Goal: Task Accomplishment & Management: Manage account settings

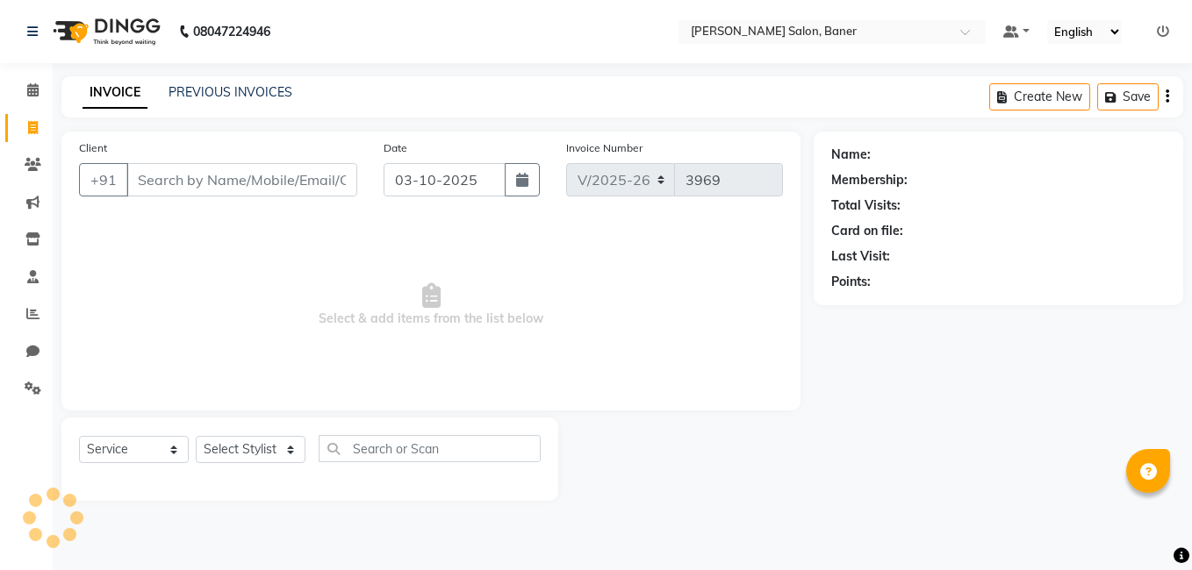
select select "7115"
select select "service"
click at [658, 405] on div "Client +91 Date 03-10-2025 Invoice Number V/2025 V/2025-26 3969 Select & add it…" at bounding box center [430, 271] width 739 height 279
click at [226, 458] on select "Select Stylist [PERSON_NAME] Admin Jabaaz [PERSON_NAME] [PERSON_NAME] [PERSON_N…" at bounding box center [251, 449] width 110 height 27
select select "89608"
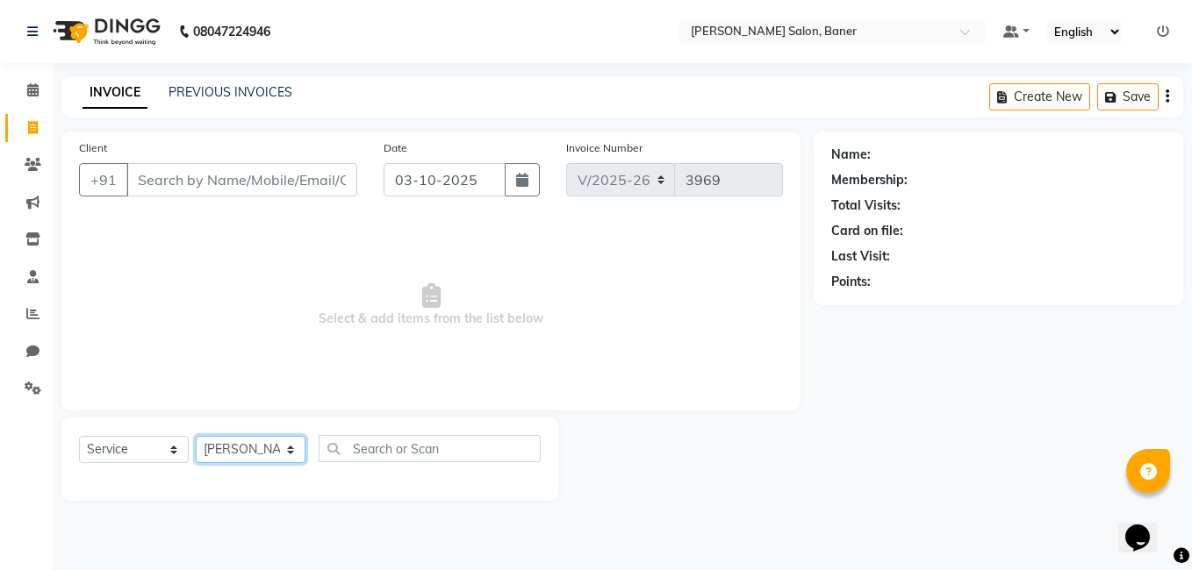
click at [196, 436] on select "Select Stylist [PERSON_NAME] Admin Jabaaz [PERSON_NAME] [PERSON_NAME] [PERSON_N…" at bounding box center [251, 449] width 110 height 27
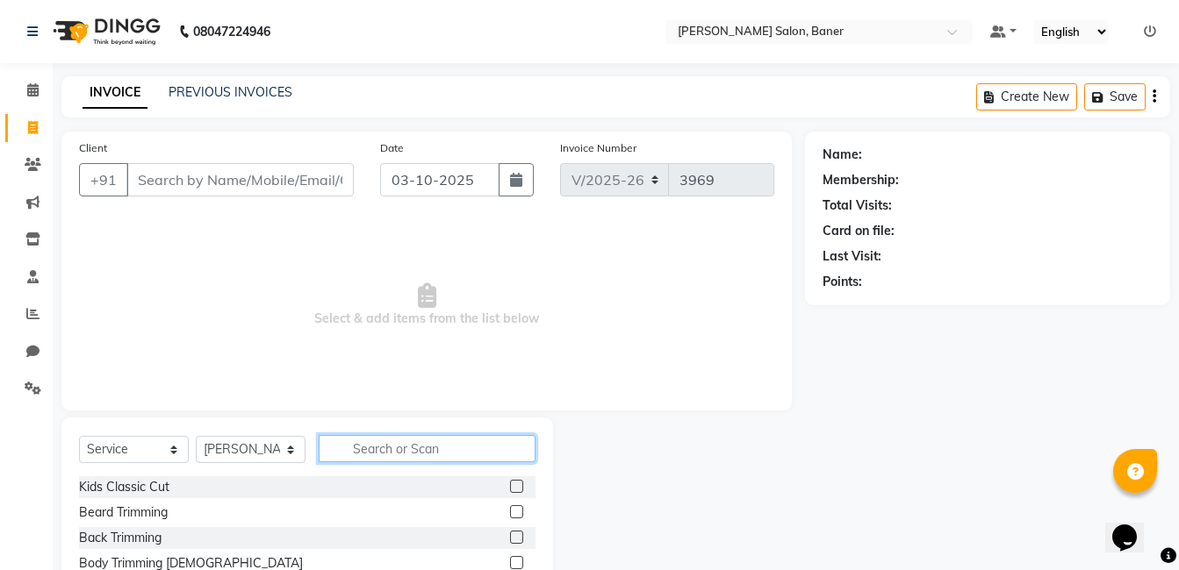
click at [377, 440] on input "text" at bounding box center [427, 448] width 217 height 27
type input "c"
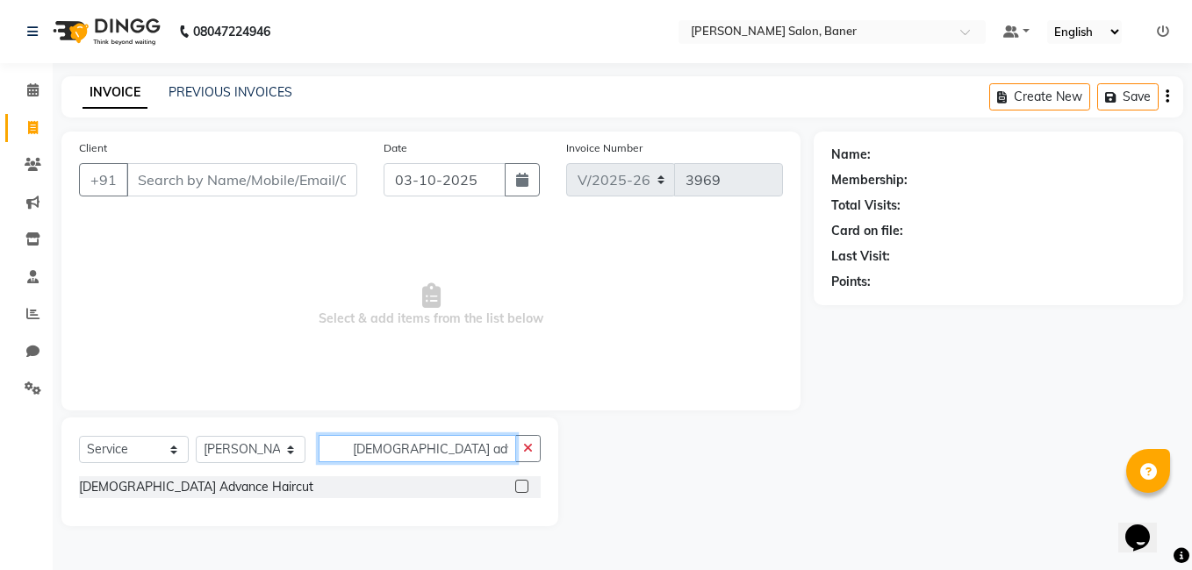
type input "female adv"
click at [527, 484] on label at bounding box center [521, 486] width 13 height 13
click at [527, 484] on input "checkbox" at bounding box center [520, 487] width 11 height 11
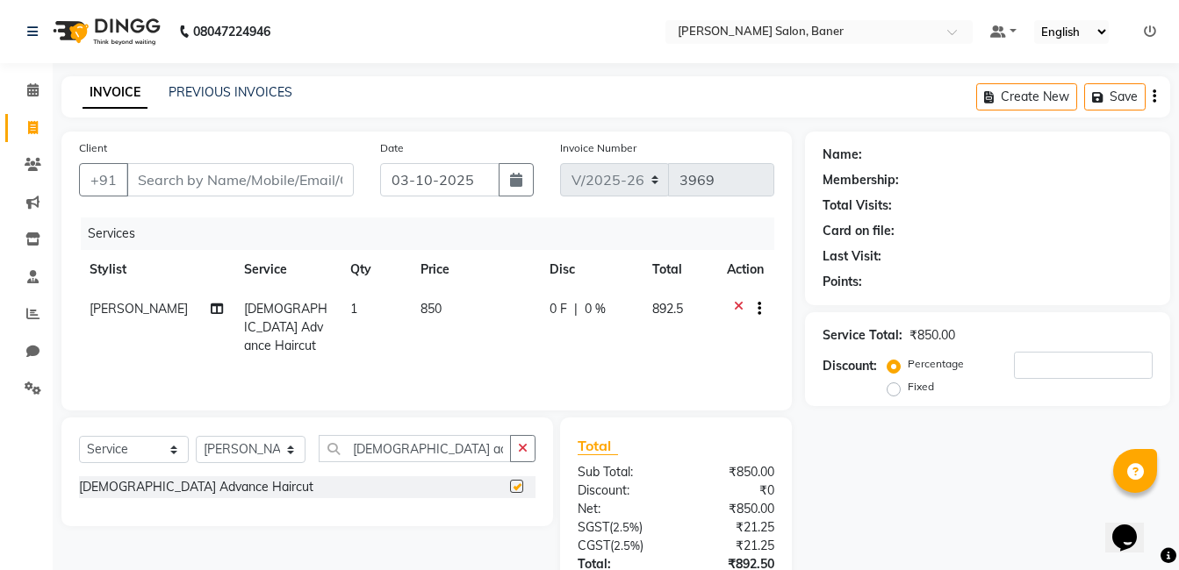
checkbox input "false"
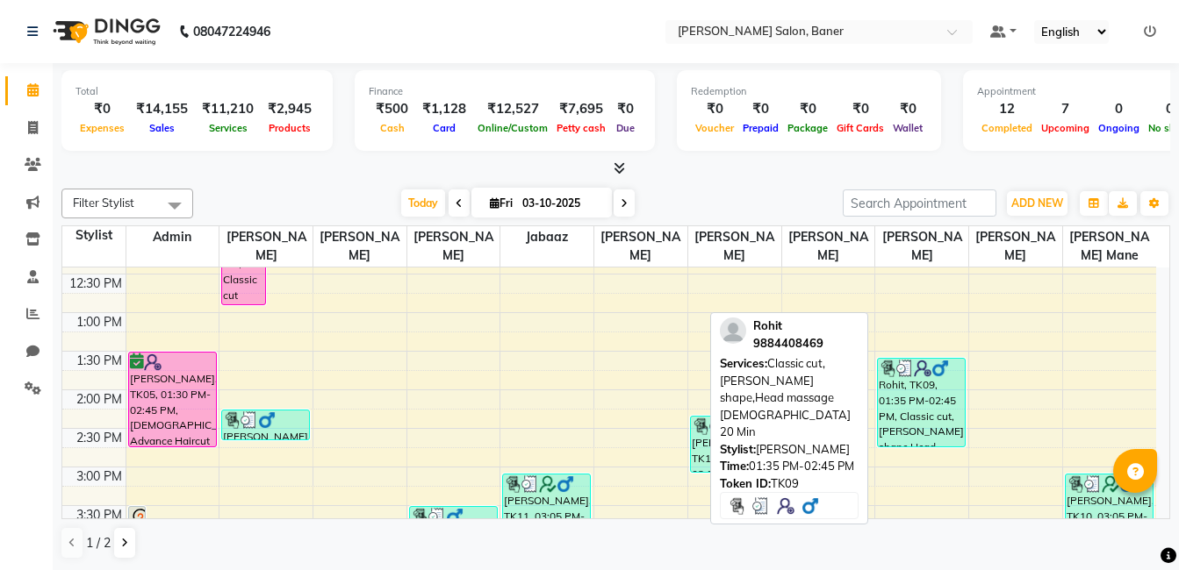
scroll to position [176, 0]
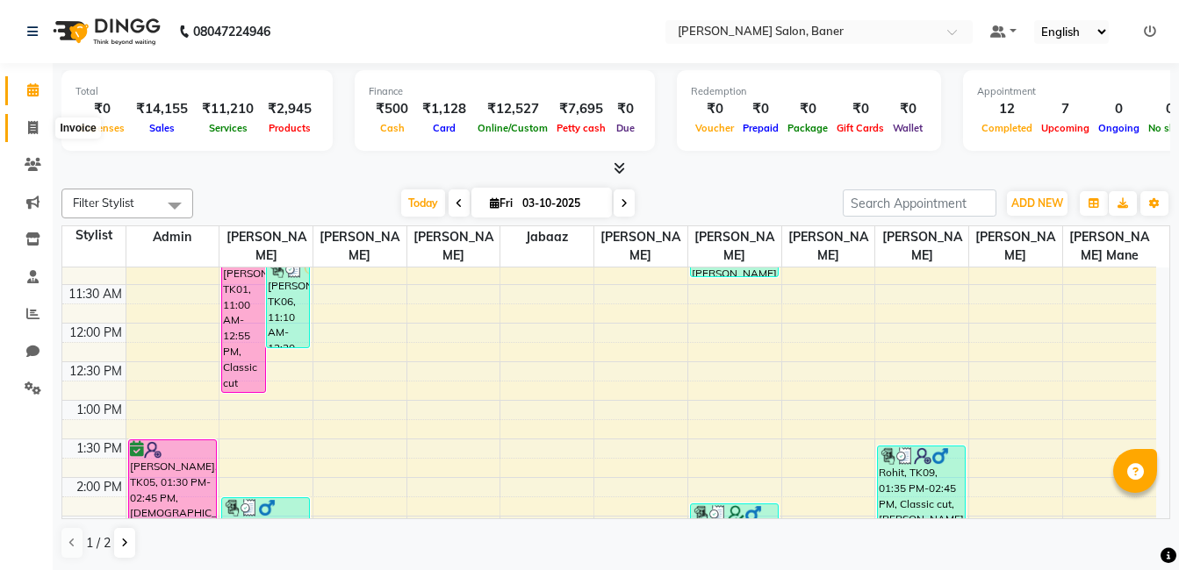
click at [38, 136] on span at bounding box center [33, 128] width 31 height 20
select select "service"
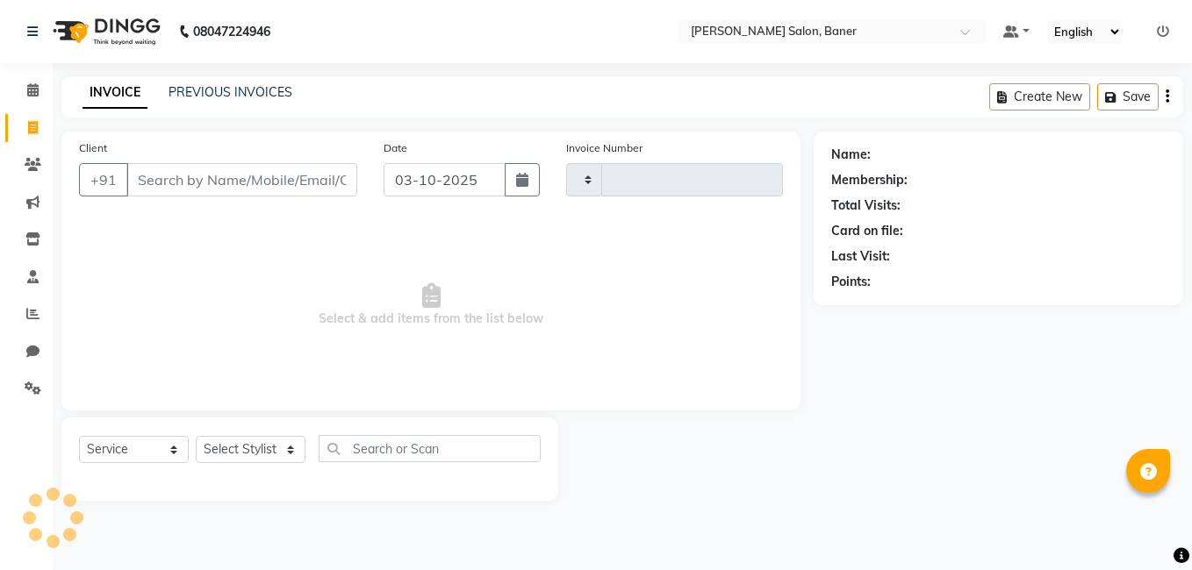
type input "3970"
select select "7115"
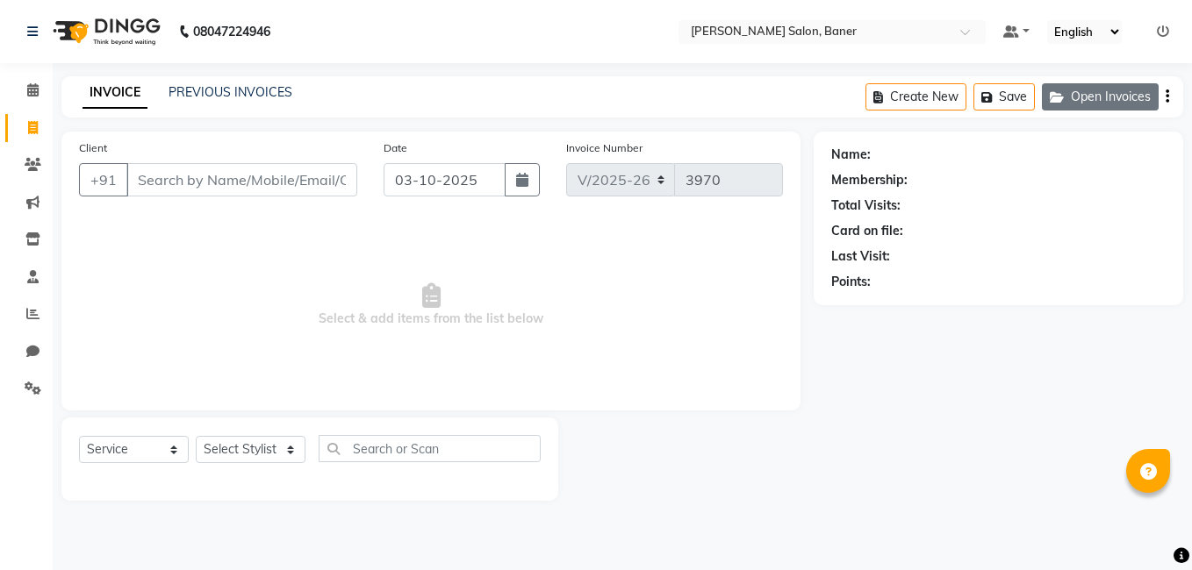
click at [1081, 102] on button "Open Invoices" at bounding box center [1100, 96] width 117 height 27
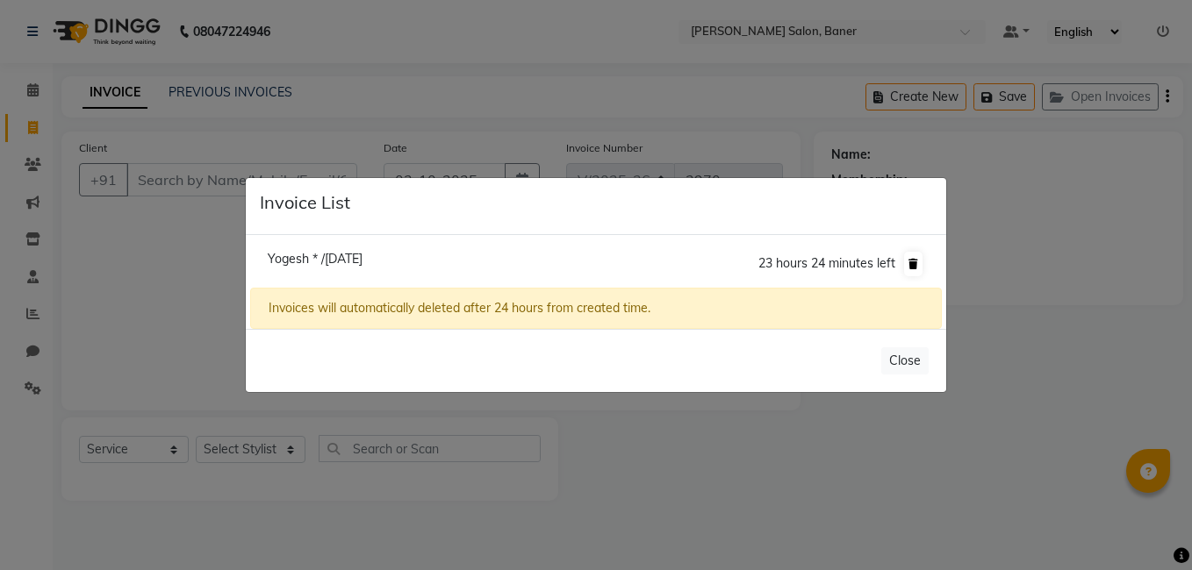
click at [910, 265] on icon at bounding box center [913, 264] width 10 height 11
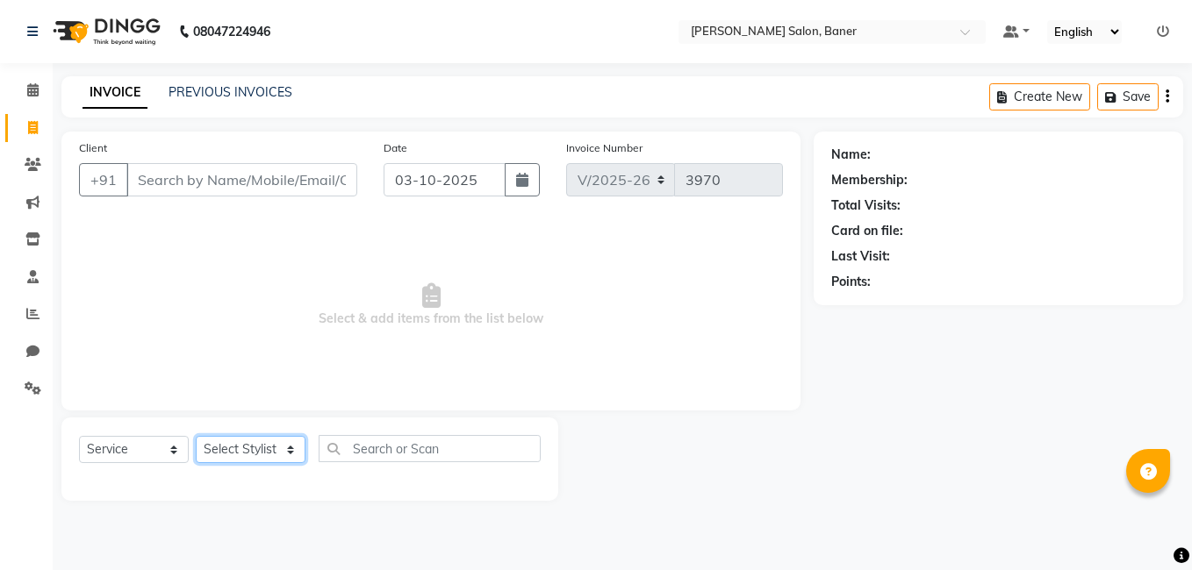
click at [216, 443] on select "Select Stylist [PERSON_NAME] Admin Jabaaz [PERSON_NAME] [PERSON_NAME] [PERSON_N…" at bounding box center [251, 449] width 110 height 27
select select "60259"
click at [196, 436] on select "Select Stylist [PERSON_NAME] Admin Jabaaz [PERSON_NAME] [PERSON_NAME] [PERSON_N…" at bounding box center [251, 449] width 110 height 27
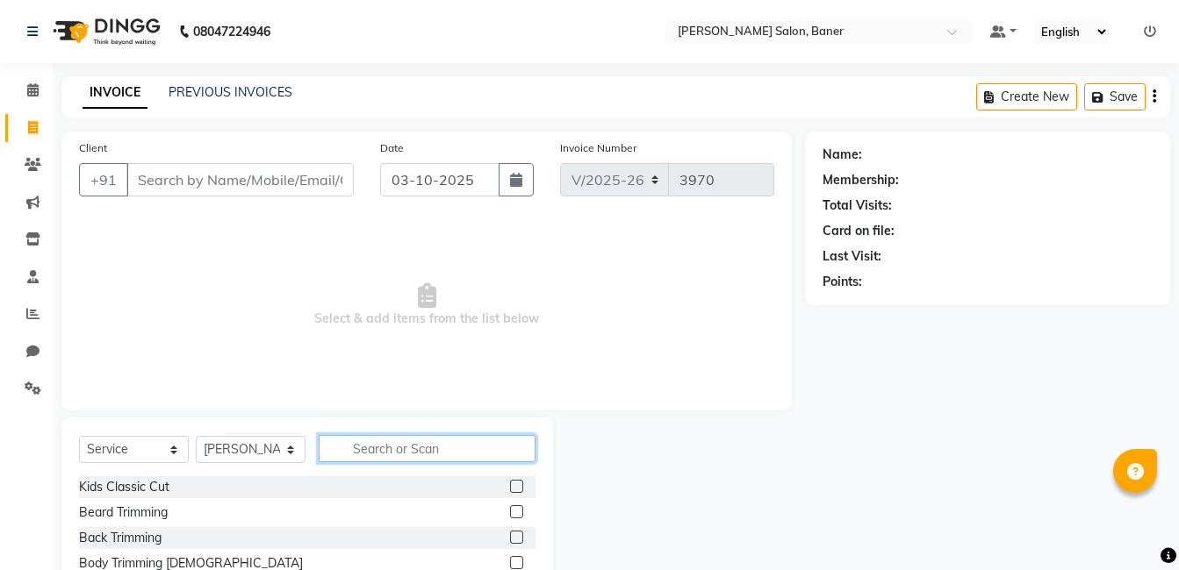
click at [353, 454] on input "text" at bounding box center [427, 448] width 217 height 27
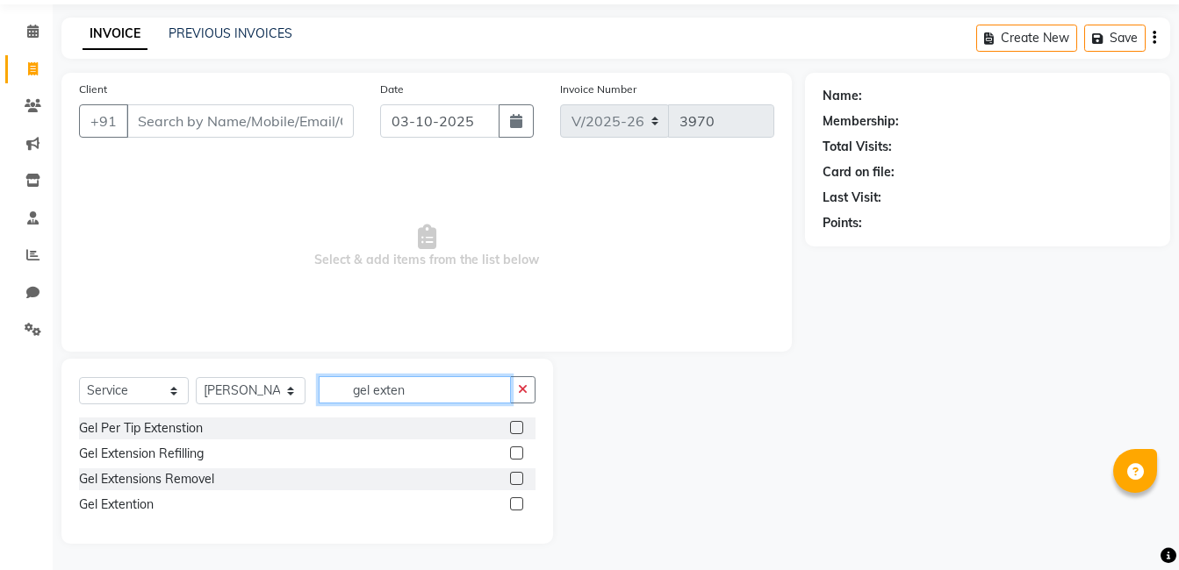
type input "gel exten"
click at [515, 504] on label at bounding box center [516, 504] width 13 height 13
click at [515, 504] on input "checkbox" at bounding box center [515, 504] width 11 height 11
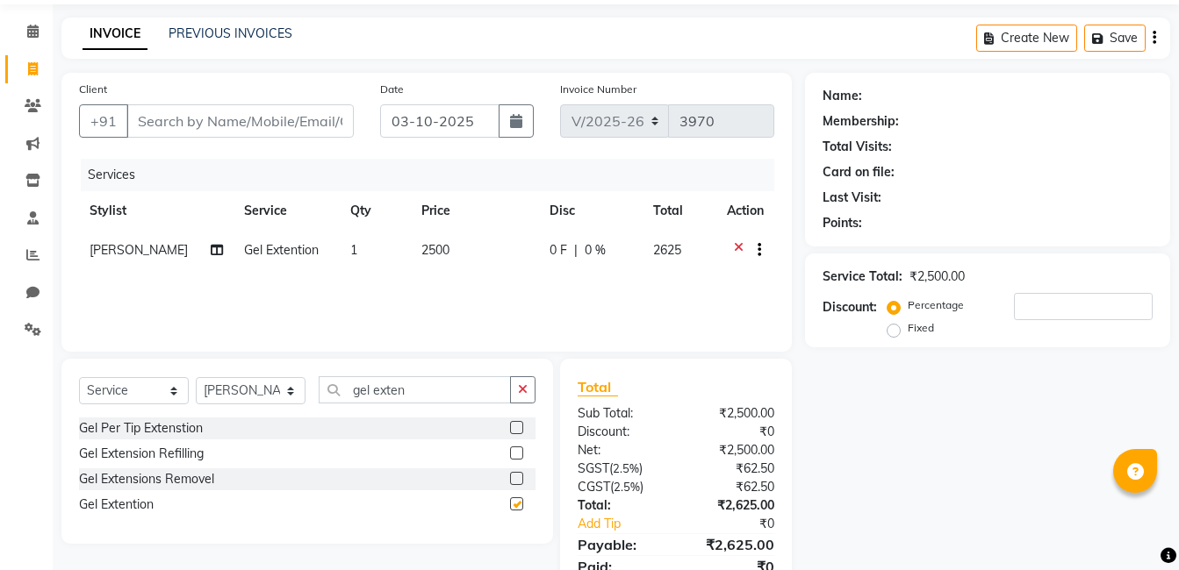
checkbox input "false"
click at [736, 242] on icon at bounding box center [739, 252] width 10 height 22
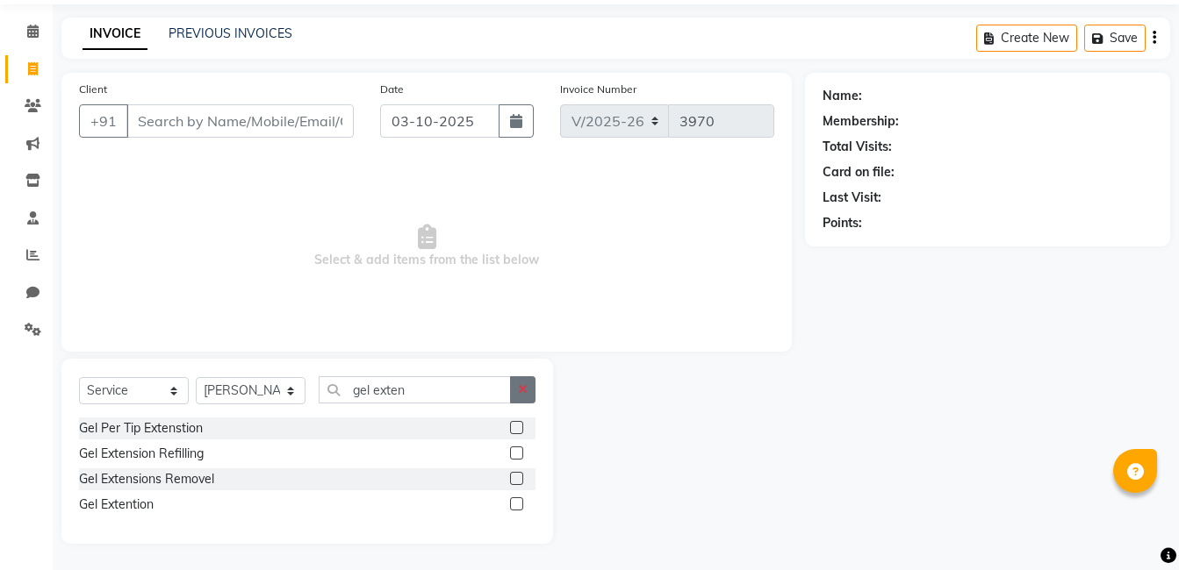
click at [522, 397] on button "button" at bounding box center [522, 390] width 25 height 27
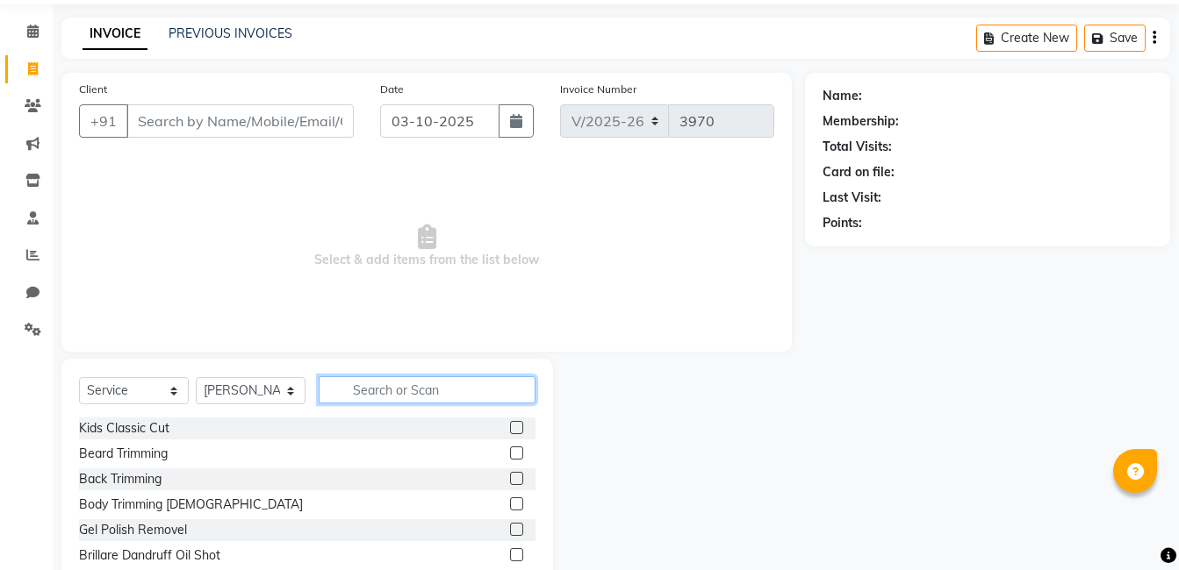
click at [424, 396] on input "text" at bounding box center [427, 390] width 217 height 27
click at [291, 388] on select "Select Stylist Aaftab Malik Admin Jabaaz Karan Rathod Karishma Khot Krishna Vya…" at bounding box center [251, 390] width 110 height 27
select select "92846"
click at [196, 377] on select "Select Stylist Aaftab Malik Admin Jabaaz Karan Rathod Karishma Khot Krishna Vya…" at bounding box center [251, 390] width 110 height 27
click at [28, 72] on icon at bounding box center [33, 68] width 10 height 13
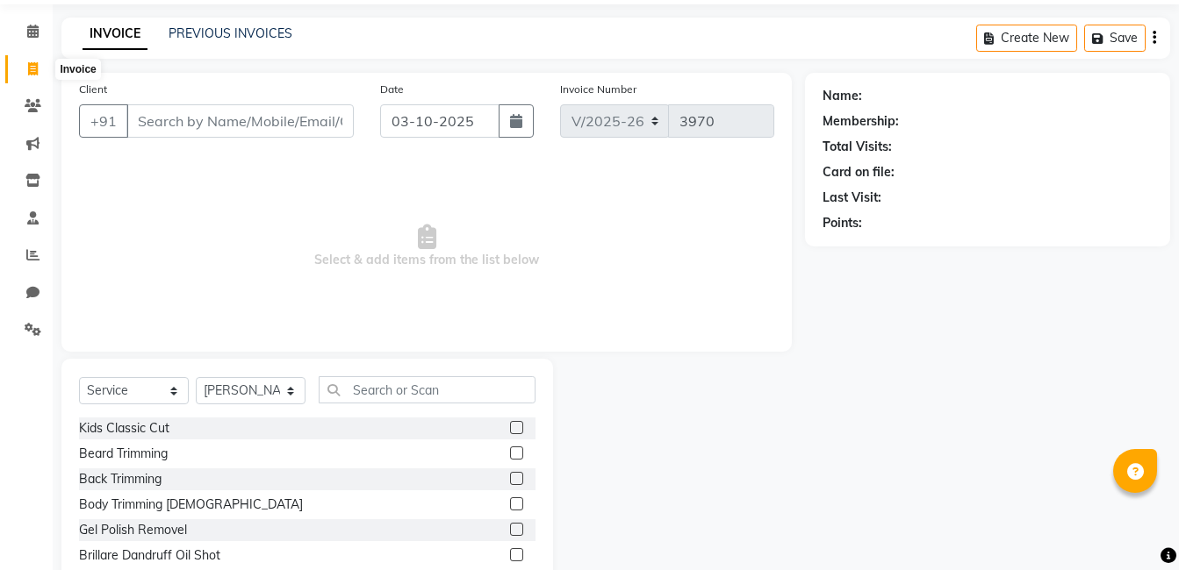
select select "service"
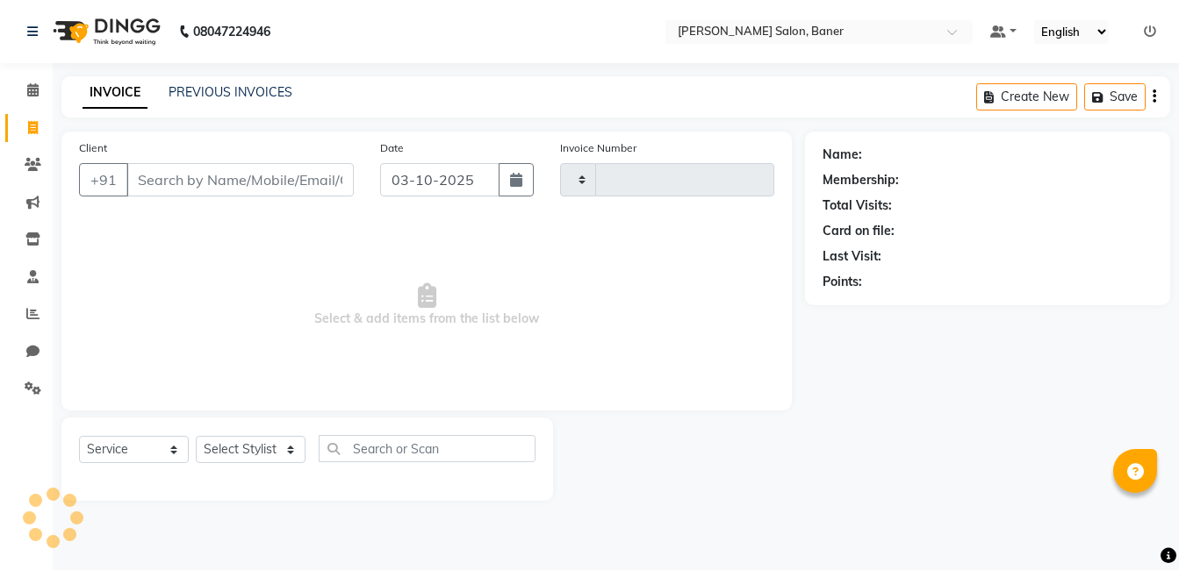
scroll to position [0, 0]
type input "3970"
select select "7115"
click at [32, 319] on icon at bounding box center [32, 313] width 13 height 13
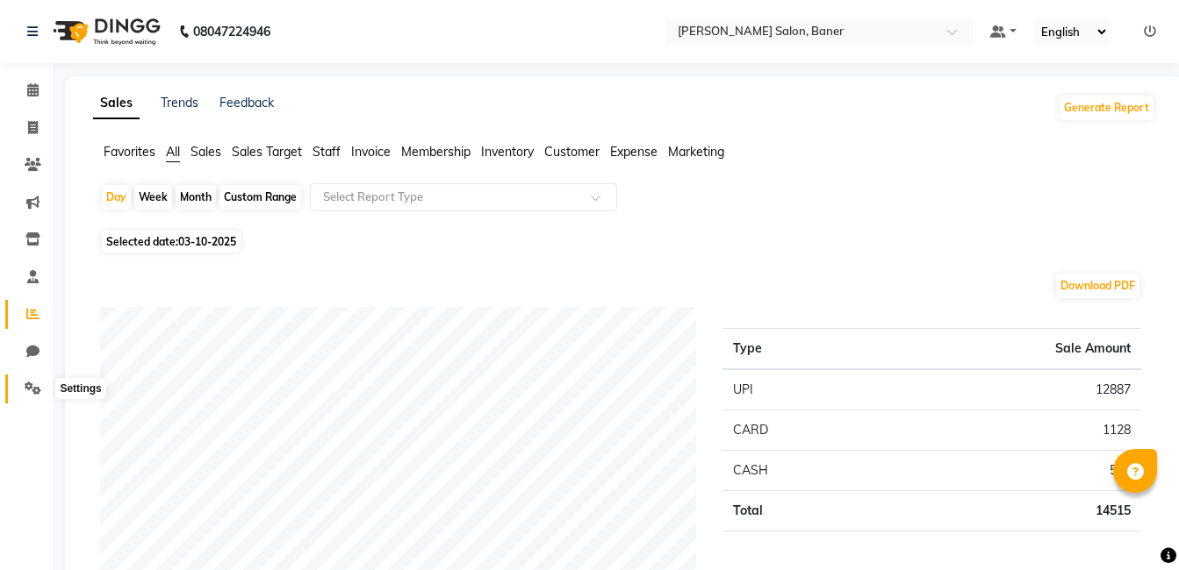
click at [36, 387] on icon at bounding box center [33, 388] width 17 height 13
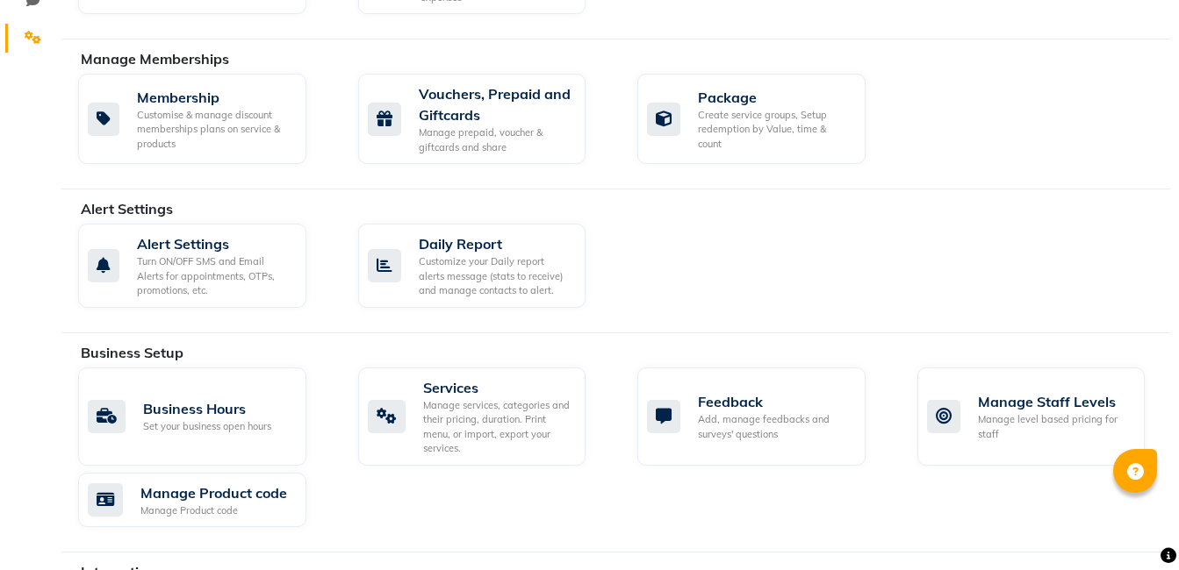
scroll to position [499, 0]
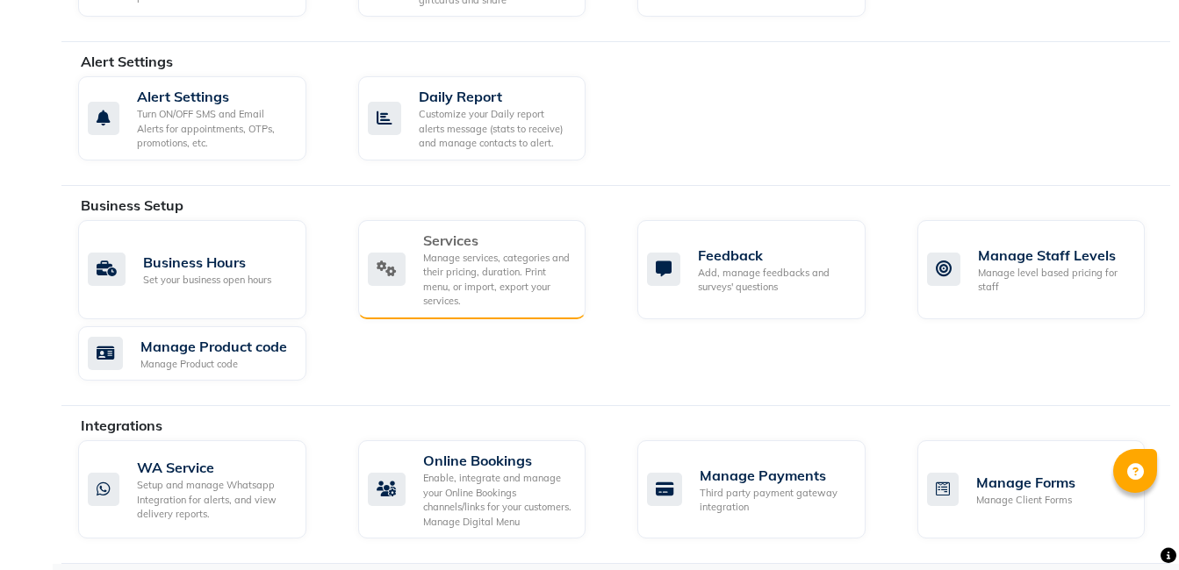
click at [466, 285] on div "Manage services, categories and their pricing, duration. Print menu, or import,…" at bounding box center [497, 280] width 149 height 58
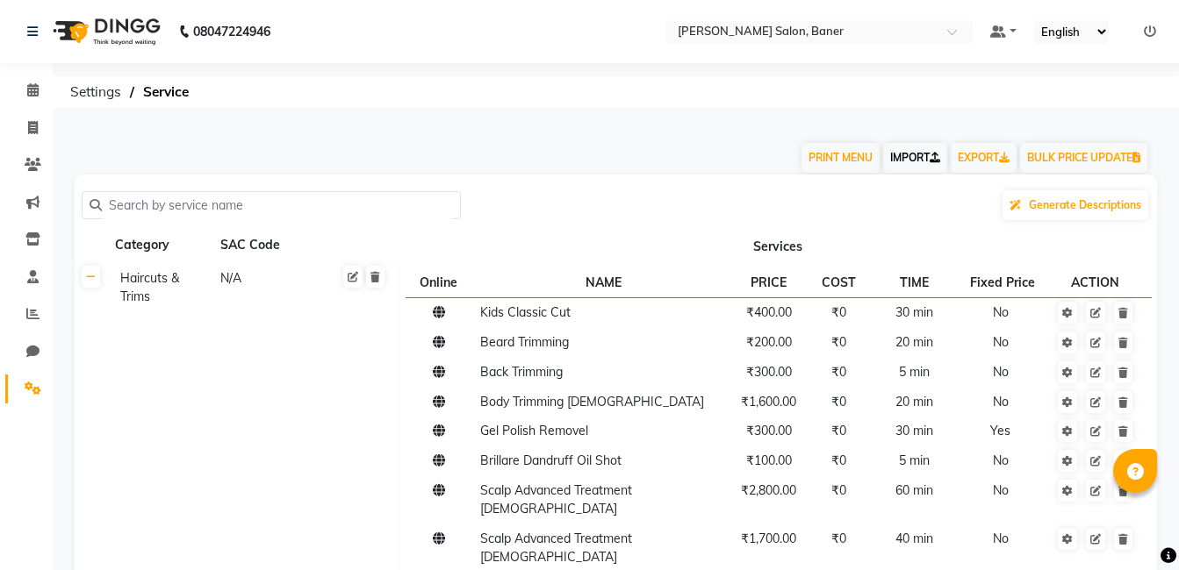
click at [903, 161] on link "IMPORT" at bounding box center [915, 158] width 64 height 30
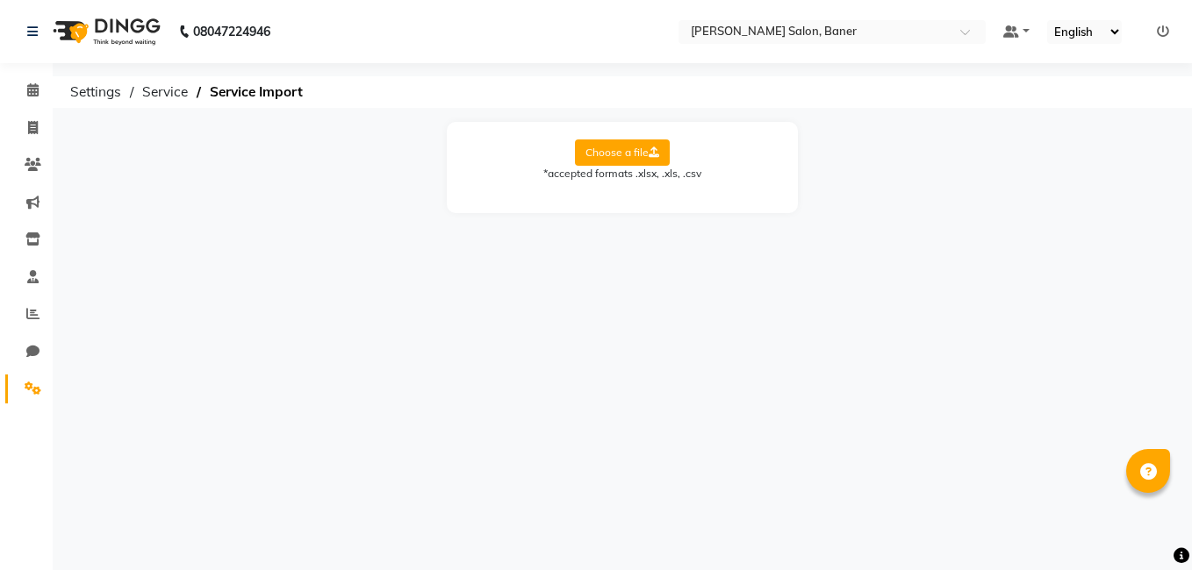
click at [621, 156] on label "Choose a file" at bounding box center [622, 153] width 95 height 26
click at [0, 0] on input "Choose a file" at bounding box center [0, 0] width 0 height 0
click at [684, 212] on select "Select Sheet Sheet1" at bounding box center [701, 209] width 132 height 27
click at [640, 159] on label "Choose a file" at bounding box center [622, 153] width 95 height 26
click at [0, 0] on input "Choose a file" at bounding box center [0, 0] width 0 height 0
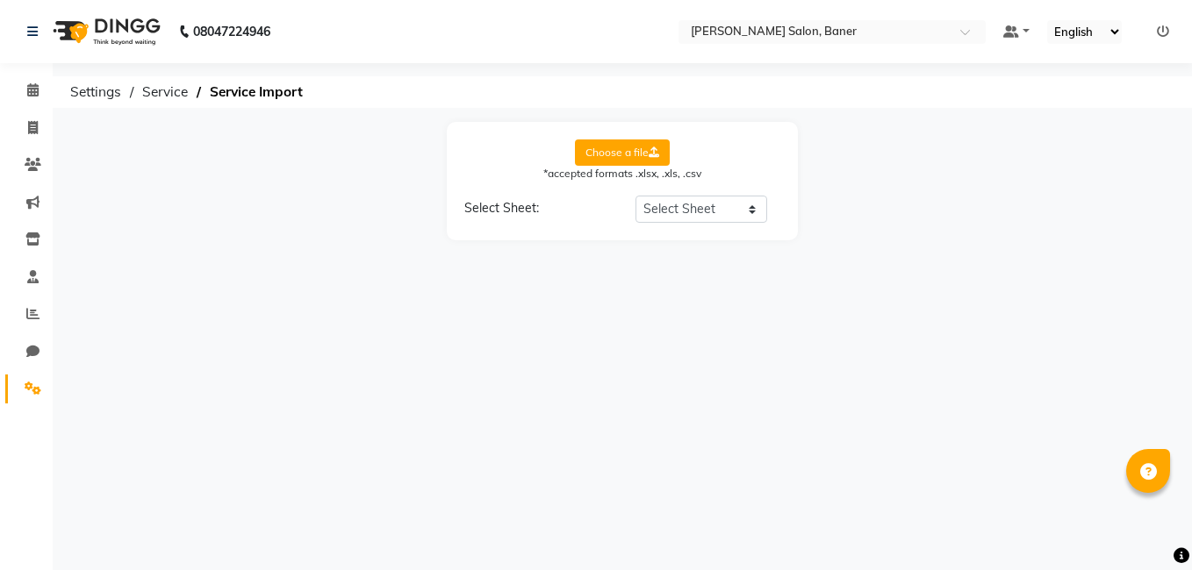
click at [401, 283] on div "08047224946 Select Location × Varad Salon, Baner Default Panel My Panel English…" at bounding box center [596, 285] width 1192 height 570
click at [533, 204] on div "Select Sheet:" at bounding box center [536, 211] width 171 height 24
click at [702, 216] on select "Select Sheet Sheet1" at bounding box center [701, 209] width 132 height 27
select select "Sheet1"
click at [635, 196] on select "Select Sheet Sheet1" at bounding box center [701, 209] width 132 height 27
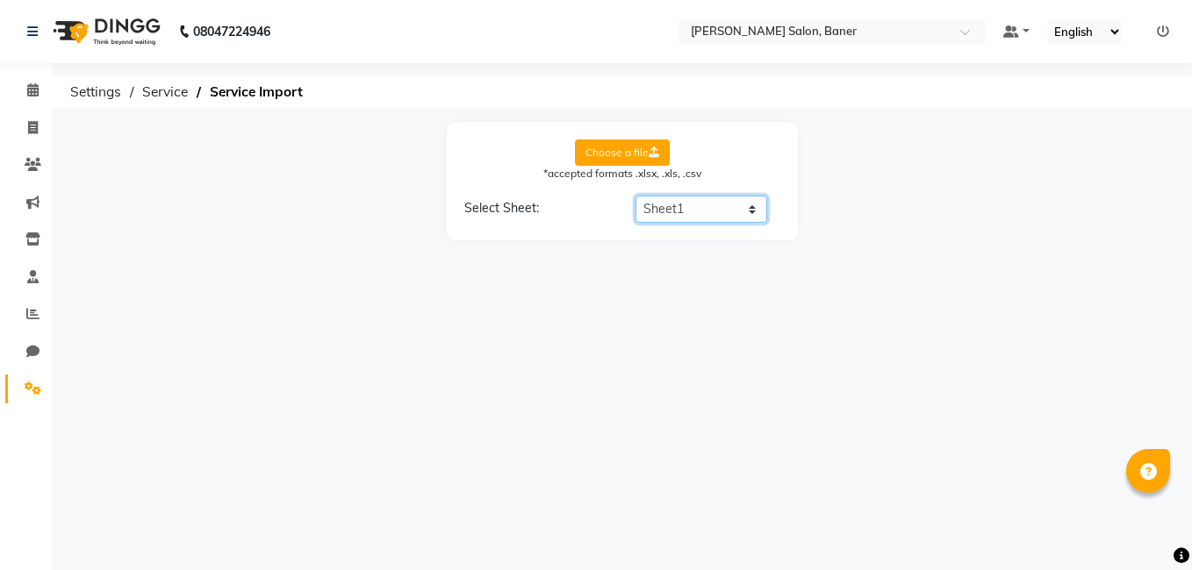
select select "Category Name"
select select "Service Name"
select select "Service Price"
select select "Service Time"
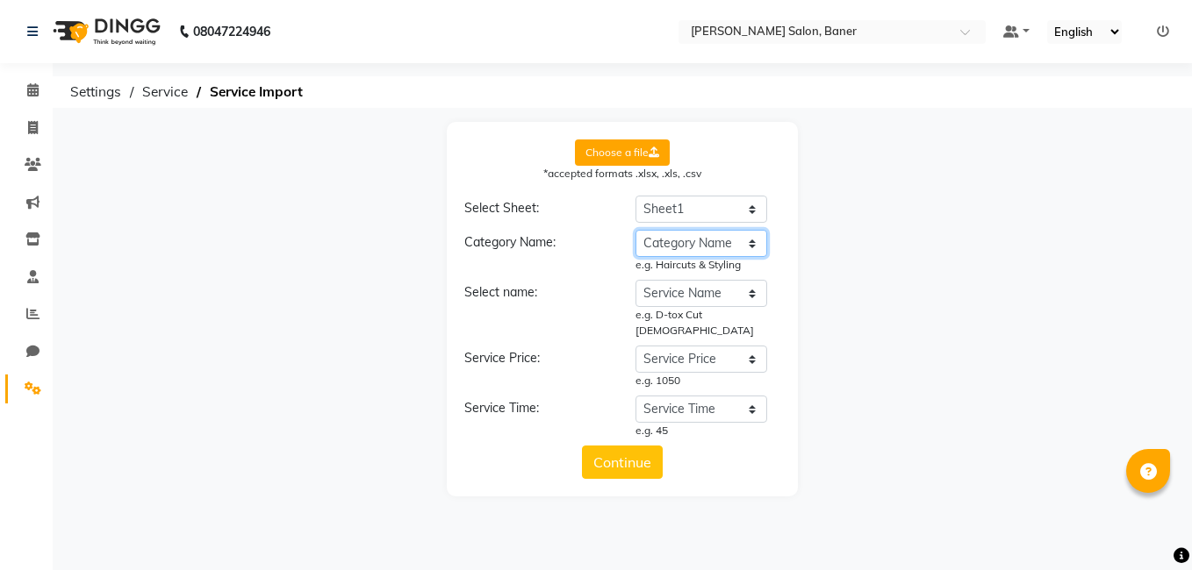
click at [680, 252] on select "select category name Category Name Service Name Service Price Service Time" at bounding box center [701, 243] width 132 height 27
click at [635, 230] on select "select category name Category Name Service Name Service Price Service Time" at bounding box center [701, 243] width 132 height 27
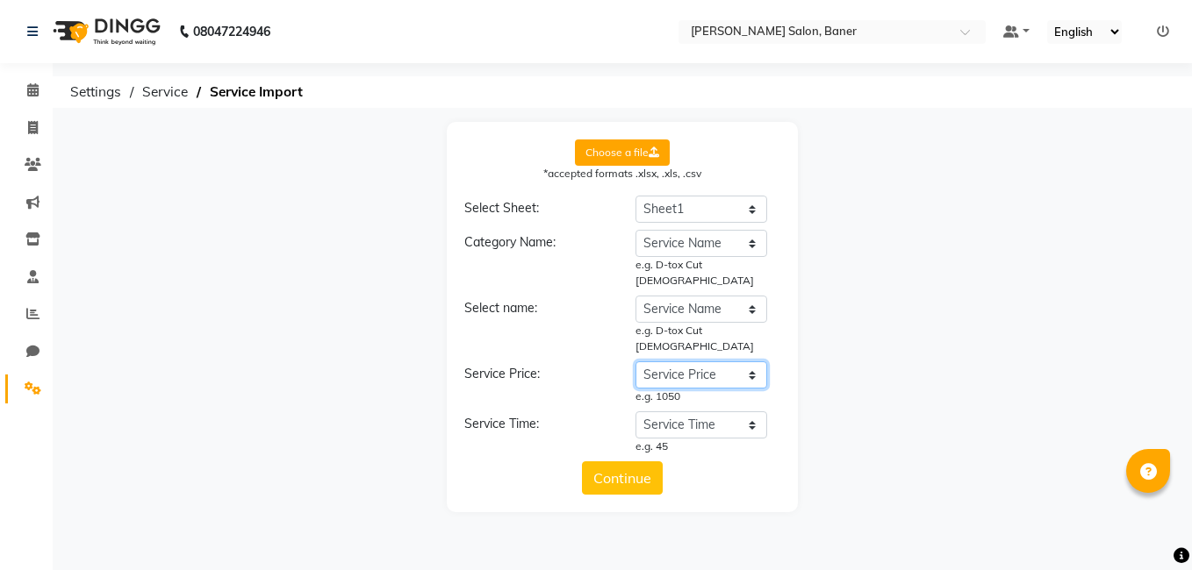
click at [701, 362] on select "select service price Category Name Service Name Service Price Service Time" at bounding box center [701, 375] width 132 height 27
click at [680, 233] on select "select category name Category Name Service Name Service Price Service Time" at bounding box center [701, 243] width 132 height 27
select select "Category Name"
click at [635, 230] on select "select category name Category Name Service Name Service Price Service Time" at bounding box center [701, 243] width 132 height 27
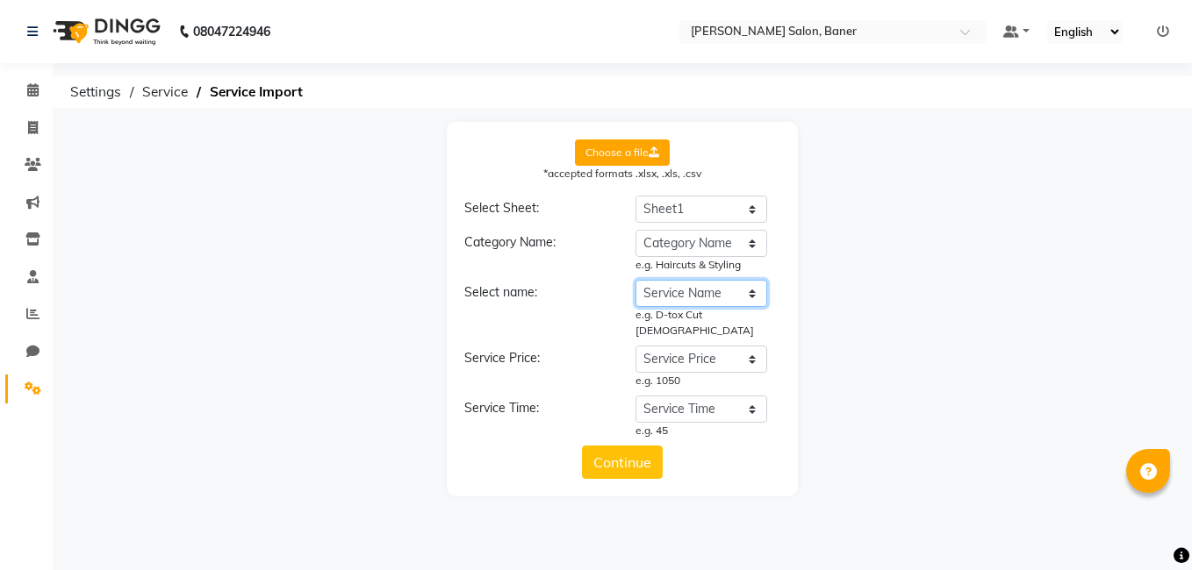
click at [680, 291] on select "select service name Category Name Service Name Service Price Service Time" at bounding box center [701, 293] width 132 height 27
click at [635, 280] on select "select service name Category Name Service Name Service Price Service Time" at bounding box center [701, 293] width 132 height 27
click at [685, 348] on select "select service price Category Name Service Name Service Price Service Time" at bounding box center [701, 359] width 132 height 27
click at [635, 346] on select "select service price Category Name Service Name Service Price Service Time" at bounding box center [701, 359] width 132 height 27
click at [609, 447] on button "Continue" at bounding box center [622, 462] width 81 height 33
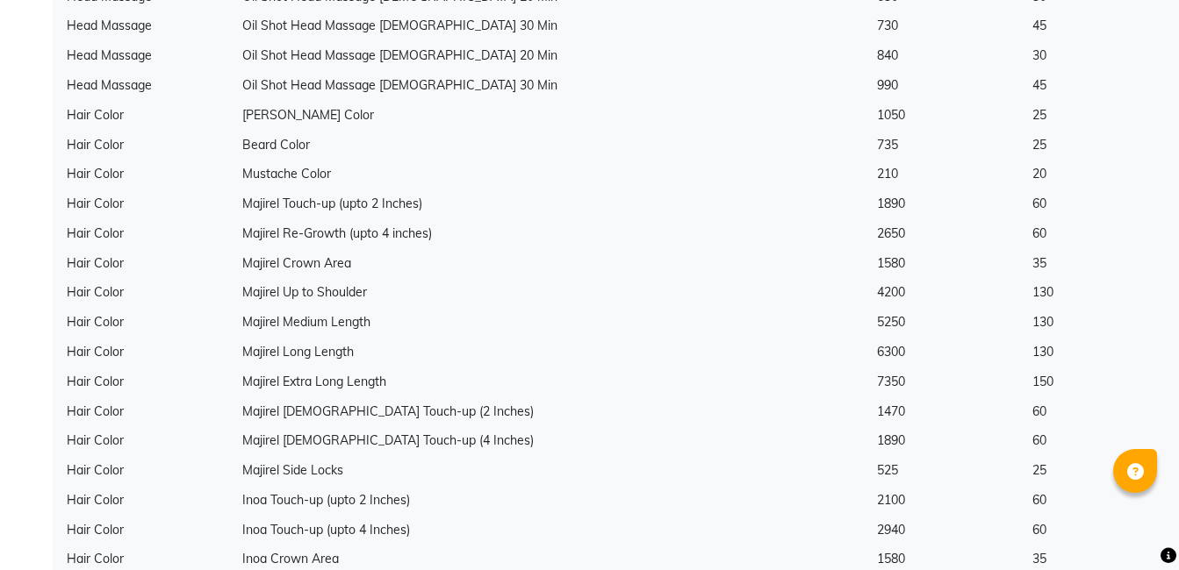
scroll to position [1668, 0]
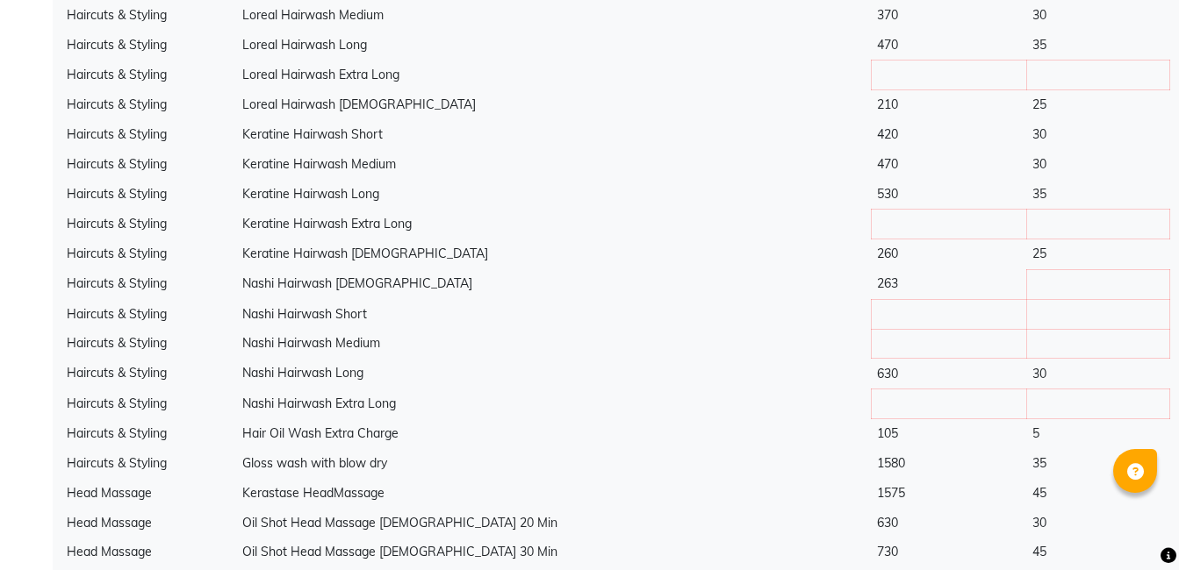
click at [872, 218] on td at bounding box center [949, 224] width 154 height 30
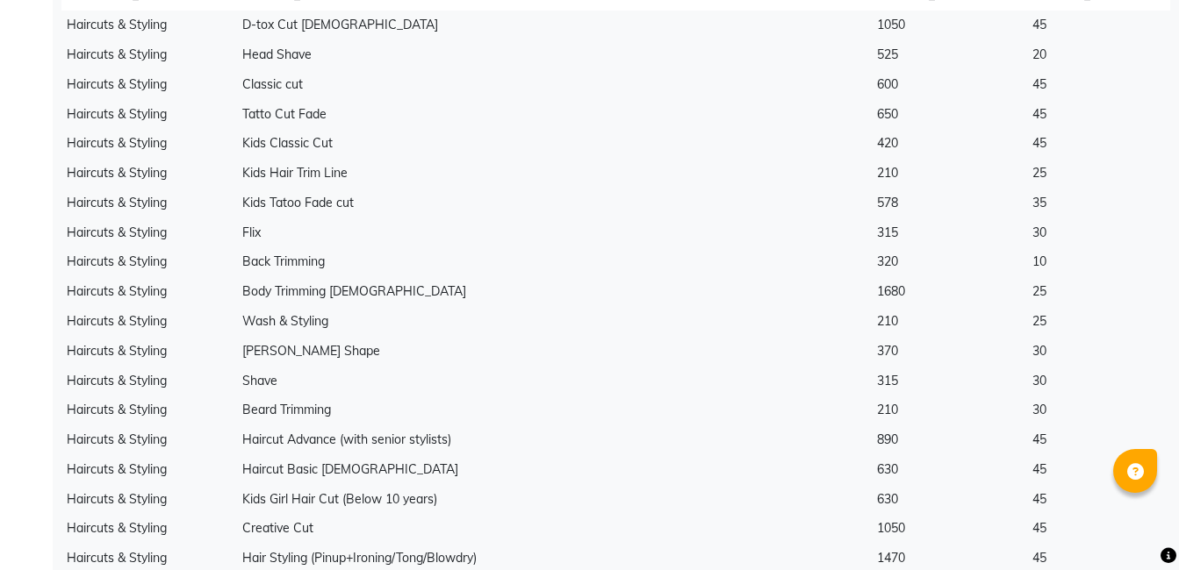
scroll to position [263, 0]
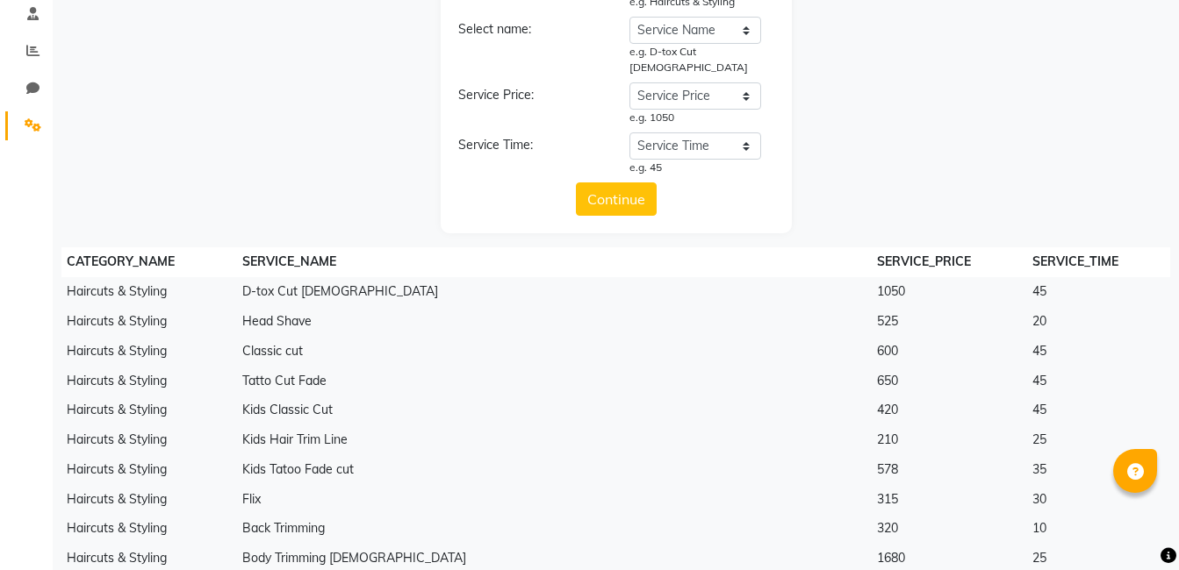
click at [961, 142] on div "Choose a file *accepted formats .xlsx, .xls, .csv Select Sheet: Select Sheet Sh…" at bounding box center [615, 46] width 1108 height 375
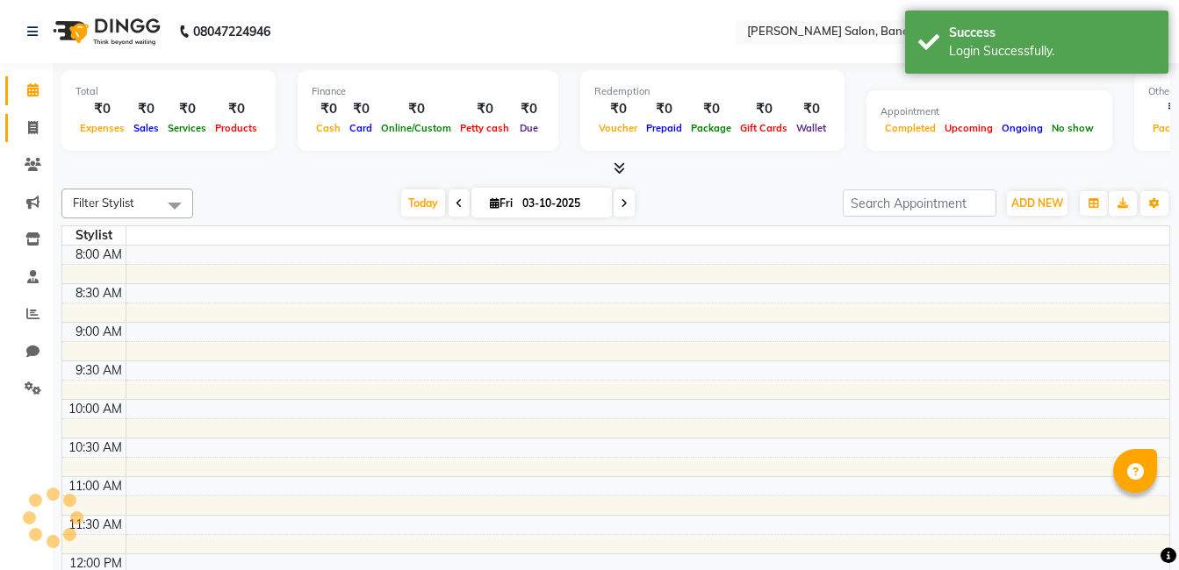
select select "en"
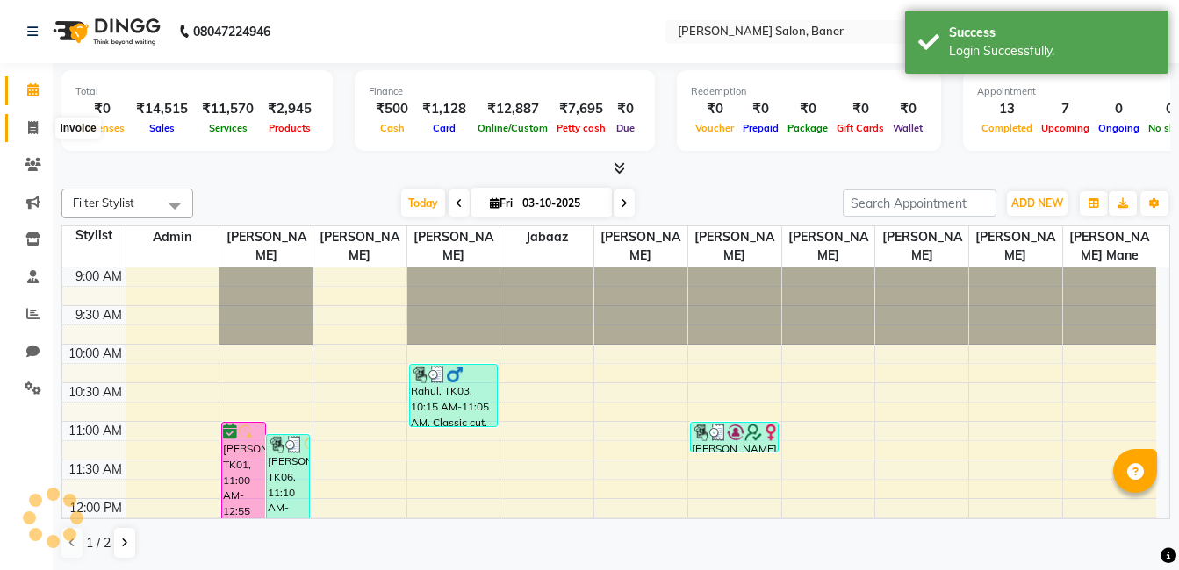
click at [24, 132] on span at bounding box center [33, 128] width 31 height 20
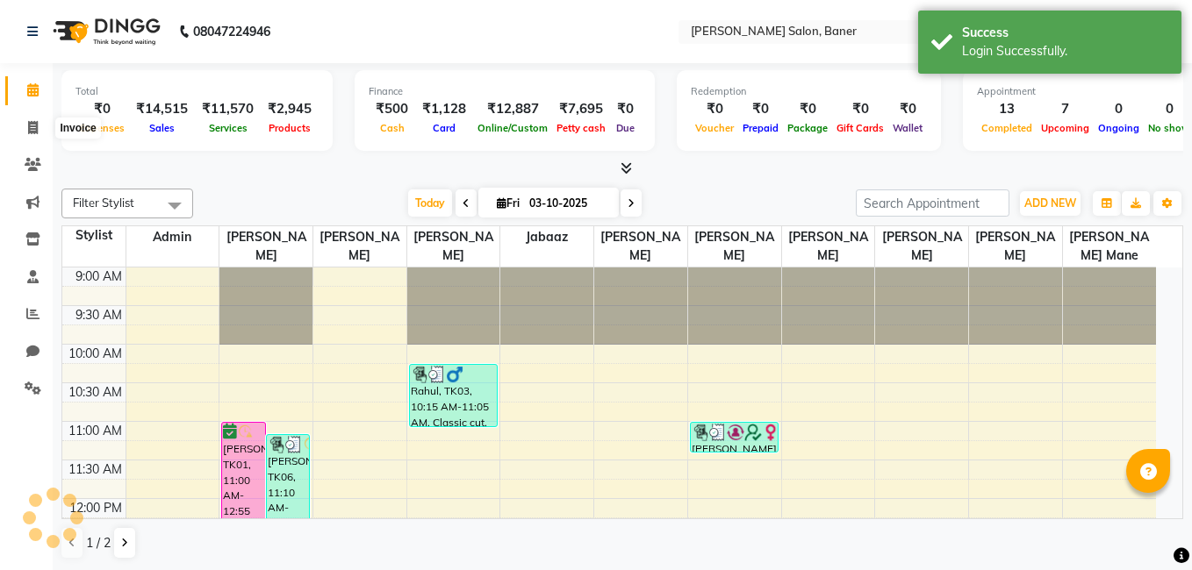
select select "service"
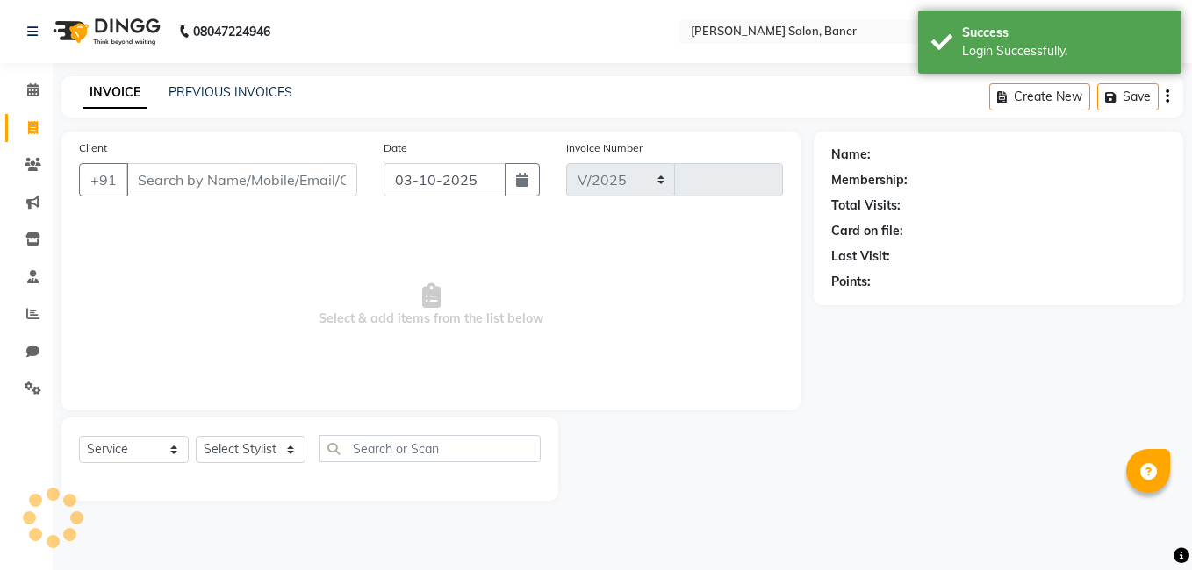
select select "7115"
type input "3970"
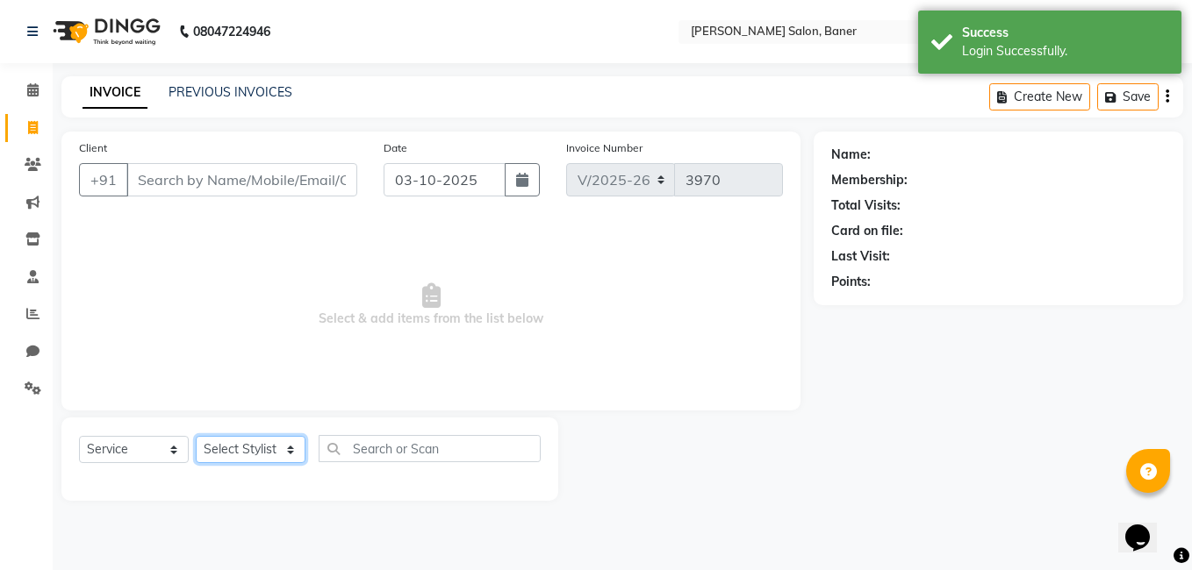
click at [231, 444] on select "Select Stylist" at bounding box center [251, 449] width 110 height 27
select select "60259"
click at [196, 436] on select "Select Stylist Aaftab Malik Admin Jabaaz Karan Rathod Karishma Khot Krishna Vya…" at bounding box center [251, 449] width 110 height 27
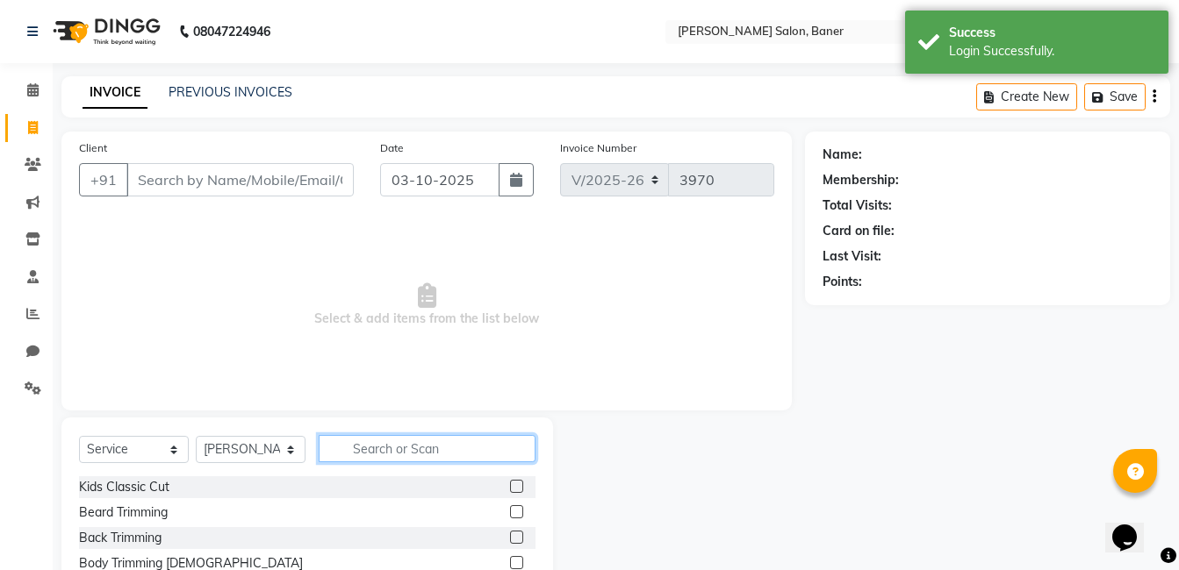
click at [380, 443] on input "text" at bounding box center [427, 448] width 217 height 27
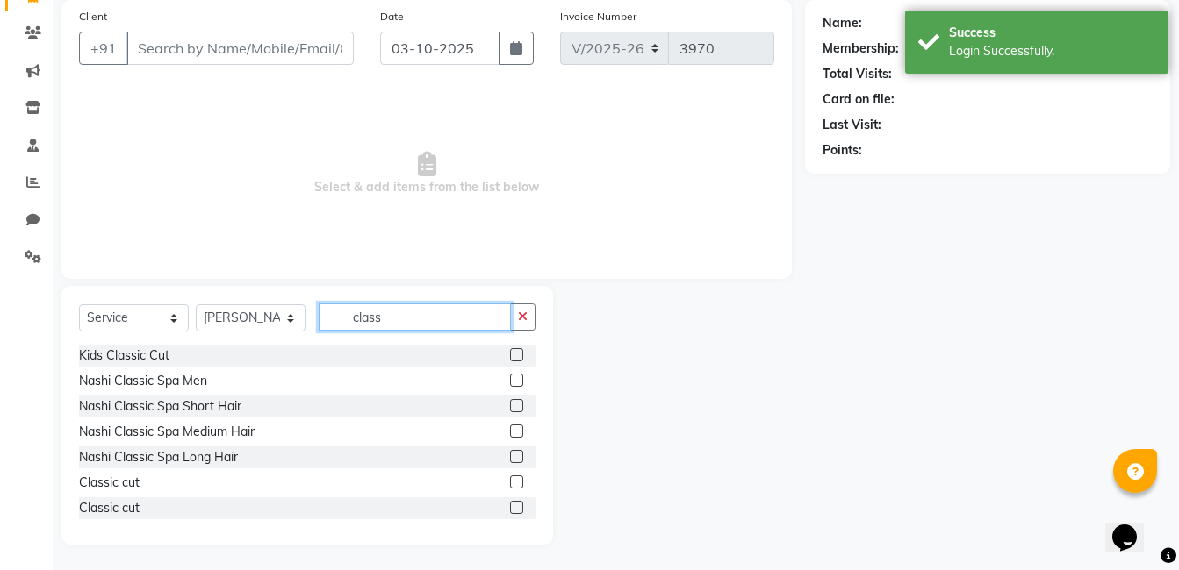
scroll to position [133, 0]
type input "class"
click at [510, 484] on label at bounding box center [516, 481] width 13 height 13
click at [510, 484] on input "checkbox" at bounding box center [515, 482] width 11 height 11
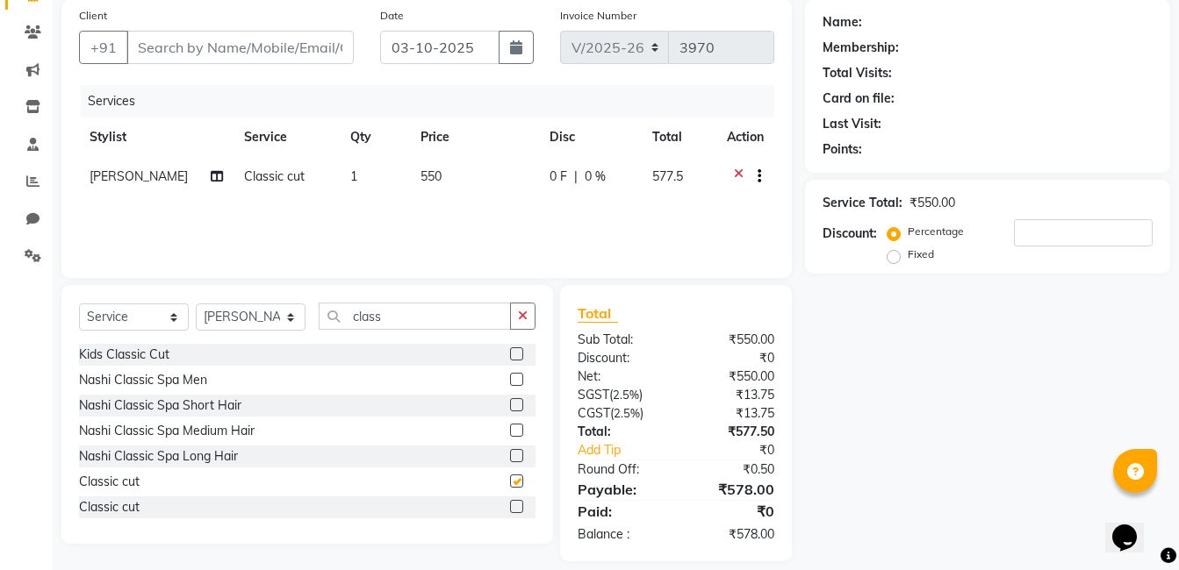
checkbox input "false"
click at [510, 504] on label at bounding box center [516, 506] width 13 height 13
click at [510, 504] on input "checkbox" at bounding box center [515, 507] width 11 height 11
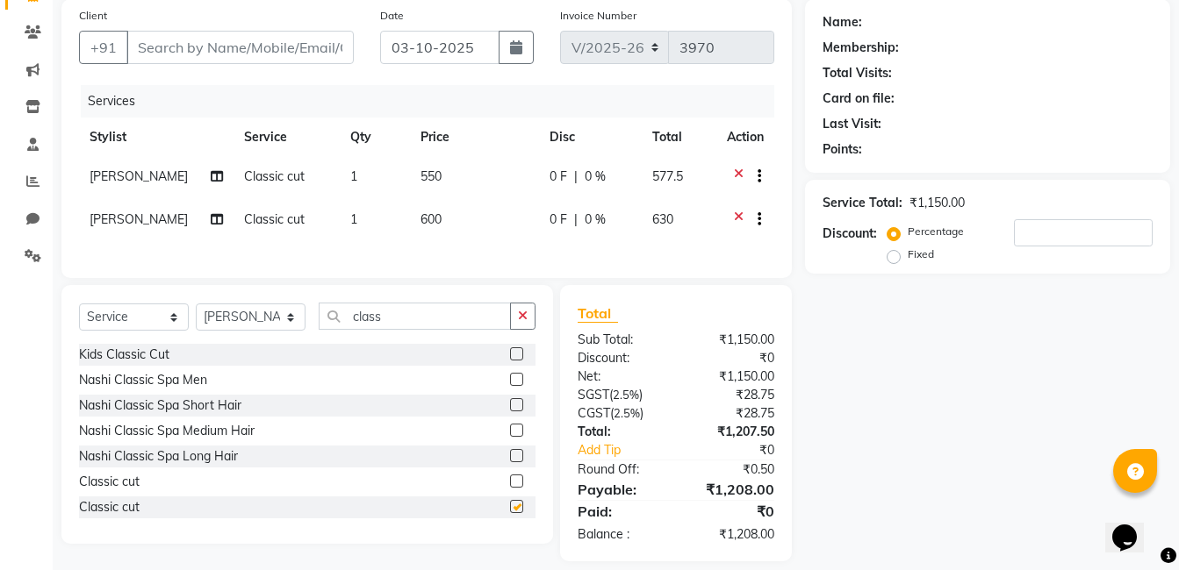
checkbox input "false"
click at [735, 173] on icon at bounding box center [739, 179] width 10 height 22
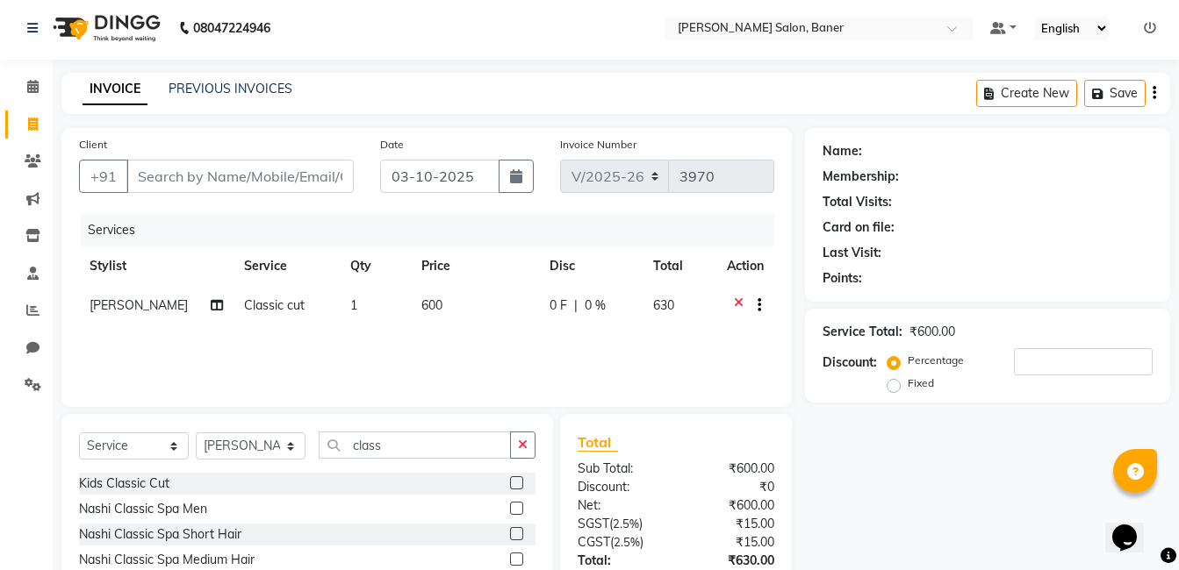
scroll to position [0, 0]
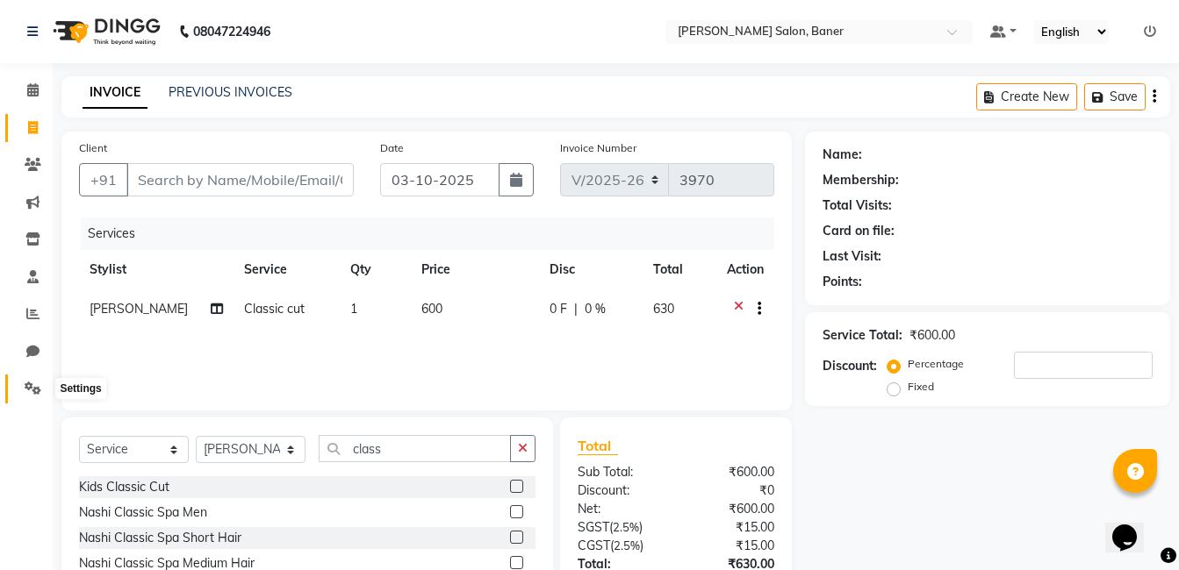
click at [32, 384] on icon at bounding box center [33, 388] width 17 height 13
click at [37, 394] on icon at bounding box center [33, 388] width 17 height 13
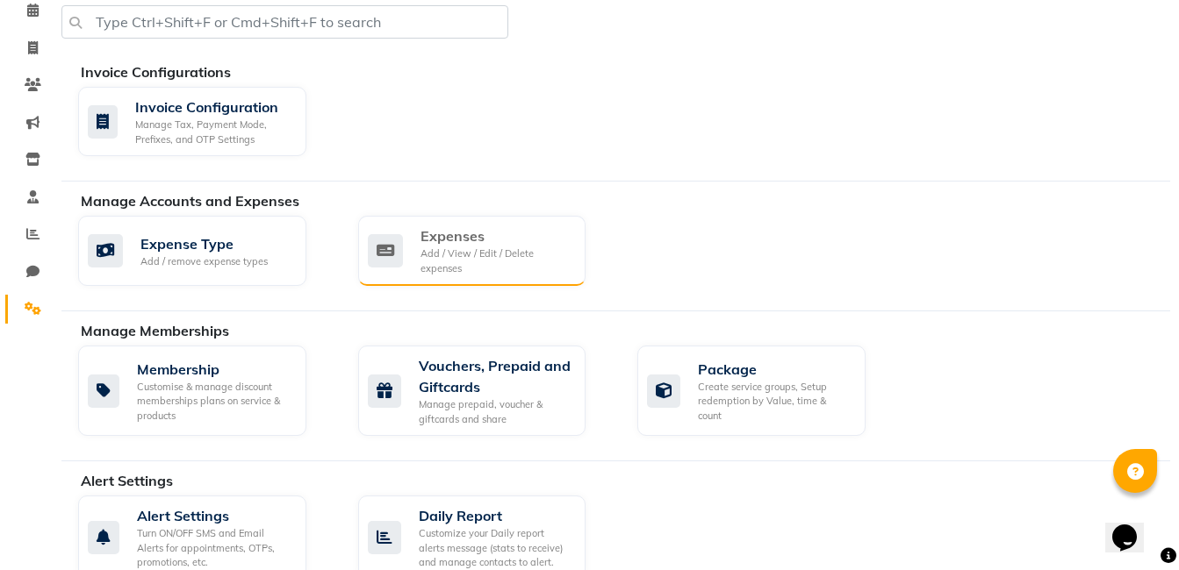
scroll to position [351, 0]
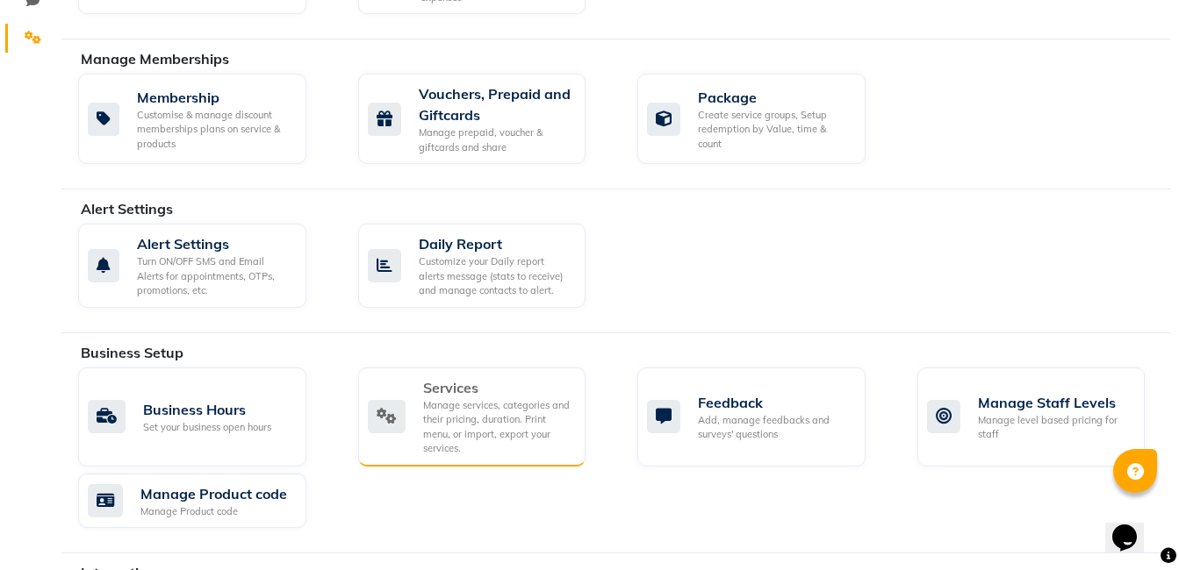
click at [490, 426] on div "Manage services, categories and their pricing, duration. Print menu, or import,…" at bounding box center [497, 427] width 149 height 58
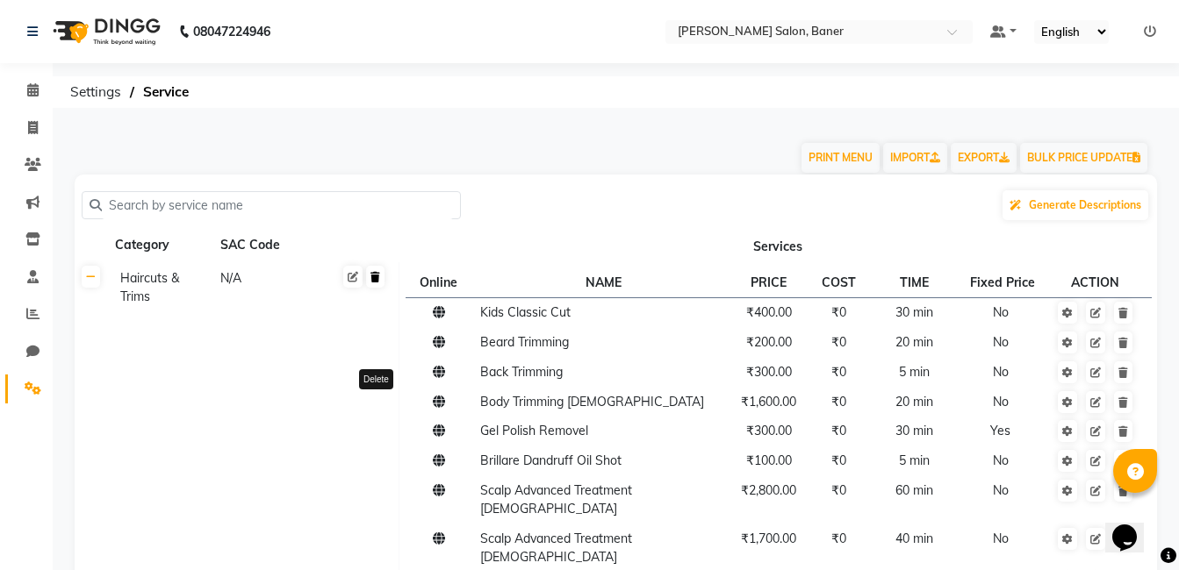
click at [377, 285] on link at bounding box center [375, 277] width 18 height 22
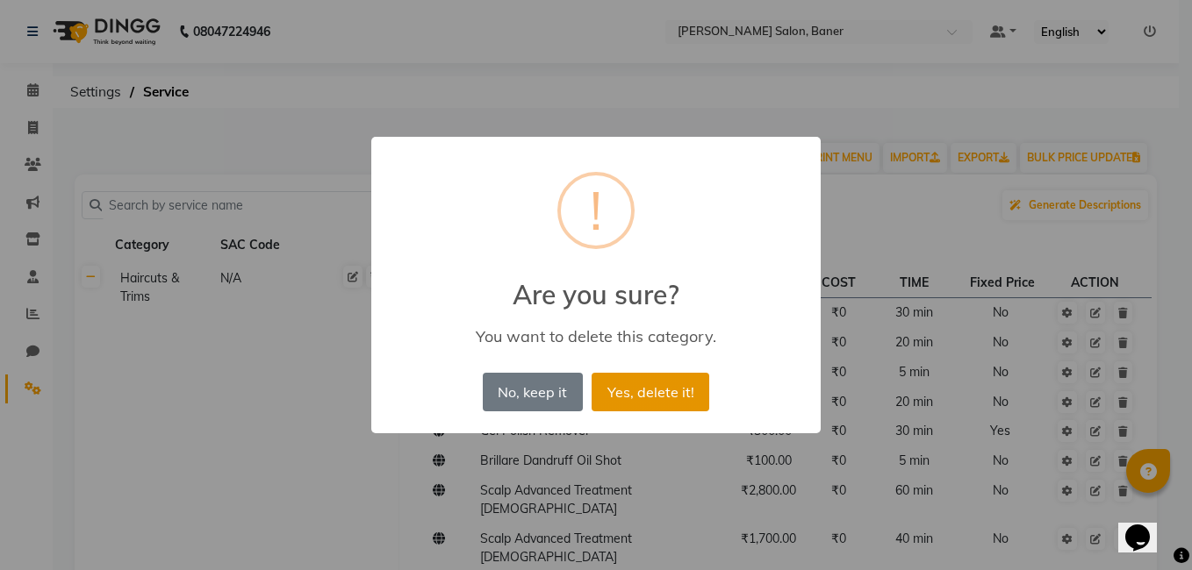
click at [644, 391] on button "Yes, delete it!" at bounding box center [651, 392] width 118 height 39
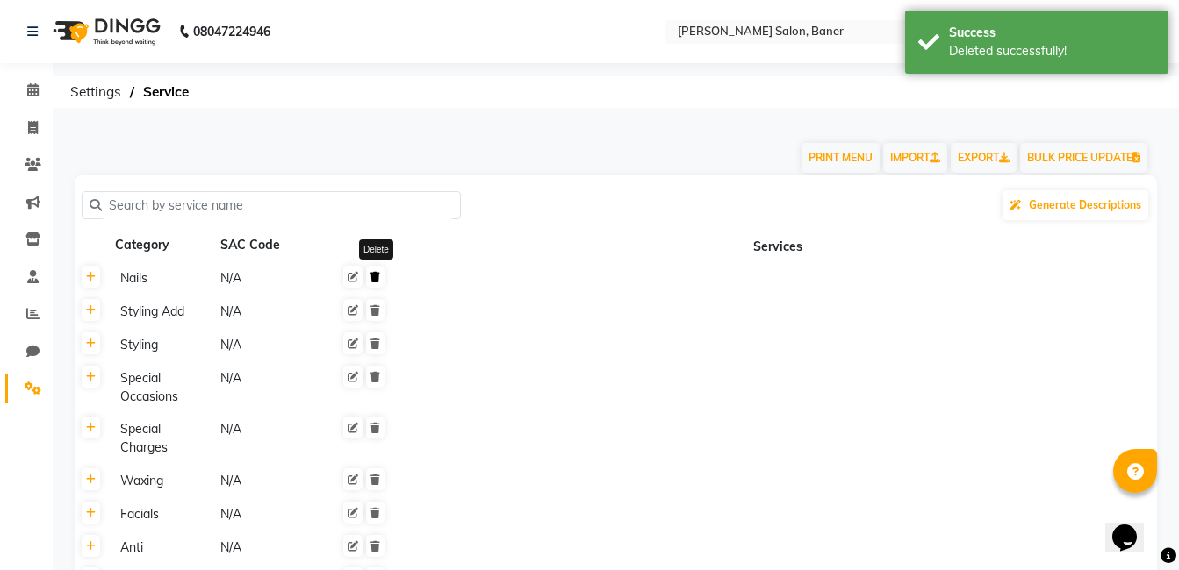
click at [371, 274] on icon at bounding box center [375, 277] width 10 height 11
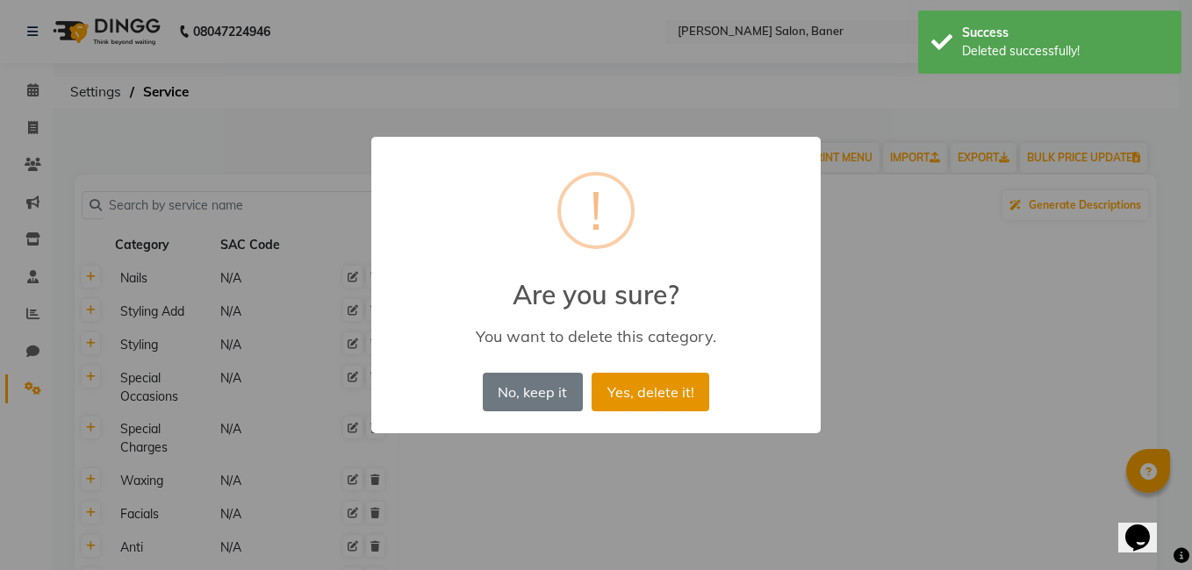
click at [644, 392] on button "Yes, delete it!" at bounding box center [651, 392] width 118 height 39
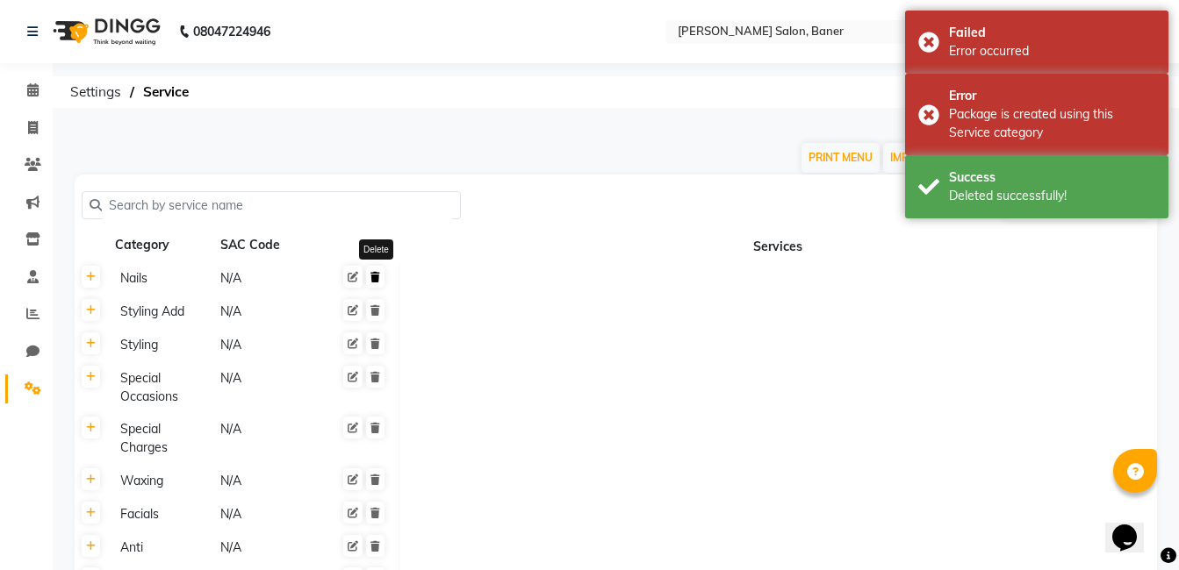
click at [380, 281] on icon at bounding box center [375, 277] width 10 height 11
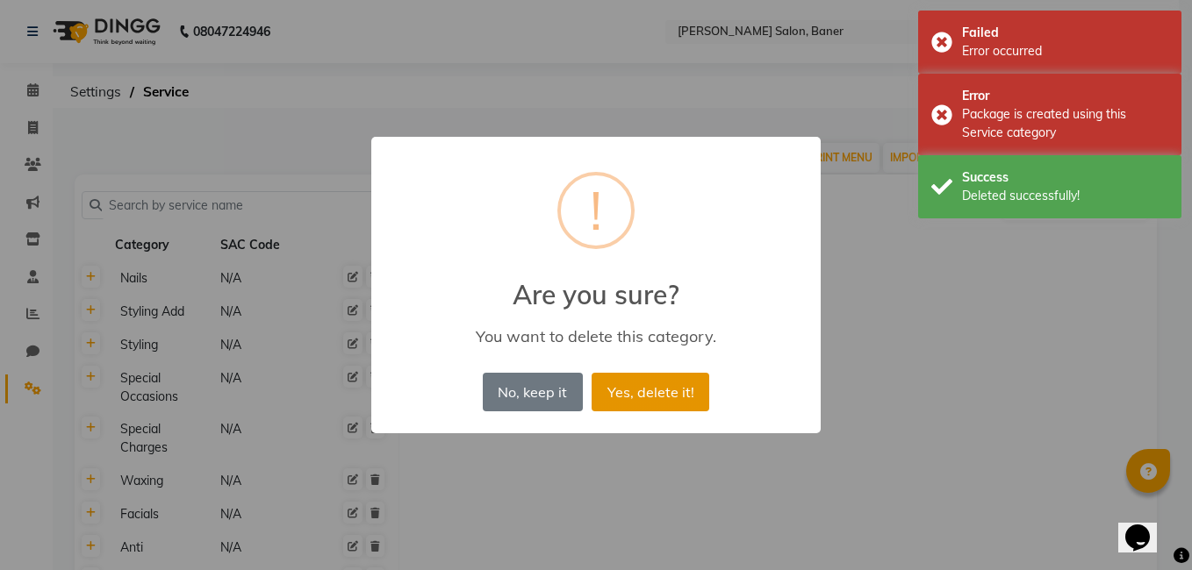
click at [649, 395] on button "Yes, delete it!" at bounding box center [651, 392] width 118 height 39
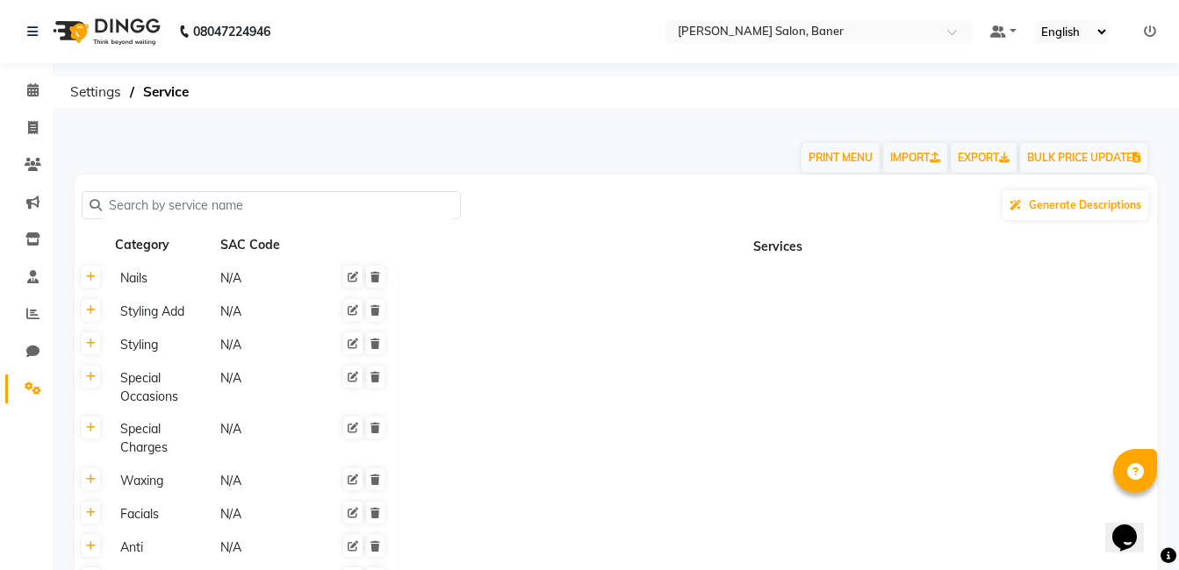
click at [124, 283] on div "Nails" at bounding box center [162, 279] width 98 height 22
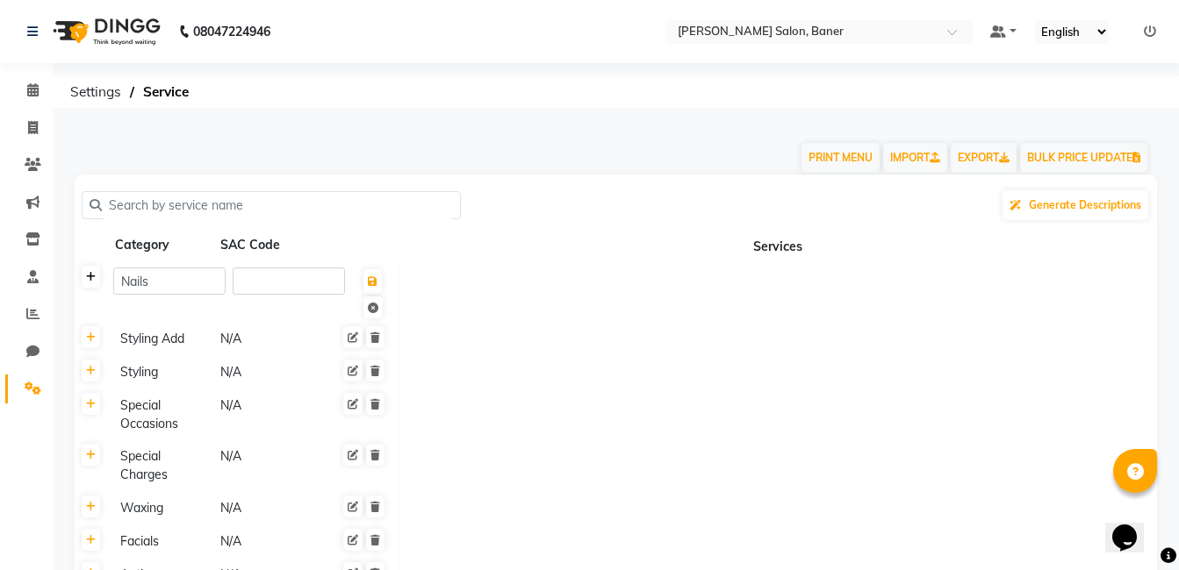
click at [90, 276] on icon at bounding box center [91, 277] width 10 height 11
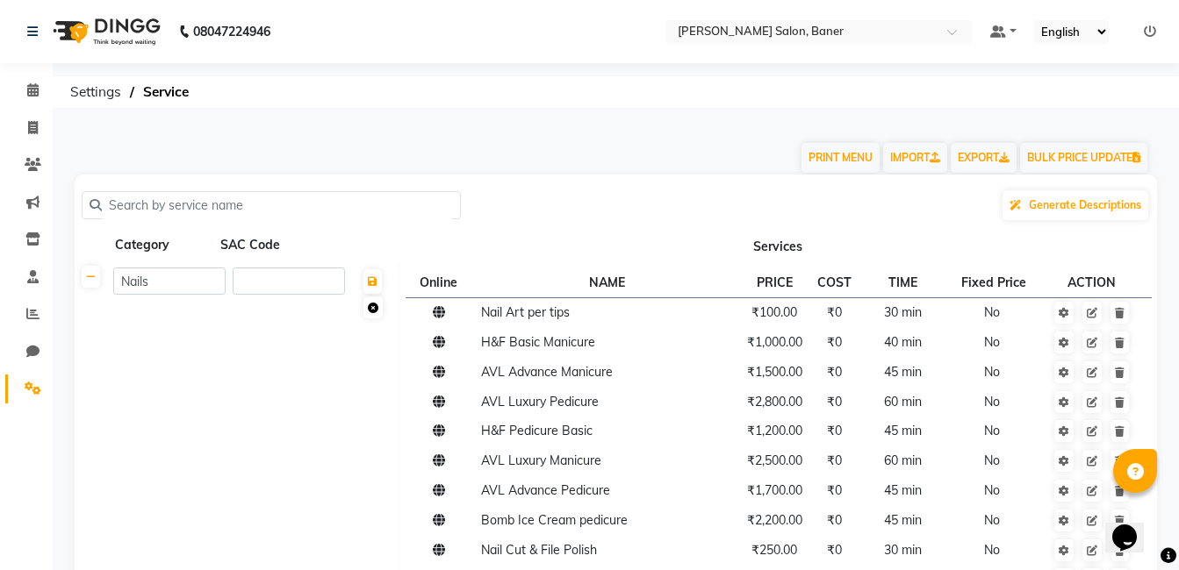
click at [377, 307] on icon at bounding box center [373, 308] width 11 height 11
click at [377, 287] on link at bounding box center [375, 277] width 18 height 22
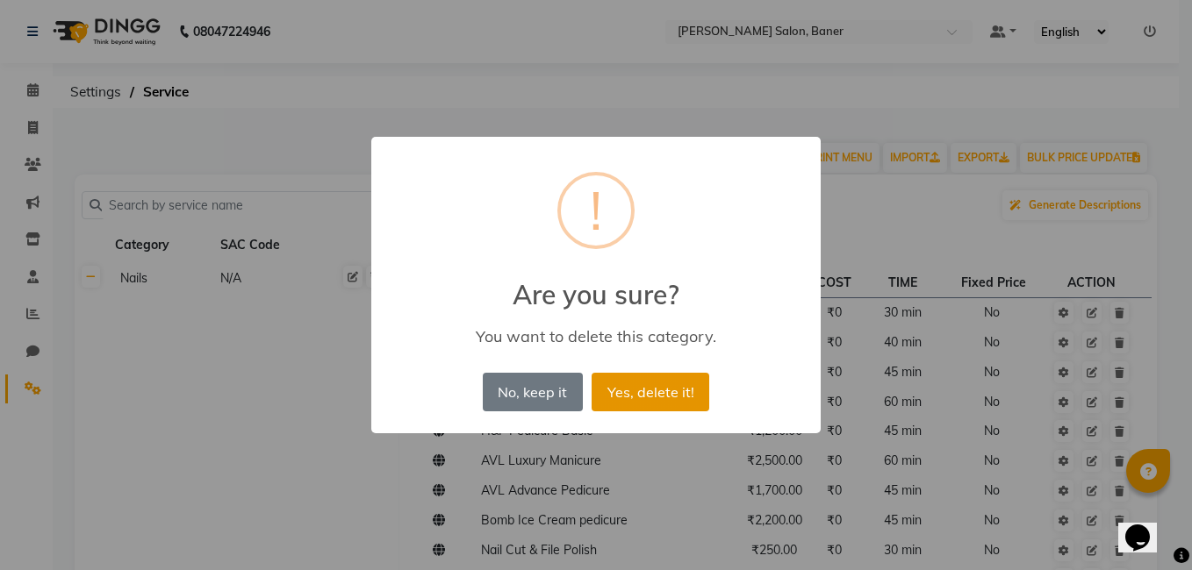
click at [627, 384] on button "Yes, delete it!" at bounding box center [651, 392] width 118 height 39
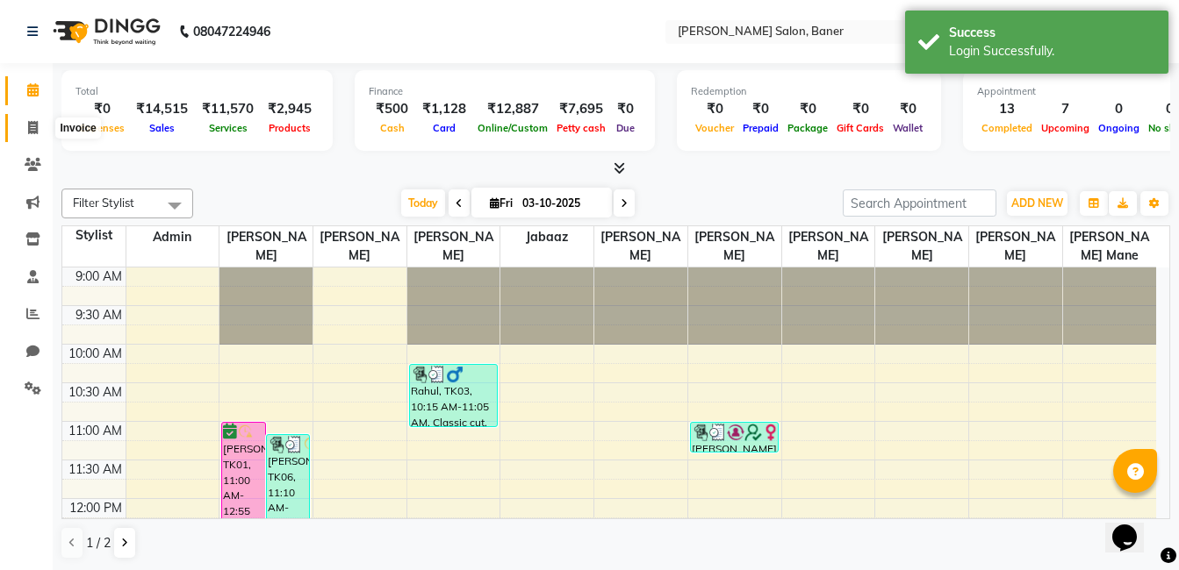
click at [30, 131] on icon at bounding box center [33, 127] width 10 height 13
select select "service"
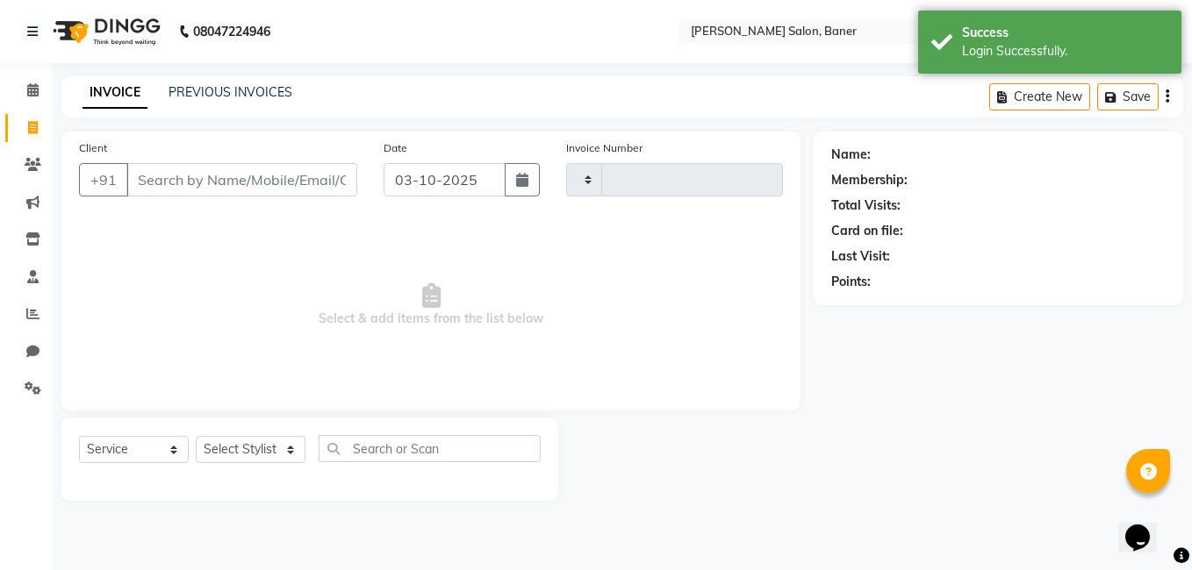
type input "3970"
select select "7115"
click at [264, 450] on select "Select Stylist" at bounding box center [251, 449] width 110 height 27
click at [268, 380] on span "Select & add items from the list below" at bounding box center [431, 306] width 704 height 176
click at [262, 439] on select "Select Stylist Aaftab Malik Admin Jabaaz Karan Rathod Karishma Khot Krishna Vya…" at bounding box center [251, 449] width 110 height 27
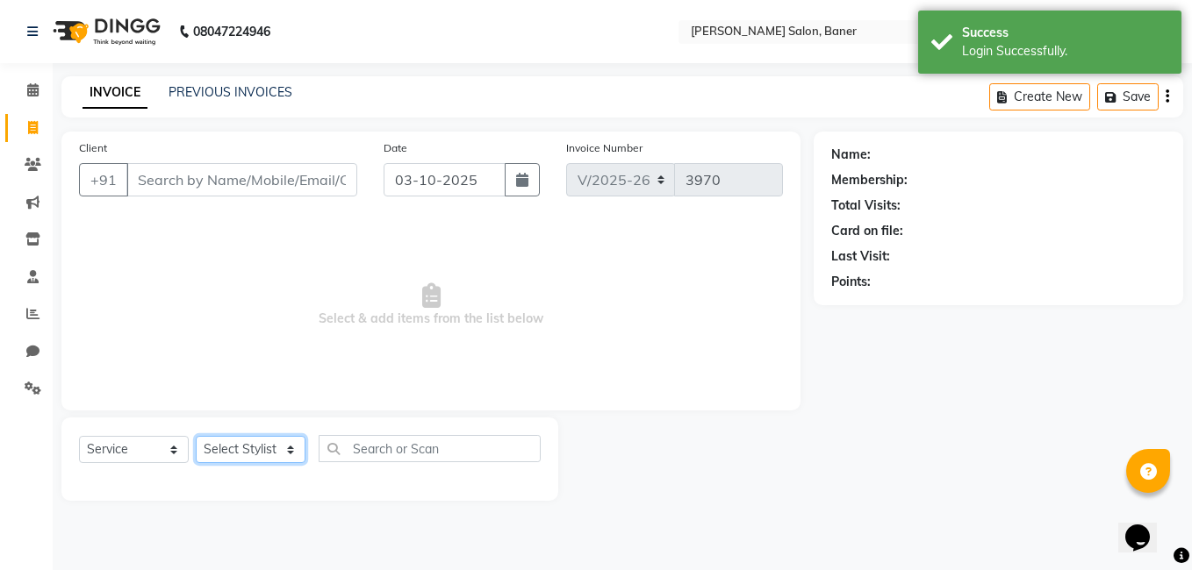
select select "60259"
click at [196, 436] on select "Select Stylist Aaftab Malik Admin Jabaaz Karan Rathod Karishma Khot Krishna Vya…" at bounding box center [251, 449] width 110 height 27
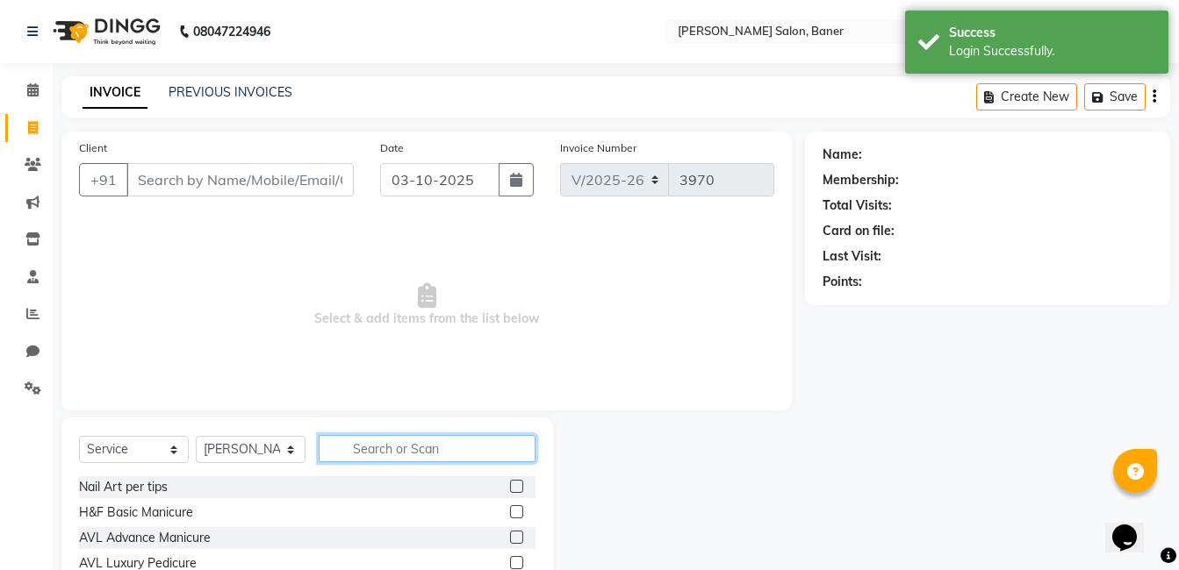
click at [391, 461] on input "text" at bounding box center [427, 448] width 217 height 27
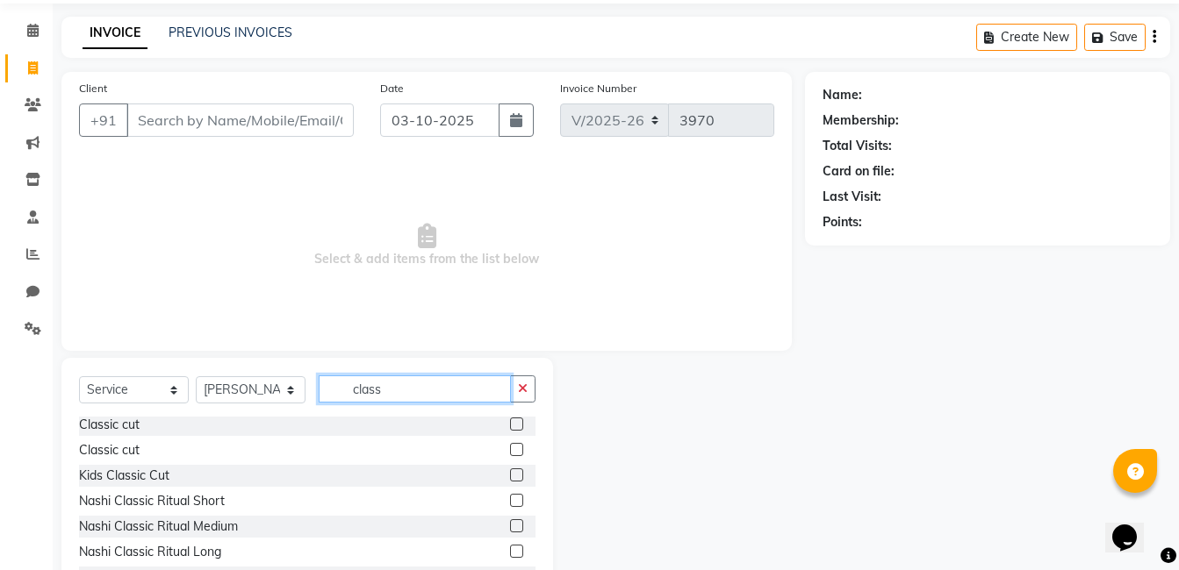
scroll to position [133, 0]
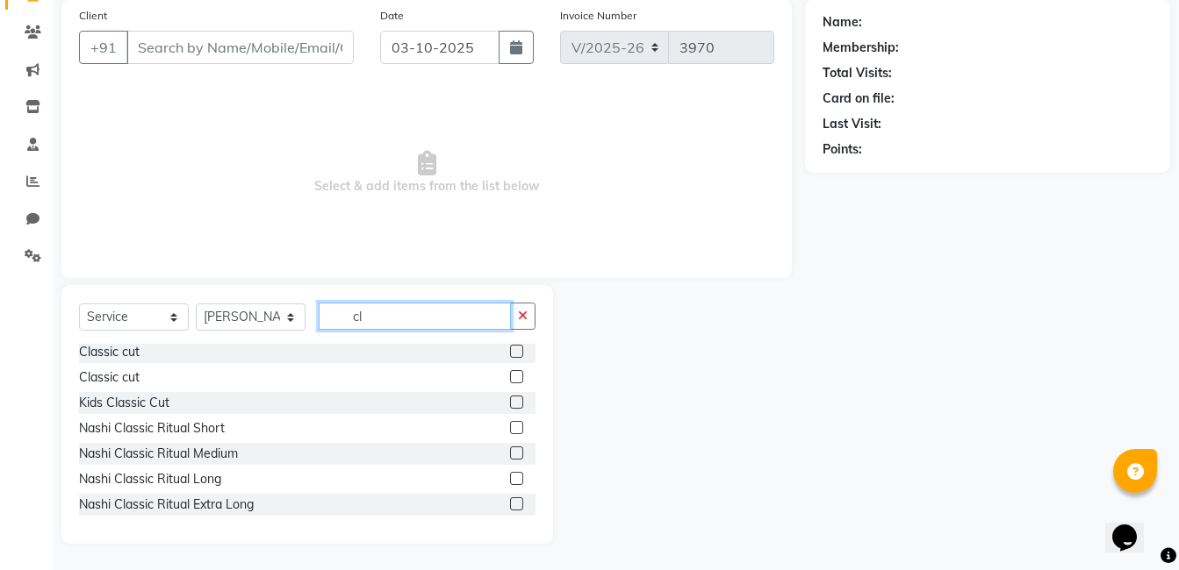
type input "c"
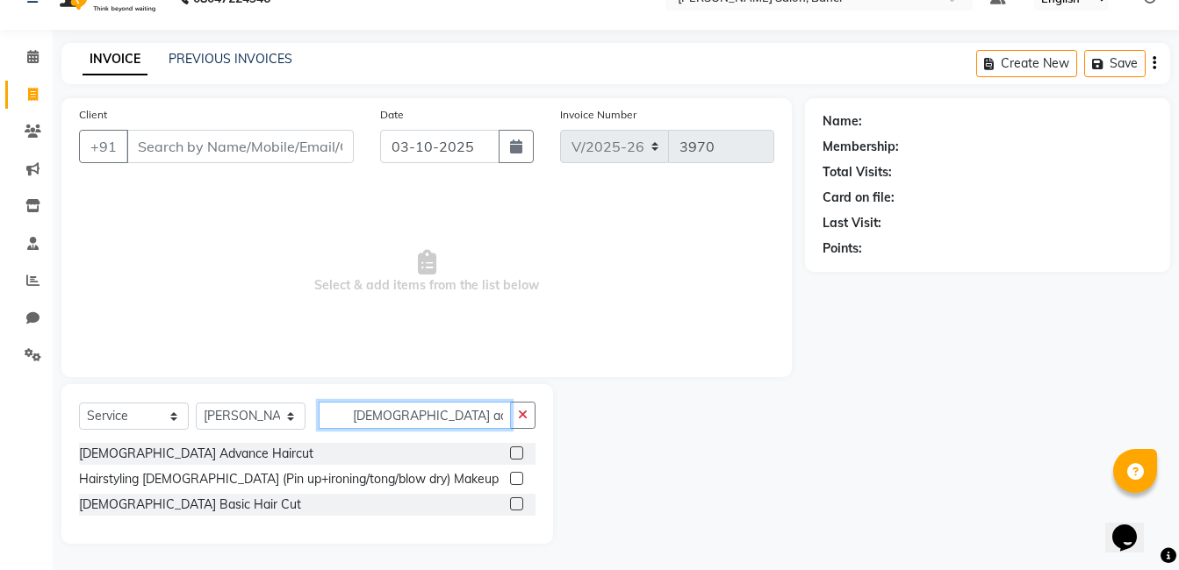
scroll to position [0, 0]
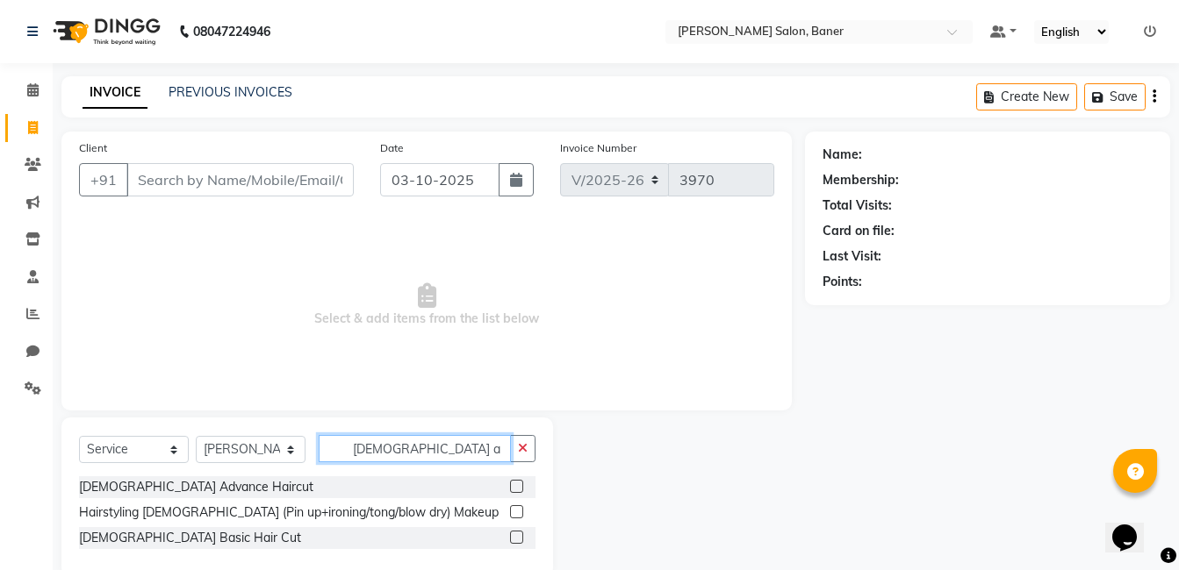
click at [446, 450] on input "female a" at bounding box center [415, 448] width 192 height 27
type input "f"
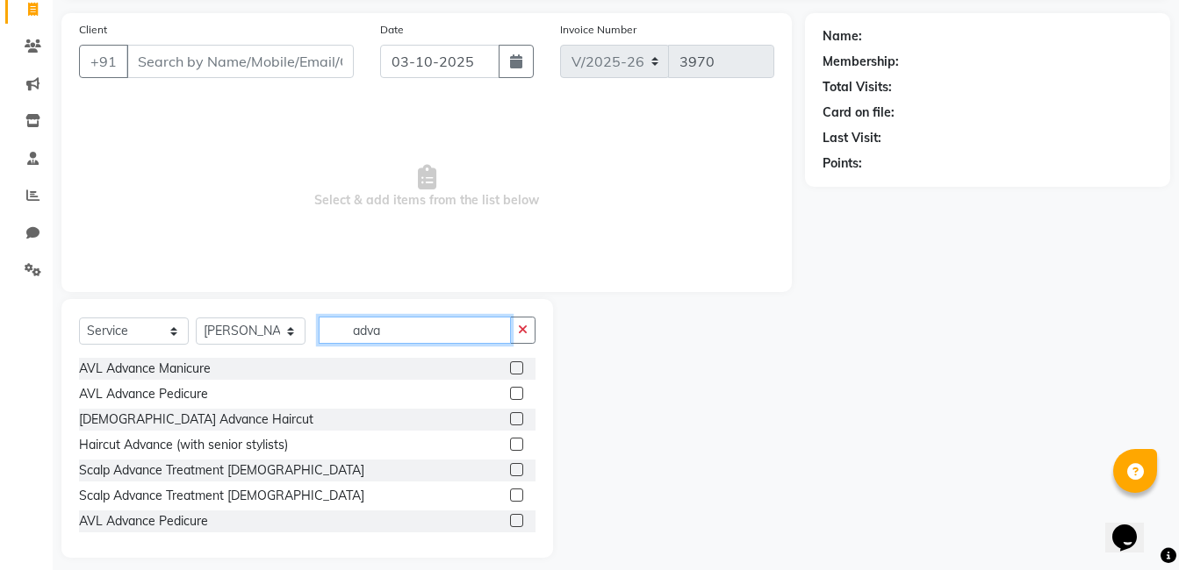
scroll to position [133, 0]
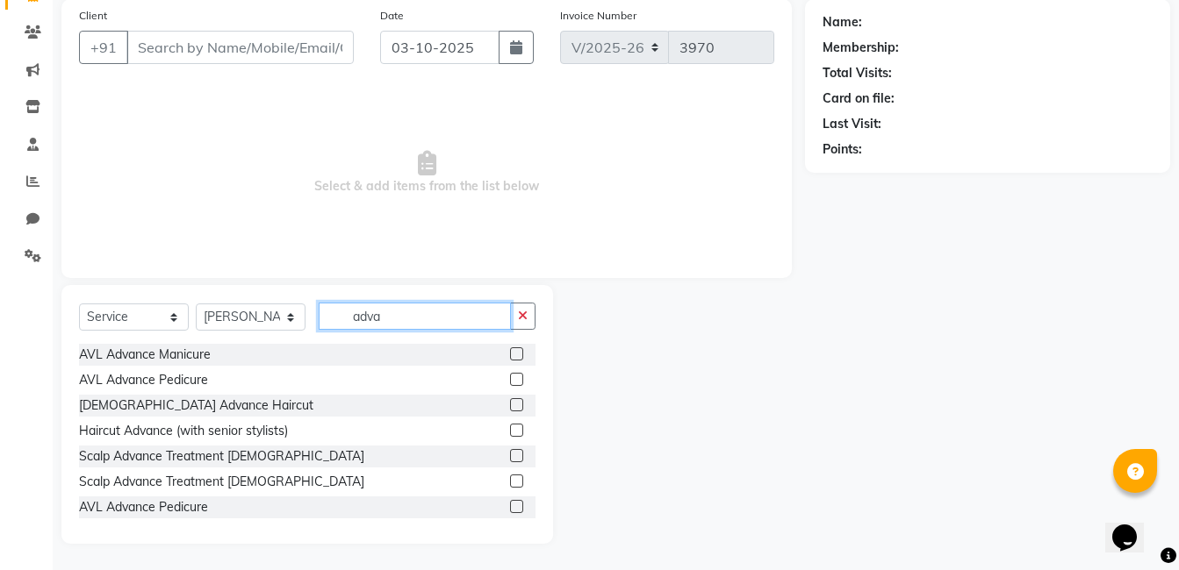
type input "adva"
click at [510, 406] on label at bounding box center [516, 404] width 13 height 13
click at [510, 406] on input "checkbox" at bounding box center [515, 405] width 11 height 11
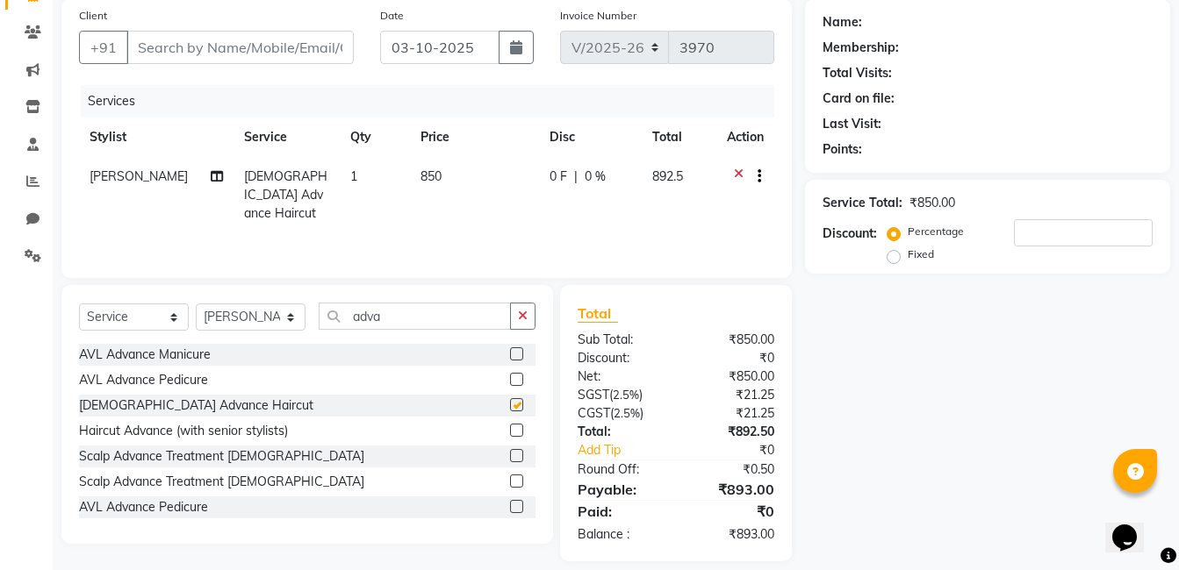
checkbox input "false"
click at [510, 433] on label at bounding box center [516, 430] width 13 height 13
click at [510, 433] on input "checkbox" at bounding box center [515, 431] width 11 height 11
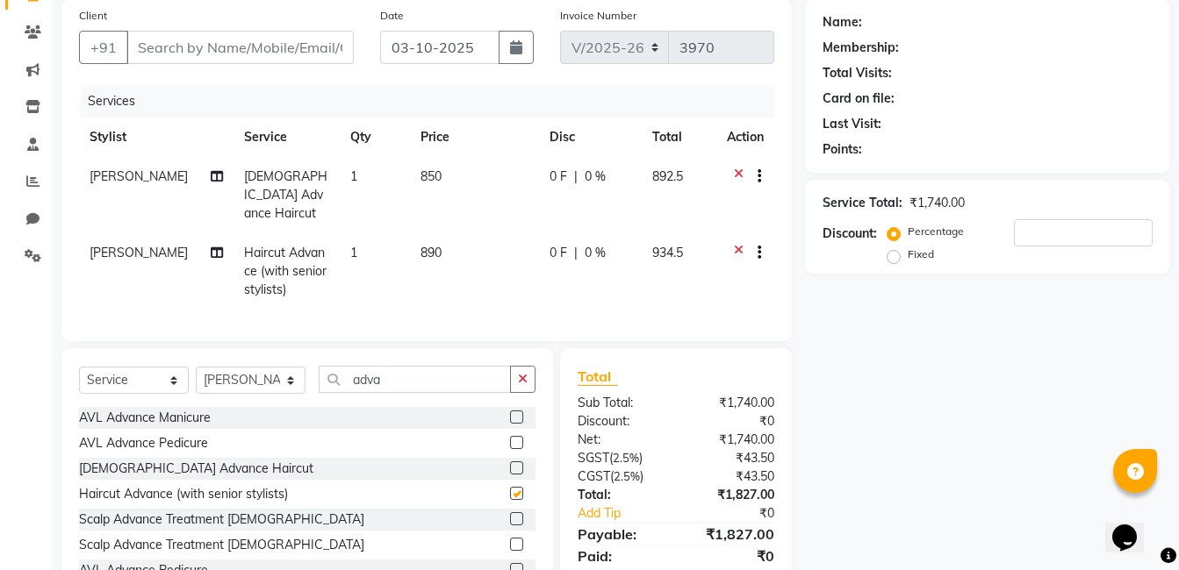
checkbox input "false"
click at [738, 171] on icon at bounding box center [739, 179] width 10 height 22
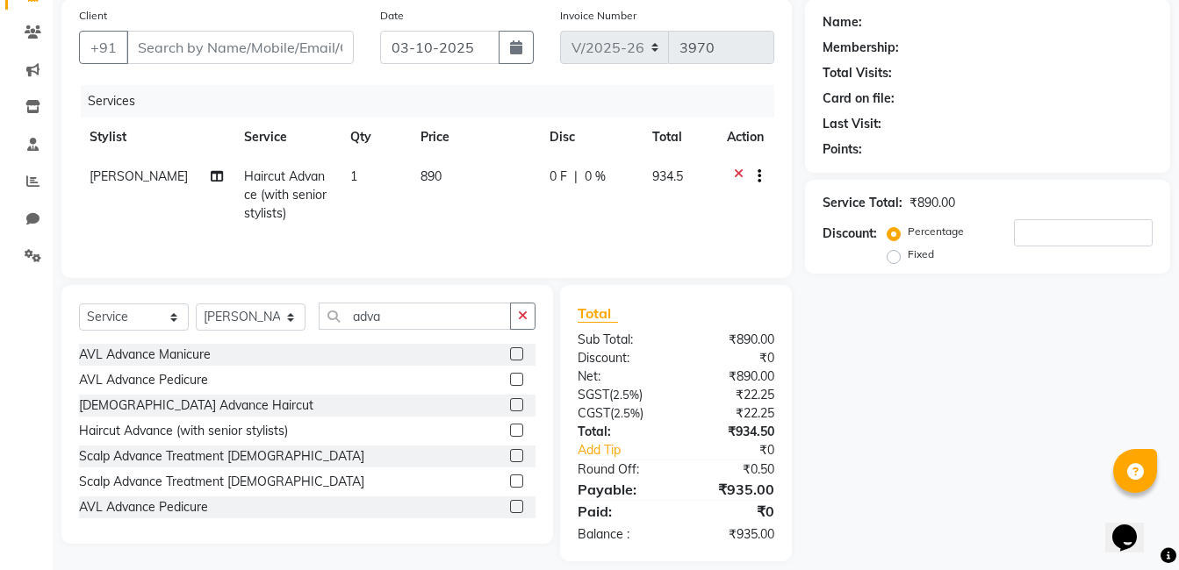
click at [739, 173] on icon at bounding box center [739, 179] width 10 height 22
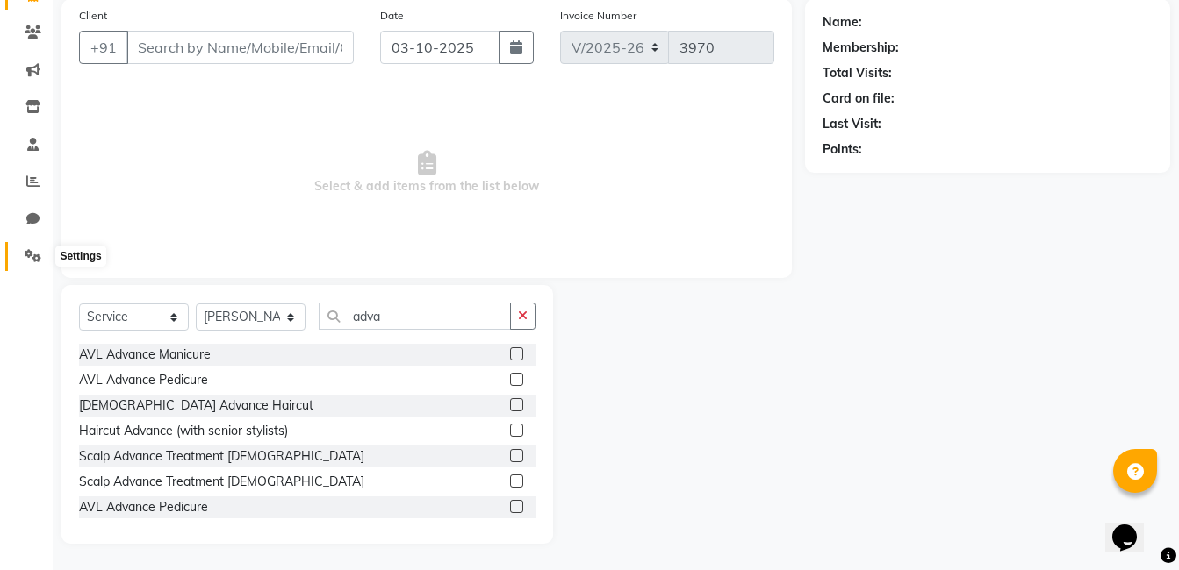
click at [24, 254] on span at bounding box center [33, 257] width 31 height 20
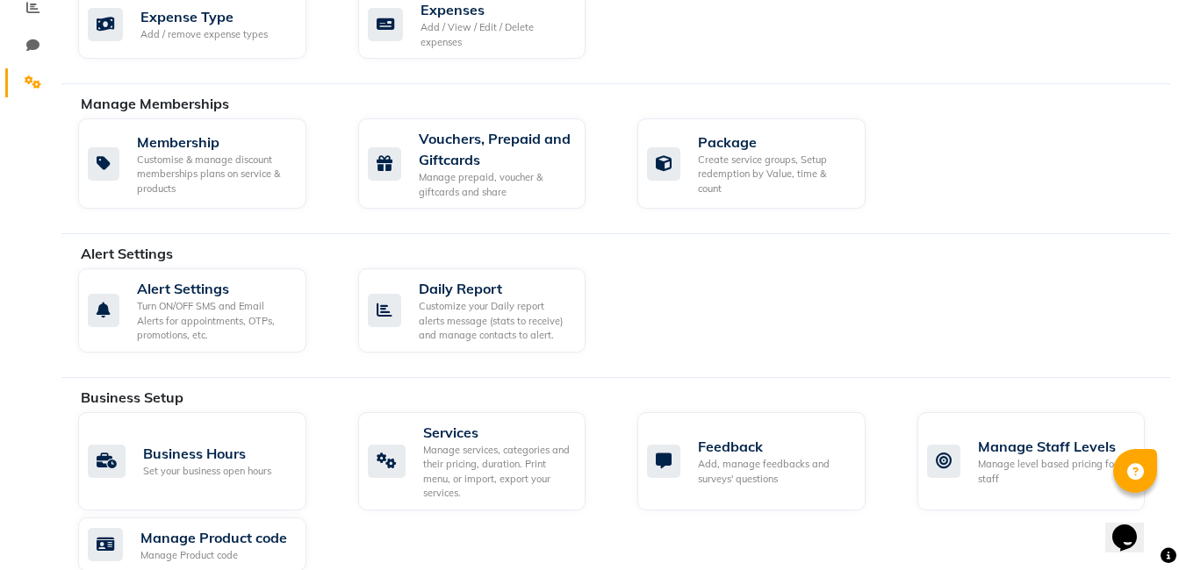
scroll to position [308, 0]
click at [467, 473] on div "Manage services, categories and their pricing, duration. Print menu, or import,…" at bounding box center [497, 470] width 149 height 58
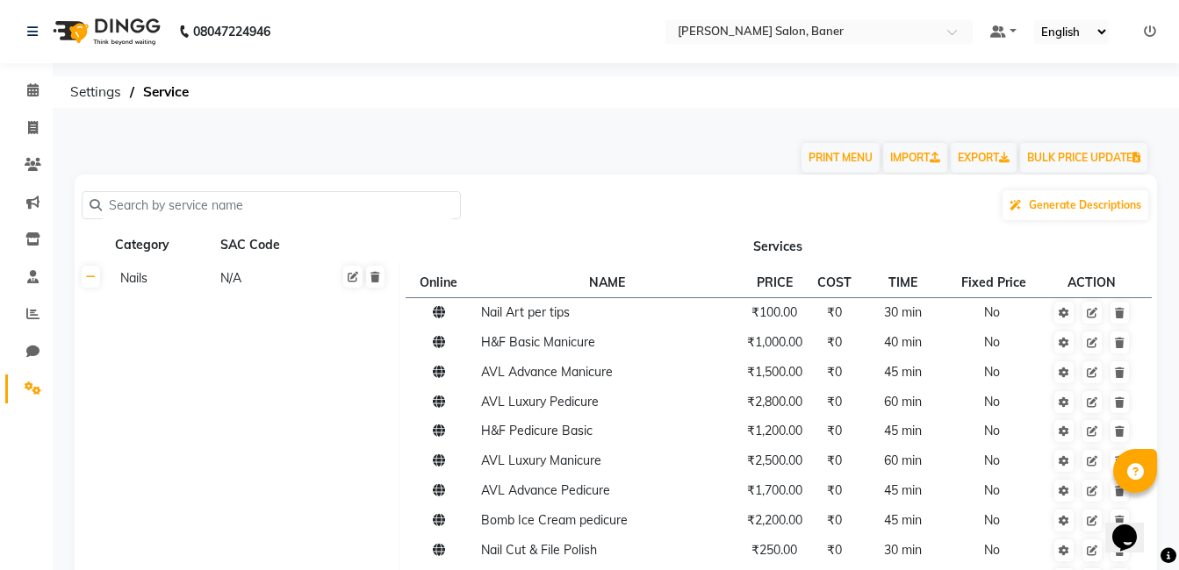
click at [376, 291] on td "Nails N/A" at bounding box center [253, 553] width 291 height 583
click at [377, 278] on icon at bounding box center [375, 277] width 10 height 11
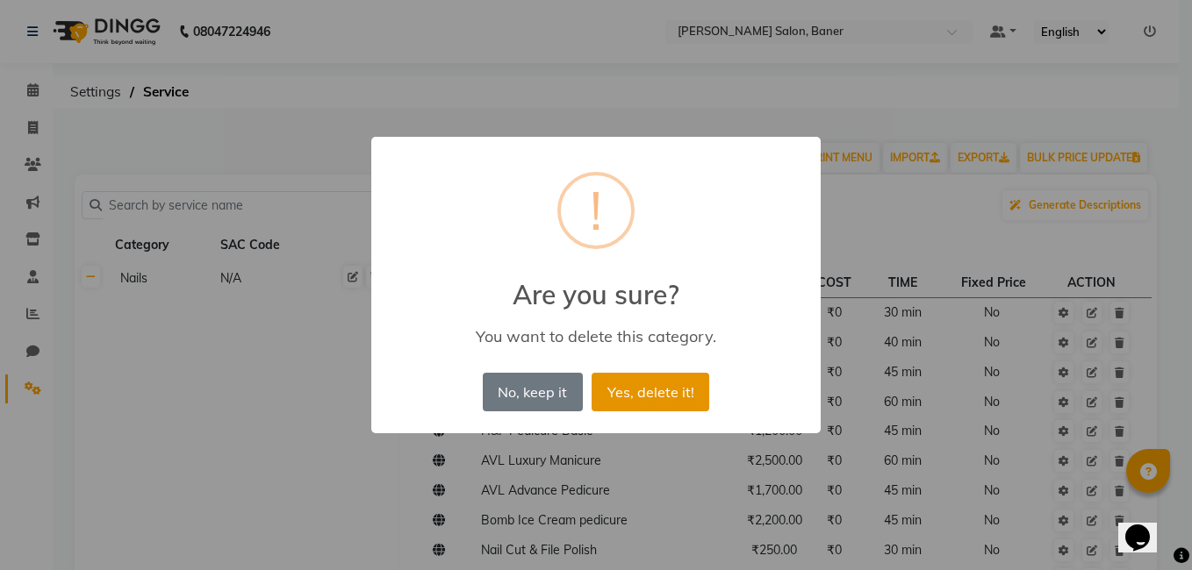
click at [638, 397] on button "Yes, delete it!" at bounding box center [651, 392] width 118 height 39
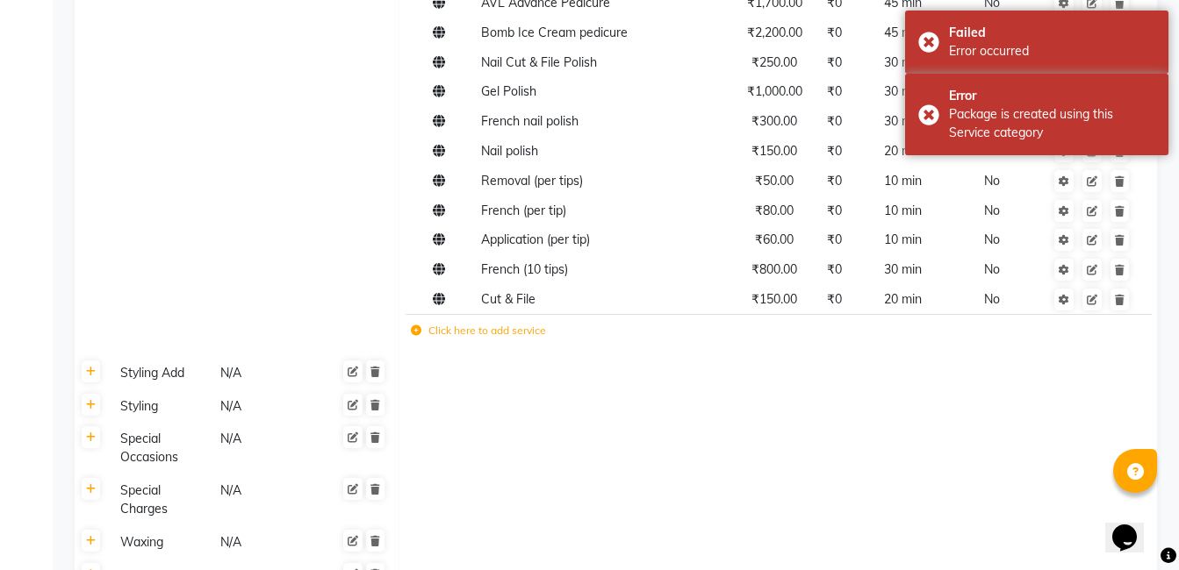
scroll to position [702, 0]
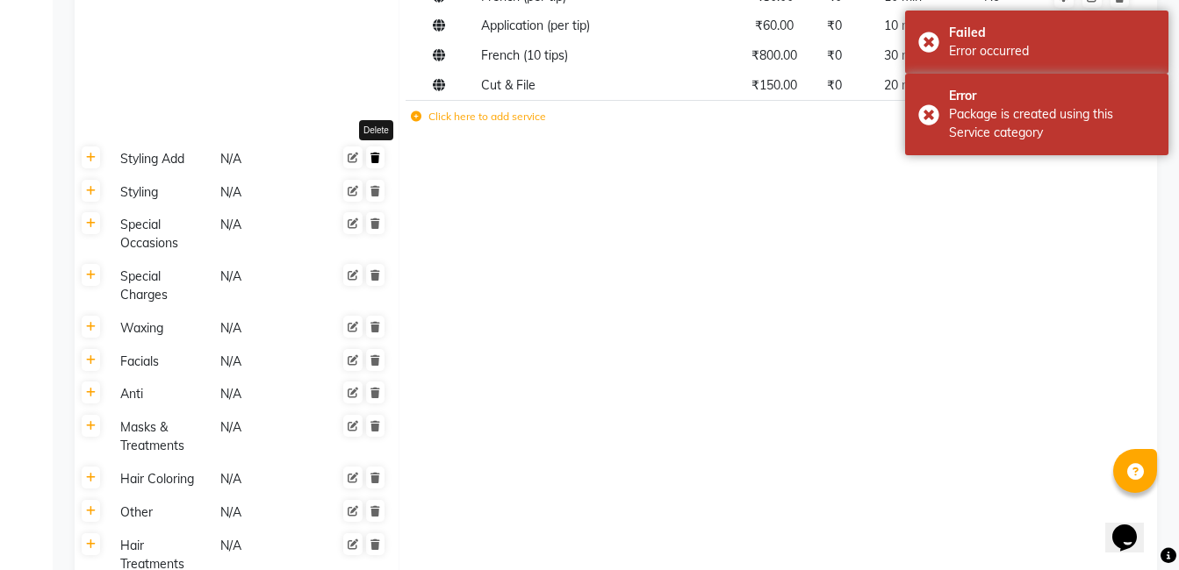
click at [377, 160] on icon at bounding box center [375, 158] width 10 height 11
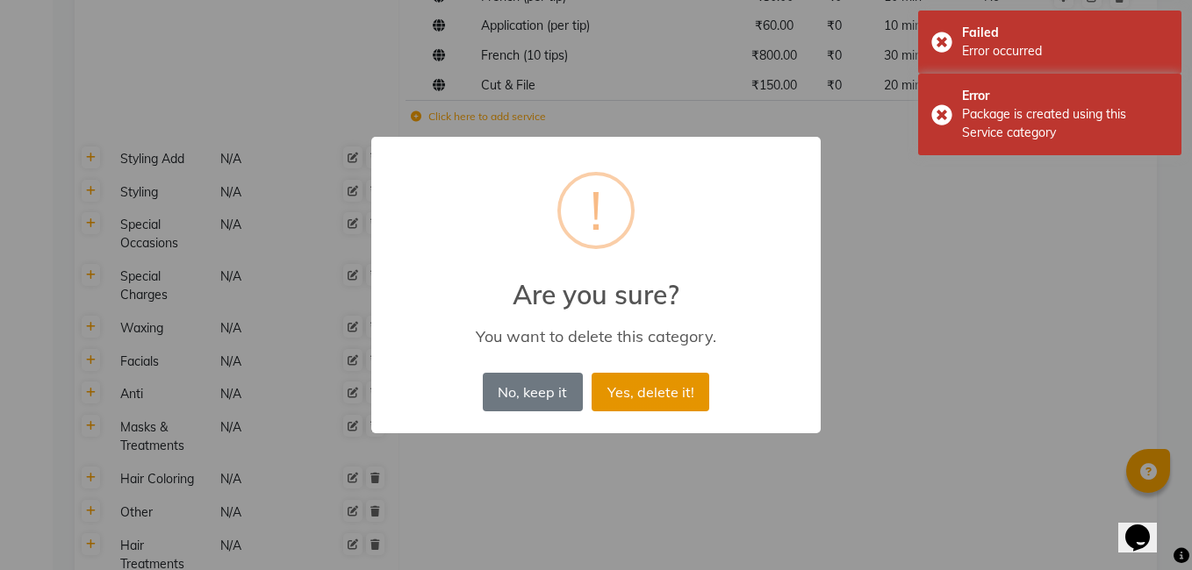
click at [625, 376] on button "Yes, delete it!" at bounding box center [651, 392] width 118 height 39
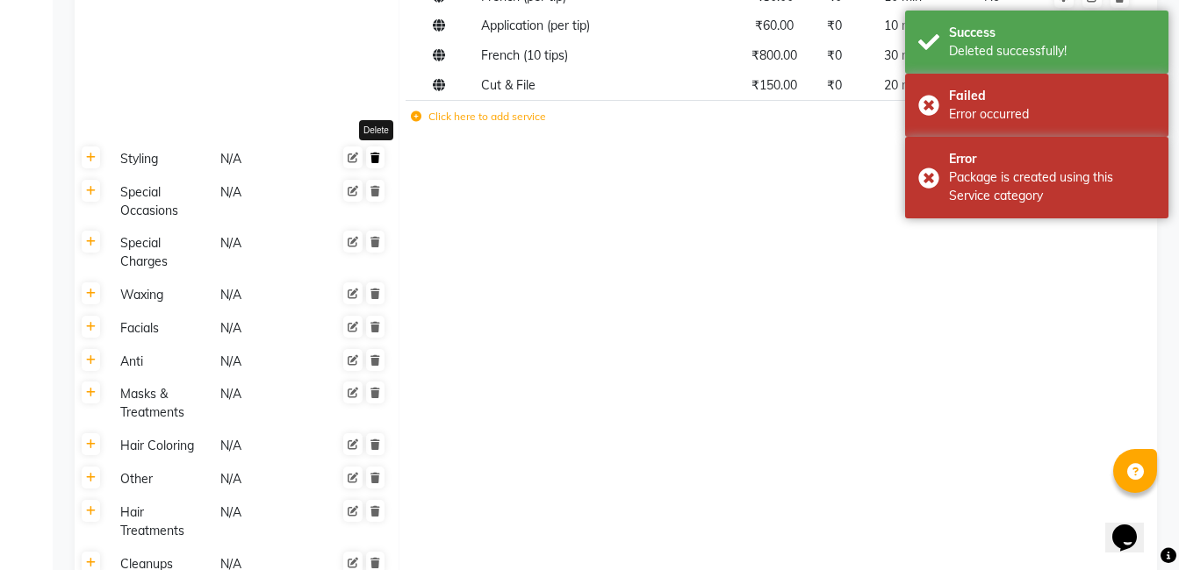
click at [377, 157] on icon at bounding box center [375, 158] width 10 height 11
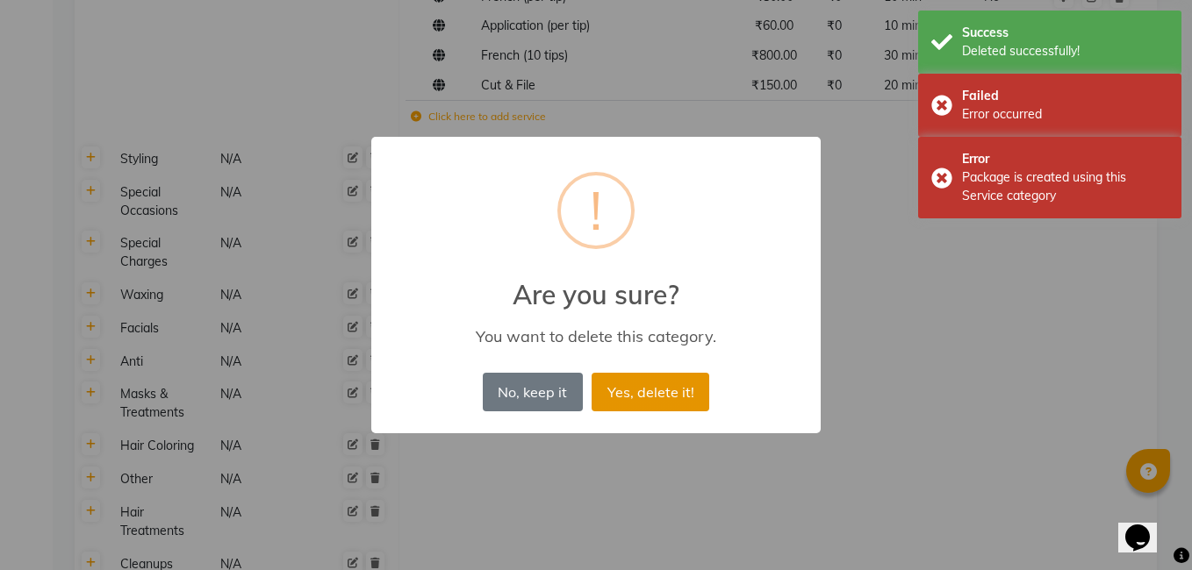
click at [650, 391] on button "Yes, delete it!" at bounding box center [651, 392] width 118 height 39
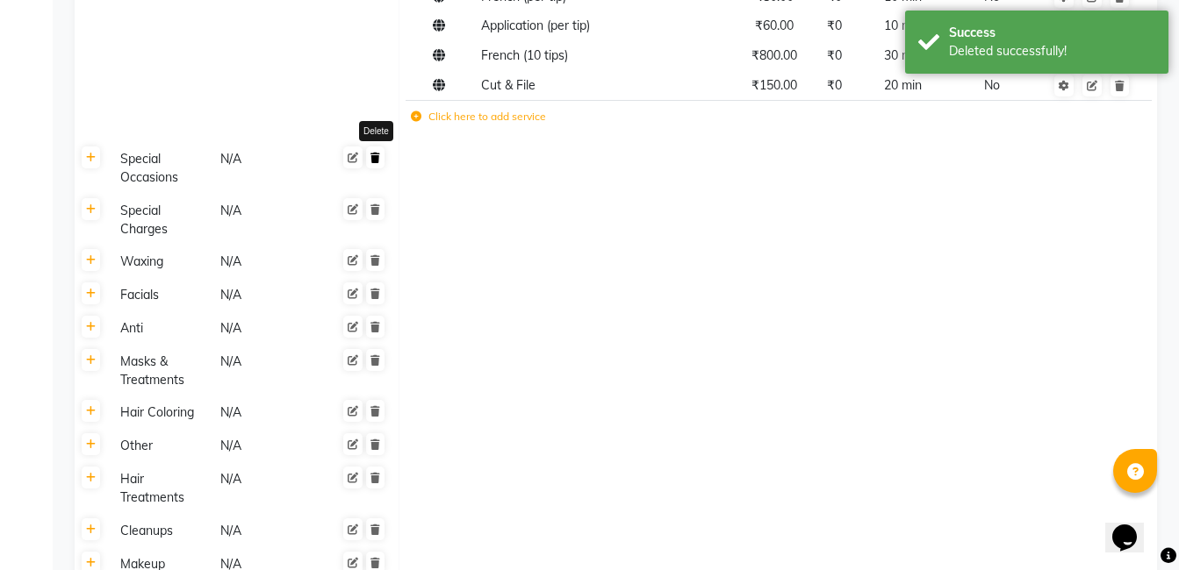
click at [378, 162] on icon at bounding box center [375, 158] width 10 height 11
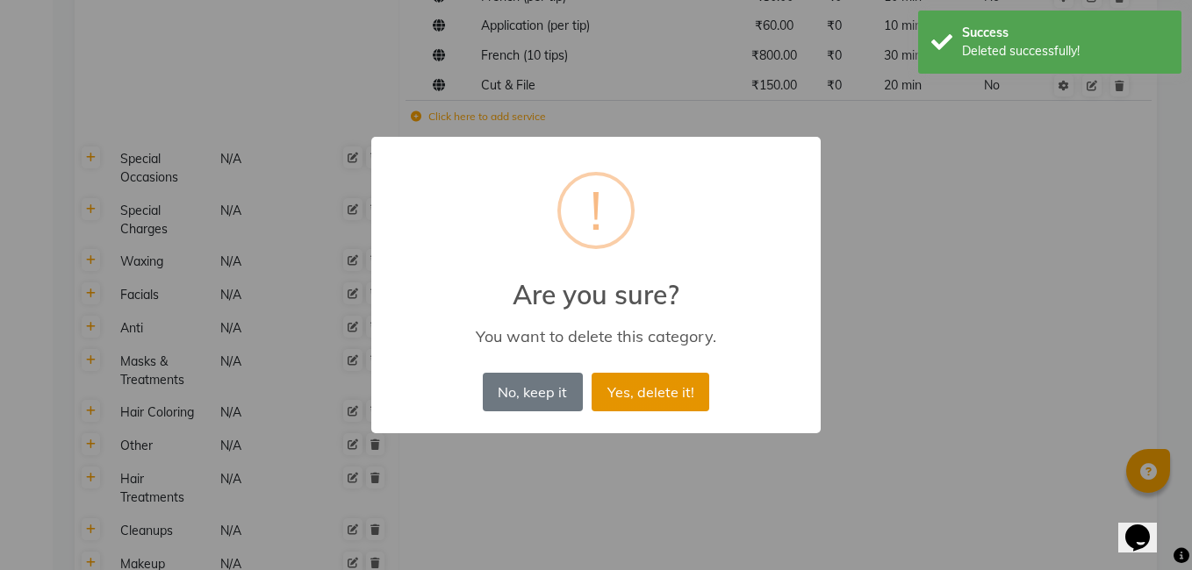
click at [639, 405] on button "Yes, delete it!" at bounding box center [651, 392] width 118 height 39
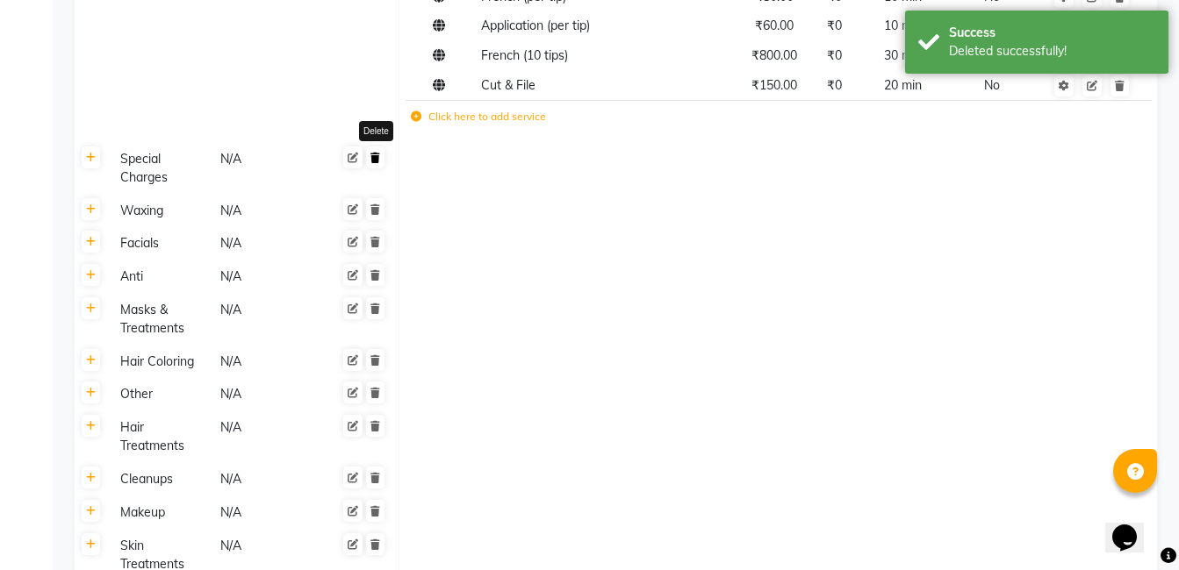
click at [382, 168] on link at bounding box center [375, 158] width 18 height 22
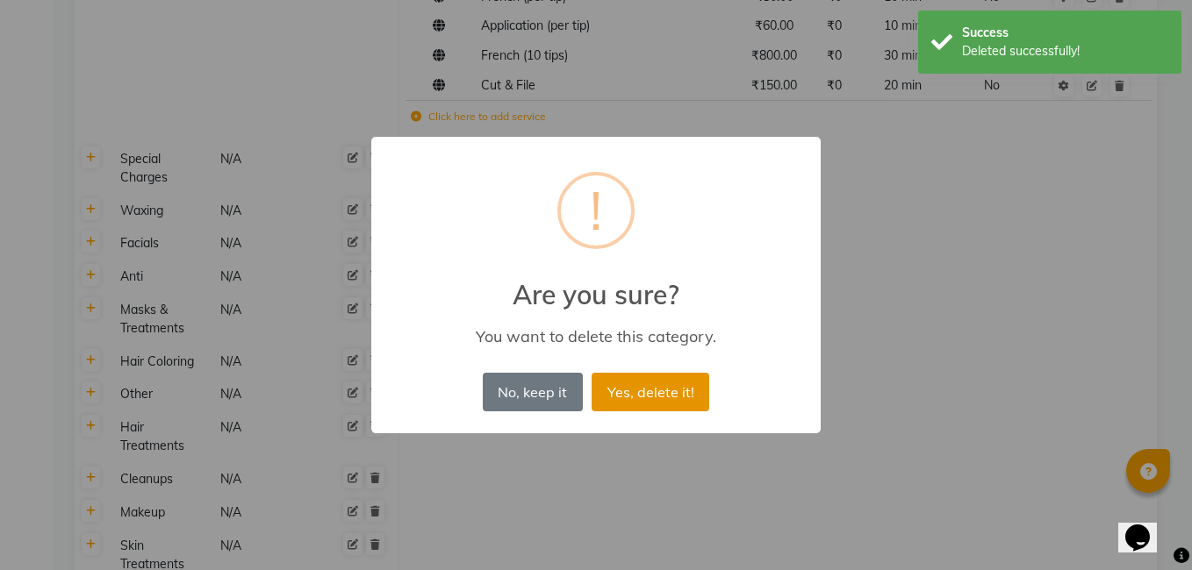
click at [631, 389] on button "Yes, delete it!" at bounding box center [651, 392] width 118 height 39
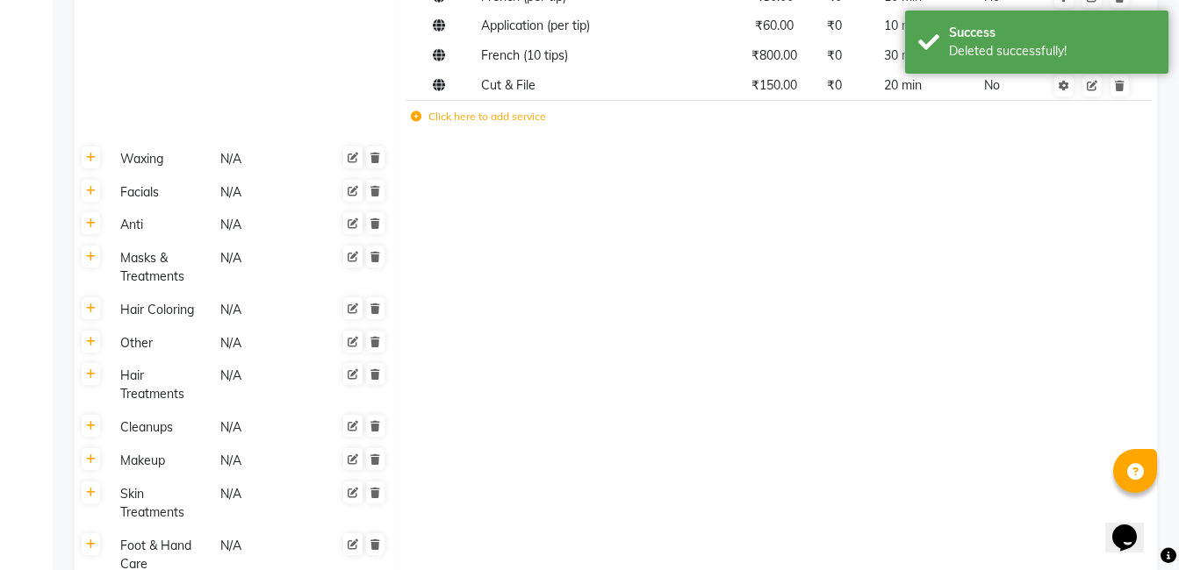
click at [126, 166] on div "Waxing" at bounding box center [162, 159] width 98 height 22
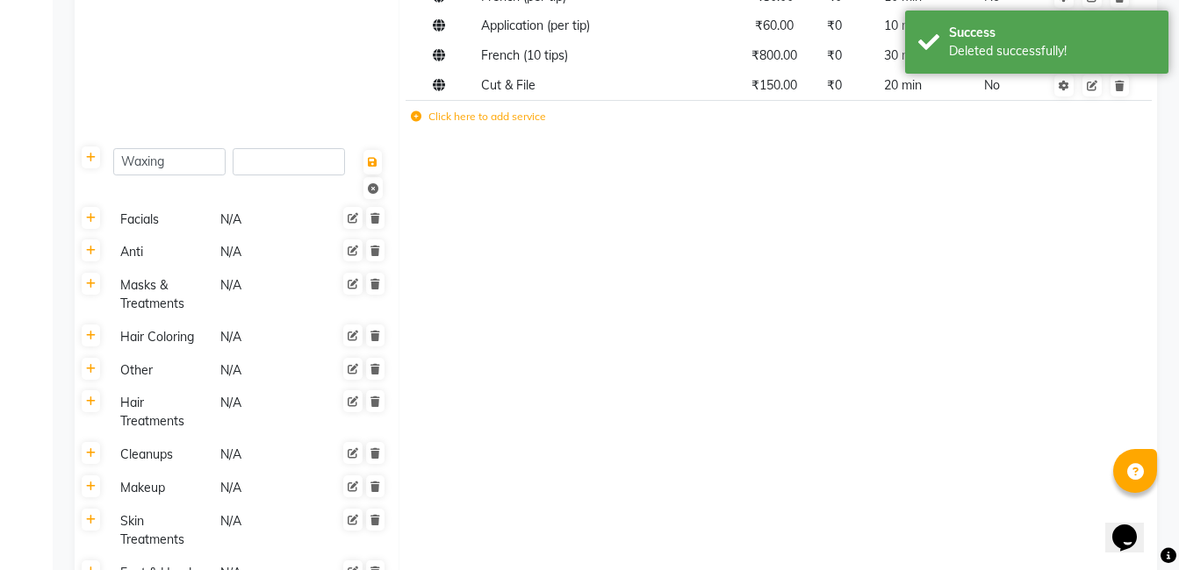
click at [178, 189] on div "Waxing" at bounding box center [253, 172] width 280 height 49
click at [369, 170] on button at bounding box center [372, 162] width 18 height 25
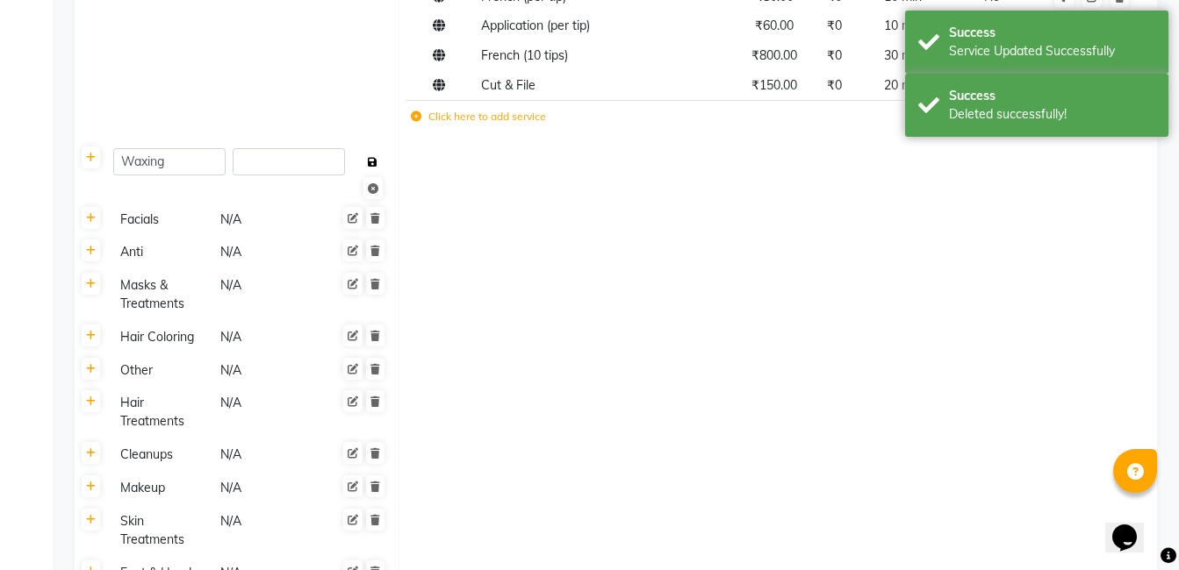
click at [369, 163] on icon at bounding box center [373, 162] width 10 height 11
click at [484, 236] on td at bounding box center [777, 252] width 757 height 33
click at [371, 190] on icon at bounding box center [373, 188] width 11 height 11
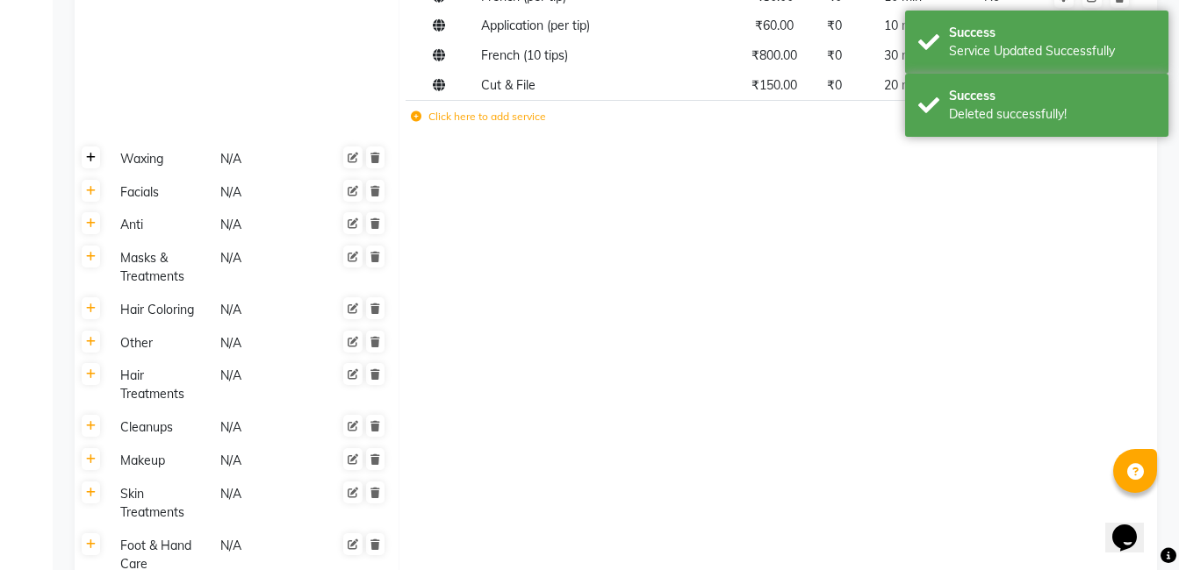
click at [92, 161] on icon at bounding box center [91, 158] width 10 height 11
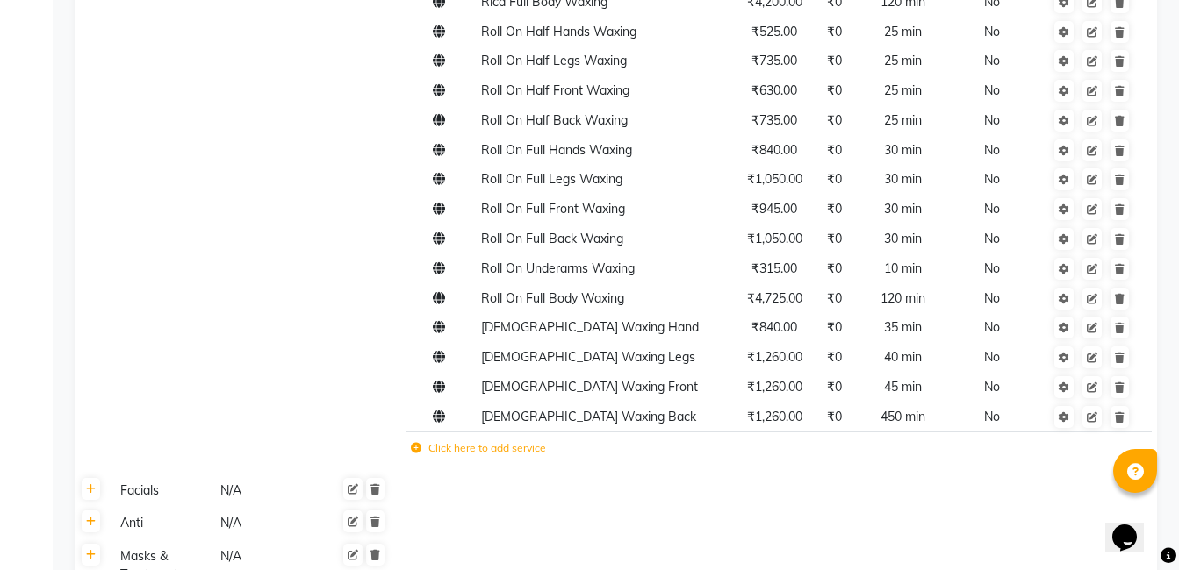
scroll to position [2545, 0]
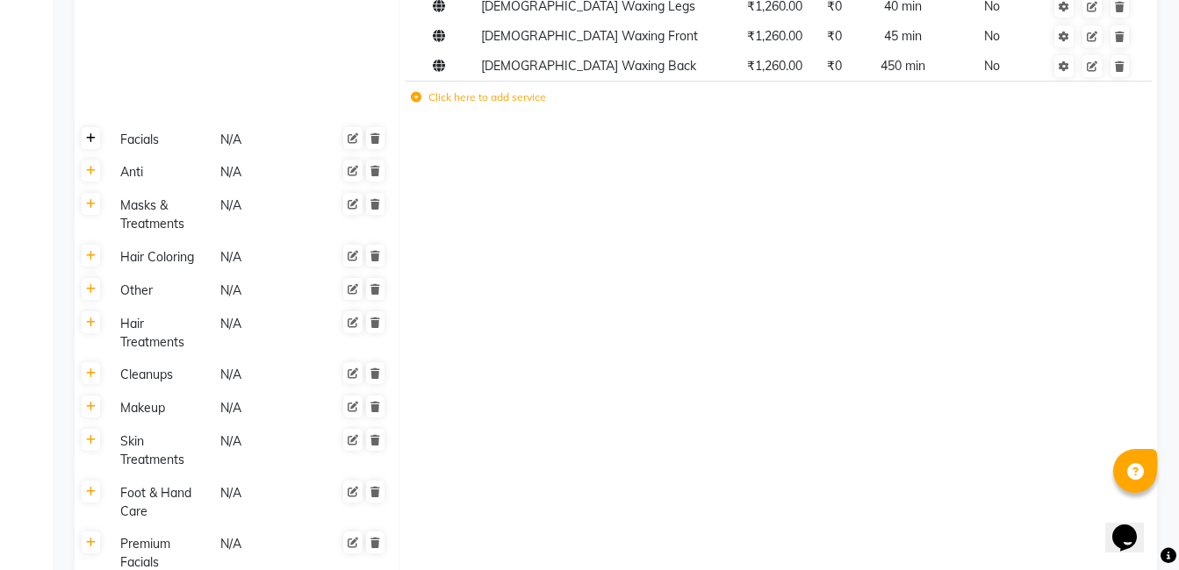
click at [87, 130] on link at bounding box center [91, 138] width 18 height 22
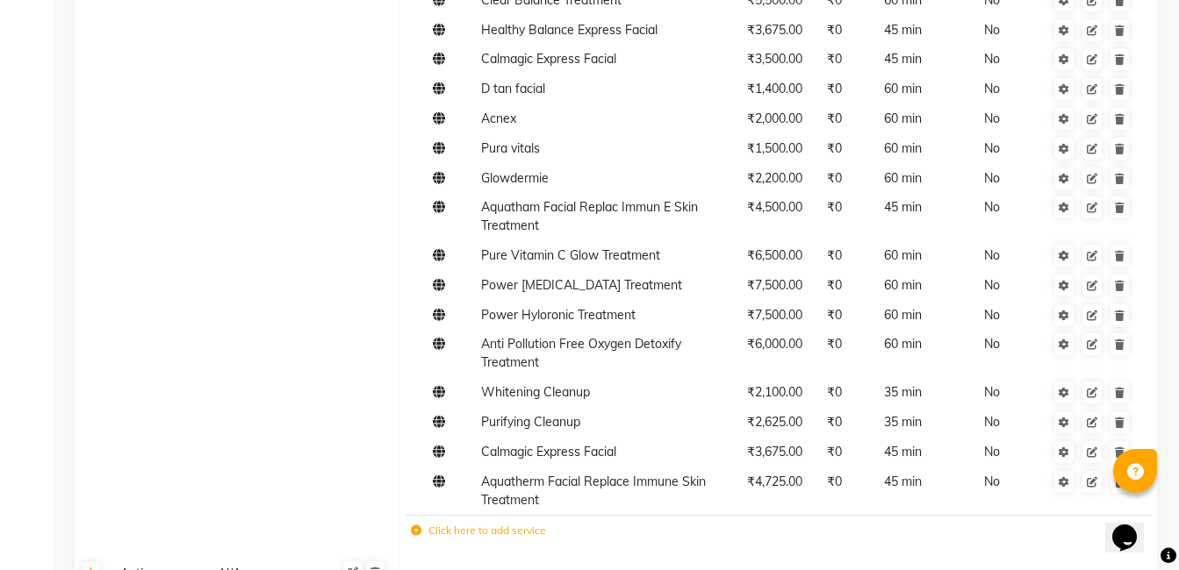
scroll to position [2370, 0]
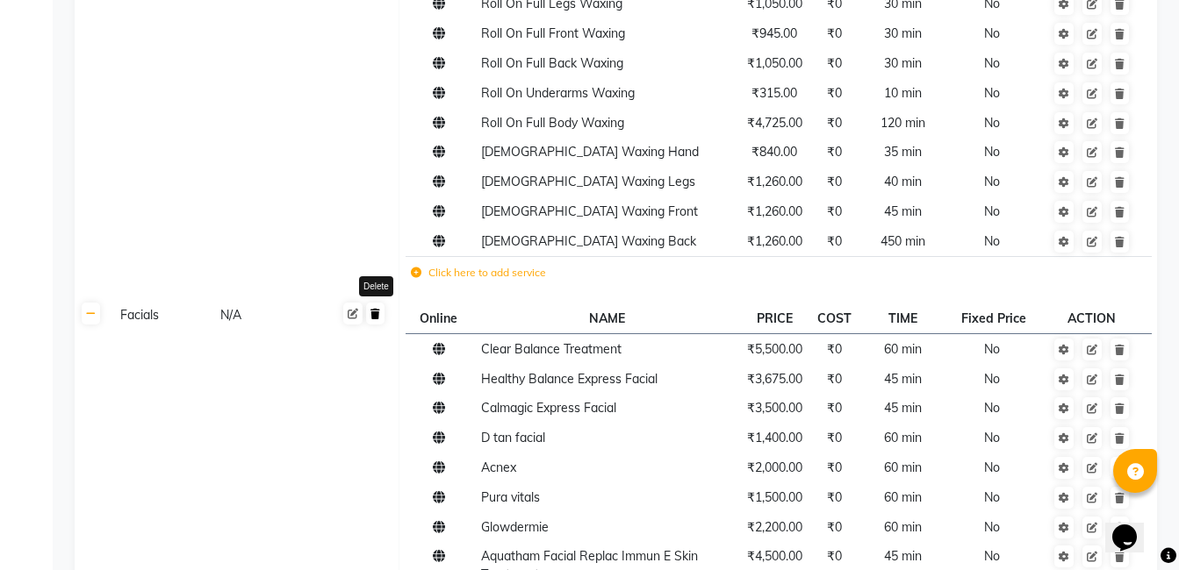
click at [377, 303] on link at bounding box center [375, 314] width 18 height 22
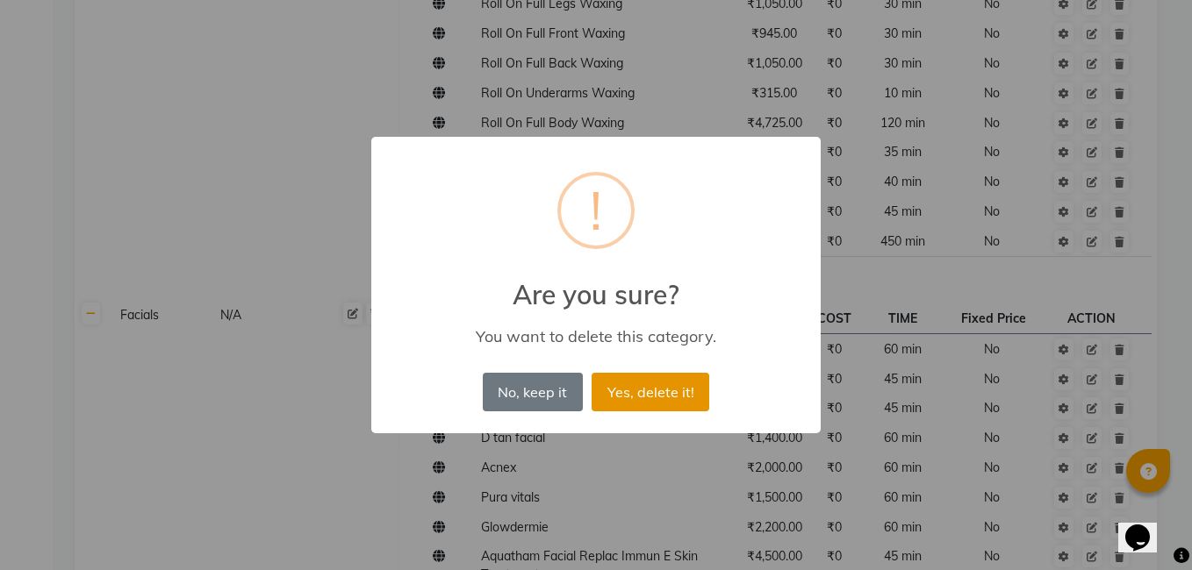
click at [632, 390] on button "Yes, delete it!" at bounding box center [651, 392] width 118 height 39
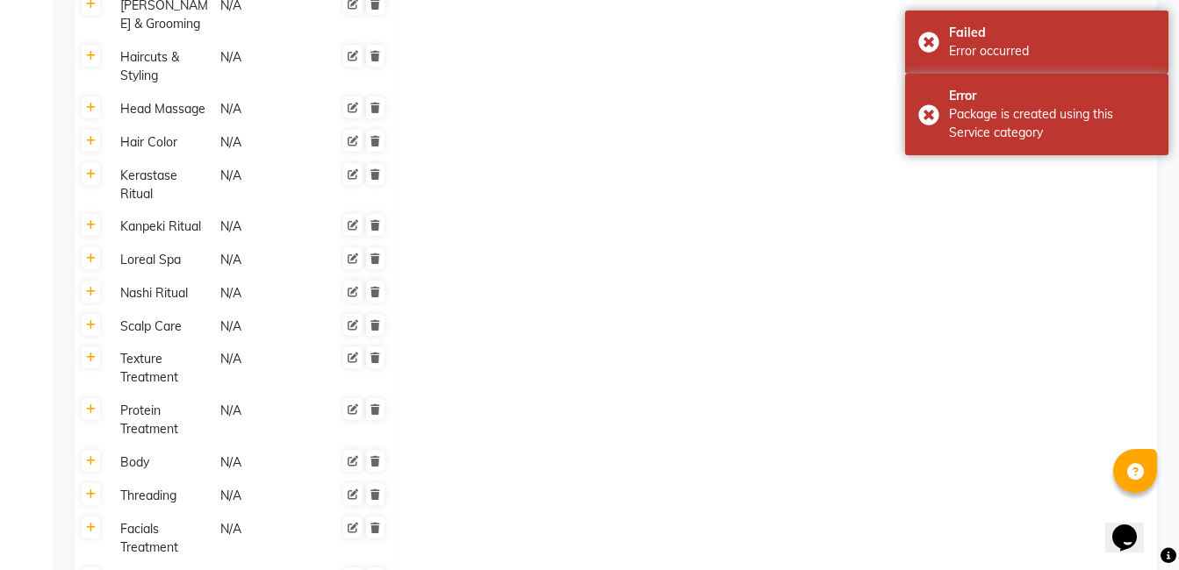
scroll to position [4037, 0]
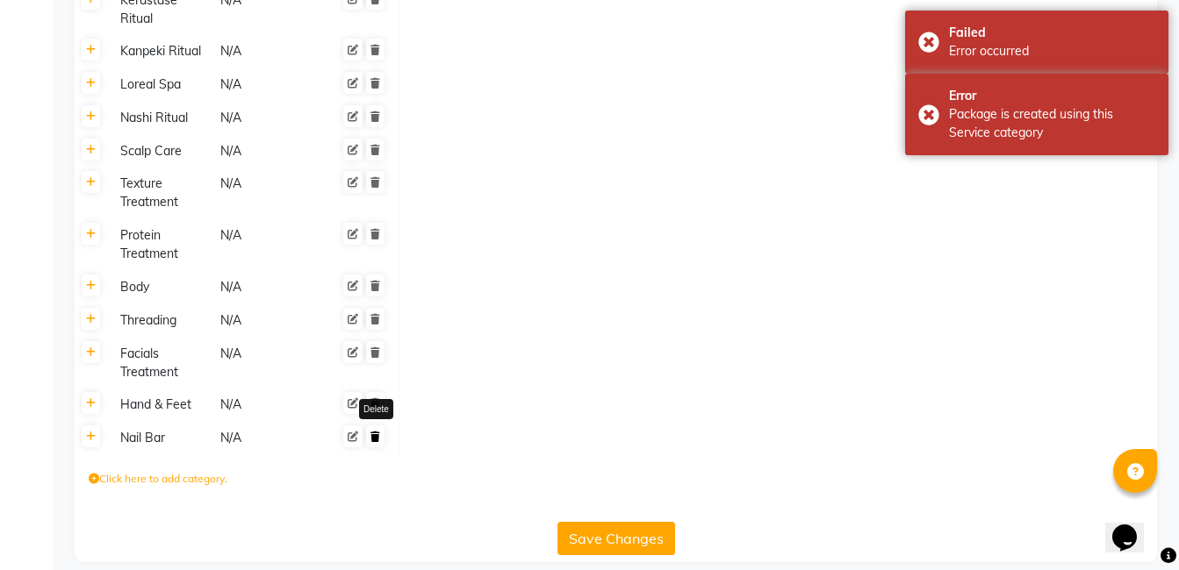
click at [377, 432] on icon at bounding box center [375, 437] width 10 height 11
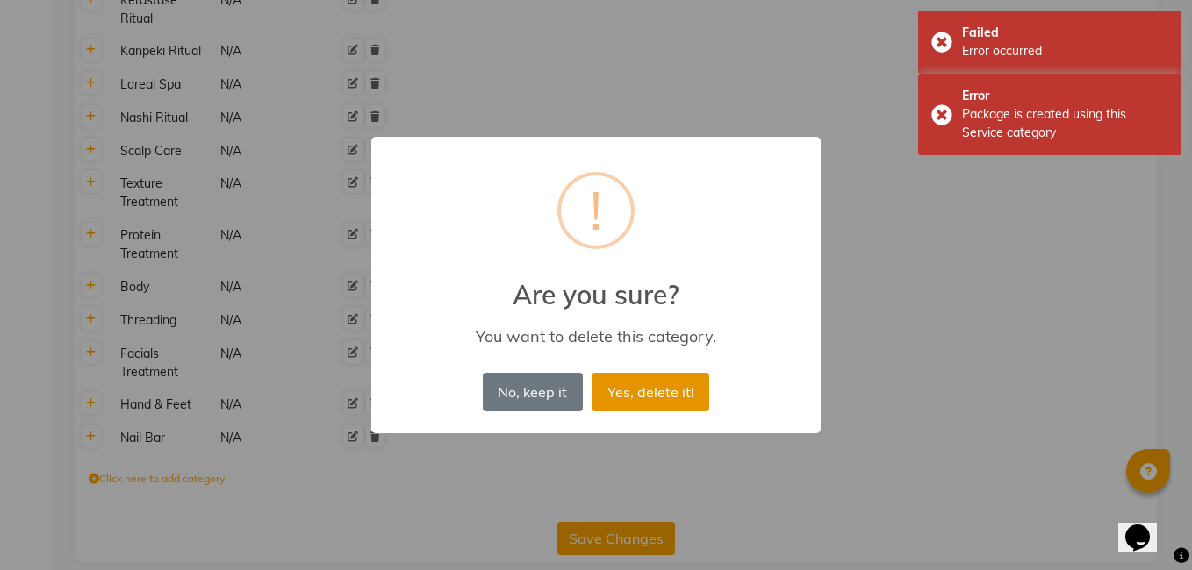
click at [651, 373] on button "Yes, delete it!" at bounding box center [651, 392] width 118 height 39
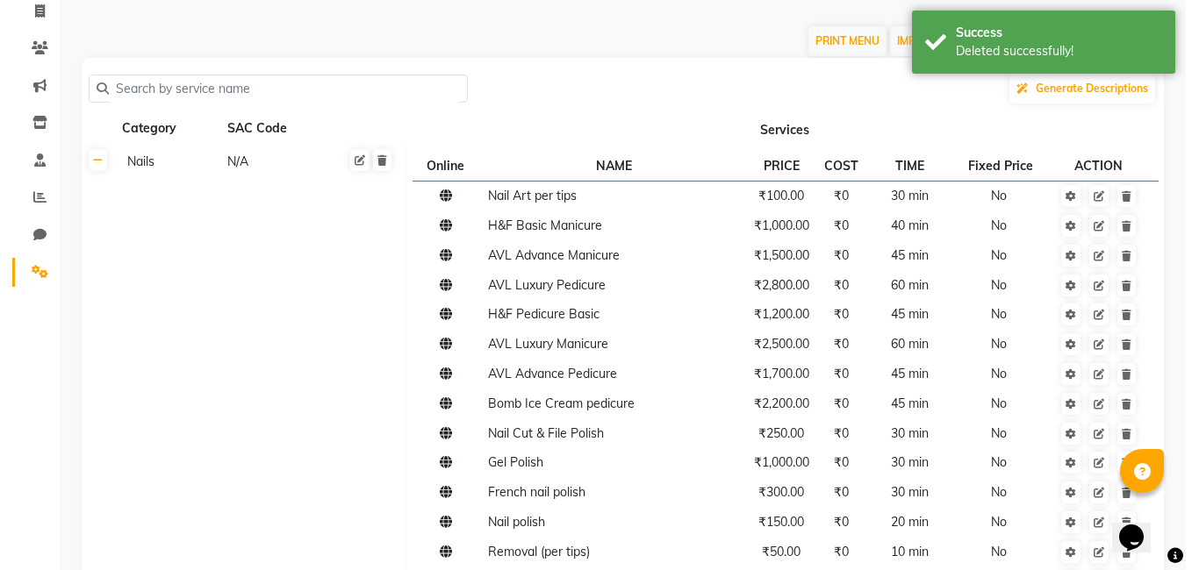
scroll to position [0, 0]
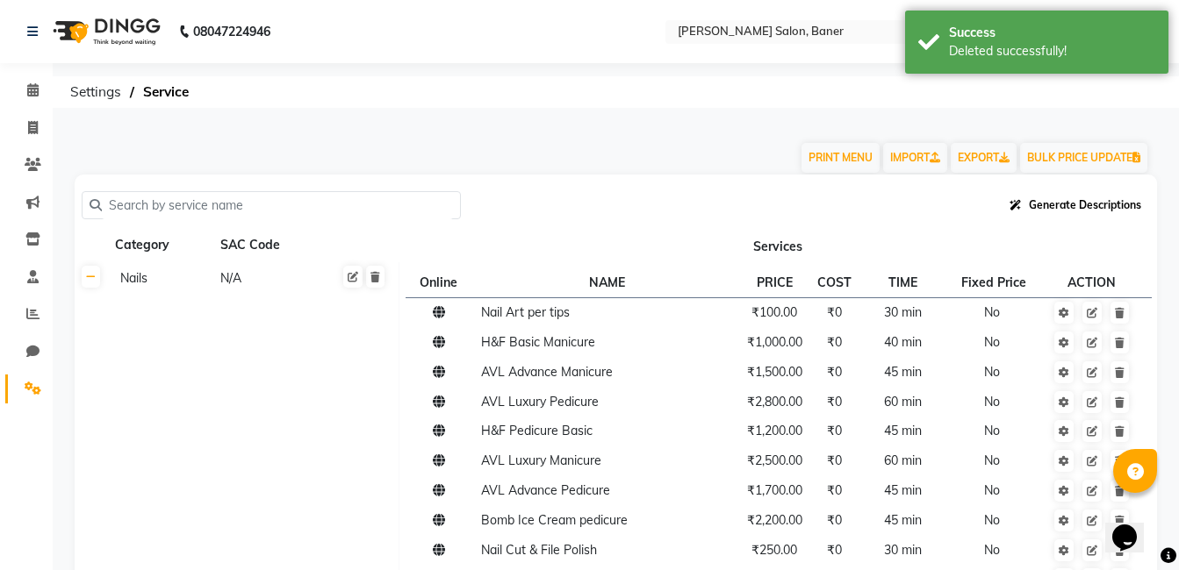
click at [1057, 208] on span "Generate Descriptions" at bounding box center [1085, 204] width 112 height 13
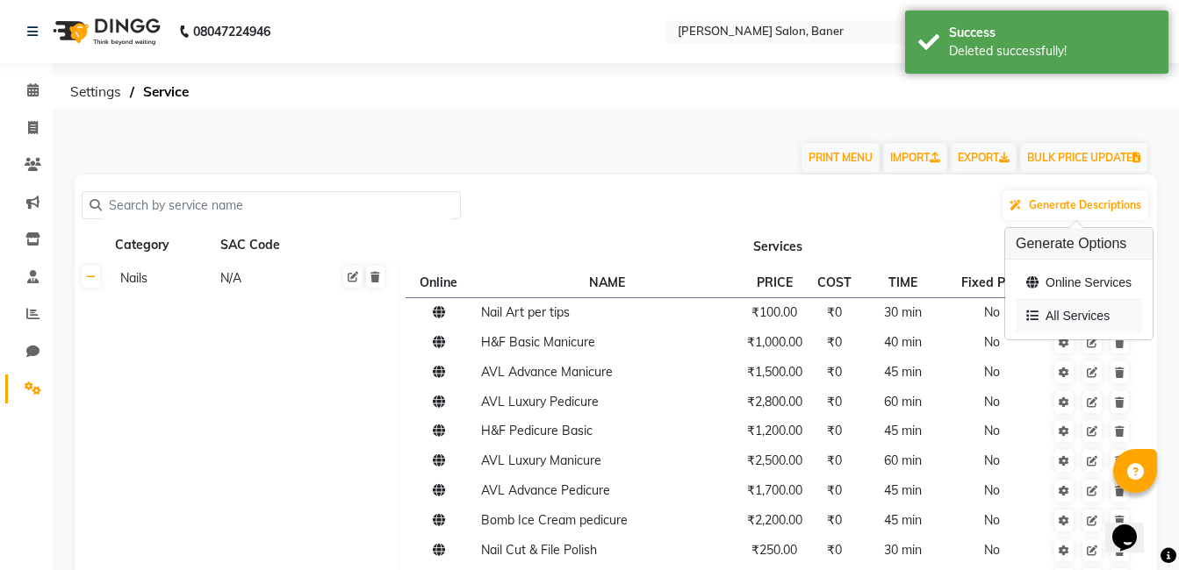
click at [1079, 314] on div "All Services" at bounding box center [1078, 316] width 126 height 32
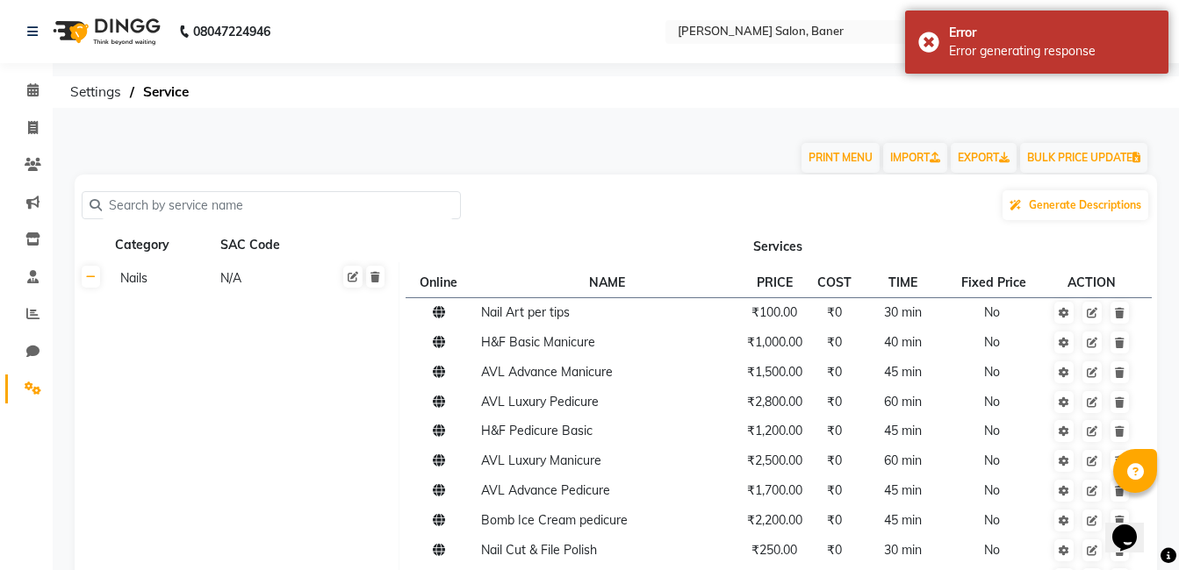
click at [1040, 248] on th "Services" at bounding box center [777, 245] width 757 height 33
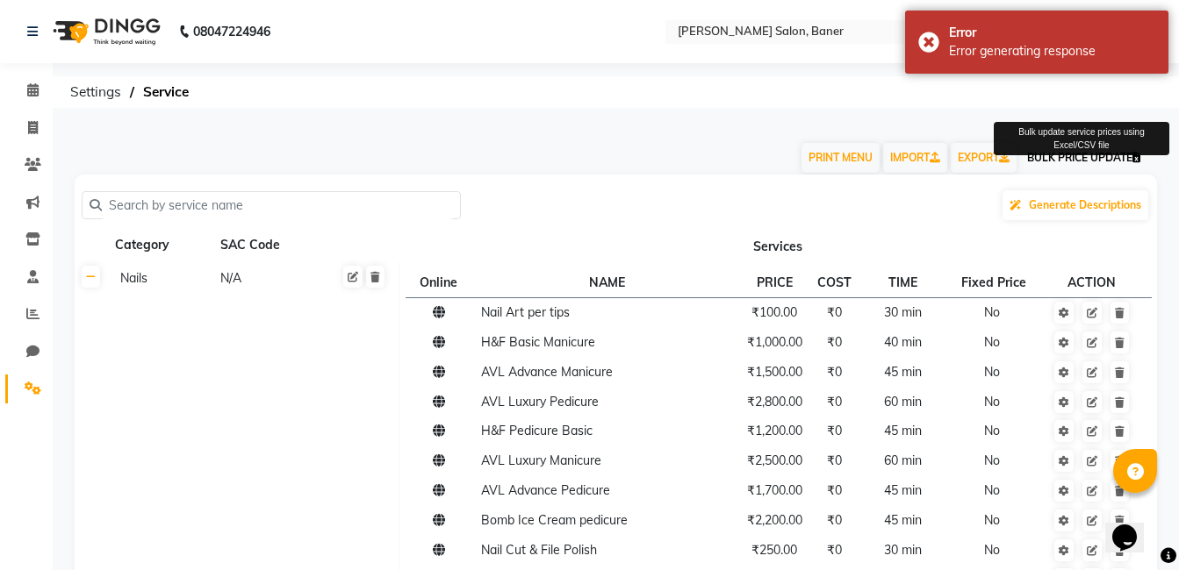
click at [1072, 161] on button "BULK PRICE UPDATE" at bounding box center [1083, 158] width 127 height 30
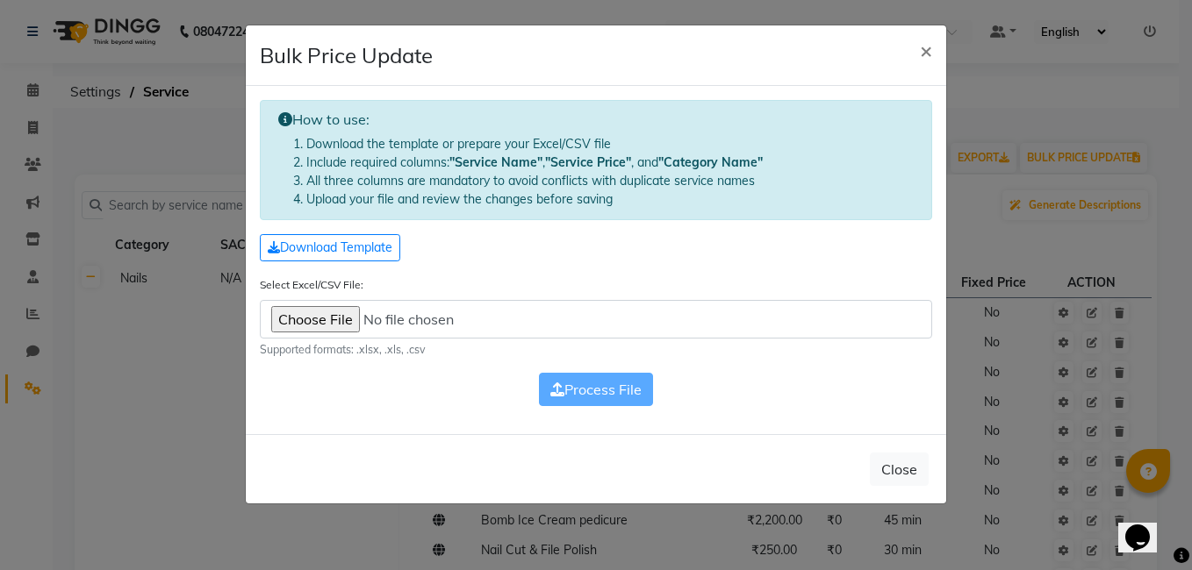
click at [589, 393] on div "Process File" at bounding box center [596, 389] width 672 height 33
click at [577, 381] on div "Process File" at bounding box center [596, 389] width 672 height 33
click at [327, 312] on input "Select Excel/CSV File:" at bounding box center [596, 319] width 672 height 39
type input "C:\fakepath\Service Menu Card New.xlsx"
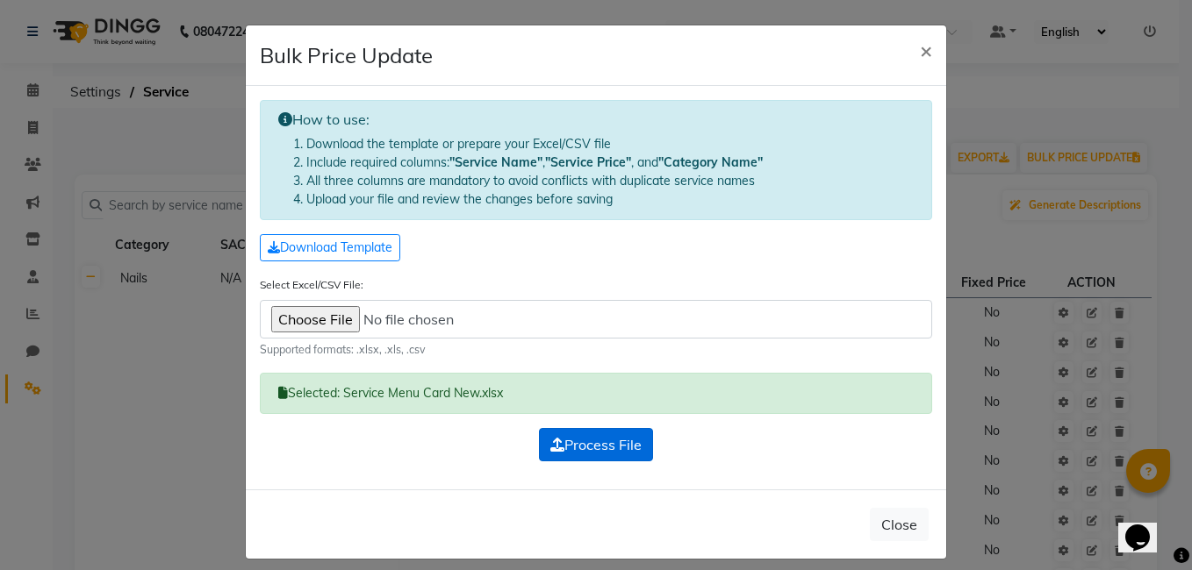
click at [574, 451] on span "Process File" at bounding box center [595, 445] width 91 height 18
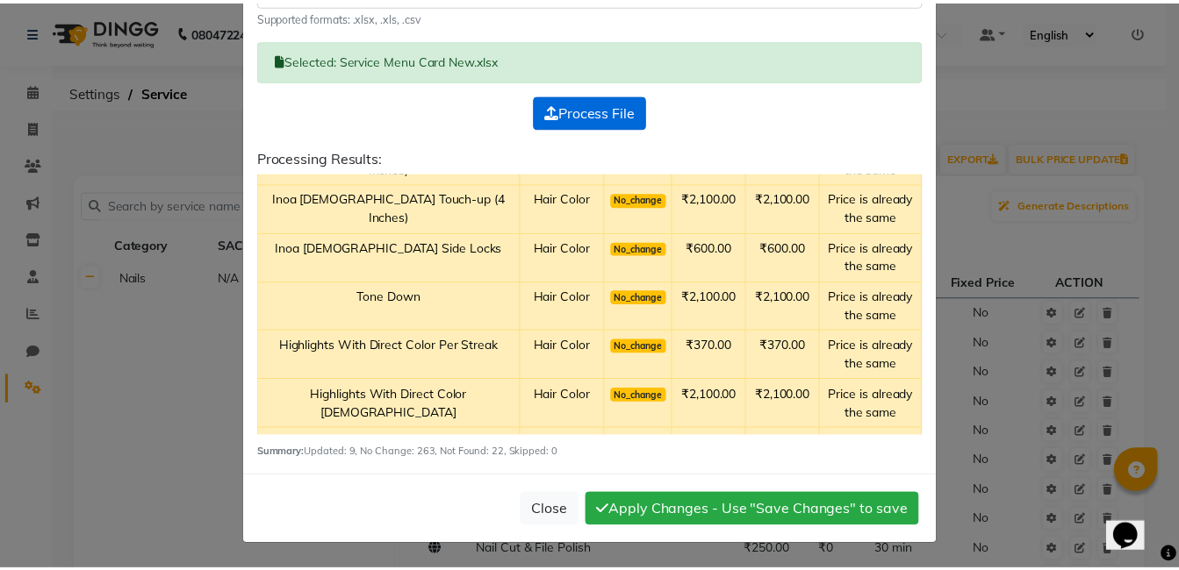
scroll to position [4213, 0]
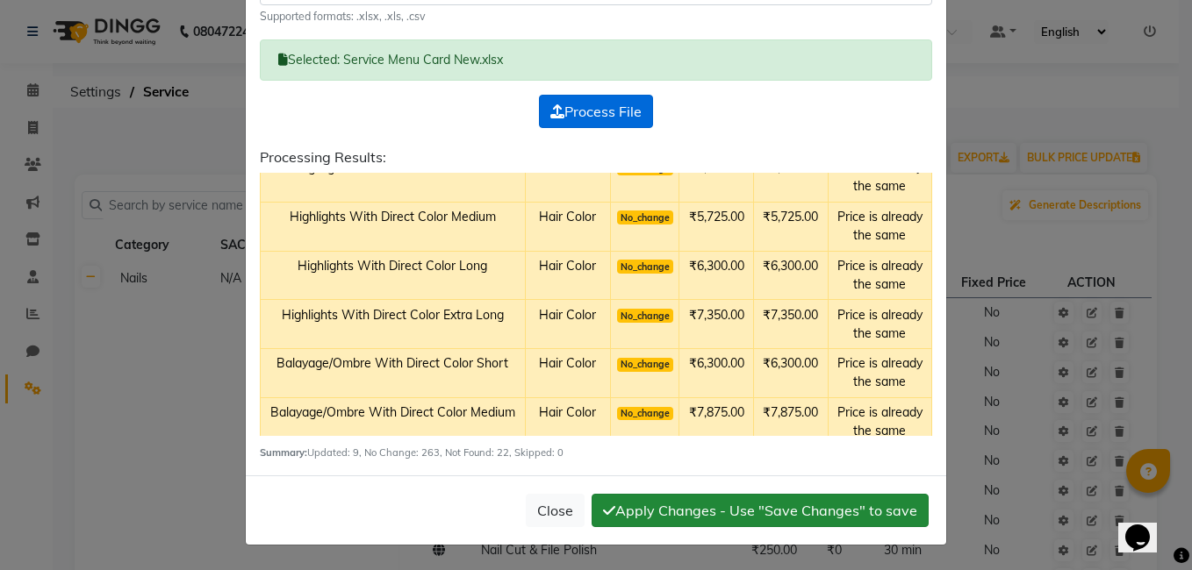
click at [687, 519] on button "Apply Changes - Use "Save Changes" to save" at bounding box center [760, 510] width 337 height 33
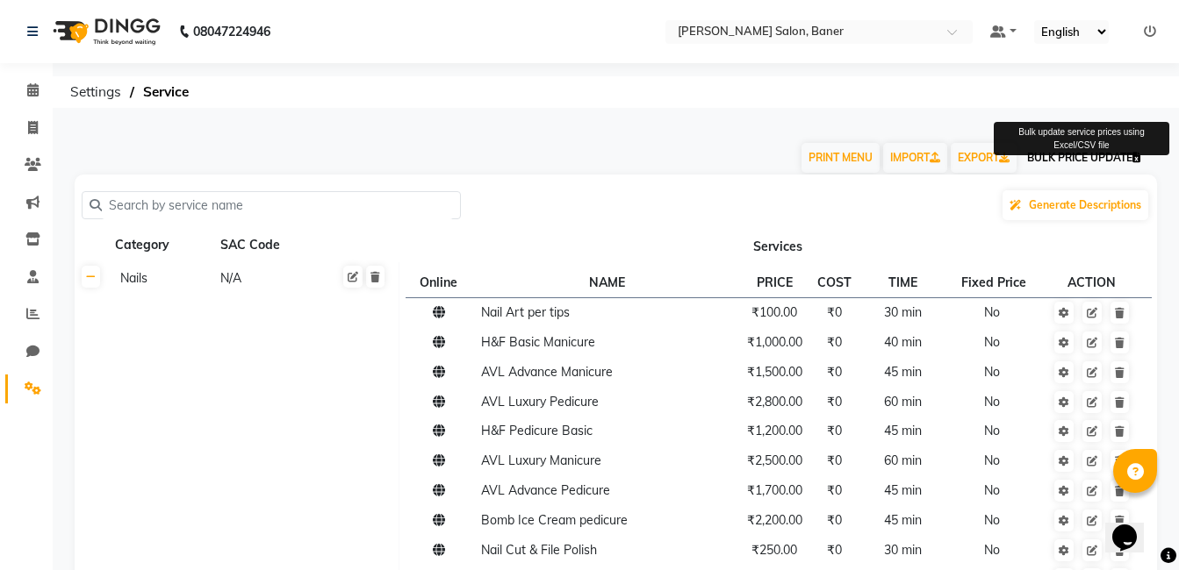
click at [1071, 168] on button "BULK PRICE UPDATE" at bounding box center [1083, 158] width 127 height 30
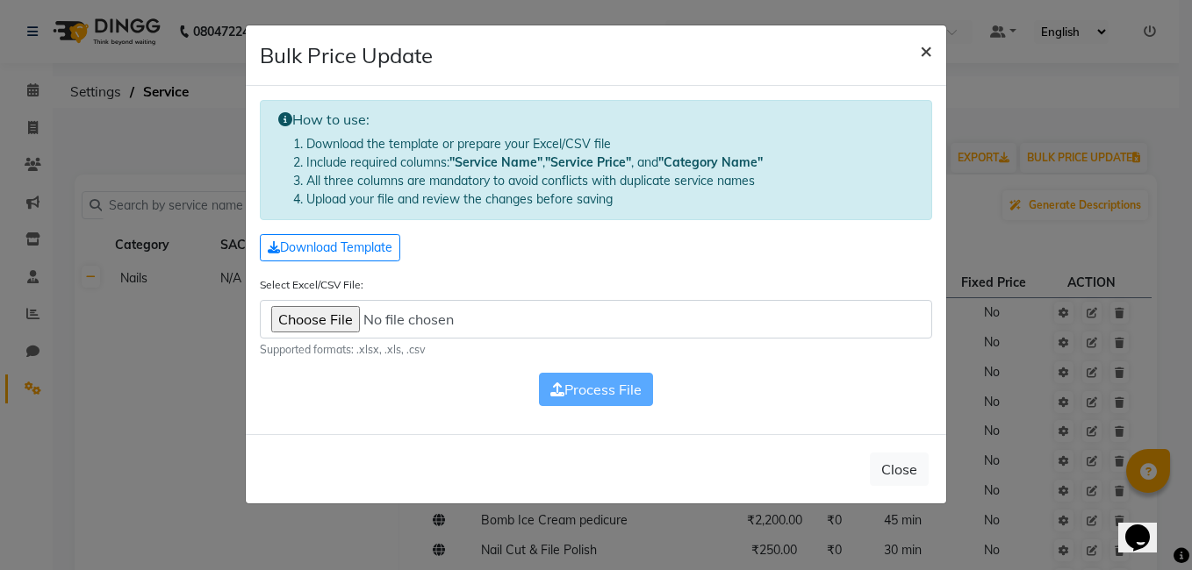
click at [929, 52] on span "×" at bounding box center [926, 50] width 12 height 26
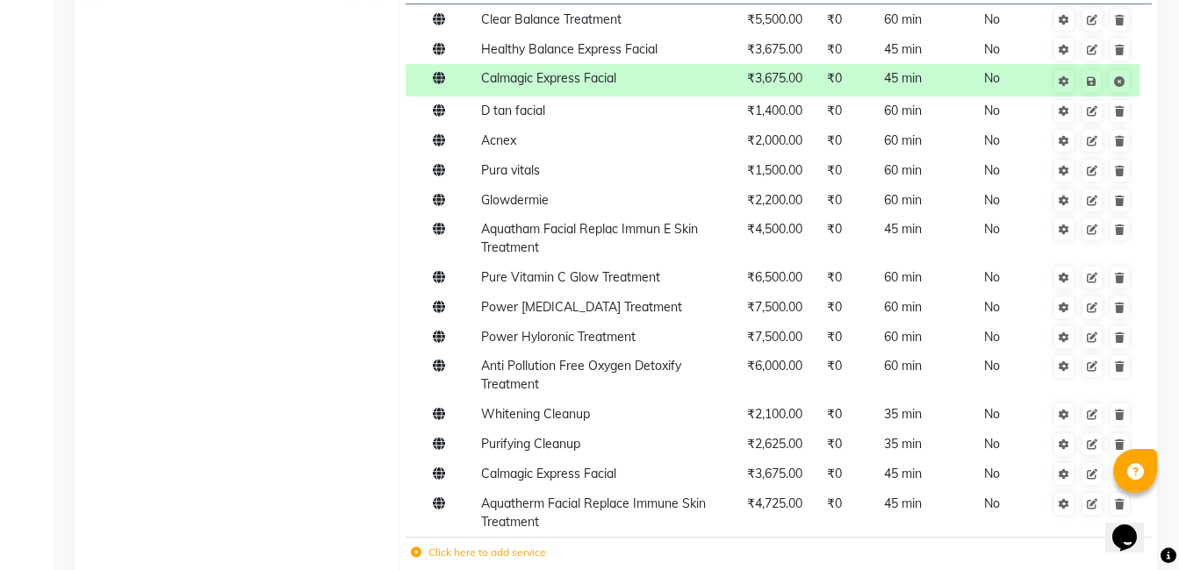
scroll to position [2106, 0]
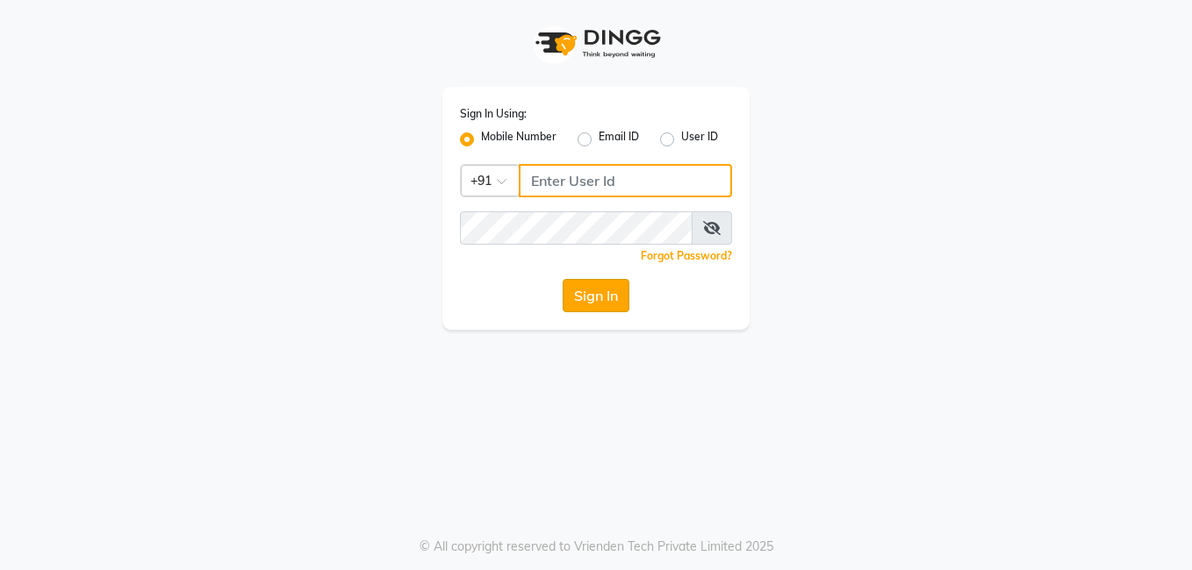
type input "8308252292"
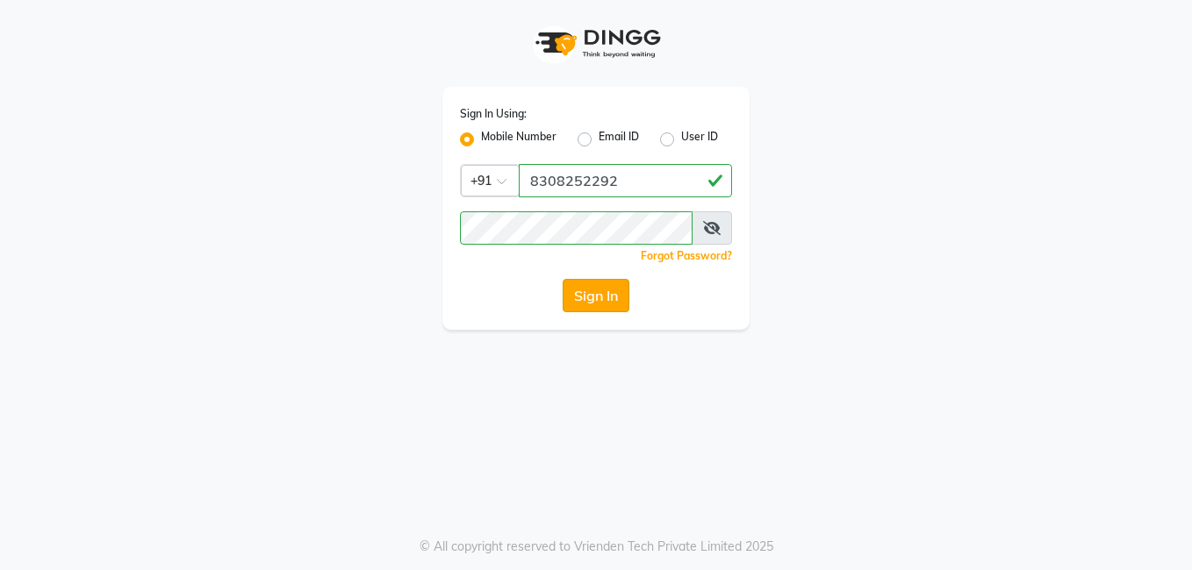
click at [593, 293] on button "Sign In" at bounding box center [596, 295] width 67 height 33
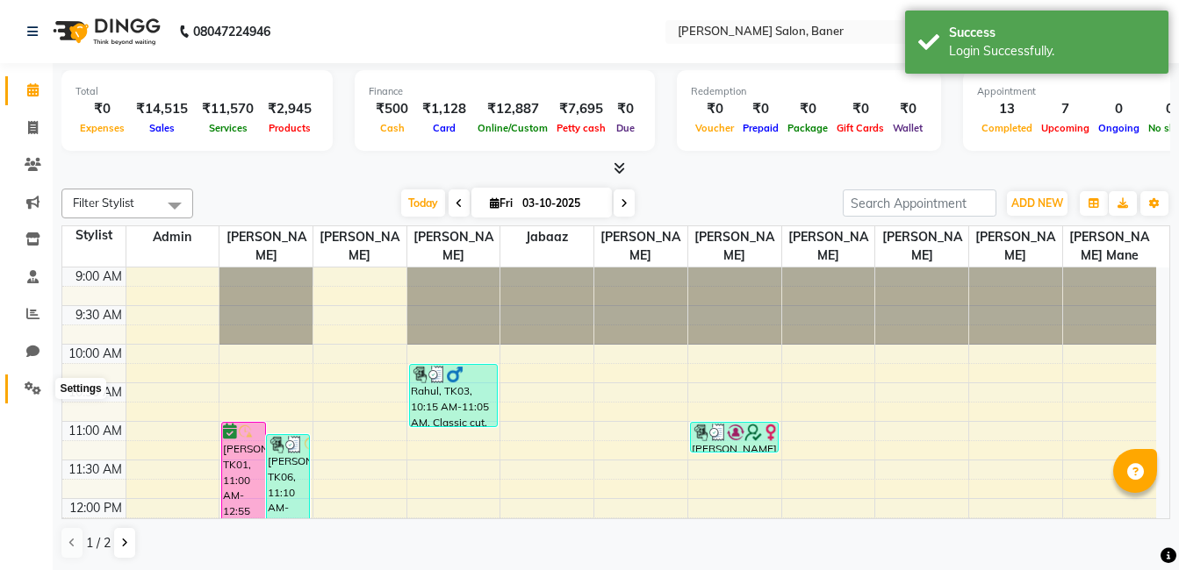
click at [32, 381] on span at bounding box center [33, 389] width 31 height 20
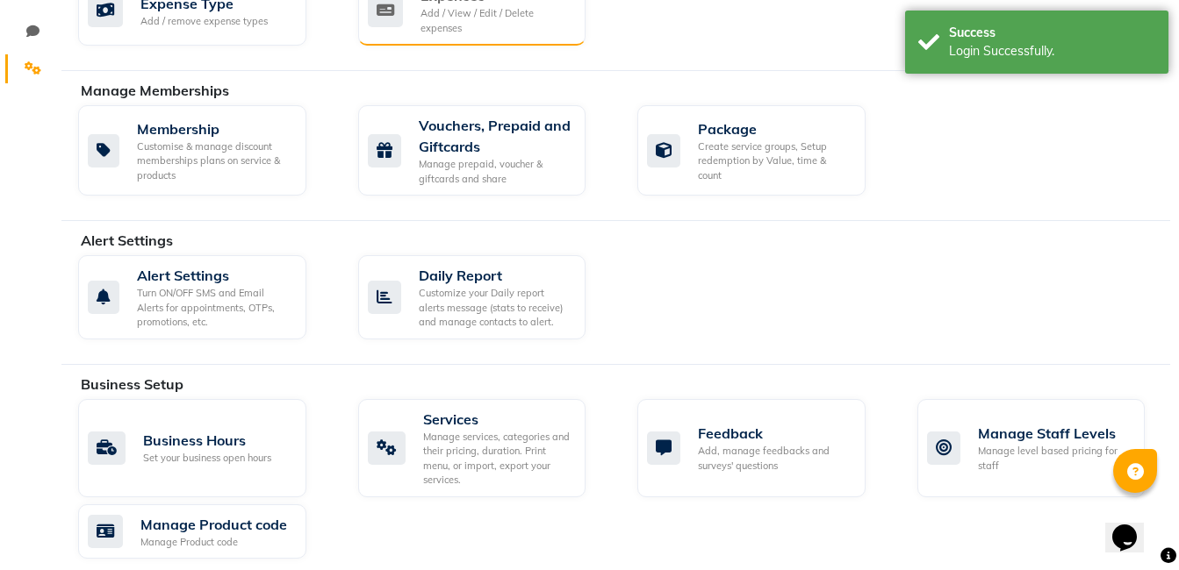
scroll to position [351, 0]
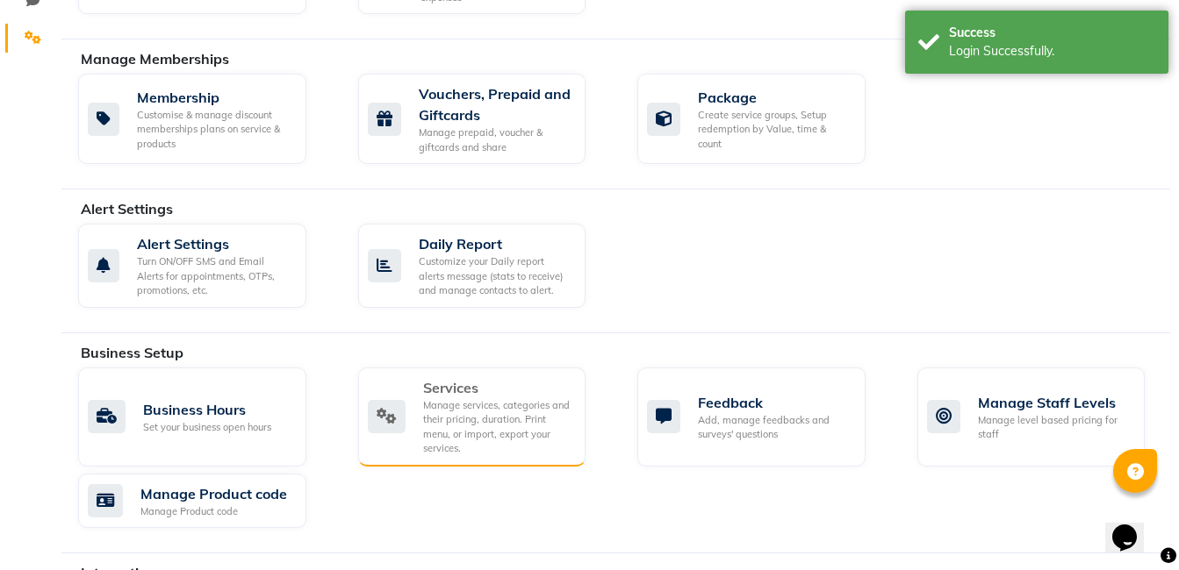
click at [490, 395] on div "Services" at bounding box center [497, 387] width 149 height 21
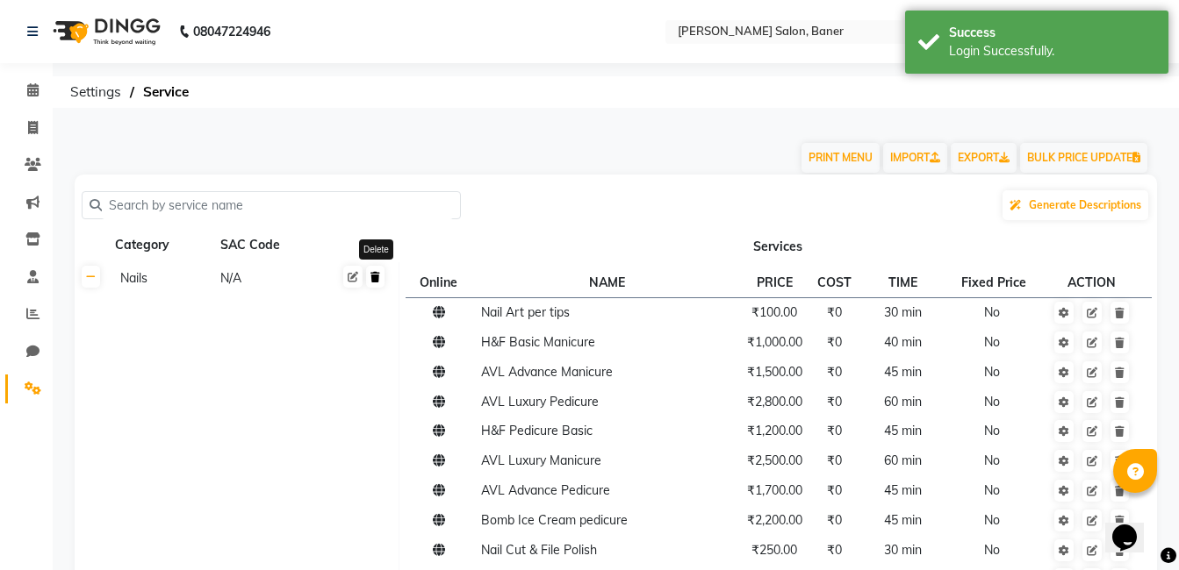
click at [377, 285] on link at bounding box center [375, 277] width 18 height 22
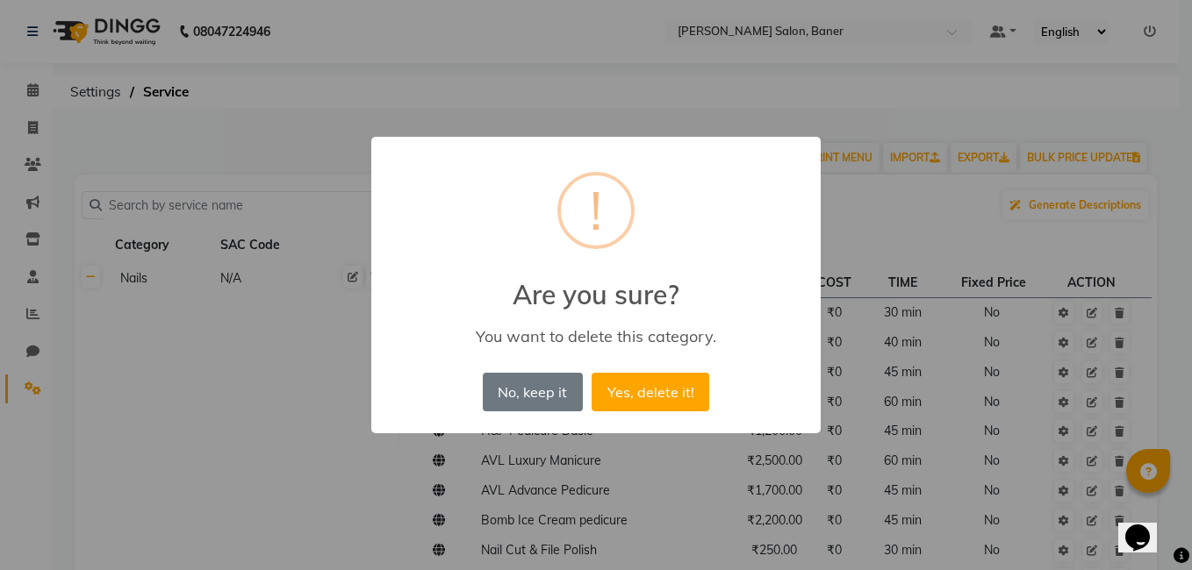
click at [282, 297] on div "× ! Are you sure? You want to delete this category. No, keep it No Yes, delete …" at bounding box center [596, 285] width 1192 height 570
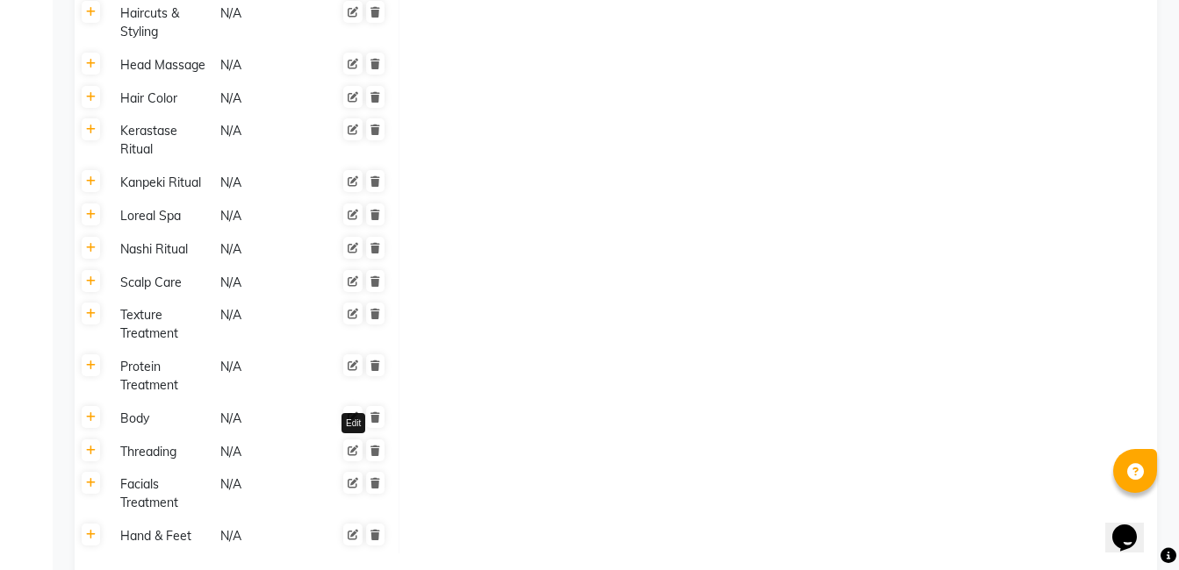
scroll to position [1657, 0]
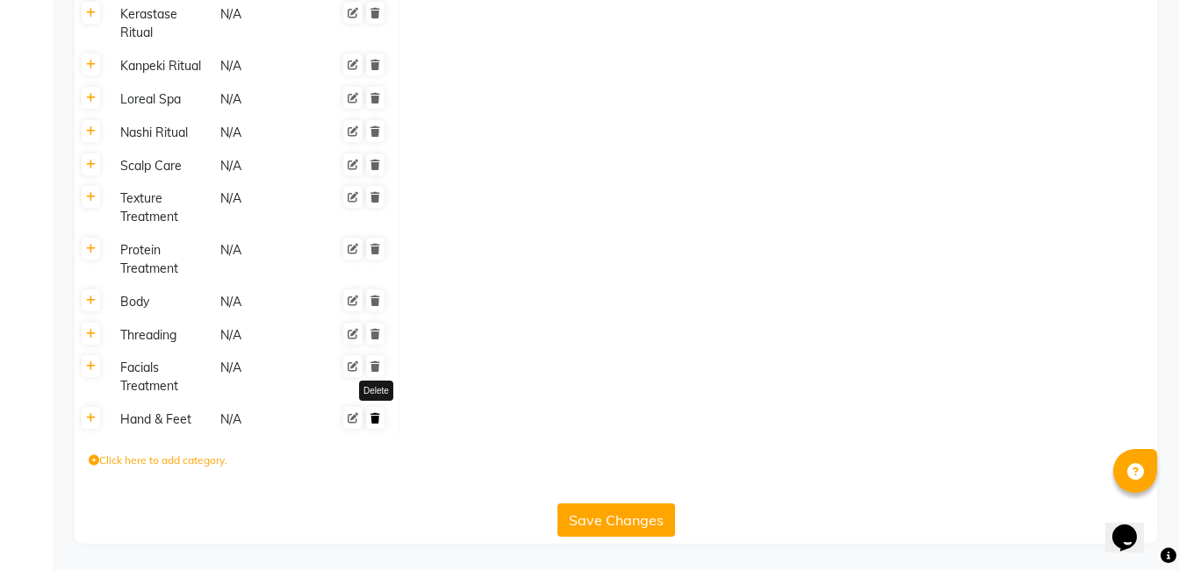
click at [374, 414] on icon at bounding box center [375, 418] width 10 height 11
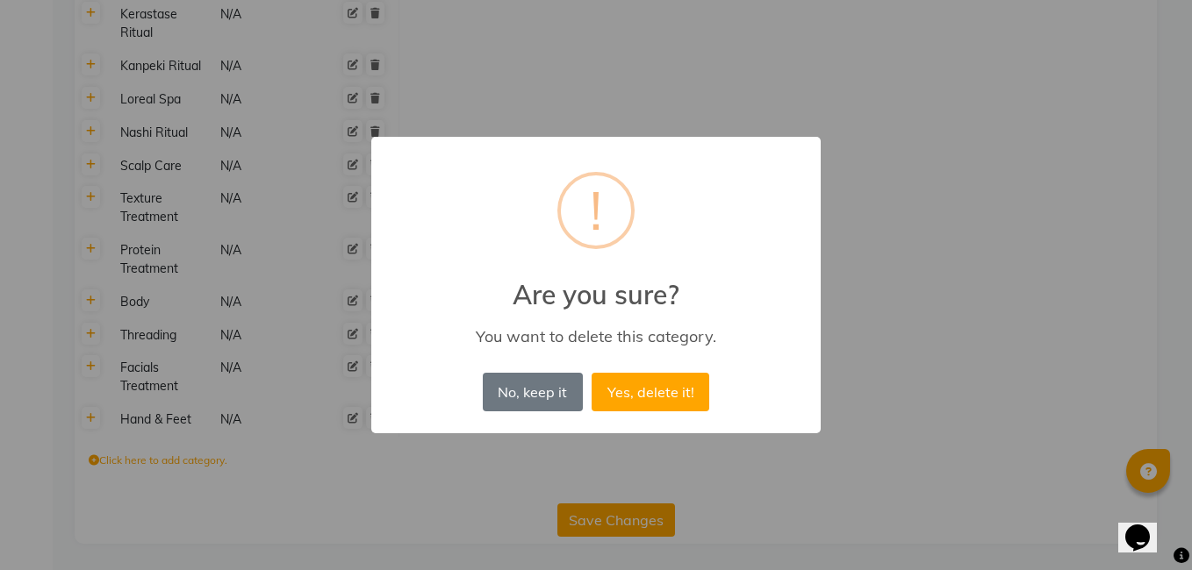
click at [715, 393] on div "× ! Are you sure? You want to delete this category. No, keep it No Yes, delete …" at bounding box center [595, 285] width 449 height 297
click at [669, 393] on button "Yes, delete it!" at bounding box center [651, 392] width 118 height 39
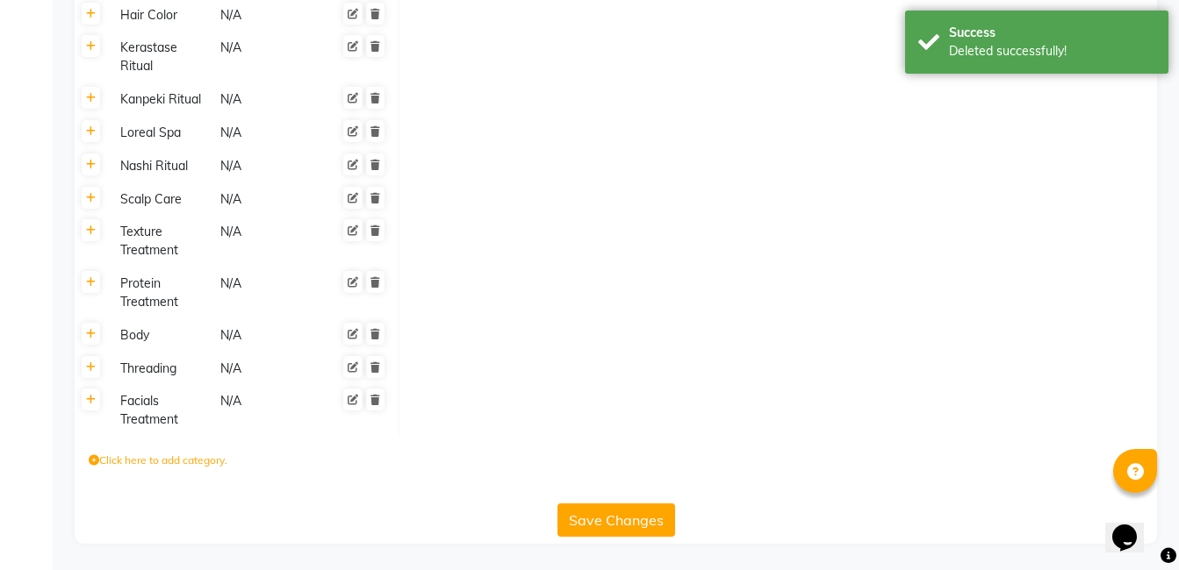
scroll to position [1624, 0]
click at [379, 406] on link at bounding box center [375, 400] width 18 height 22
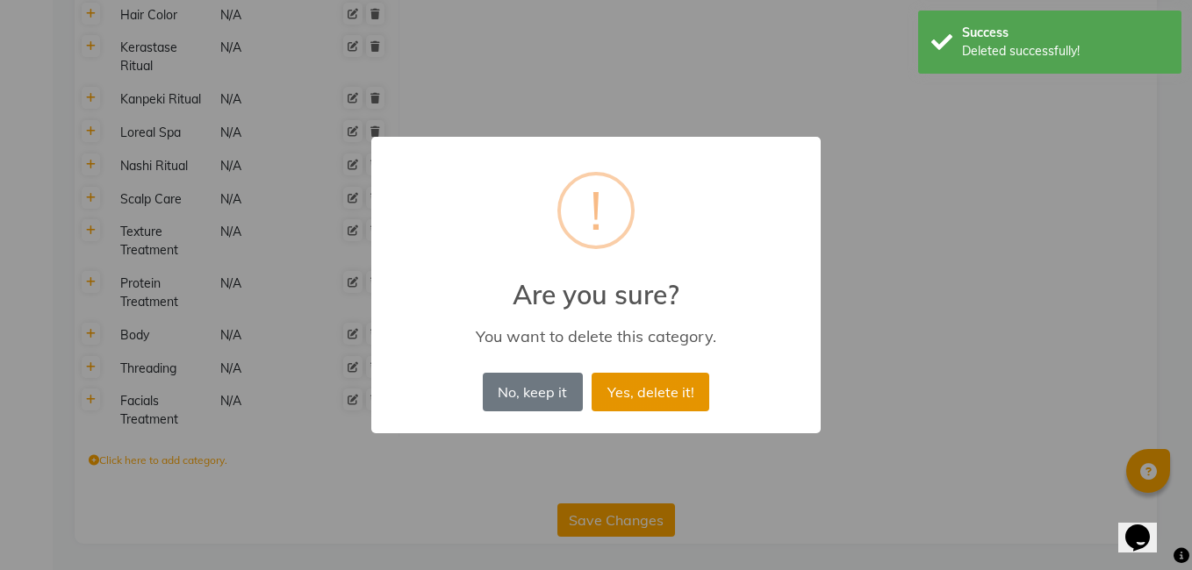
click at [620, 380] on button "Yes, delete it!" at bounding box center [651, 392] width 118 height 39
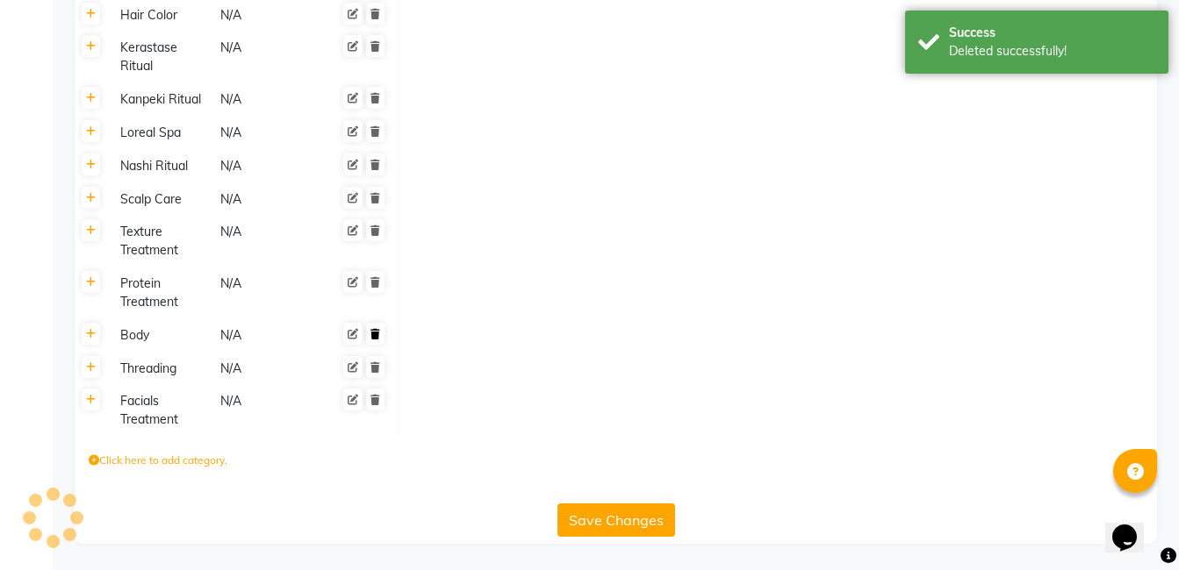
scroll to position [1572, 0]
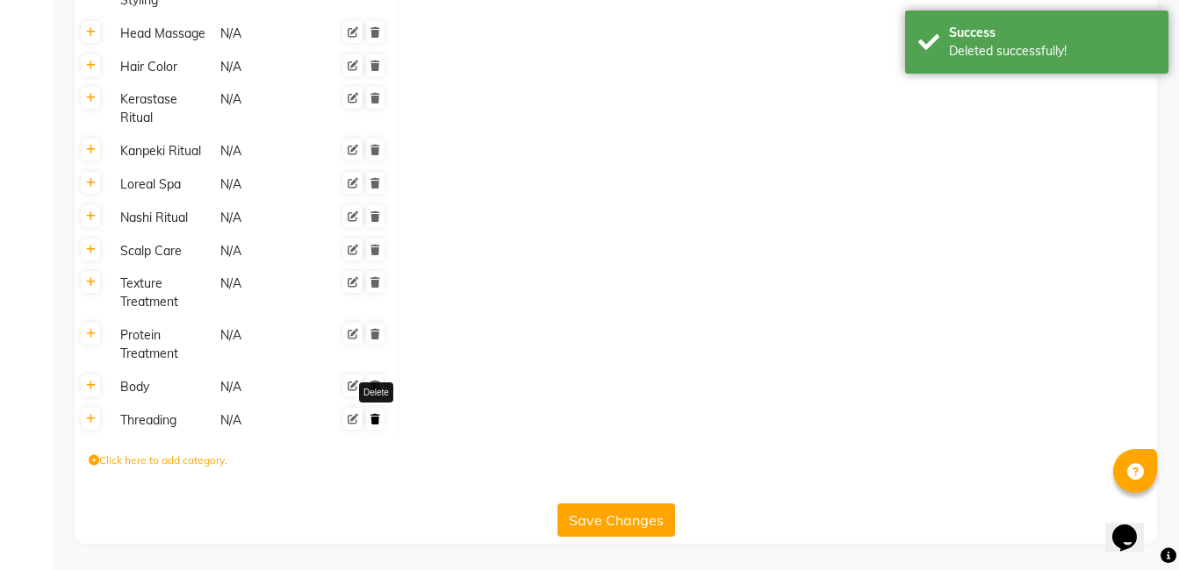
click at [374, 416] on icon at bounding box center [375, 419] width 10 height 11
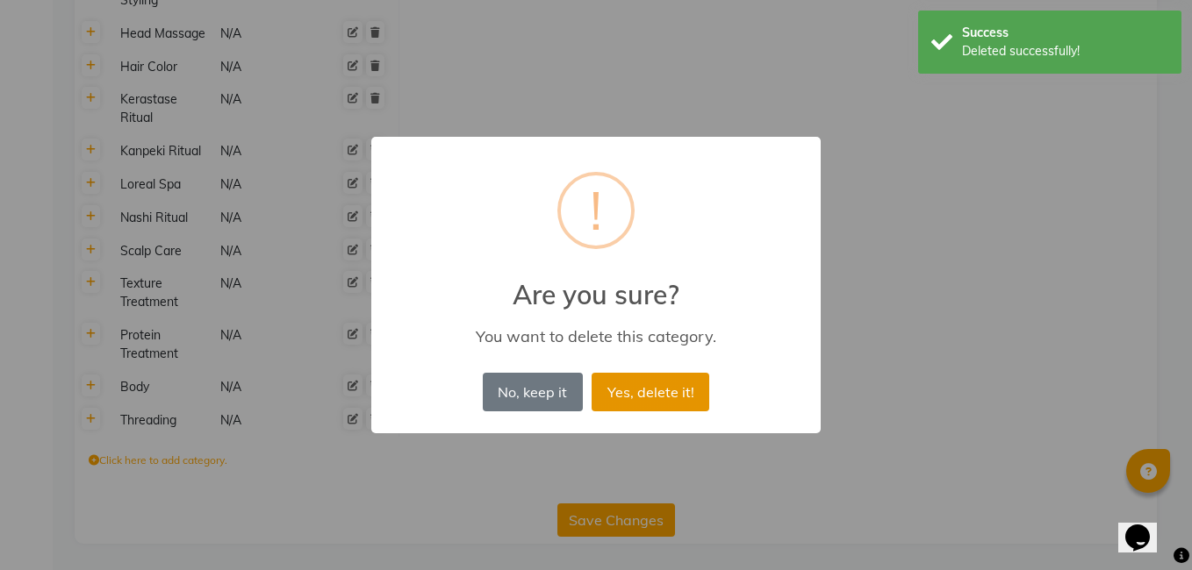
click at [612, 387] on button "Yes, delete it!" at bounding box center [651, 392] width 118 height 39
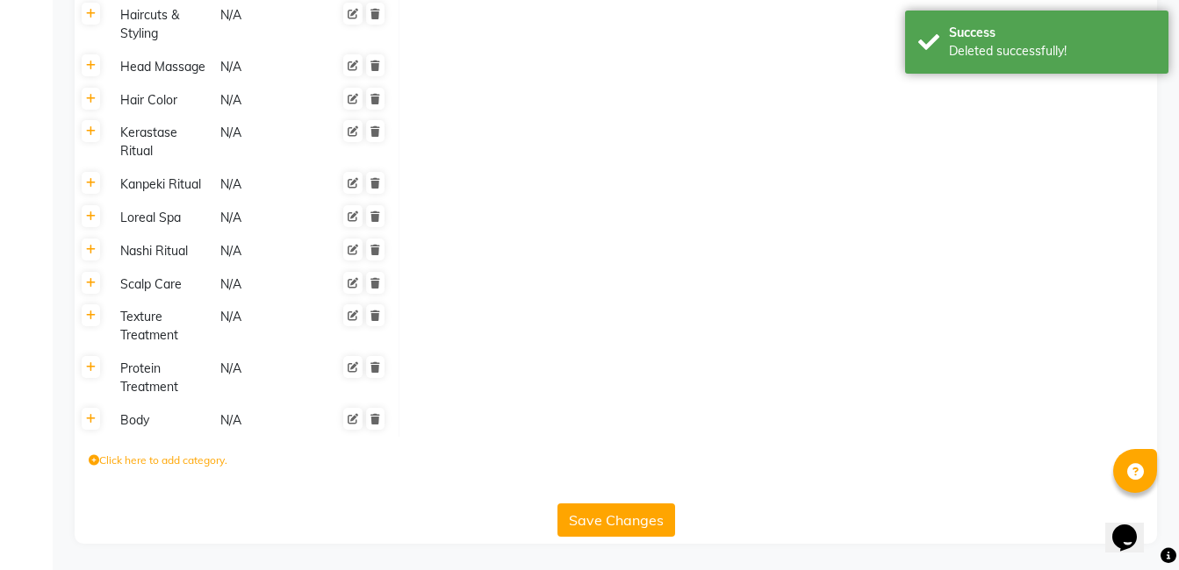
scroll to position [1539, 0]
click at [373, 419] on icon at bounding box center [375, 419] width 10 height 11
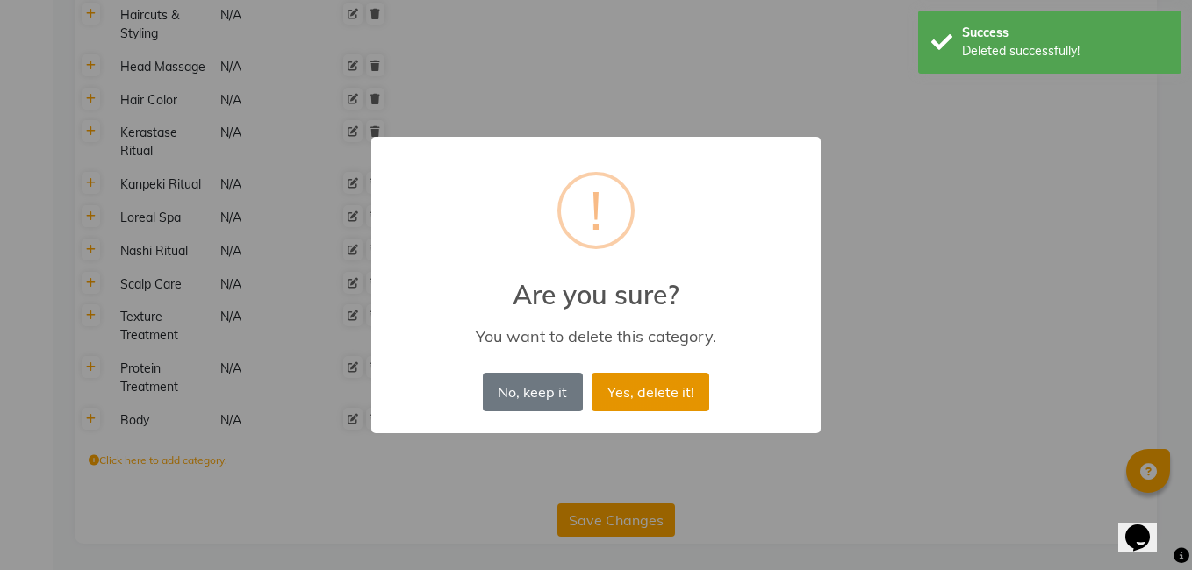
click at [634, 381] on button "Yes, delete it!" at bounding box center [651, 392] width 118 height 39
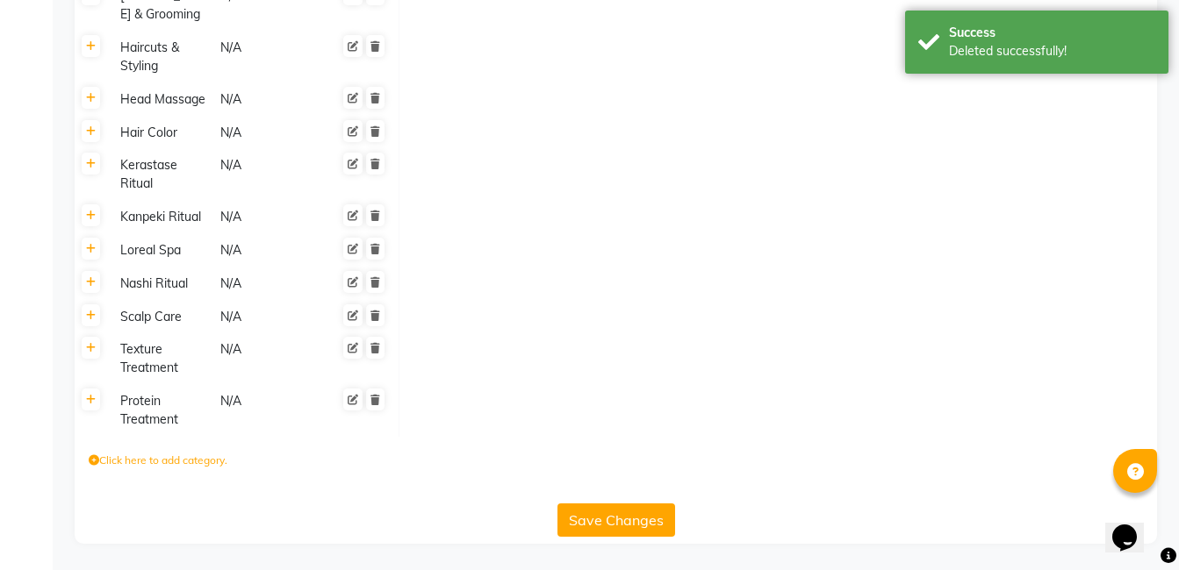
scroll to position [1506, 0]
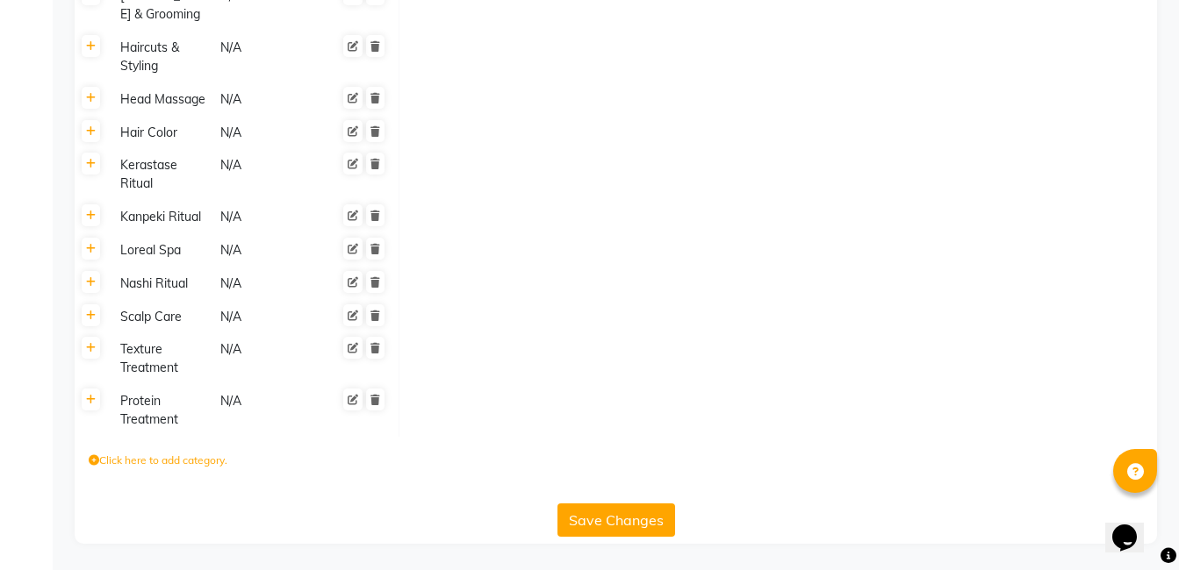
click at [379, 411] on div at bounding box center [358, 411] width 56 height 40
click at [374, 398] on icon at bounding box center [375, 400] width 10 height 11
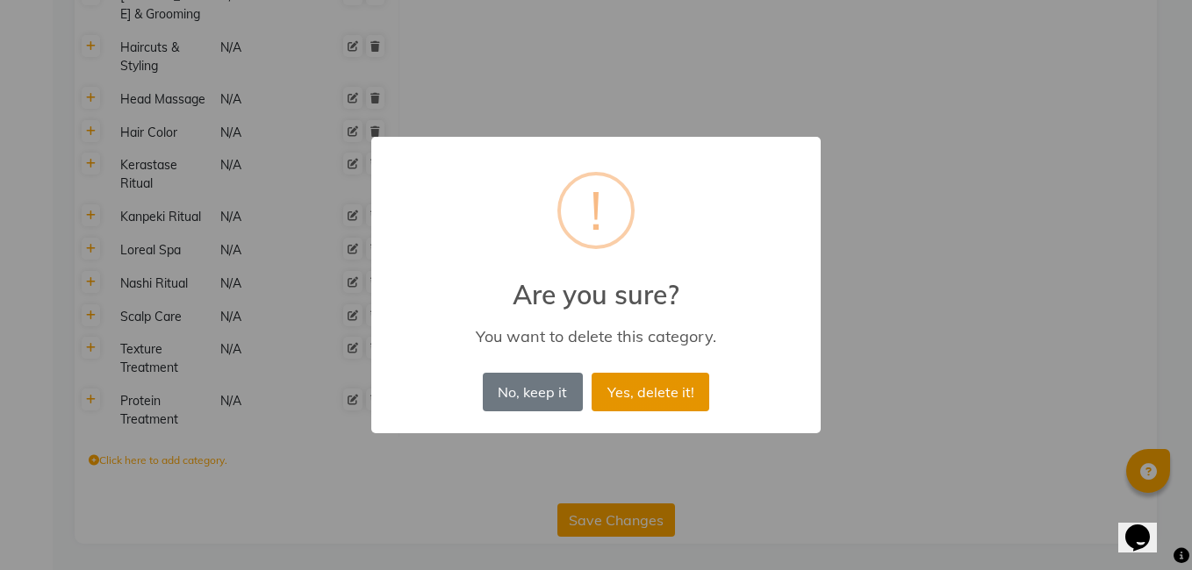
click at [621, 386] on button "Yes, delete it!" at bounding box center [651, 392] width 118 height 39
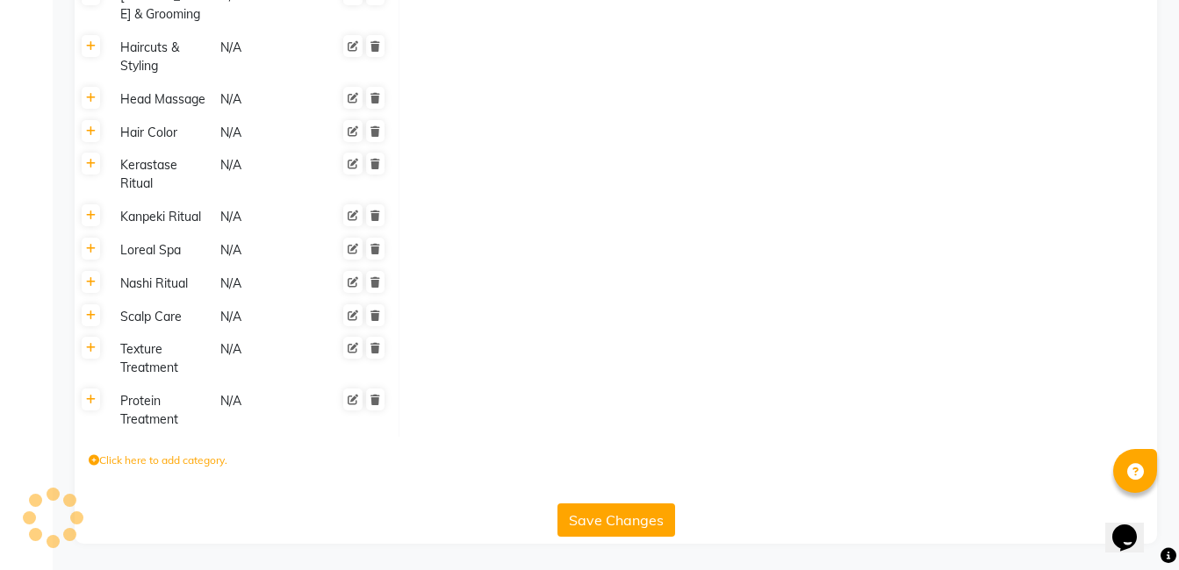
scroll to position [1454, 0]
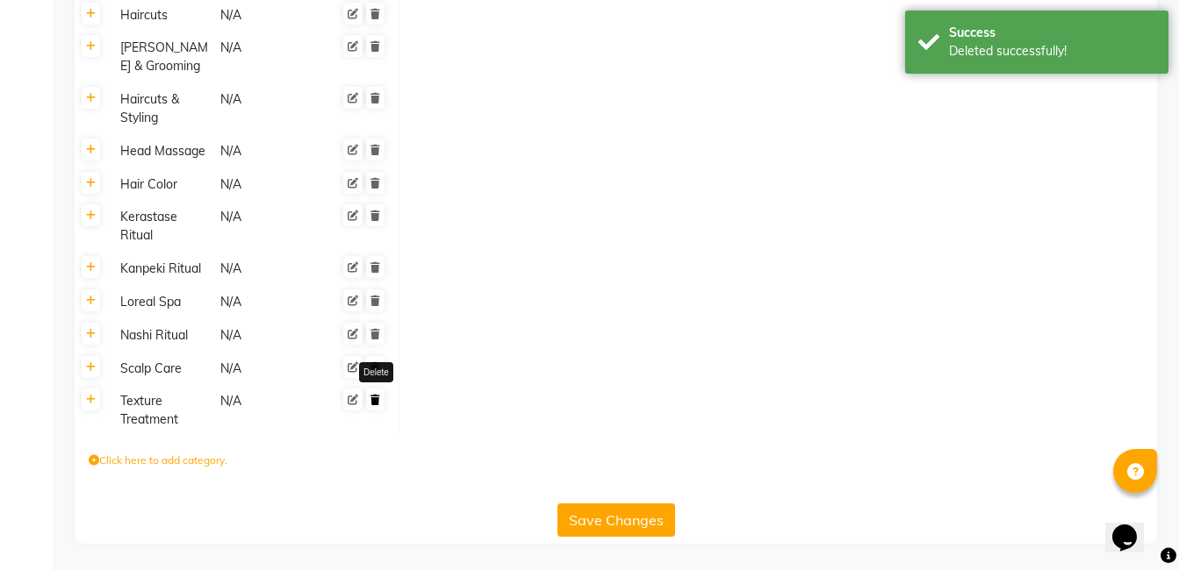
click at [382, 405] on link at bounding box center [375, 400] width 18 height 22
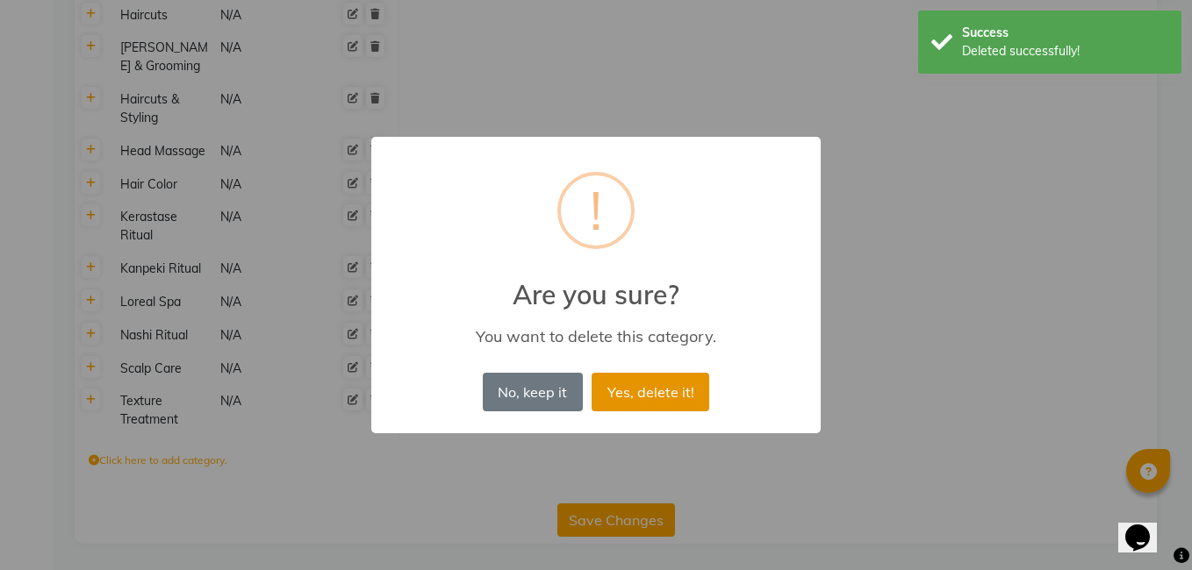
click at [635, 383] on button "Yes, delete it!" at bounding box center [651, 392] width 118 height 39
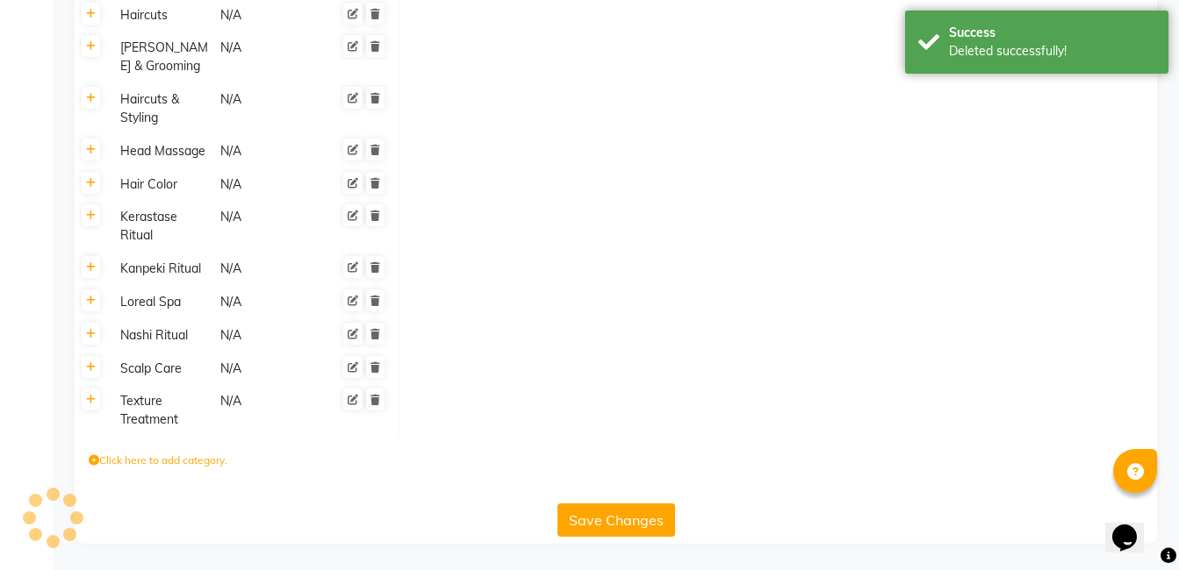
scroll to position [1402, 0]
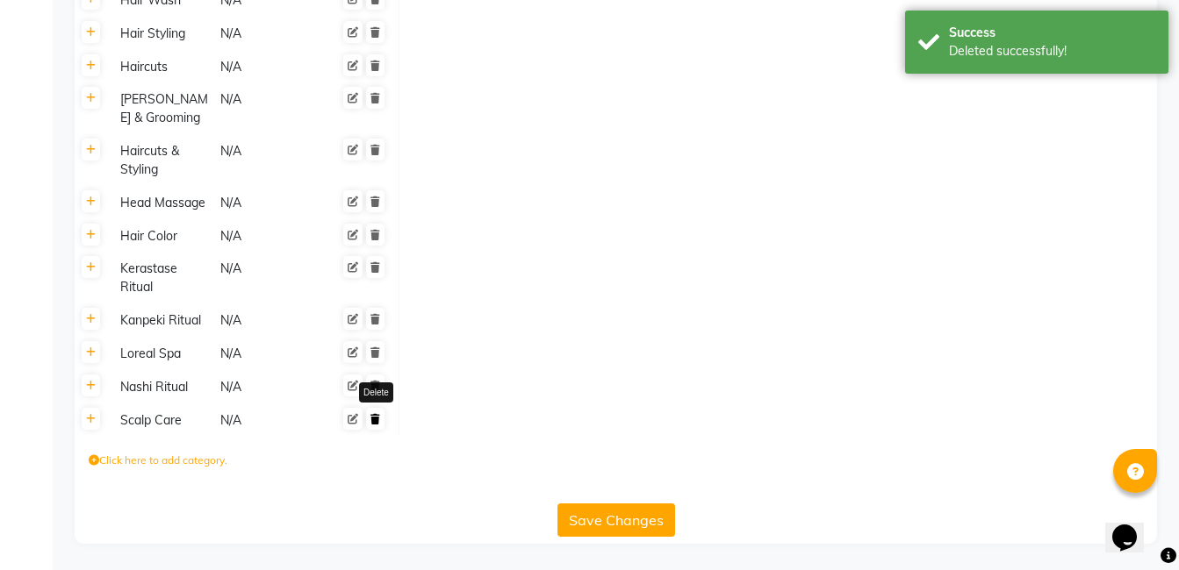
click at [375, 414] on icon at bounding box center [375, 419] width 10 height 11
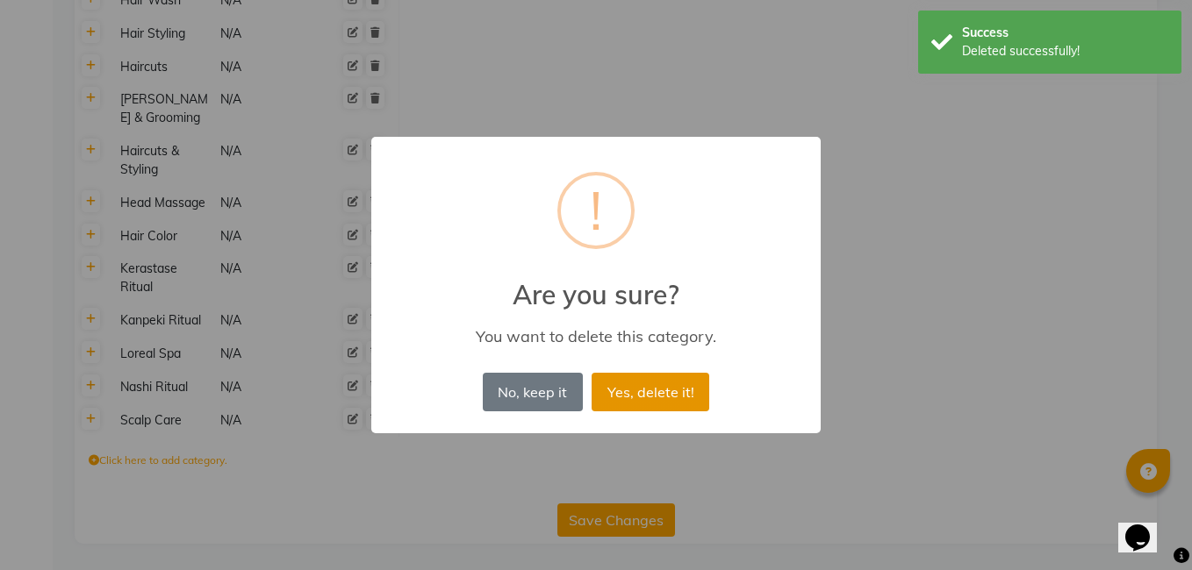
click at [646, 389] on button "Yes, delete it!" at bounding box center [651, 392] width 118 height 39
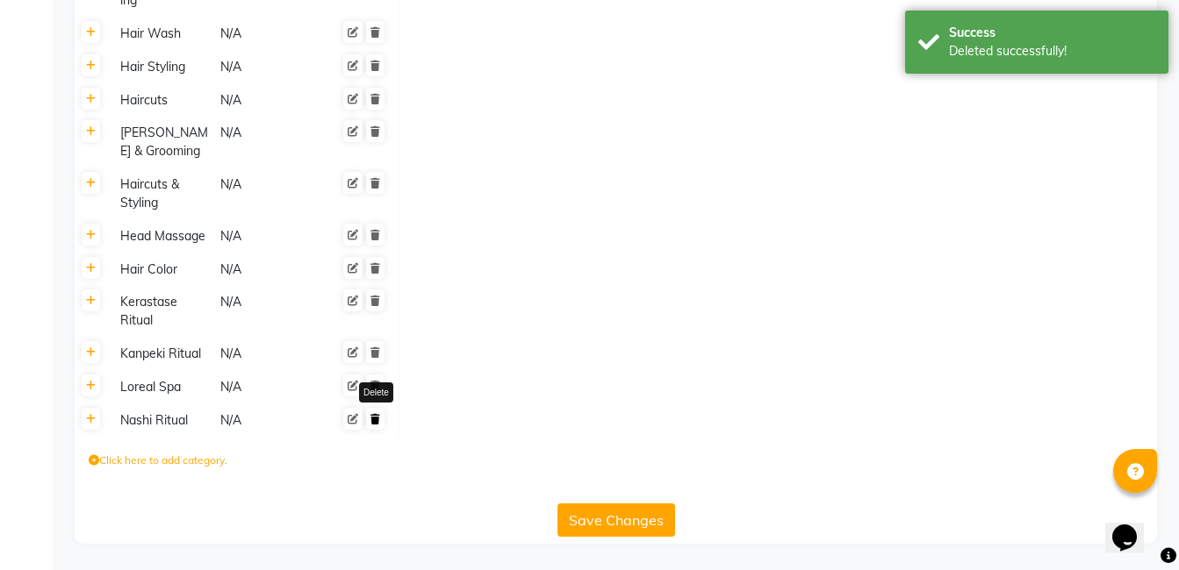
scroll to position [1369, 0]
click at [377, 412] on link at bounding box center [375, 419] width 18 height 22
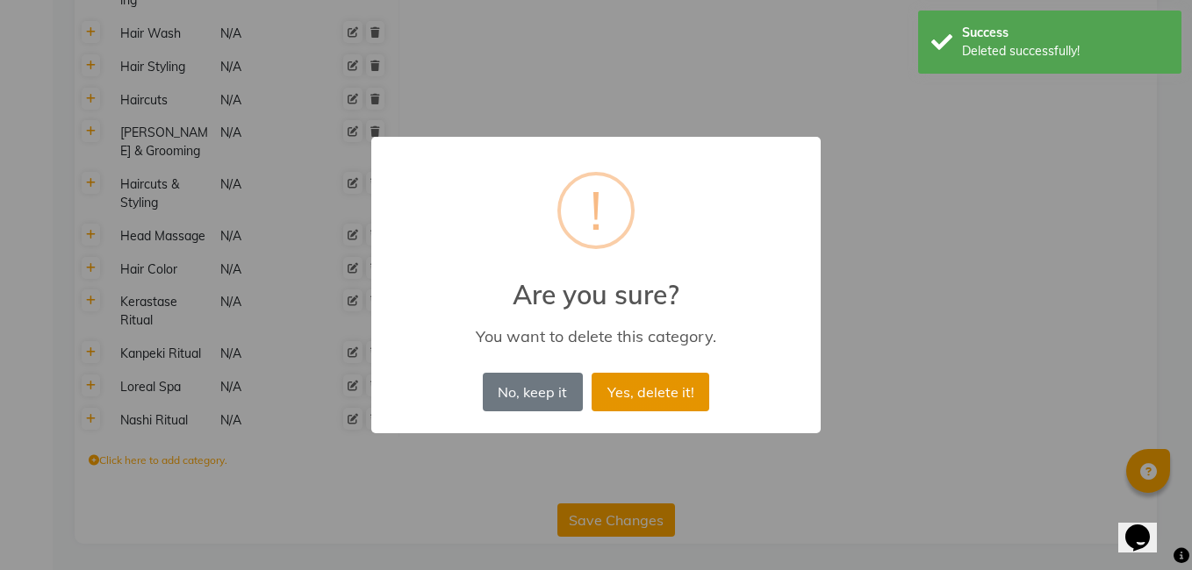
click at [643, 397] on button "Yes, delete it!" at bounding box center [651, 392] width 118 height 39
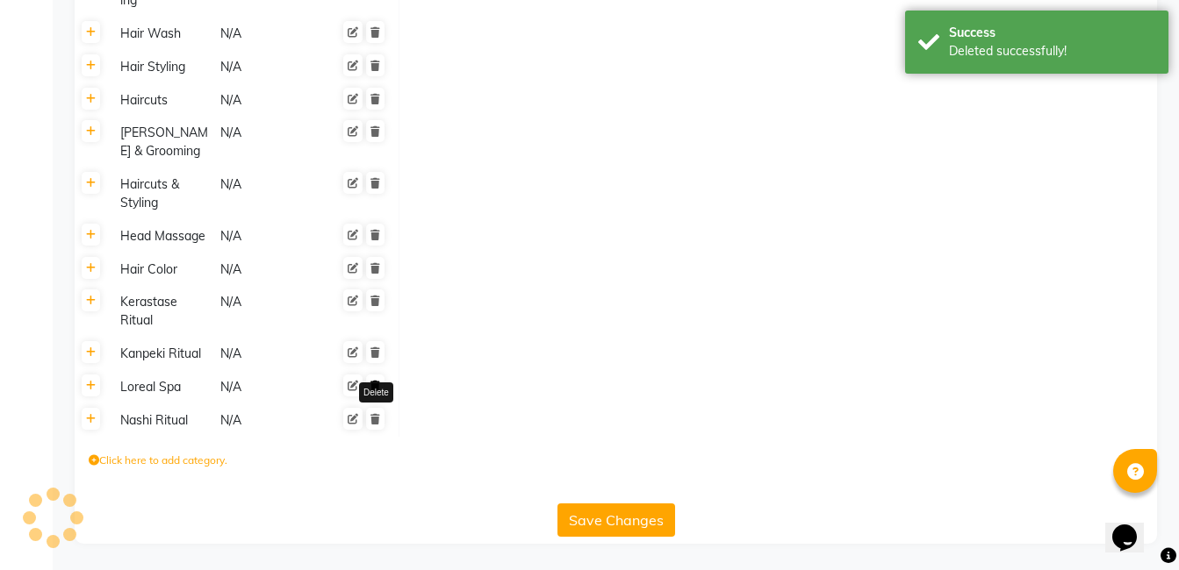
scroll to position [1336, 0]
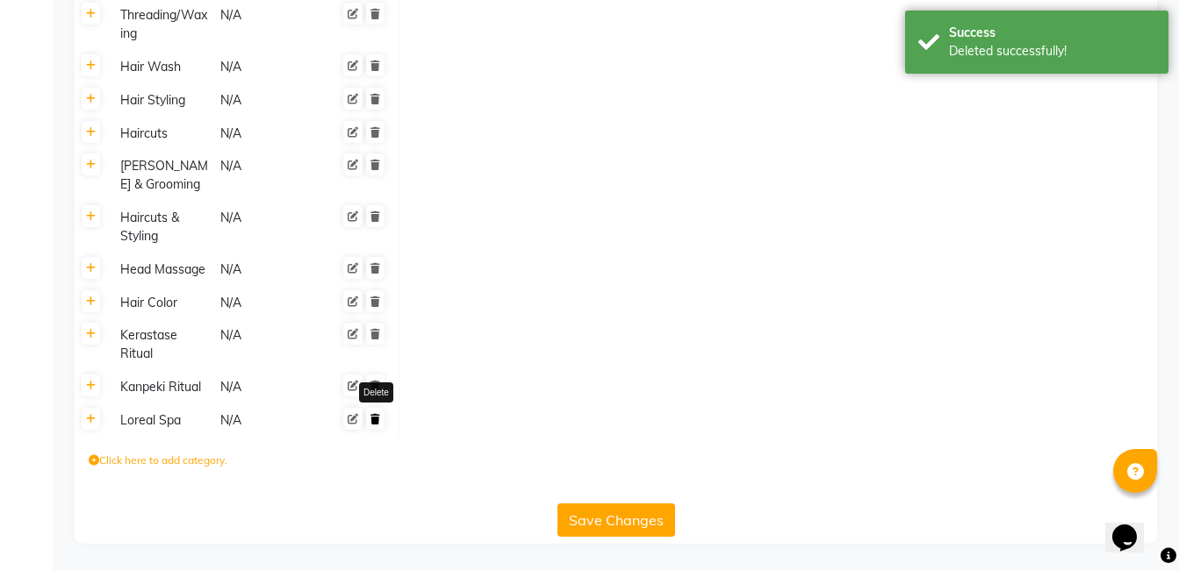
click at [377, 424] on icon at bounding box center [375, 419] width 10 height 11
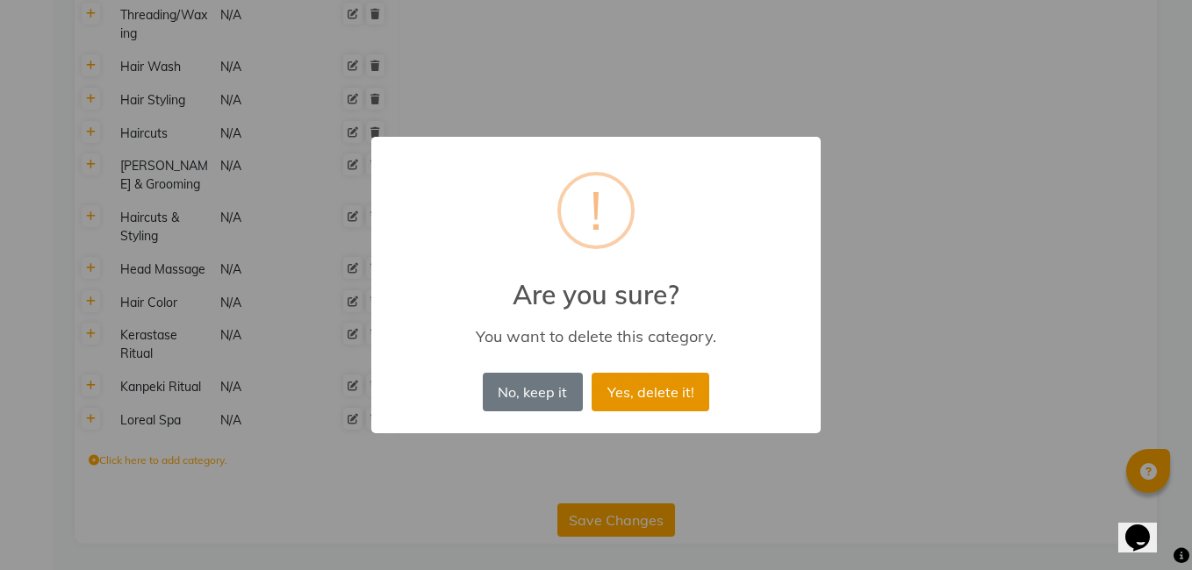
click at [628, 394] on button "Yes, delete it!" at bounding box center [651, 392] width 118 height 39
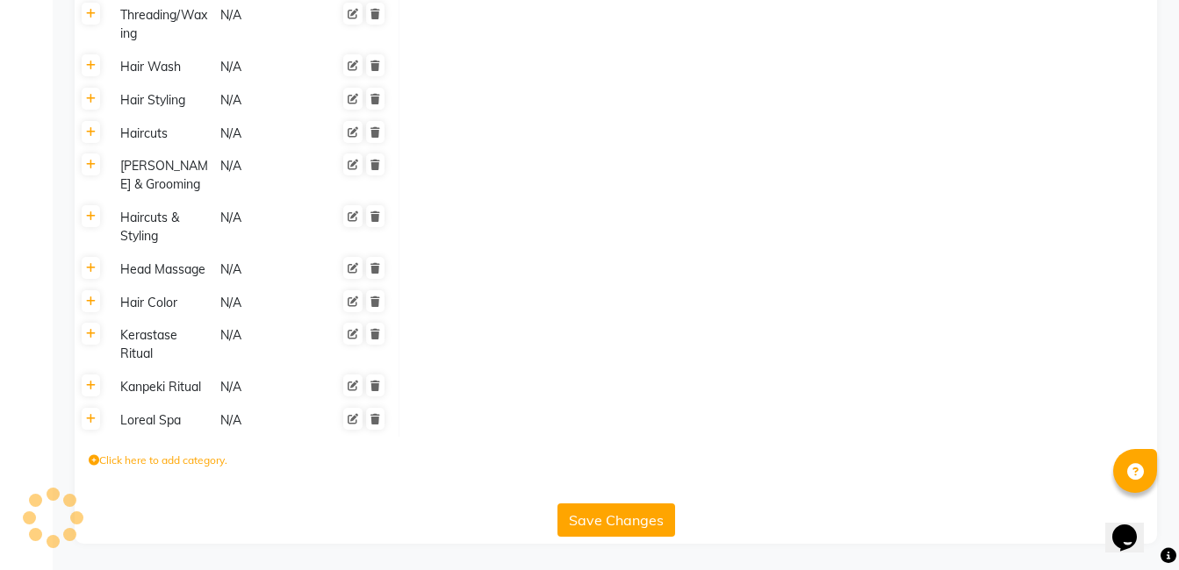
scroll to position [1303, 0]
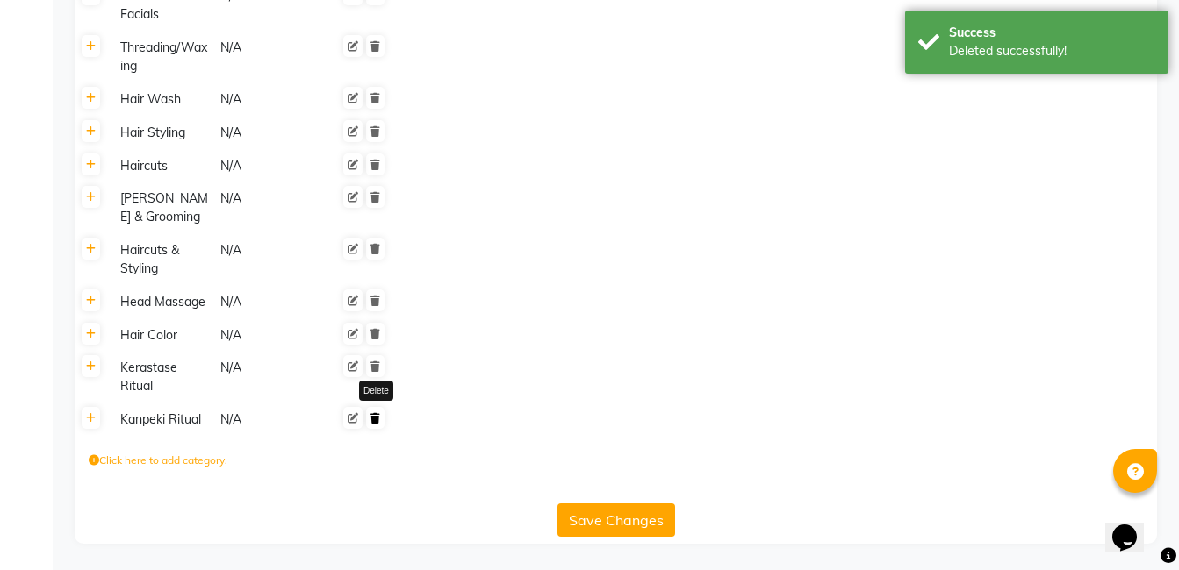
click at [376, 424] on icon at bounding box center [375, 418] width 10 height 11
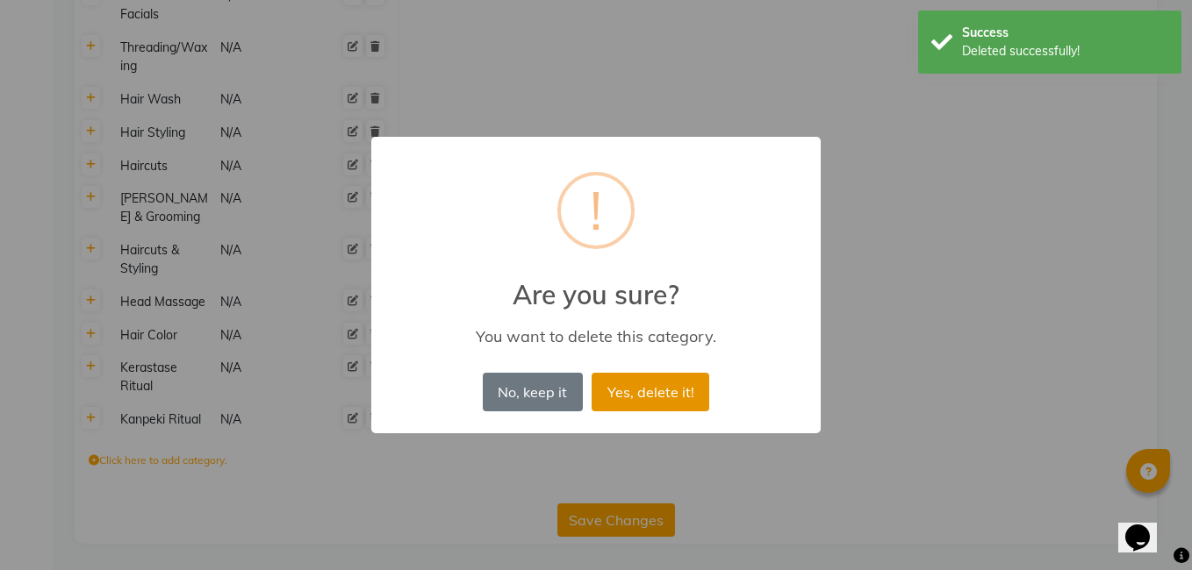
click at [651, 395] on button "Yes, delete it!" at bounding box center [651, 392] width 118 height 39
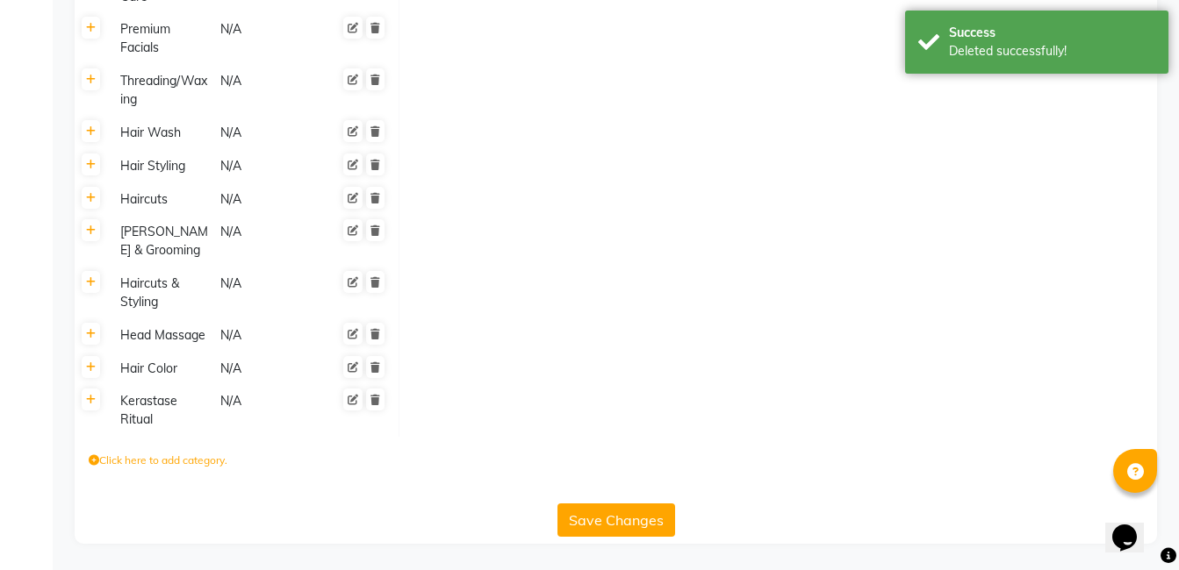
scroll to position [1270, 0]
click at [379, 398] on icon at bounding box center [375, 400] width 10 height 11
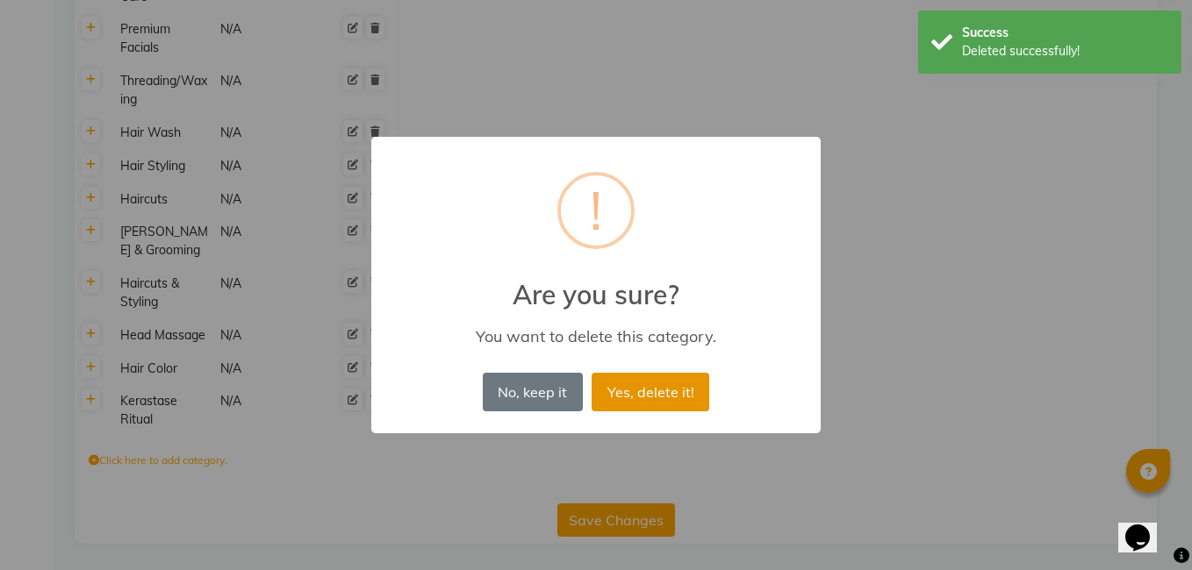
click at [657, 384] on button "Yes, delete it!" at bounding box center [651, 392] width 118 height 39
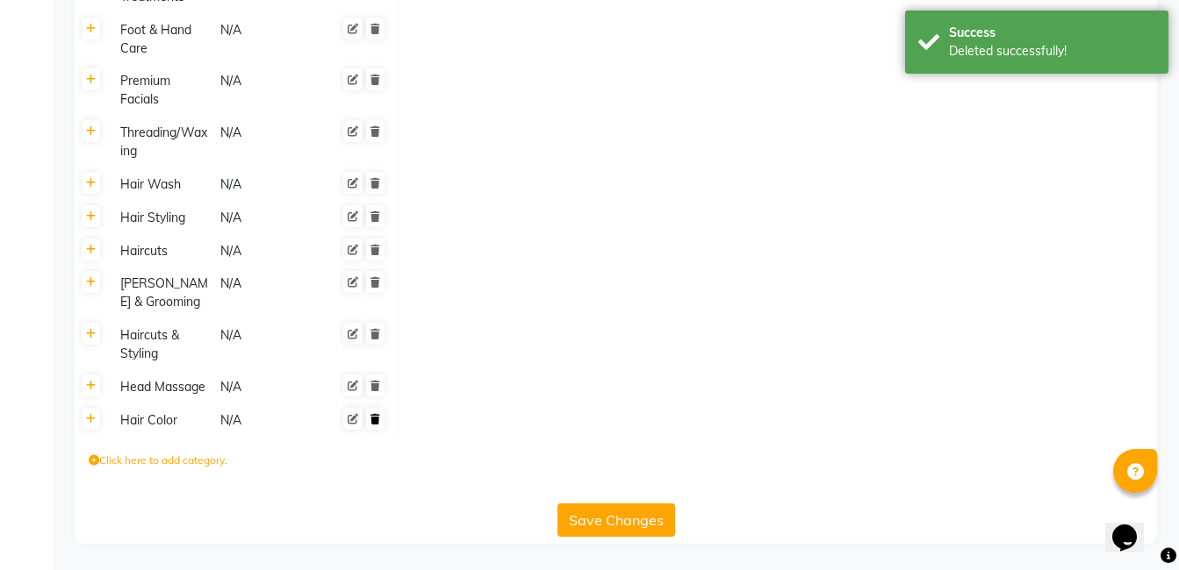
scroll to position [1218, 0]
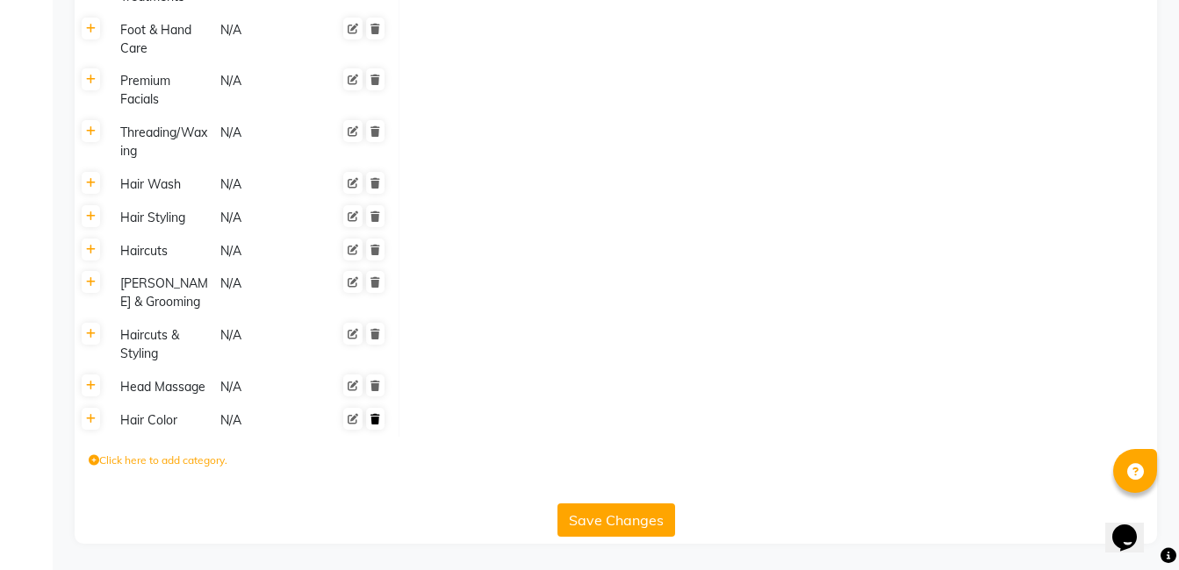
click at [376, 414] on icon at bounding box center [375, 419] width 10 height 11
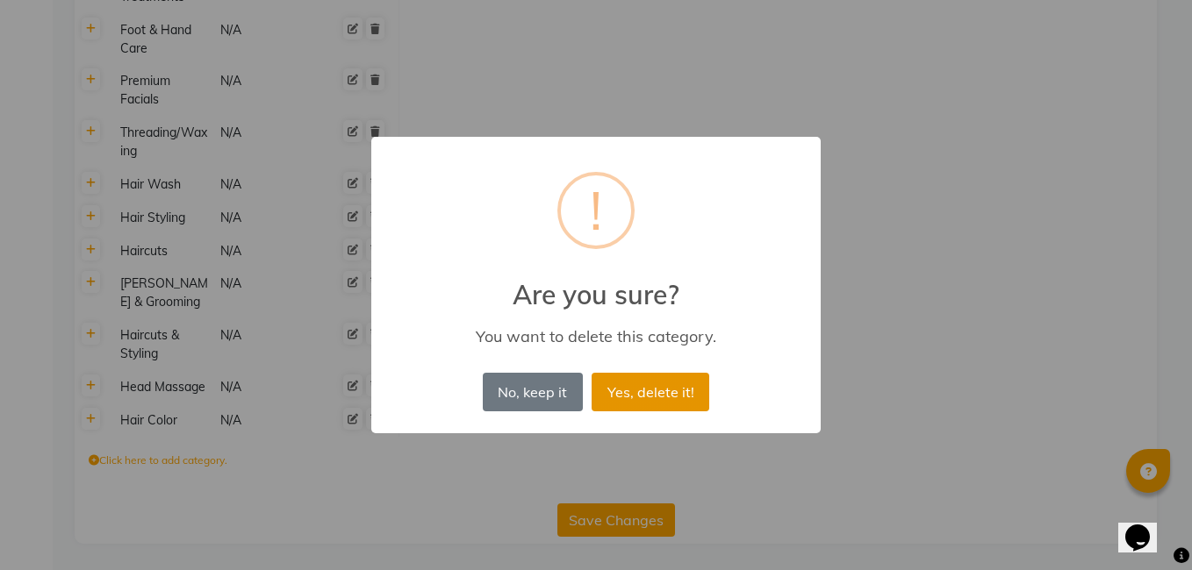
click at [661, 394] on button "Yes, delete it!" at bounding box center [651, 392] width 118 height 39
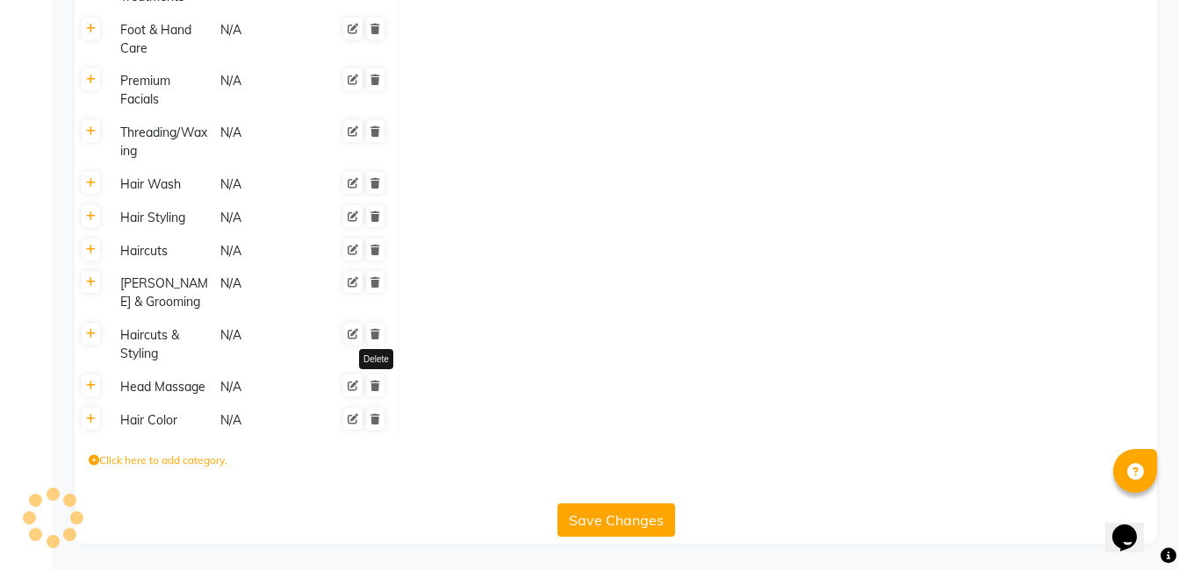
scroll to position [1185, 0]
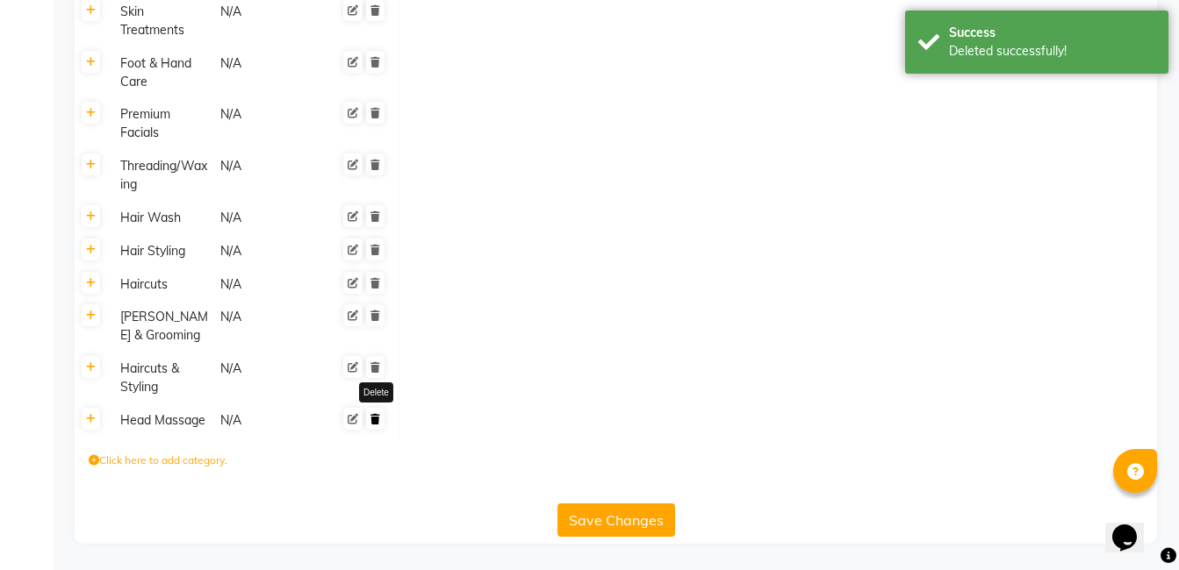
click at [379, 416] on icon at bounding box center [375, 419] width 10 height 11
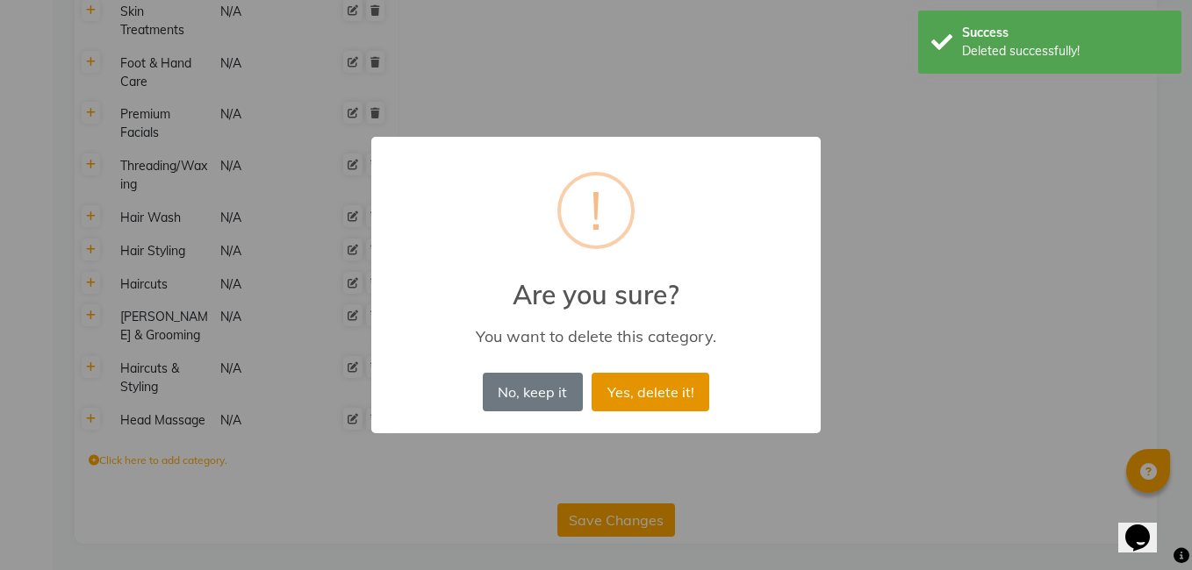
click at [665, 394] on button "Yes, delete it!" at bounding box center [651, 392] width 118 height 39
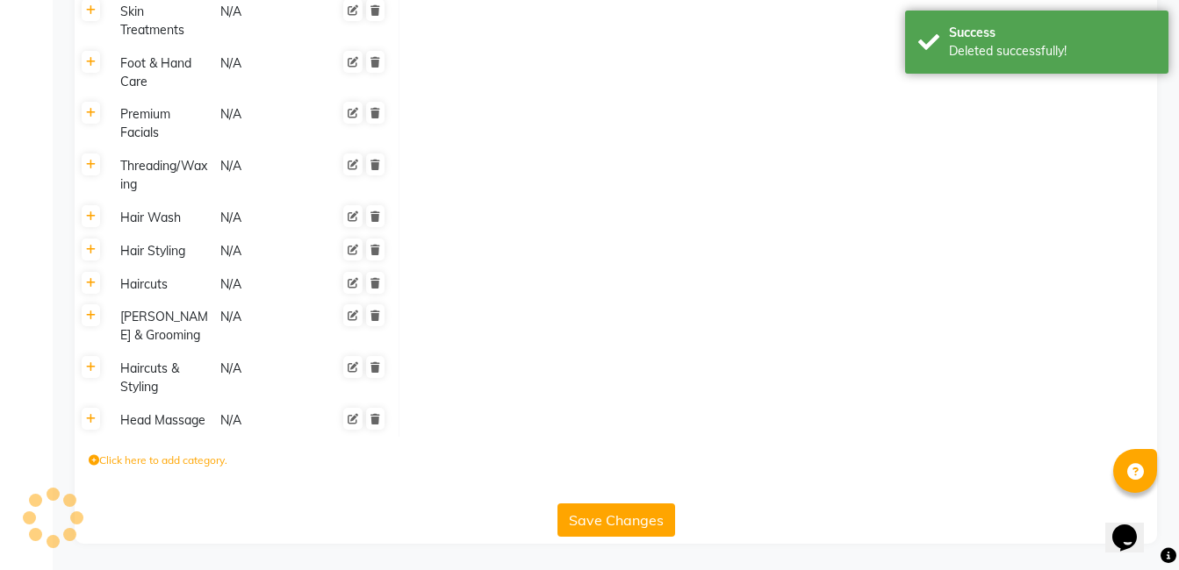
scroll to position [1151, 0]
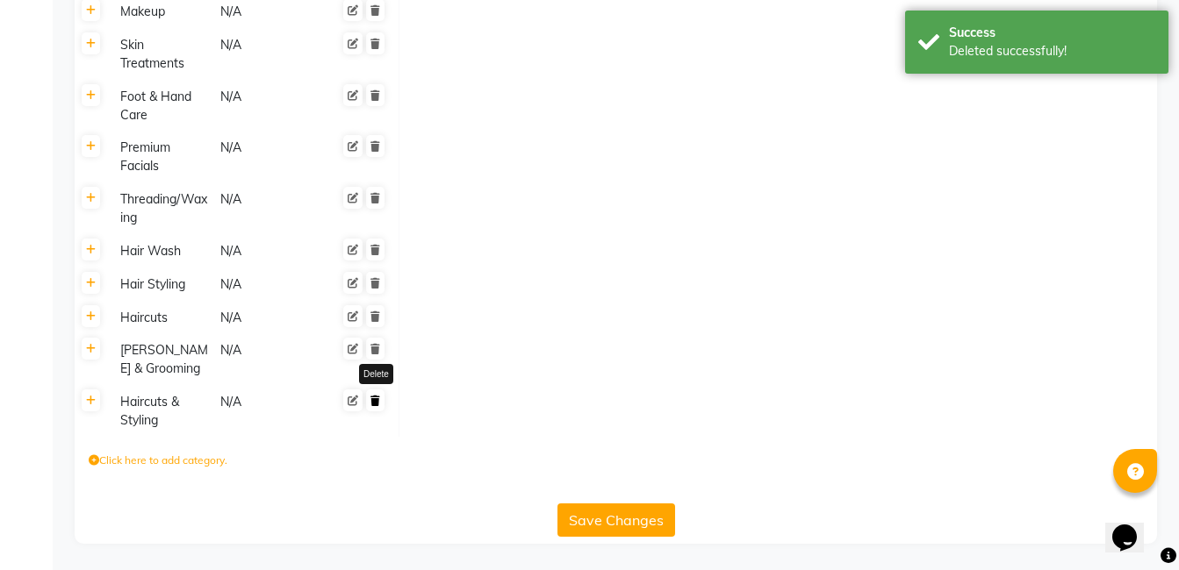
click at [370, 405] on icon at bounding box center [375, 401] width 10 height 11
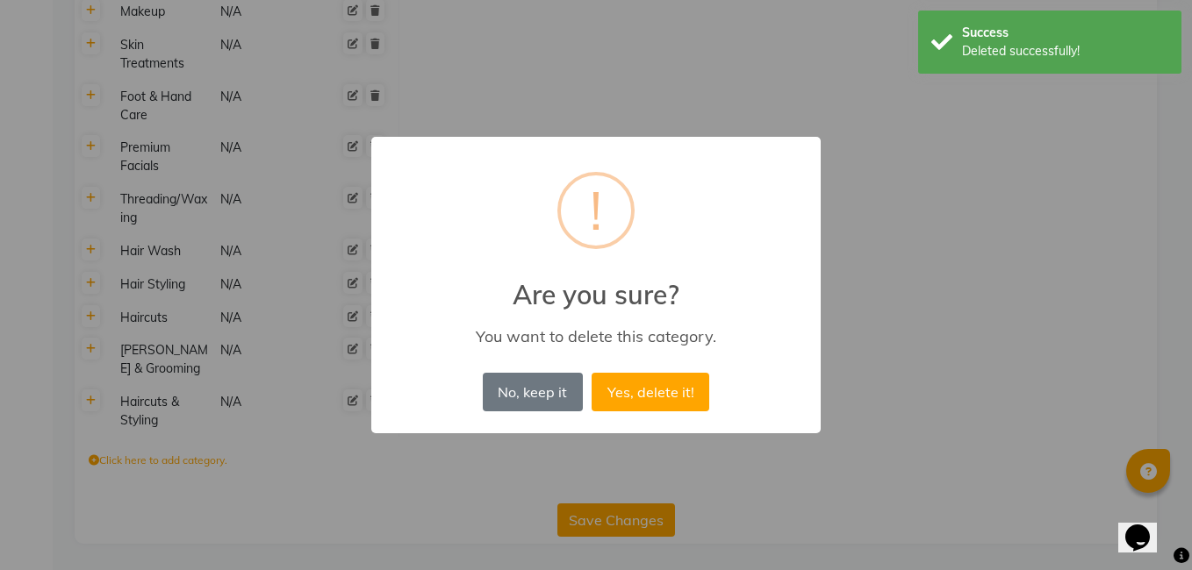
drag, startPoint x: 642, startPoint y: 391, endPoint x: 570, endPoint y: 377, distance: 73.5
click at [642, 391] on button "Yes, delete it!" at bounding box center [651, 392] width 118 height 39
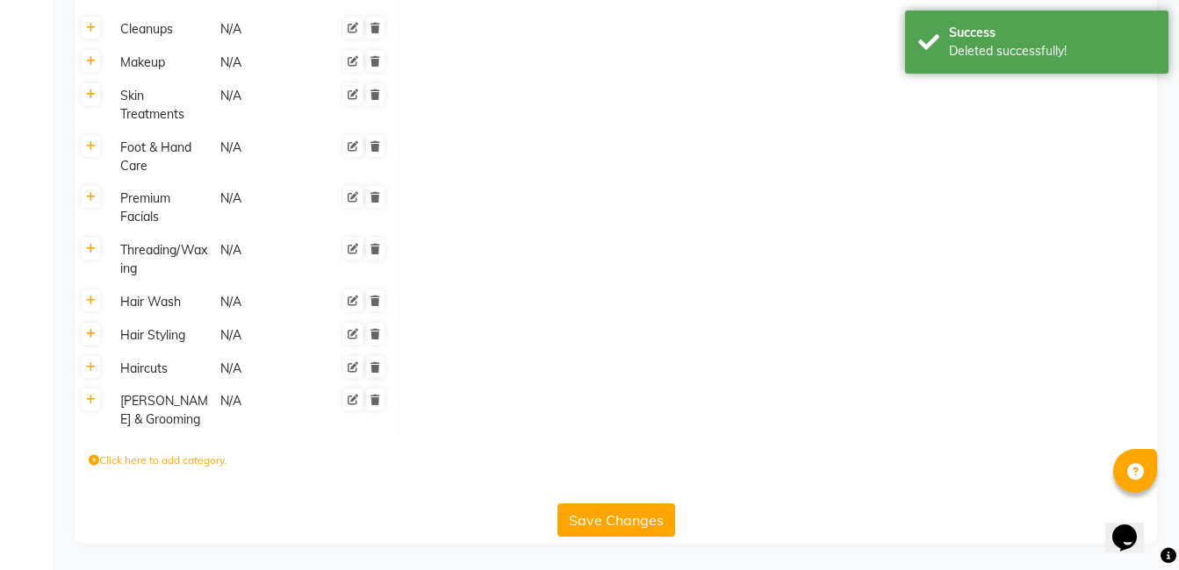
scroll to position [1101, 0]
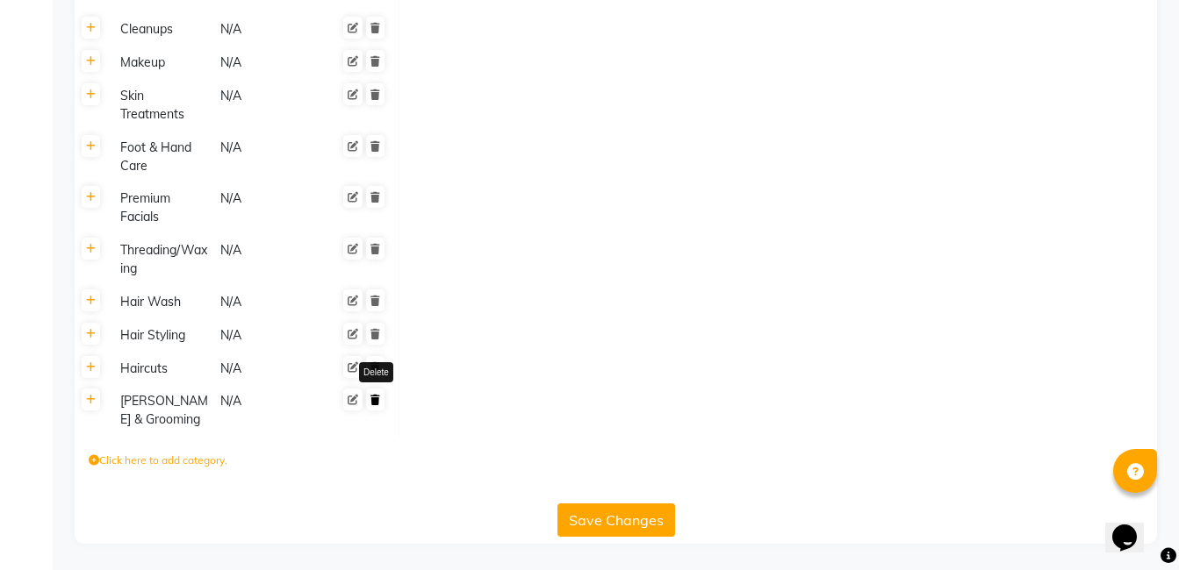
click at [377, 402] on icon at bounding box center [375, 400] width 10 height 11
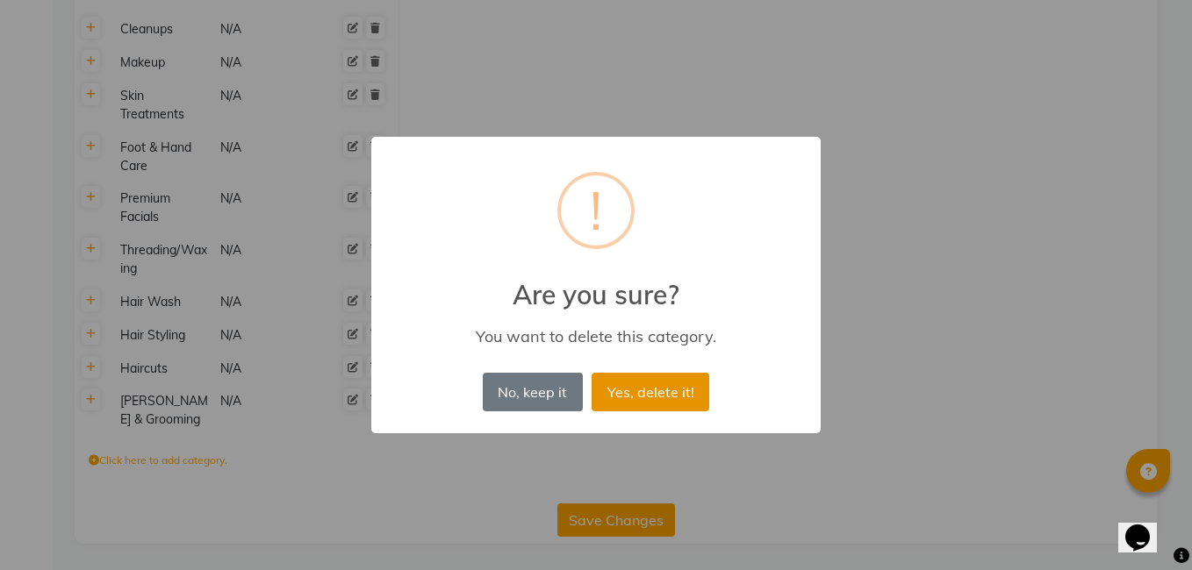
click at [615, 392] on button "Yes, delete it!" at bounding box center [651, 392] width 118 height 39
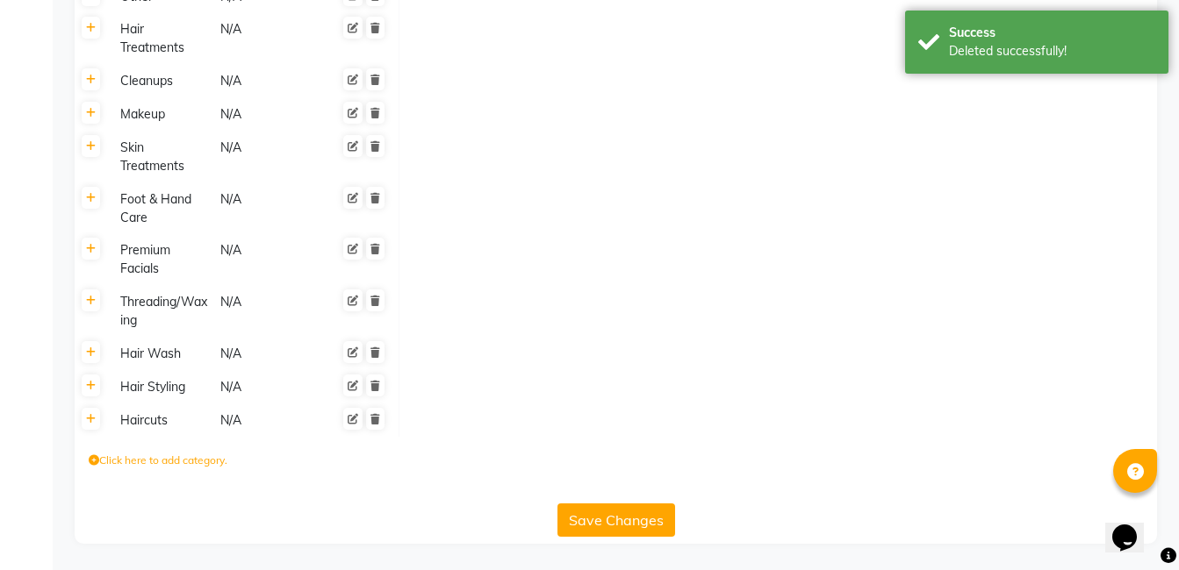
scroll to position [1049, 0]
click at [374, 418] on icon at bounding box center [375, 419] width 10 height 11
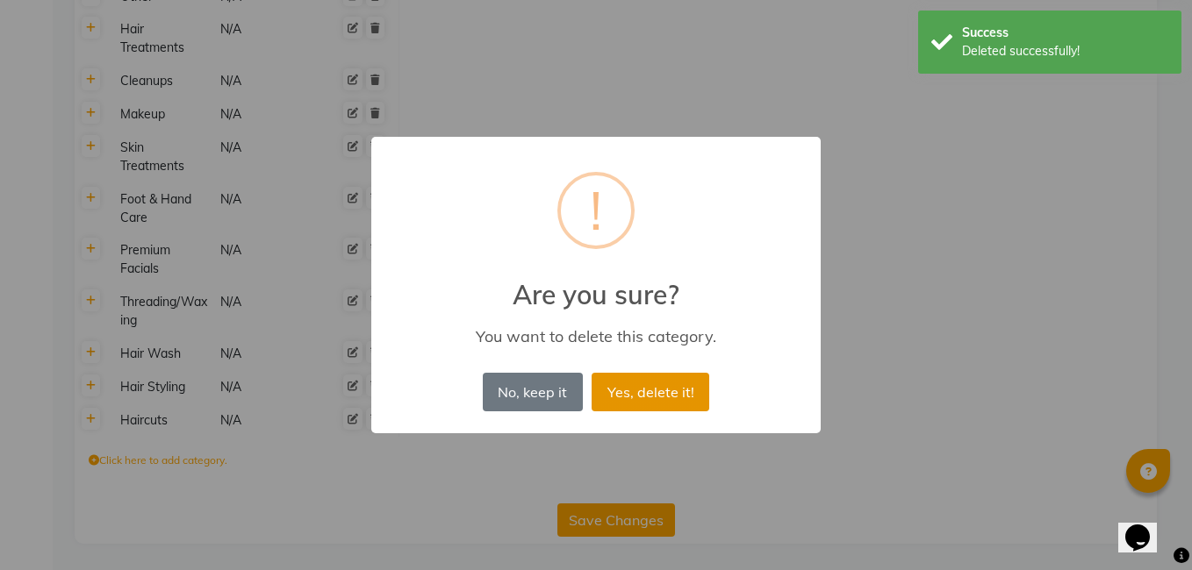
click at [686, 379] on button "Yes, delete it!" at bounding box center [651, 392] width 118 height 39
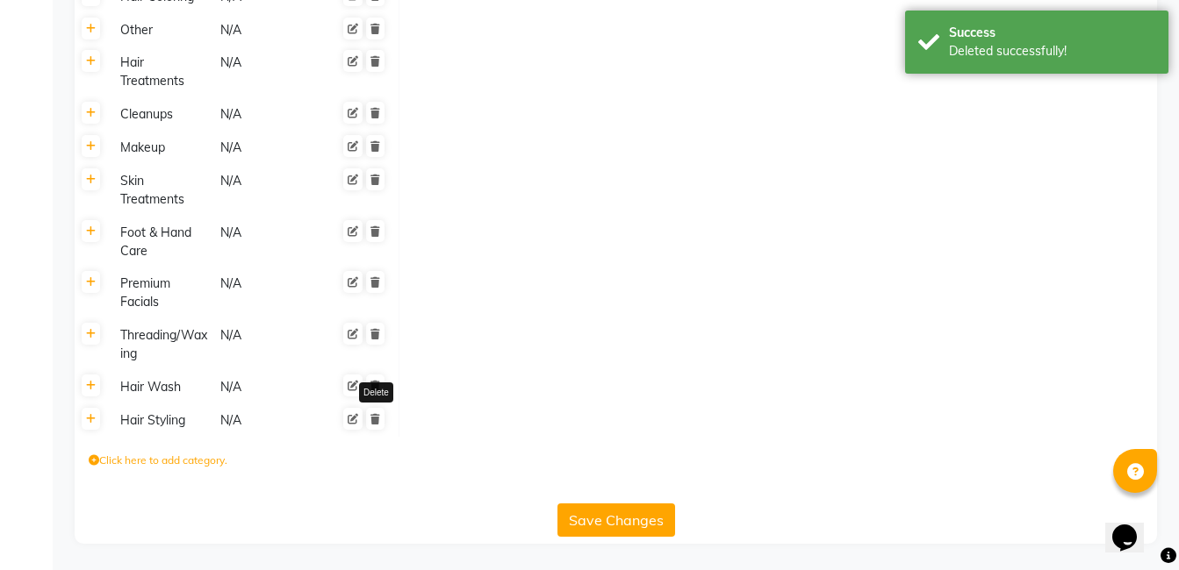
scroll to position [1015, 0]
click at [377, 421] on icon at bounding box center [375, 419] width 10 height 11
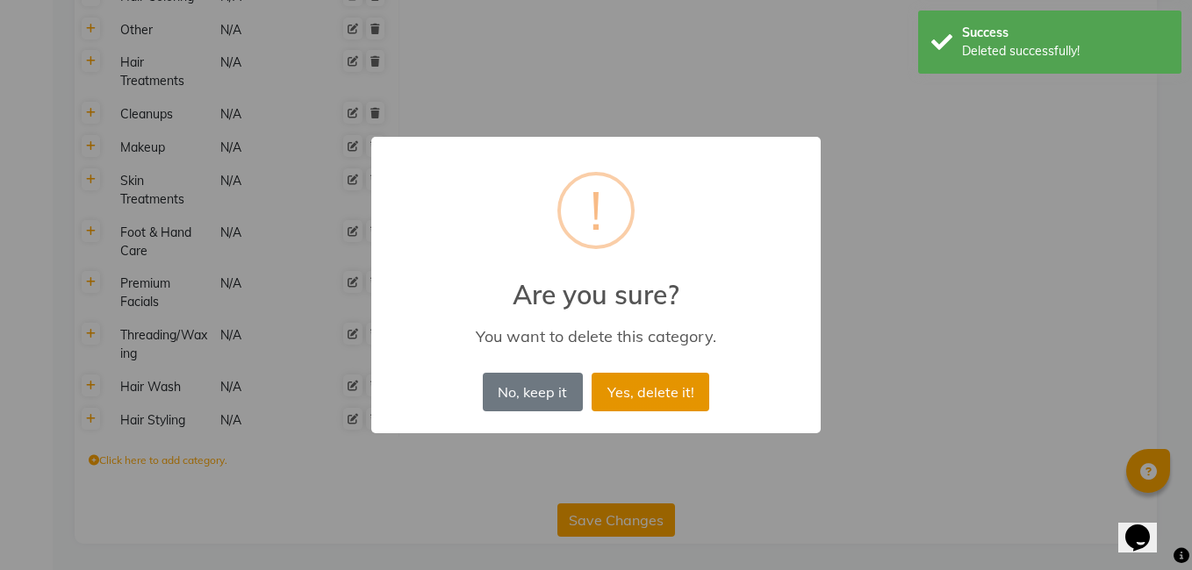
click at [629, 392] on button "Yes, delete it!" at bounding box center [651, 392] width 118 height 39
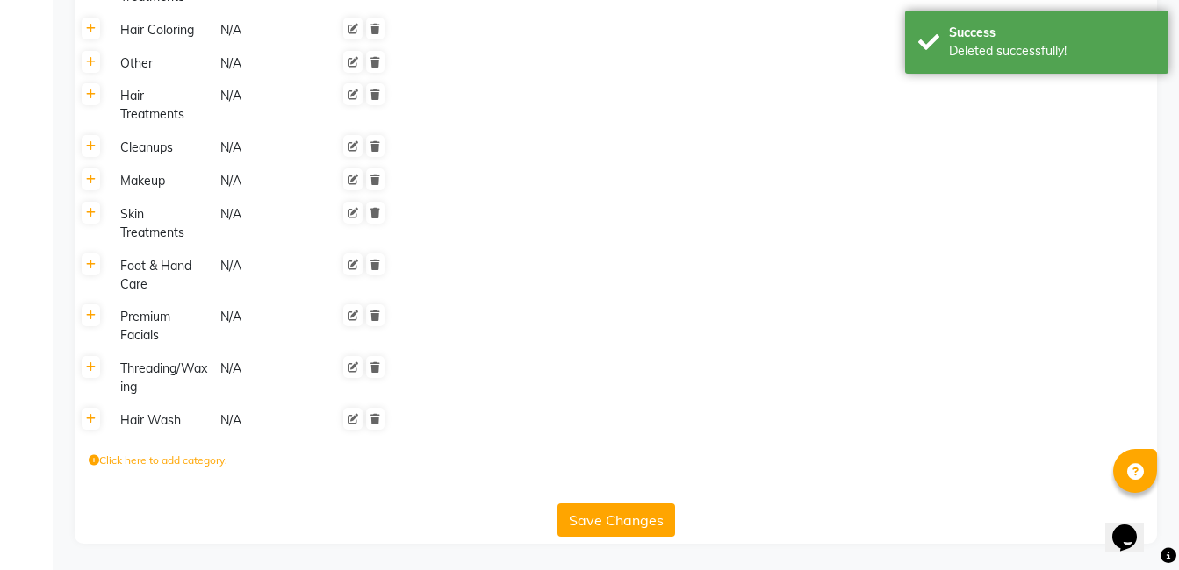
scroll to position [982, 0]
click at [377, 421] on icon at bounding box center [375, 419] width 10 height 11
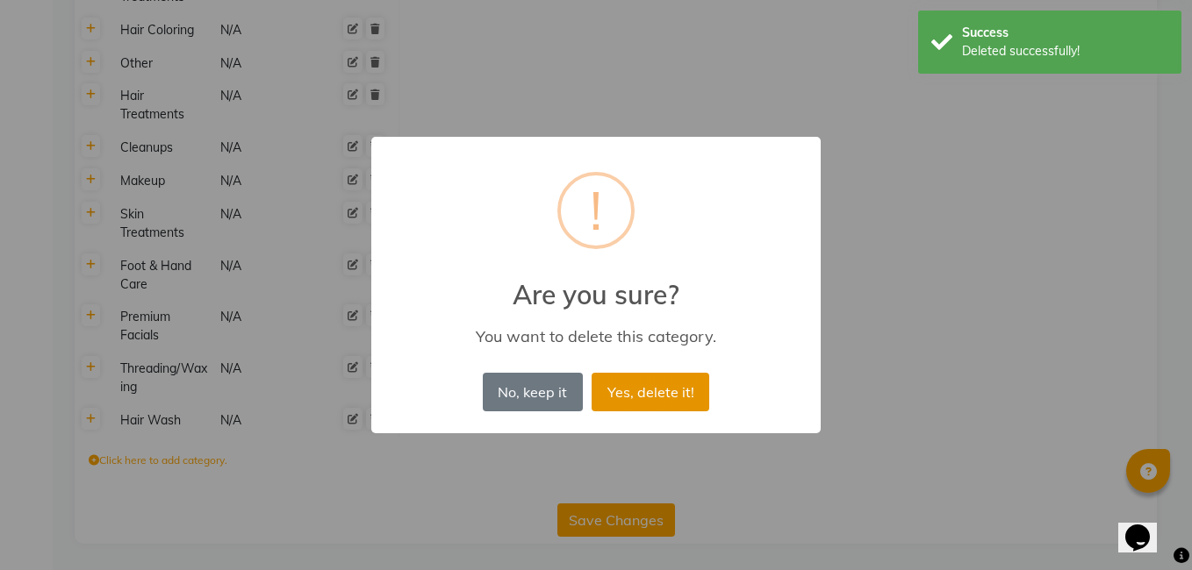
click at [620, 401] on button "Yes, delete it!" at bounding box center [651, 392] width 118 height 39
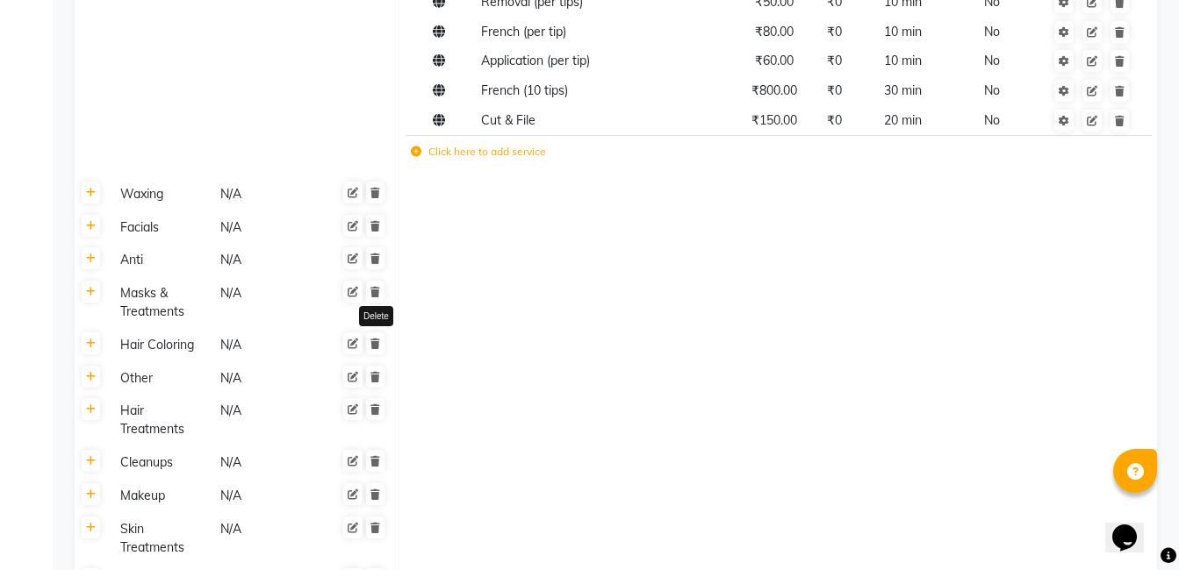
scroll to position [774, 0]
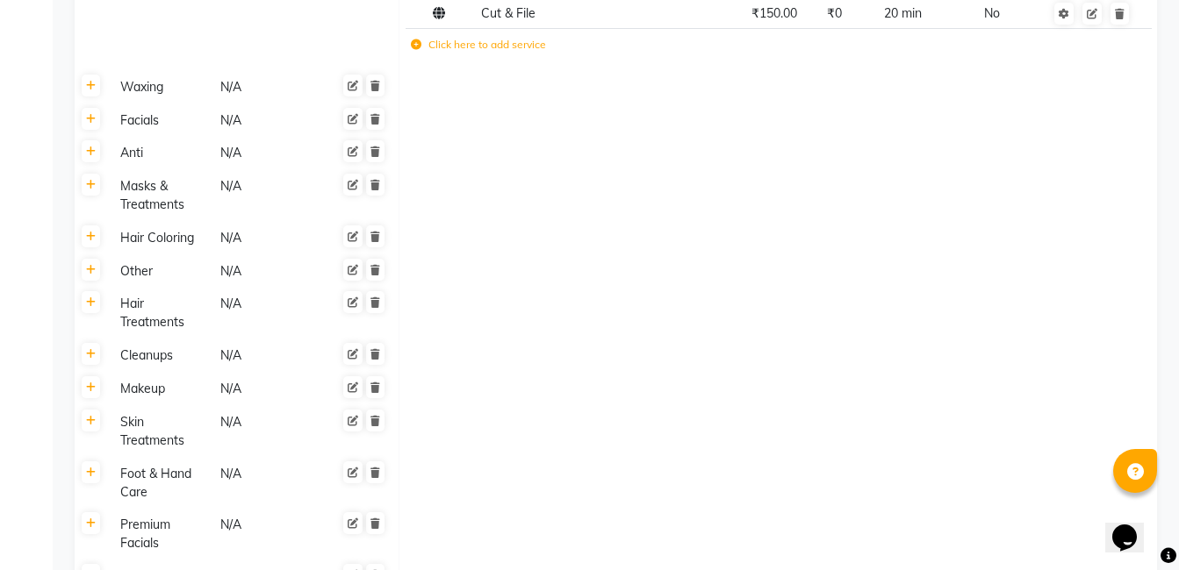
click at [366, 523] on span at bounding box center [363, 523] width 45 height 18
click at [375, 522] on icon at bounding box center [375, 524] width 10 height 11
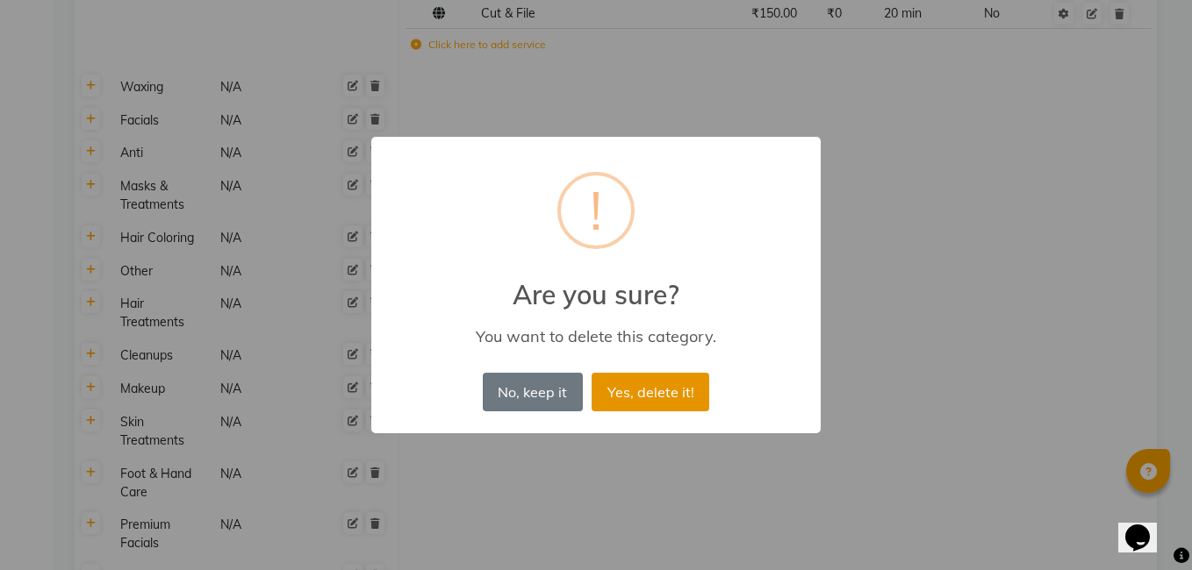
click at [685, 389] on button "Yes, delete it!" at bounding box center [651, 392] width 118 height 39
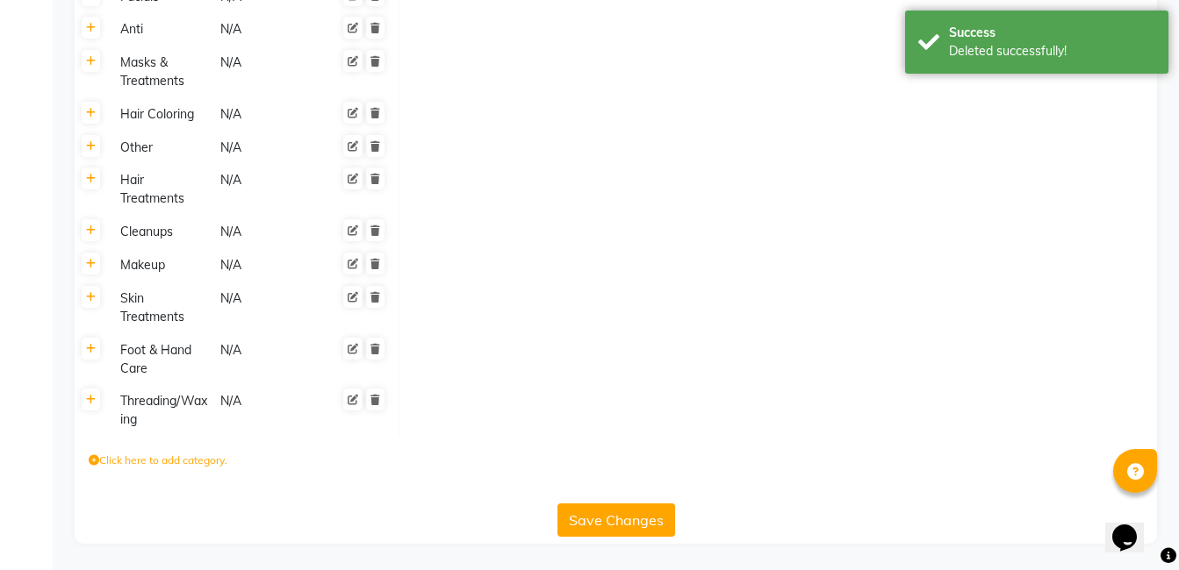
scroll to position [898, 0]
click at [375, 405] on icon at bounding box center [375, 400] width 10 height 11
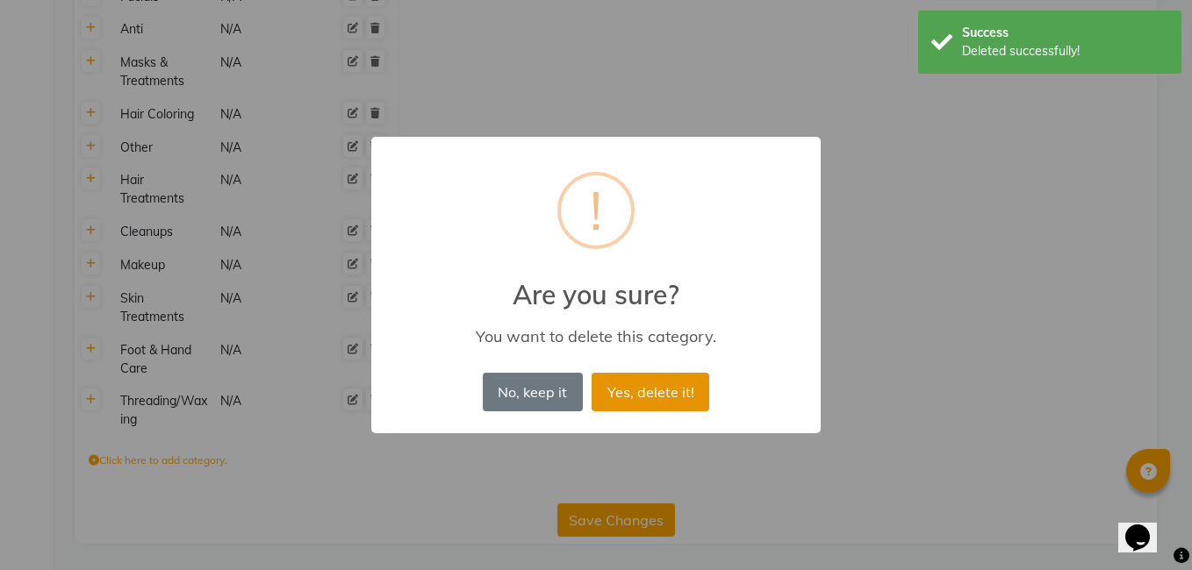
click at [629, 388] on button "Yes, delete it!" at bounding box center [651, 392] width 118 height 39
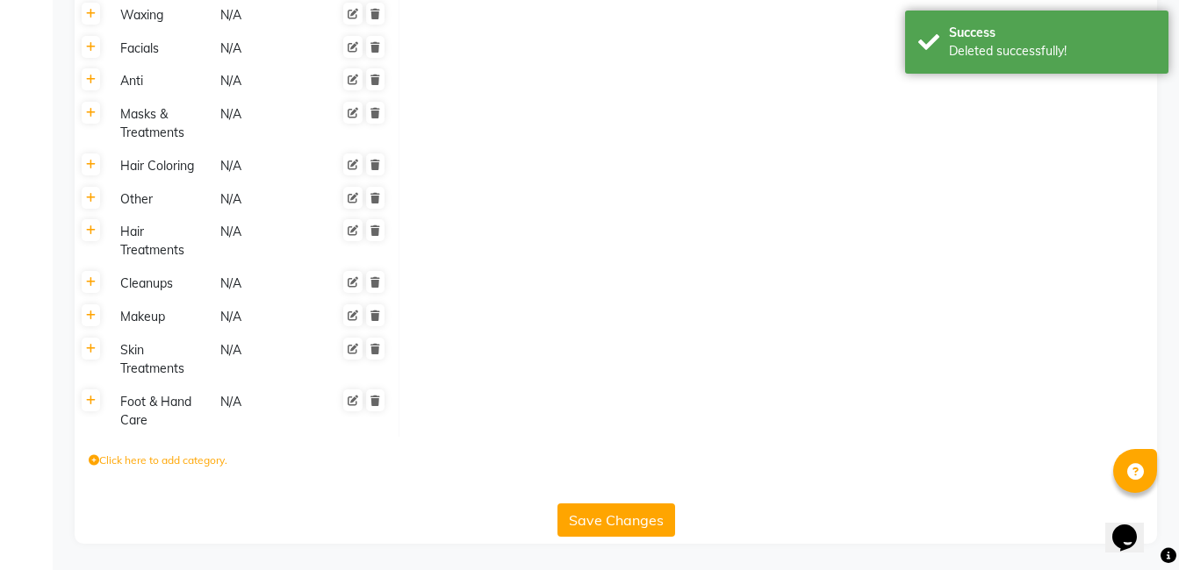
scroll to position [846, 0]
click at [378, 362] on div at bounding box center [358, 360] width 56 height 40
click at [376, 353] on icon at bounding box center [375, 349] width 10 height 11
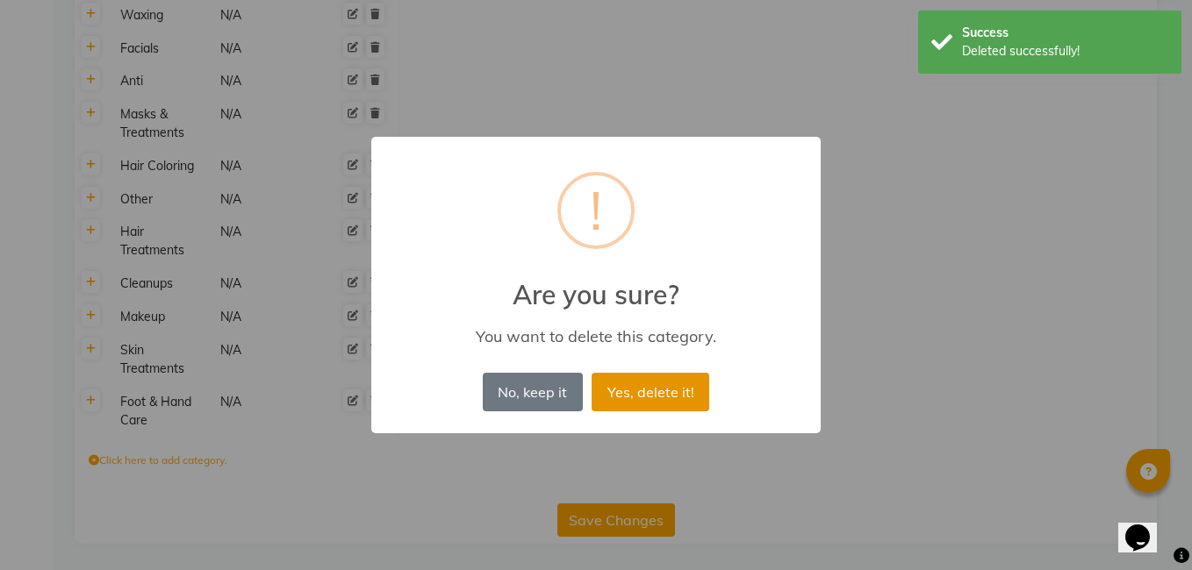
click at [640, 393] on button "Yes, delete it!" at bounding box center [651, 392] width 118 height 39
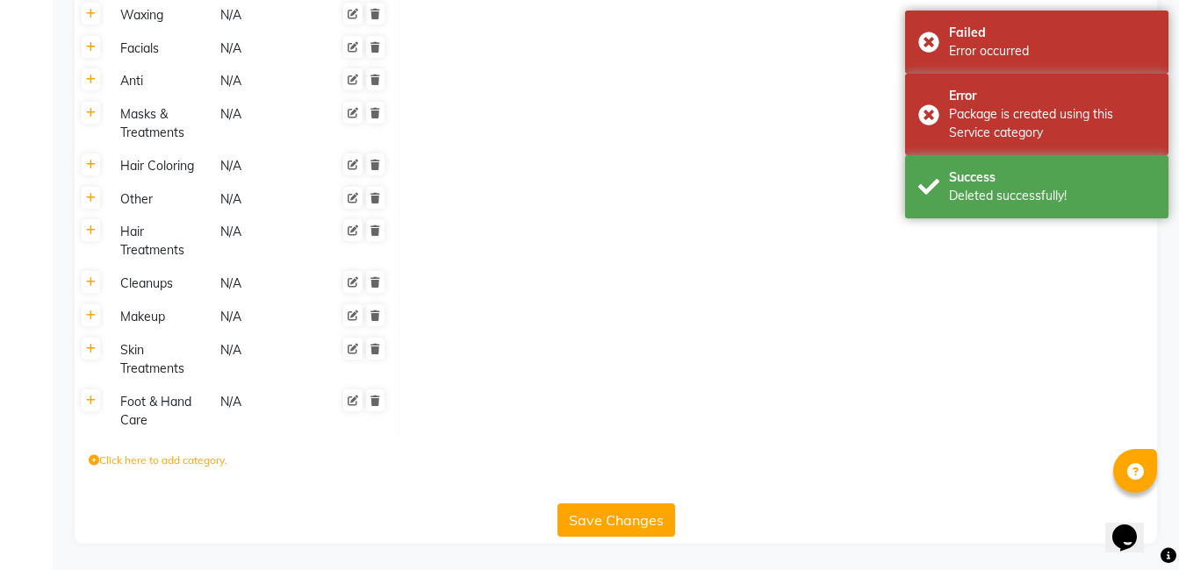
drag, startPoint x: 464, startPoint y: 391, endPoint x: 374, endPoint y: 412, distance: 92.6
click at [463, 391] on td at bounding box center [777, 411] width 757 height 52
click at [378, 410] on link at bounding box center [375, 401] width 18 height 22
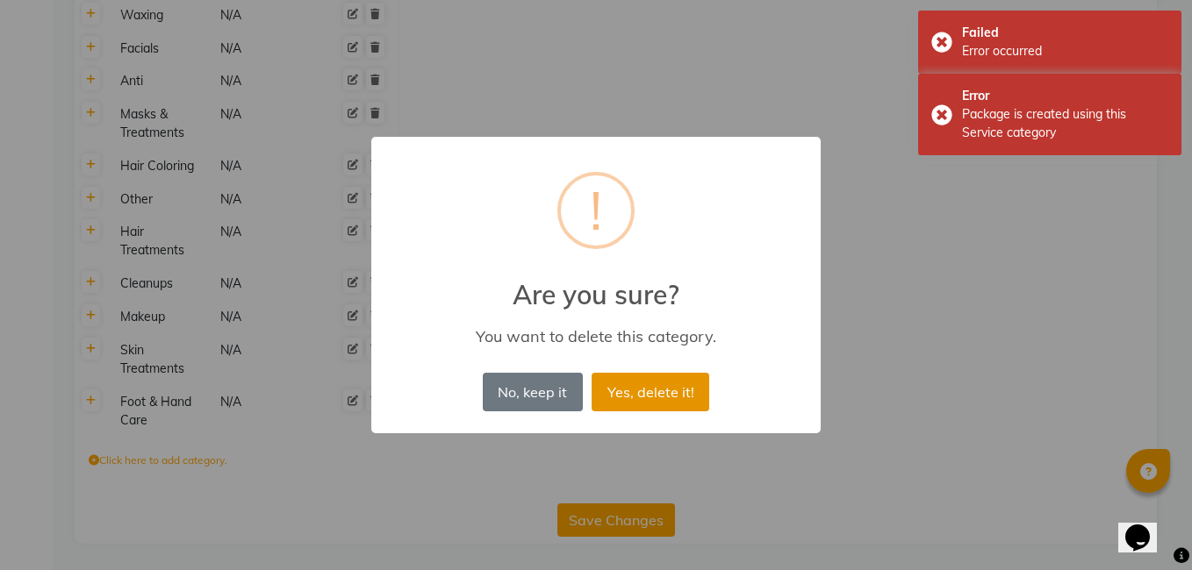
click at [650, 391] on button "Yes, delete it!" at bounding box center [651, 392] width 118 height 39
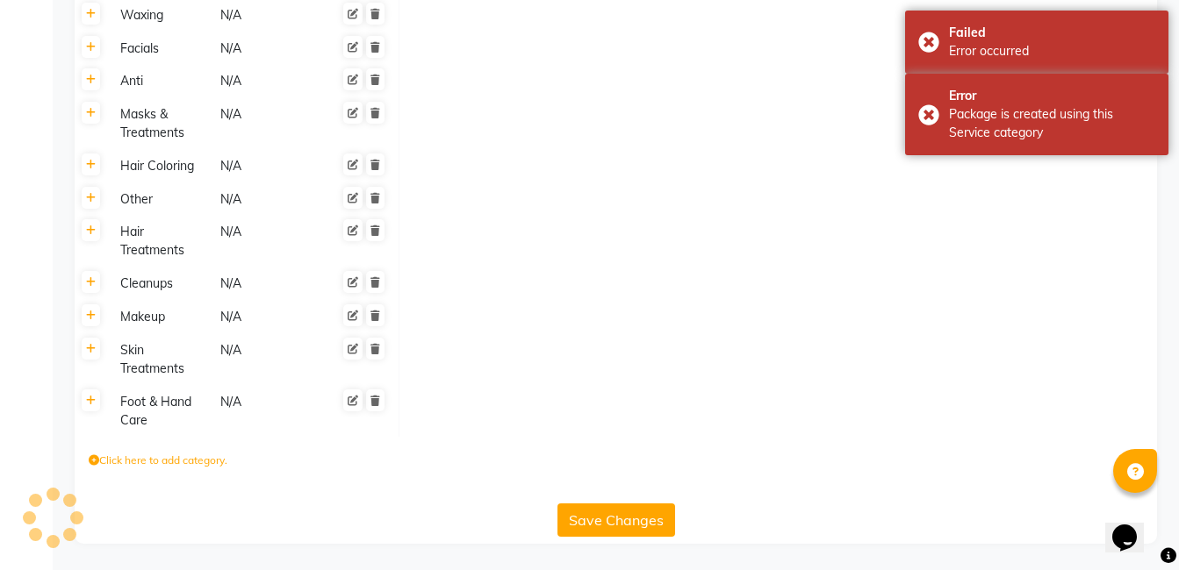
scroll to position [794, 0]
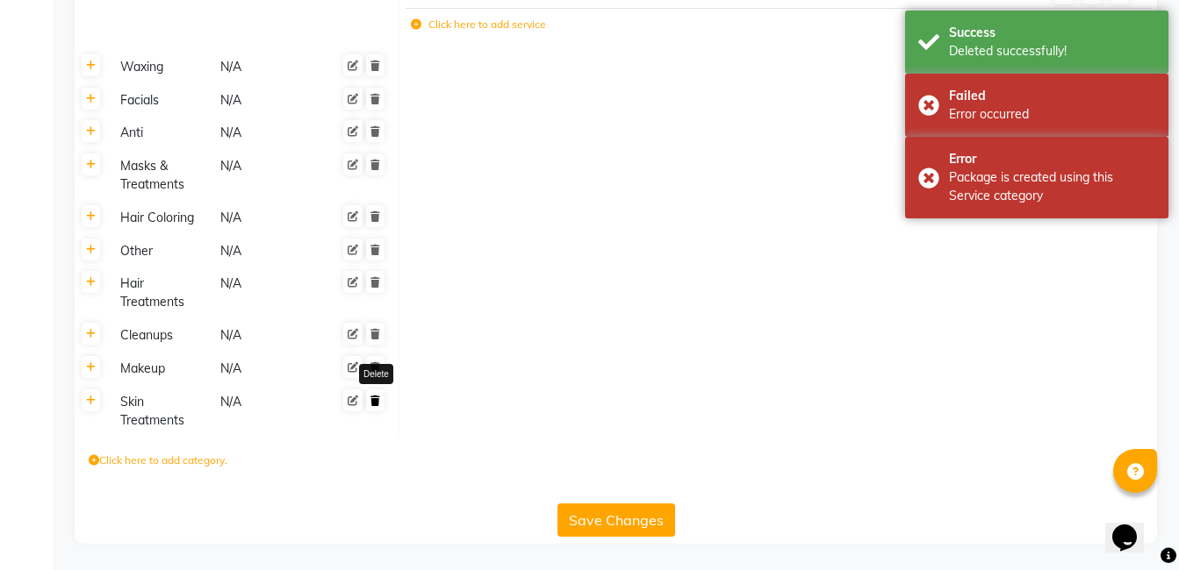
click at [383, 403] on link at bounding box center [375, 401] width 18 height 22
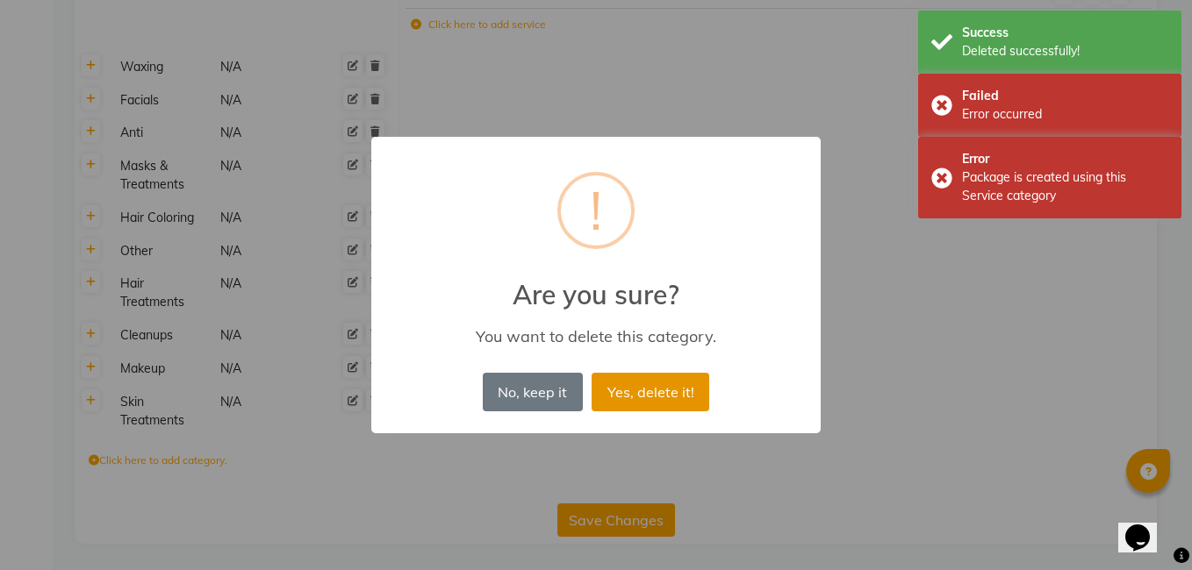
click at [645, 388] on button "Yes, delete it!" at bounding box center [651, 392] width 118 height 39
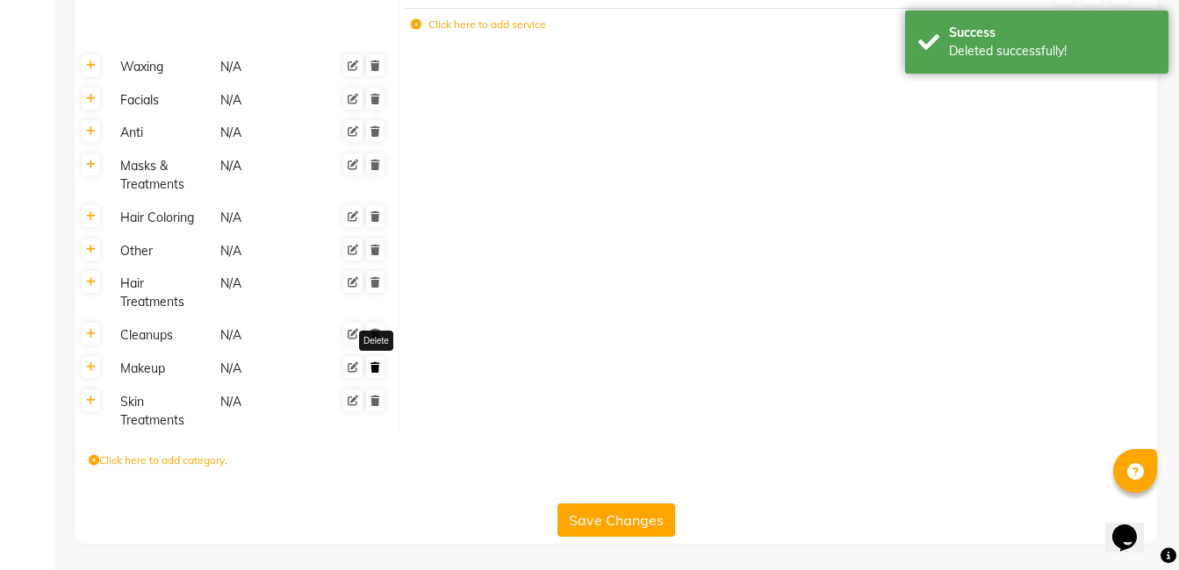
click at [372, 369] on icon at bounding box center [375, 367] width 10 height 11
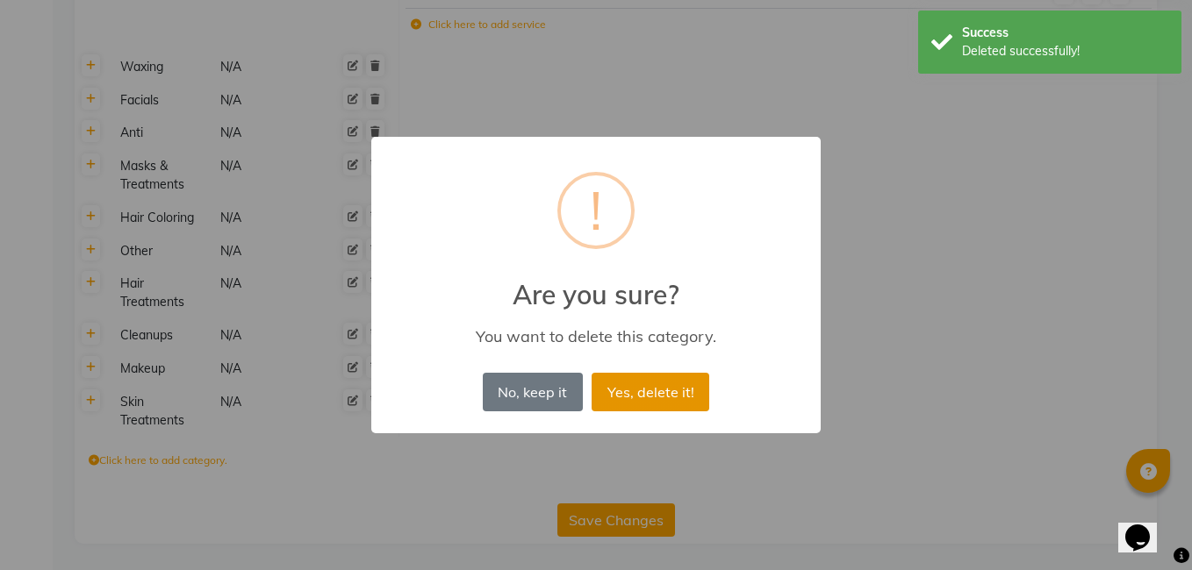
click at [642, 384] on button "Yes, delete it!" at bounding box center [651, 392] width 118 height 39
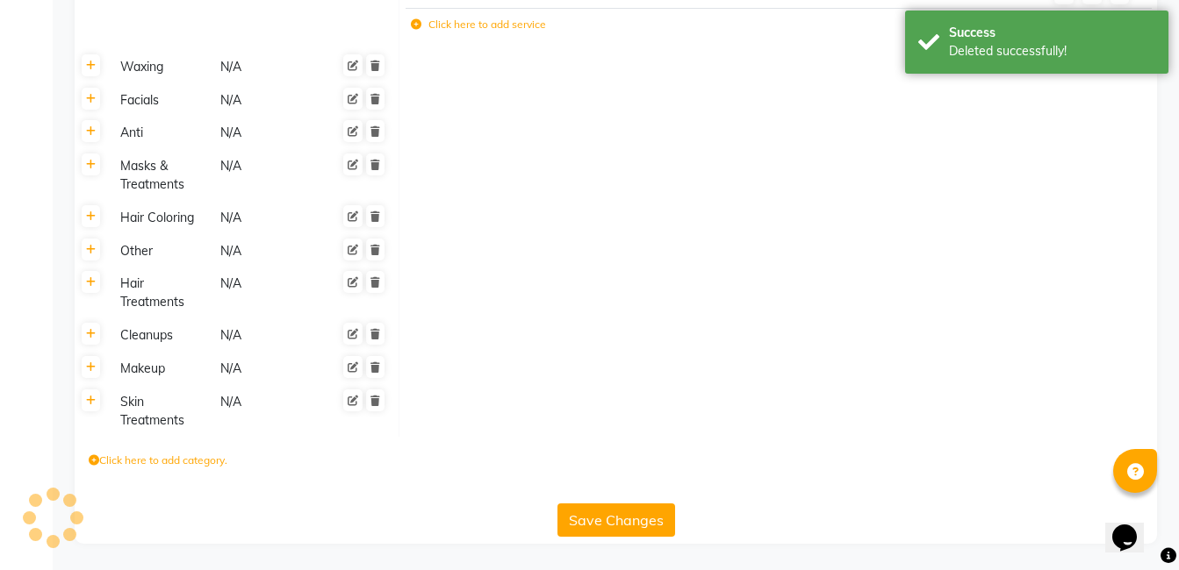
scroll to position [761, 0]
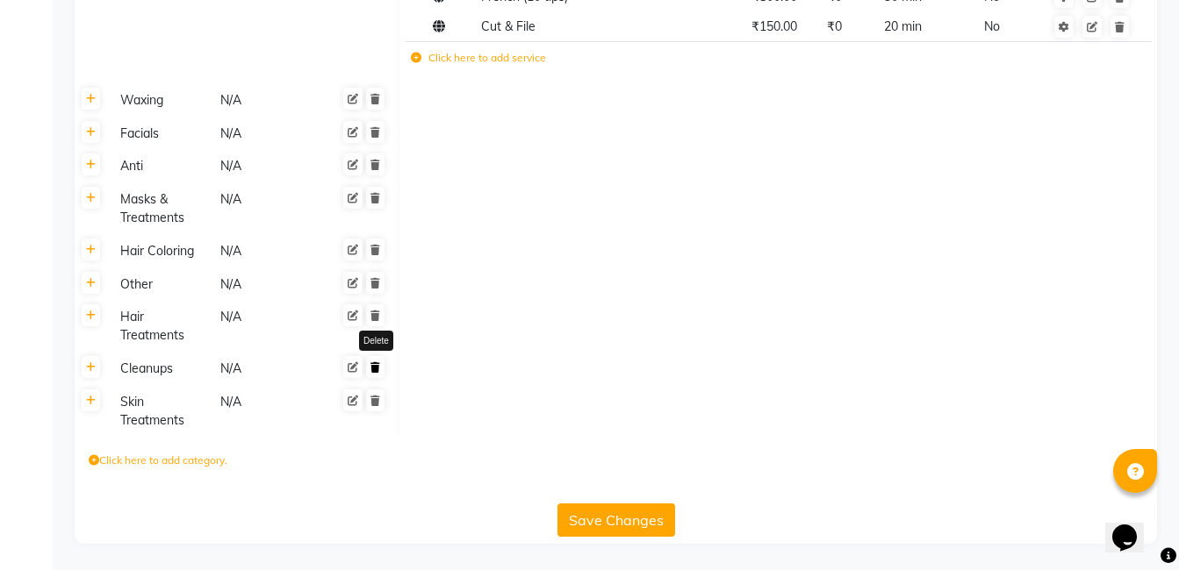
click at [378, 364] on icon at bounding box center [375, 367] width 10 height 11
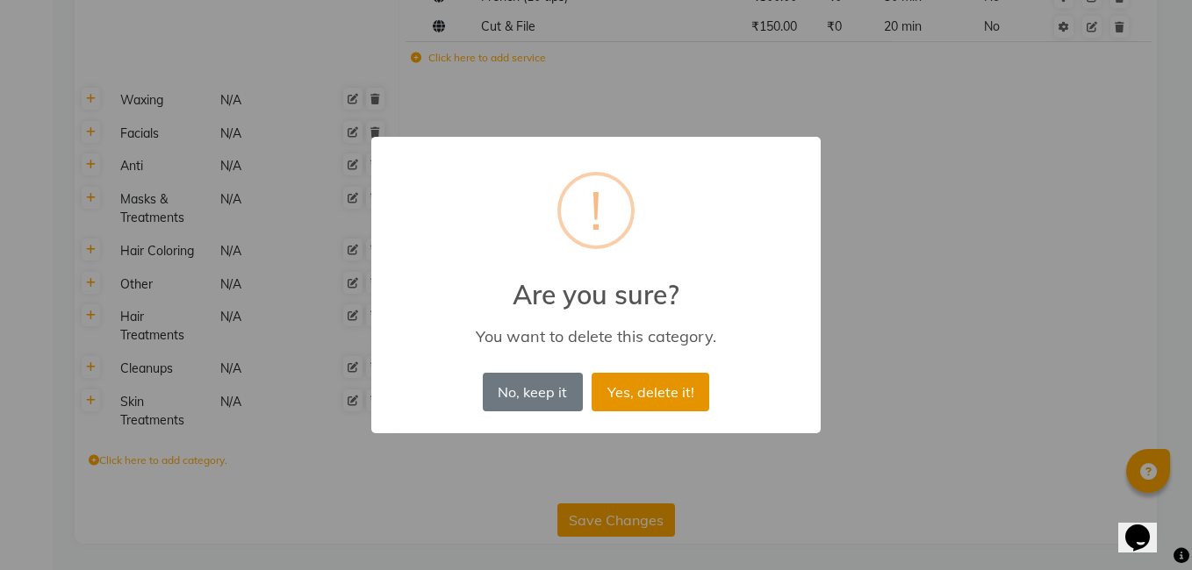
click at [646, 392] on button "Yes, delete it!" at bounding box center [651, 392] width 118 height 39
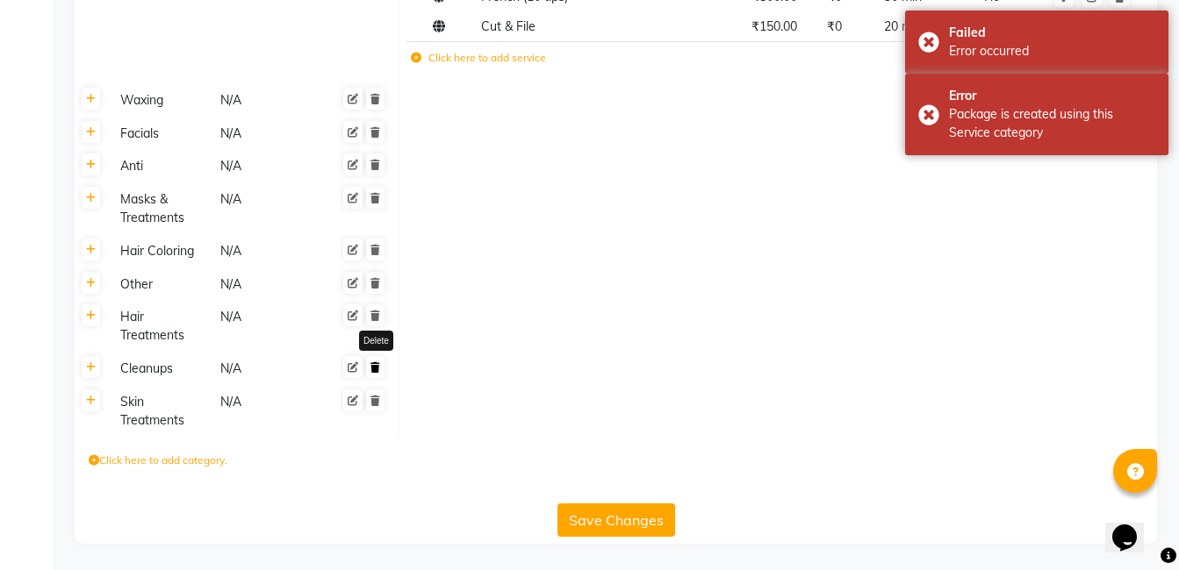
click at [372, 369] on icon at bounding box center [375, 367] width 10 height 11
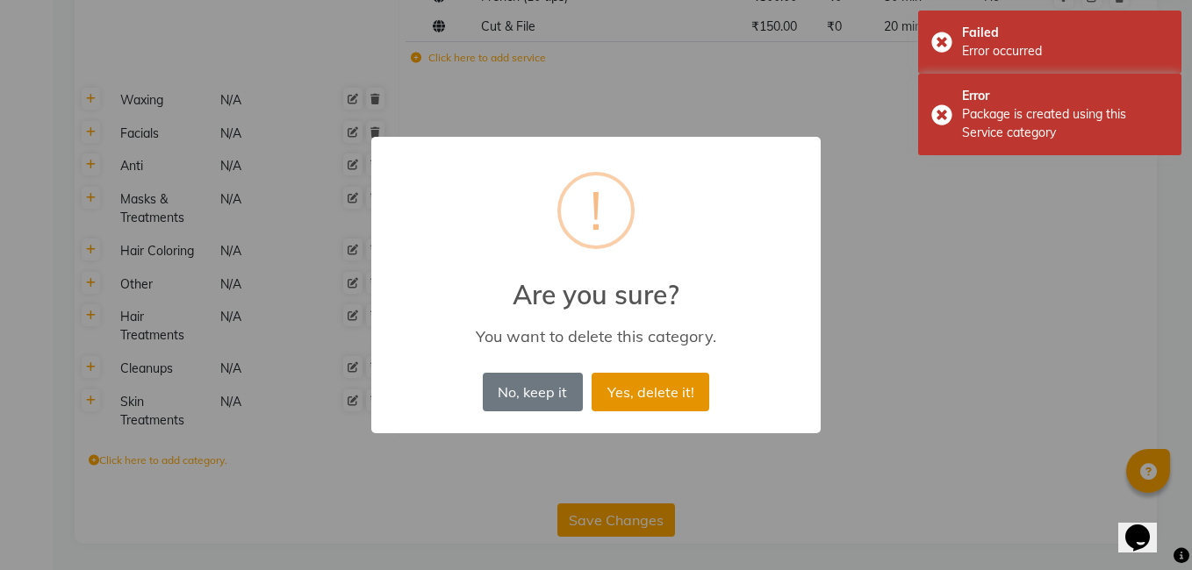
click at [627, 389] on button "Yes, delete it!" at bounding box center [651, 392] width 118 height 39
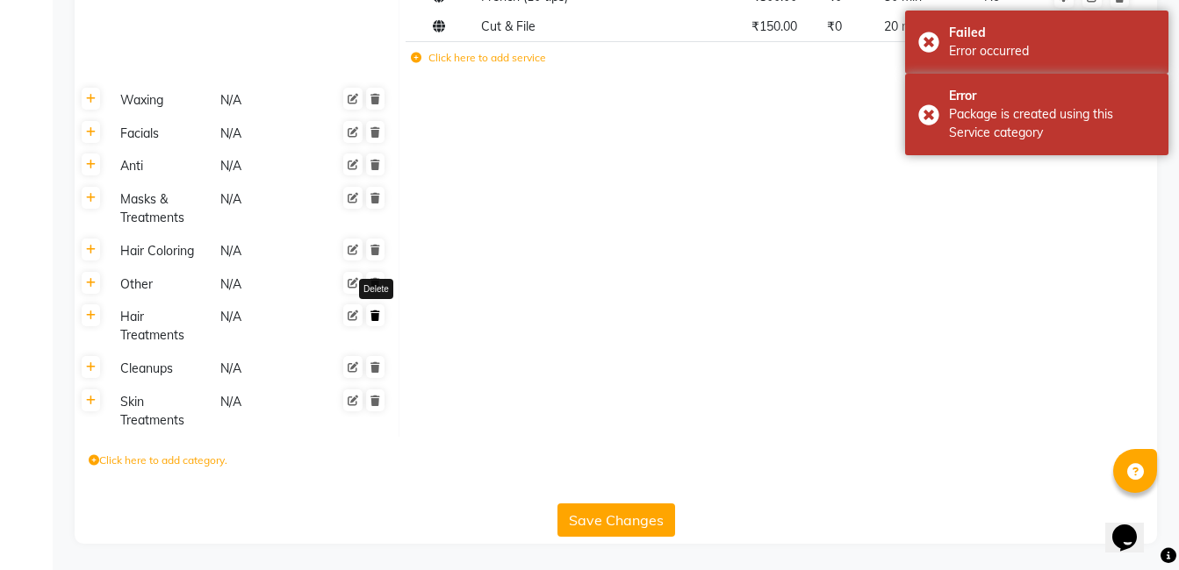
click at [378, 320] on icon at bounding box center [375, 316] width 10 height 11
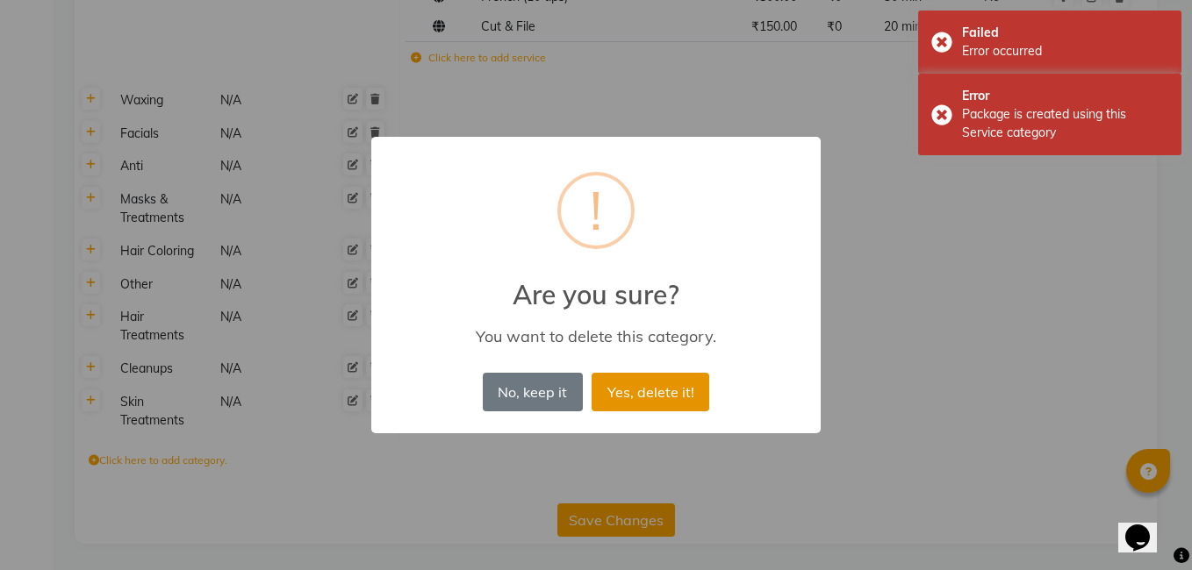
click at [620, 385] on button "Yes, delete it!" at bounding box center [651, 392] width 118 height 39
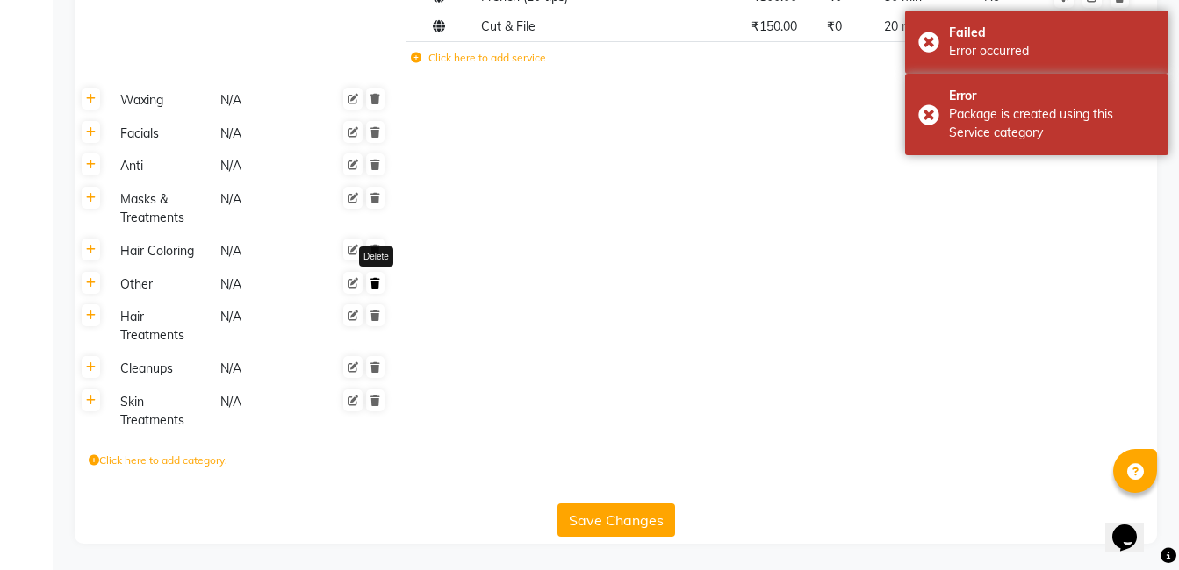
click at [376, 284] on icon at bounding box center [375, 283] width 10 height 11
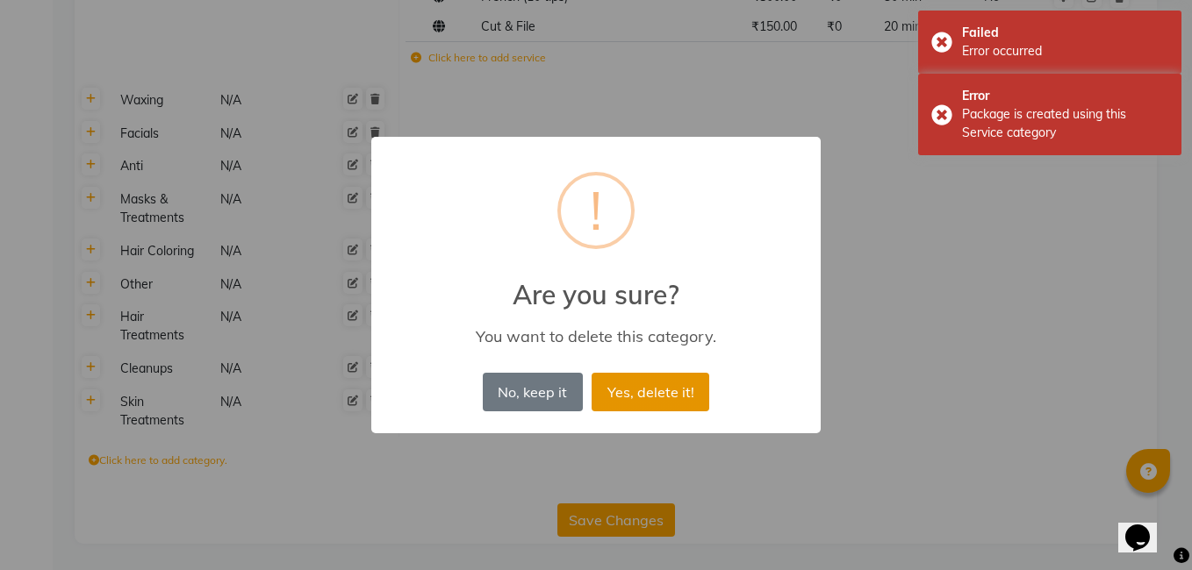
click at [631, 392] on button "Yes, delete it!" at bounding box center [651, 392] width 118 height 39
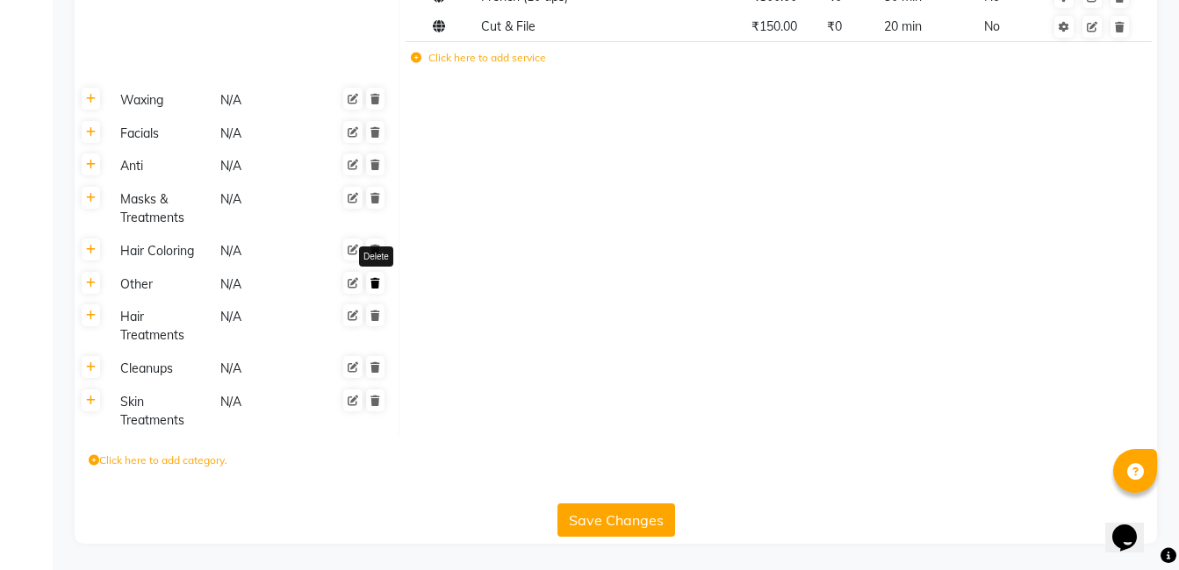
click at [373, 289] on link at bounding box center [375, 283] width 18 height 22
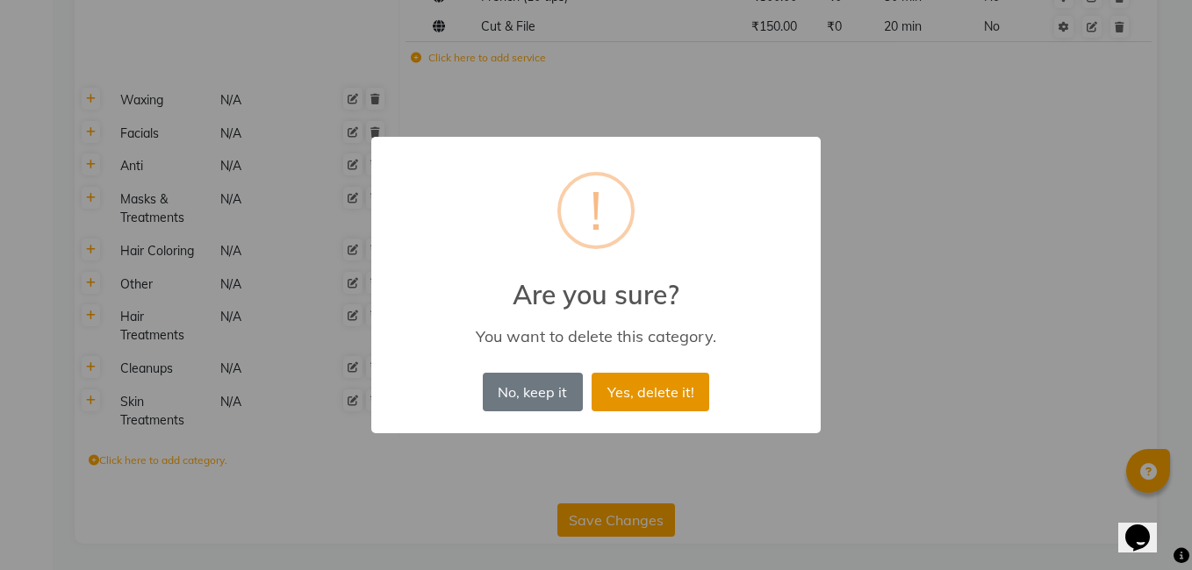
click at [644, 388] on button "Yes, delete it!" at bounding box center [651, 392] width 118 height 39
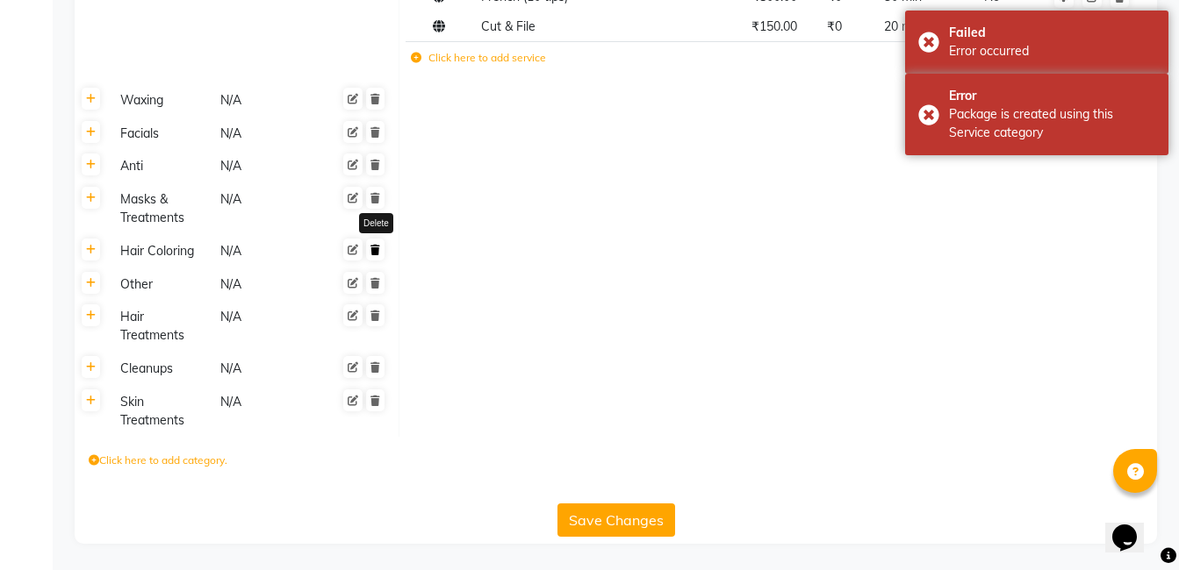
click at [378, 253] on icon at bounding box center [375, 250] width 10 height 11
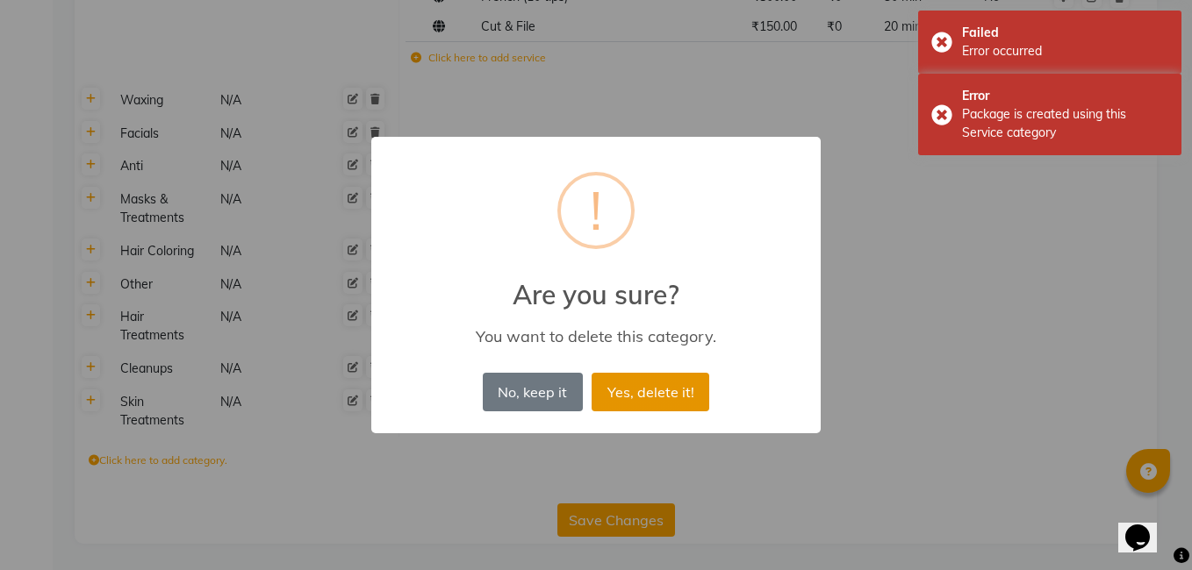
click at [665, 389] on button "Yes, delete it!" at bounding box center [651, 392] width 118 height 39
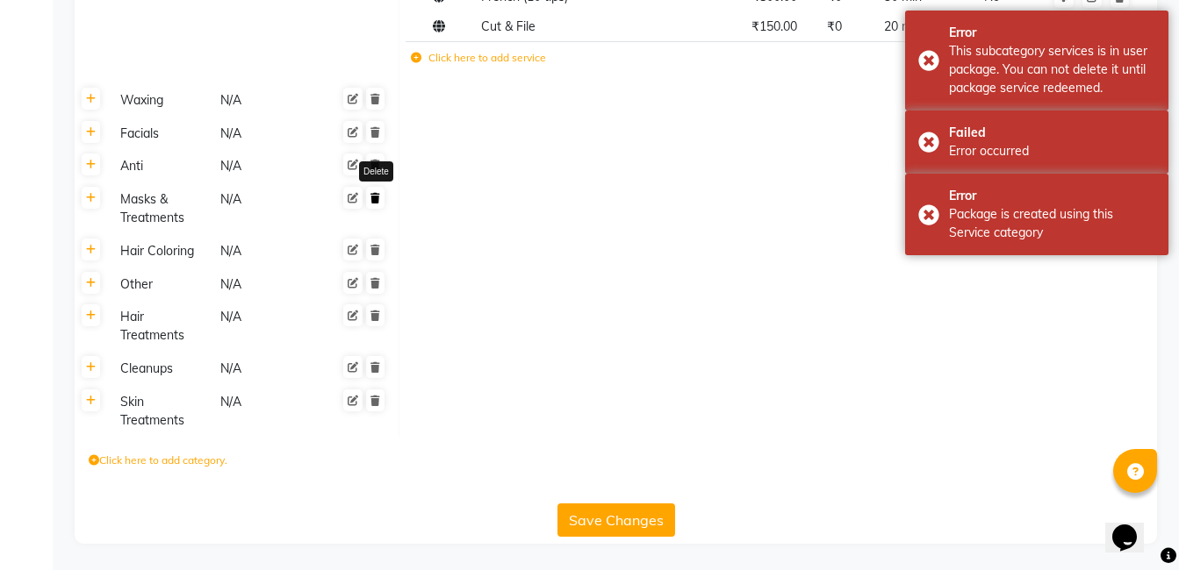
click at [377, 193] on icon at bounding box center [375, 198] width 10 height 11
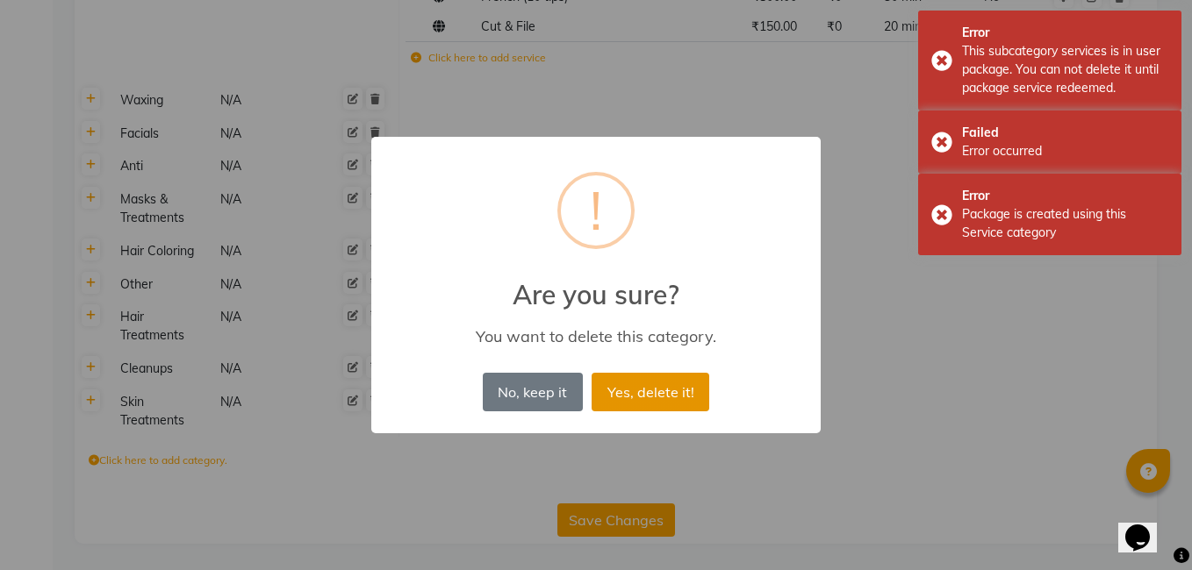
click at [646, 384] on button "Yes, delete it!" at bounding box center [651, 392] width 118 height 39
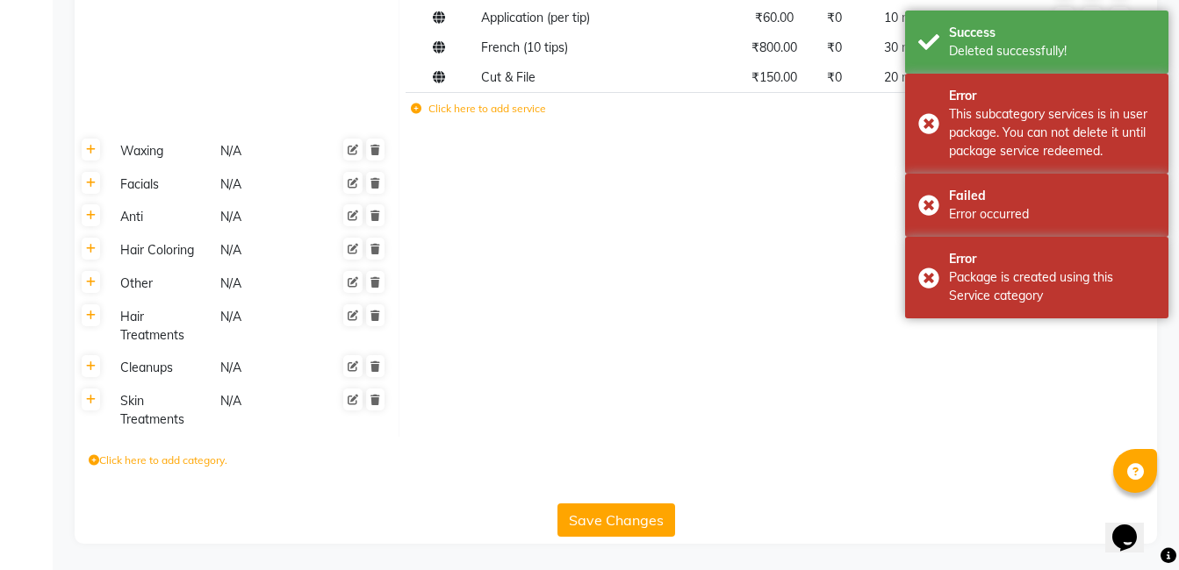
scroll to position [710, 0]
click at [380, 249] on icon at bounding box center [375, 249] width 10 height 11
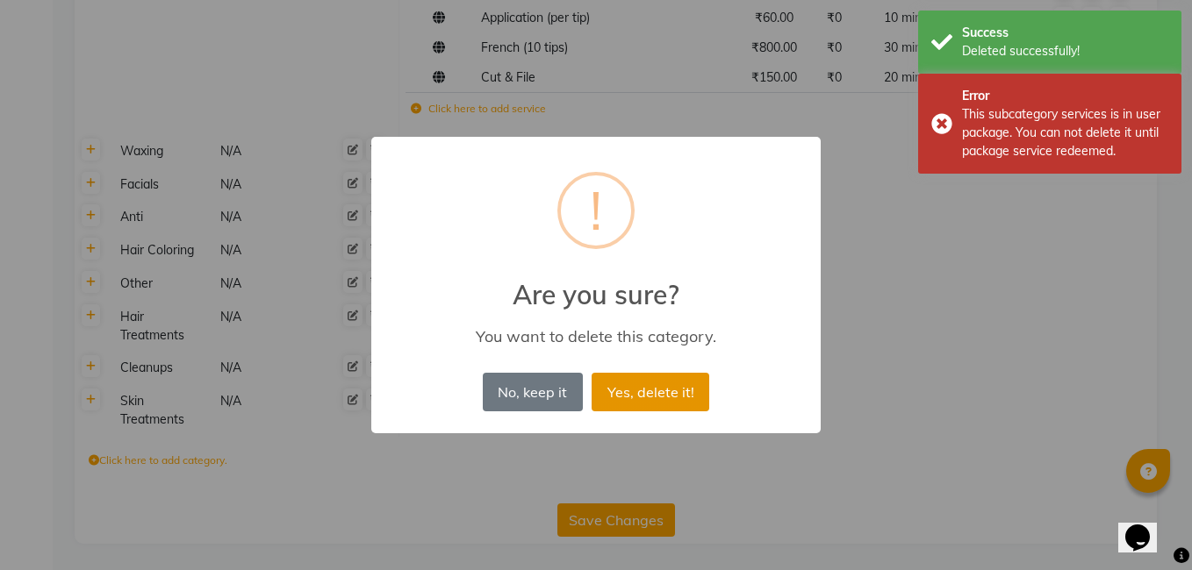
click at [655, 394] on button "Yes, delete it!" at bounding box center [651, 392] width 118 height 39
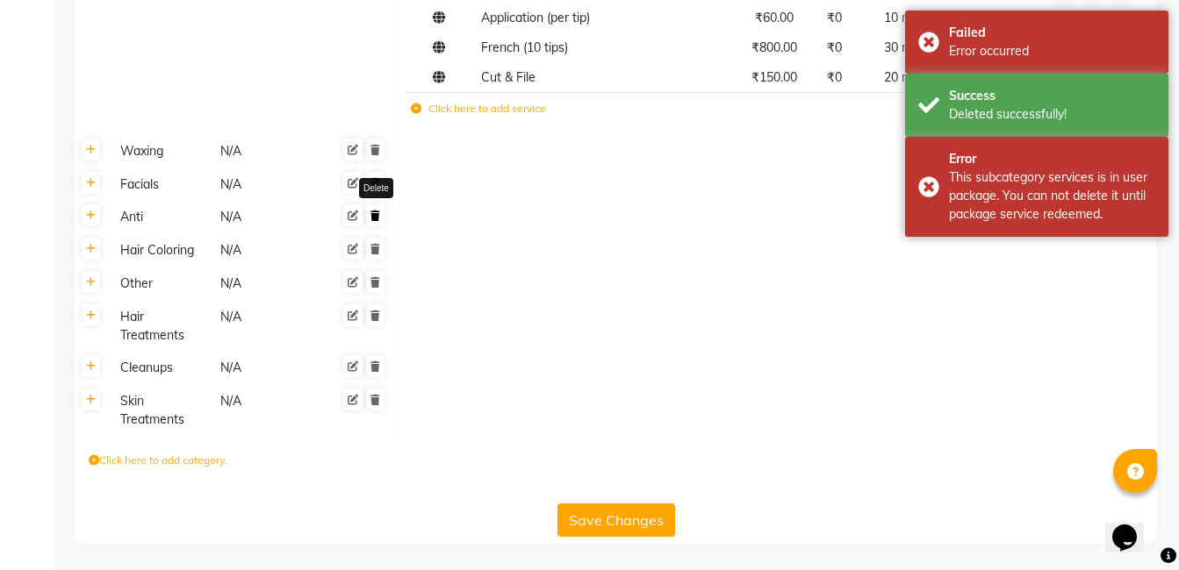
click at [381, 221] on link at bounding box center [375, 215] width 18 height 22
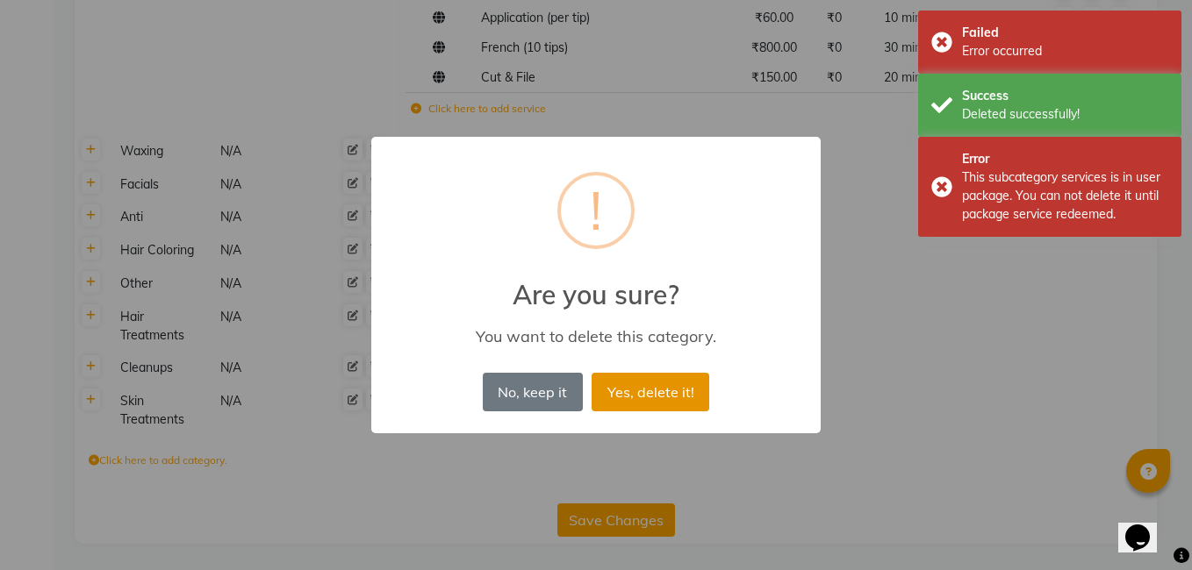
click at [650, 401] on button "Yes, delete it!" at bounding box center [651, 392] width 118 height 39
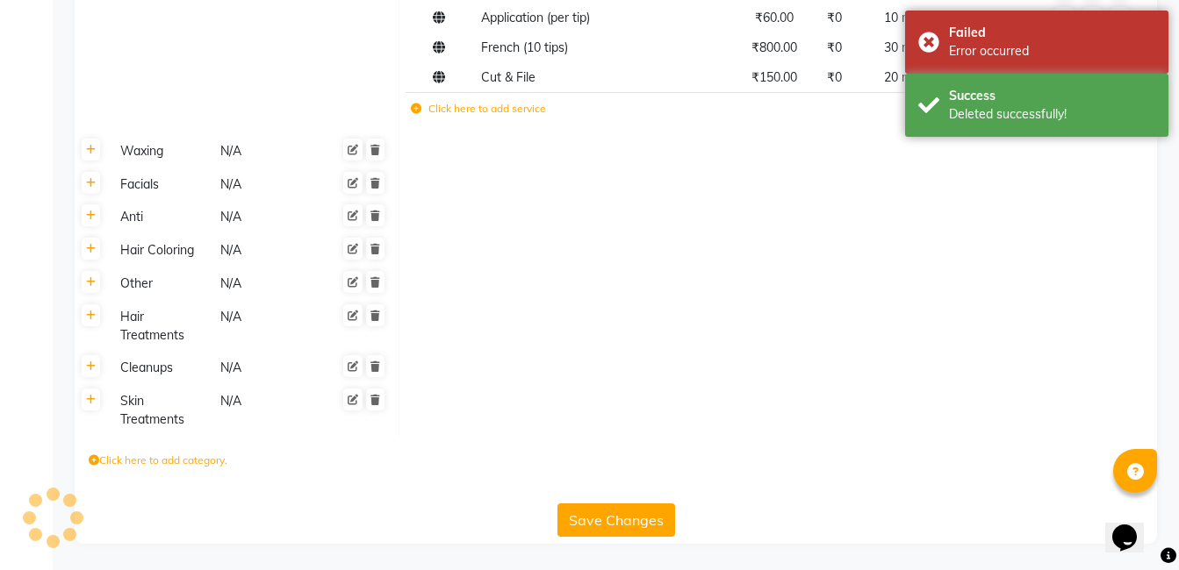
scroll to position [677, 0]
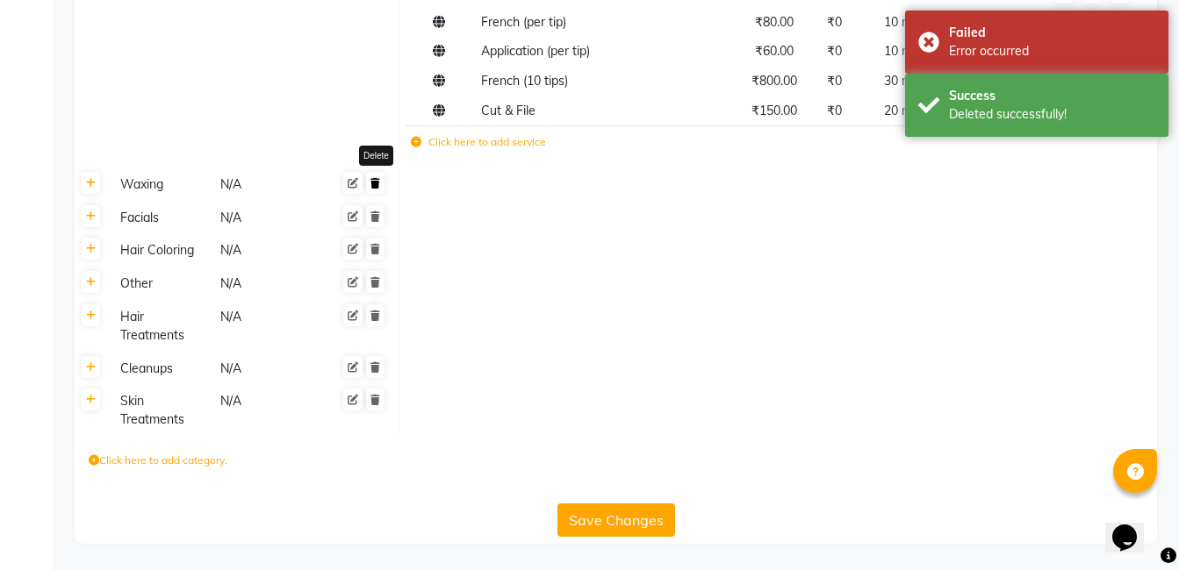
click at [377, 189] on link at bounding box center [375, 183] width 18 height 22
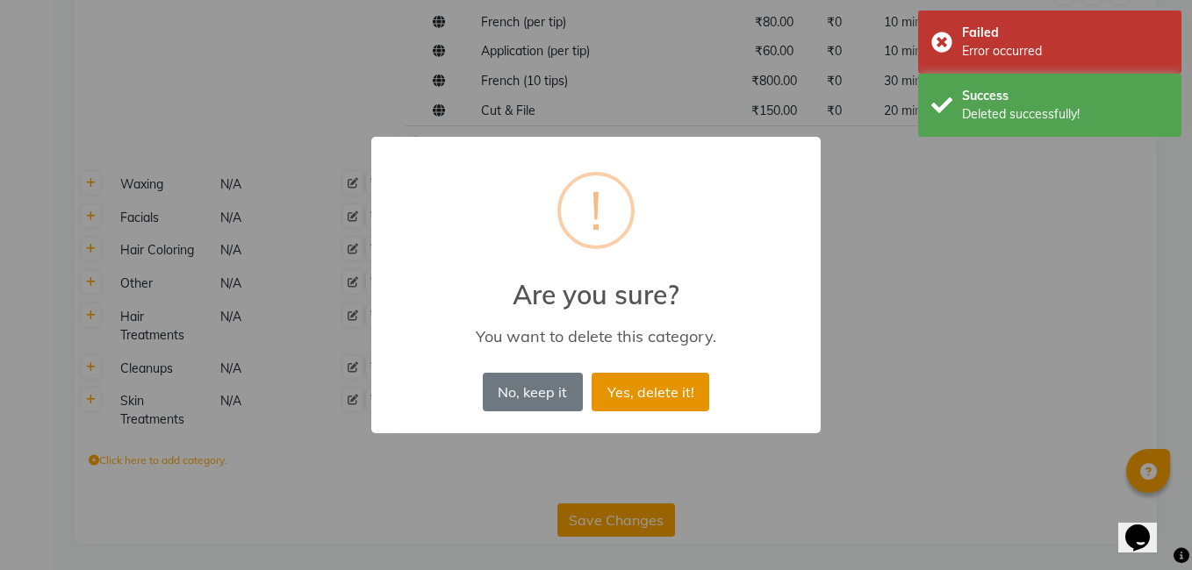
click at [659, 384] on button "Yes, delete it!" at bounding box center [651, 392] width 118 height 39
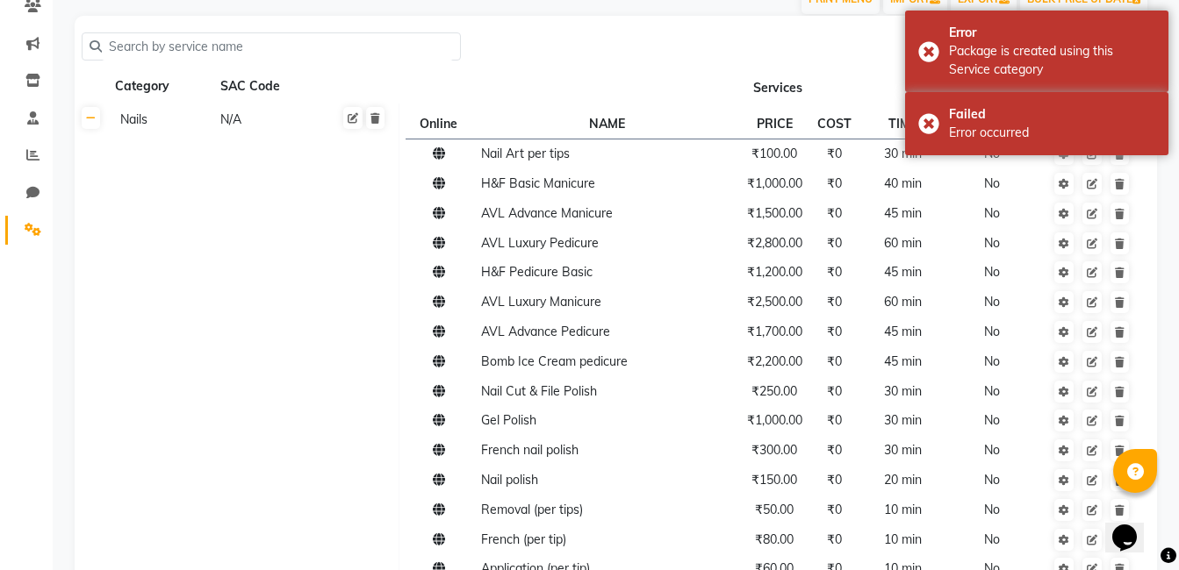
scroll to position [0, 0]
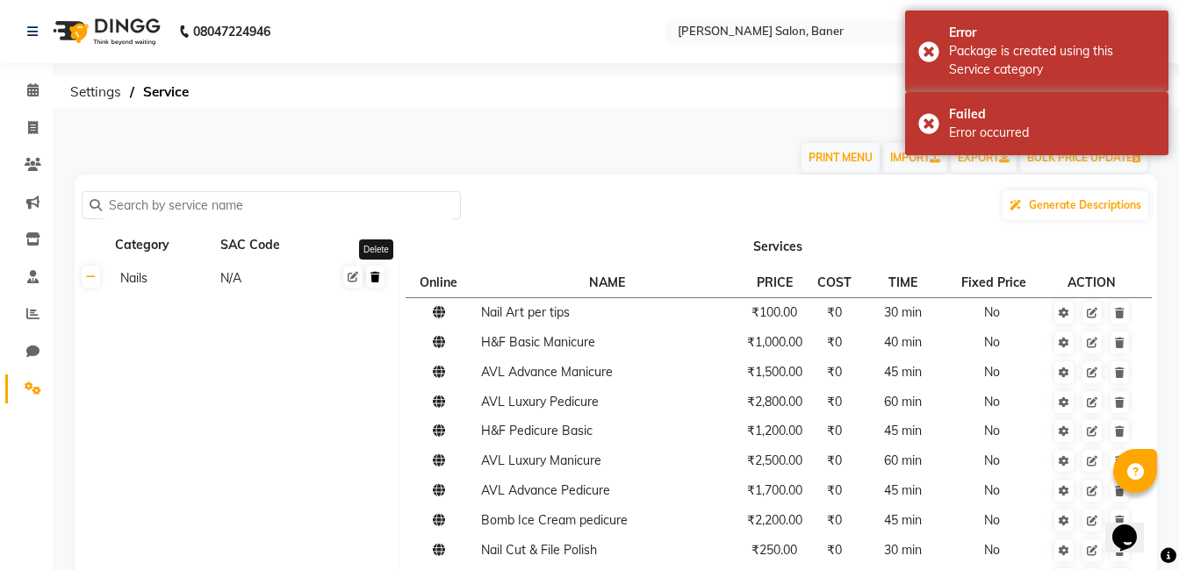
click at [377, 287] on link at bounding box center [375, 277] width 18 height 22
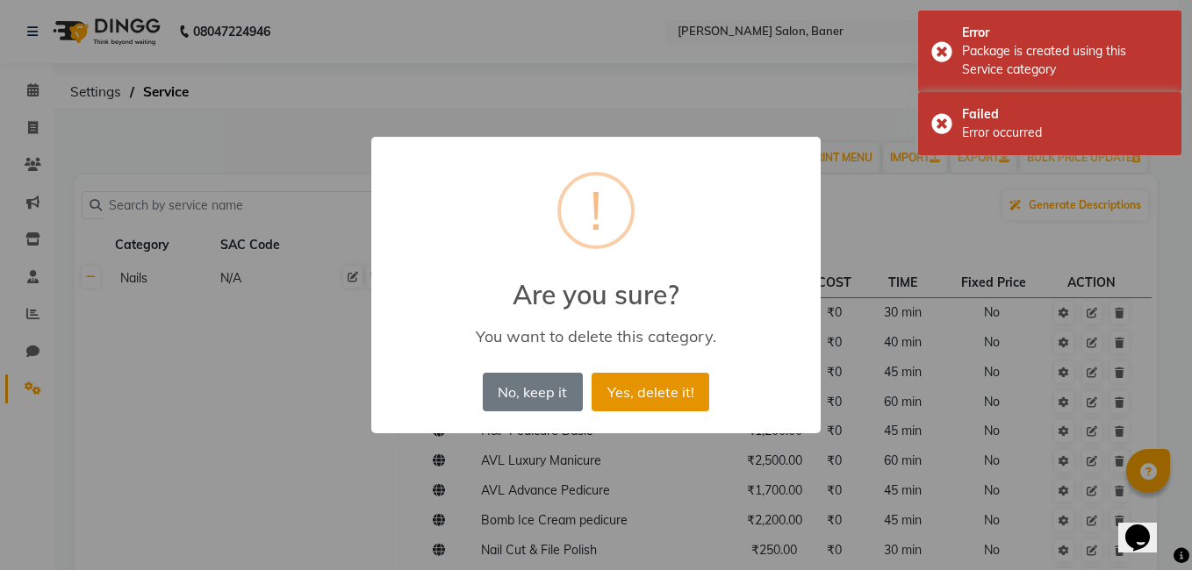
click at [641, 391] on button "Yes, delete it!" at bounding box center [651, 392] width 118 height 39
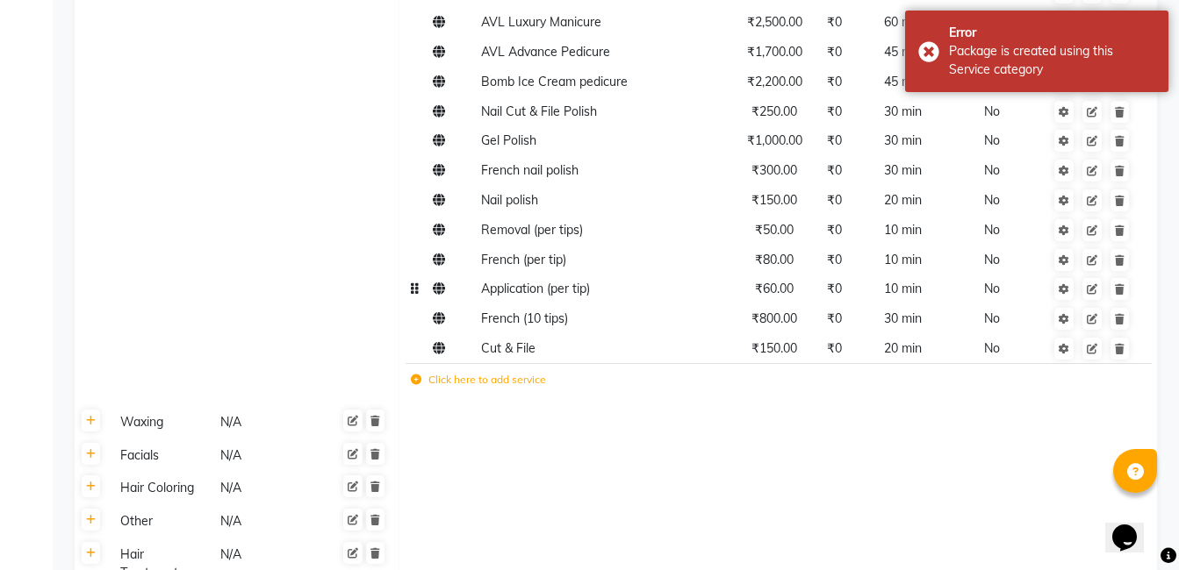
scroll to position [176, 0]
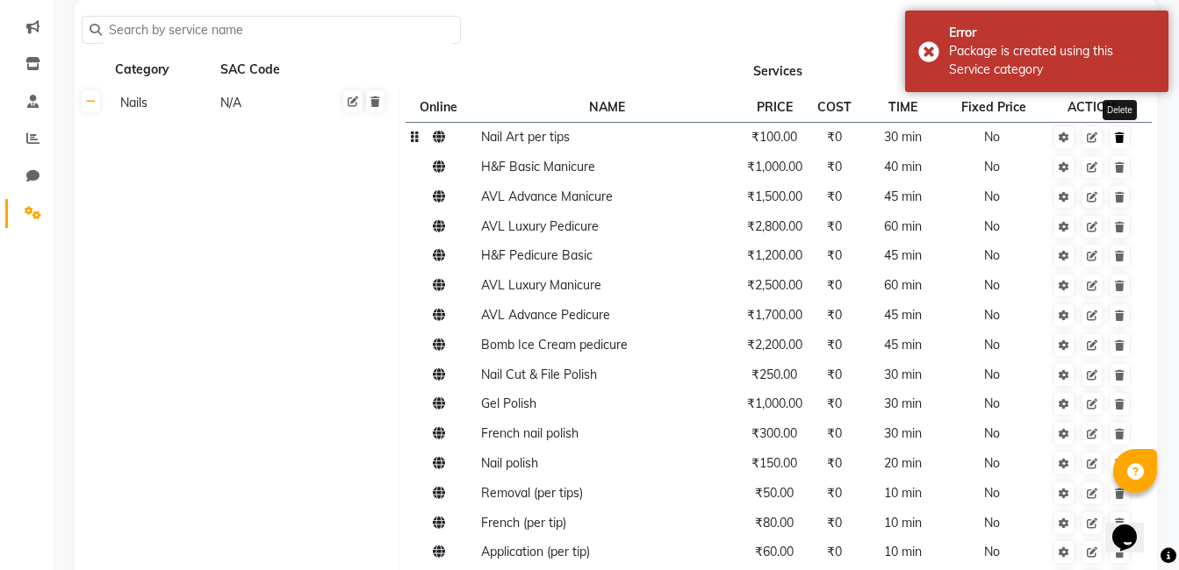
click at [1125, 146] on link at bounding box center [1119, 137] width 18 height 22
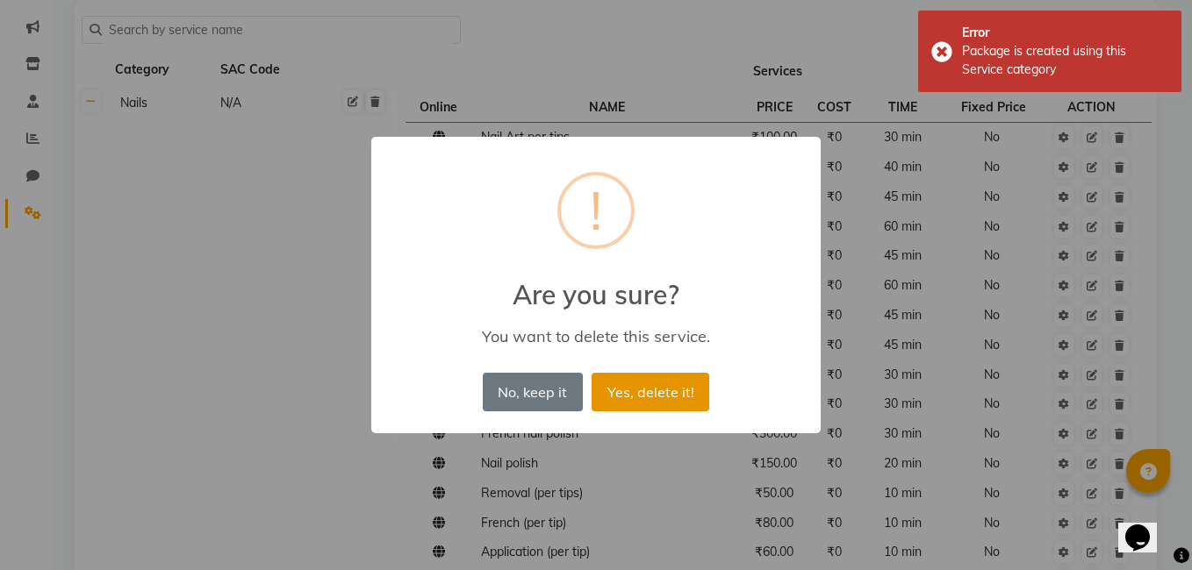
click at [636, 397] on button "Yes, delete it!" at bounding box center [651, 392] width 118 height 39
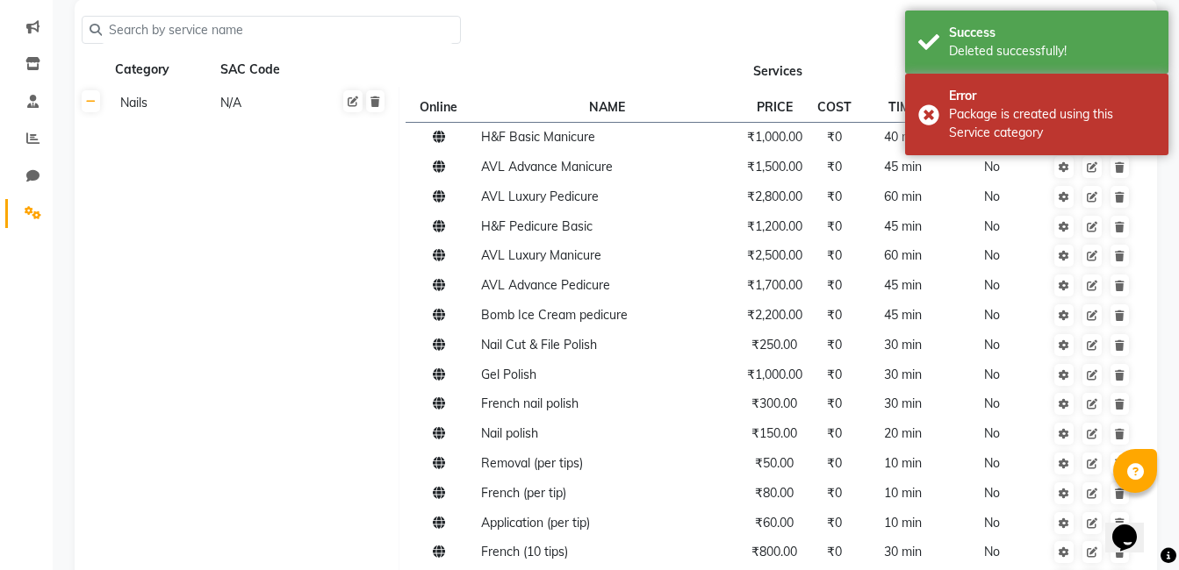
click at [1128, 156] on td at bounding box center [1092, 168] width 96 height 30
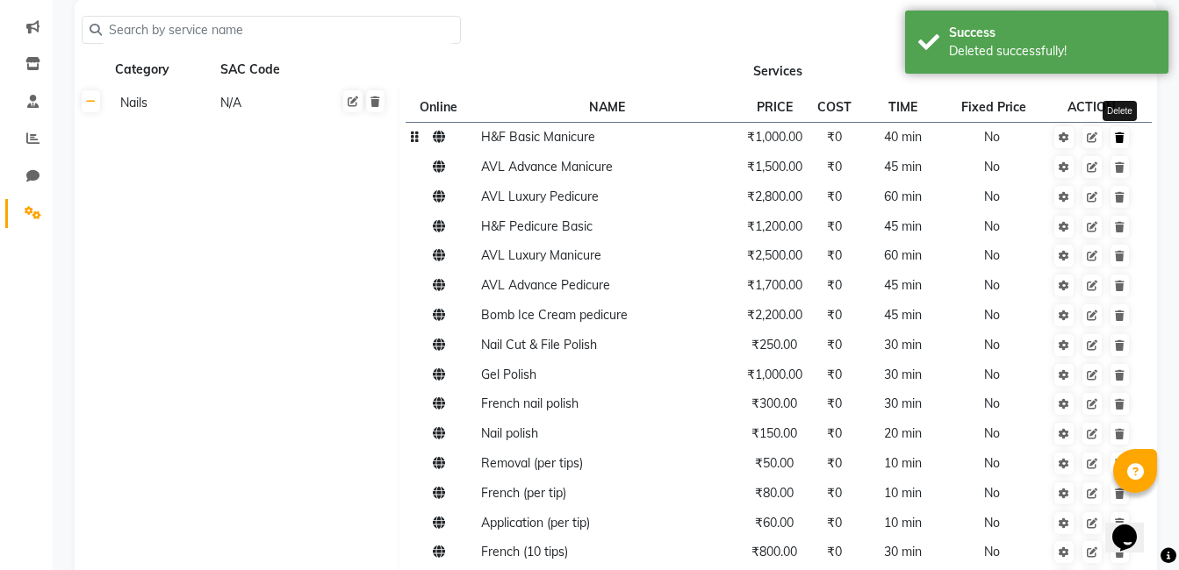
click at [1123, 138] on icon at bounding box center [1120, 138] width 10 height 11
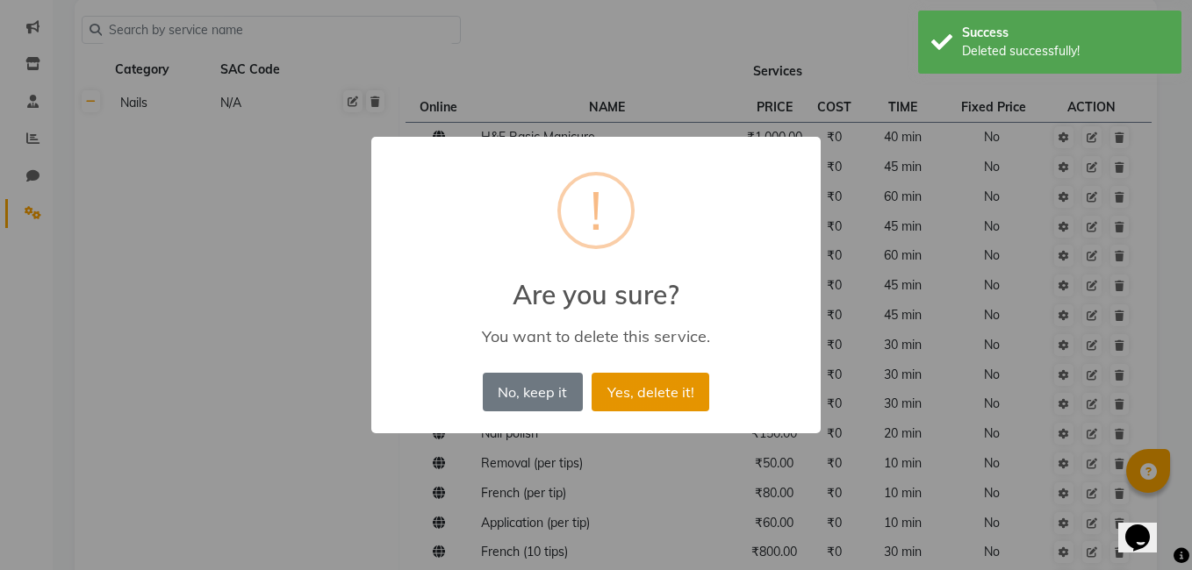
click at [645, 381] on button "Yes, delete it!" at bounding box center [651, 392] width 118 height 39
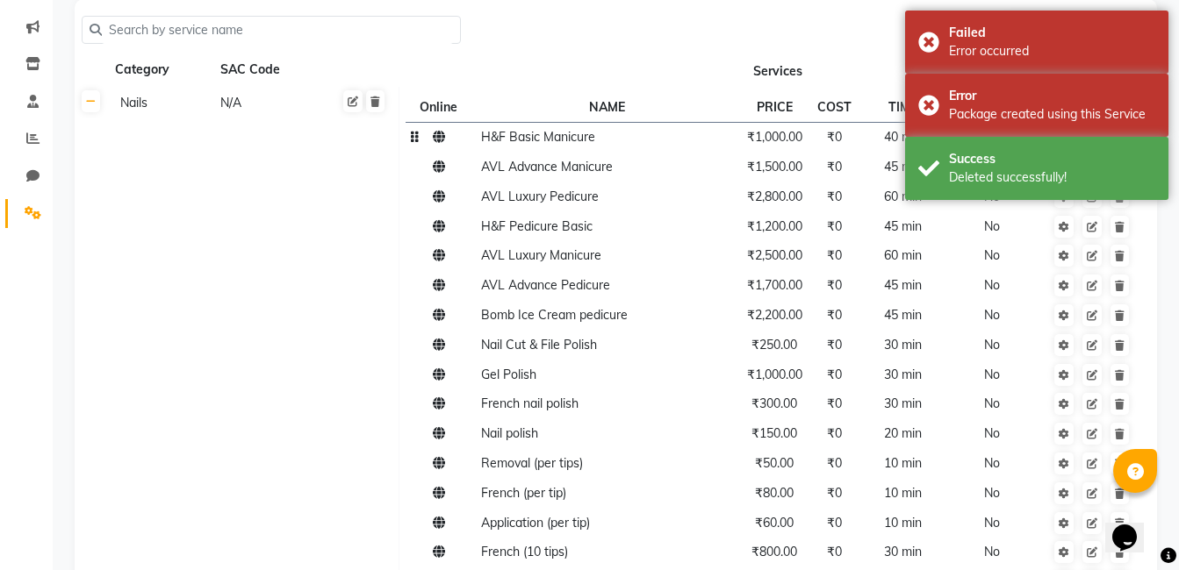
click at [626, 147] on td "H&F Basic Manicure" at bounding box center [607, 137] width 263 height 30
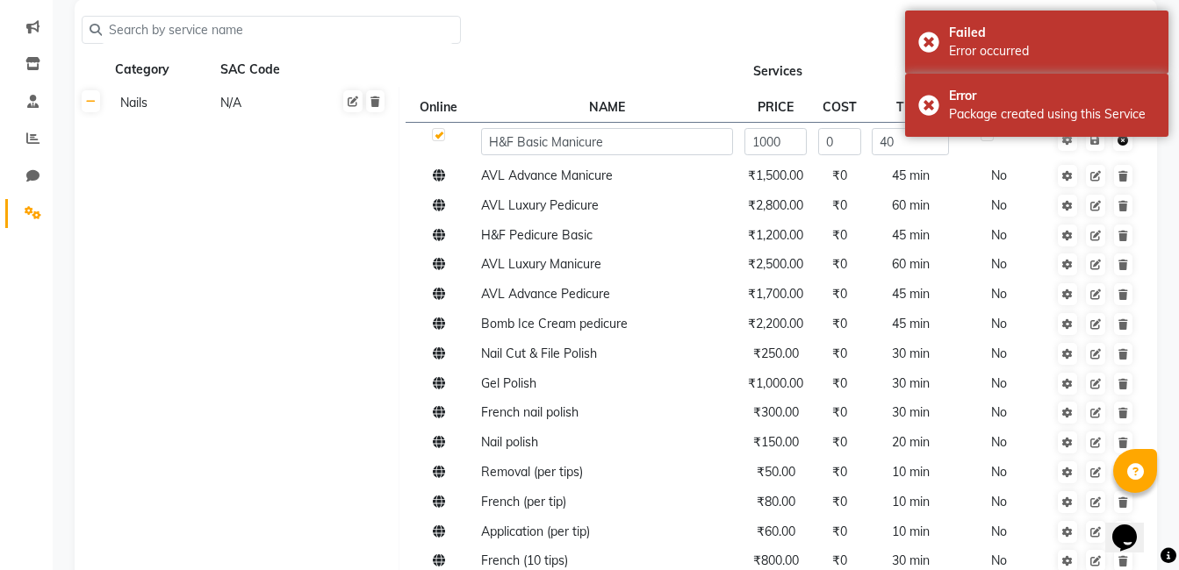
click at [1127, 146] on icon at bounding box center [1122, 140] width 11 height 11
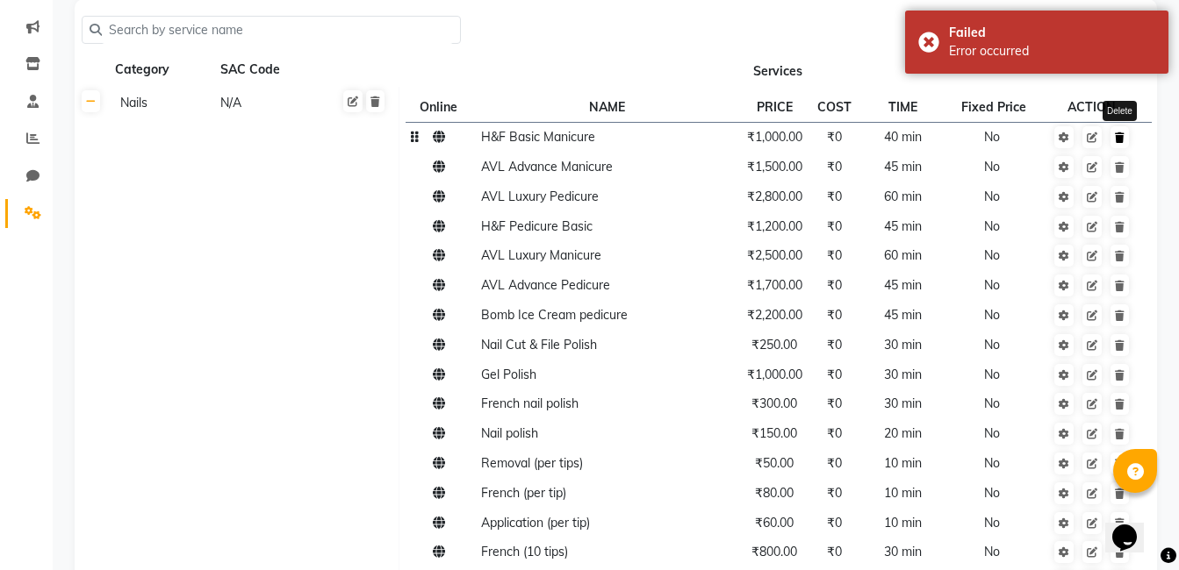
click at [1123, 142] on icon at bounding box center [1120, 138] width 10 height 11
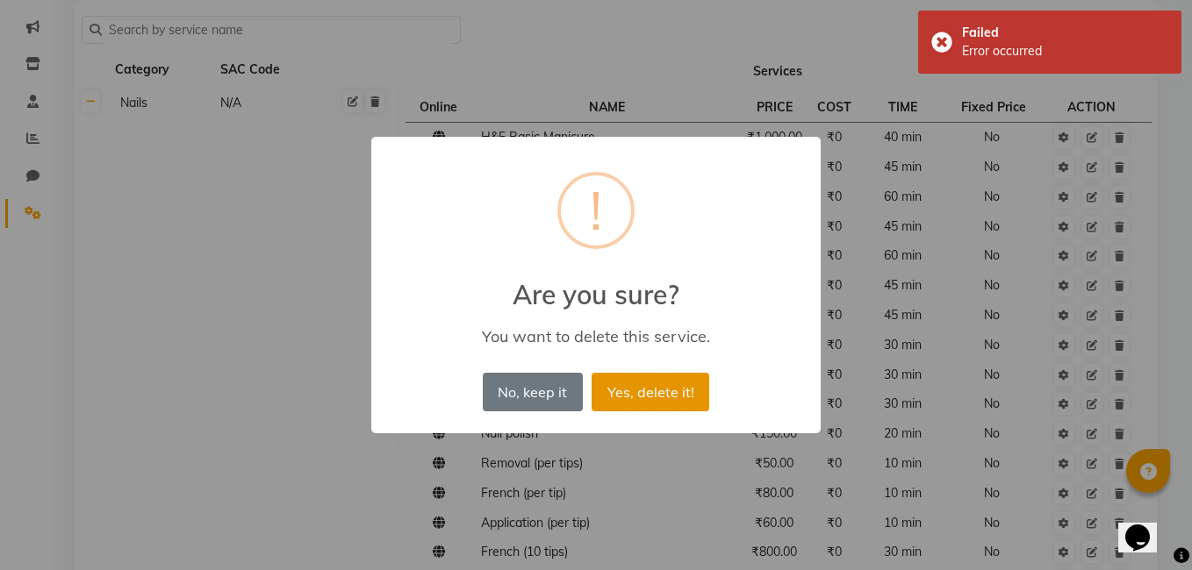
drag, startPoint x: 654, startPoint y: 389, endPoint x: 1080, endPoint y: 302, distance: 434.4
click at [656, 389] on button "Yes, delete it!" at bounding box center [651, 392] width 118 height 39
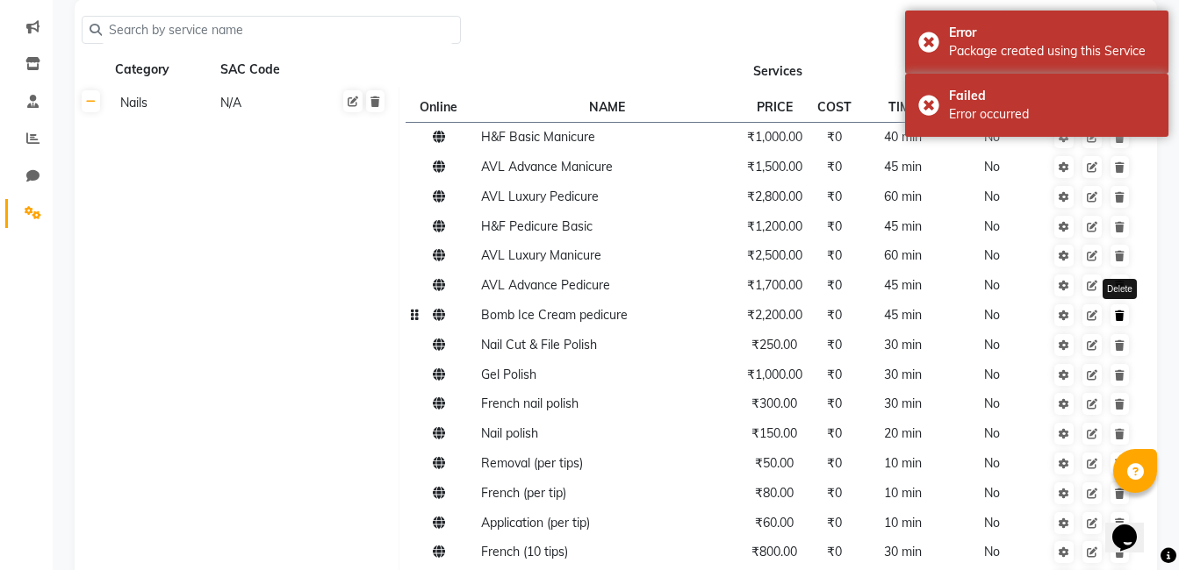
click at [1120, 306] on link at bounding box center [1119, 316] width 18 height 22
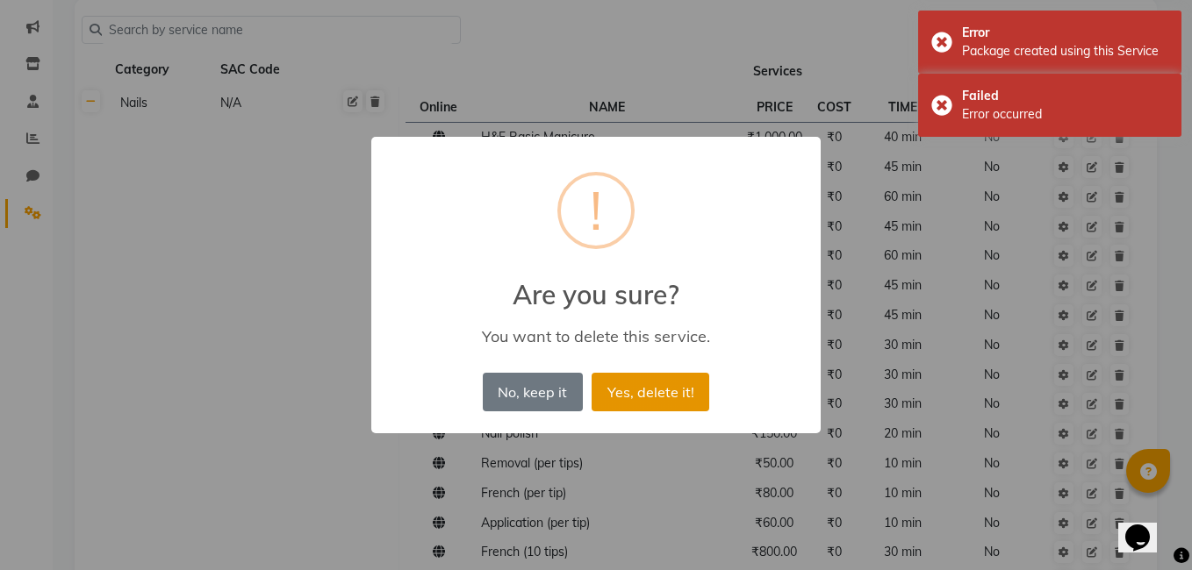
click at [630, 392] on button "Yes, delete it!" at bounding box center [651, 392] width 118 height 39
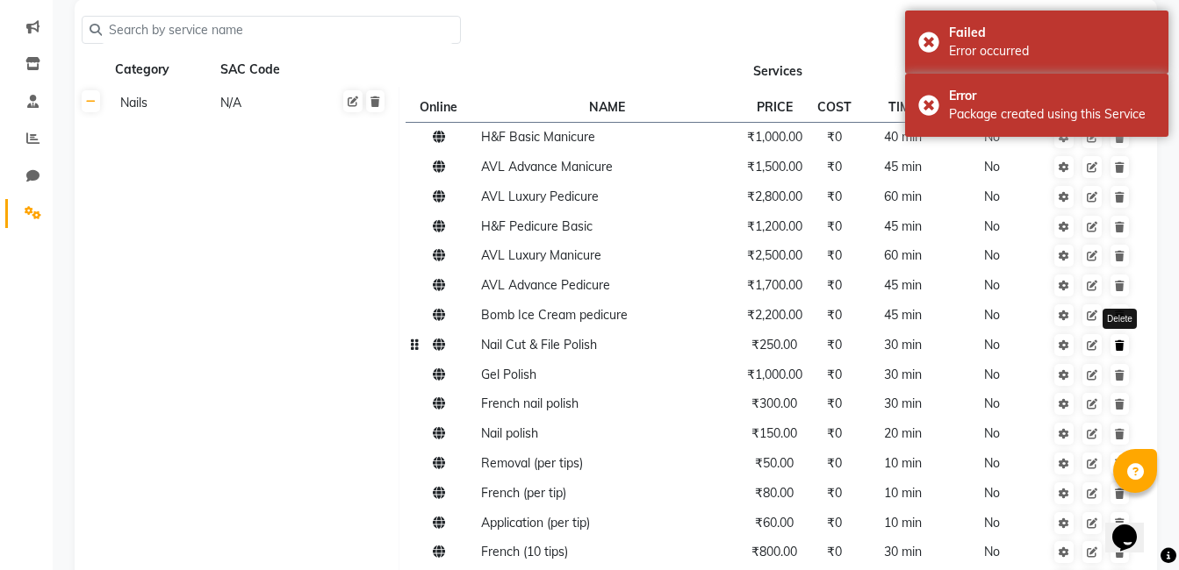
click at [1122, 350] on icon at bounding box center [1120, 346] width 10 height 11
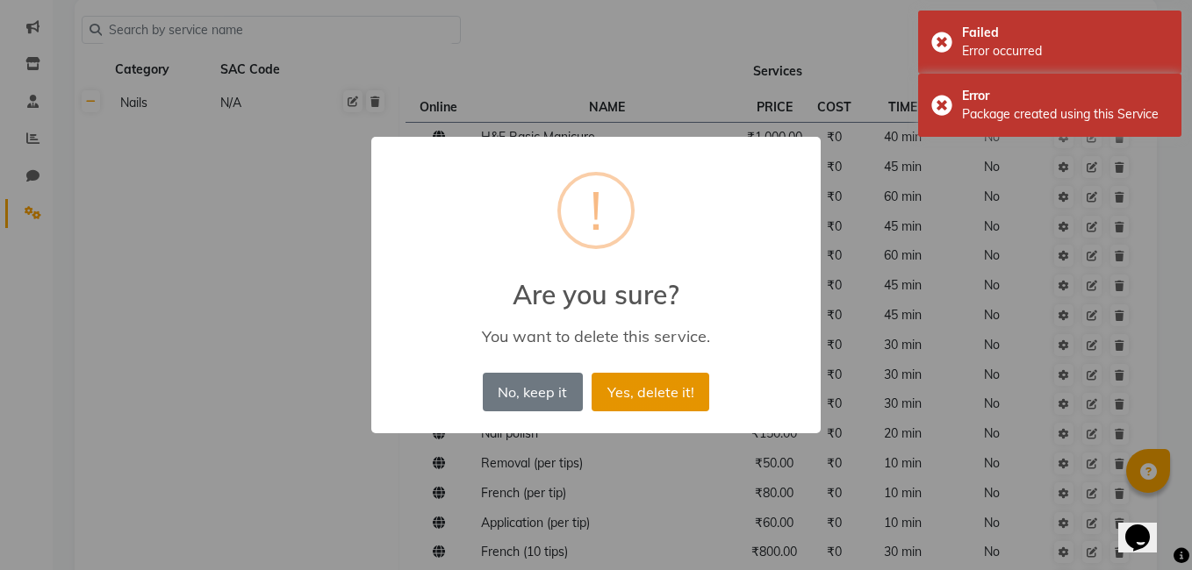
click at [674, 391] on button "Yes, delete it!" at bounding box center [651, 392] width 118 height 39
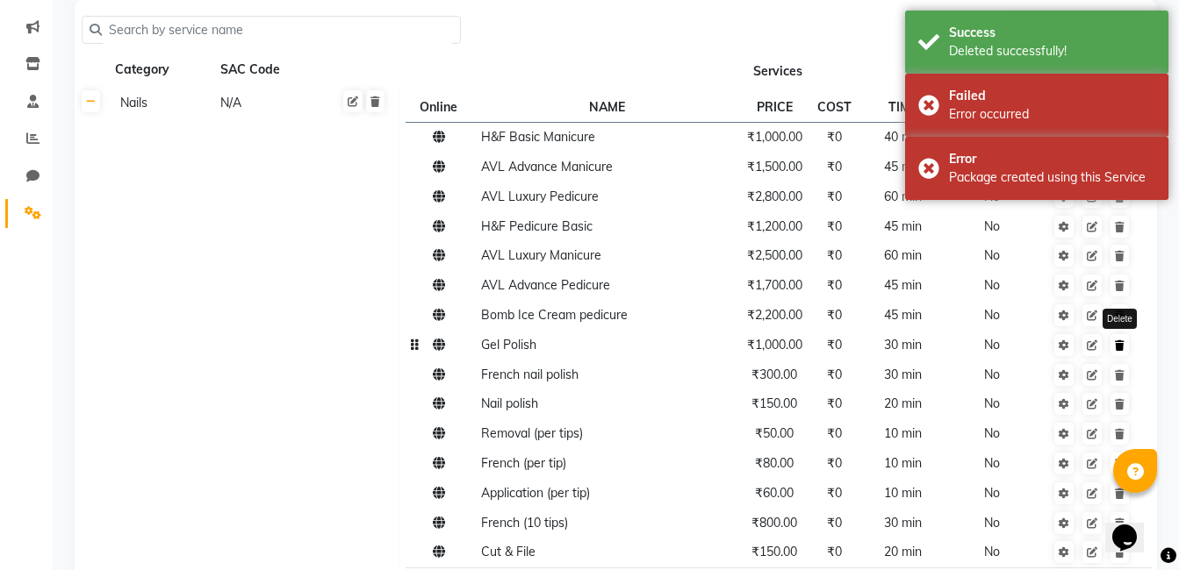
click at [1127, 355] on link at bounding box center [1119, 345] width 18 height 22
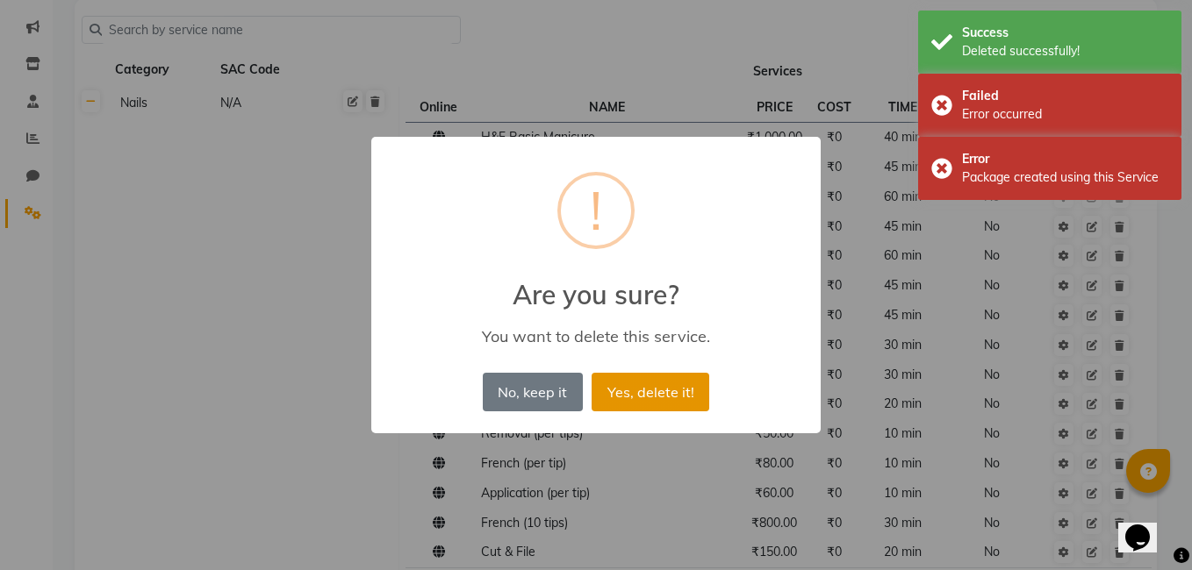
click at [681, 396] on button "Yes, delete it!" at bounding box center [651, 392] width 118 height 39
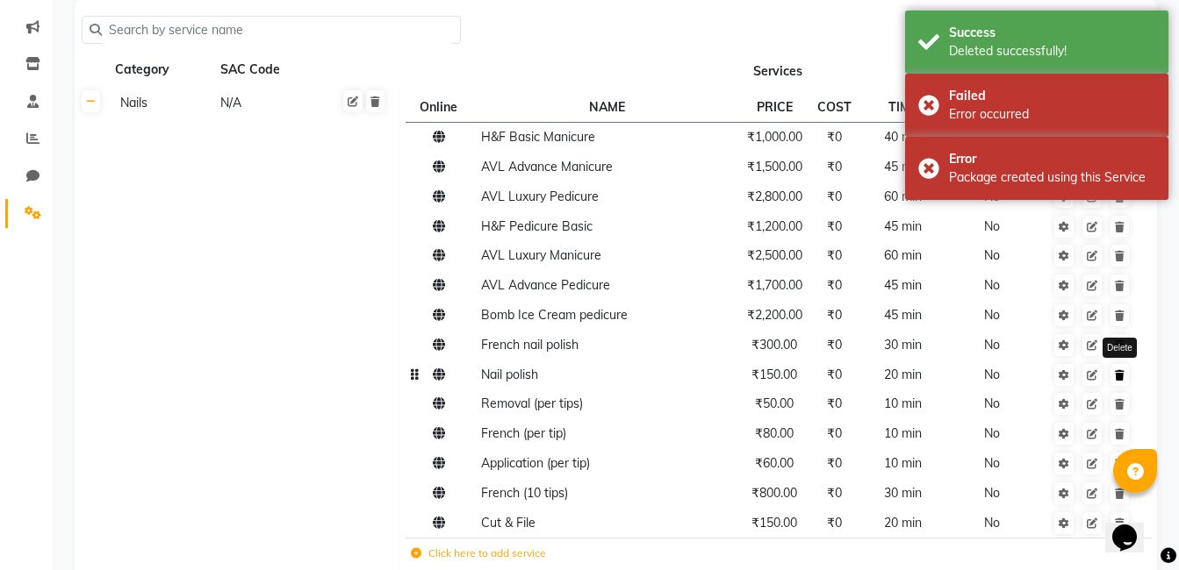
click at [1121, 374] on icon at bounding box center [1120, 375] width 10 height 11
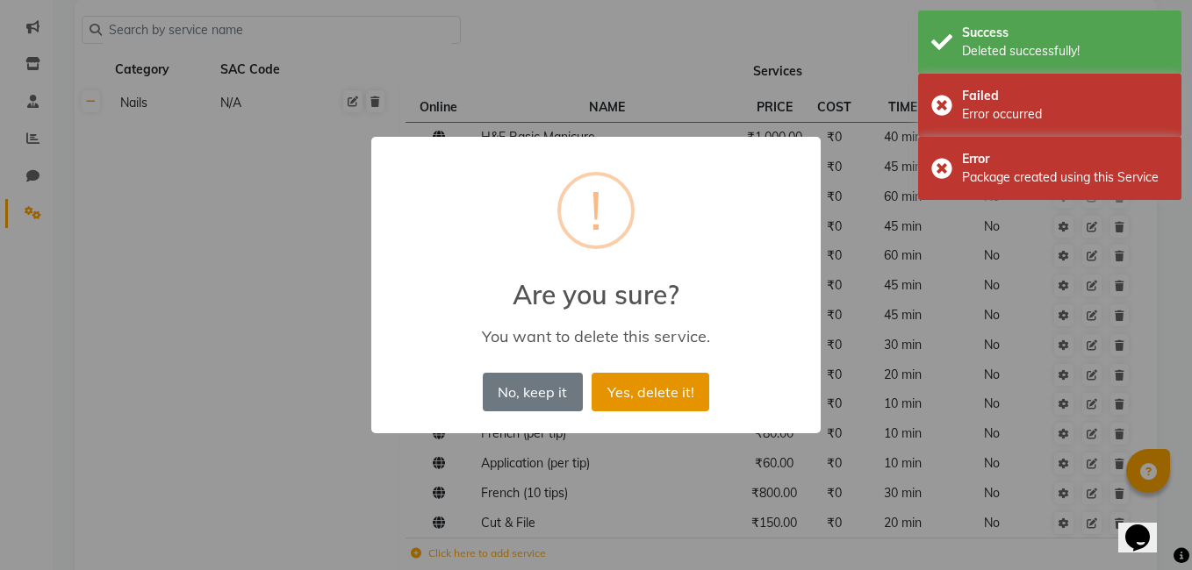
click at [673, 386] on button "Yes, delete it!" at bounding box center [651, 392] width 118 height 39
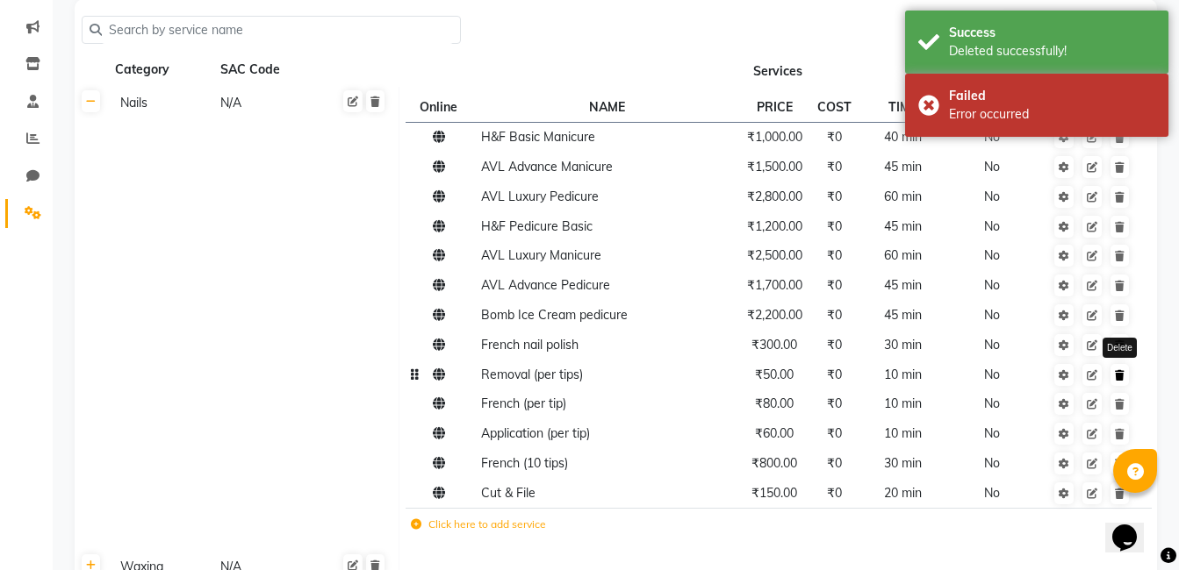
click at [1126, 377] on link at bounding box center [1119, 375] width 18 height 22
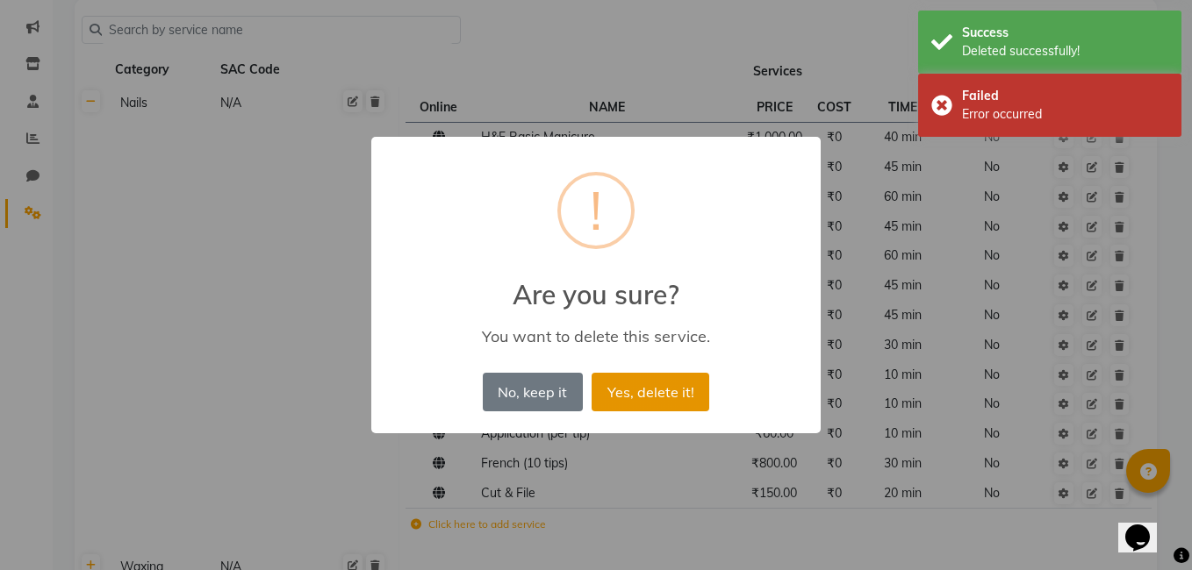
click at [687, 400] on button "Yes, delete it!" at bounding box center [651, 392] width 118 height 39
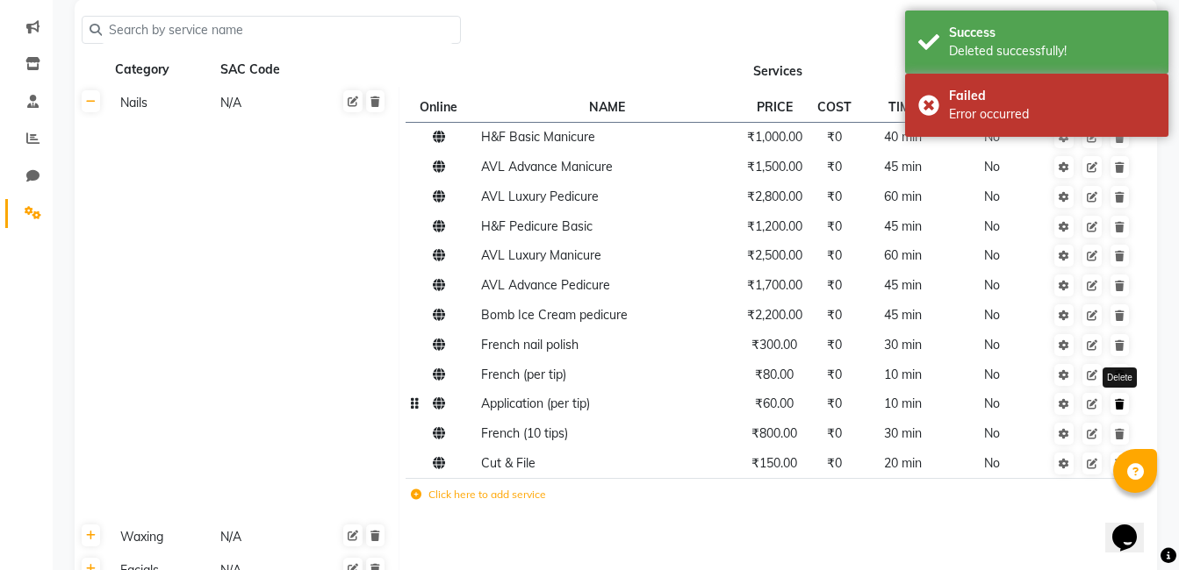
click at [1118, 411] on link at bounding box center [1119, 404] width 18 height 22
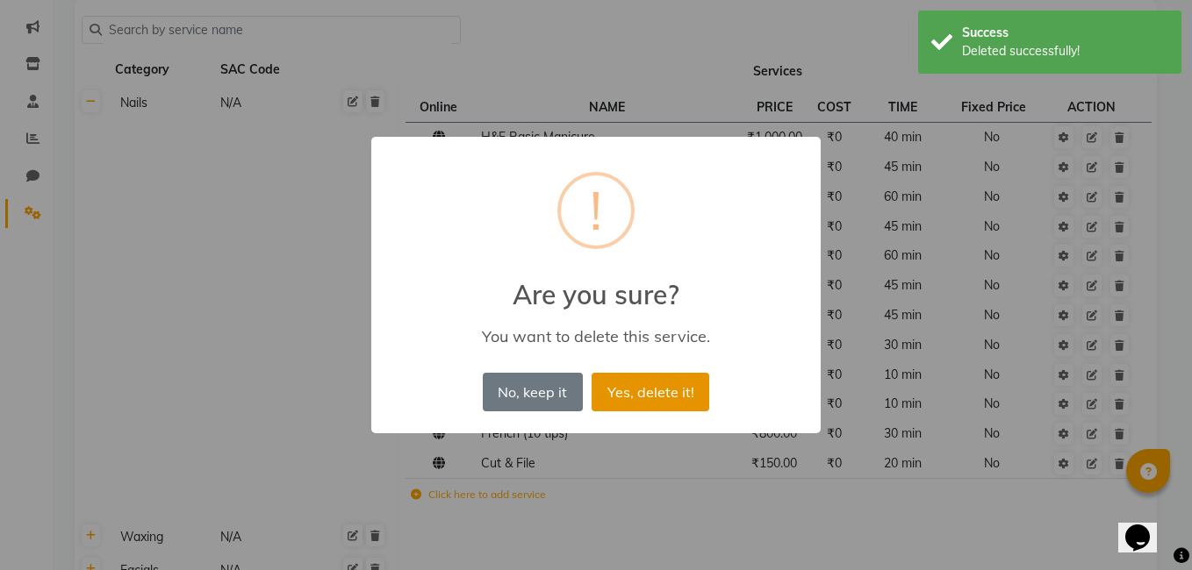
click at [671, 405] on button "Yes, delete it!" at bounding box center [651, 392] width 118 height 39
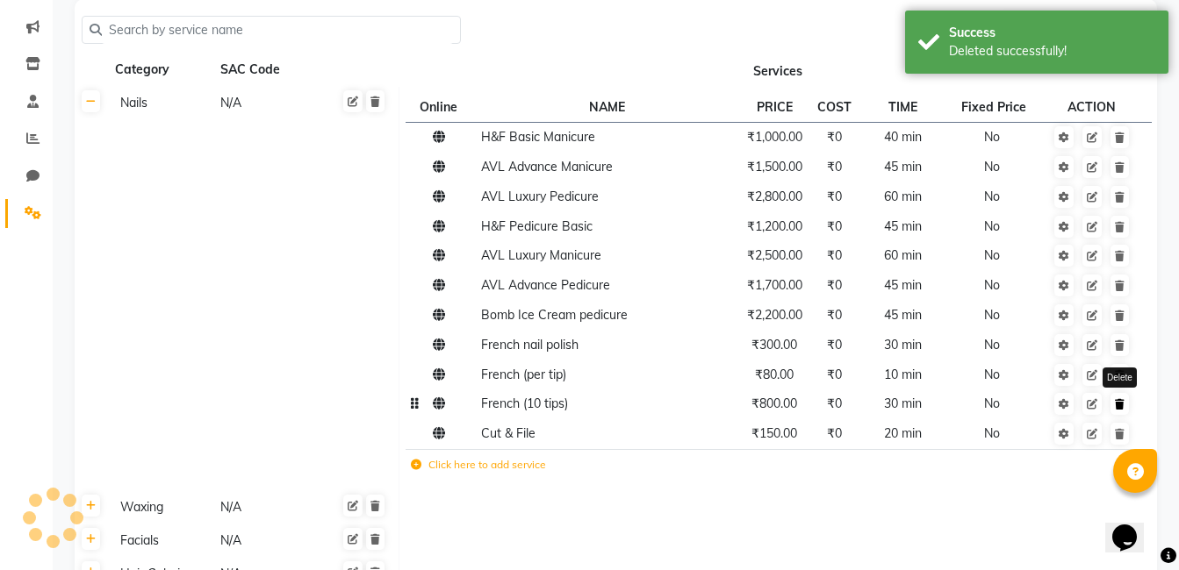
click at [1124, 407] on link at bounding box center [1119, 404] width 18 height 22
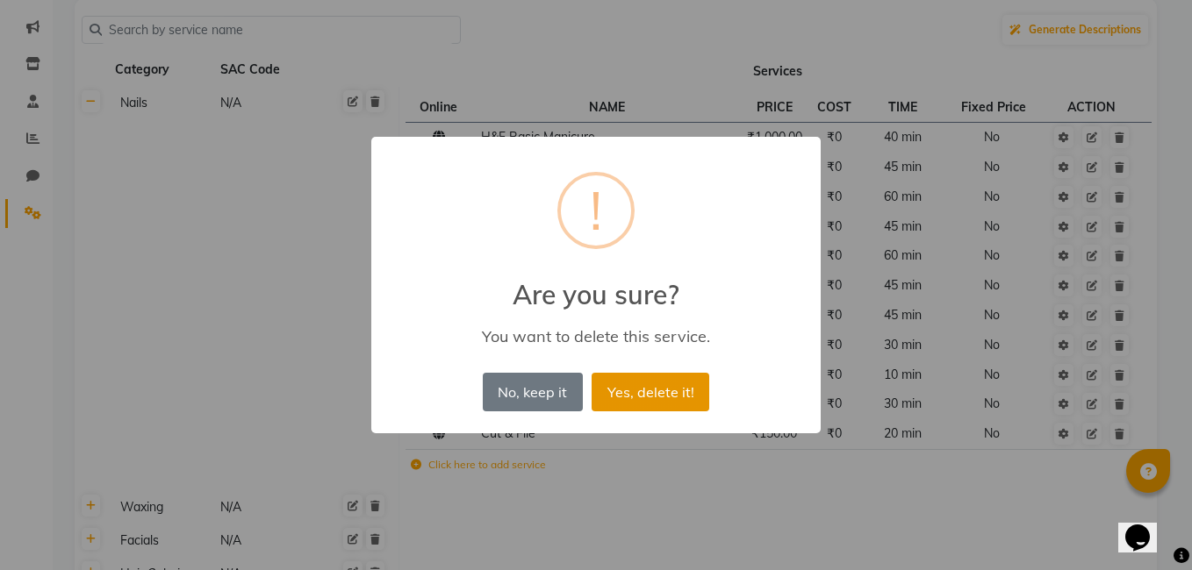
click at [667, 391] on button "Yes, delete it!" at bounding box center [651, 392] width 118 height 39
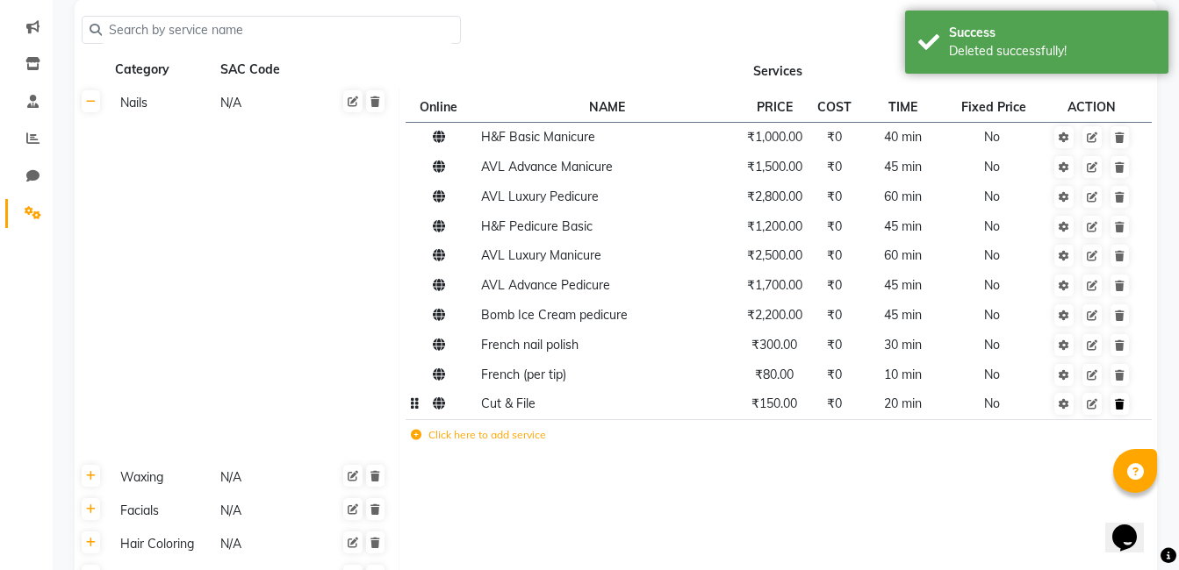
click at [1123, 401] on icon at bounding box center [1120, 404] width 10 height 11
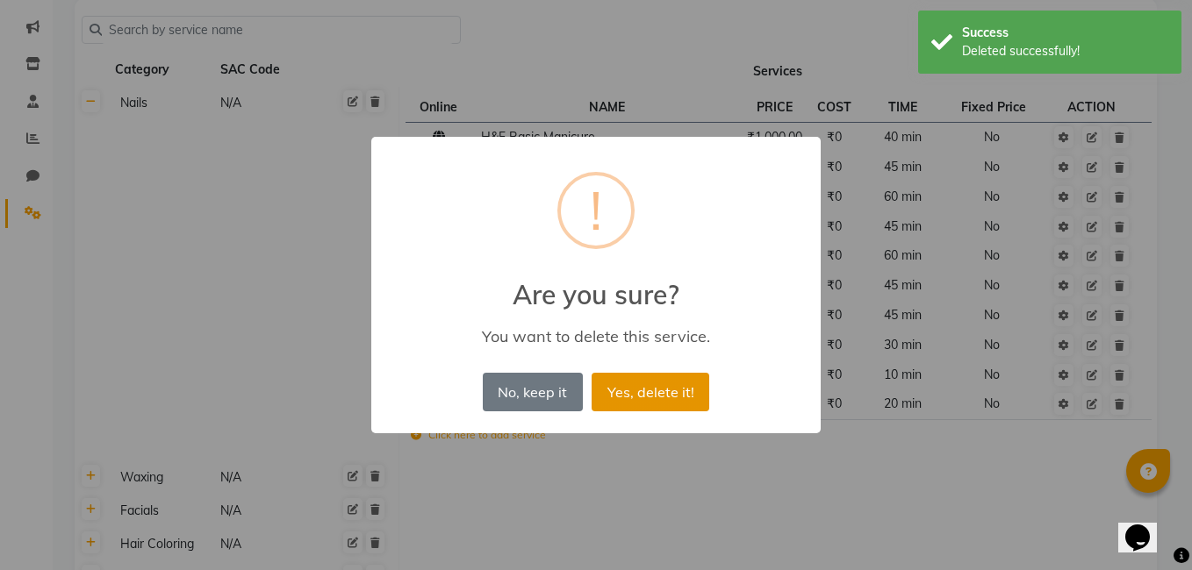
click at [685, 385] on button "Yes, delete it!" at bounding box center [651, 392] width 118 height 39
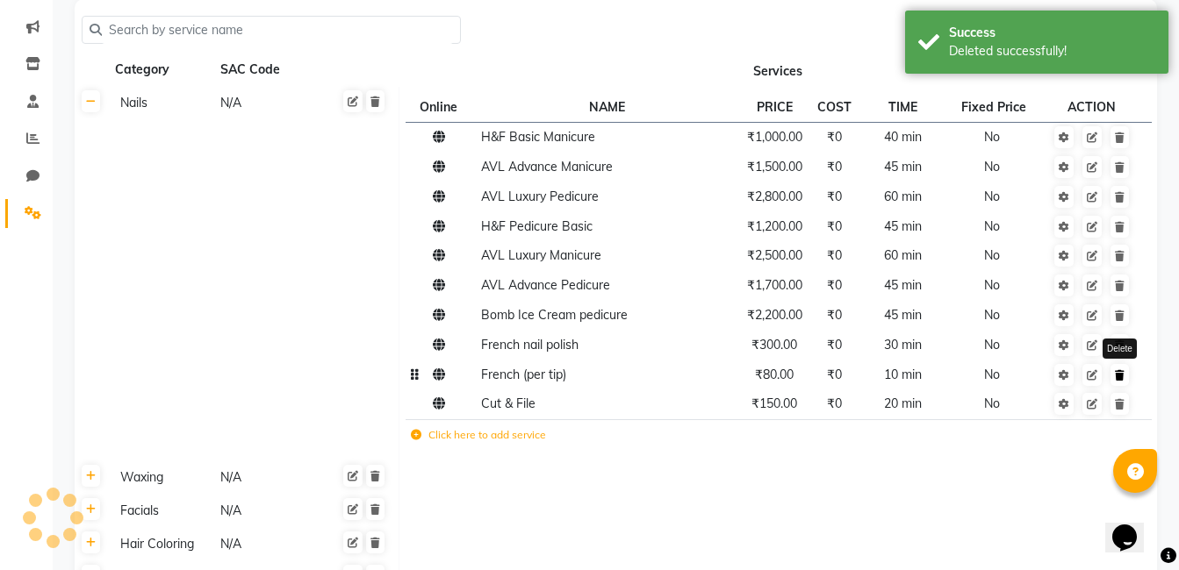
click at [1127, 384] on link at bounding box center [1119, 375] width 18 height 22
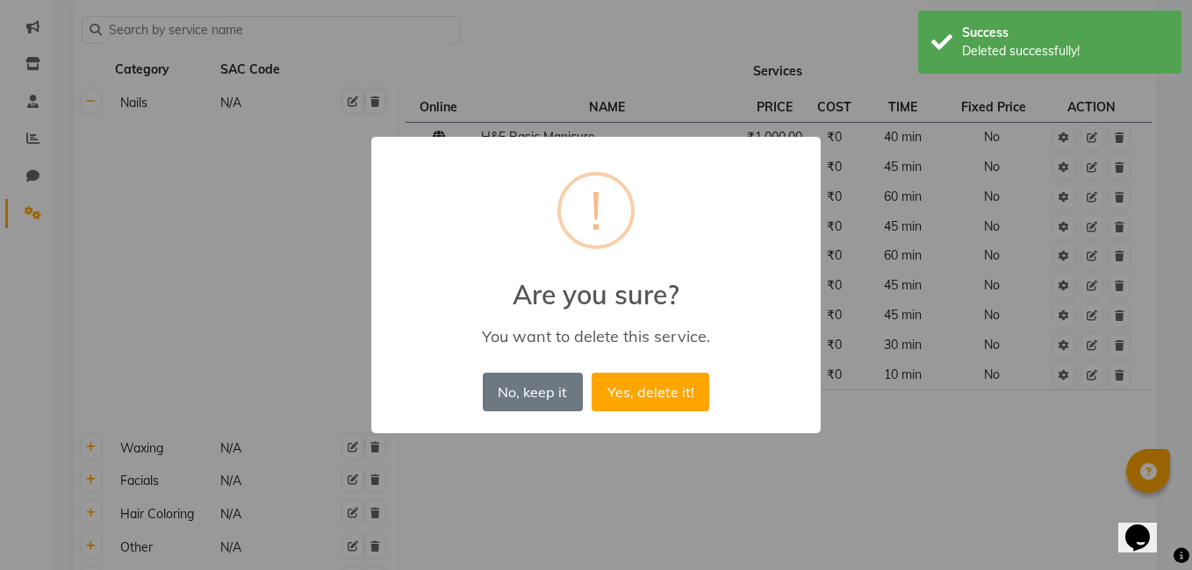
click at [642, 369] on div "No, keep it No Yes, delete it!" at bounding box center [595, 392] width 235 height 47
drag, startPoint x: 626, startPoint y: 380, endPoint x: 850, endPoint y: 387, distance: 223.9
click at [632, 381] on button "Yes, delete it!" at bounding box center [651, 392] width 118 height 39
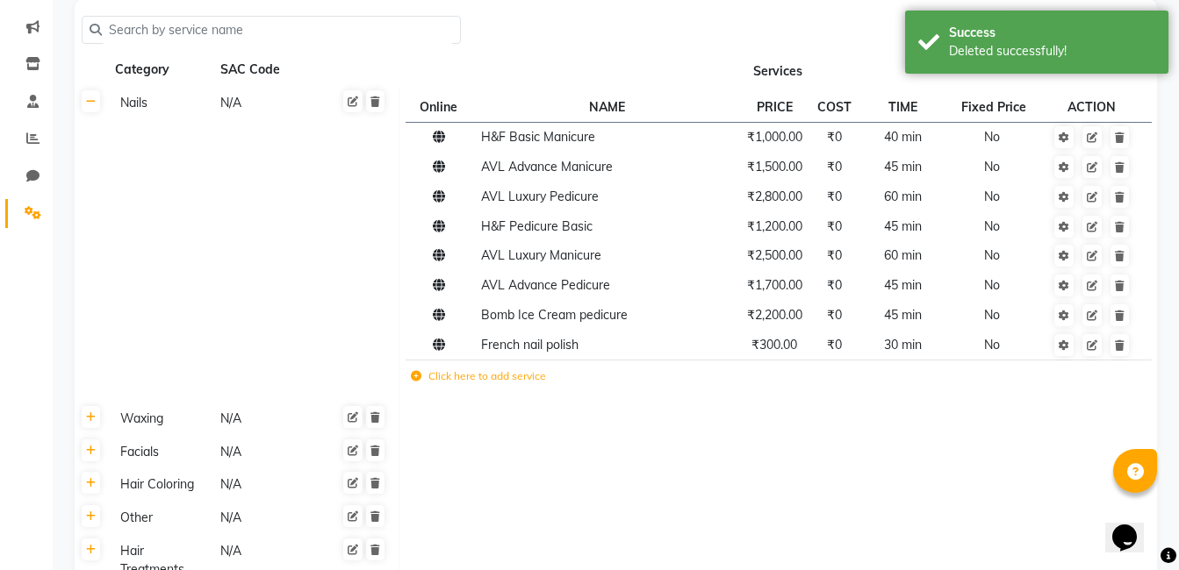
click at [1122, 383] on td at bounding box center [1092, 379] width 96 height 36
click at [1121, 357] on td at bounding box center [1092, 345] width 96 height 30
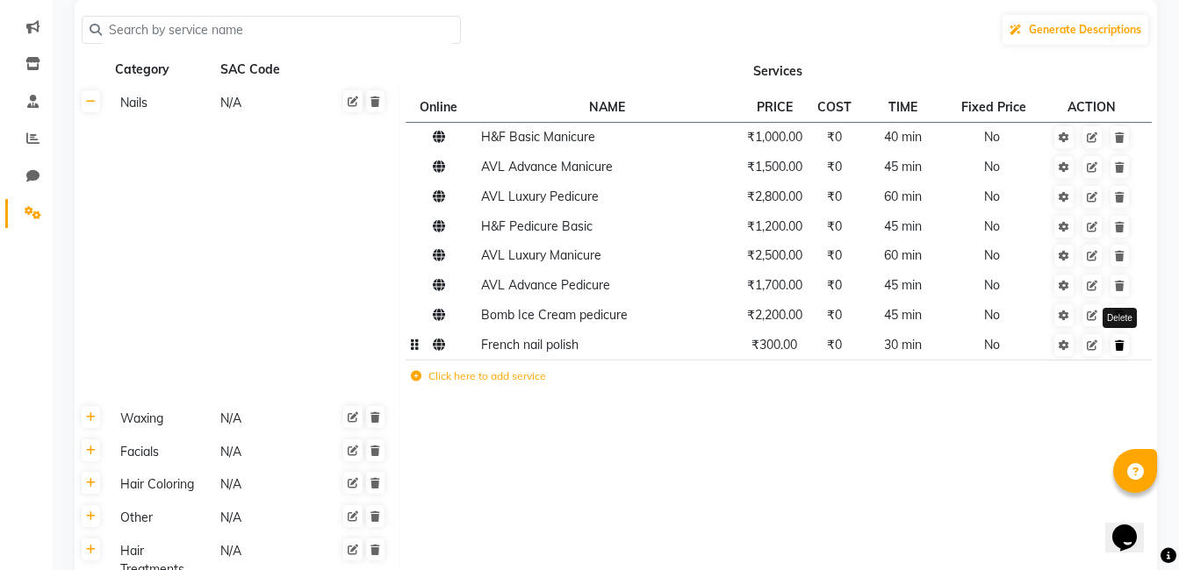
click at [1123, 352] on link at bounding box center [1119, 345] width 18 height 22
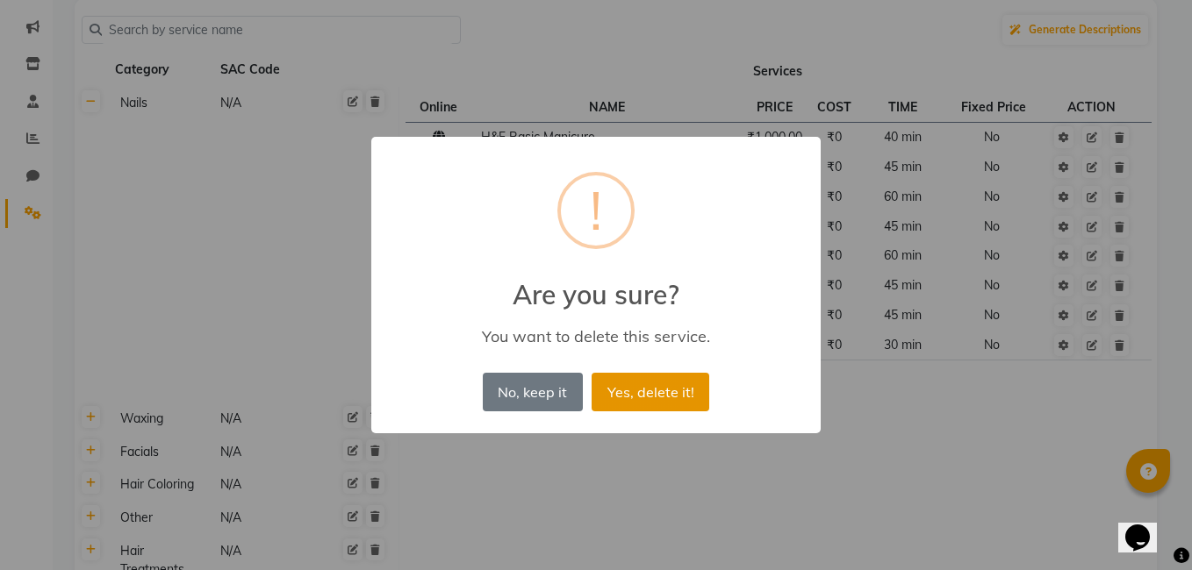
click at [678, 385] on button "Yes, delete it!" at bounding box center [651, 392] width 118 height 39
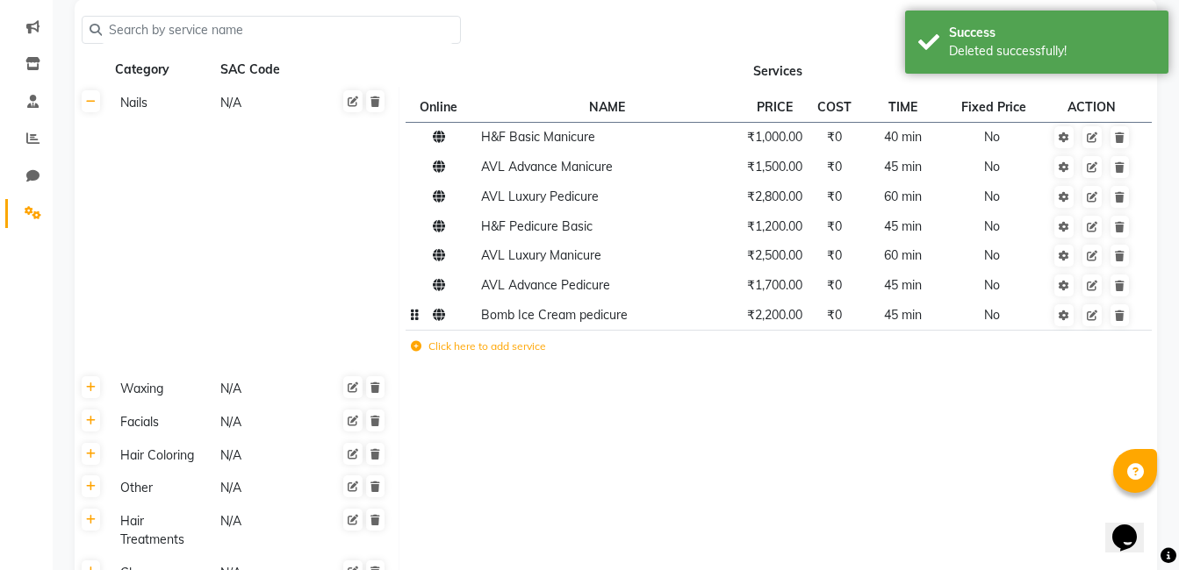
click at [1116, 327] on td at bounding box center [1092, 316] width 96 height 30
click at [1118, 314] on icon at bounding box center [1120, 316] width 10 height 11
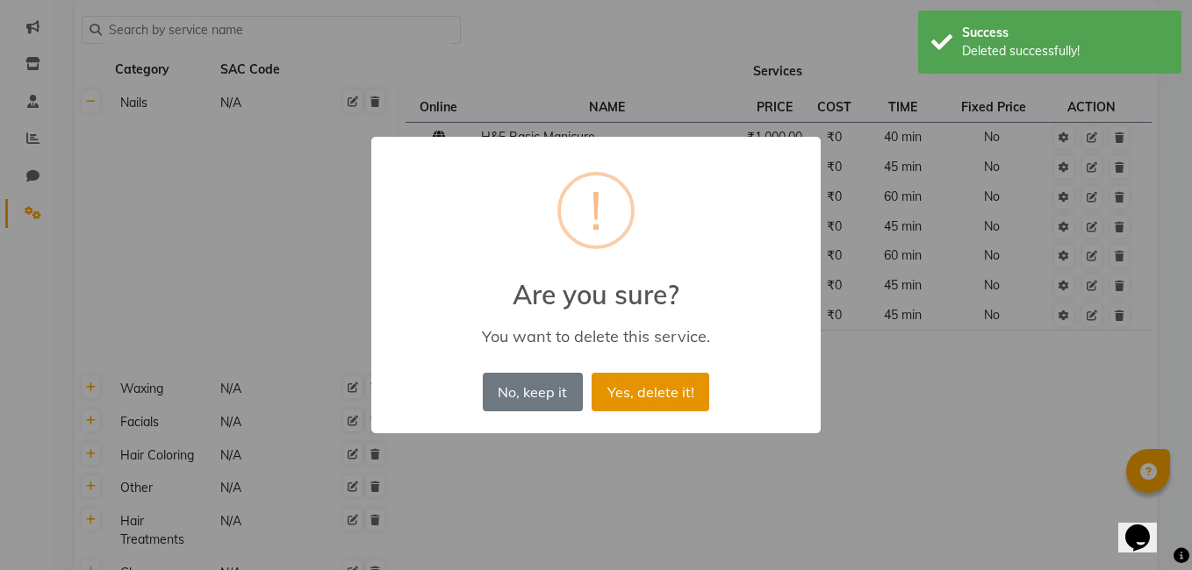
click at [666, 385] on button "Yes, delete it!" at bounding box center [651, 392] width 118 height 39
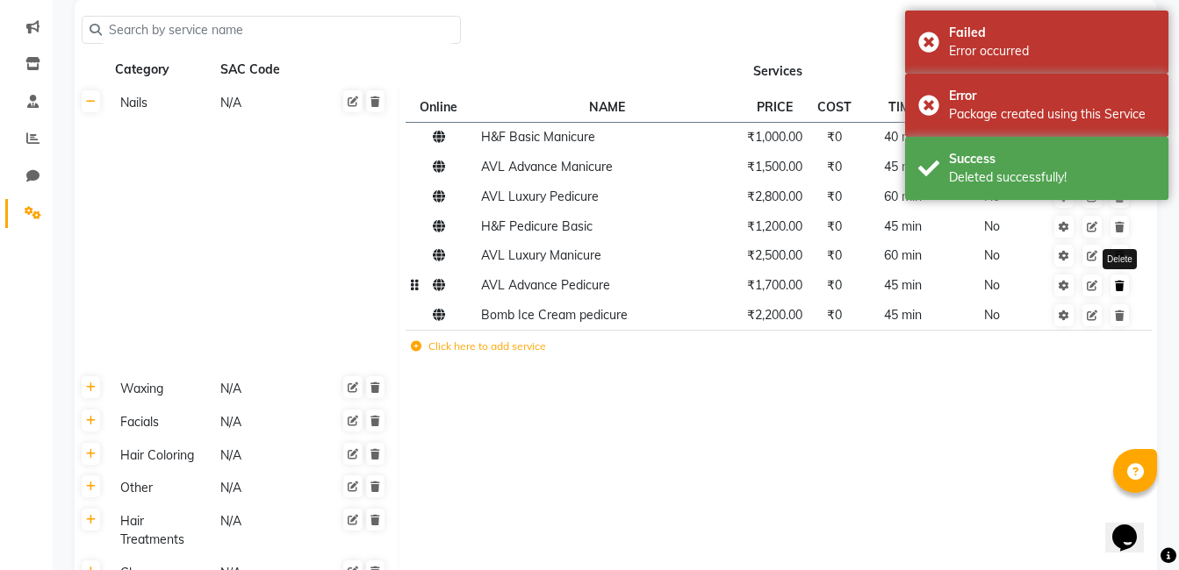
click at [1122, 291] on icon at bounding box center [1120, 286] width 10 height 11
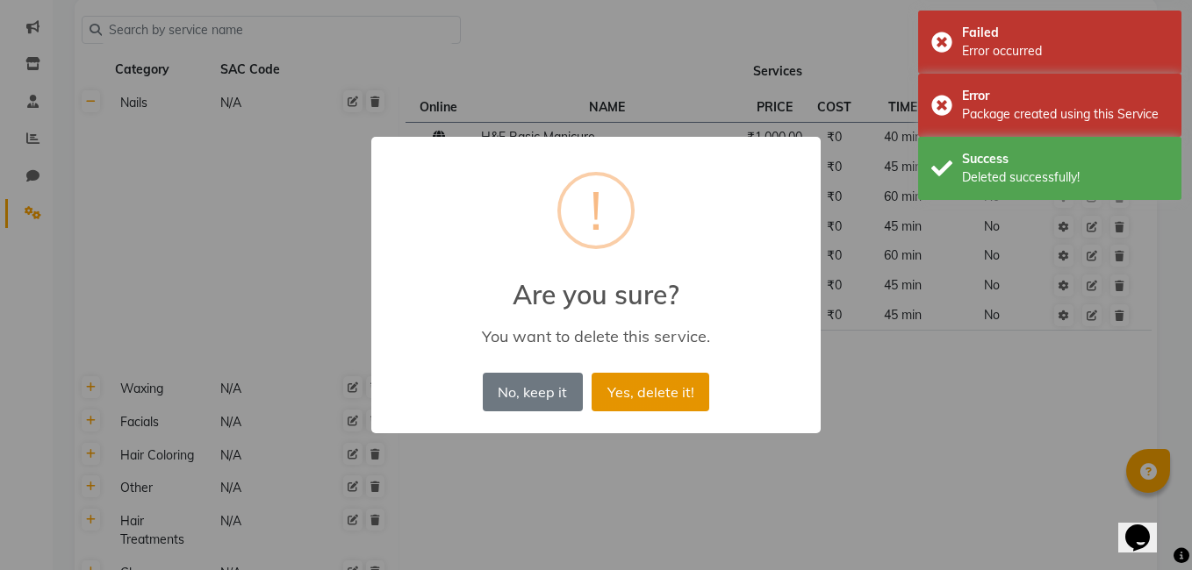
drag, startPoint x: 678, startPoint y: 390, endPoint x: 721, endPoint y: 389, distance: 42.1
click at [680, 390] on button "Yes, delete it!" at bounding box center [651, 392] width 118 height 39
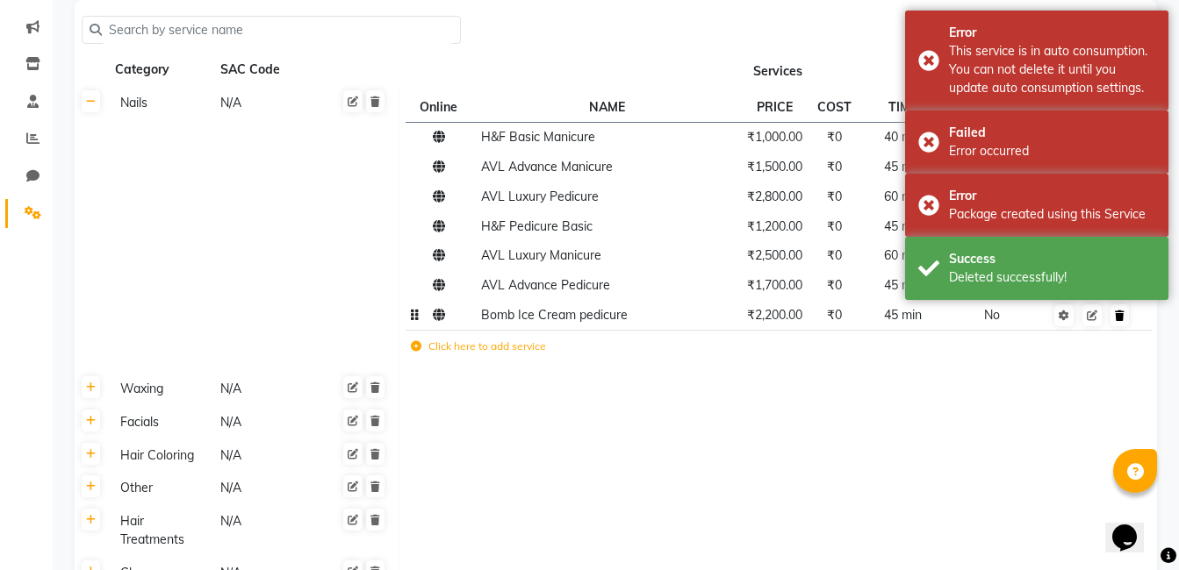
click at [1116, 319] on icon at bounding box center [1120, 316] width 10 height 11
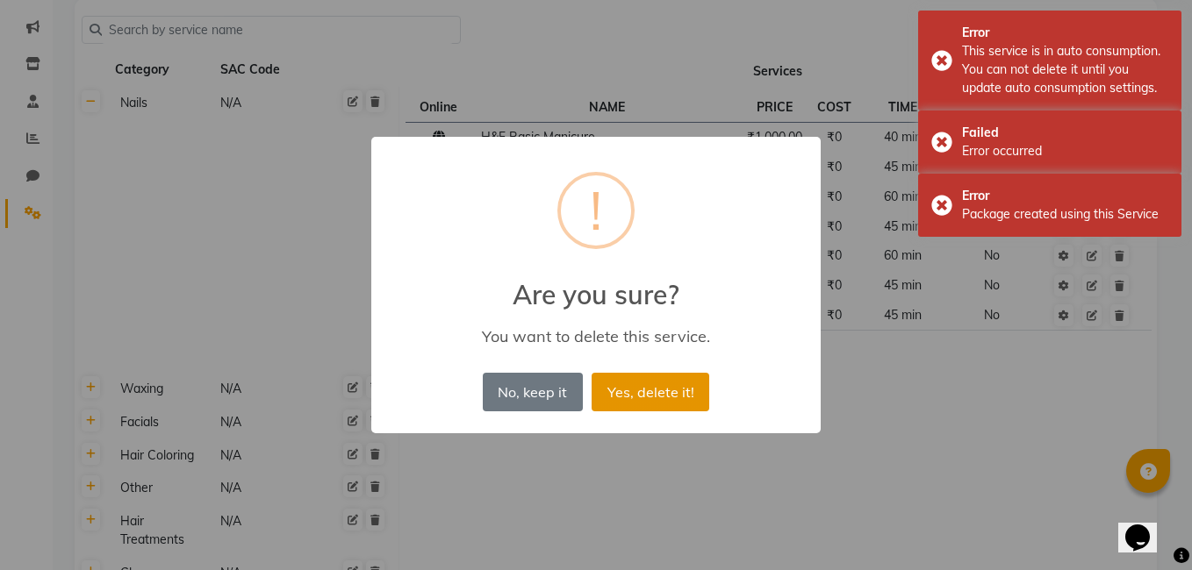
click at [685, 395] on button "Yes, delete it!" at bounding box center [651, 392] width 118 height 39
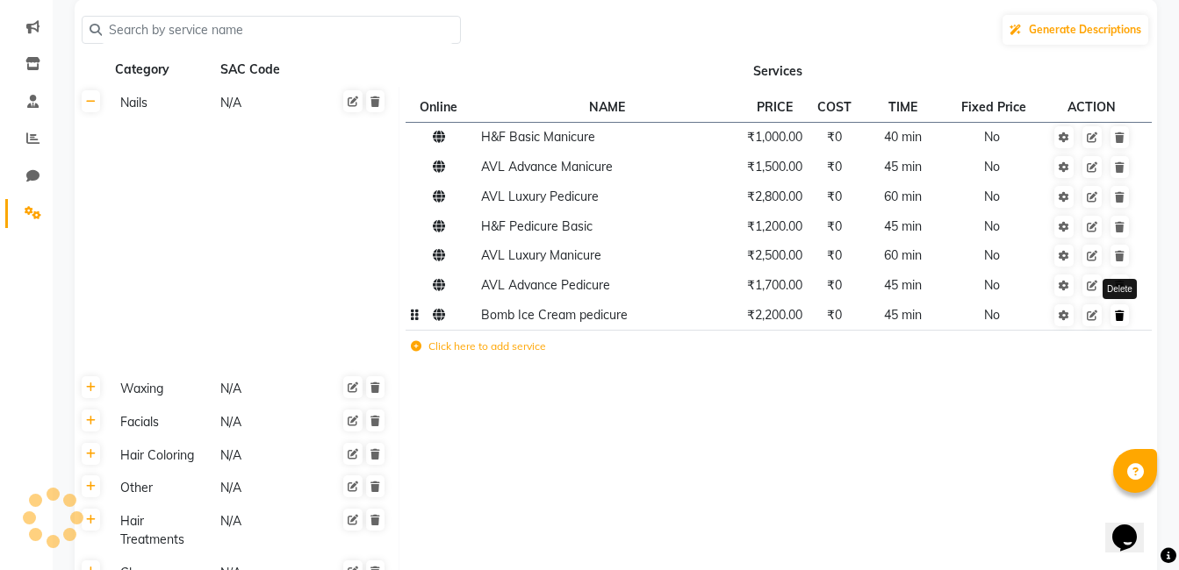
click at [1119, 314] on icon at bounding box center [1120, 316] width 10 height 11
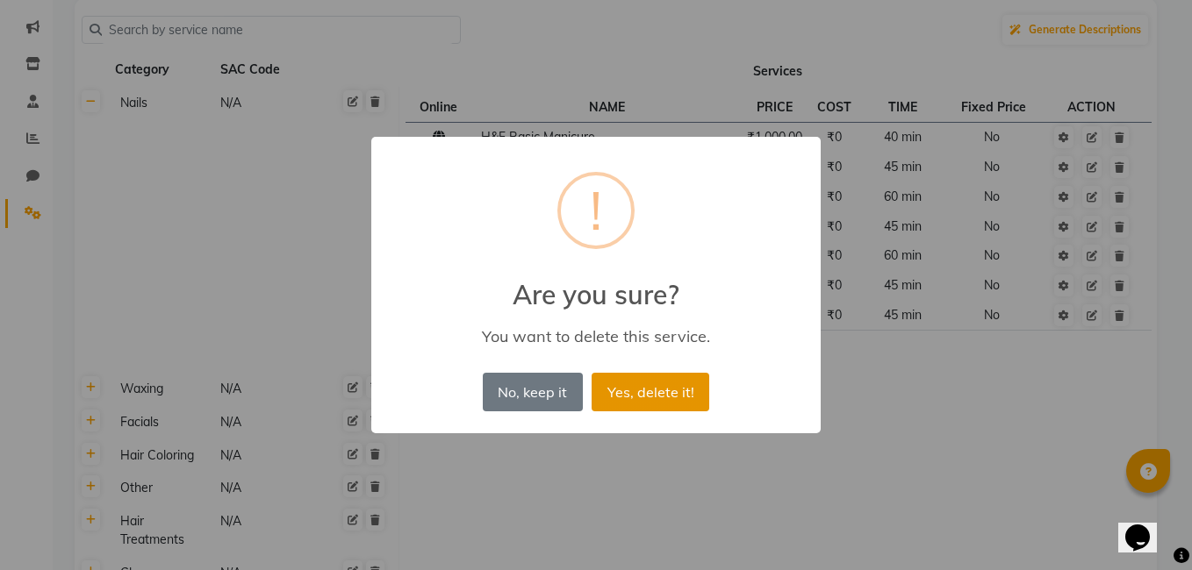
click at [625, 384] on button "Yes, delete it!" at bounding box center [651, 392] width 118 height 39
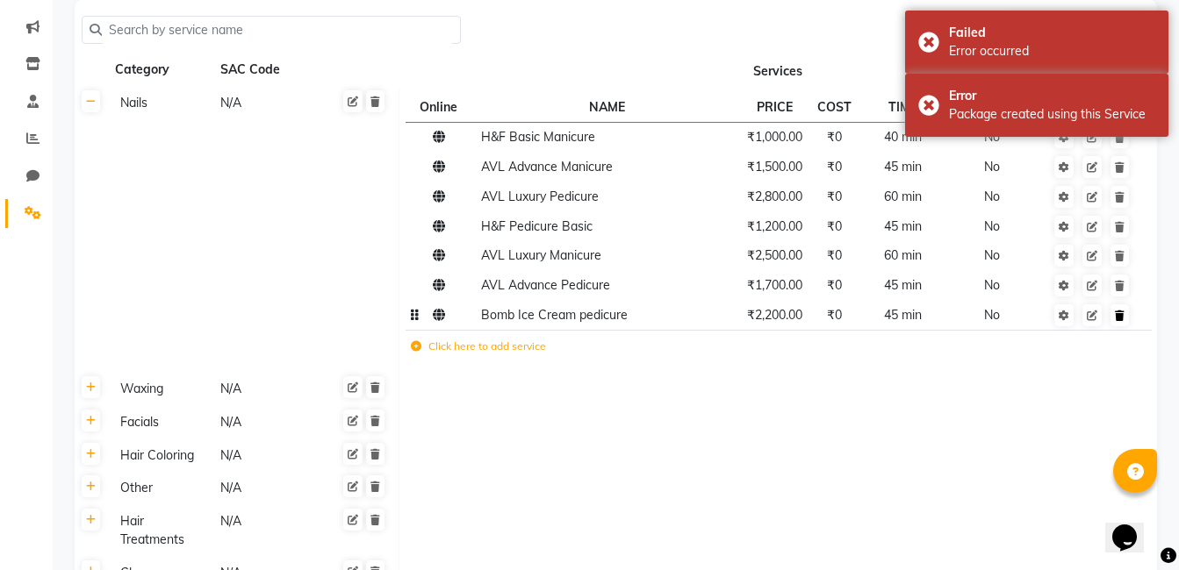
click at [1121, 314] on icon at bounding box center [1120, 316] width 10 height 11
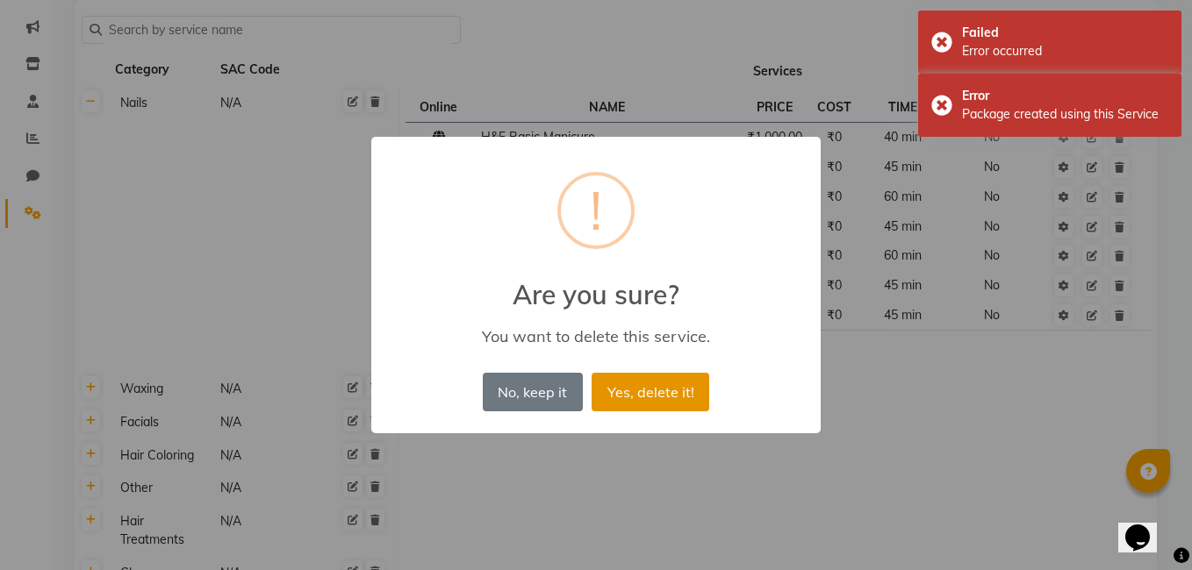
click at [657, 385] on button "Yes, delete it!" at bounding box center [651, 392] width 118 height 39
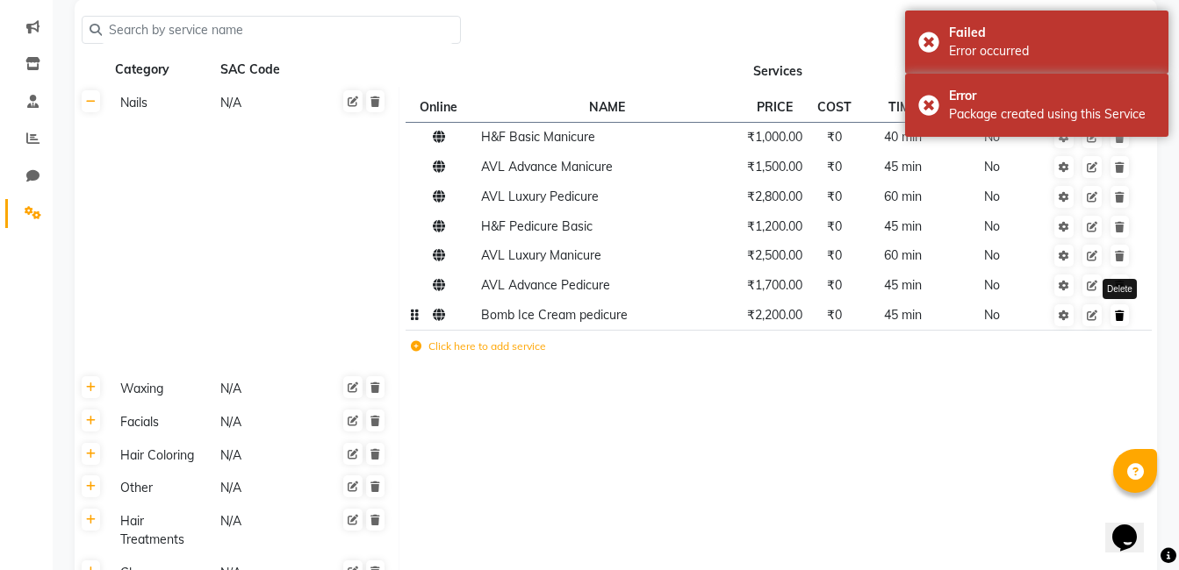
click at [1121, 312] on icon at bounding box center [1120, 316] width 10 height 11
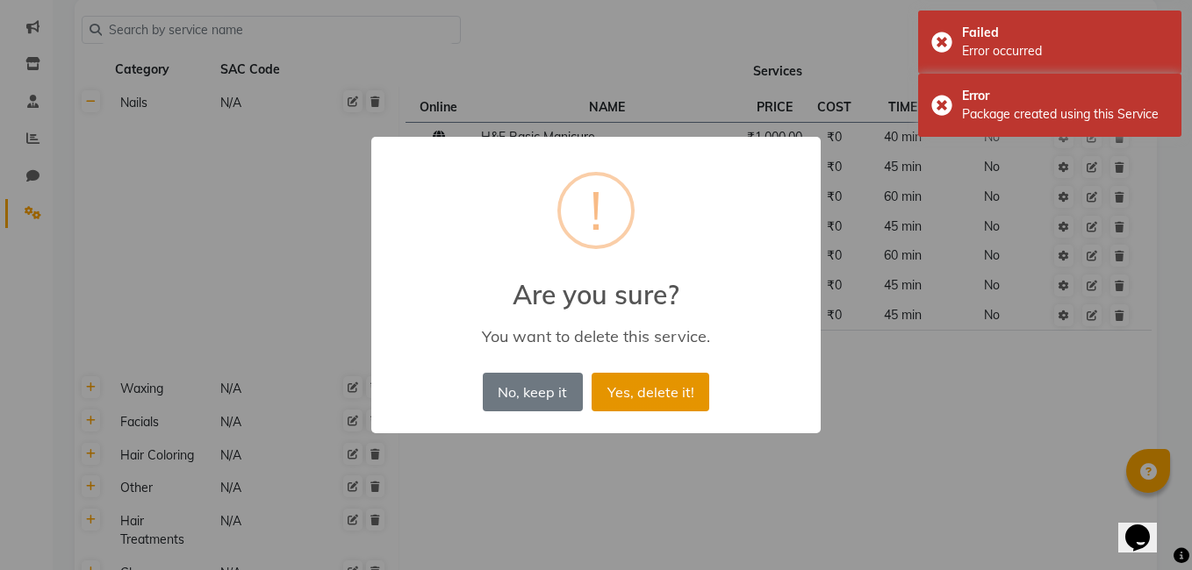
click at [655, 400] on button "Yes, delete it!" at bounding box center [651, 392] width 118 height 39
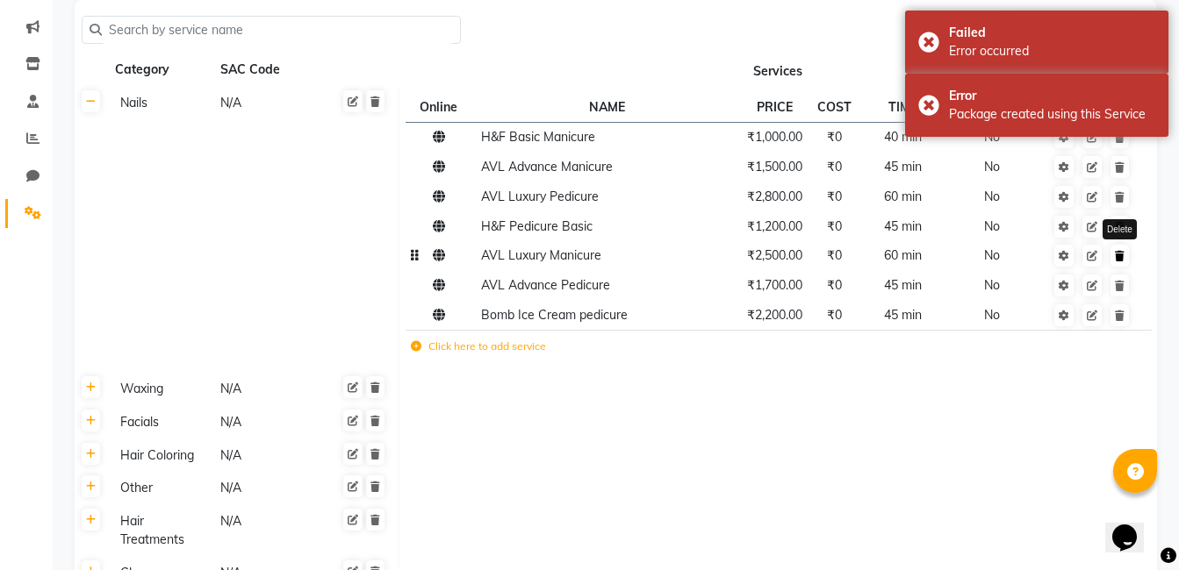
click at [1115, 257] on icon at bounding box center [1120, 256] width 10 height 11
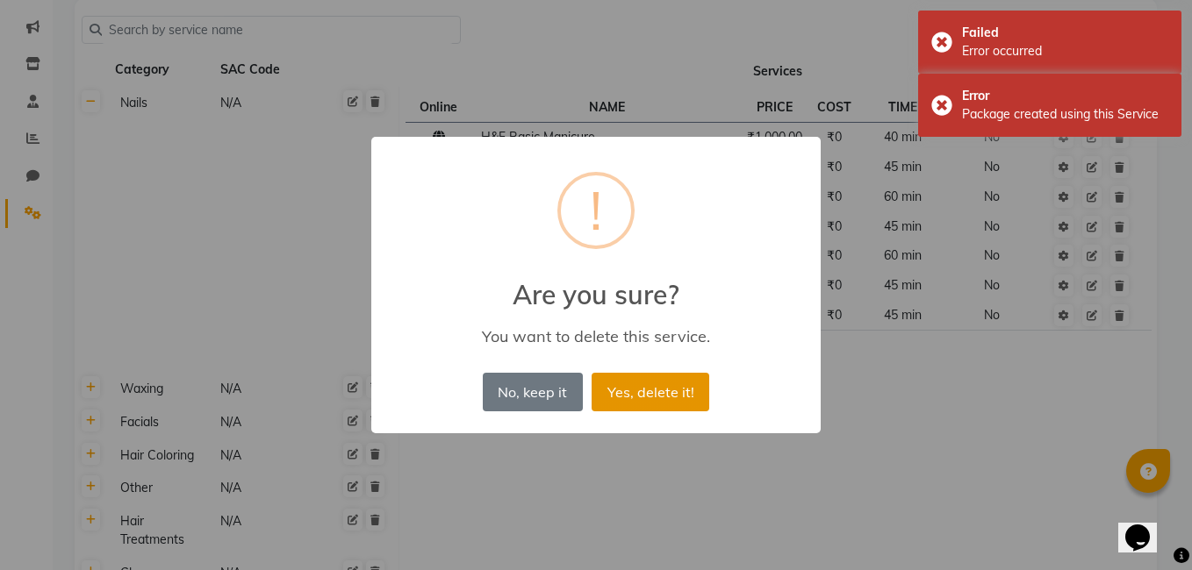
click at [642, 391] on button "Yes, delete it!" at bounding box center [651, 392] width 118 height 39
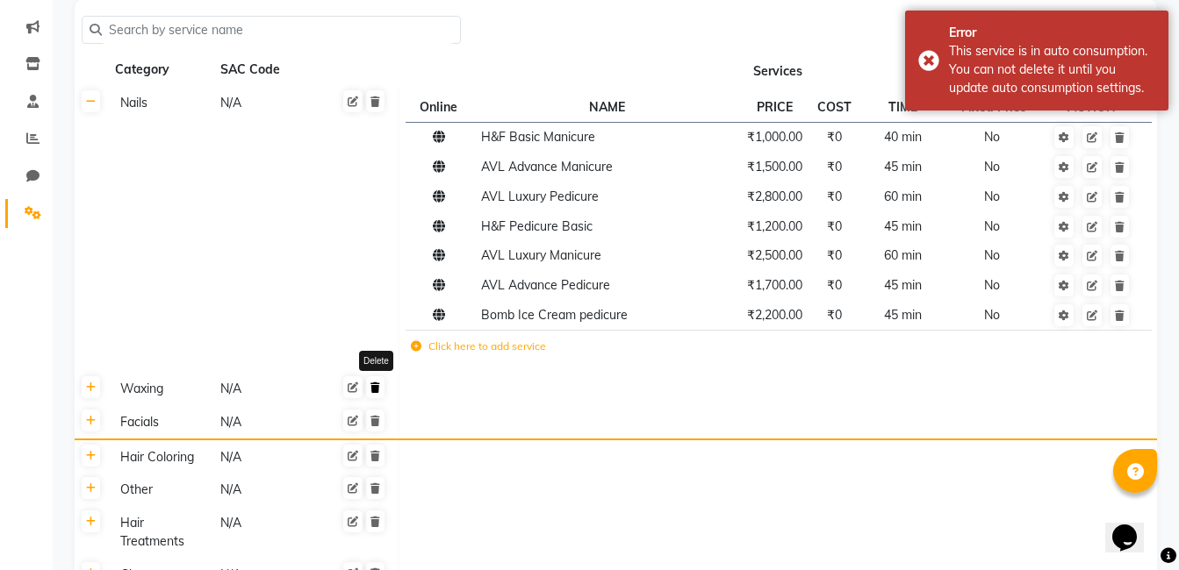
click at [374, 383] on icon at bounding box center [375, 388] width 10 height 11
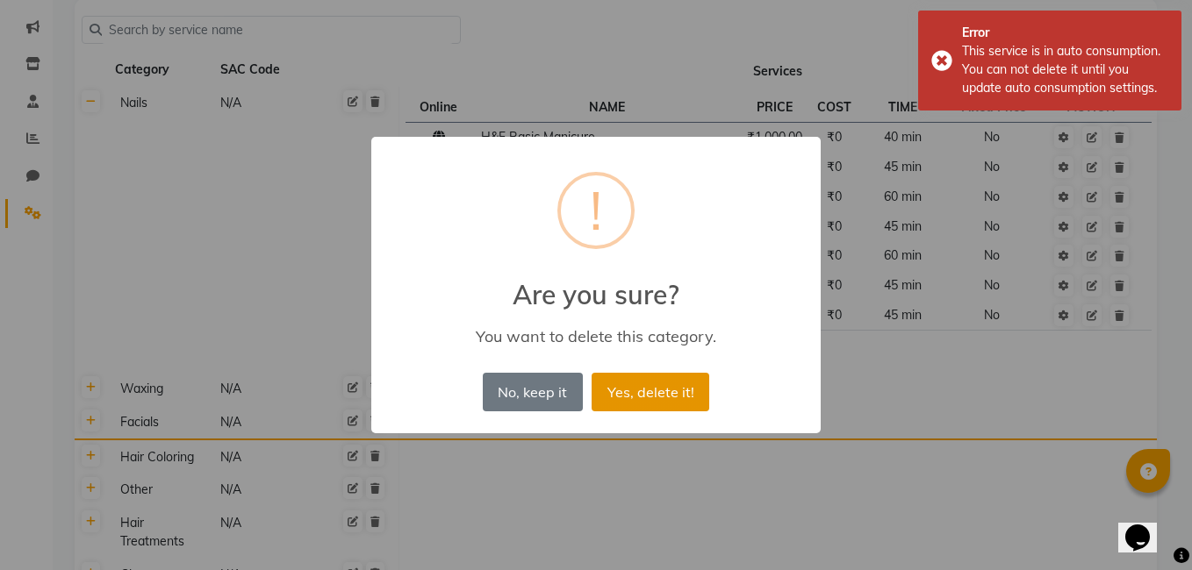
click at [657, 384] on button "Yes, delete it!" at bounding box center [651, 392] width 118 height 39
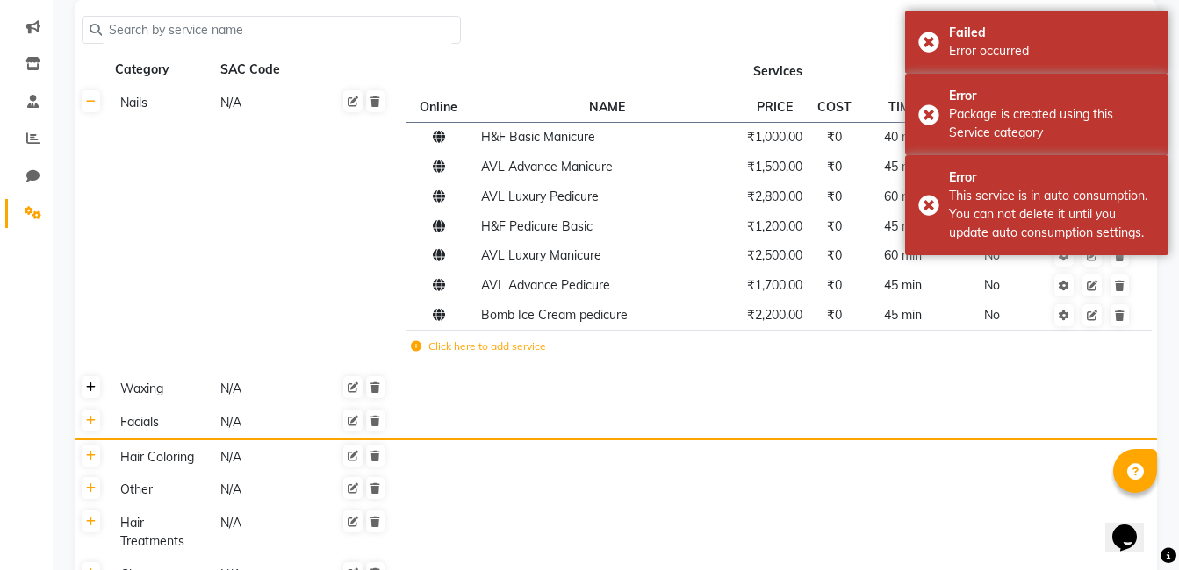
click at [93, 386] on icon at bounding box center [91, 388] width 10 height 11
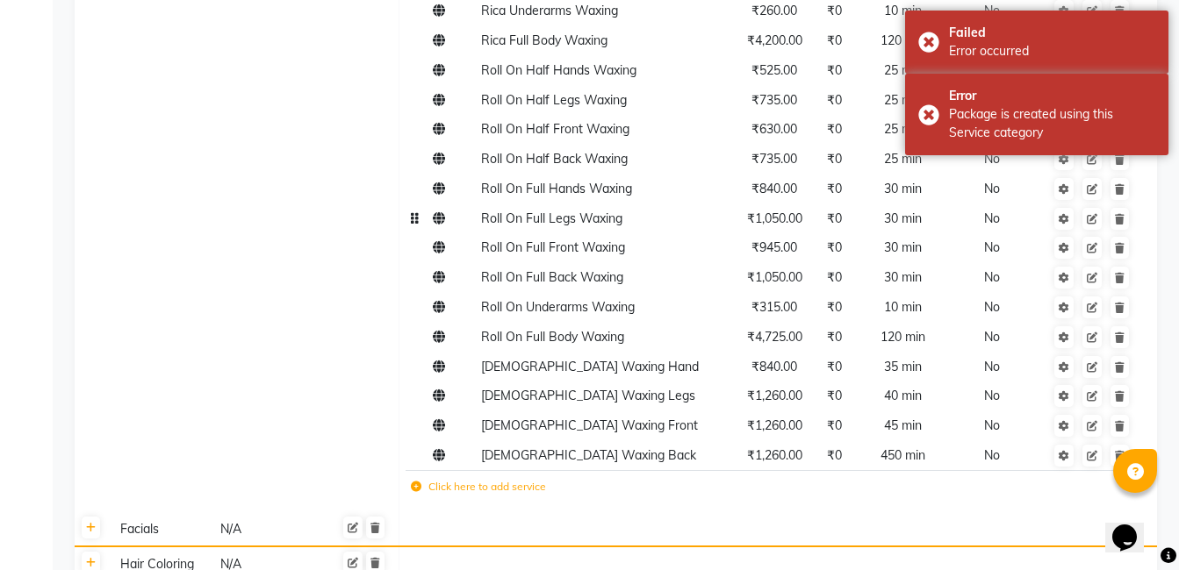
scroll to position [2019, 0]
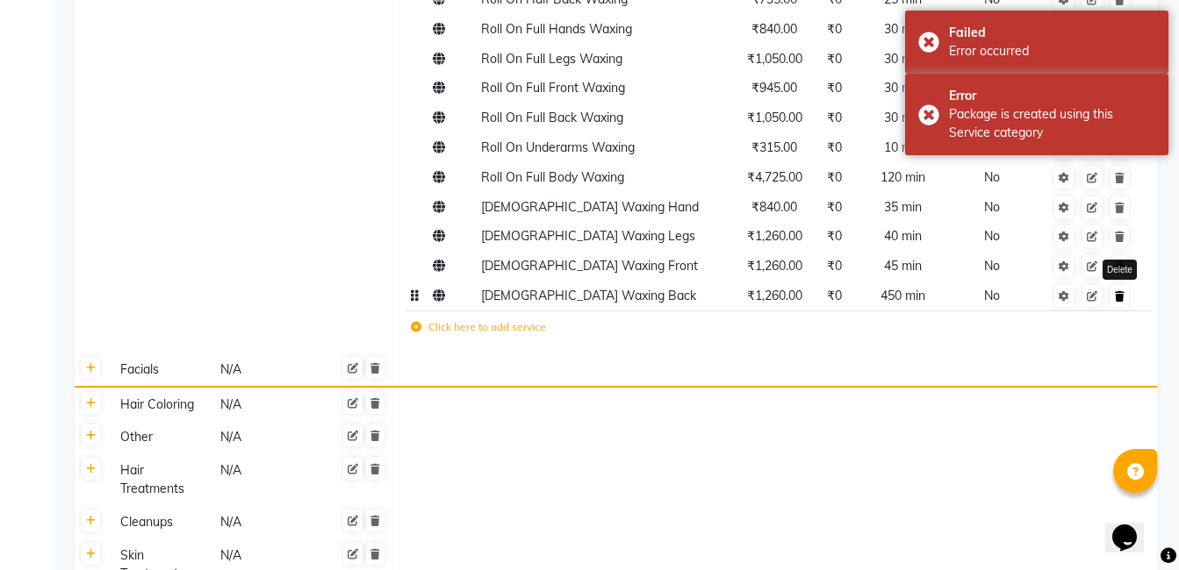
click at [1113, 285] on link at bounding box center [1119, 296] width 18 height 22
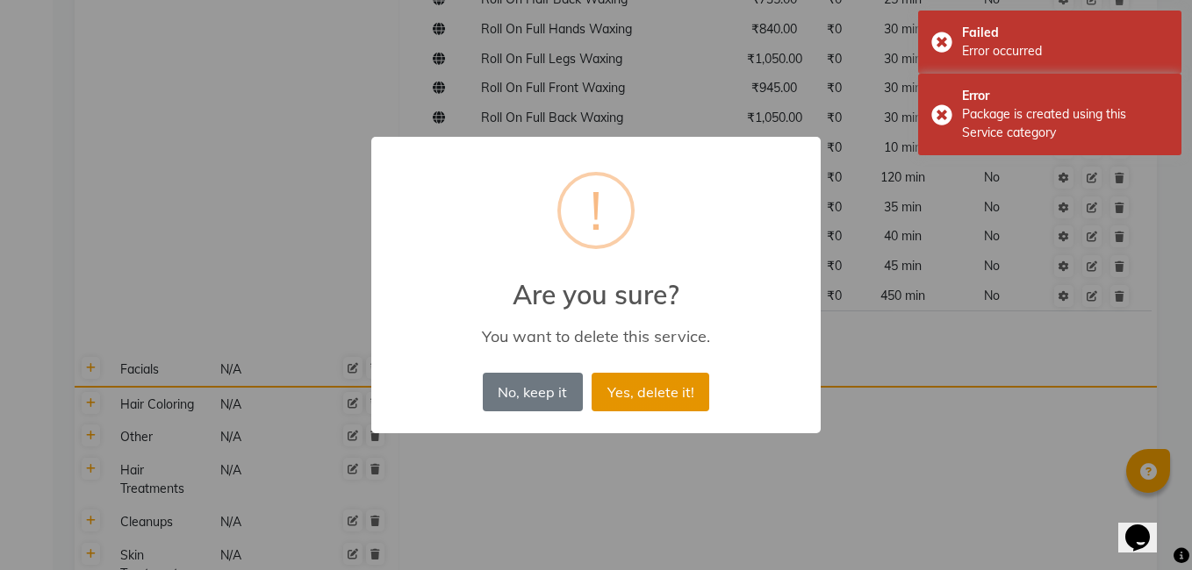
click at [668, 390] on button "Yes, delete it!" at bounding box center [651, 392] width 118 height 39
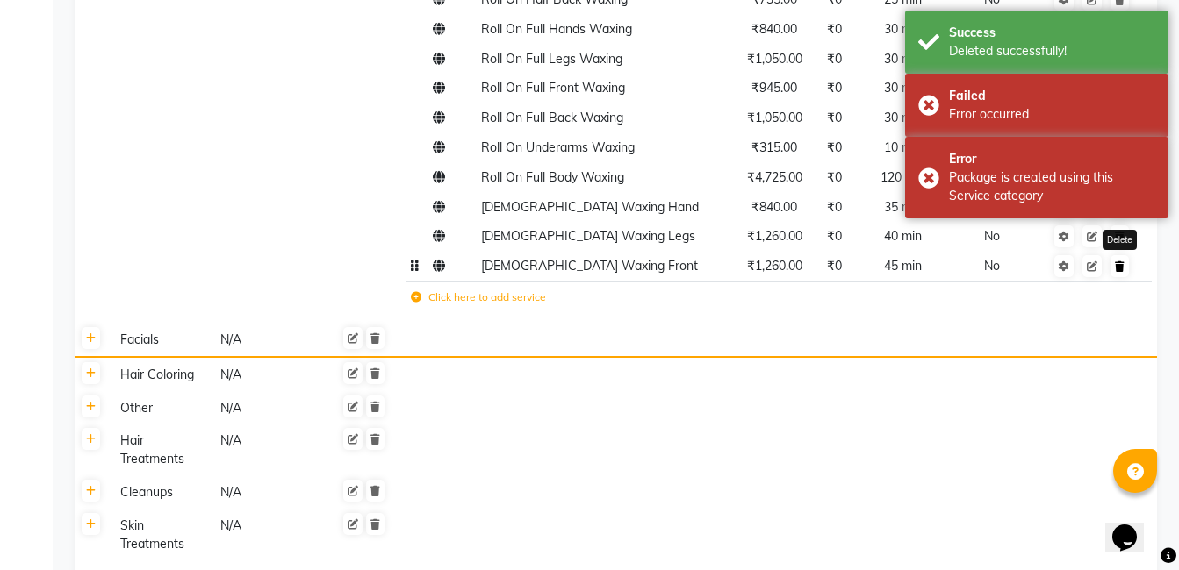
click at [1119, 262] on icon at bounding box center [1120, 267] width 10 height 11
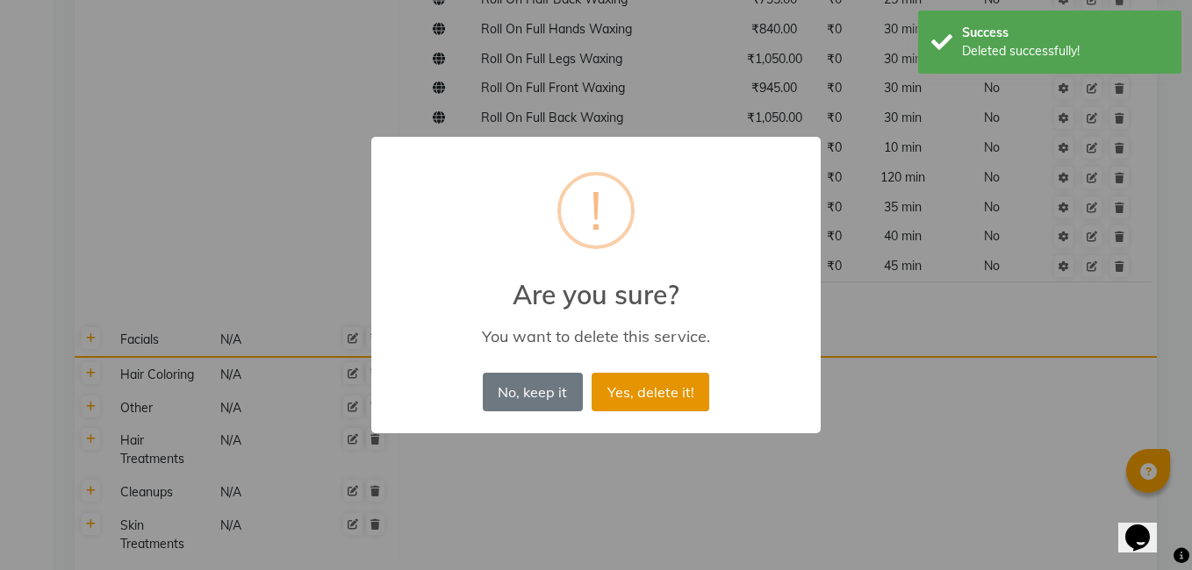
click at [663, 393] on button "Yes, delete it!" at bounding box center [651, 392] width 118 height 39
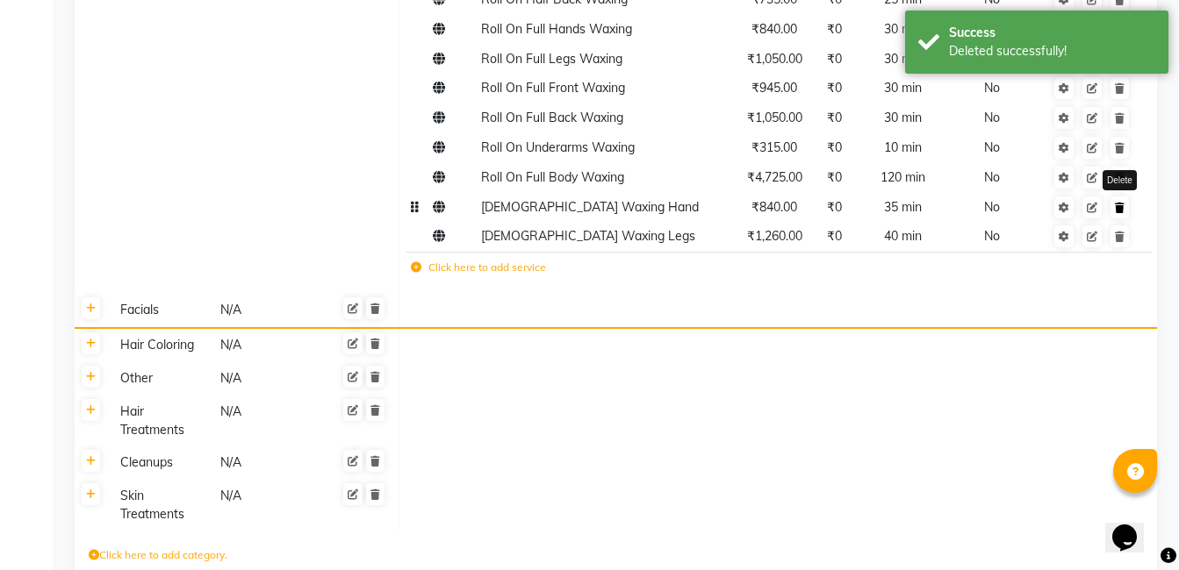
click at [1118, 197] on link at bounding box center [1119, 208] width 18 height 22
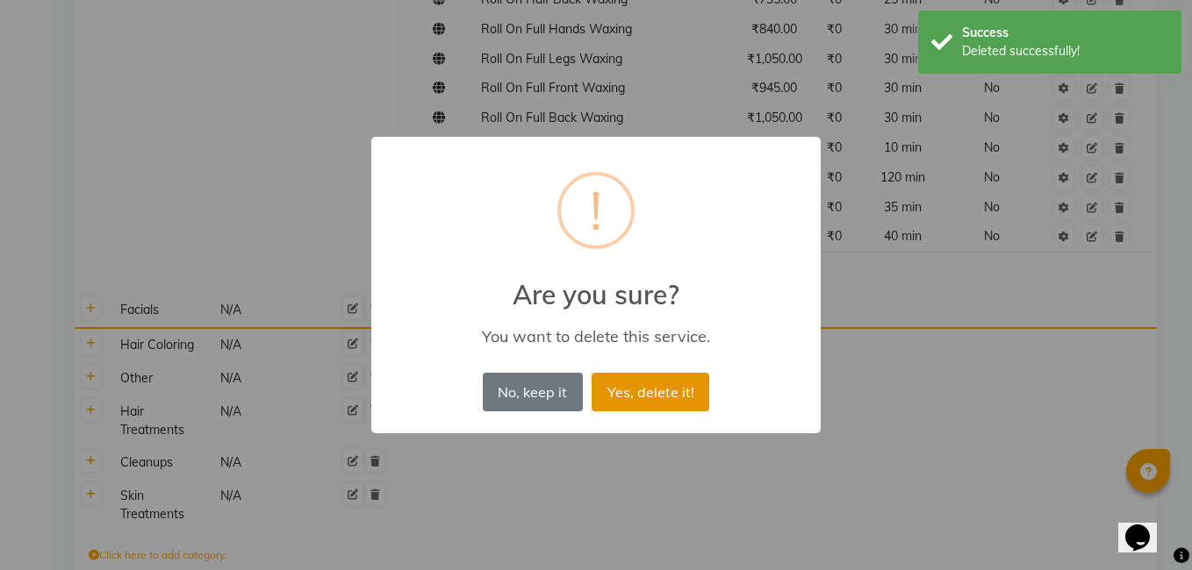
drag, startPoint x: 687, startPoint y: 391, endPoint x: 707, endPoint y: 386, distance: 20.0
click at [698, 389] on button "Yes, delete it!" at bounding box center [651, 392] width 118 height 39
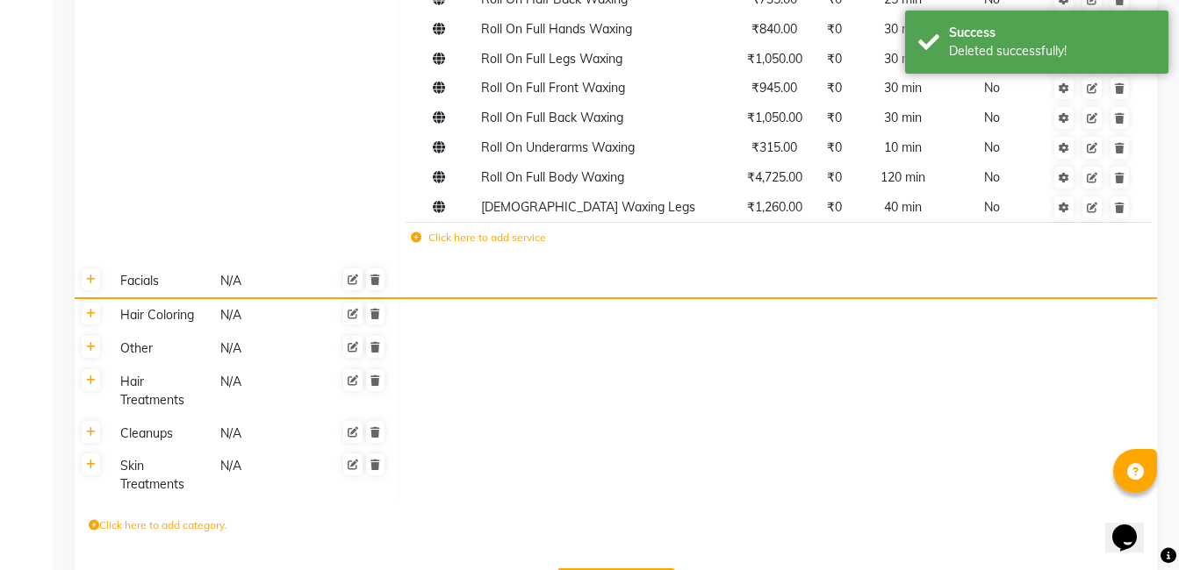
click at [1121, 222] on td at bounding box center [1092, 240] width 96 height 36
click at [1127, 167] on link at bounding box center [1119, 178] width 18 height 22
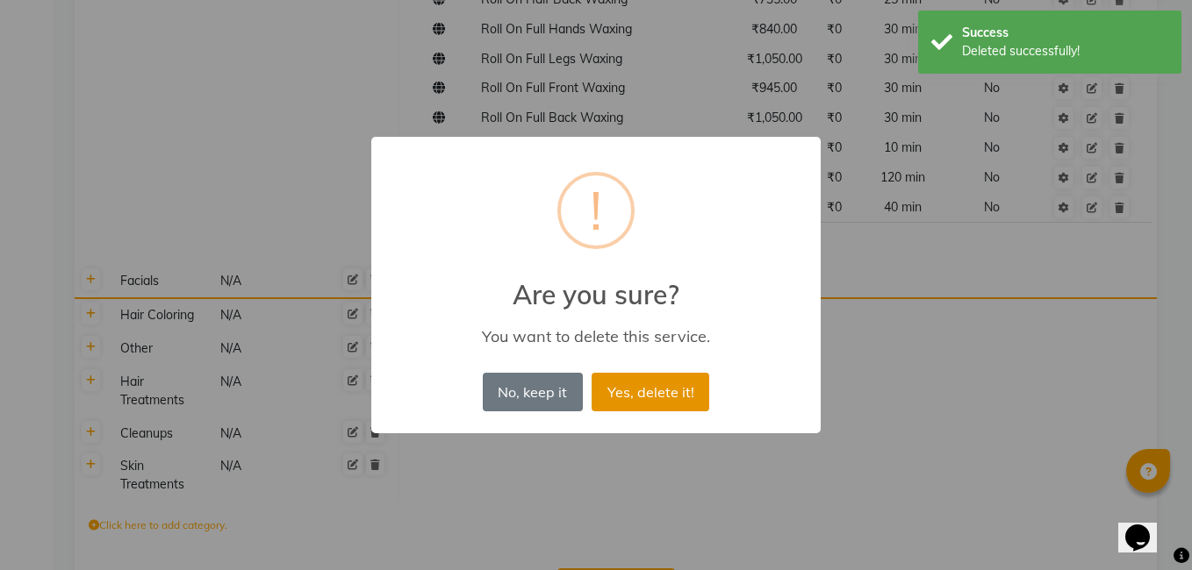
click at [665, 383] on button "Yes, delete it!" at bounding box center [651, 392] width 118 height 39
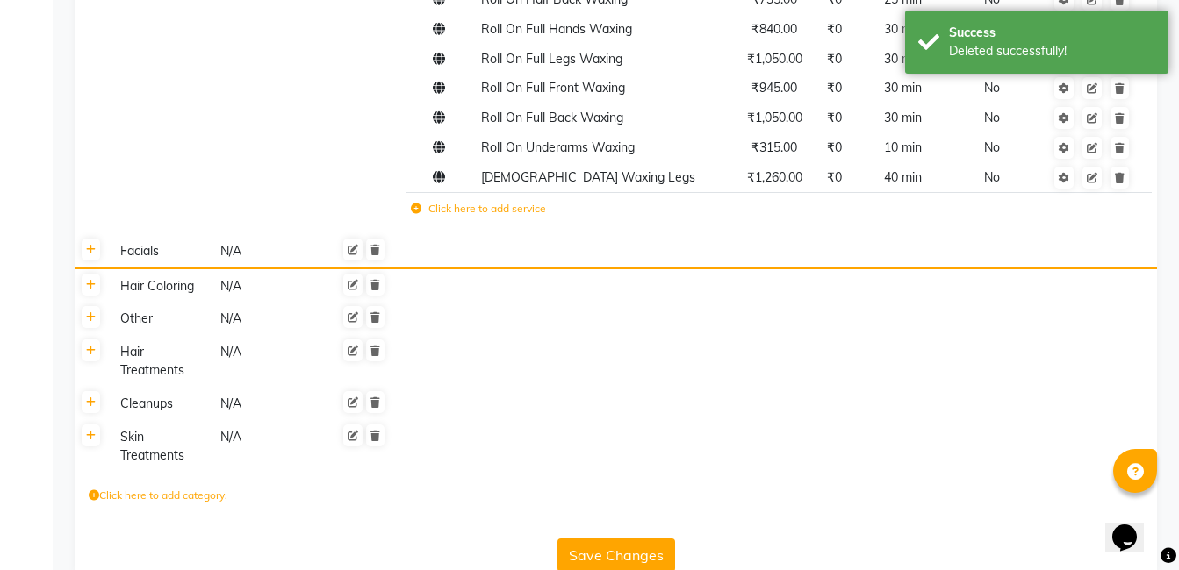
click at [1121, 193] on td at bounding box center [1092, 211] width 96 height 36
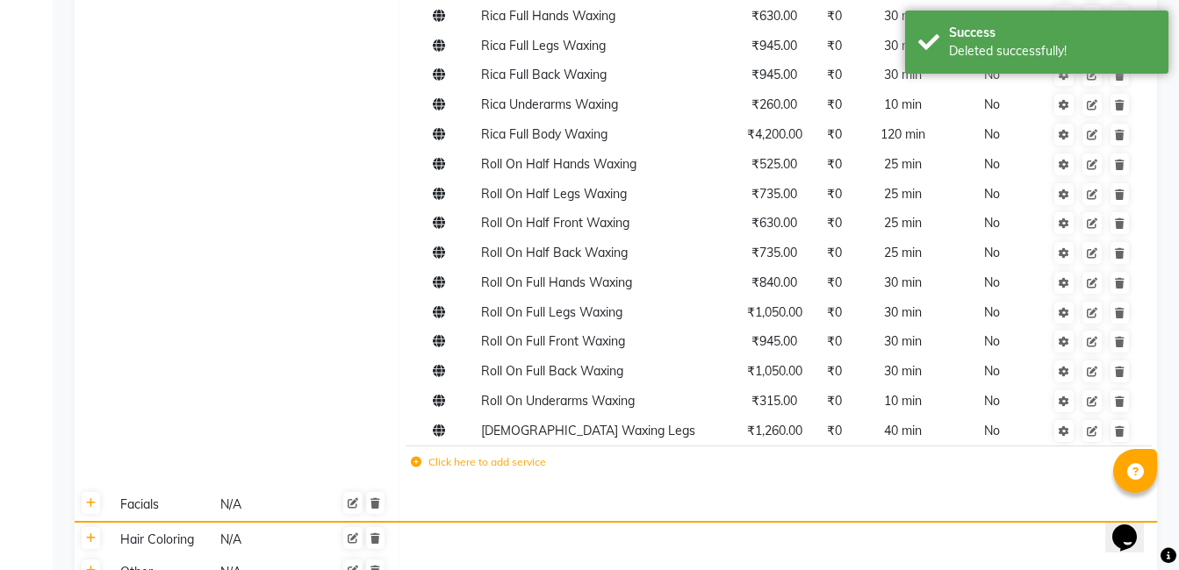
scroll to position [1755, 0]
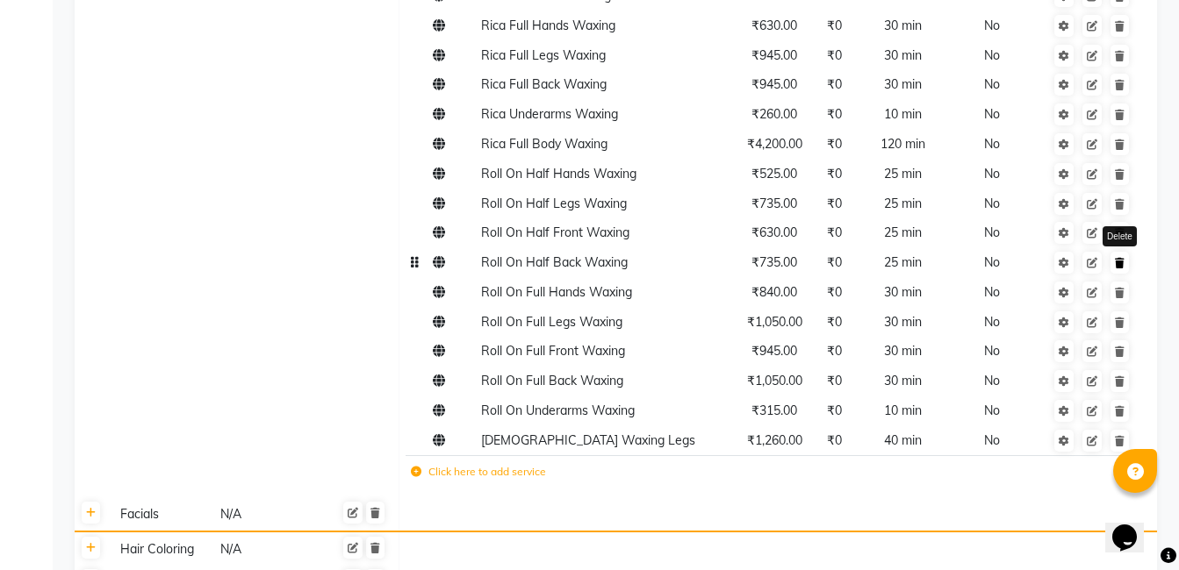
click at [1117, 258] on icon at bounding box center [1120, 263] width 10 height 11
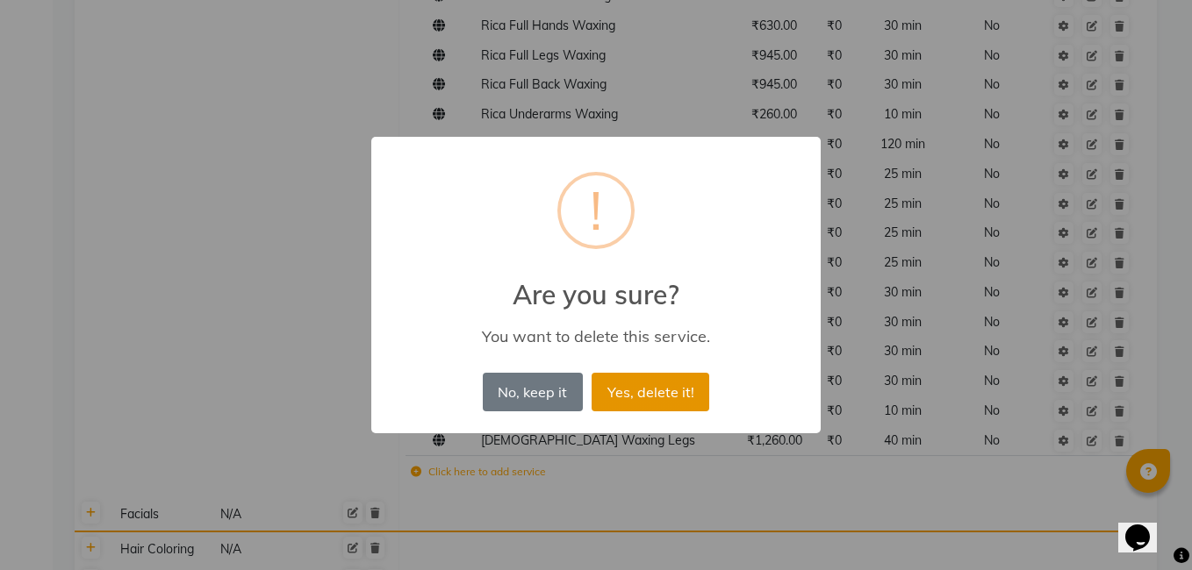
click at [658, 390] on button "Yes, delete it!" at bounding box center [651, 392] width 118 height 39
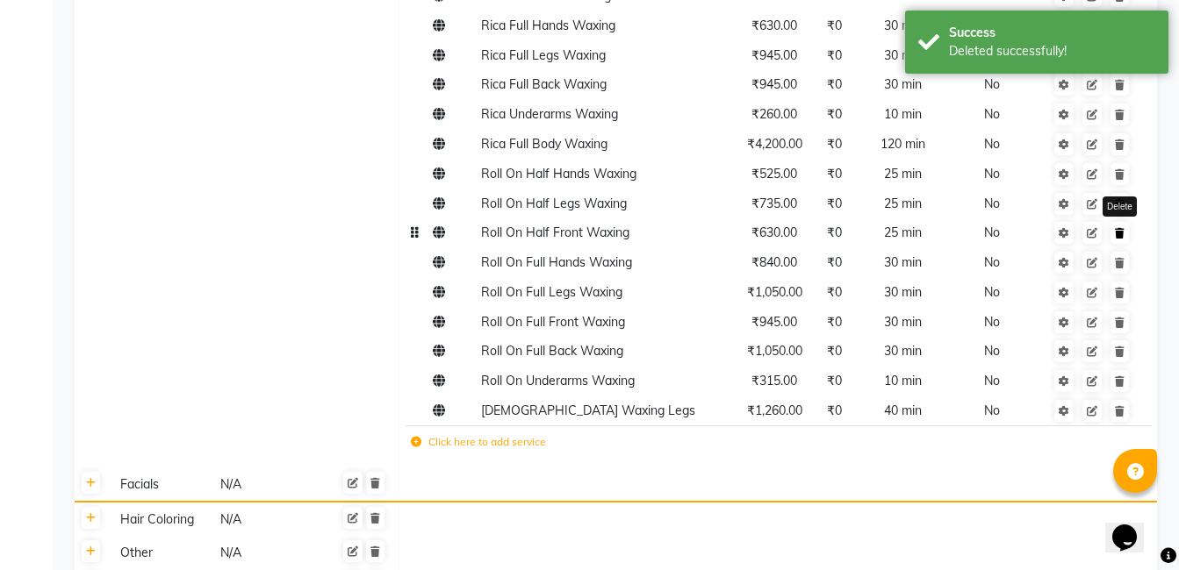
click at [1113, 222] on link at bounding box center [1119, 233] width 18 height 22
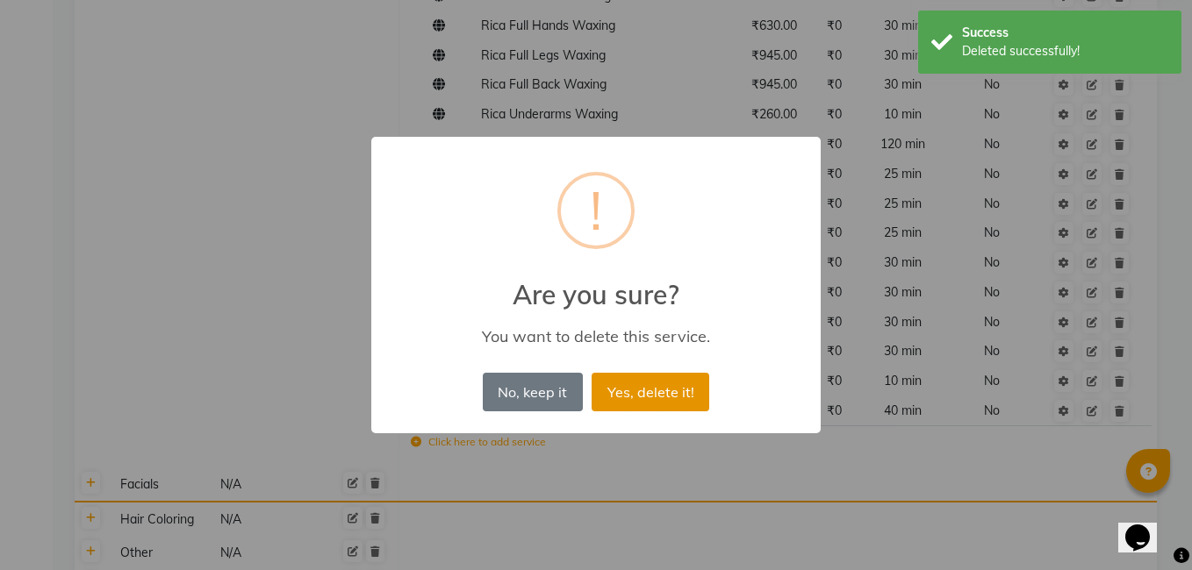
drag, startPoint x: 655, startPoint y: 384, endPoint x: 1191, endPoint y: 158, distance: 582.1
click at [655, 385] on button "Yes, delete it!" at bounding box center [651, 392] width 118 height 39
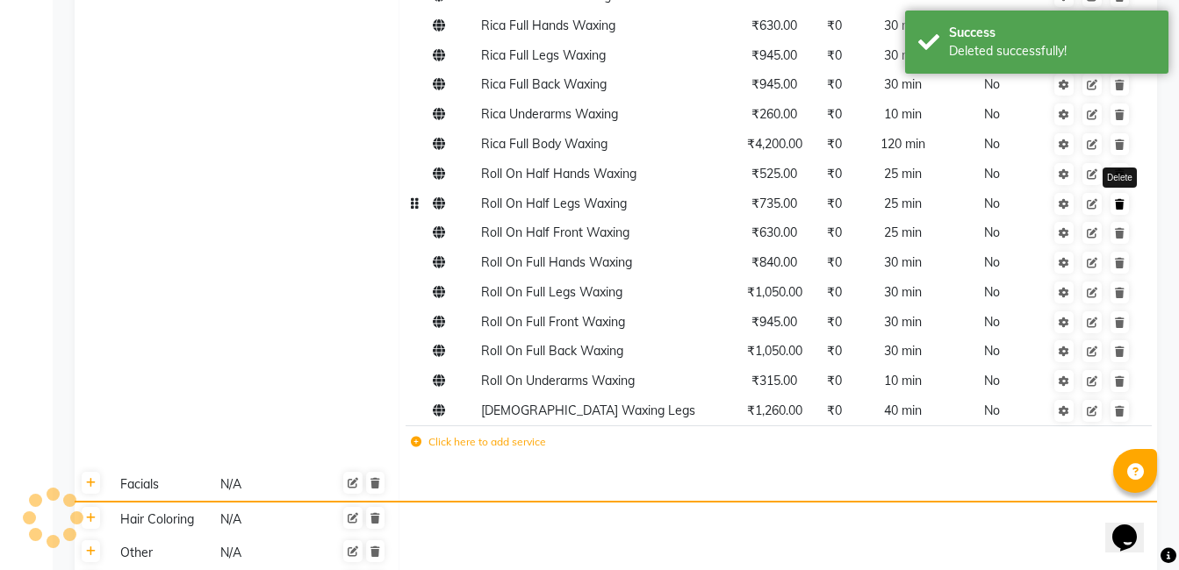
click at [1122, 193] on link at bounding box center [1119, 204] width 18 height 22
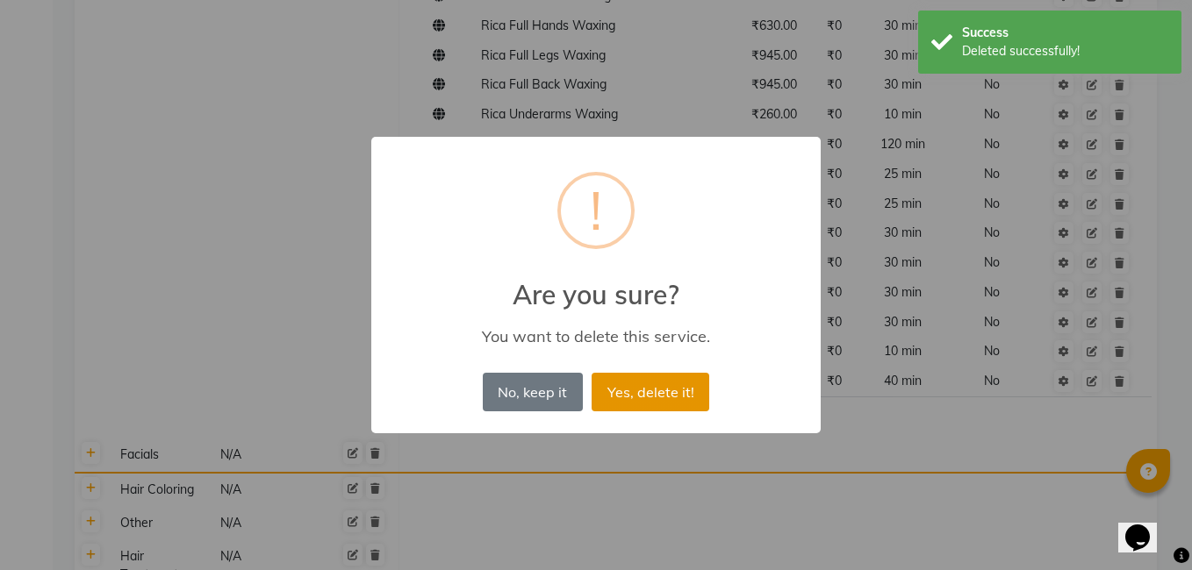
click at [658, 384] on button "Yes, delete it!" at bounding box center [651, 392] width 118 height 39
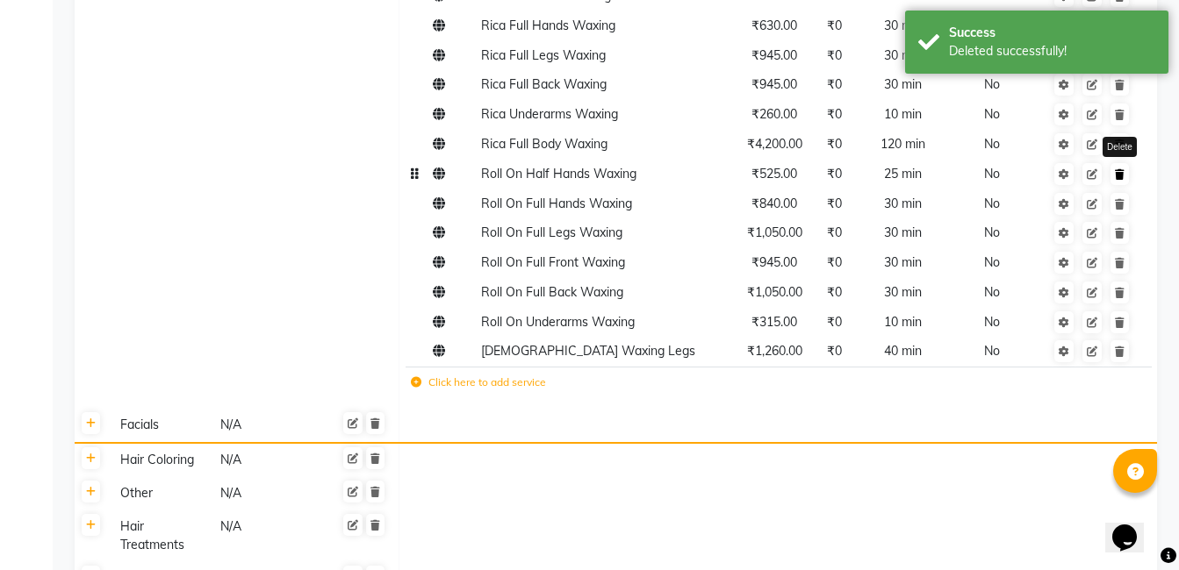
click at [1128, 163] on link at bounding box center [1119, 174] width 18 height 22
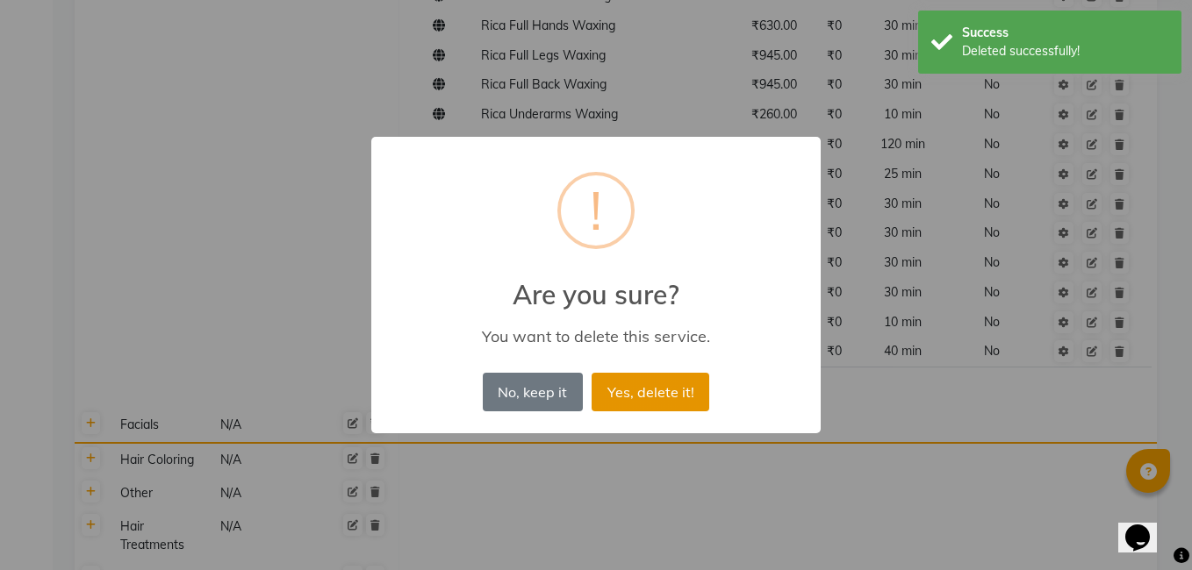
click at [593, 382] on button "Yes, delete it!" at bounding box center [651, 392] width 118 height 39
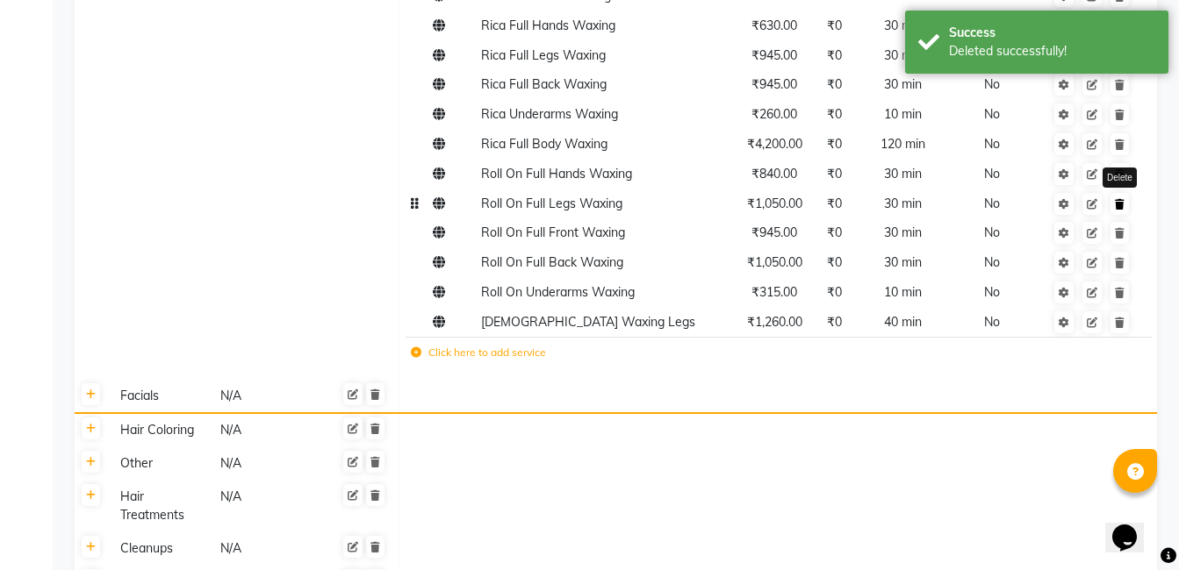
click at [1118, 199] on icon at bounding box center [1120, 204] width 10 height 11
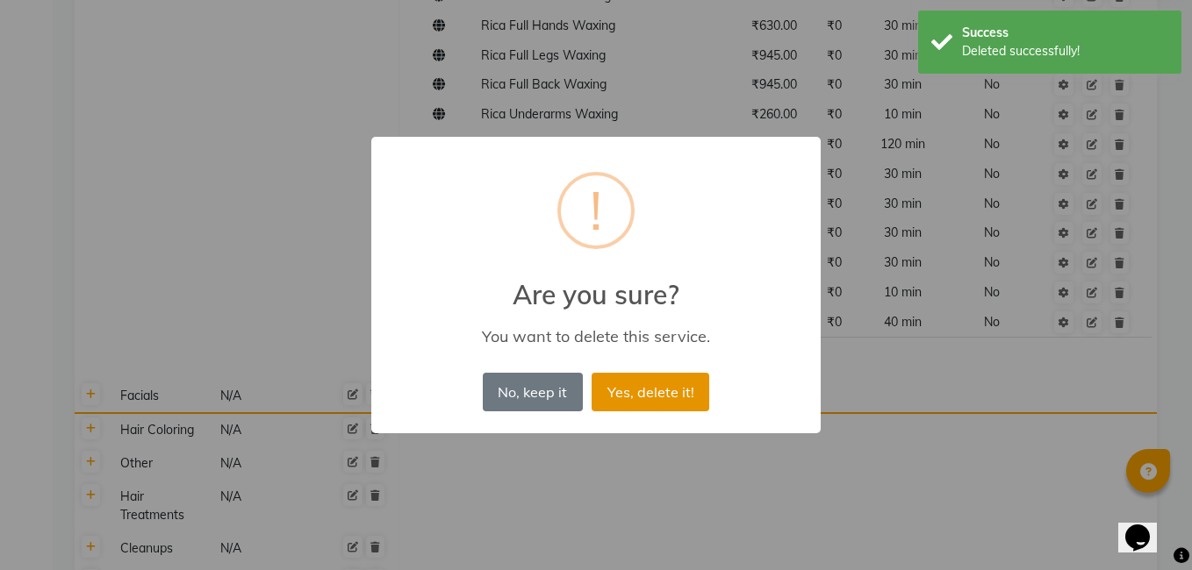
click at [636, 380] on button "Yes, delete it!" at bounding box center [651, 392] width 118 height 39
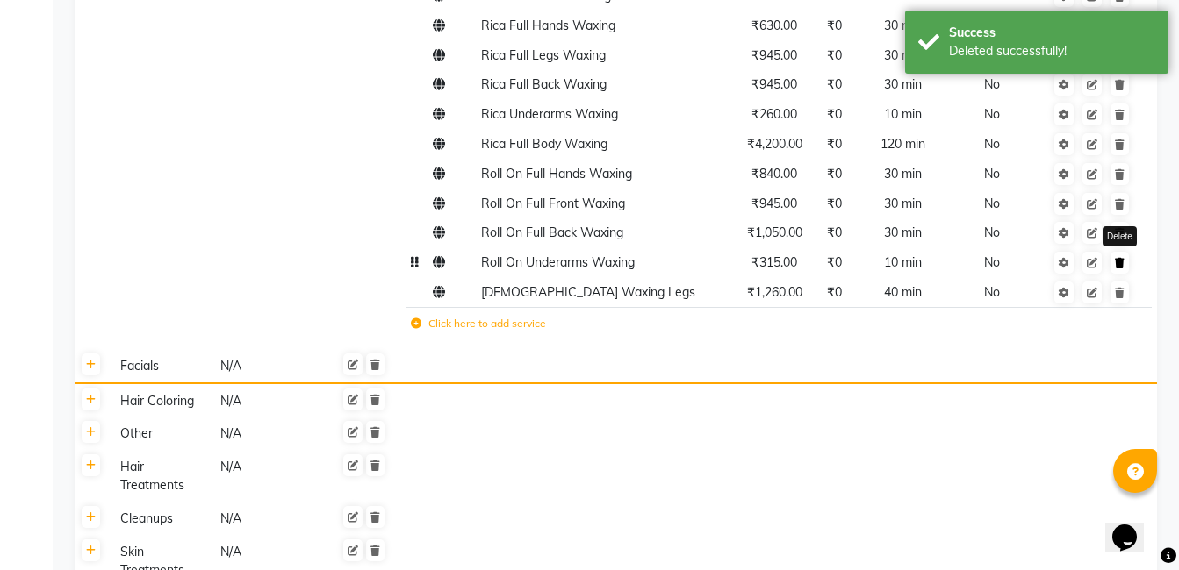
click at [1124, 252] on link at bounding box center [1119, 263] width 18 height 22
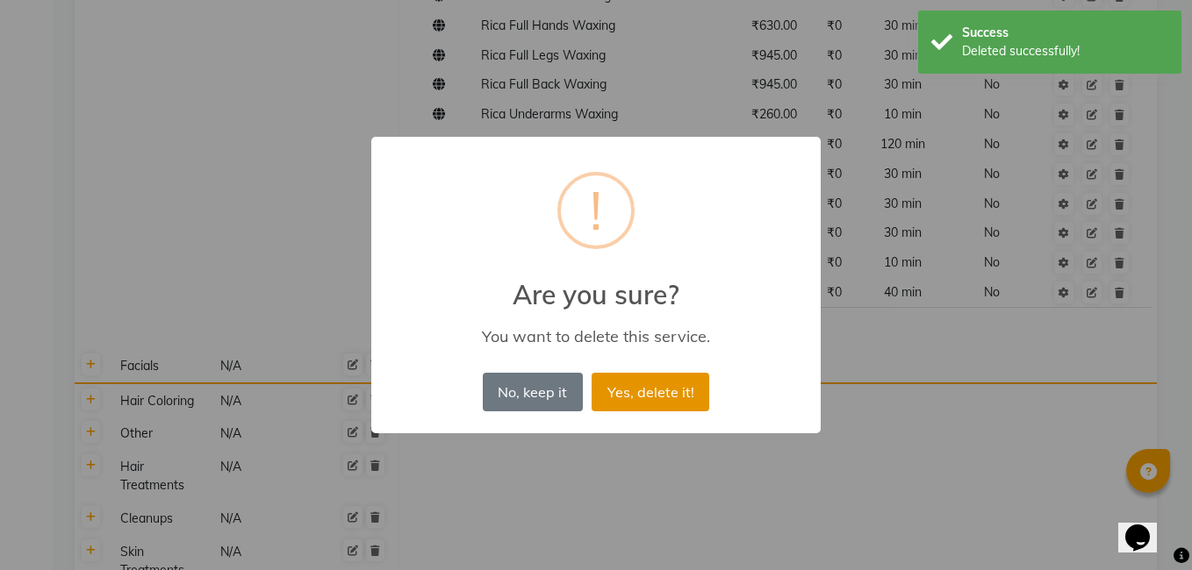
click at [640, 391] on button "Yes, delete it!" at bounding box center [651, 392] width 118 height 39
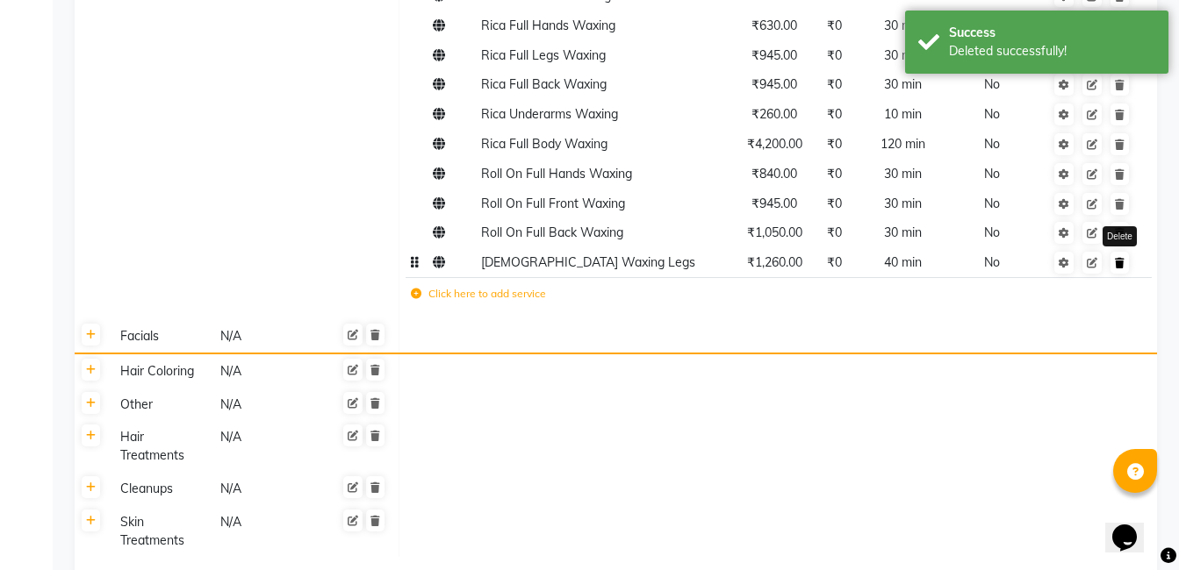
click at [1118, 253] on link at bounding box center [1119, 263] width 18 height 22
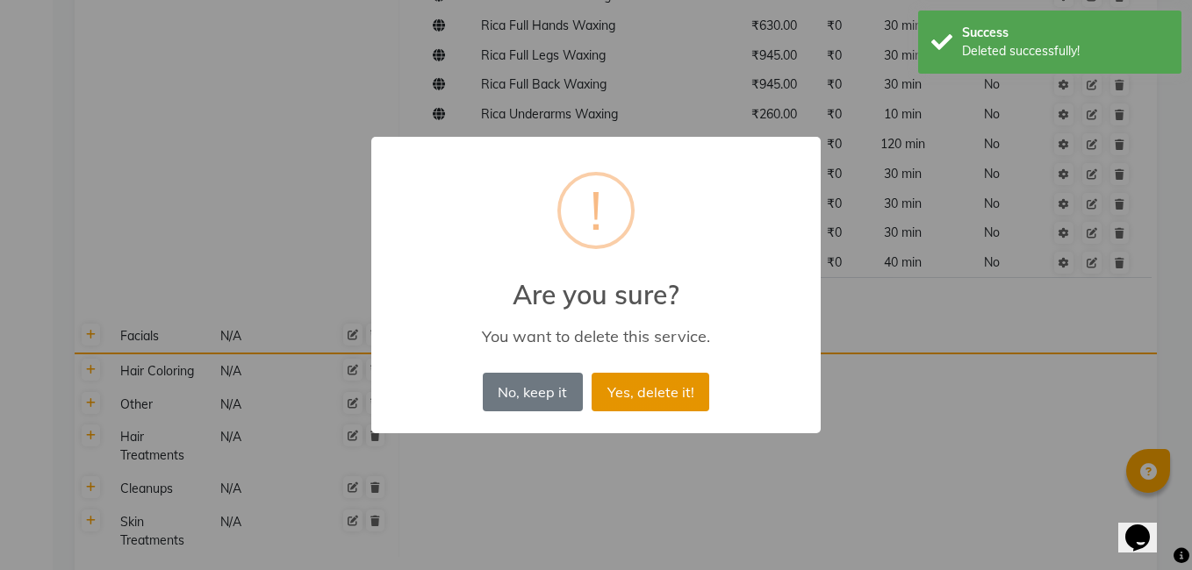
click at [694, 383] on button "Yes, delete it!" at bounding box center [651, 392] width 118 height 39
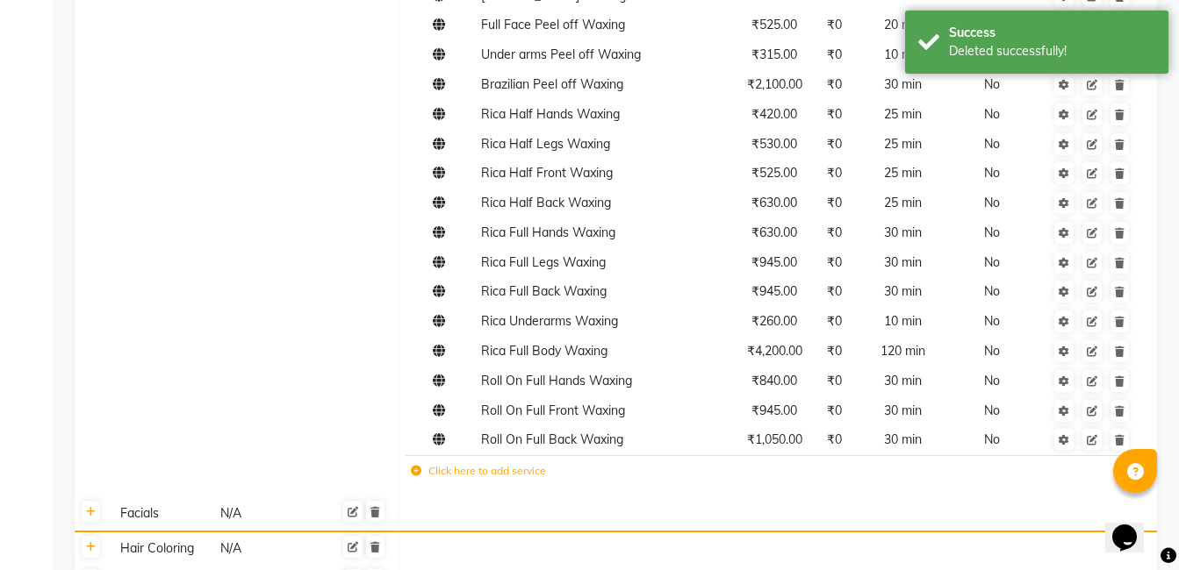
scroll to position [1492, 0]
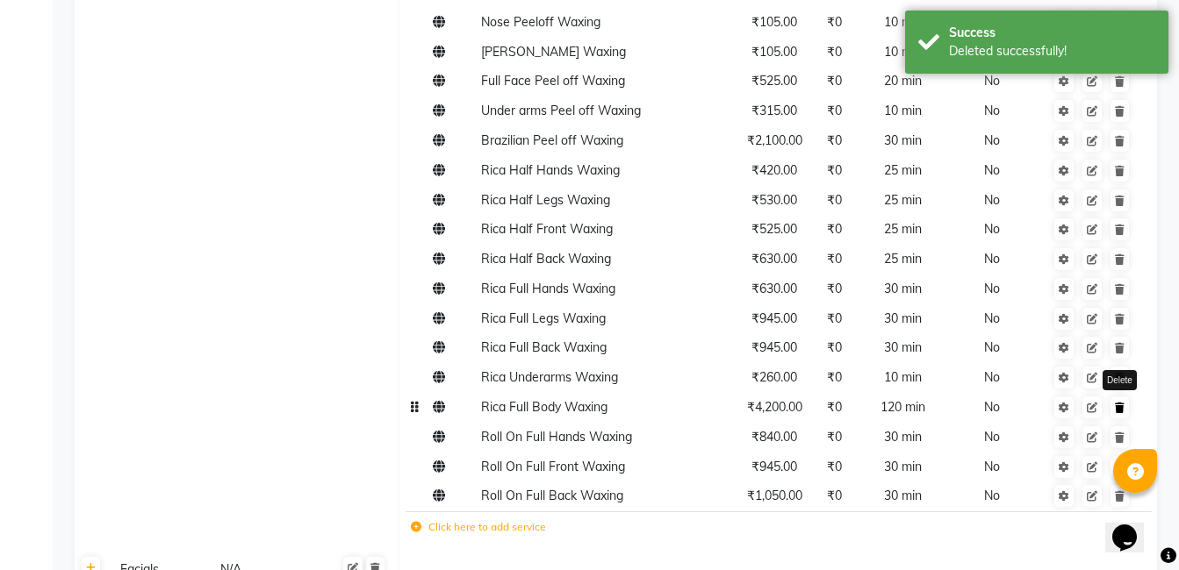
click at [1114, 397] on link at bounding box center [1119, 408] width 18 height 22
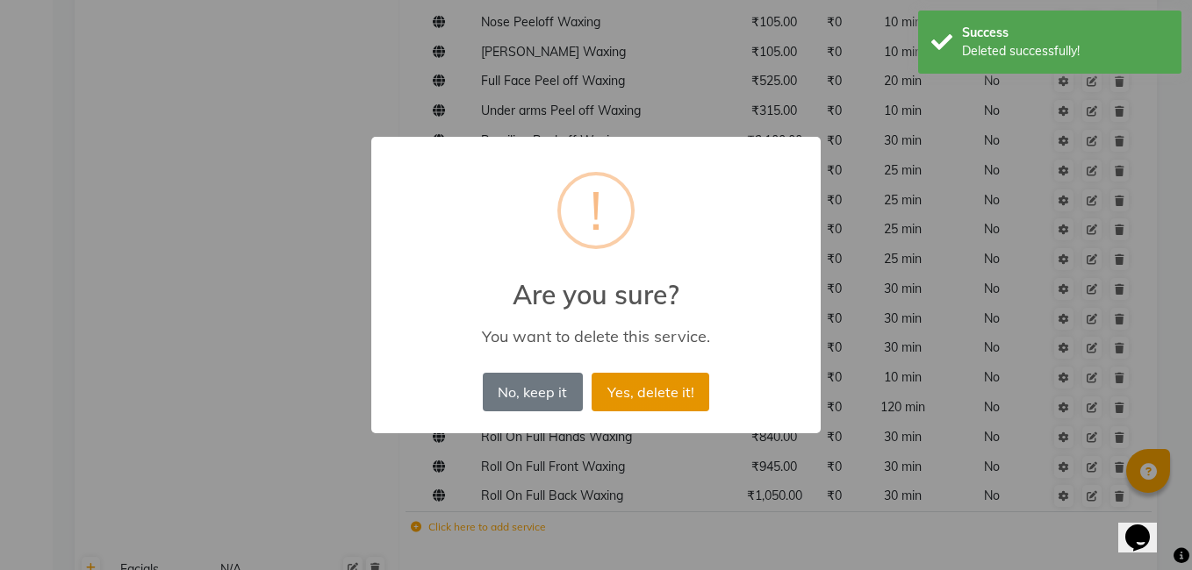
click at [649, 402] on button "Yes, delete it!" at bounding box center [651, 392] width 118 height 39
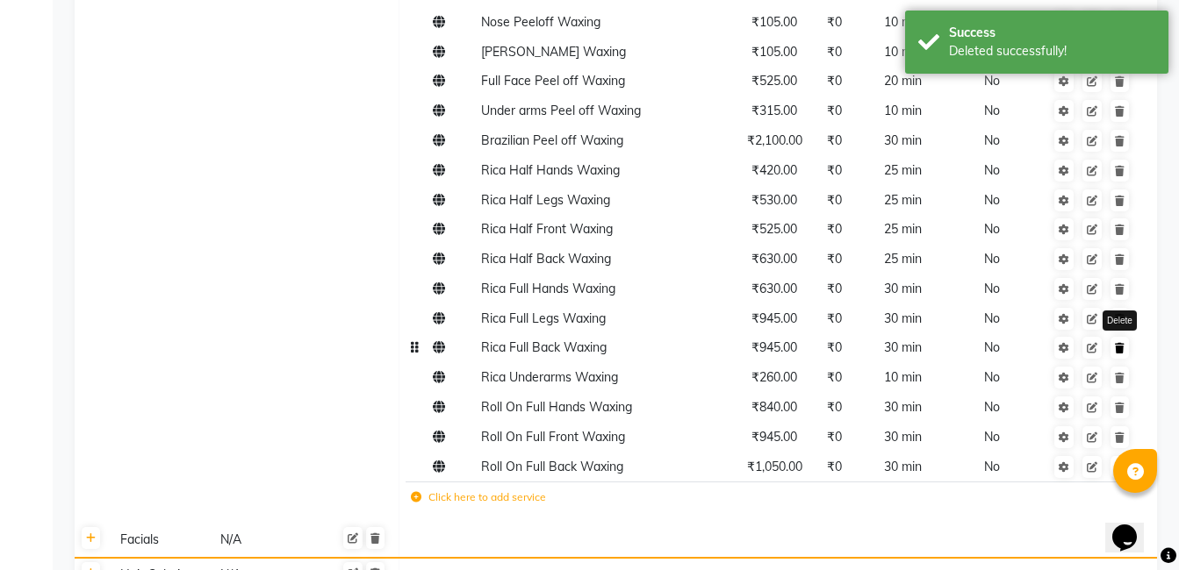
click at [1123, 343] on icon at bounding box center [1120, 348] width 10 height 11
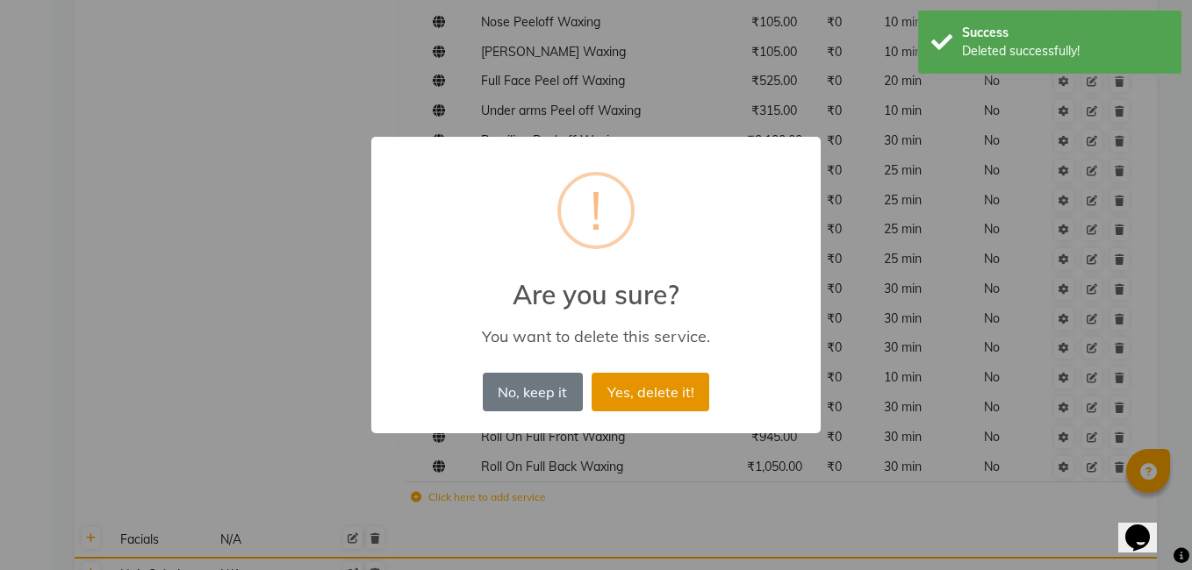
click at [644, 389] on button "Yes, delete it!" at bounding box center [651, 392] width 118 height 39
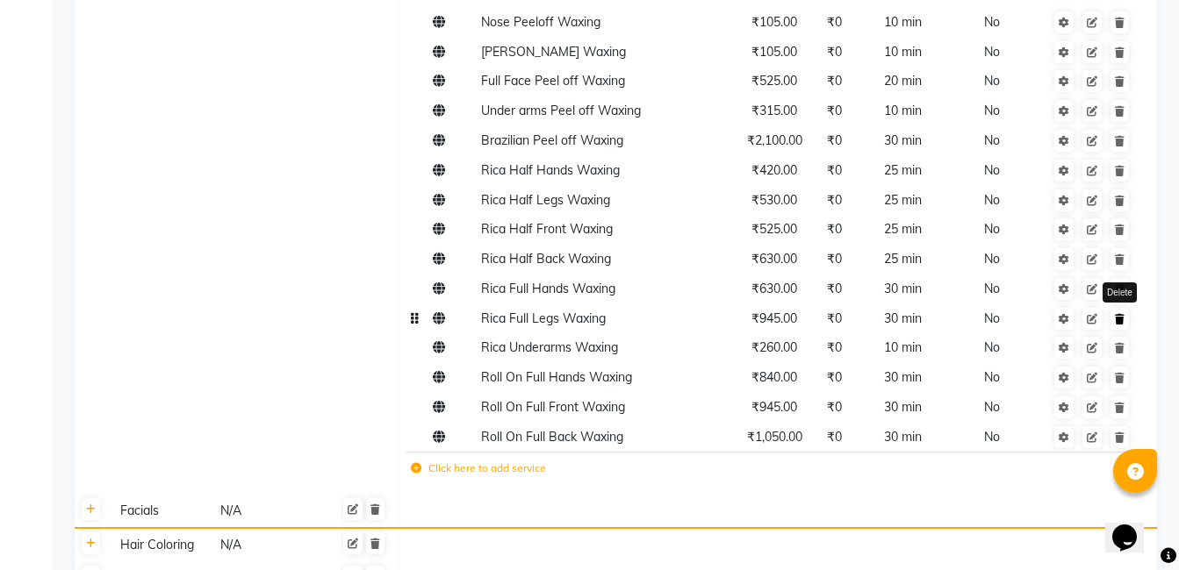
click at [1122, 314] on icon at bounding box center [1120, 319] width 10 height 11
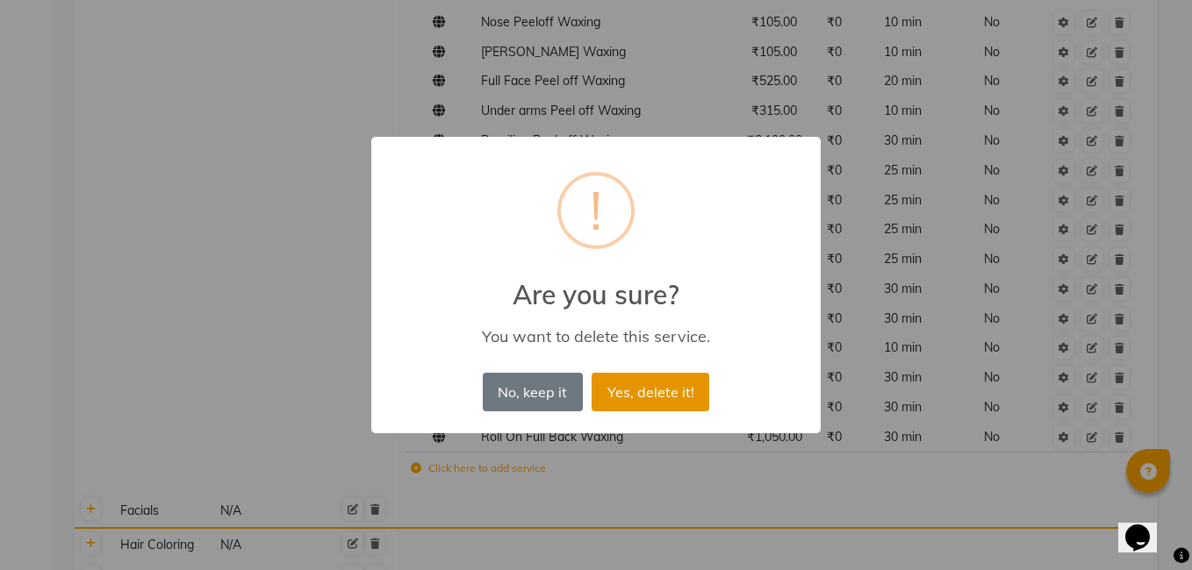
click at [671, 386] on button "Yes, delete it!" at bounding box center [651, 392] width 118 height 39
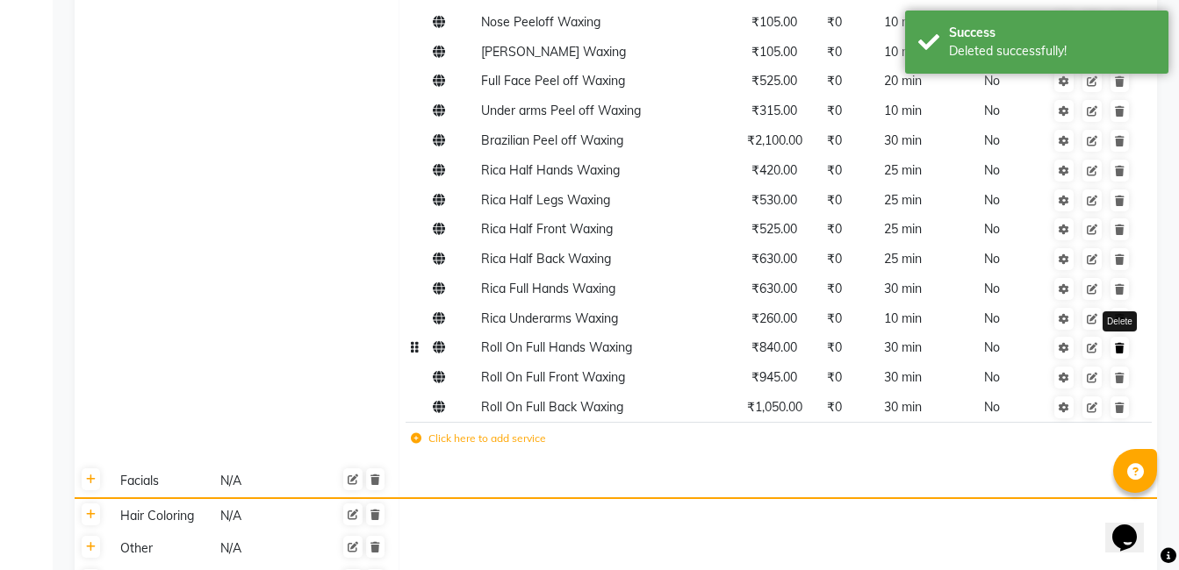
click at [1116, 343] on icon at bounding box center [1120, 348] width 10 height 11
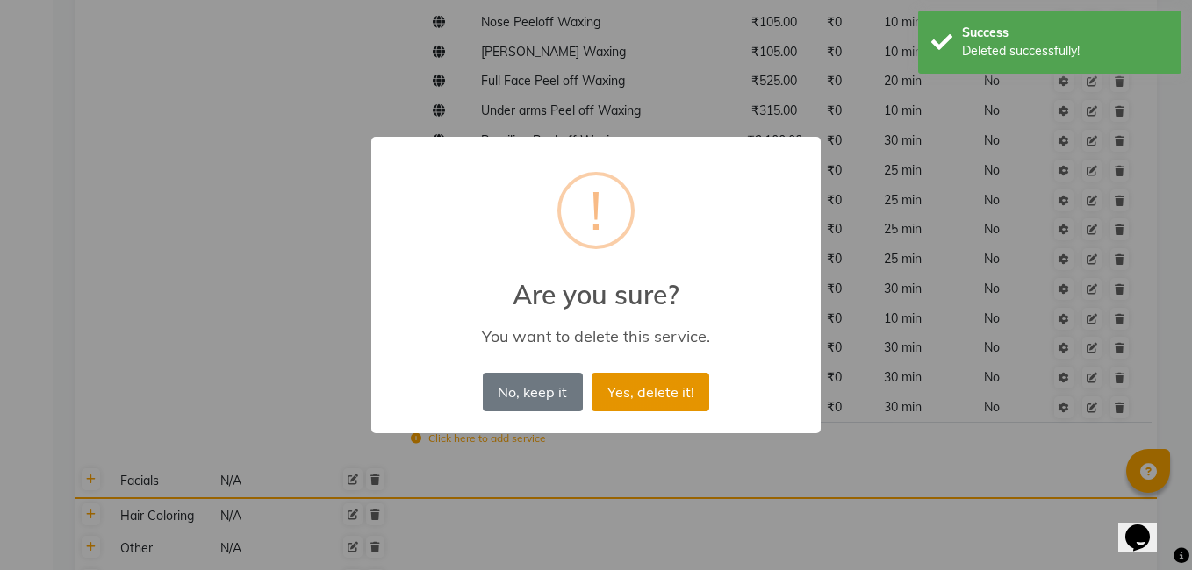
click at [657, 400] on button "Yes, delete it!" at bounding box center [651, 392] width 118 height 39
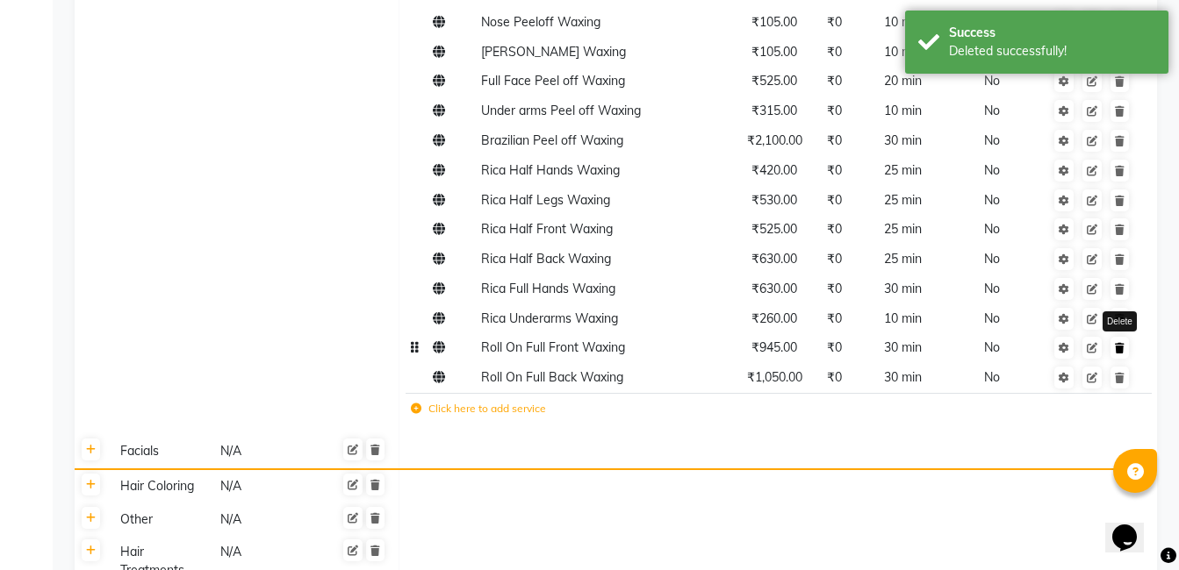
click at [1124, 337] on link at bounding box center [1119, 348] width 18 height 22
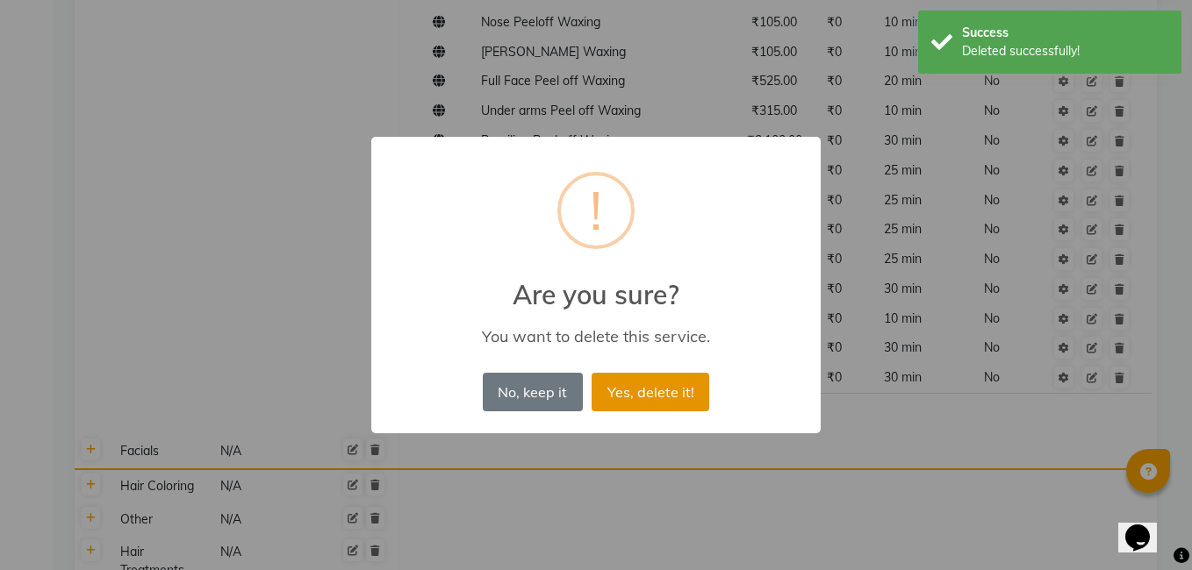
click at [670, 386] on button "Yes, delete it!" at bounding box center [651, 392] width 118 height 39
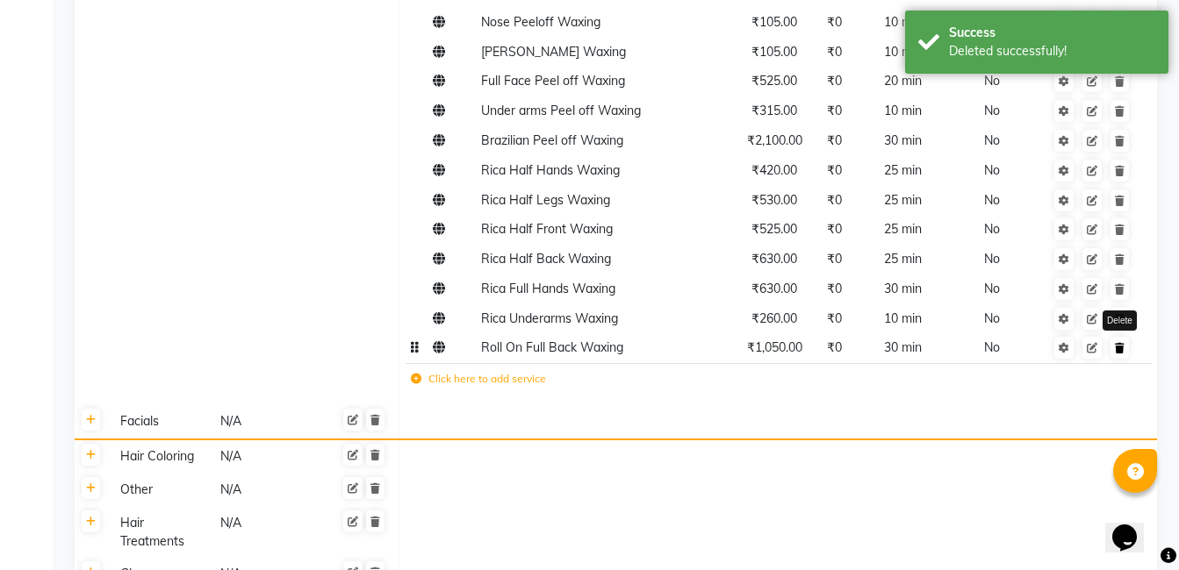
click at [1119, 343] on icon at bounding box center [1120, 348] width 10 height 11
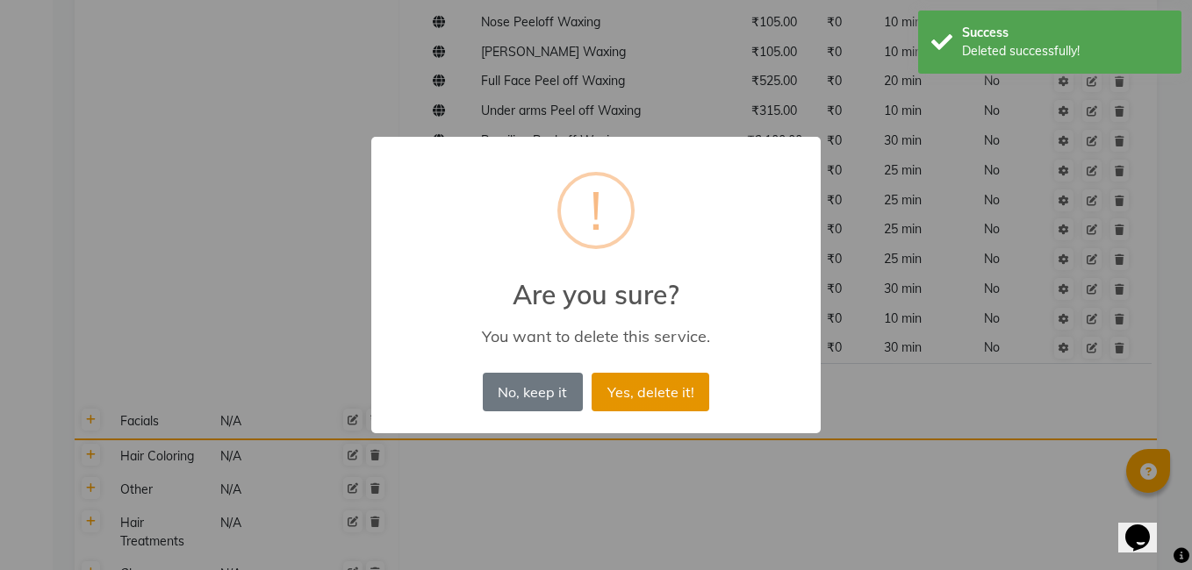
click at [701, 392] on button "Yes, delete it!" at bounding box center [651, 392] width 118 height 39
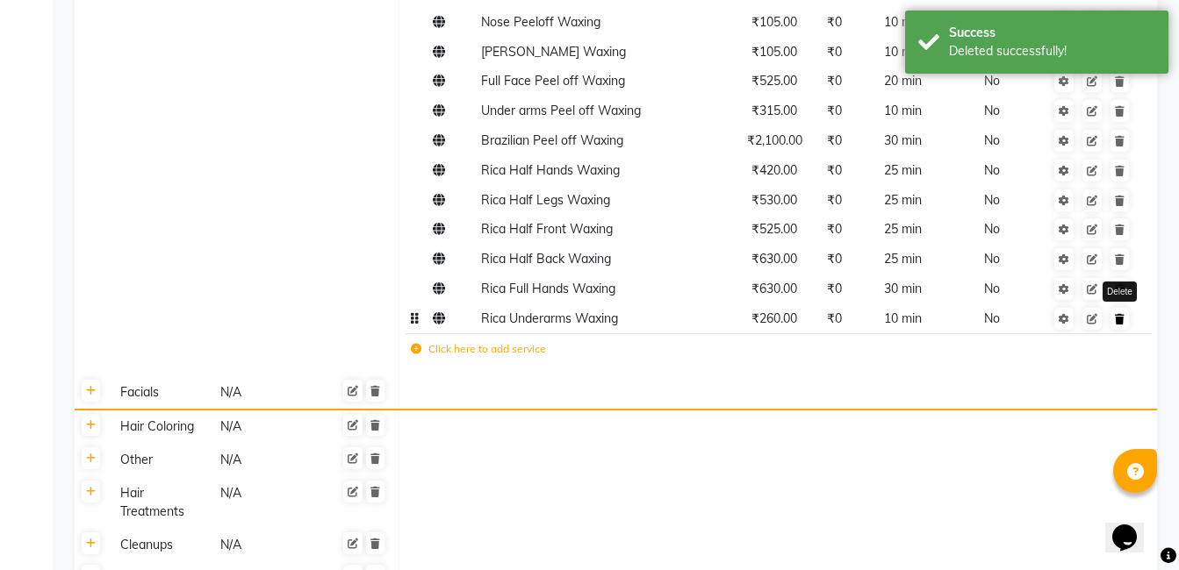
click at [1119, 309] on link at bounding box center [1119, 319] width 18 height 22
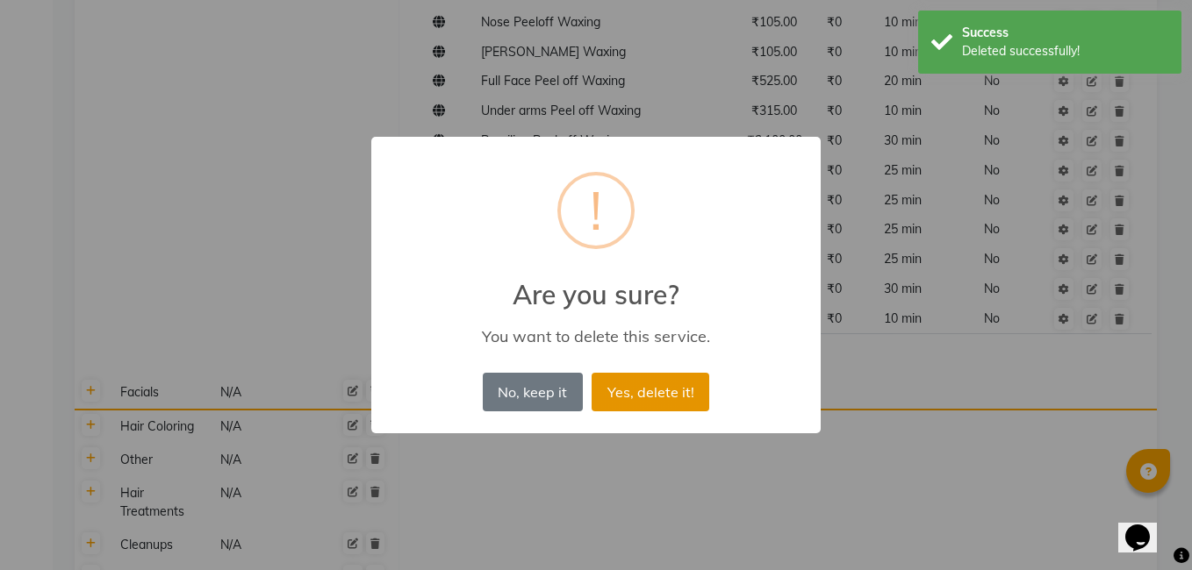
click at [680, 390] on button "Yes, delete it!" at bounding box center [651, 392] width 118 height 39
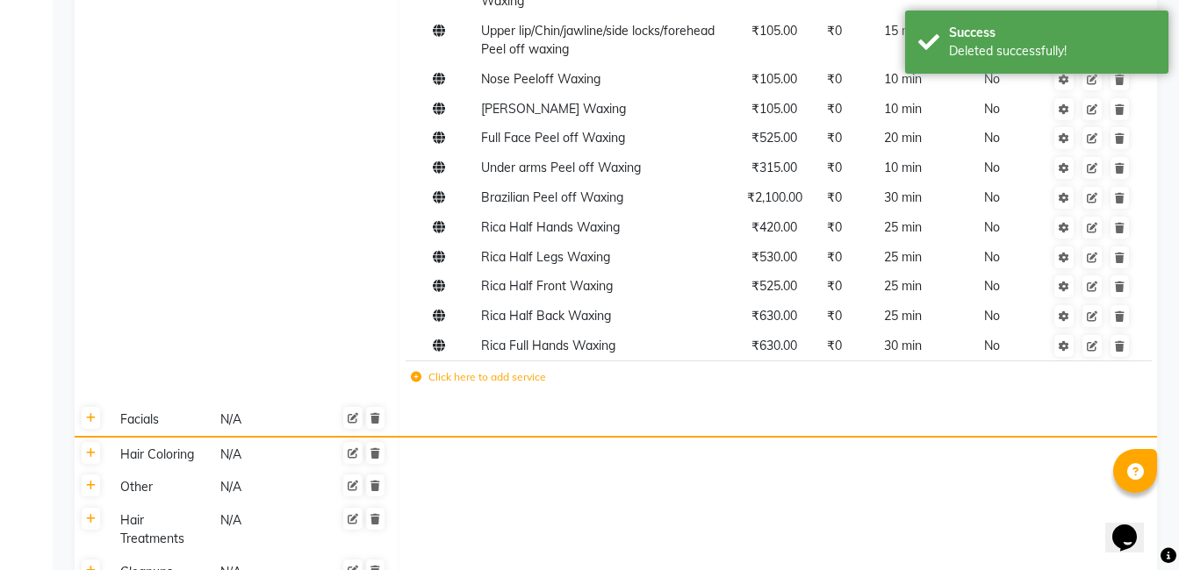
scroll to position [1404, 0]
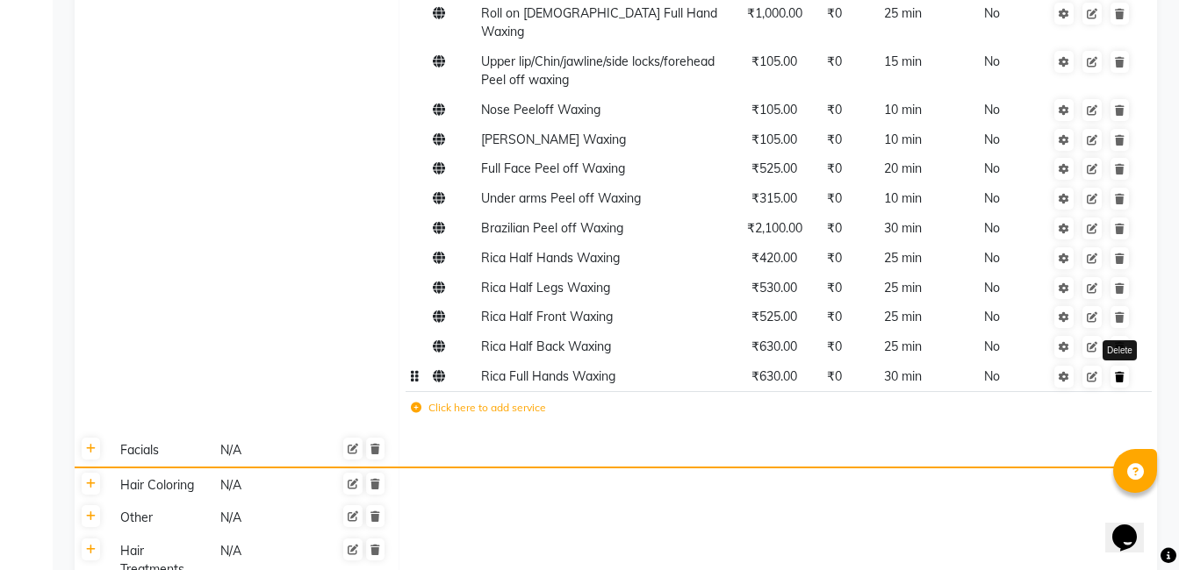
click at [1117, 372] on icon at bounding box center [1120, 377] width 10 height 11
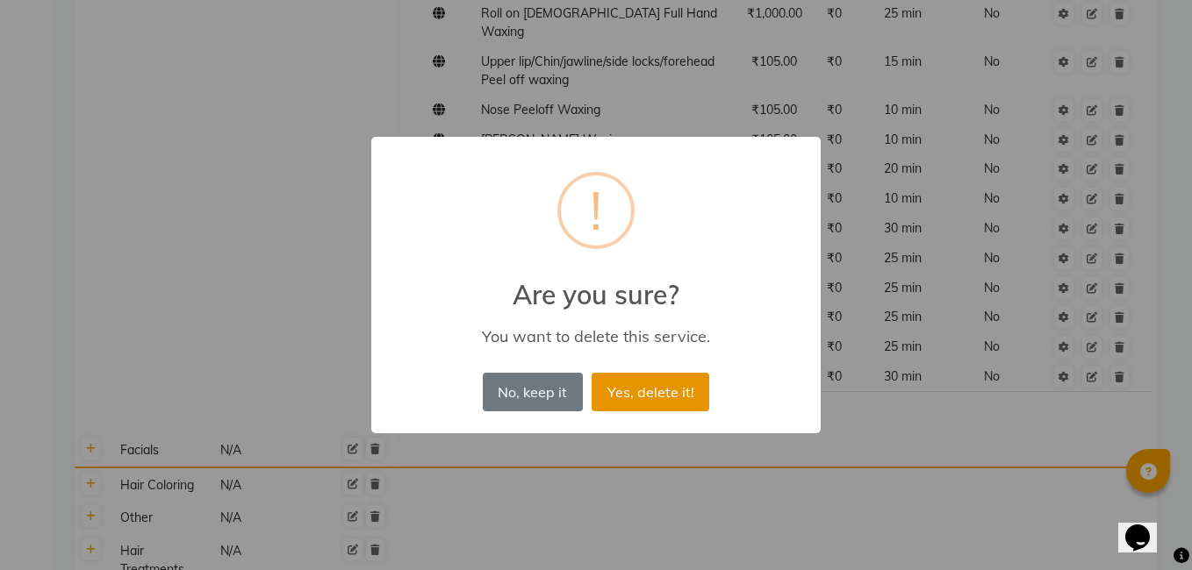
click at [656, 400] on button "Yes, delete it!" at bounding box center [651, 392] width 118 height 39
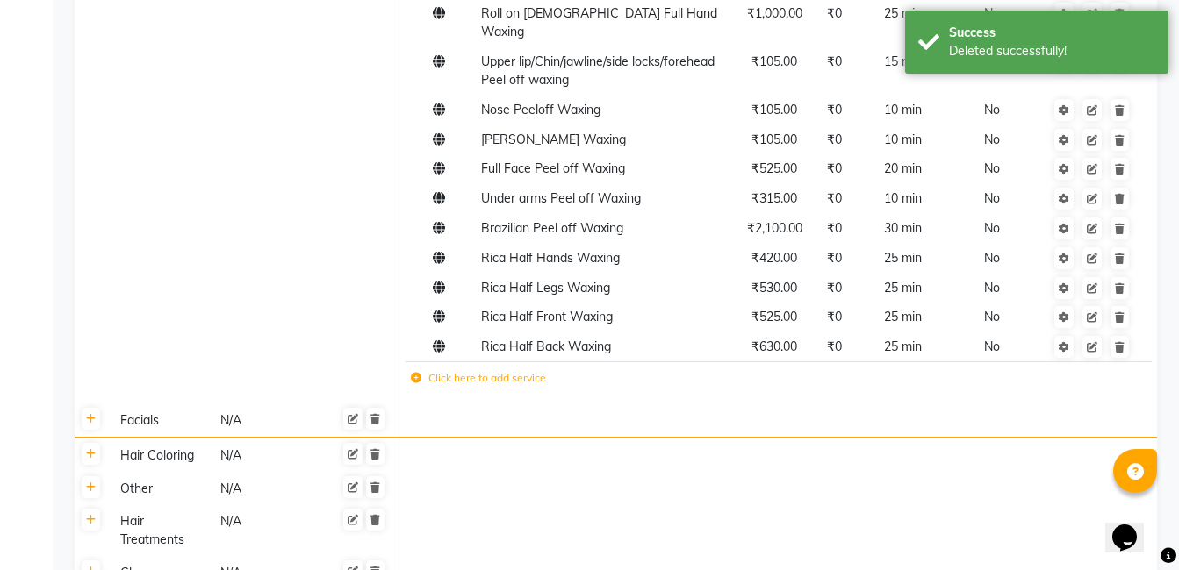
click at [1120, 362] on td at bounding box center [1092, 380] width 96 height 36
click at [1117, 342] on icon at bounding box center [1120, 347] width 10 height 11
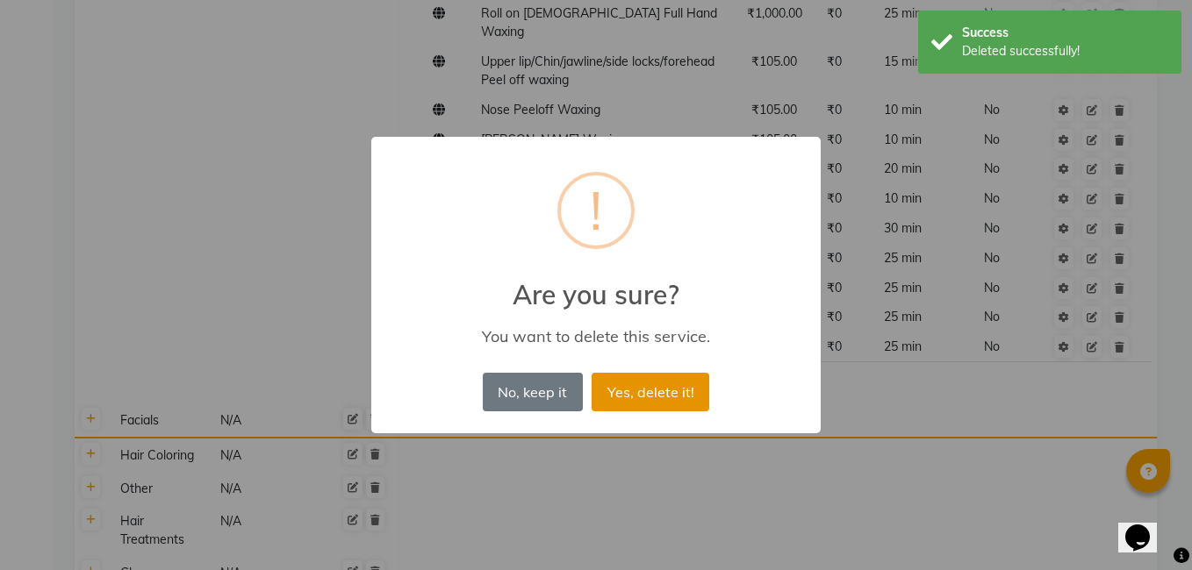
click at [670, 390] on button "Yes, delete it!" at bounding box center [651, 392] width 118 height 39
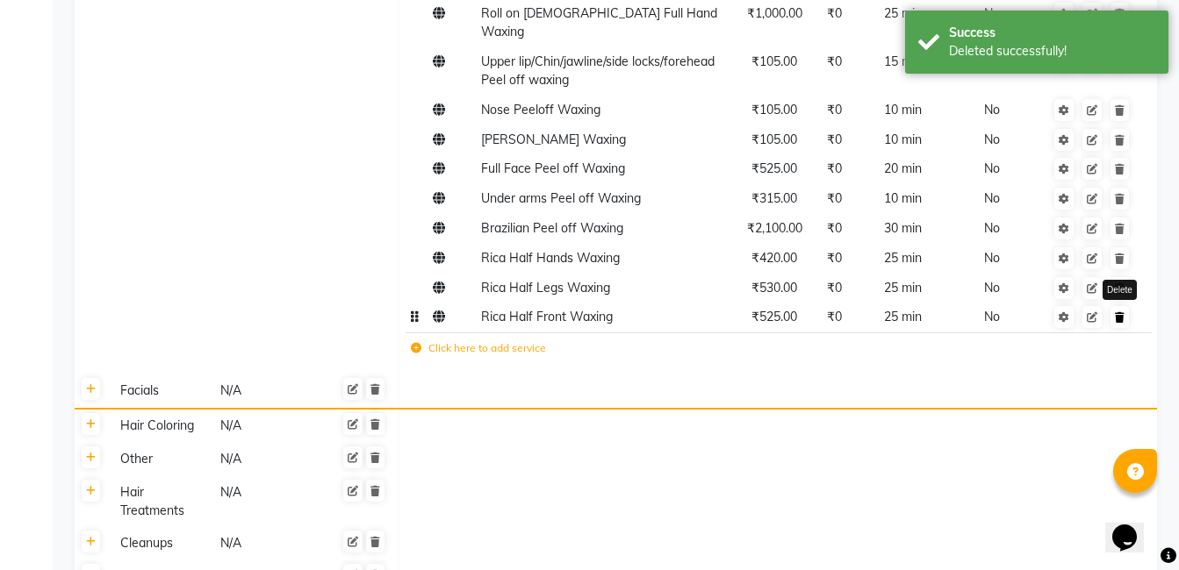
click at [1124, 306] on link at bounding box center [1119, 317] width 18 height 22
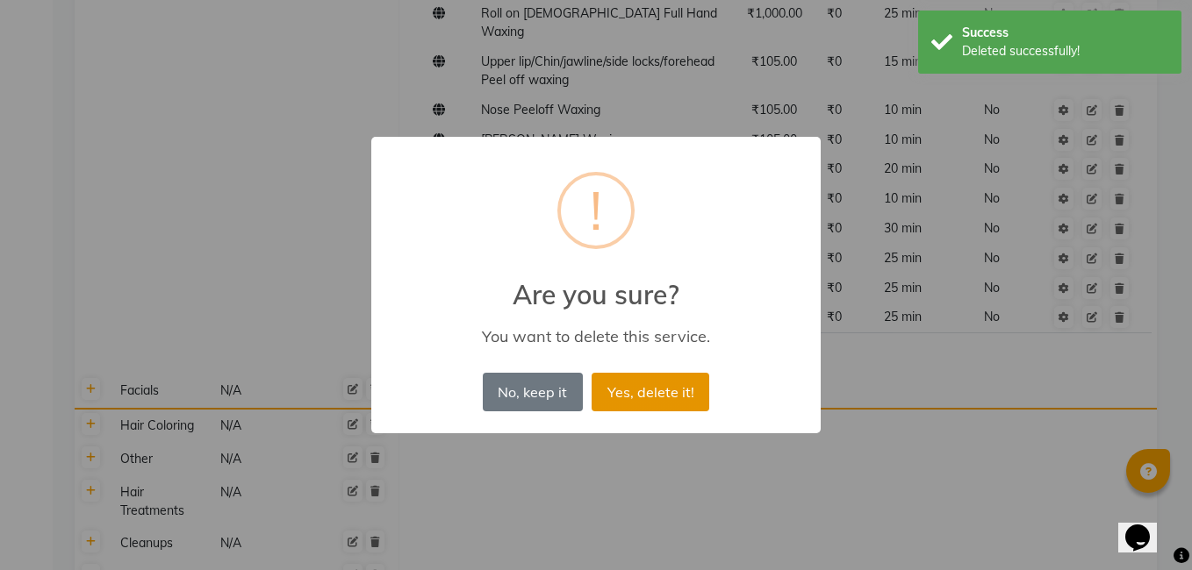
click at [669, 395] on button "Yes, delete it!" at bounding box center [651, 392] width 118 height 39
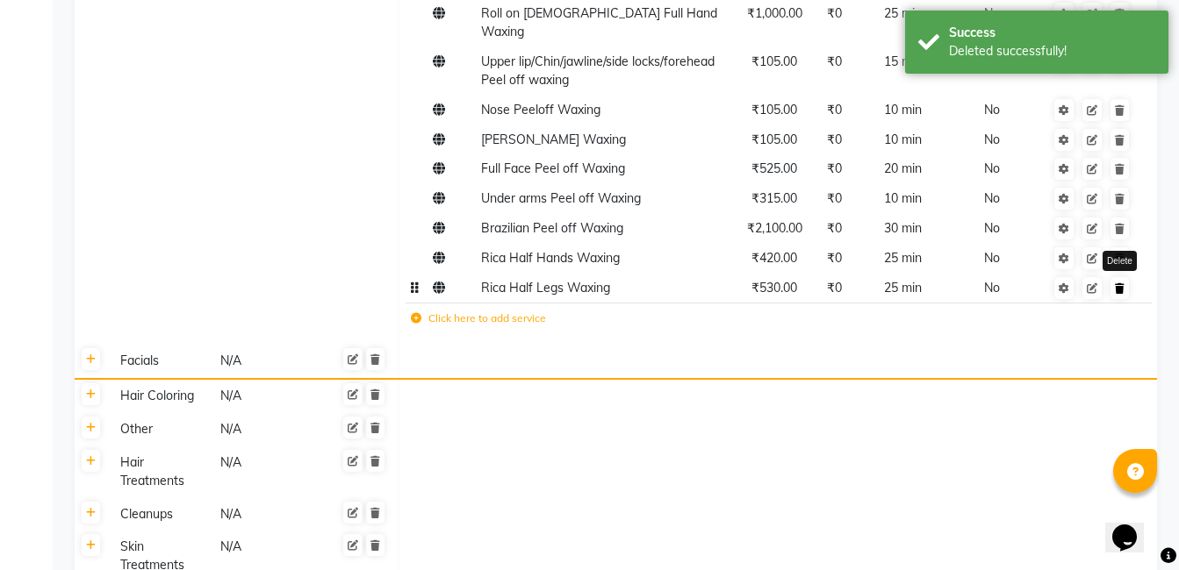
click at [1122, 283] on icon at bounding box center [1120, 288] width 10 height 11
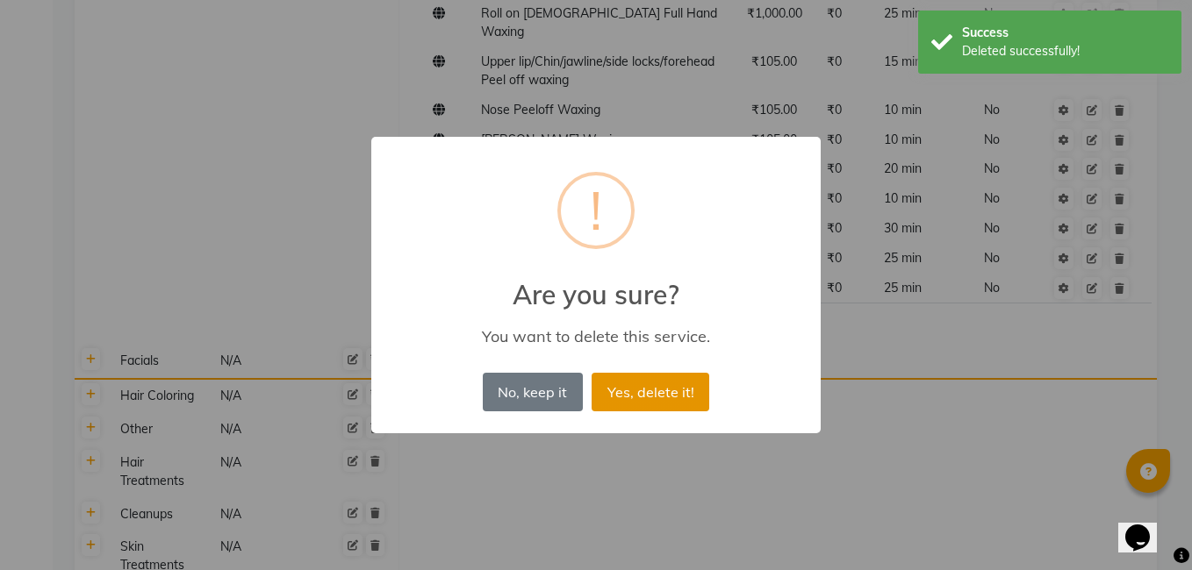
click at [680, 380] on button "Yes, delete it!" at bounding box center [651, 392] width 118 height 39
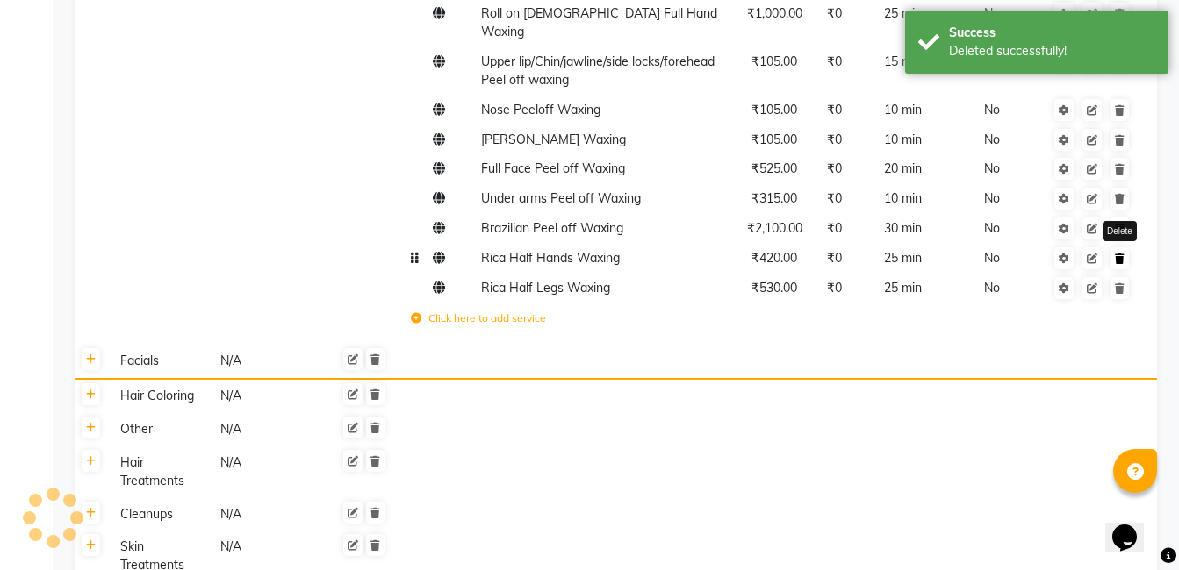
click at [1117, 254] on icon at bounding box center [1120, 259] width 10 height 11
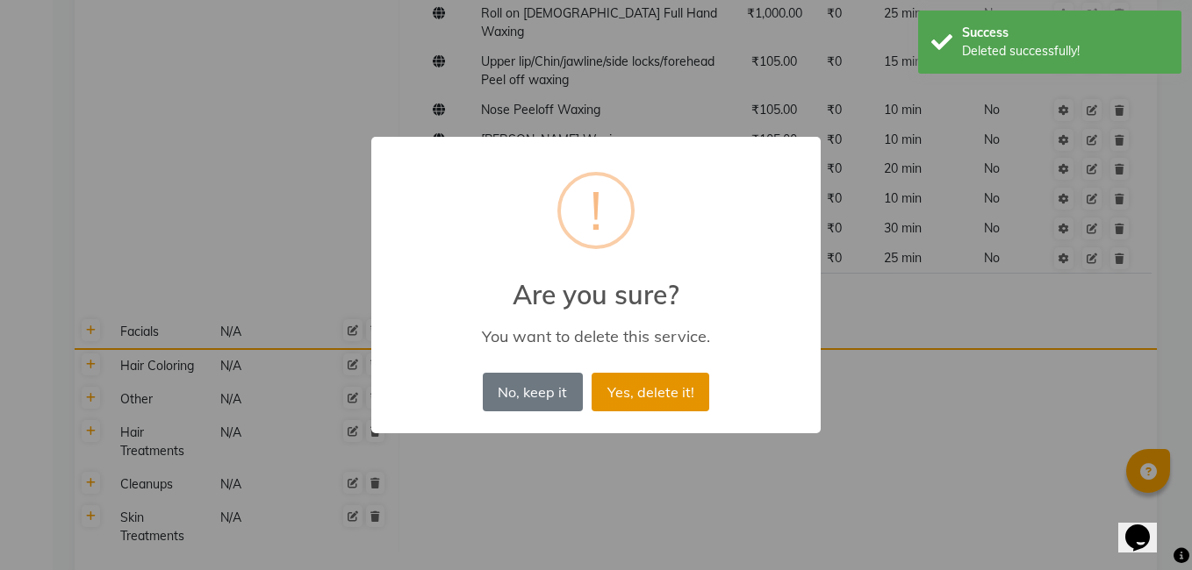
drag, startPoint x: 658, startPoint y: 377, endPoint x: 728, endPoint y: 372, distance: 69.5
click at [656, 381] on button "Yes, delete it!" at bounding box center [651, 392] width 118 height 39
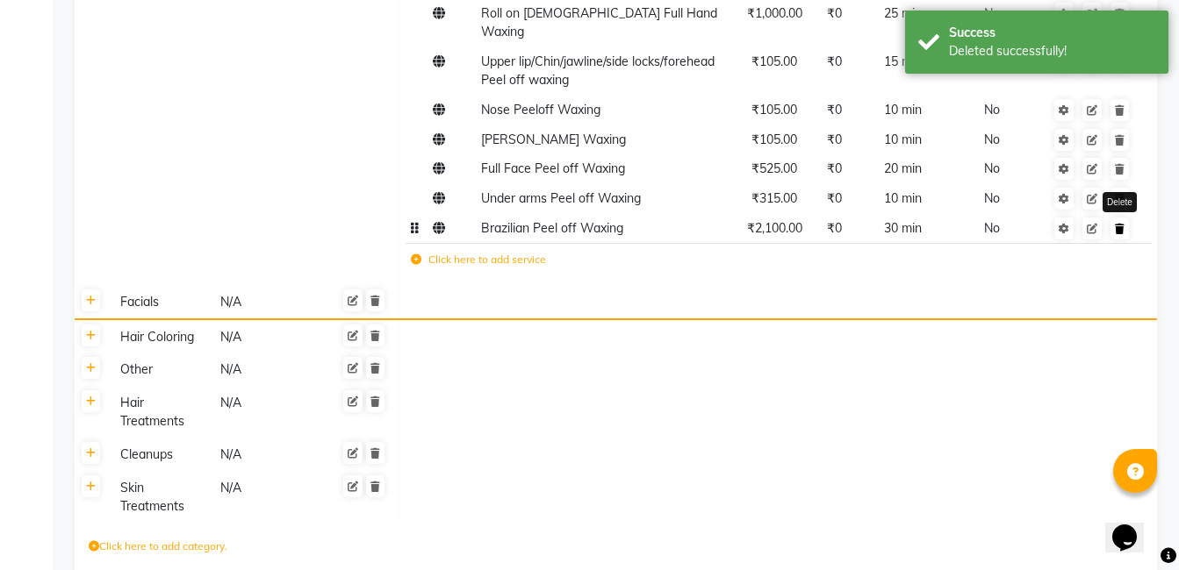
click at [1127, 218] on link at bounding box center [1119, 229] width 18 height 22
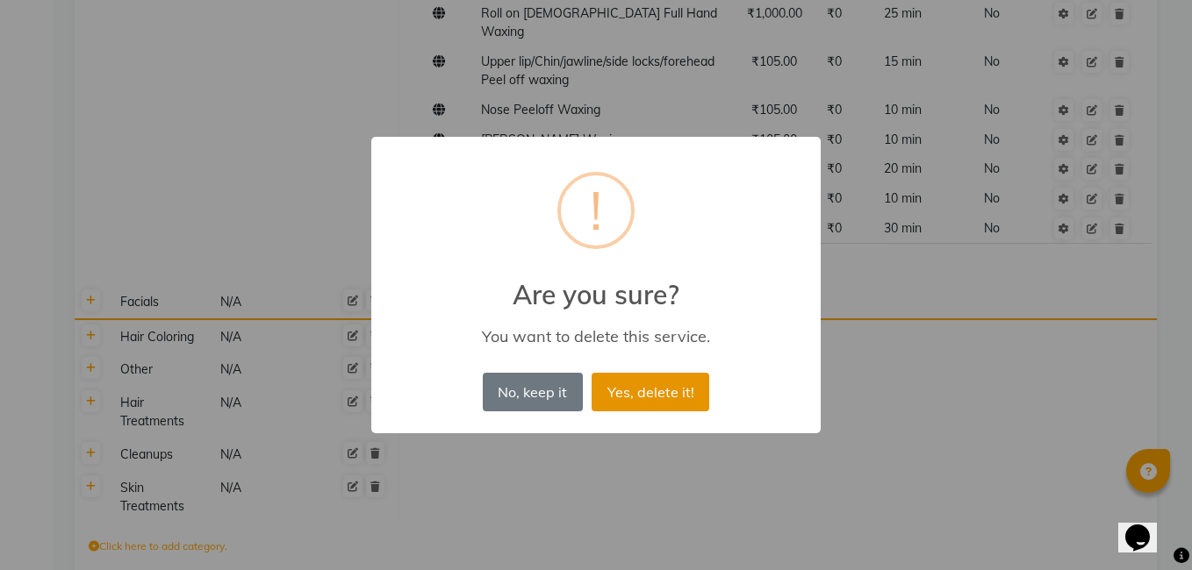
click at [663, 392] on button "Yes, delete it!" at bounding box center [651, 392] width 118 height 39
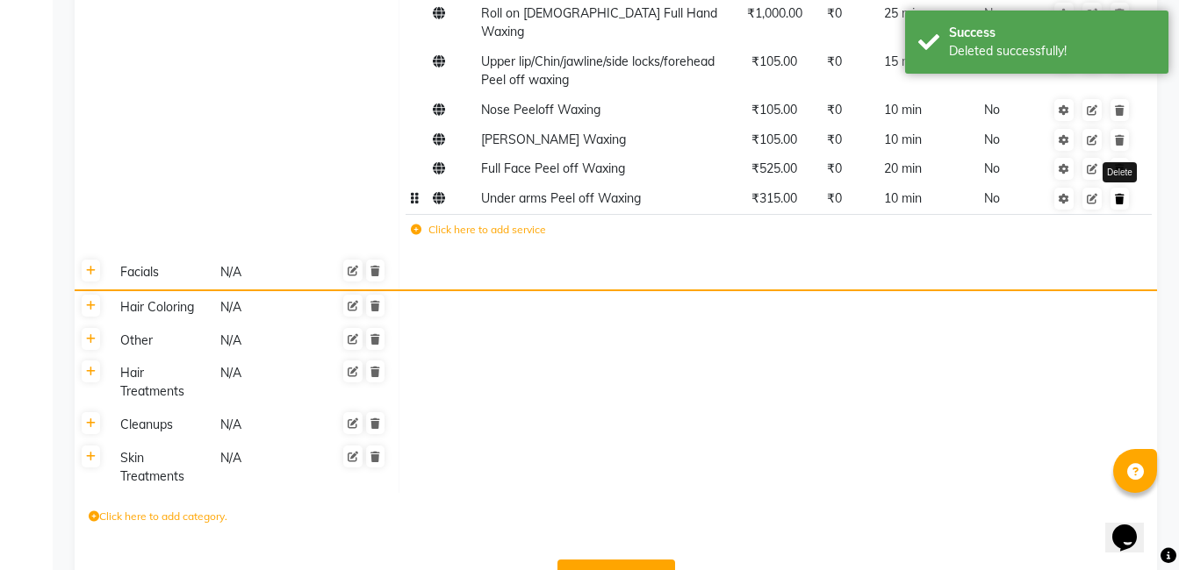
click at [1117, 194] on icon at bounding box center [1120, 199] width 10 height 11
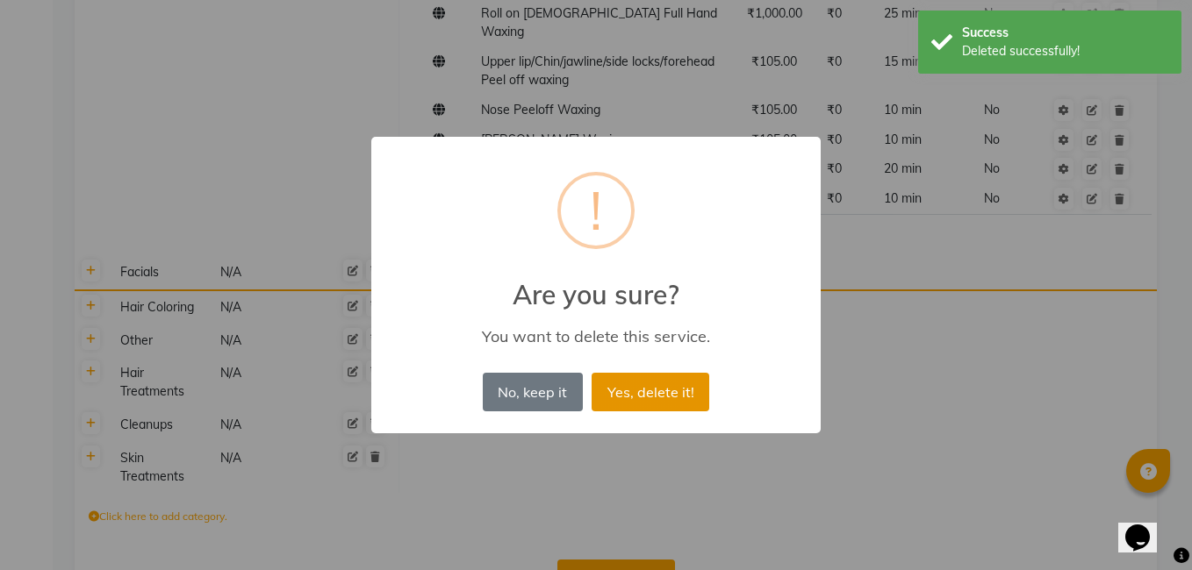
click at [621, 383] on button "Yes, delete it!" at bounding box center [651, 392] width 118 height 39
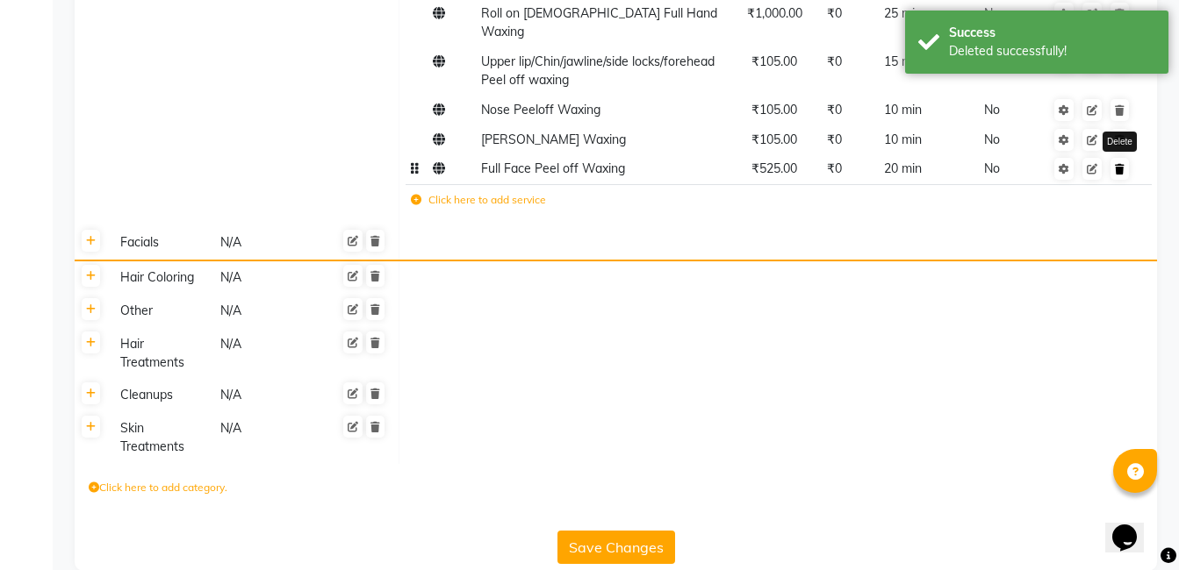
click at [1125, 158] on link at bounding box center [1119, 169] width 18 height 22
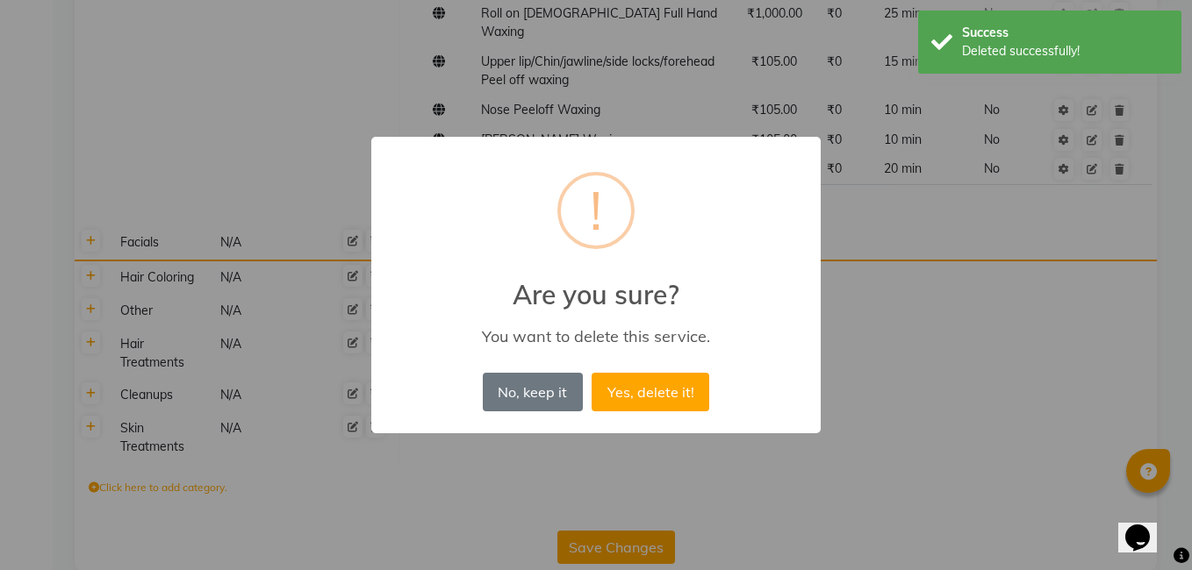
drag, startPoint x: 694, startPoint y: 389, endPoint x: 587, endPoint y: 570, distance: 210.1
click at [691, 389] on button "Yes, delete it!" at bounding box center [651, 392] width 118 height 39
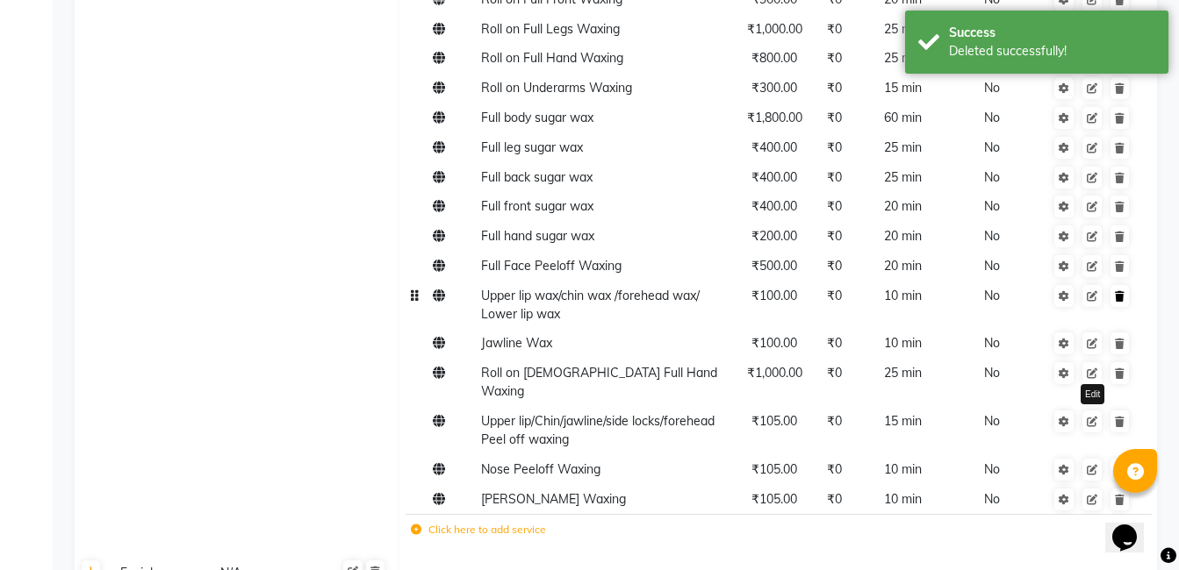
scroll to position [1032, 0]
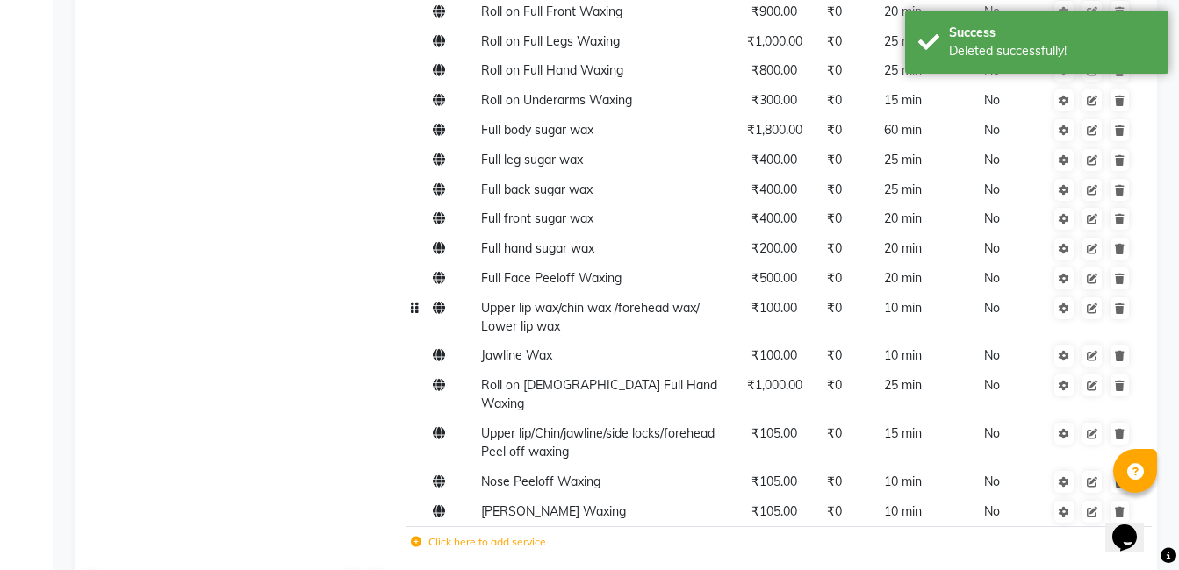
click at [1123, 296] on td at bounding box center [1092, 317] width 96 height 48
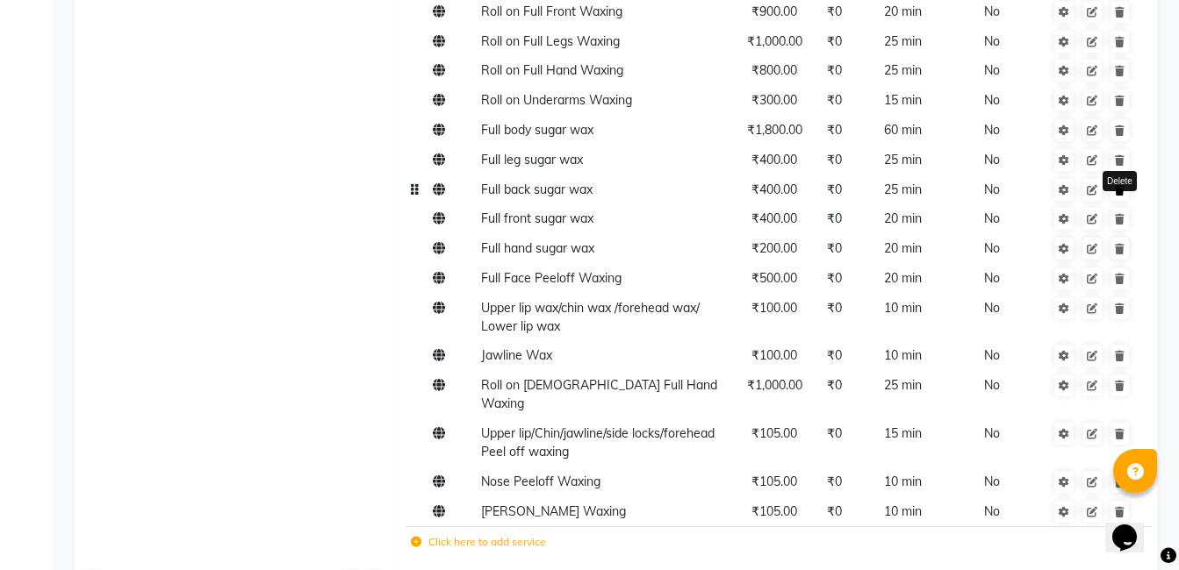
click at [1123, 196] on link at bounding box center [1119, 190] width 18 height 22
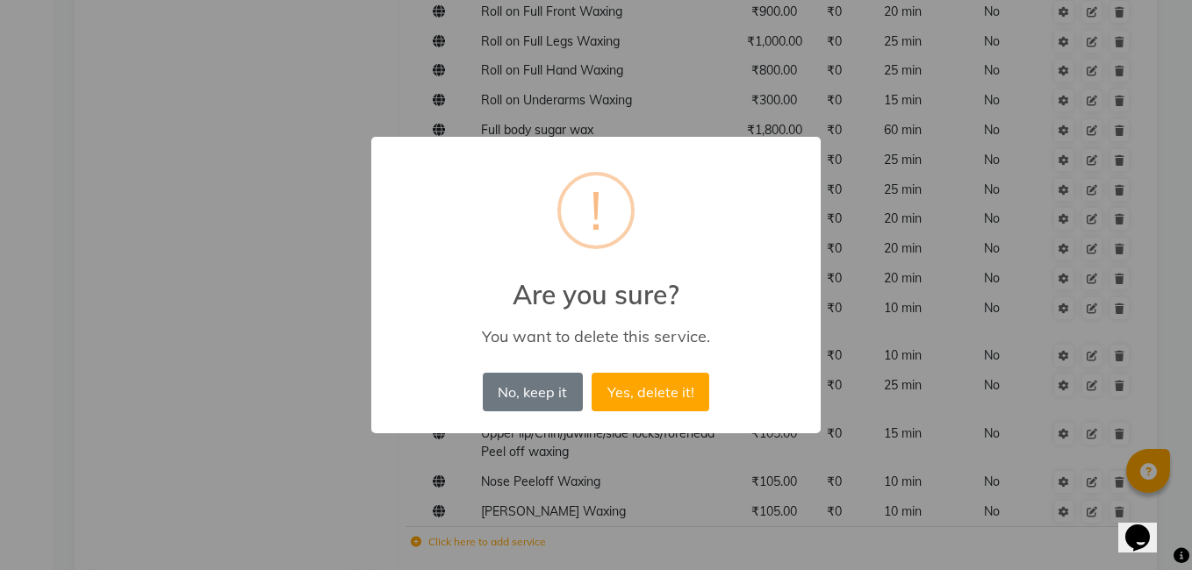
drag, startPoint x: 688, startPoint y: 383, endPoint x: 1053, endPoint y: 240, distance: 392.1
click at [695, 383] on button "Yes, delete it!" at bounding box center [651, 392] width 118 height 39
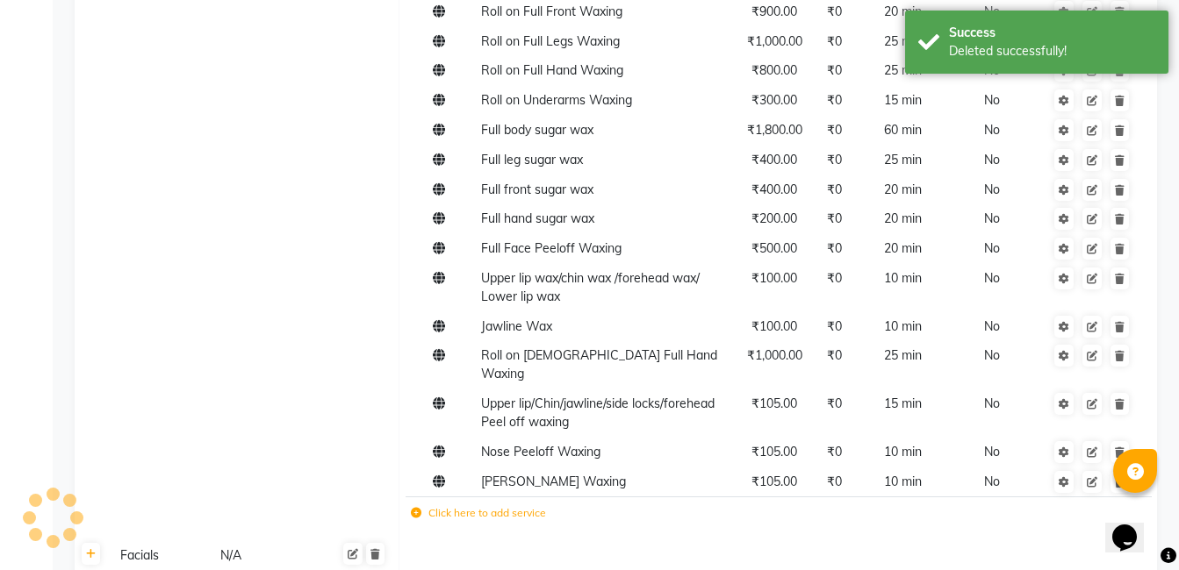
click at [1121, 176] on td at bounding box center [1092, 190] width 96 height 30
click at [1121, 130] on icon at bounding box center [1120, 131] width 10 height 11
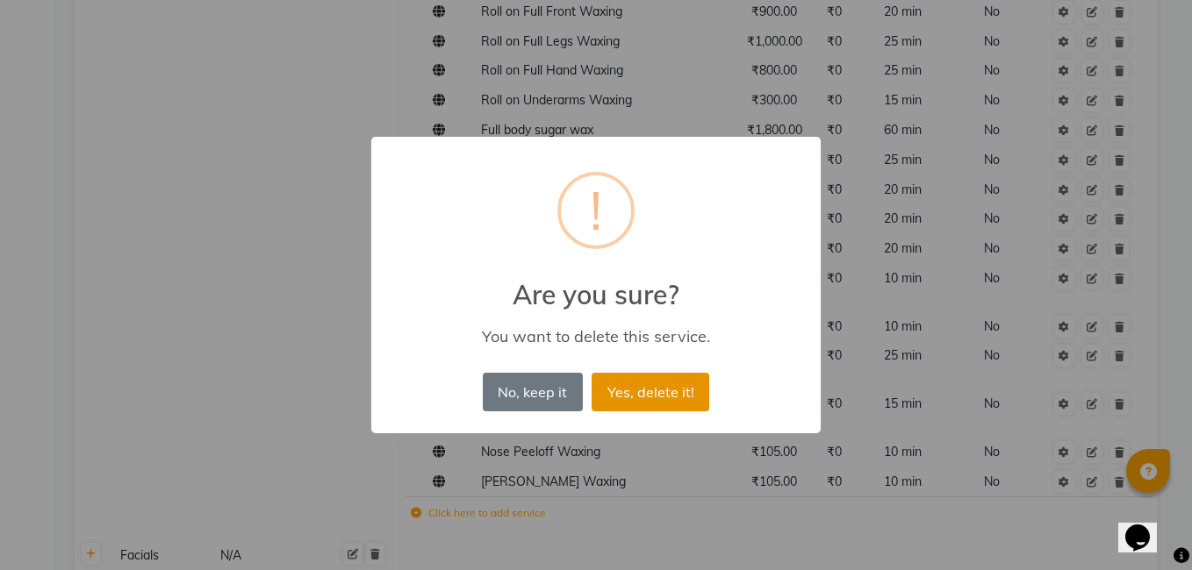
click at [649, 381] on button "Yes, delete it!" at bounding box center [651, 392] width 118 height 39
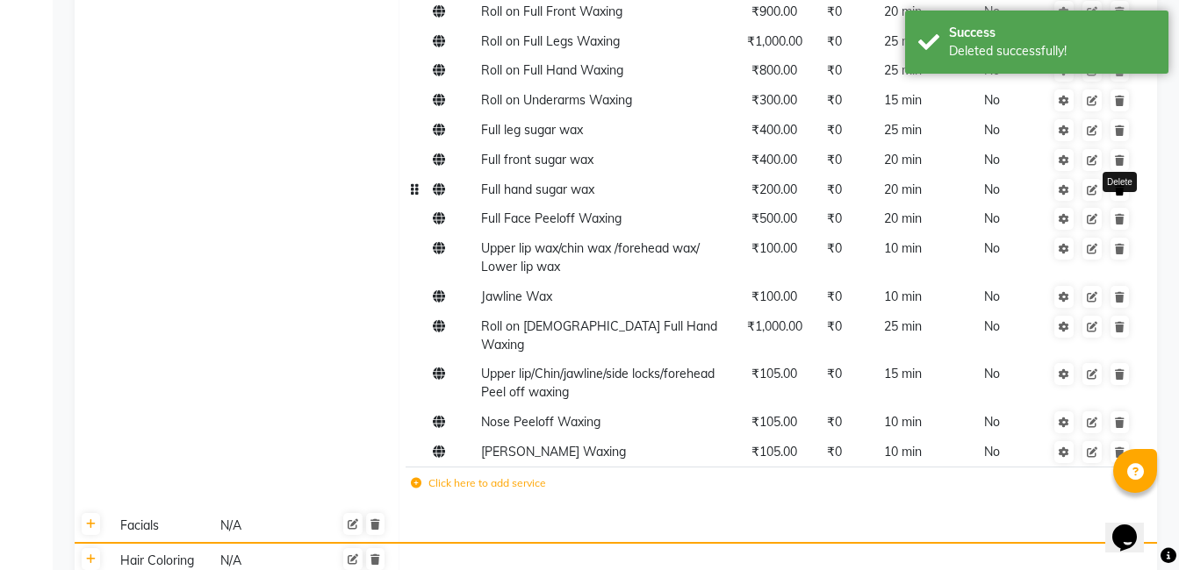
click at [1120, 186] on icon at bounding box center [1120, 190] width 10 height 11
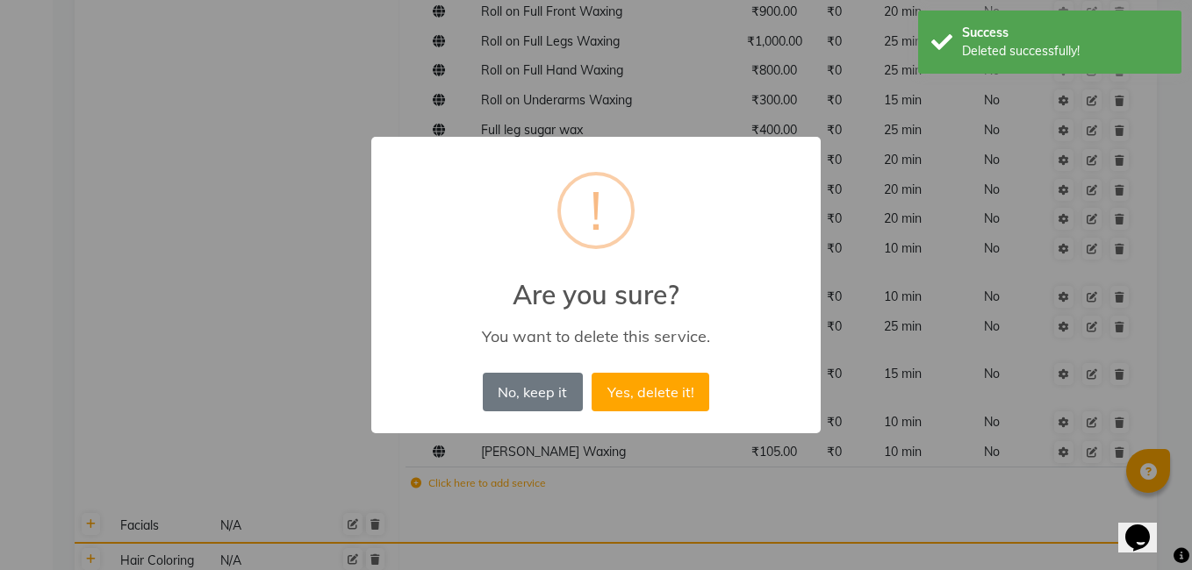
drag, startPoint x: 699, startPoint y: 378, endPoint x: 740, endPoint y: 359, distance: 44.8
click at [699, 383] on button "Yes, delete it!" at bounding box center [651, 392] width 118 height 39
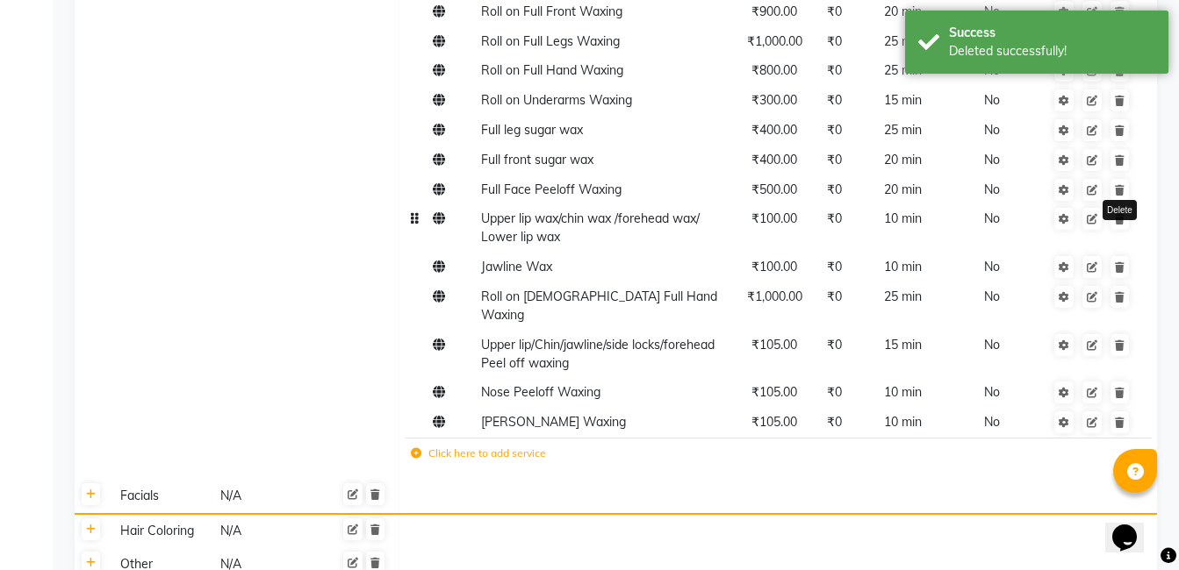
click at [1117, 230] on td "Delete" at bounding box center [1092, 228] width 96 height 48
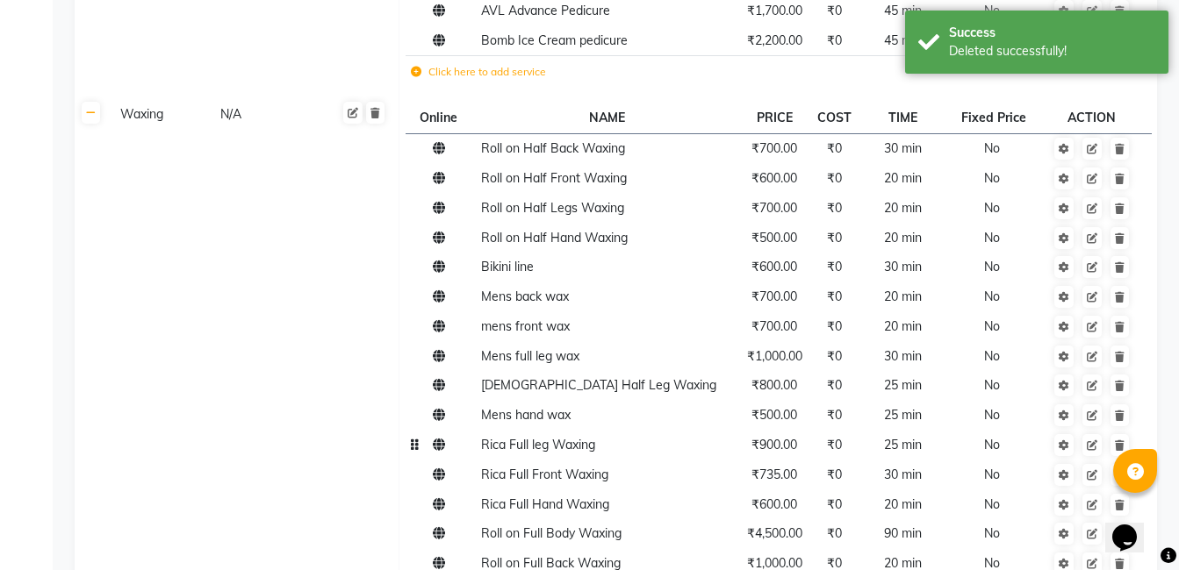
scroll to position [330, 0]
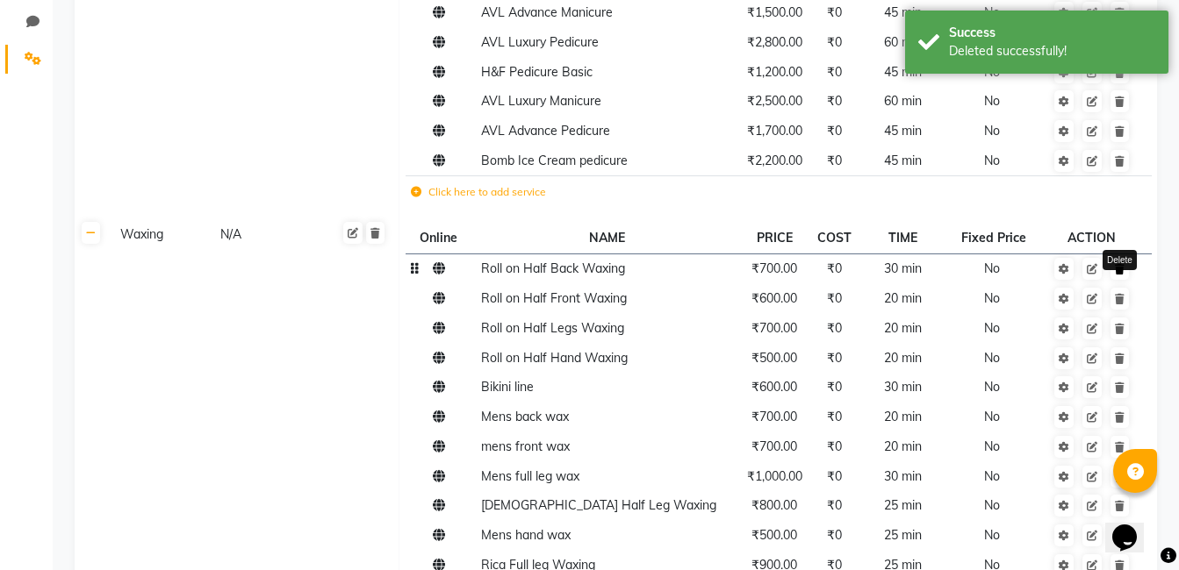
click at [1125, 272] on link at bounding box center [1119, 269] width 18 height 22
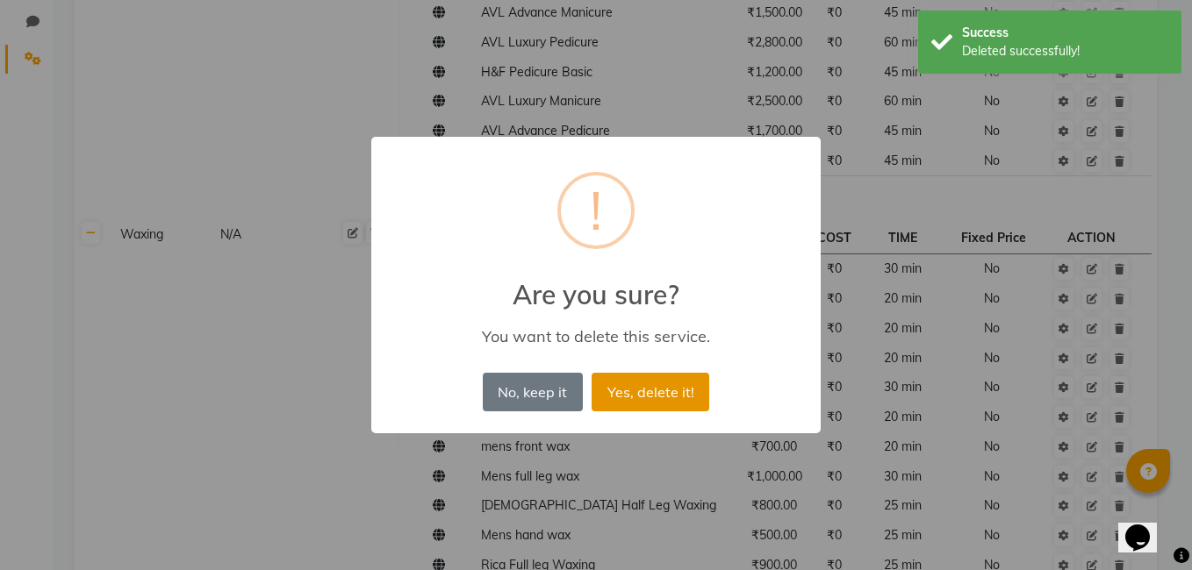
click at [658, 390] on button "Yes, delete it!" at bounding box center [651, 392] width 118 height 39
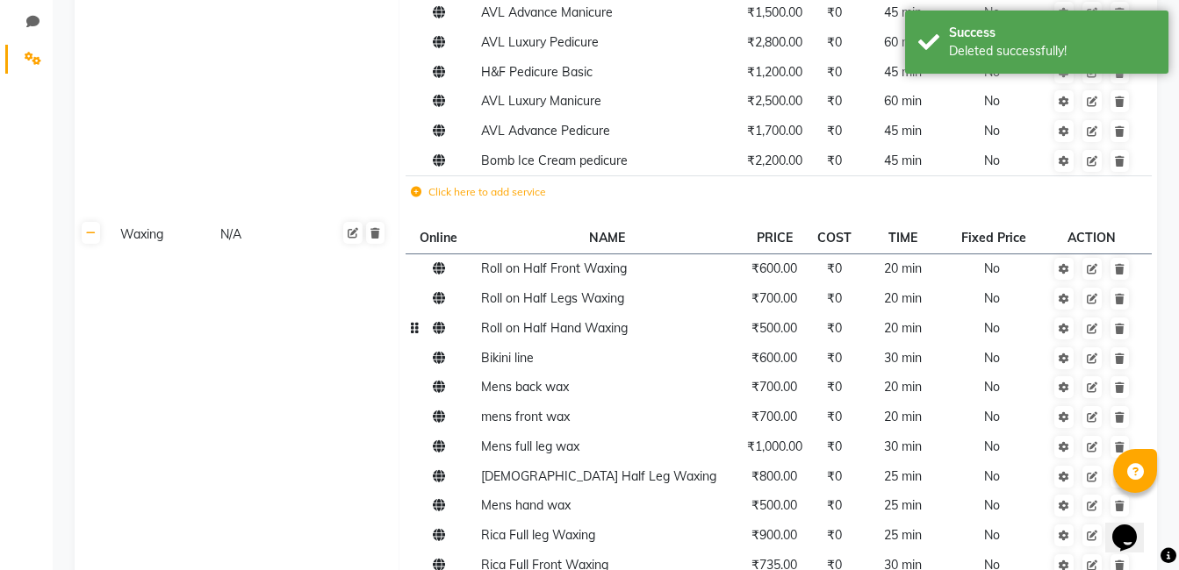
click at [1130, 367] on td at bounding box center [1092, 358] width 96 height 30
click at [1117, 301] on icon at bounding box center [1120, 299] width 10 height 11
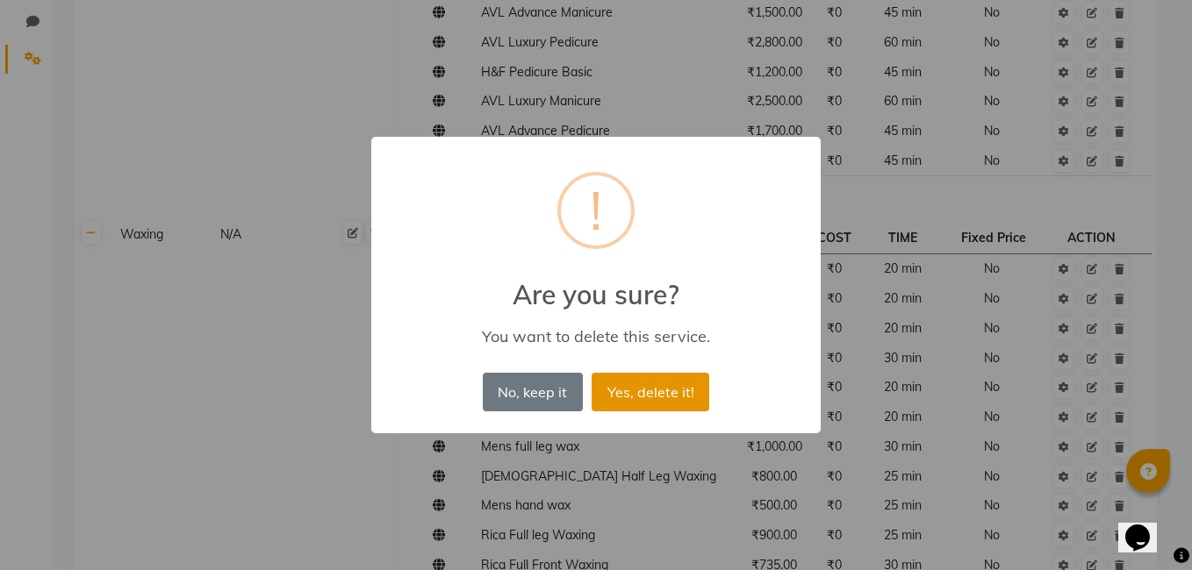
drag, startPoint x: 633, startPoint y: 397, endPoint x: 664, endPoint y: 397, distance: 30.7
click at [648, 397] on button "Yes, delete it!" at bounding box center [651, 392] width 118 height 39
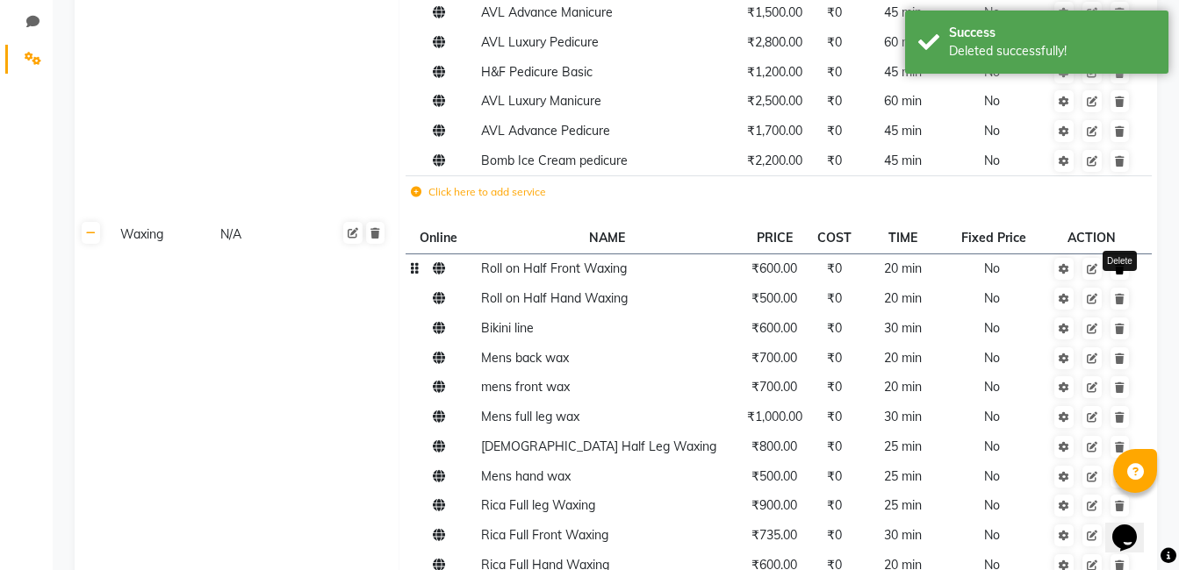
click at [1123, 275] on icon at bounding box center [1120, 269] width 10 height 11
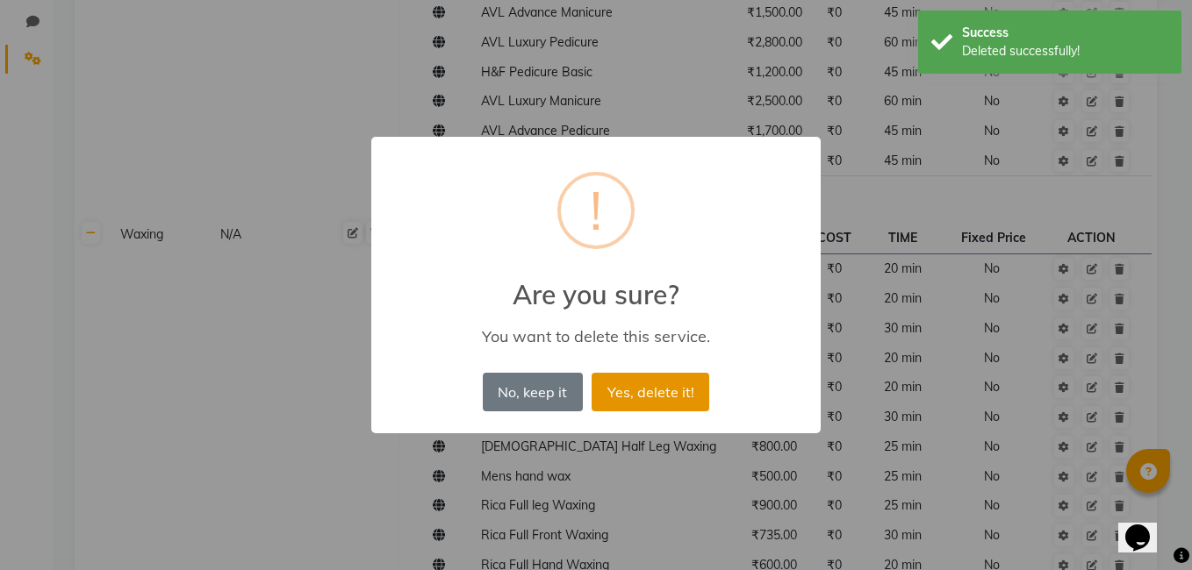
click at [671, 391] on button "Yes, delete it!" at bounding box center [651, 392] width 118 height 39
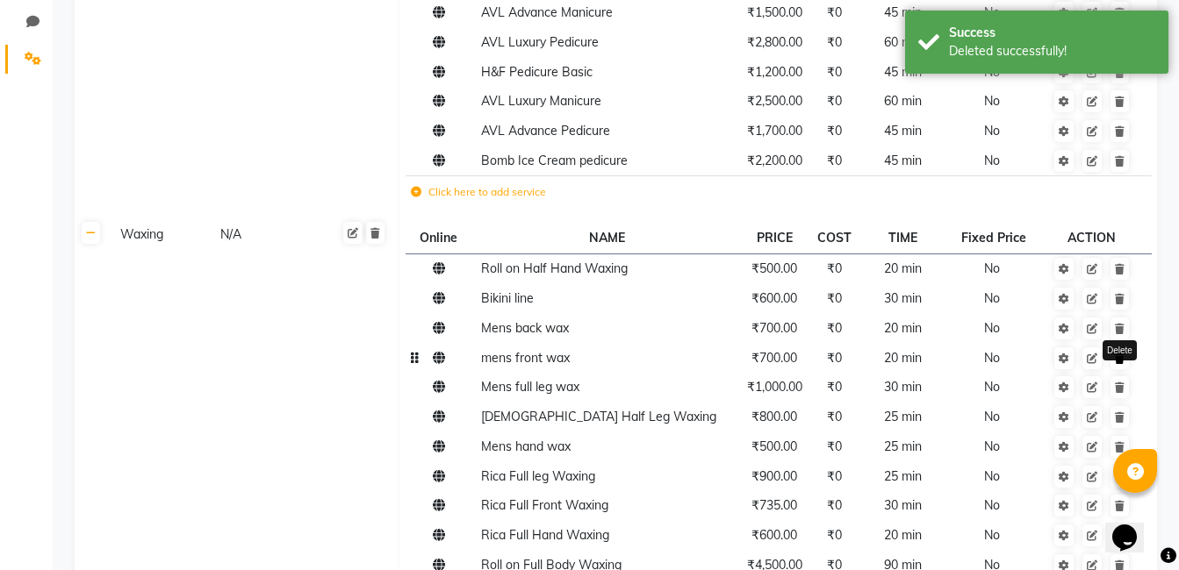
click at [1118, 354] on icon at bounding box center [1120, 359] width 10 height 11
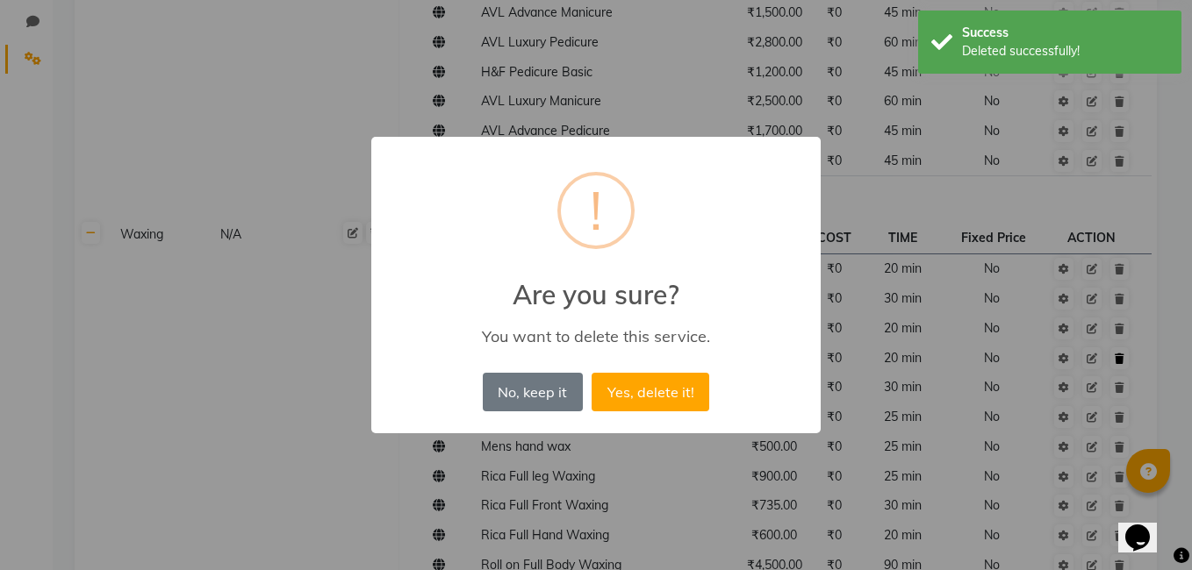
click at [604, 397] on button "Yes, delete it!" at bounding box center [651, 392] width 118 height 39
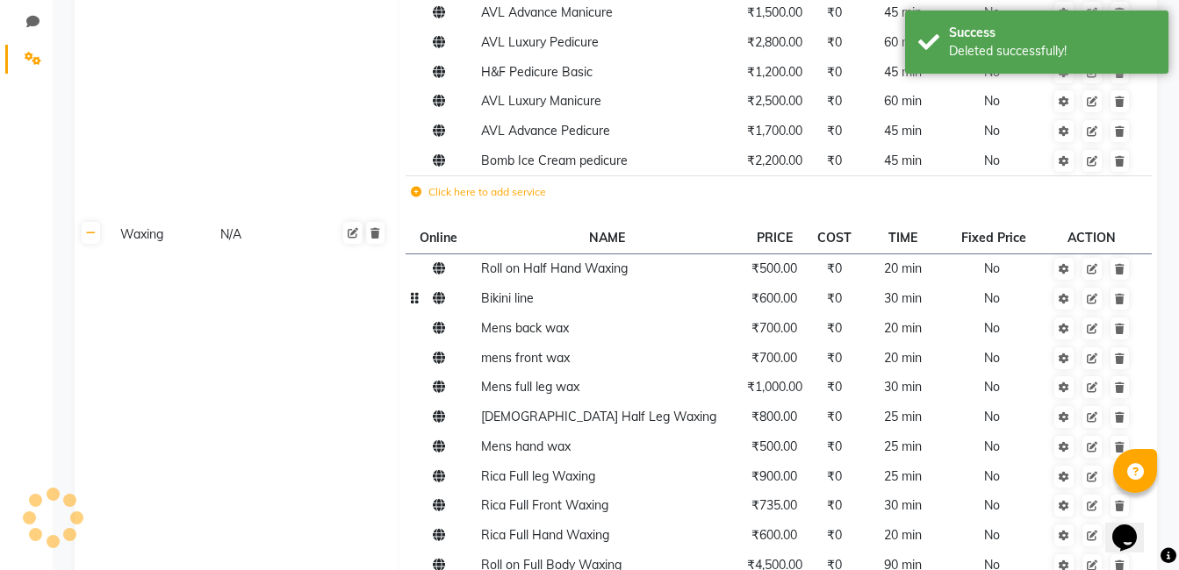
click at [1122, 312] on td at bounding box center [1092, 299] width 96 height 30
click at [1119, 305] on link at bounding box center [1119, 299] width 18 height 22
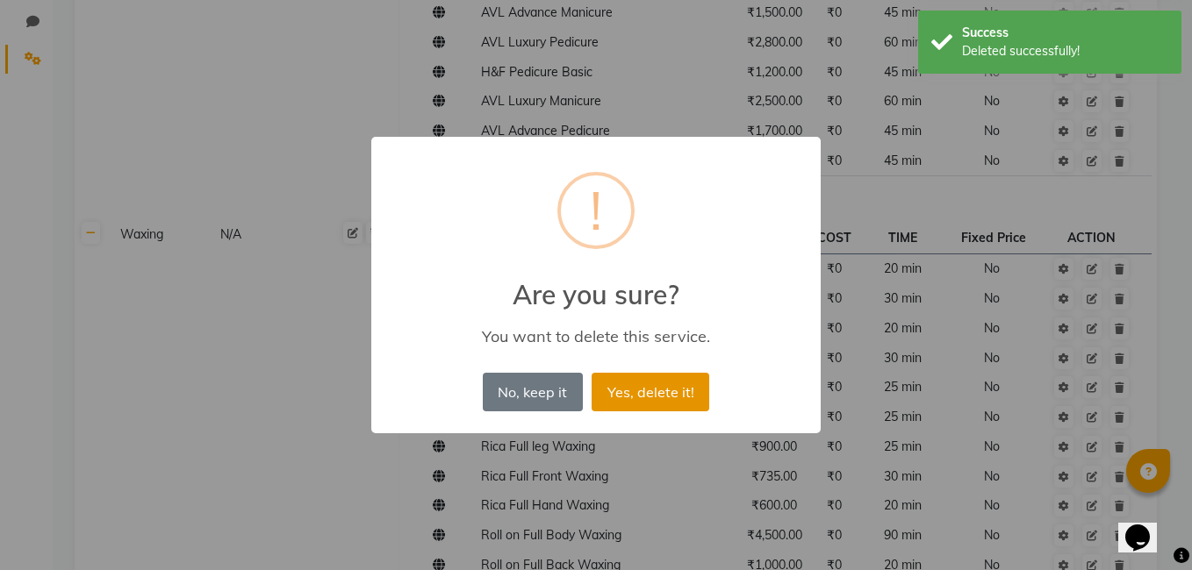
click at [660, 384] on button "Yes, delete it!" at bounding box center [651, 392] width 118 height 39
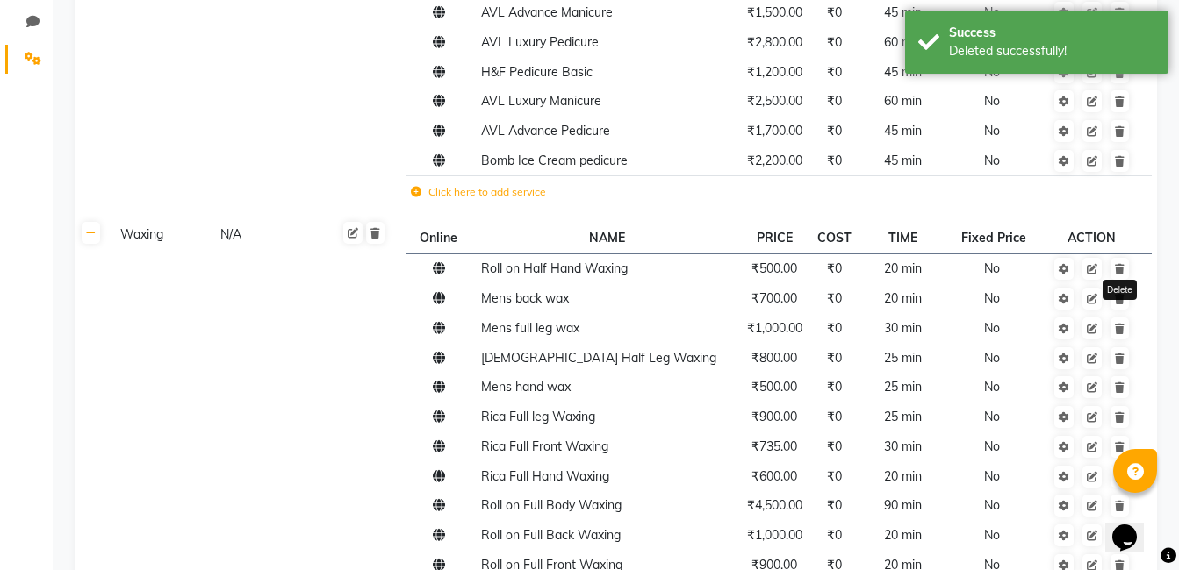
click at [1119, 307] on link at bounding box center [1119, 299] width 18 height 22
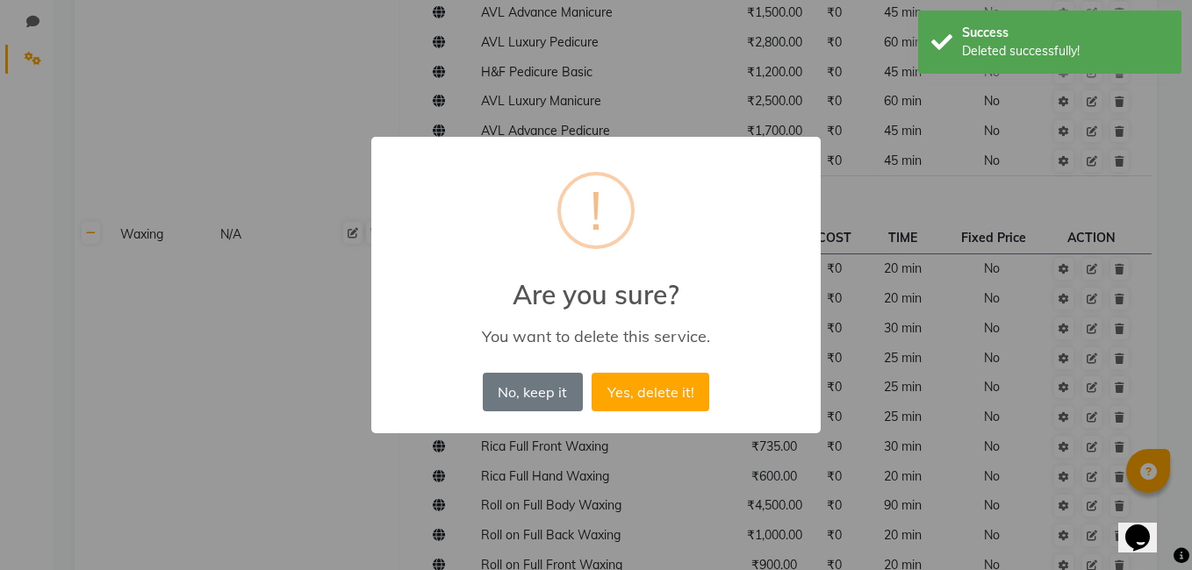
drag, startPoint x: 670, startPoint y: 396, endPoint x: 829, endPoint y: 391, distance: 159.8
click at [671, 395] on button "Yes, delete it!" at bounding box center [651, 392] width 118 height 39
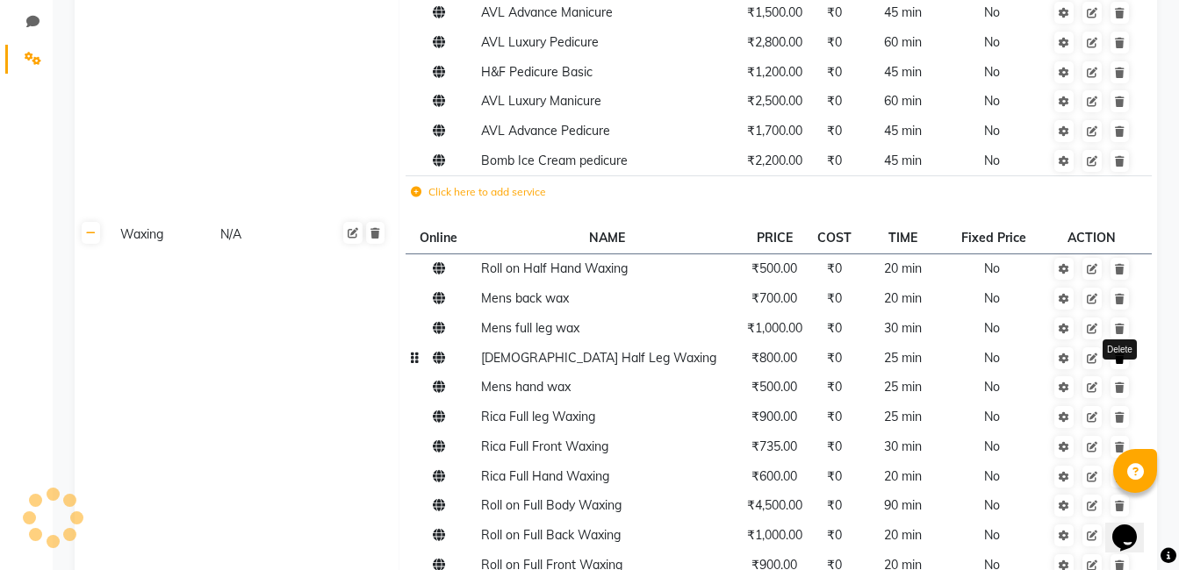
click at [1110, 377] on link at bounding box center [1119, 388] width 18 height 22
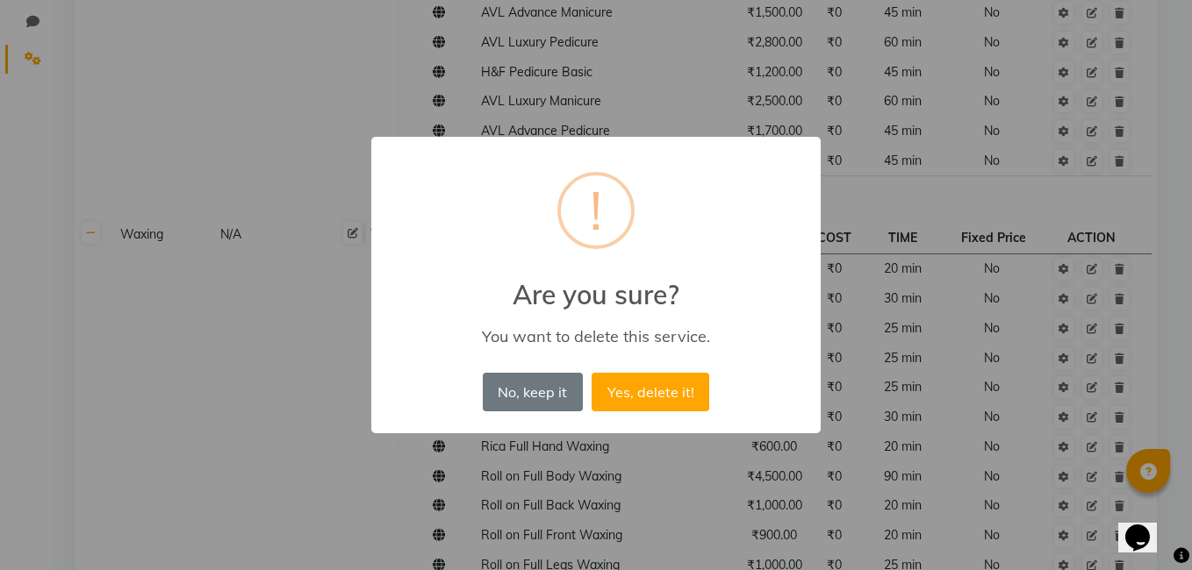
click at [710, 391] on div "No, keep it No Yes, delete it!" at bounding box center [595, 392] width 235 height 47
click at [678, 396] on button "Yes, delete it!" at bounding box center [651, 392] width 118 height 39
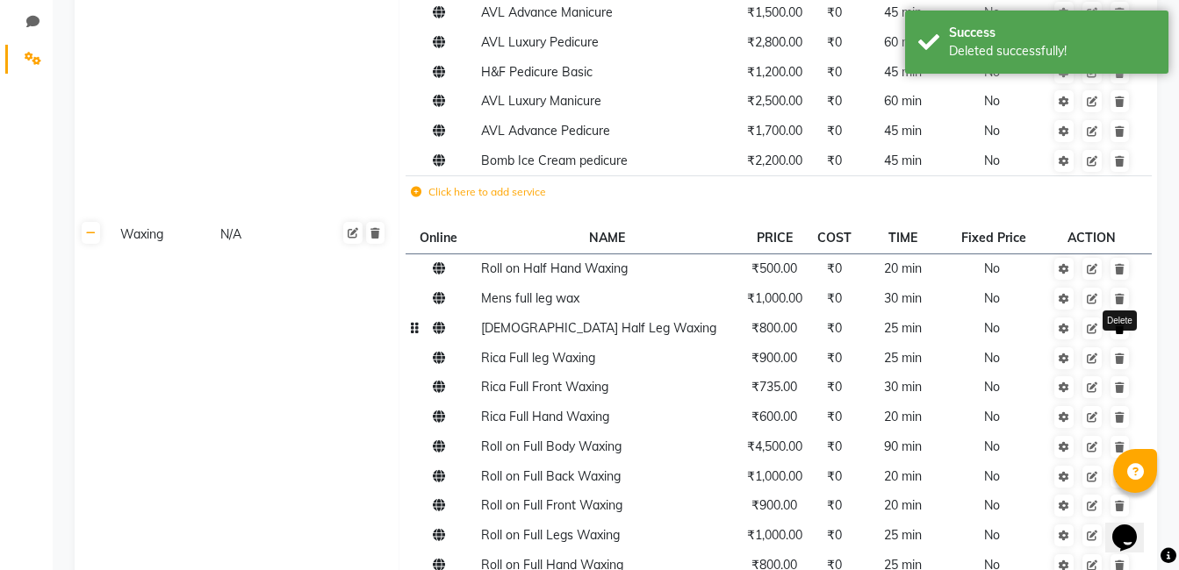
click at [1125, 334] on link at bounding box center [1119, 329] width 18 height 22
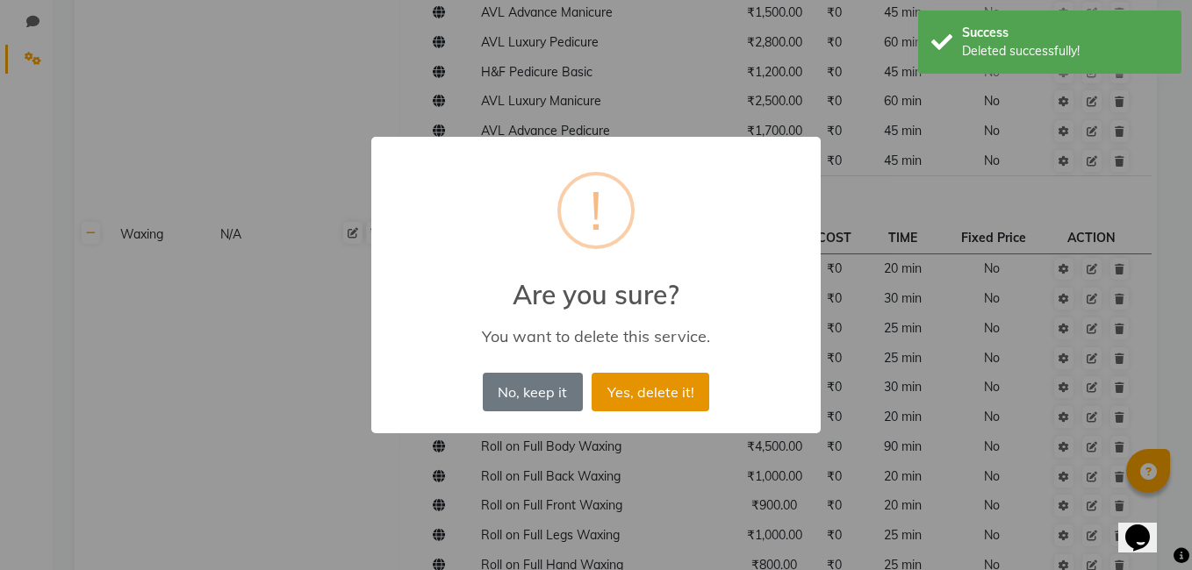
click at [668, 392] on button "Yes, delete it!" at bounding box center [651, 392] width 118 height 39
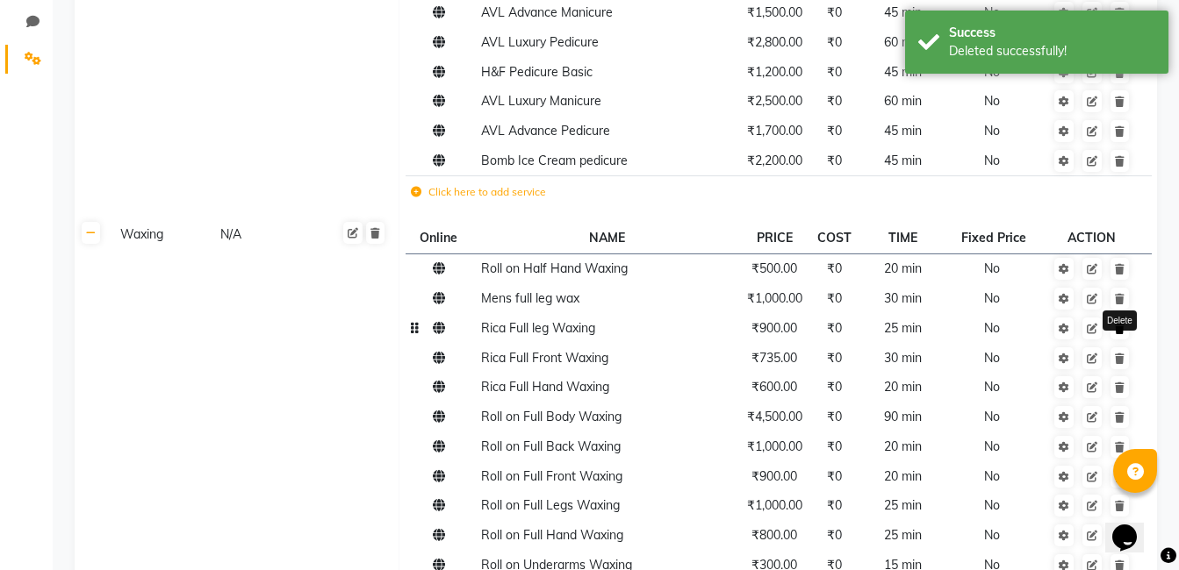
click at [1123, 335] on link at bounding box center [1119, 329] width 18 height 22
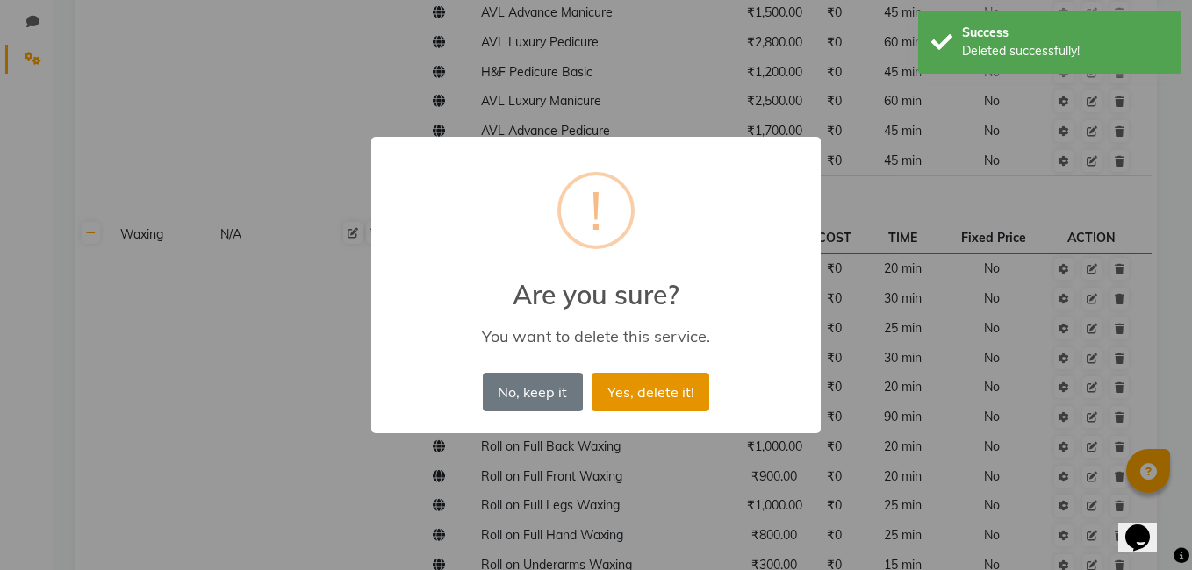
click at [678, 391] on button "Yes, delete it!" at bounding box center [651, 392] width 118 height 39
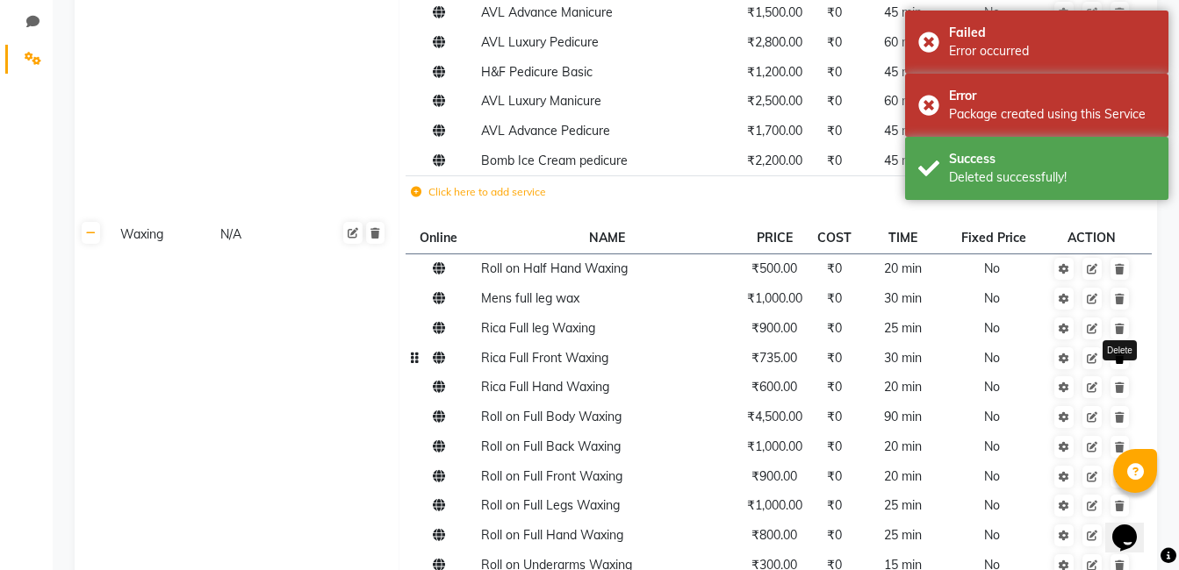
click at [1117, 361] on icon at bounding box center [1120, 359] width 10 height 11
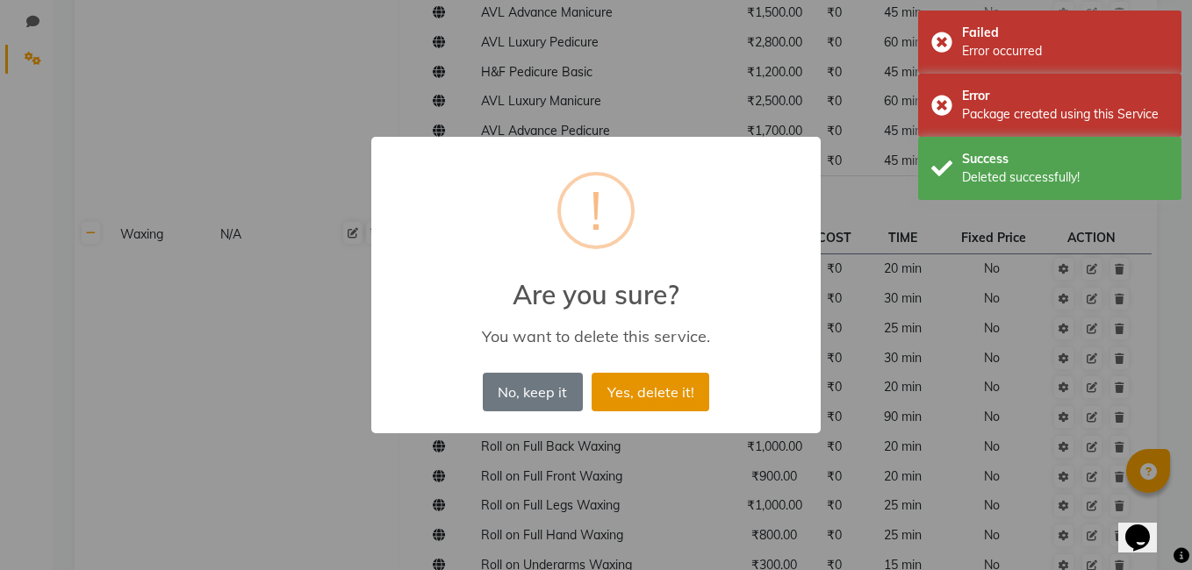
click at [667, 383] on button "Yes, delete it!" at bounding box center [651, 392] width 118 height 39
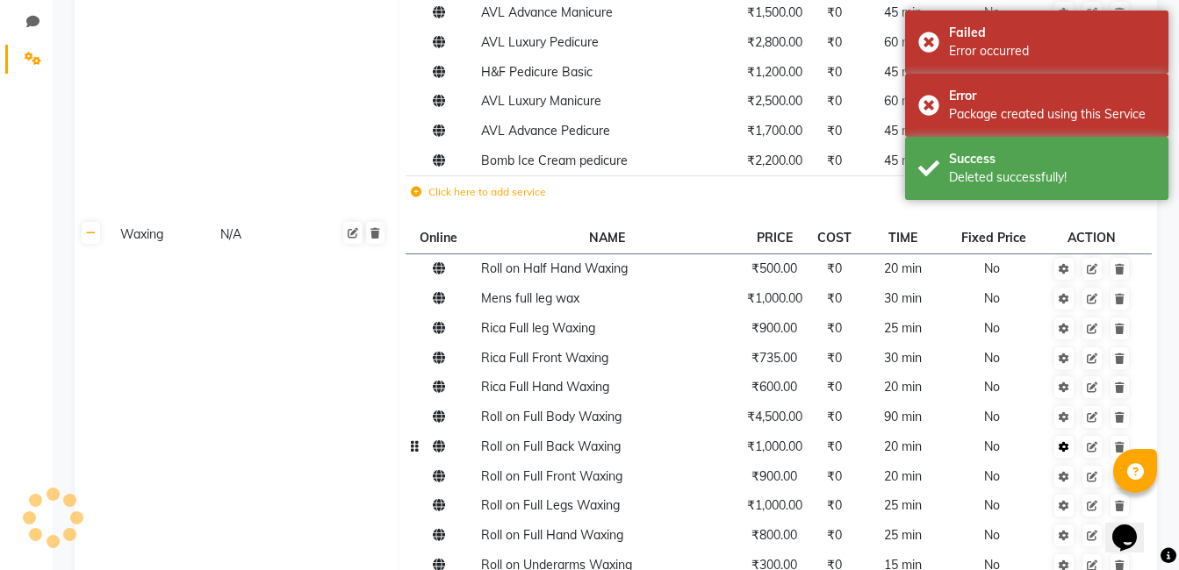
scroll to position [418, 0]
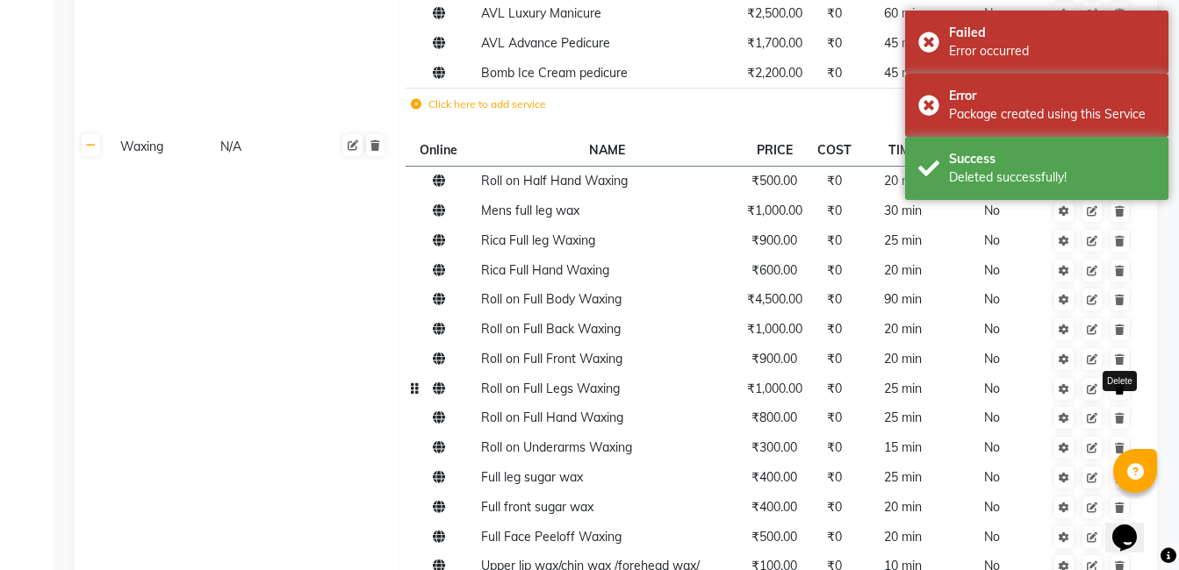
click at [1128, 385] on link at bounding box center [1119, 389] width 18 height 22
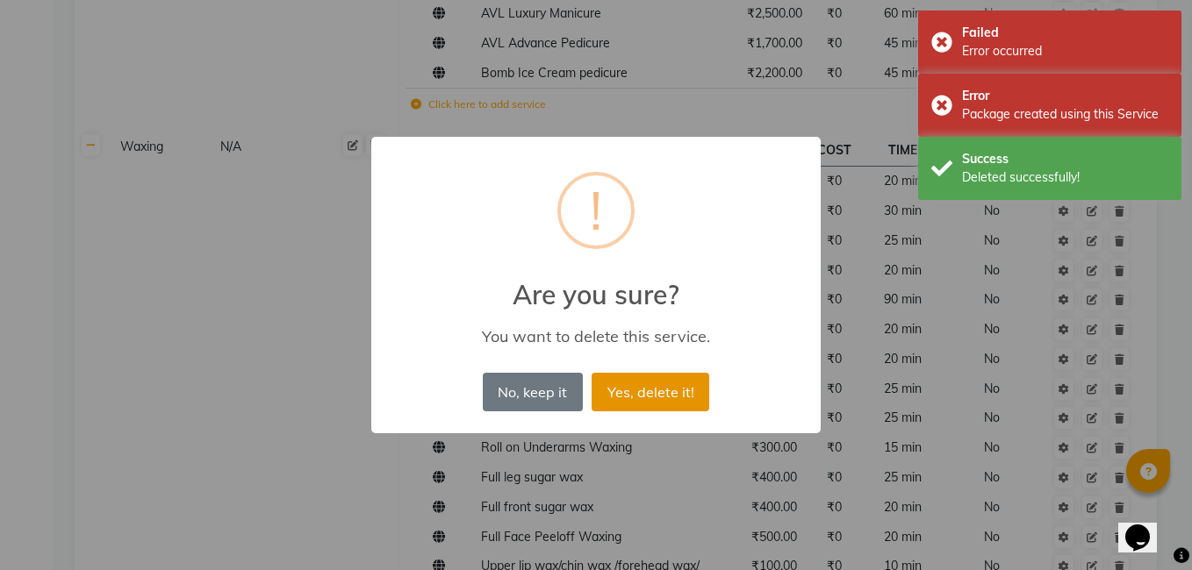
click at [661, 386] on button "Yes, delete it!" at bounding box center [651, 392] width 118 height 39
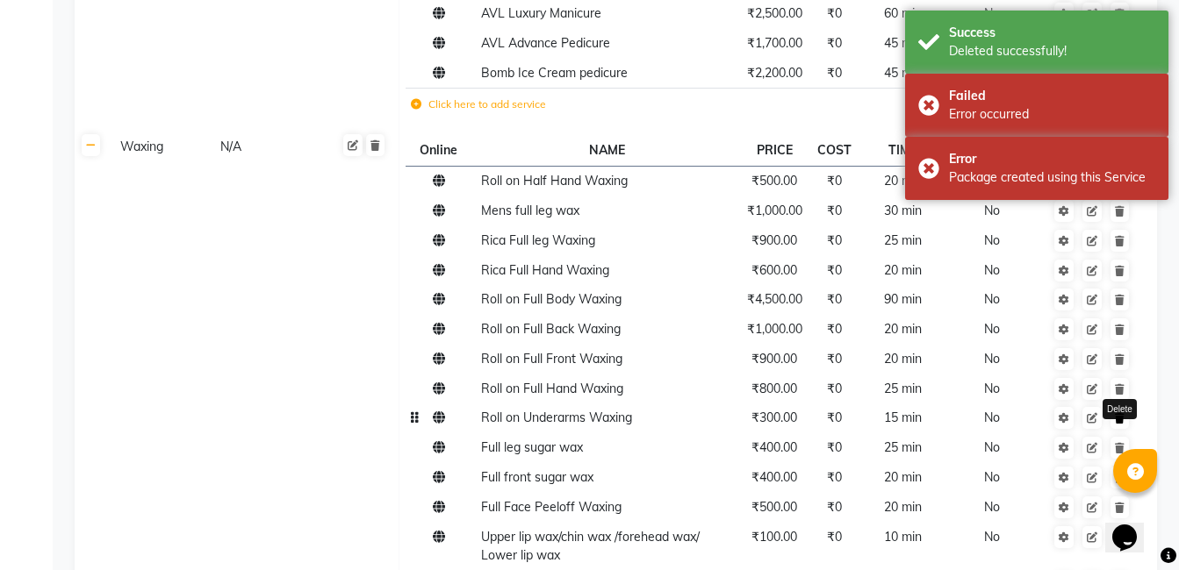
click at [1115, 412] on link at bounding box center [1119, 418] width 18 height 22
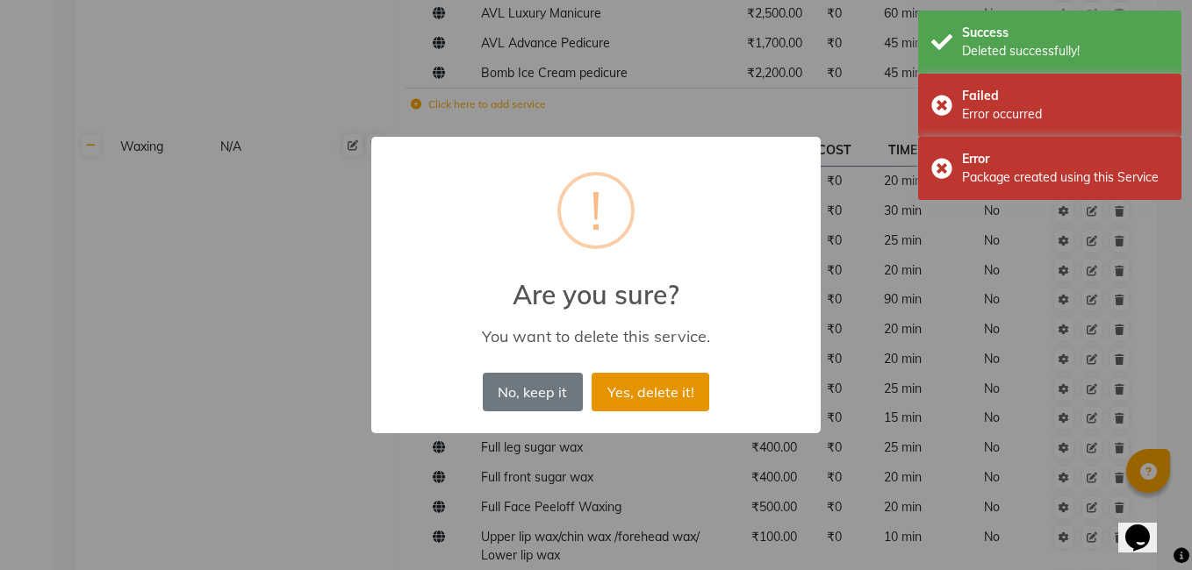
click at [671, 376] on button "Yes, delete it!" at bounding box center [651, 392] width 118 height 39
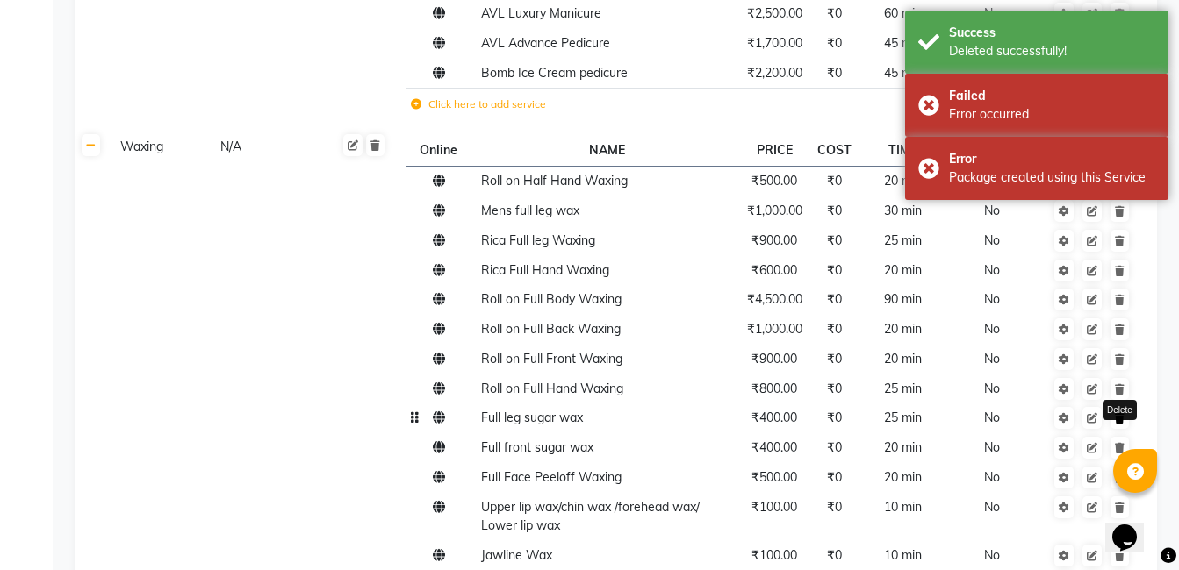
click at [1123, 427] on link at bounding box center [1119, 418] width 18 height 22
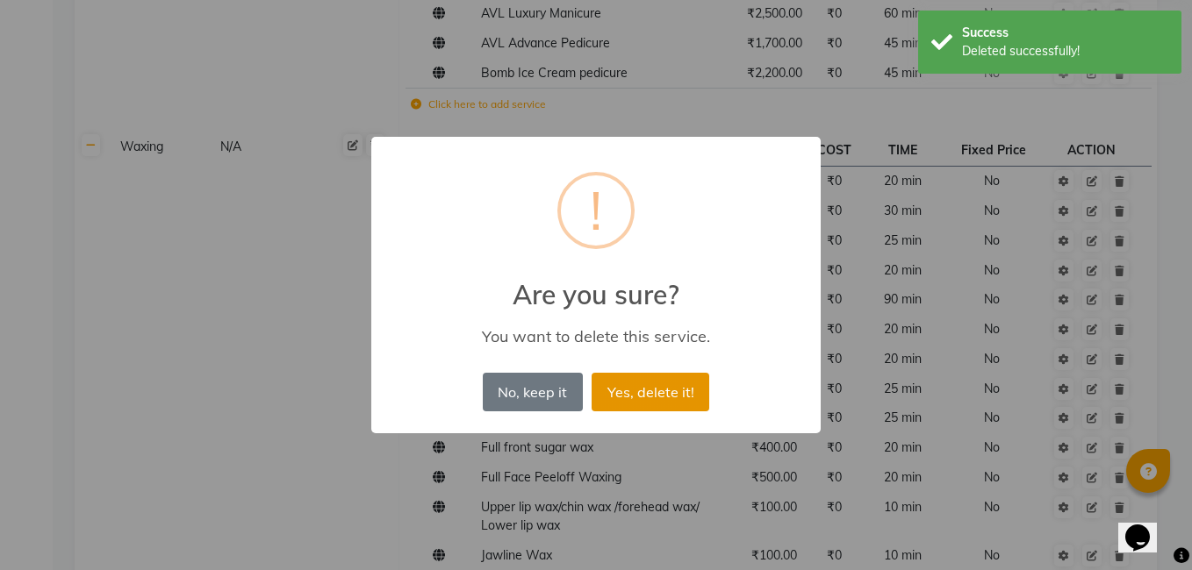
click at [672, 391] on button "Yes, delete it!" at bounding box center [651, 392] width 118 height 39
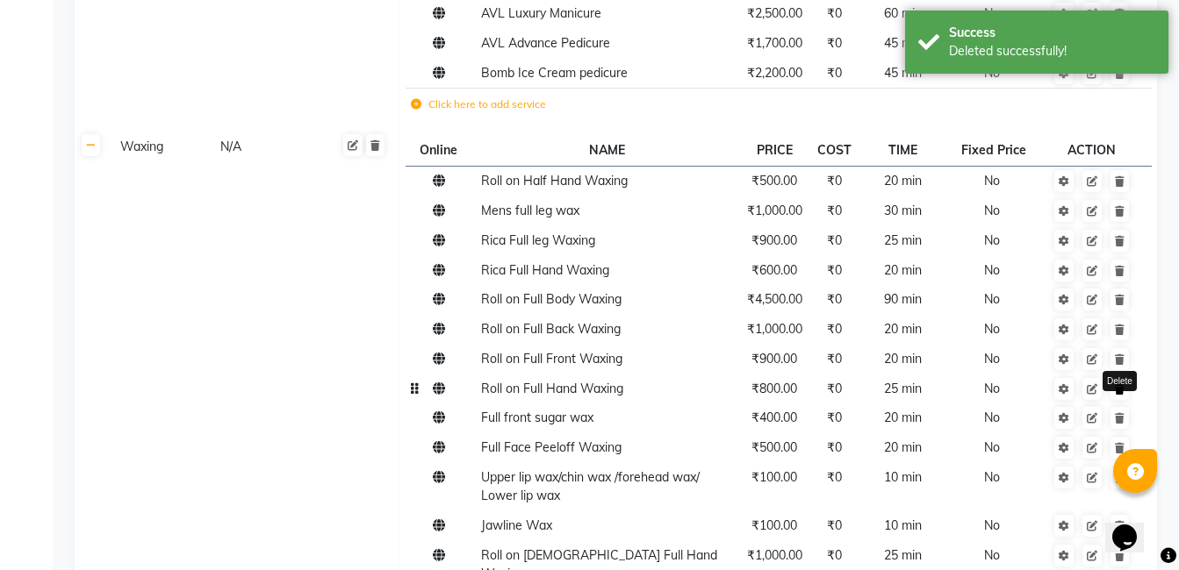
click at [1123, 391] on icon at bounding box center [1120, 389] width 10 height 11
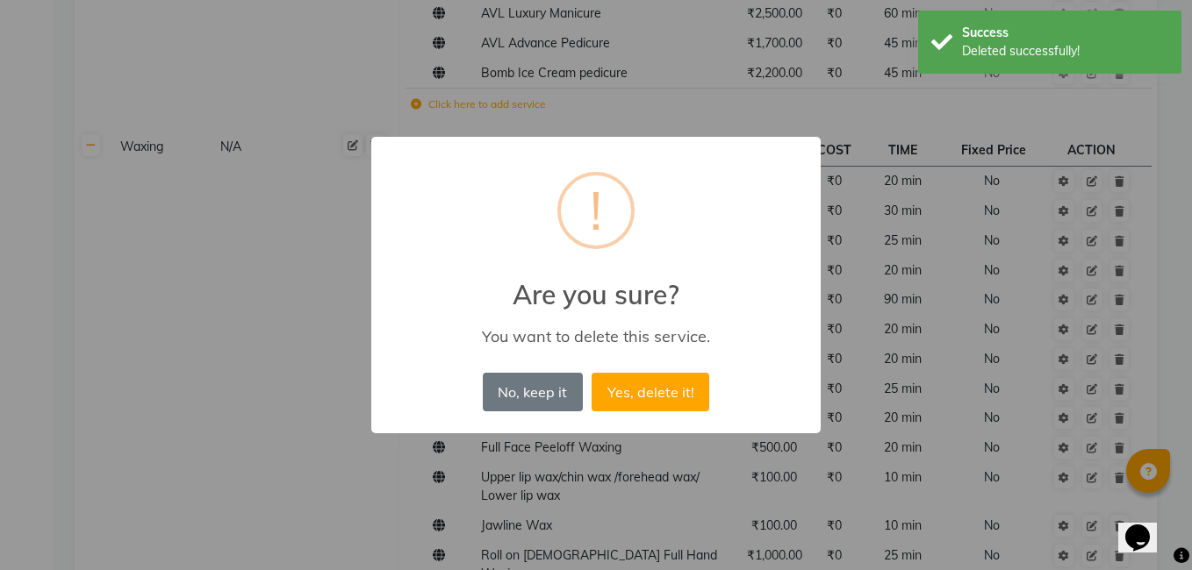
drag, startPoint x: 654, startPoint y: 390, endPoint x: 1029, endPoint y: 389, distance: 375.6
click at [662, 389] on button "Yes, delete it!" at bounding box center [651, 392] width 118 height 39
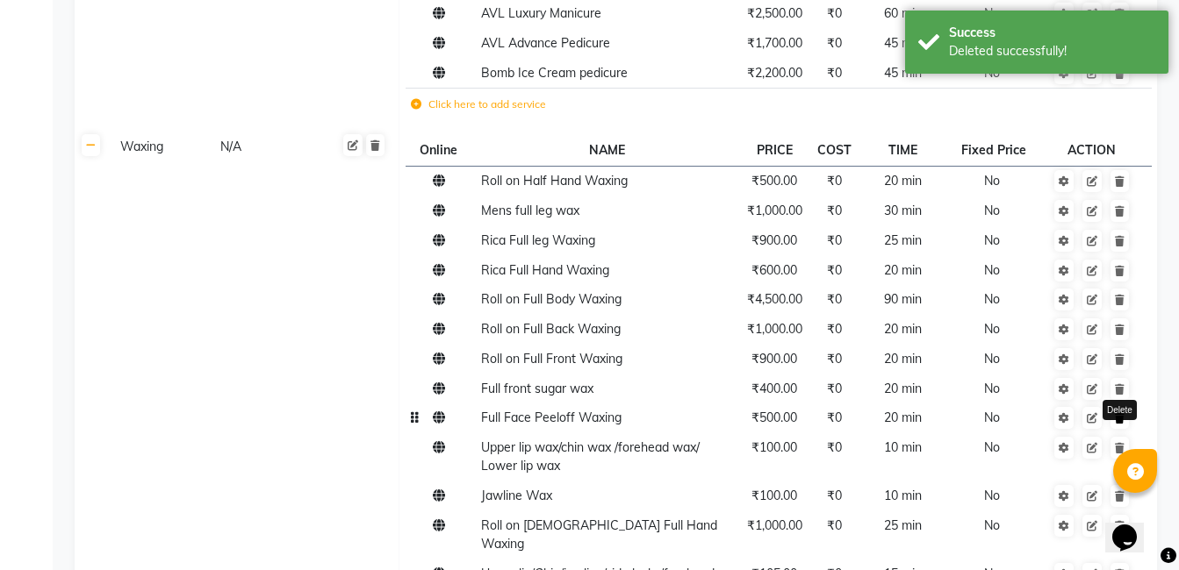
click at [1122, 423] on icon at bounding box center [1120, 418] width 10 height 11
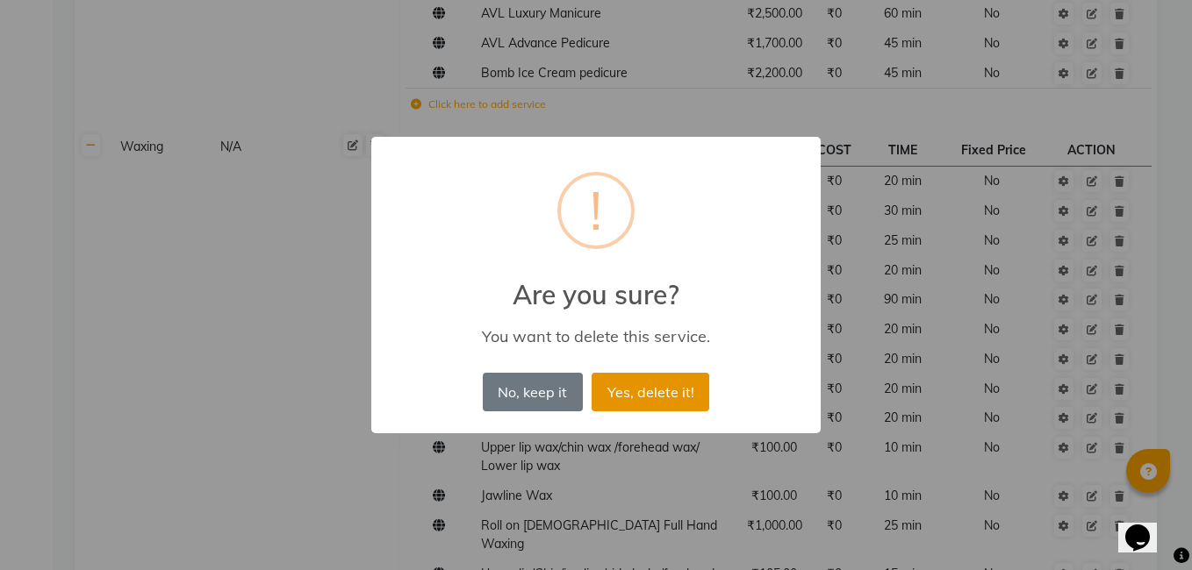
click at [663, 390] on button "Yes, delete it!" at bounding box center [651, 392] width 118 height 39
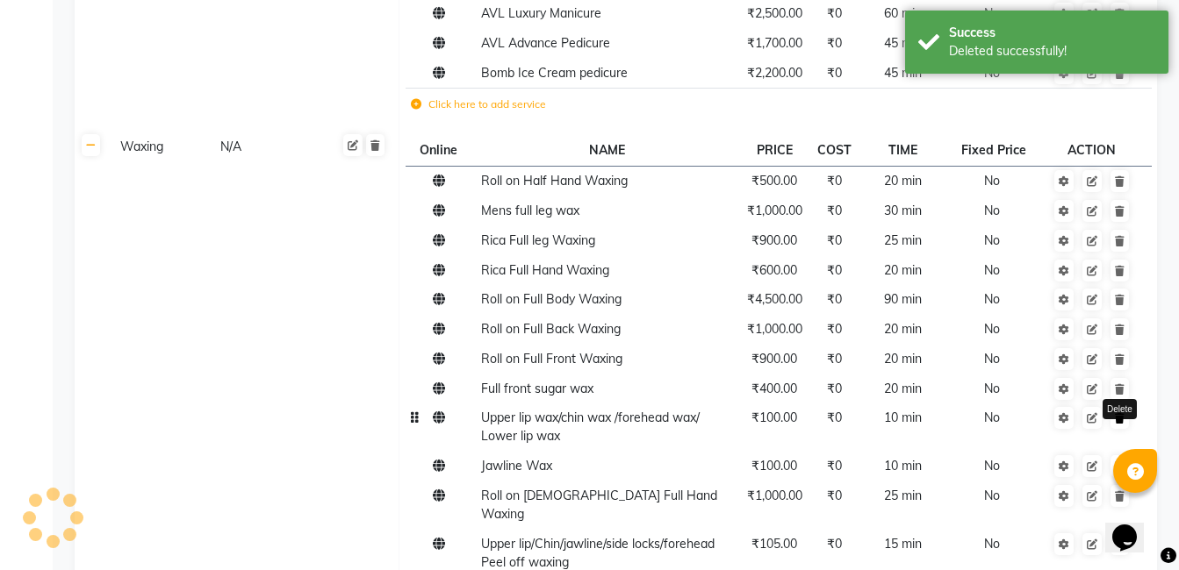
click at [1121, 419] on icon at bounding box center [1120, 418] width 10 height 11
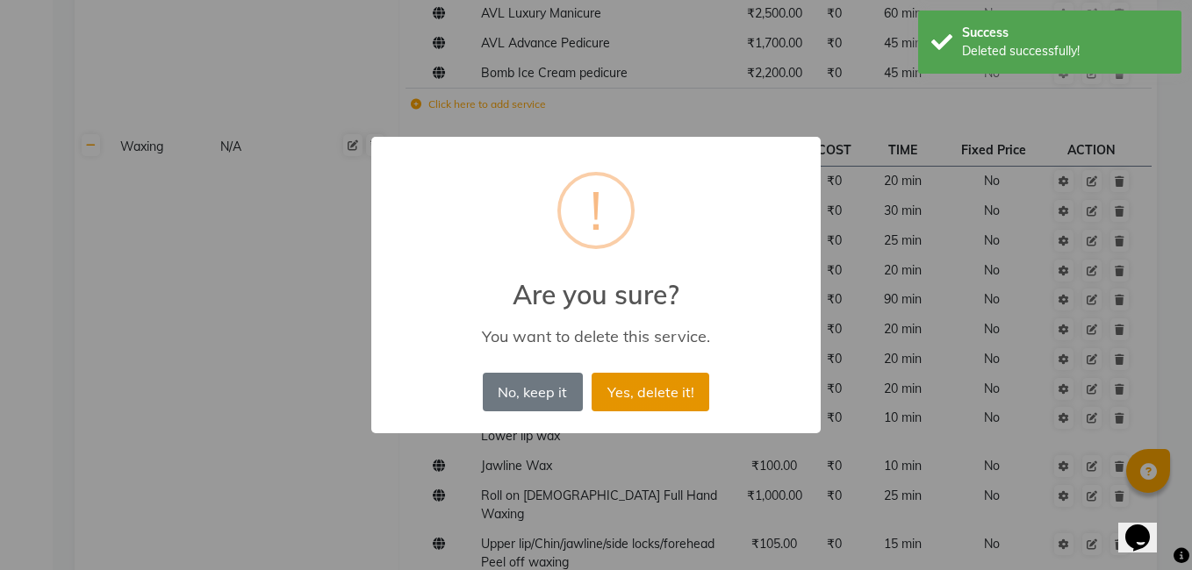
click at [680, 391] on button "Yes, delete it!" at bounding box center [651, 392] width 118 height 39
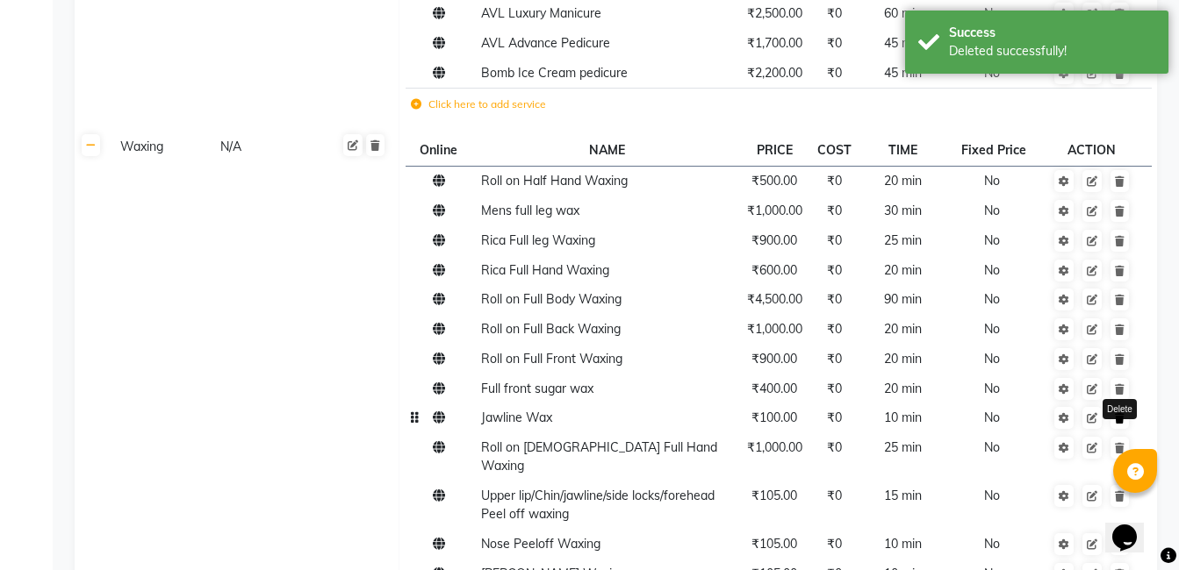
click at [1122, 417] on icon at bounding box center [1120, 418] width 10 height 11
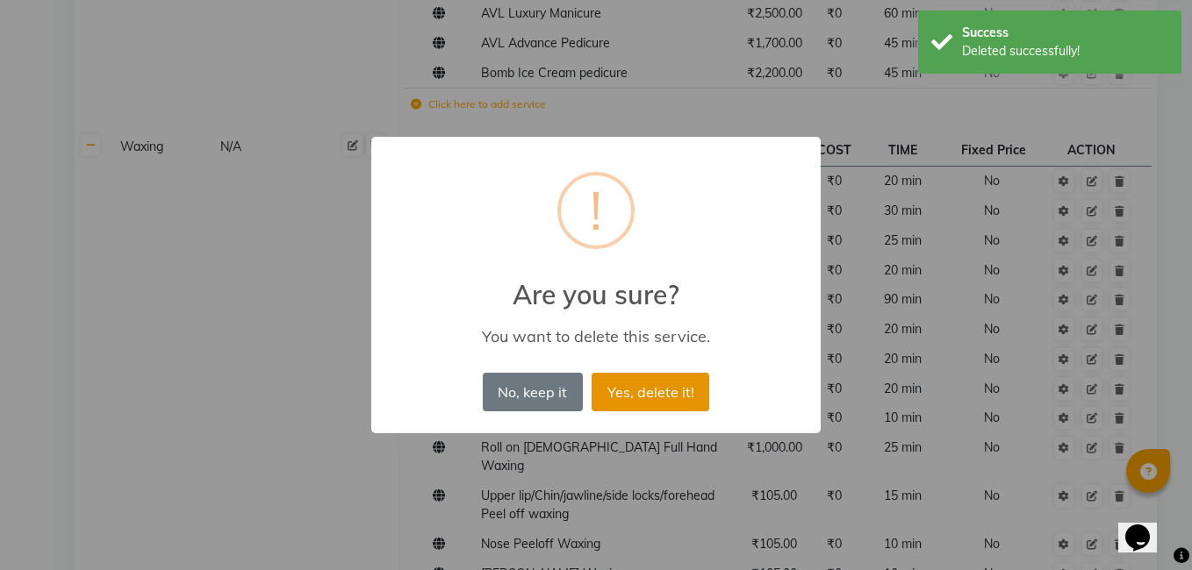
click at [693, 380] on button "Yes, delete it!" at bounding box center [651, 392] width 118 height 39
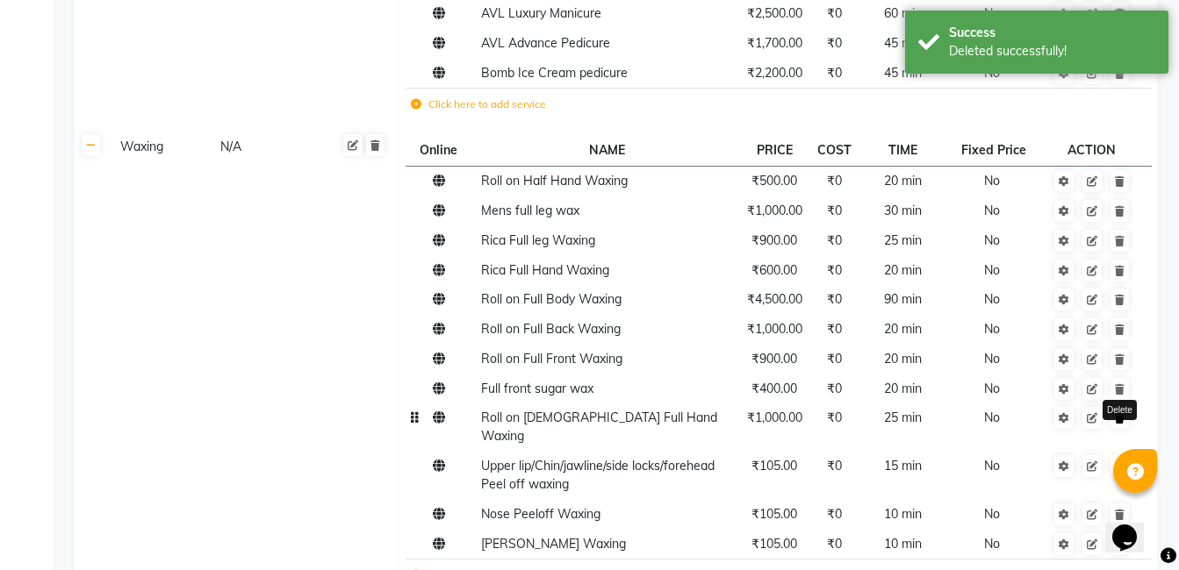
click at [1119, 419] on icon at bounding box center [1120, 418] width 10 height 11
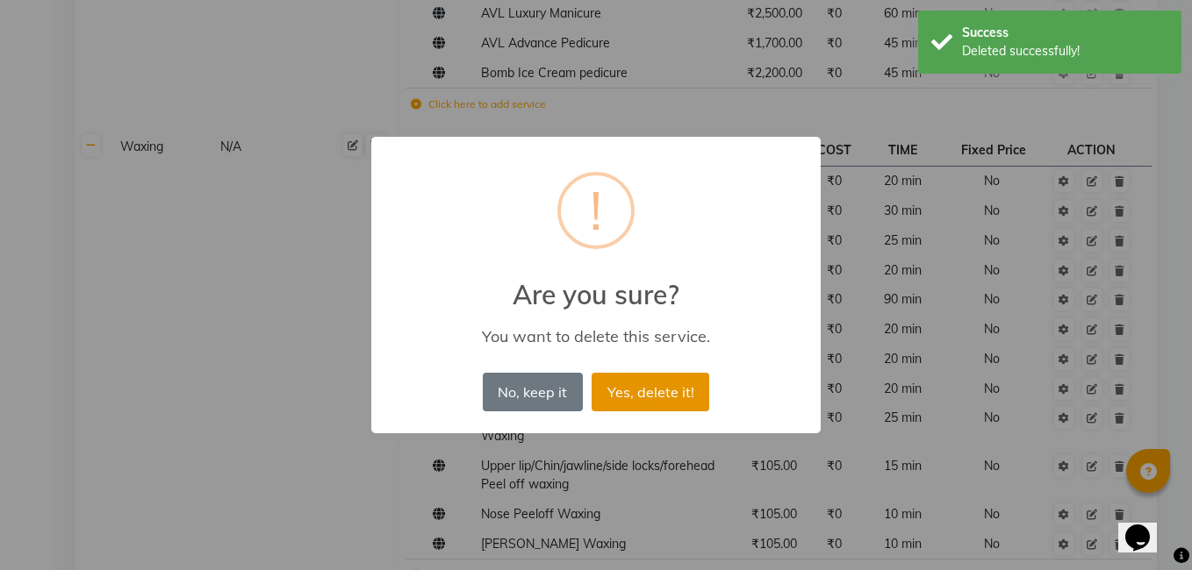
drag, startPoint x: 665, startPoint y: 394, endPoint x: 994, endPoint y: 392, distance: 329.1
click at [666, 393] on button "Yes, delete it!" at bounding box center [651, 392] width 118 height 39
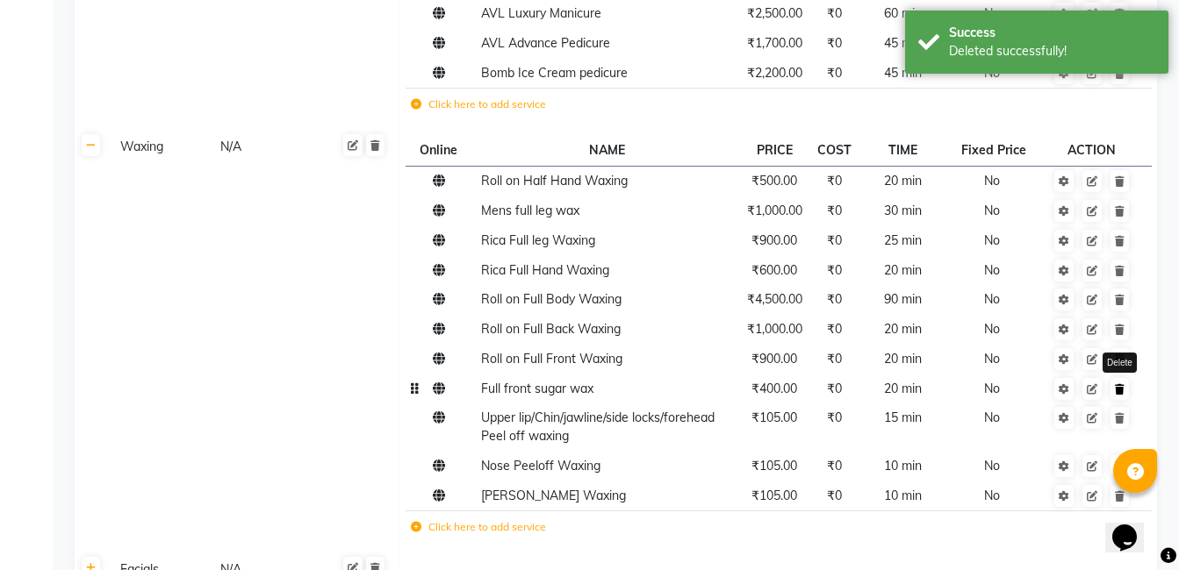
click at [1122, 391] on icon at bounding box center [1120, 389] width 10 height 11
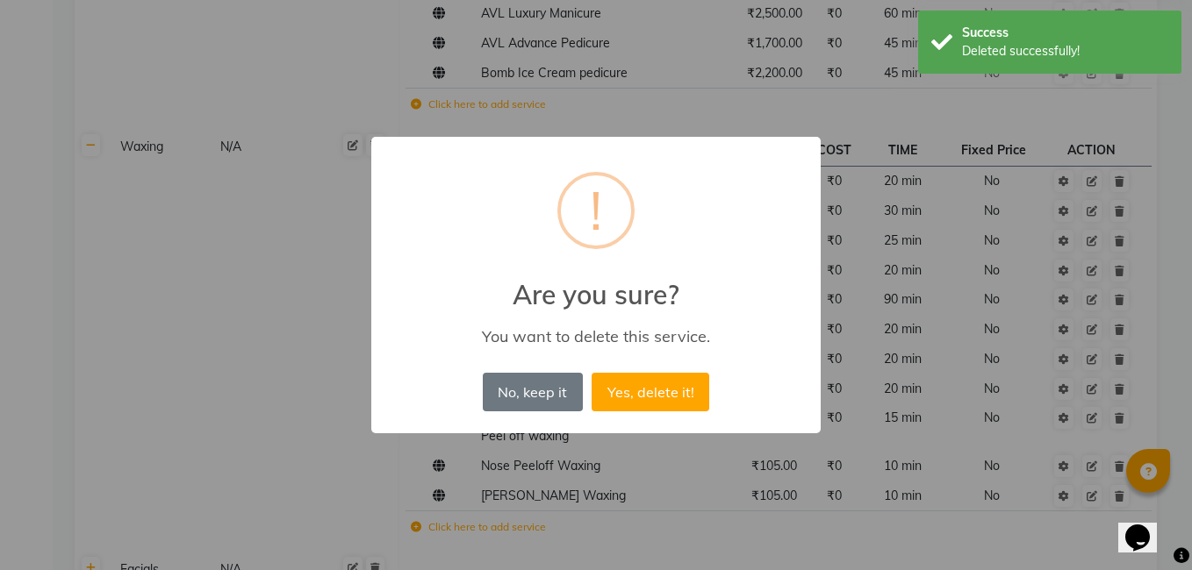
drag, startPoint x: 665, startPoint y: 395, endPoint x: 918, endPoint y: 398, distance: 252.8
click at [676, 394] on button "Yes, delete it!" at bounding box center [651, 392] width 118 height 39
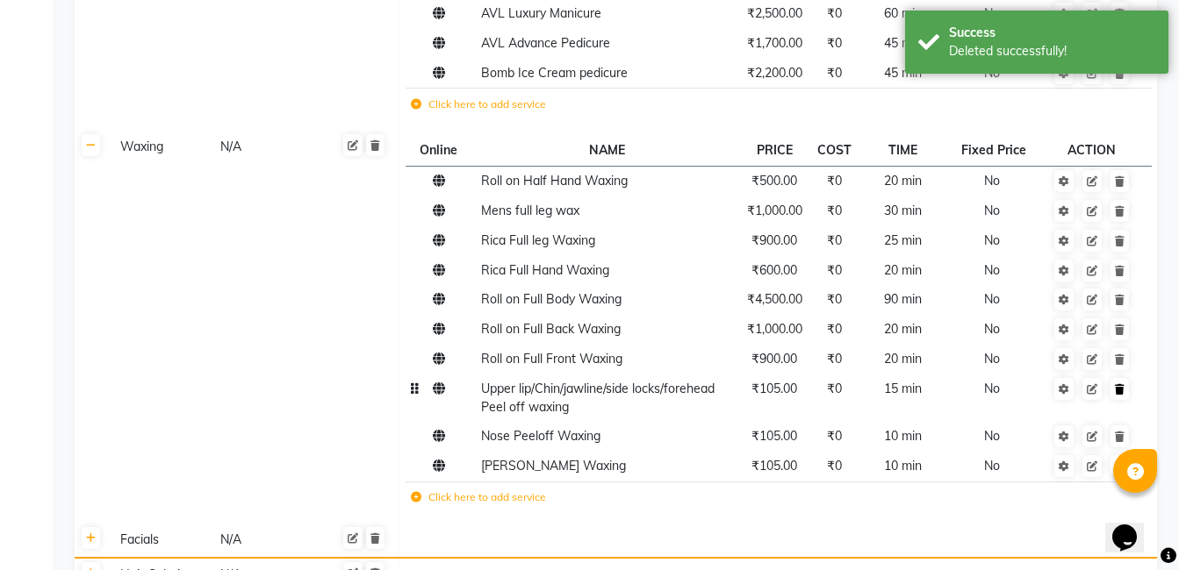
click at [1122, 423] on td at bounding box center [1092, 437] width 96 height 30
click at [1121, 437] on icon at bounding box center [1120, 437] width 10 height 11
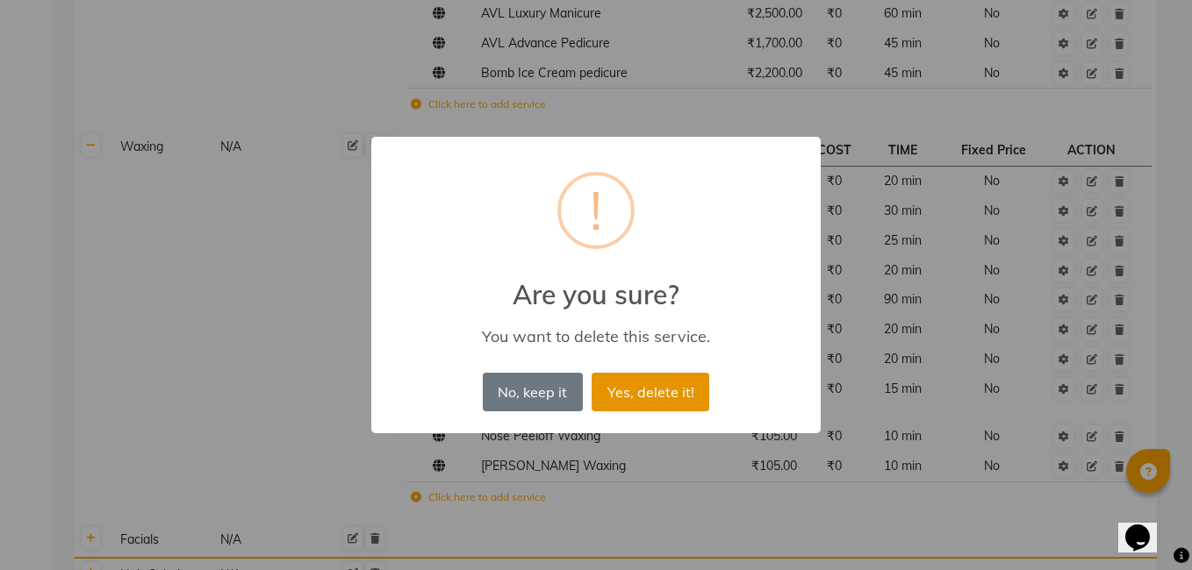
click at [672, 381] on button "Yes, delete it!" at bounding box center [651, 392] width 118 height 39
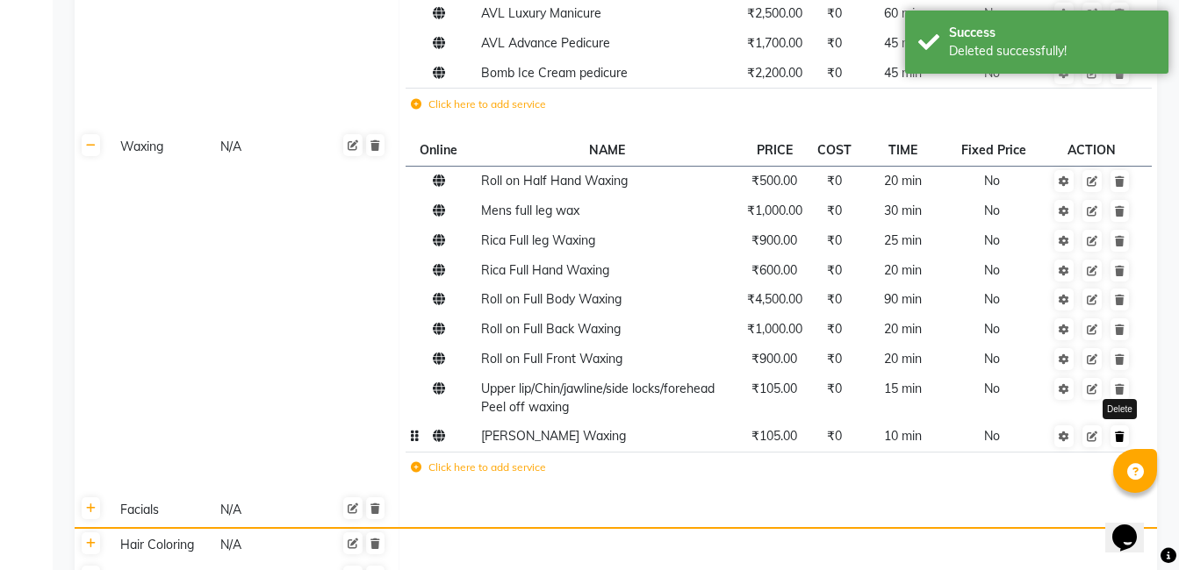
click at [1115, 437] on icon at bounding box center [1120, 437] width 10 height 11
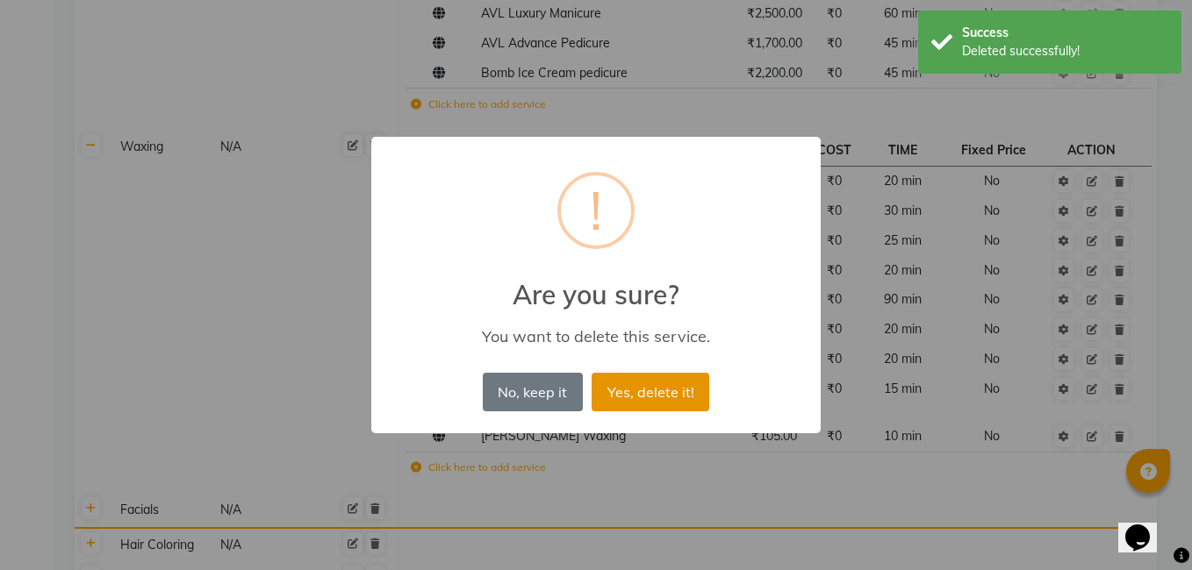
click at [665, 399] on button "Yes, delete it!" at bounding box center [651, 392] width 118 height 39
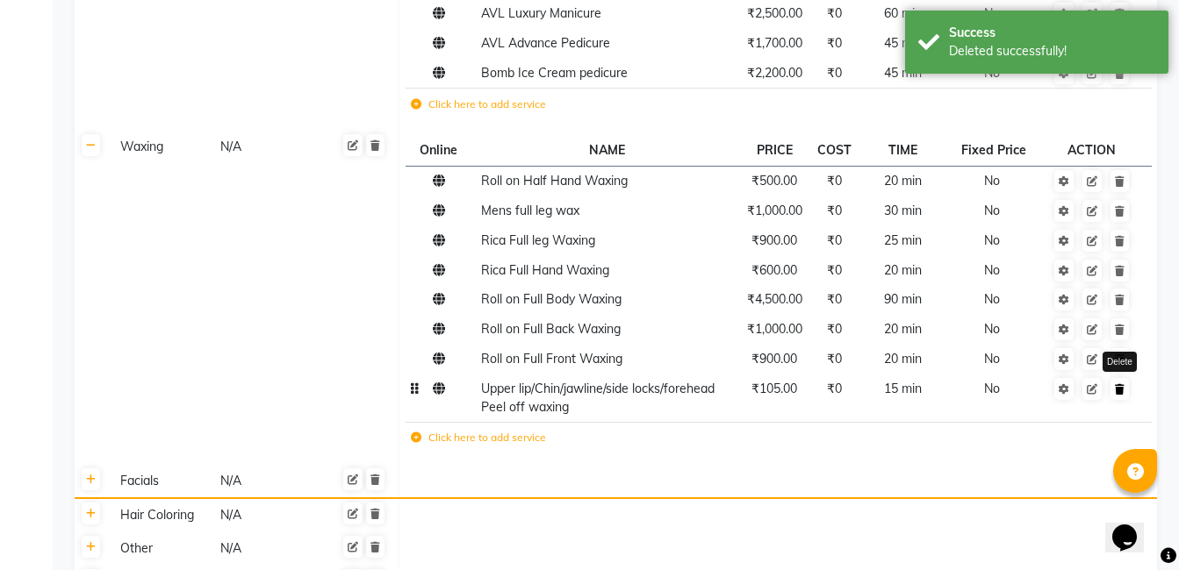
click at [1126, 391] on link at bounding box center [1119, 389] width 18 height 22
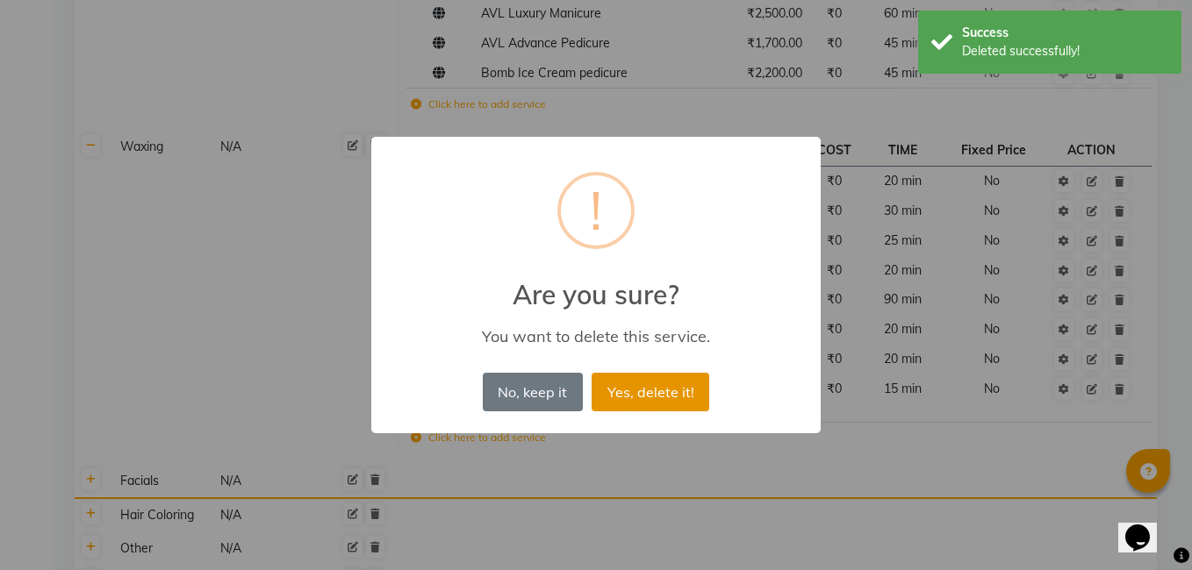
click at [664, 377] on button "Yes, delete it!" at bounding box center [651, 392] width 118 height 39
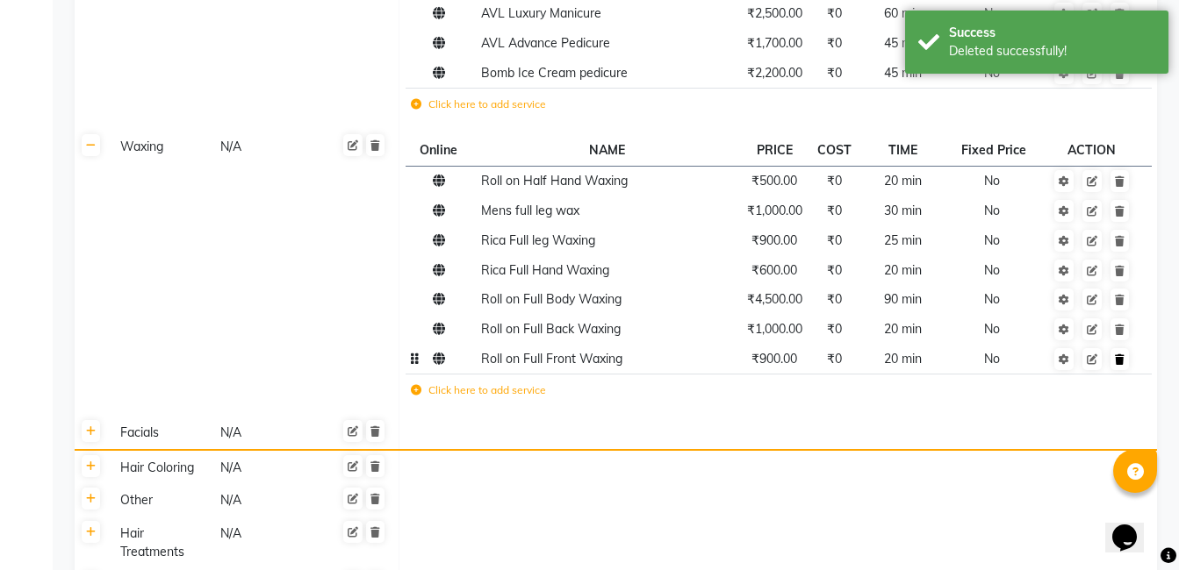
click at [1119, 369] on link at bounding box center [1119, 359] width 18 height 22
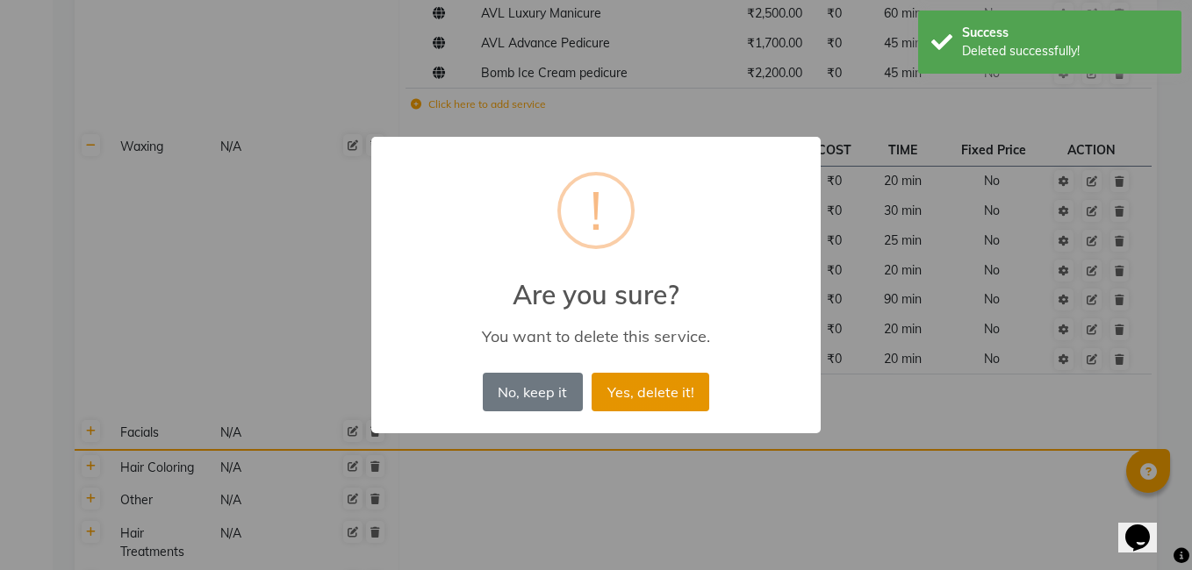
click at [699, 395] on button "Yes, delete it!" at bounding box center [651, 392] width 118 height 39
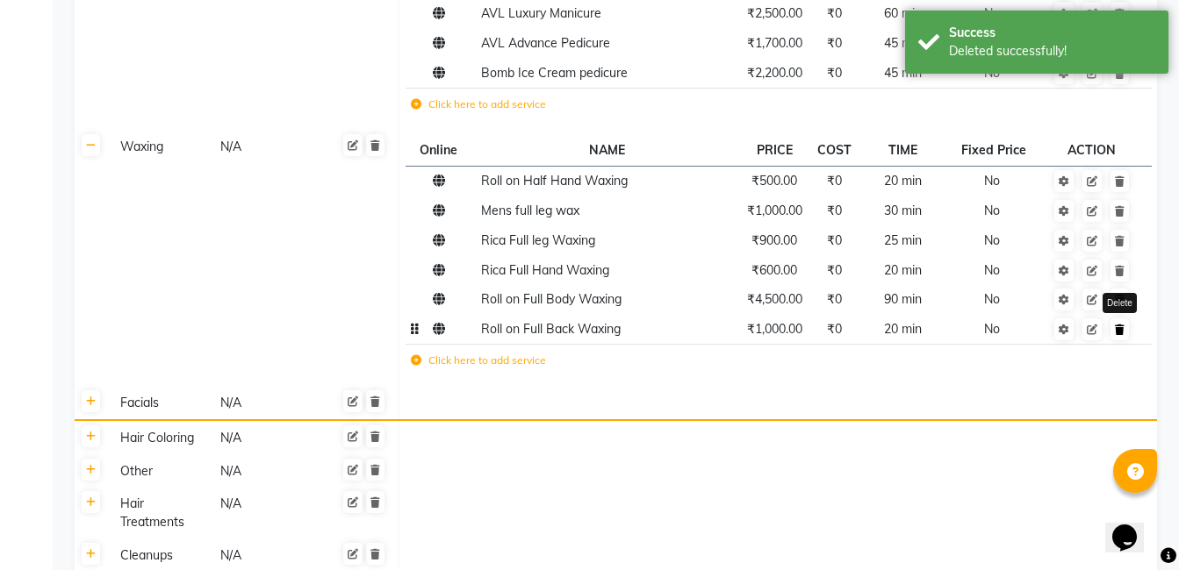
click at [1126, 324] on link at bounding box center [1119, 330] width 18 height 22
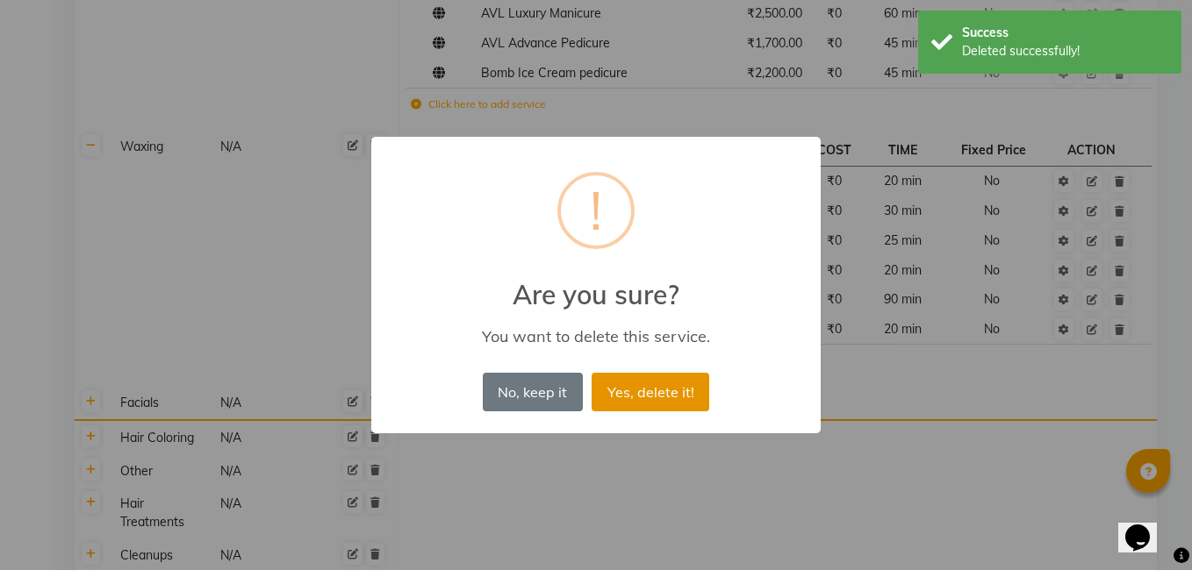
click at [689, 378] on button "Yes, delete it!" at bounding box center [651, 392] width 118 height 39
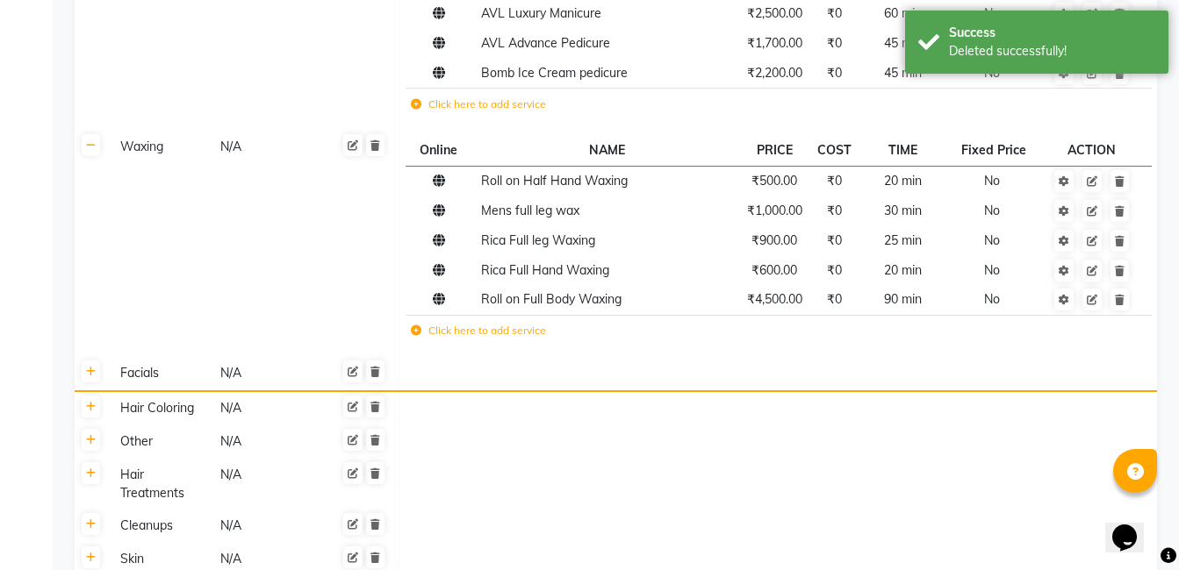
click at [1126, 326] on td at bounding box center [1092, 333] width 96 height 36
click at [1112, 298] on link at bounding box center [1119, 300] width 18 height 22
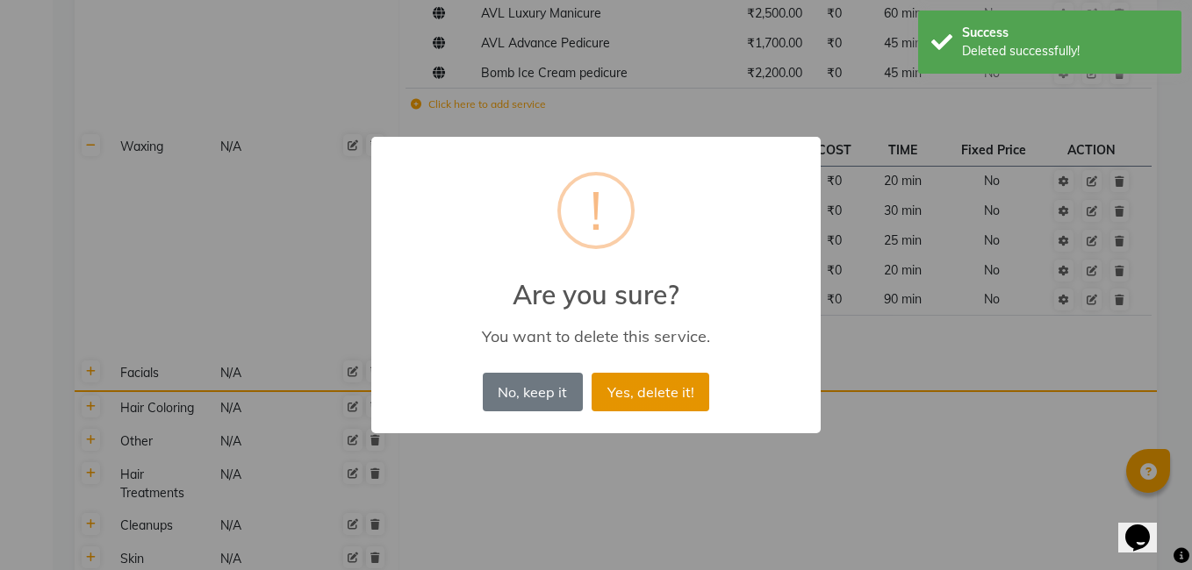
click at [649, 386] on button "Yes, delete it!" at bounding box center [651, 392] width 118 height 39
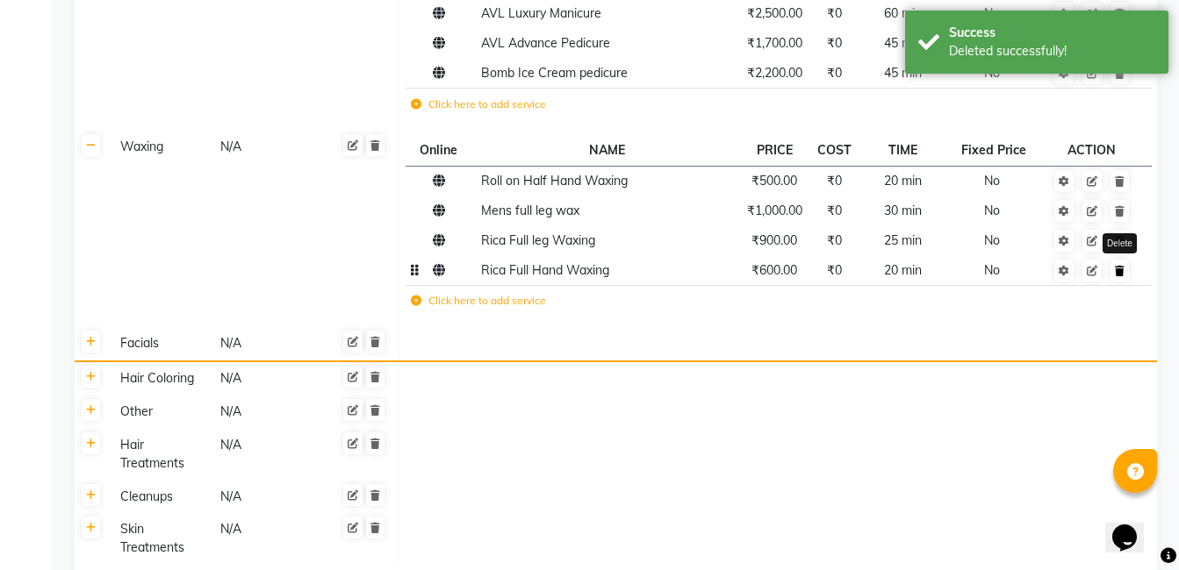
click at [1121, 278] on link at bounding box center [1119, 271] width 18 height 22
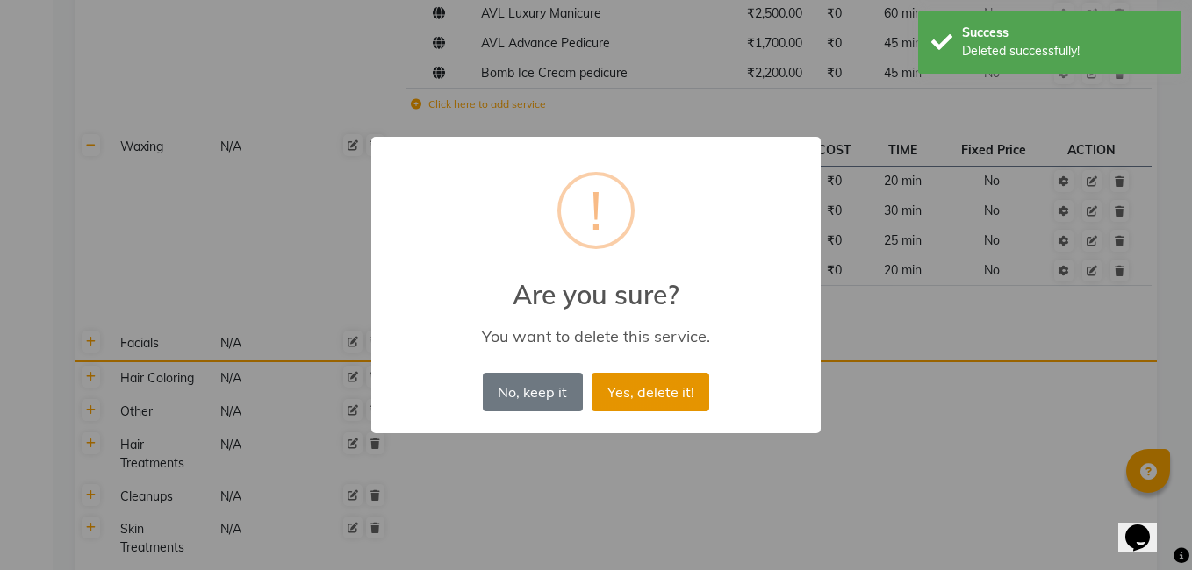
click at [690, 395] on button "Yes, delete it!" at bounding box center [651, 392] width 118 height 39
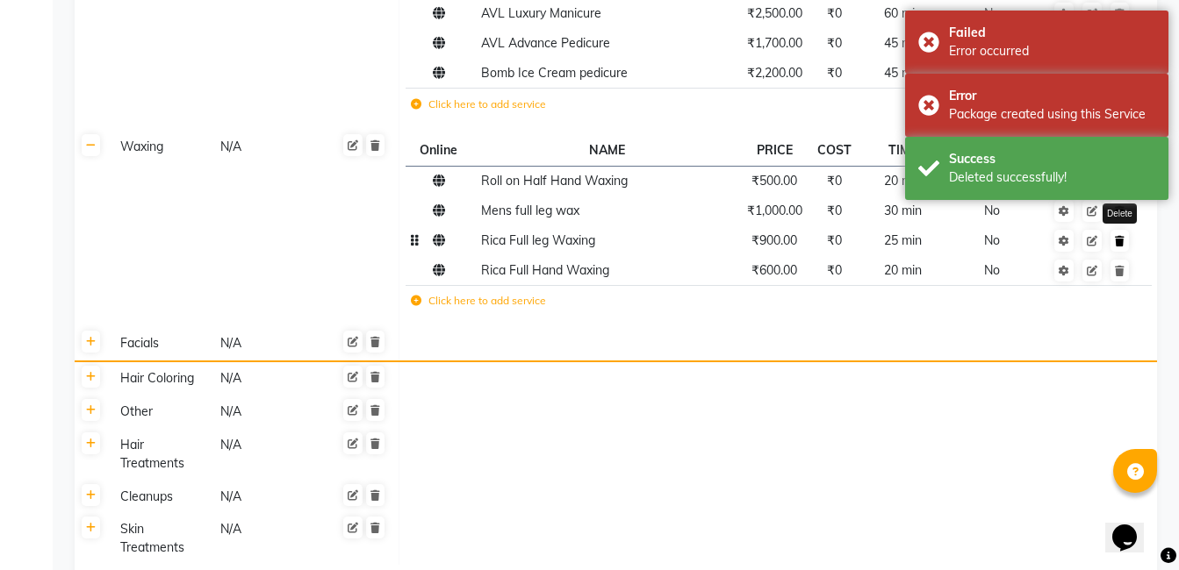
click at [1117, 240] on icon at bounding box center [1120, 241] width 10 height 11
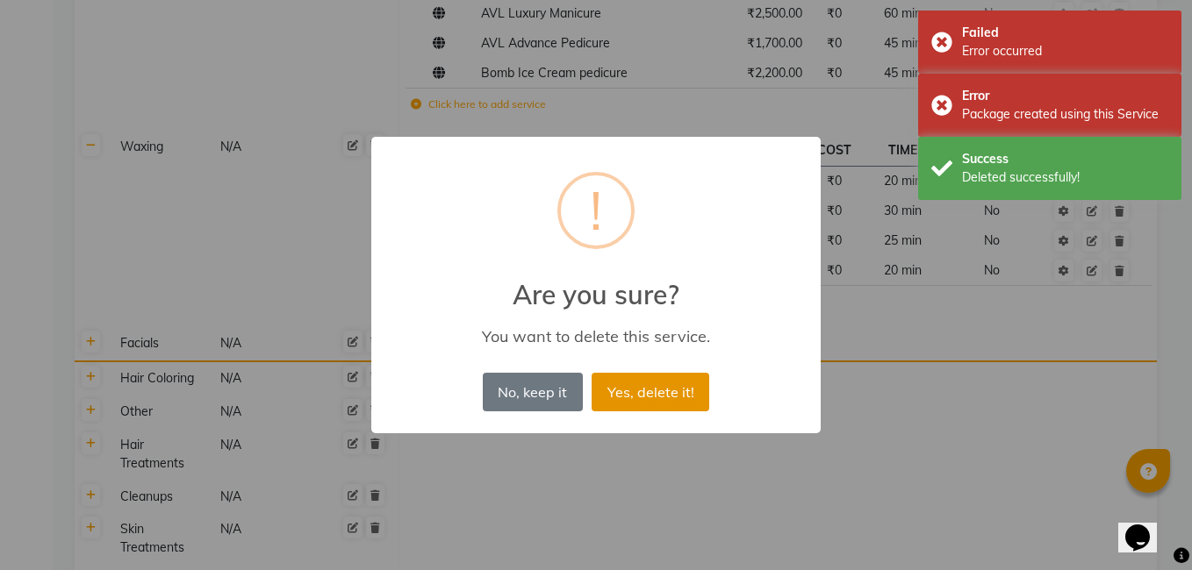
click at [666, 396] on button "Yes, delete it!" at bounding box center [651, 392] width 118 height 39
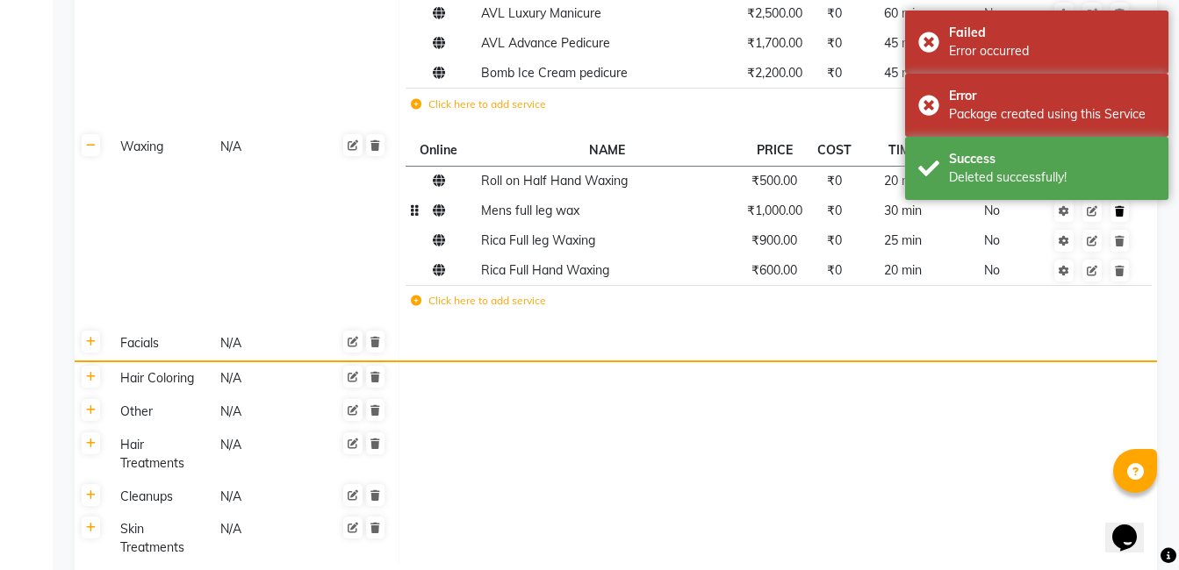
click at [1123, 209] on icon at bounding box center [1120, 211] width 10 height 11
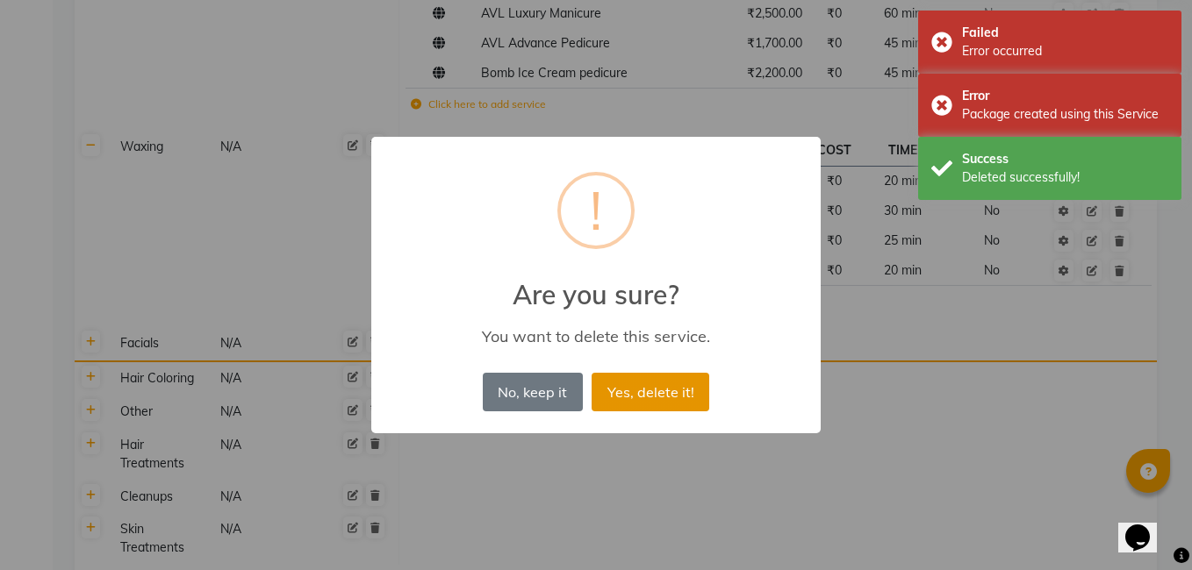
click at [687, 377] on button "Yes, delete it!" at bounding box center [651, 392] width 118 height 39
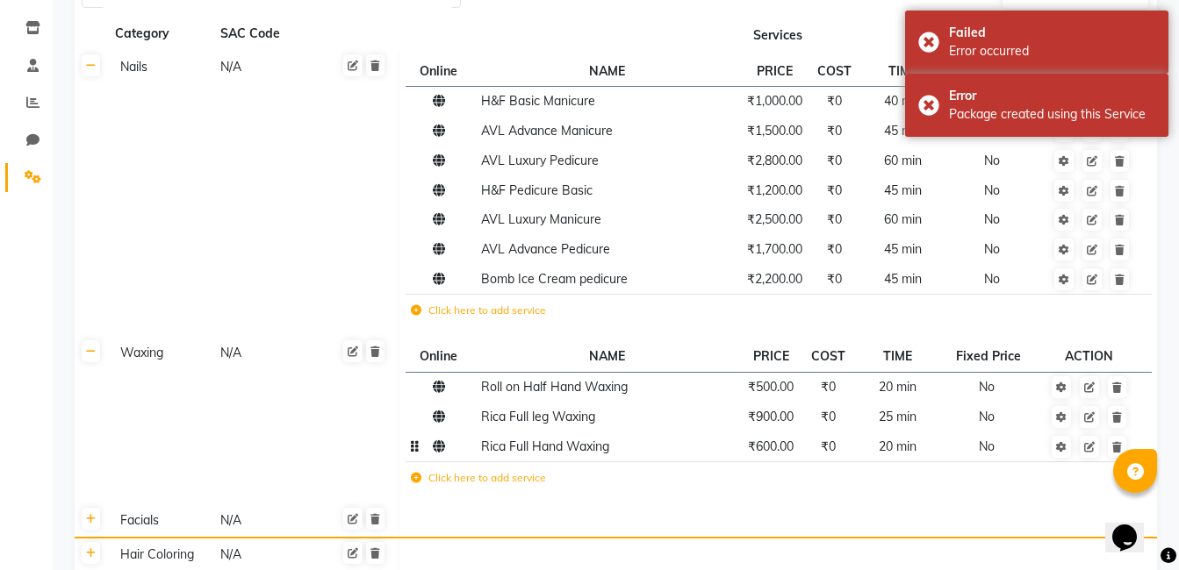
scroll to position [242, 0]
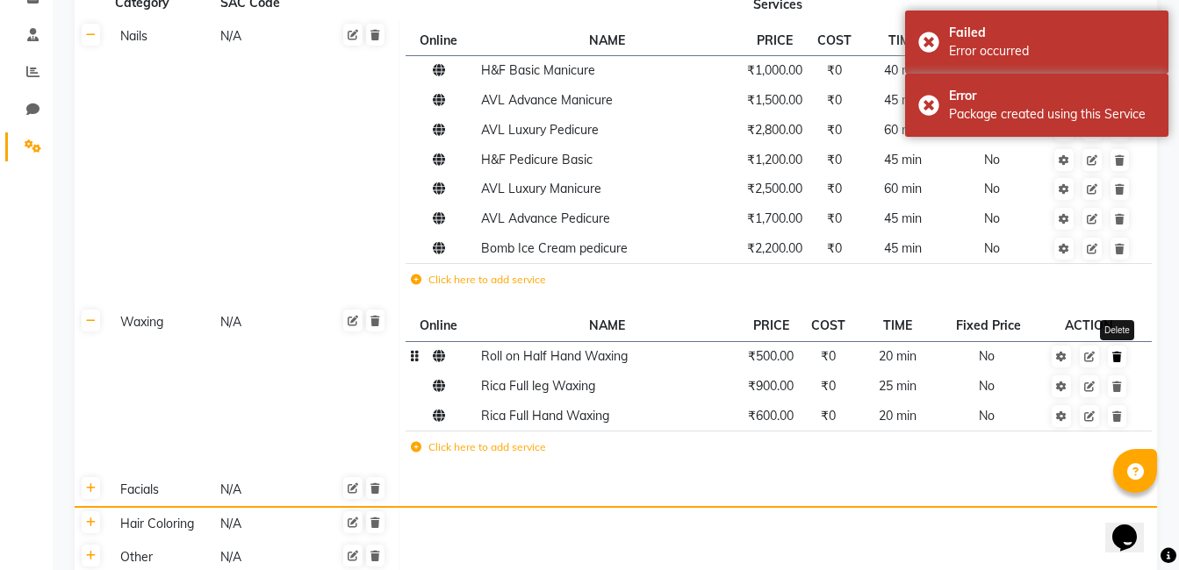
click at [1124, 359] on link at bounding box center [1117, 357] width 18 height 22
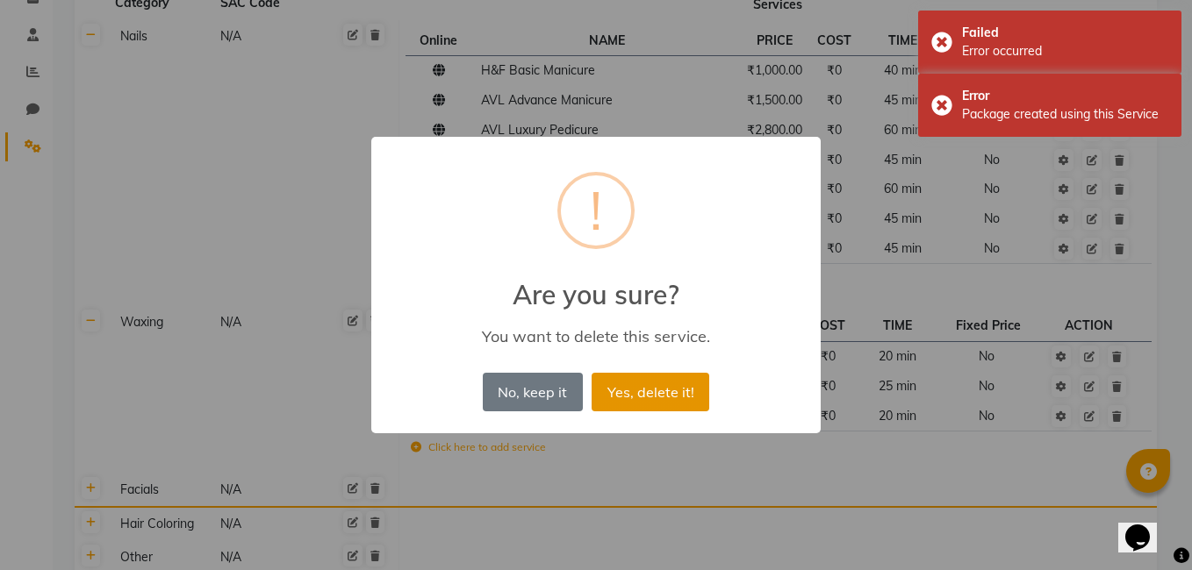
click at [646, 397] on button "Yes, delete it!" at bounding box center [651, 392] width 118 height 39
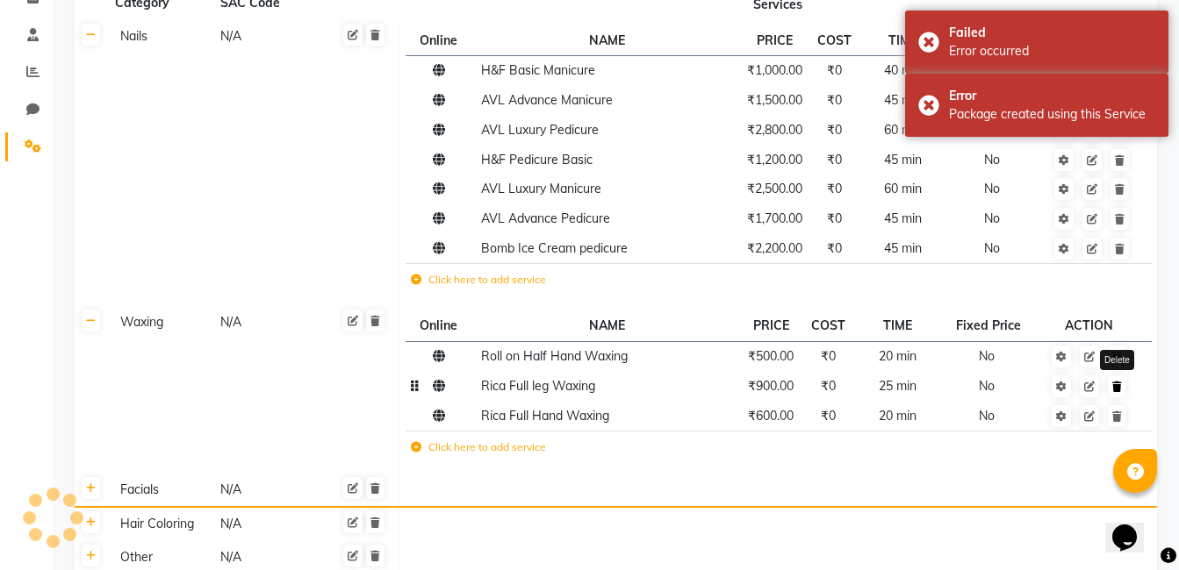
click at [1123, 386] on link at bounding box center [1117, 387] width 18 height 22
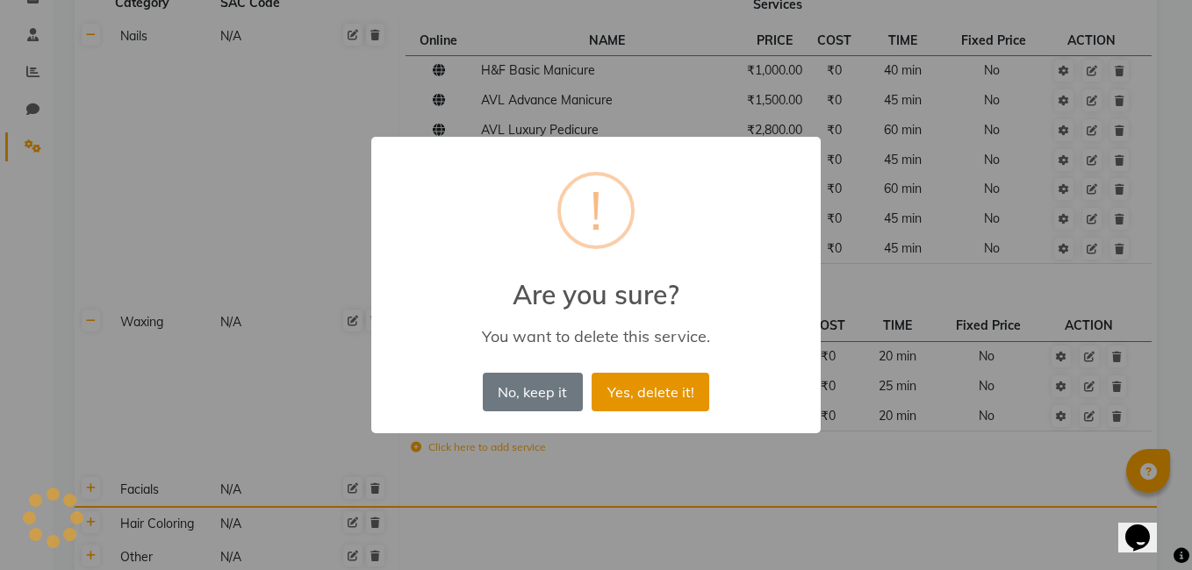
click at [662, 391] on button "Yes, delete it!" at bounding box center [651, 392] width 118 height 39
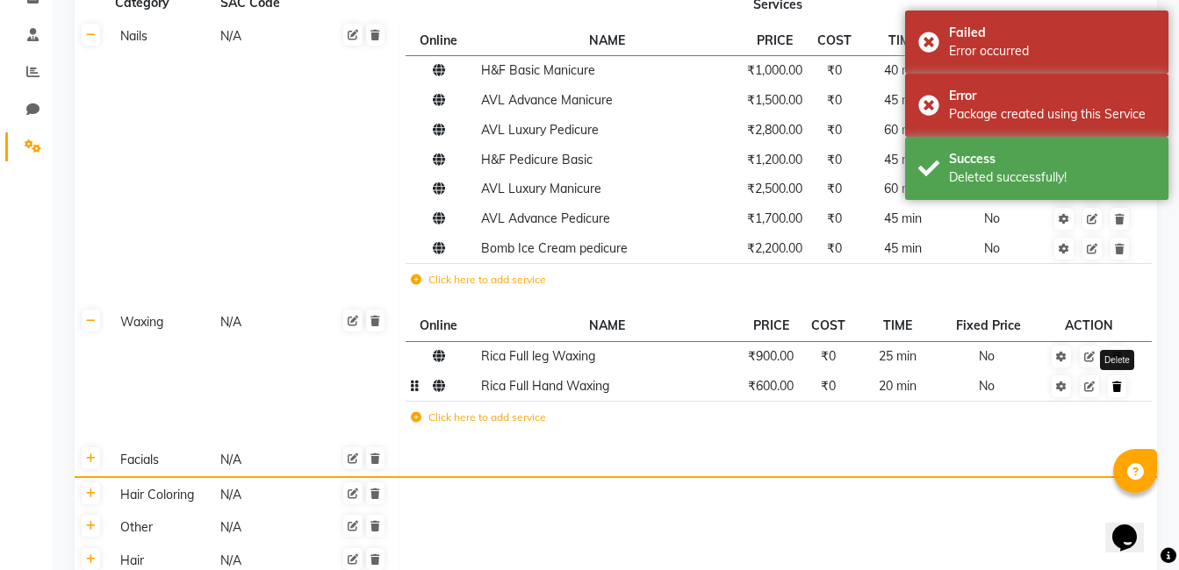
click at [1122, 394] on link at bounding box center [1117, 387] width 18 height 22
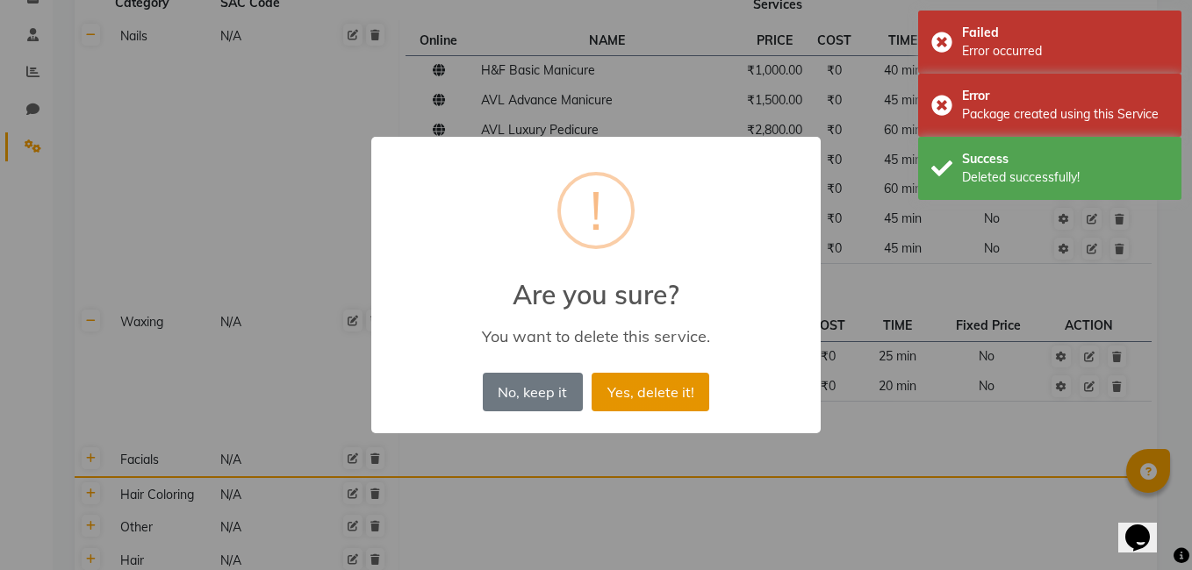
click at [655, 394] on button "Yes, delete it!" at bounding box center [651, 392] width 118 height 39
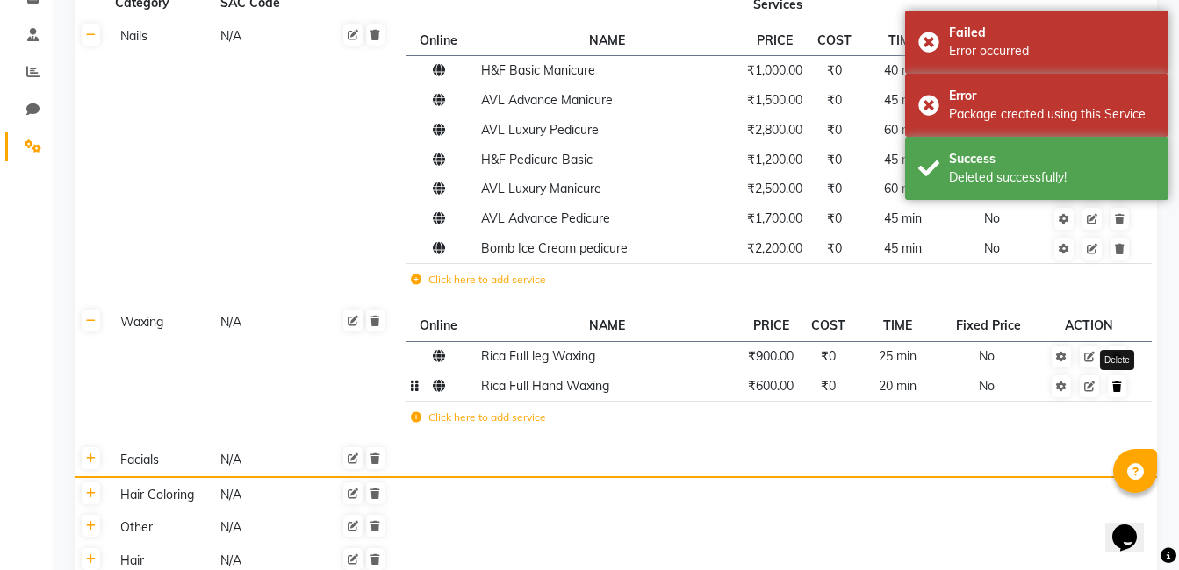
click at [1119, 390] on icon at bounding box center [1117, 387] width 10 height 11
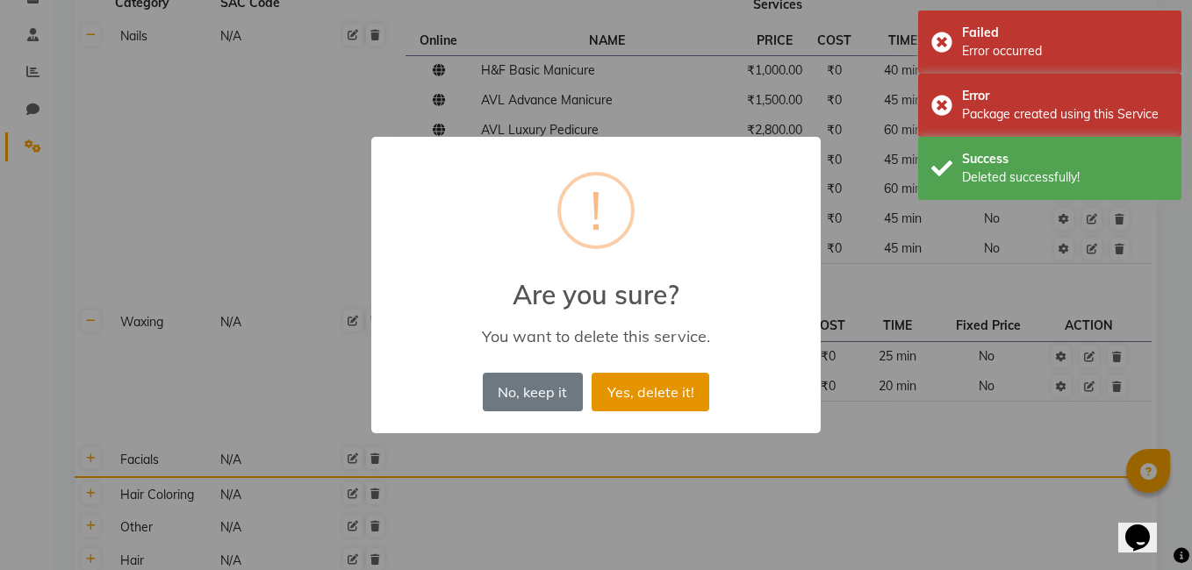
click at [657, 382] on button "Yes, delete it!" at bounding box center [651, 392] width 118 height 39
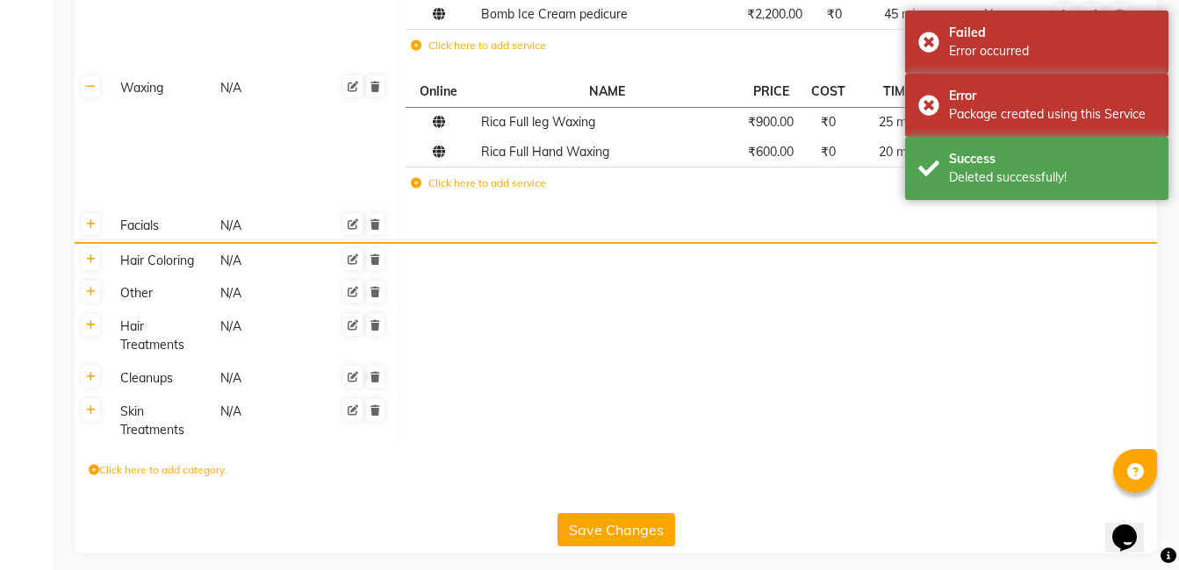
scroll to position [486, 0]
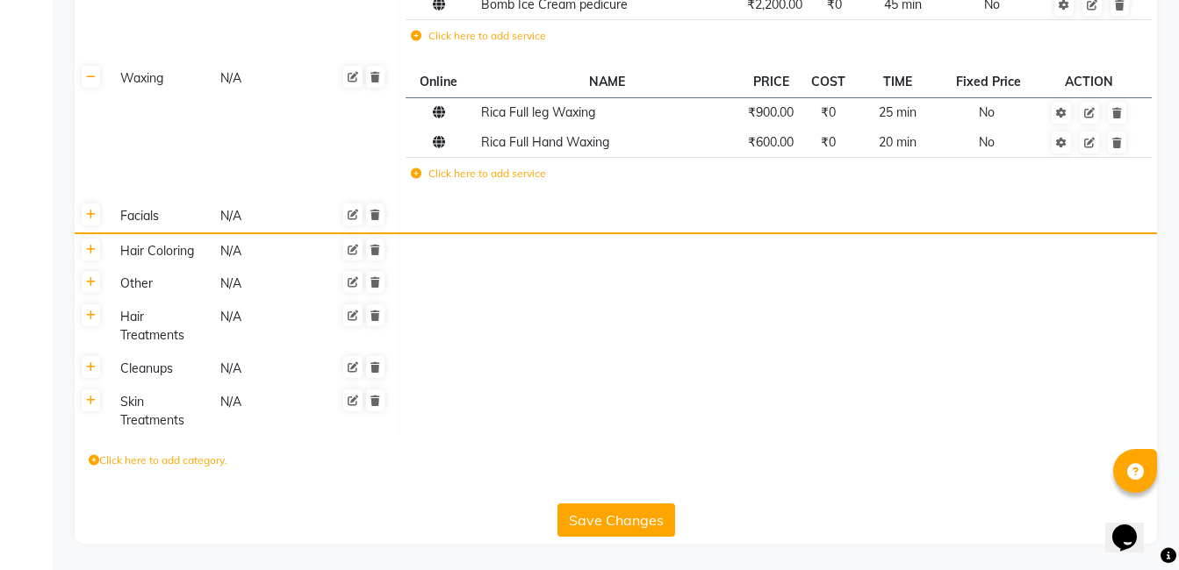
click at [140, 220] on div "Facials" at bounding box center [162, 216] width 98 height 22
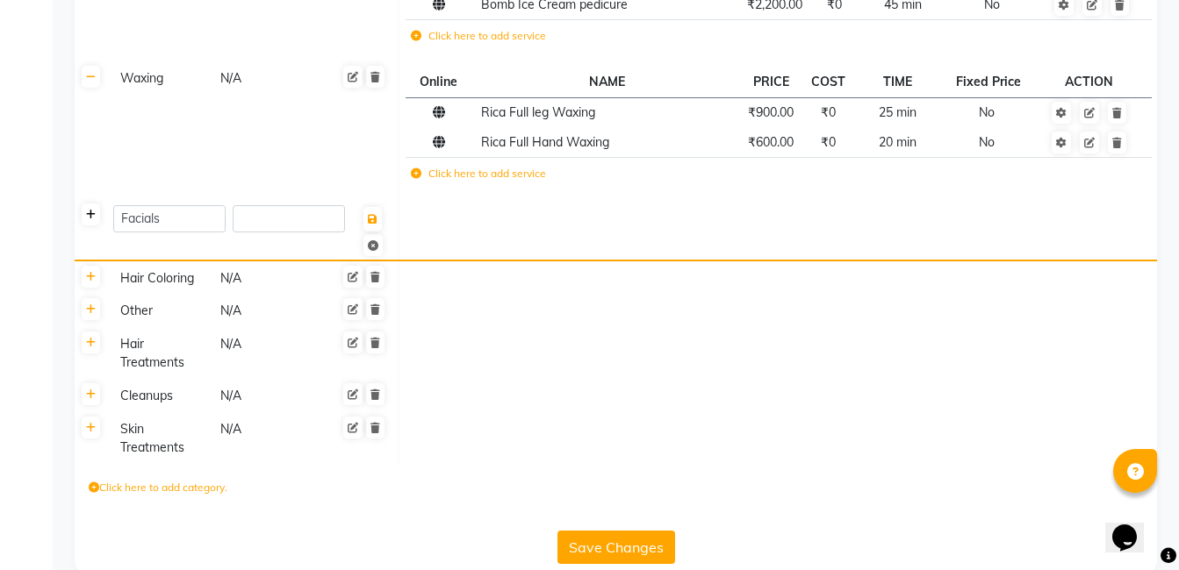
click at [89, 212] on icon at bounding box center [91, 215] width 10 height 11
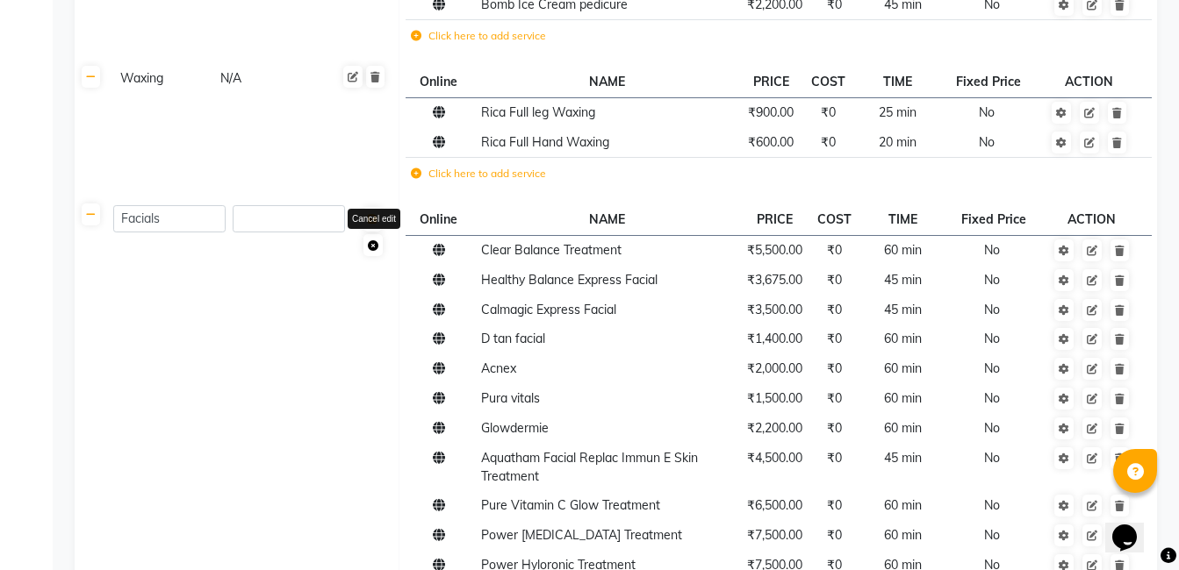
click at [369, 240] on icon at bounding box center [373, 245] width 11 height 11
click at [377, 217] on icon at bounding box center [375, 215] width 10 height 11
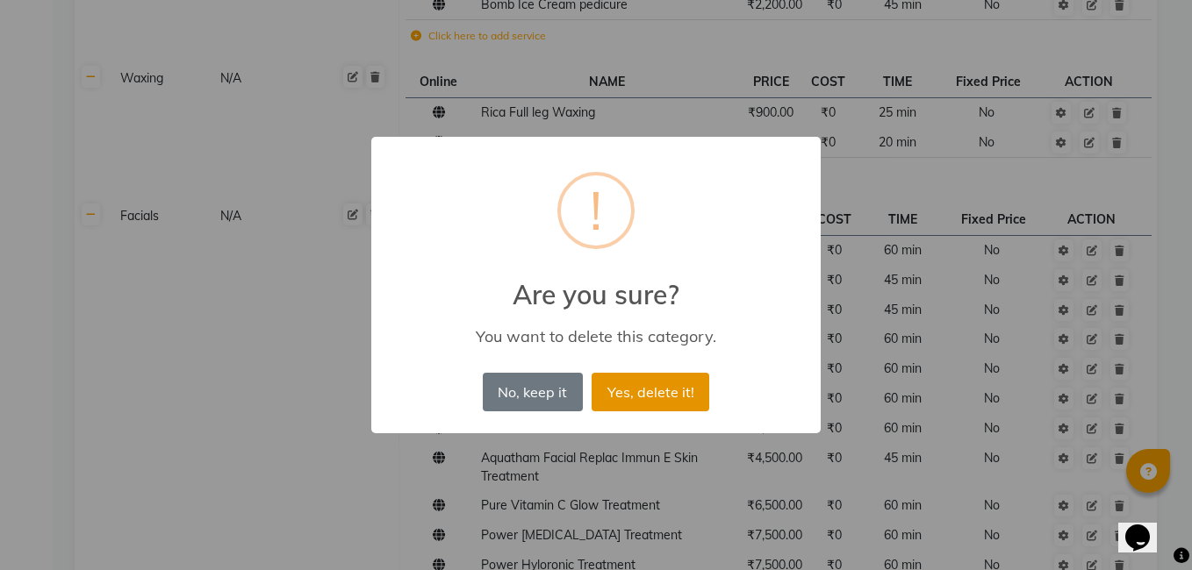
click at [642, 398] on button "Yes, delete it!" at bounding box center [651, 392] width 118 height 39
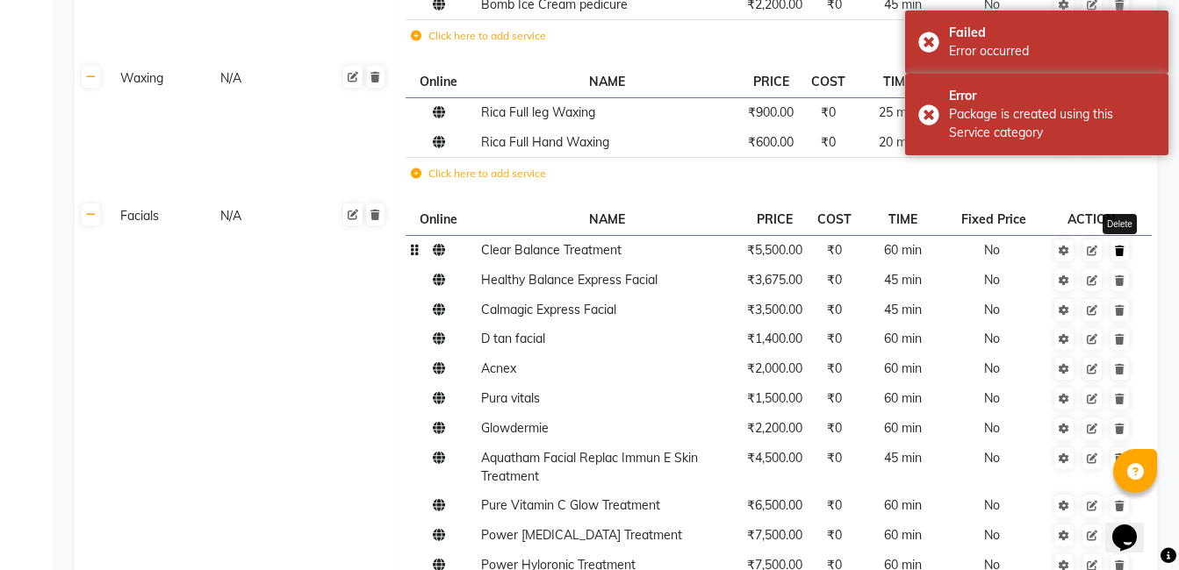
click at [1122, 255] on icon at bounding box center [1120, 251] width 10 height 11
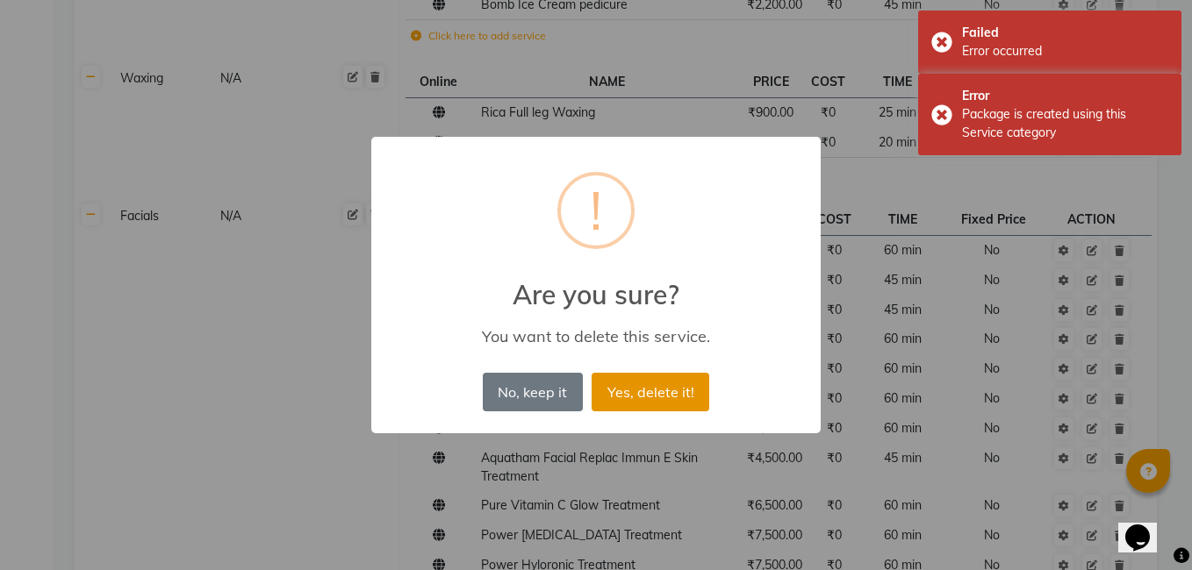
drag, startPoint x: 662, startPoint y: 384, endPoint x: 682, endPoint y: 384, distance: 20.2
click at [672, 384] on button "Yes, delete it!" at bounding box center [651, 392] width 118 height 39
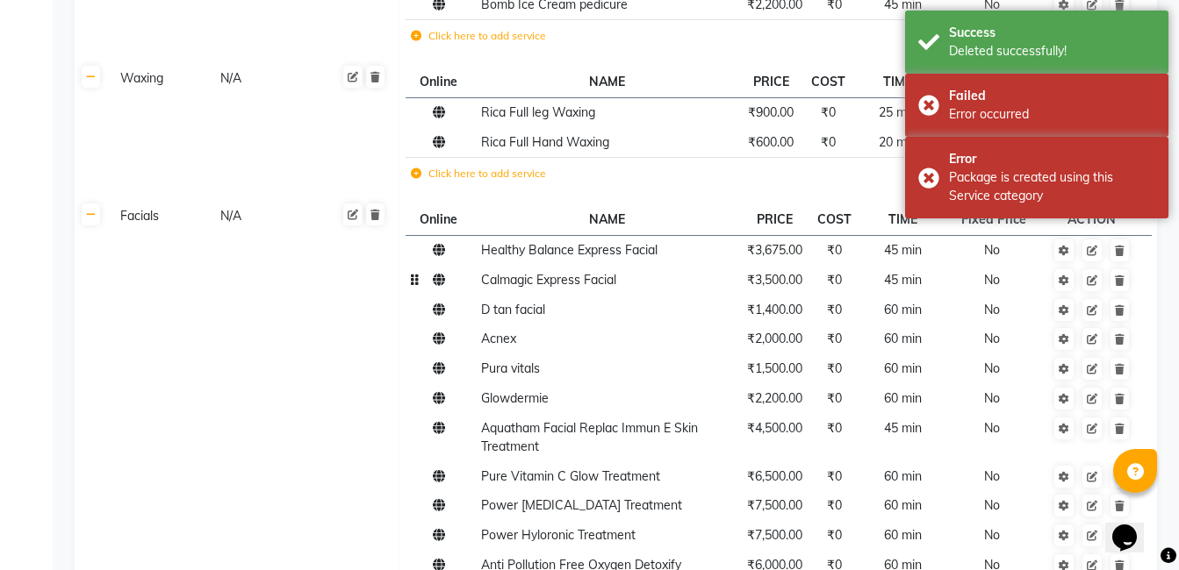
click at [1137, 289] on td at bounding box center [1092, 280] width 96 height 30
click at [1128, 290] on link at bounding box center [1119, 280] width 18 height 22
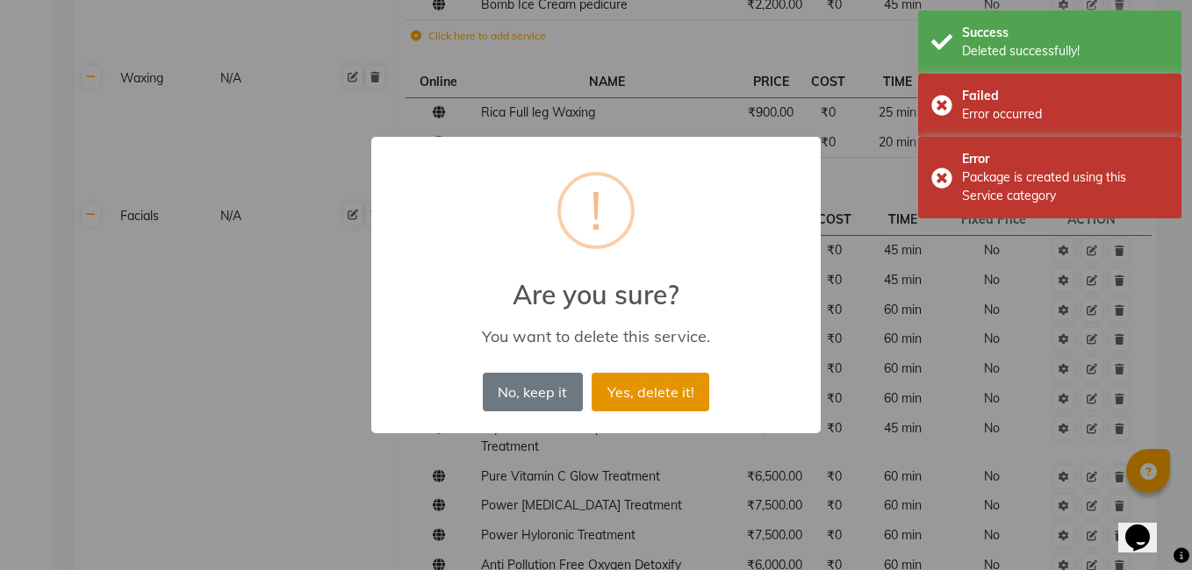
drag, startPoint x: 663, startPoint y: 405, endPoint x: 971, endPoint y: 310, distance: 322.6
click at [664, 405] on button "Yes, delete it!" at bounding box center [651, 392] width 118 height 39
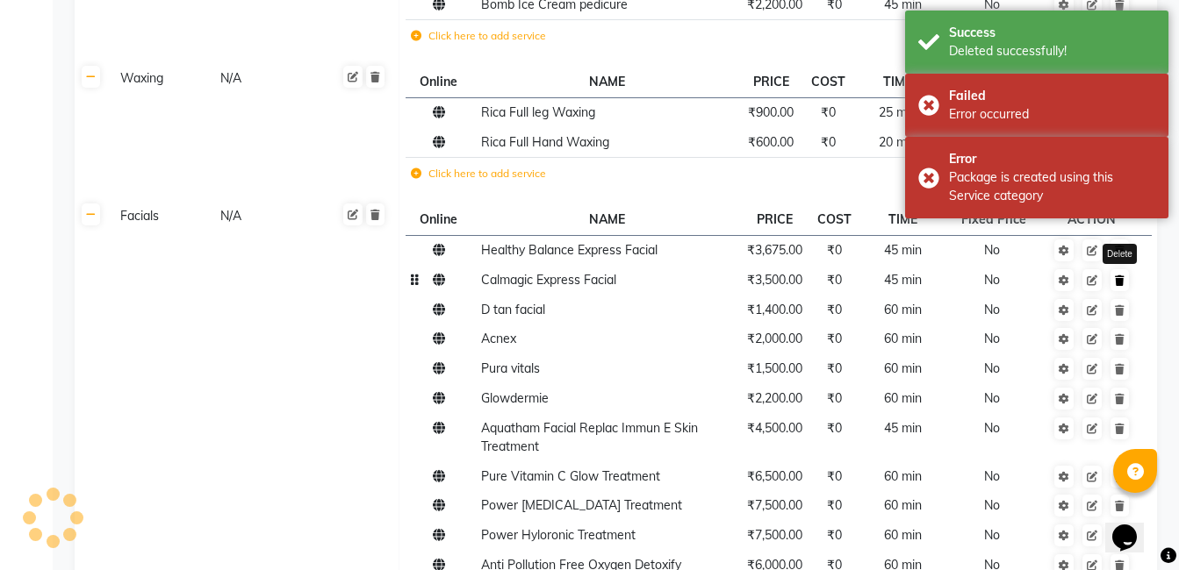
click at [1122, 290] on link at bounding box center [1119, 280] width 18 height 22
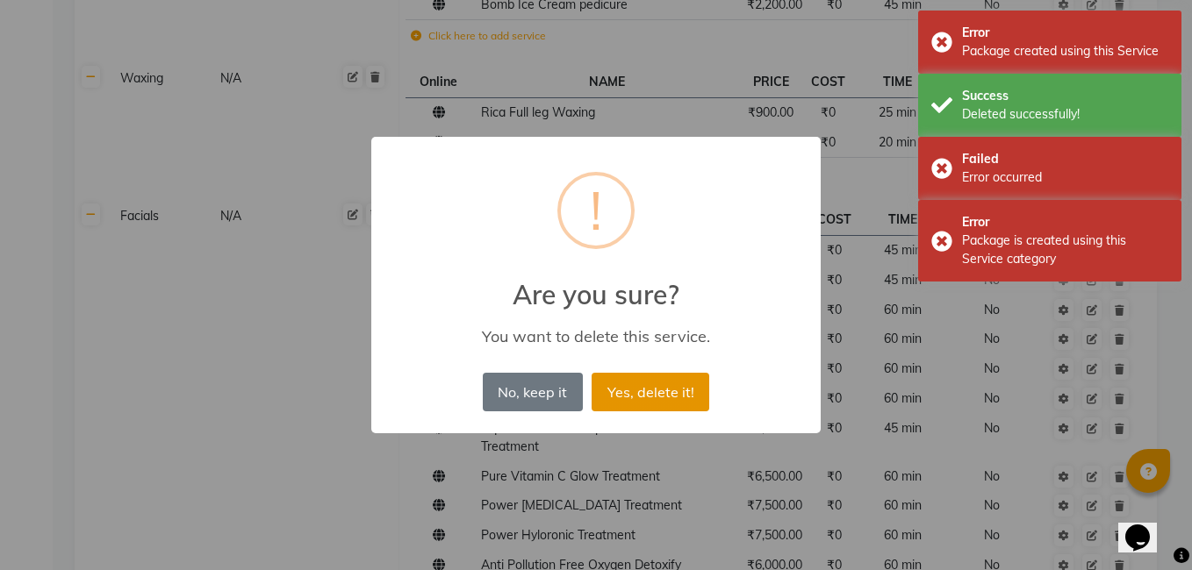
click at [628, 402] on button "Yes, delete it!" at bounding box center [651, 392] width 118 height 39
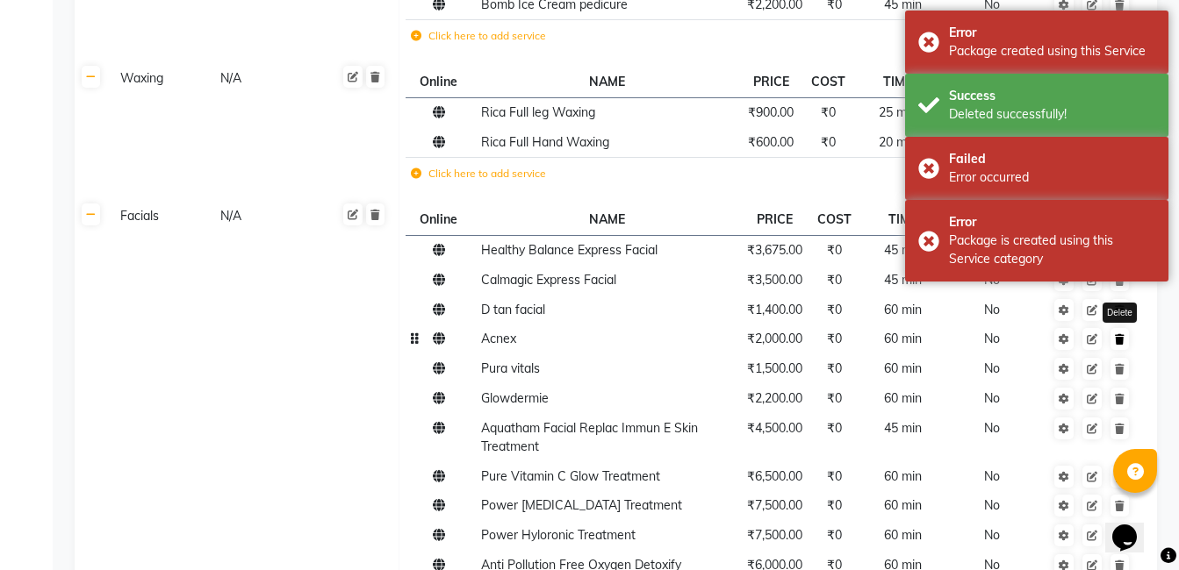
click at [1112, 349] on link at bounding box center [1119, 339] width 18 height 22
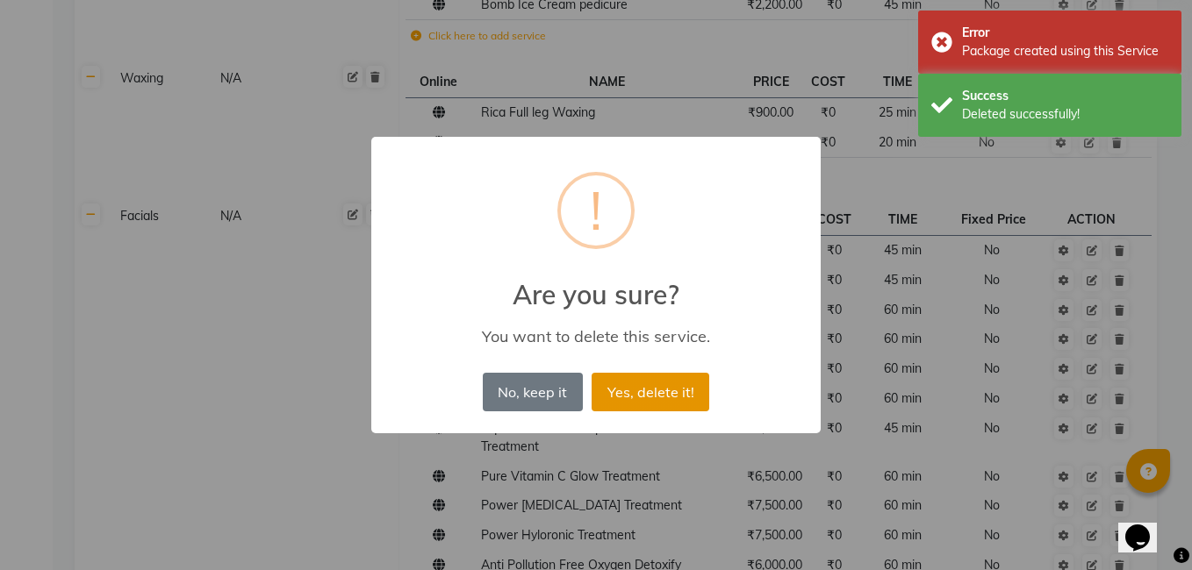
click at [635, 397] on button "Yes, delete it!" at bounding box center [651, 392] width 118 height 39
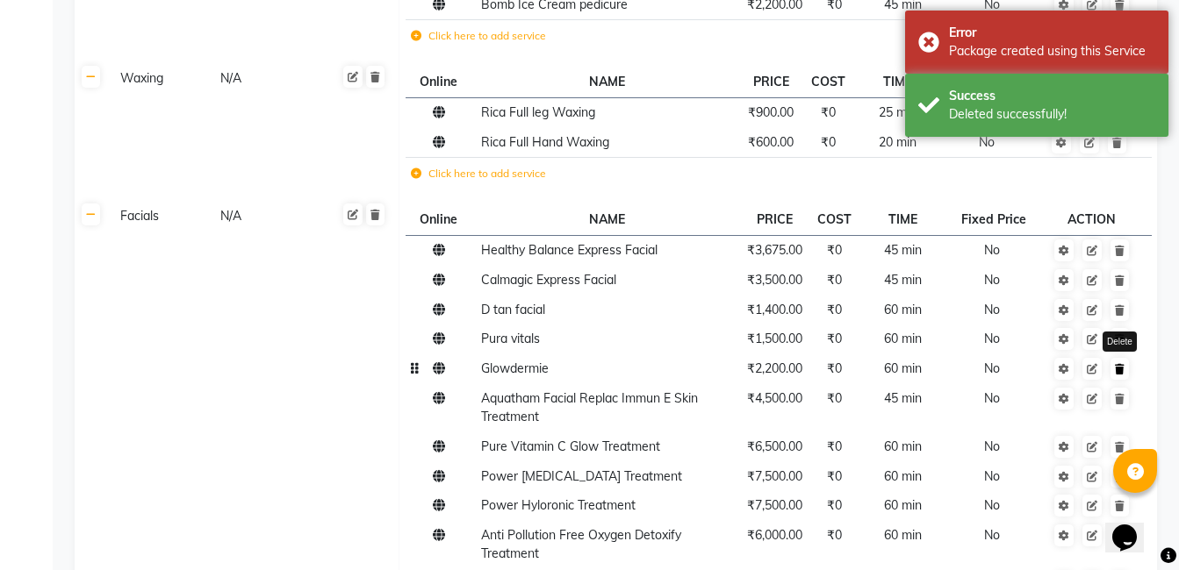
click at [1124, 373] on link at bounding box center [1119, 369] width 18 height 22
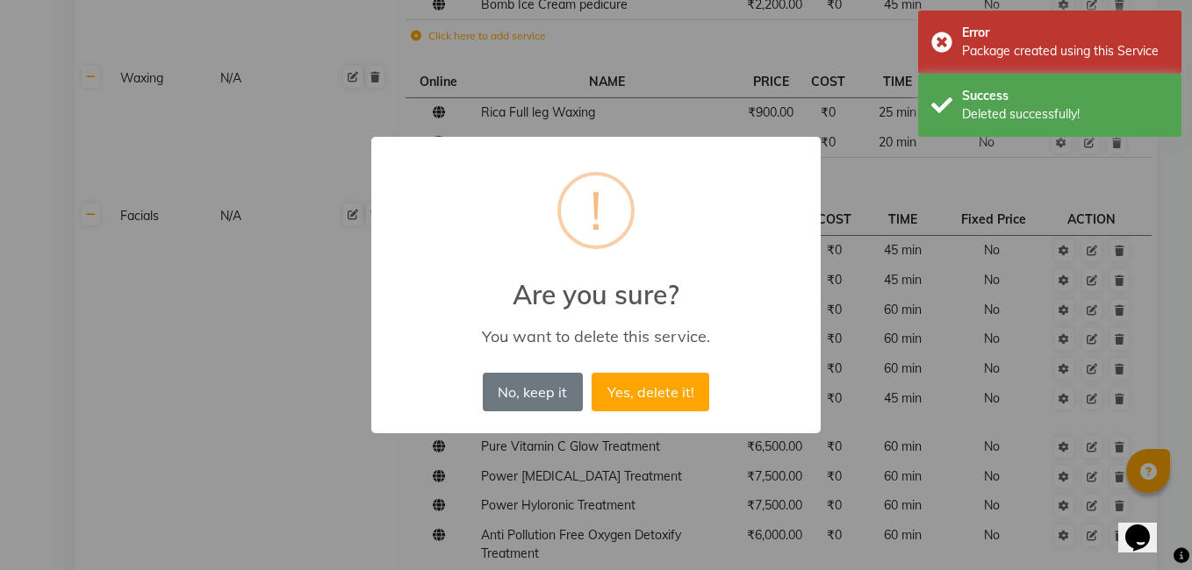
drag, startPoint x: 657, startPoint y: 395, endPoint x: 837, endPoint y: 414, distance: 181.0
click at [657, 394] on button "Yes, delete it!" at bounding box center [651, 392] width 118 height 39
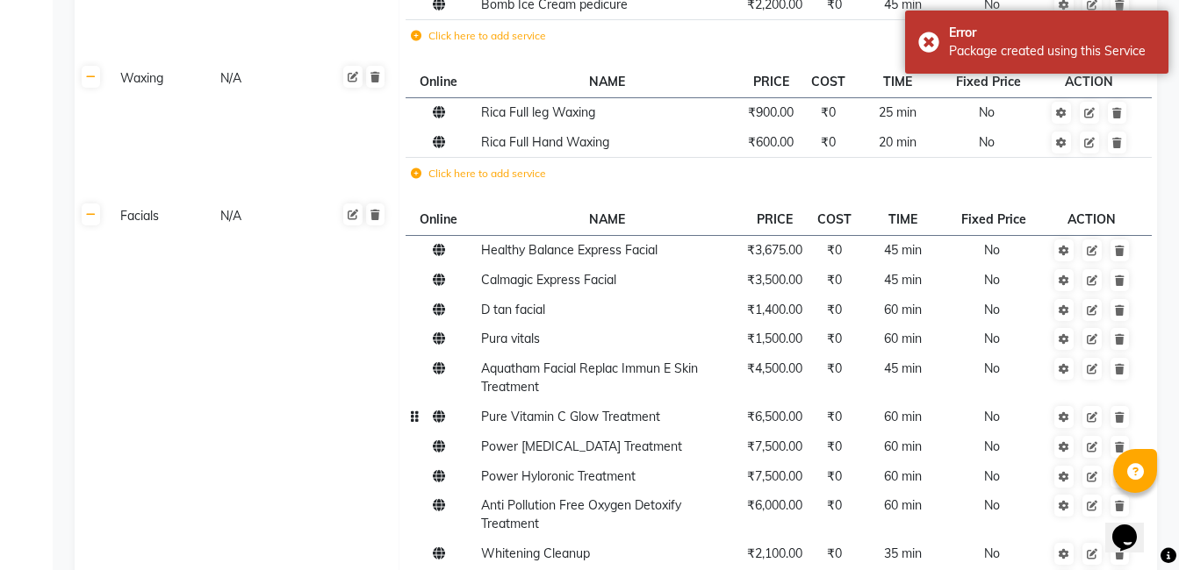
click at [1129, 422] on span at bounding box center [1102, 417] width 55 height 16
click at [1124, 424] on link at bounding box center [1119, 417] width 18 height 22
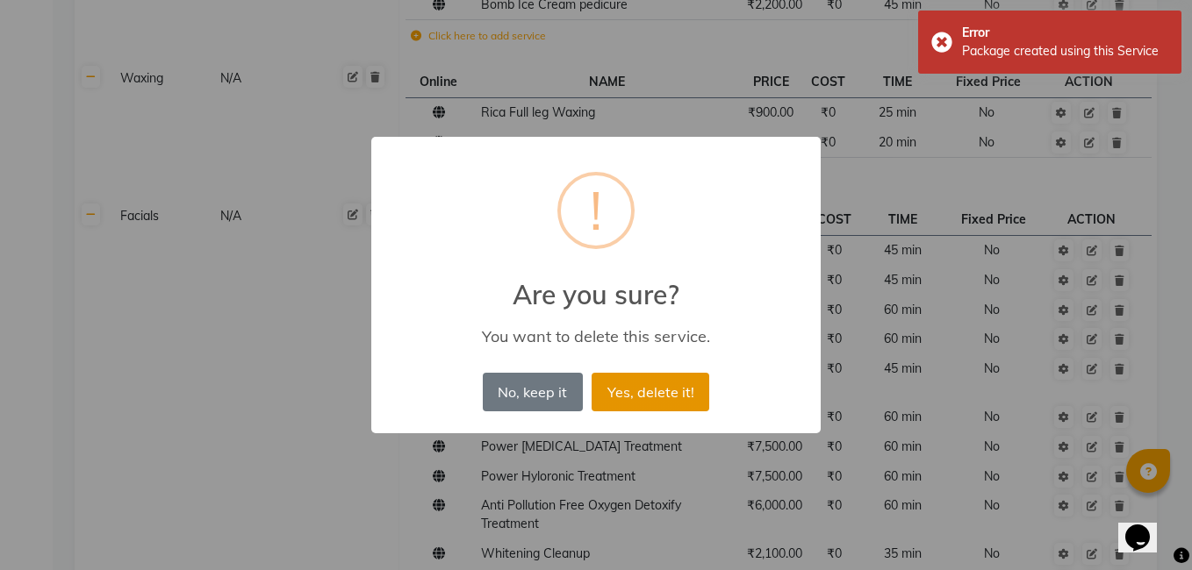
click at [636, 377] on button "Yes, delete it!" at bounding box center [651, 392] width 118 height 39
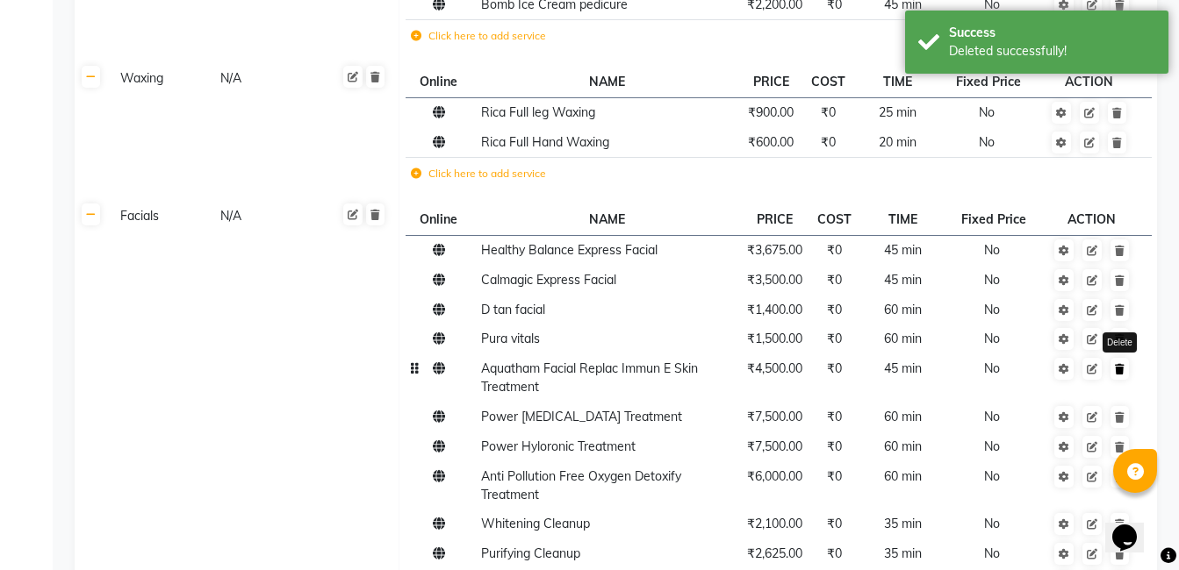
click at [1126, 377] on link at bounding box center [1119, 369] width 18 height 22
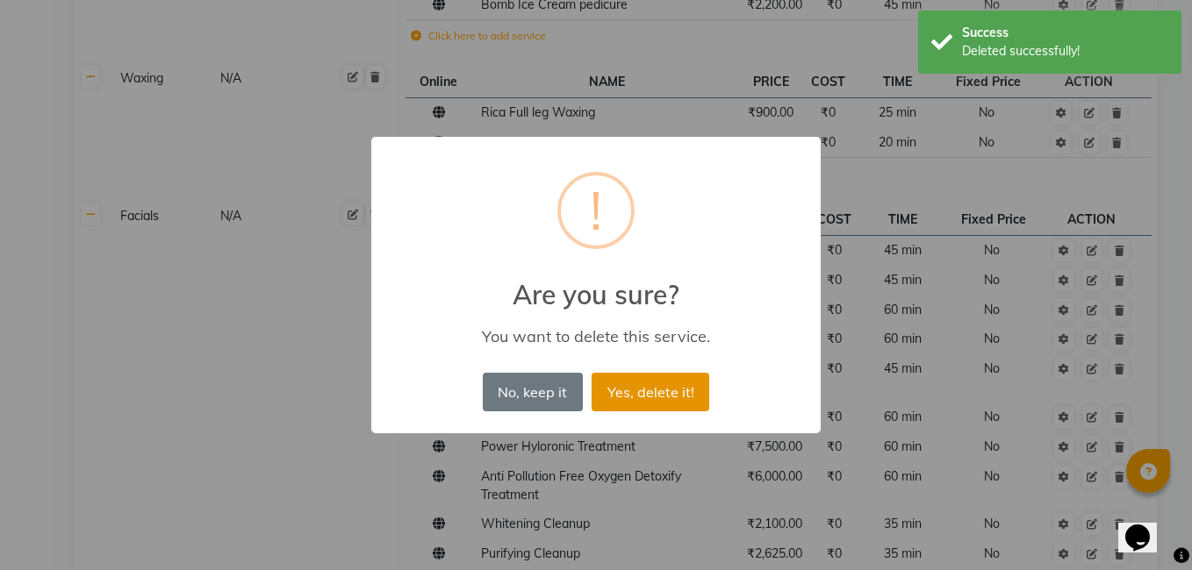
click at [666, 384] on button "Yes, delete it!" at bounding box center [651, 392] width 118 height 39
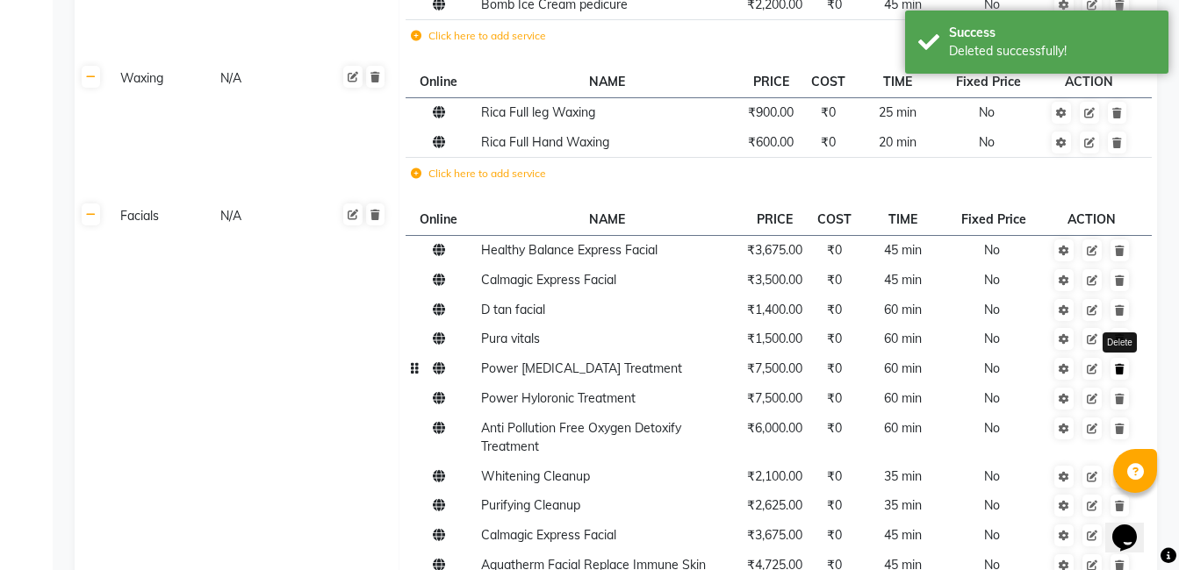
click at [1121, 376] on link at bounding box center [1119, 369] width 18 height 22
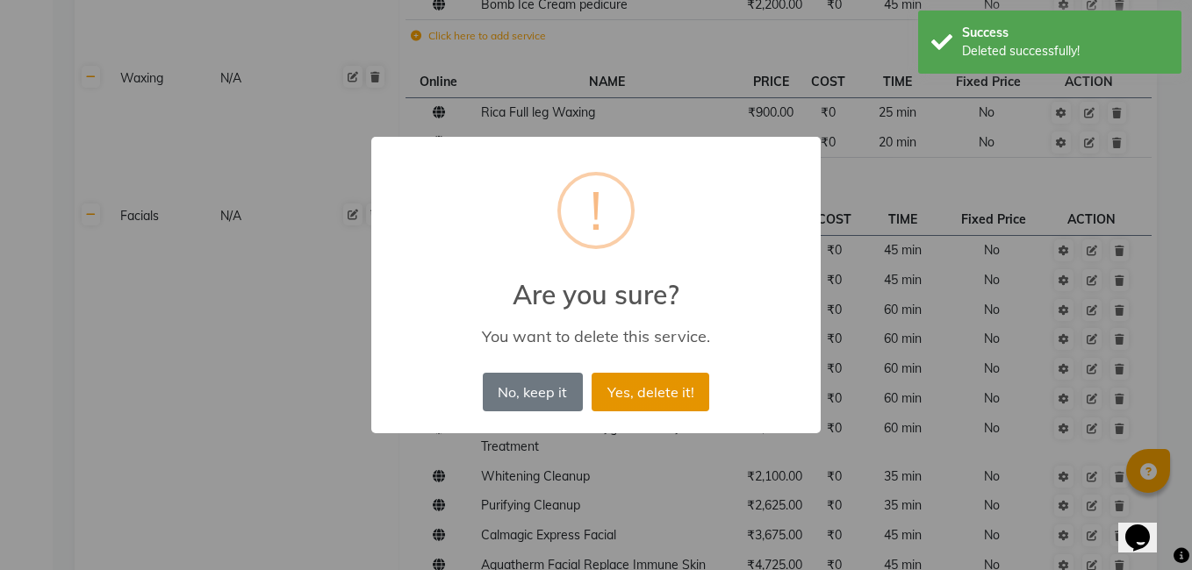
click at [696, 385] on button "Yes, delete it!" at bounding box center [651, 392] width 118 height 39
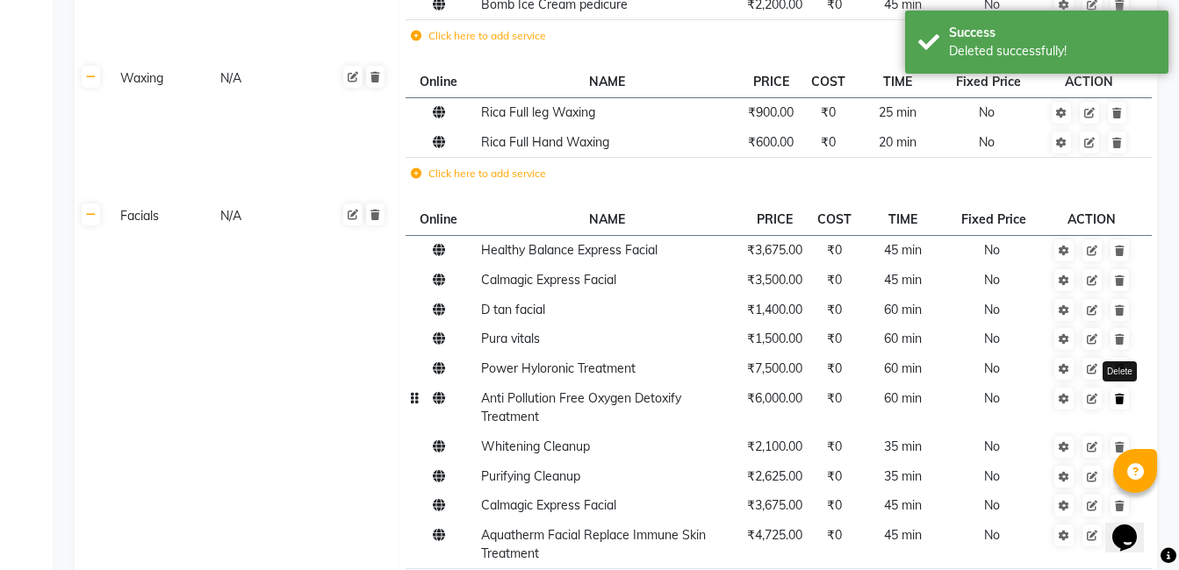
click at [1120, 405] on link at bounding box center [1119, 399] width 18 height 22
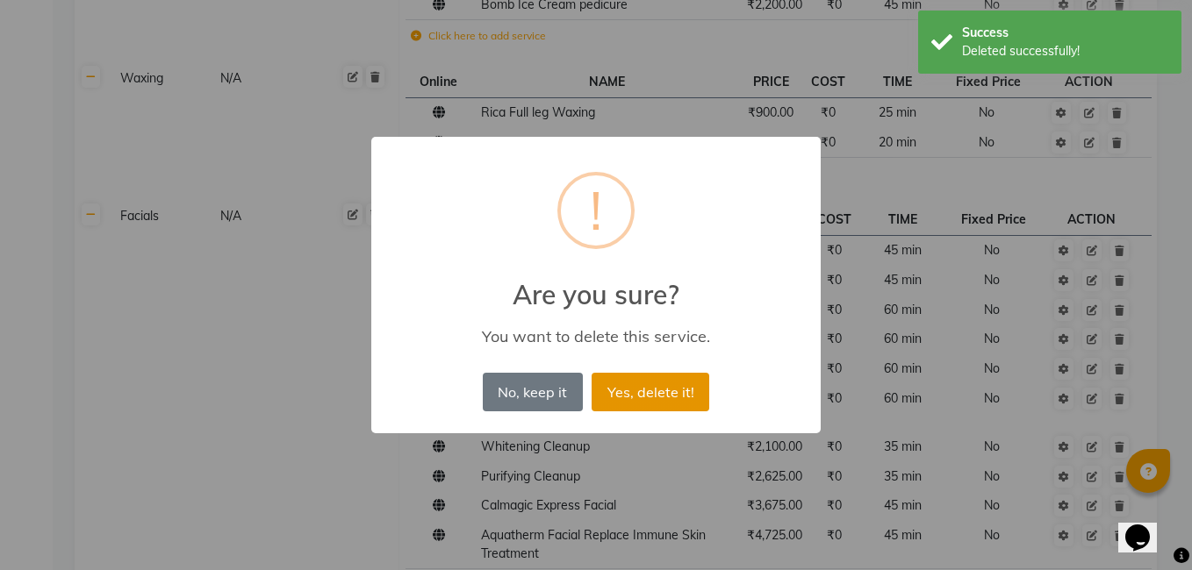
click at [665, 401] on button "Yes, delete it!" at bounding box center [651, 392] width 118 height 39
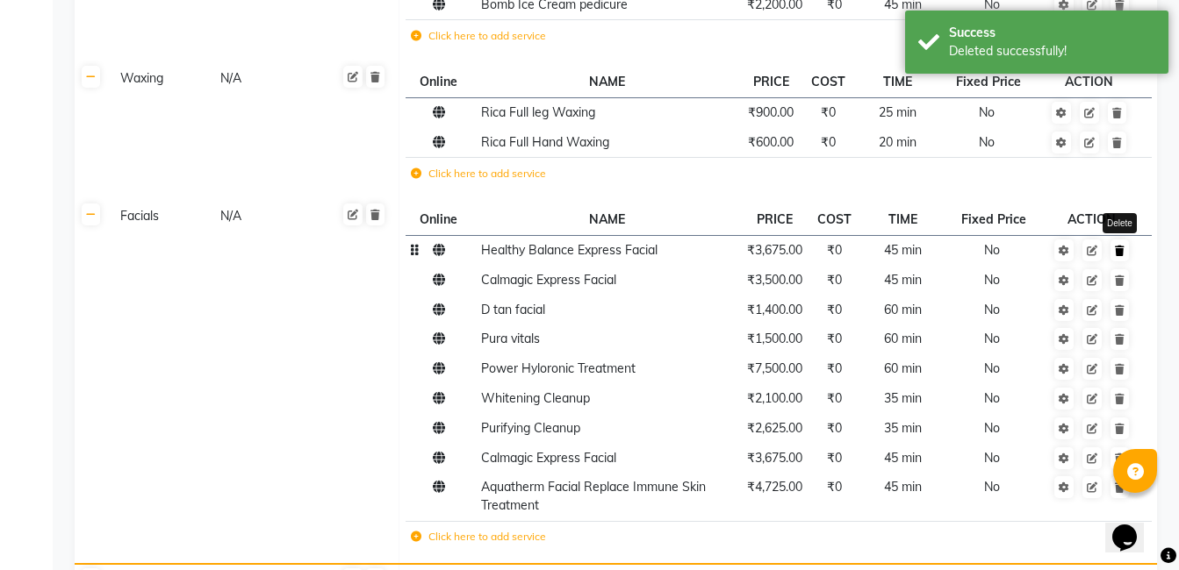
click at [1122, 260] on link at bounding box center [1119, 251] width 18 height 22
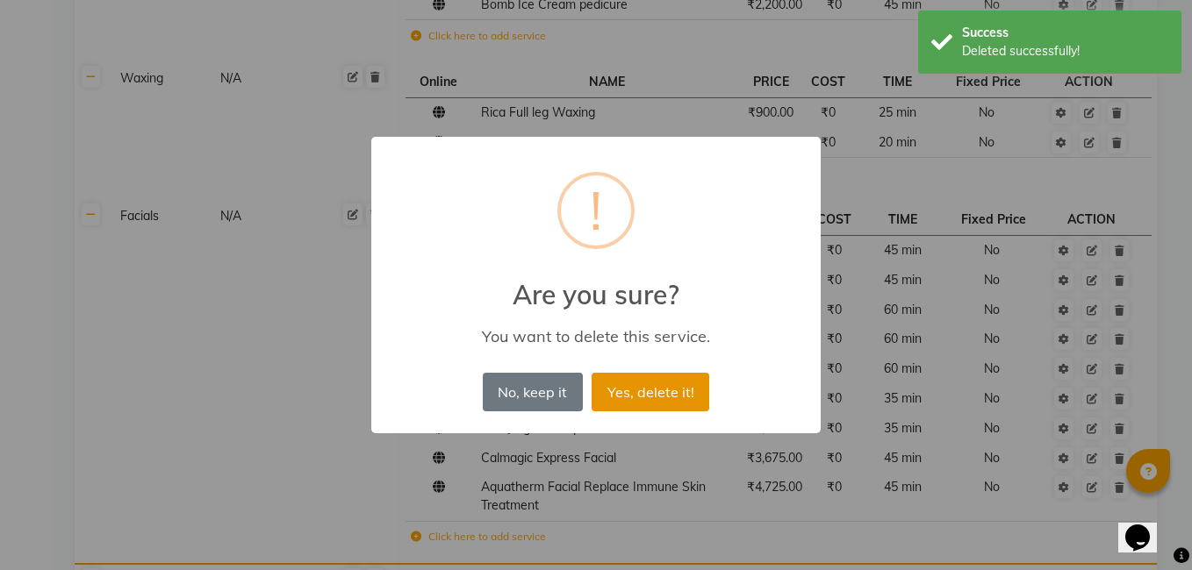
click at [653, 387] on button "Yes, delete it!" at bounding box center [651, 392] width 118 height 39
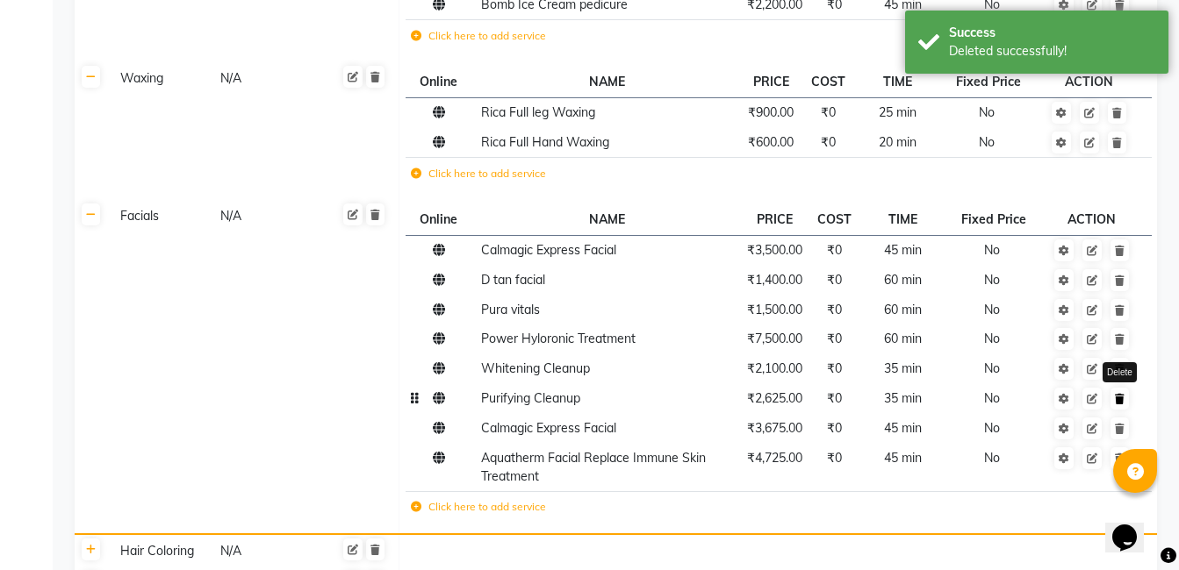
click at [1122, 404] on icon at bounding box center [1120, 399] width 10 height 11
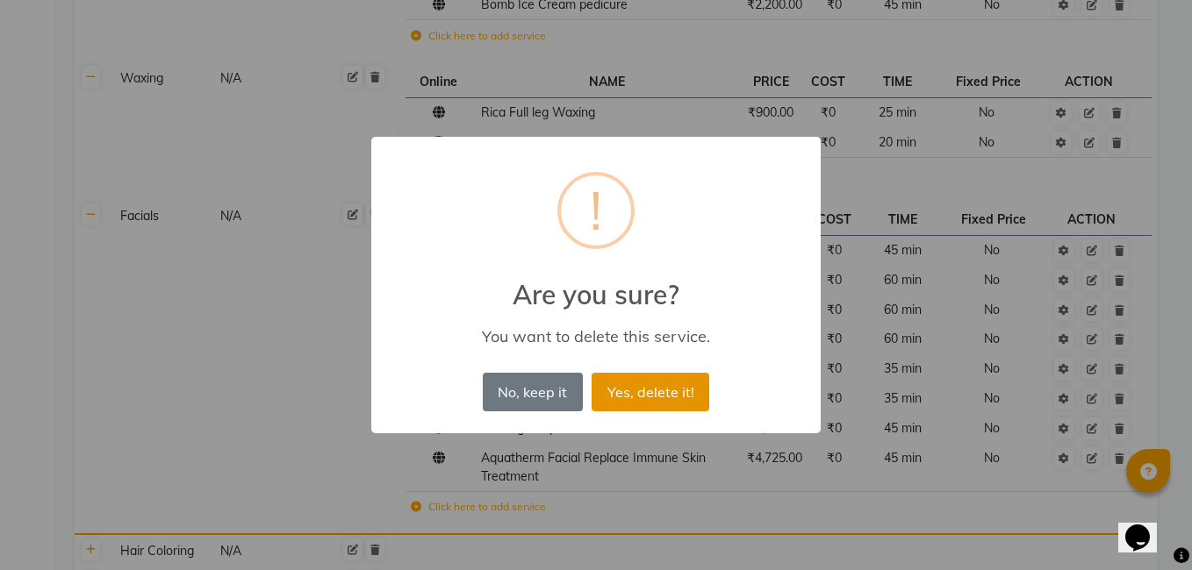
click at [671, 394] on button "Yes, delete it!" at bounding box center [651, 392] width 118 height 39
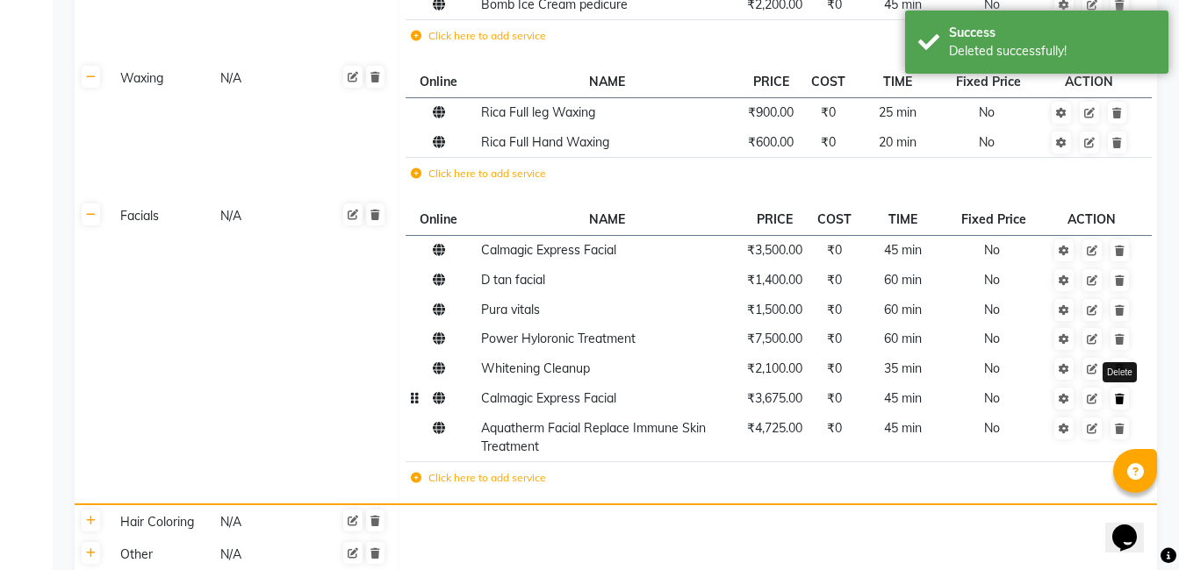
click at [1122, 398] on icon at bounding box center [1120, 399] width 10 height 11
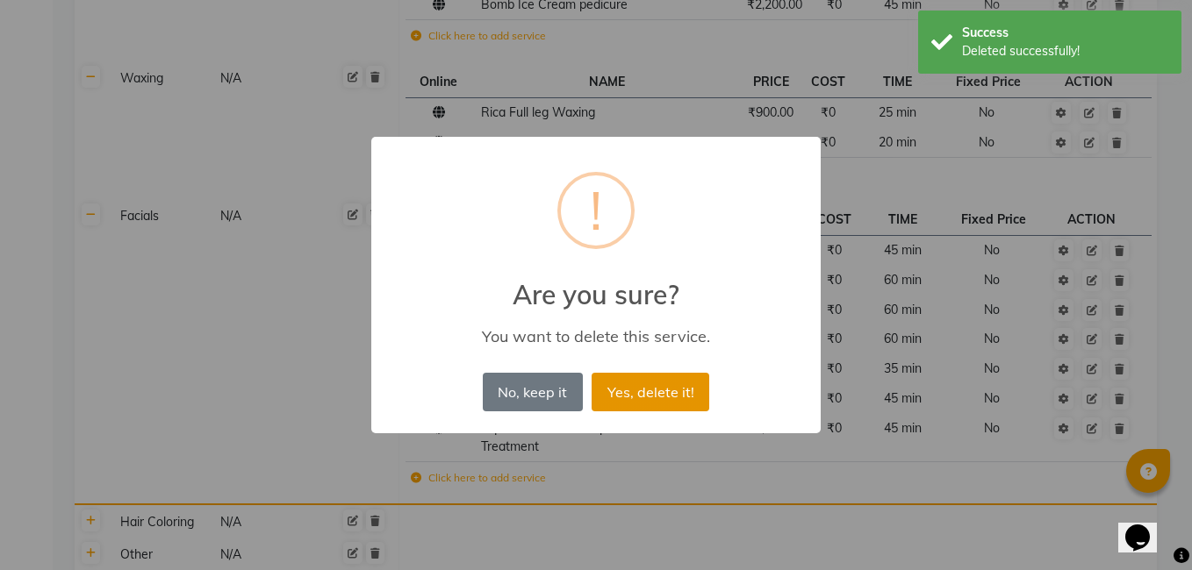
click at [675, 394] on button "Yes, delete it!" at bounding box center [651, 392] width 118 height 39
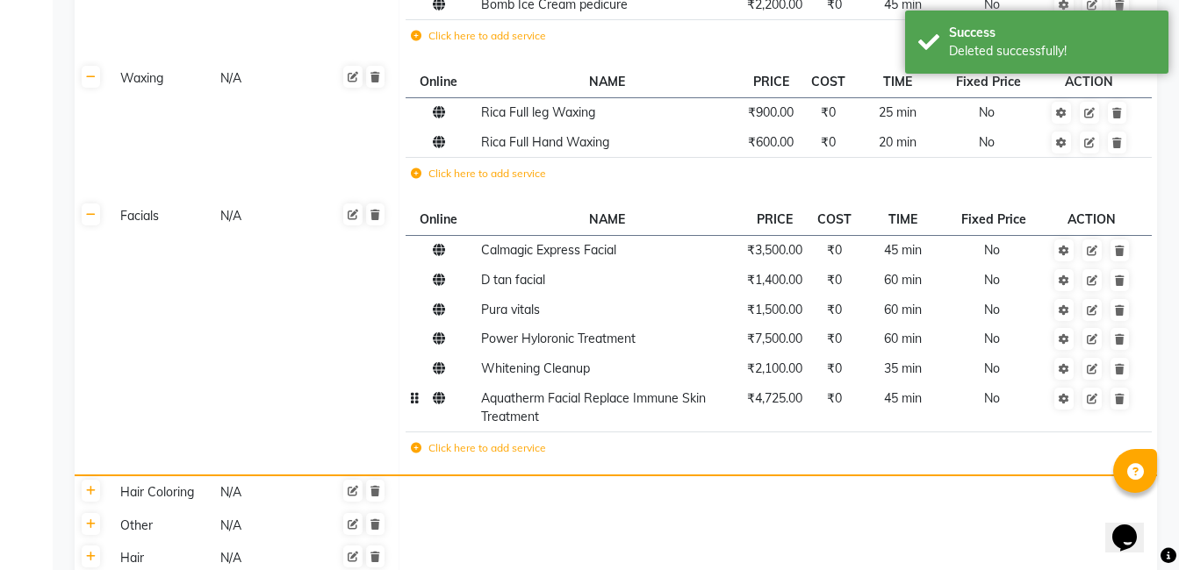
click at [1124, 428] on td "Delete" at bounding box center [1092, 408] width 96 height 48
click at [1113, 391] on link at bounding box center [1119, 399] width 18 height 22
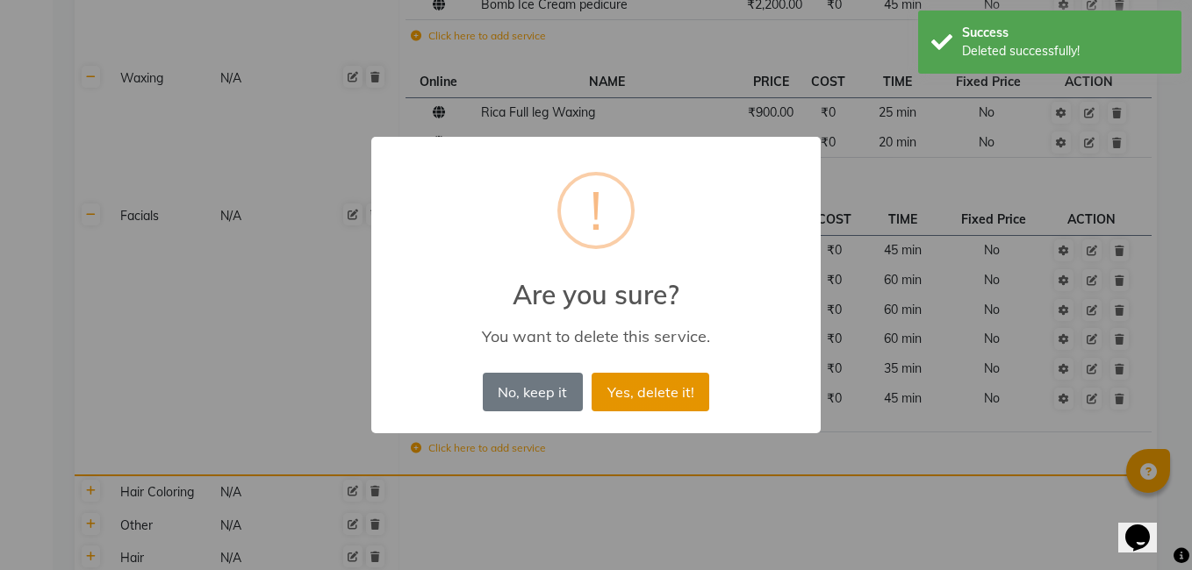
click at [682, 399] on button "Yes, delete it!" at bounding box center [651, 392] width 118 height 39
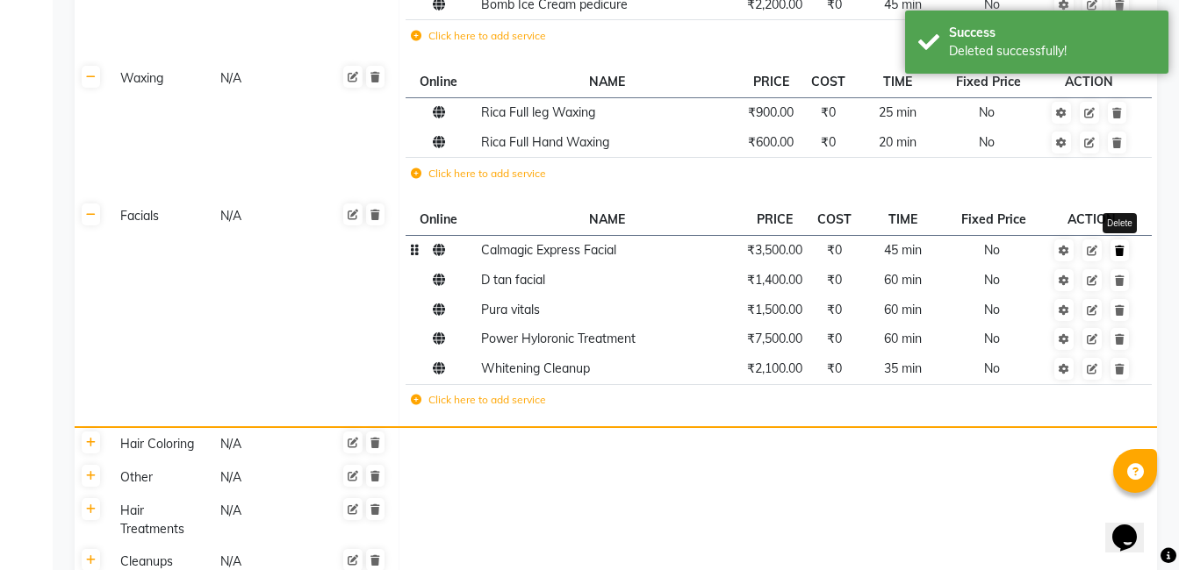
click at [1121, 249] on icon at bounding box center [1120, 251] width 10 height 11
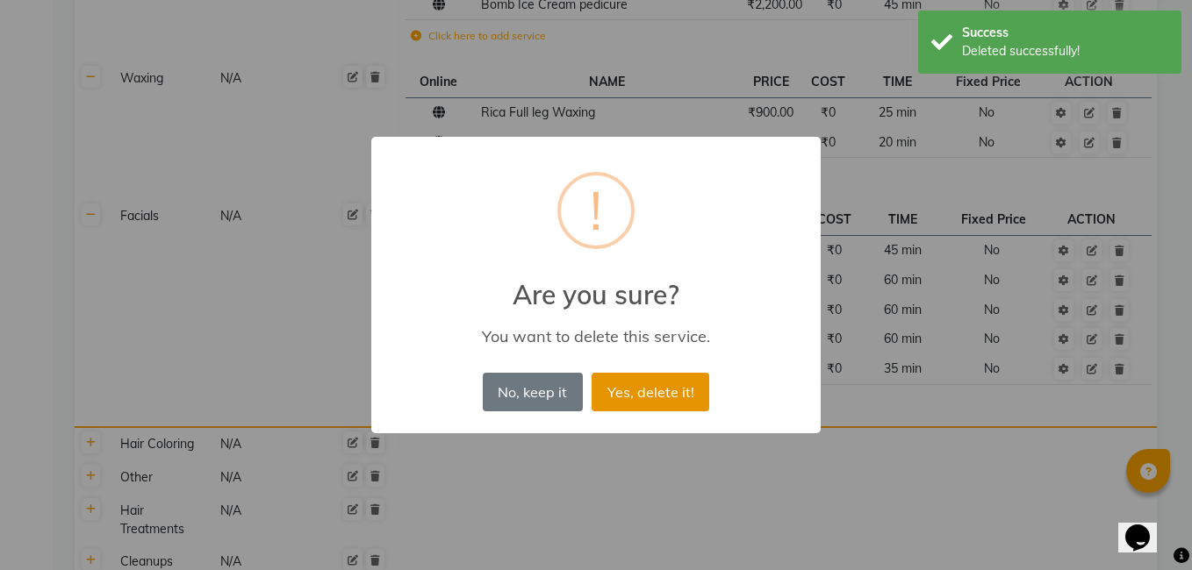
click at [668, 385] on button "Yes, delete it!" at bounding box center [651, 392] width 118 height 39
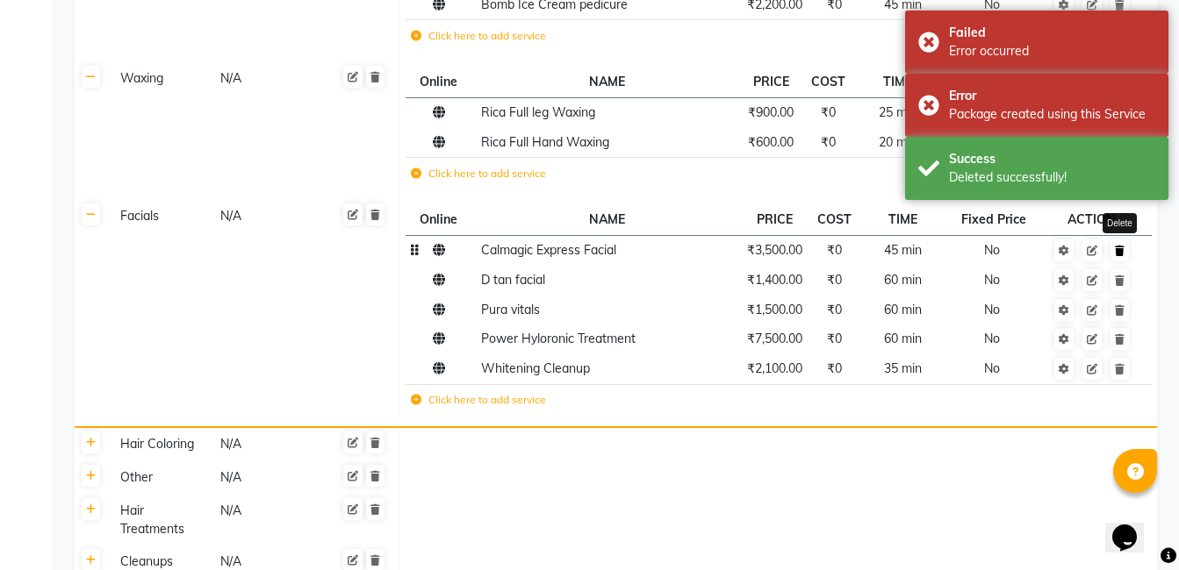
click at [1121, 246] on icon at bounding box center [1120, 251] width 10 height 11
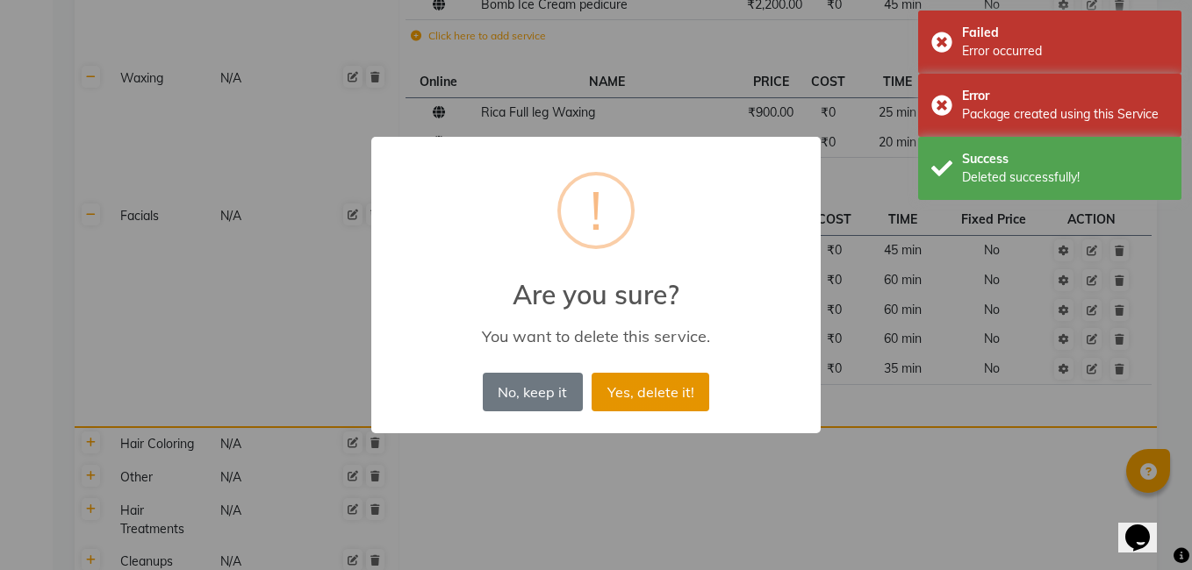
click at [669, 390] on button "Yes, delete it!" at bounding box center [651, 392] width 118 height 39
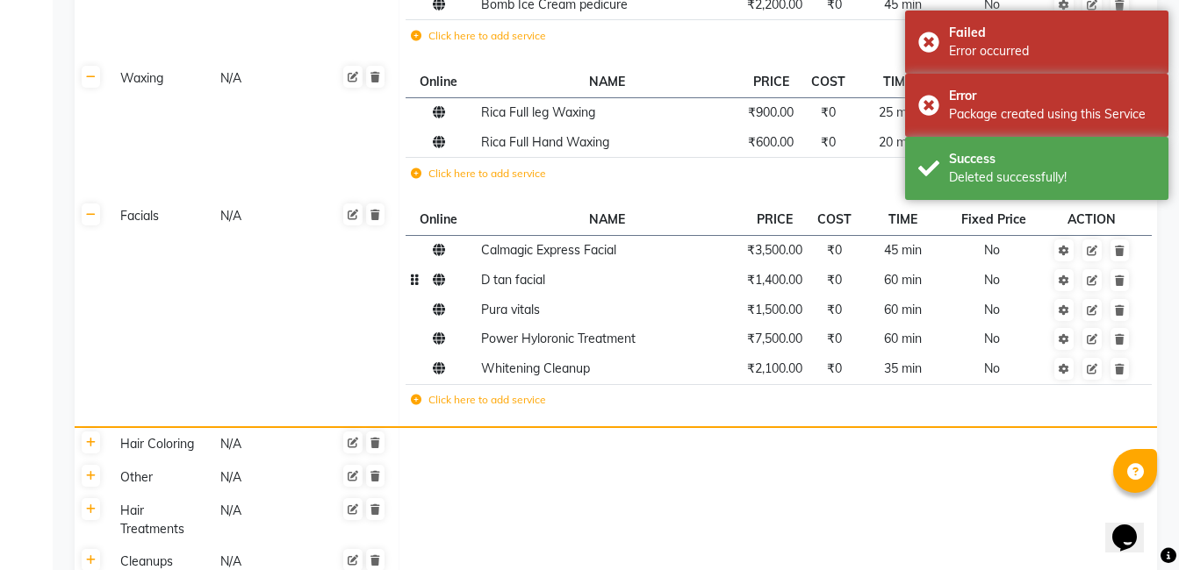
click at [1126, 293] on td at bounding box center [1092, 280] width 96 height 30
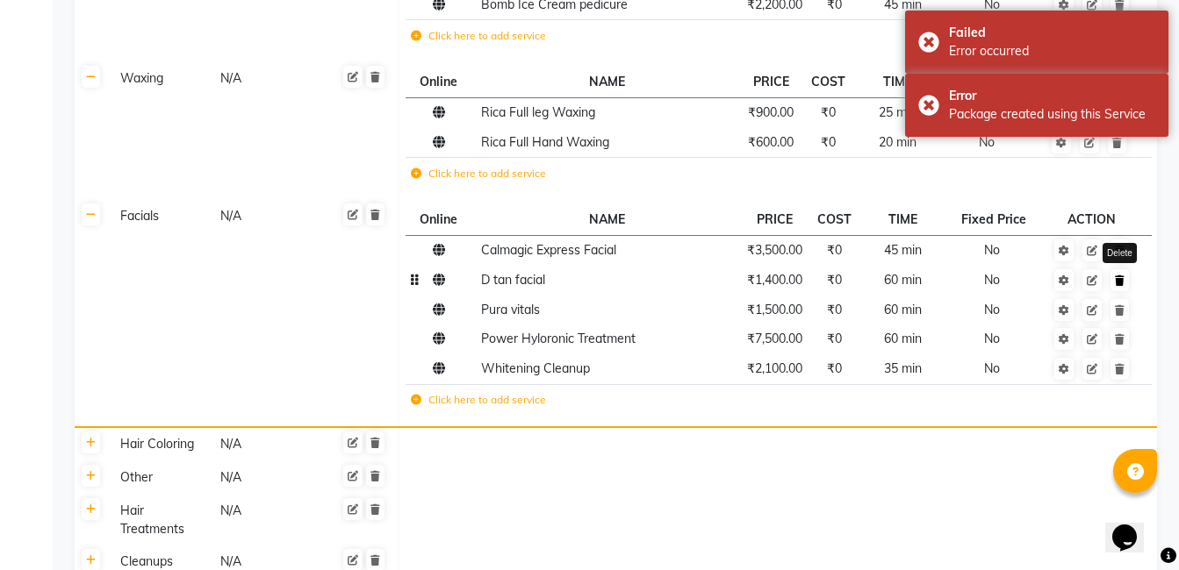
click at [1116, 276] on icon at bounding box center [1120, 281] width 10 height 11
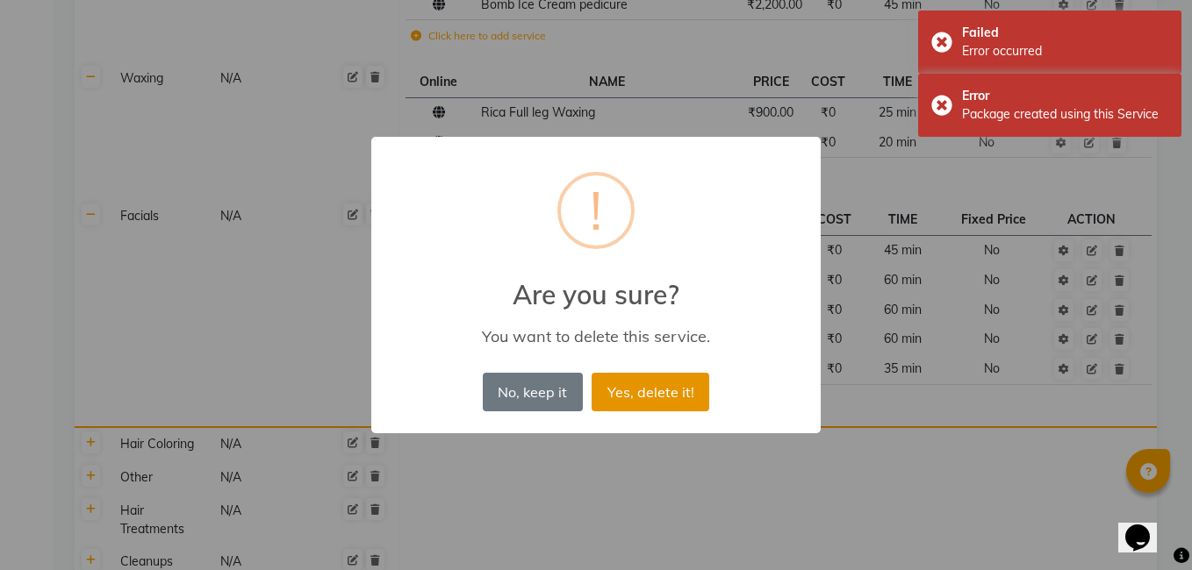
click at [685, 373] on button "Yes, delete it!" at bounding box center [651, 392] width 118 height 39
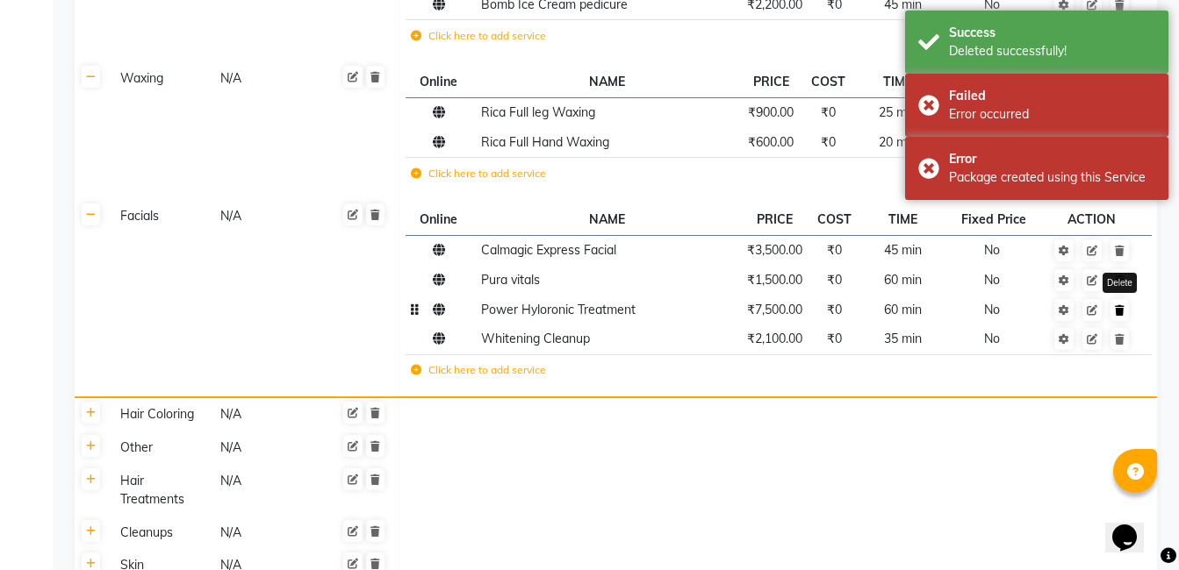
click at [1123, 307] on icon at bounding box center [1120, 310] width 10 height 11
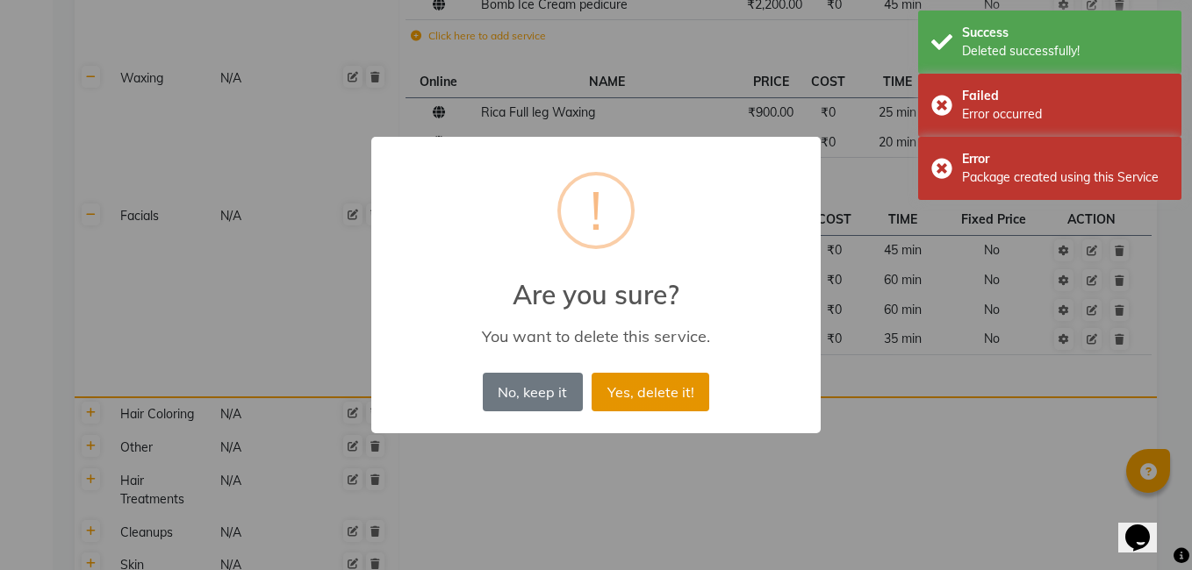
click at [664, 388] on button "Yes, delete it!" at bounding box center [651, 392] width 118 height 39
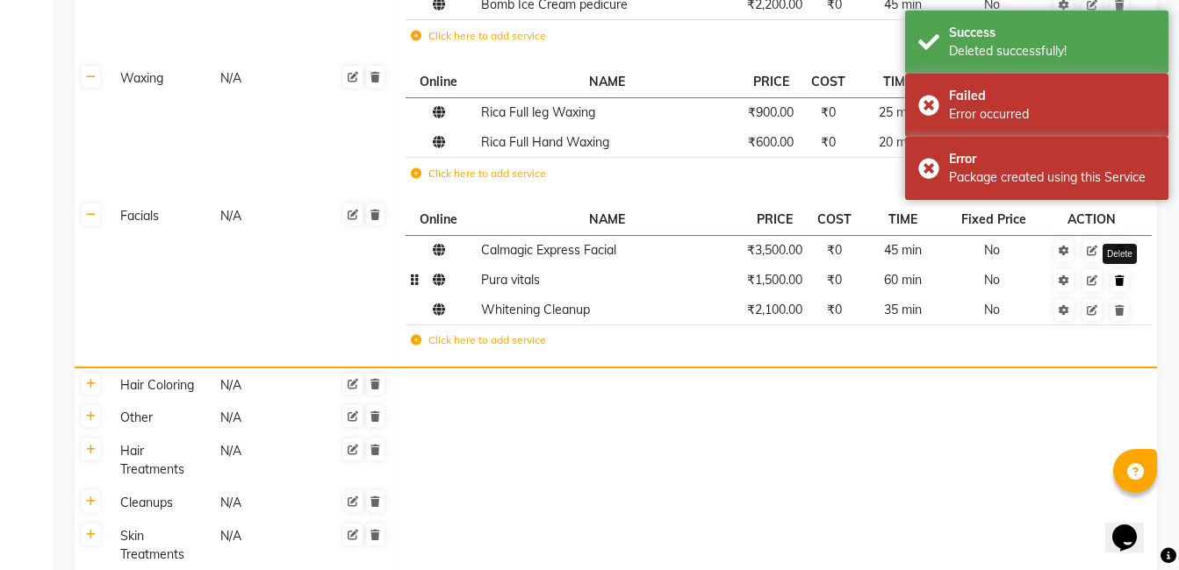
click at [1120, 277] on icon at bounding box center [1120, 281] width 10 height 11
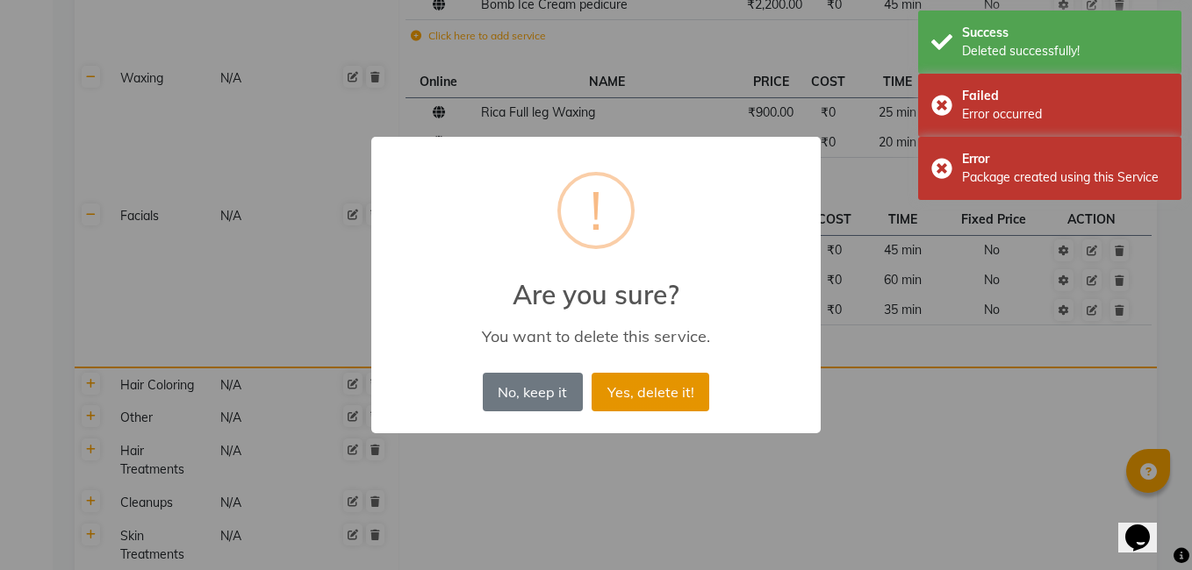
click at [682, 391] on button "Yes, delete it!" at bounding box center [651, 392] width 118 height 39
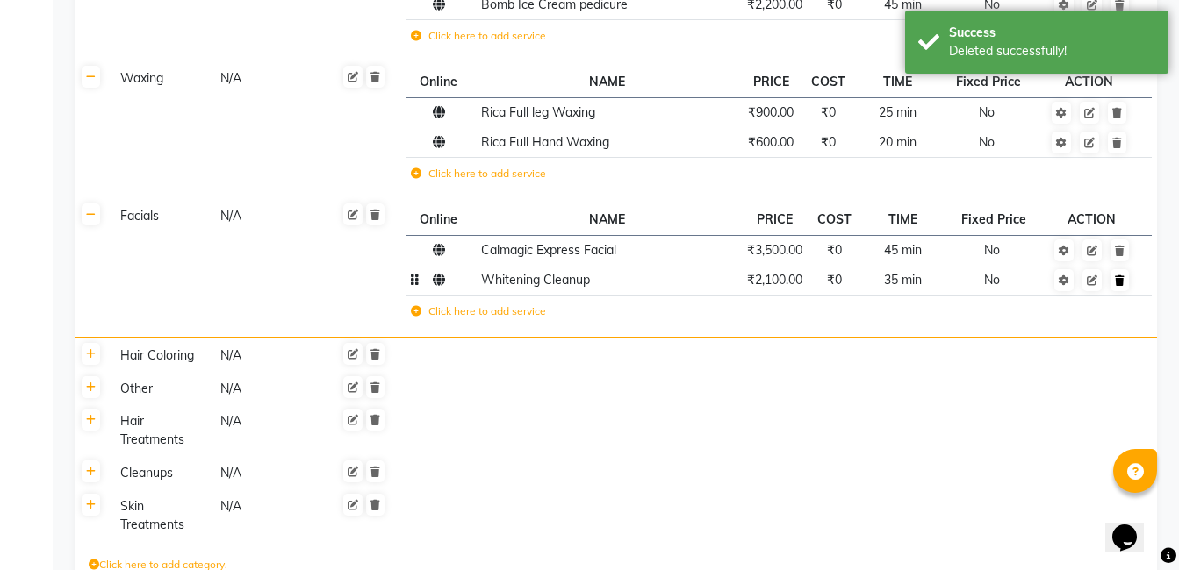
click at [1120, 291] on link at bounding box center [1119, 280] width 18 height 22
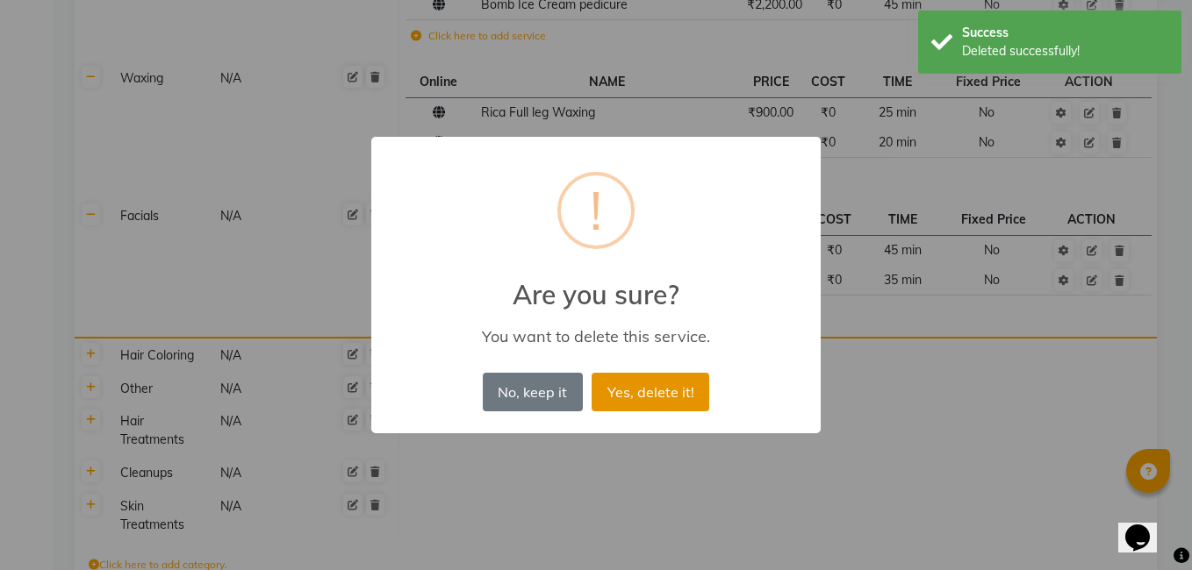
click at [674, 396] on button "Yes, delete it!" at bounding box center [651, 392] width 118 height 39
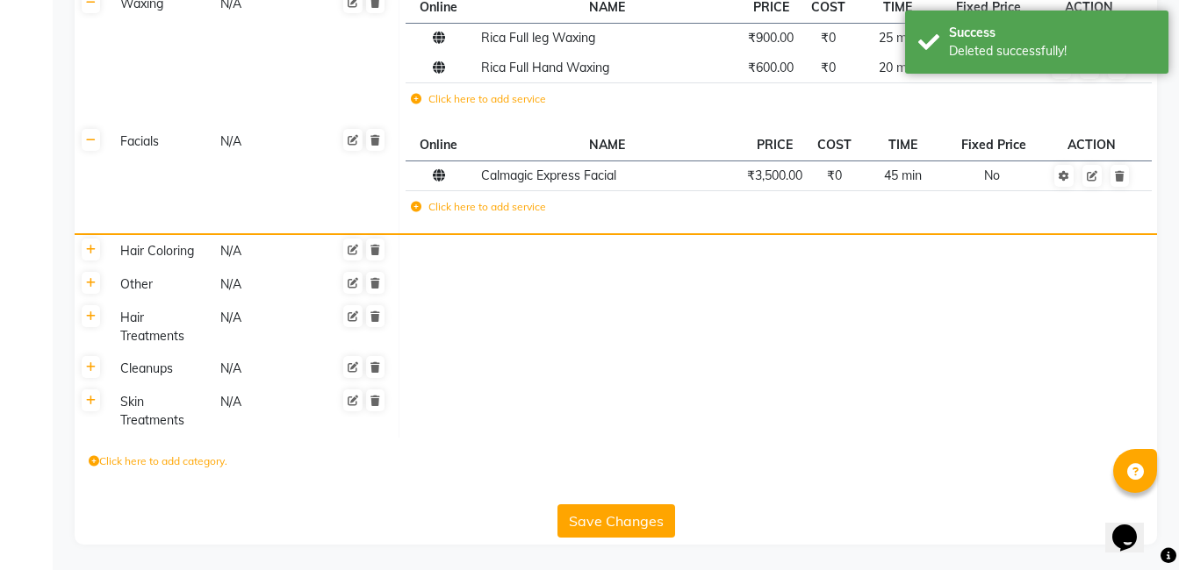
scroll to position [562, 0]
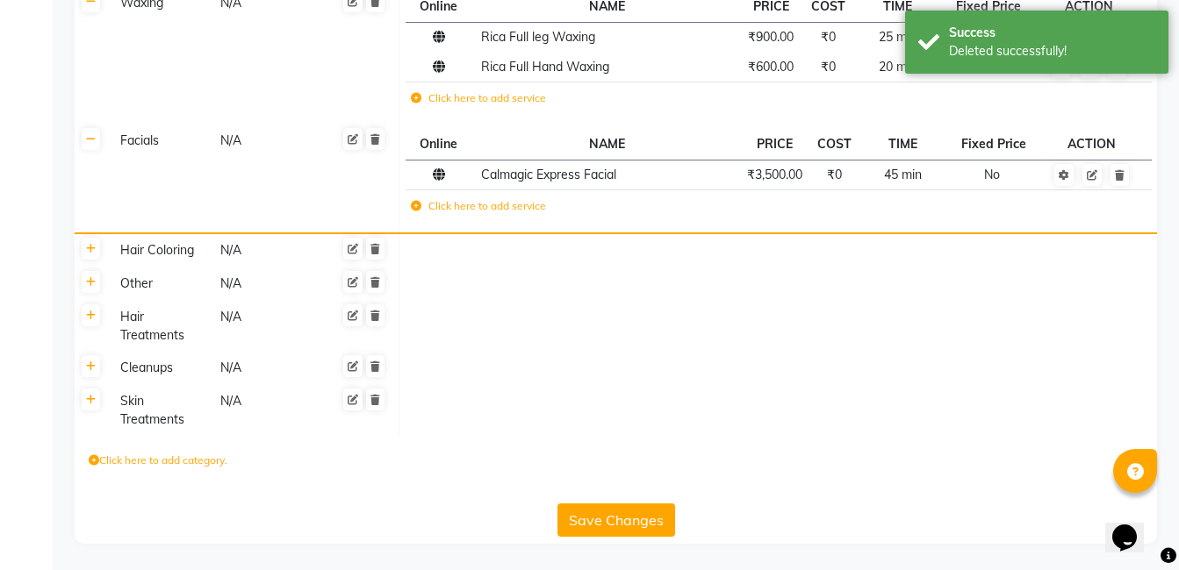
click at [163, 255] on div "Hair Coloring" at bounding box center [162, 251] width 98 height 22
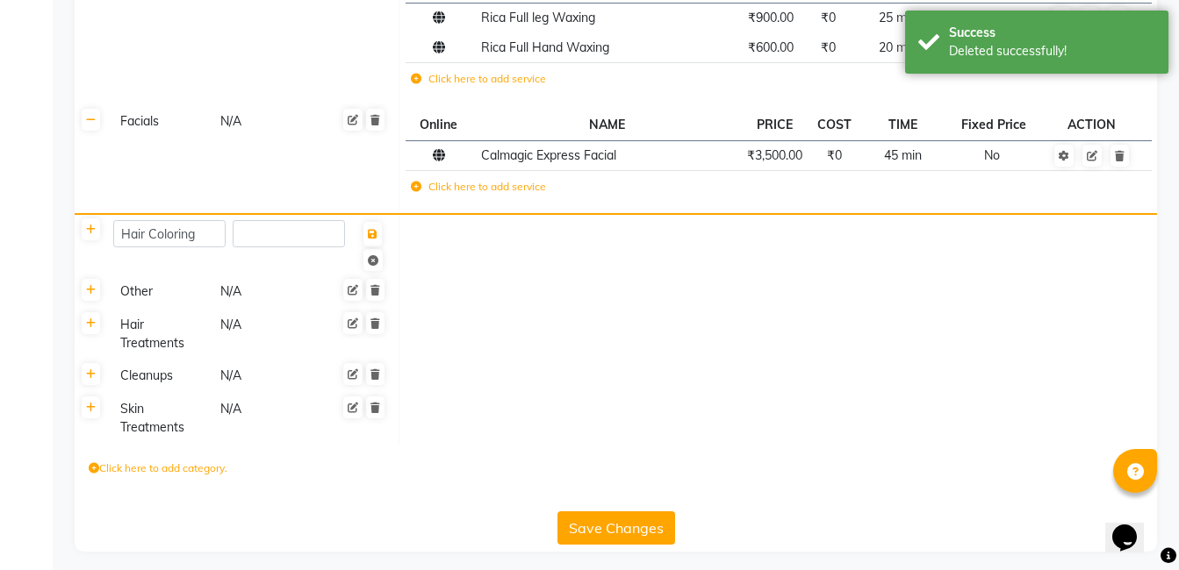
scroll to position [589, 0]
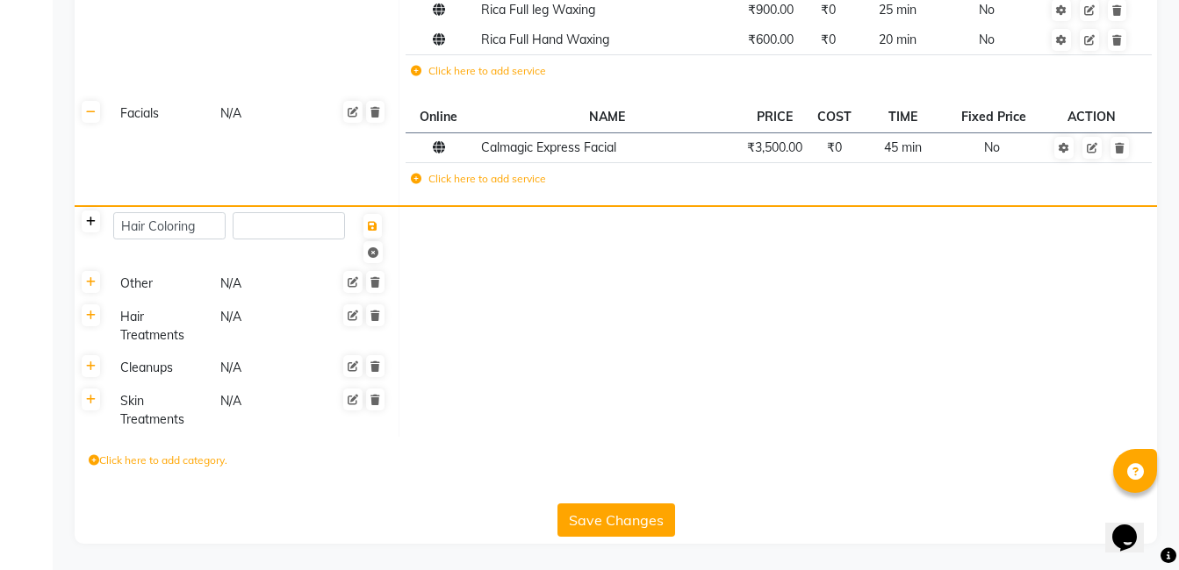
click at [82, 227] on link at bounding box center [91, 222] width 18 height 22
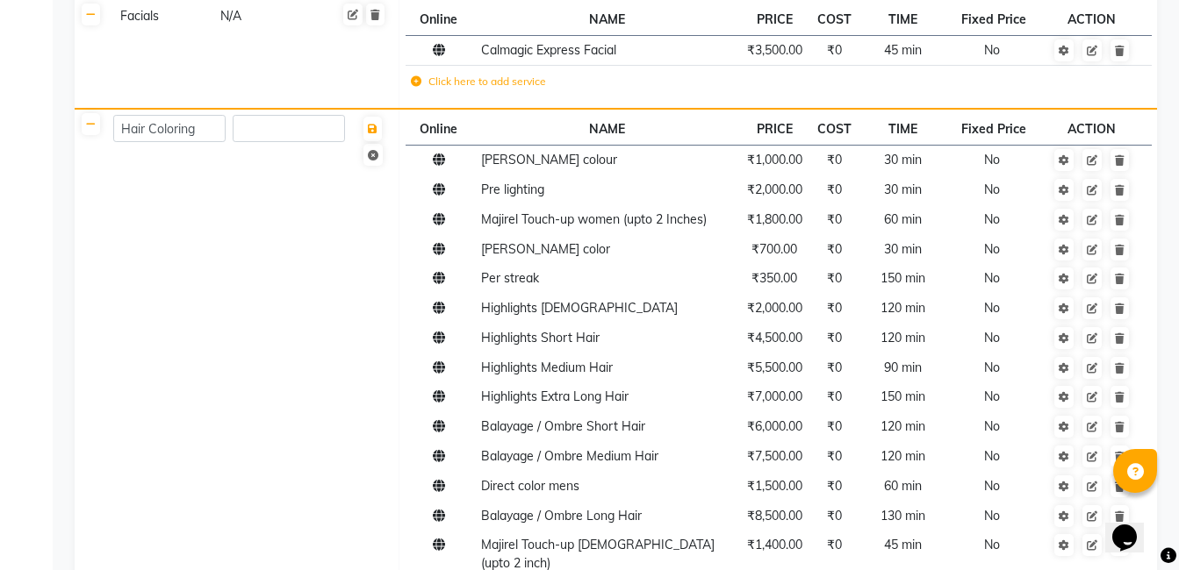
scroll to position [501, 0]
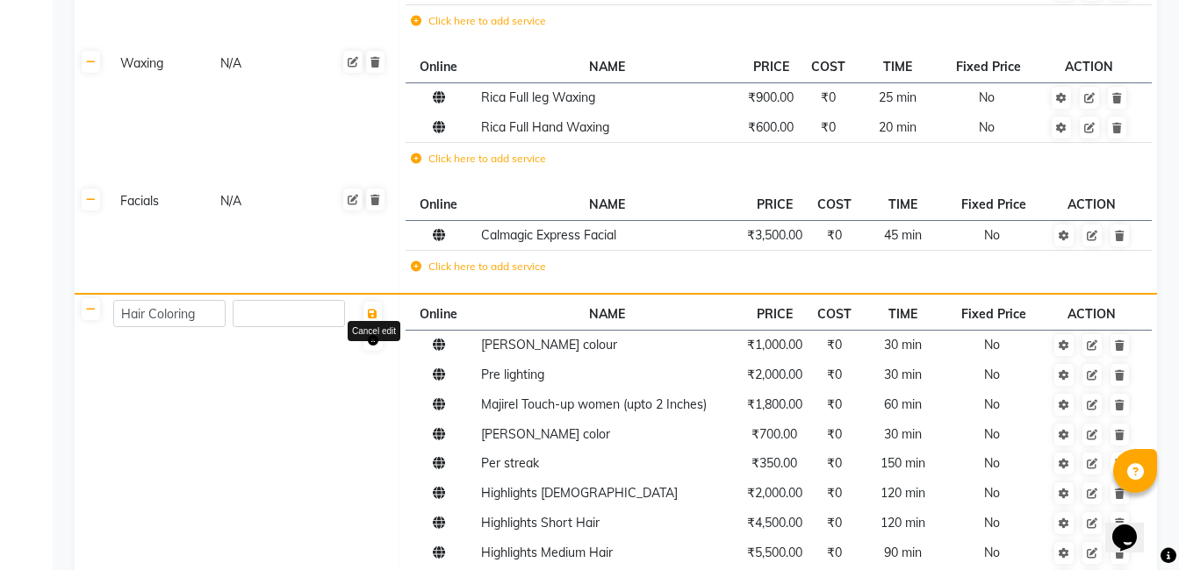
click at [371, 332] on link at bounding box center [372, 340] width 19 height 22
click at [379, 317] on link at bounding box center [375, 309] width 18 height 22
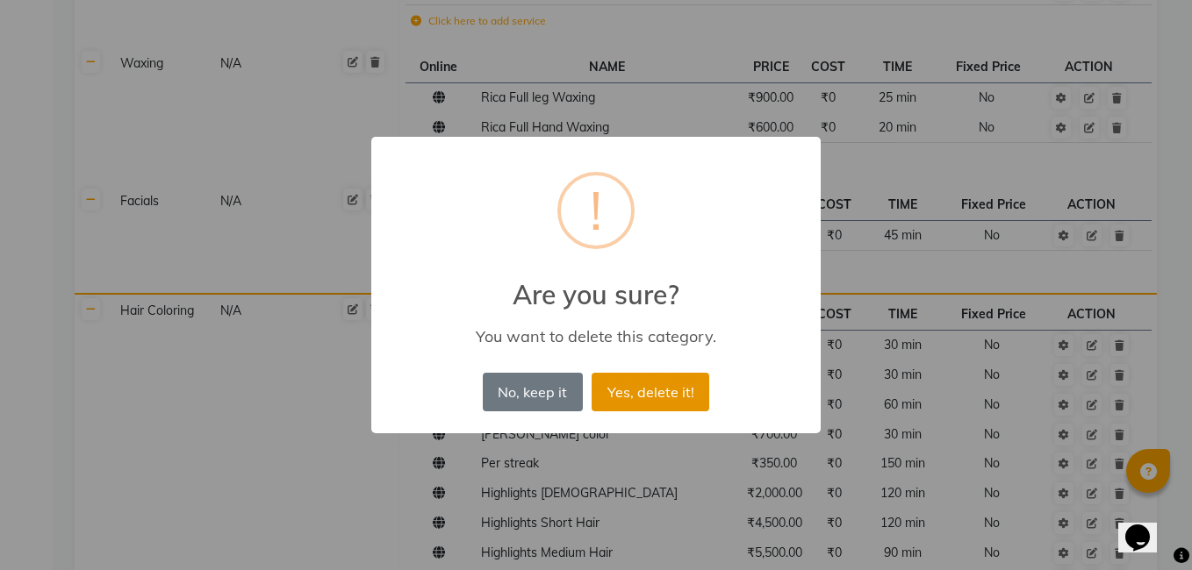
click at [628, 394] on button "Yes, delete it!" at bounding box center [651, 392] width 118 height 39
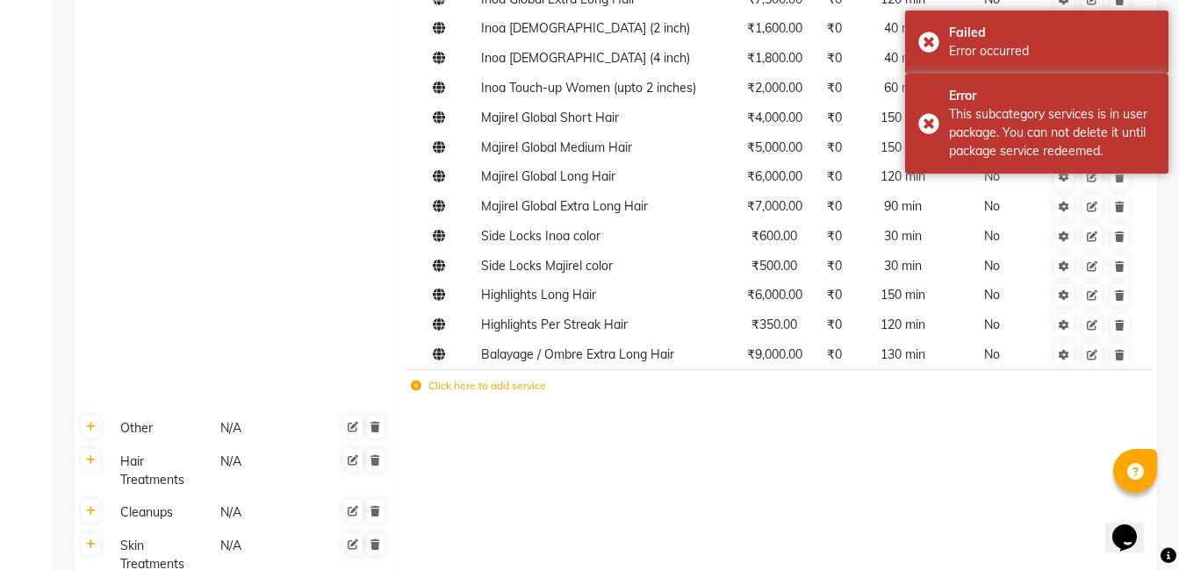
scroll to position [1554, 0]
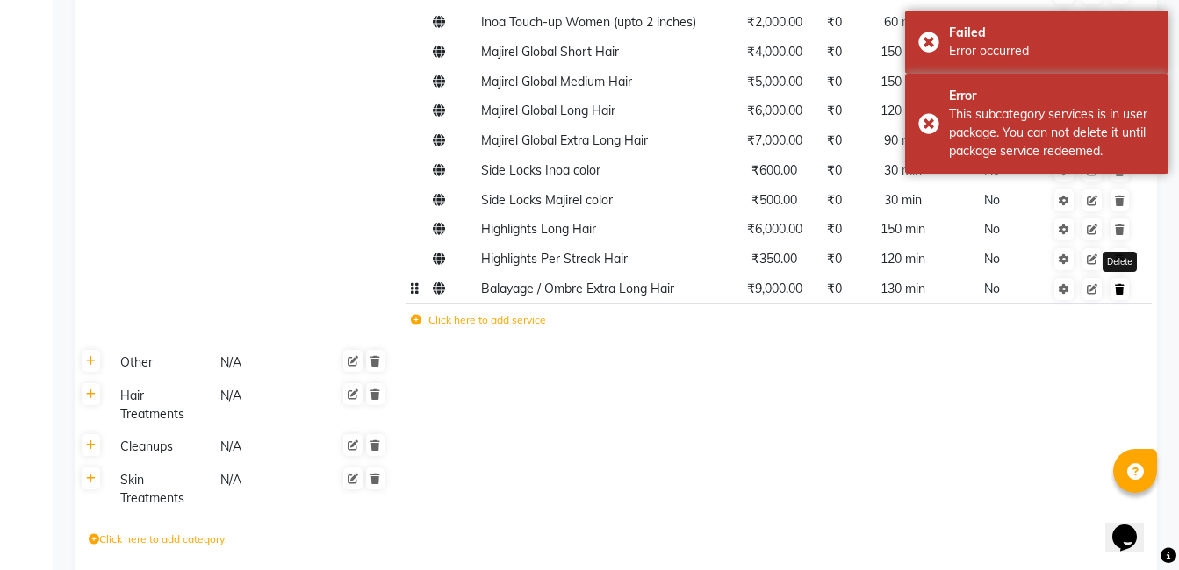
click at [1124, 278] on link at bounding box center [1119, 289] width 18 height 22
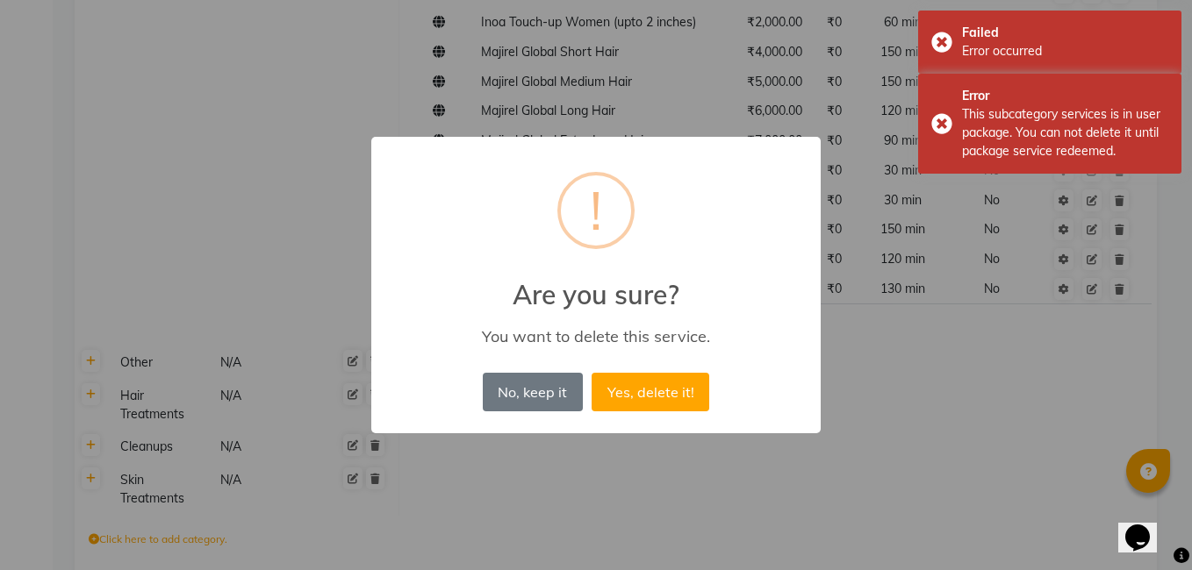
drag, startPoint x: 656, startPoint y: 377, endPoint x: 721, endPoint y: 375, distance: 65.8
click at [664, 377] on button "Yes, delete it!" at bounding box center [651, 392] width 118 height 39
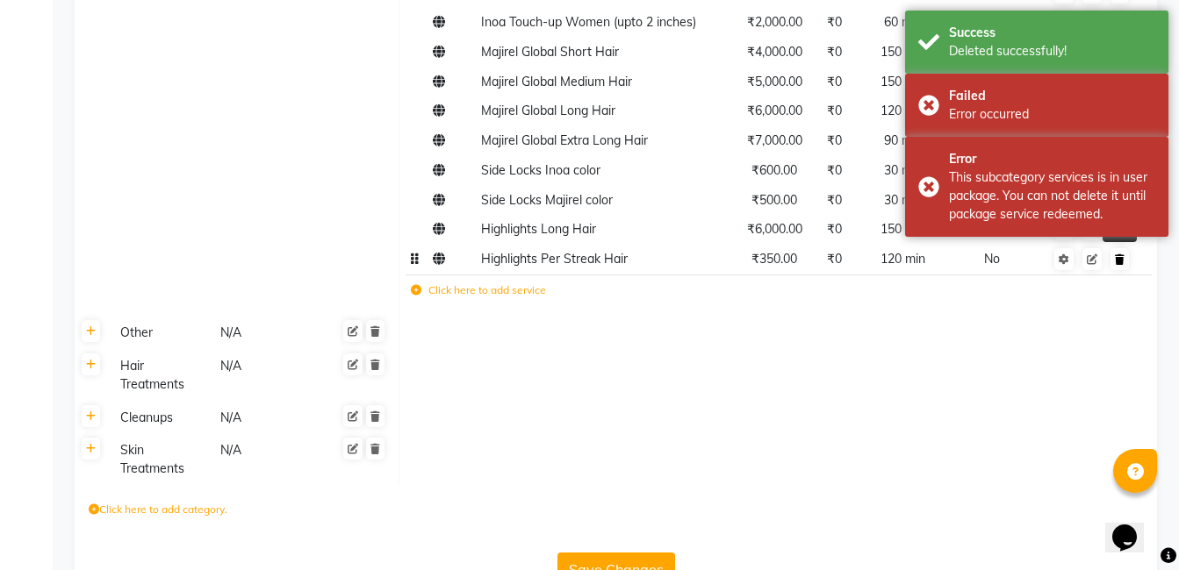
click at [1118, 255] on icon at bounding box center [1120, 260] width 10 height 11
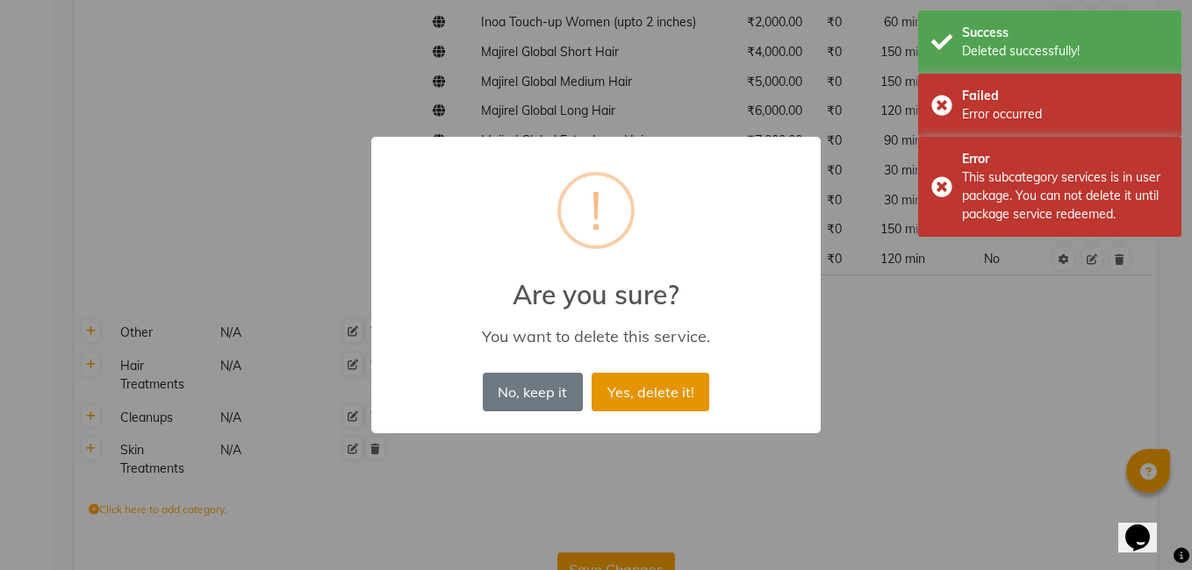
click at [630, 399] on button "Yes, delete it!" at bounding box center [651, 392] width 118 height 39
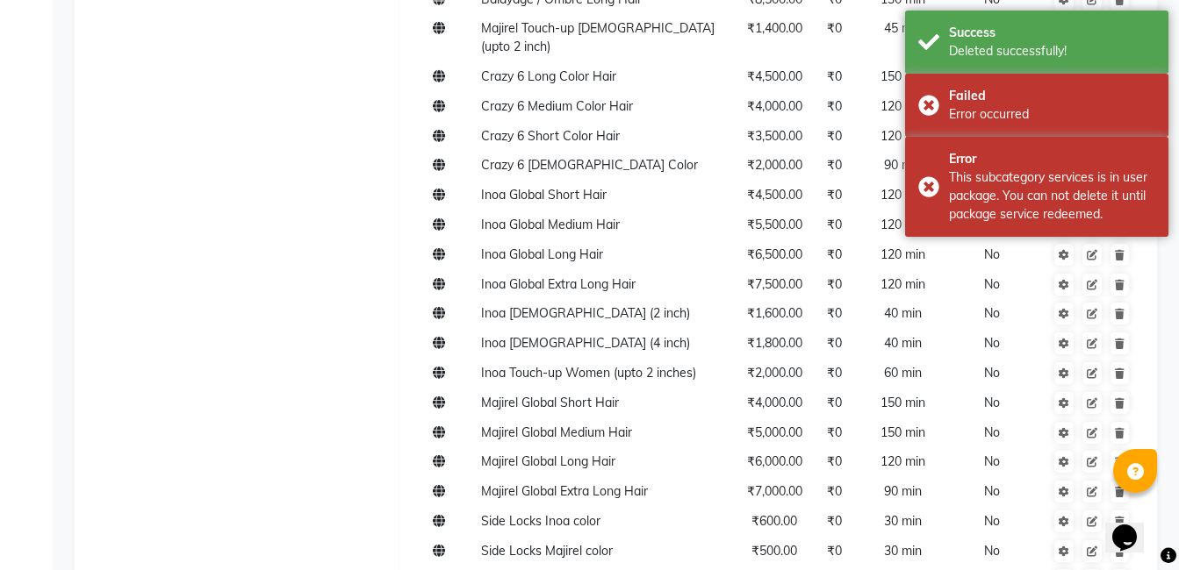
scroll to position [1028, 0]
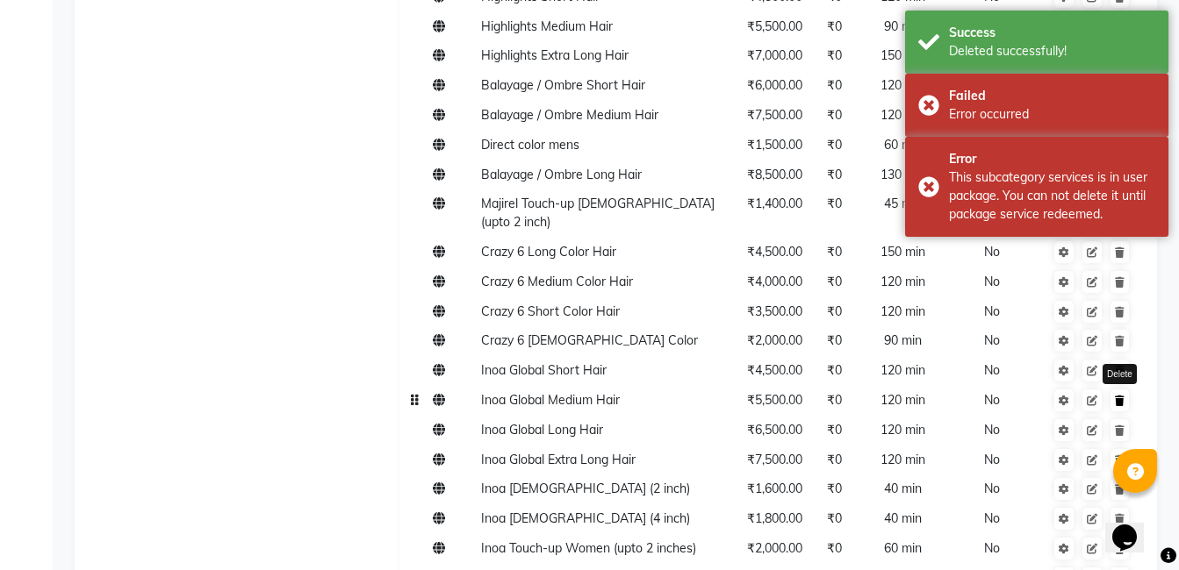
click at [1126, 390] on link at bounding box center [1119, 401] width 18 height 22
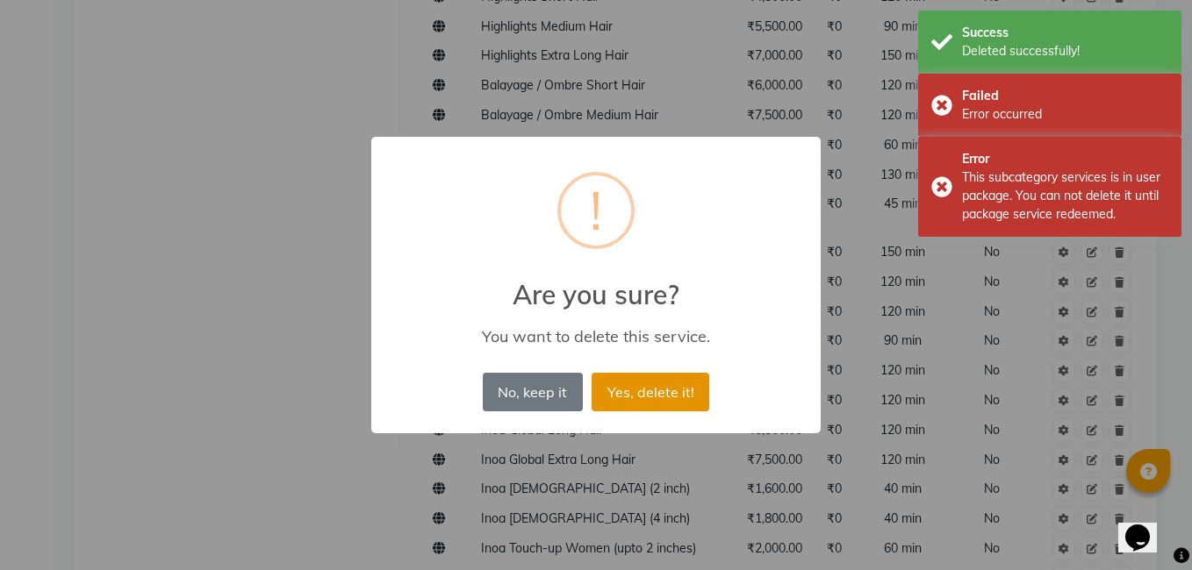
drag, startPoint x: 626, startPoint y: 401, endPoint x: 931, endPoint y: 377, distance: 306.4
click at [627, 401] on button "Yes, delete it!" at bounding box center [651, 392] width 118 height 39
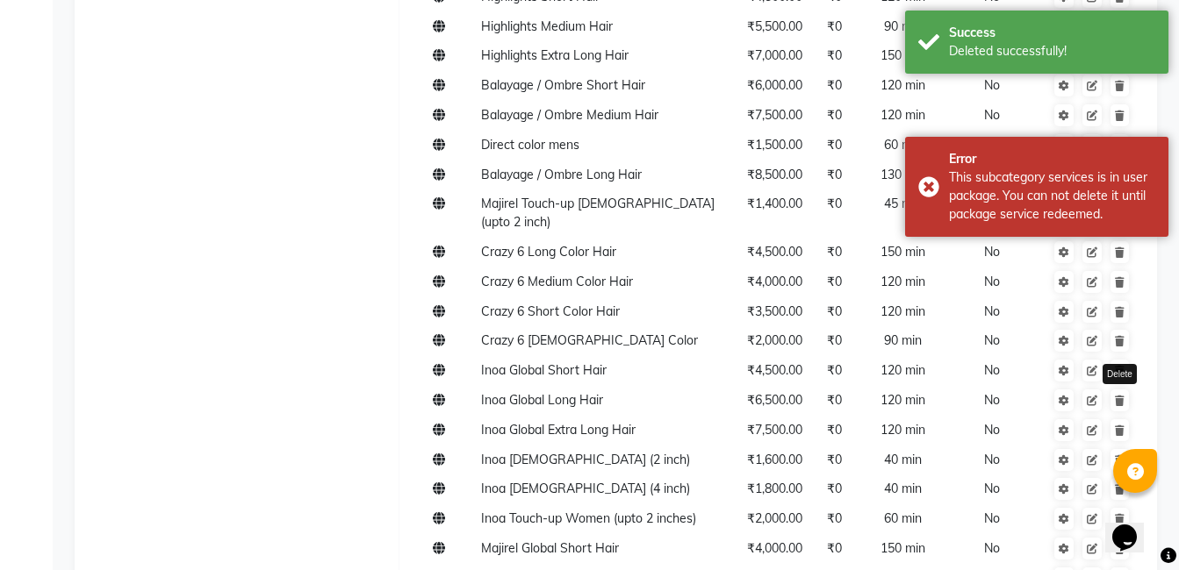
click at [1126, 390] on link at bounding box center [1119, 401] width 18 height 22
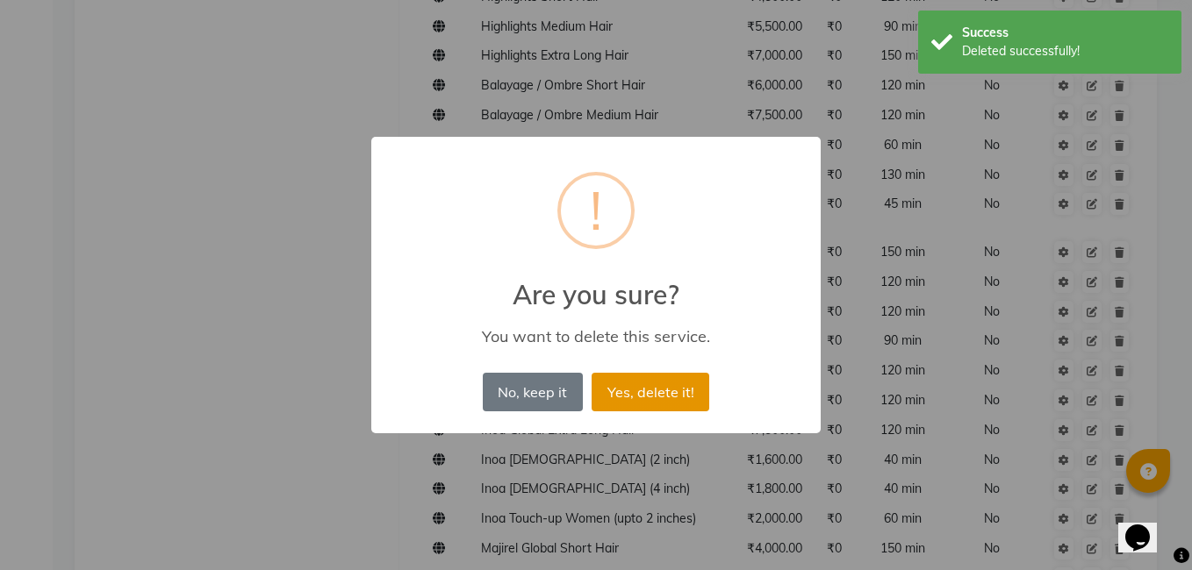
click at [683, 405] on button "Yes, delete it!" at bounding box center [651, 392] width 118 height 39
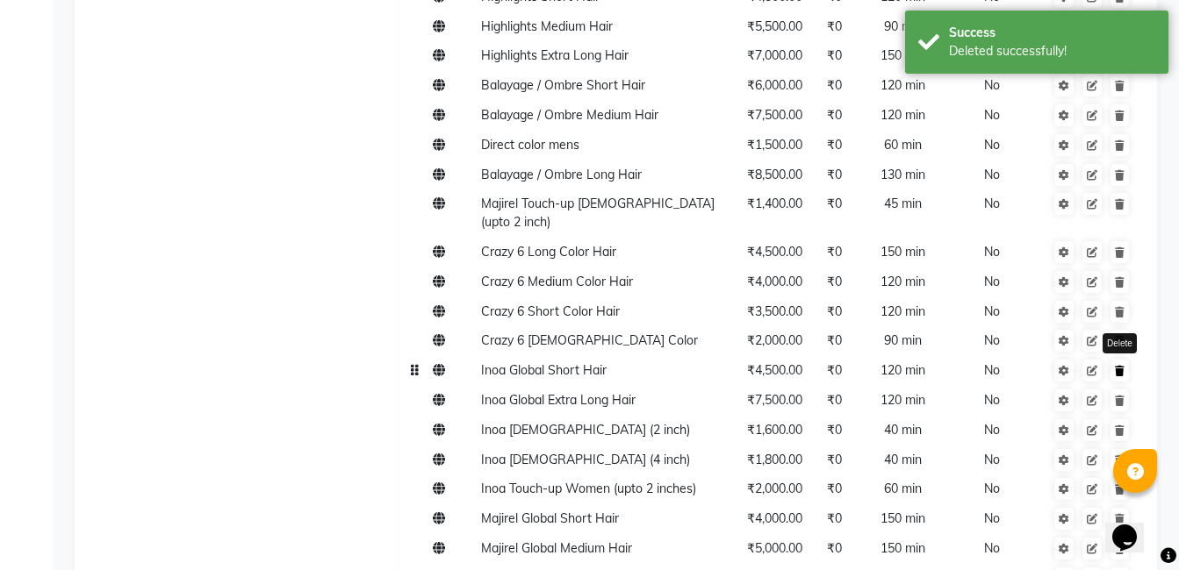
click at [1125, 360] on link at bounding box center [1119, 371] width 18 height 22
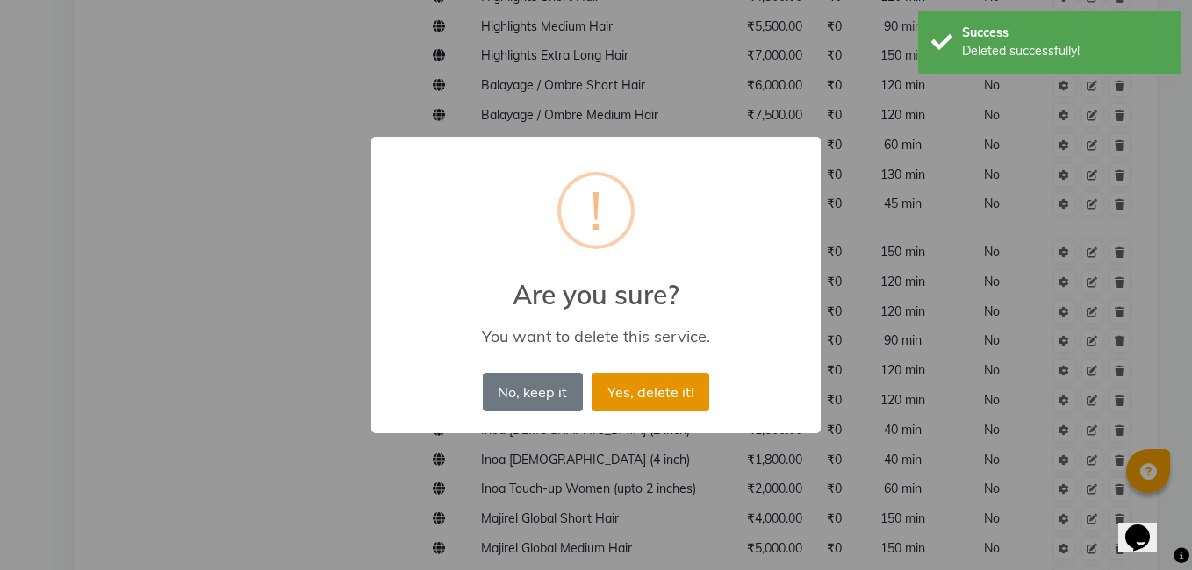
click at [657, 387] on button "Yes, delete it!" at bounding box center [651, 392] width 118 height 39
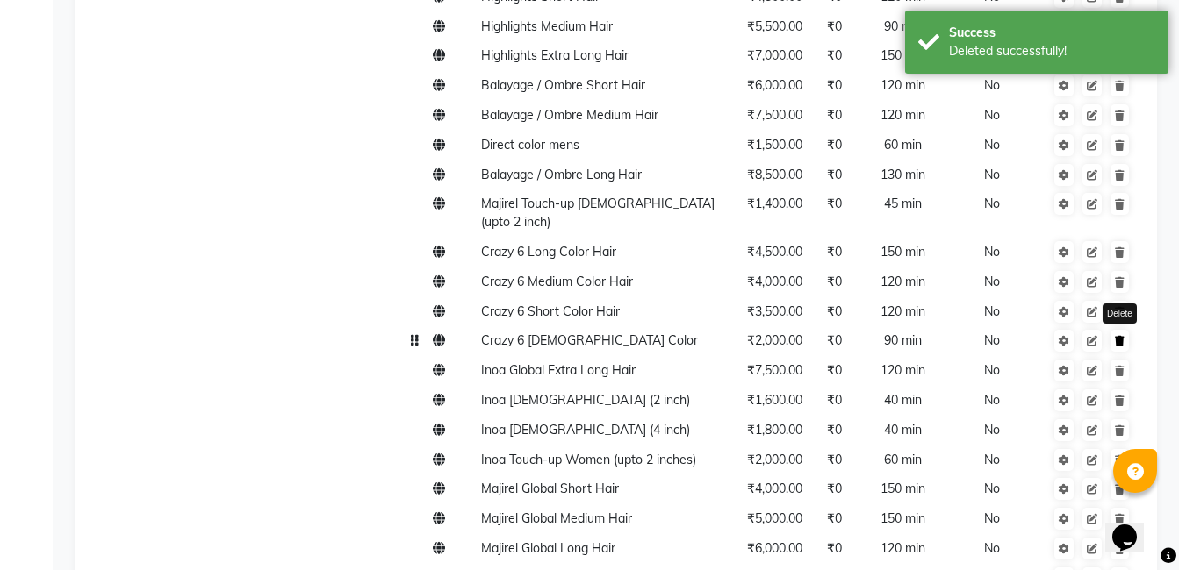
click at [1124, 330] on link at bounding box center [1119, 341] width 18 height 22
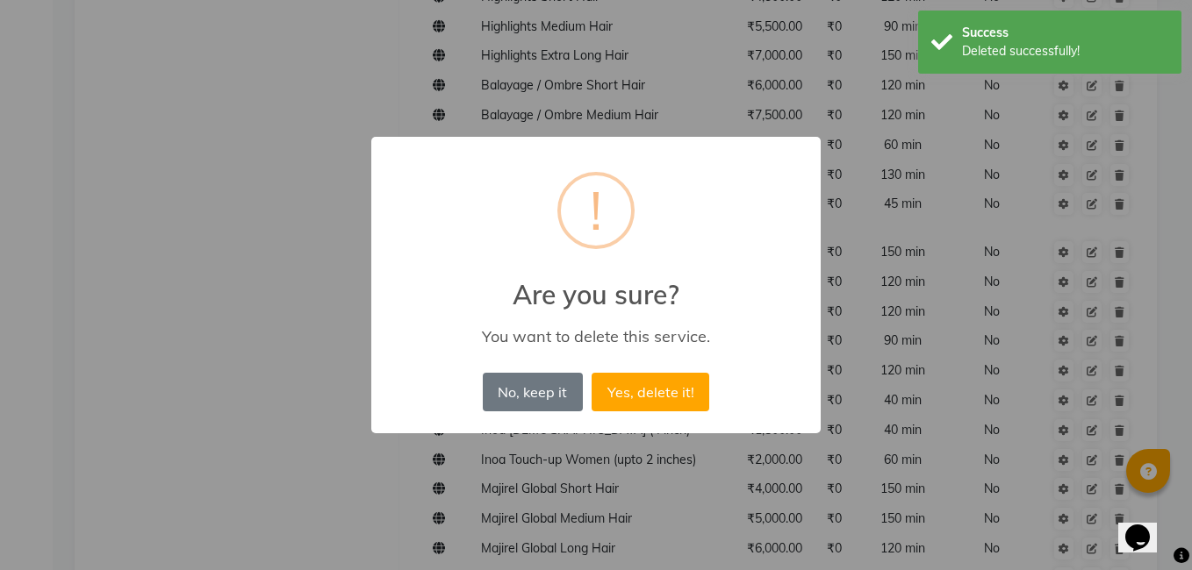
drag, startPoint x: 649, startPoint y: 394, endPoint x: 993, endPoint y: 341, distance: 348.2
click at [651, 394] on button "Yes, delete it!" at bounding box center [651, 392] width 118 height 39
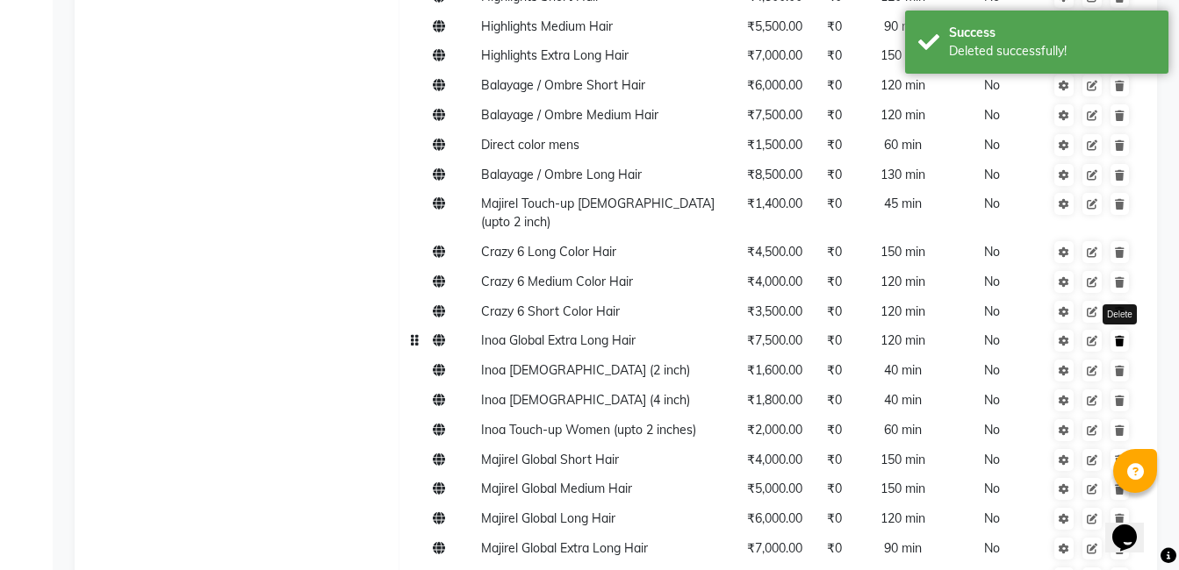
click at [1120, 336] on icon at bounding box center [1120, 341] width 10 height 11
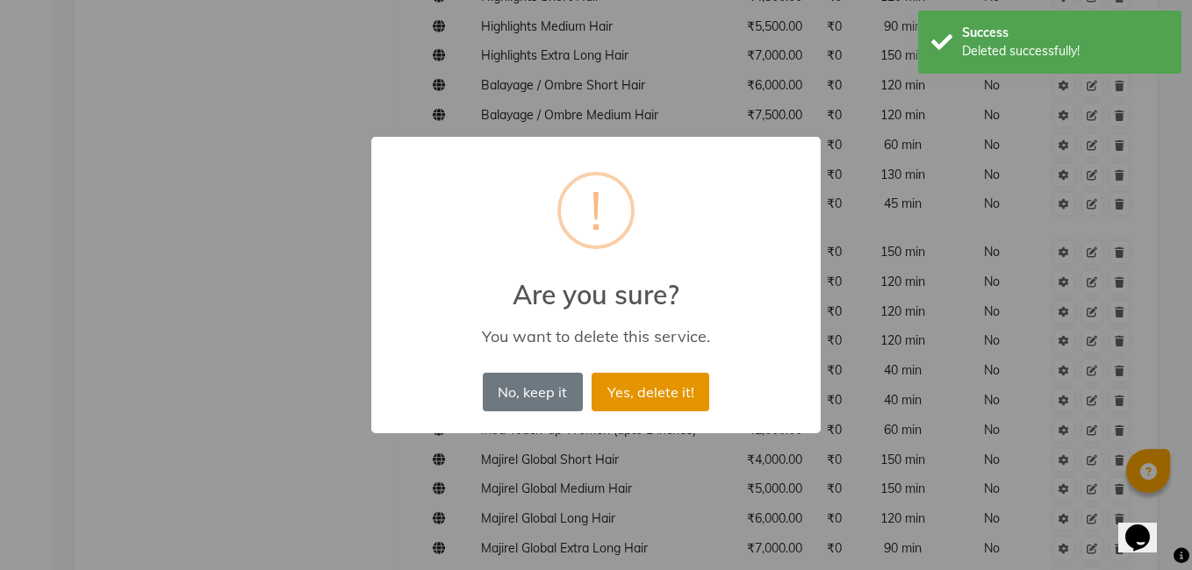
drag, startPoint x: 671, startPoint y: 383, endPoint x: 1092, endPoint y: 357, distance: 422.0
click at [672, 383] on button "Yes, delete it!" at bounding box center [651, 392] width 118 height 39
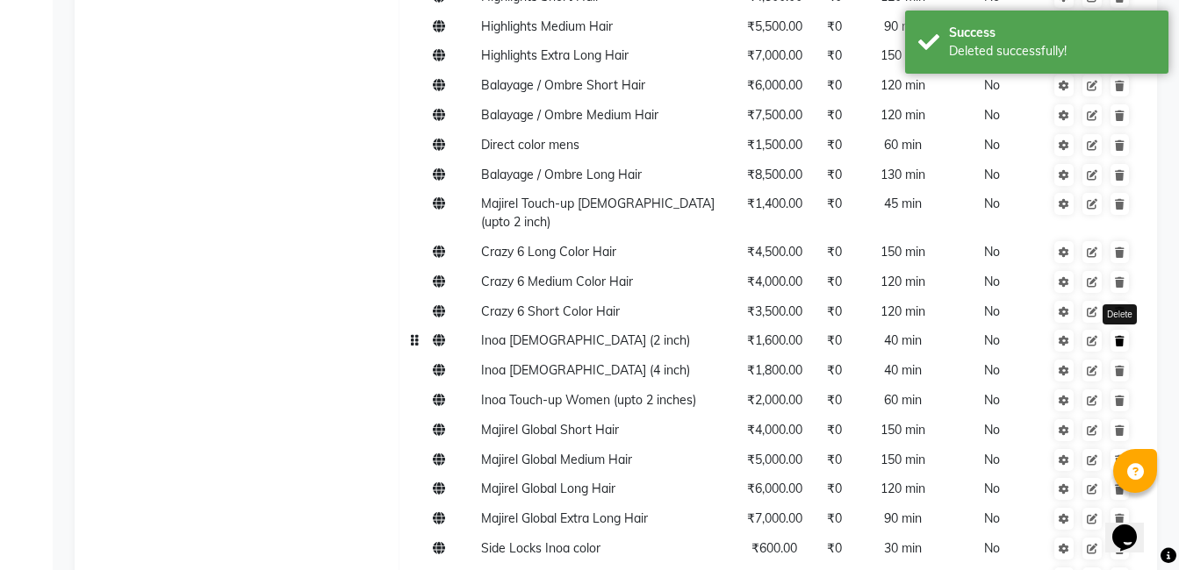
click at [1117, 330] on link at bounding box center [1119, 341] width 18 height 22
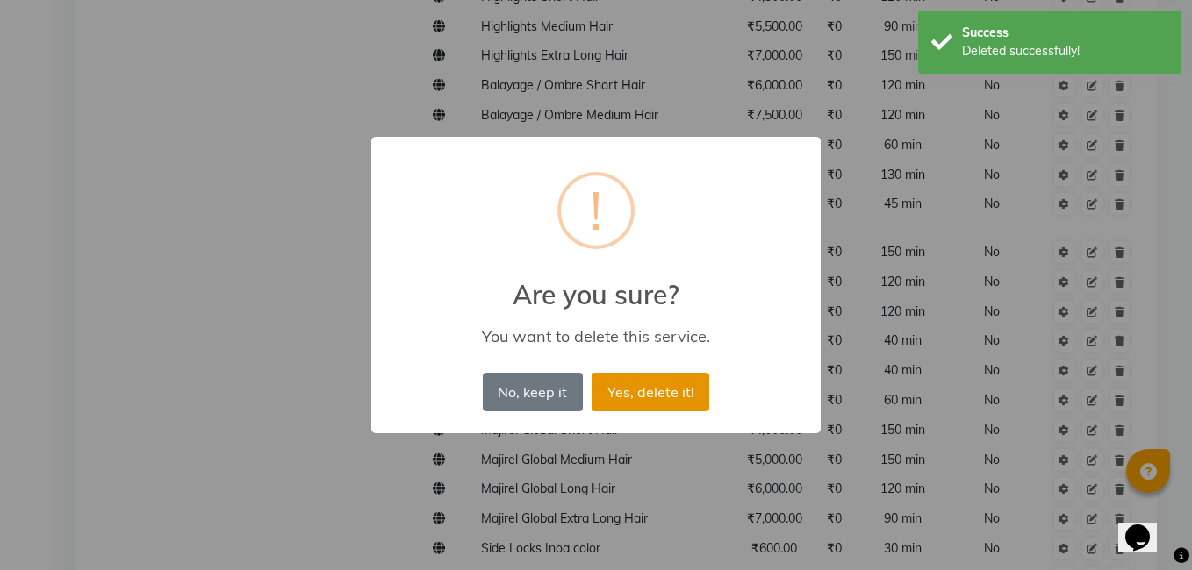
click at [681, 384] on button "Yes, delete it!" at bounding box center [651, 392] width 118 height 39
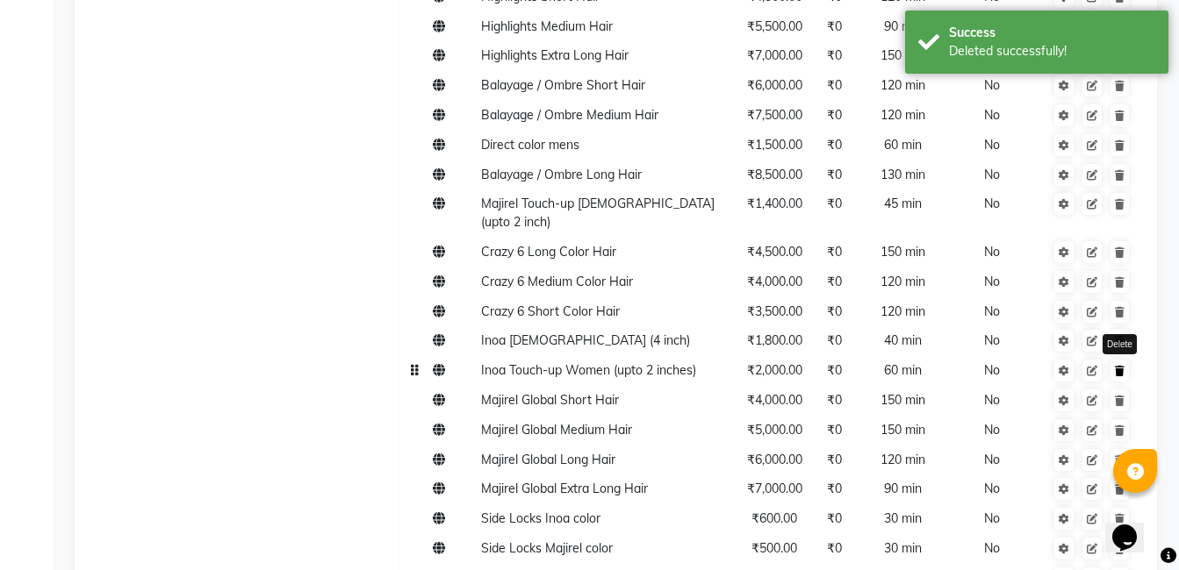
click at [1127, 360] on link at bounding box center [1119, 371] width 18 height 22
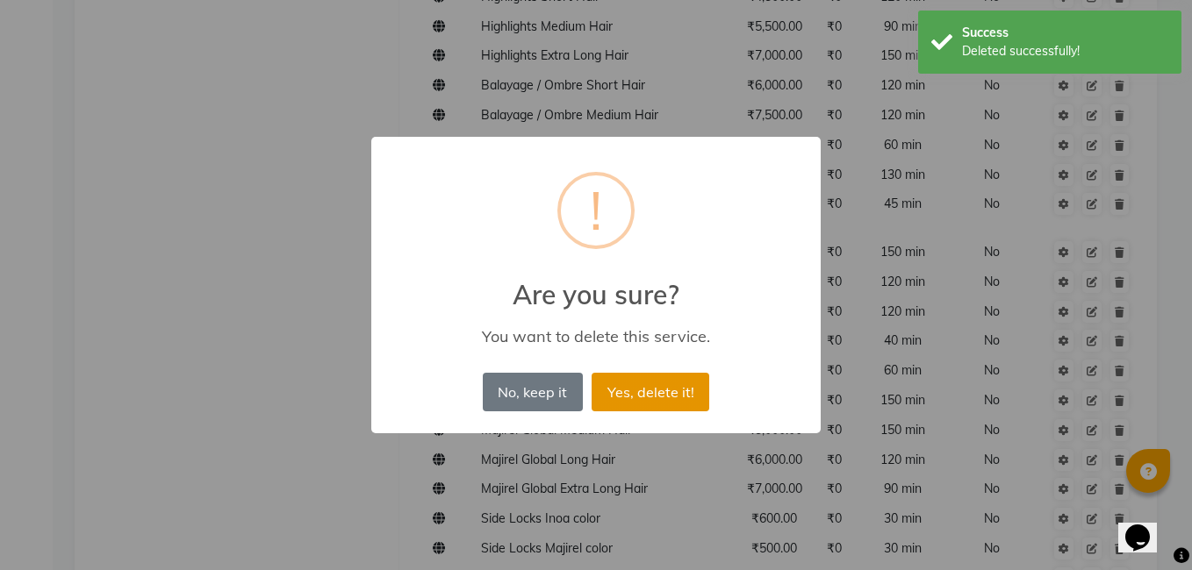
click at [672, 390] on button "Yes, delete it!" at bounding box center [651, 392] width 118 height 39
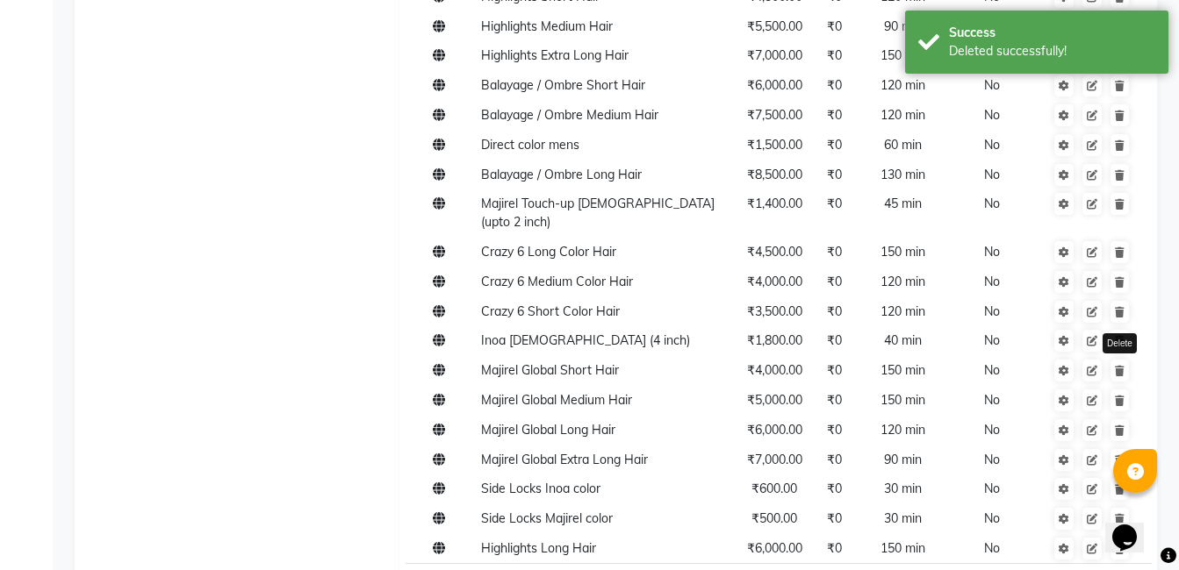
click at [1116, 366] on icon at bounding box center [1120, 371] width 10 height 11
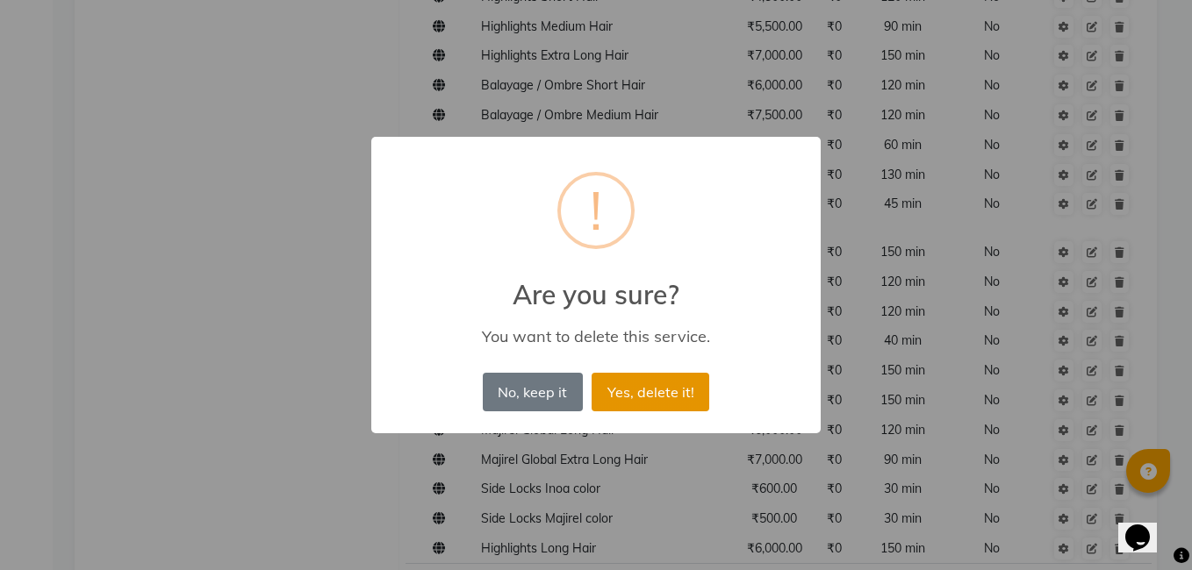
click at [673, 390] on button "Yes, delete it!" at bounding box center [651, 392] width 118 height 39
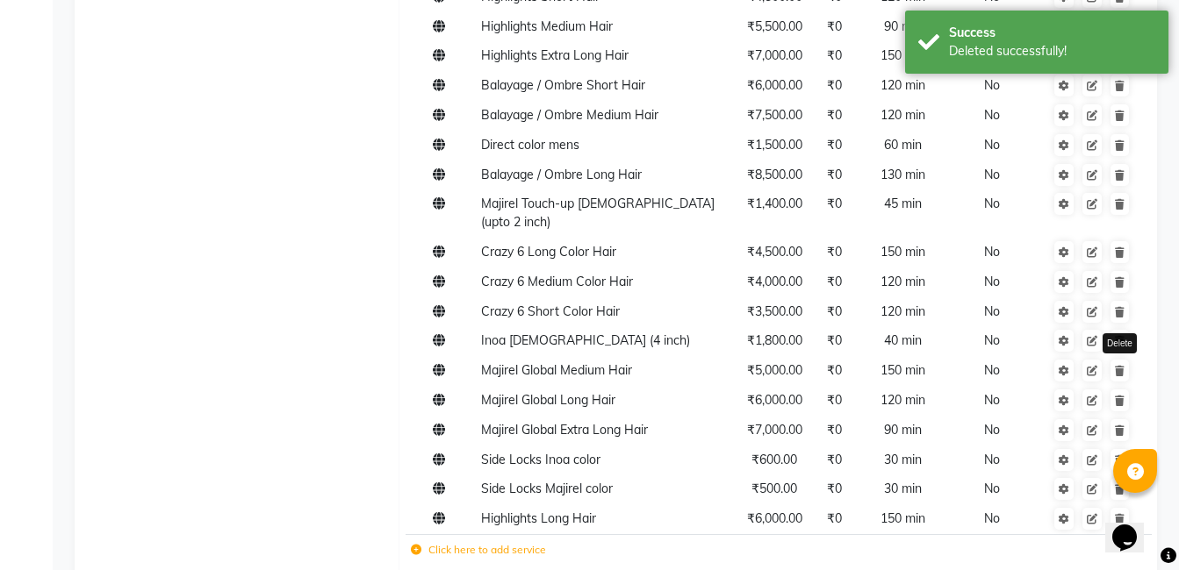
click at [1123, 366] on icon at bounding box center [1120, 371] width 10 height 11
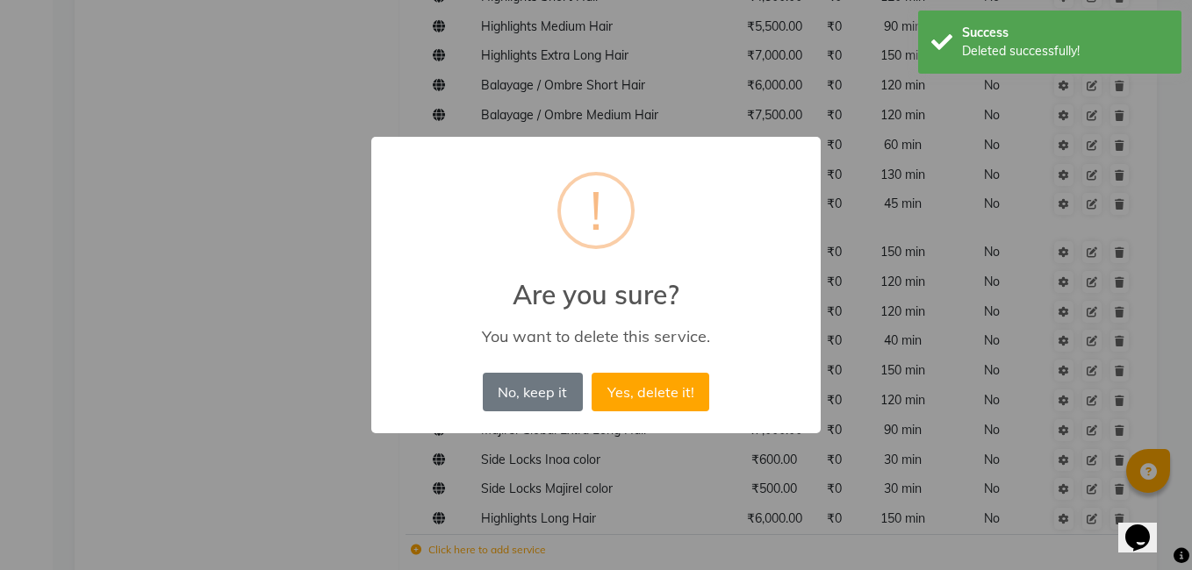
drag, startPoint x: 606, startPoint y: 393, endPoint x: 866, endPoint y: 390, distance: 260.7
click at [610, 393] on button "Yes, delete it!" at bounding box center [651, 392] width 118 height 39
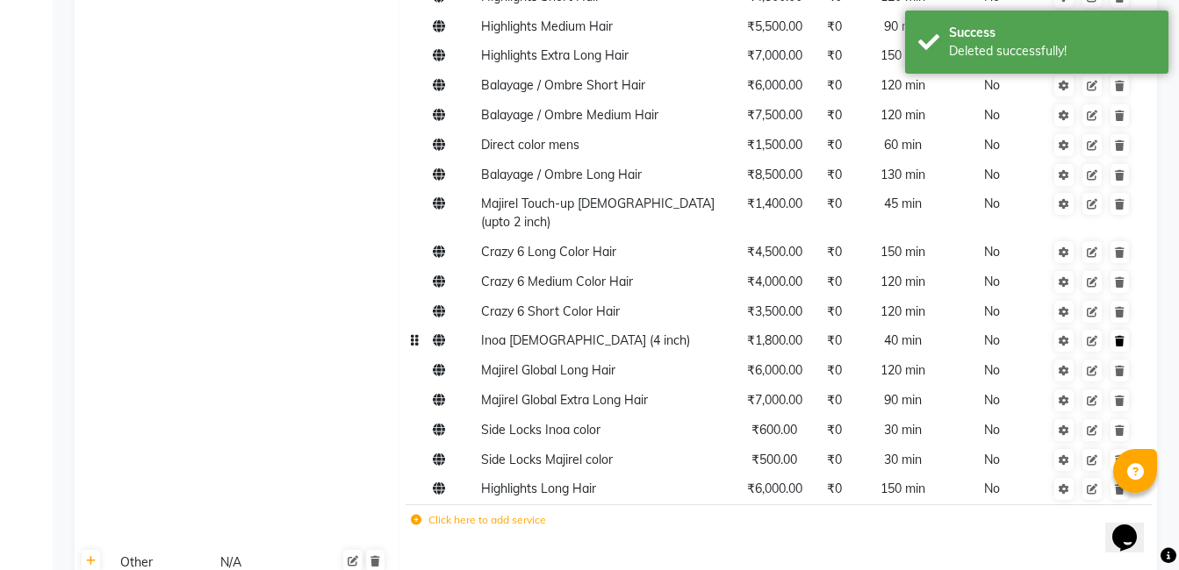
click at [1120, 330] on link at bounding box center [1119, 341] width 18 height 22
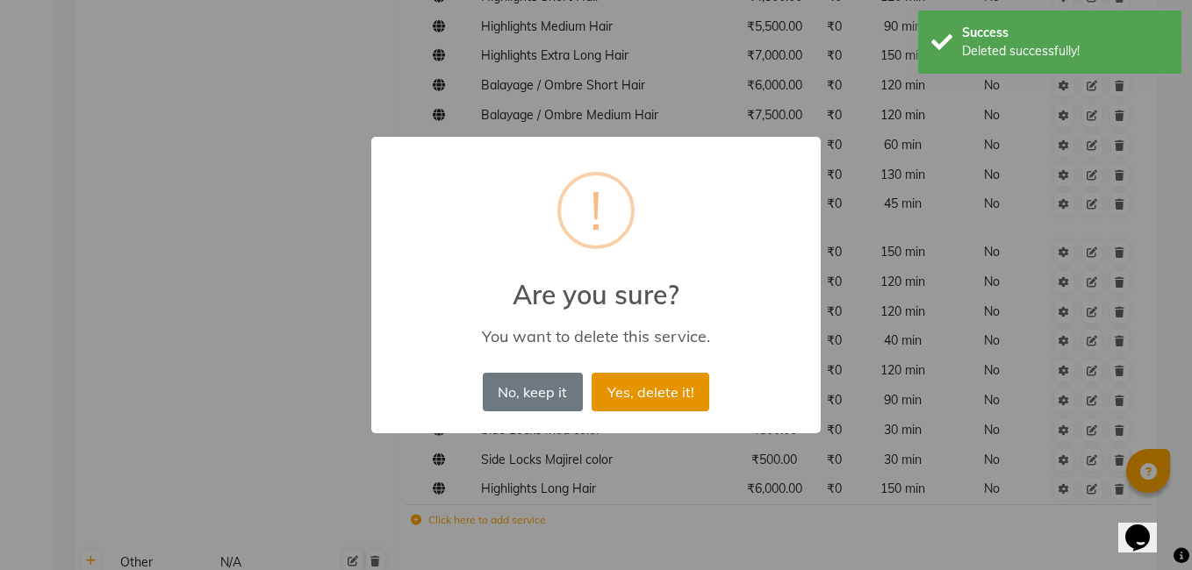
drag, startPoint x: 671, startPoint y: 387, endPoint x: 709, endPoint y: 386, distance: 38.6
click at [678, 387] on button "Yes, delete it!" at bounding box center [651, 392] width 118 height 39
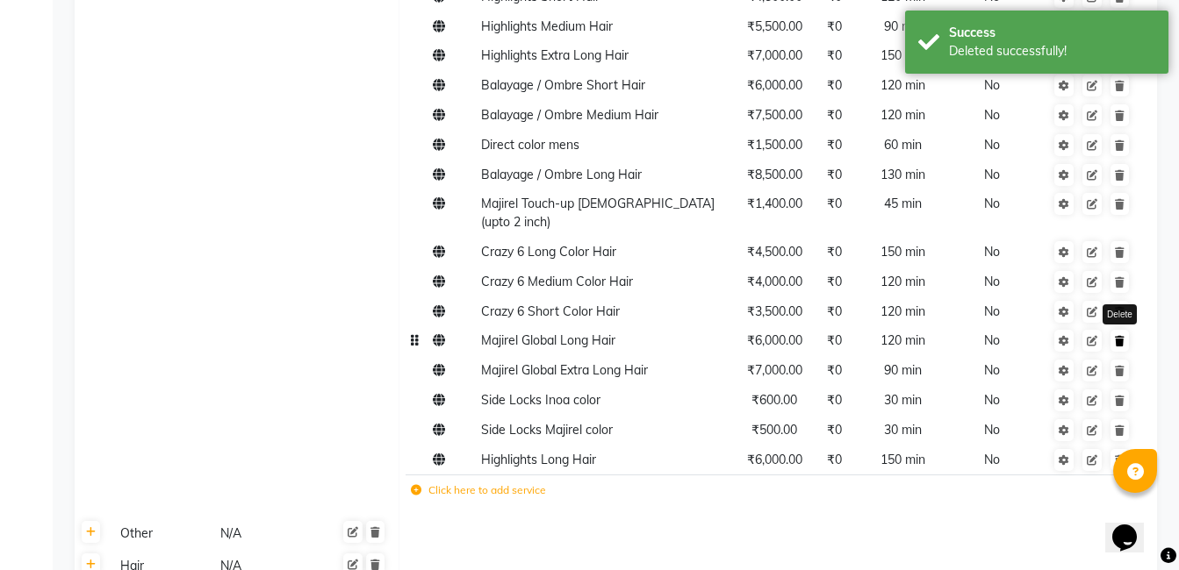
click at [1117, 336] on icon at bounding box center [1120, 341] width 10 height 11
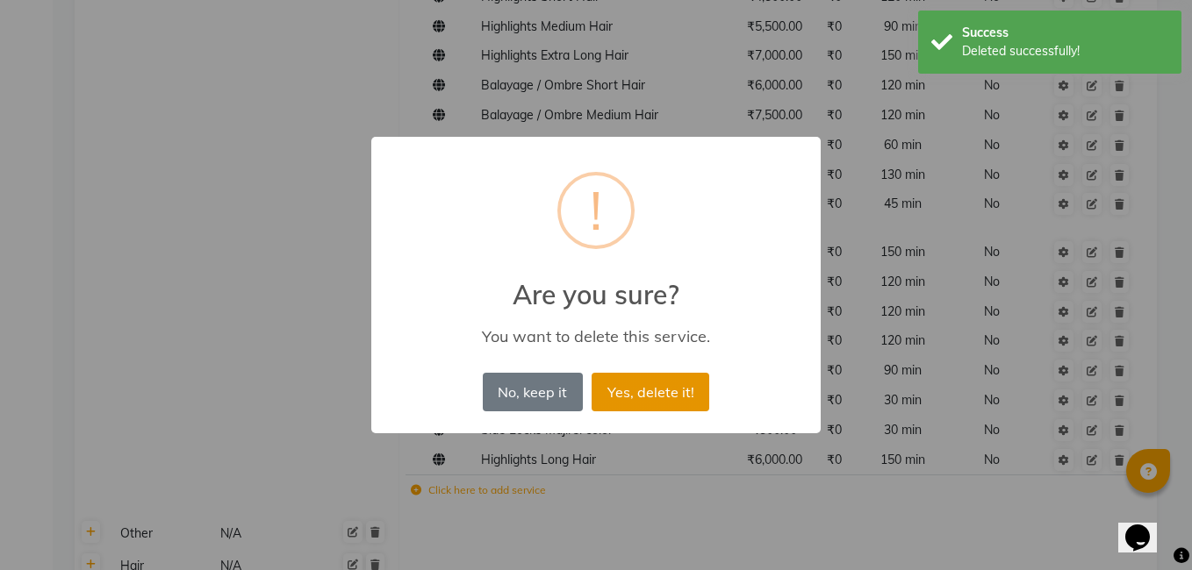
click at [628, 384] on button "Yes, delete it!" at bounding box center [651, 392] width 118 height 39
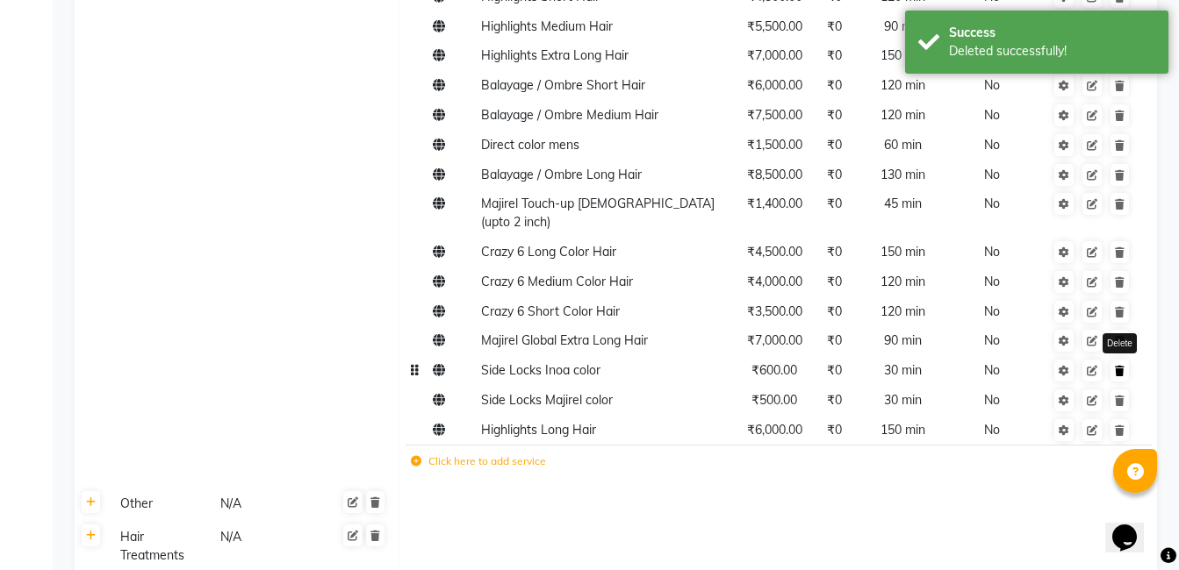
click at [1112, 360] on link at bounding box center [1119, 371] width 18 height 22
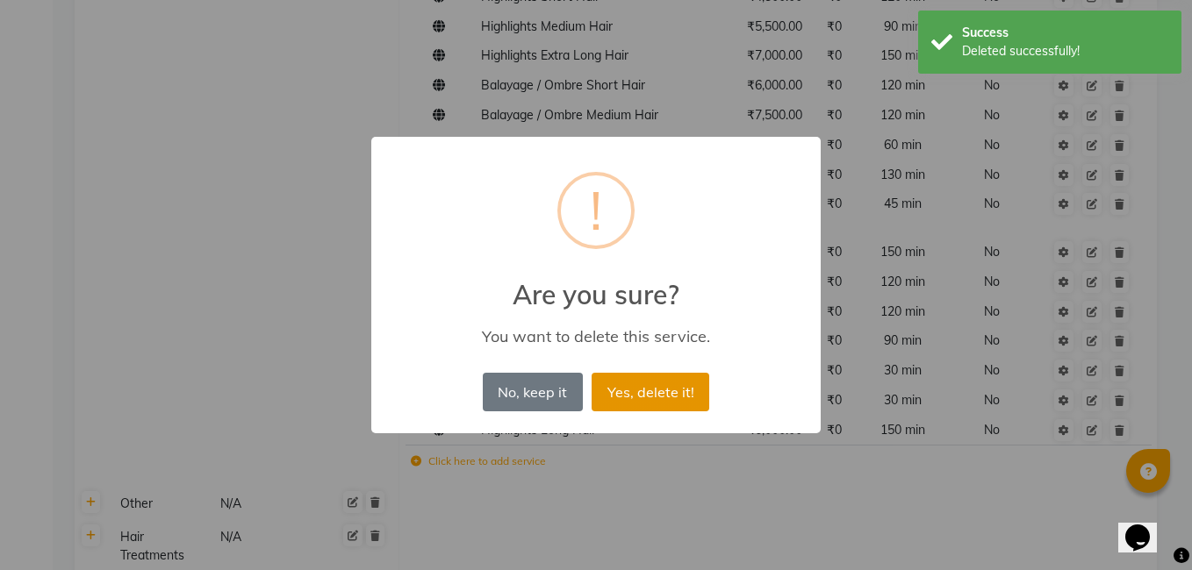
click at [649, 375] on button "Yes, delete it!" at bounding box center [651, 392] width 118 height 39
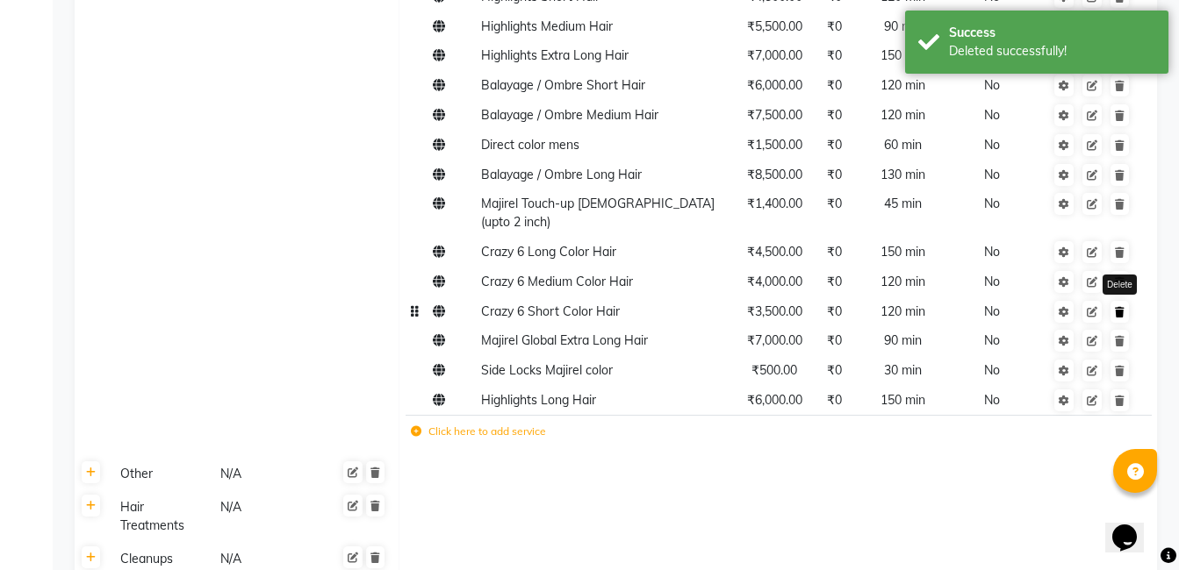
click at [1126, 301] on link at bounding box center [1119, 312] width 18 height 22
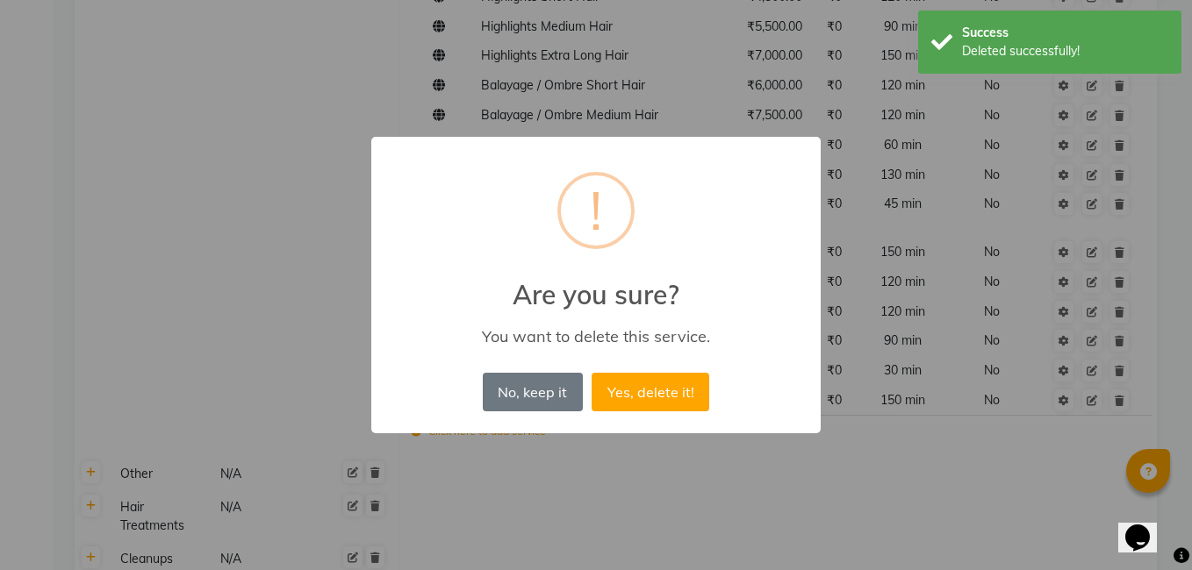
drag, startPoint x: 663, startPoint y: 395, endPoint x: 750, endPoint y: 391, distance: 87.9
click at [662, 395] on button "Yes, delete it!" at bounding box center [651, 392] width 118 height 39
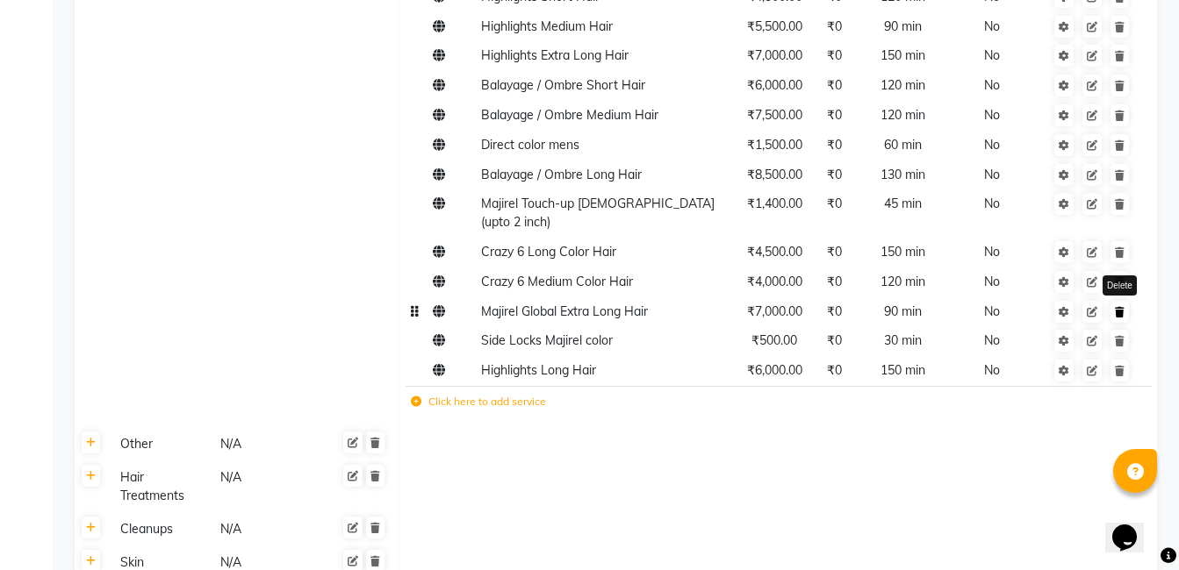
click at [1120, 307] on icon at bounding box center [1120, 312] width 10 height 11
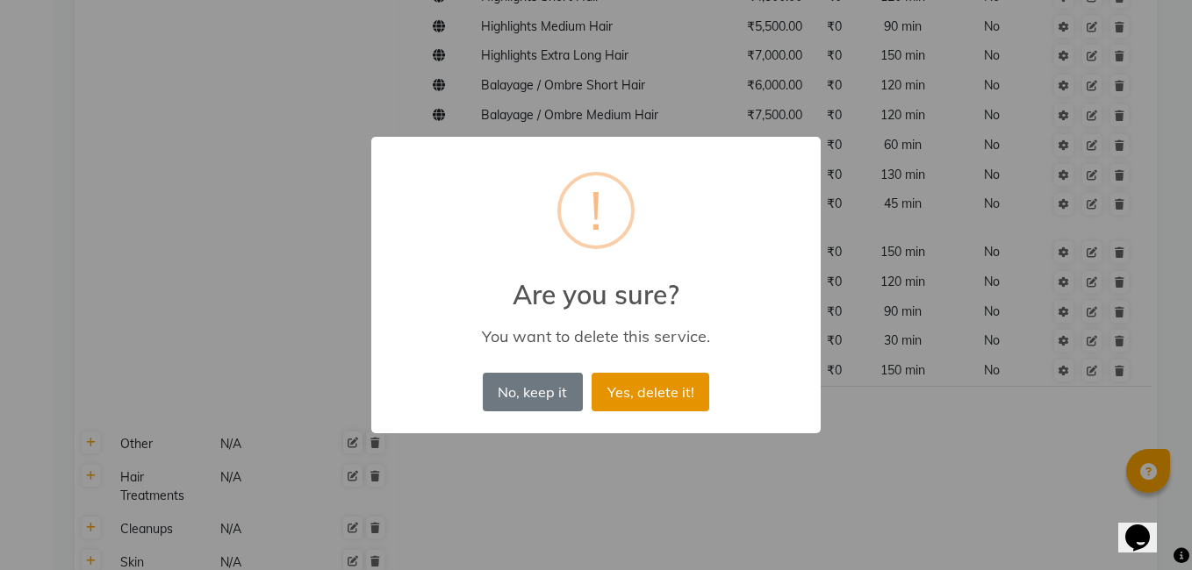
drag, startPoint x: 653, startPoint y: 403, endPoint x: 727, endPoint y: 394, distance: 74.2
click at [656, 404] on button "Yes, delete it!" at bounding box center [651, 392] width 118 height 39
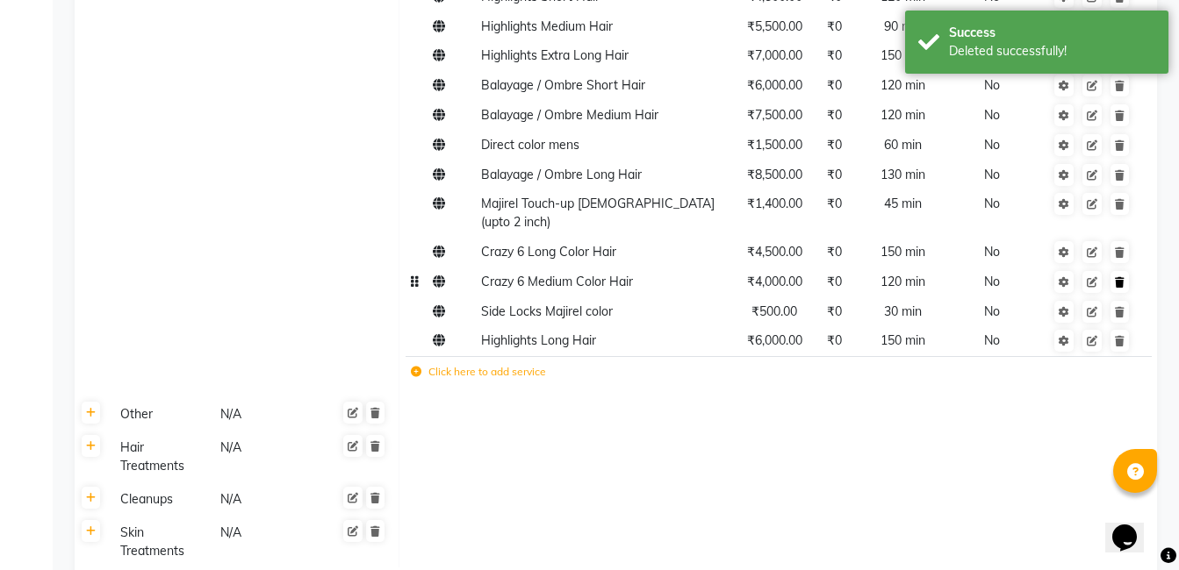
click at [1127, 273] on link at bounding box center [1119, 282] width 18 height 22
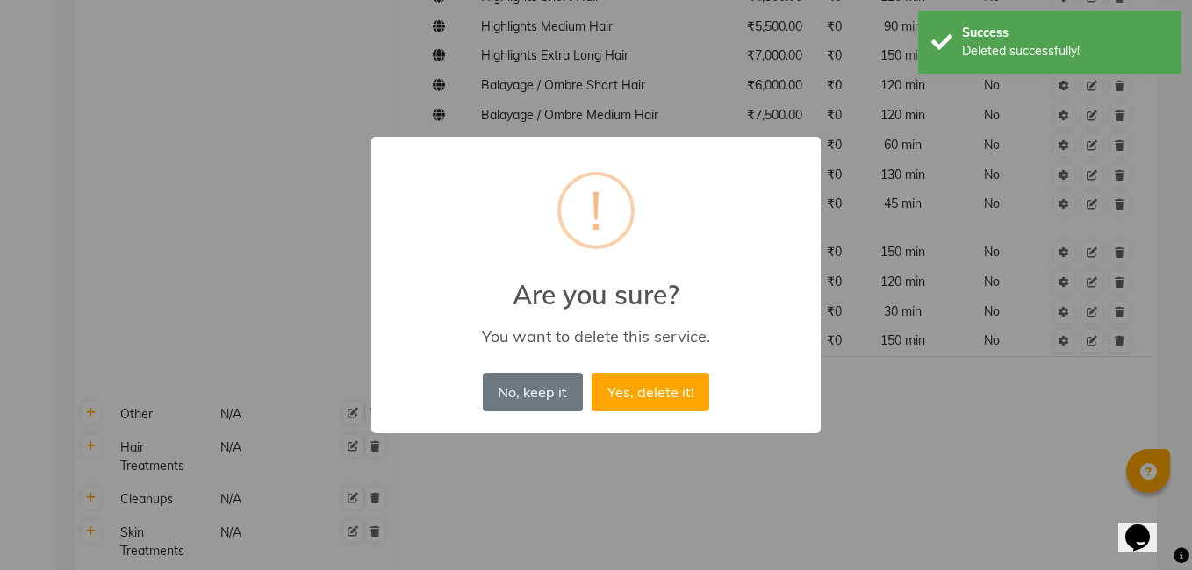
drag, startPoint x: 680, startPoint y: 375, endPoint x: 735, endPoint y: 369, distance: 54.8
click at [681, 376] on button "Yes, delete it!" at bounding box center [651, 392] width 118 height 39
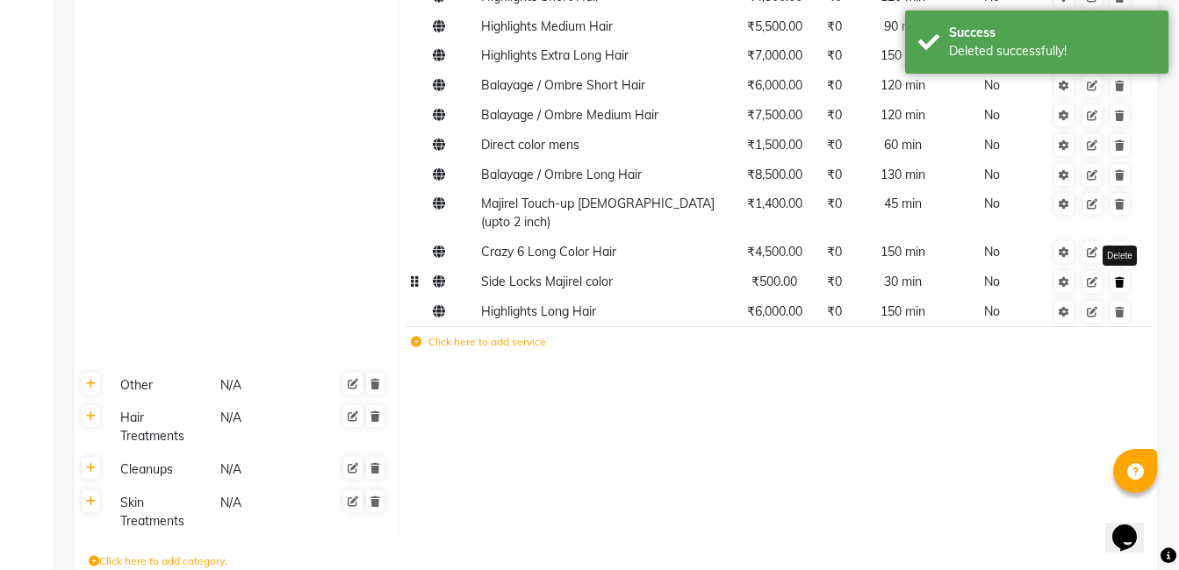
click at [1116, 277] on icon at bounding box center [1120, 282] width 10 height 11
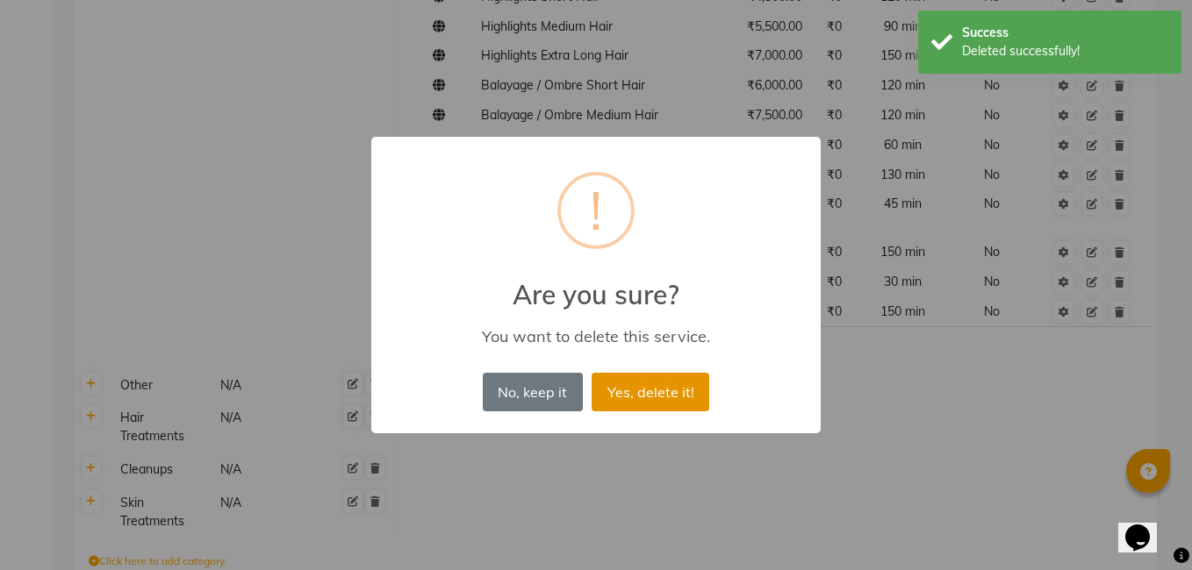
drag, startPoint x: 679, startPoint y: 403, endPoint x: 697, endPoint y: 394, distance: 19.6
click at [691, 397] on button "Yes, delete it!" at bounding box center [651, 392] width 118 height 39
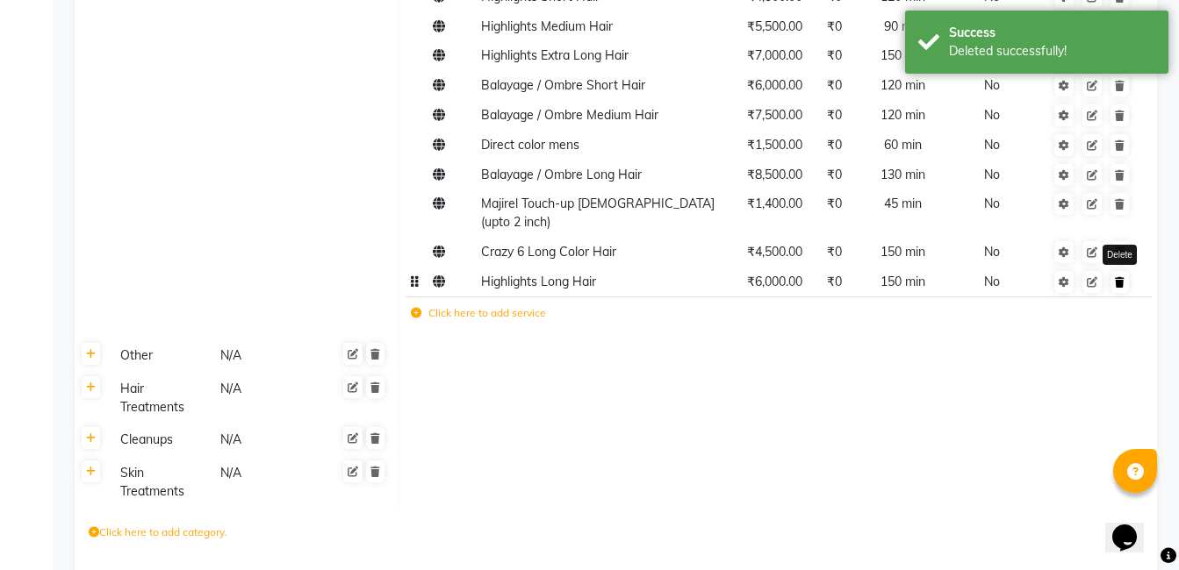
click at [1119, 277] on icon at bounding box center [1120, 282] width 10 height 11
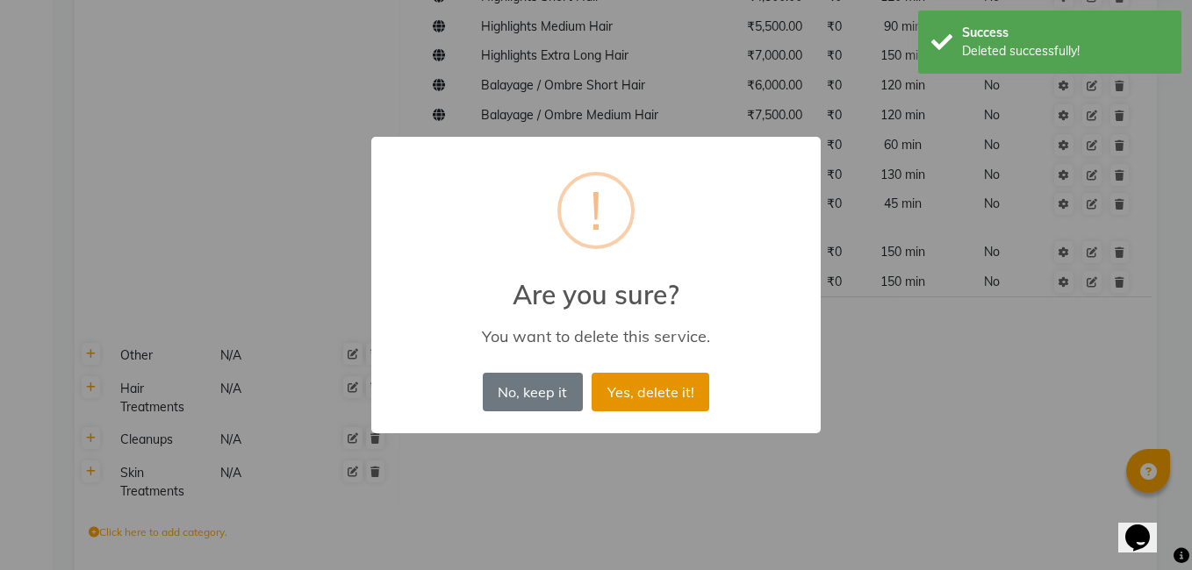
drag, startPoint x: 646, startPoint y: 386, endPoint x: 1051, endPoint y: 296, distance: 415.4
click at [649, 386] on button "Yes, delete it!" at bounding box center [651, 392] width 118 height 39
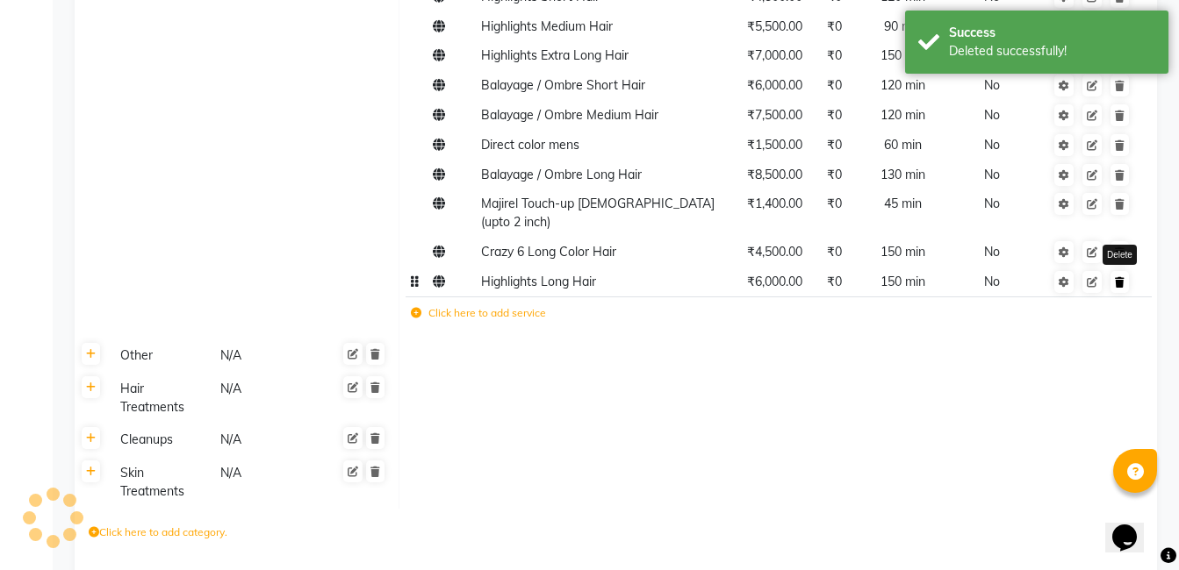
click at [1120, 277] on icon at bounding box center [1120, 282] width 10 height 11
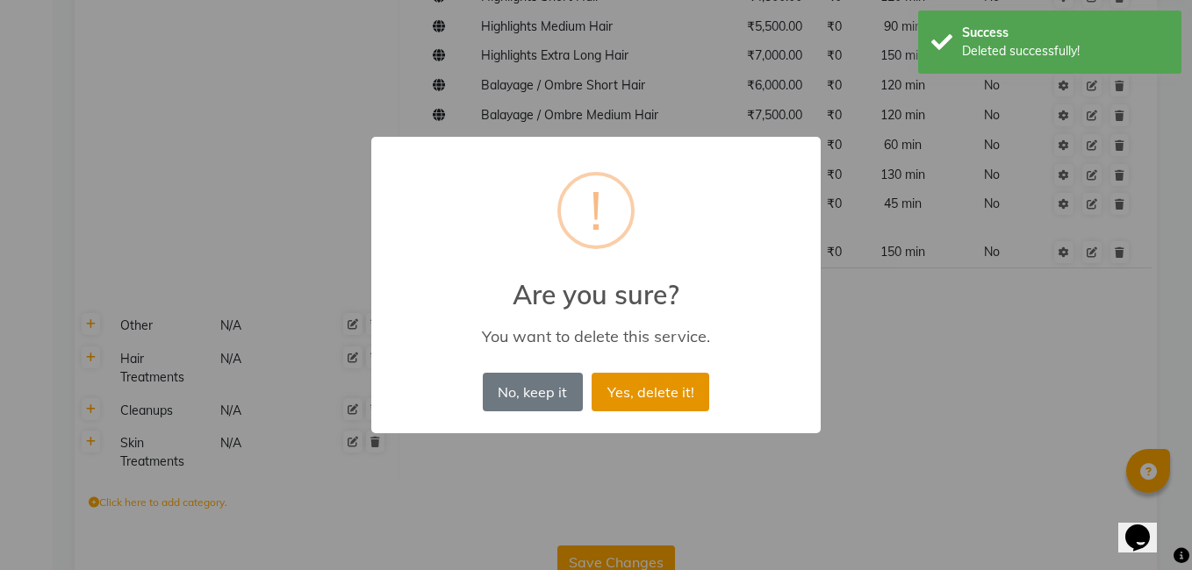
click at [669, 381] on button "Yes, delete it!" at bounding box center [651, 392] width 118 height 39
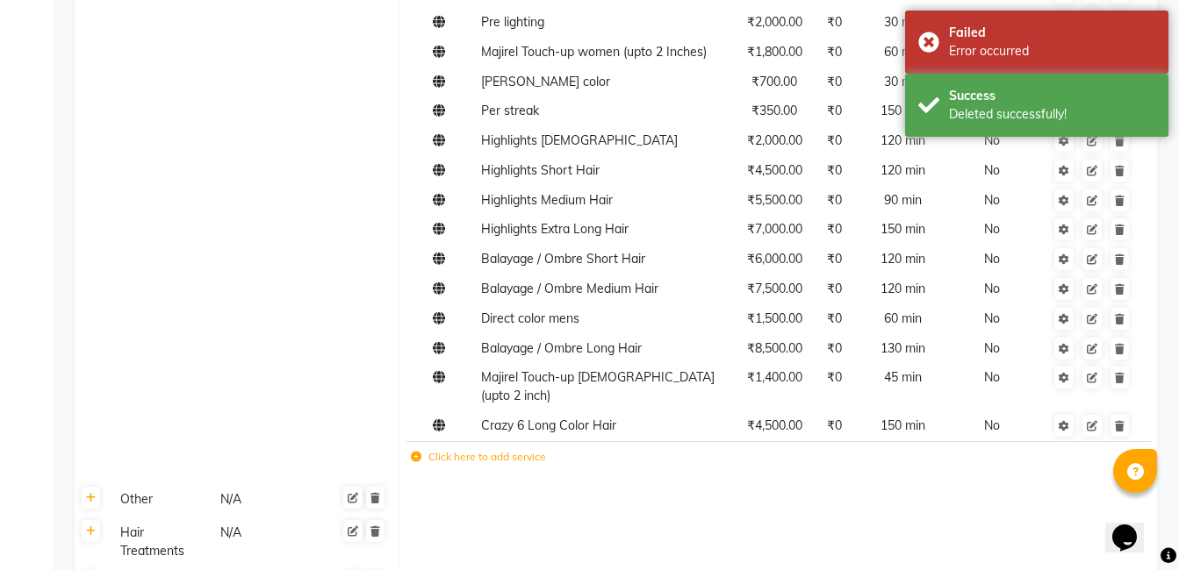
scroll to position [852, 0]
click at [1122, 423] on icon at bounding box center [1120, 428] width 10 height 11
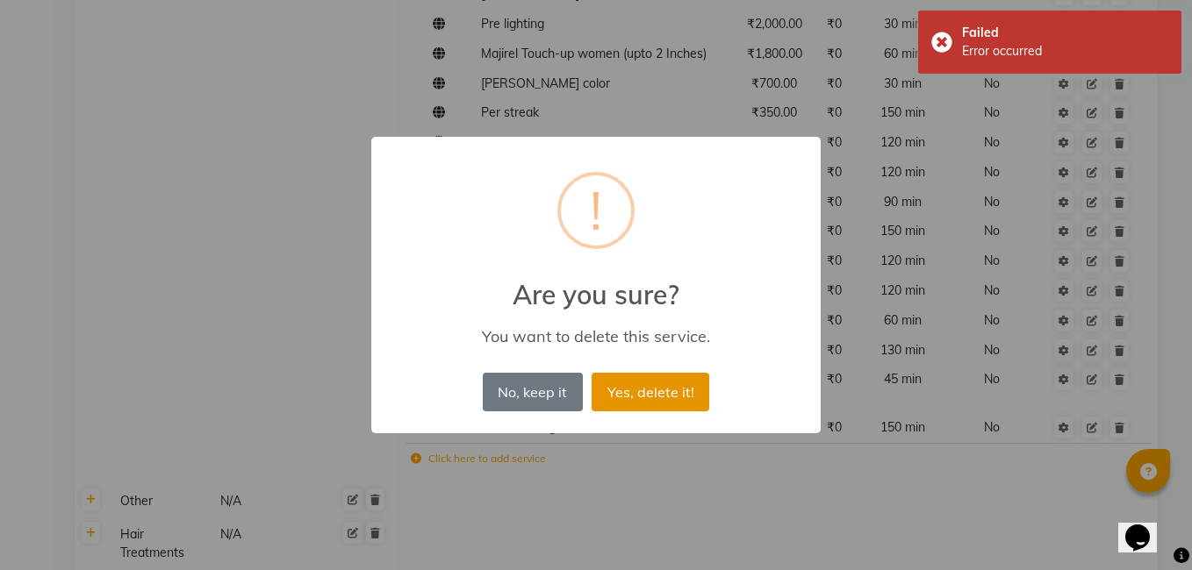
click at [663, 384] on button "Yes, delete it!" at bounding box center [651, 392] width 118 height 39
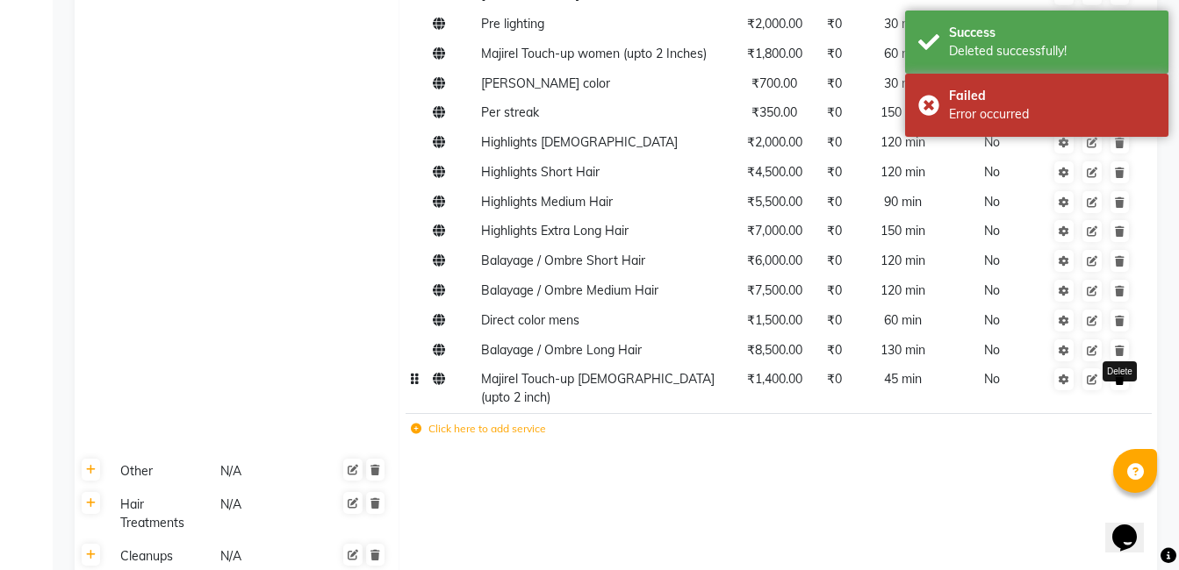
click at [1116, 383] on icon at bounding box center [1120, 380] width 10 height 11
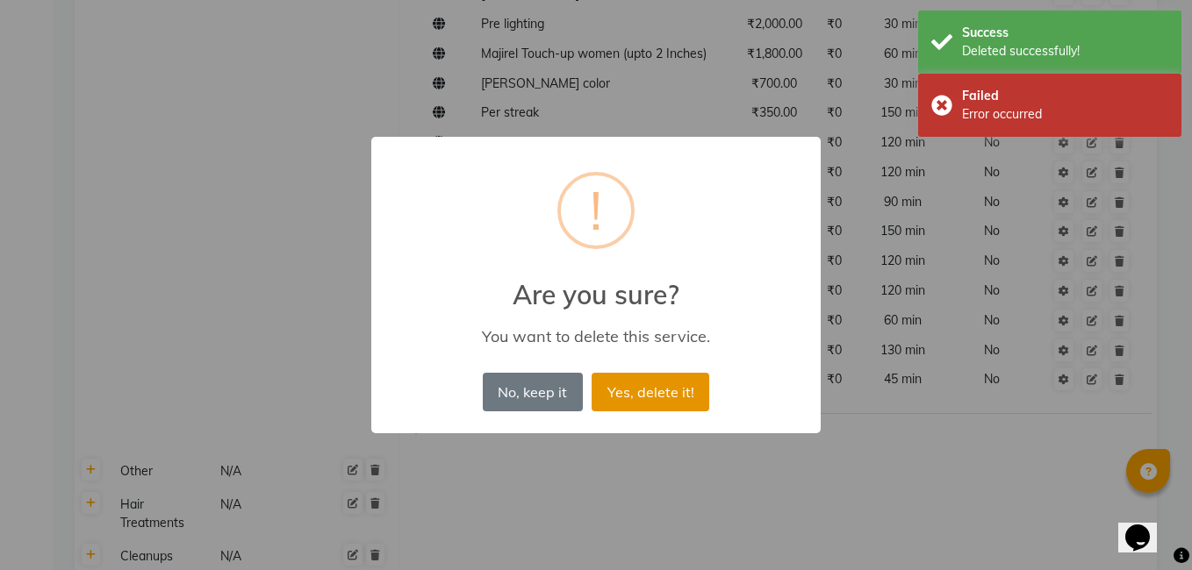
click at [650, 394] on button "Yes, delete it!" at bounding box center [651, 392] width 118 height 39
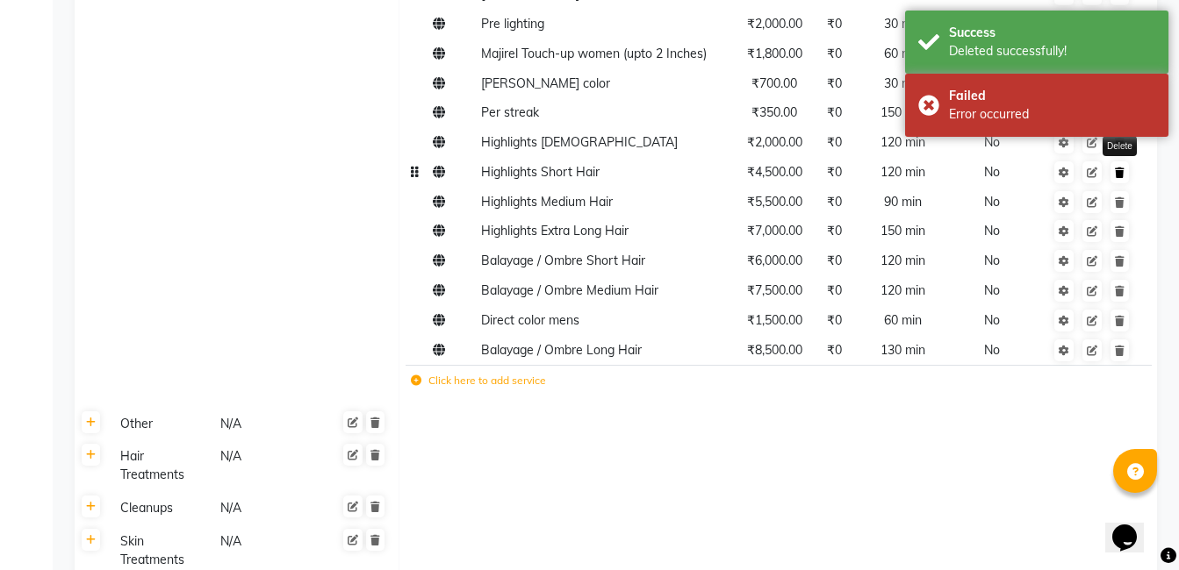
click at [1116, 180] on link at bounding box center [1119, 172] width 18 height 22
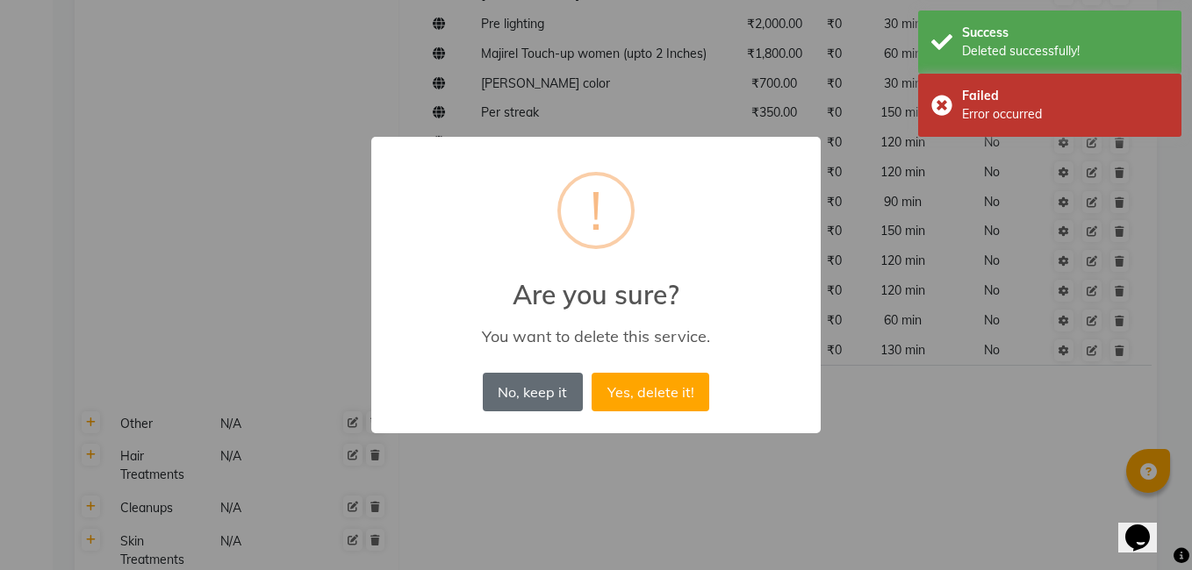
click at [560, 384] on button "No, keep it" at bounding box center [533, 392] width 100 height 39
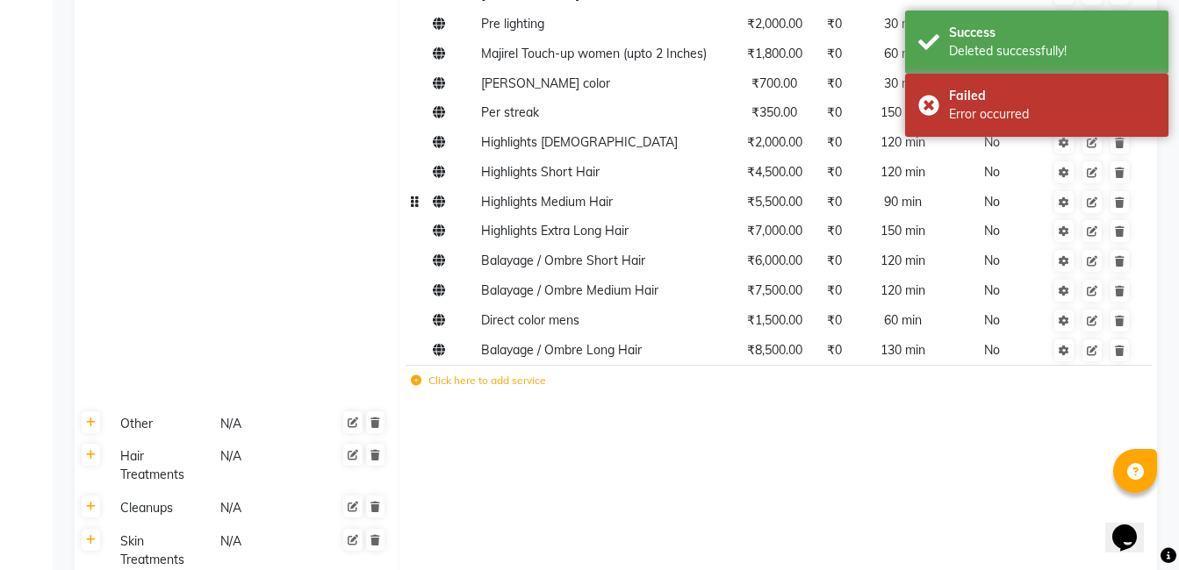
click at [1123, 214] on td at bounding box center [1092, 202] width 96 height 30
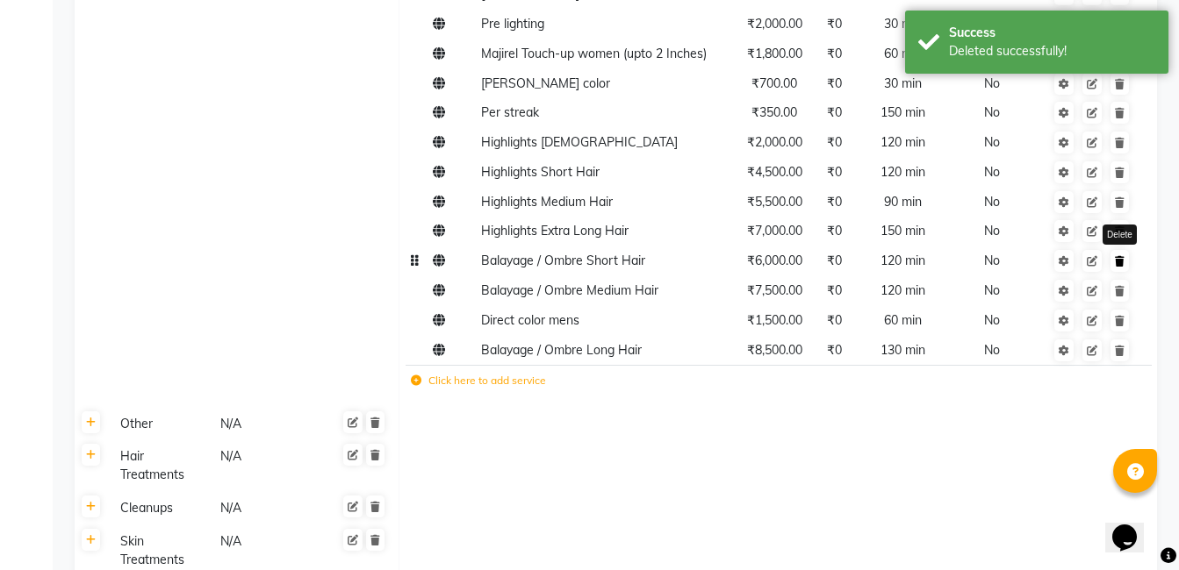
click at [1124, 269] on link at bounding box center [1119, 261] width 18 height 22
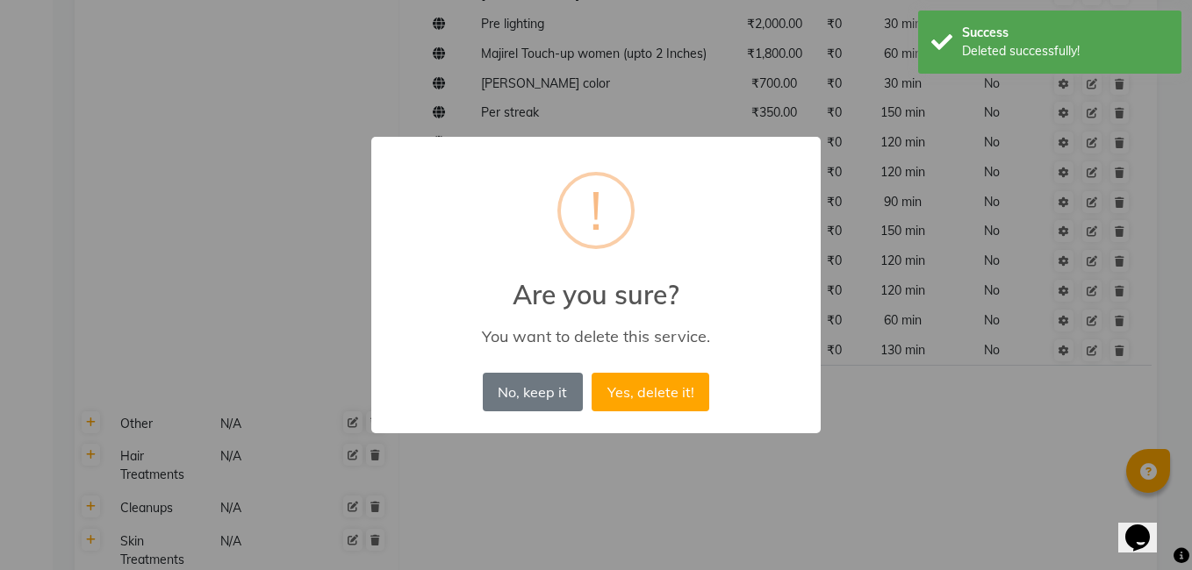
click at [677, 391] on button "Yes, delete it!" at bounding box center [651, 392] width 118 height 39
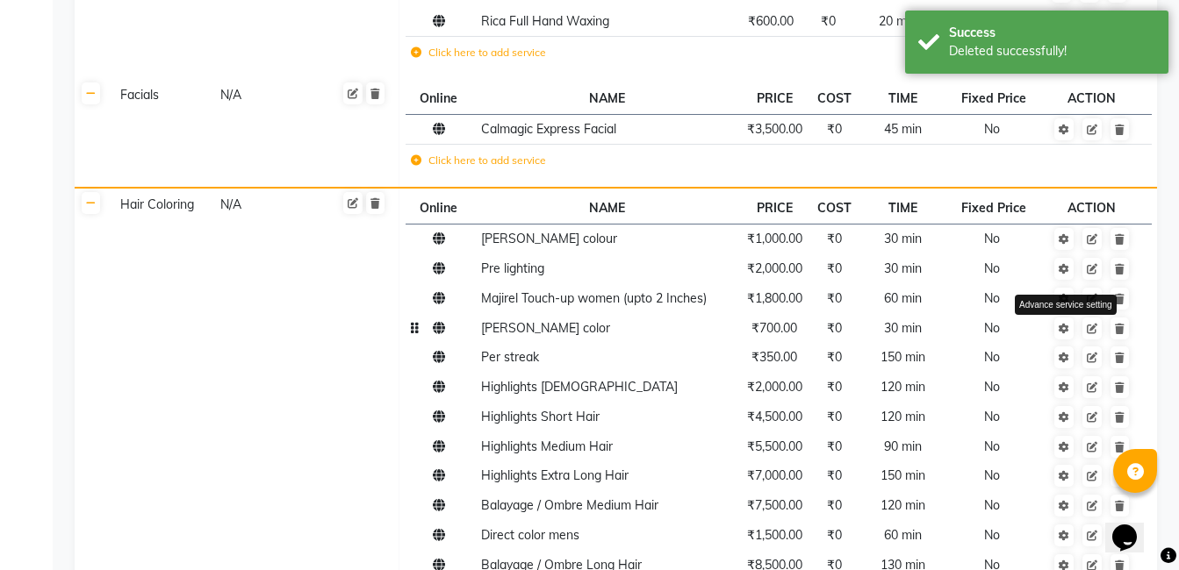
scroll to position [589, 0]
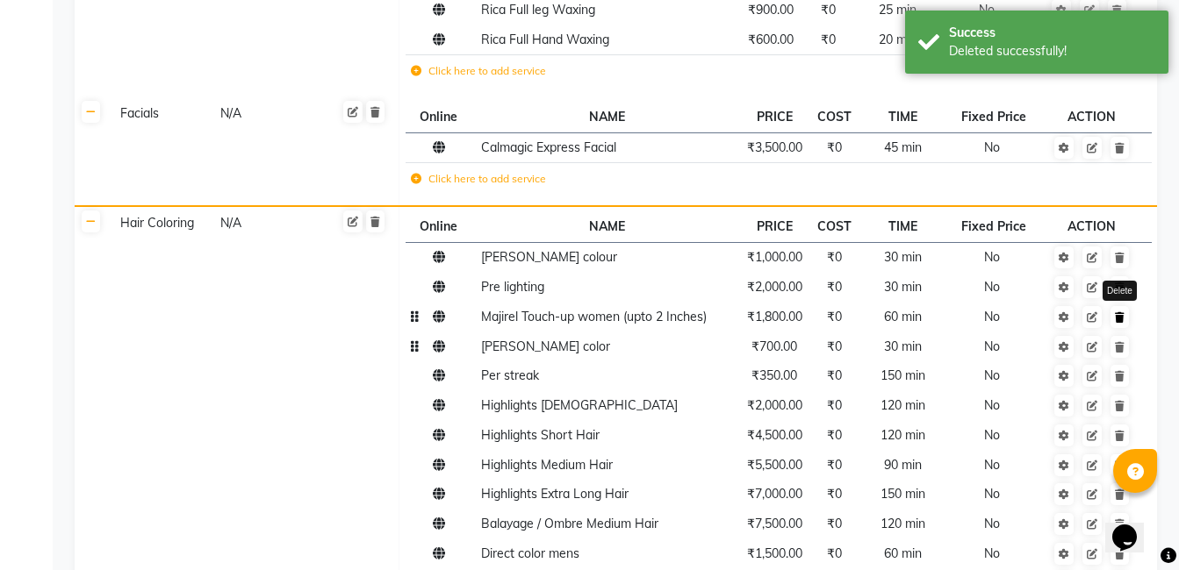
click at [1125, 319] on link at bounding box center [1119, 317] width 18 height 22
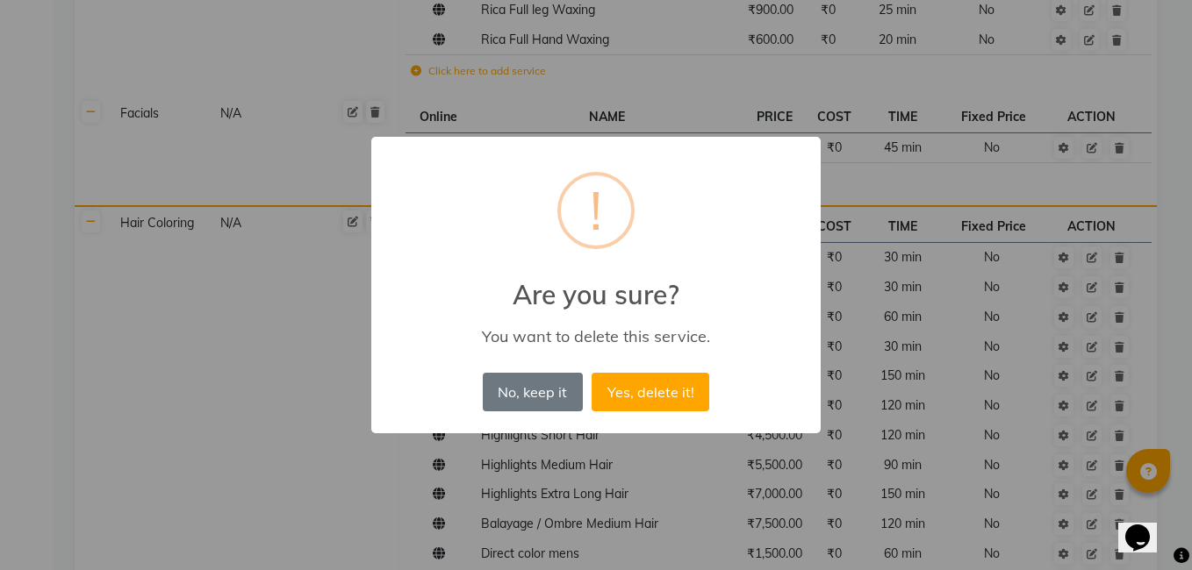
drag, startPoint x: 667, startPoint y: 397, endPoint x: 687, endPoint y: 394, distance: 20.4
click at [667, 396] on button "Yes, delete it!" at bounding box center [651, 392] width 118 height 39
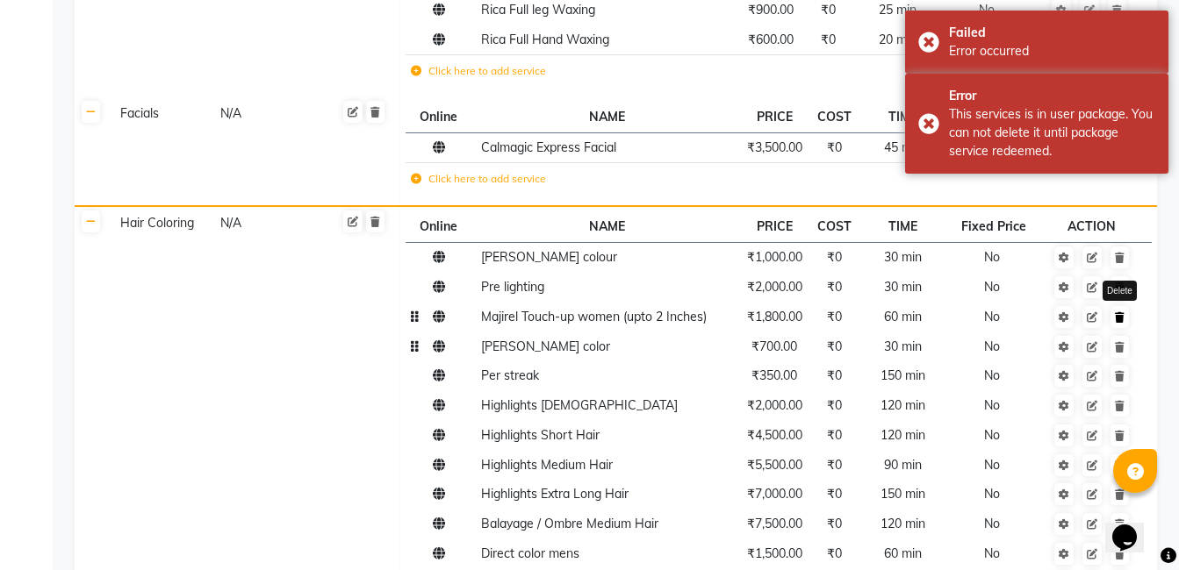
click at [1119, 317] on icon at bounding box center [1120, 317] width 10 height 11
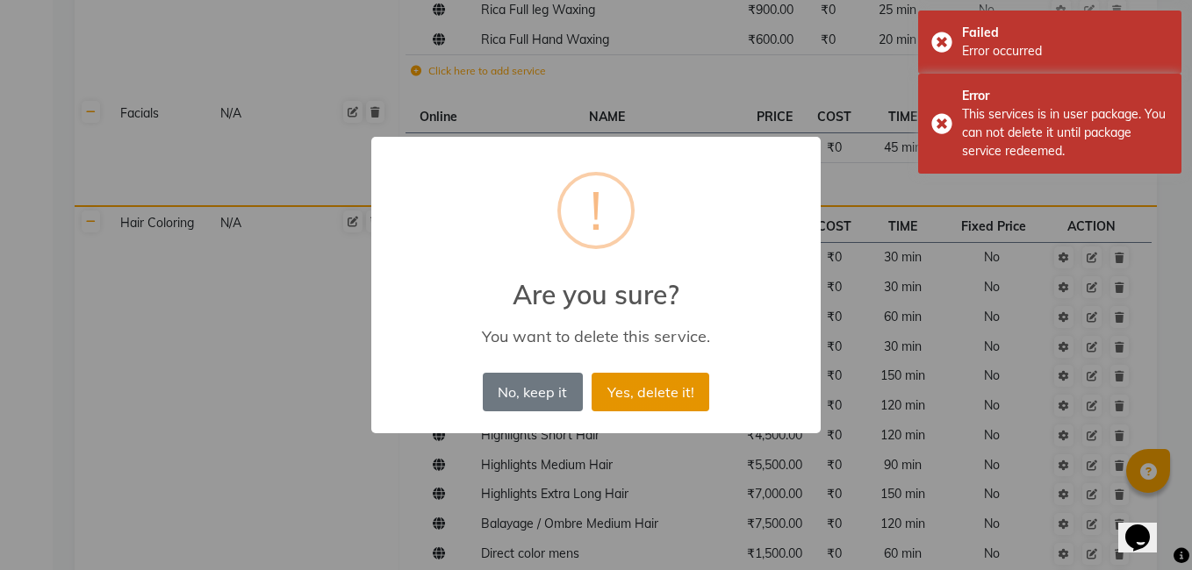
click at [664, 391] on button "Yes, delete it!" at bounding box center [651, 392] width 118 height 39
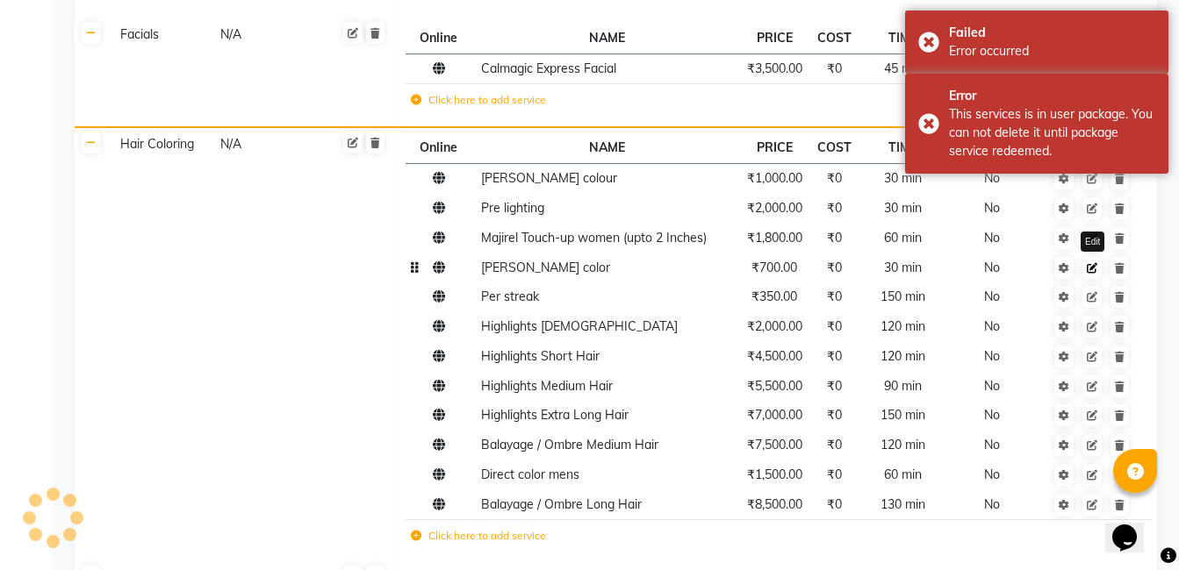
scroll to position [764, 0]
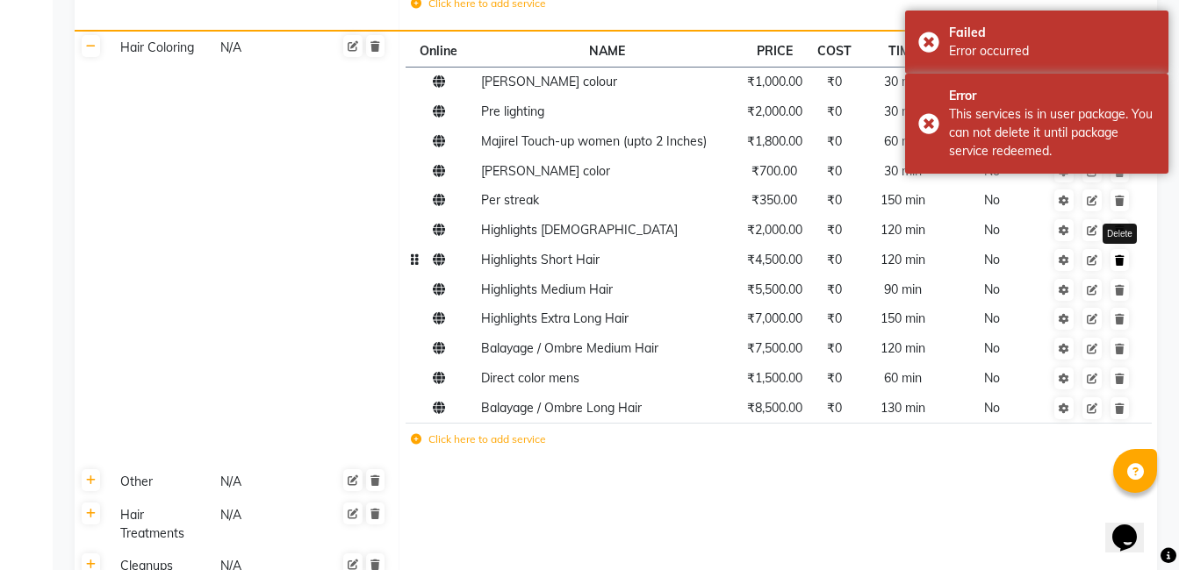
click at [1121, 258] on icon at bounding box center [1120, 260] width 10 height 11
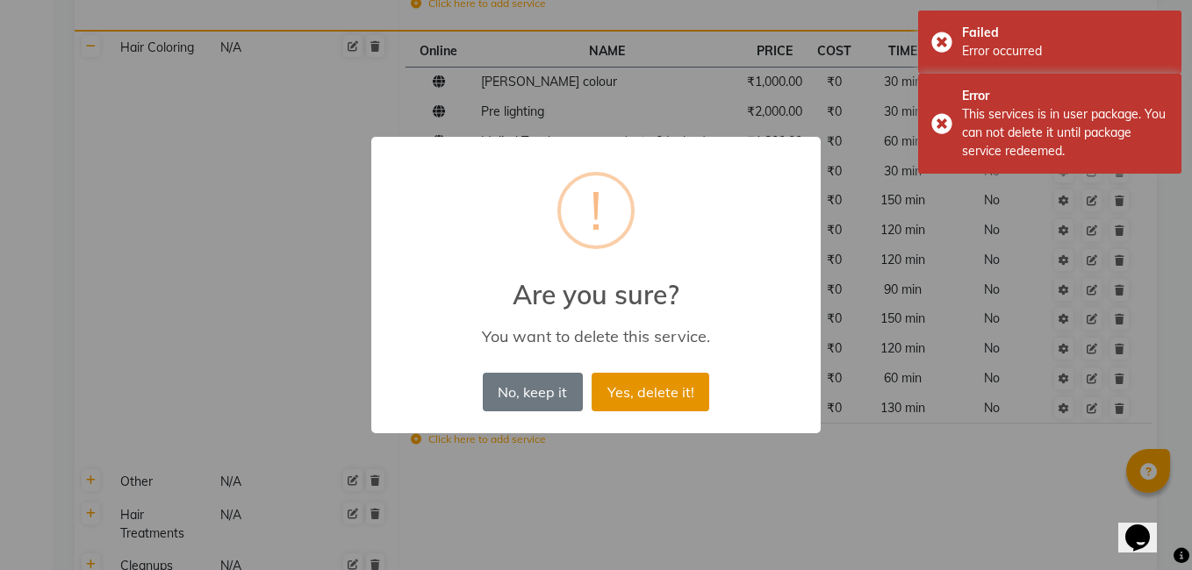
click at [642, 402] on button "Yes, delete it!" at bounding box center [651, 392] width 118 height 39
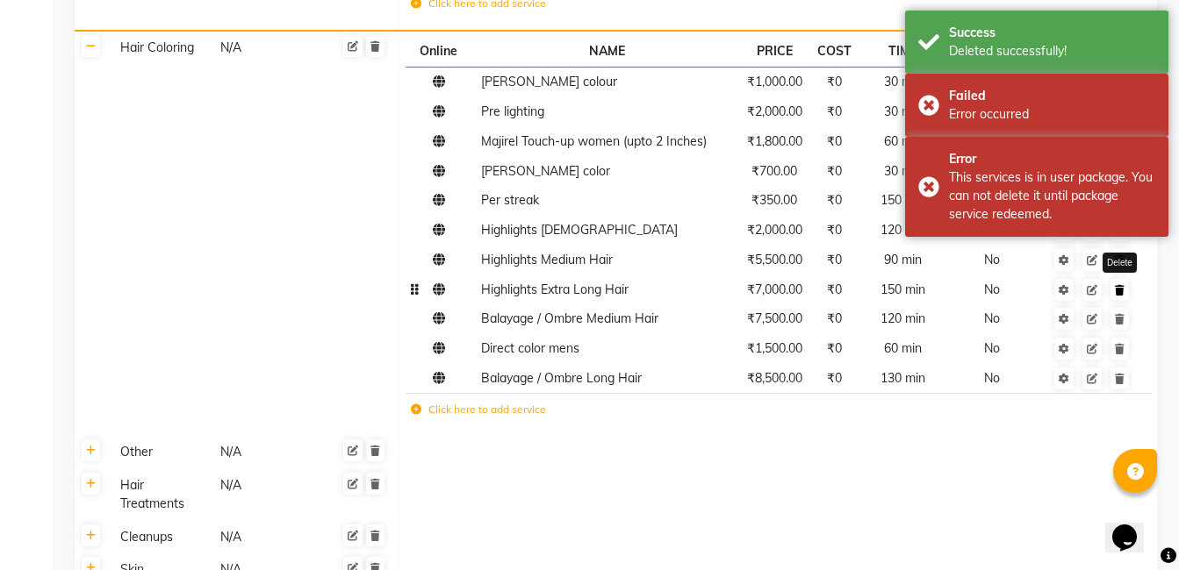
click at [1123, 288] on icon at bounding box center [1120, 290] width 10 height 11
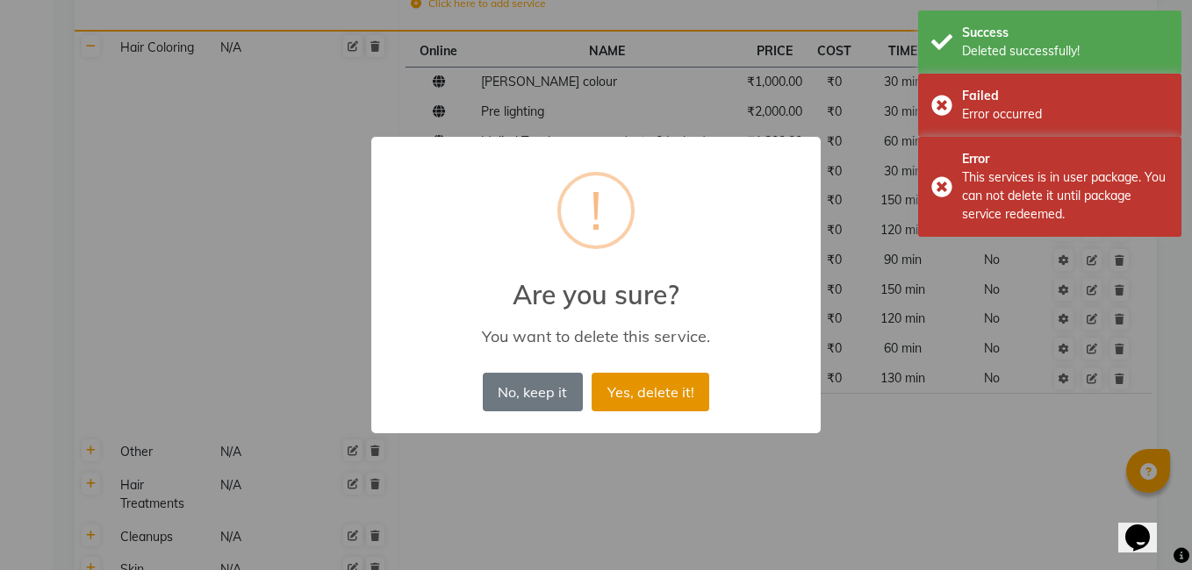
click at [648, 383] on button "Yes, delete it!" at bounding box center [651, 392] width 118 height 39
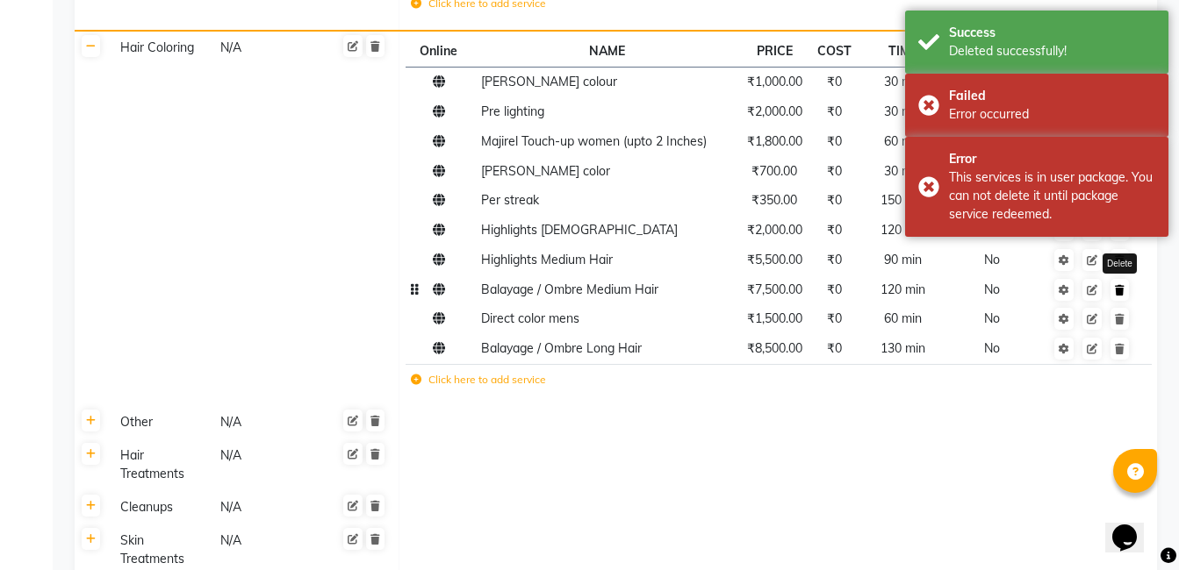
click at [1119, 287] on icon at bounding box center [1120, 290] width 10 height 11
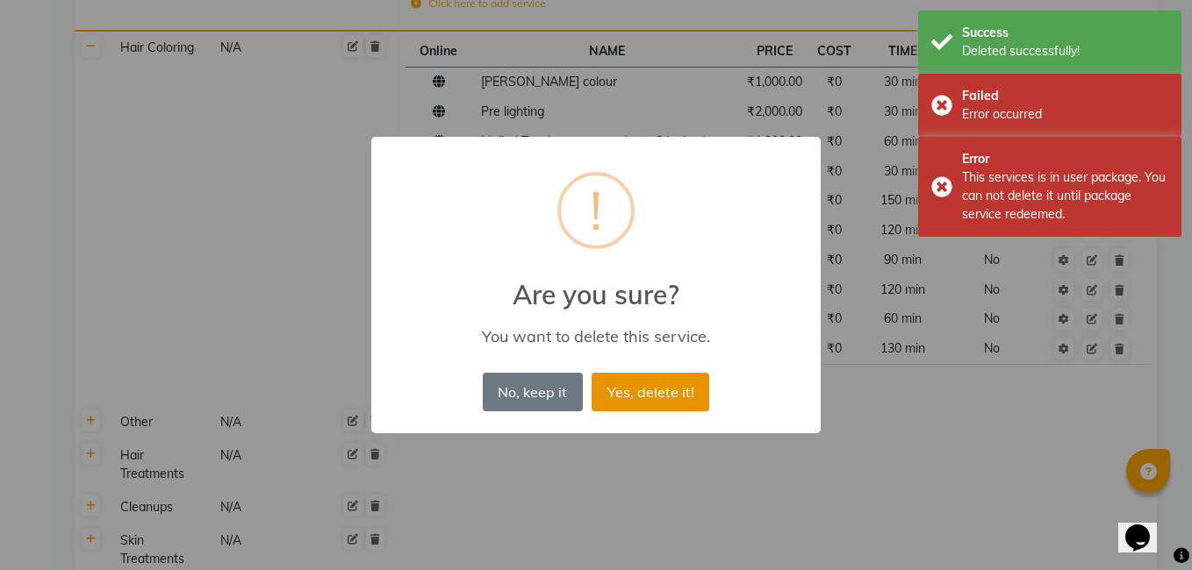
click at [678, 383] on button "Yes, delete it!" at bounding box center [651, 392] width 118 height 39
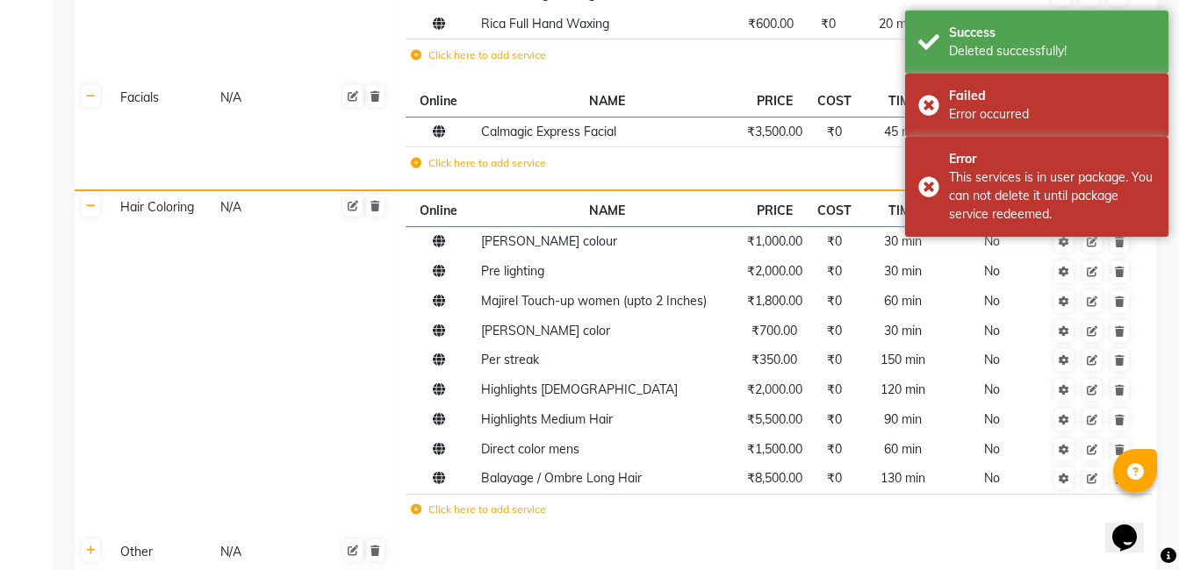
scroll to position [589, 0]
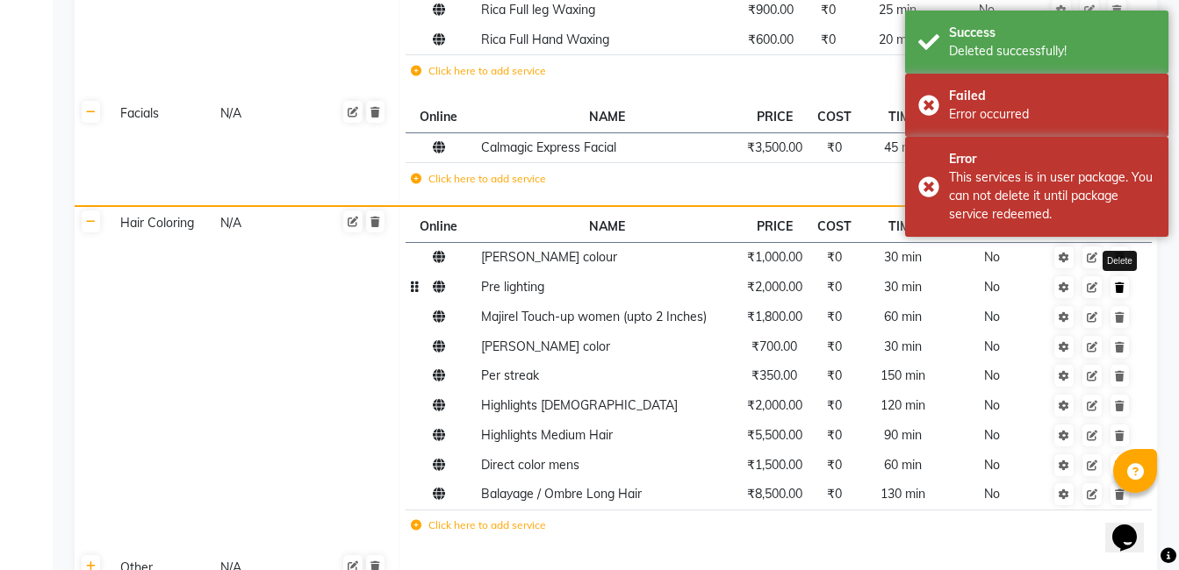
click at [1122, 287] on icon at bounding box center [1120, 288] width 10 height 11
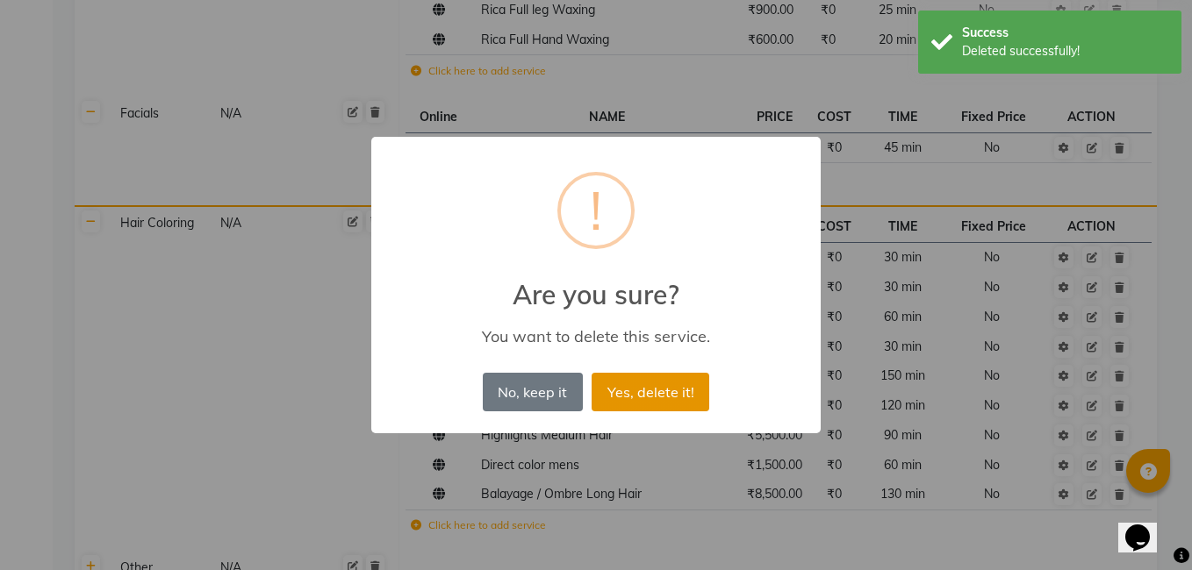
click at [667, 391] on button "Yes, delete it!" at bounding box center [651, 392] width 118 height 39
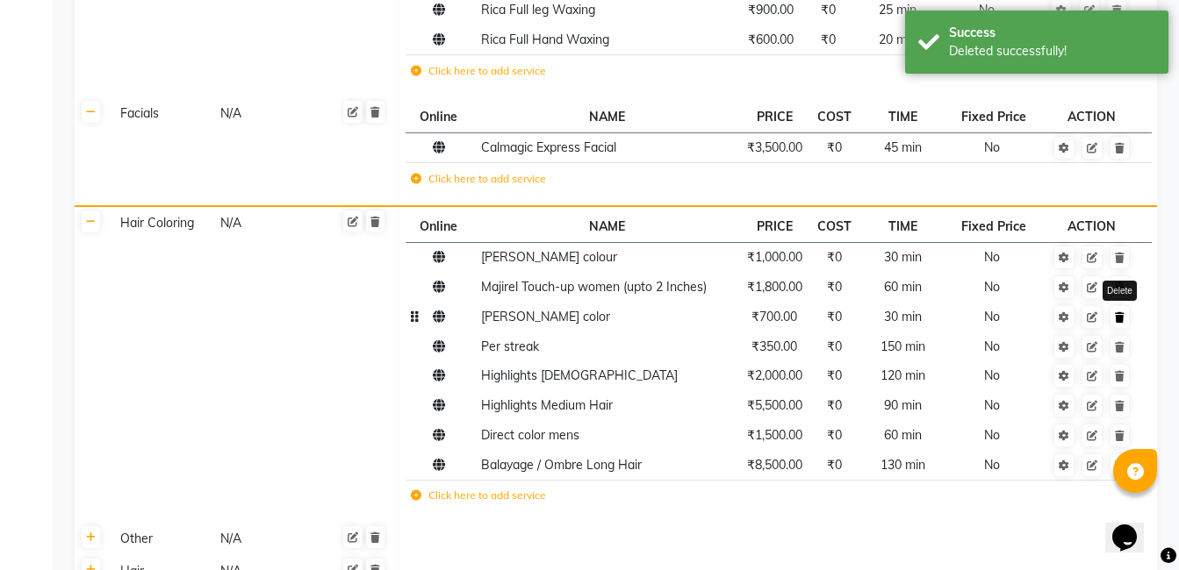
click at [1123, 319] on icon at bounding box center [1120, 317] width 10 height 11
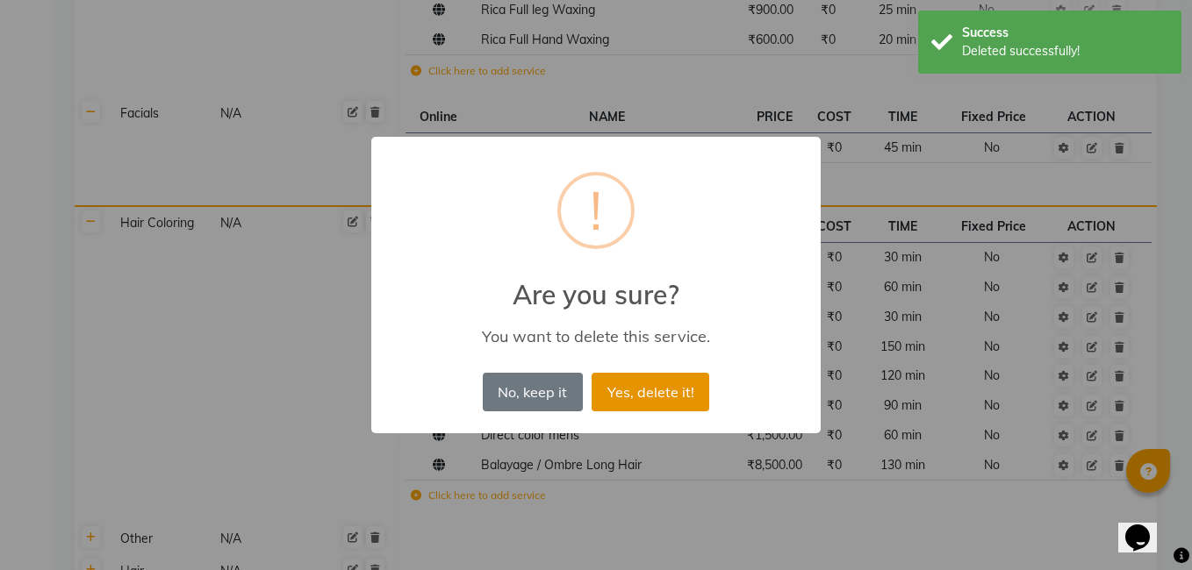
click at [681, 398] on button "Yes, delete it!" at bounding box center [651, 392] width 118 height 39
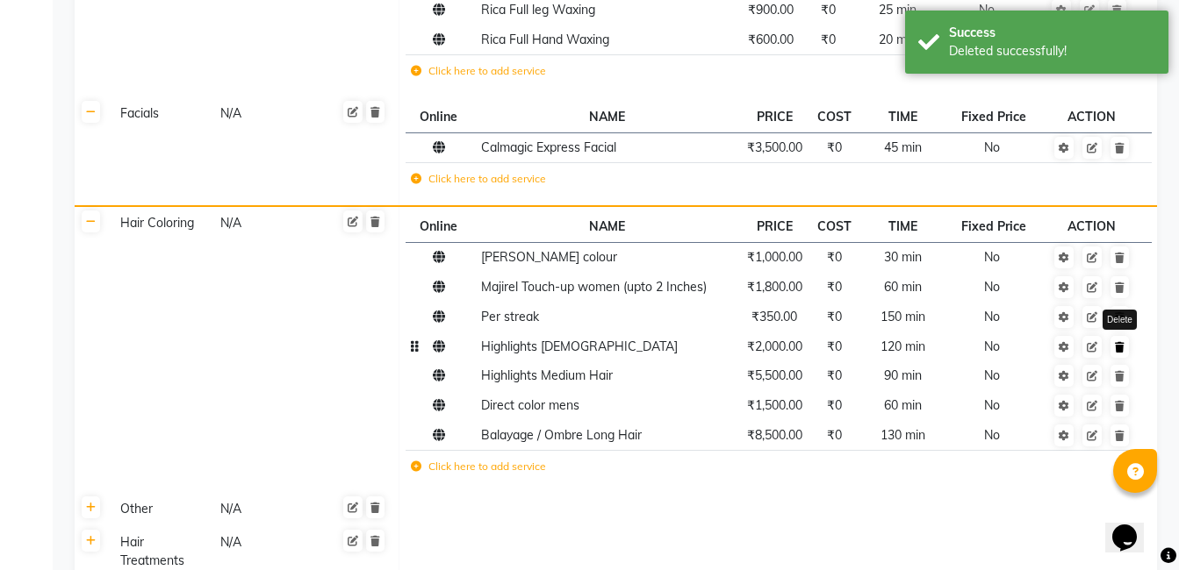
click at [1122, 347] on icon at bounding box center [1120, 347] width 10 height 11
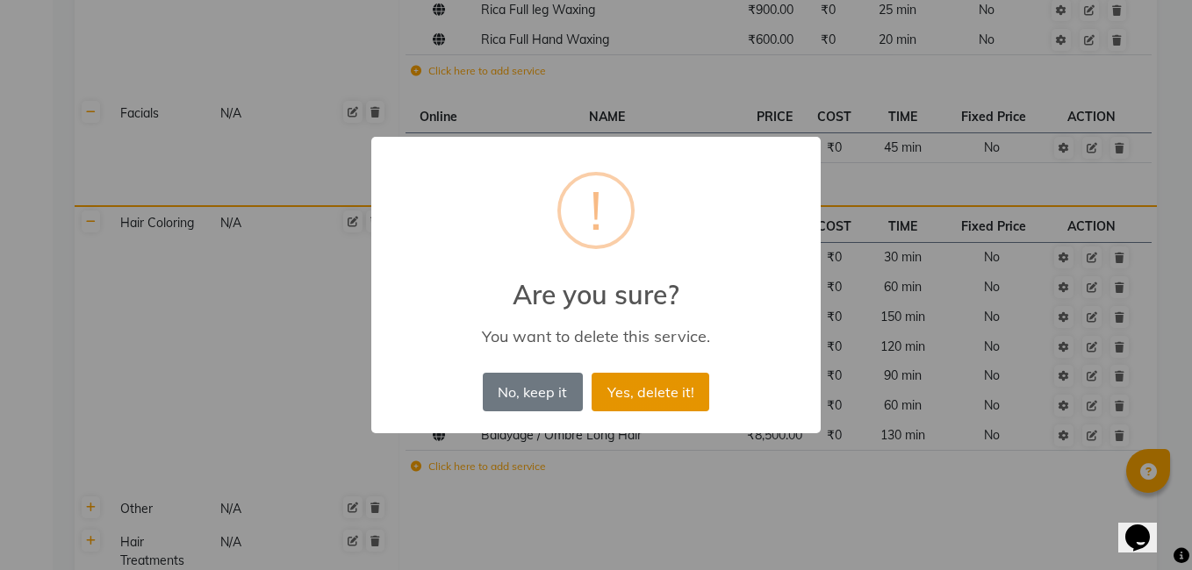
click at [663, 395] on button "Yes, delete it!" at bounding box center [651, 392] width 118 height 39
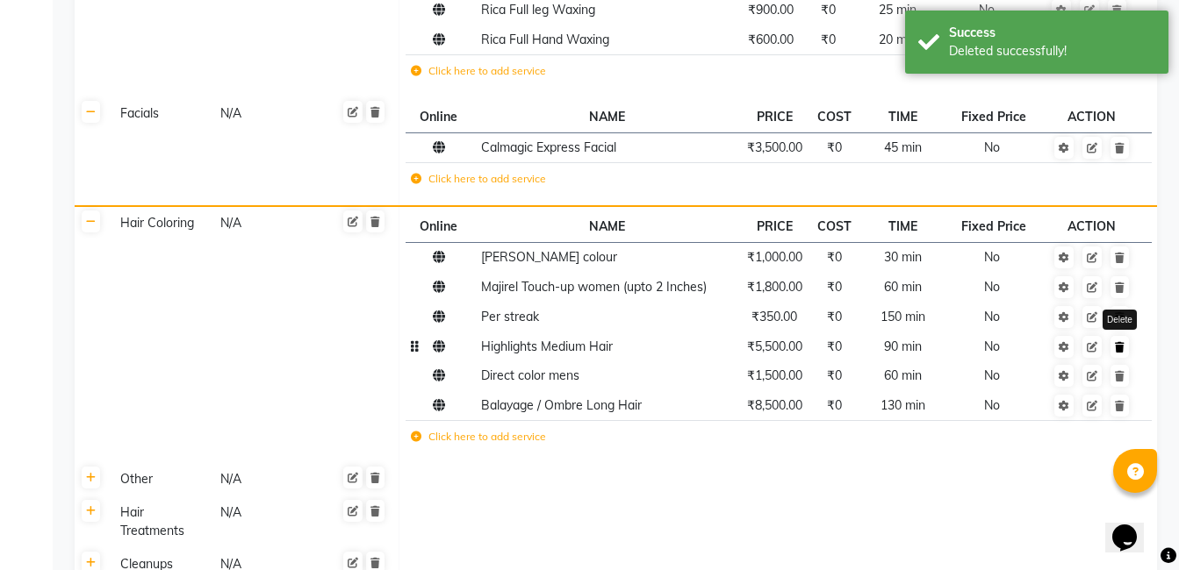
click at [1114, 347] on link at bounding box center [1119, 347] width 18 height 22
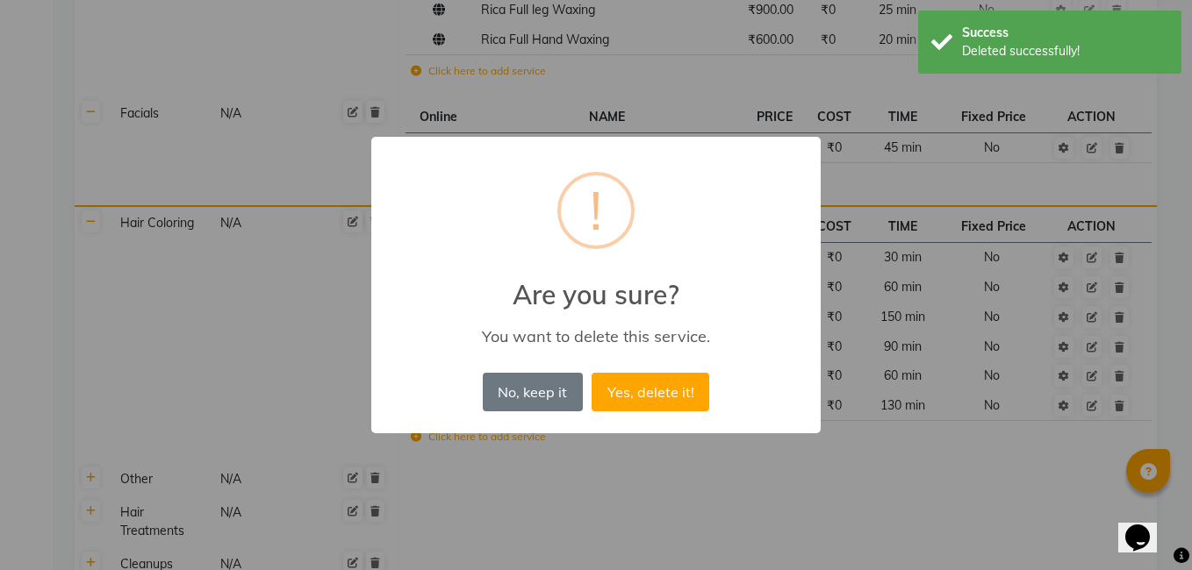
click at [697, 394] on button "Yes, delete it!" at bounding box center [651, 392] width 118 height 39
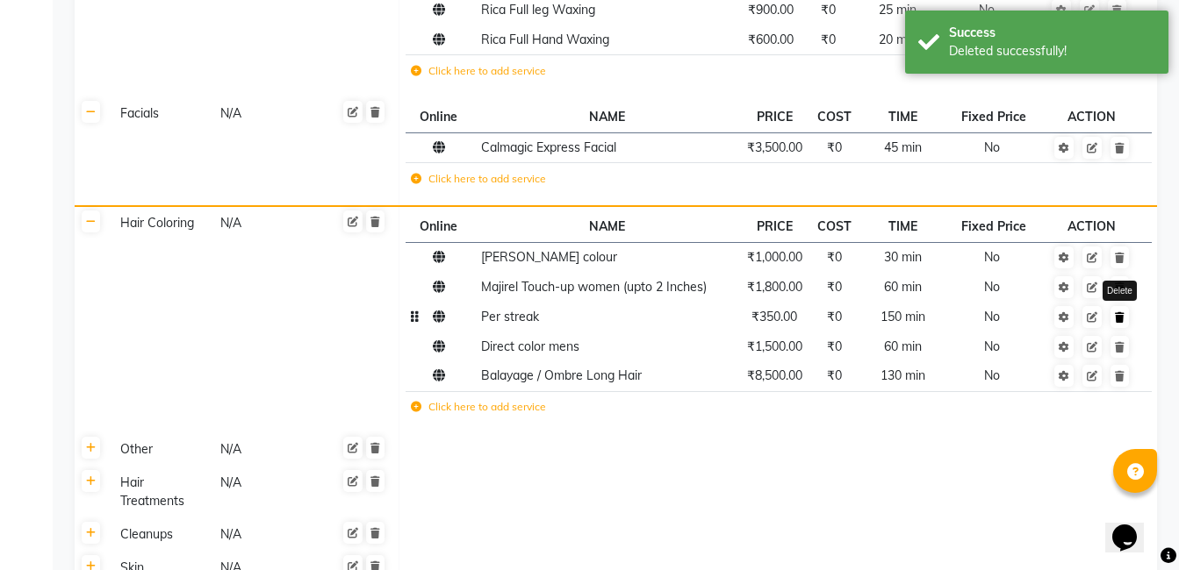
click at [1122, 322] on icon at bounding box center [1120, 317] width 10 height 11
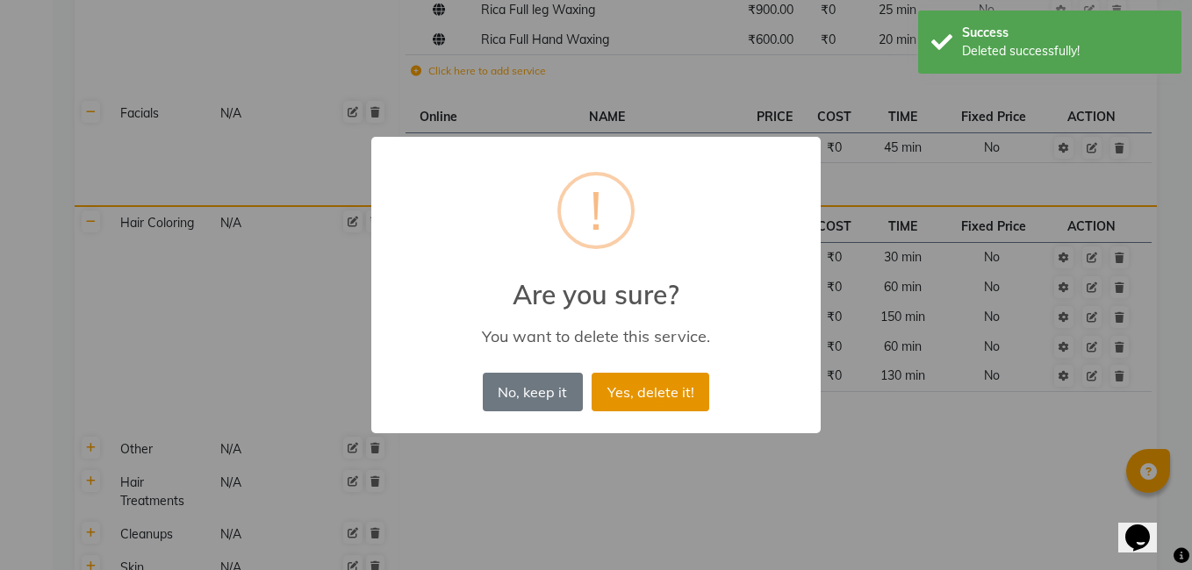
click at [656, 382] on button "Yes, delete it!" at bounding box center [651, 392] width 118 height 39
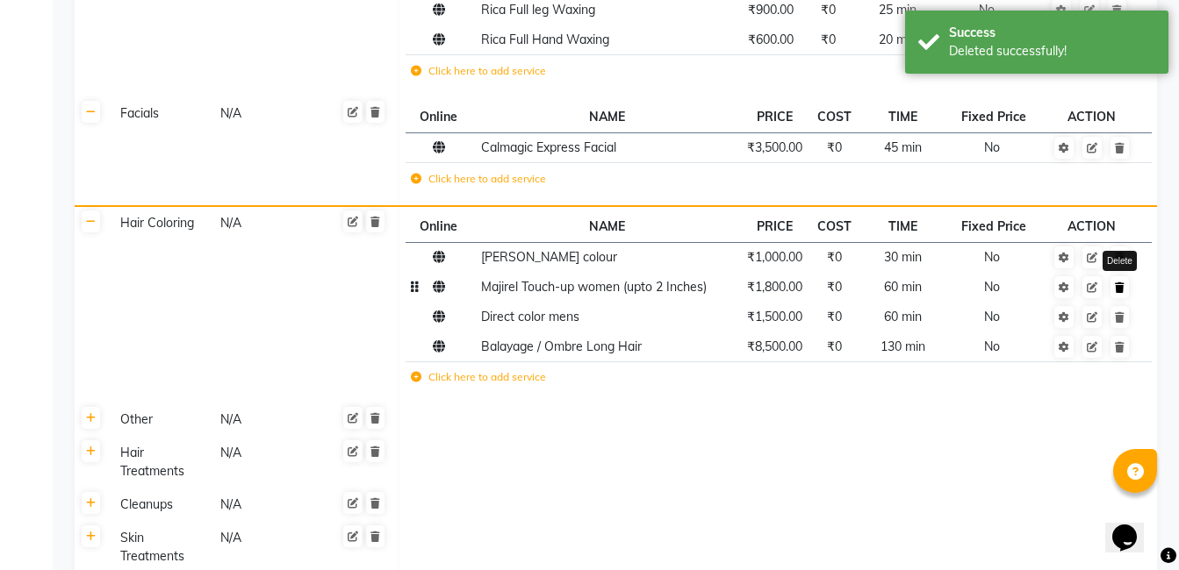
click at [1120, 290] on icon at bounding box center [1120, 288] width 10 height 11
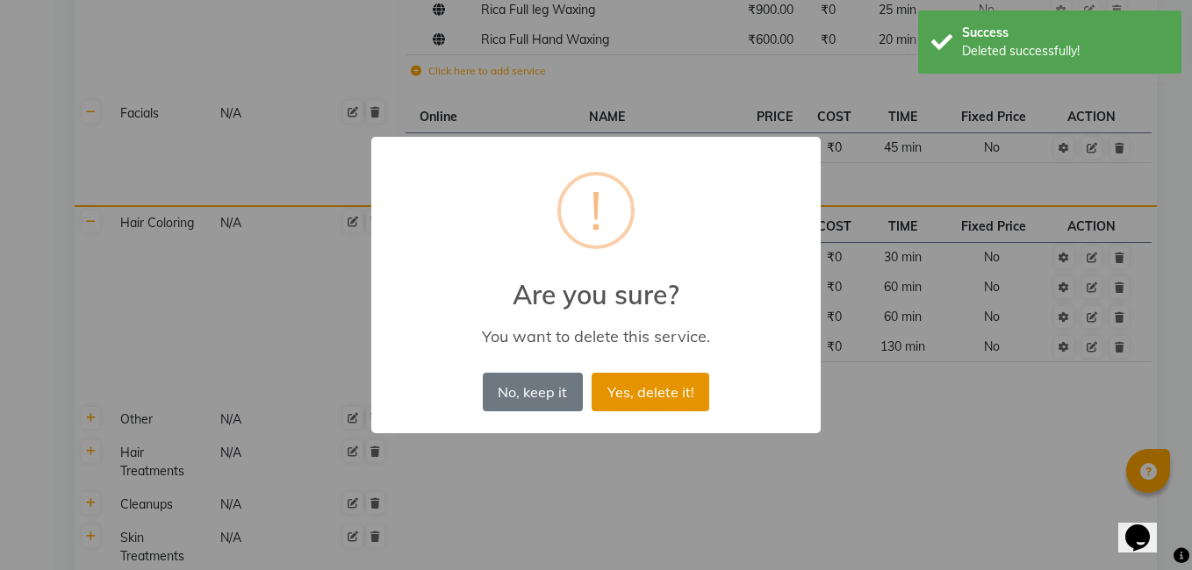
click at [694, 398] on button "Yes, delete it!" at bounding box center [651, 392] width 118 height 39
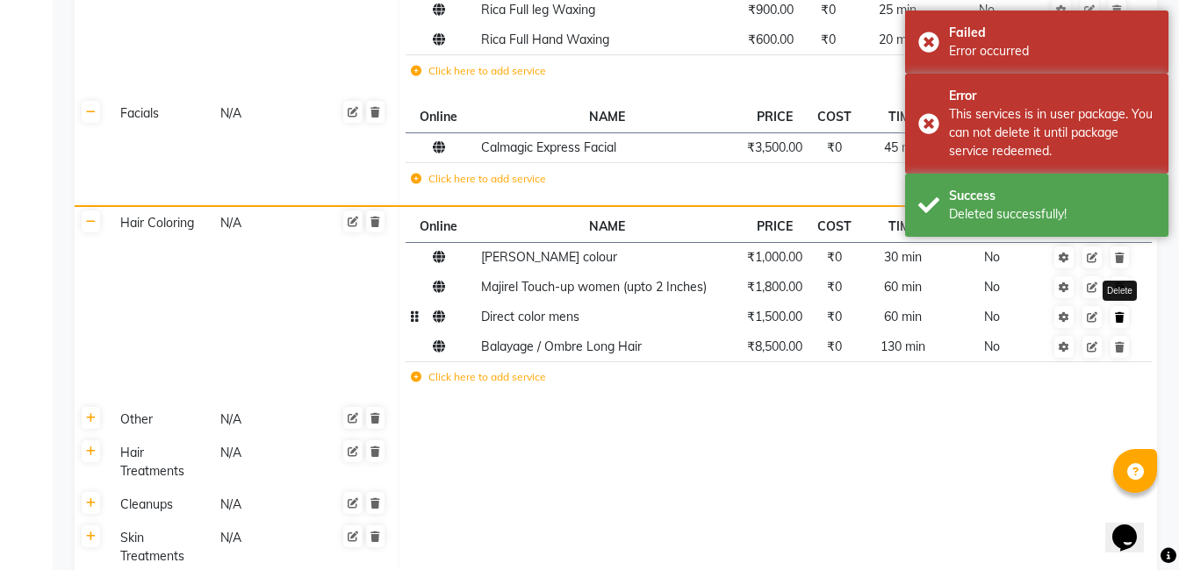
click at [1112, 317] on link at bounding box center [1119, 317] width 18 height 22
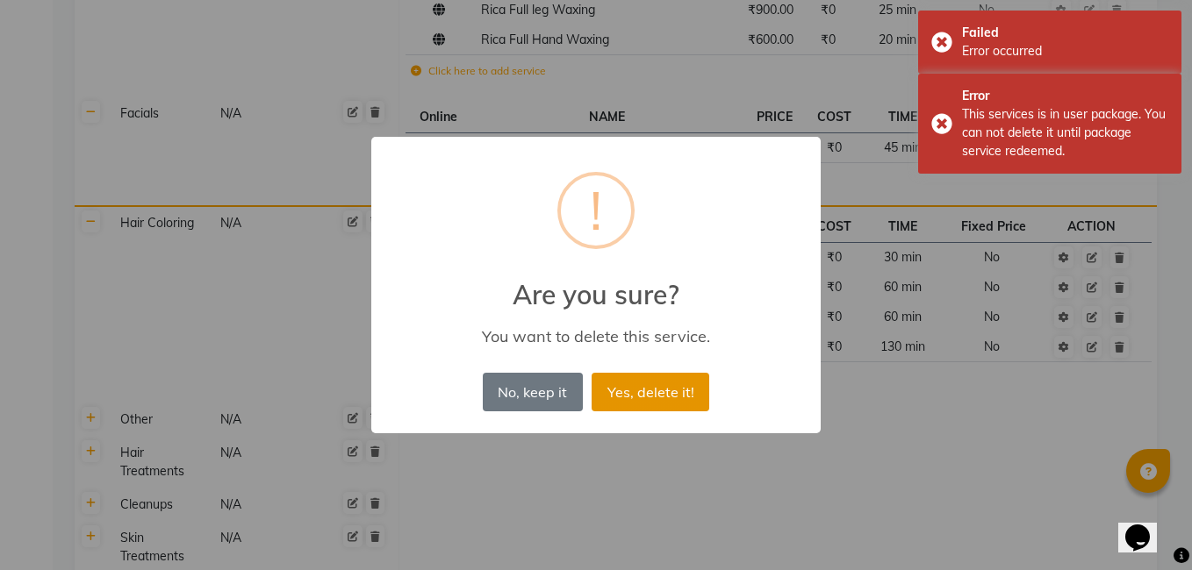
click at [669, 394] on button "Yes, delete it!" at bounding box center [651, 392] width 118 height 39
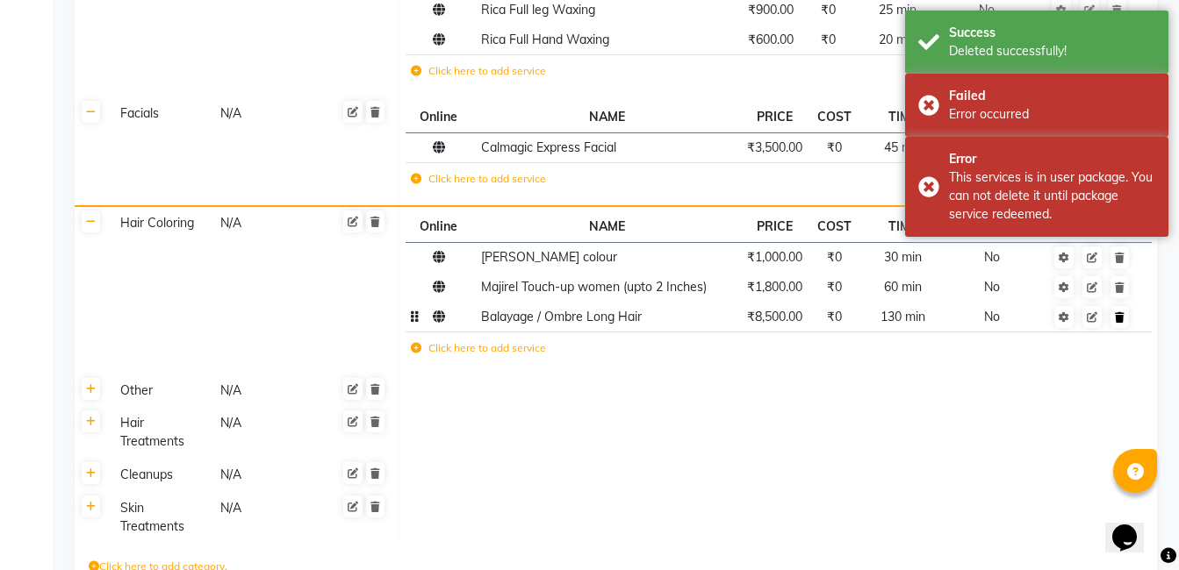
click at [1118, 350] on td at bounding box center [1092, 351] width 96 height 36
click at [1125, 320] on link at bounding box center [1119, 317] width 18 height 22
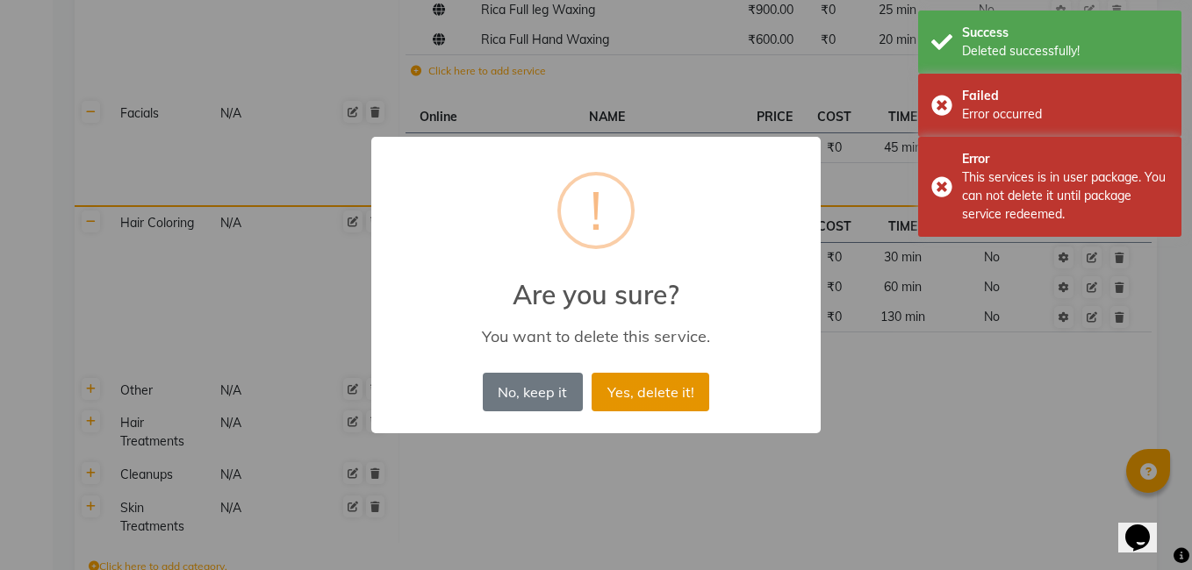
click at [669, 391] on button "Yes, delete it!" at bounding box center [651, 392] width 118 height 39
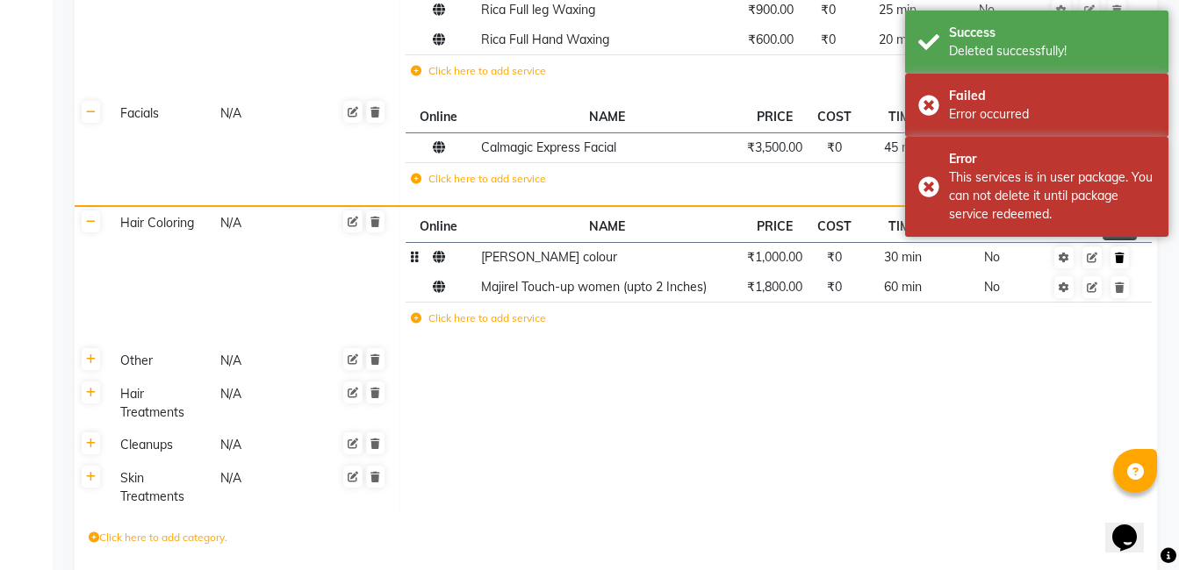
click at [1118, 262] on icon at bounding box center [1120, 258] width 10 height 11
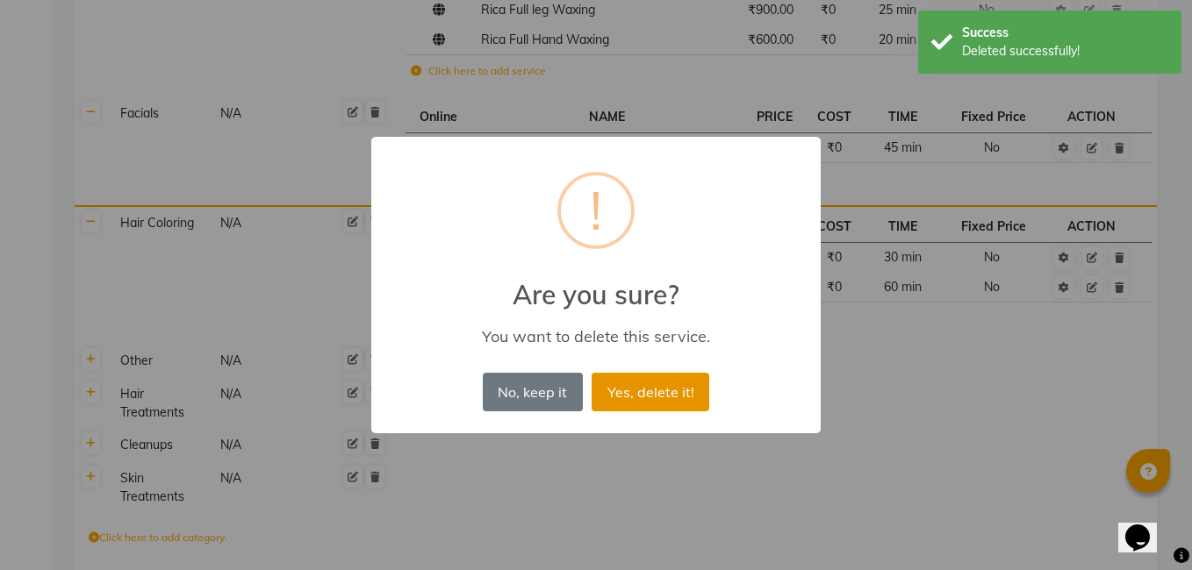
click at [653, 393] on button "Yes, delete it!" at bounding box center [651, 392] width 118 height 39
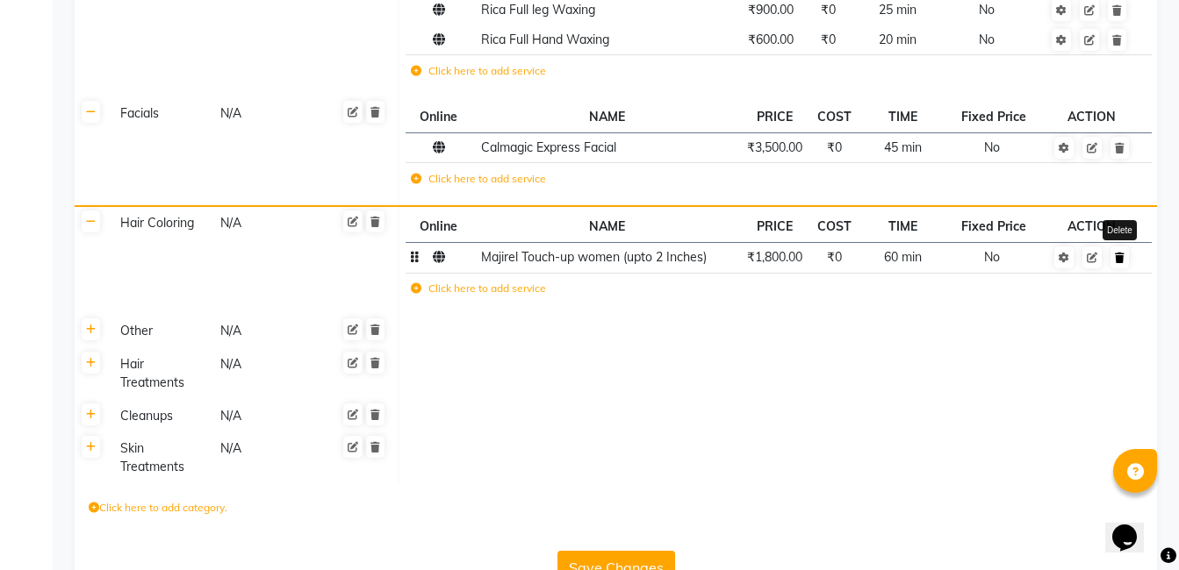
click at [1120, 260] on icon at bounding box center [1120, 258] width 10 height 11
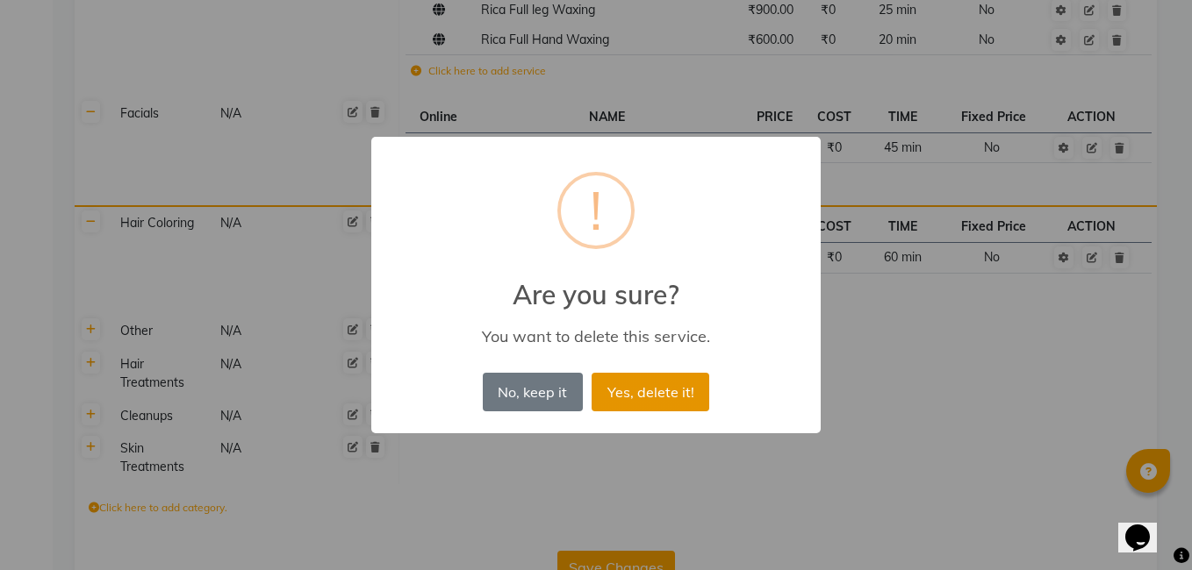
click at [695, 375] on button "Yes, delete it!" at bounding box center [651, 392] width 118 height 39
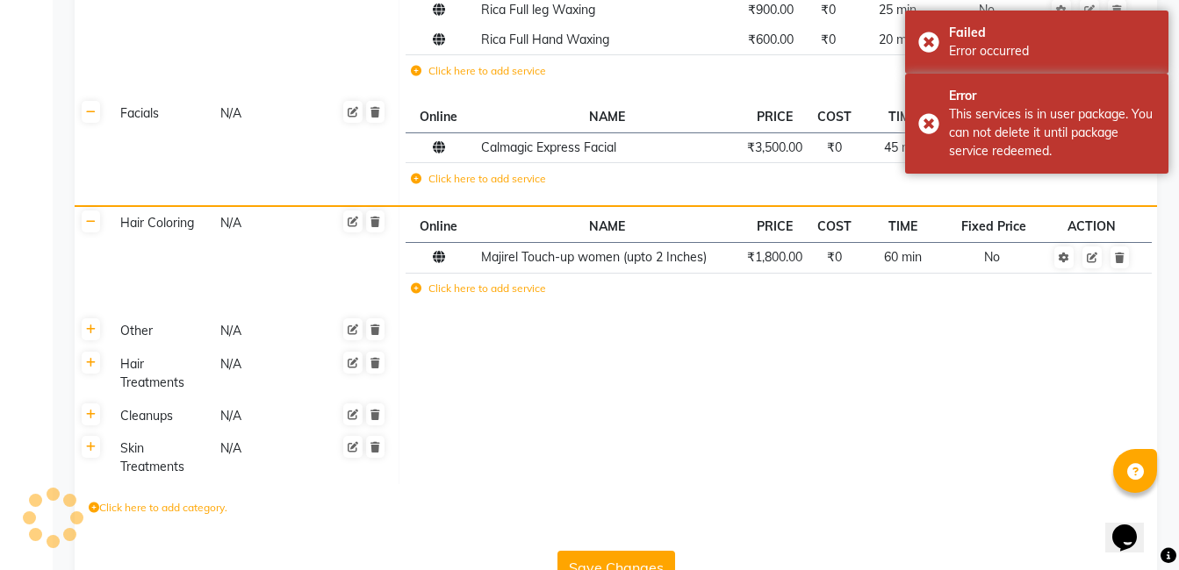
click at [135, 331] on div "Other" at bounding box center [162, 331] width 98 height 22
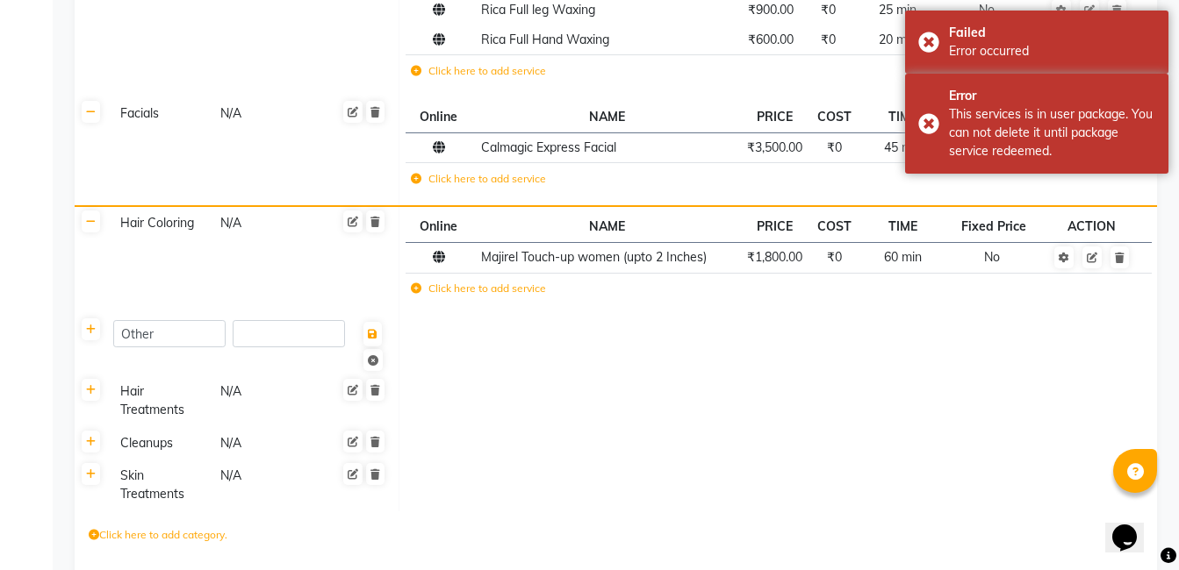
click at [100, 331] on th at bounding box center [91, 345] width 33 height 61
click at [87, 329] on icon at bounding box center [91, 330] width 10 height 11
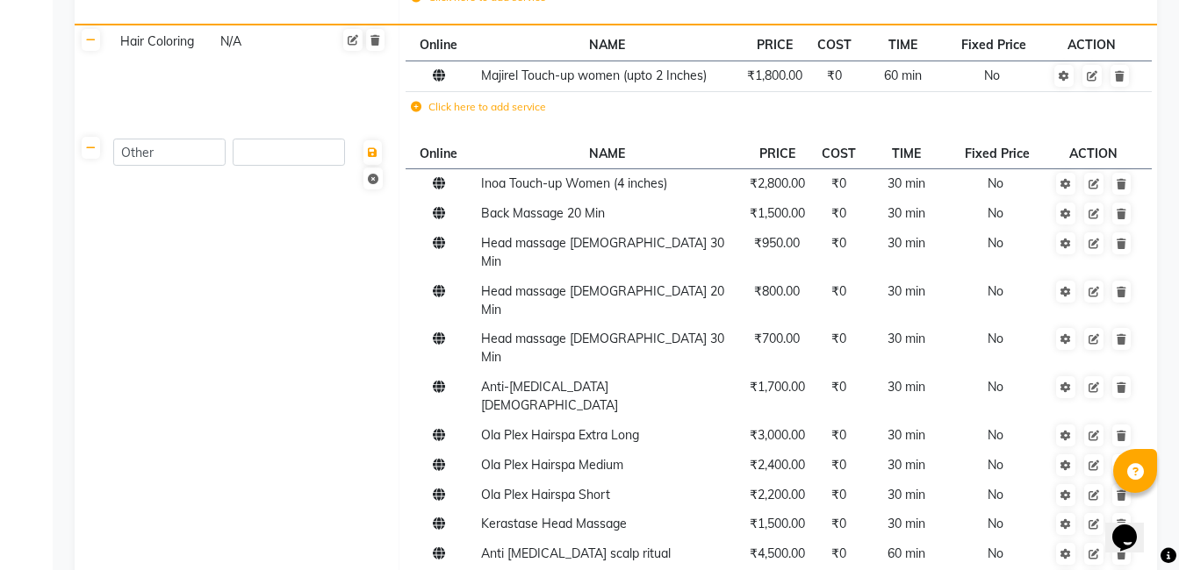
scroll to position [764, 0]
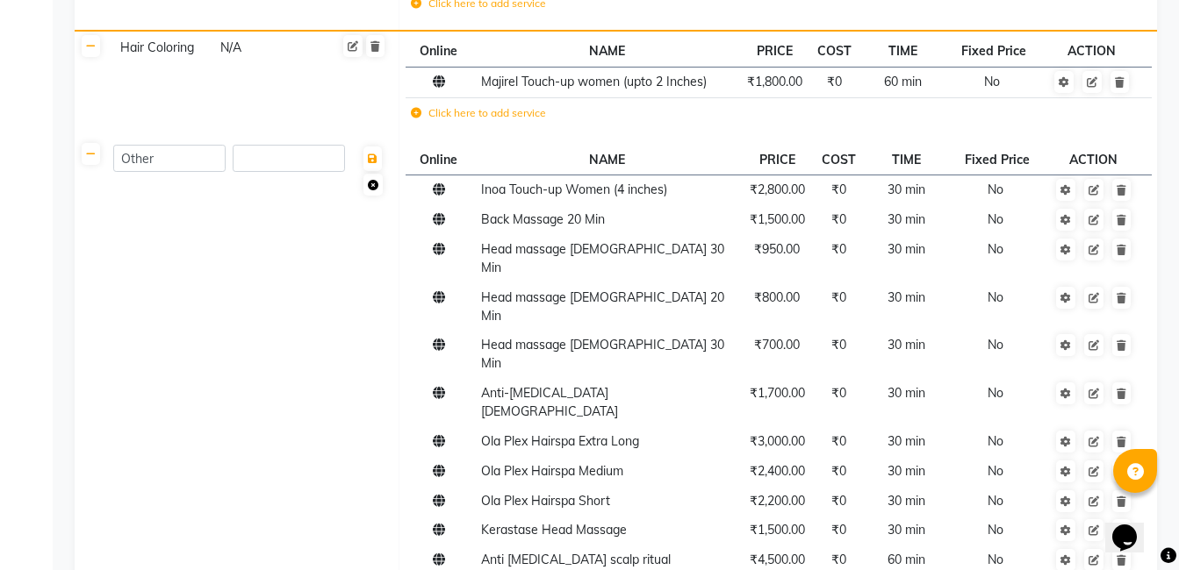
click at [374, 185] on icon at bounding box center [373, 185] width 11 height 11
click at [374, 159] on icon at bounding box center [375, 154] width 10 height 11
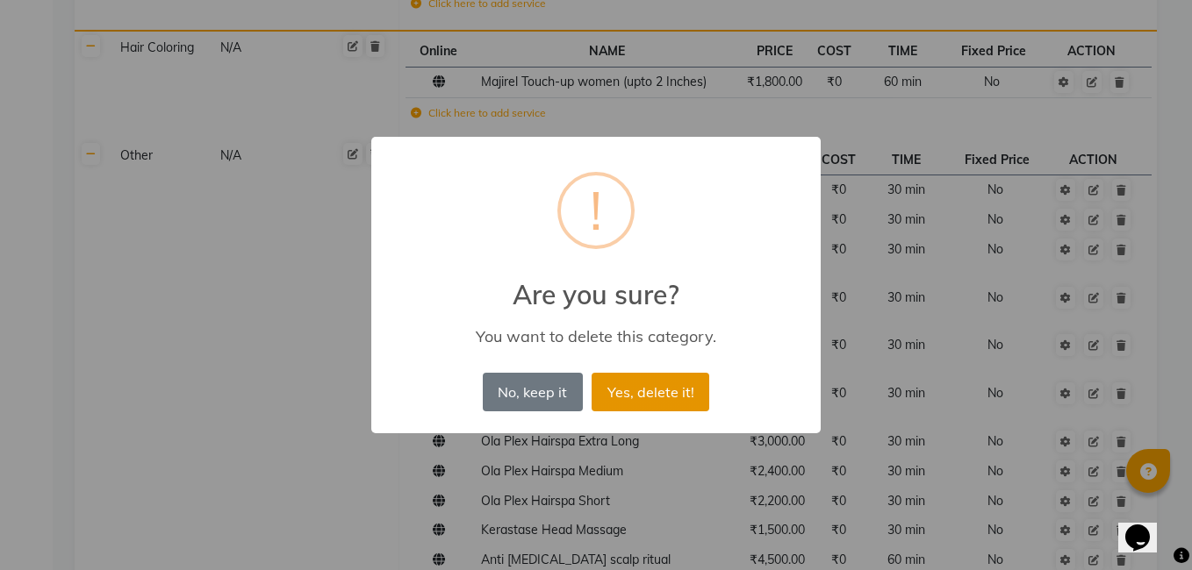
click at [644, 397] on button "Yes, delete it!" at bounding box center [651, 392] width 118 height 39
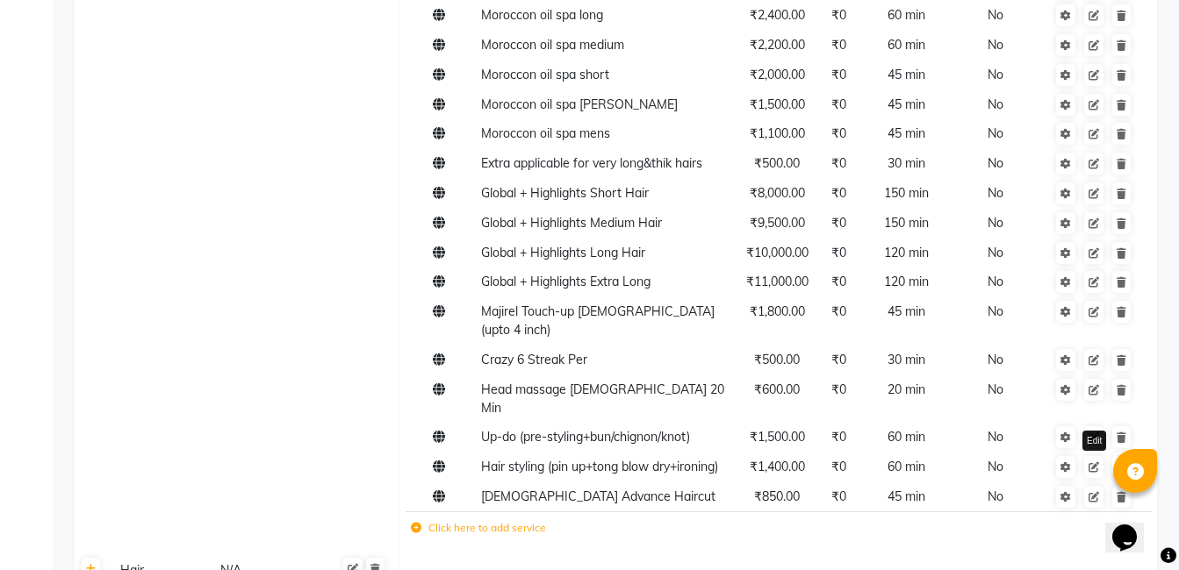
scroll to position [2823, 0]
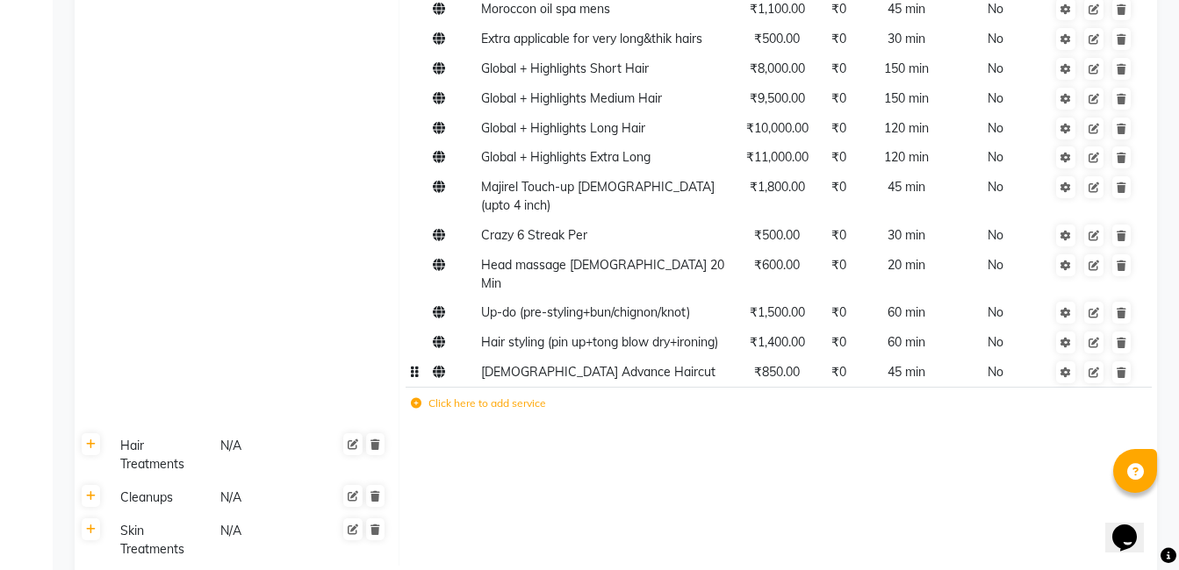
click at [1126, 358] on td at bounding box center [1093, 373] width 93 height 30
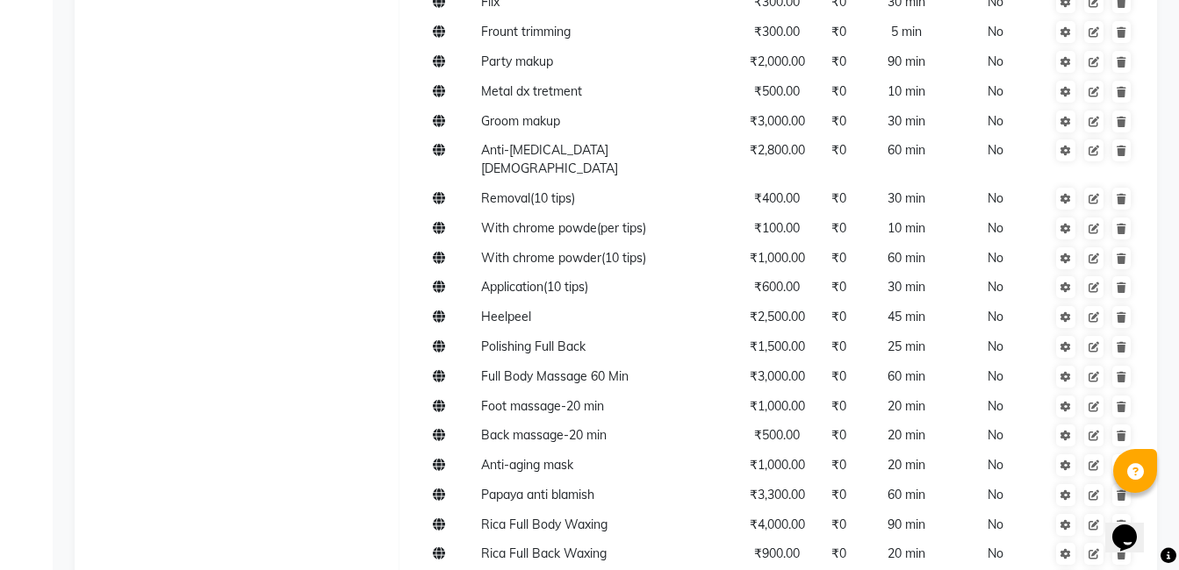
scroll to position [1770, 0]
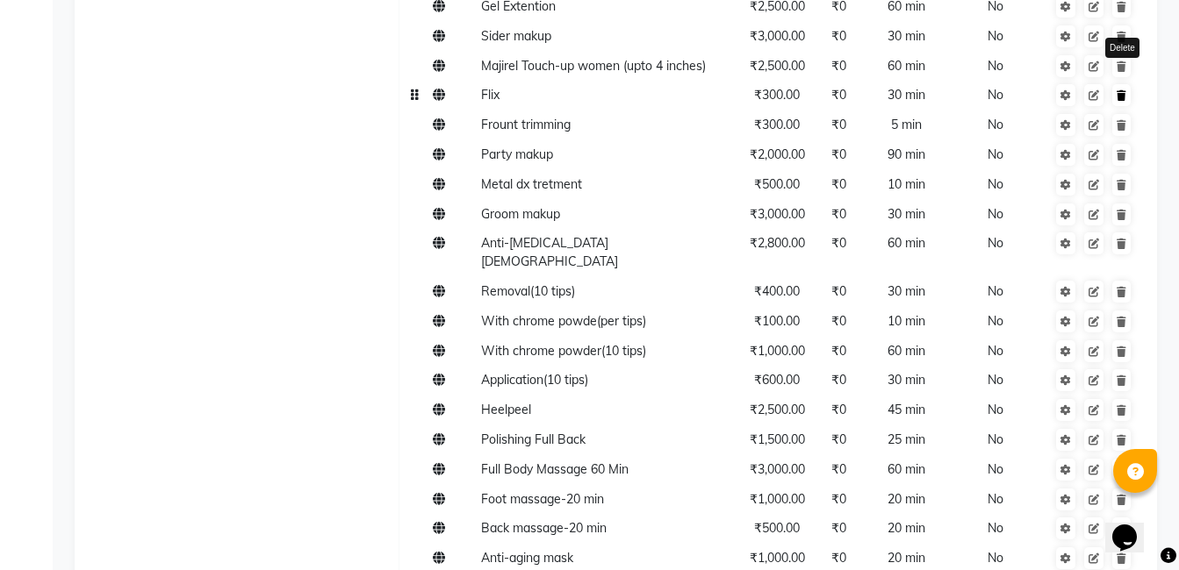
click at [1120, 90] on icon at bounding box center [1121, 95] width 10 height 11
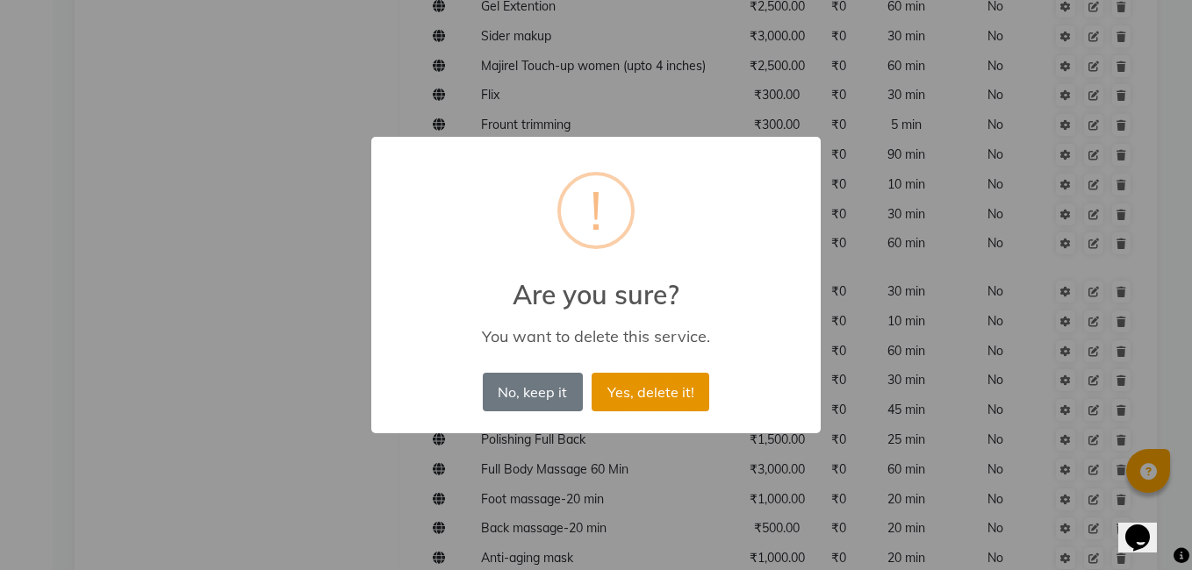
click at [602, 402] on button "Yes, delete it!" at bounding box center [651, 392] width 118 height 39
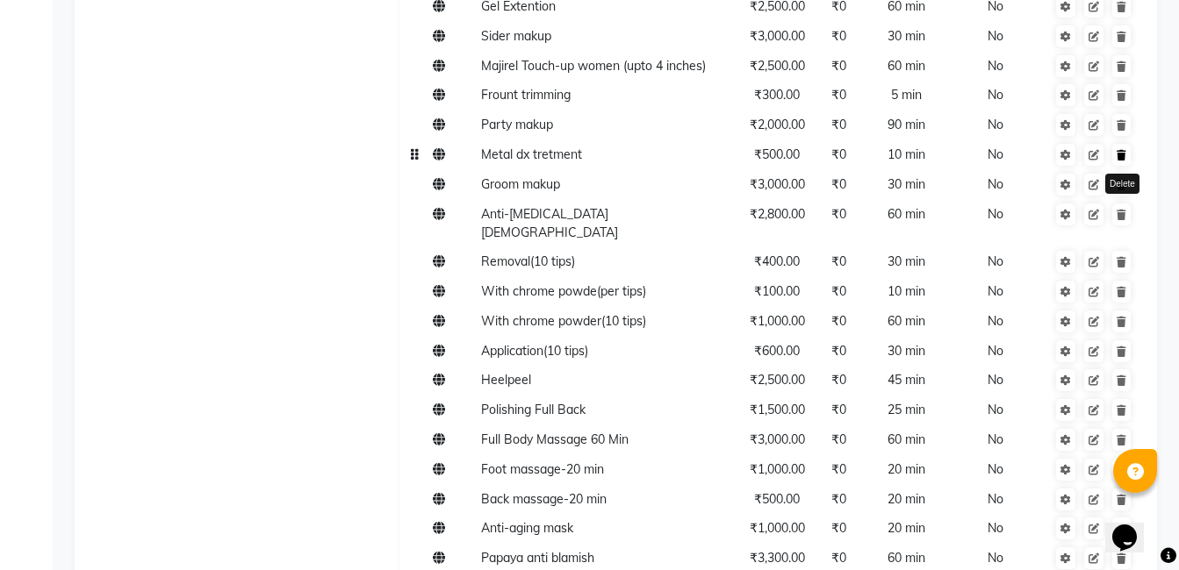
click at [1125, 150] on icon at bounding box center [1121, 155] width 10 height 11
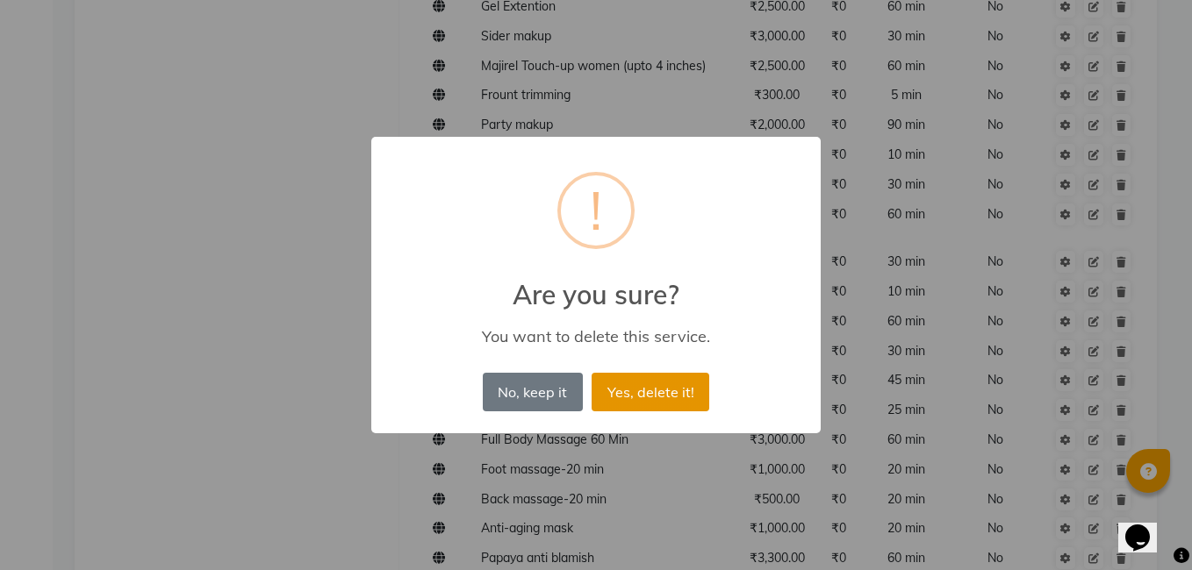
click at [669, 381] on button "Yes, delete it!" at bounding box center [651, 392] width 118 height 39
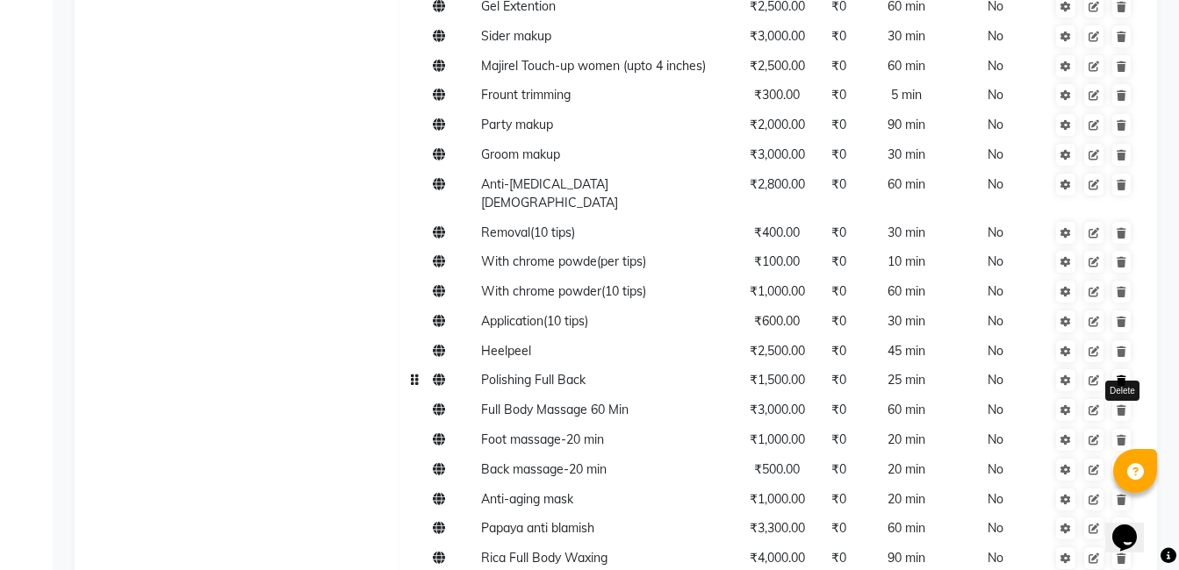
click at [1123, 376] on icon at bounding box center [1121, 381] width 10 height 11
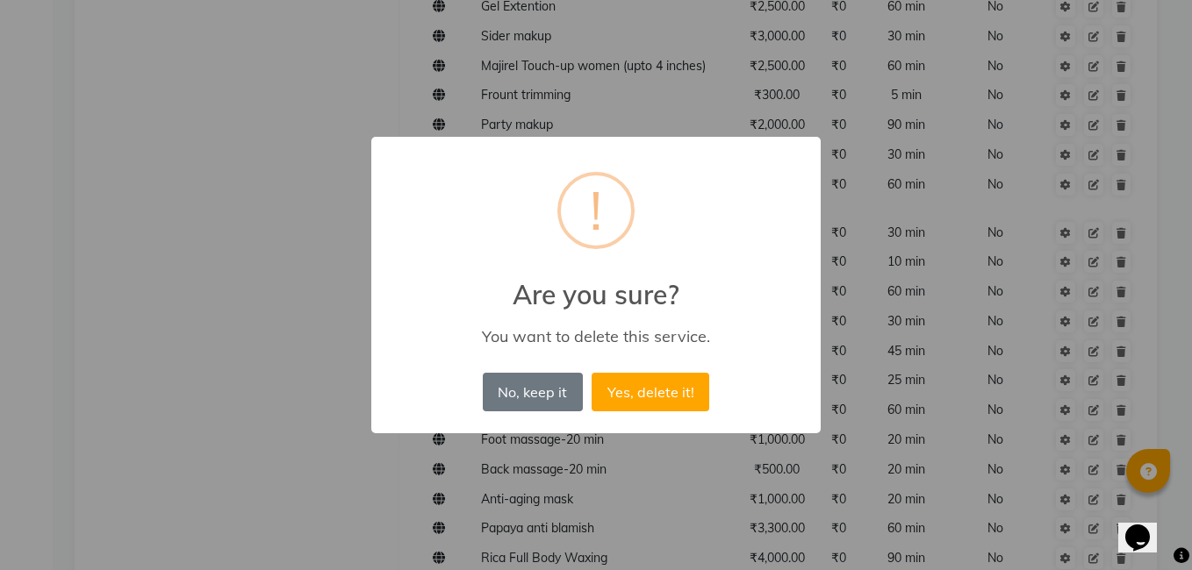
drag, startPoint x: 644, startPoint y: 391, endPoint x: 644, endPoint y: 405, distance: 14.9
click at [644, 398] on button "Yes, delete it!" at bounding box center [651, 392] width 118 height 39
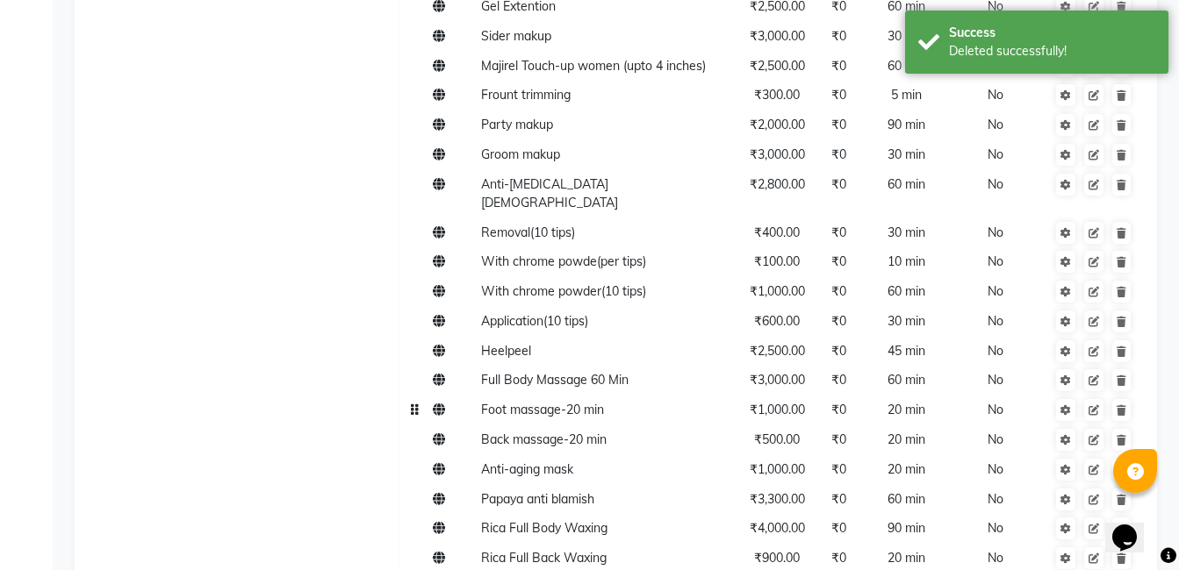
click at [1121, 396] on td at bounding box center [1093, 411] width 93 height 30
click at [1123, 405] on icon at bounding box center [1121, 410] width 10 height 11
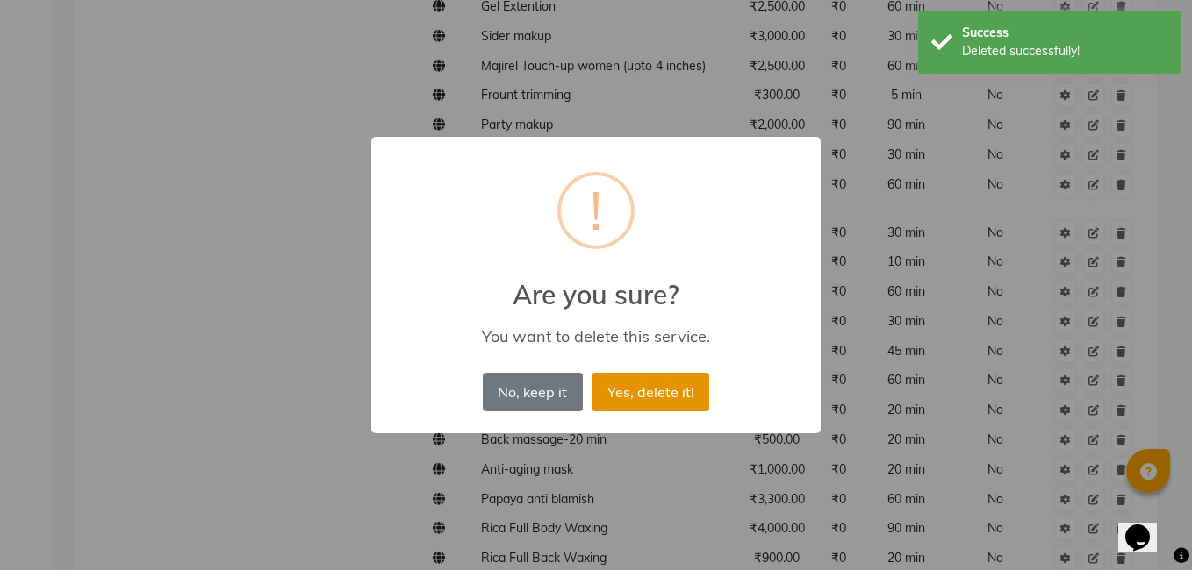
click at [658, 396] on button "Yes, delete it!" at bounding box center [651, 392] width 118 height 39
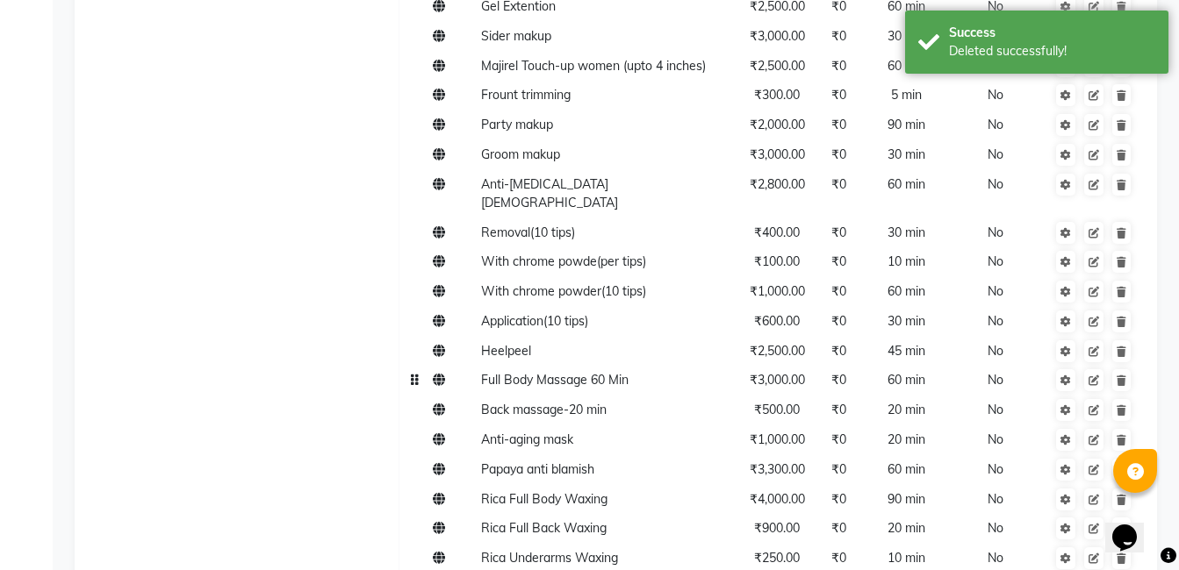
click at [1130, 372] on span at bounding box center [1104, 380] width 55 height 16
click at [1127, 369] on link at bounding box center [1121, 380] width 18 height 22
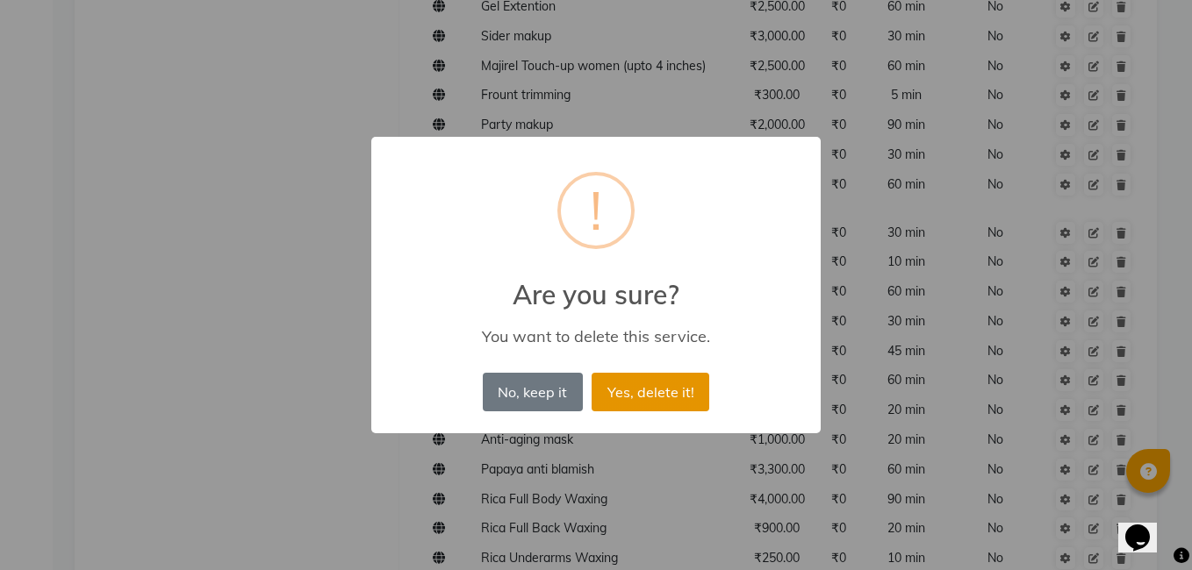
click at [615, 404] on button "Yes, delete it!" at bounding box center [651, 392] width 118 height 39
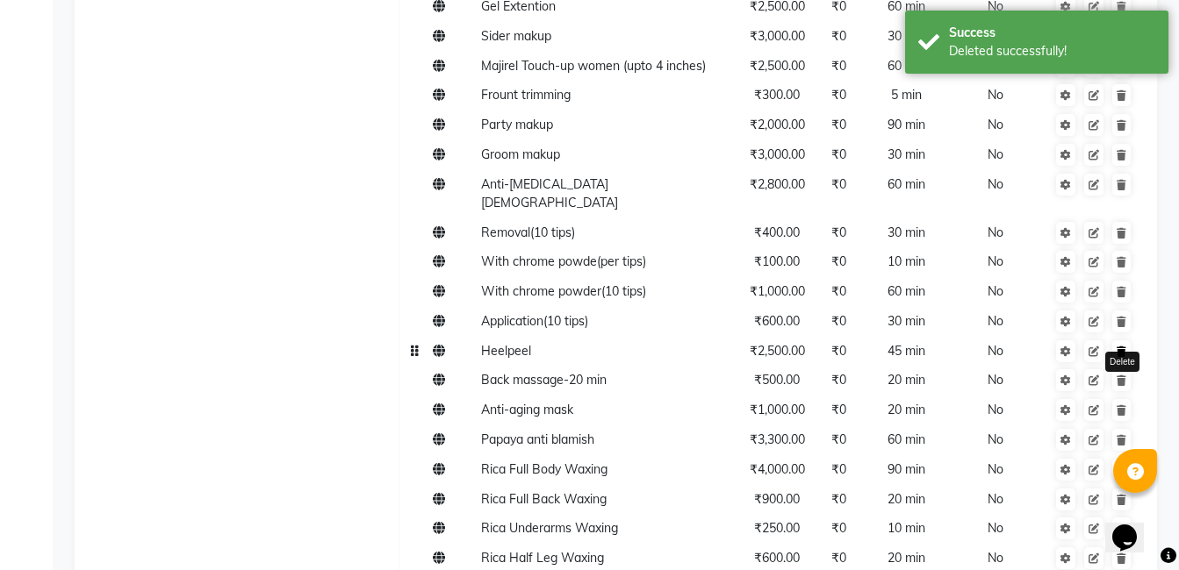
click at [1114, 341] on link at bounding box center [1121, 352] width 18 height 22
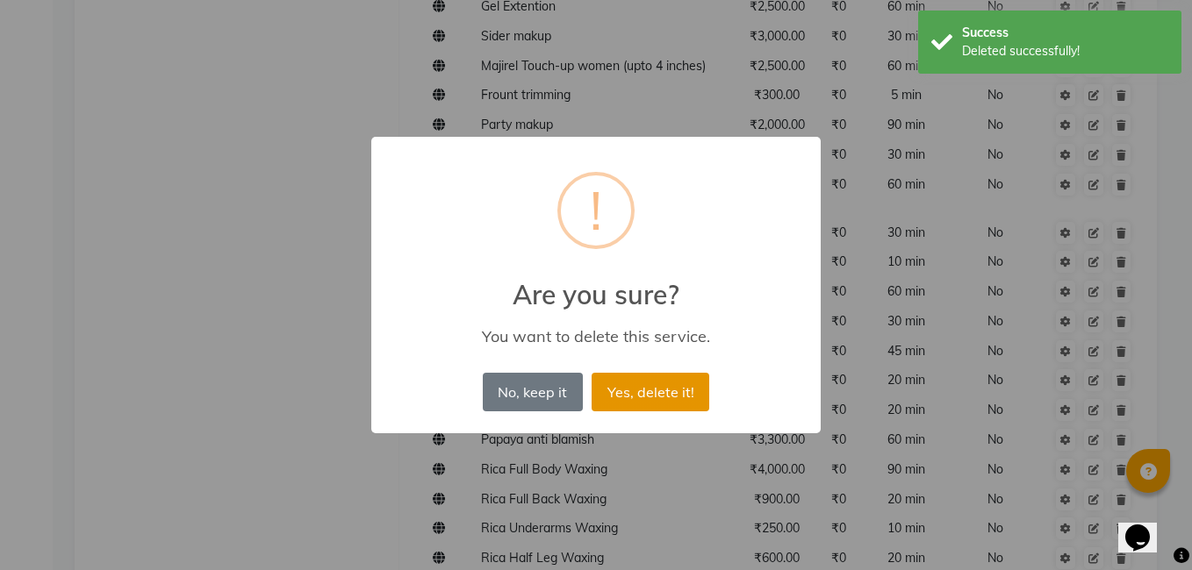
click at [658, 388] on button "Yes, delete it!" at bounding box center [651, 392] width 118 height 39
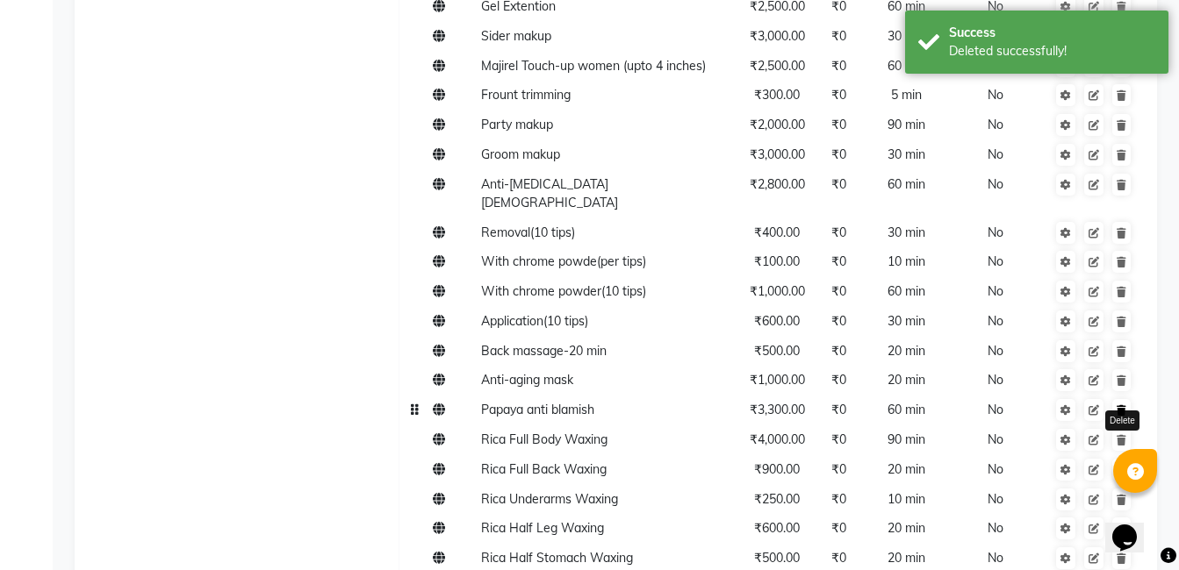
click at [1118, 399] on link at bounding box center [1121, 410] width 18 height 22
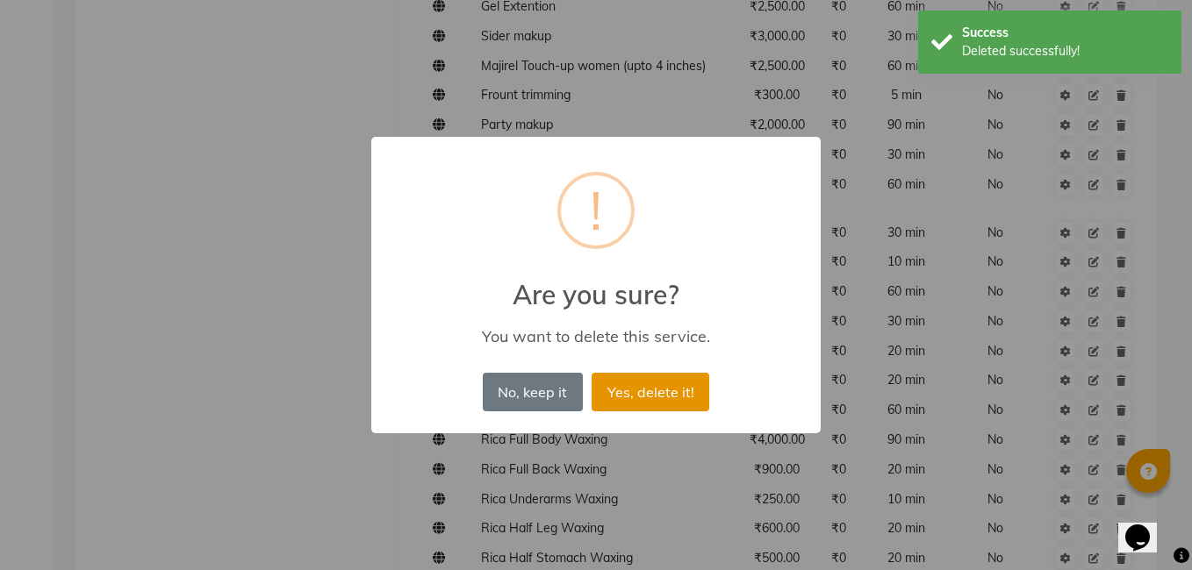
click at [633, 405] on button "Yes, delete it!" at bounding box center [651, 392] width 118 height 39
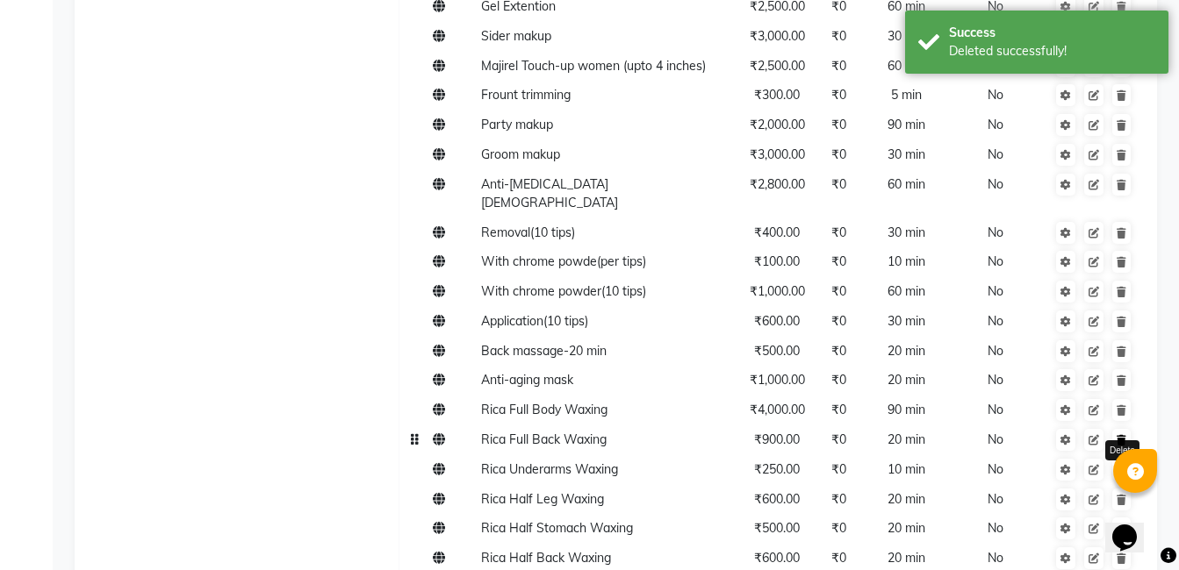
click at [1123, 429] on link at bounding box center [1121, 440] width 18 height 22
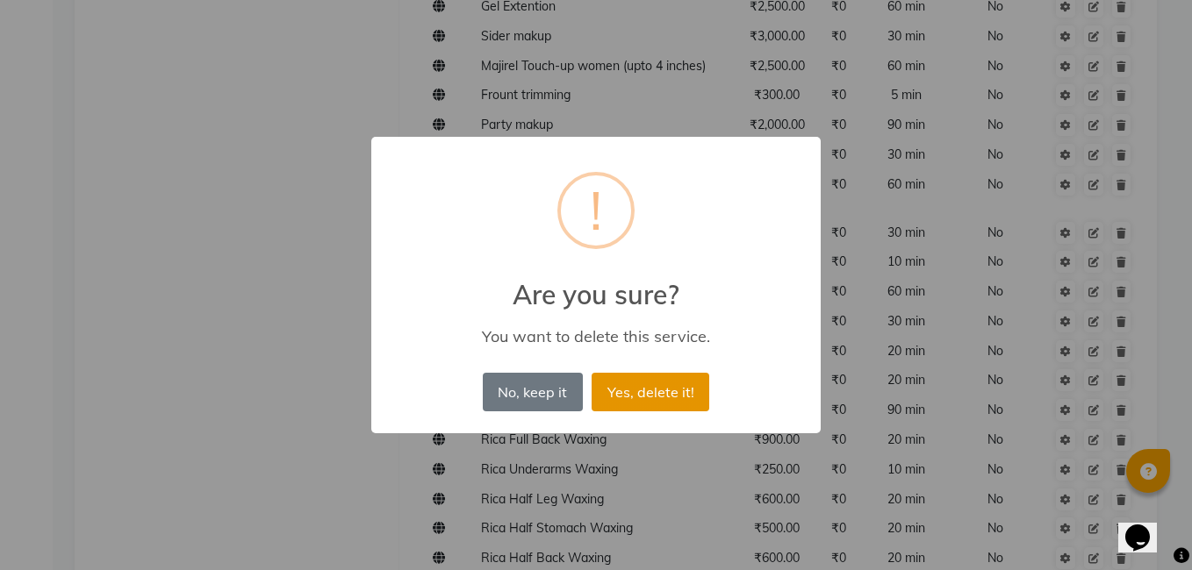
click at [664, 392] on button "Yes, delete it!" at bounding box center [651, 392] width 118 height 39
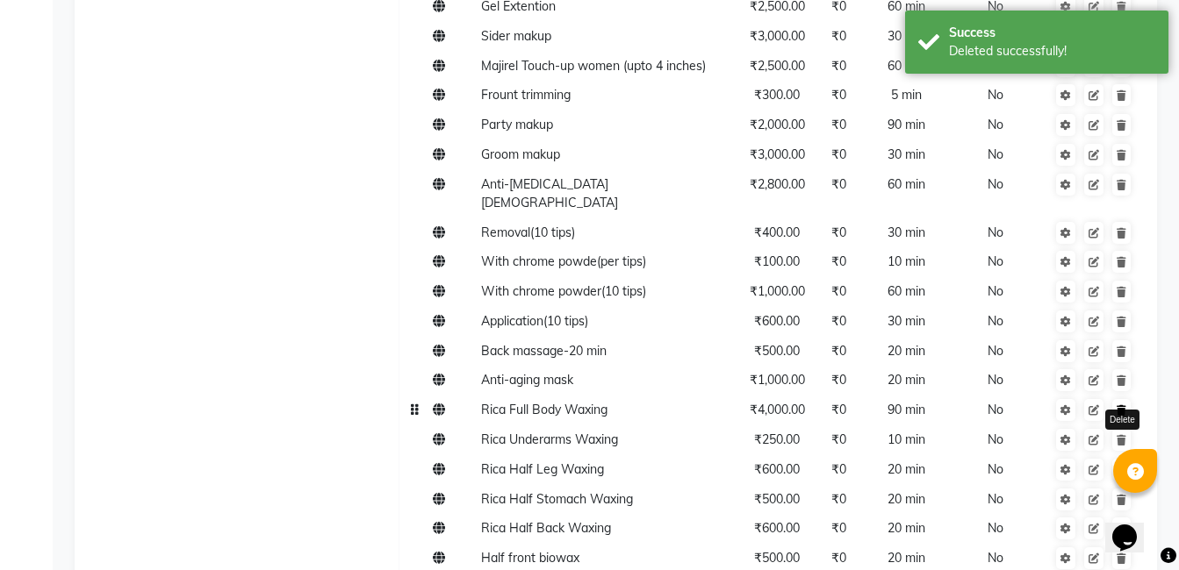
click at [1116, 399] on link at bounding box center [1121, 410] width 18 height 22
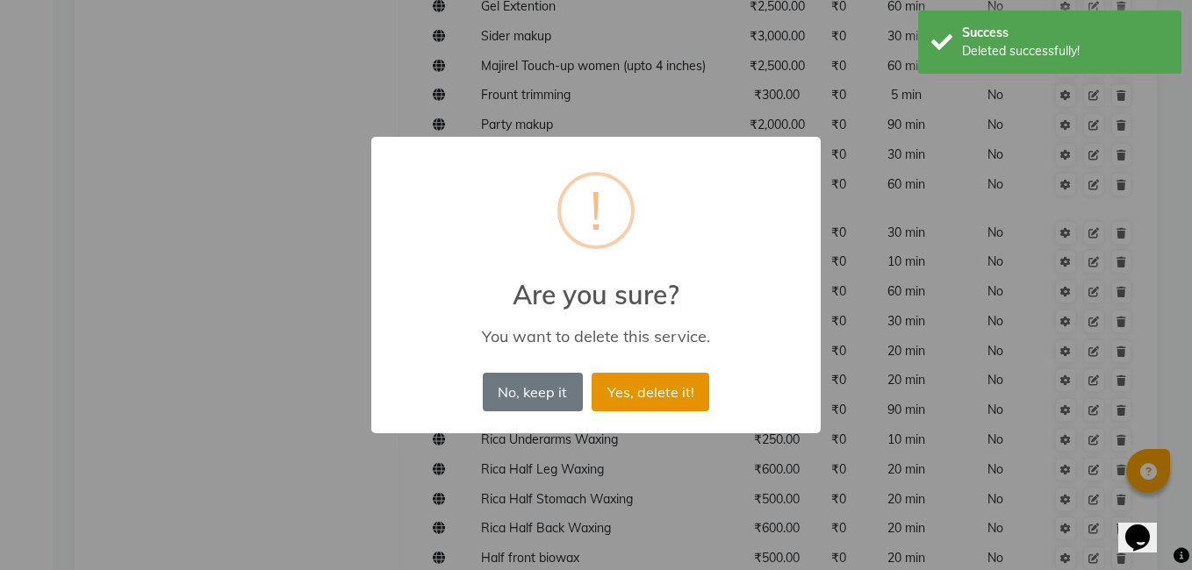
click at [613, 395] on button "Yes, delete it!" at bounding box center [651, 392] width 118 height 39
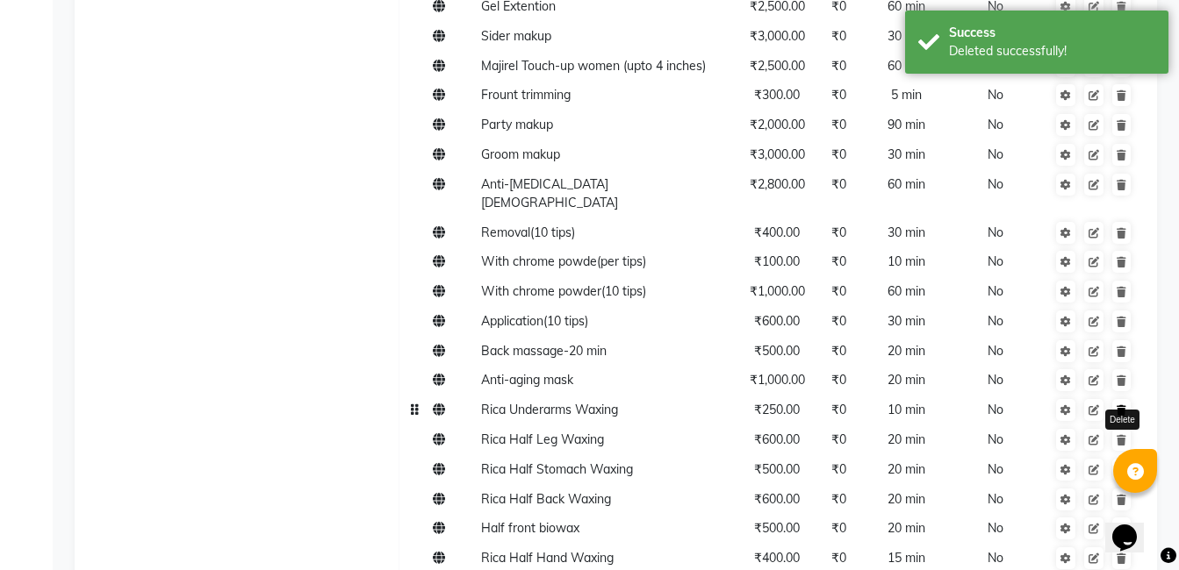
click at [1125, 405] on icon at bounding box center [1121, 410] width 10 height 11
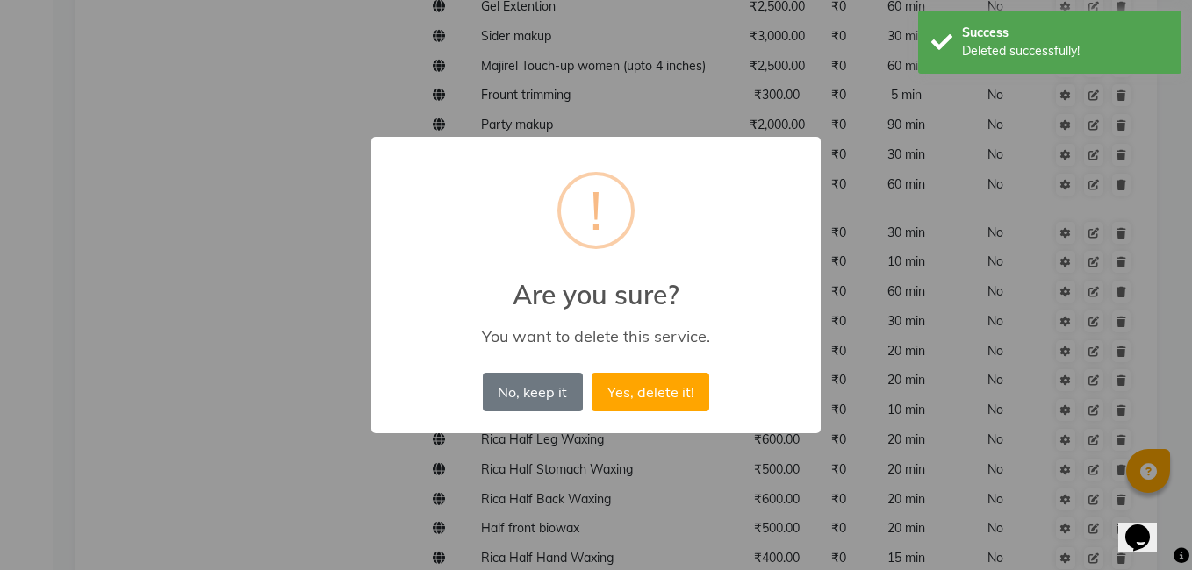
drag, startPoint x: 670, startPoint y: 386, endPoint x: 678, endPoint y: 392, distance: 10.0
click at [668, 386] on button "Yes, delete it!" at bounding box center [651, 392] width 118 height 39
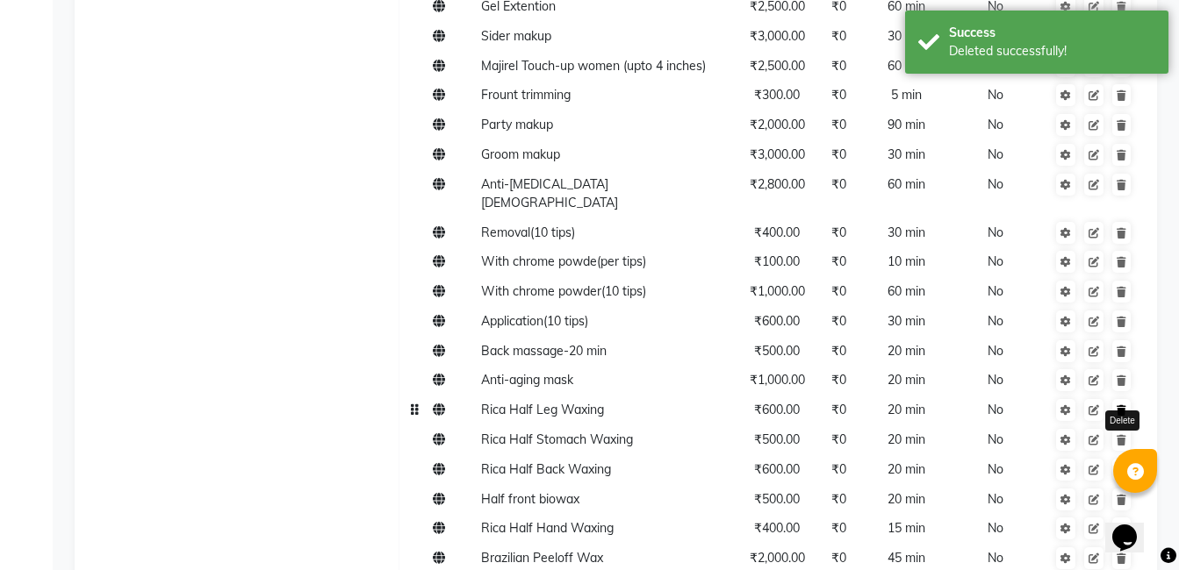
click at [1123, 405] on icon at bounding box center [1121, 410] width 10 height 11
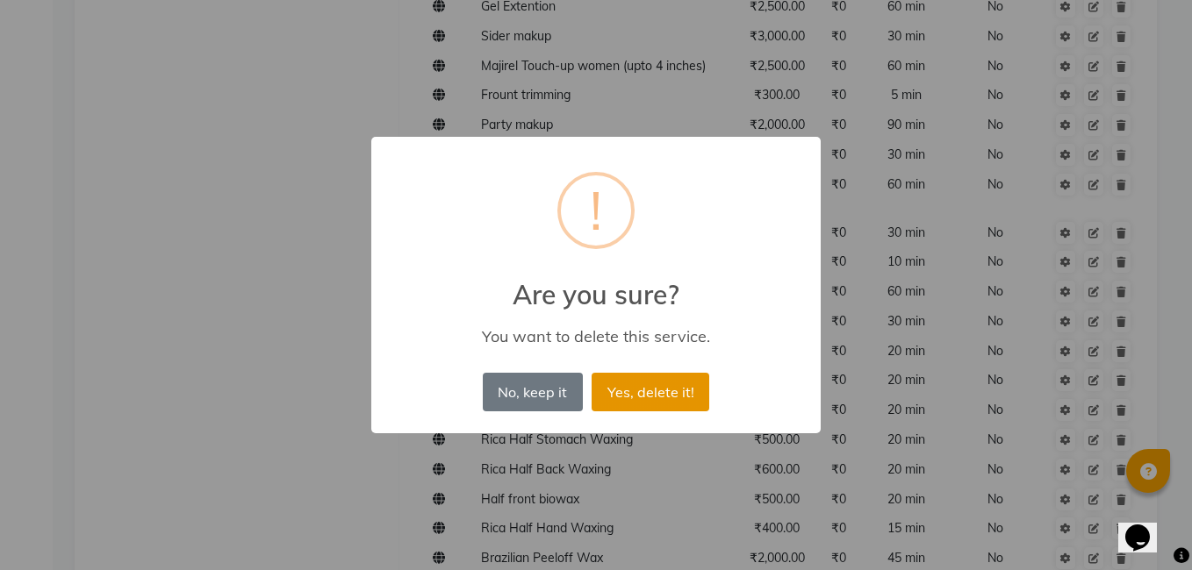
click at [628, 404] on button "Yes, delete it!" at bounding box center [651, 392] width 118 height 39
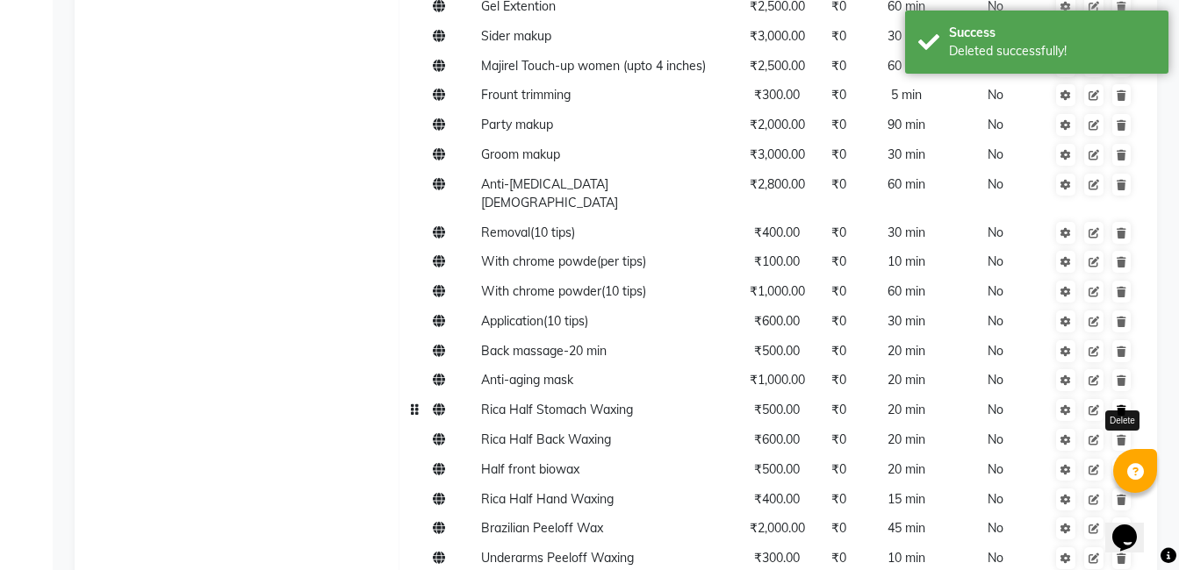
click at [1116, 399] on link at bounding box center [1121, 410] width 18 height 22
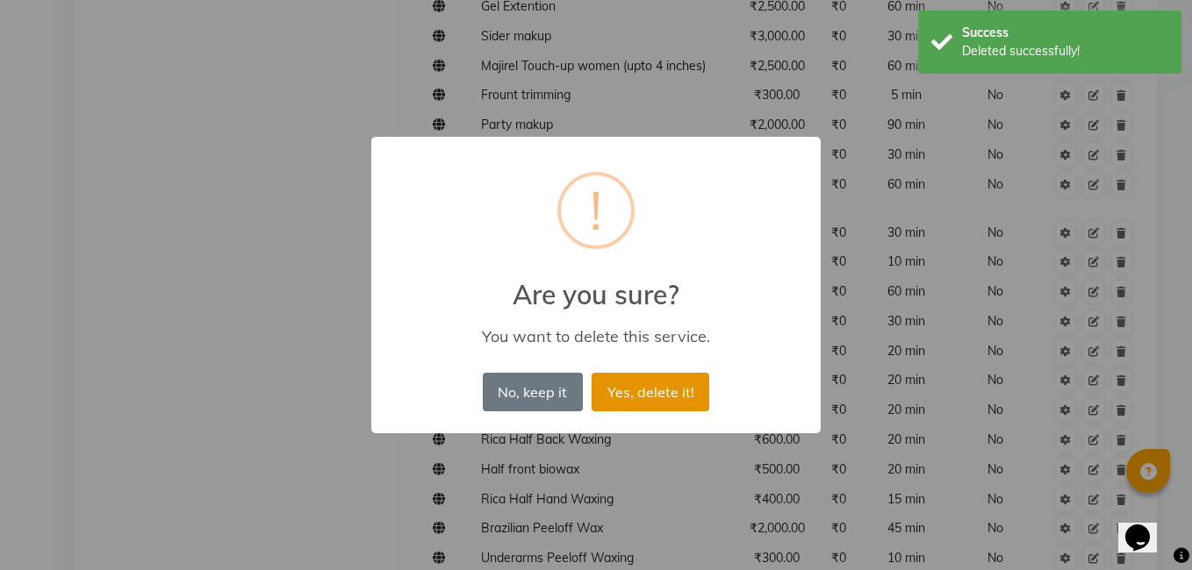
click at [671, 391] on button "Yes, delete it!" at bounding box center [651, 392] width 118 height 39
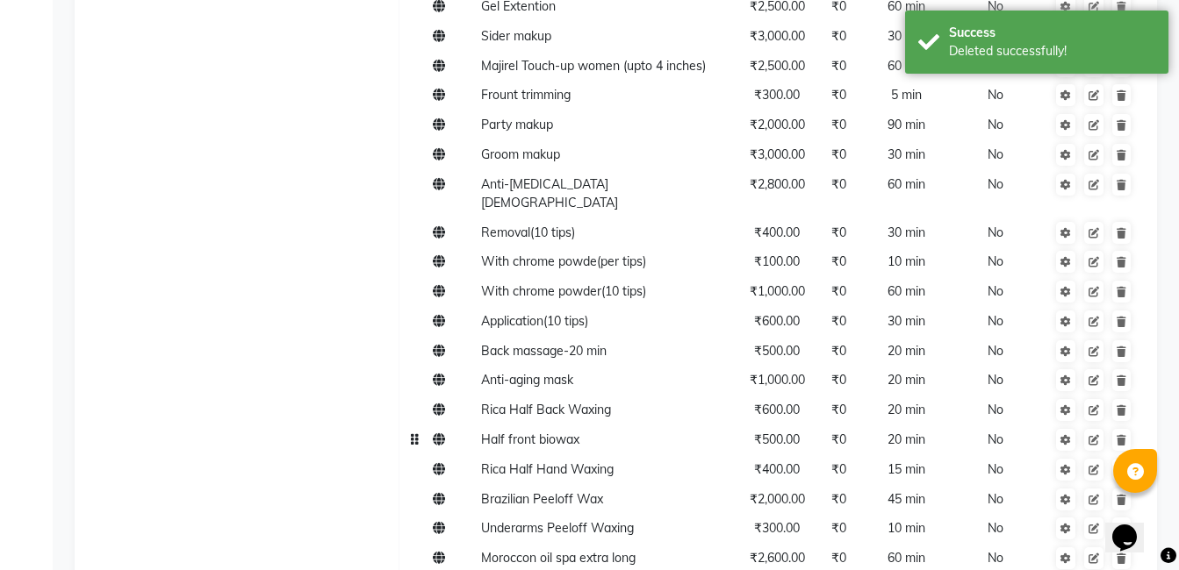
click at [1123, 426] on td at bounding box center [1093, 441] width 93 height 30
click at [1120, 429] on link at bounding box center [1121, 440] width 18 height 22
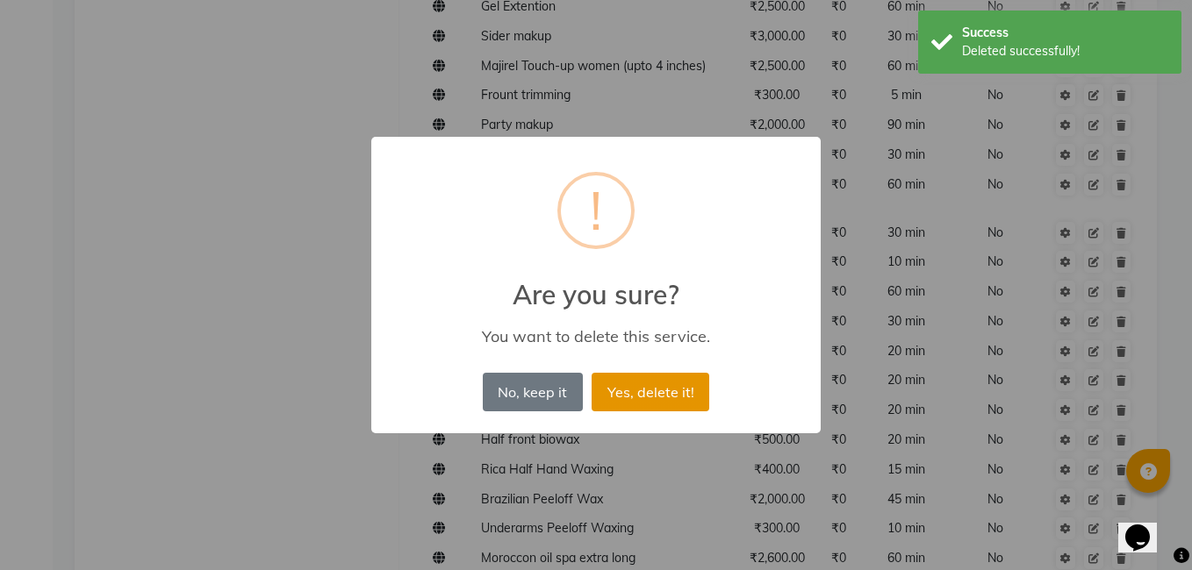
click at [643, 389] on button "Yes, delete it!" at bounding box center [651, 392] width 118 height 39
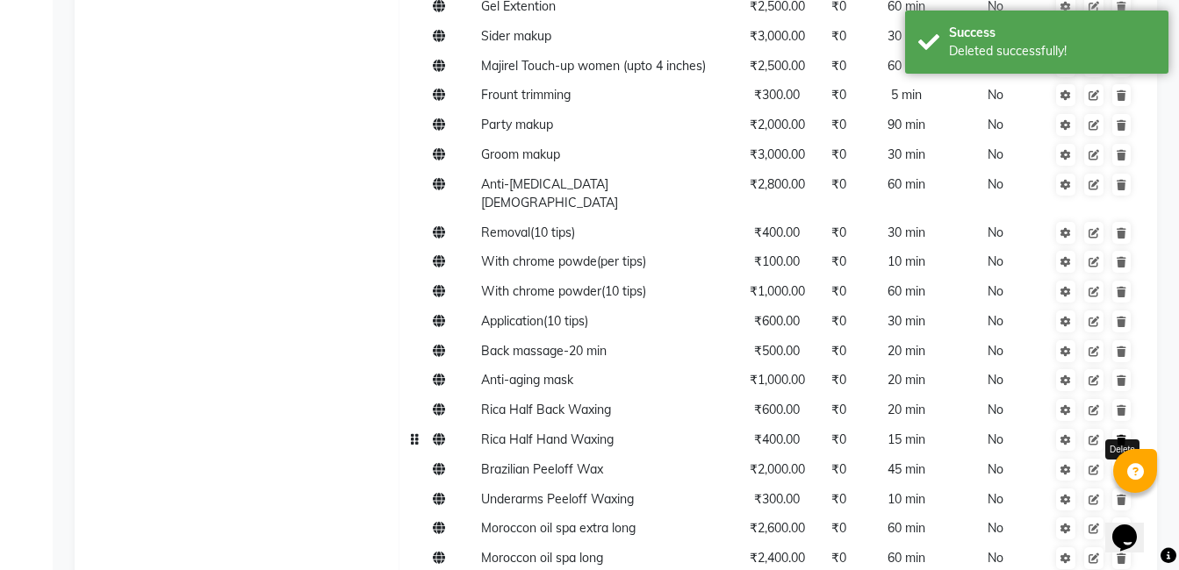
click at [1118, 429] on link at bounding box center [1121, 440] width 18 height 22
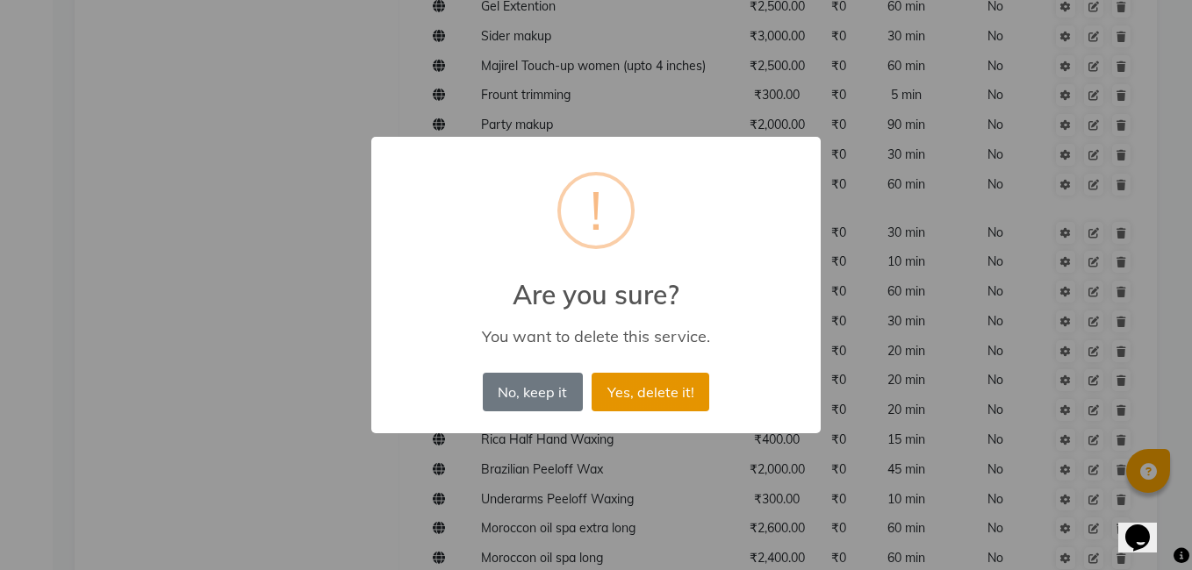
click at [684, 385] on button "Yes, delete it!" at bounding box center [651, 392] width 118 height 39
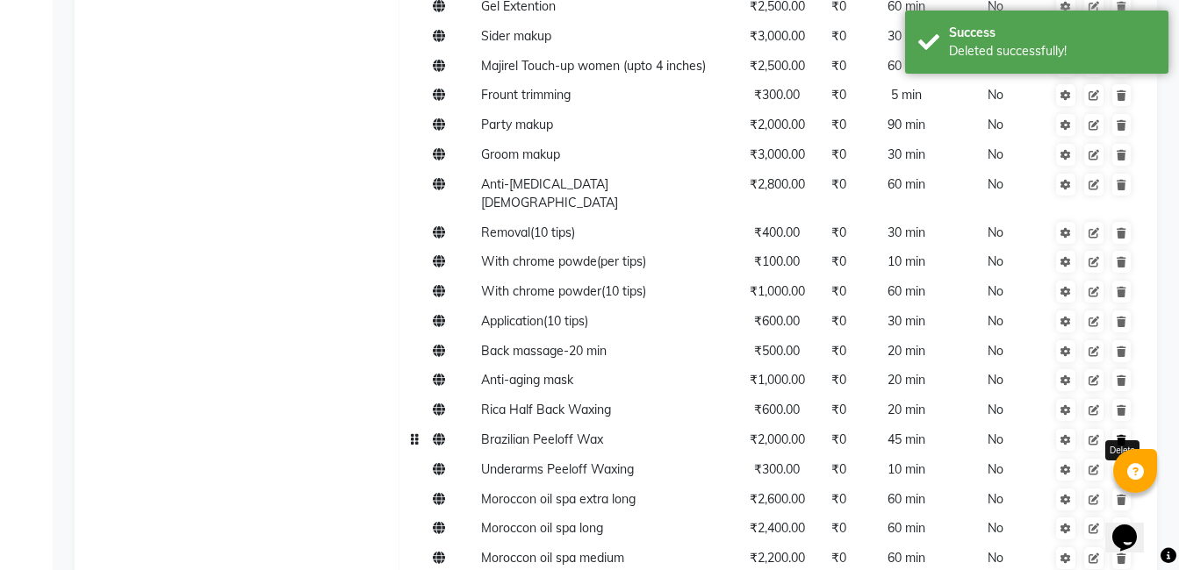
click at [1122, 435] on icon at bounding box center [1121, 440] width 10 height 11
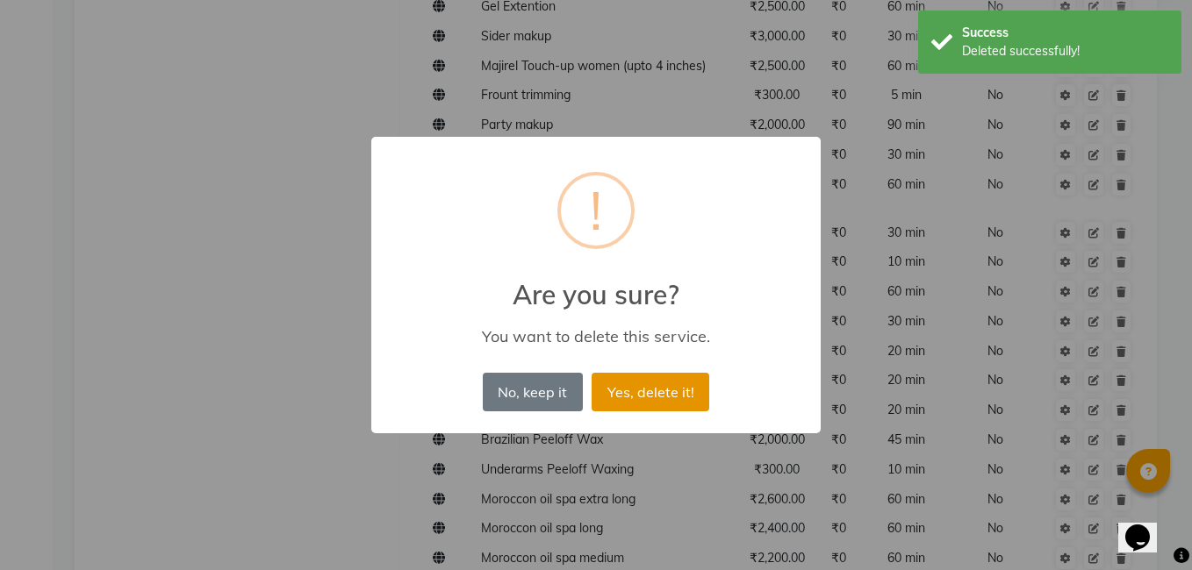
click at [618, 391] on button "Yes, delete it!" at bounding box center [651, 392] width 118 height 39
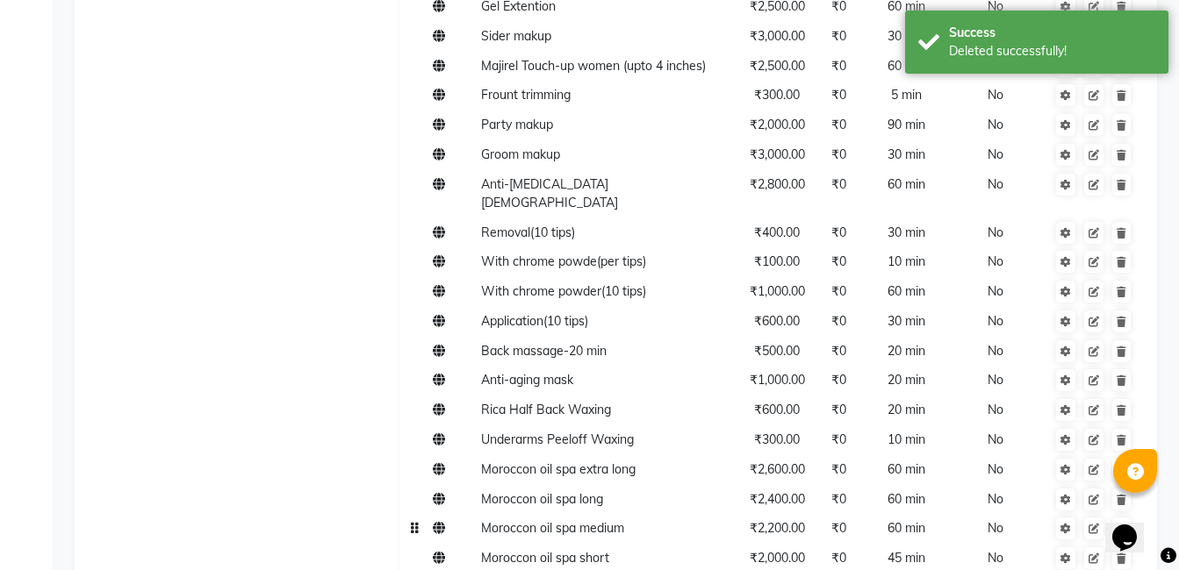
click at [1122, 524] on icon at bounding box center [1121, 529] width 10 height 11
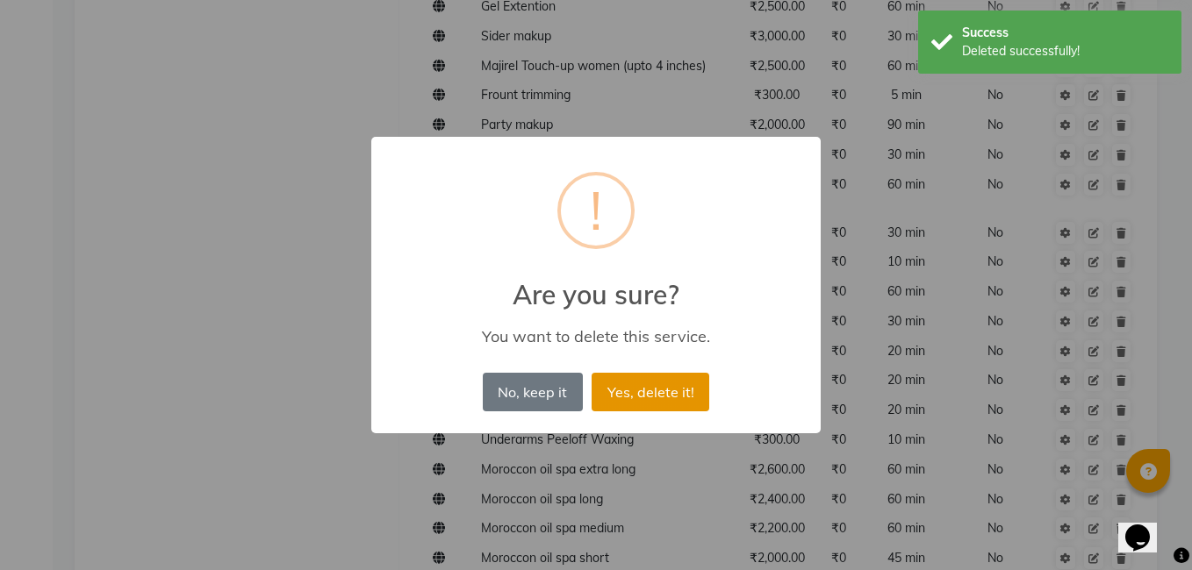
click at [627, 387] on button "Yes, delete it!" at bounding box center [651, 392] width 118 height 39
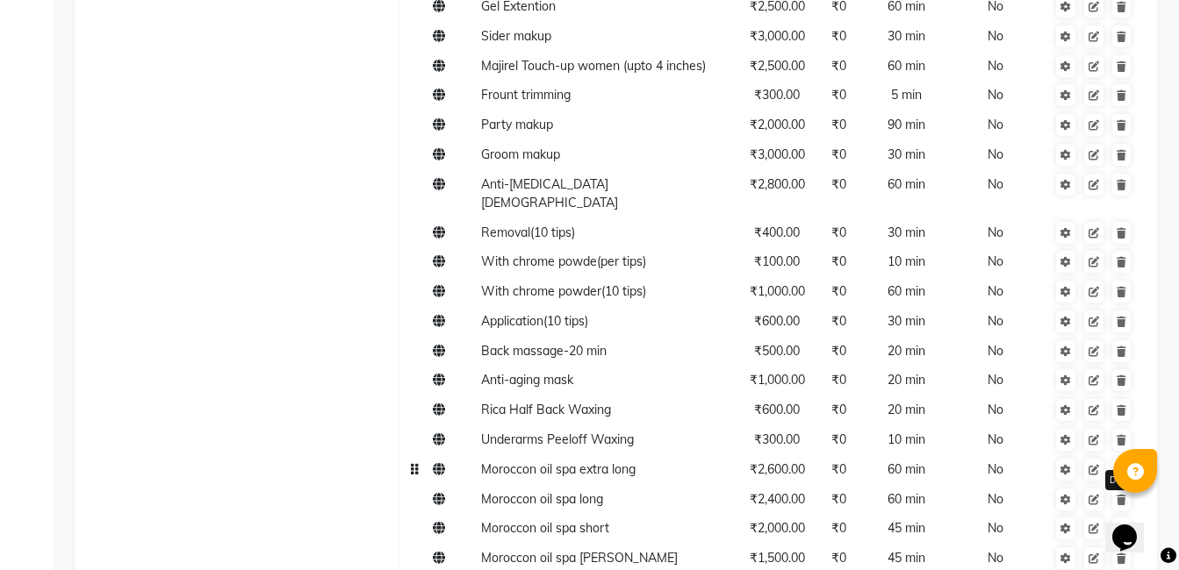
click at [1121, 465] on icon at bounding box center [1121, 470] width 10 height 11
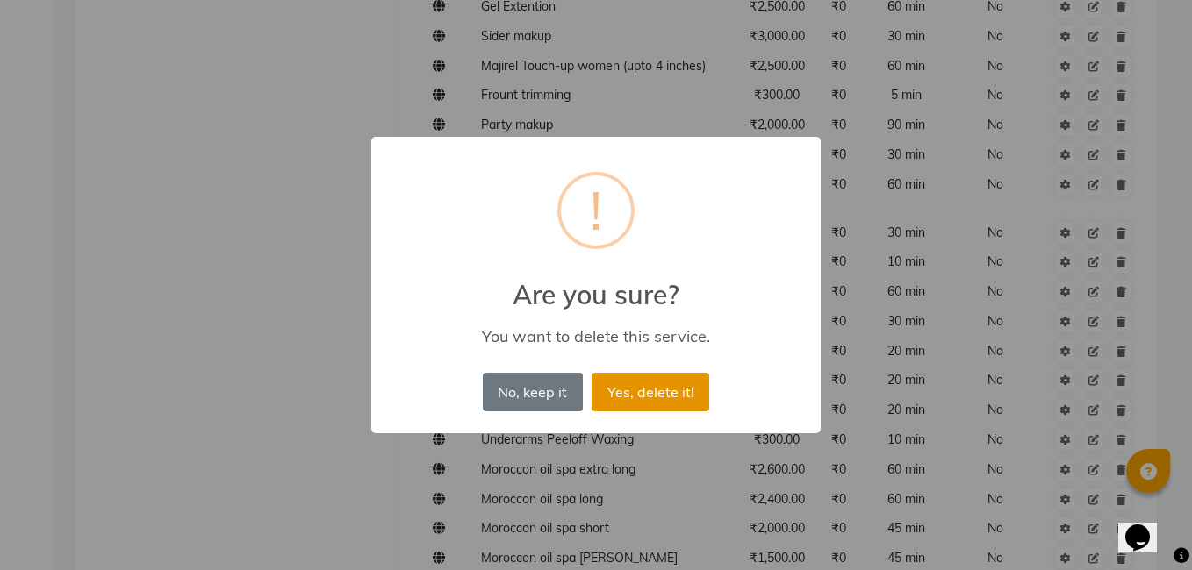
click at [684, 402] on button "Yes, delete it!" at bounding box center [651, 392] width 118 height 39
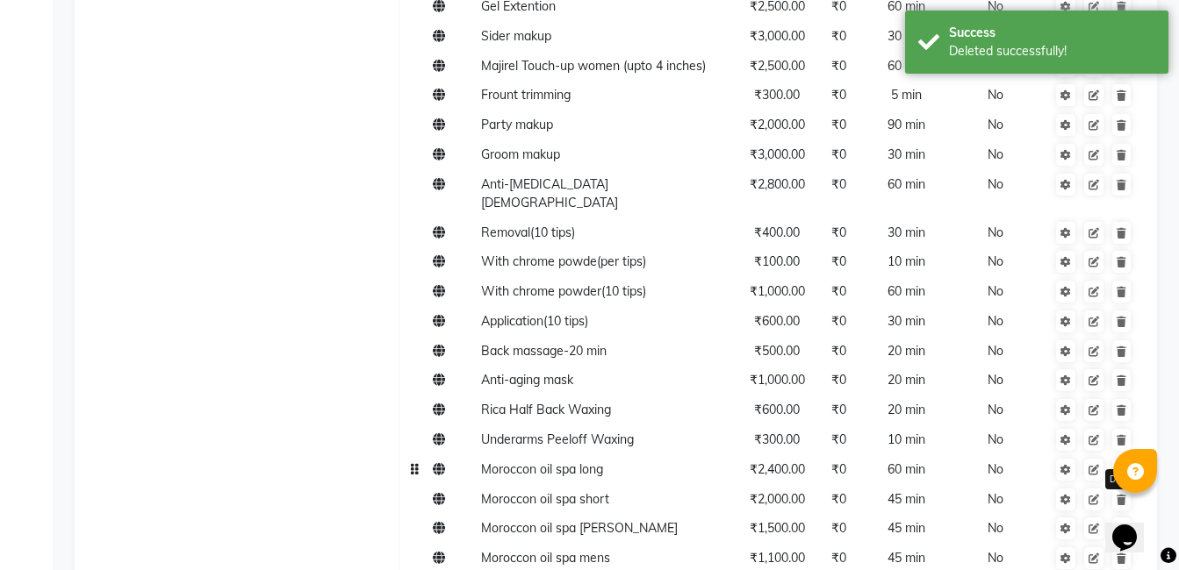
click at [1122, 465] on icon at bounding box center [1121, 470] width 10 height 11
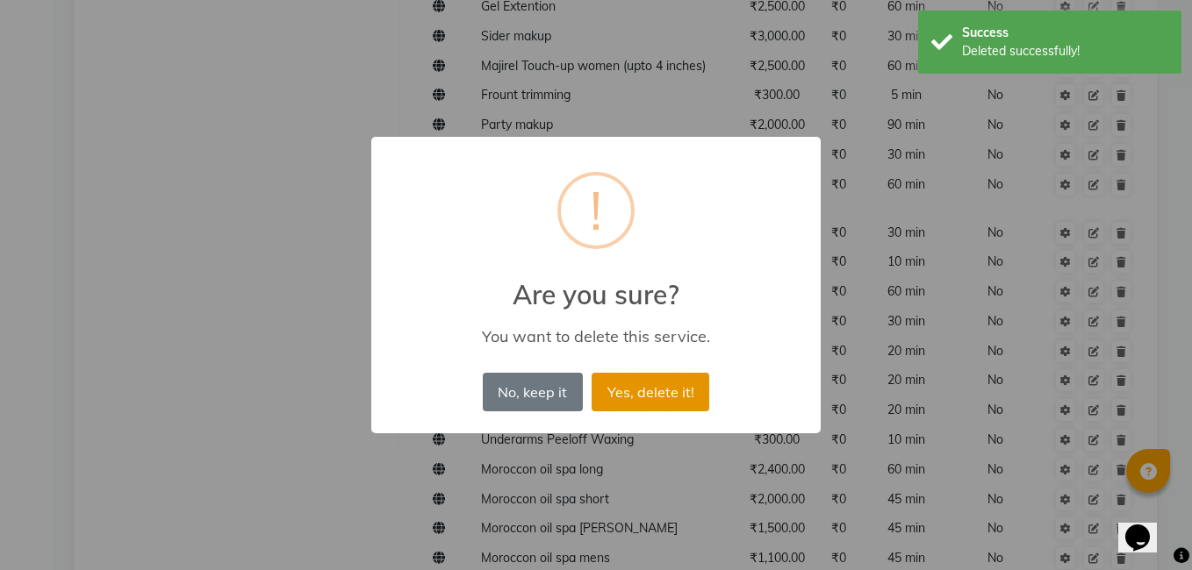
click at [662, 393] on button "Yes, delete it!" at bounding box center [651, 392] width 118 height 39
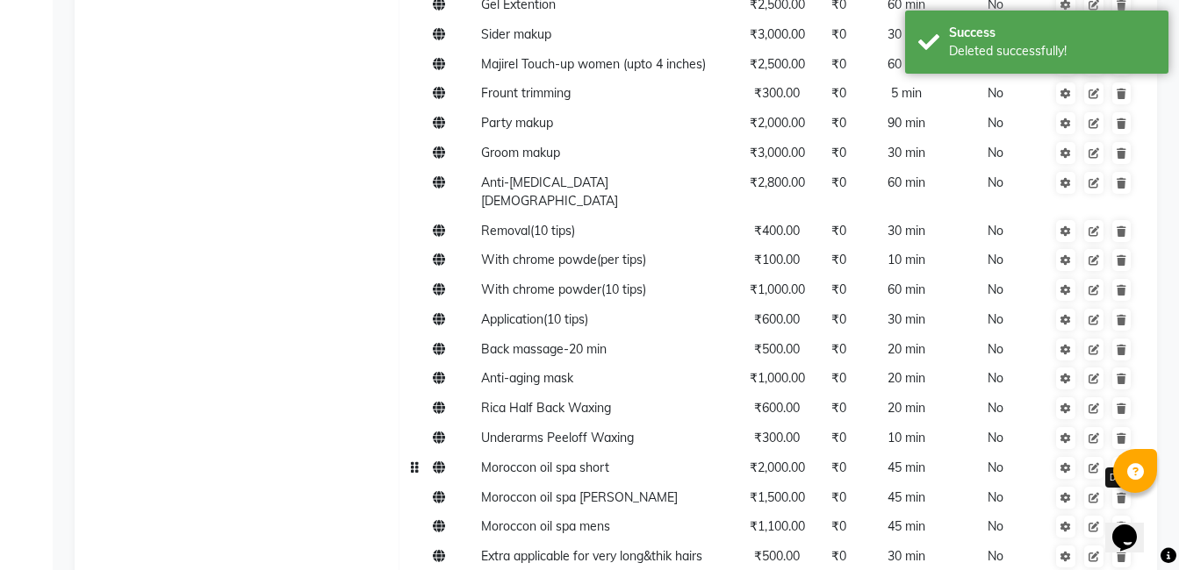
click at [1126, 457] on link at bounding box center [1121, 468] width 18 height 22
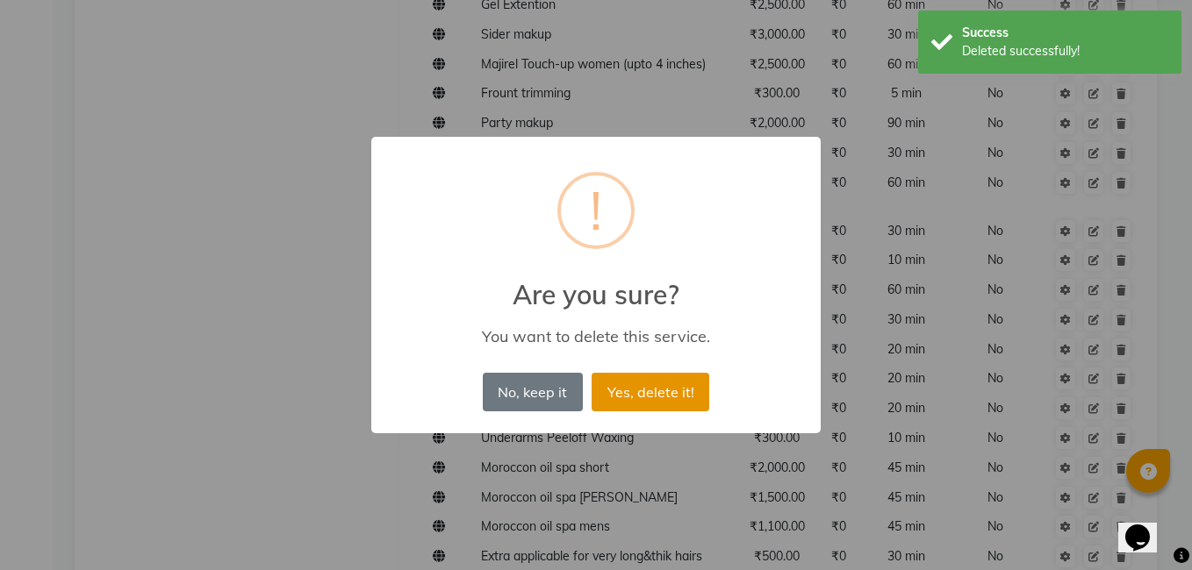
click at [642, 377] on button "Yes, delete it!" at bounding box center [651, 392] width 118 height 39
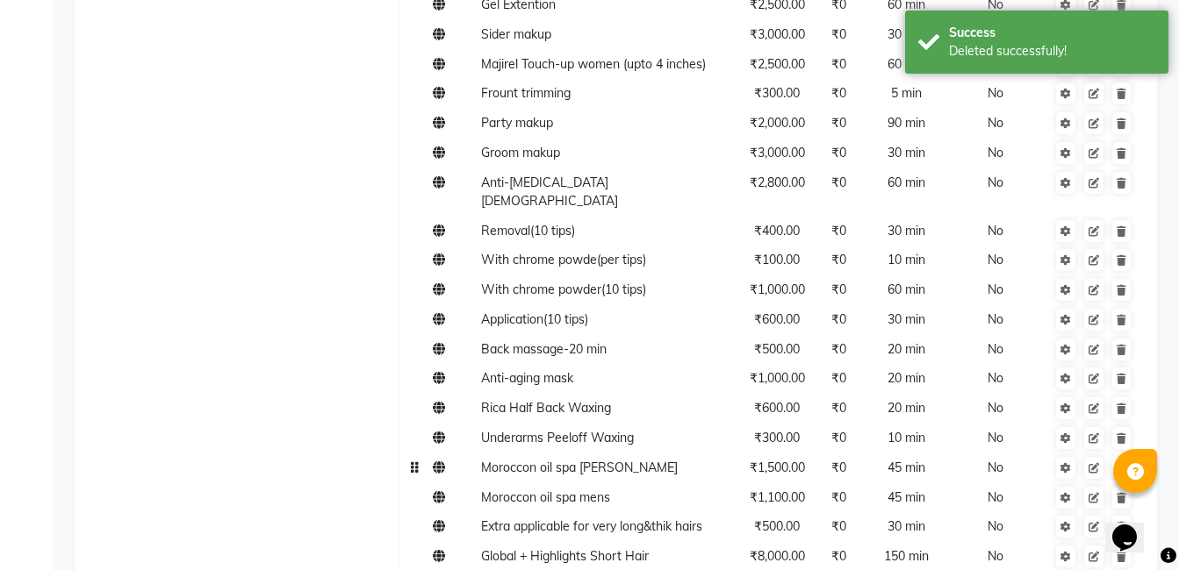
drag, startPoint x: 1119, startPoint y: 390, endPoint x: 1110, endPoint y: 387, distance: 9.2
click at [1117, 453] on td at bounding box center [1093, 468] width 93 height 30
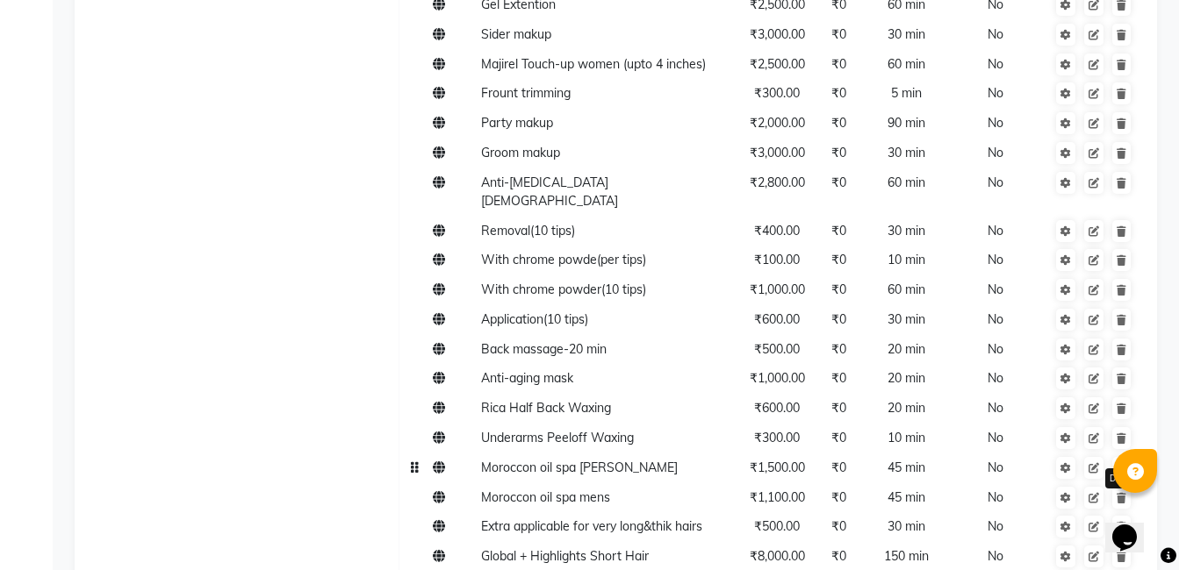
click at [1122, 463] on icon at bounding box center [1121, 468] width 10 height 11
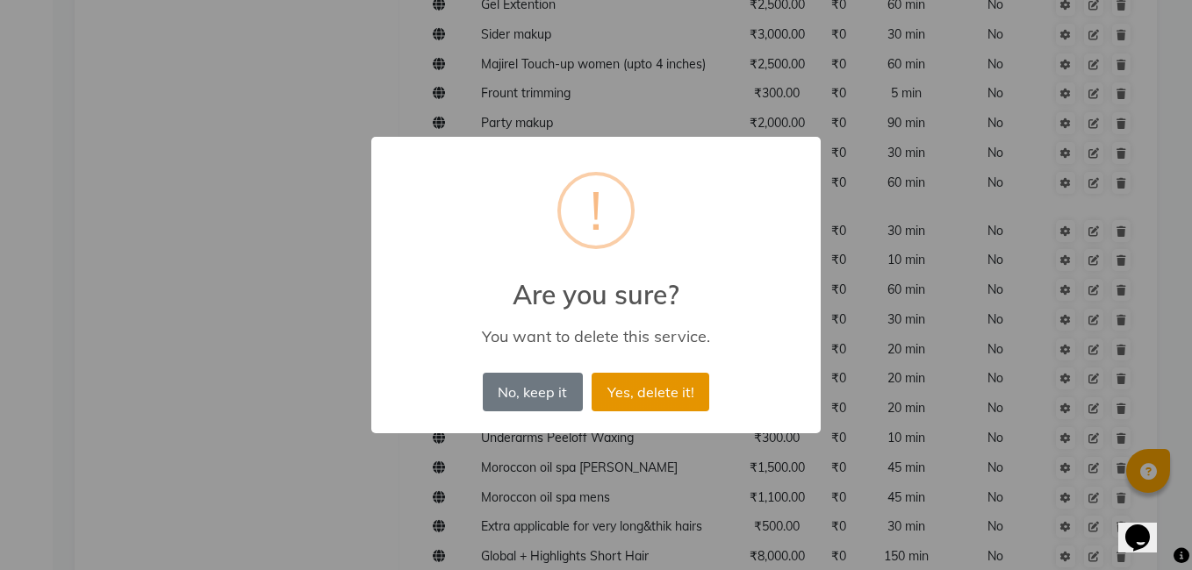
click at [661, 398] on button "Yes, delete it!" at bounding box center [651, 392] width 118 height 39
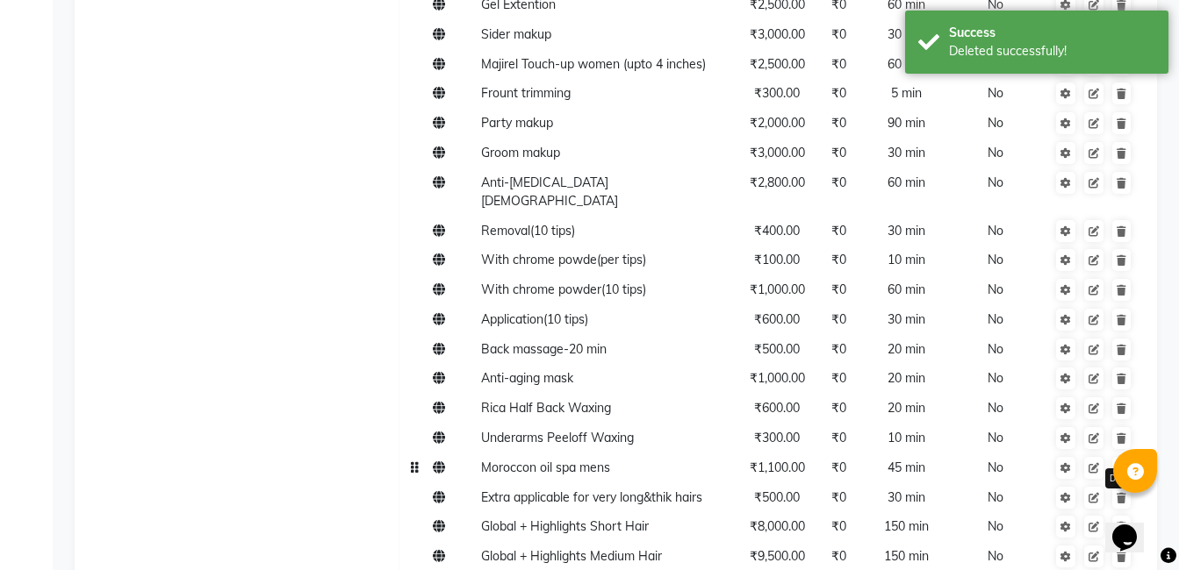
click at [1125, 457] on link at bounding box center [1121, 468] width 18 height 22
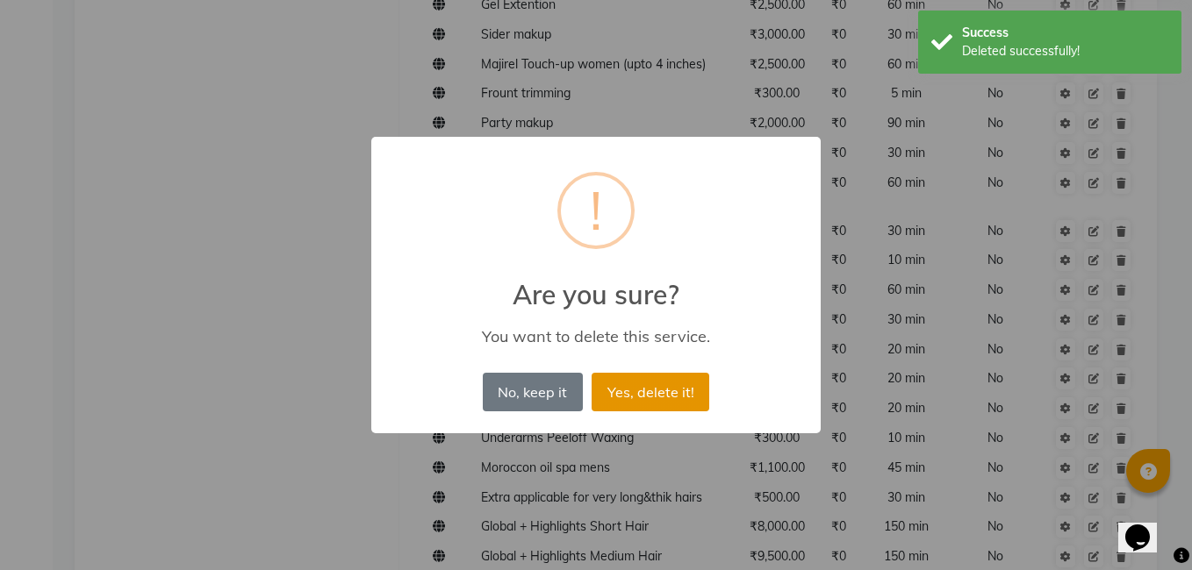
click at [628, 407] on button "Yes, delete it!" at bounding box center [651, 392] width 118 height 39
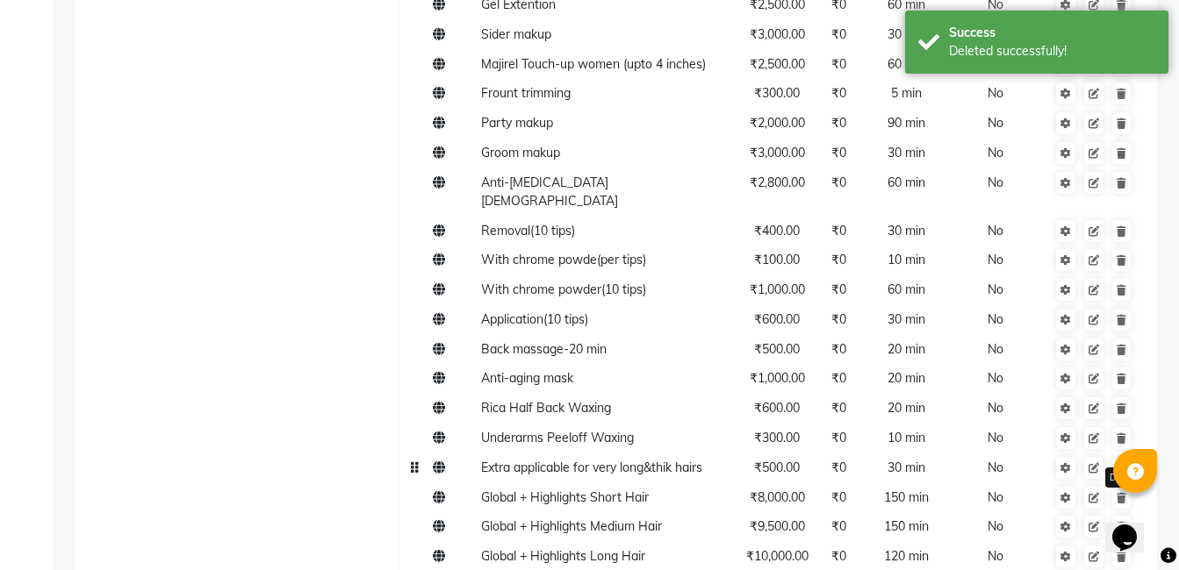
click at [1123, 463] on icon at bounding box center [1121, 468] width 10 height 11
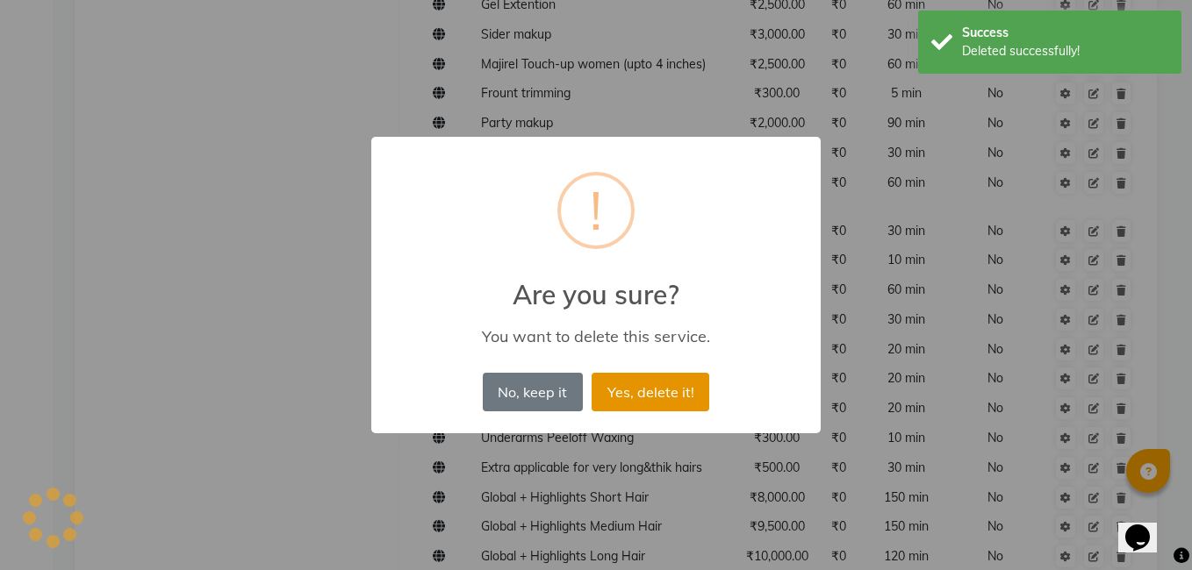
click at [656, 383] on button "Yes, delete it!" at bounding box center [651, 392] width 118 height 39
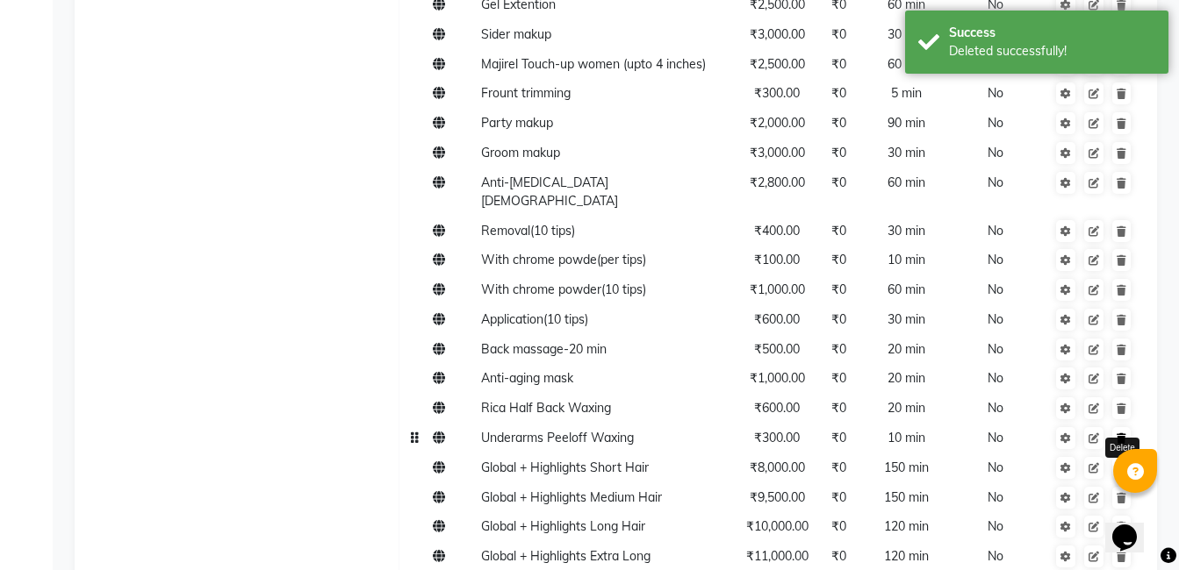
click at [1118, 434] on icon at bounding box center [1121, 439] width 10 height 11
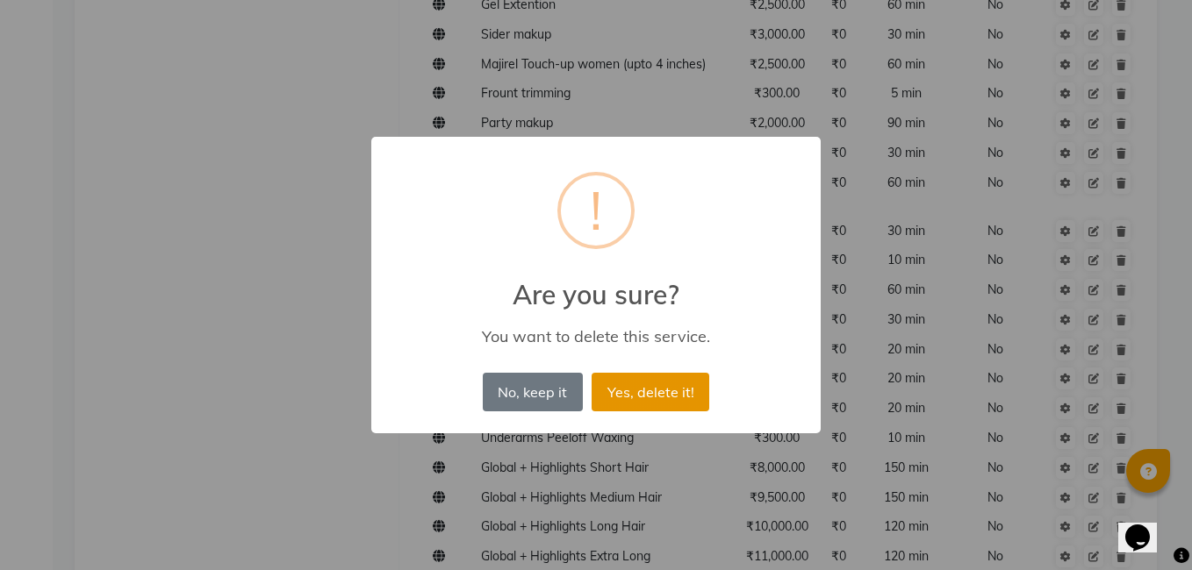
click at [659, 391] on button "Yes, delete it!" at bounding box center [651, 392] width 118 height 39
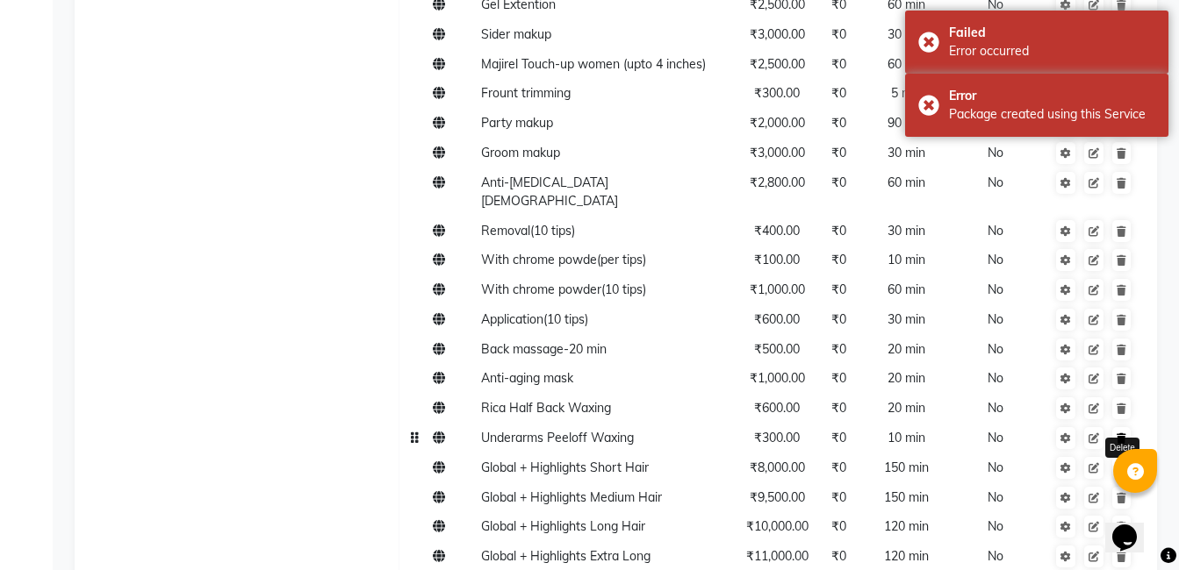
click at [1118, 427] on link at bounding box center [1121, 438] width 18 height 22
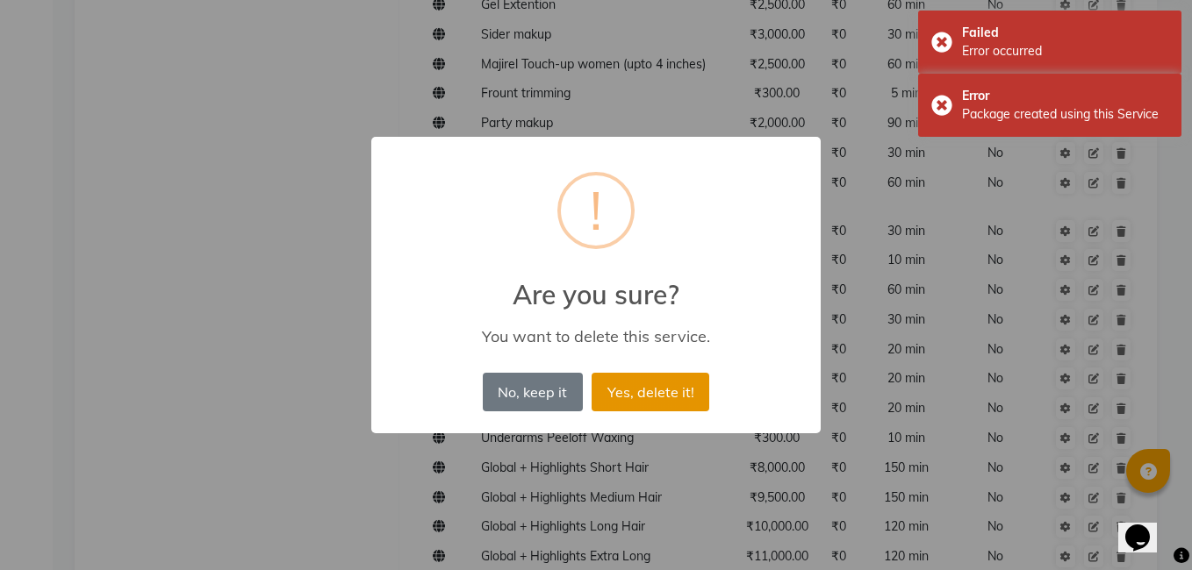
click at [694, 383] on button "Yes, delete it!" at bounding box center [651, 392] width 118 height 39
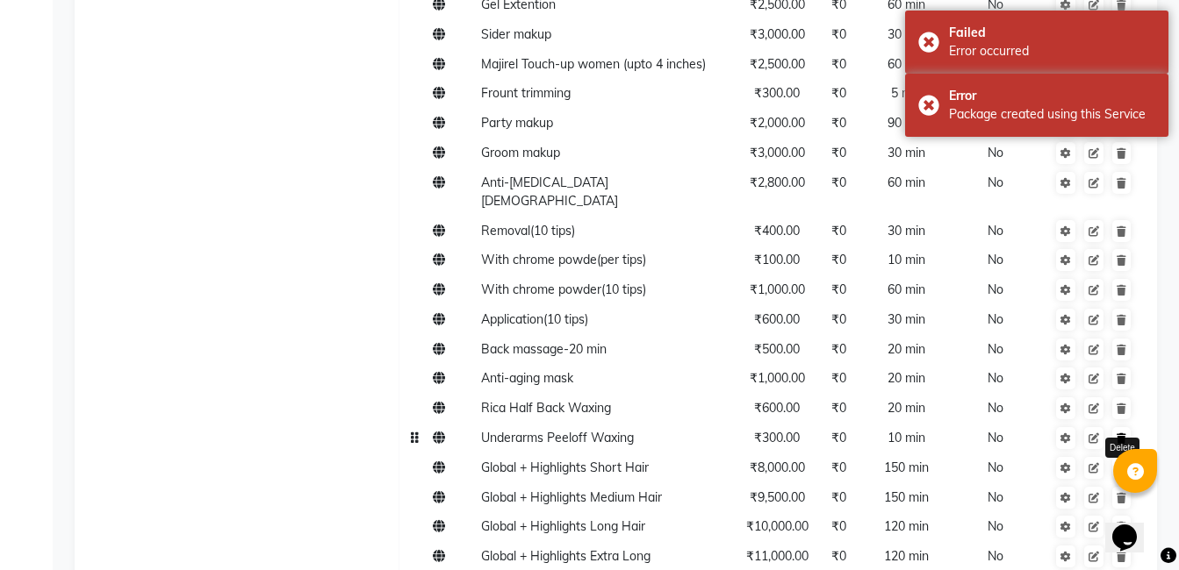
click at [1123, 427] on link at bounding box center [1121, 438] width 18 height 22
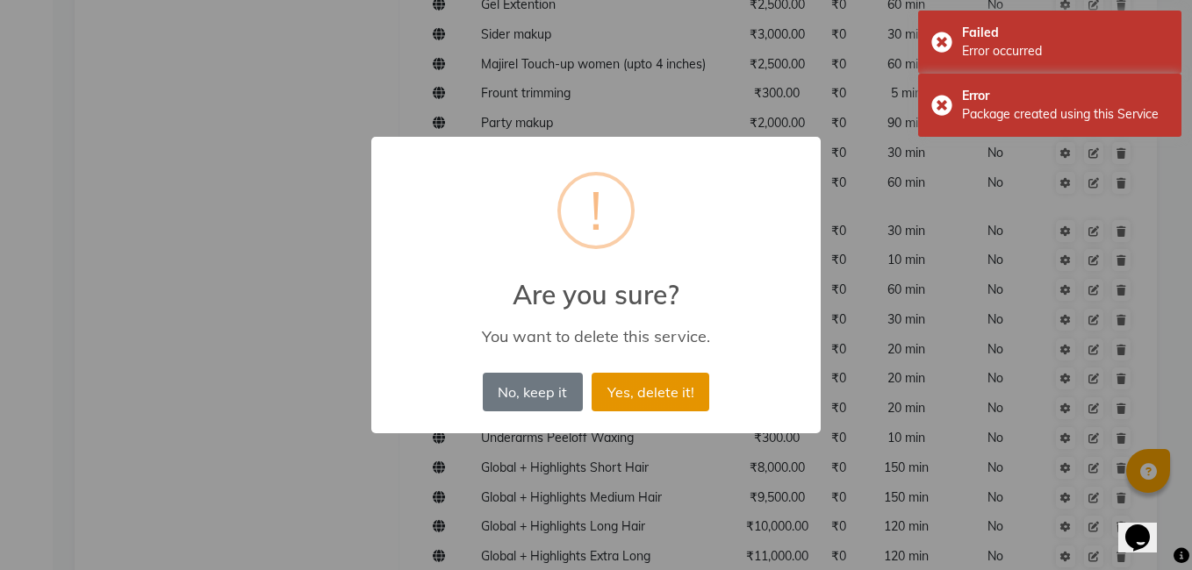
click at [639, 391] on button "Yes, delete it!" at bounding box center [651, 392] width 118 height 39
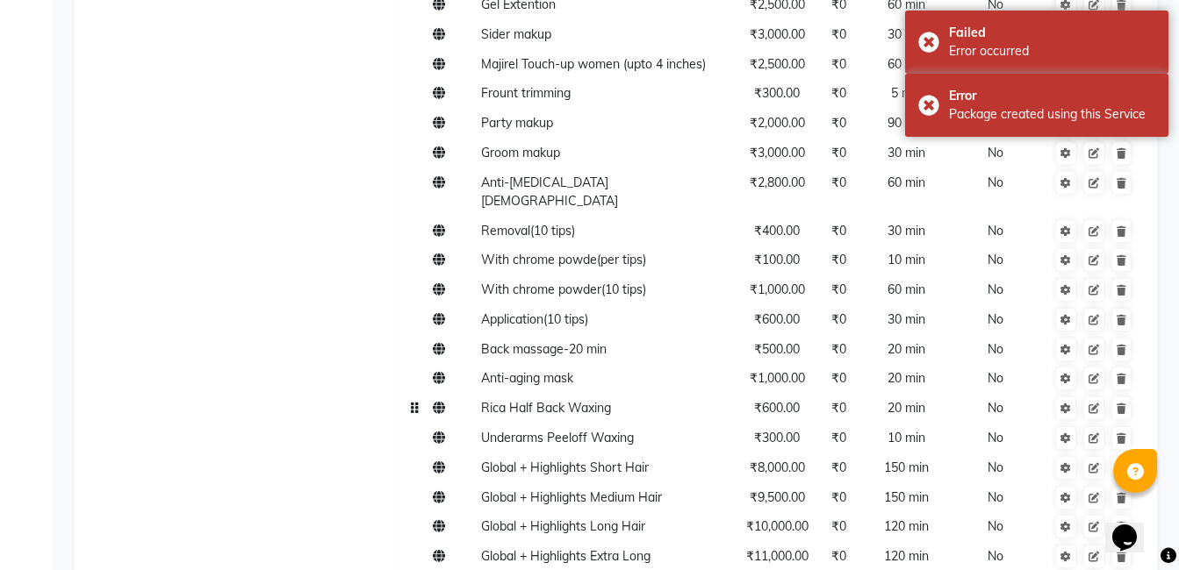
click at [1120, 394] on td at bounding box center [1093, 409] width 93 height 30
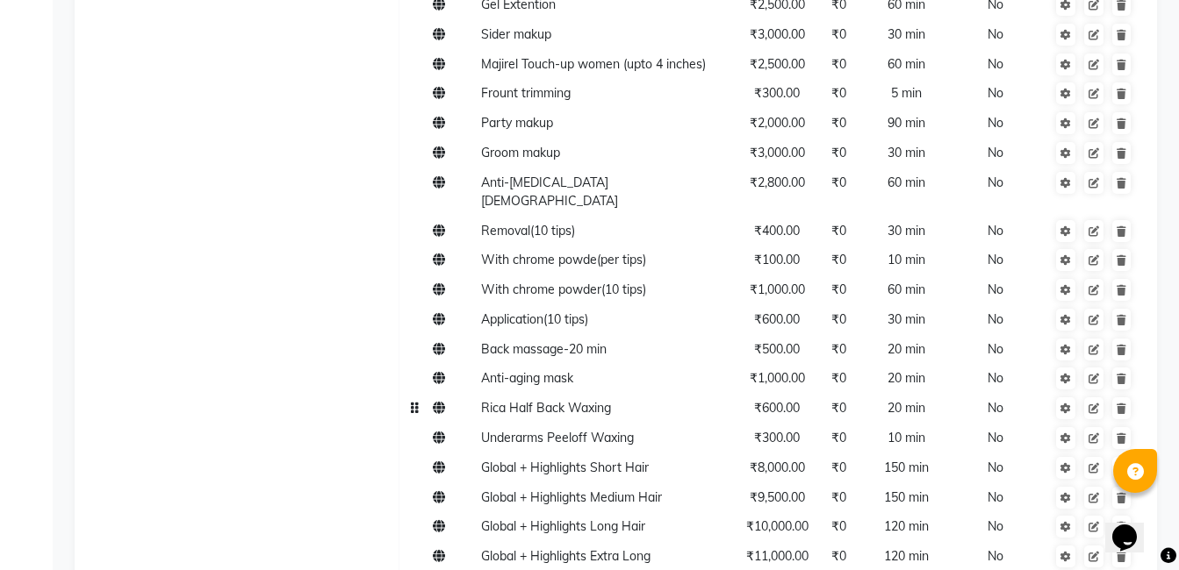
click at [1131, 394] on td at bounding box center [1093, 409] width 93 height 30
click at [1120, 404] on icon at bounding box center [1121, 409] width 10 height 11
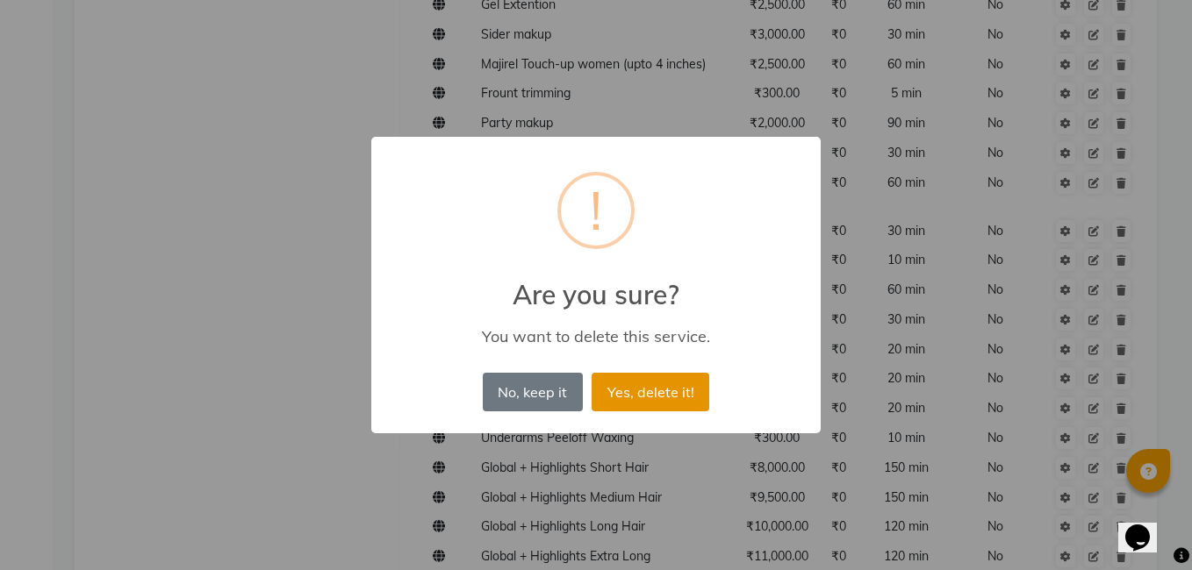
click at [662, 383] on button "Yes, delete it!" at bounding box center [651, 392] width 118 height 39
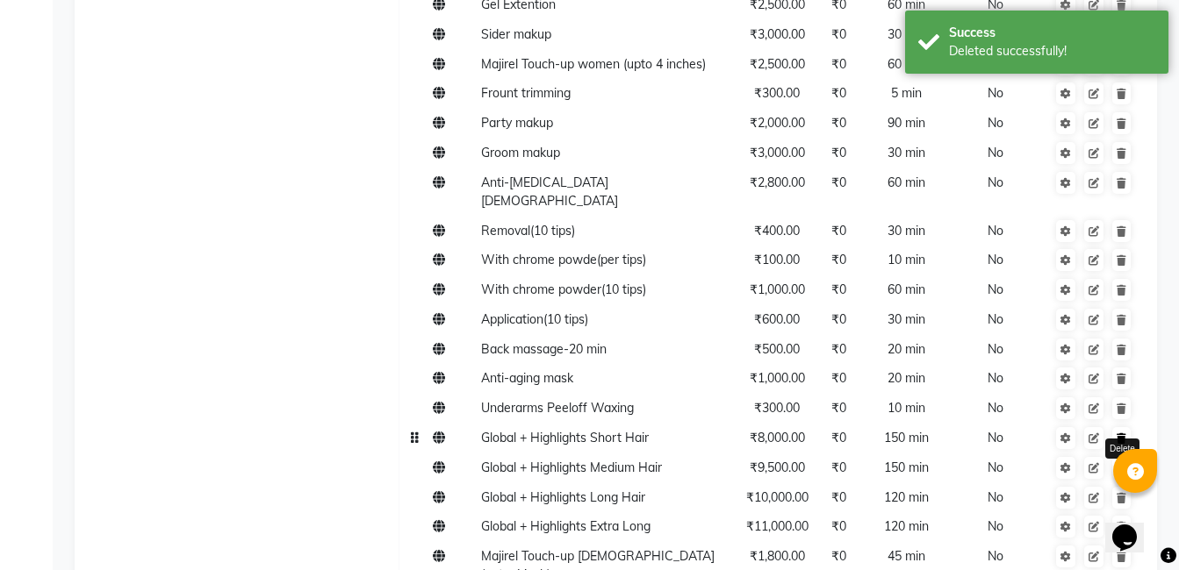
click at [1126, 427] on link at bounding box center [1121, 438] width 18 height 22
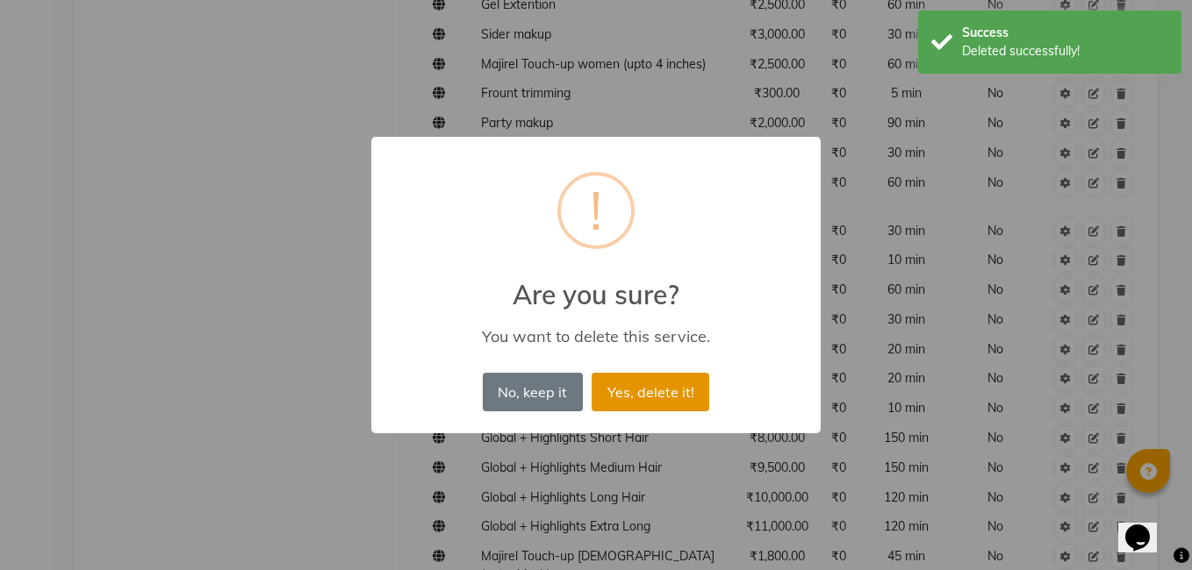
click at [690, 405] on button "Yes, delete it!" at bounding box center [651, 392] width 118 height 39
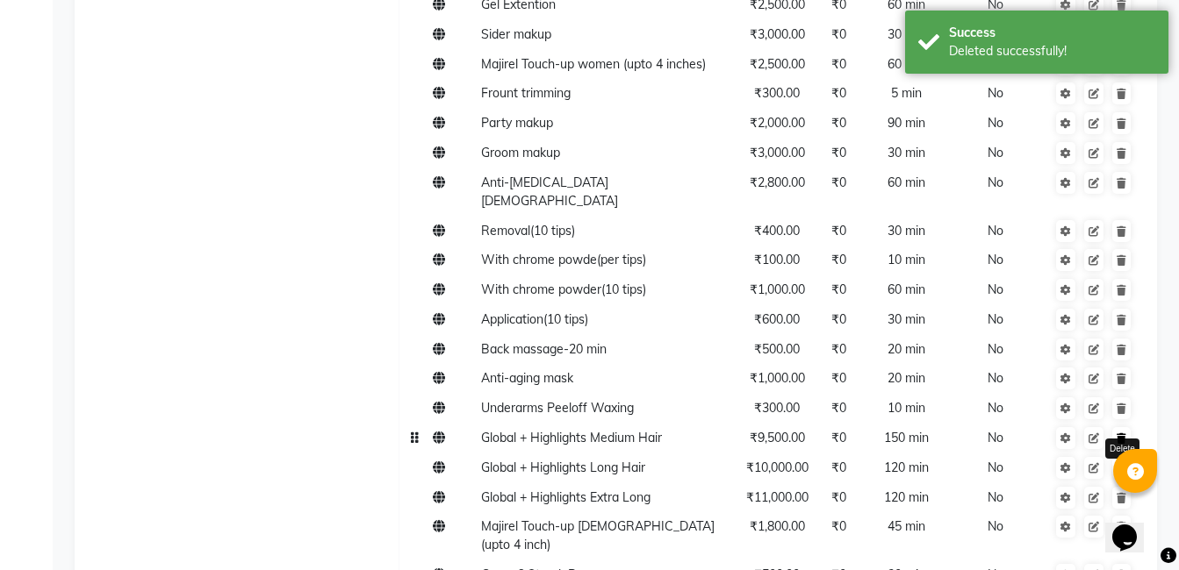
click at [1125, 427] on link at bounding box center [1121, 438] width 18 height 22
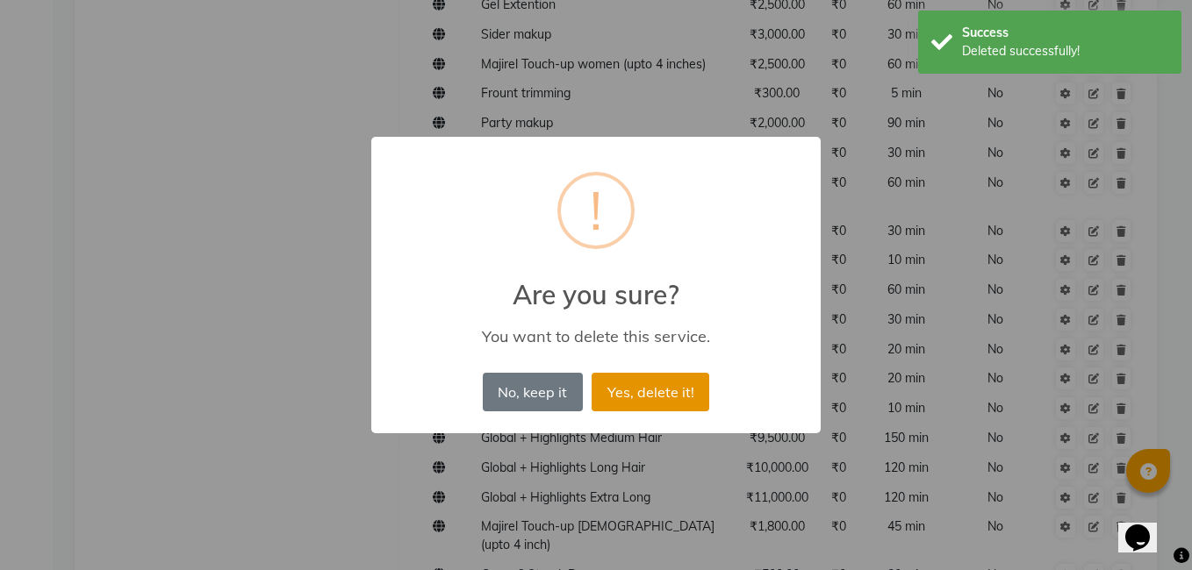
click at [678, 390] on button "Yes, delete it!" at bounding box center [651, 392] width 118 height 39
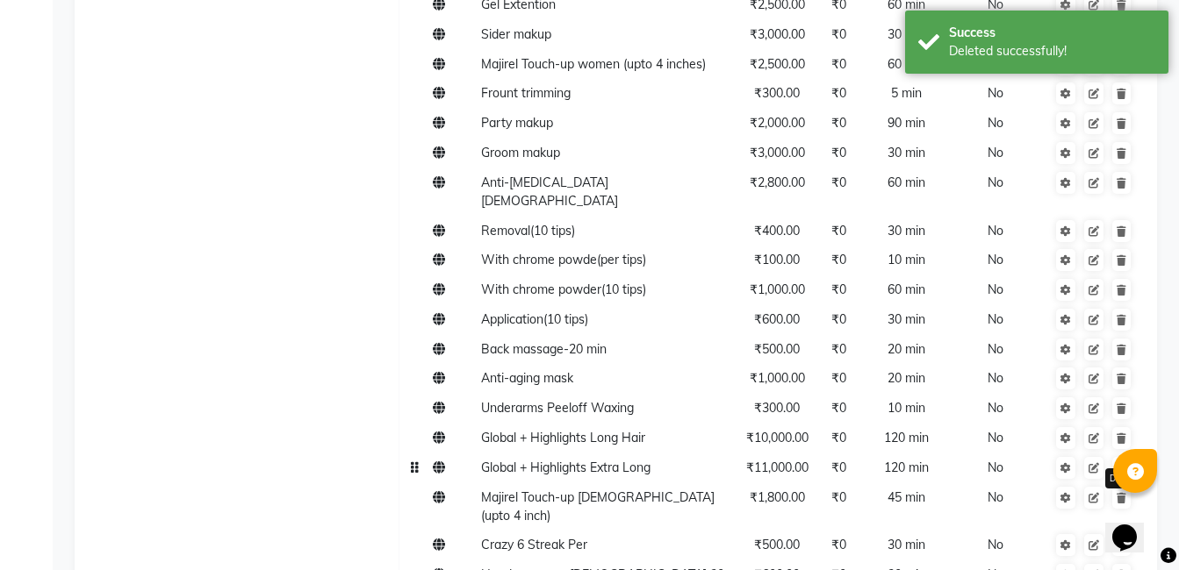
click at [1116, 463] on icon at bounding box center [1121, 468] width 10 height 11
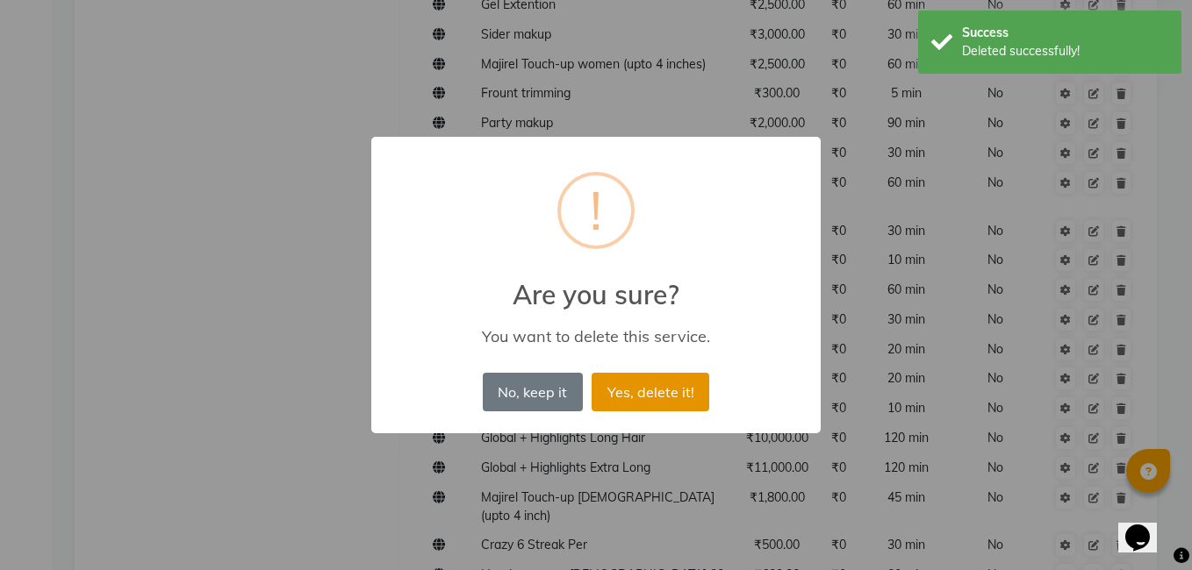
click at [662, 398] on button "Yes, delete it!" at bounding box center [651, 392] width 118 height 39
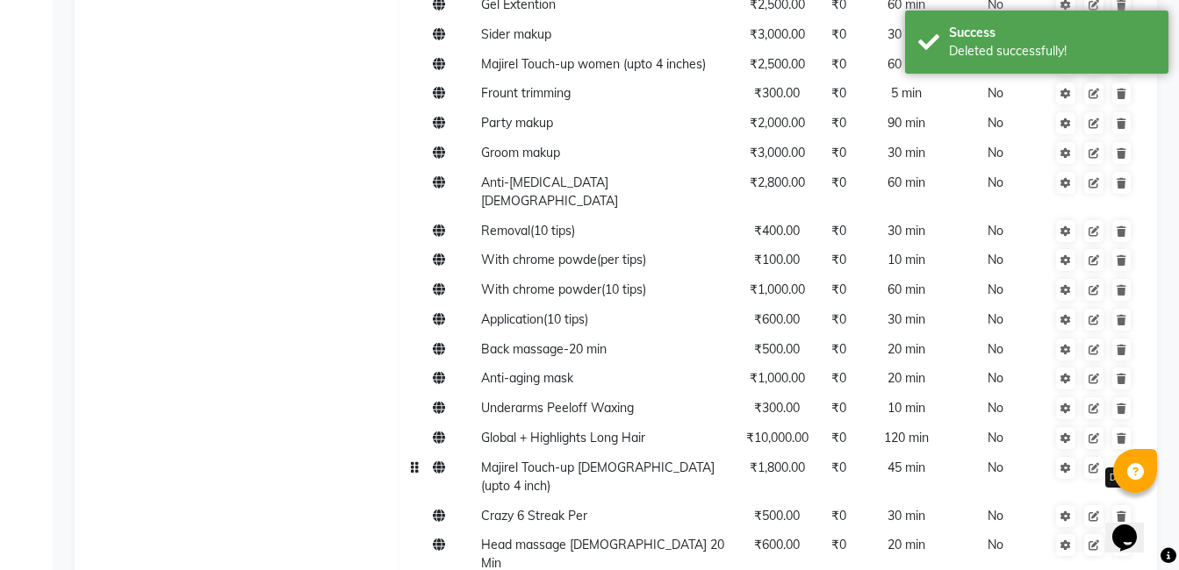
click at [1120, 457] on link at bounding box center [1121, 468] width 18 height 22
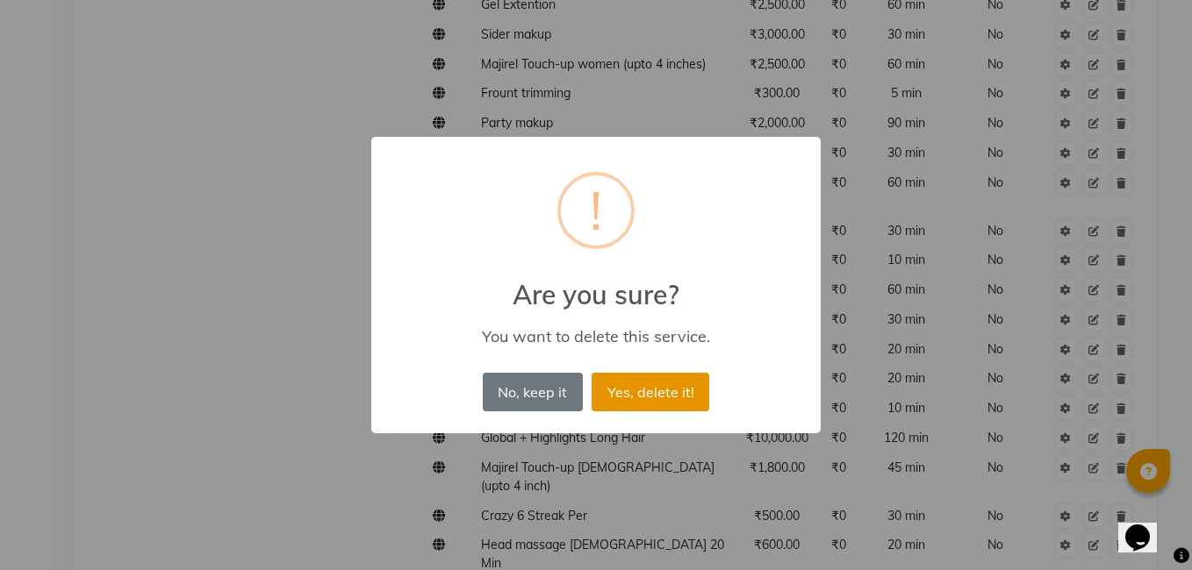
click at [688, 406] on button "Yes, delete it!" at bounding box center [651, 392] width 118 height 39
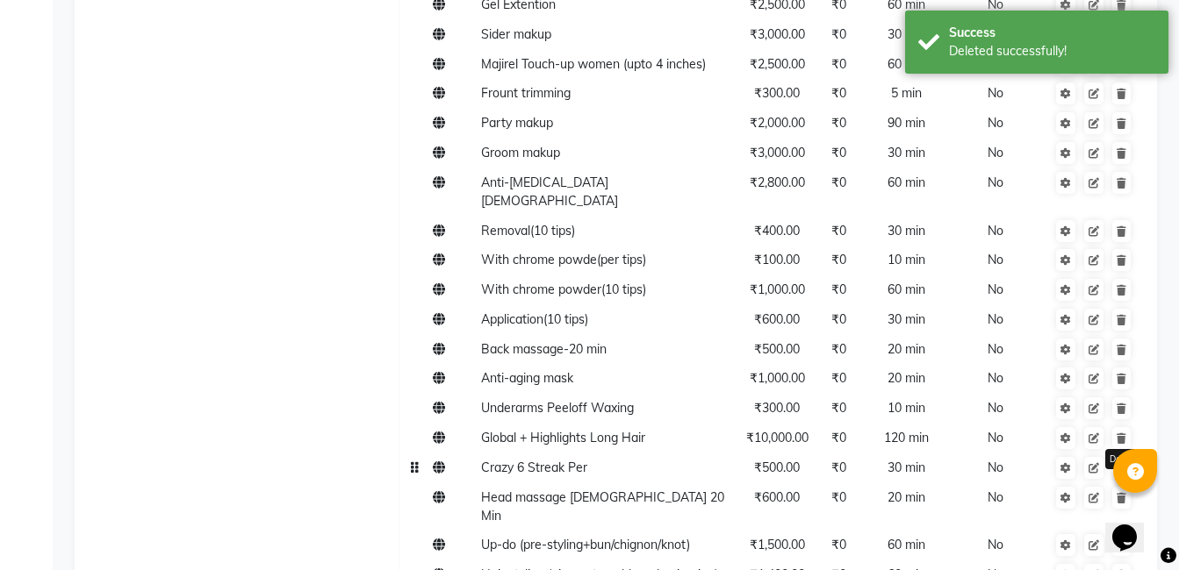
click at [1116, 457] on link at bounding box center [1121, 468] width 18 height 22
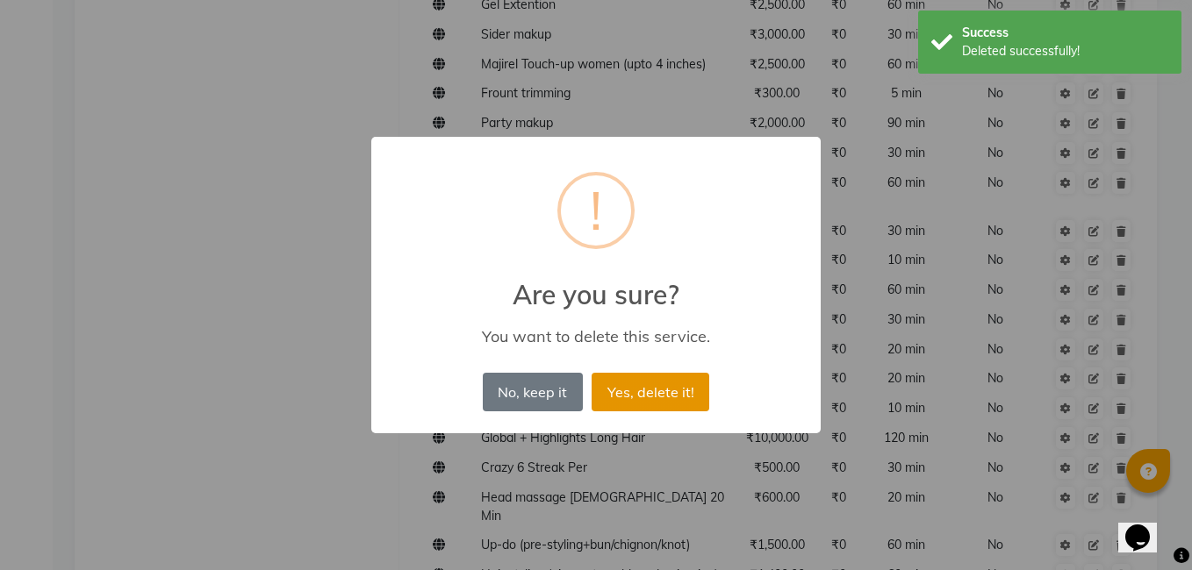
click at [635, 401] on button "Yes, delete it!" at bounding box center [651, 392] width 118 height 39
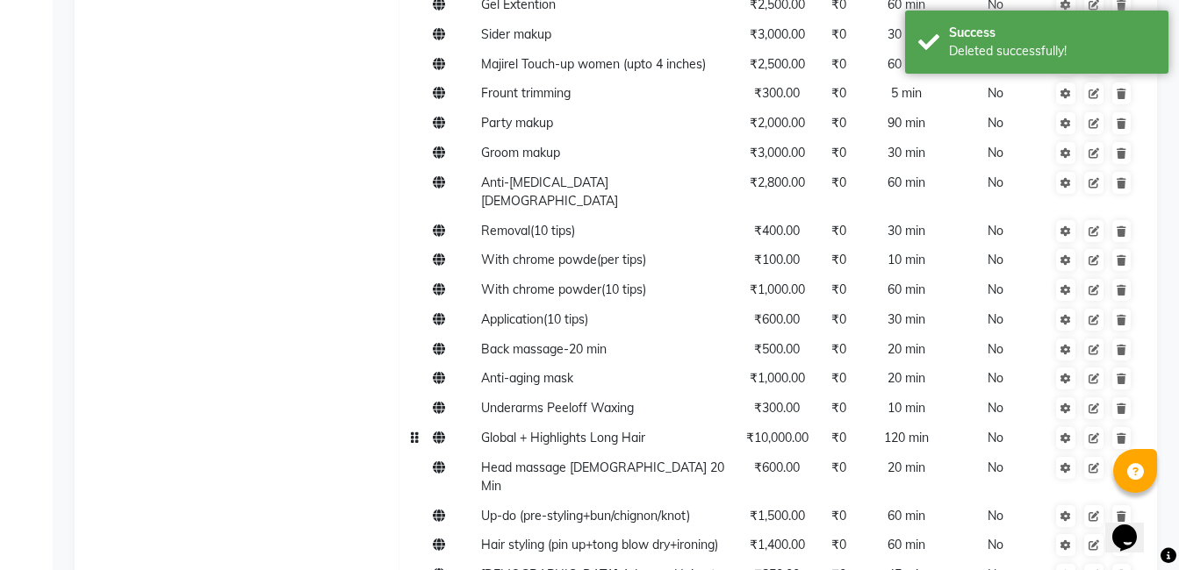
click at [1121, 424] on td at bounding box center [1093, 439] width 93 height 30
click at [1123, 404] on icon at bounding box center [1121, 409] width 10 height 11
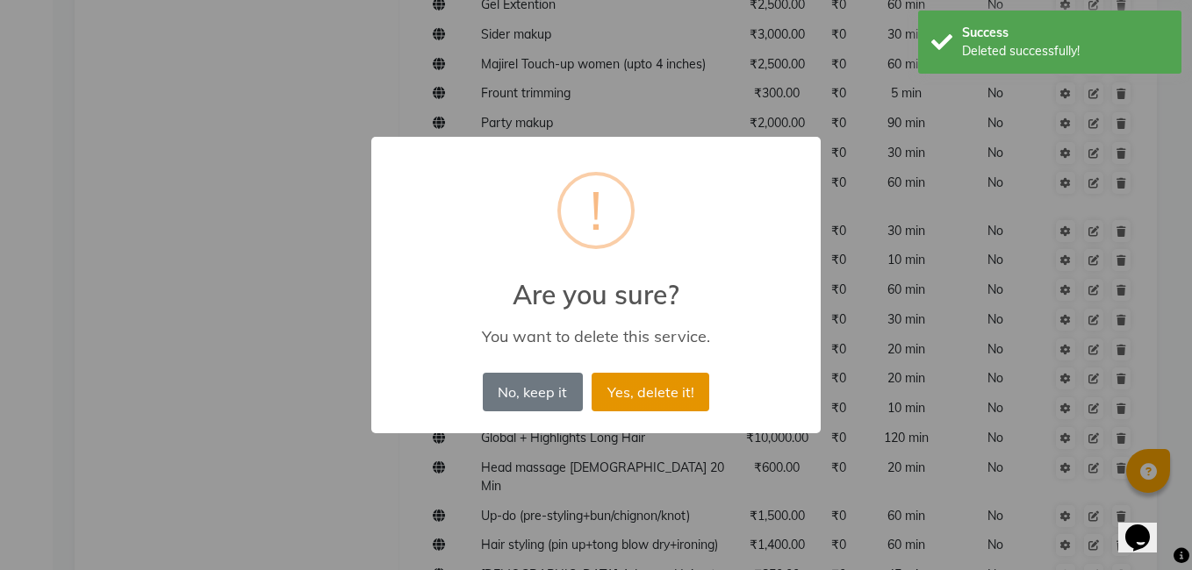
click at [635, 397] on button "Yes, delete it!" at bounding box center [651, 392] width 118 height 39
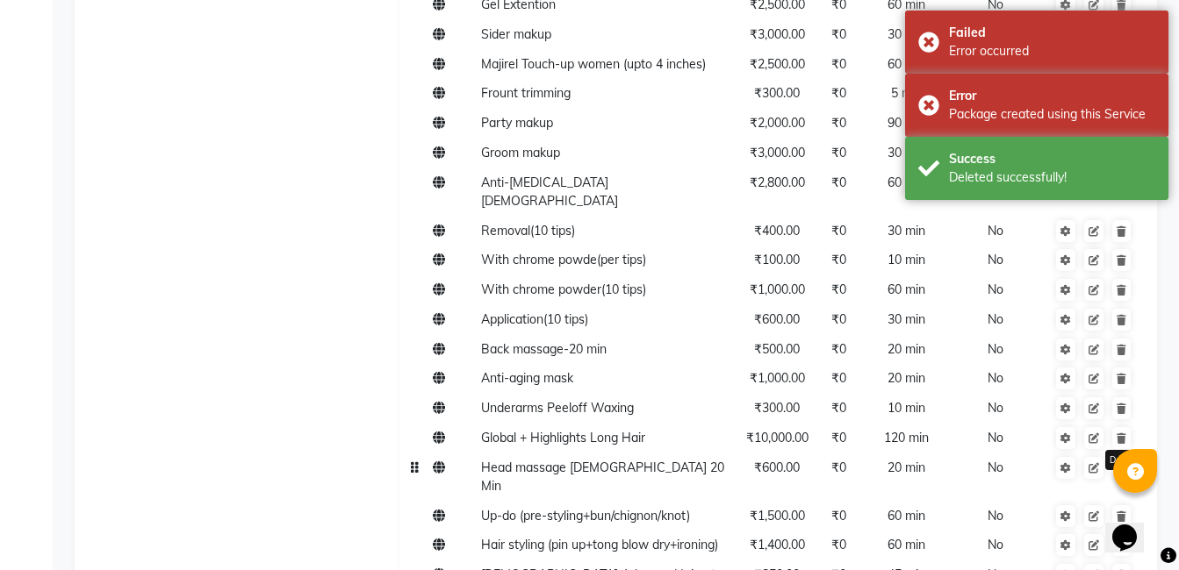
click at [1126, 463] on icon at bounding box center [1121, 468] width 10 height 11
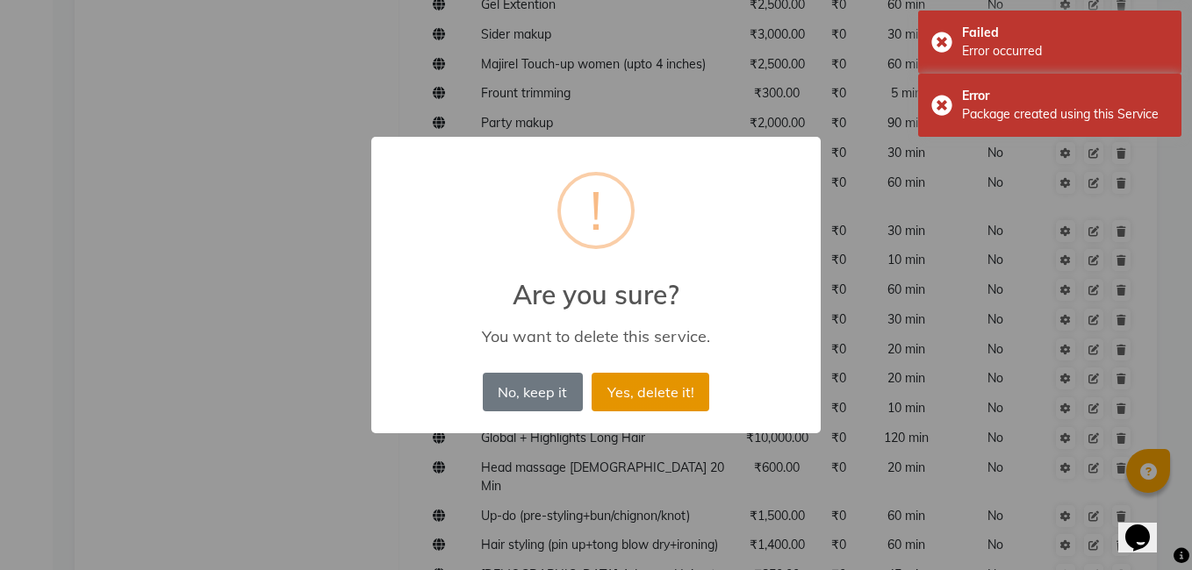
click at [687, 395] on button "Yes, delete it!" at bounding box center [651, 392] width 118 height 39
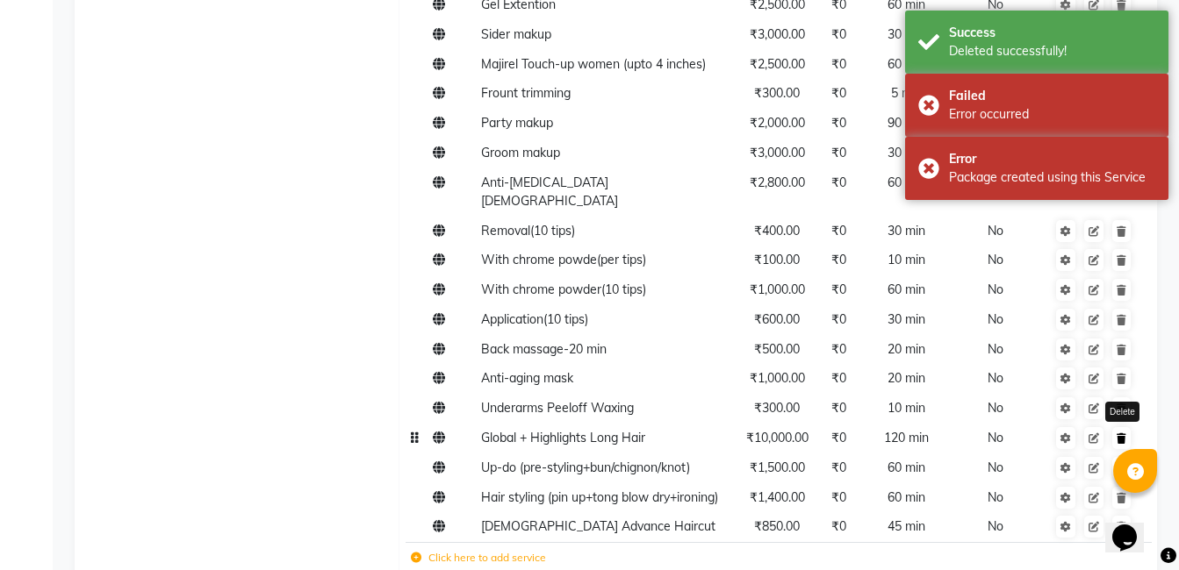
click at [1120, 427] on link at bounding box center [1121, 438] width 18 height 22
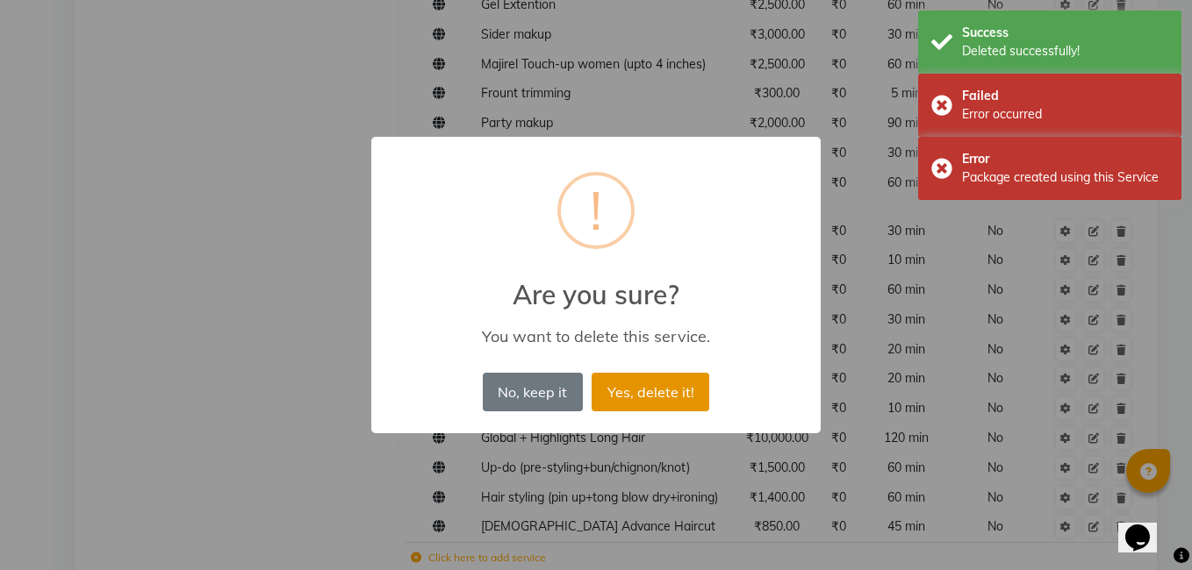
click at [645, 395] on button "Yes, delete it!" at bounding box center [651, 392] width 118 height 39
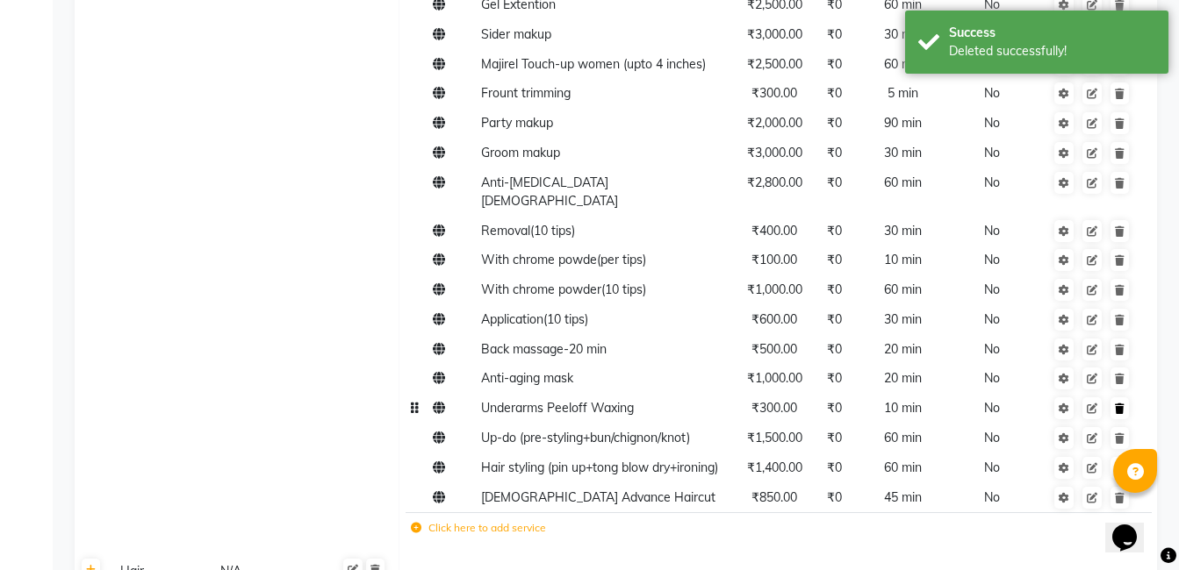
click at [1118, 398] on link at bounding box center [1119, 409] width 18 height 22
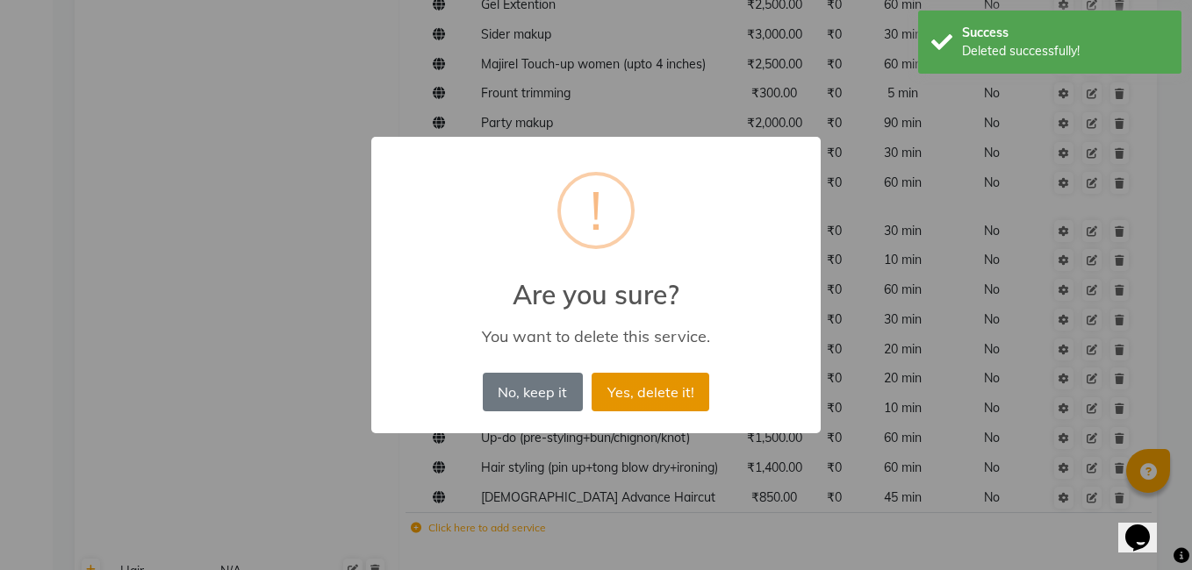
click at [656, 391] on button "Yes, delete it!" at bounding box center [651, 392] width 118 height 39
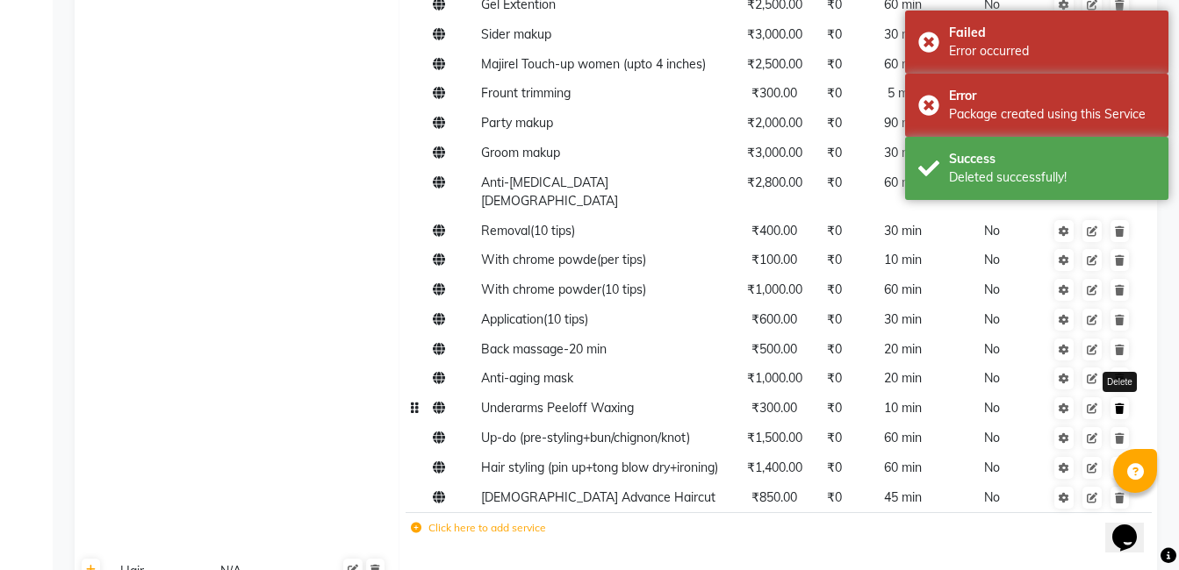
click at [1123, 404] on icon at bounding box center [1120, 409] width 10 height 11
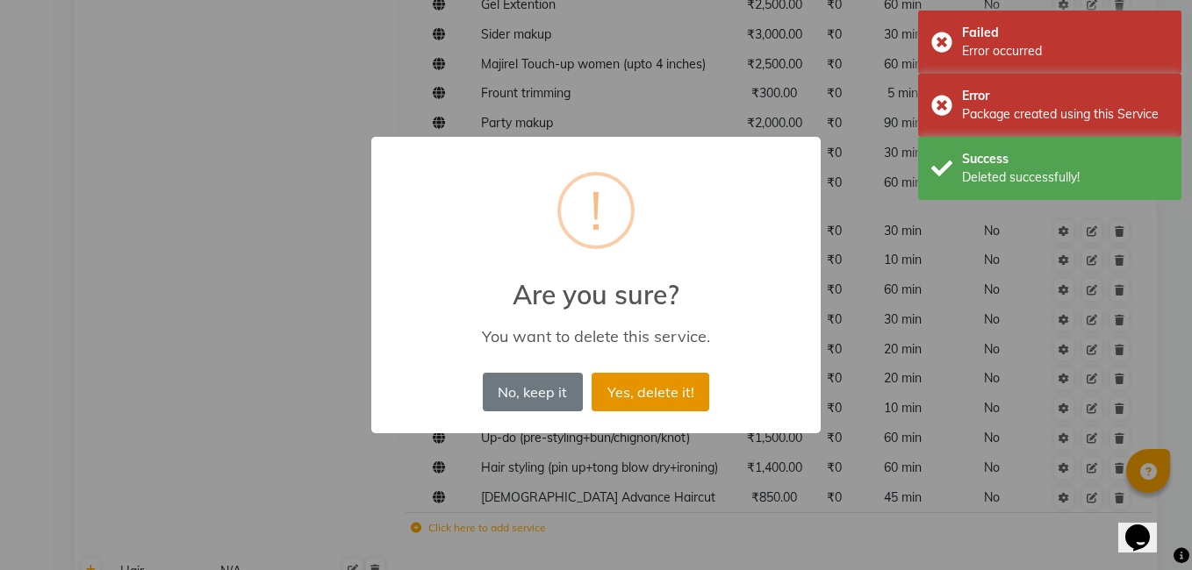
click at [643, 404] on button "Yes, delete it!" at bounding box center [651, 392] width 118 height 39
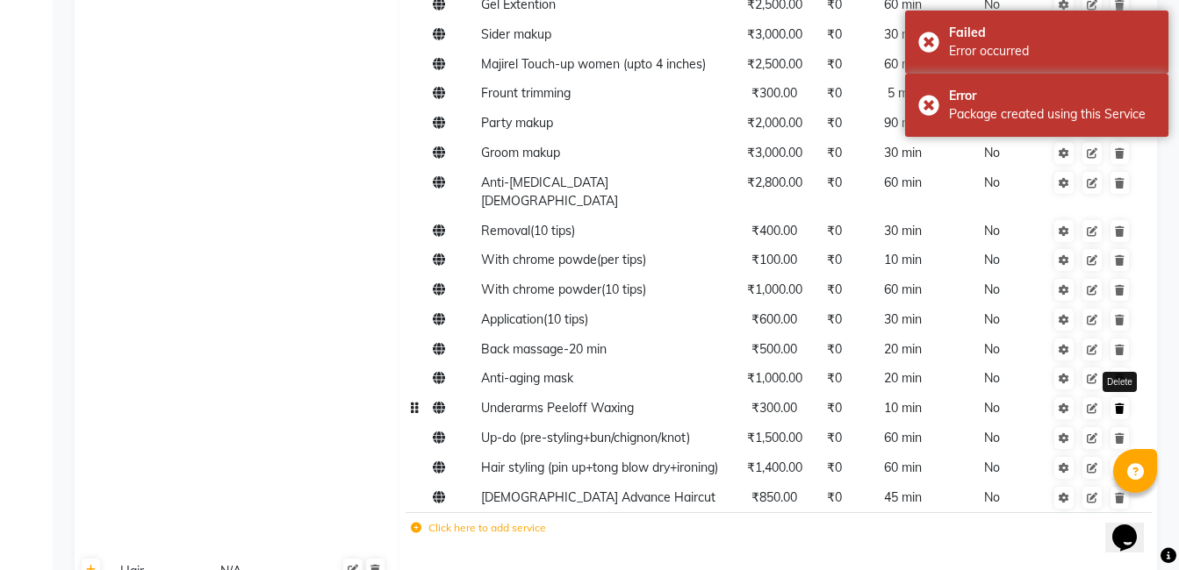
click at [1120, 398] on link at bounding box center [1119, 409] width 18 height 22
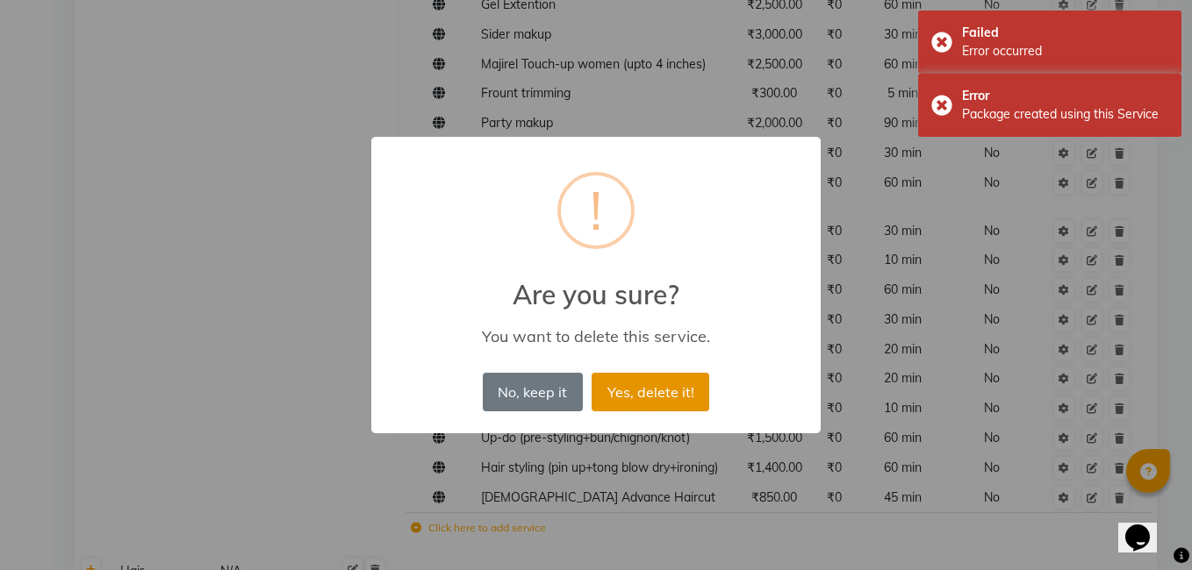
click at [671, 404] on button "Yes, delete it!" at bounding box center [651, 392] width 118 height 39
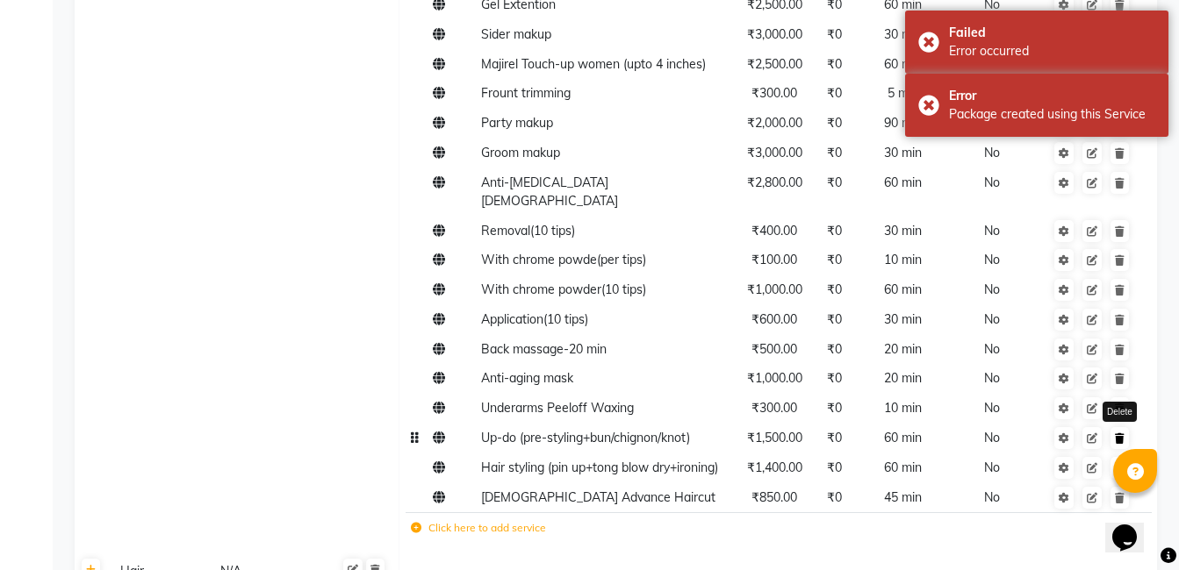
click at [1114, 427] on link at bounding box center [1119, 438] width 18 height 22
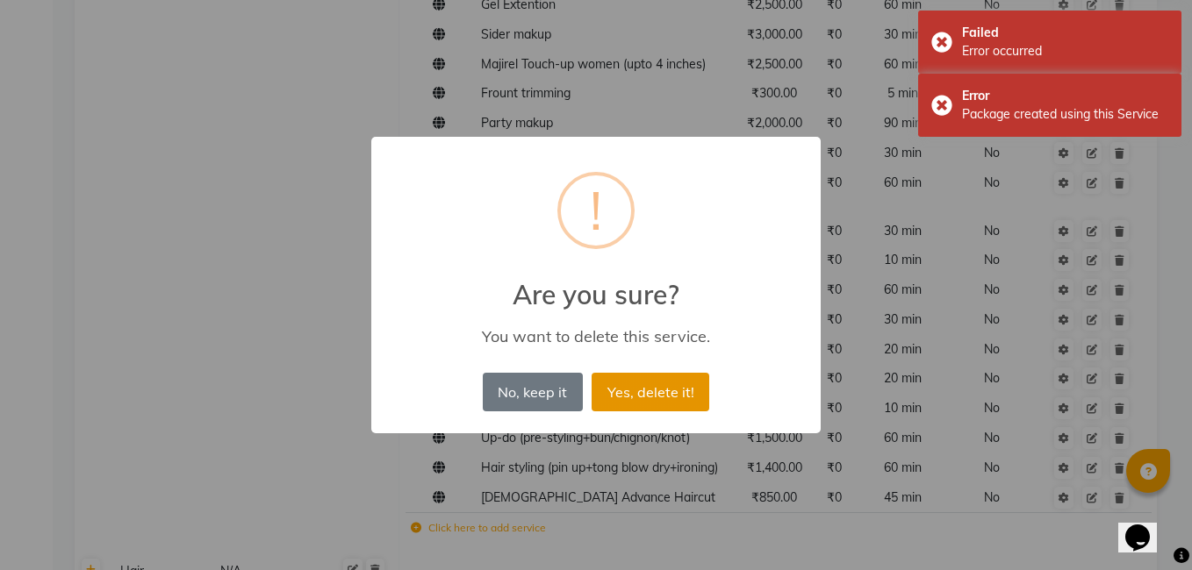
click at [696, 406] on button "Yes, delete it!" at bounding box center [651, 392] width 118 height 39
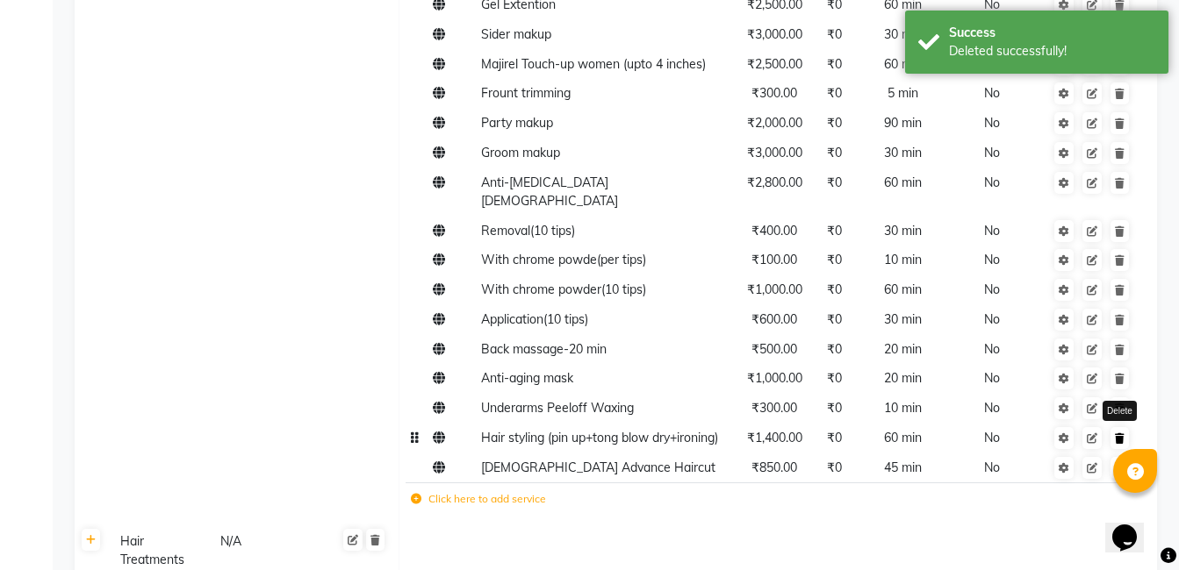
click at [1113, 427] on link at bounding box center [1119, 438] width 18 height 22
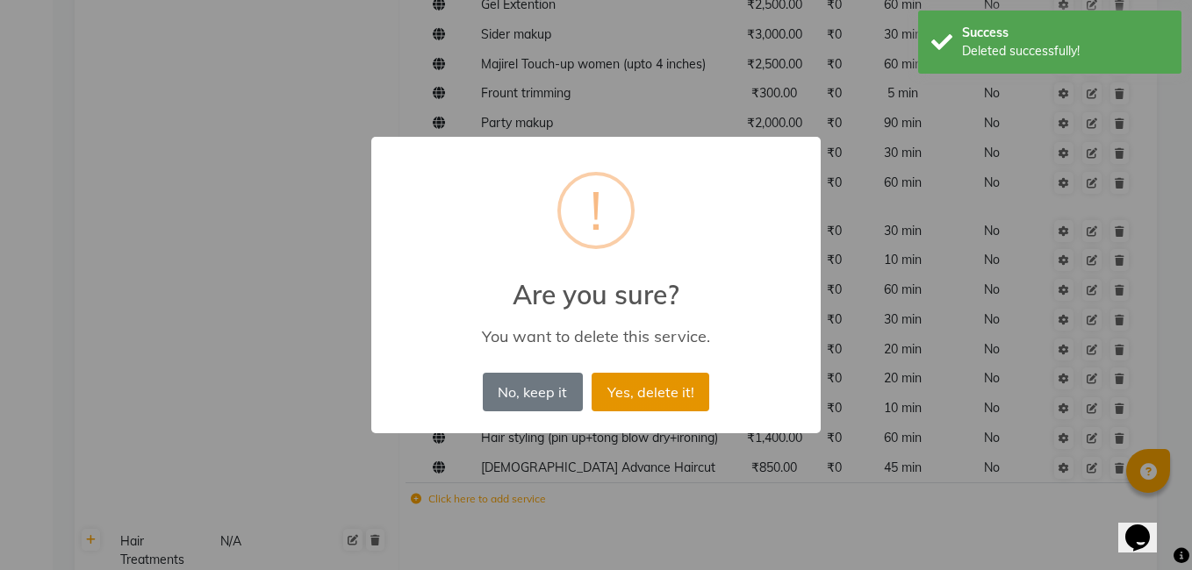
click at [636, 403] on button "Yes, delete it!" at bounding box center [651, 392] width 118 height 39
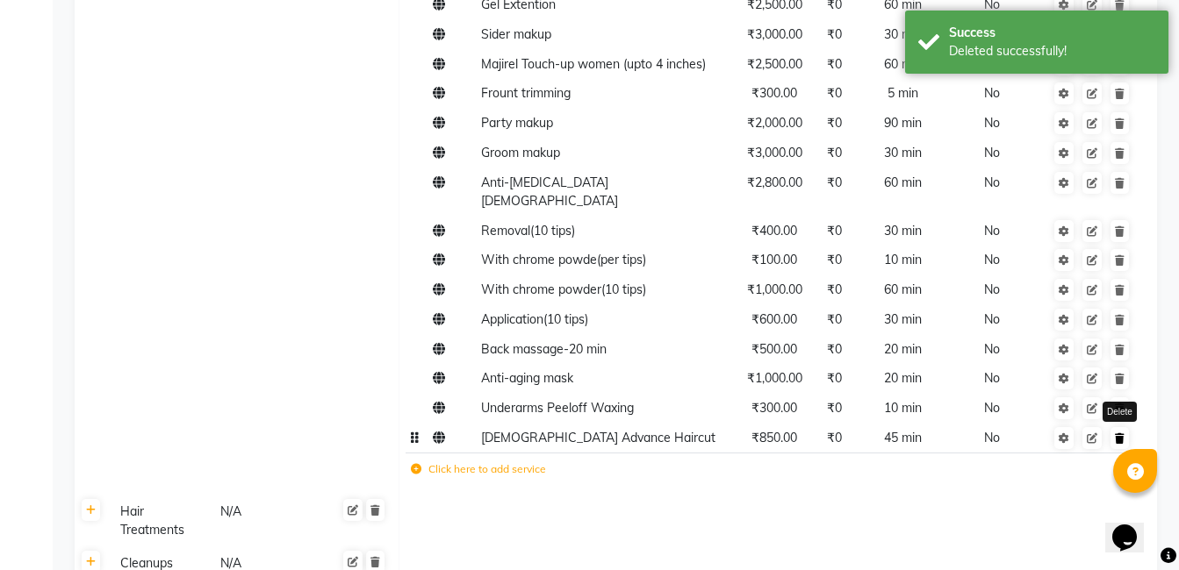
click at [1123, 427] on link at bounding box center [1119, 438] width 18 height 22
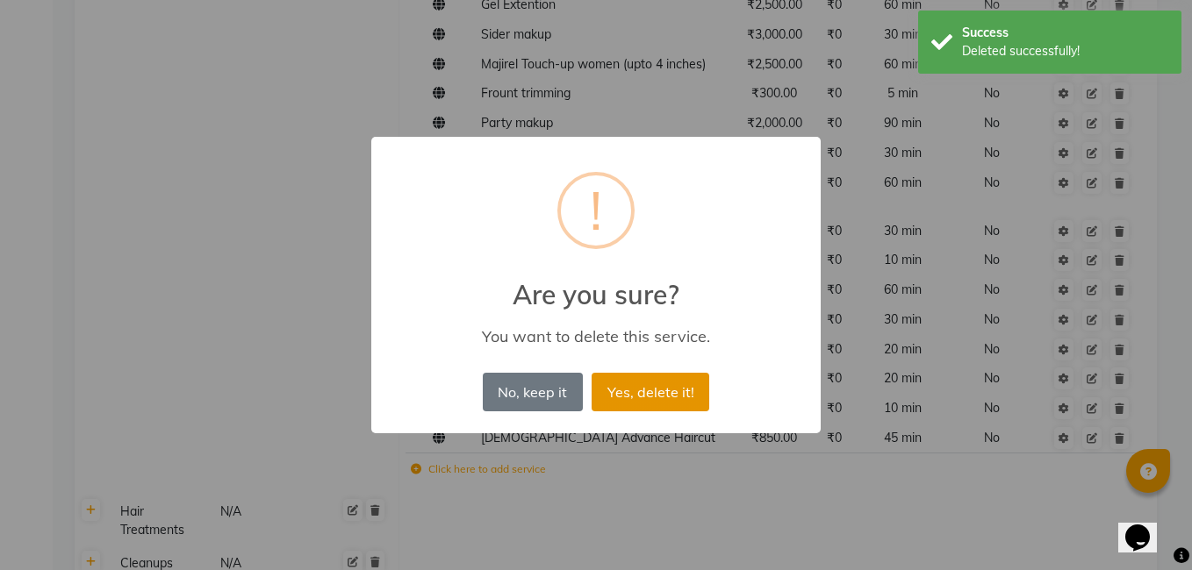
click at [675, 381] on button "Yes, delete it!" at bounding box center [651, 392] width 118 height 39
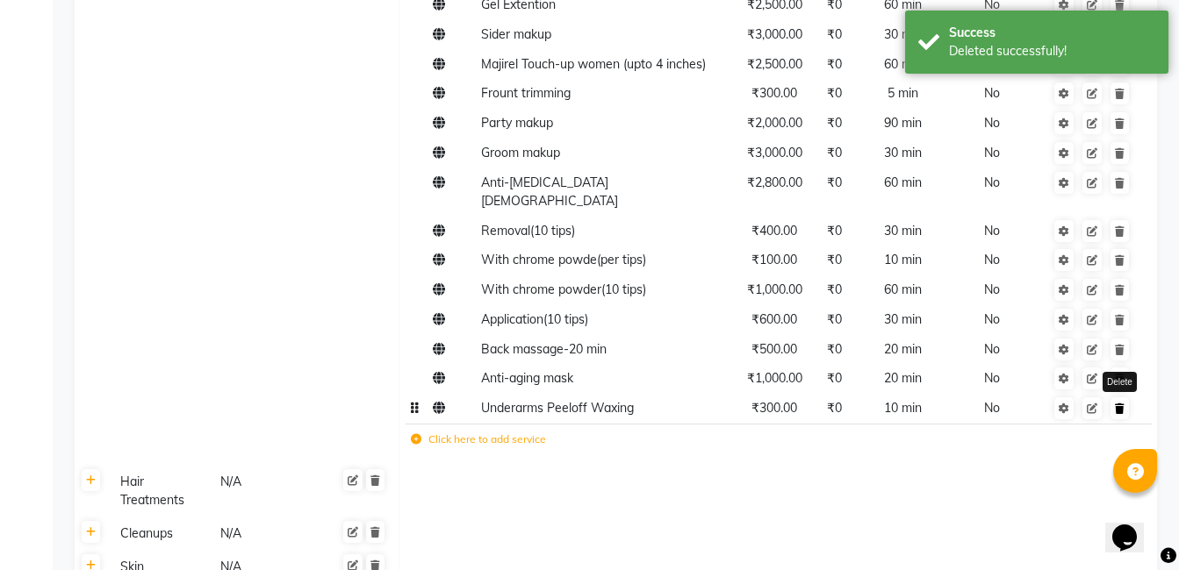
click at [1118, 404] on icon at bounding box center [1120, 409] width 10 height 11
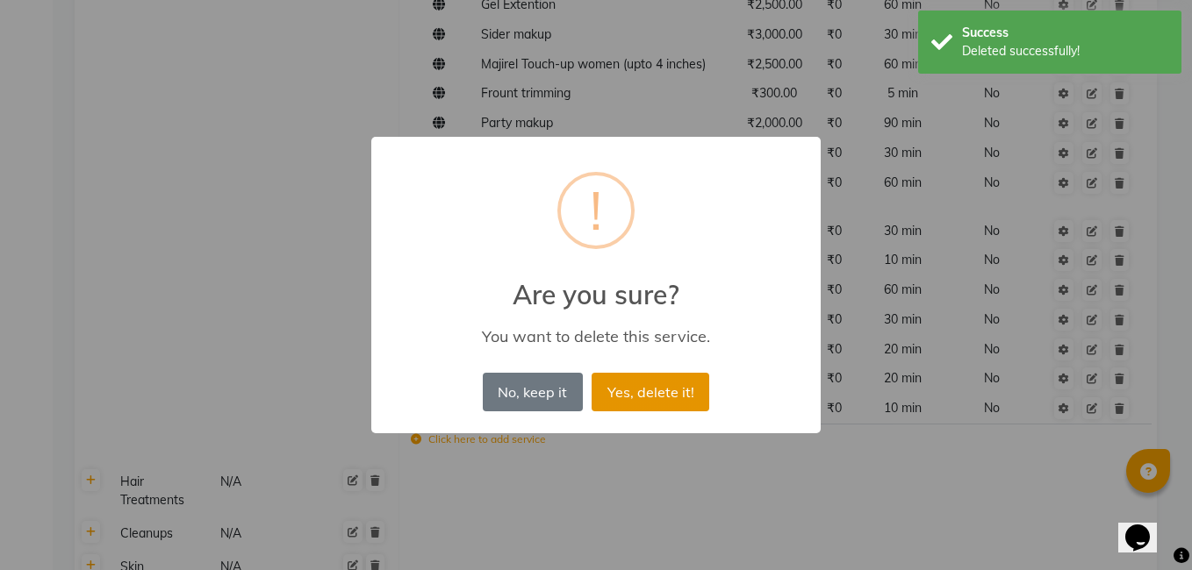
click at [619, 388] on button "Yes, delete it!" at bounding box center [651, 392] width 118 height 39
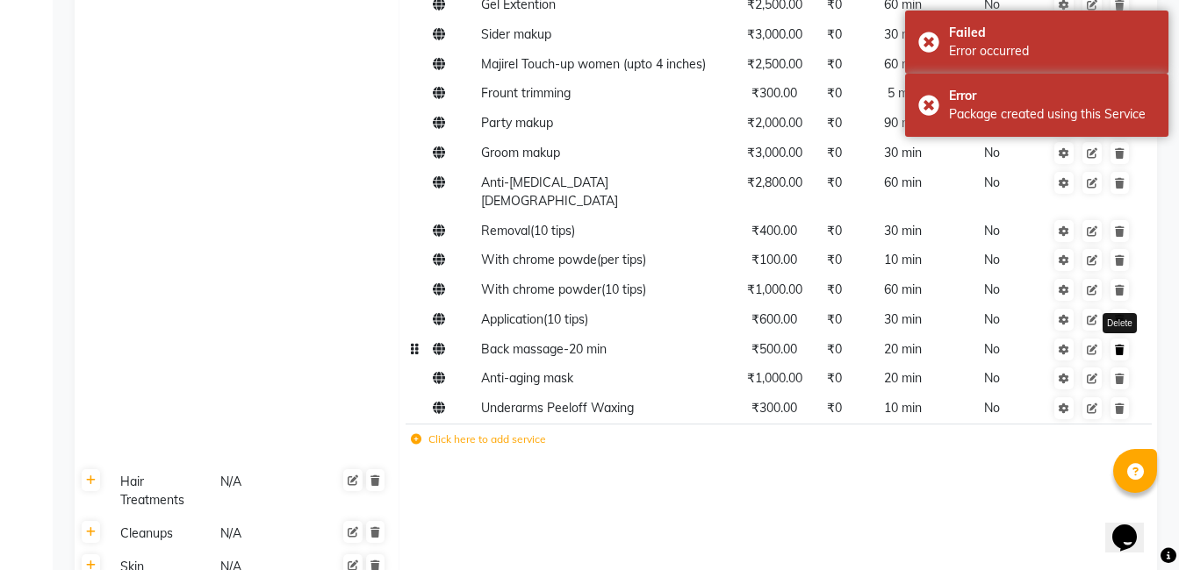
click at [1124, 339] on link at bounding box center [1119, 350] width 18 height 22
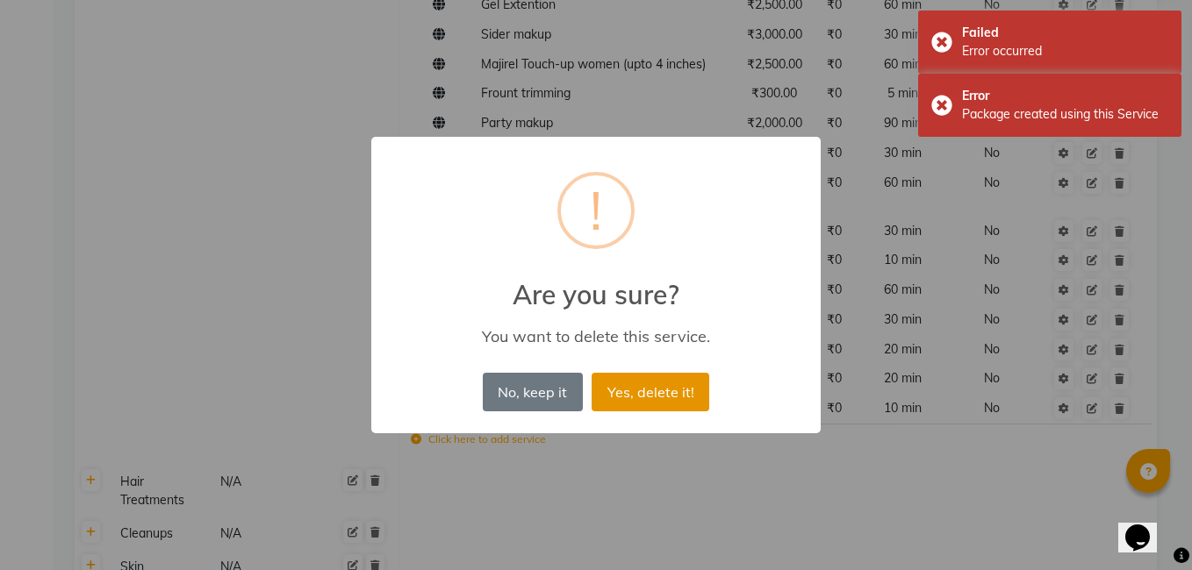
click at [623, 385] on button "Yes, delete it!" at bounding box center [651, 392] width 118 height 39
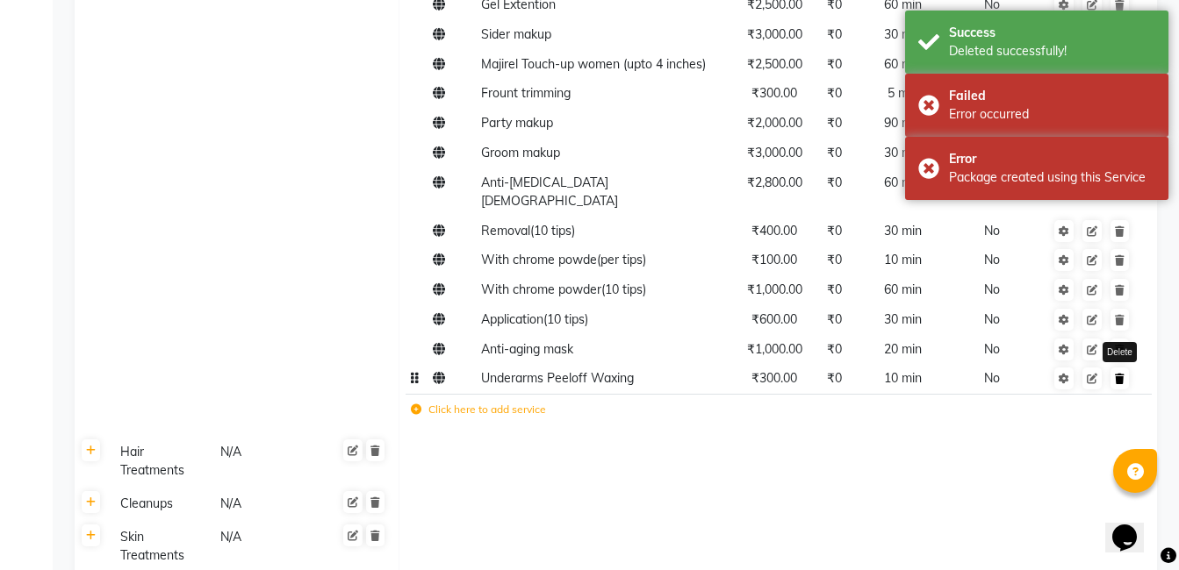
click at [1123, 374] on icon at bounding box center [1120, 379] width 10 height 11
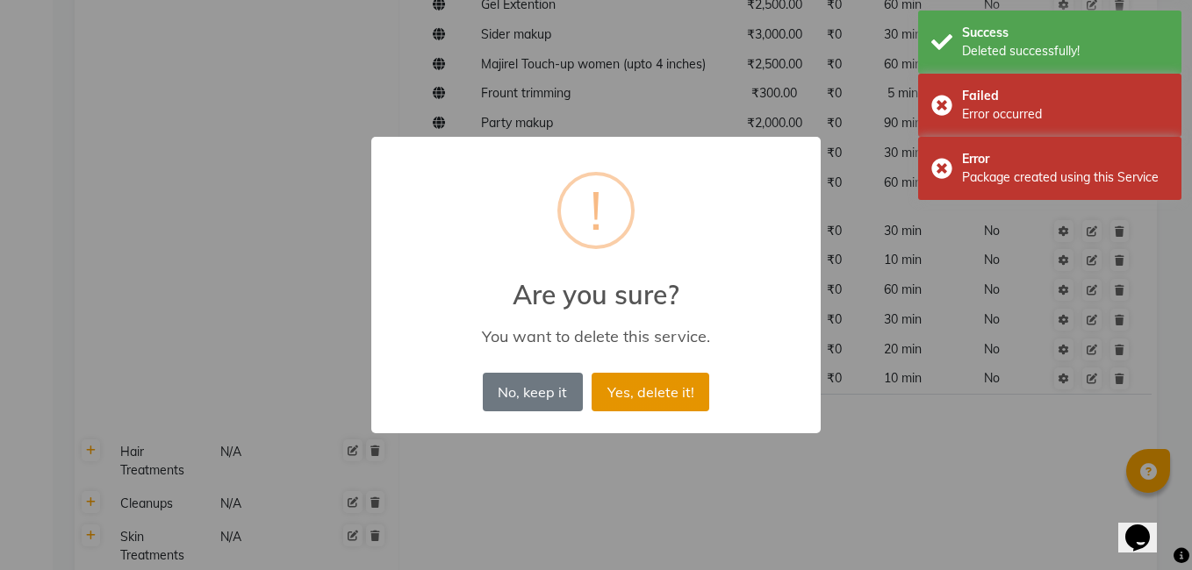
click at [679, 401] on button "Yes, delete it!" at bounding box center [651, 392] width 118 height 39
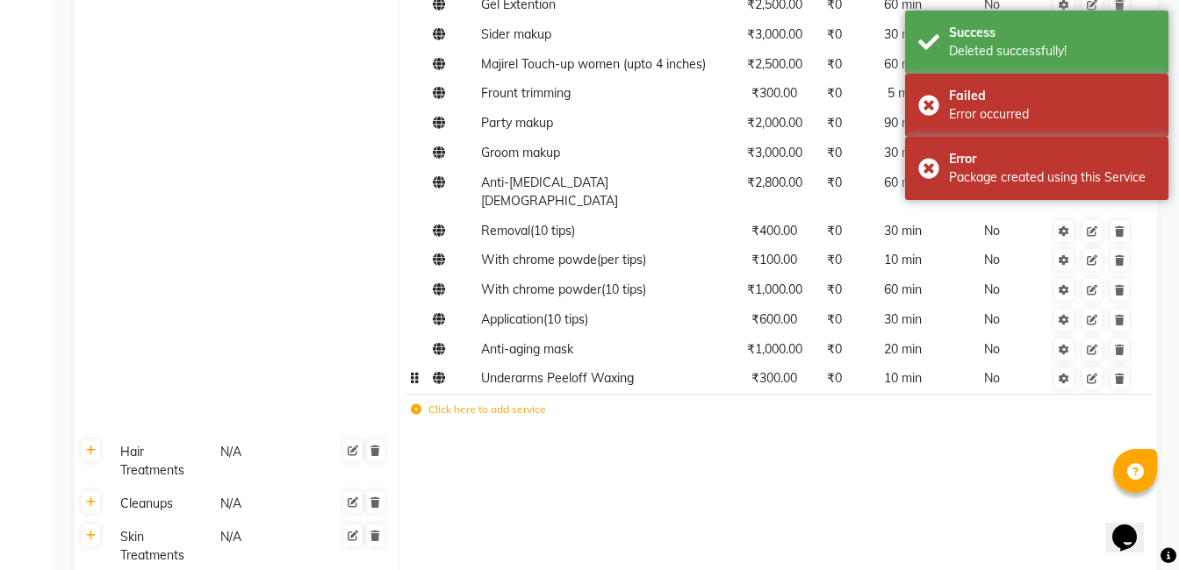
click at [1121, 364] on td at bounding box center [1092, 379] width 96 height 30
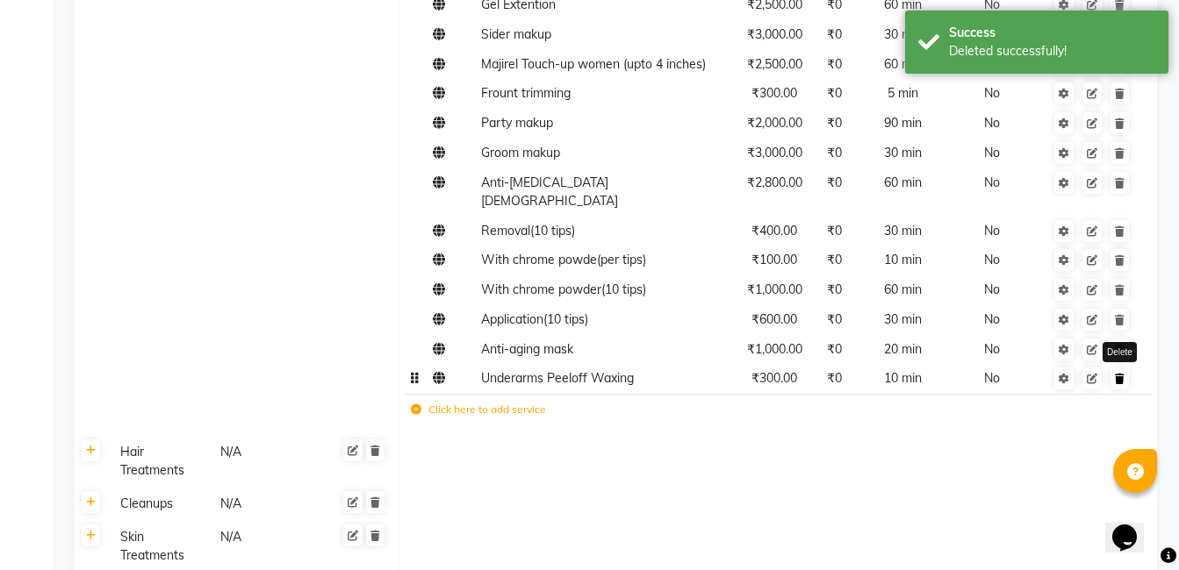
click at [1122, 374] on icon at bounding box center [1120, 379] width 10 height 11
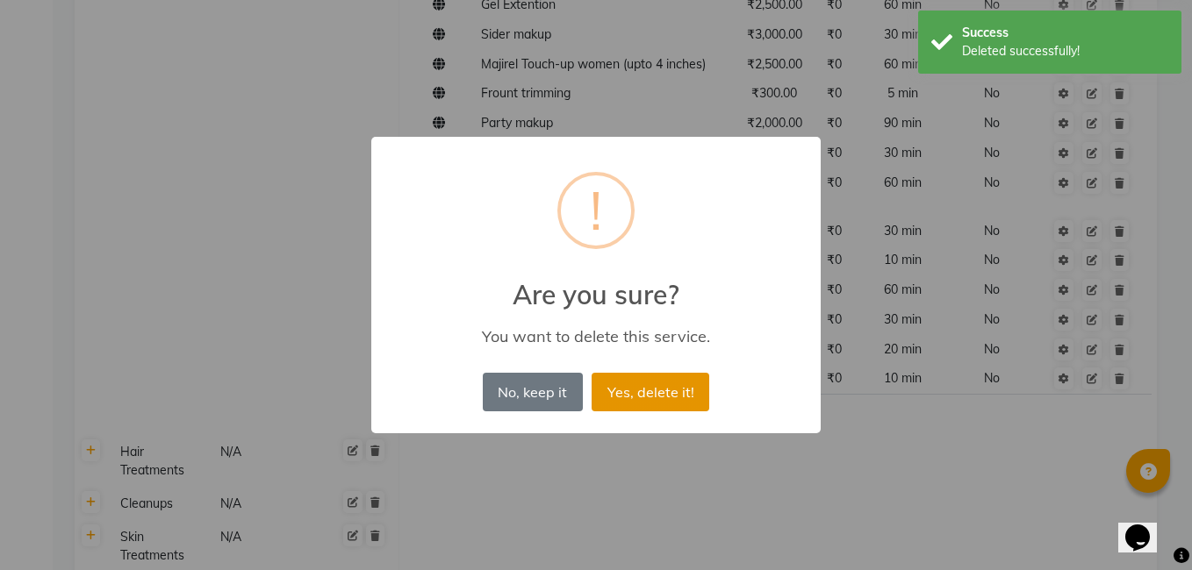
click at [657, 387] on button "Yes, delete it!" at bounding box center [651, 392] width 118 height 39
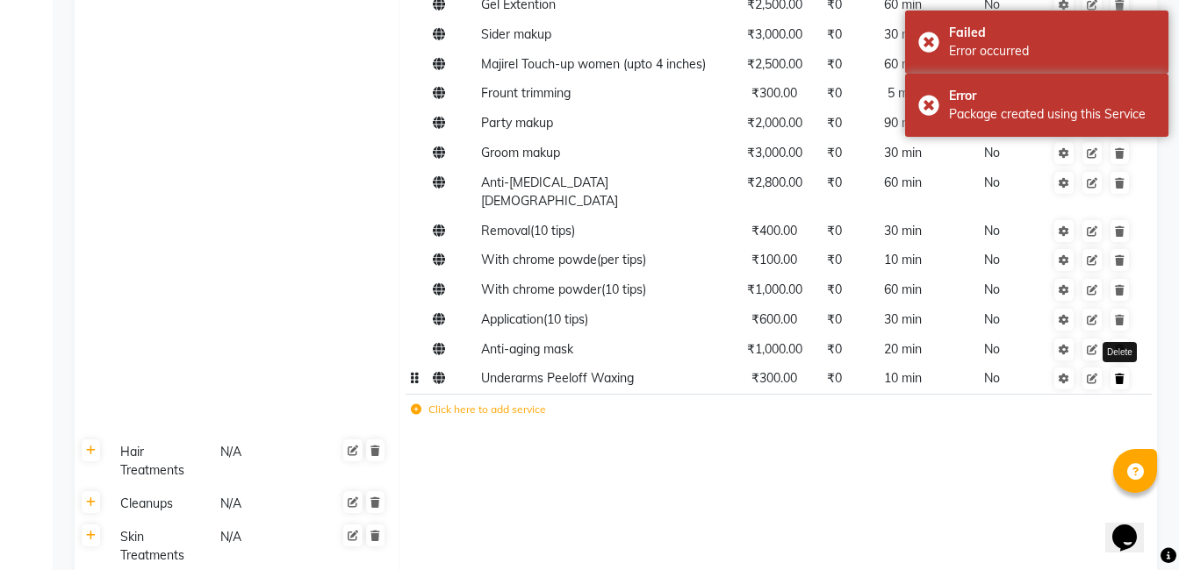
click at [1117, 368] on link at bounding box center [1119, 379] width 18 height 22
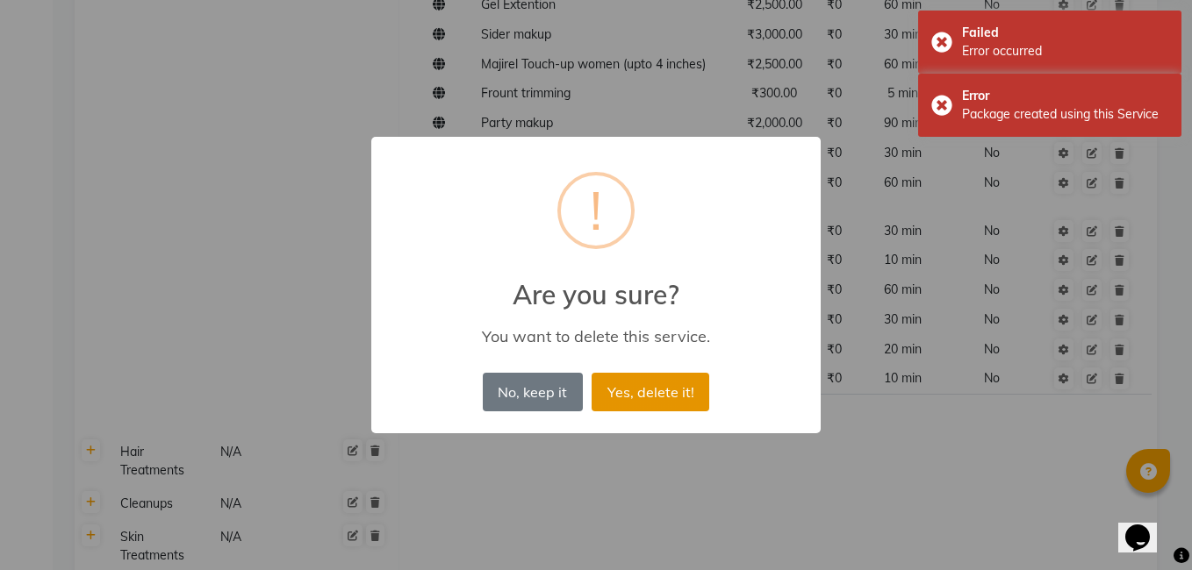
click at [639, 384] on button "Yes, delete it!" at bounding box center [651, 392] width 118 height 39
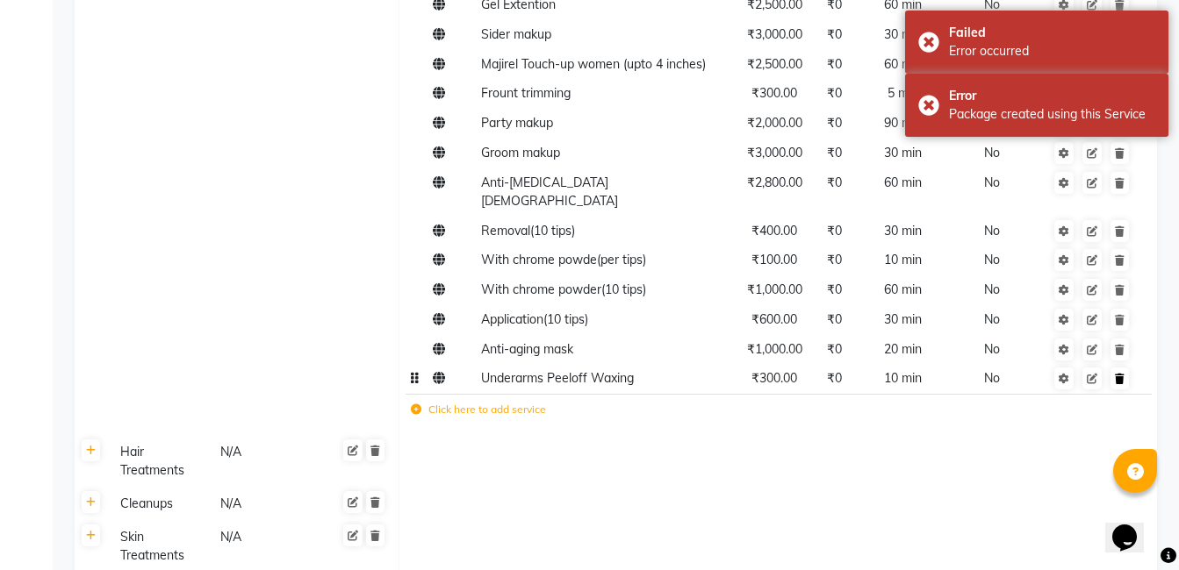
click at [1119, 374] on icon at bounding box center [1120, 379] width 10 height 11
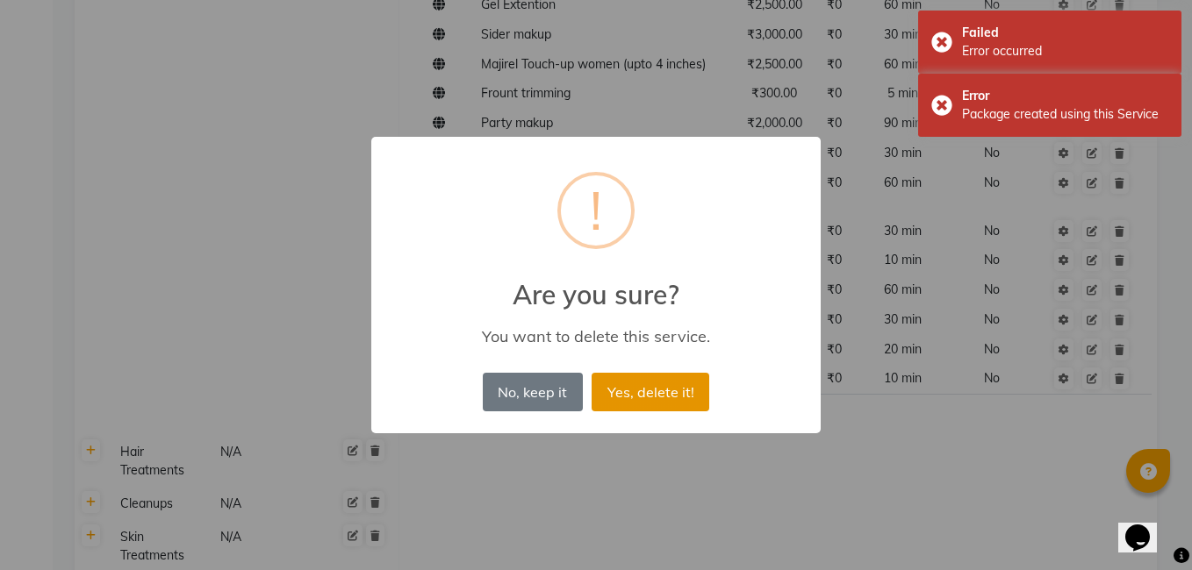
click at [638, 398] on button "Yes, delete it!" at bounding box center [651, 392] width 118 height 39
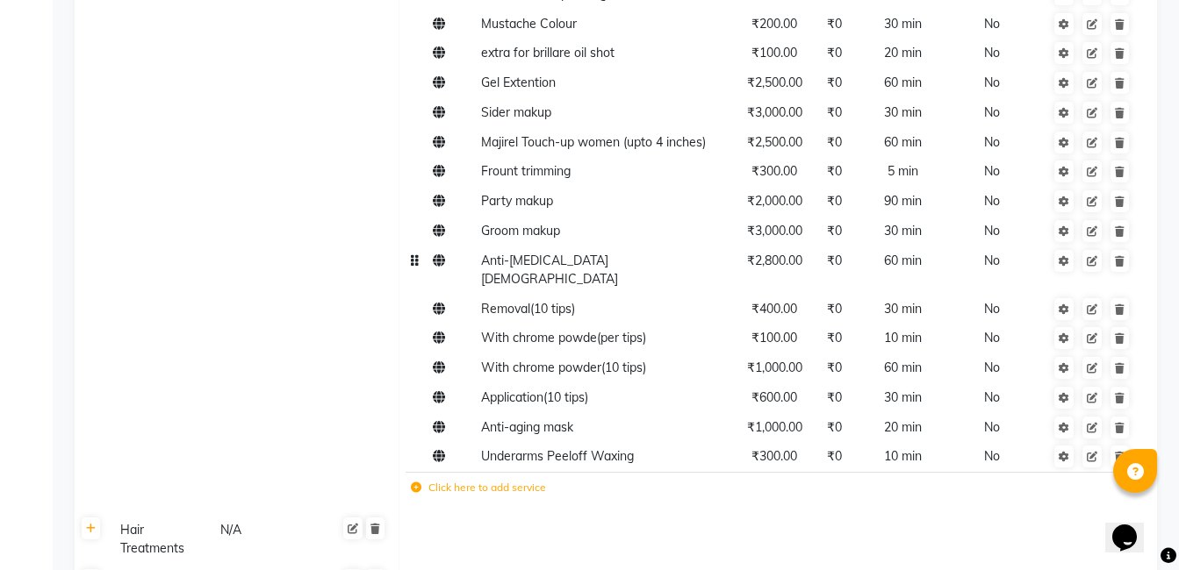
scroll to position [1595, 0]
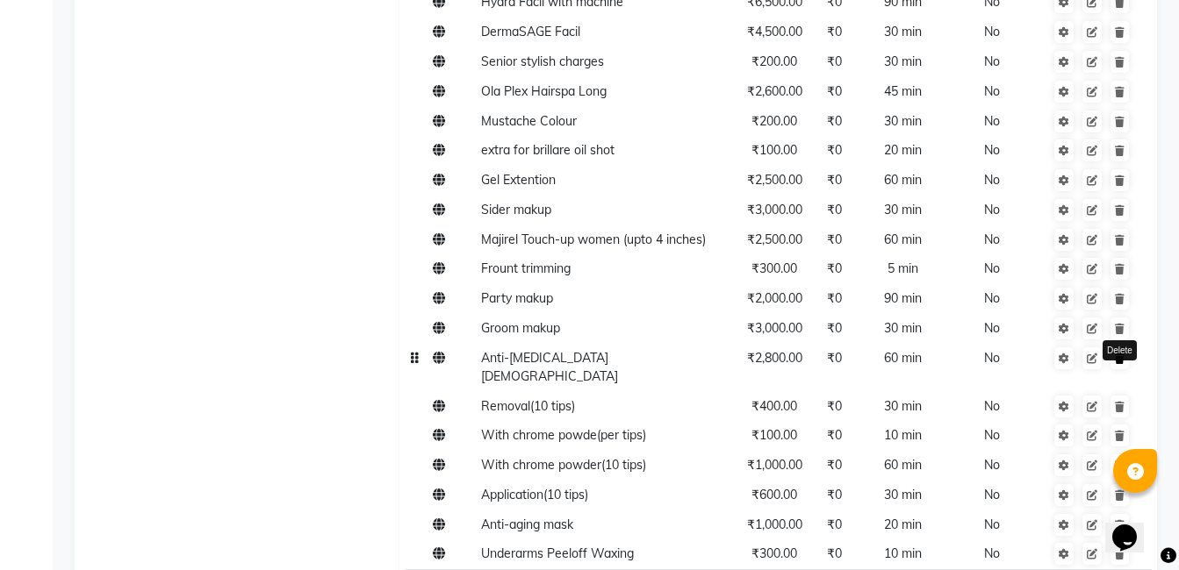
click at [1119, 354] on icon at bounding box center [1120, 359] width 10 height 11
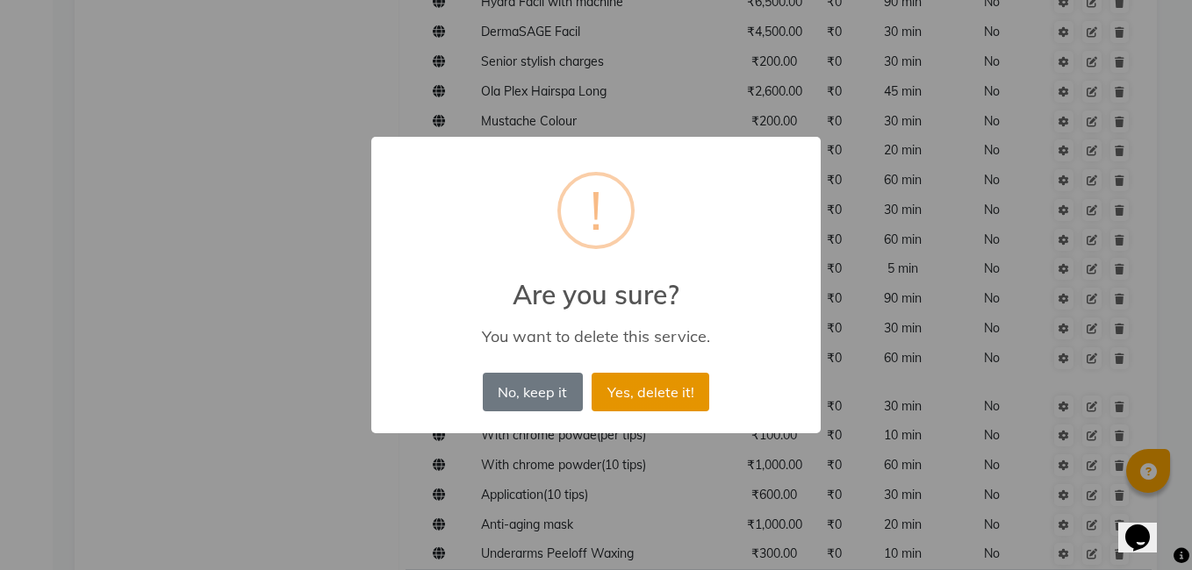
click at [633, 409] on button "Yes, delete it!" at bounding box center [651, 392] width 118 height 39
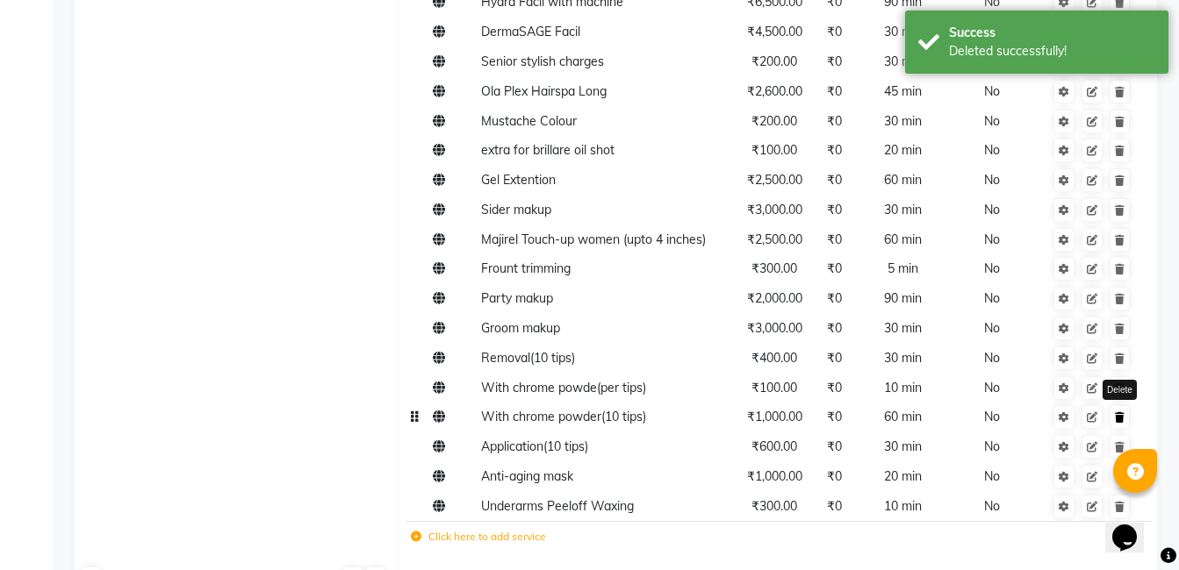
click at [1123, 412] on icon at bounding box center [1120, 417] width 10 height 11
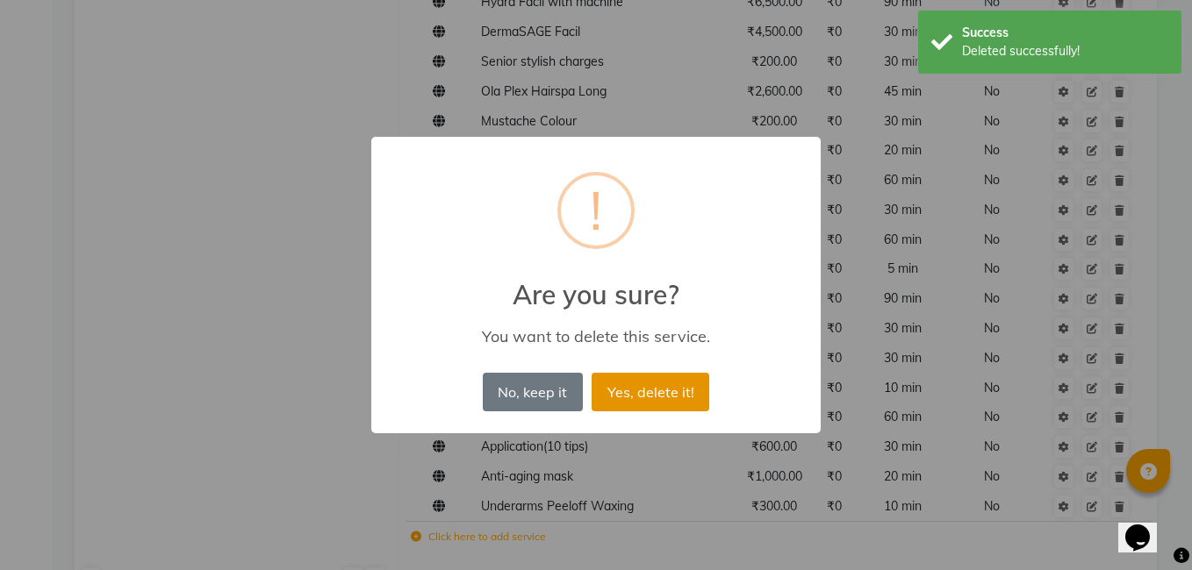
click at [656, 387] on button "Yes, delete it!" at bounding box center [651, 392] width 118 height 39
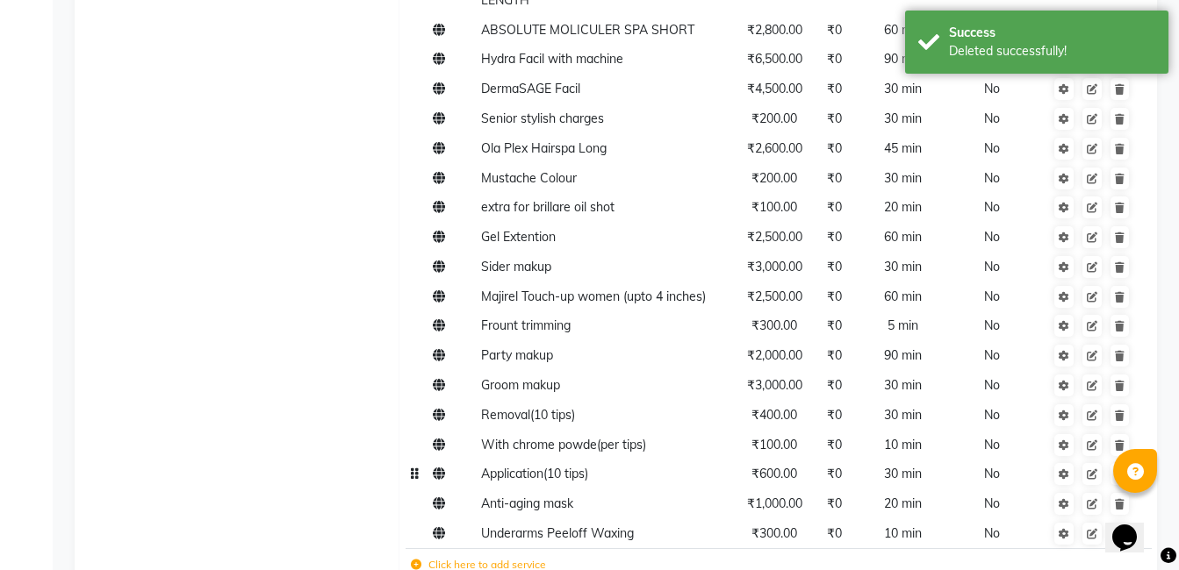
scroll to position [1507, 0]
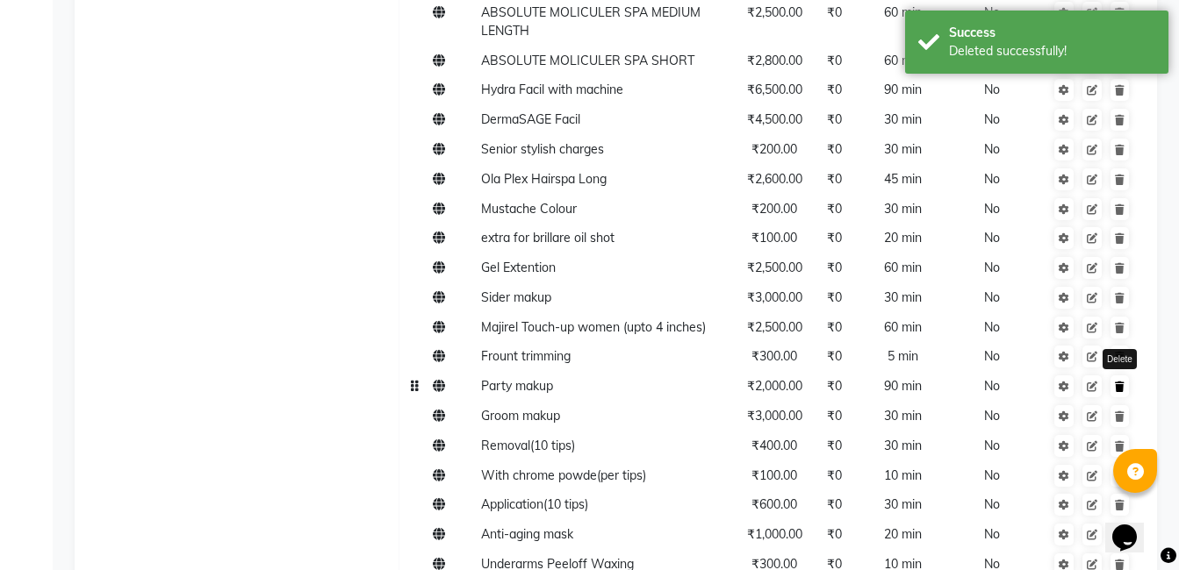
click at [1122, 382] on icon at bounding box center [1120, 387] width 10 height 11
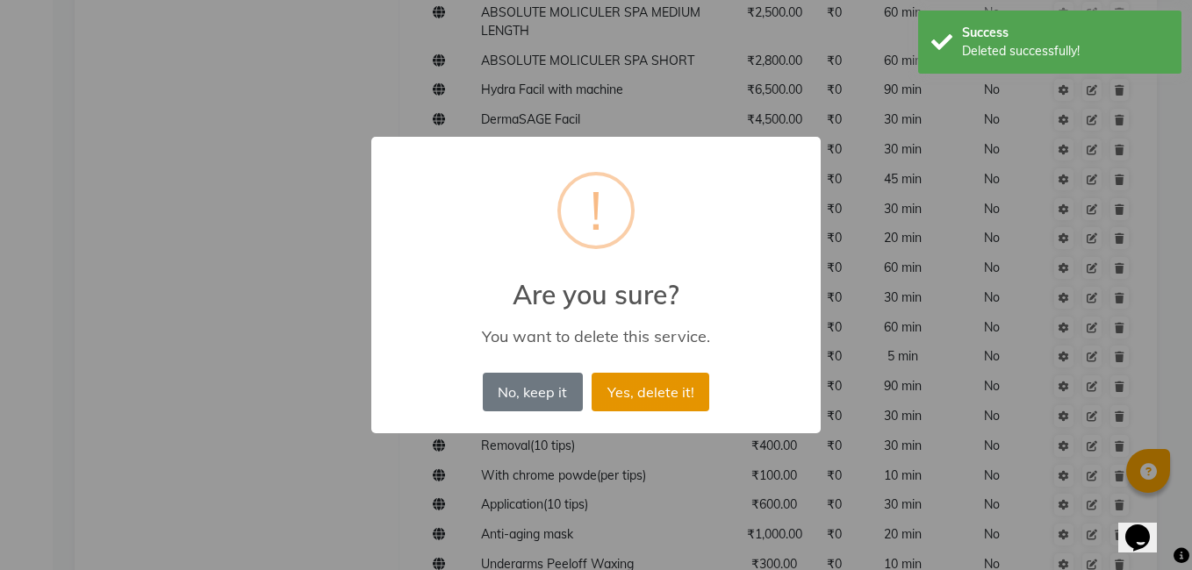
click at [643, 398] on button "Yes, delete it!" at bounding box center [651, 392] width 118 height 39
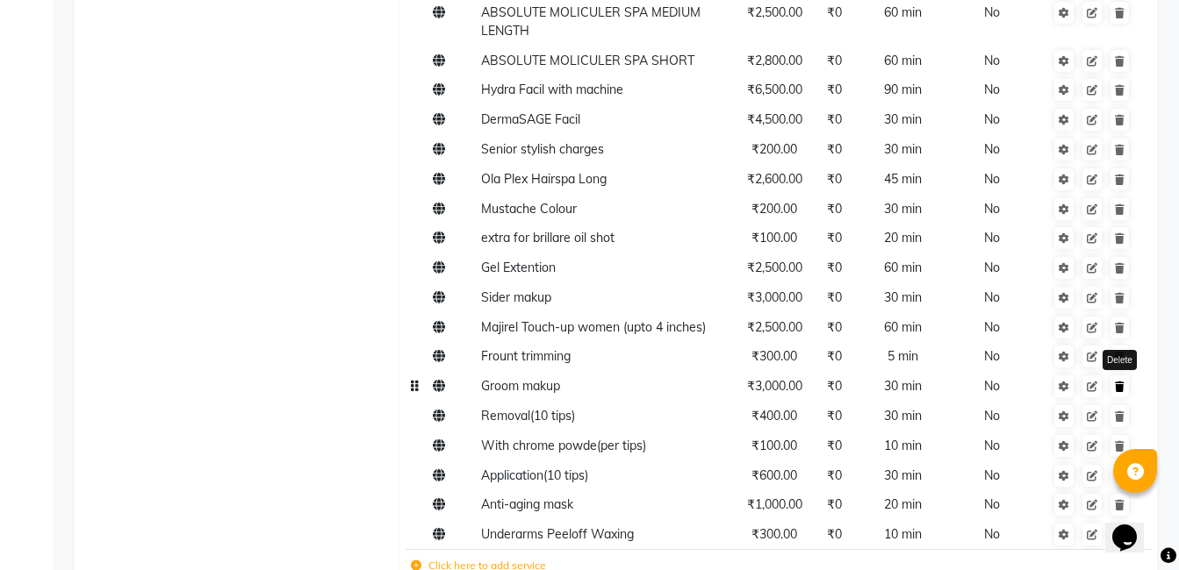
click at [1122, 382] on icon at bounding box center [1120, 387] width 10 height 11
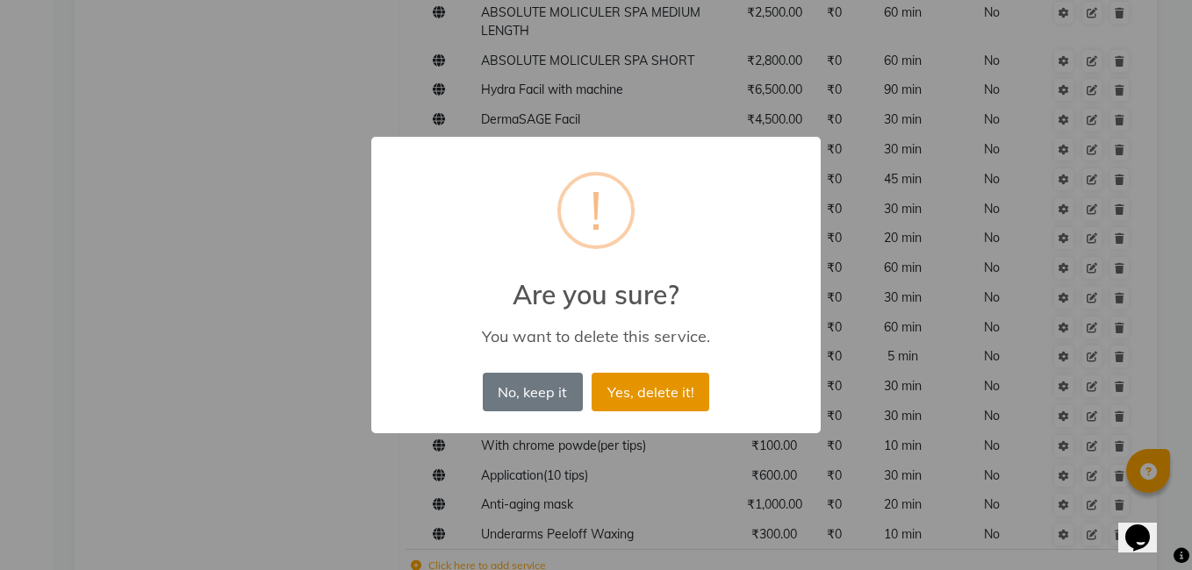
click at [649, 385] on button "Yes, delete it!" at bounding box center [651, 392] width 118 height 39
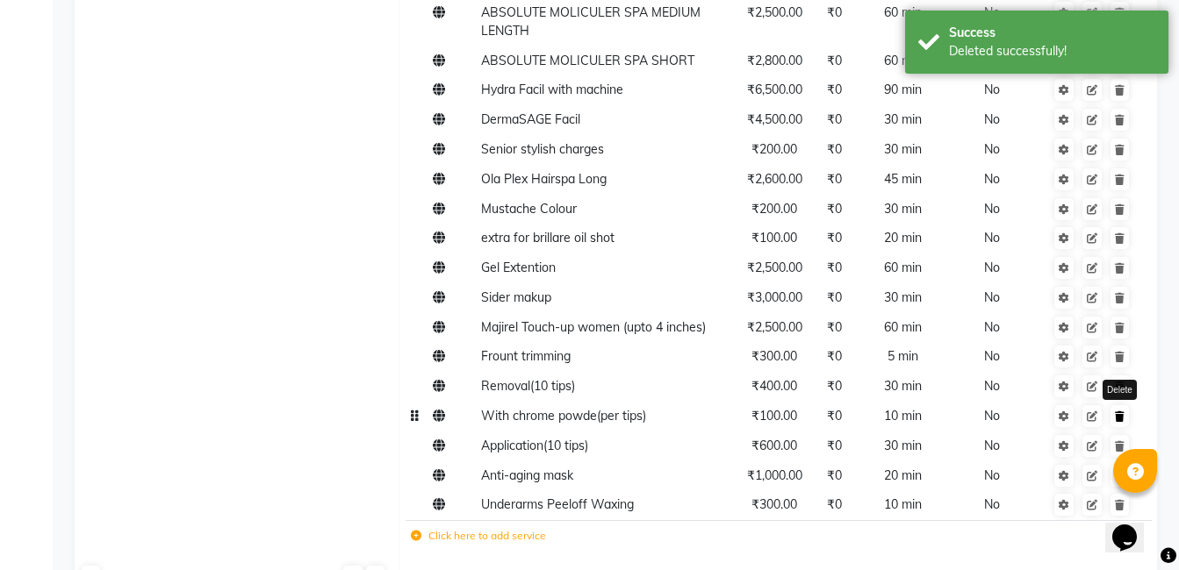
click at [1118, 412] on icon at bounding box center [1120, 417] width 10 height 11
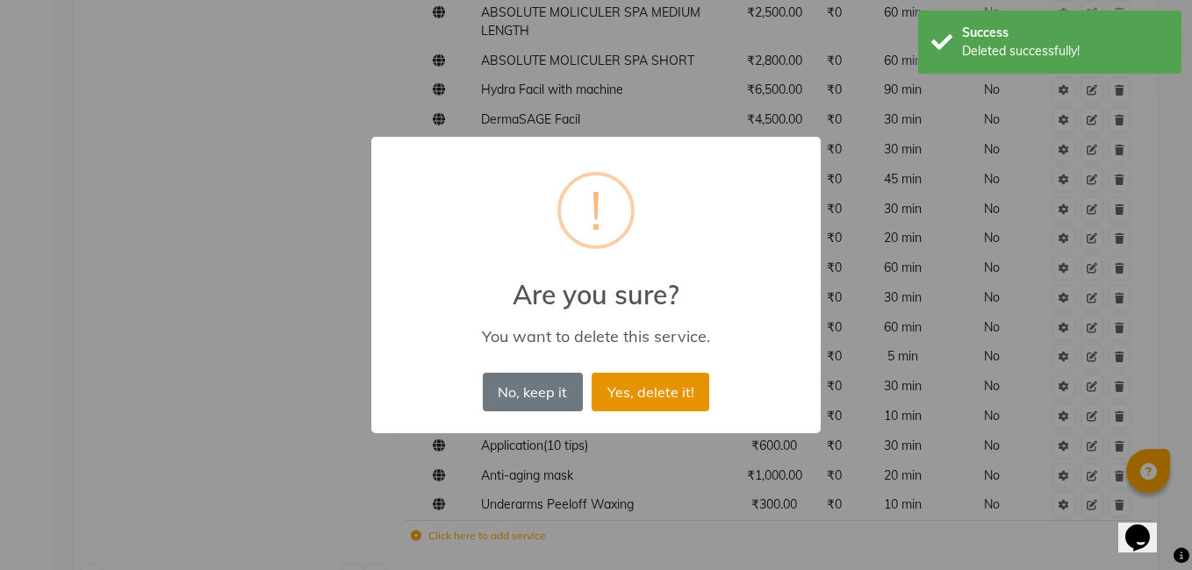
click at [680, 389] on button "Yes, delete it!" at bounding box center [651, 392] width 118 height 39
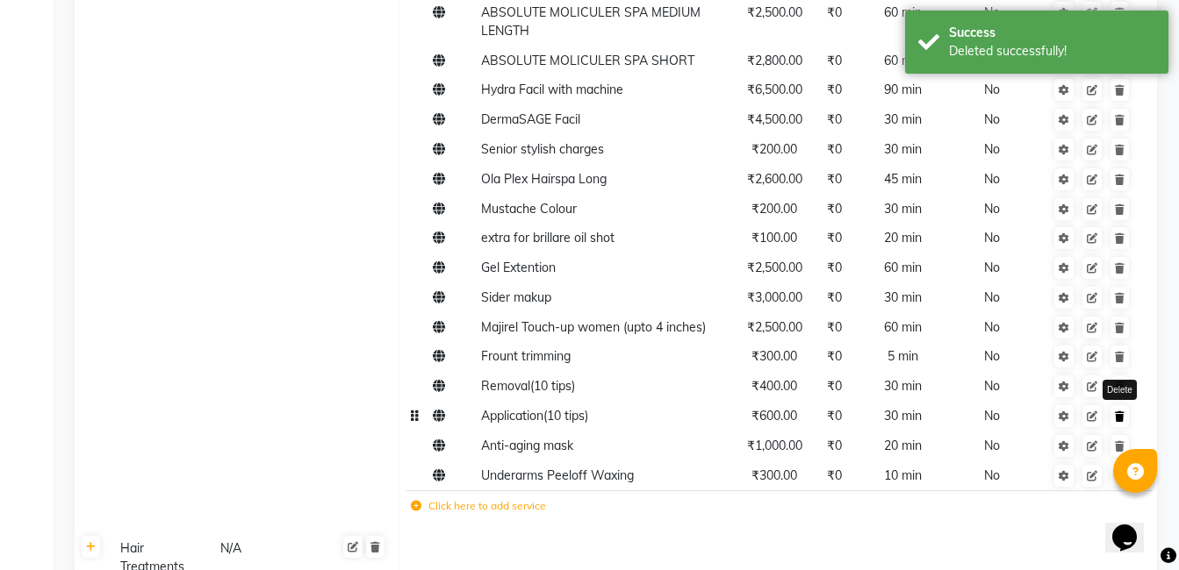
click at [1125, 405] on link at bounding box center [1119, 416] width 18 height 22
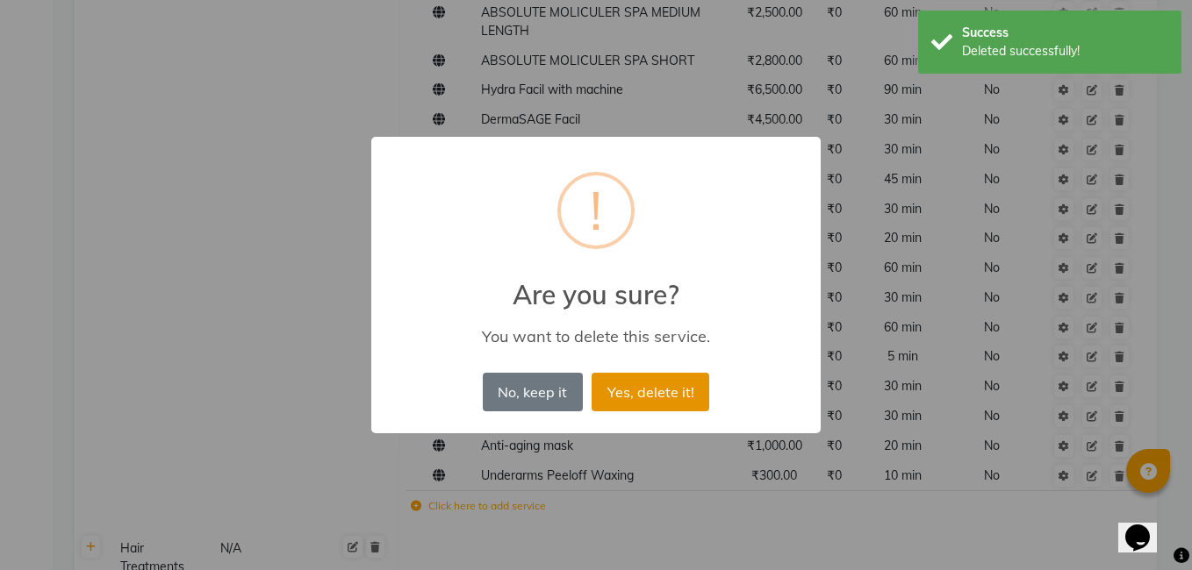
click at [653, 386] on button "Yes, delete it!" at bounding box center [651, 392] width 118 height 39
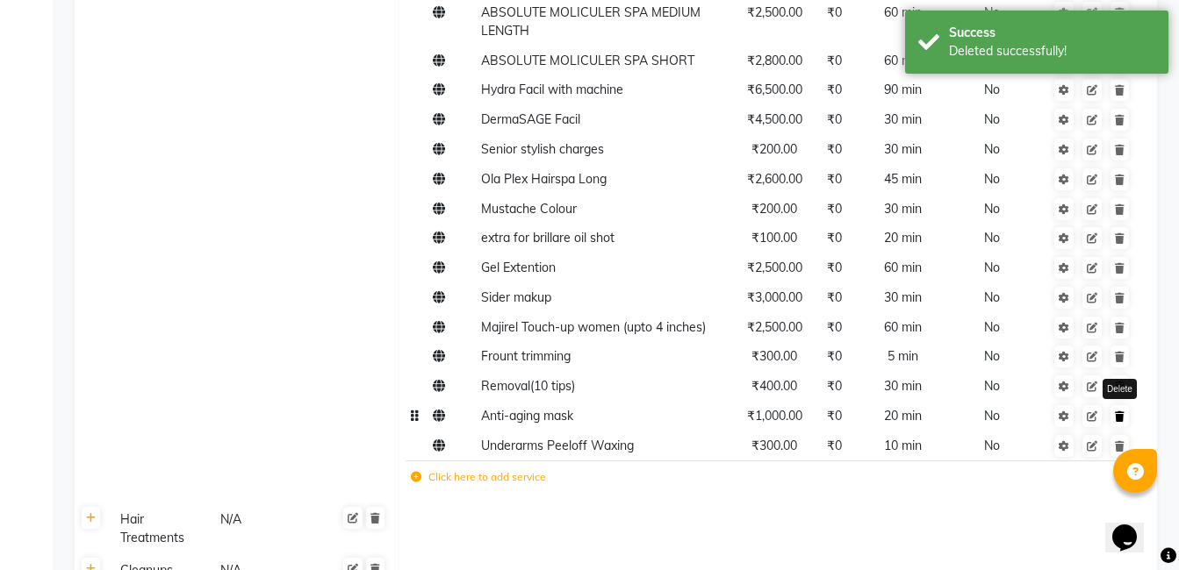
click at [1122, 412] on icon at bounding box center [1120, 417] width 10 height 11
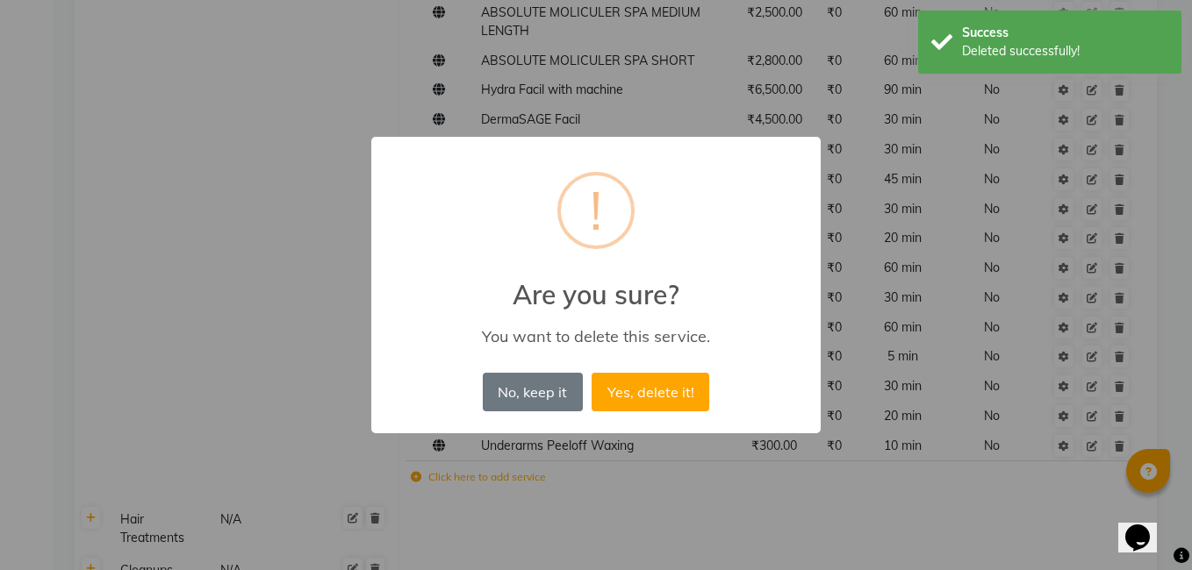
click at [689, 380] on button "Yes, delete it!" at bounding box center [651, 392] width 118 height 39
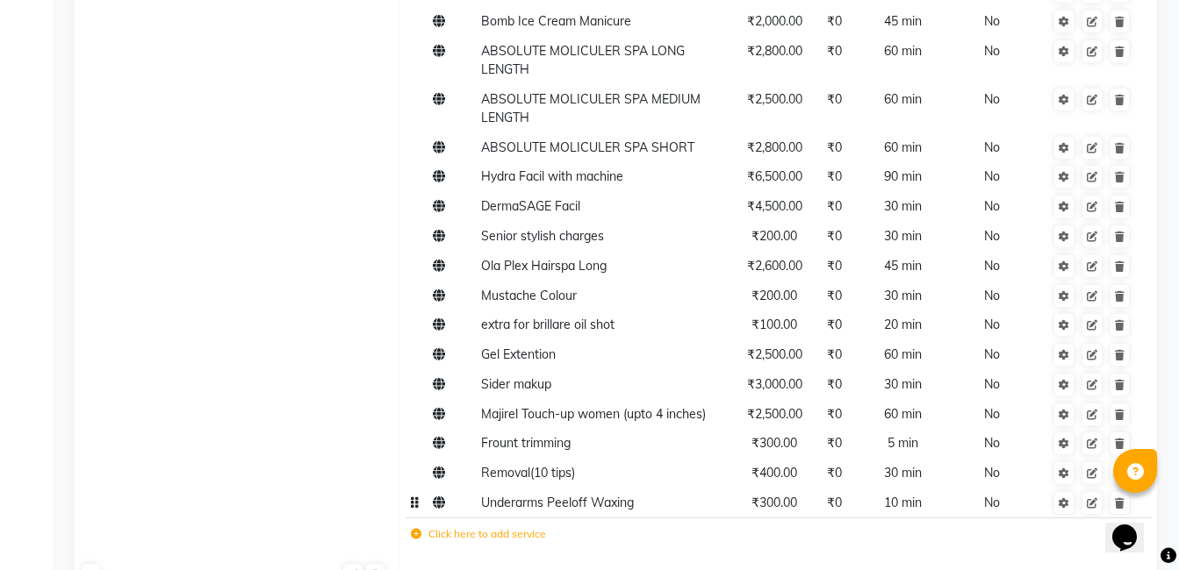
scroll to position [1331, 0]
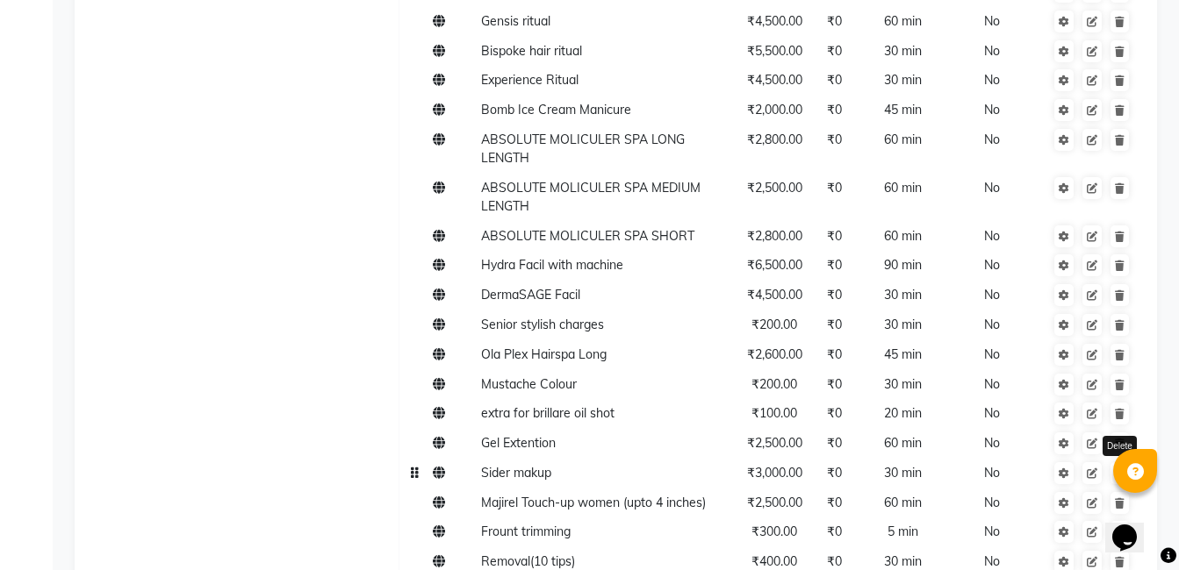
click at [1116, 469] on icon at bounding box center [1120, 474] width 10 height 11
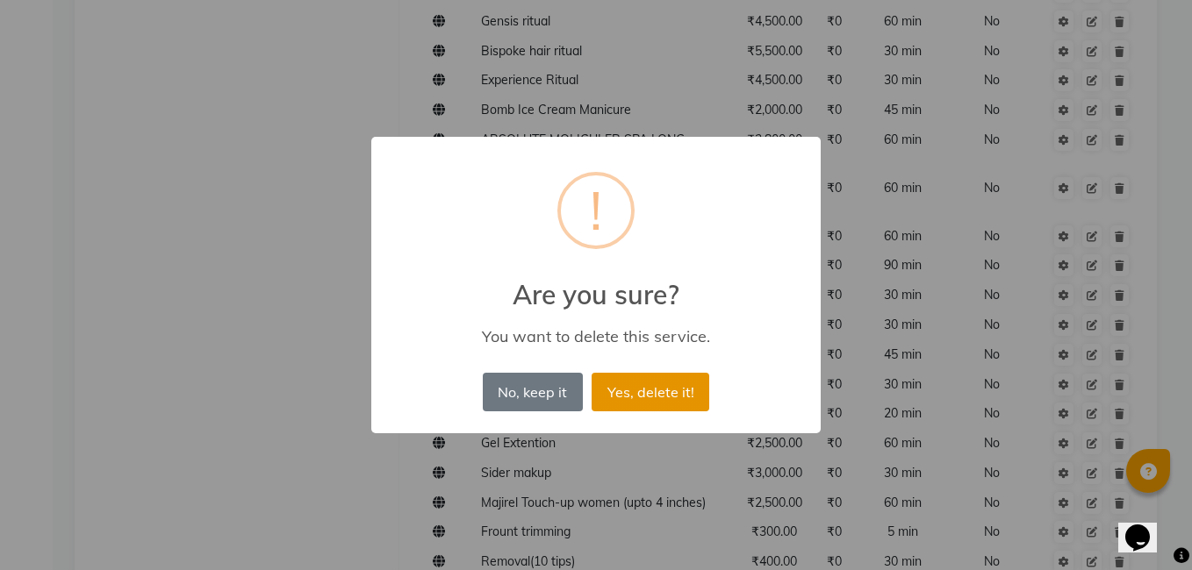
click at [675, 388] on button "Yes, delete it!" at bounding box center [651, 392] width 118 height 39
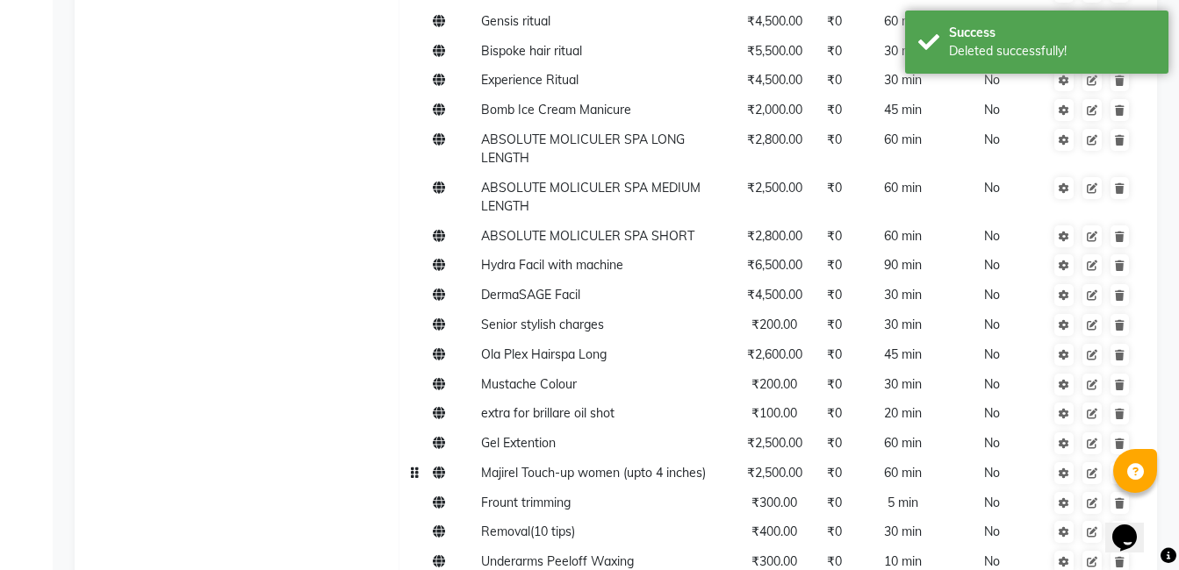
click at [1124, 458] on td at bounding box center [1092, 473] width 96 height 30
click at [1126, 463] on link at bounding box center [1119, 474] width 18 height 22
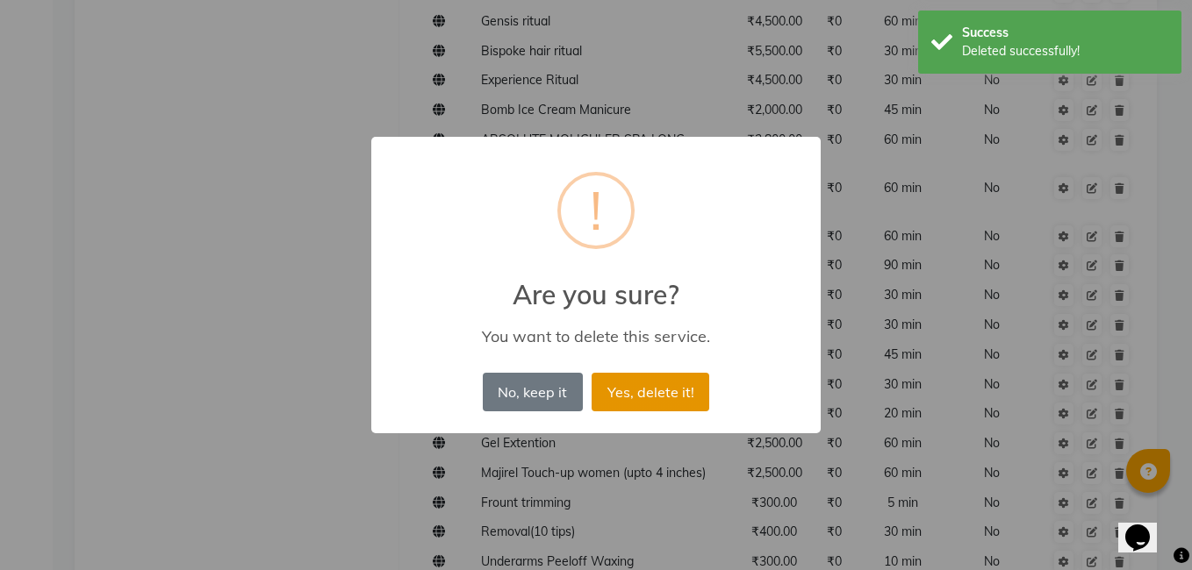
click at [649, 395] on button "Yes, delete it!" at bounding box center [651, 392] width 118 height 39
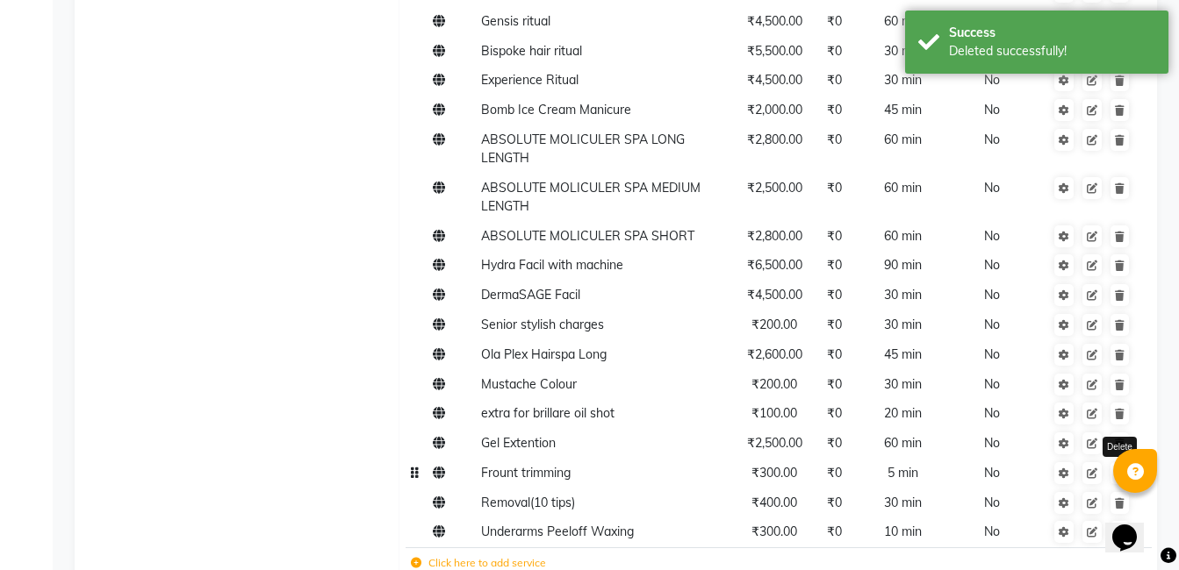
click at [1123, 463] on link at bounding box center [1119, 474] width 18 height 22
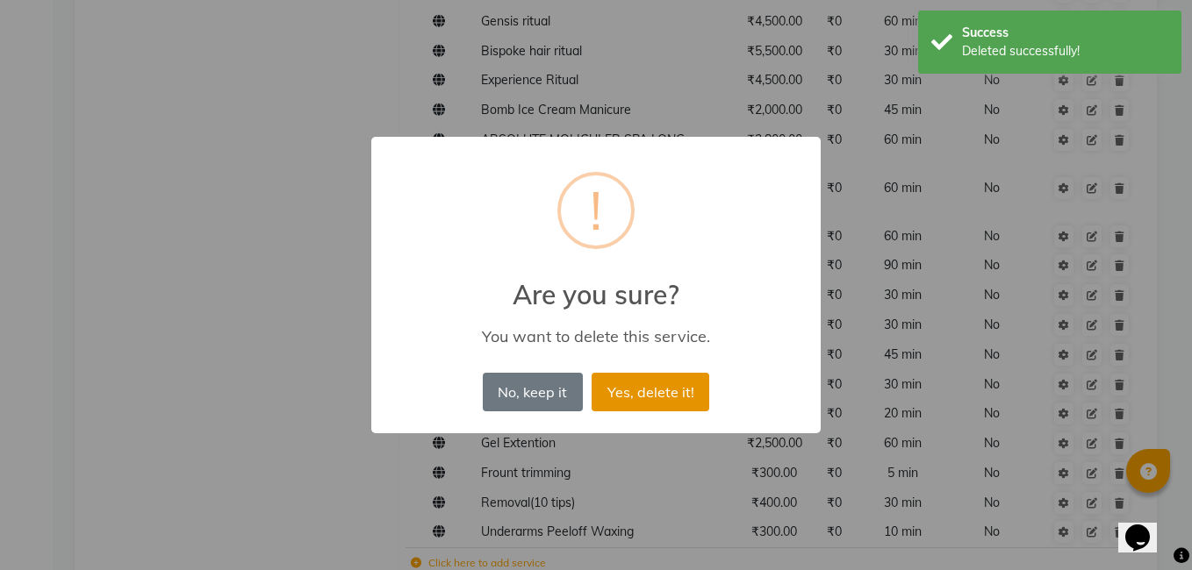
click at [660, 395] on button "Yes, delete it!" at bounding box center [651, 392] width 118 height 39
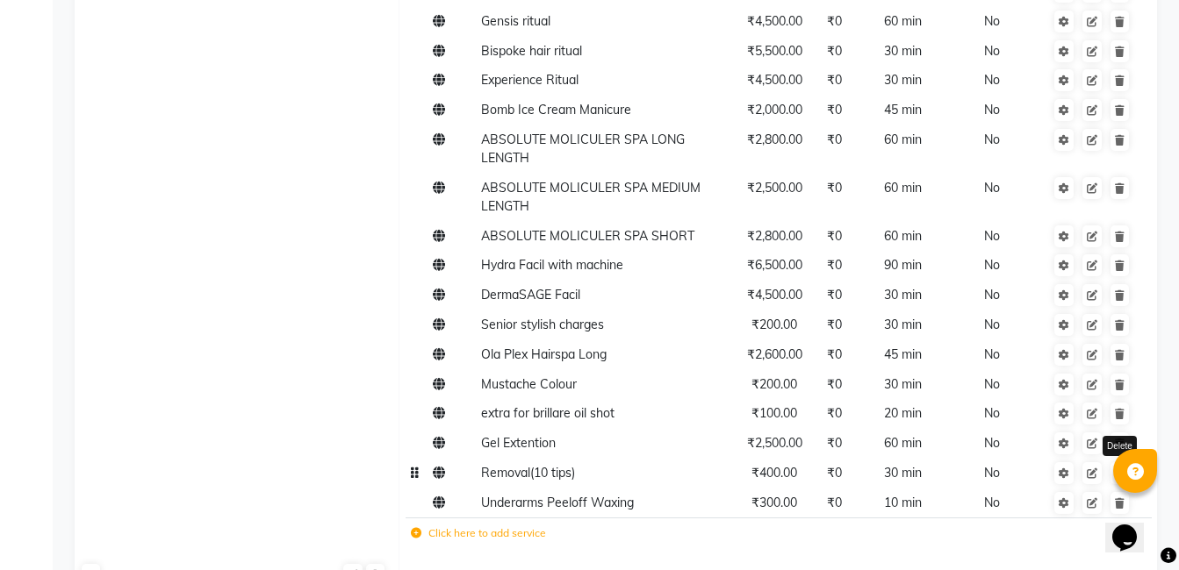
click at [1118, 463] on link at bounding box center [1119, 474] width 18 height 22
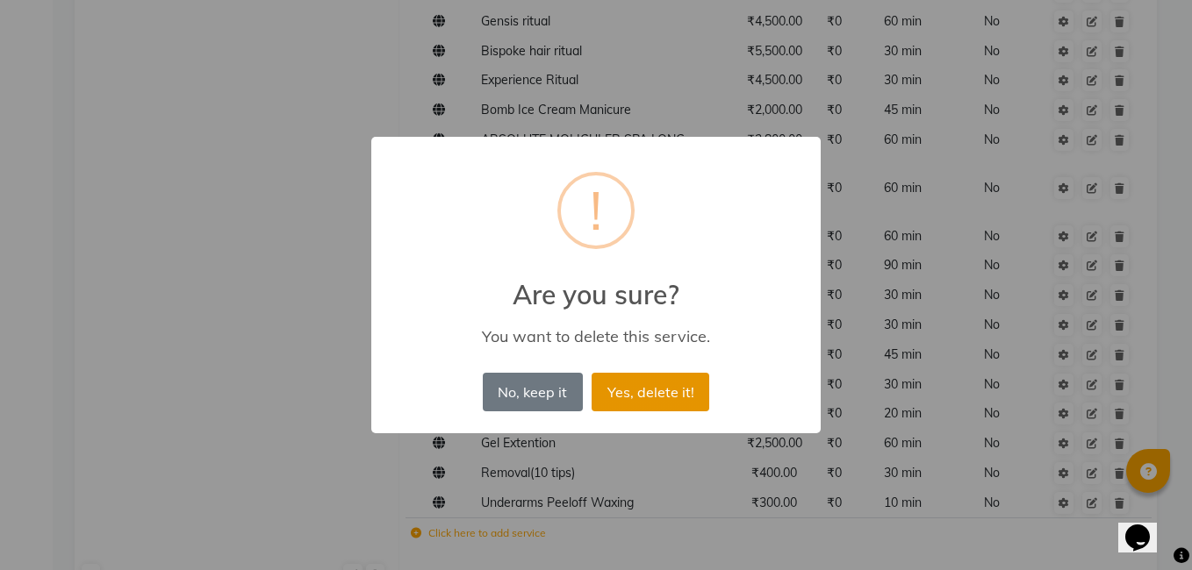
click at [623, 402] on button "Yes, delete it!" at bounding box center [651, 392] width 118 height 39
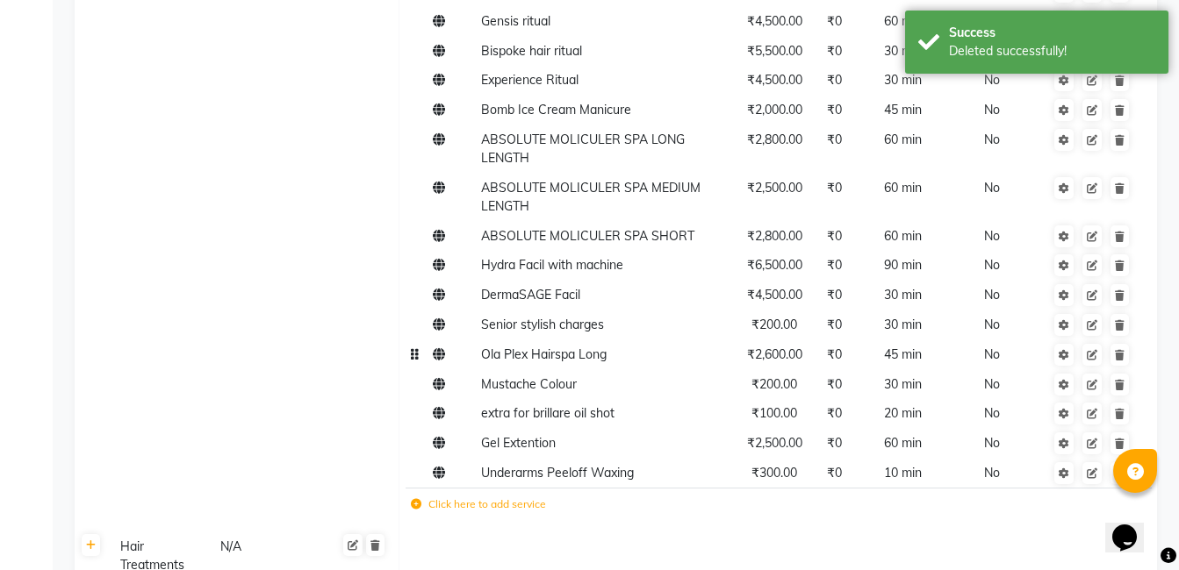
click at [1123, 340] on td at bounding box center [1092, 355] width 96 height 30
click at [1122, 350] on icon at bounding box center [1120, 355] width 10 height 11
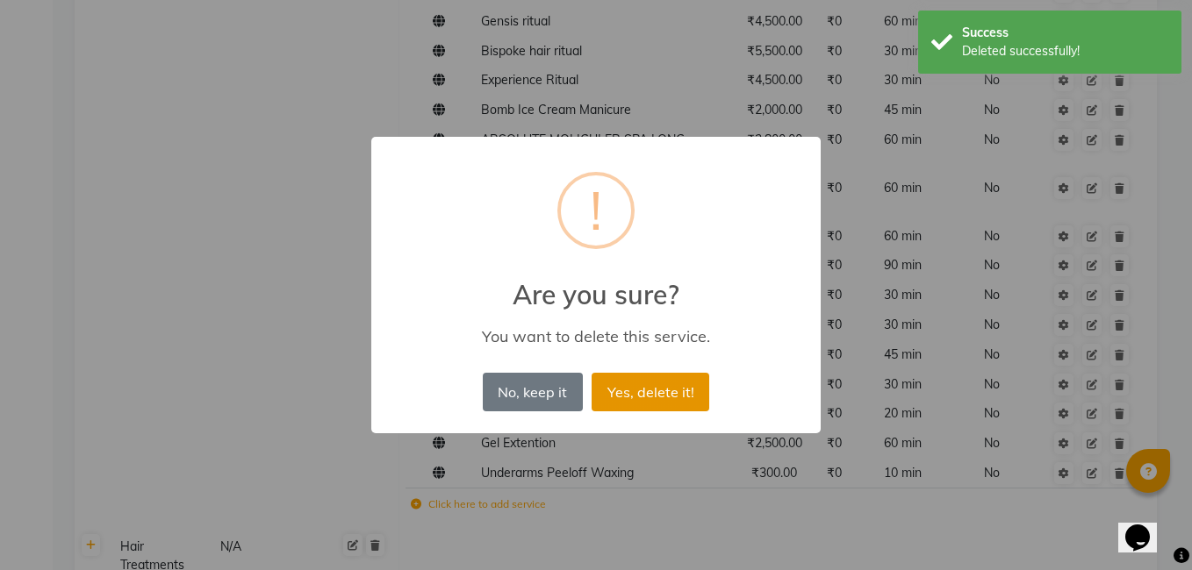
click at [660, 398] on button "Yes, delete it!" at bounding box center [651, 392] width 118 height 39
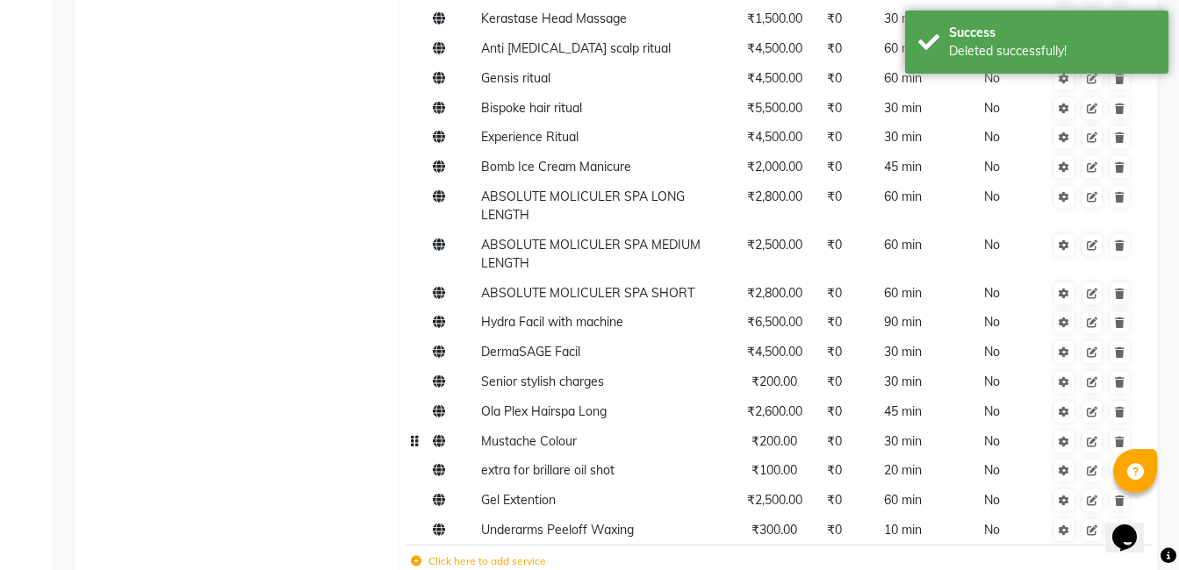
scroll to position [1244, 0]
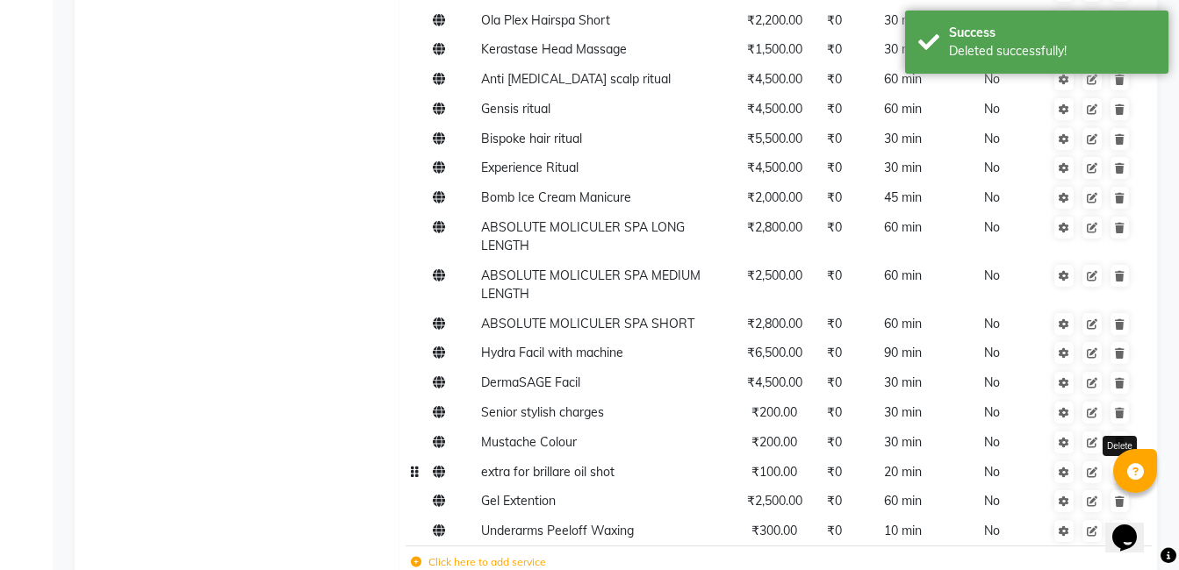
click at [1121, 462] on link at bounding box center [1119, 473] width 18 height 22
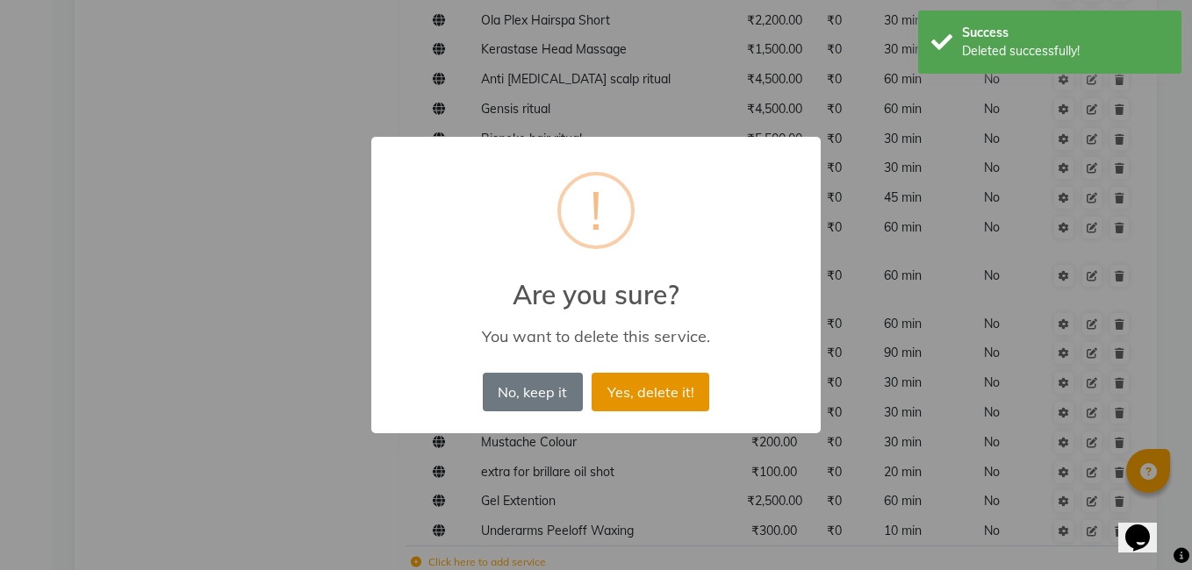
click at [643, 393] on button "Yes, delete it!" at bounding box center [651, 392] width 118 height 39
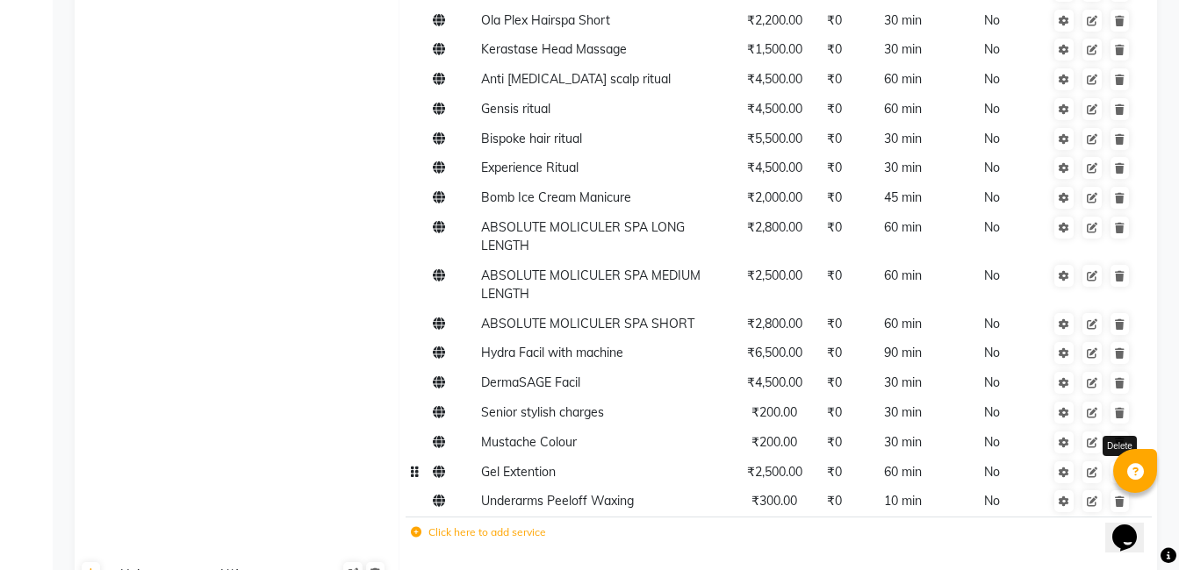
click at [1126, 462] on link at bounding box center [1119, 473] width 18 height 22
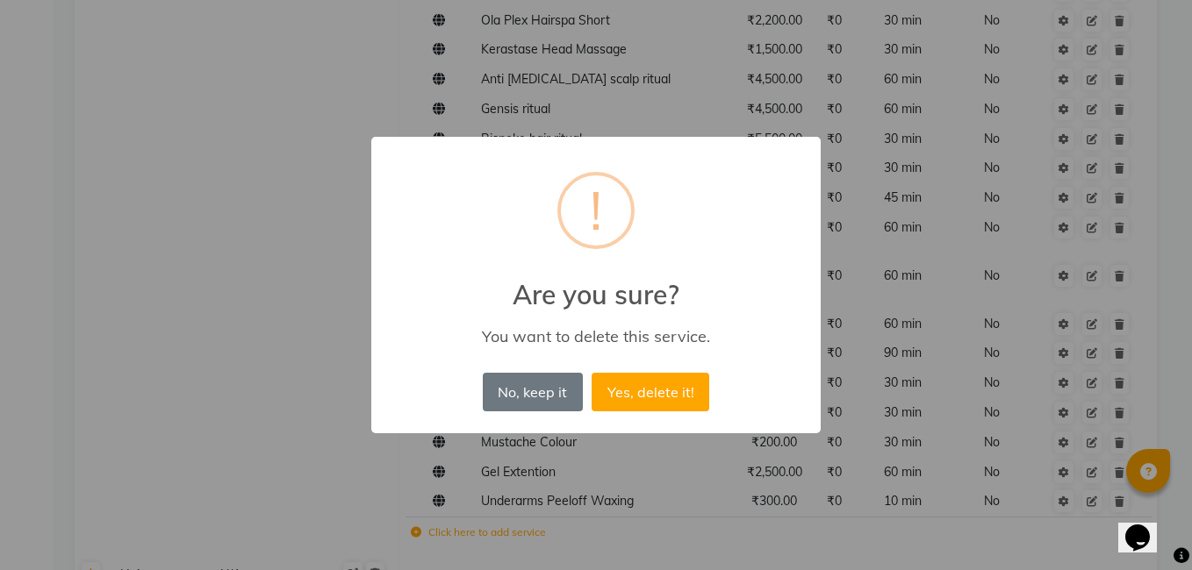
click at [701, 371] on div "No, keep it No Yes, delete it!" at bounding box center [595, 392] width 235 height 47
click at [661, 391] on button "Yes, delete it!" at bounding box center [651, 392] width 118 height 39
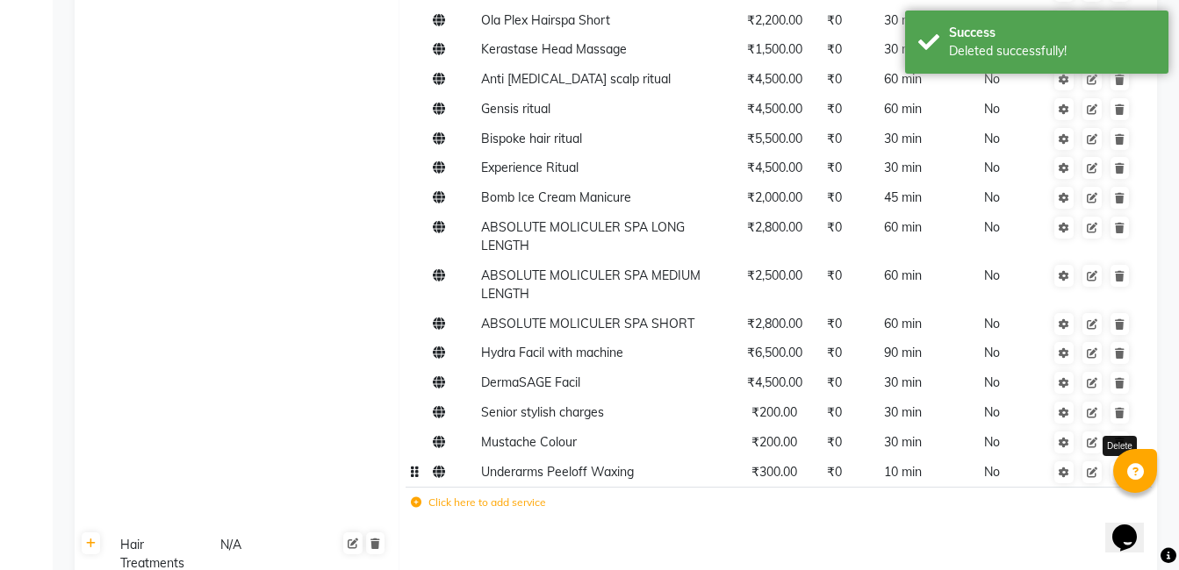
click at [1117, 462] on link at bounding box center [1119, 473] width 18 height 22
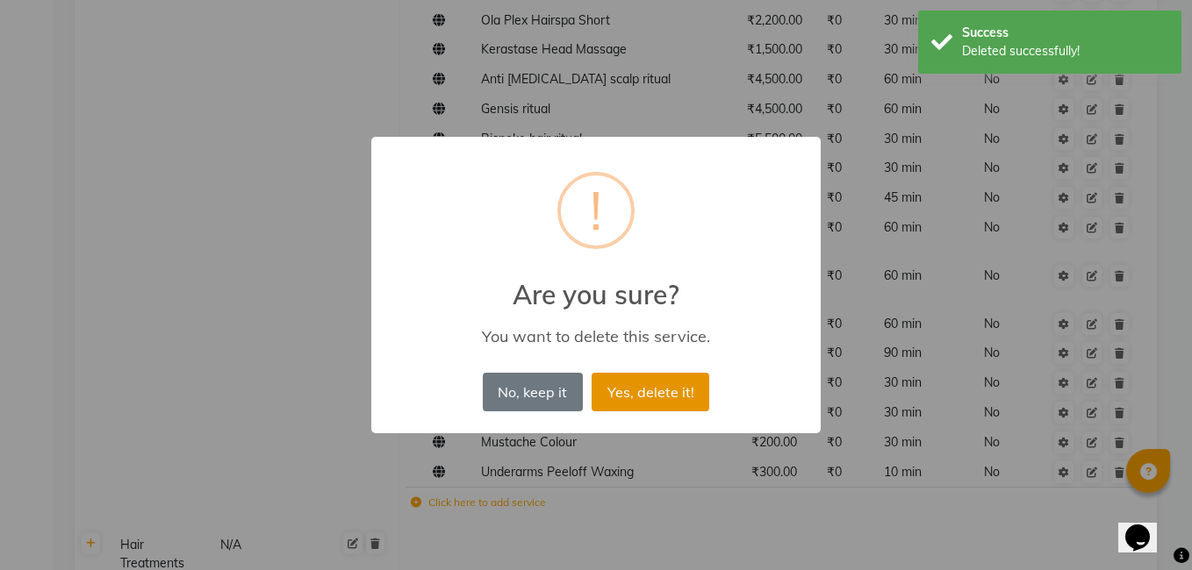
click at [692, 390] on button "Yes, delete it!" at bounding box center [651, 392] width 118 height 39
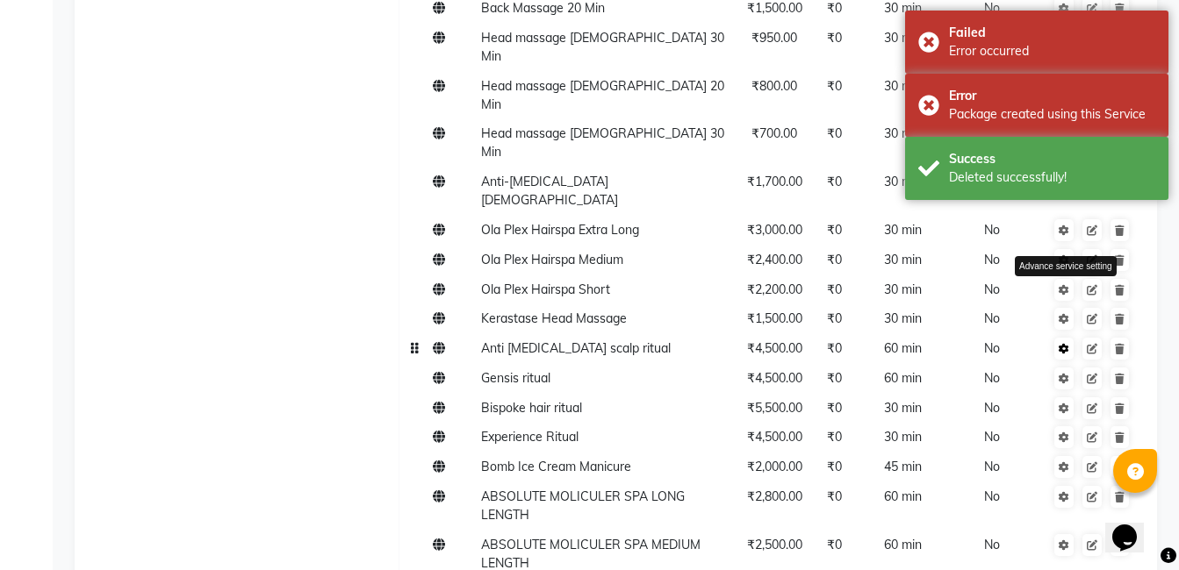
scroll to position [893, 0]
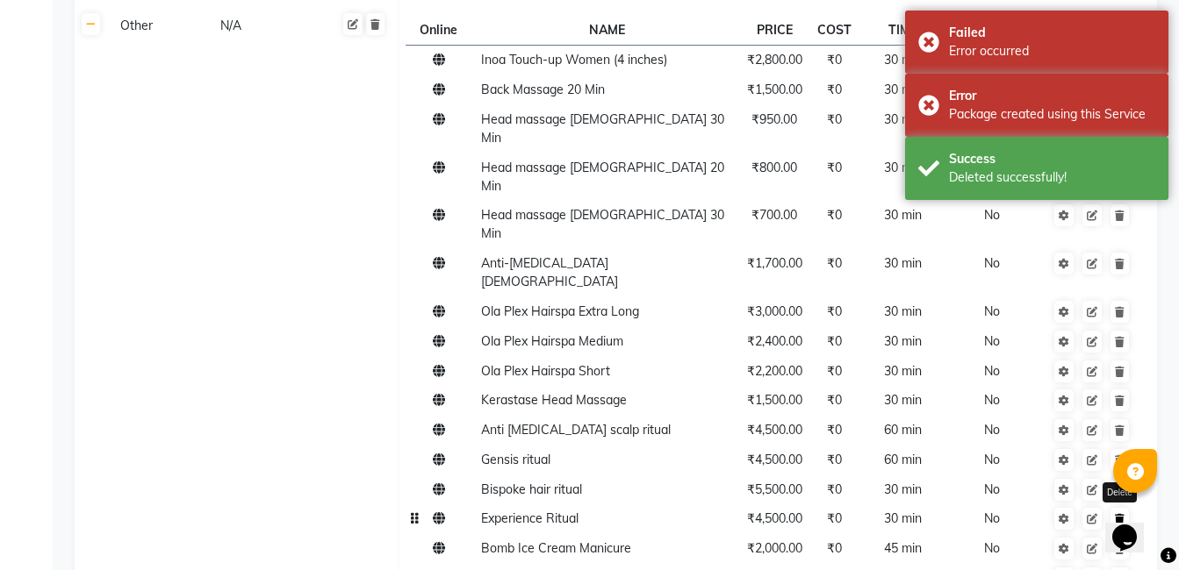
click at [1120, 514] on icon at bounding box center [1120, 519] width 10 height 11
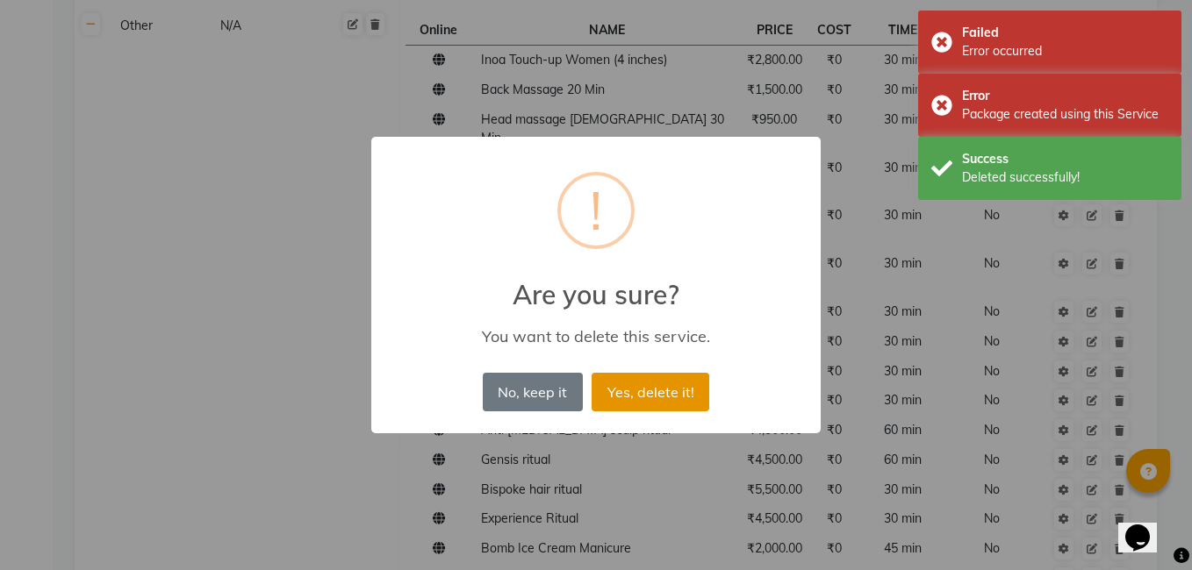
click at [660, 394] on button "Yes, delete it!" at bounding box center [651, 392] width 118 height 39
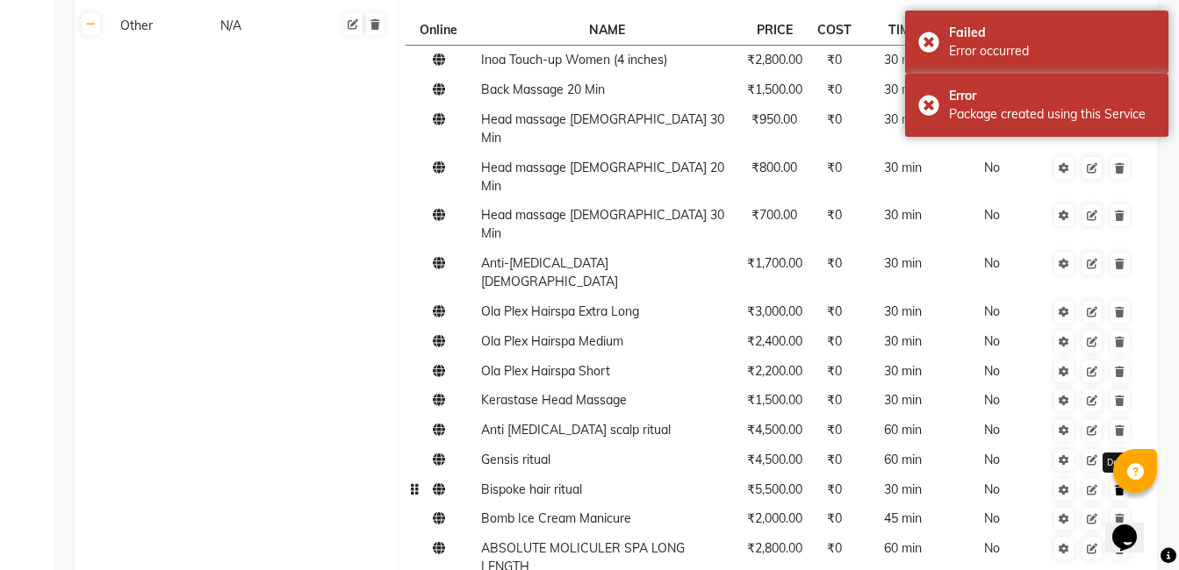
click at [1122, 485] on icon at bounding box center [1120, 490] width 10 height 11
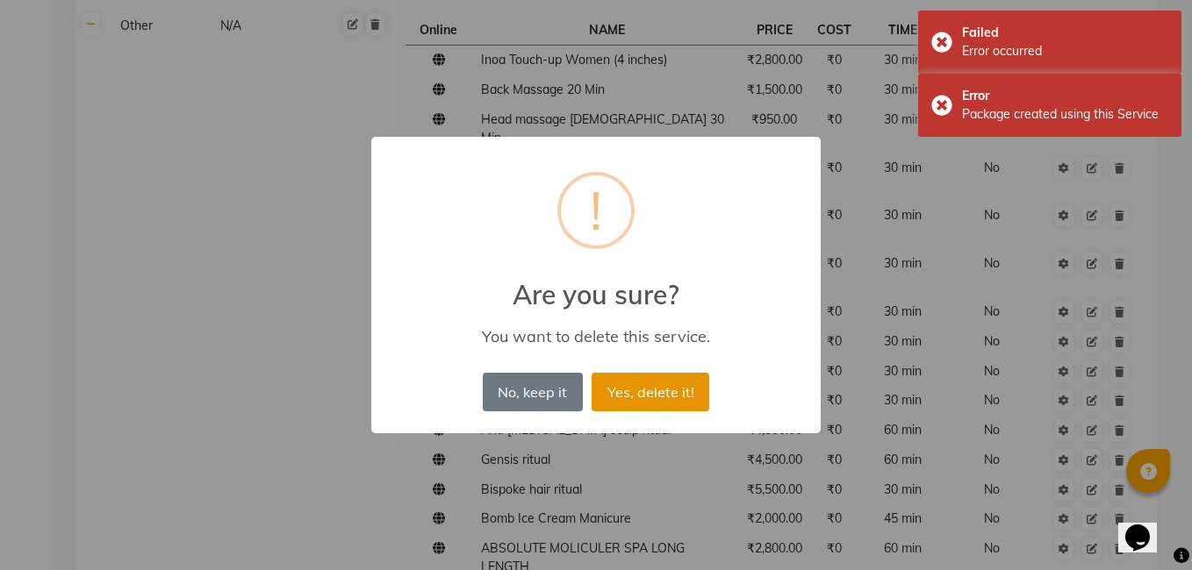
click at [647, 388] on button "Yes, delete it!" at bounding box center [651, 392] width 118 height 39
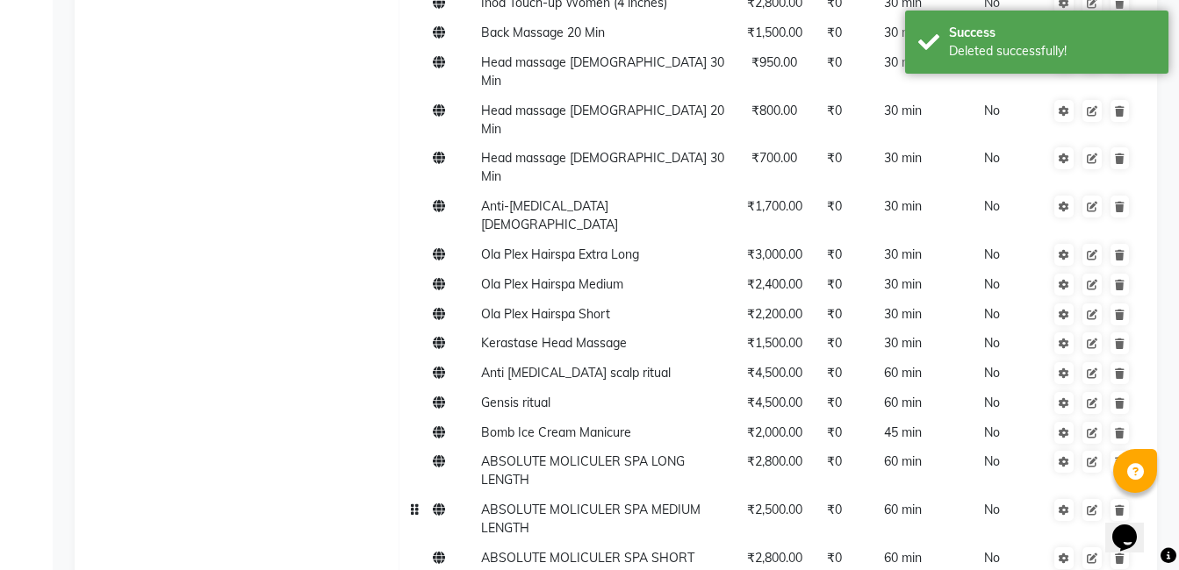
scroll to position [980, 0]
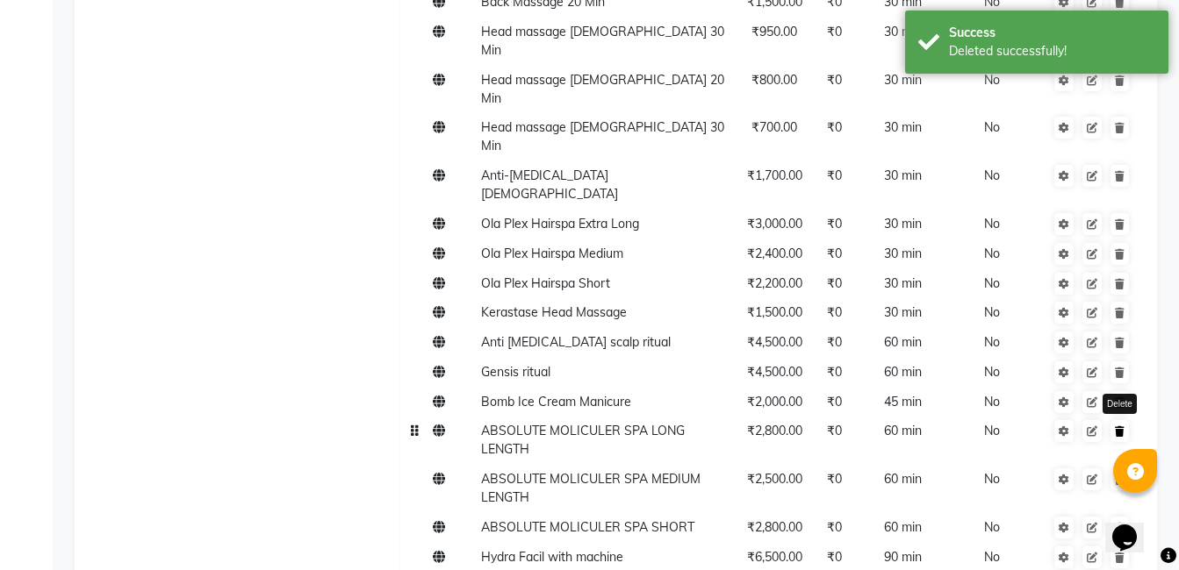
click at [1123, 420] on link at bounding box center [1119, 431] width 18 height 22
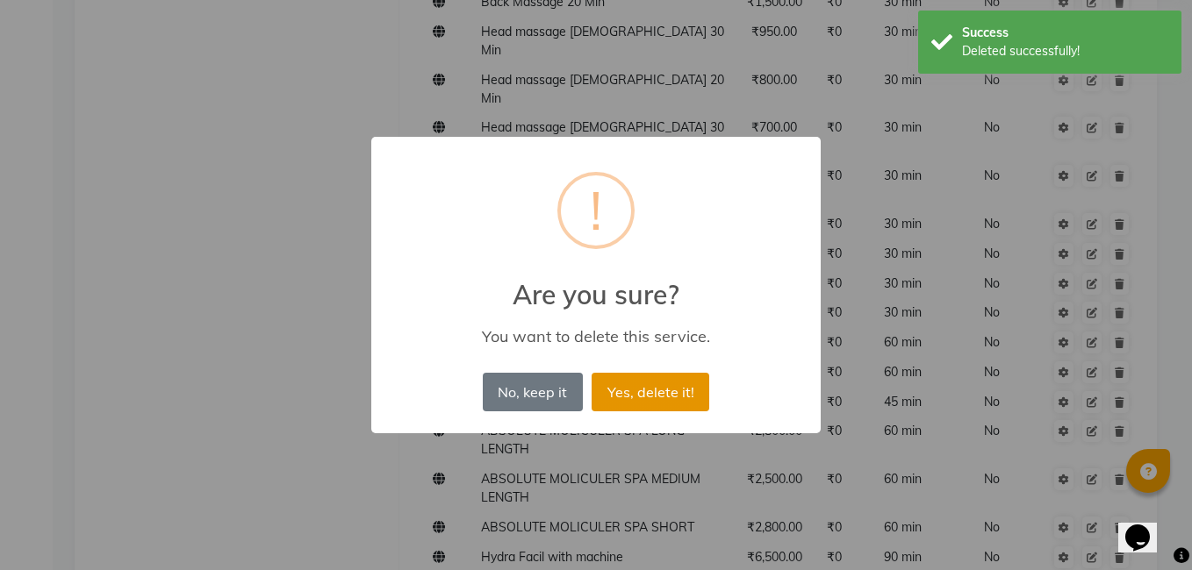
click at [692, 391] on button "Yes, delete it!" at bounding box center [651, 392] width 118 height 39
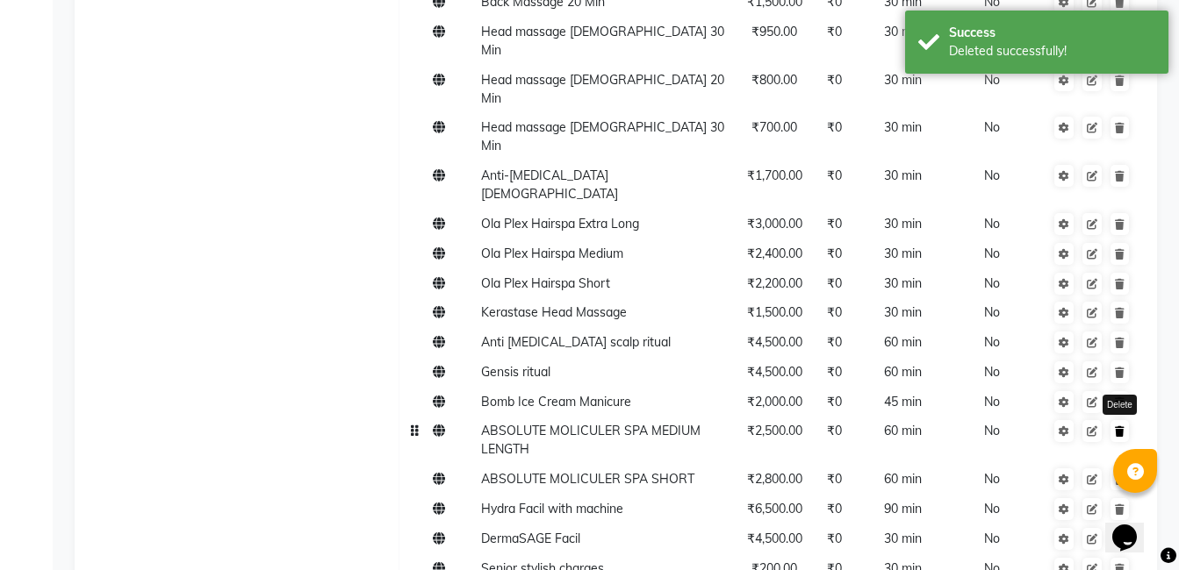
click at [1122, 420] on link at bounding box center [1119, 431] width 18 height 22
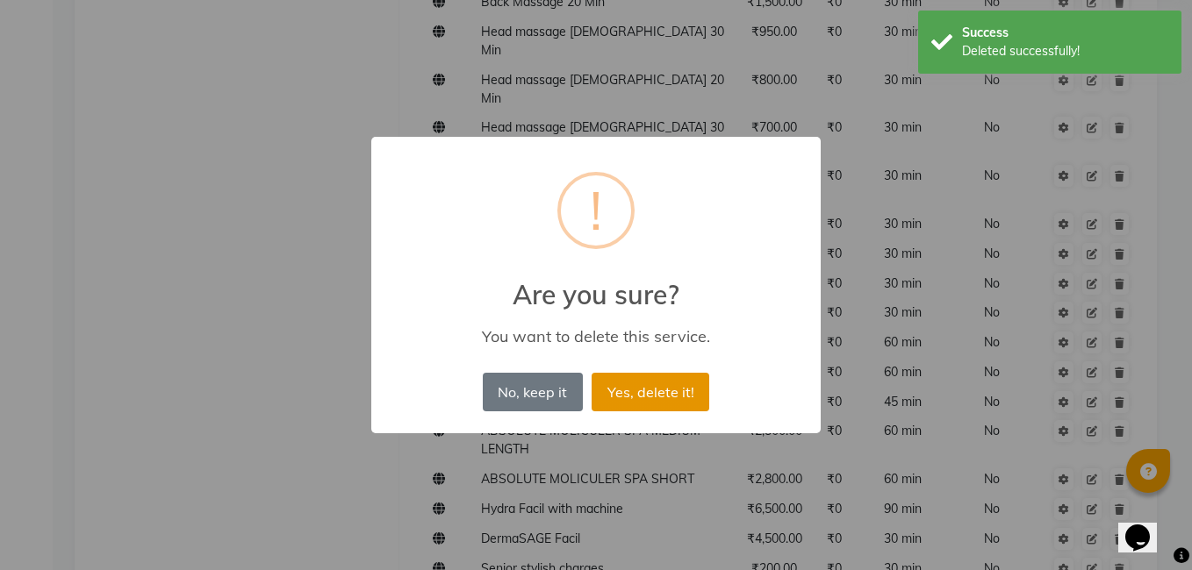
drag, startPoint x: 688, startPoint y: 377, endPoint x: 670, endPoint y: 373, distance: 18.9
click at [688, 378] on button "Yes, delete it!" at bounding box center [651, 392] width 118 height 39
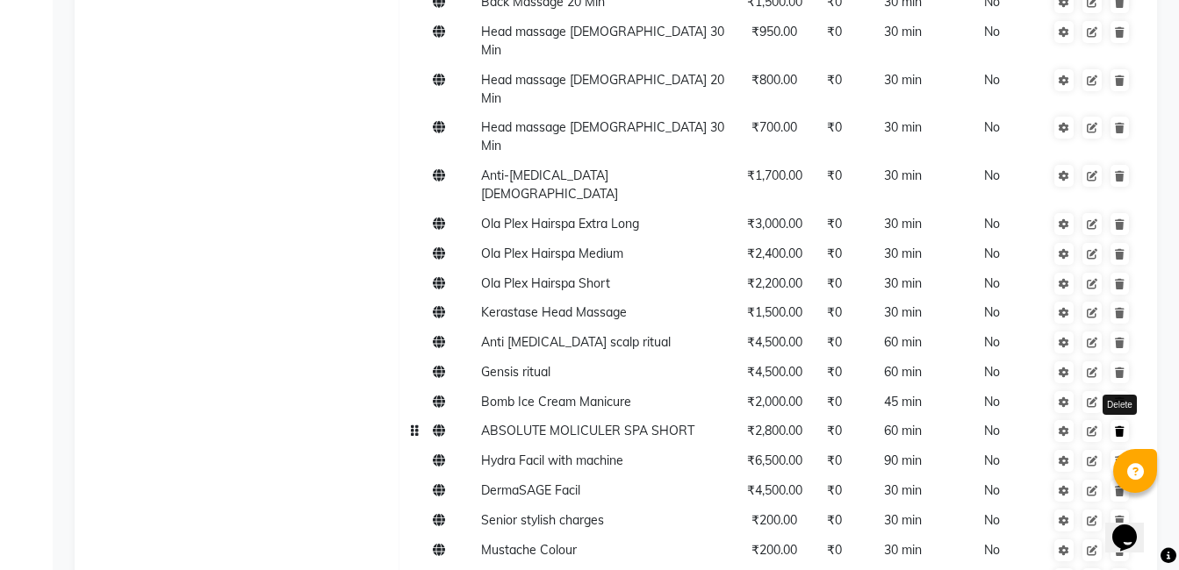
click at [1124, 420] on link at bounding box center [1119, 431] width 18 height 22
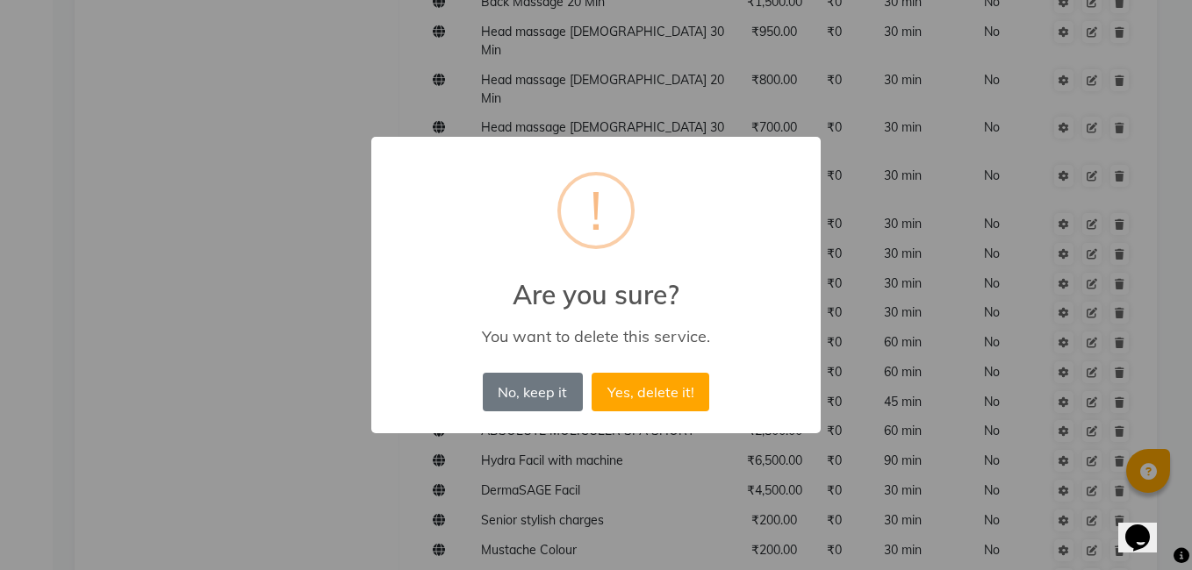
click at [684, 369] on div "No, keep it No Yes, delete it!" at bounding box center [595, 392] width 235 height 47
click at [685, 384] on button "Yes, delete it!" at bounding box center [651, 392] width 118 height 39
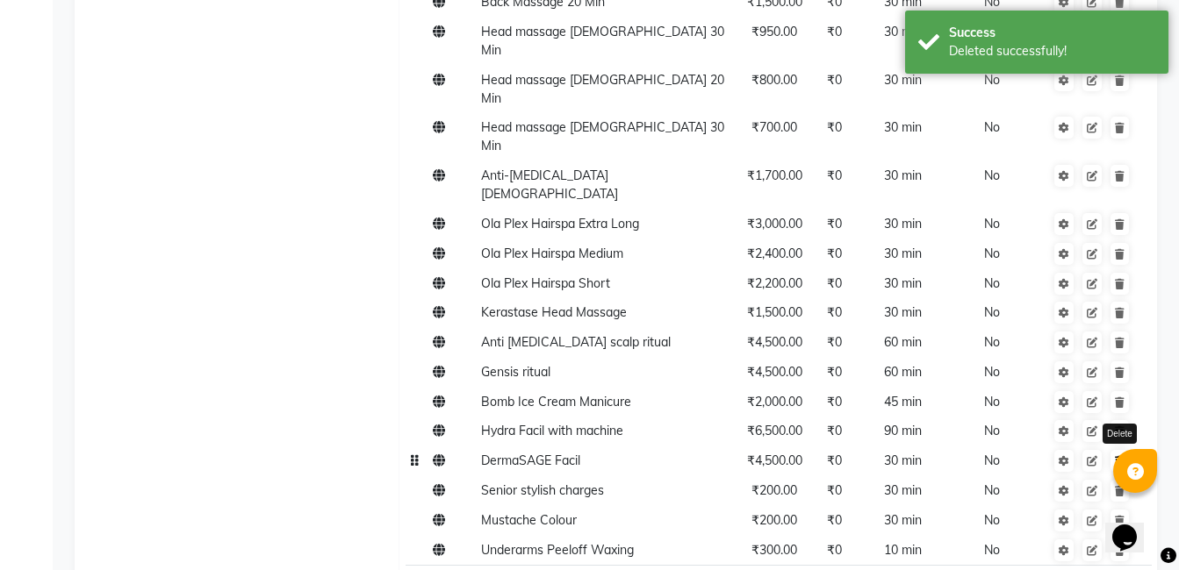
click at [1113, 450] on link at bounding box center [1119, 461] width 18 height 22
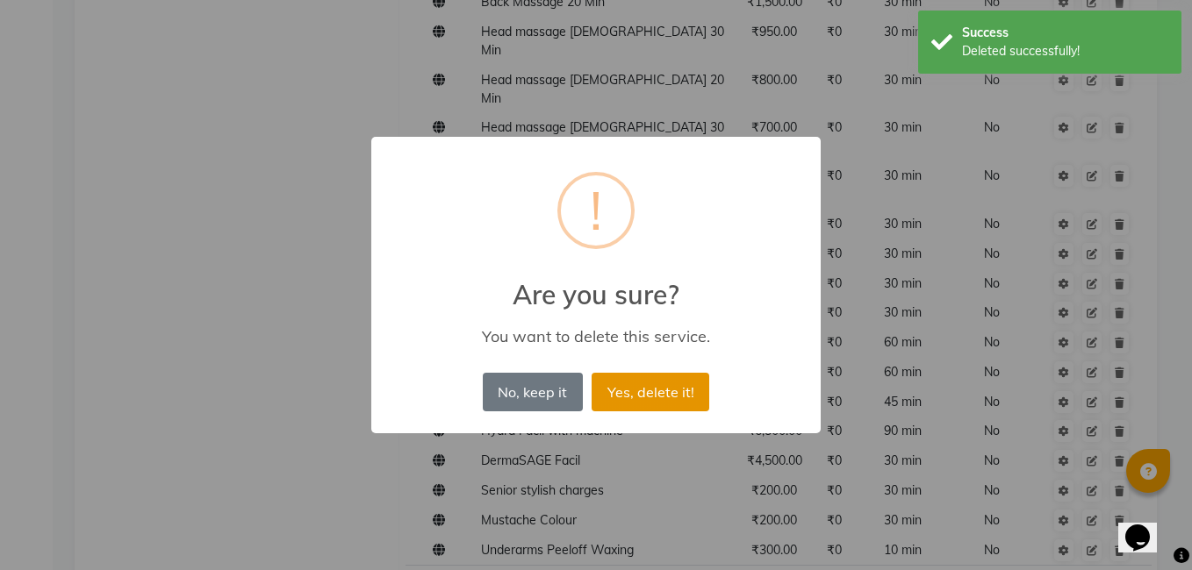
click at [673, 383] on button "Yes, delete it!" at bounding box center [651, 392] width 118 height 39
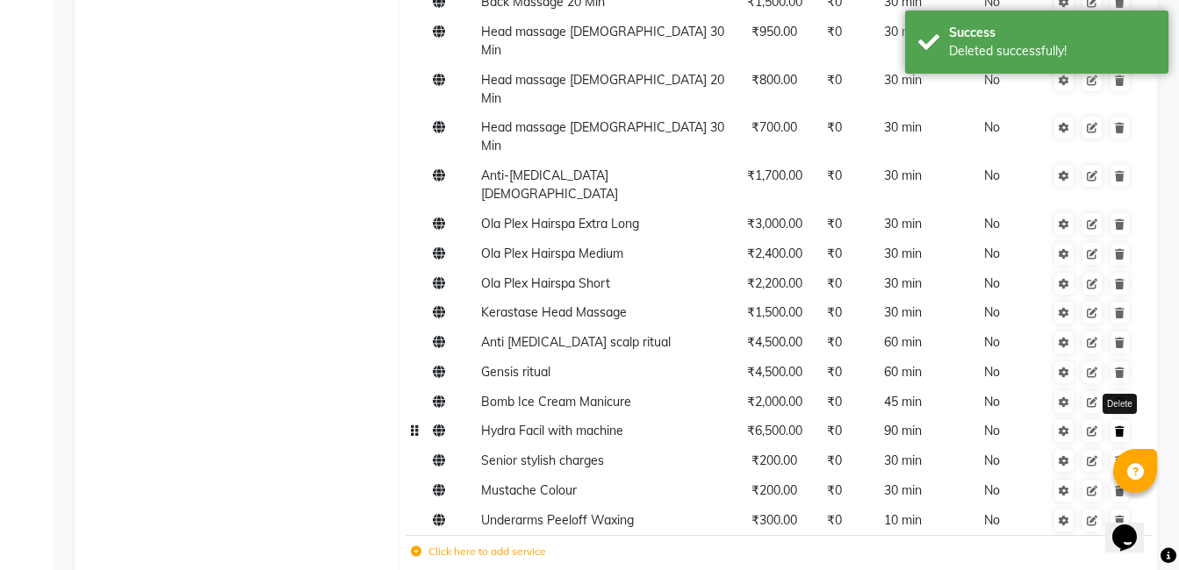
click at [1121, 427] on icon at bounding box center [1120, 432] width 10 height 11
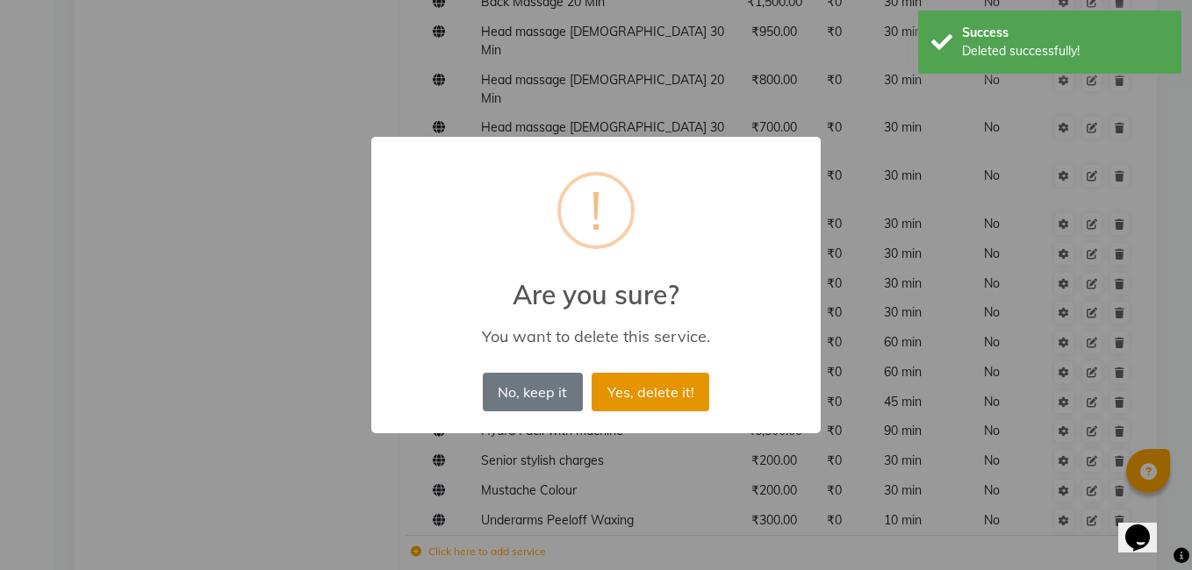
click at [661, 391] on button "Yes, delete it!" at bounding box center [651, 392] width 118 height 39
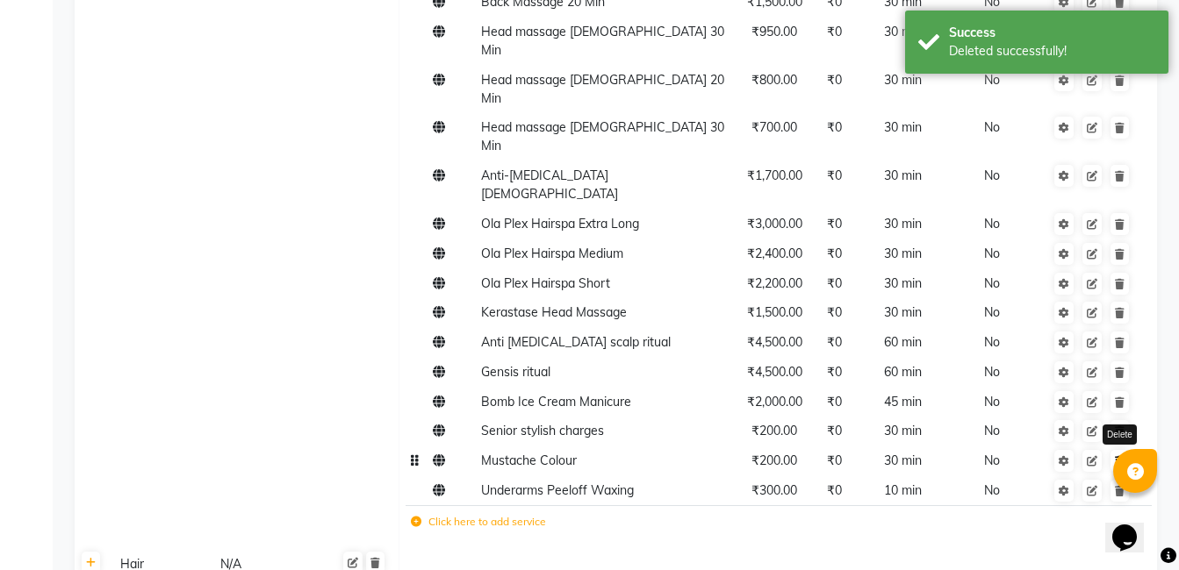
click at [1123, 456] on icon at bounding box center [1120, 461] width 10 height 11
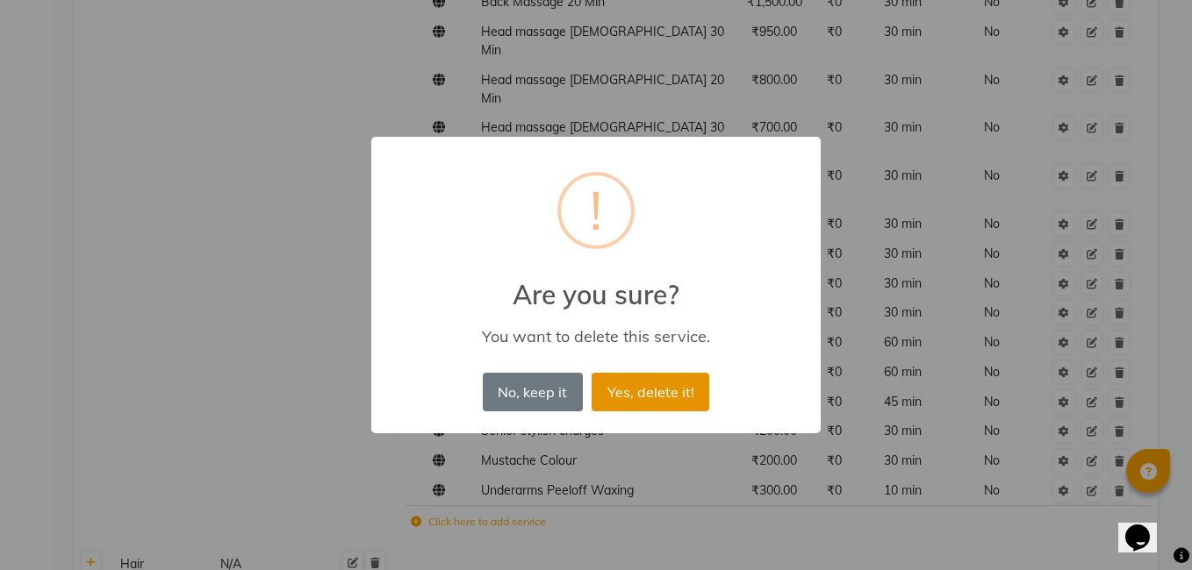
click at [686, 406] on button "Yes, delete it!" at bounding box center [651, 392] width 118 height 39
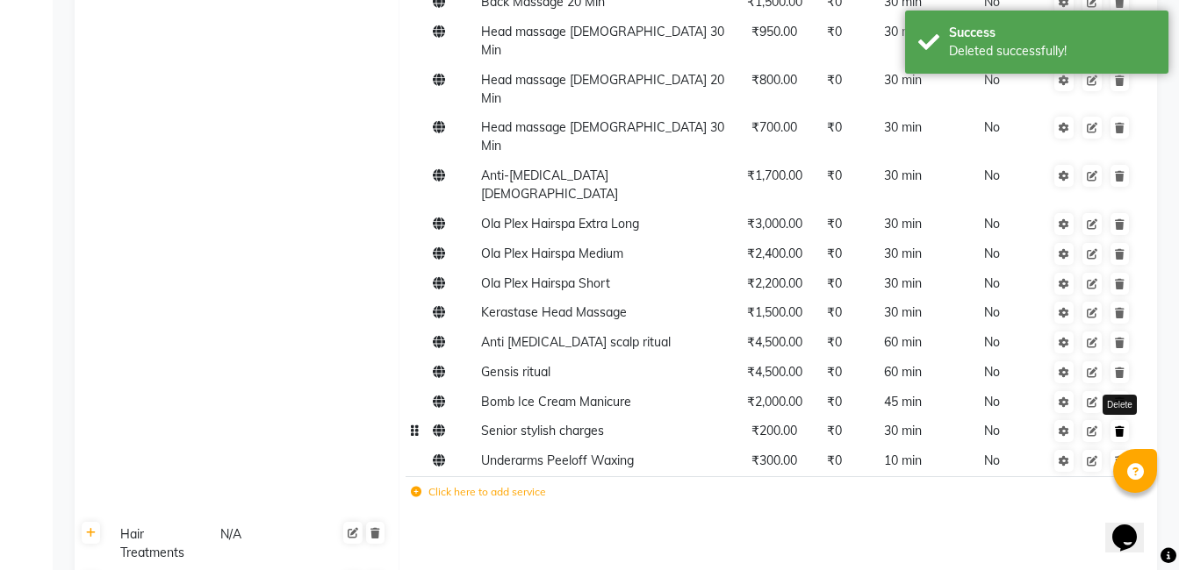
click at [1123, 427] on icon at bounding box center [1120, 432] width 10 height 11
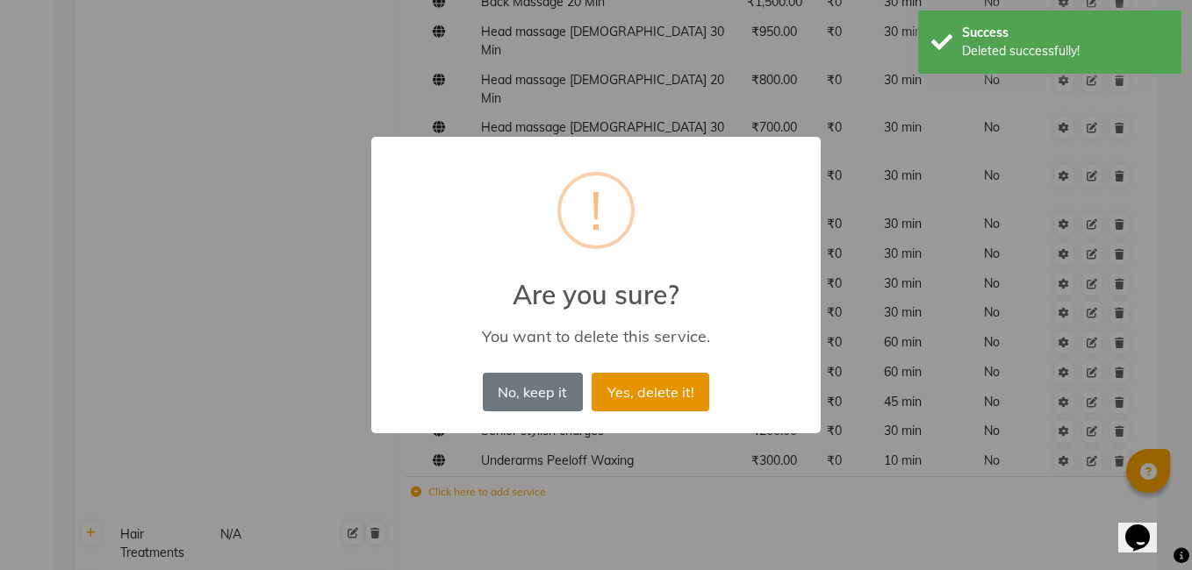
click at [651, 399] on button "Yes, delete it!" at bounding box center [651, 392] width 118 height 39
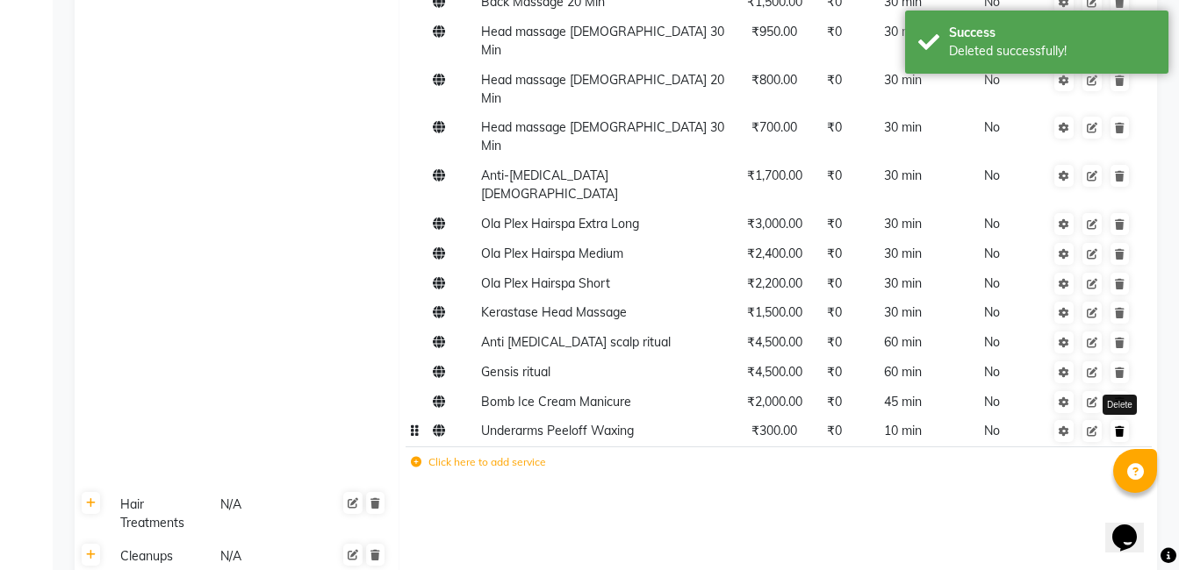
click at [1124, 420] on link at bounding box center [1119, 431] width 18 height 22
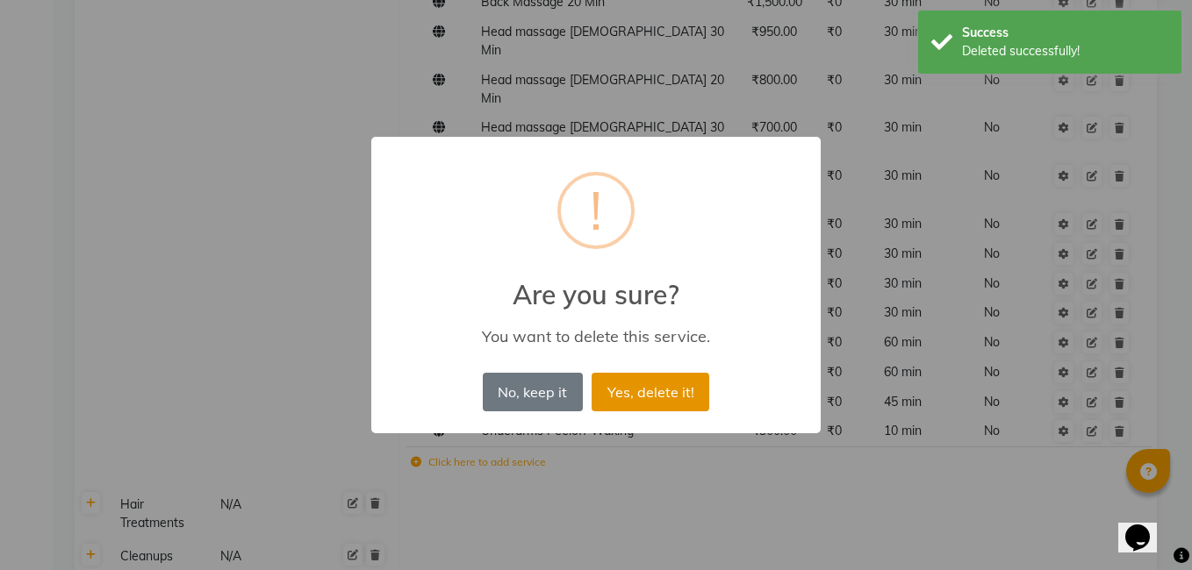
click at [663, 394] on button "Yes, delete it!" at bounding box center [651, 392] width 118 height 39
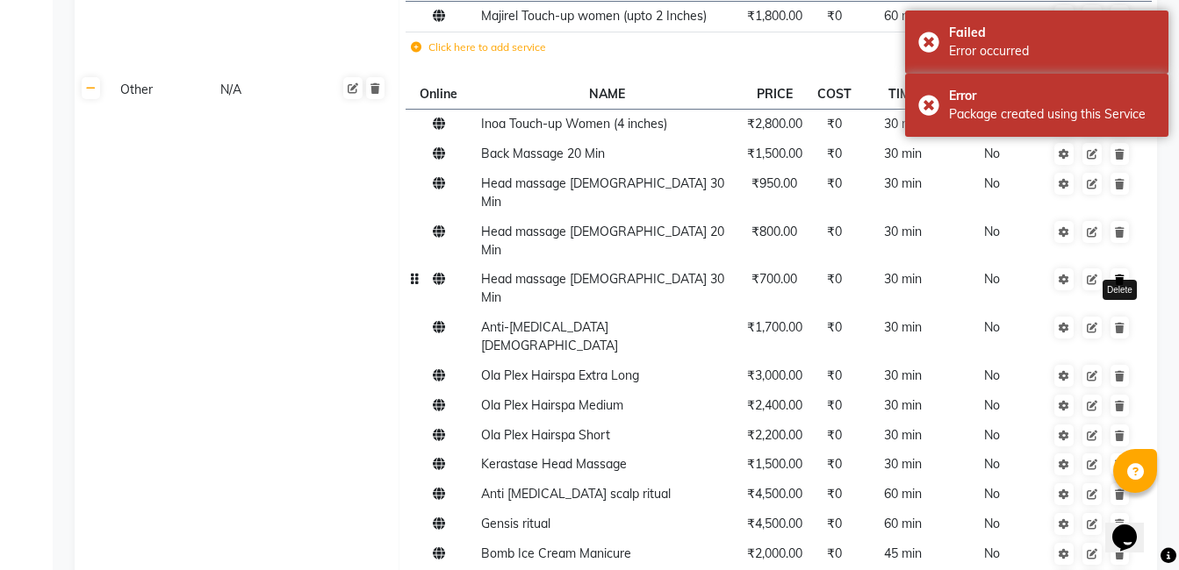
scroll to position [805, 0]
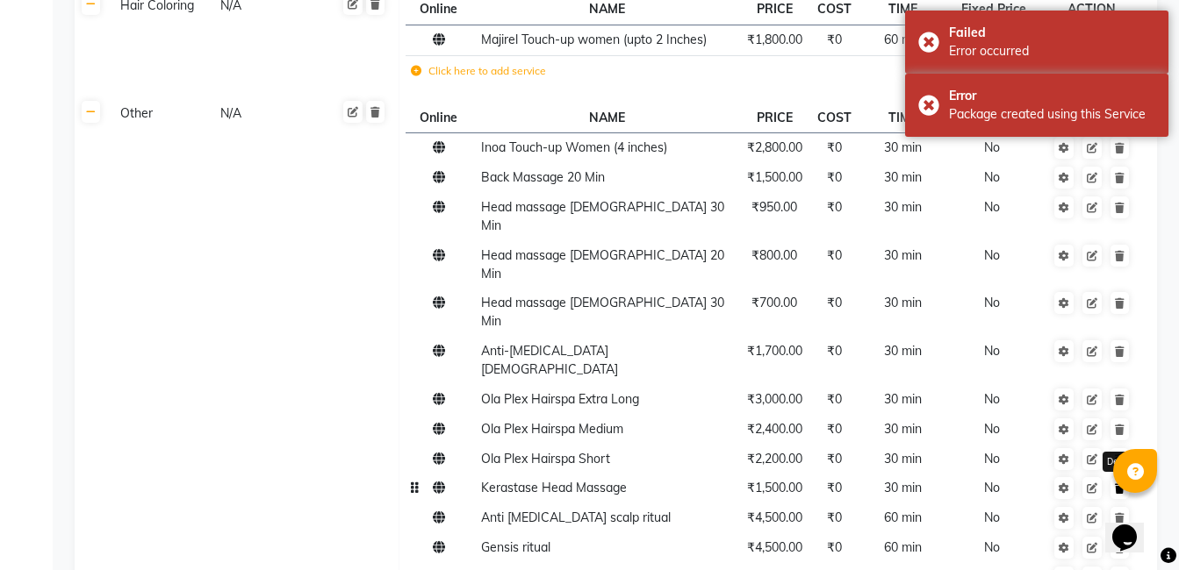
click at [1118, 477] on link at bounding box center [1119, 488] width 18 height 22
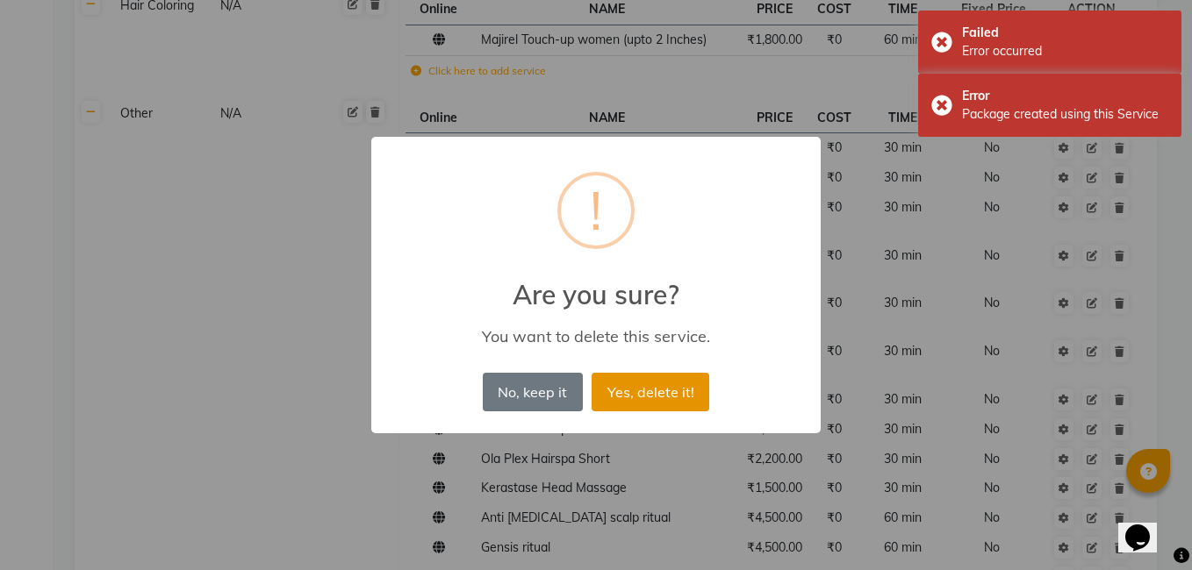
click at [644, 409] on button "Yes, delete it!" at bounding box center [651, 392] width 118 height 39
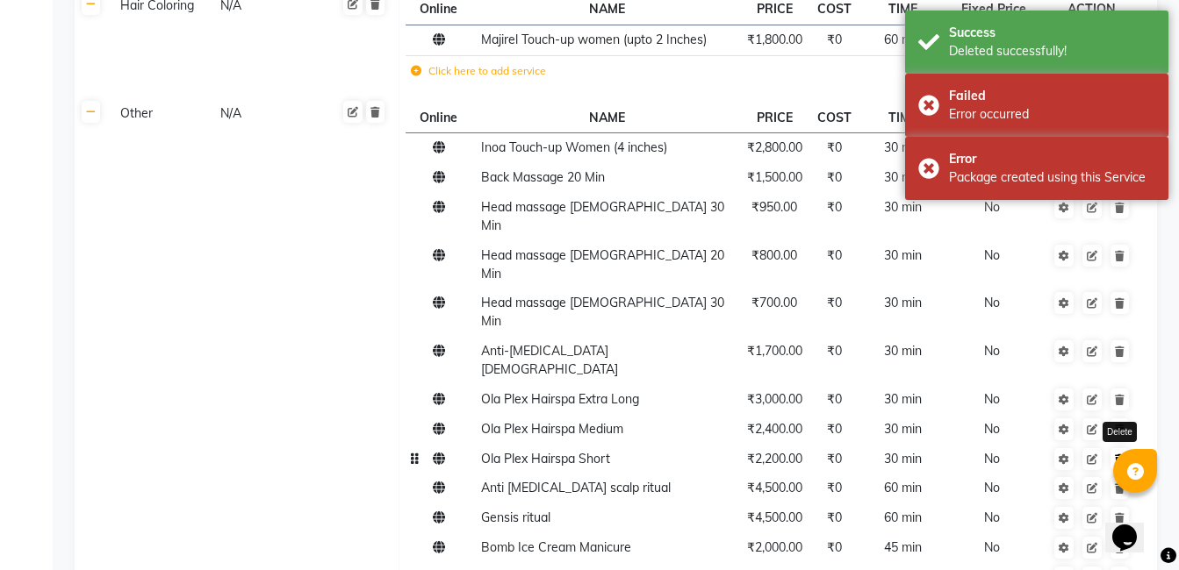
click at [1116, 455] on icon at bounding box center [1120, 460] width 10 height 11
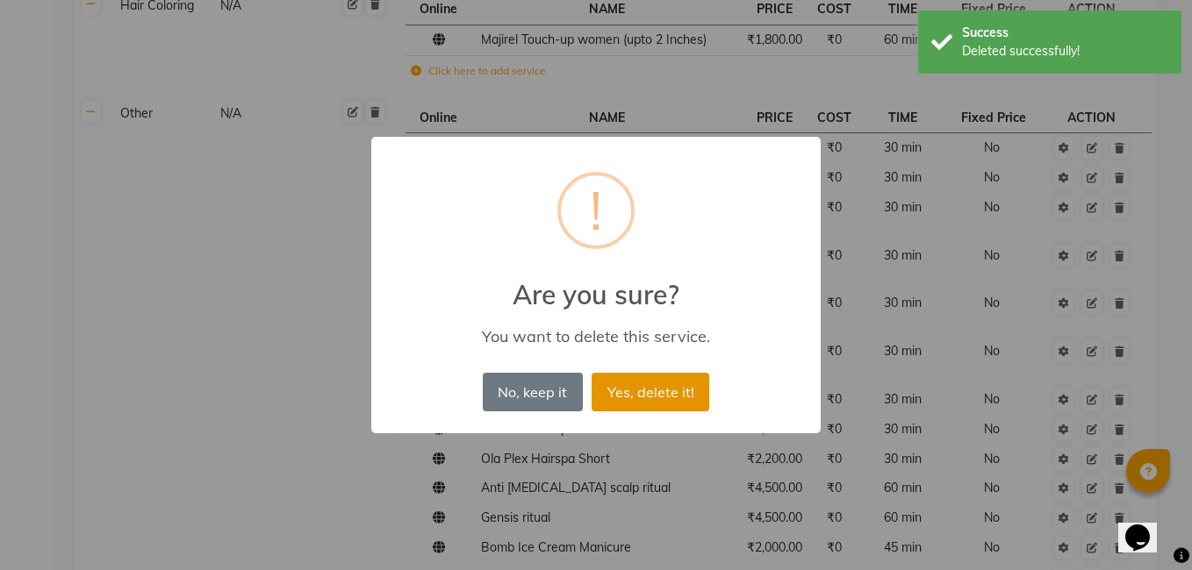
click at [659, 402] on button "Yes, delete it!" at bounding box center [651, 392] width 118 height 39
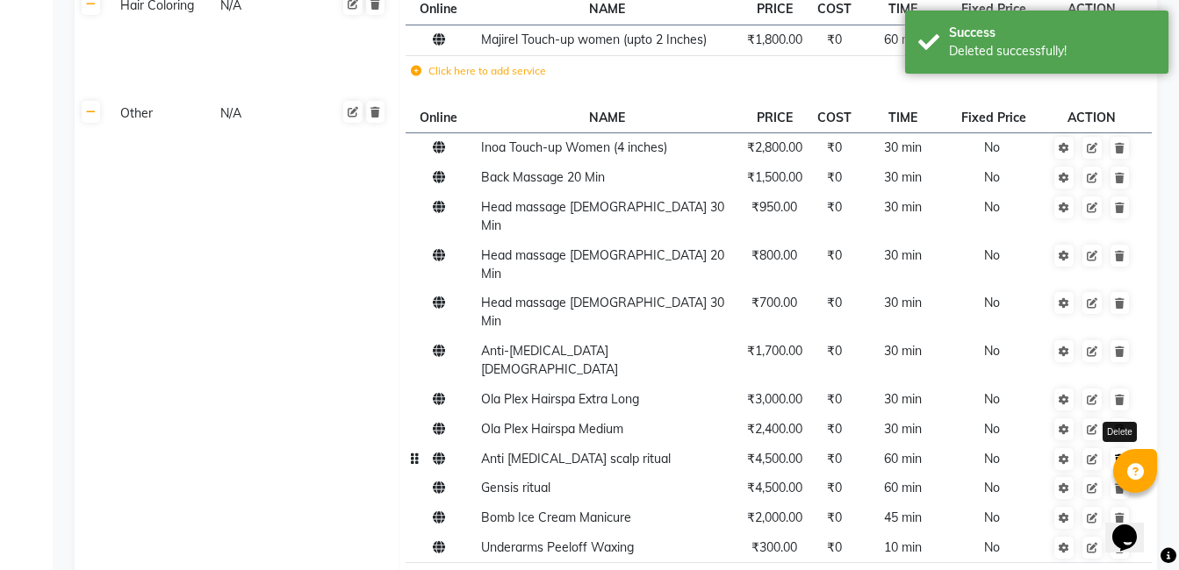
click at [1110, 448] on link at bounding box center [1119, 459] width 18 height 22
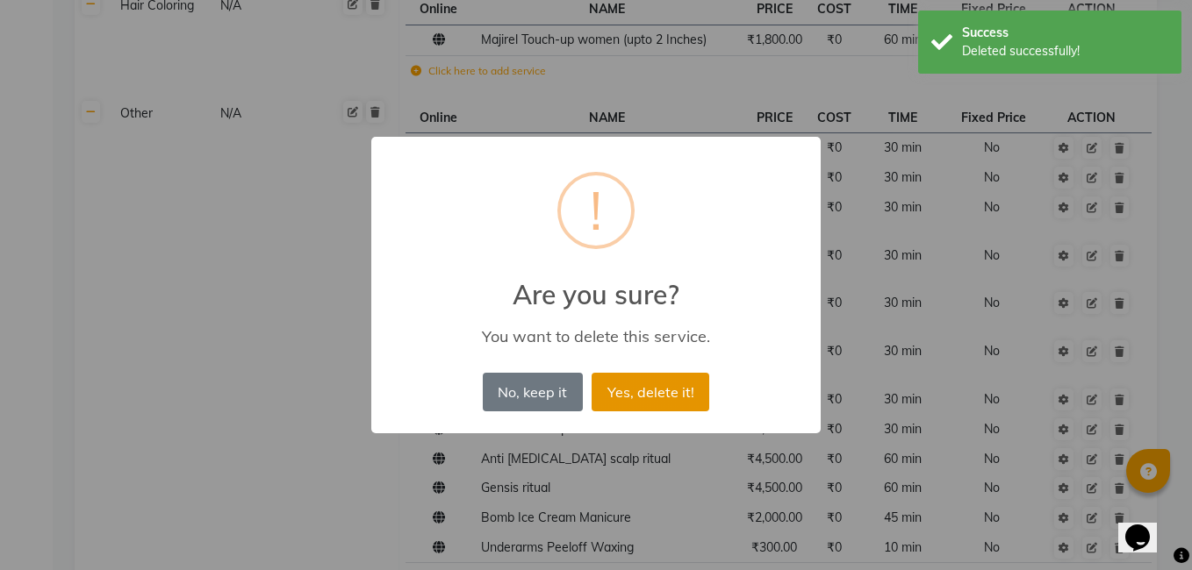
click at [643, 392] on button "Yes, delete it!" at bounding box center [651, 392] width 118 height 39
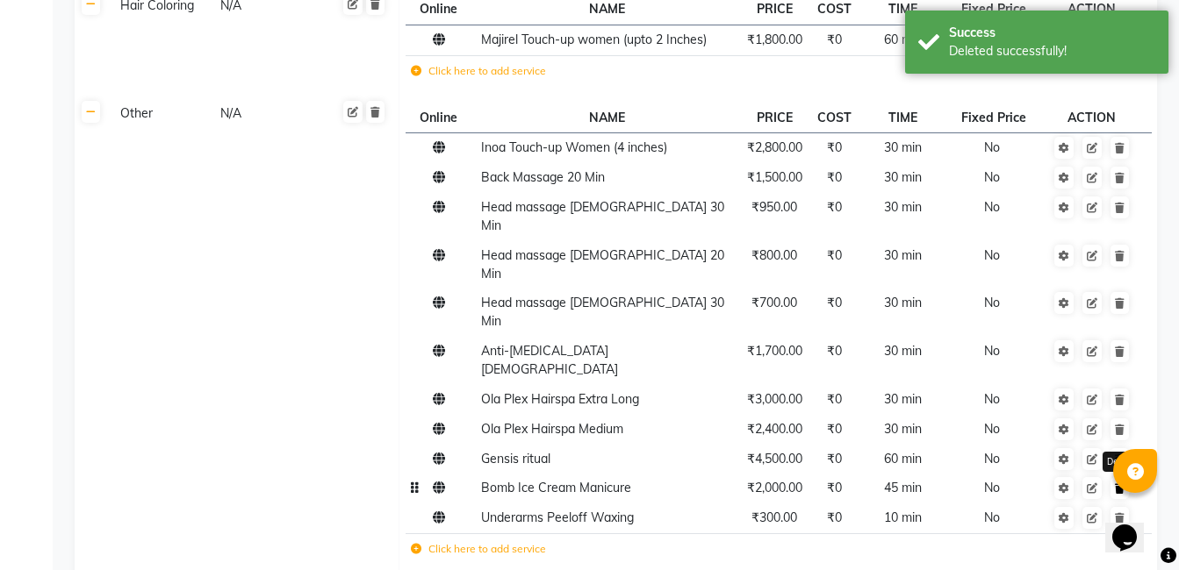
click at [1123, 477] on link at bounding box center [1119, 488] width 18 height 22
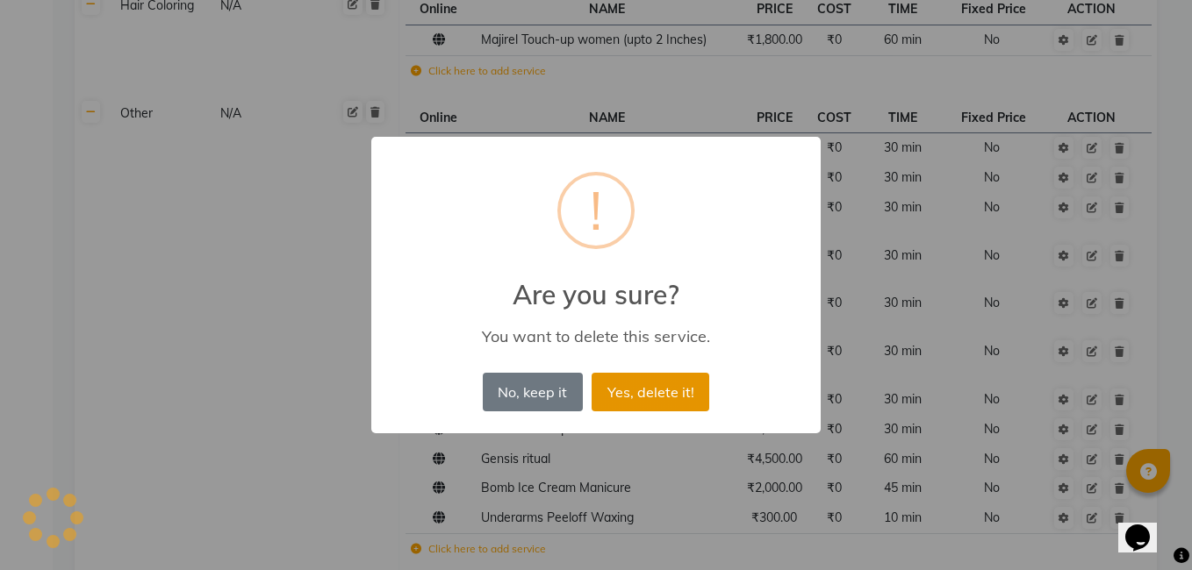
click at [664, 390] on button "Yes, delete it!" at bounding box center [651, 392] width 118 height 39
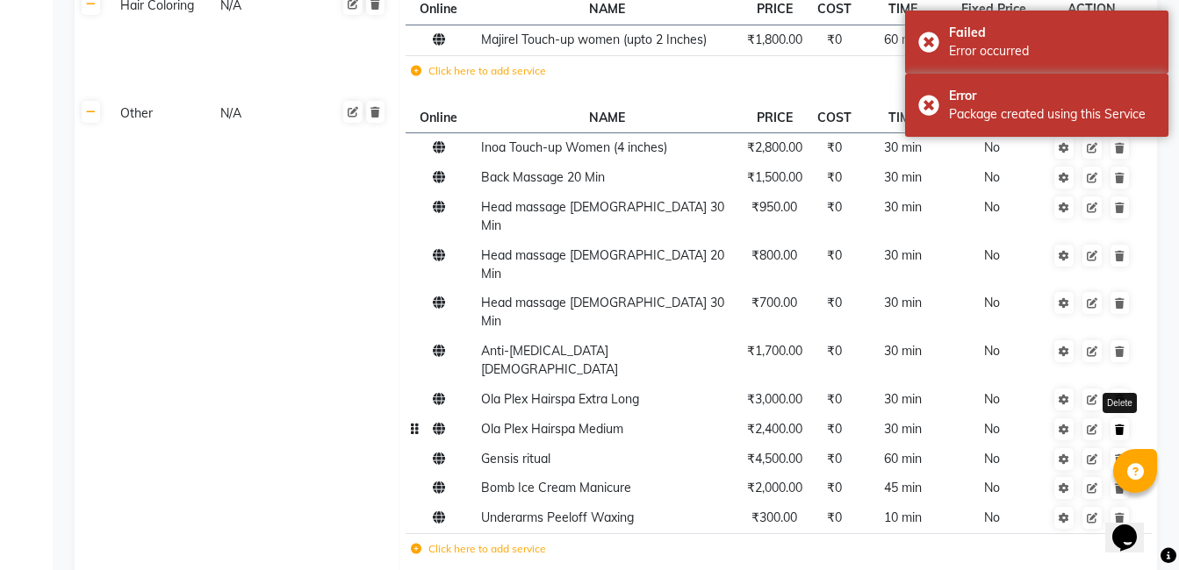
click at [1122, 425] on icon at bounding box center [1120, 430] width 10 height 11
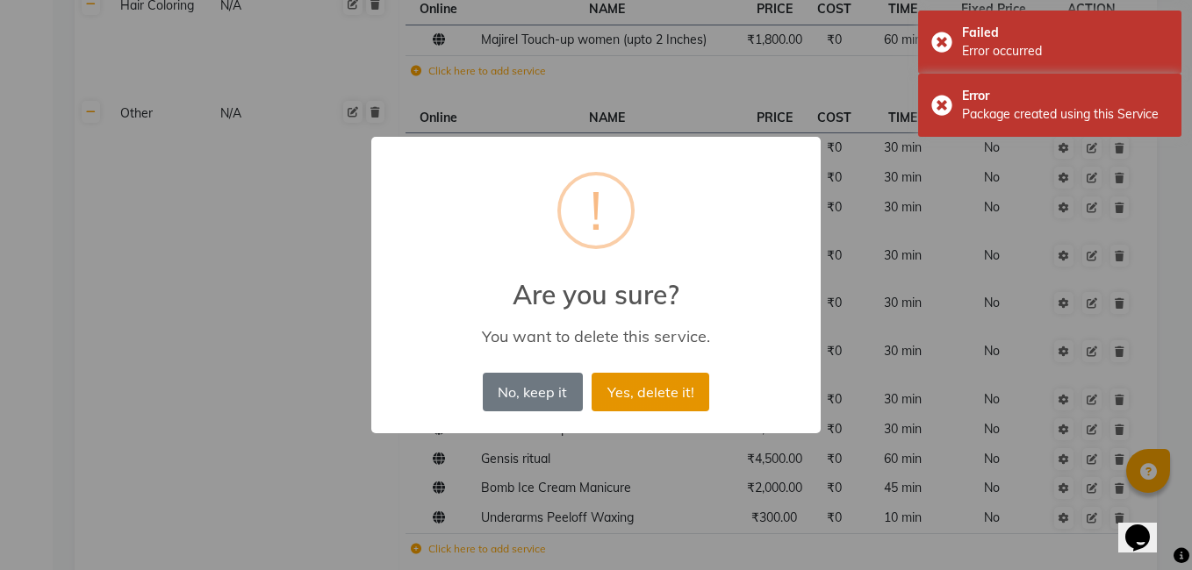
click at [666, 386] on button "Yes, delete it!" at bounding box center [651, 392] width 118 height 39
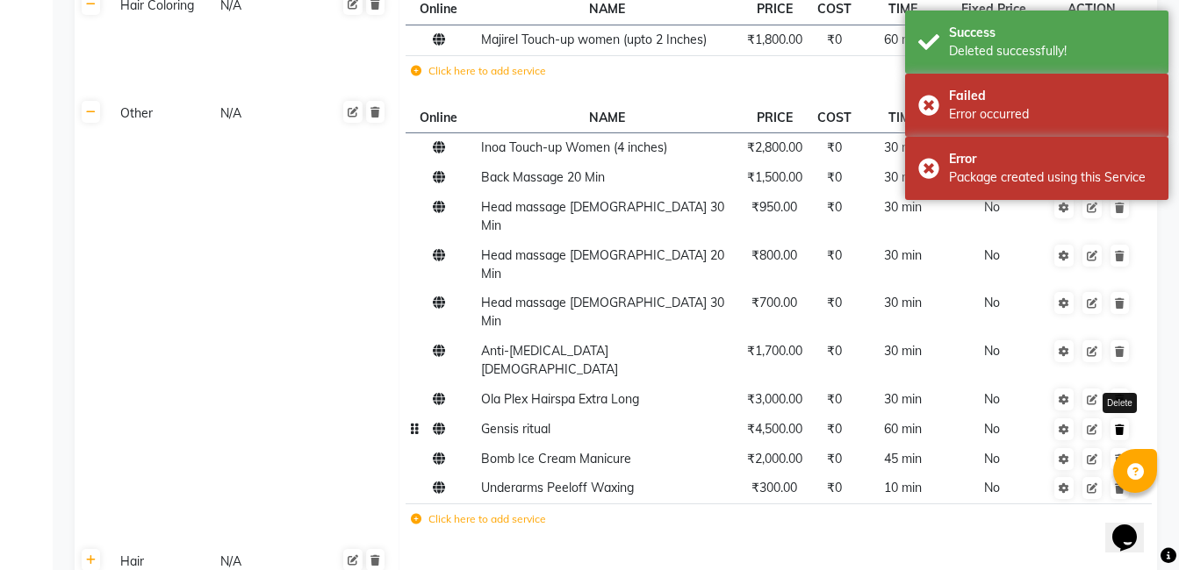
click at [1123, 425] on icon at bounding box center [1120, 430] width 10 height 11
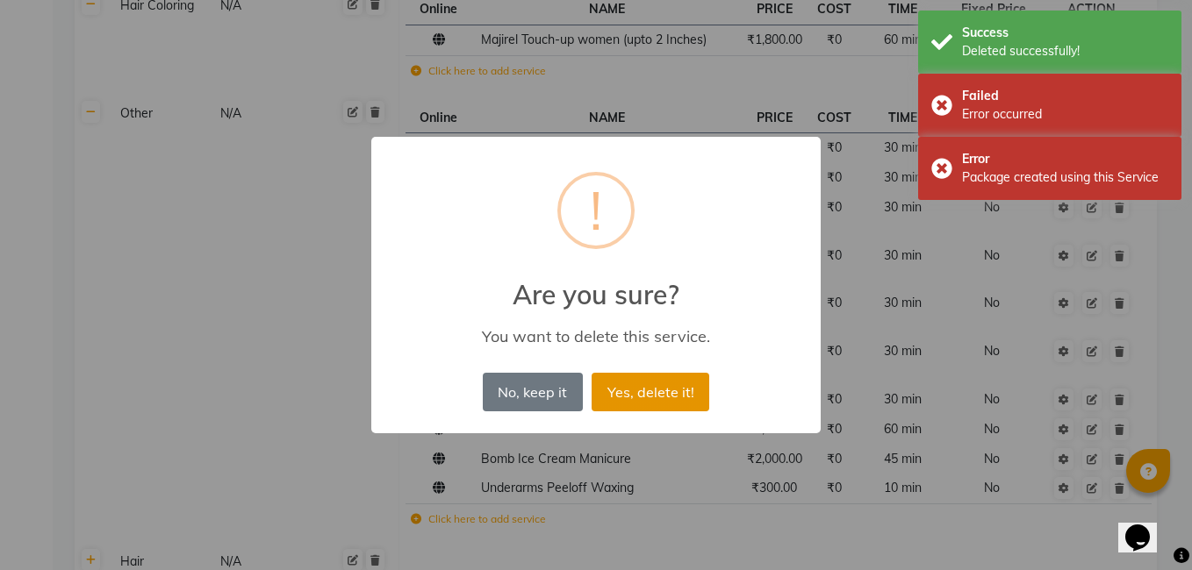
click at [683, 396] on button "Yes, delete it!" at bounding box center [651, 392] width 118 height 39
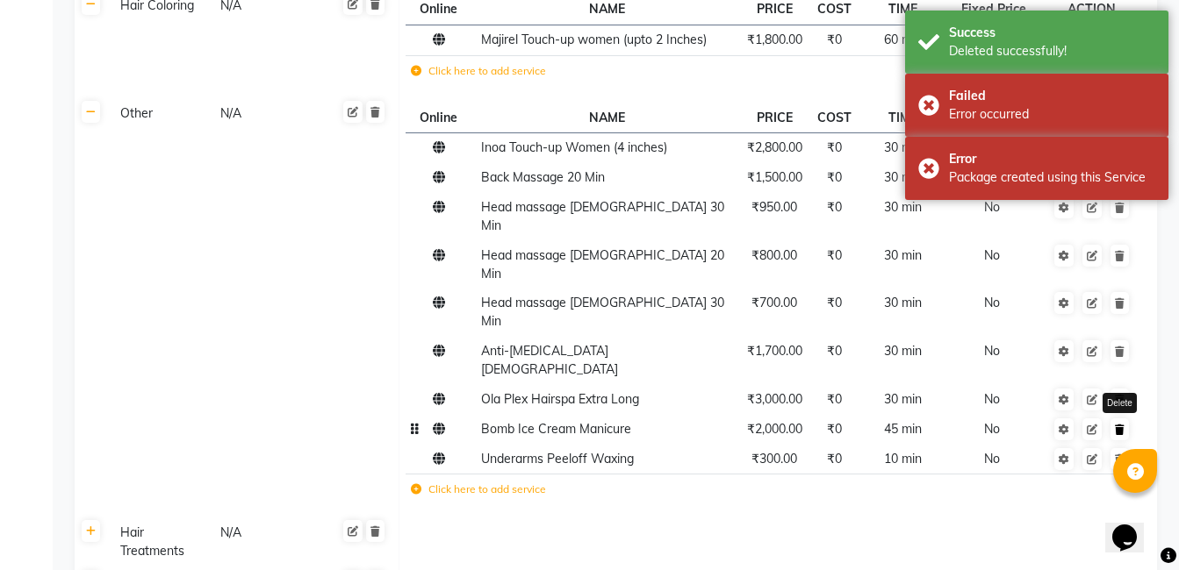
click at [1118, 419] on link at bounding box center [1119, 430] width 18 height 22
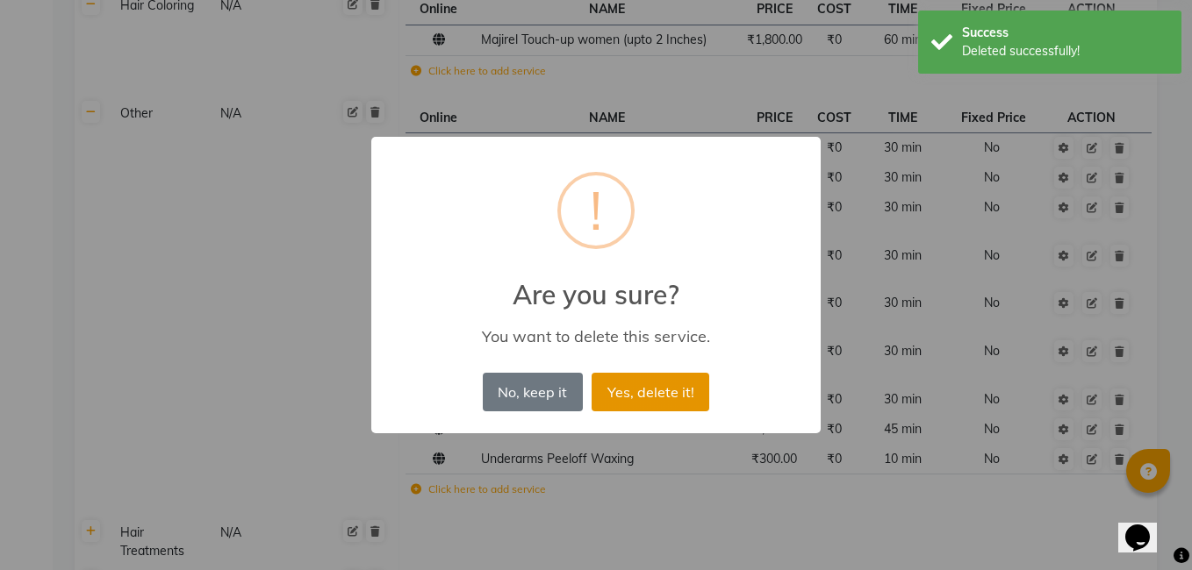
click at [635, 402] on button "Yes, delete it!" at bounding box center [651, 392] width 118 height 39
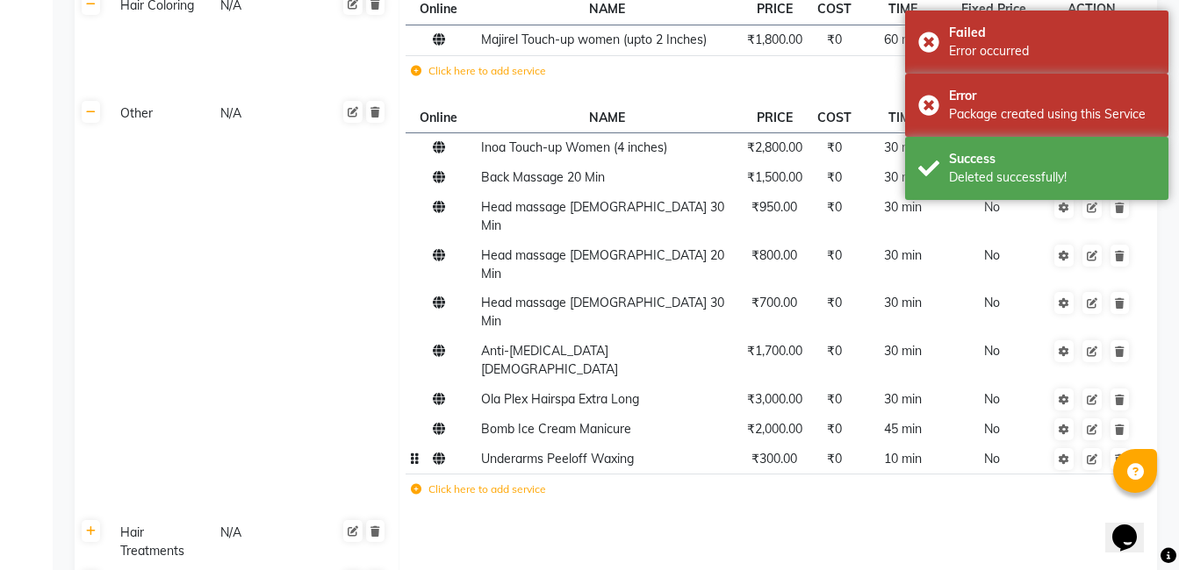
click at [1127, 444] on td at bounding box center [1092, 459] width 96 height 30
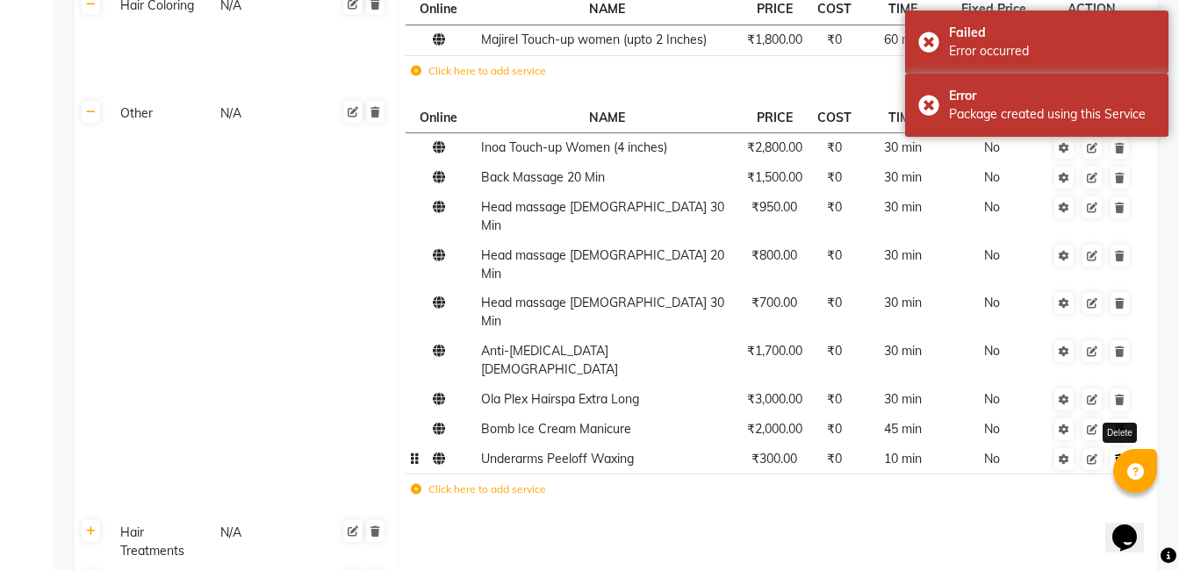
click at [1119, 455] on icon at bounding box center [1120, 460] width 10 height 11
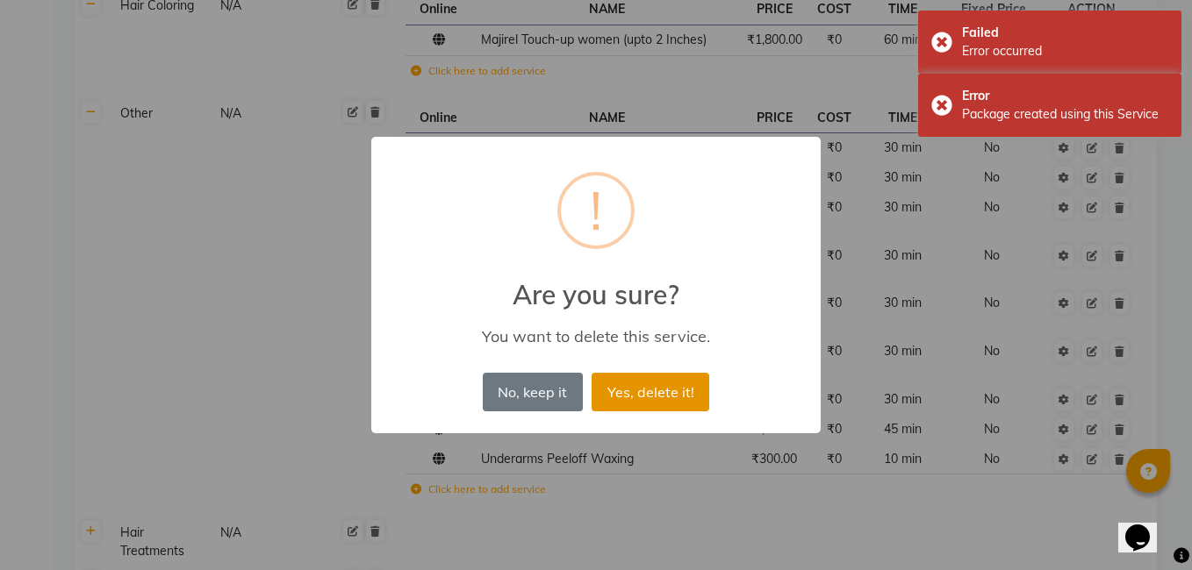
click at [689, 392] on button "Yes, delete it!" at bounding box center [651, 392] width 118 height 39
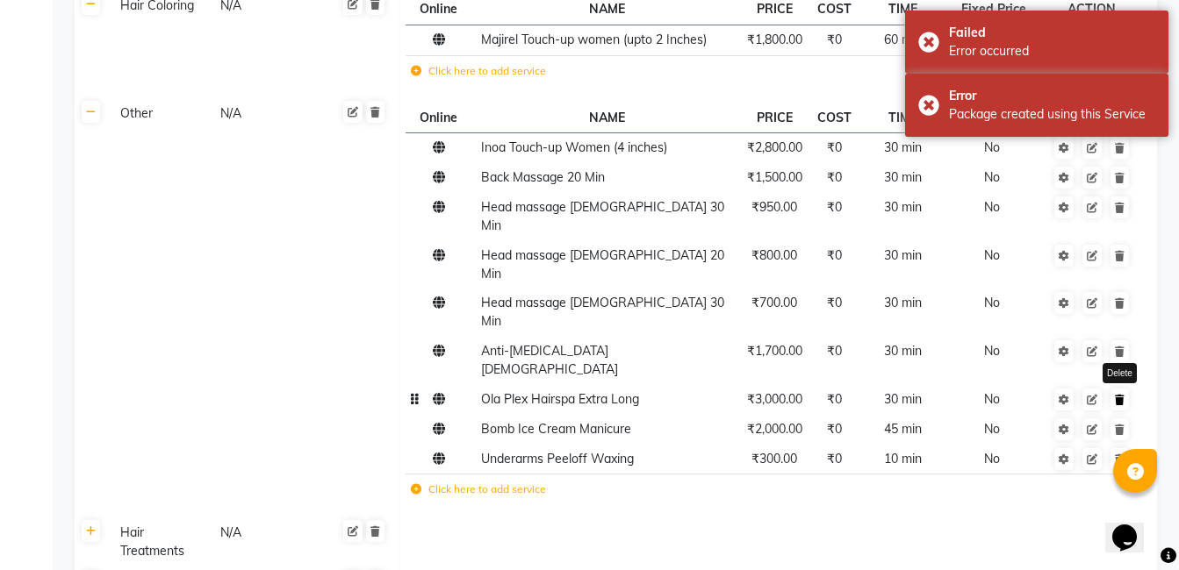
click at [1118, 395] on icon at bounding box center [1120, 400] width 10 height 11
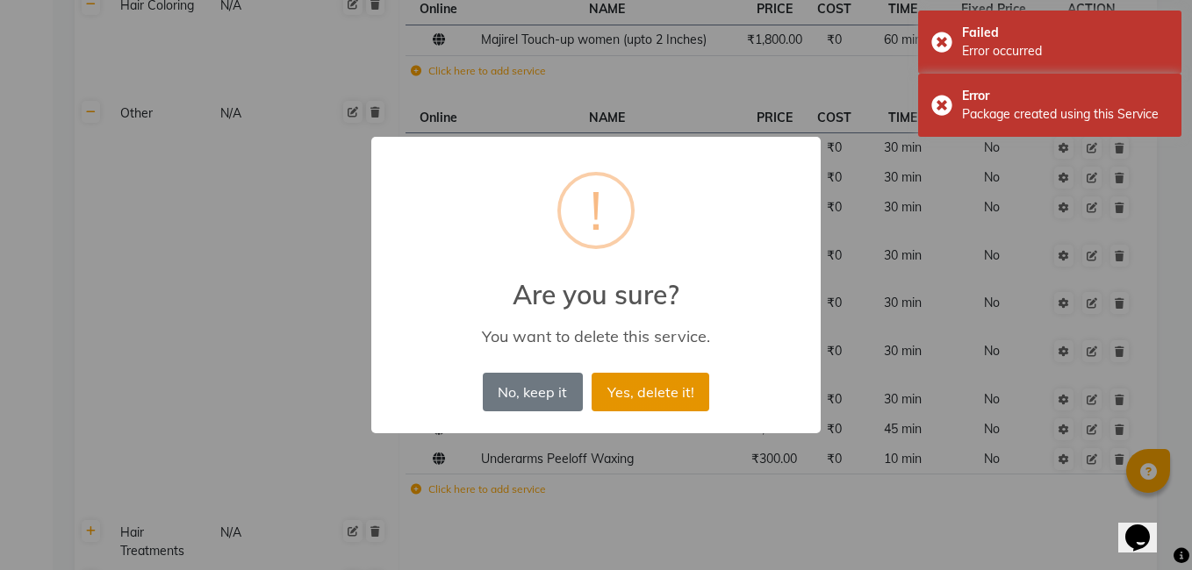
click at [691, 389] on button "Yes, delete it!" at bounding box center [651, 392] width 118 height 39
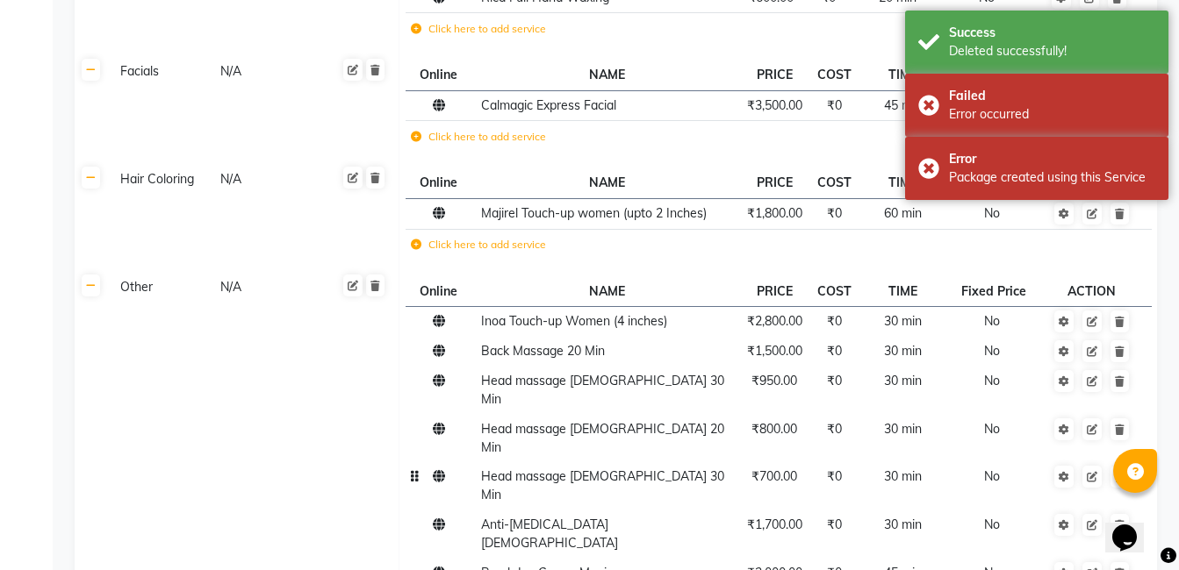
scroll to position [629, 0]
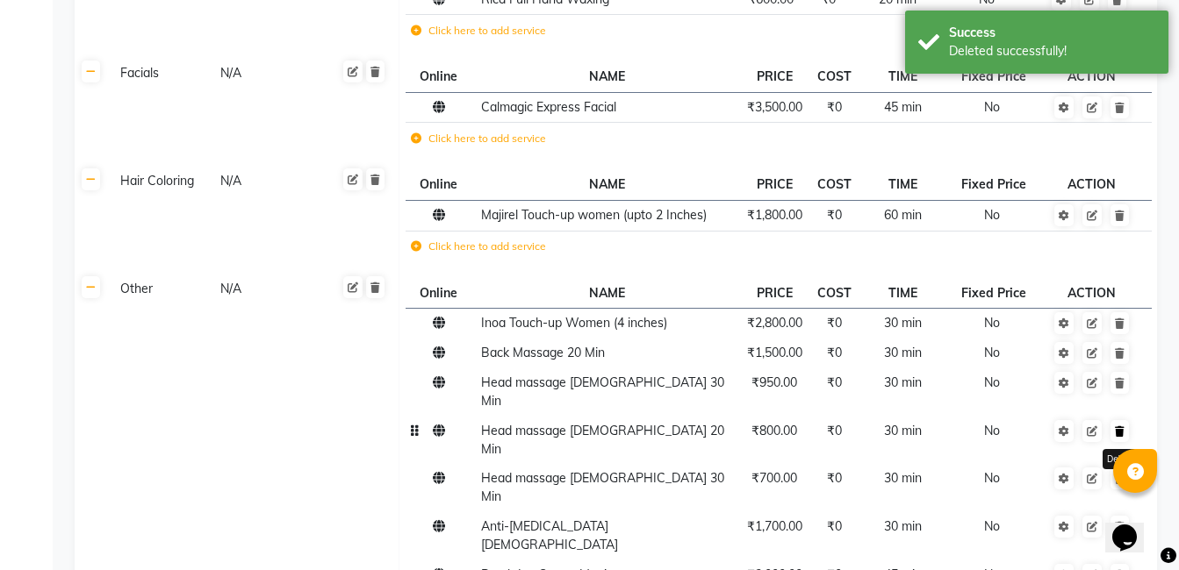
click at [1122, 427] on icon at bounding box center [1120, 432] width 10 height 11
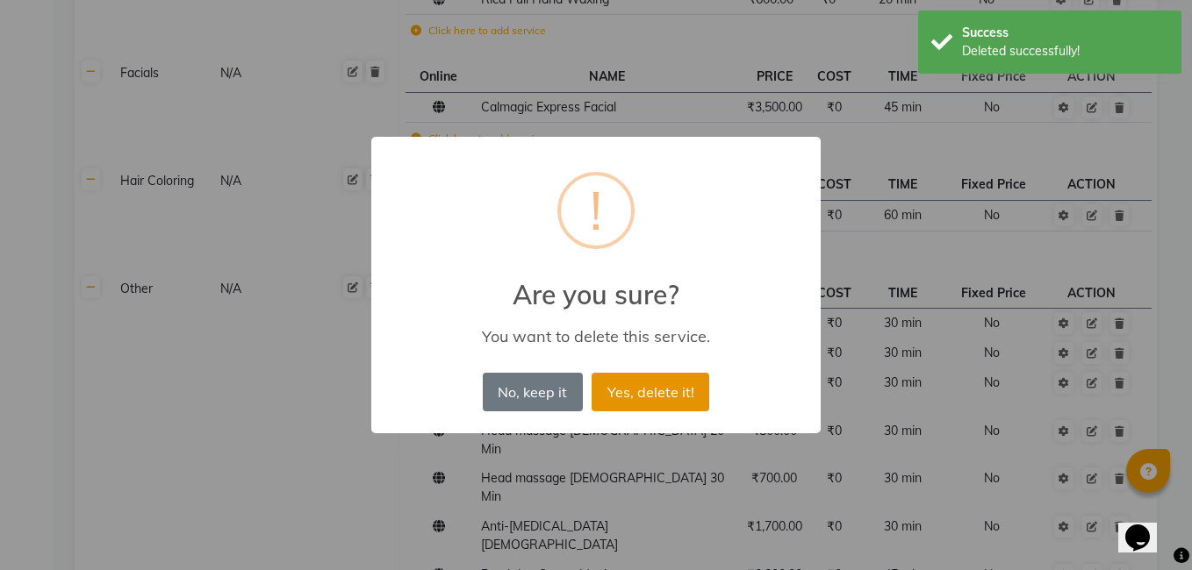
click at [629, 405] on button "Yes, delete it!" at bounding box center [651, 392] width 118 height 39
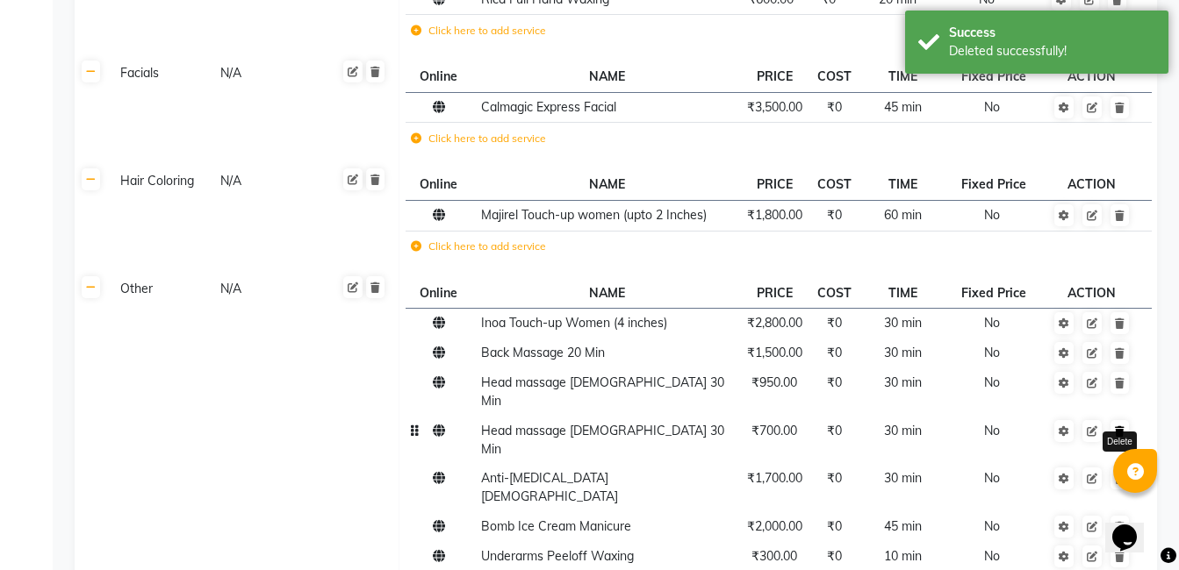
click at [1120, 422] on link at bounding box center [1119, 431] width 18 height 22
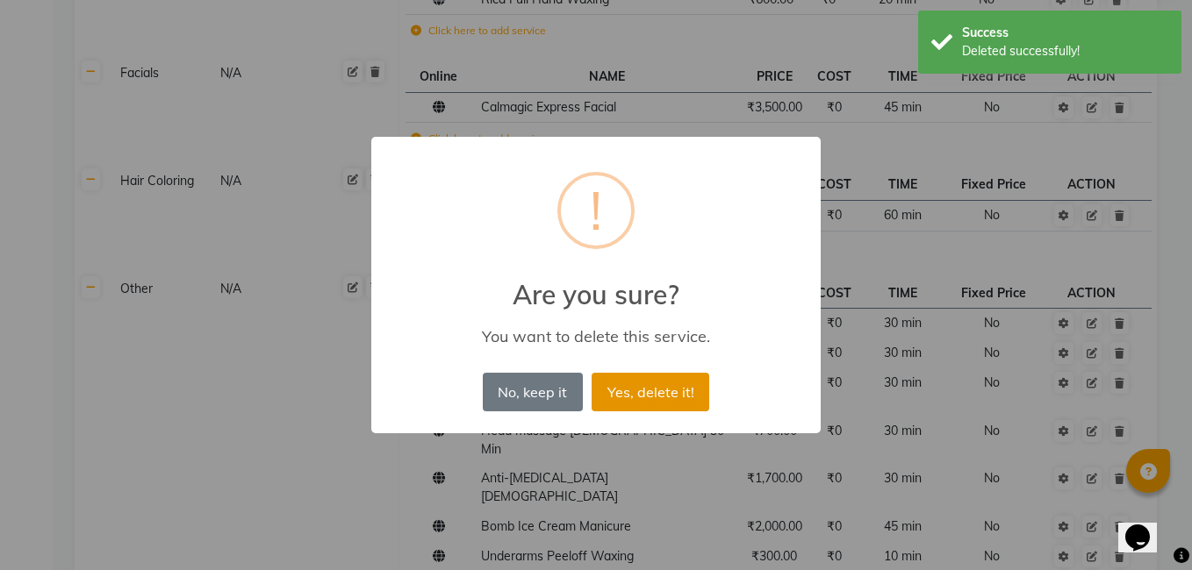
click at [653, 391] on button "Yes, delete it!" at bounding box center [651, 392] width 118 height 39
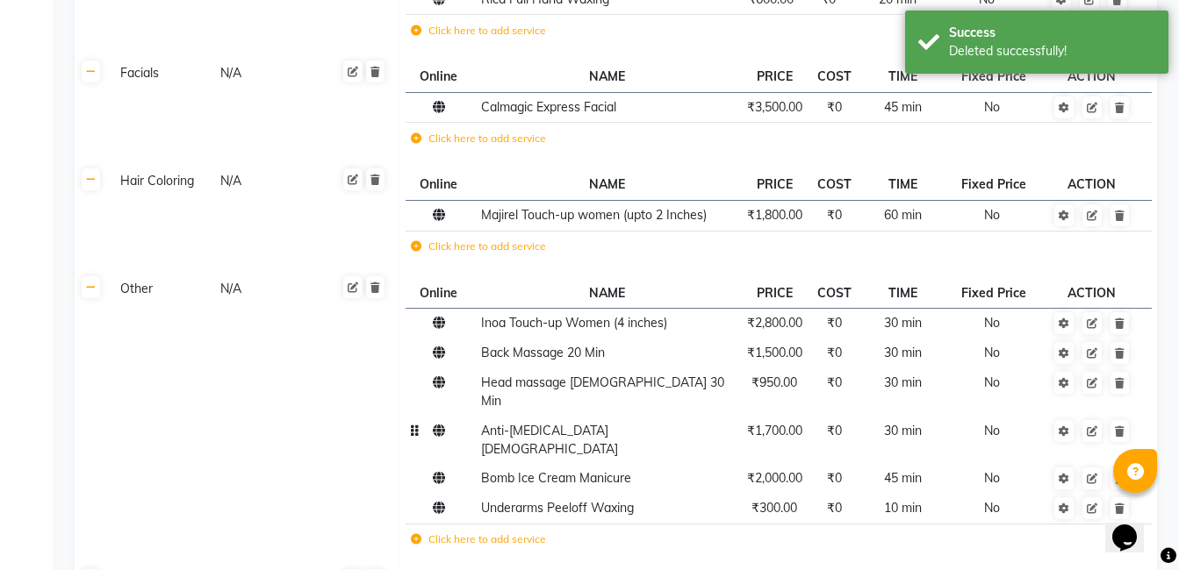
click at [1129, 426] on td at bounding box center [1092, 440] width 96 height 48
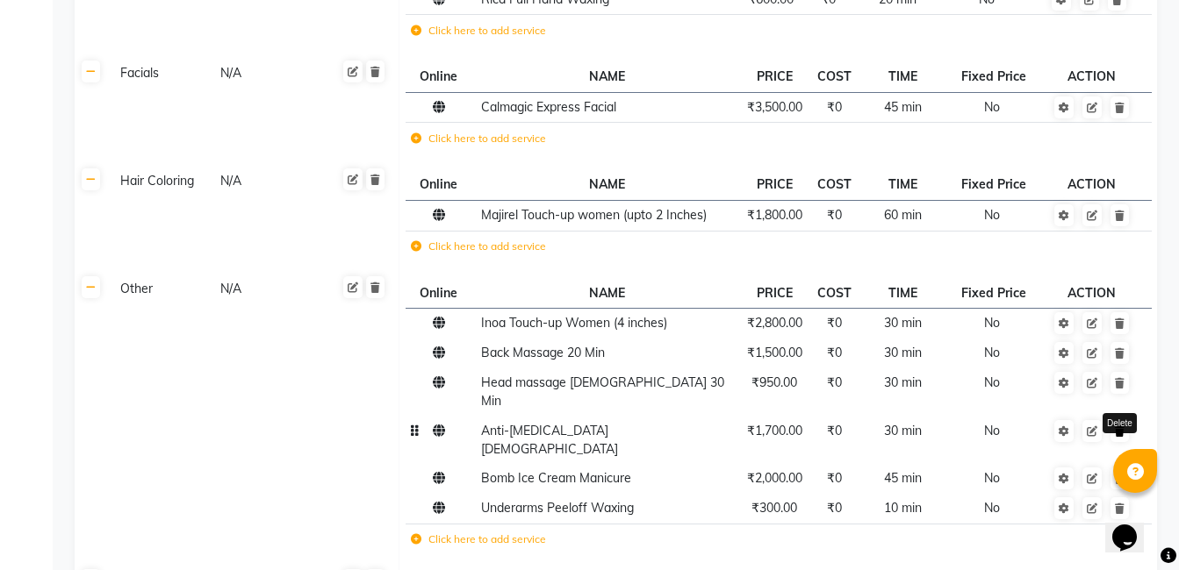
click at [1116, 427] on icon at bounding box center [1120, 432] width 10 height 11
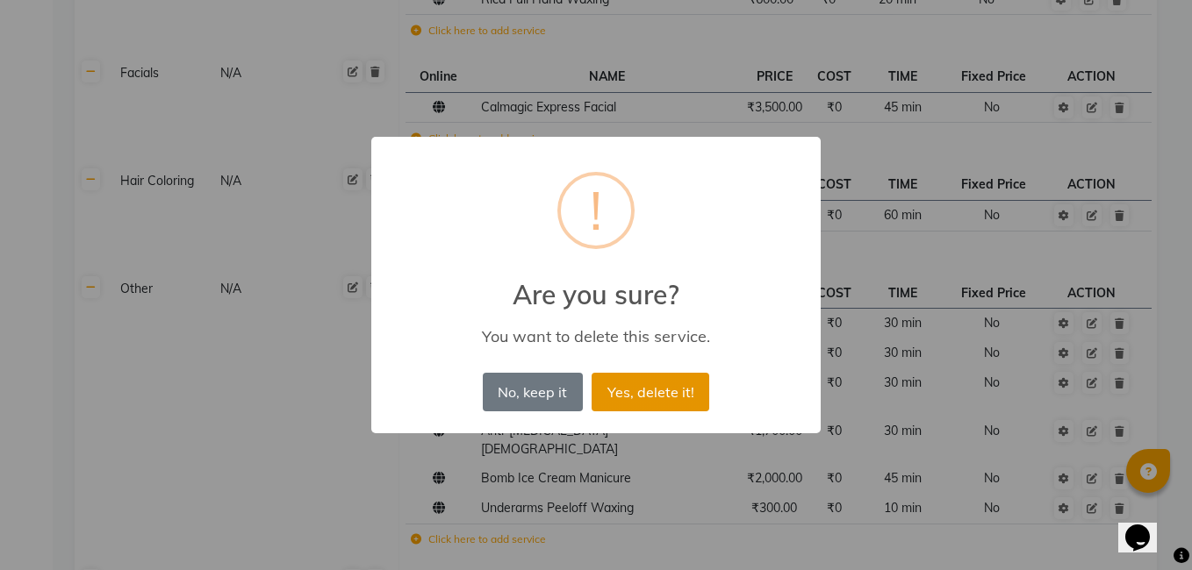
click at [650, 396] on button "Yes, delete it!" at bounding box center [651, 392] width 118 height 39
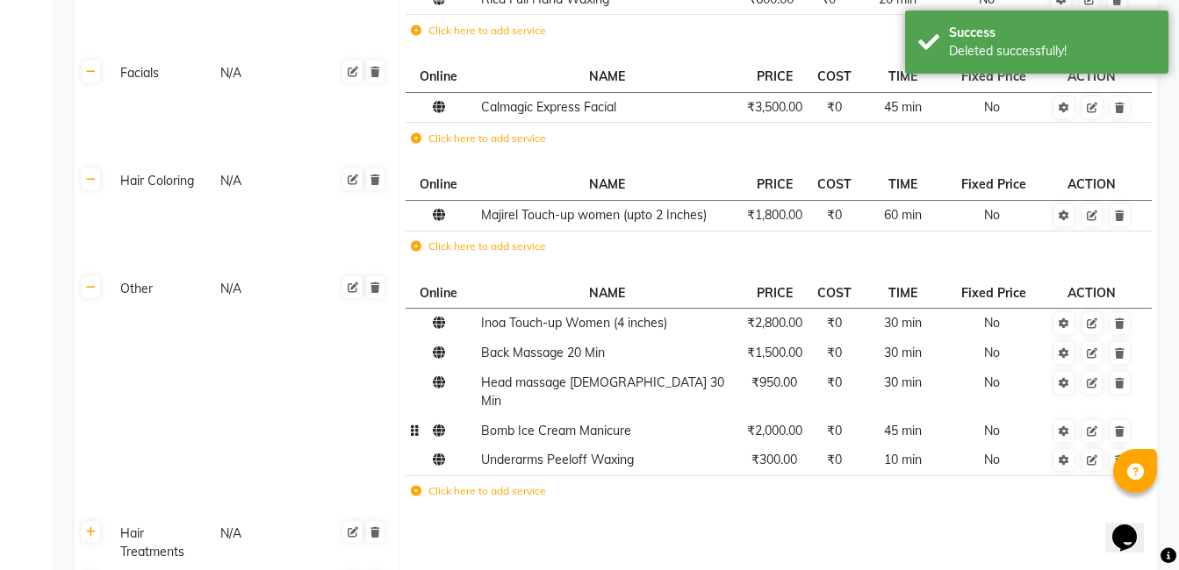
click at [1129, 420] on td at bounding box center [1092, 431] width 96 height 30
click at [1120, 427] on icon at bounding box center [1120, 432] width 10 height 11
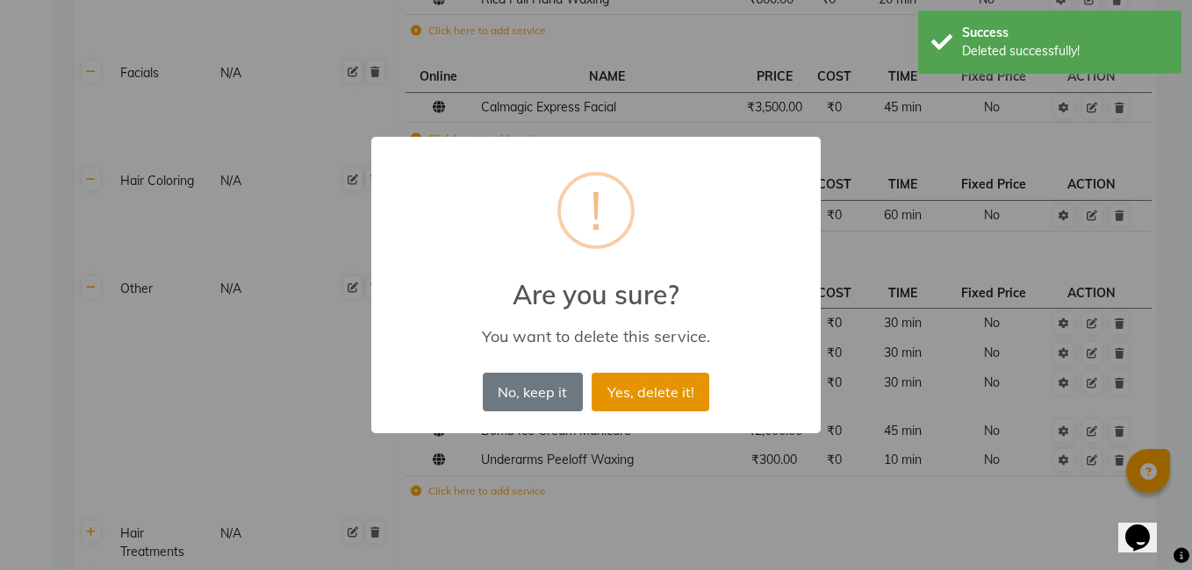
click at [697, 392] on button "Yes, delete it!" at bounding box center [651, 392] width 118 height 39
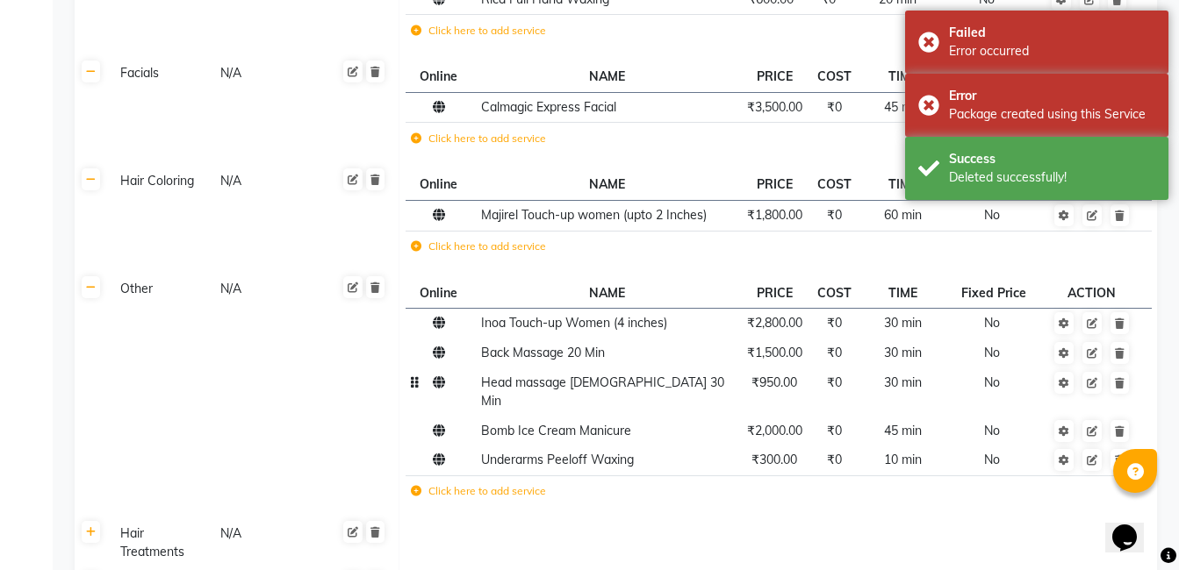
click at [1123, 396] on td at bounding box center [1092, 392] width 96 height 48
click at [1128, 386] on link at bounding box center [1119, 383] width 18 height 22
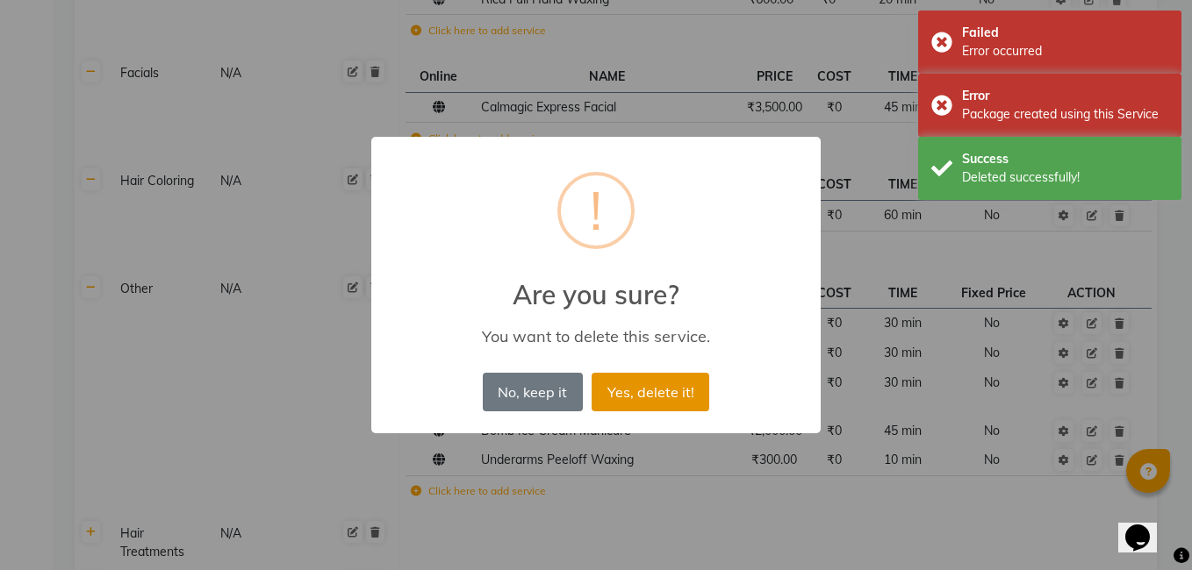
click at [638, 411] on button "Yes, delete it!" at bounding box center [651, 392] width 118 height 39
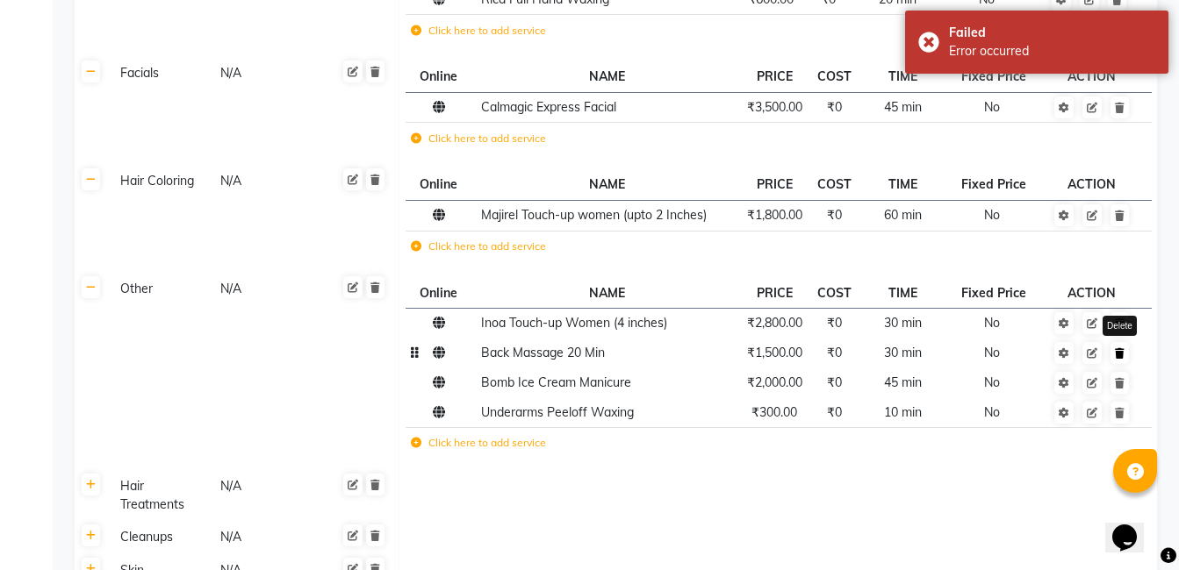
click at [1118, 349] on icon at bounding box center [1120, 353] width 10 height 11
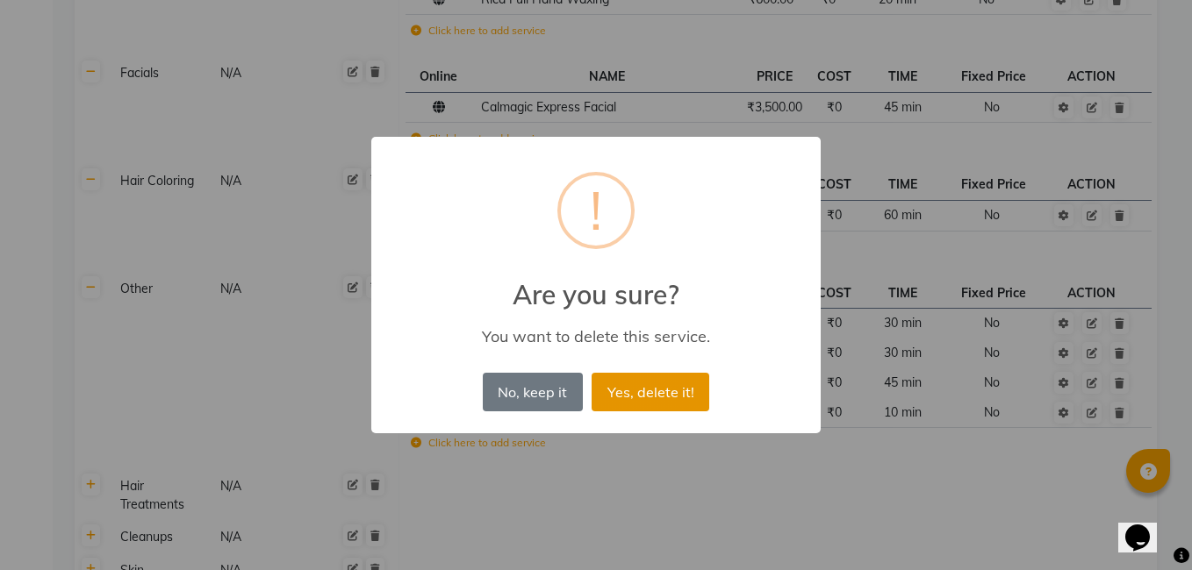
click at [620, 376] on button "Yes, delete it!" at bounding box center [651, 392] width 118 height 39
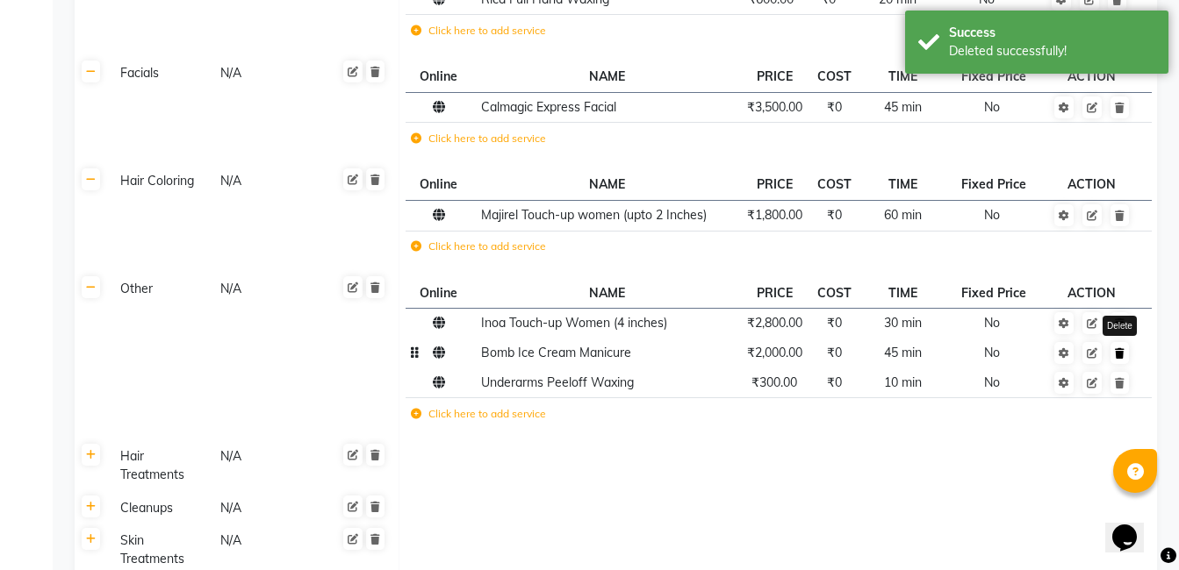
click at [1118, 355] on icon at bounding box center [1120, 353] width 10 height 11
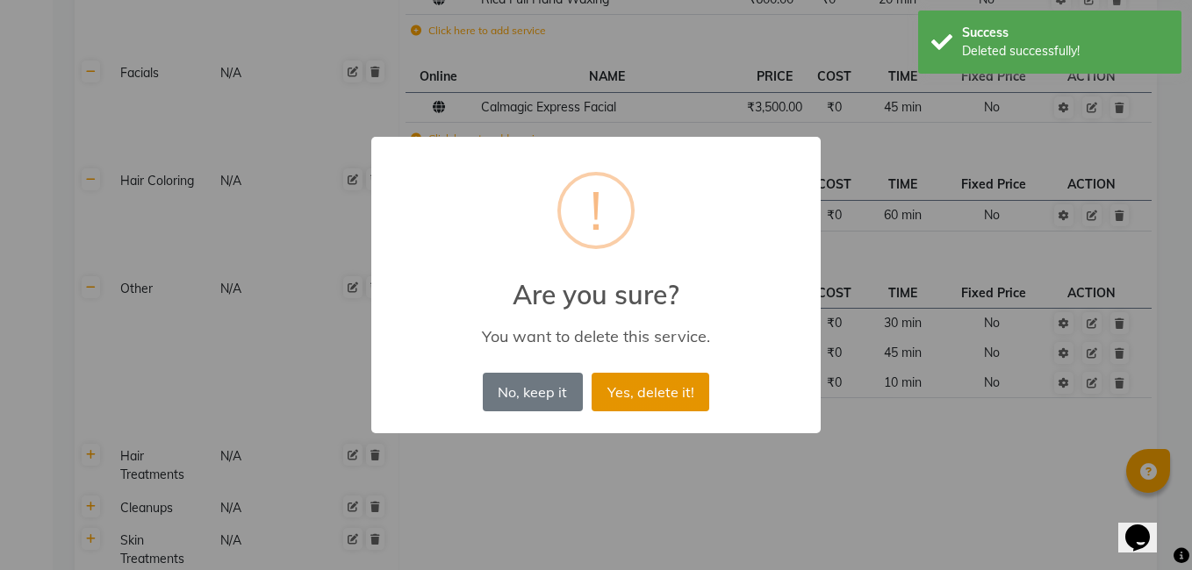
click at [660, 406] on button "Yes, delete it!" at bounding box center [651, 392] width 118 height 39
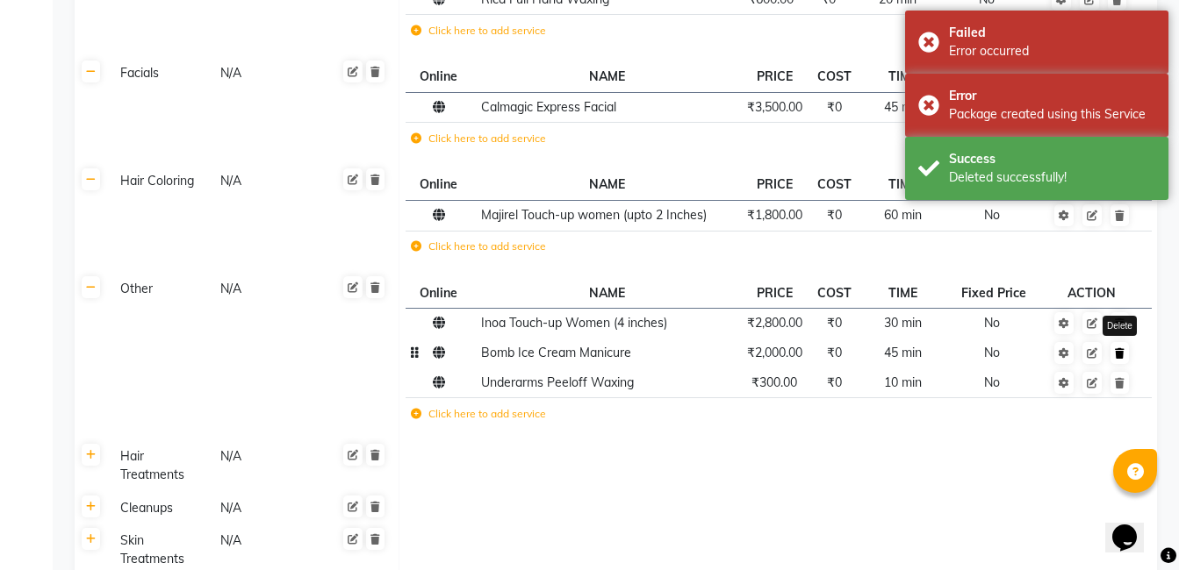
click at [1117, 358] on icon at bounding box center [1120, 353] width 10 height 11
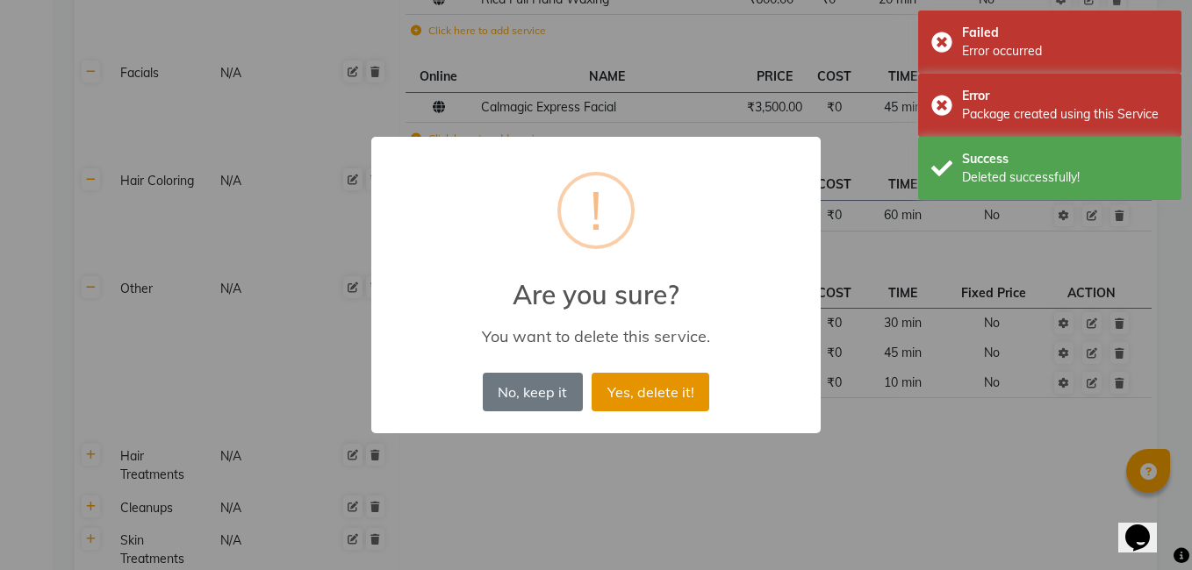
click at [630, 387] on button "Yes, delete it!" at bounding box center [651, 392] width 118 height 39
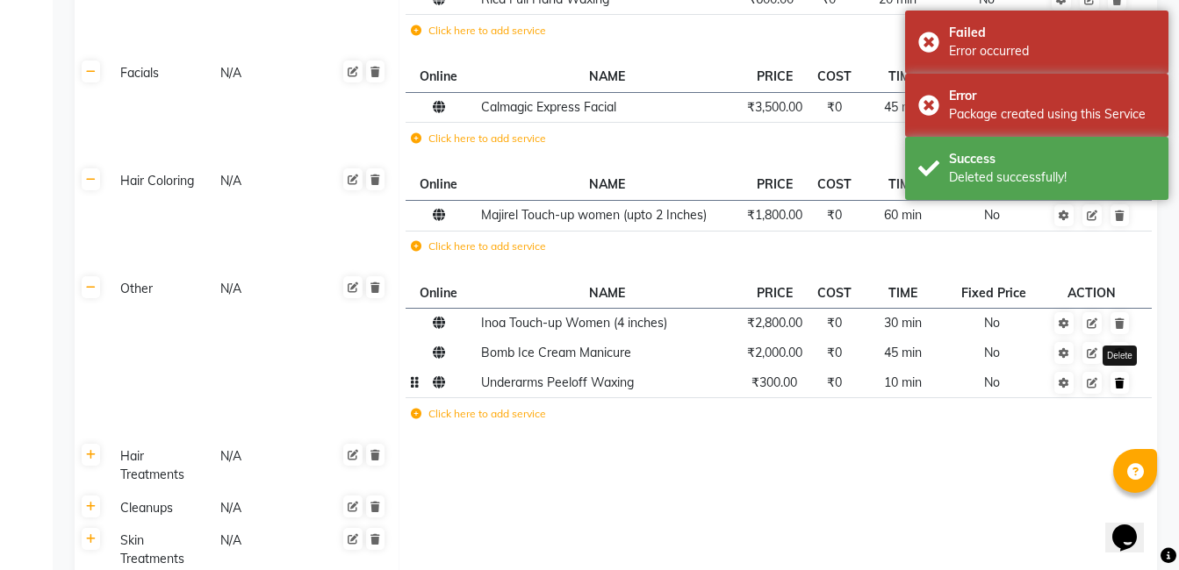
click at [1111, 385] on link at bounding box center [1119, 383] width 18 height 22
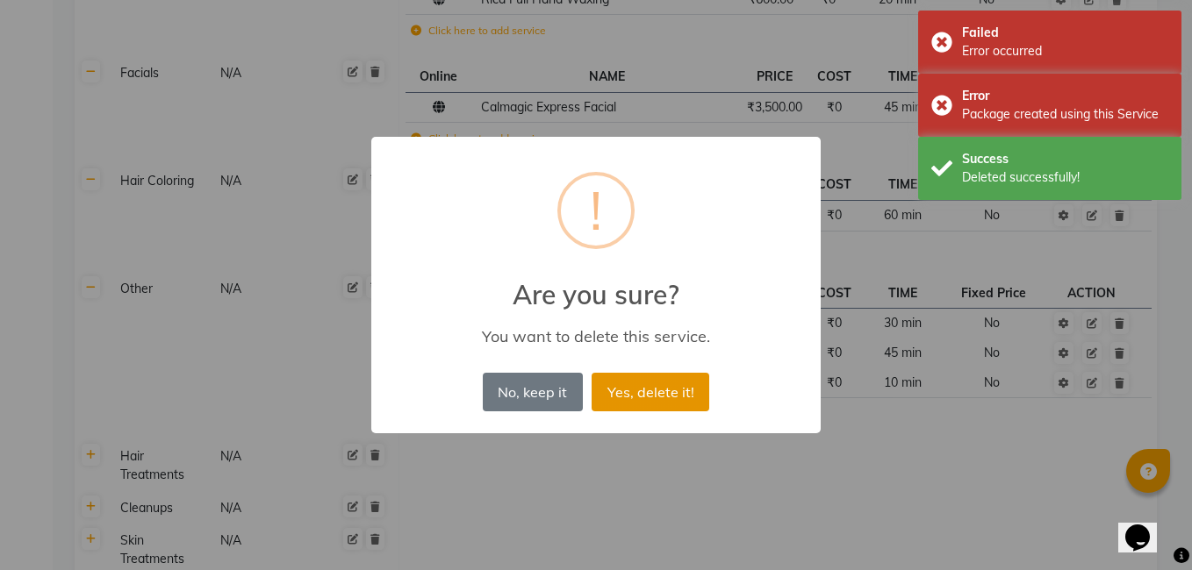
click at [662, 384] on button "Yes, delete it!" at bounding box center [651, 392] width 118 height 39
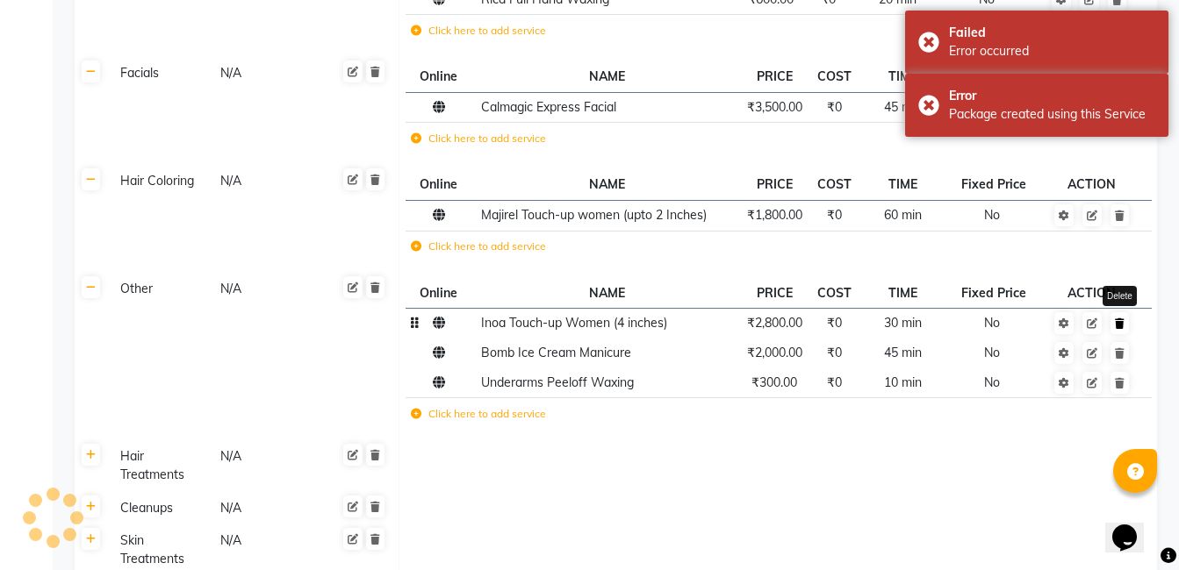
click at [1118, 324] on icon at bounding box center [1120, 324] width 10 height 11
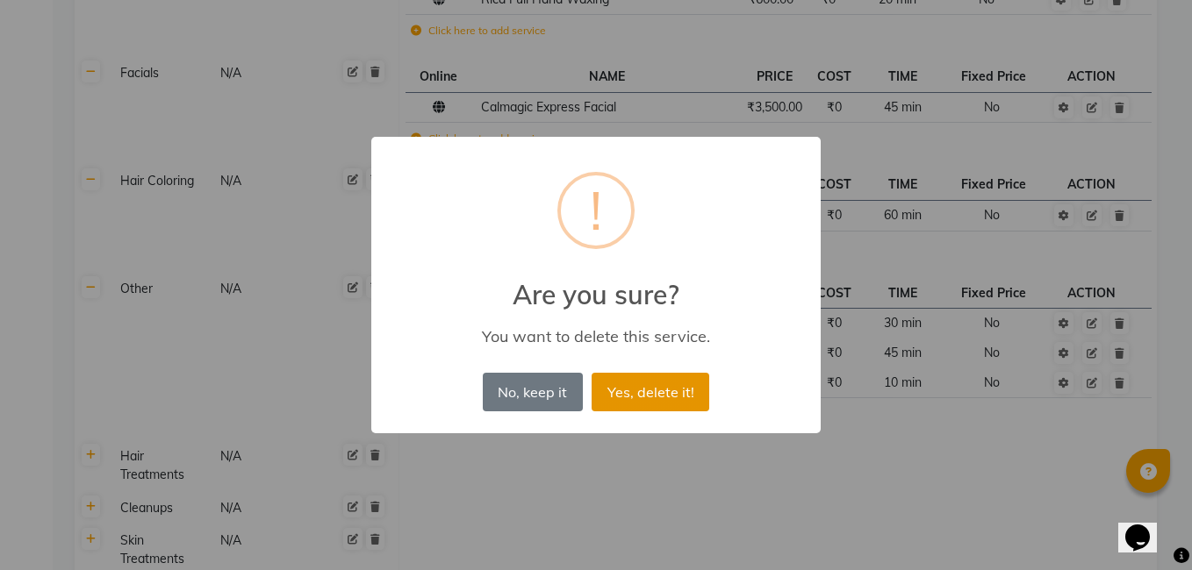
click at [662, 391] on button "Yes, delete it!" at bounding box center [651, 392] width 118 height 39
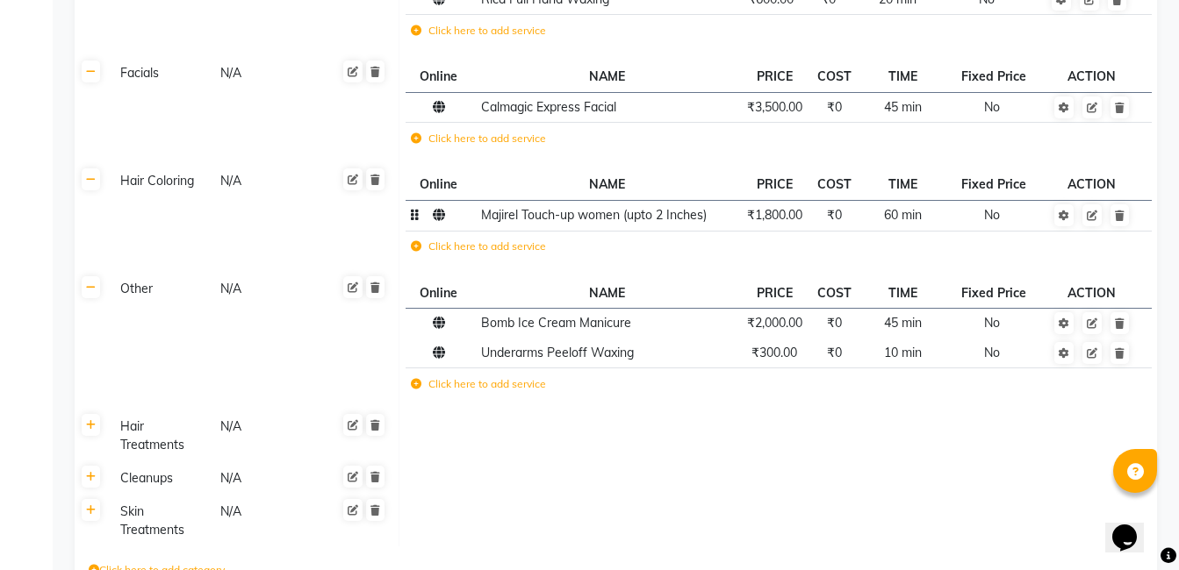
click at [1123, 227] on td at bounding box center [1092, 215] width 96 height 31
click at [92, 427] on icon at bounding box center [91, 425] width 10 height 11
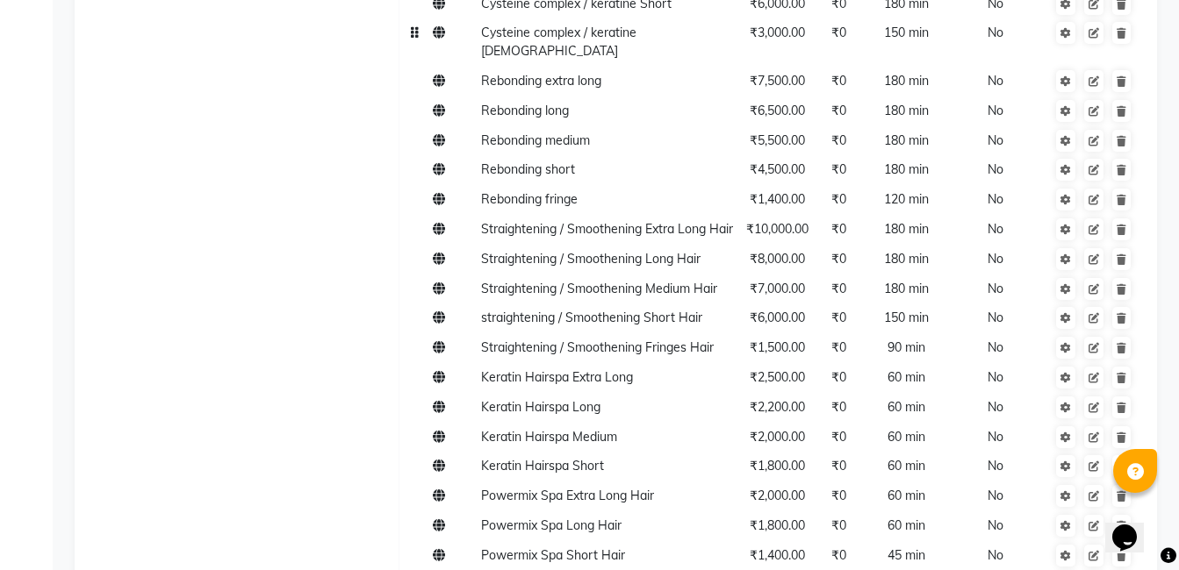
scroll to position [1858, 0]
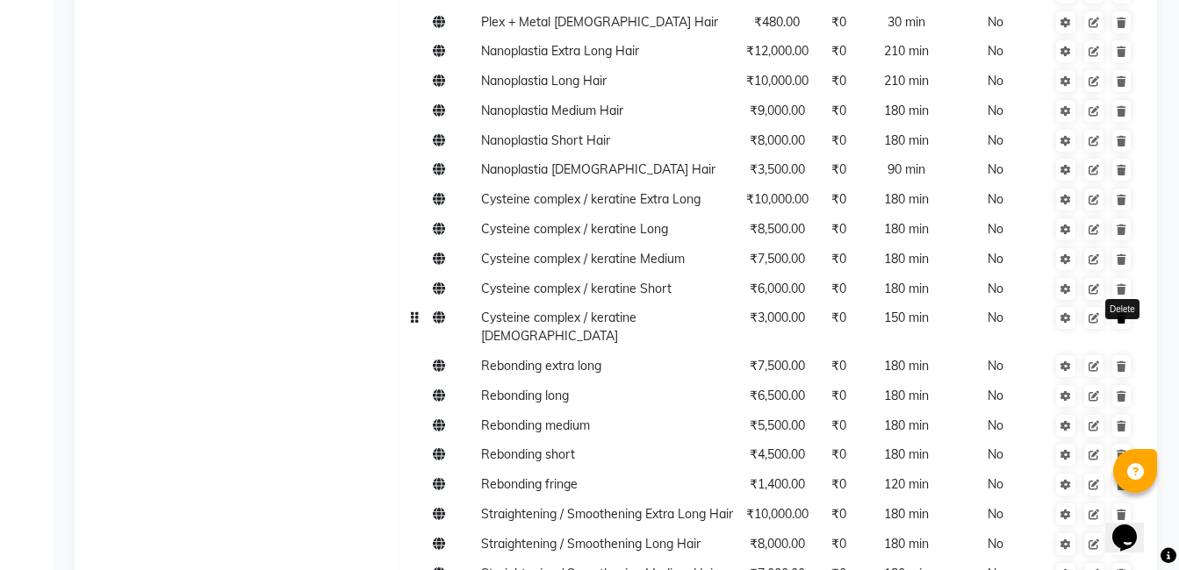
click at [1118, 313] on icon at bounding box center [1121, 318] width 10 height 11
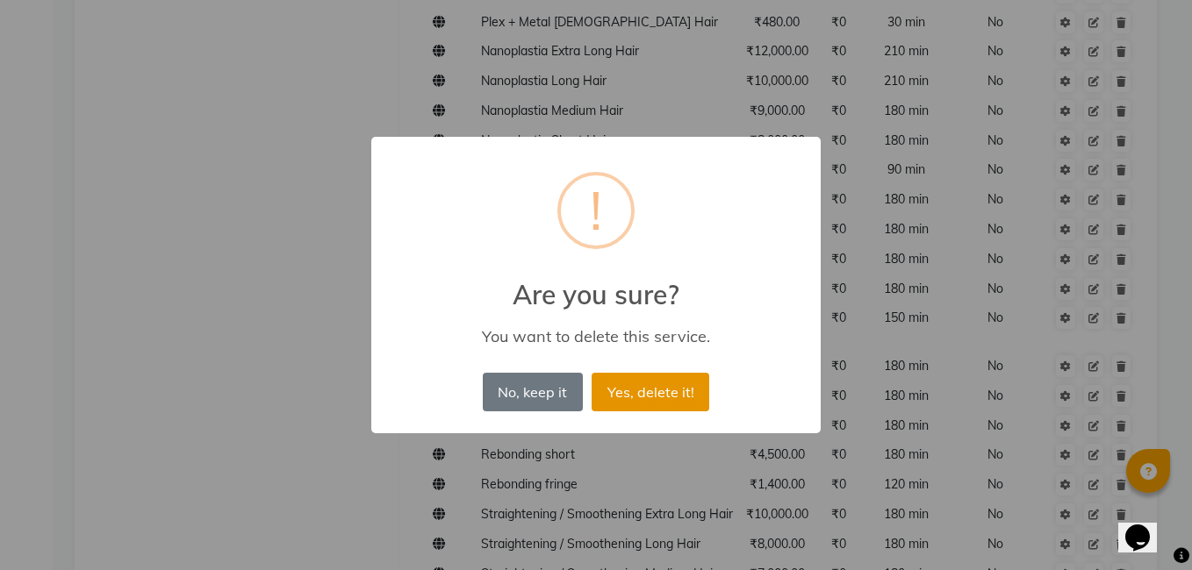
click at [657, 393] on button "Yes, delete it!" at bounding box center [651, 392] width 118 height 39
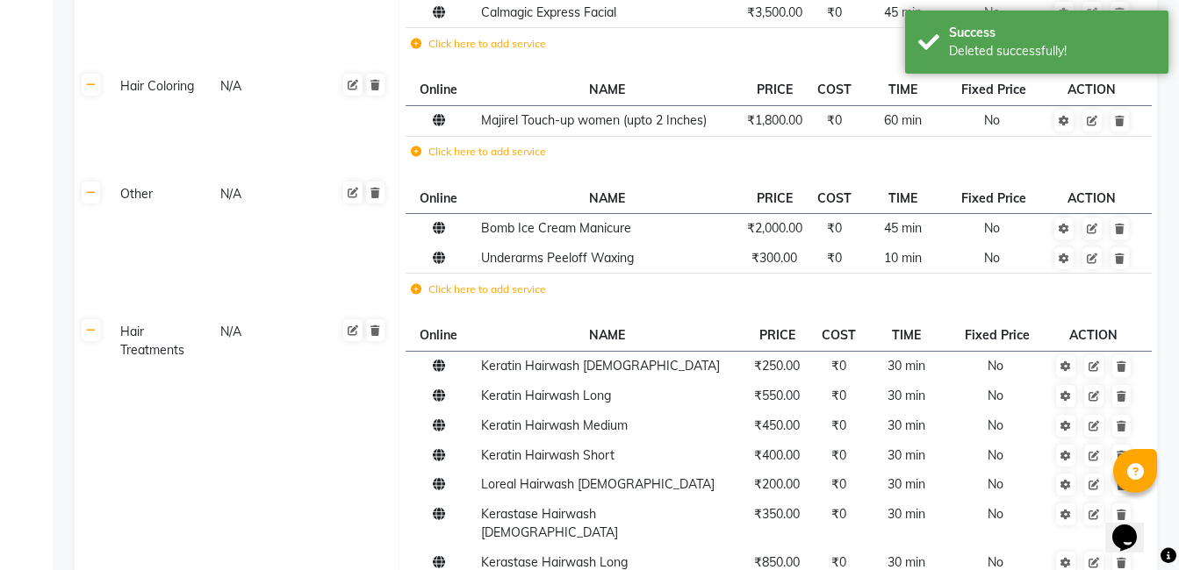
scroll to position [717, 0]
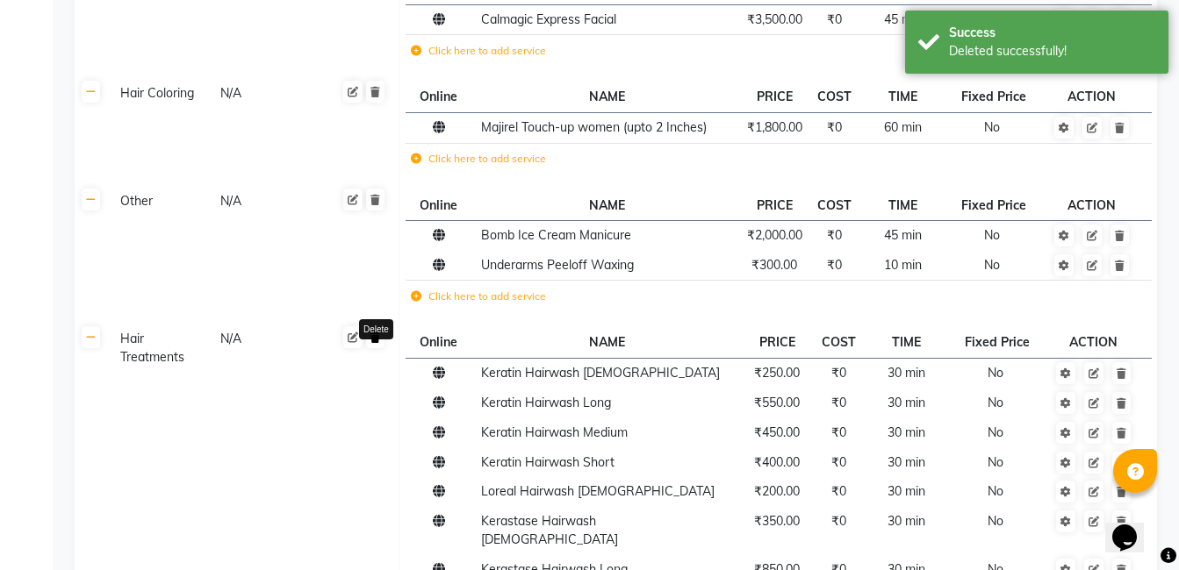
click at [377, 338] on icon at bounding box center [375, 338] width 10 height 11
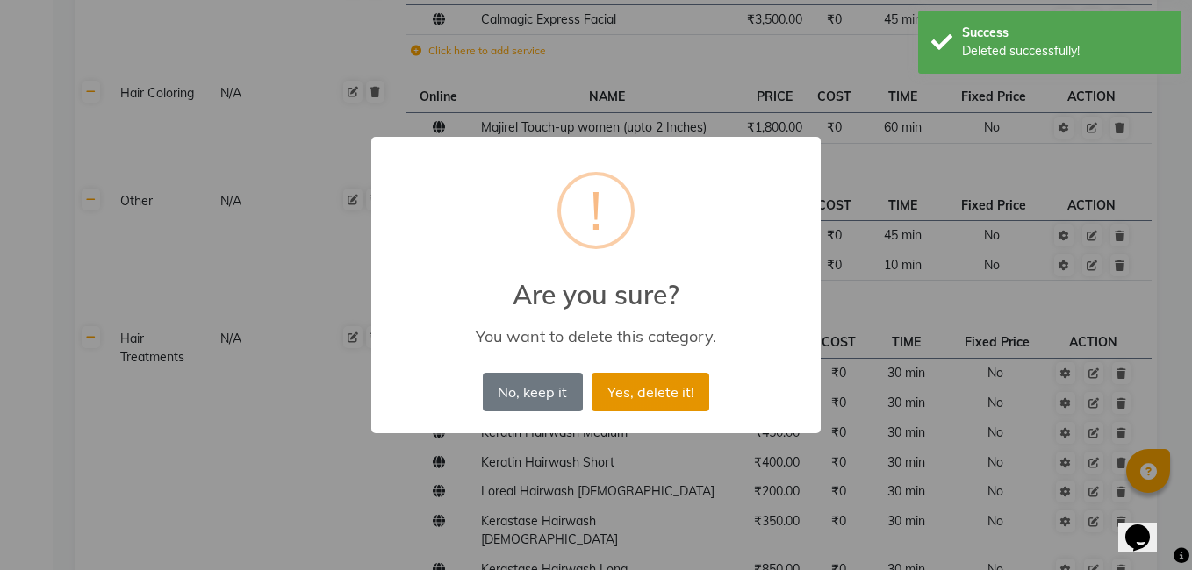
click at [615, 379] on button "Yes, delete it!" at bounding box center [651, 392] width 118 height 39
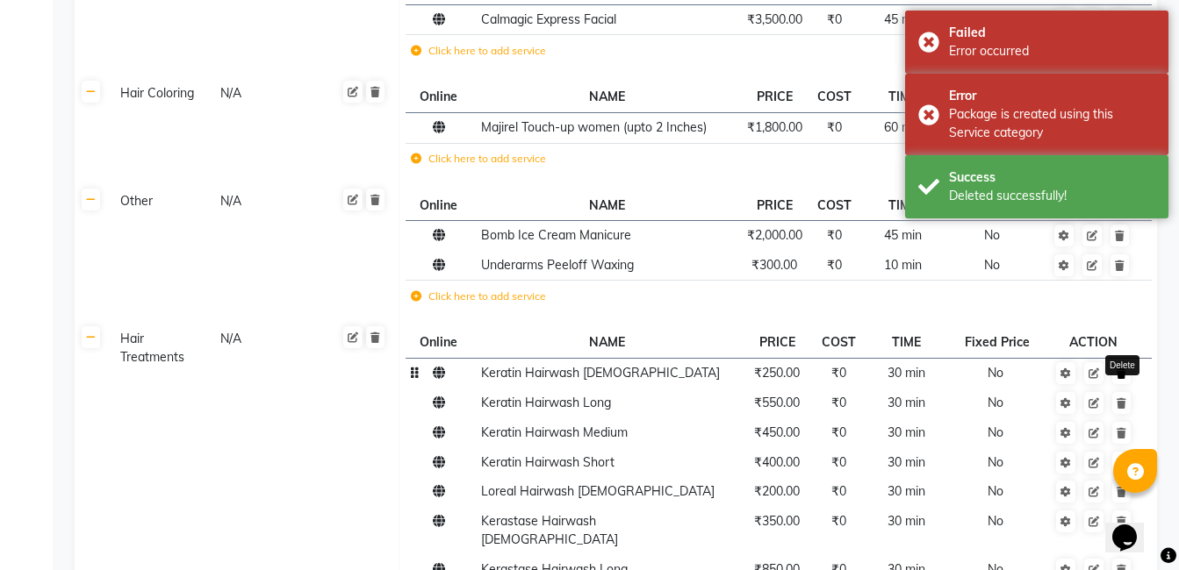
click at [1125, 379] on icon at bounding box center [1121, 374] width 10 height 11
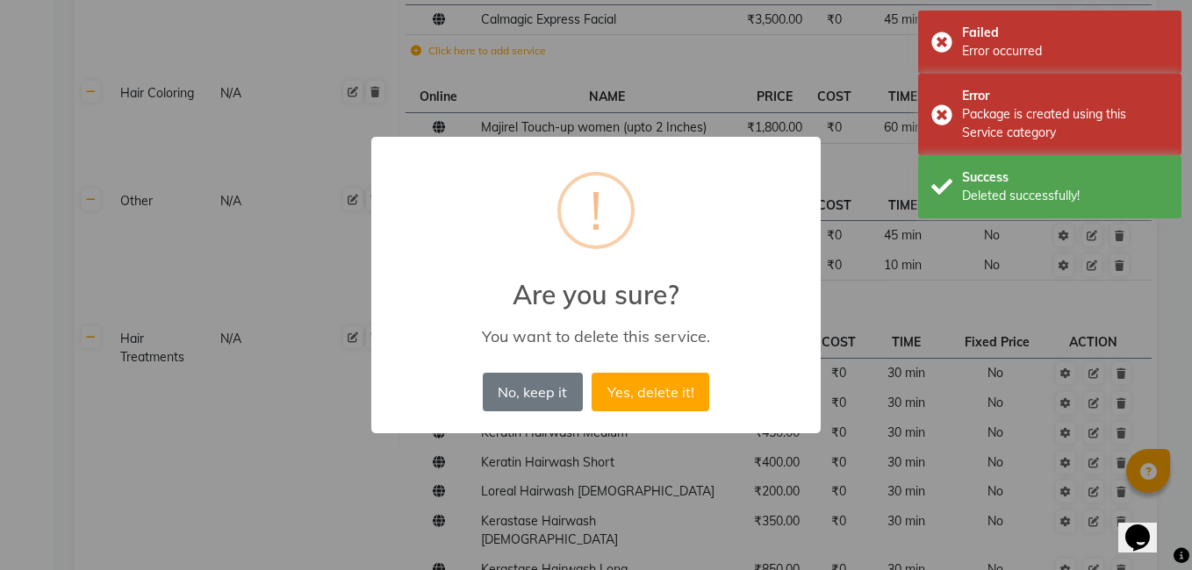
click at [671, 398] on button "Yes, delete it!" at bounding box center [651, 392] width 118 height 39
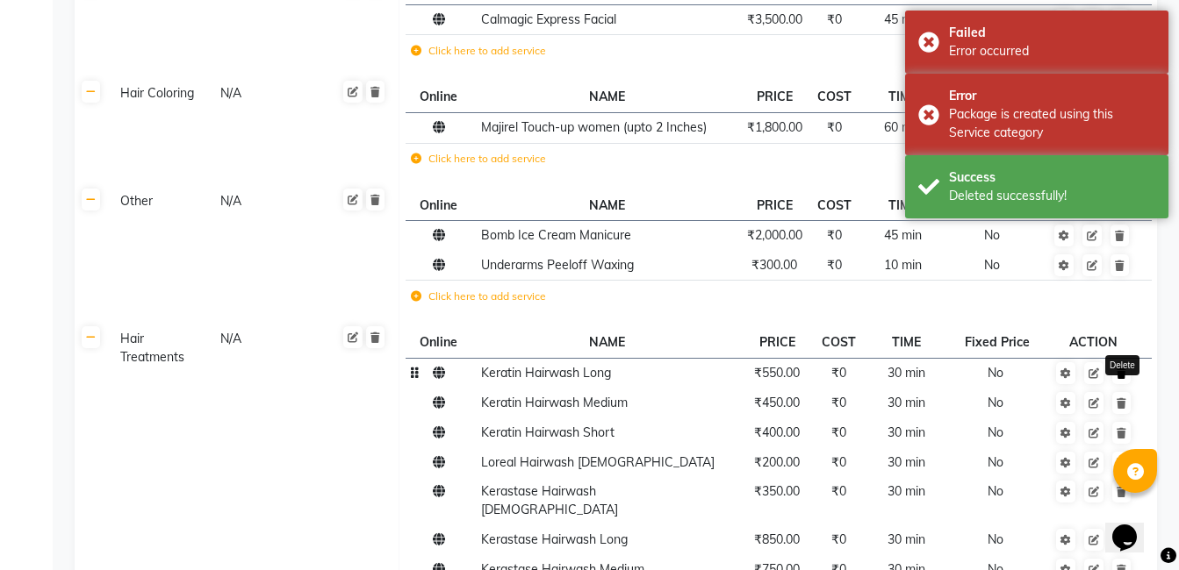
click at [1129, 373] on link at bounding box center [1121, 373] width 18 height 22
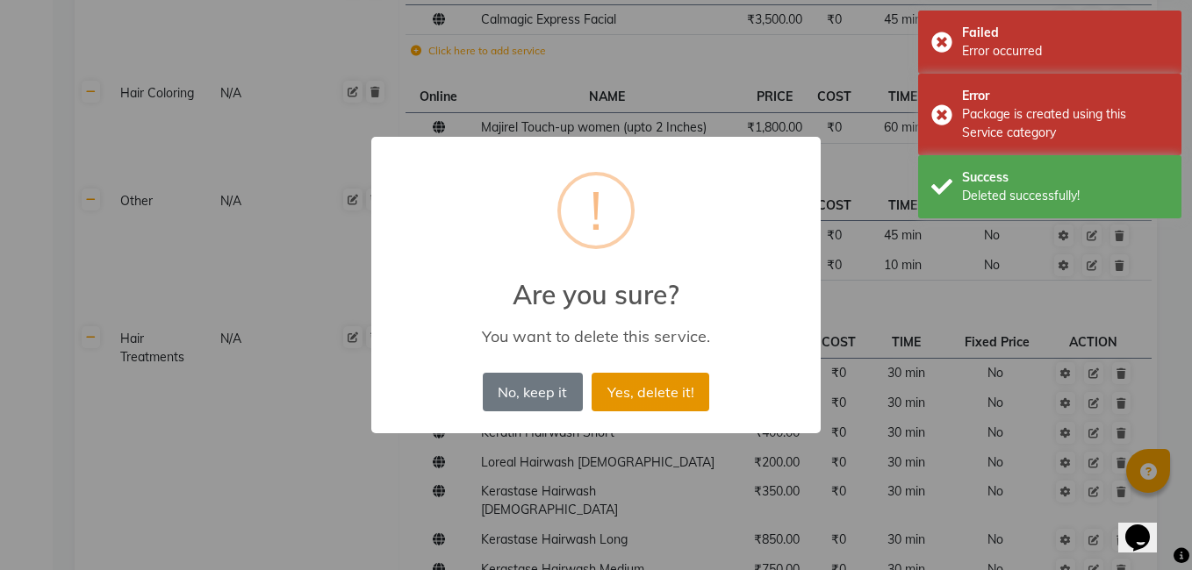
click at [678, 392] on button "Yes, delete it!" at bounding box center [651, 392] width 118 height 39
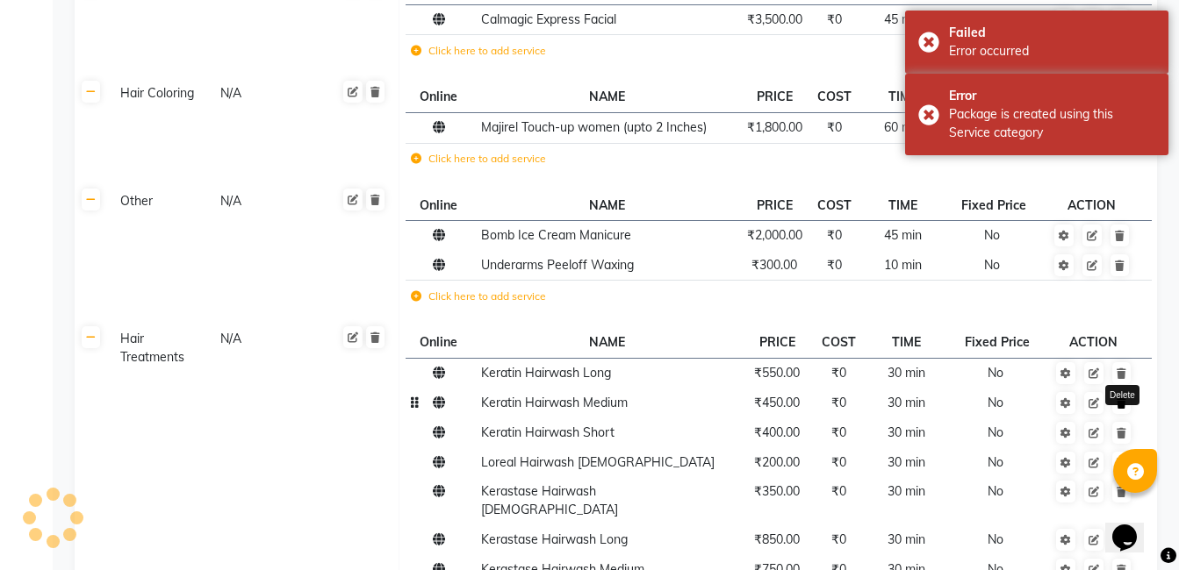
click at [1129, 401] on link at bounding box center [1121, 403] width 18 height 22
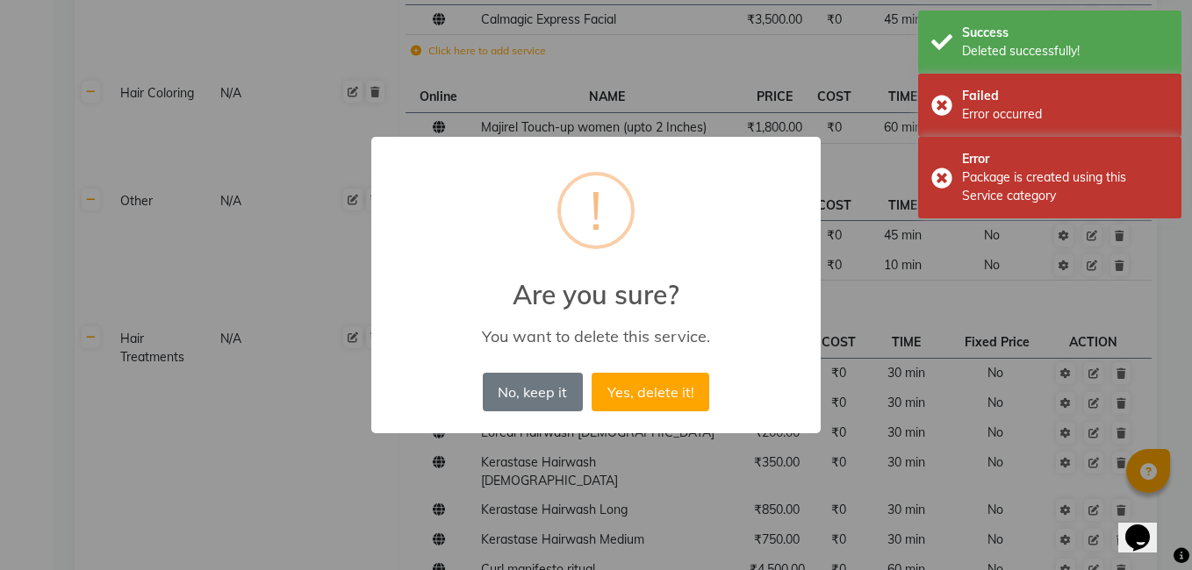
drag, startPoint x: 652, startPoint y: 397, endPoint x: 954, endPoint y: 391, distance: 302.0
click at [654, 396] on button "Yes, delete it!" at bounding box center [651, 392] width 118 height 39
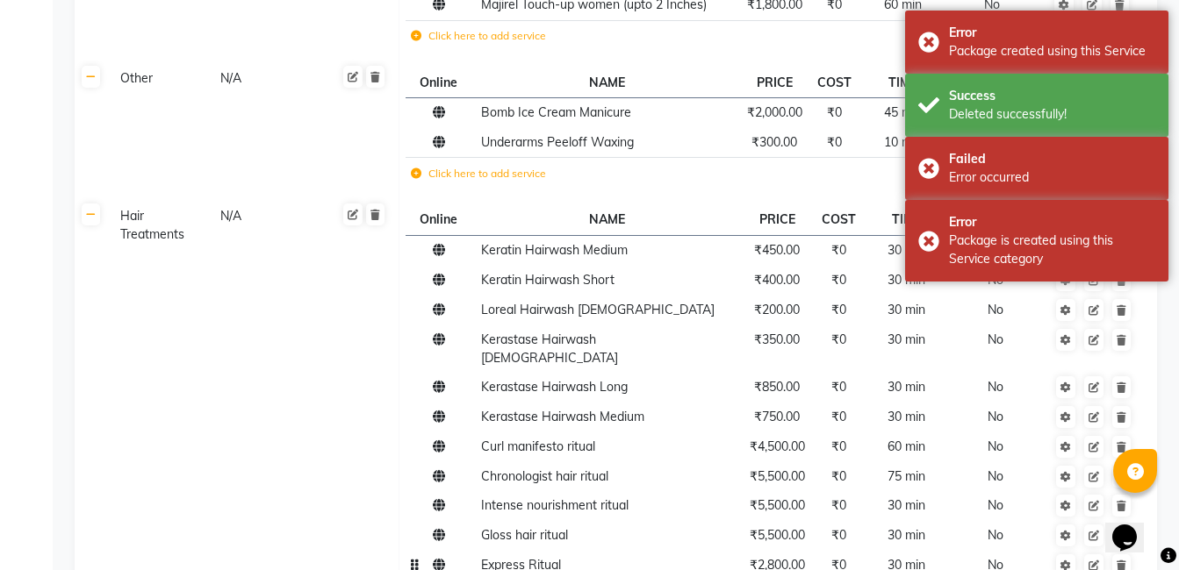
scroll to position [980, 0]
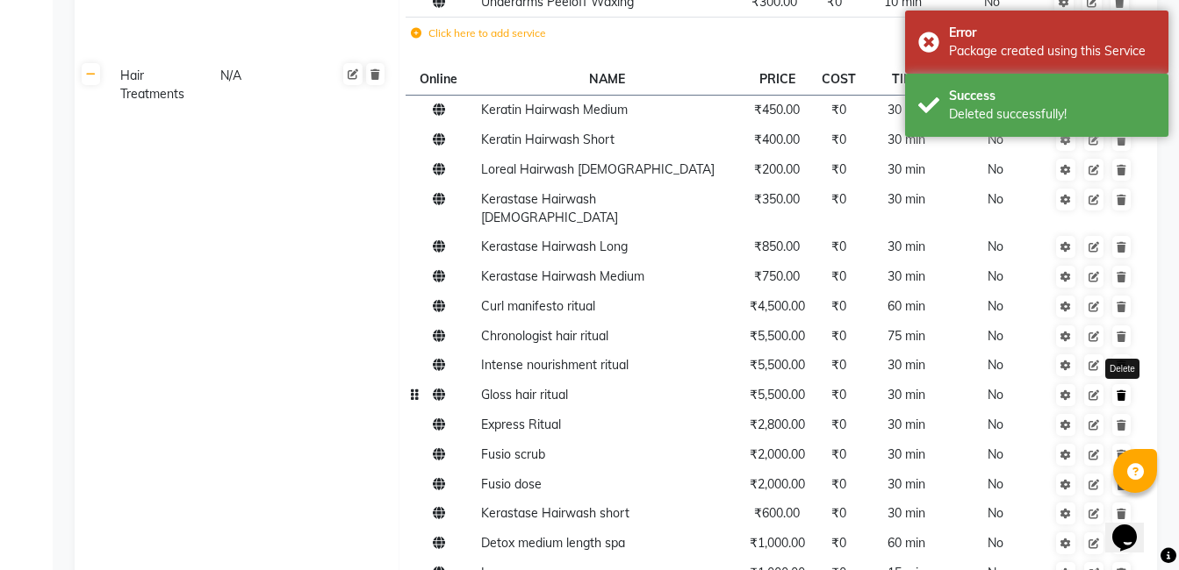
click at [1126, 386] on link at bounding box center [1121, 395] width 18 height 22
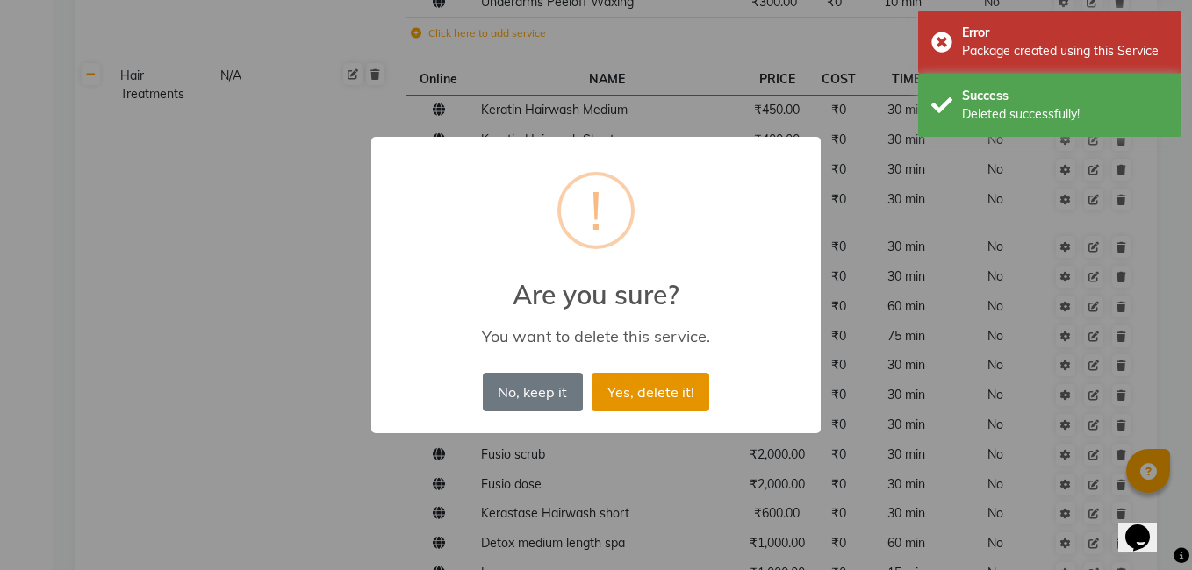
click at [678, 394] on button "Yes, delete it!" at bounding box center [651, 392] width 118 height 39
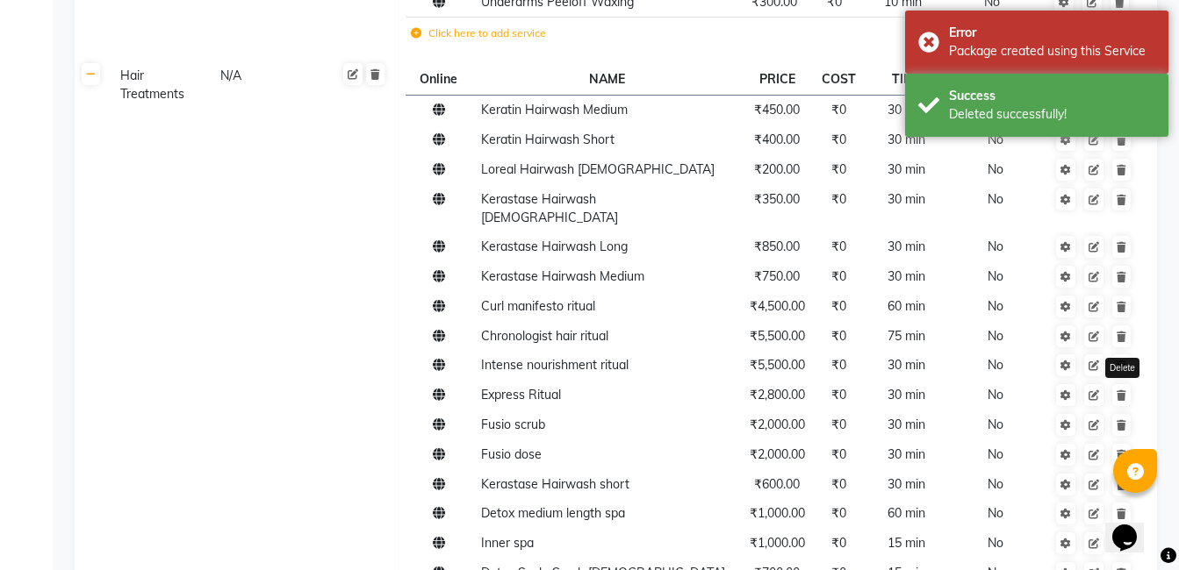
drag, startPoint x: 1115, startPoint y: 380, endPoint x: 986, endPoint y: 396, distance: 129.1
click at [1121, 420] on icon at bounding box center [1121, 425] width 10 height 11
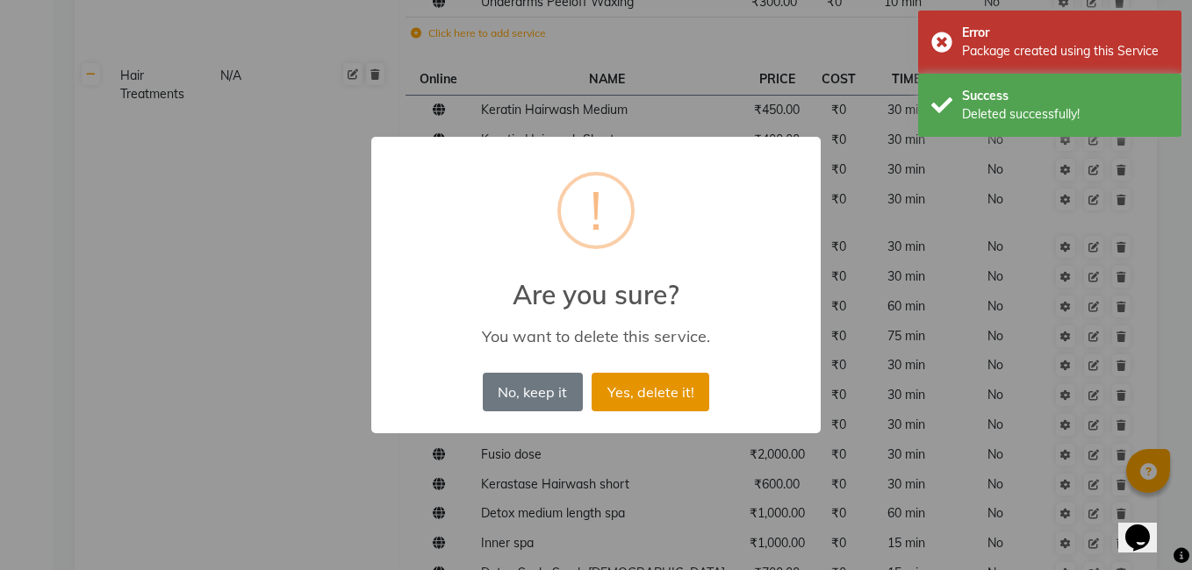
click at [649, 391] on button "Yes, delete it!" at bounding box center [651, 392] width 118 height 39
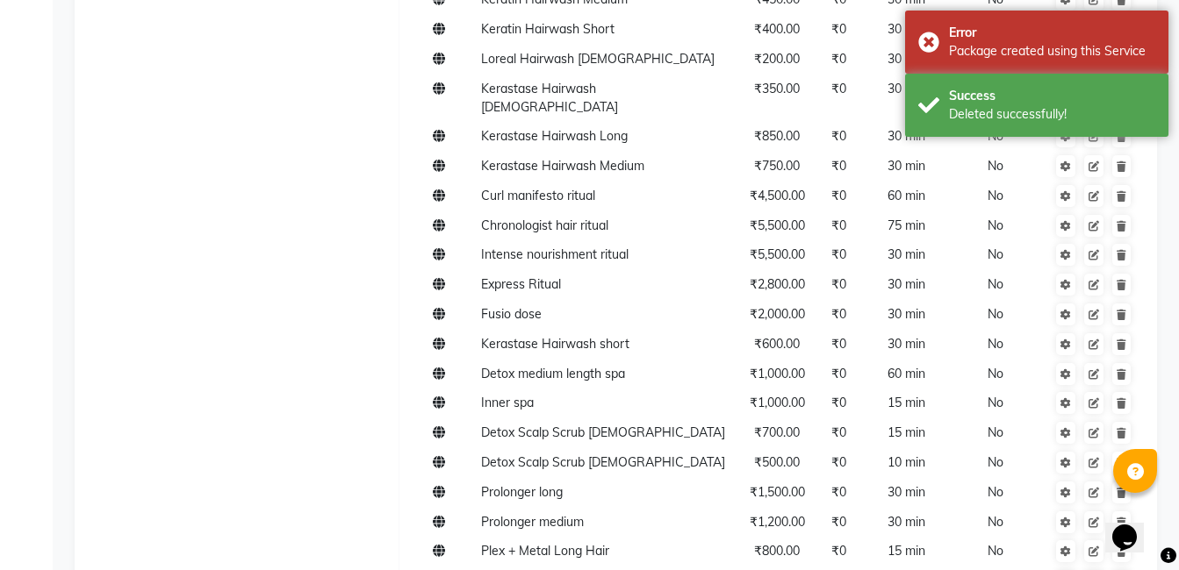
scroll to position [1156, 0]
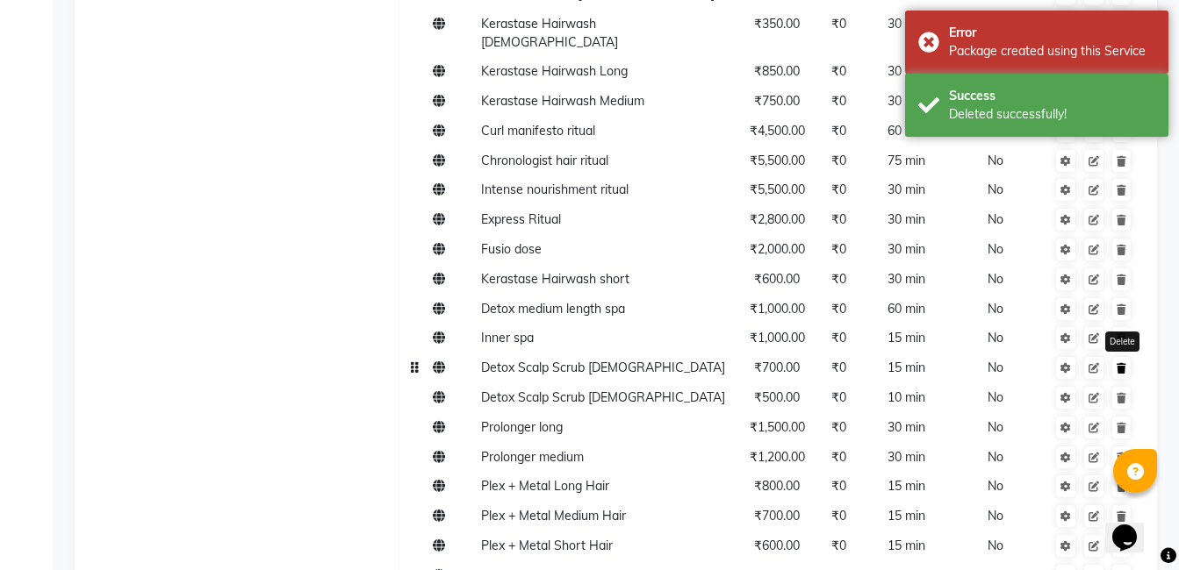
click at [1117, 357] on link at bounding box center [1121, 368] width 18 height 22
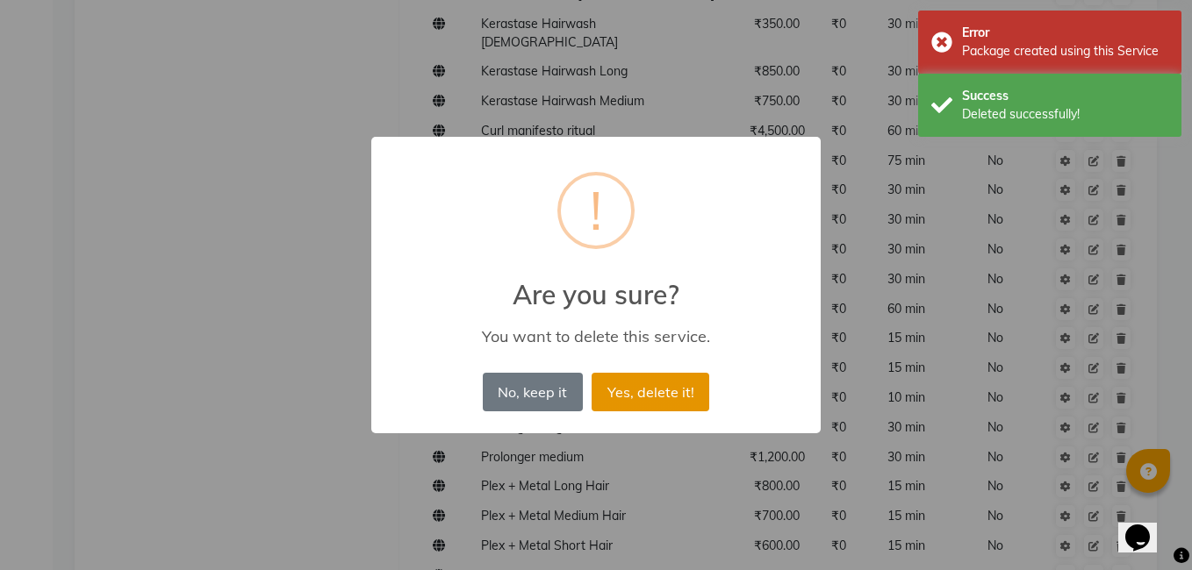
click at [668, 398] on button "Yes, delete it!" at bounding box center [651, 392] width 118 height 39
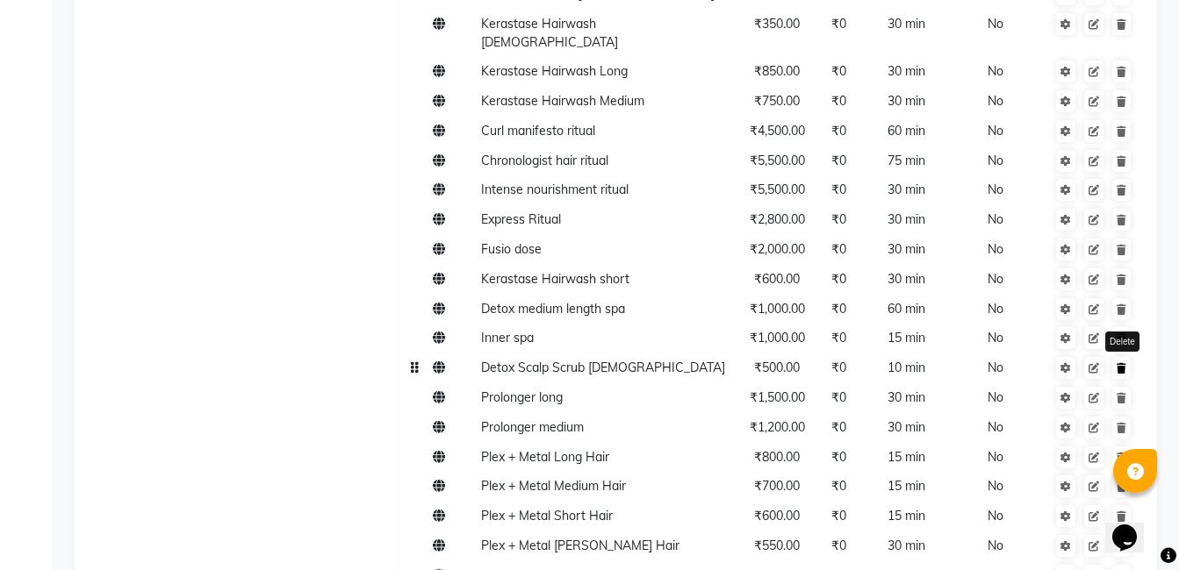
click at [1125, 359] on link at bounding box center [1121, 368] width 18 height 22
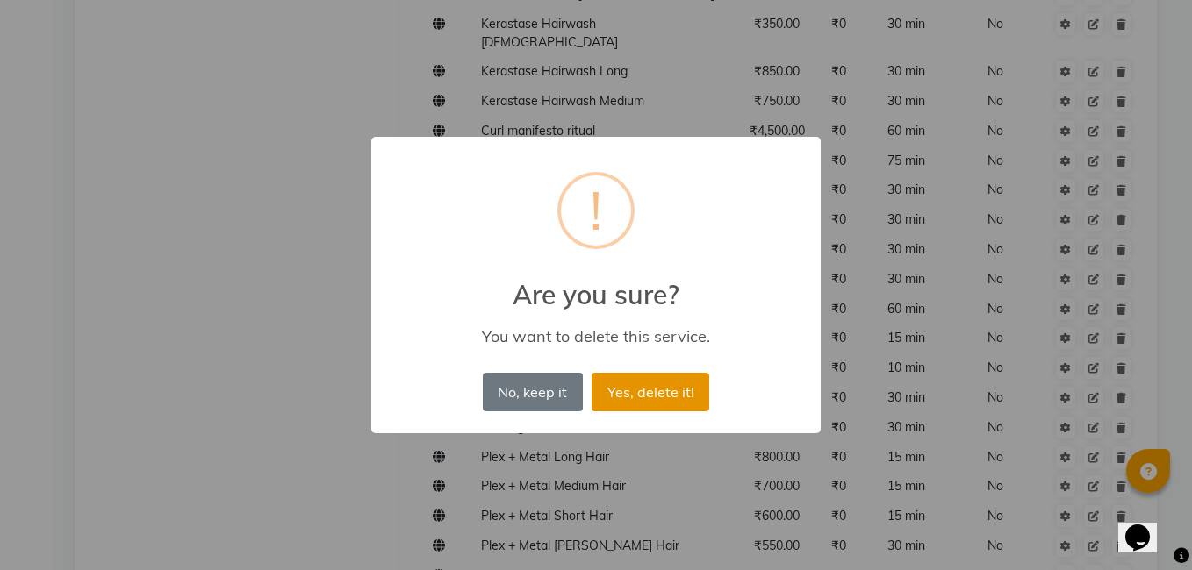
click at [648, 377] on button "Yes, delete it!" at bounding box center [651, 392] width 118 height 39
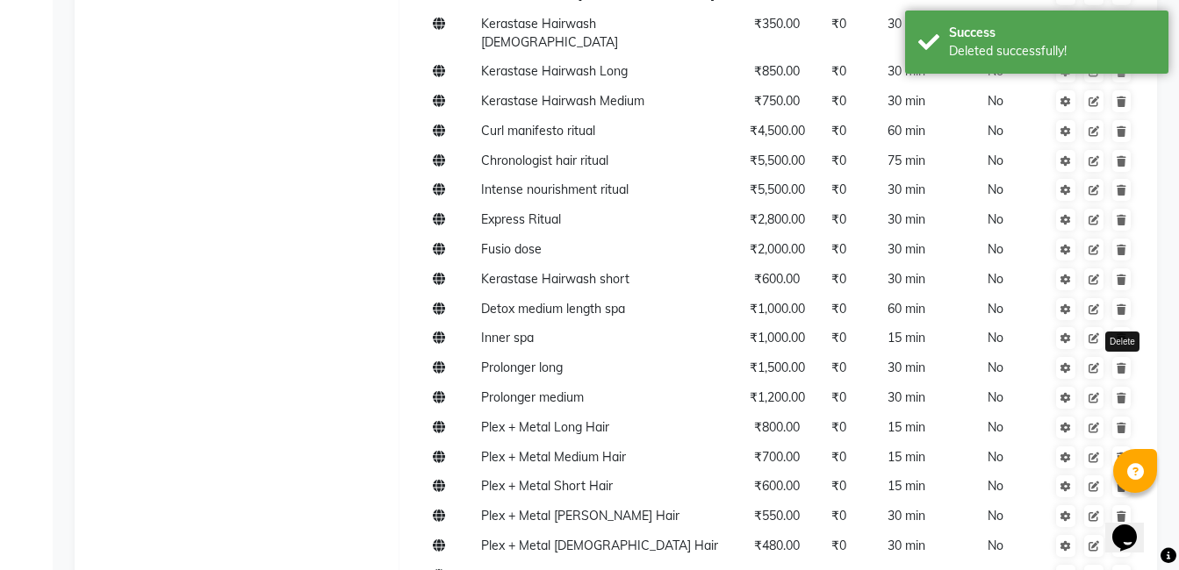
click at [1116, 363] on icon at bounding box center [1121, 368] width 10 height 11
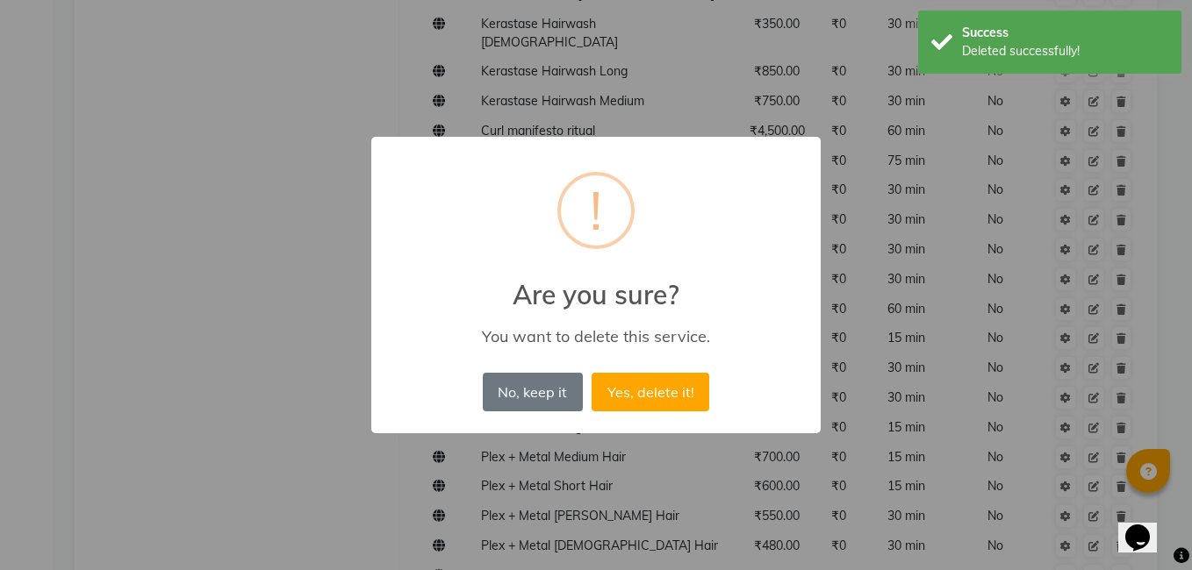
drag, startPoint x: 621, startPoint y: 386, endPoint x: 744, endPoint y: 390, distance: 123.8
click at [622, 386] on button "Yes, delete it!" at bounding box center [651, 392] width 118 height 39
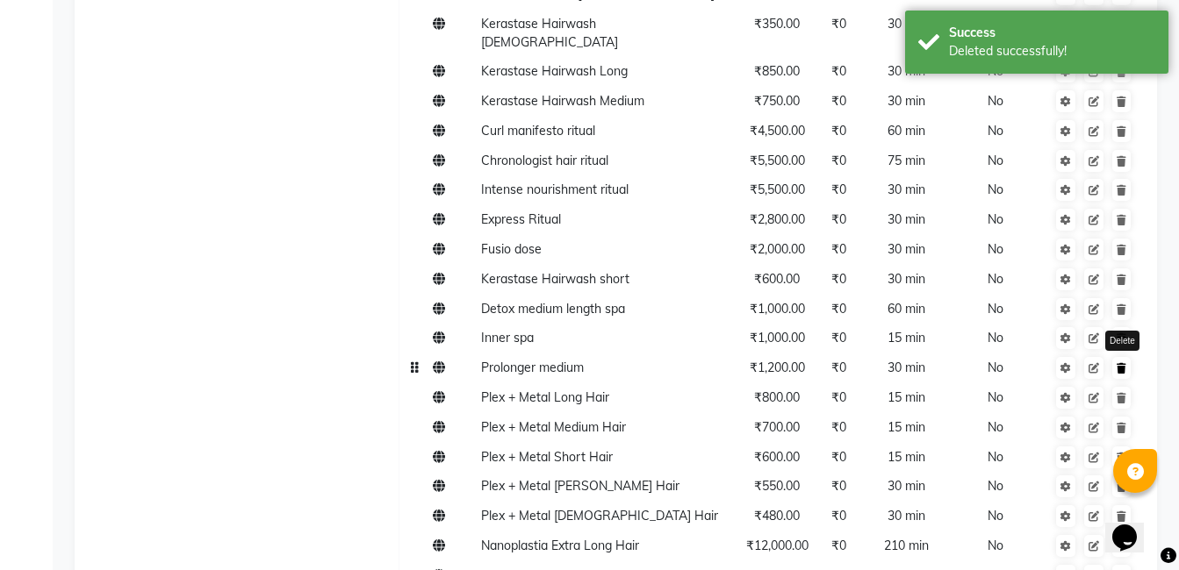
click at [1116, 357] on link at bounding box center [1121, 368] width 18 height 22
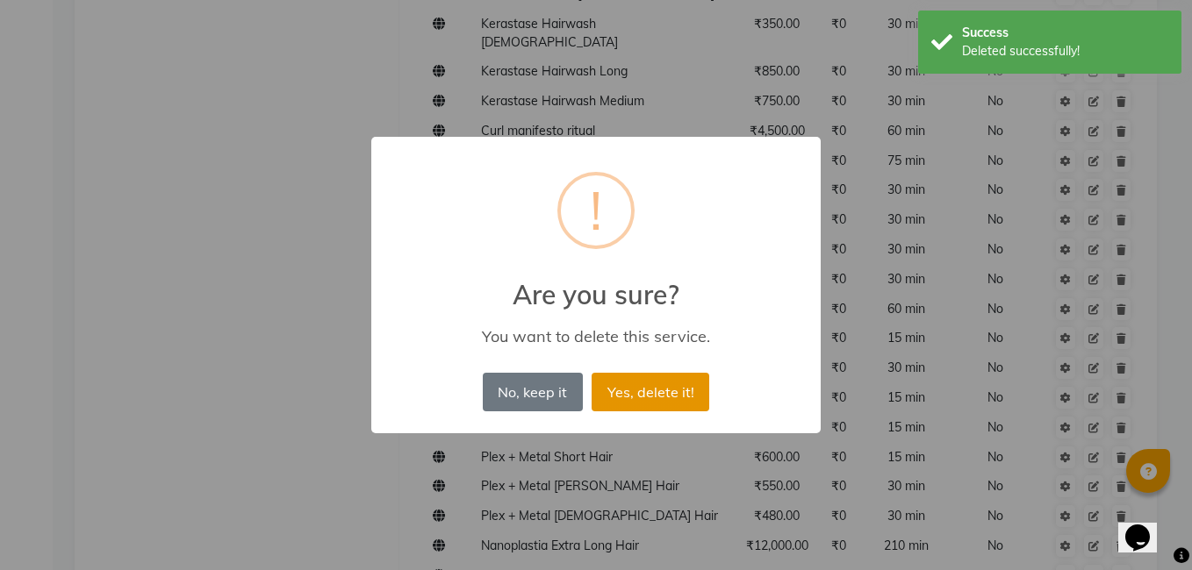
click at [685, 388] on button "Yes, delete it!" at bounding box center [651, 392] width 118 height 39
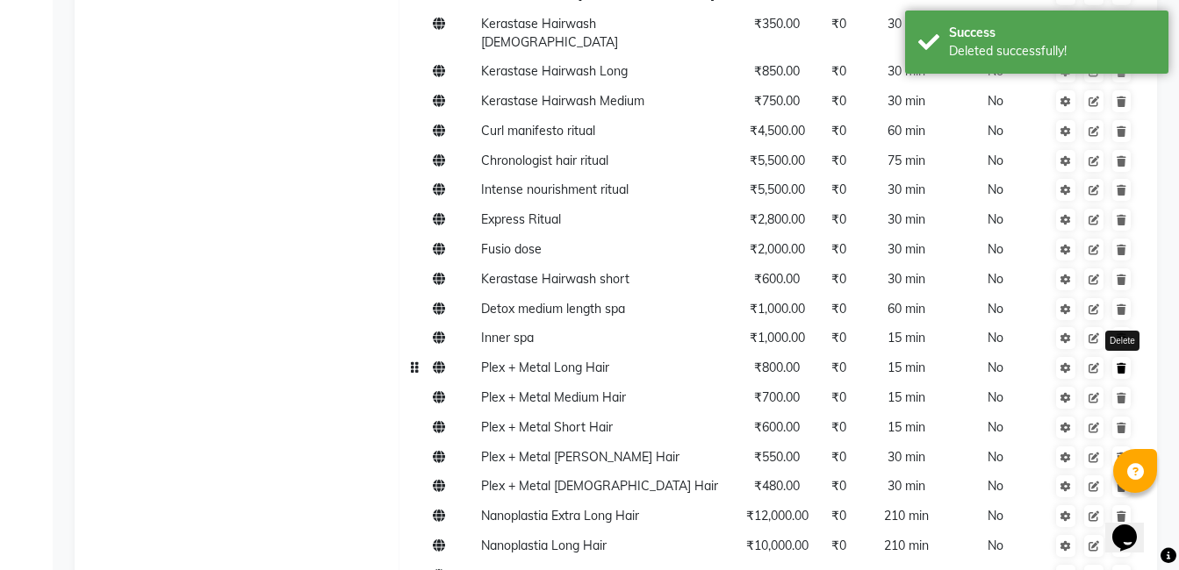
click at [1120, 363] on icon at bounding box center [1121, 368] width 10 height 11
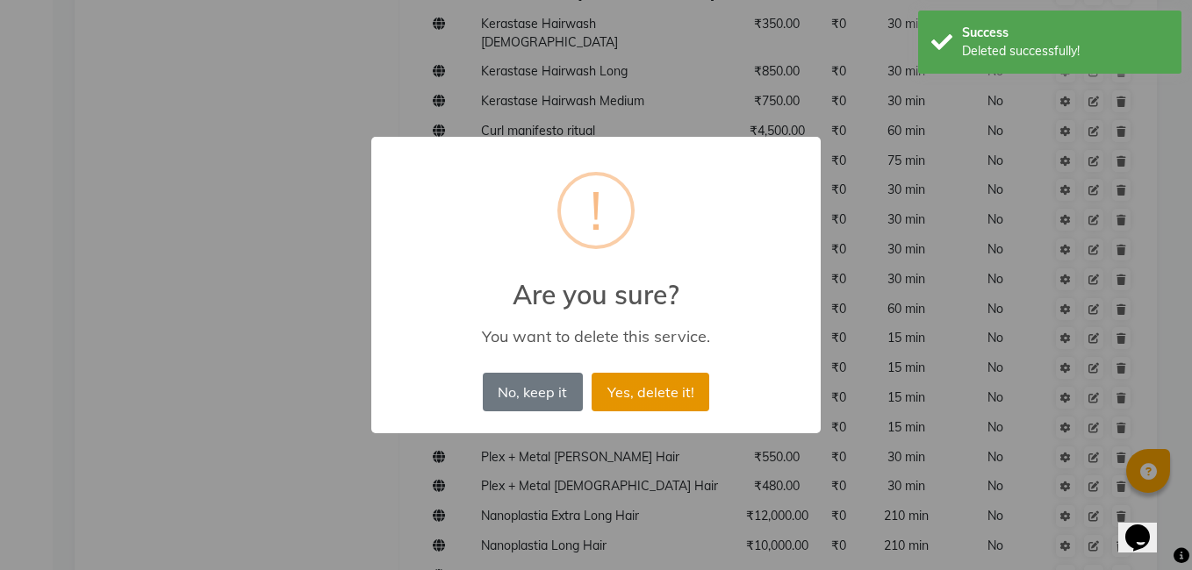
click at [657, 394] on button "Yes, delete it!" at bounding box center [651, 392] width 118 height 39
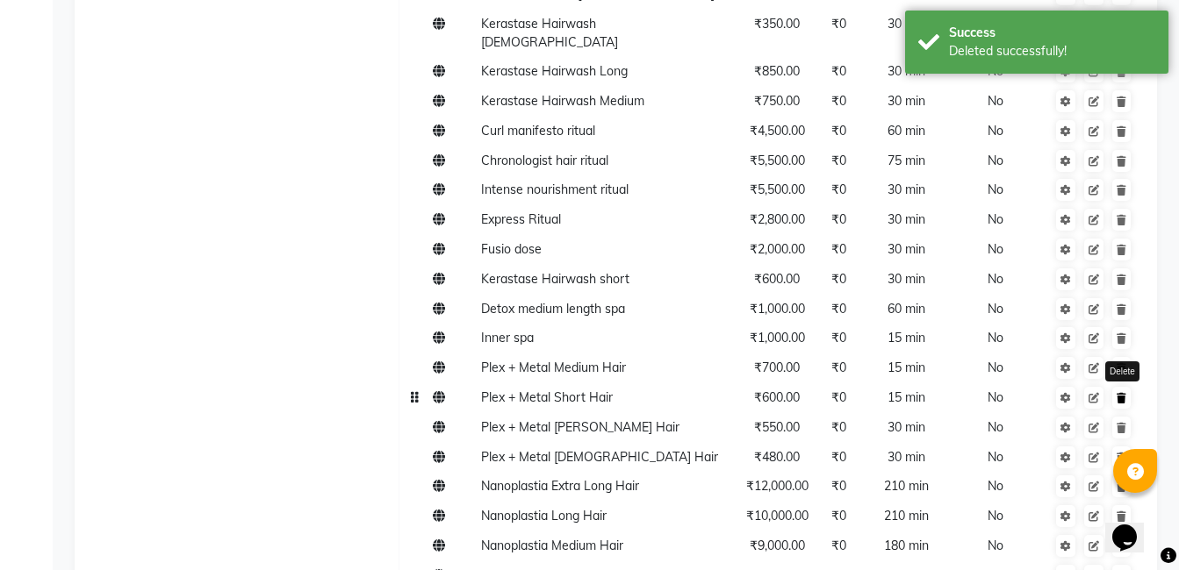
click at [1122, 393] on icon at bounding box center [1121, 398] width 10 height 11
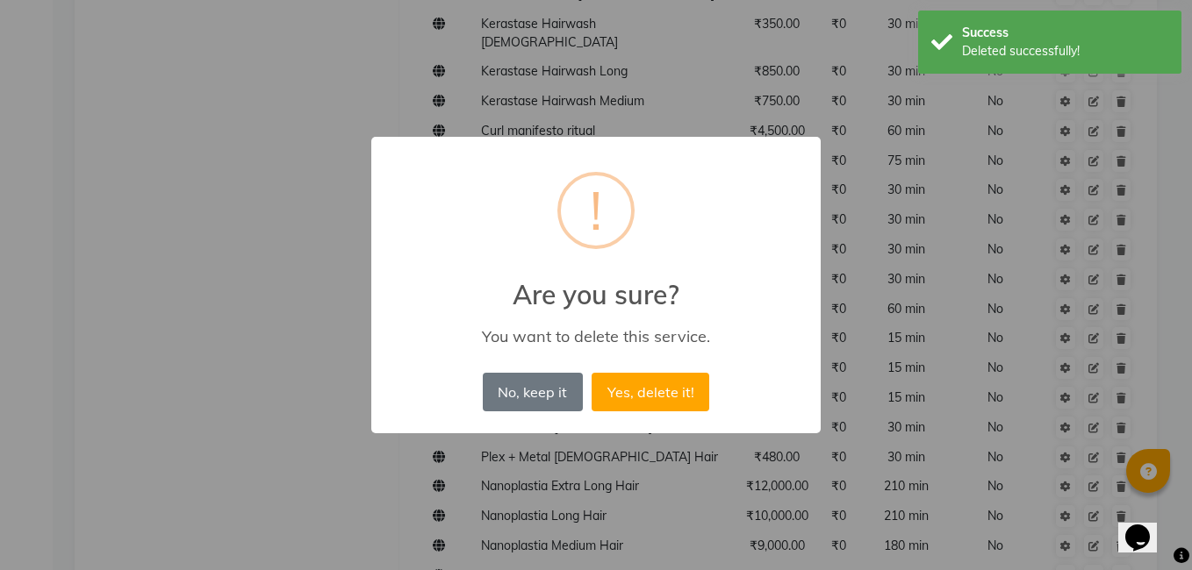
drag, startPoint x: 678, startPoint y: 384, endPoint x: 670, endPoint y: 383, distance: 8.8
click at [674, 384] on button "Yes, delete it!" at bounding box center [651, 392] width 118 height 39
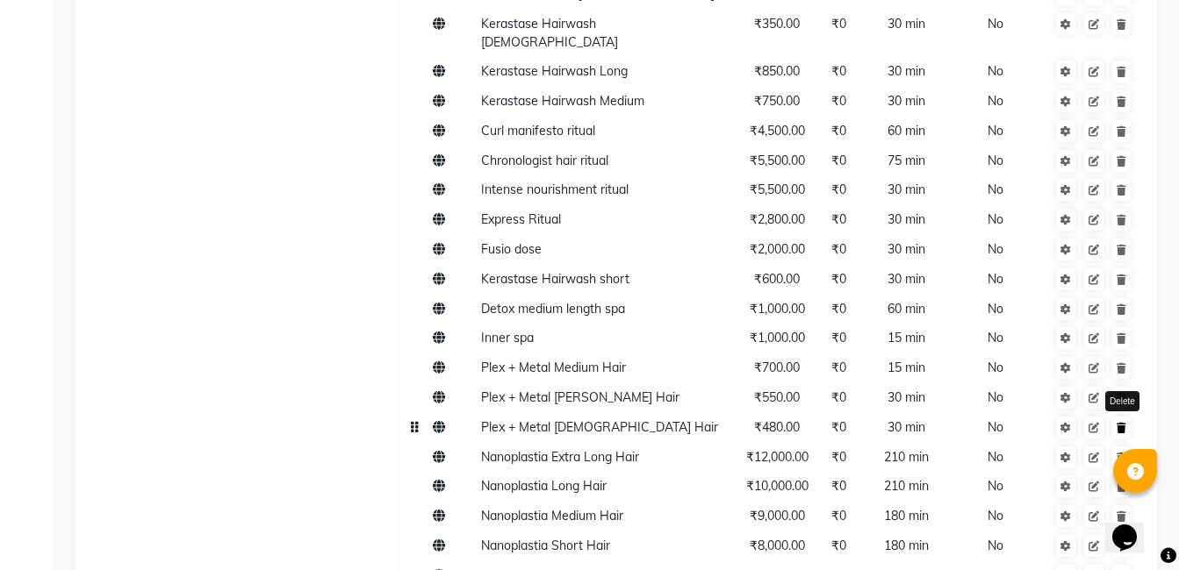
click at [1122, 423] on icon at bounding box center [1121, 428] width 10 height 11
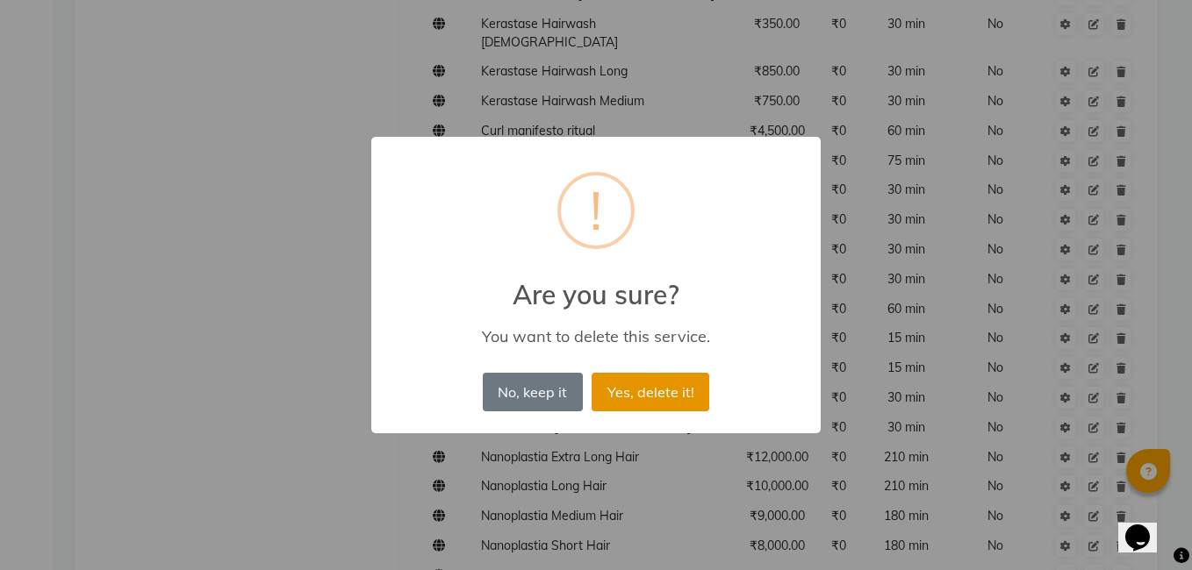
click at [657, 402] on button "Yes, delete it!" at bounding box center [651, 392] width 118 height 39
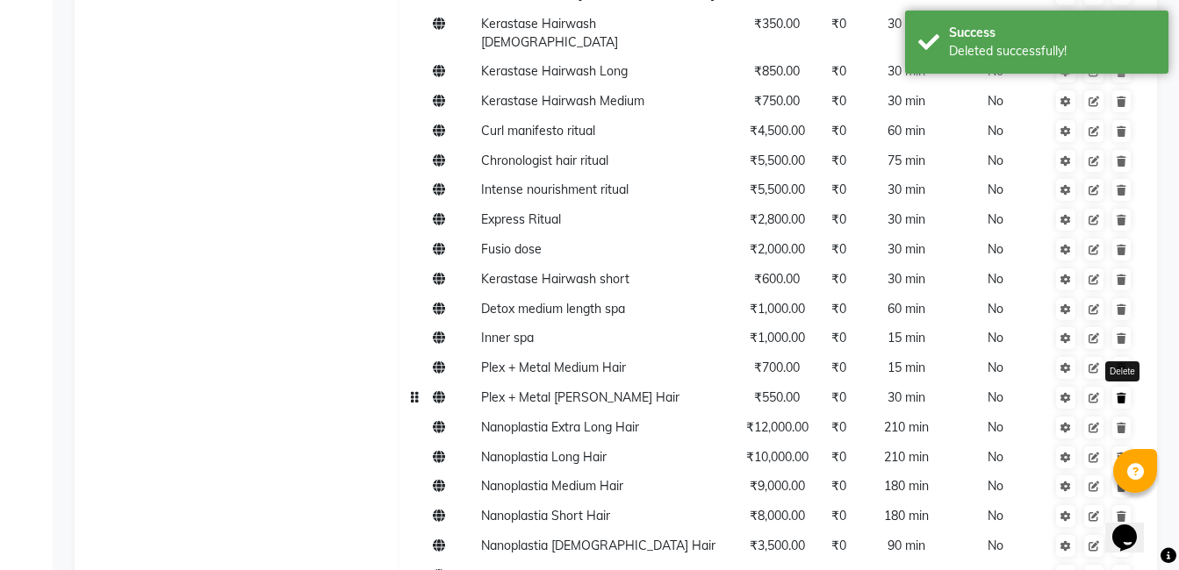
click at [1117, 387] on link at bounding box center [1121, 398] width 18 height 22
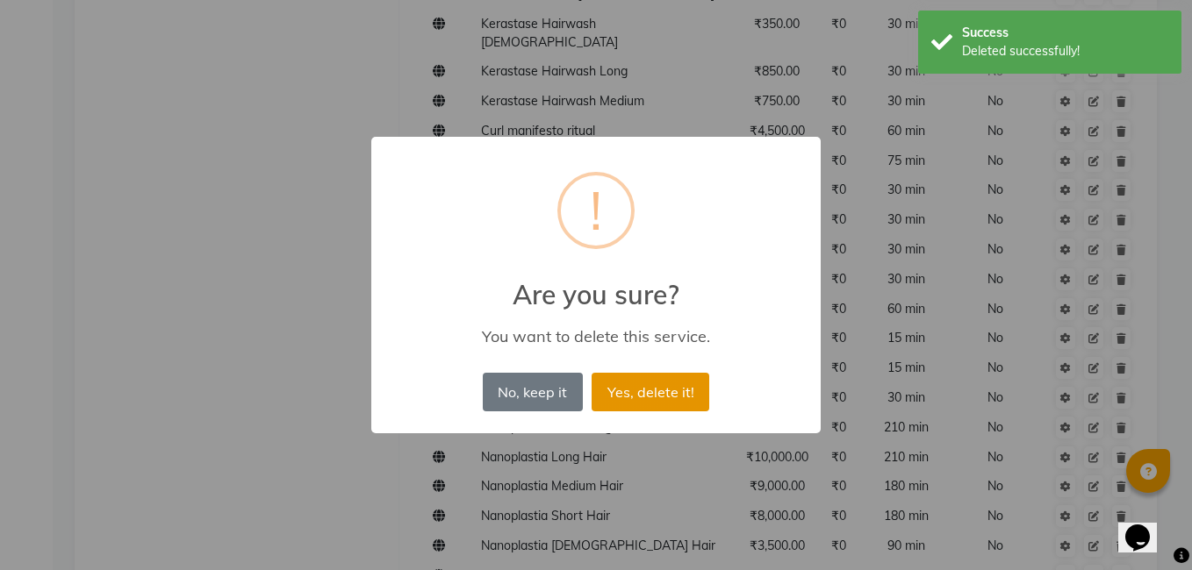
click at [647, 389] on button "Yes, delete it!" at bounding box center [651, 392] width 118 height 39
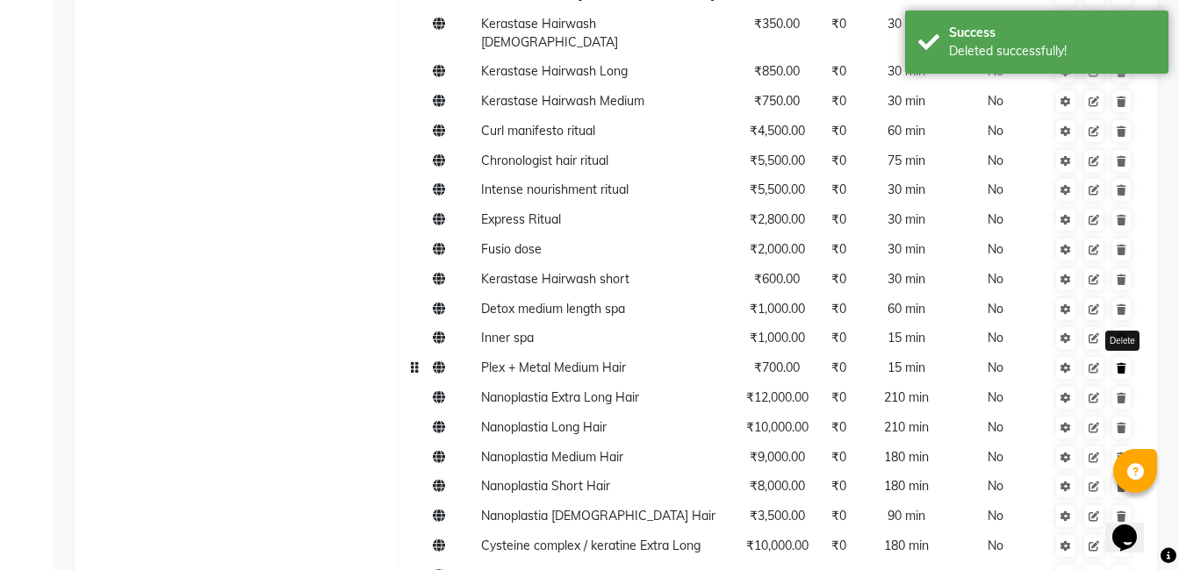
click at [1123, 363] on icon at bounding box center [1121, 368] width 10 height 11
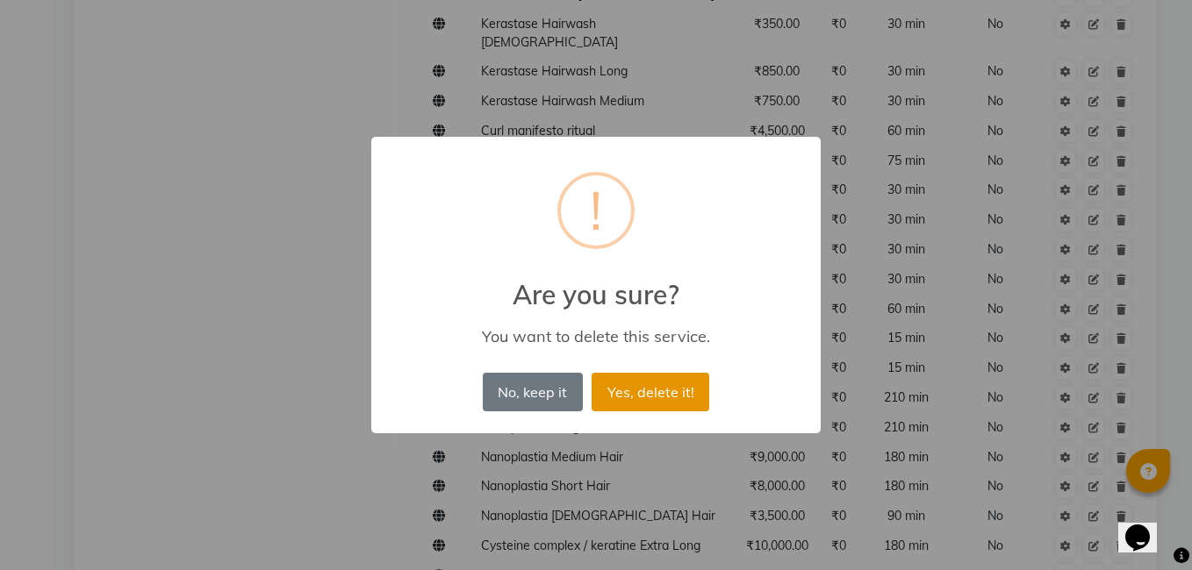
click at [687, 391] on button "Yes, delete it!" at bounding box center [651, 392] width 118 height 39
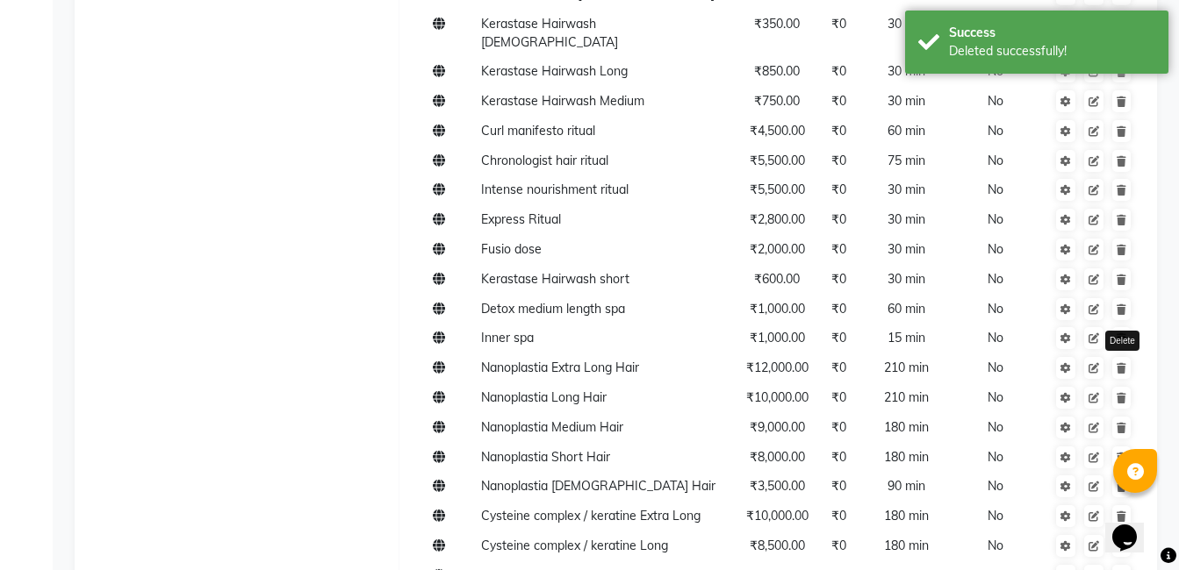
click at [1122, 363] on icon at bounding box center [1121, 368] width 10 height 11
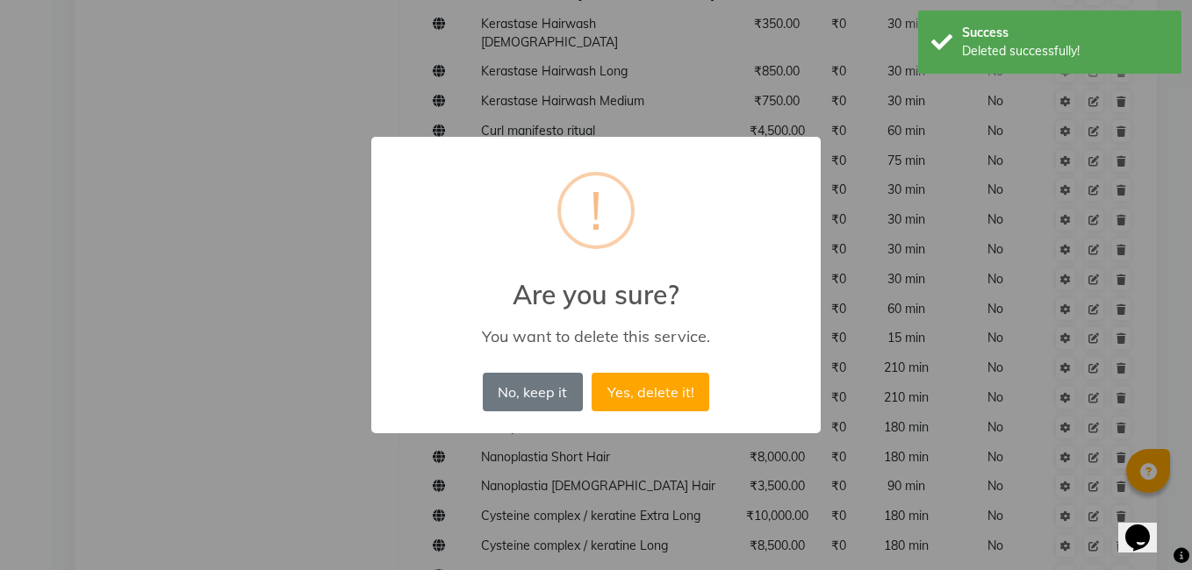
drag, startPoint x: 639, startPoint y: 379, endPoint x: 1094, endPoint y: 356, distance: 456.1
click at [646, 379] on button "Yes, delete it!" at bounding box center [651, 392] width 118 height 39
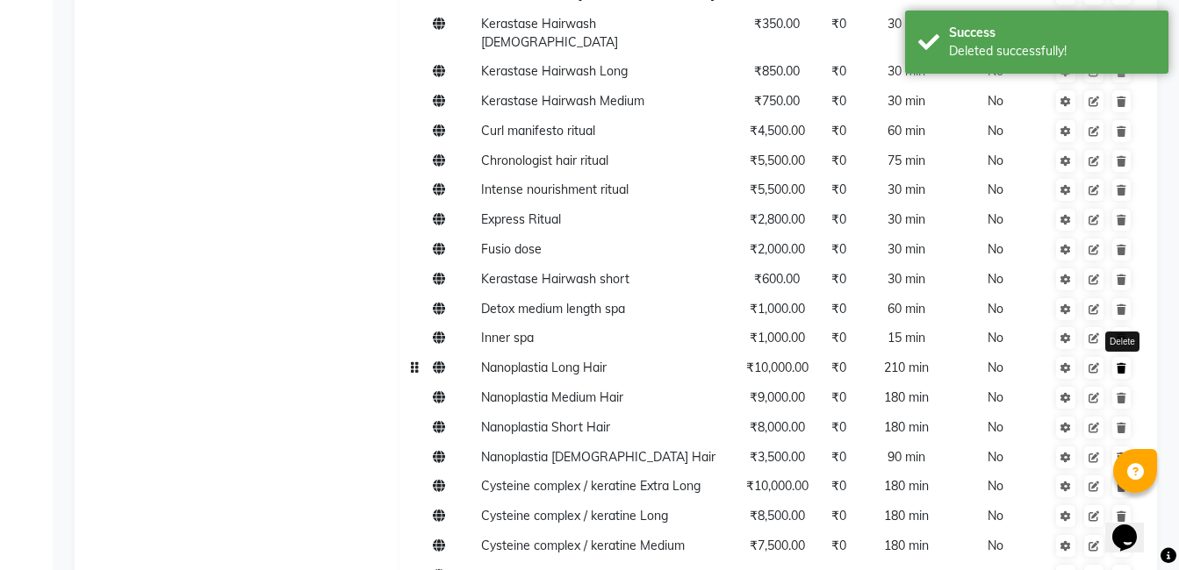
click at [1122, 363] on icon at bounding box center [1121, 368] width 10 height 11
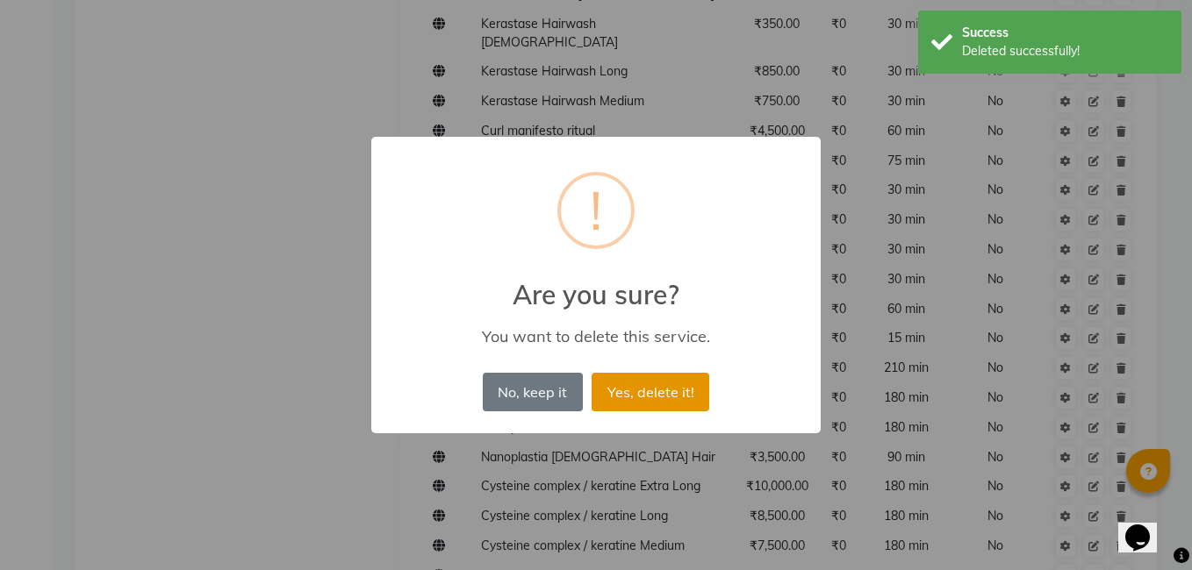
drag, startPoint x: 673, startPoint y: 401, endPoint x: 1094, endPoint y: 369, distance: 421.6
click at [674, 401] on button "Yes, delete it!" at bounding box center [651, 392] width 118 height 39
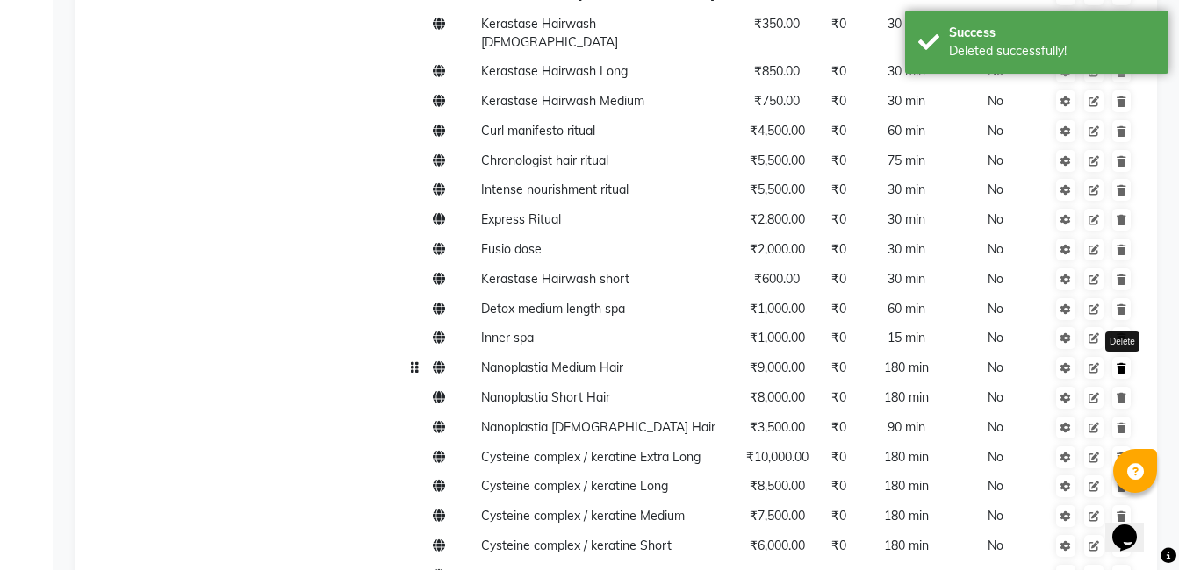
click at [1123, 363] on icon at bounding box center [1121, 368] width 10 height 11
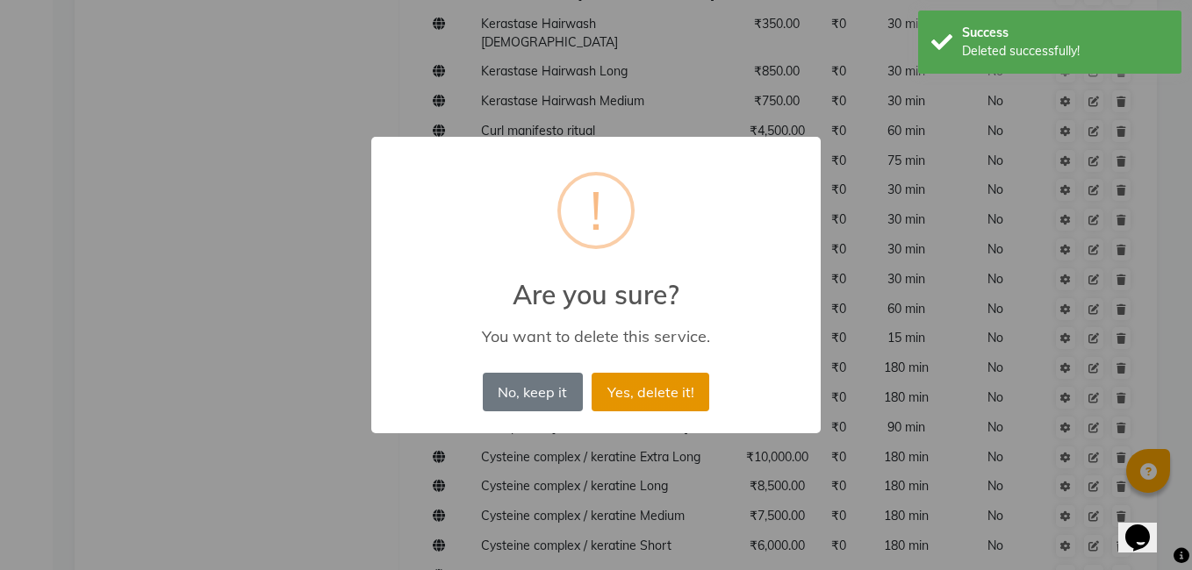
click at [658, 395] on button "Yes, delete it!" at bounding box center [651, 392] width 118 height 39
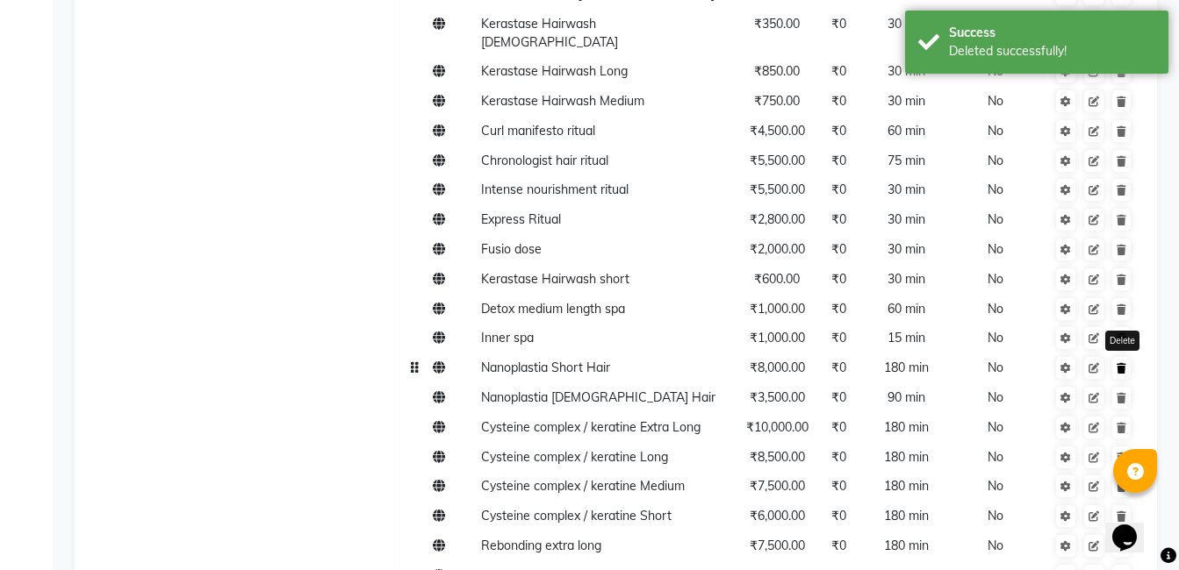
click at [1121, 363] on icon at bounding box center [1121, 368] width 10 height 11
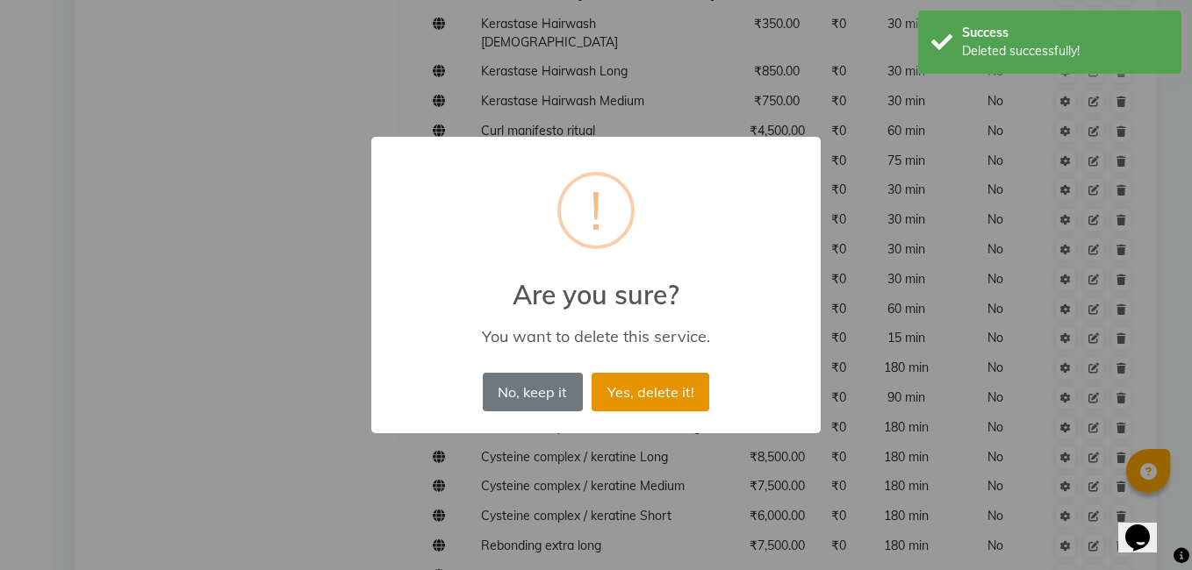
drag, startPoint x: 689, startPoint y: 390, endPoint x: 1075, endPoint y: 383, distance: 386.2
click at [690, 390] on button "Yes, delete it!" at bounding box center [651, 392] width 118 height 39
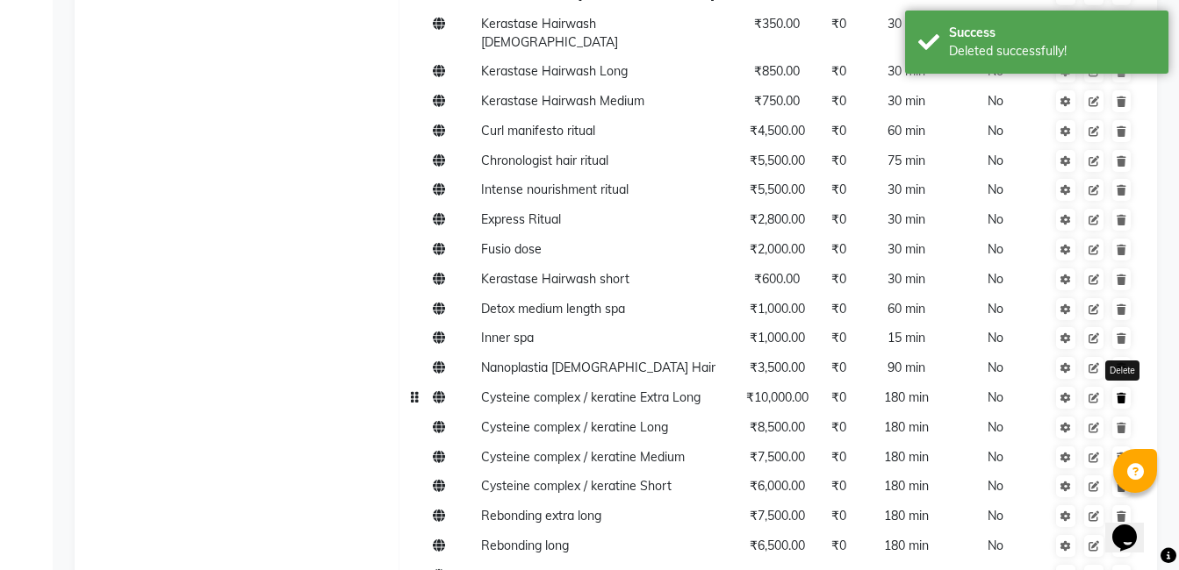
click at [1125, 393] on icon at bounding box center [1121, 398] width 10 height 11
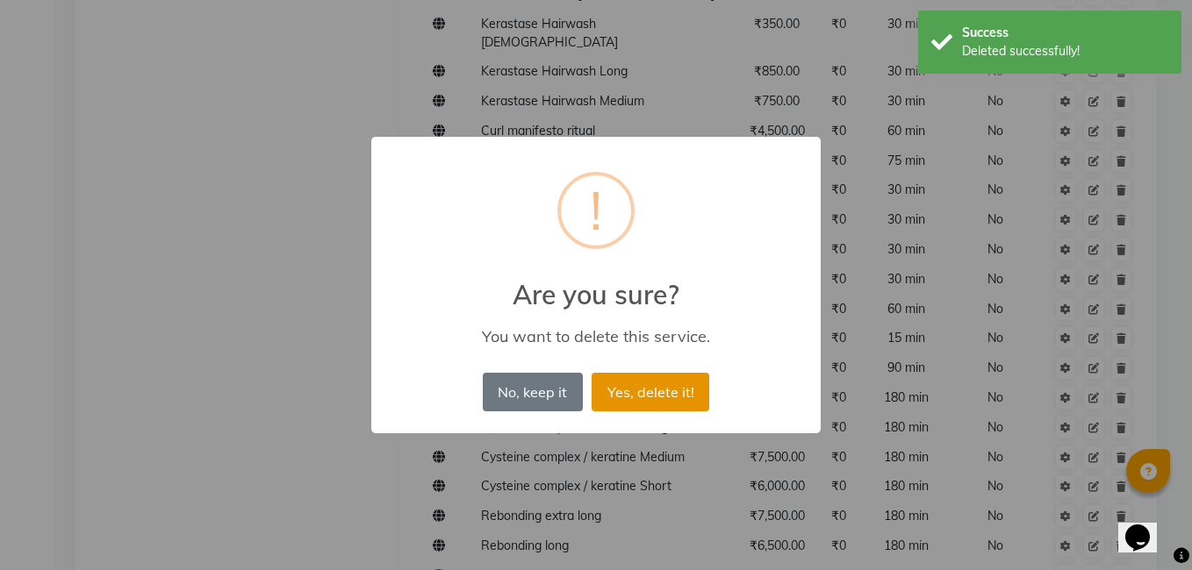
click at [653, 384] on button "Yes, delete it!" at bounding box center [651, 392] width 118 height 39
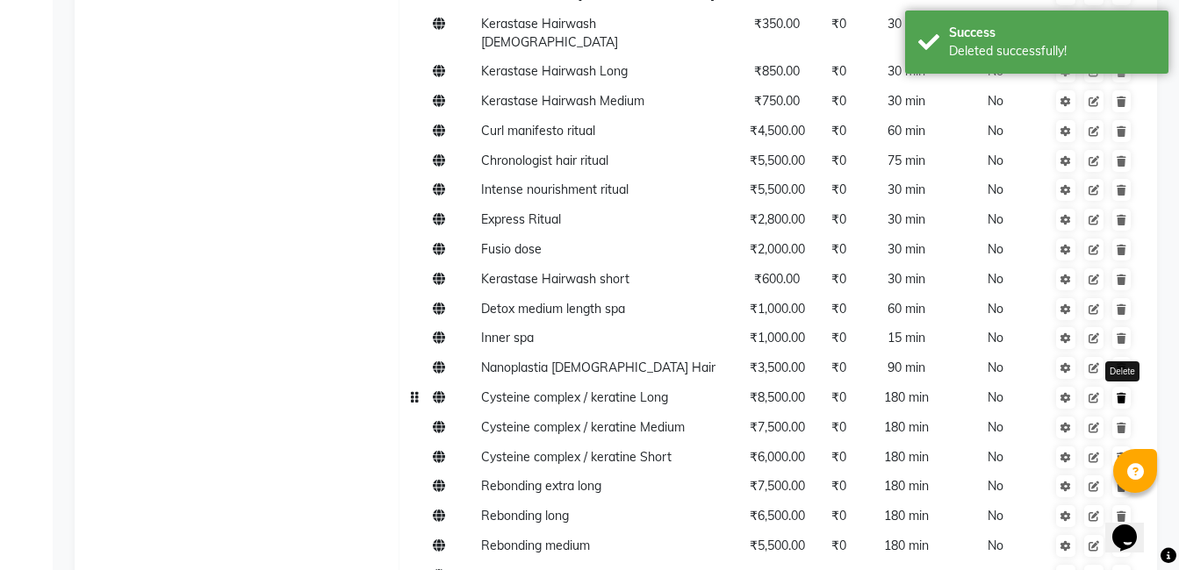
click at [1122, 387] on link at bounding box center [1121, 398] width 18 height 22
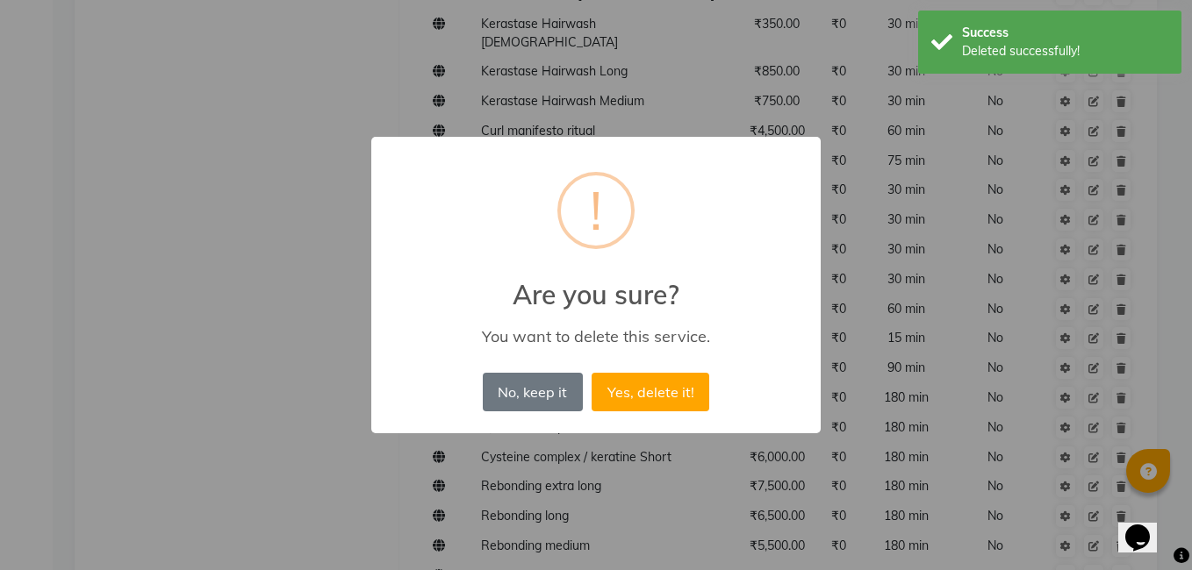
click at [1121, 384] on div "× ! Are you sure? You want to delete this service. No, keep it No Yes, delete i…" at bounding box center [596, 285] width 1192 height 570
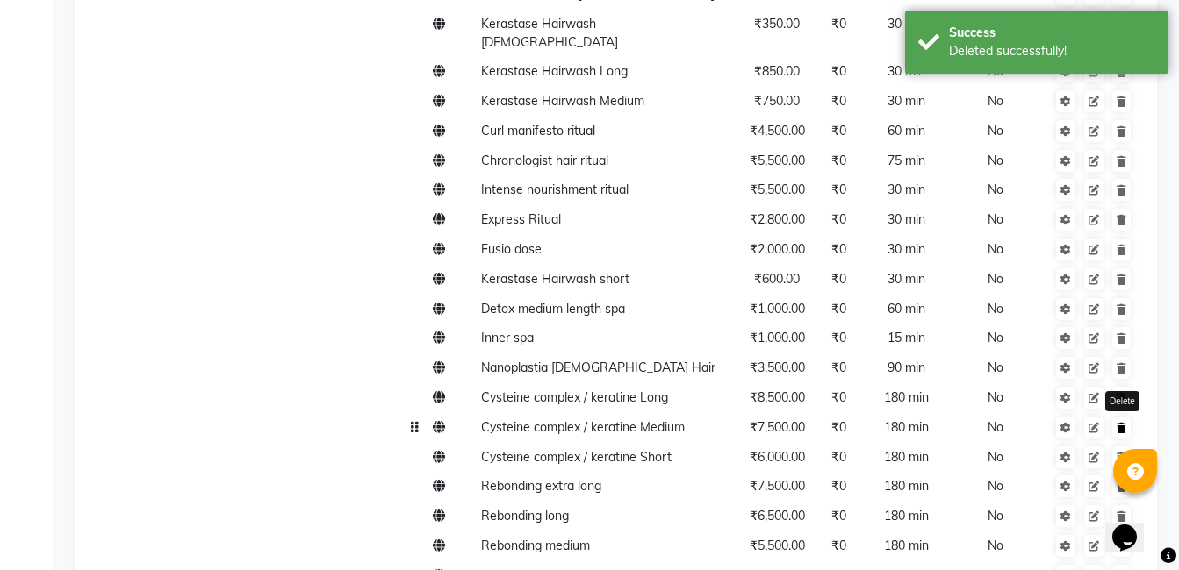
click at [1122, 423] on icon at bounding box center [1121, 428] width 10 height 11
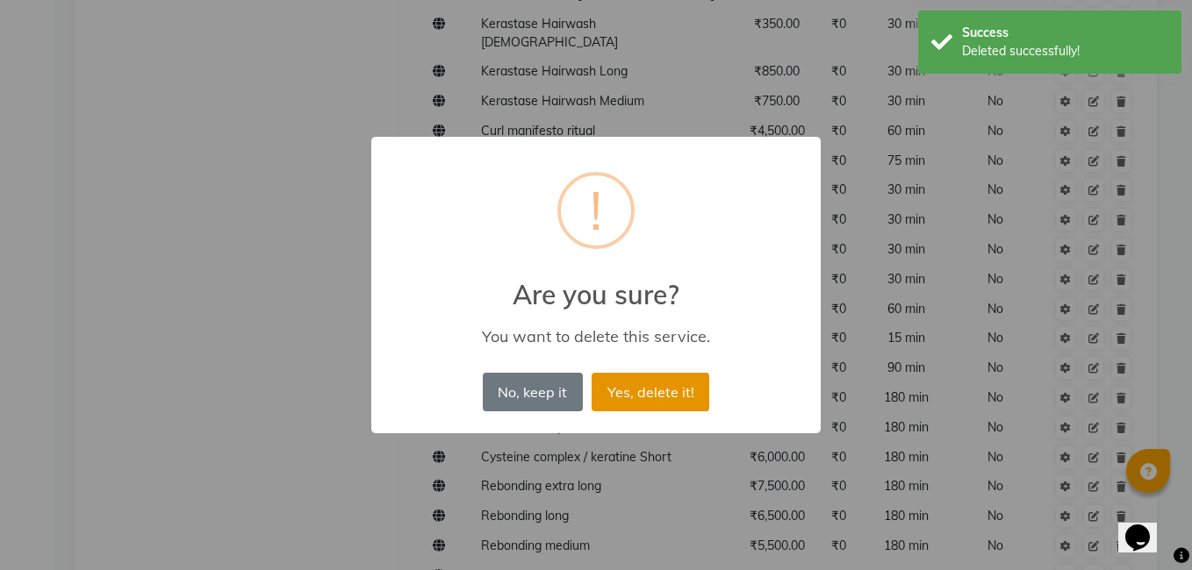
click at [658, 391] on button "Yes, delete it!" at bounding box center [651, 392] width 118 height 39
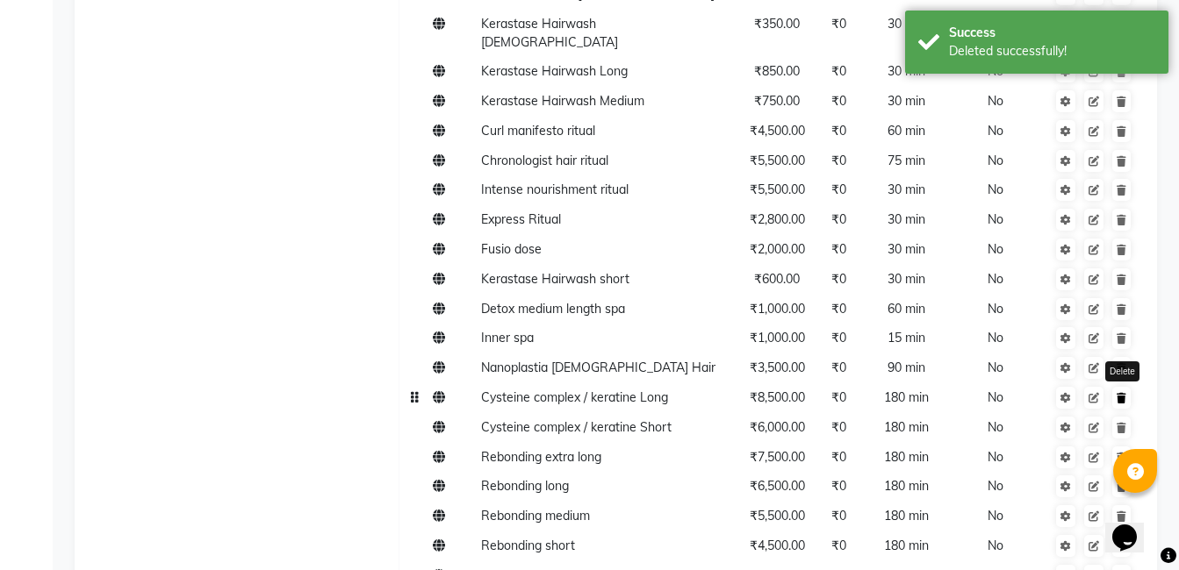
click at [1123, 393] on icon at bounding box center [1121, 398] width 10 height 11
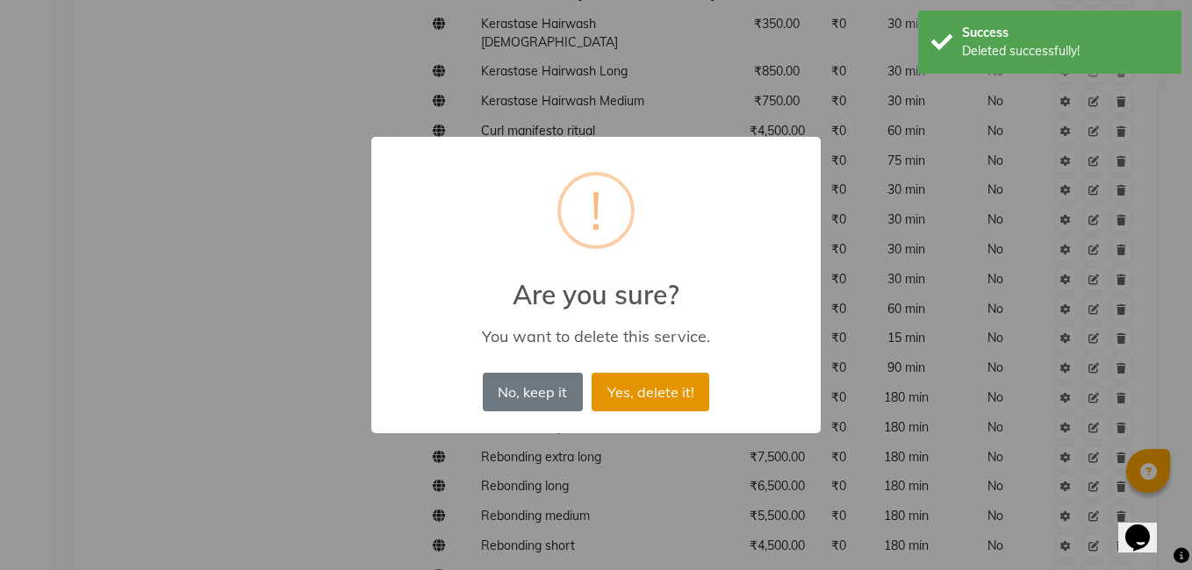
click at [692, 394] on button "Yes, delete it!" at bounding box center [651, 392] width 118 height 39
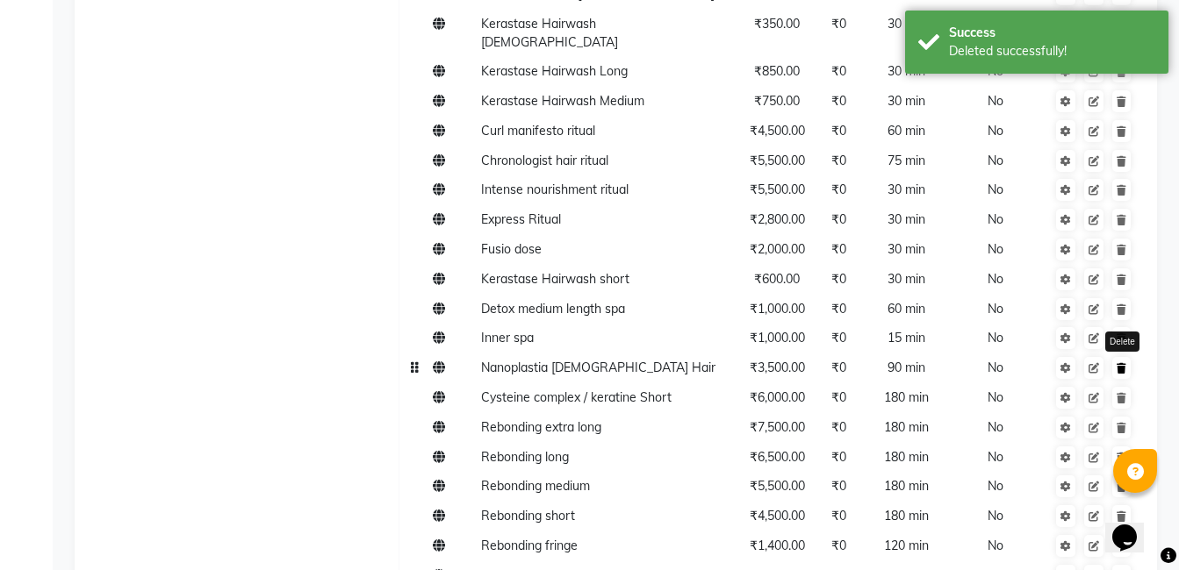
click at [1125, 363] on icon at bounding box center [1121, 368] width 10 height 11
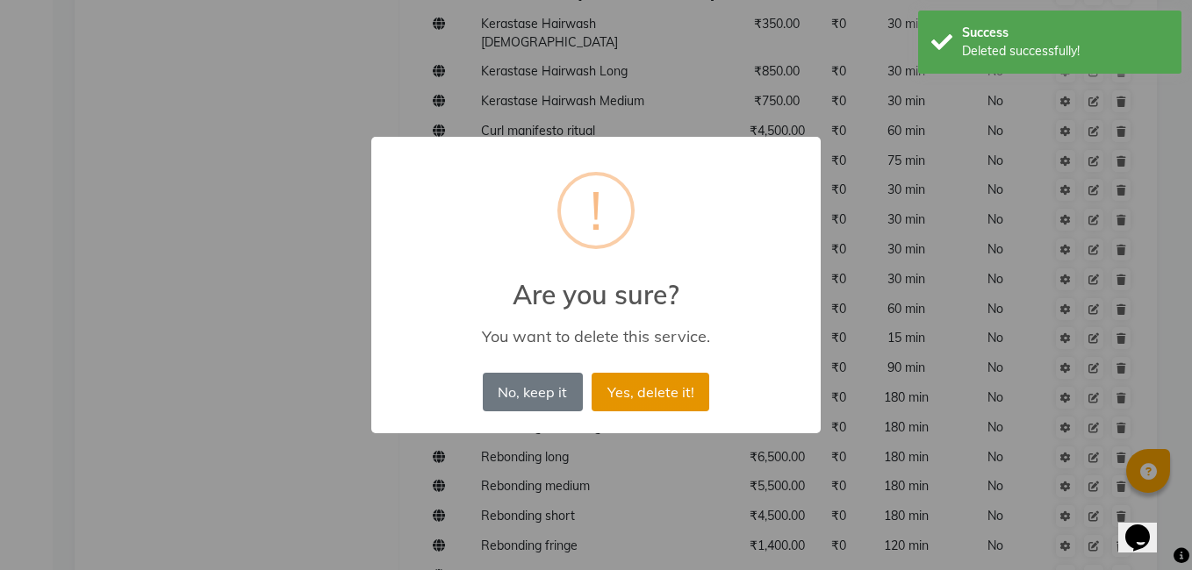
click at [658, 387] on button "Yes, delete it!" at bounding box center [651, 392] width 118 height 39
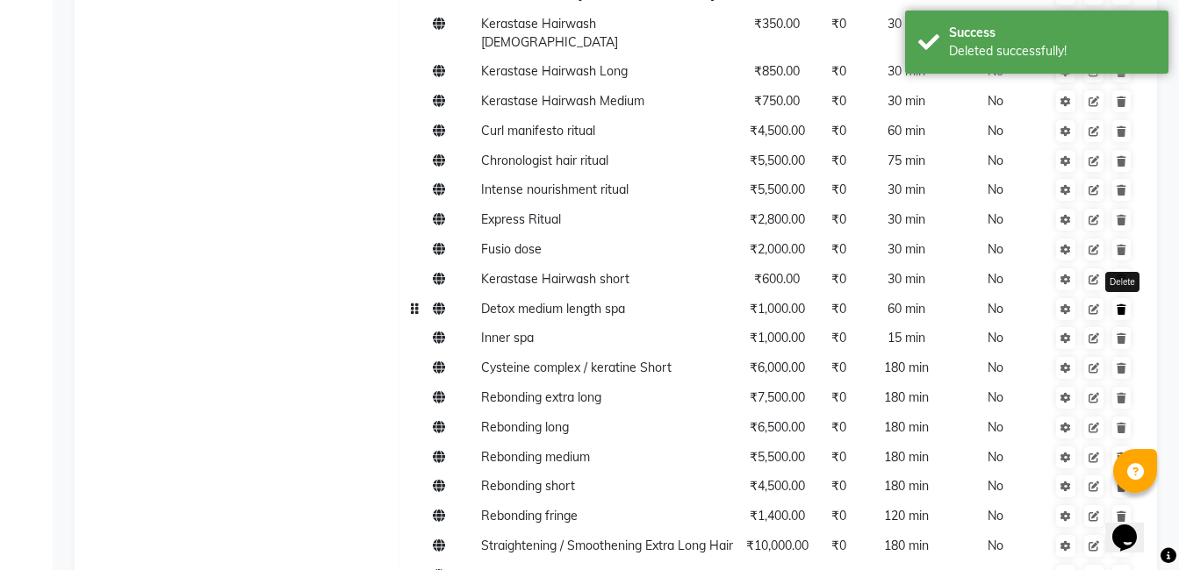
click at [1123, 305] on icon at bounding box center [1121, 310] width 10 height 11
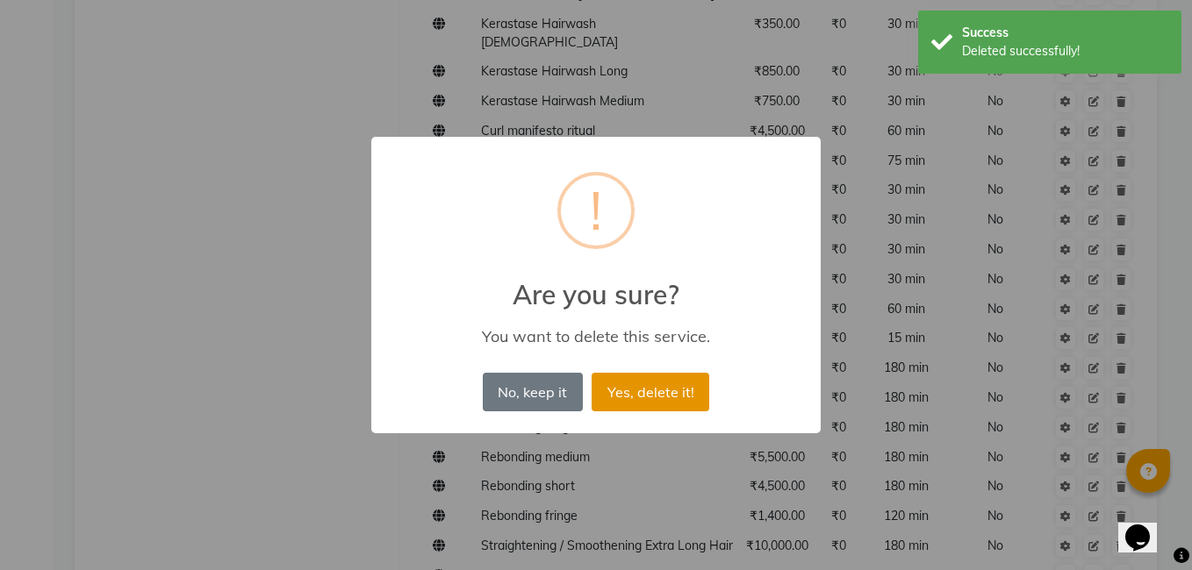
drag, startPoint x: 651, startPoint y: 391, endPoint x: 1005, endPoint y: 360, distance: 355.0
click at [657, 390] on button "Yes, delete it!" at bounding box center [651, 392] width 118 height 39
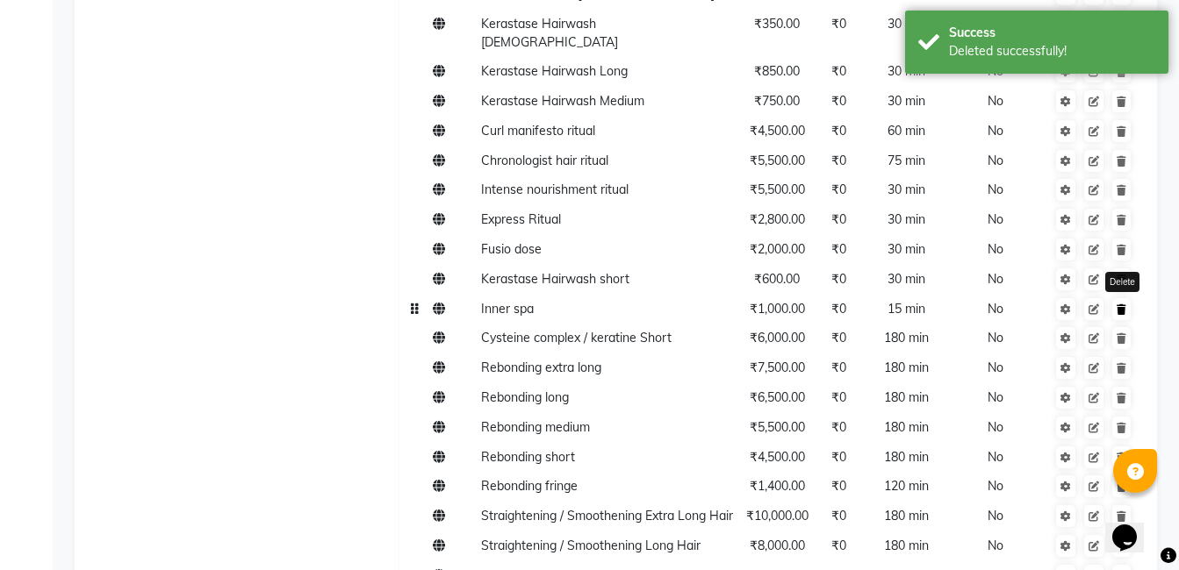
click at [1129, 298] on link at bounding box center [1121, 309] width 18 height 22
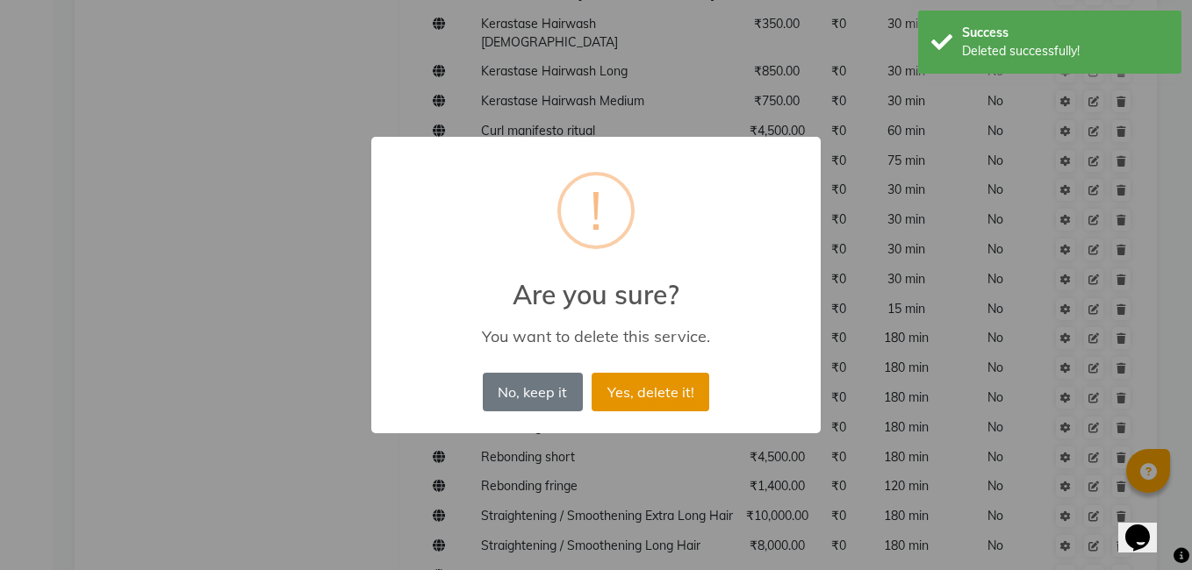
click at [657, 388] on button "Yes, delete it!" at bounding box center [651, 392] width 118 height 39
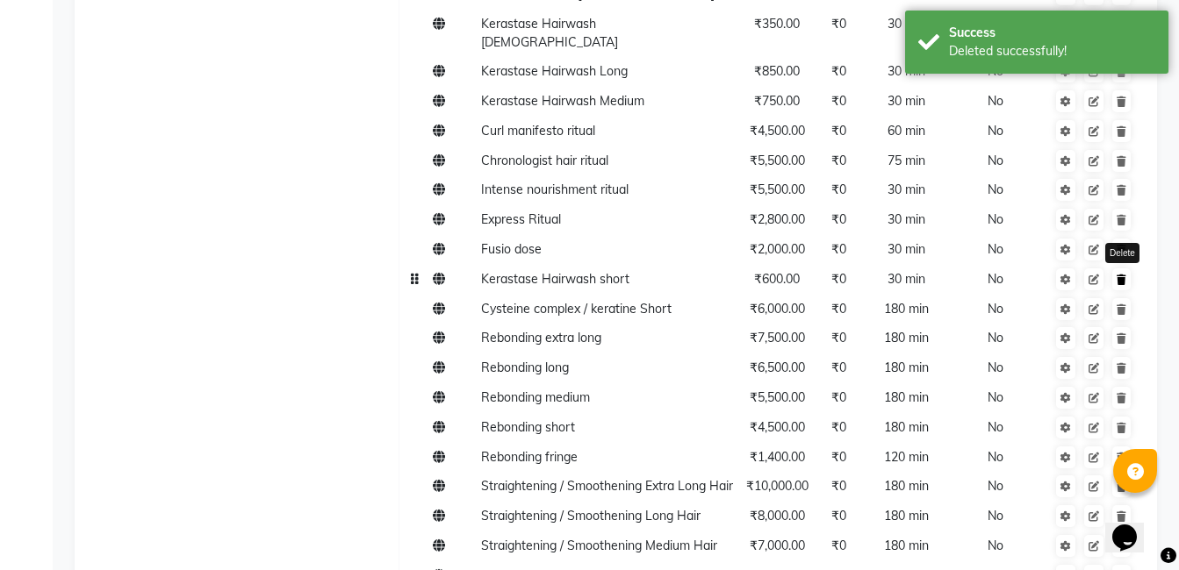
click at [1124, 269] on link at bounding box center [1121, 280] width 18 height 22
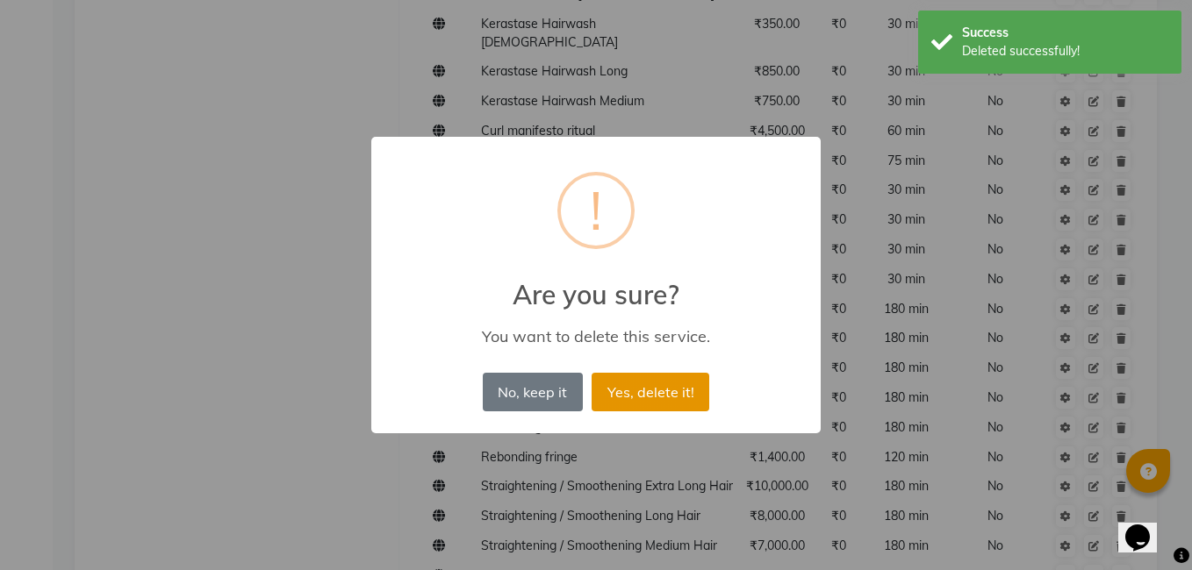
click at [661, 377] on button "Yes, delete it!" at bounding box center [651, 392] width 118 height 39
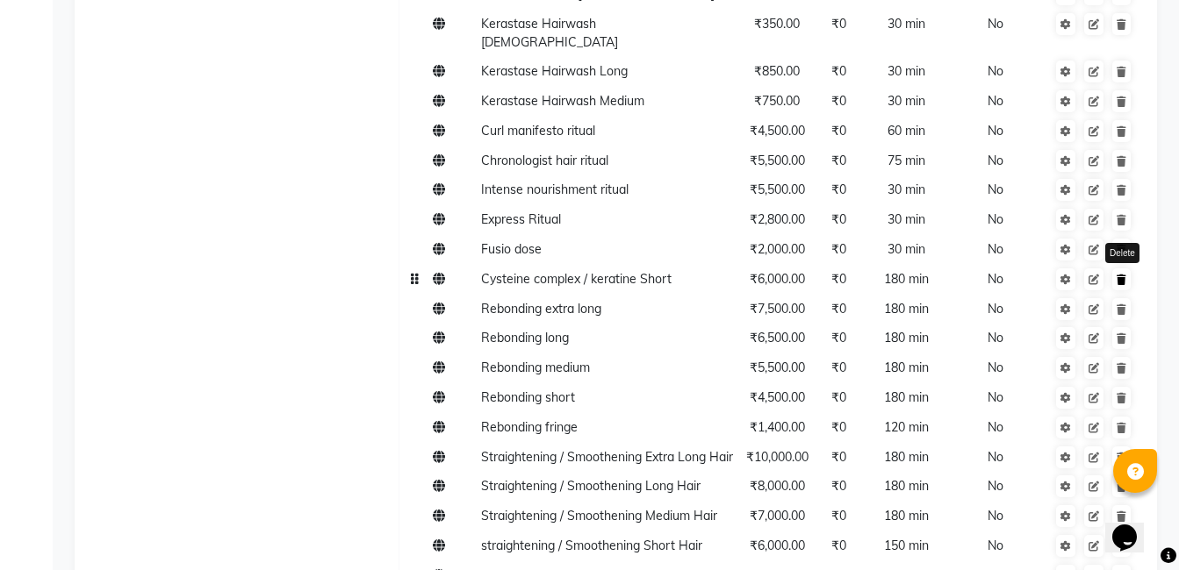
click at [1122, 275] on icon at bounding box center [1121, 280] width 10 height 11
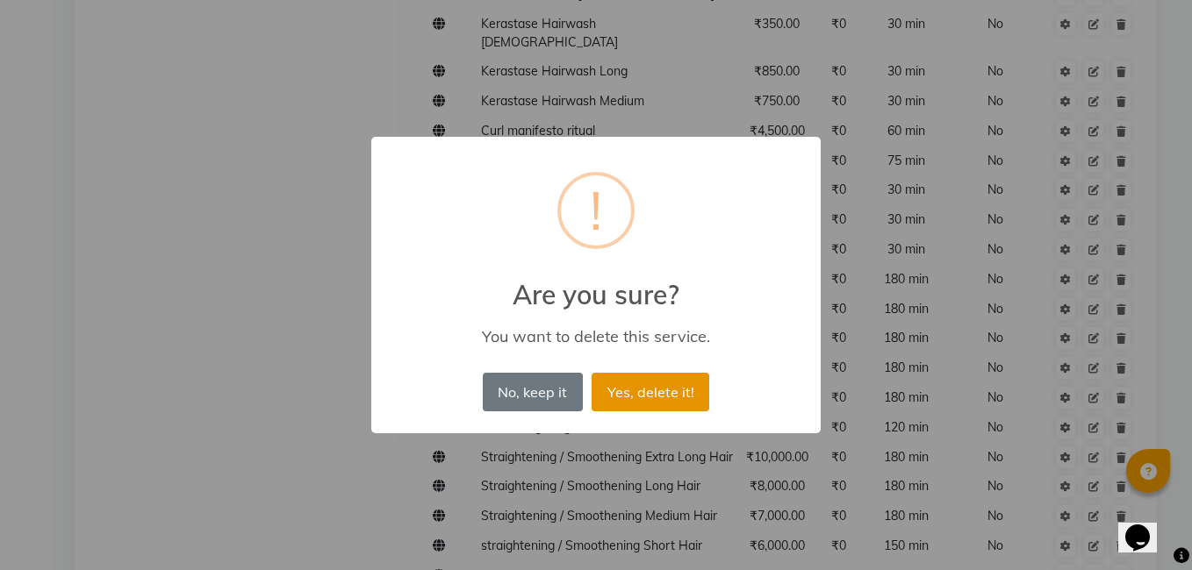
click at [650, 389] on button "Yes, delete it!" at bounding box center [651, 392] width 118 height 39
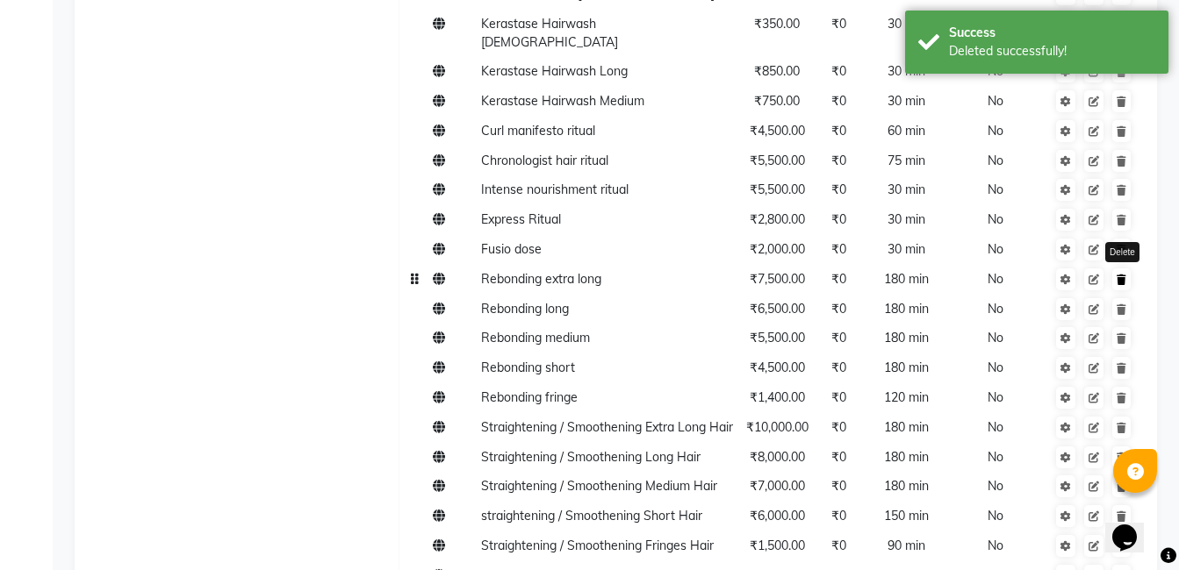
click at [1125, 275] on icon at bounding box center [1121, 280] width 10 height 11
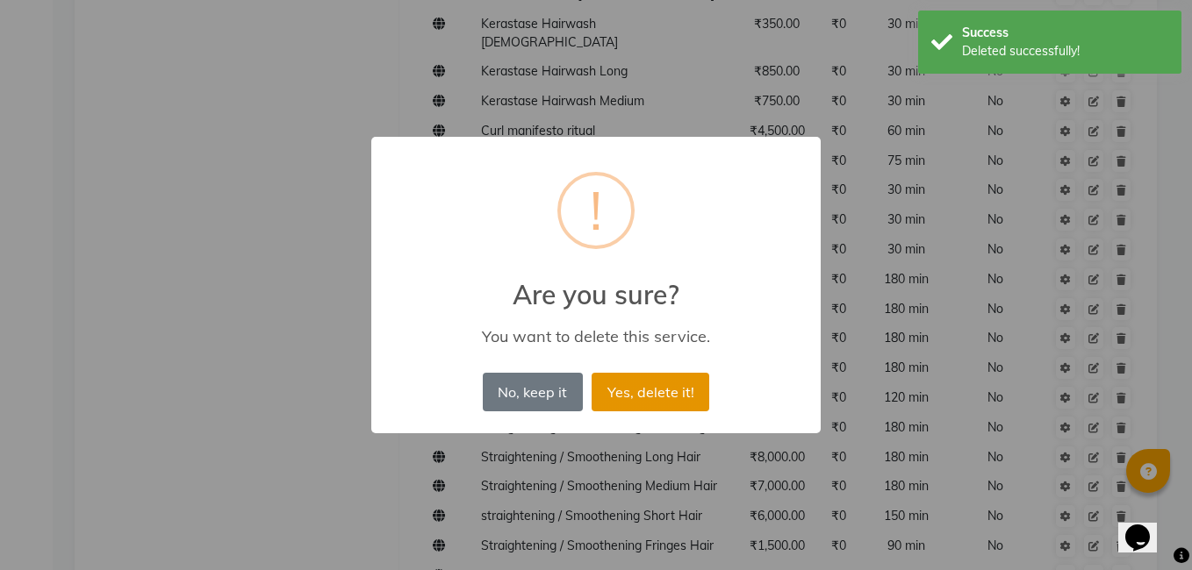
click at [682, 383] on button "Yes, delete it!" at bounding box center [651, 392] width 118 height 39
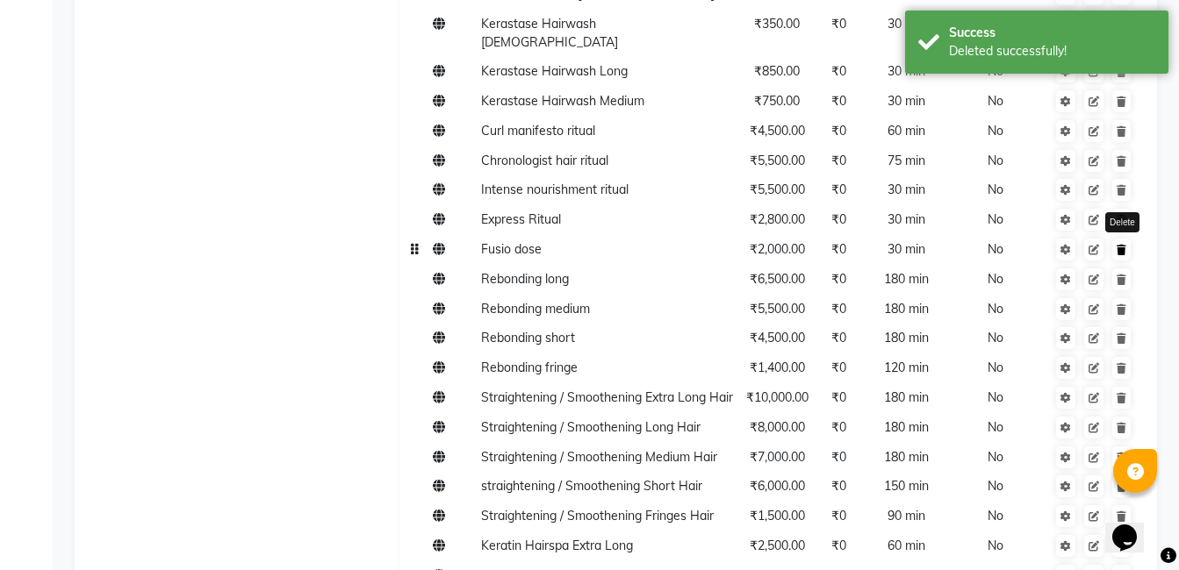
click at [1127, 239] on link at bounding box center [1121, 250] width 18 height 22
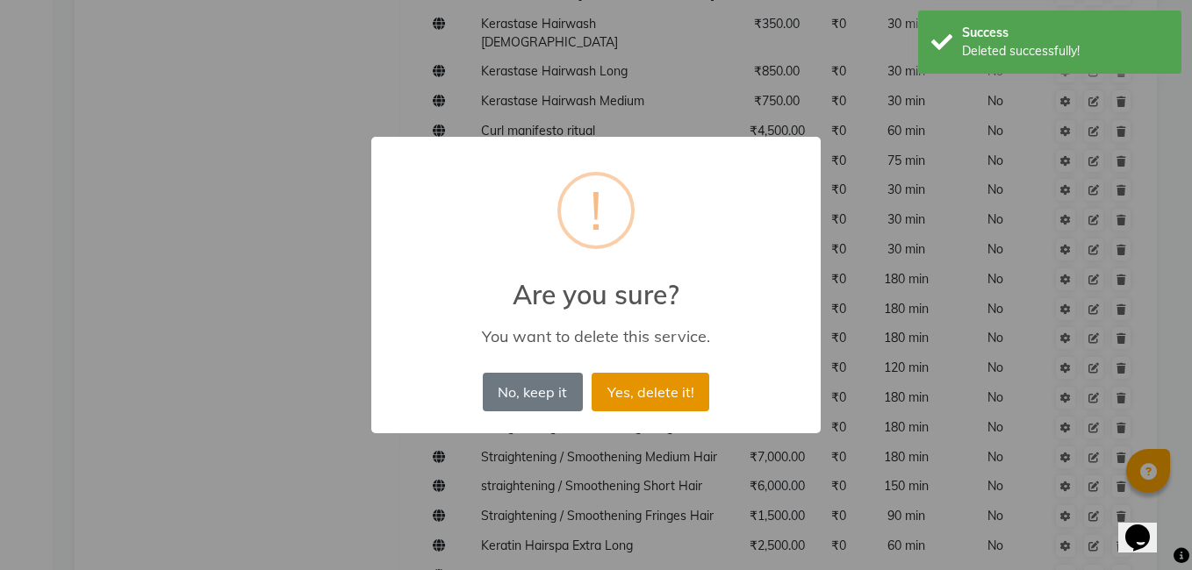
click at [665, 397] on button "Yes, delete it!" at bounding box center [651, 392] width 118 height 39
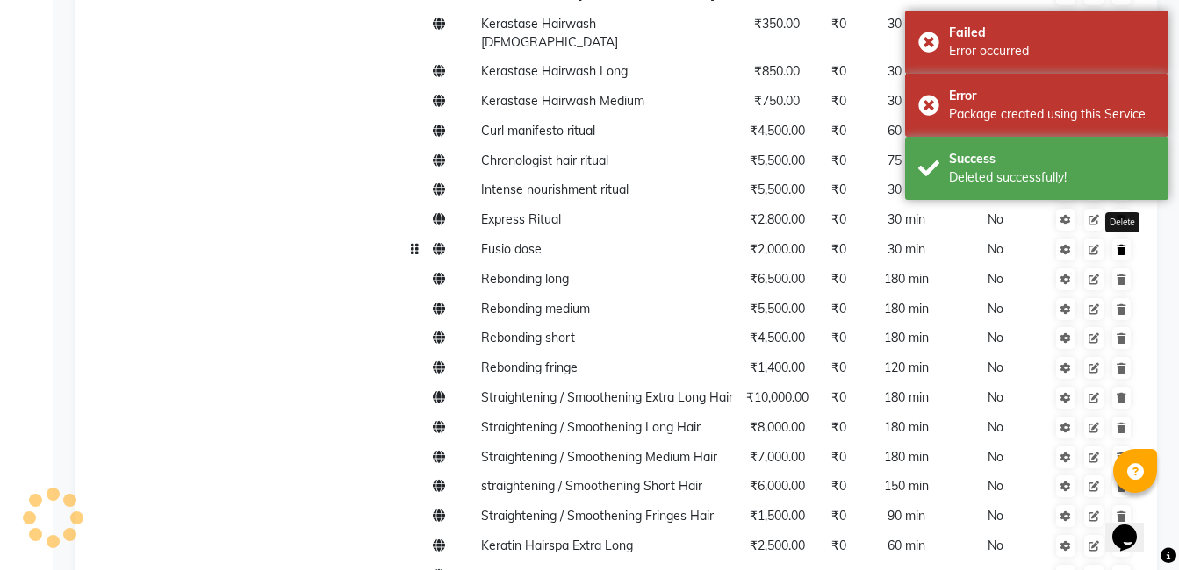
click at [1121, 245] on icon at bounding box center [1121, 250] width 10 height 11
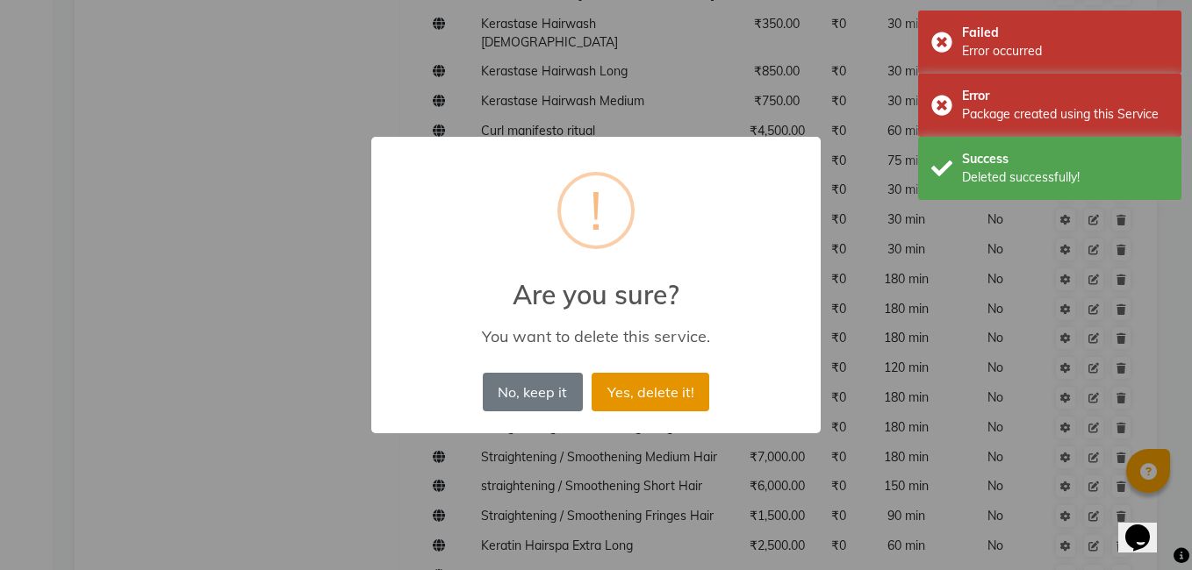
click at [636, 390] on button "Yes, delete it!" at bounding box center [651, 392] width 118 height 39
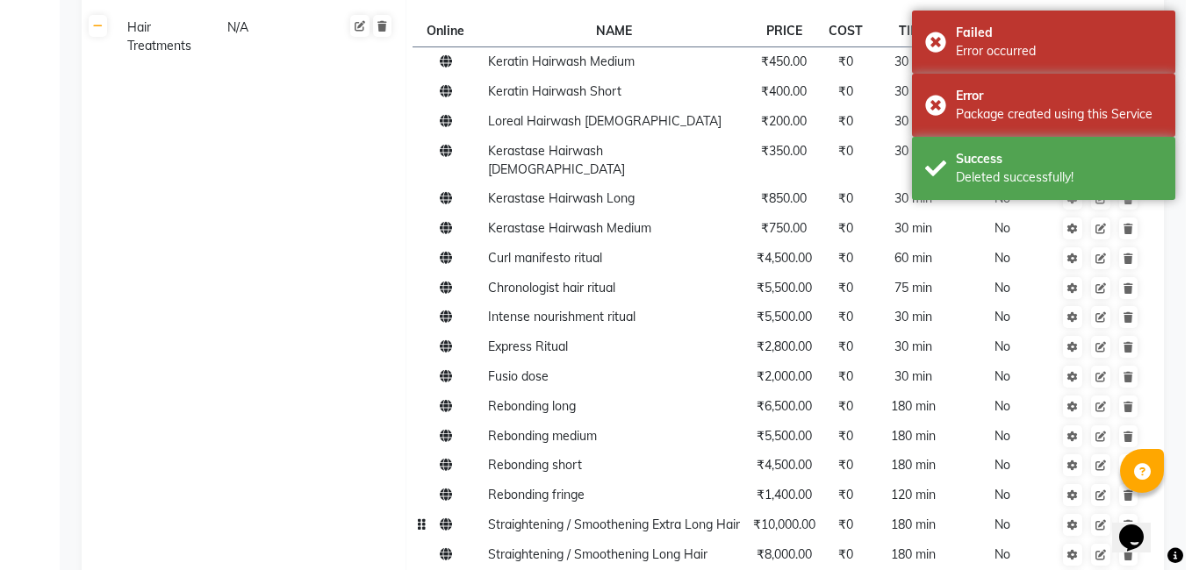
scroll to position [980, 0]
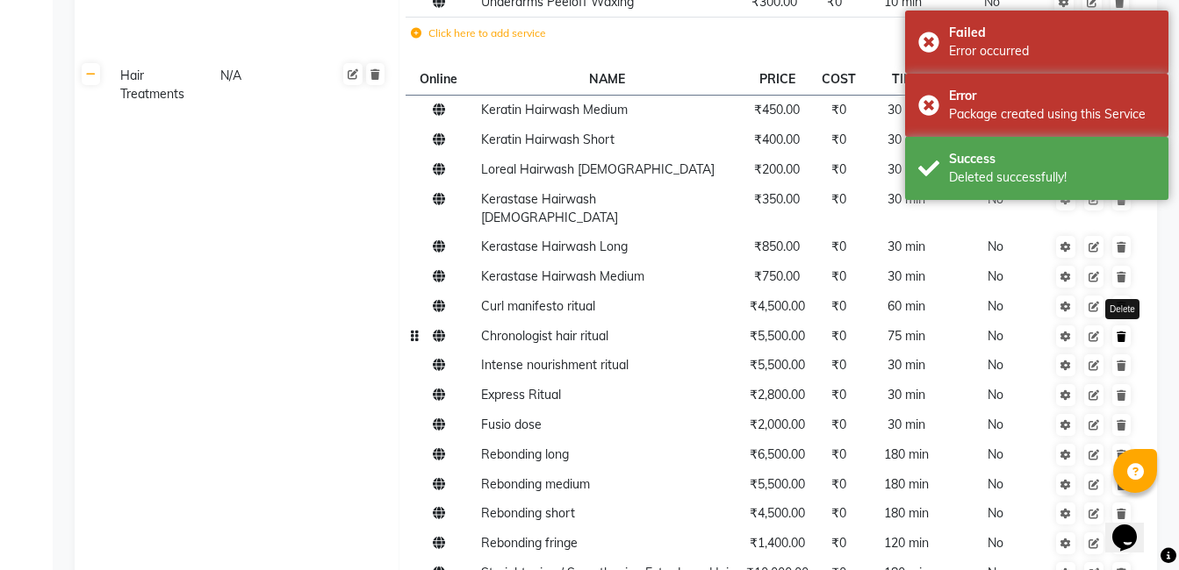
click at [1121, 332] on icon at bounding box center [1121, 337] width 10 height 11
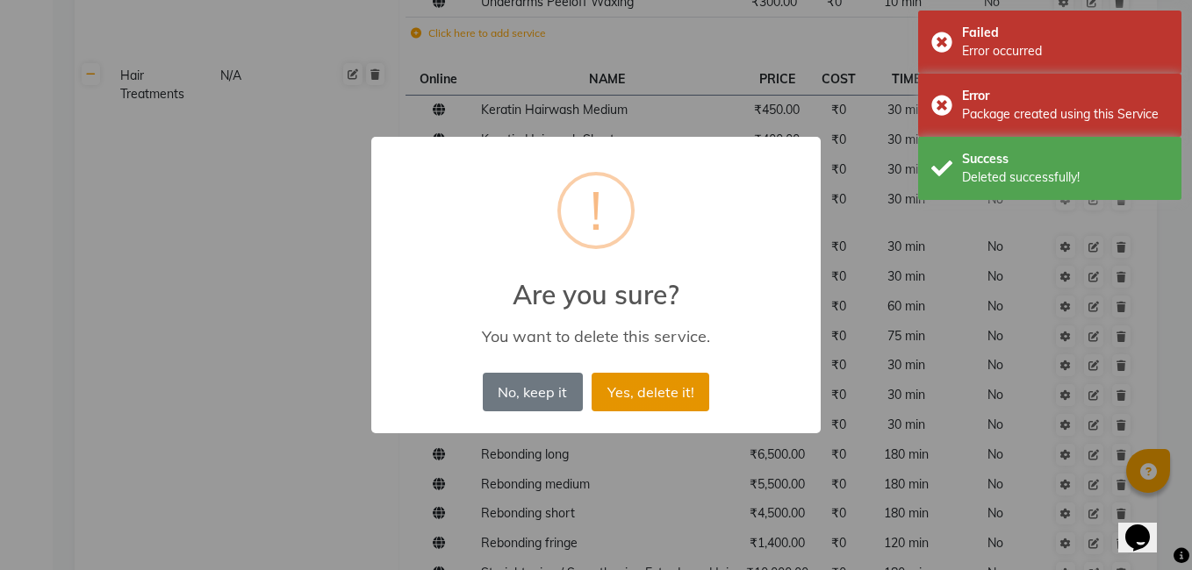
click at [681, 391] on button "Yes, delete it!" at bounding box center [651, 392] width 118 height 39
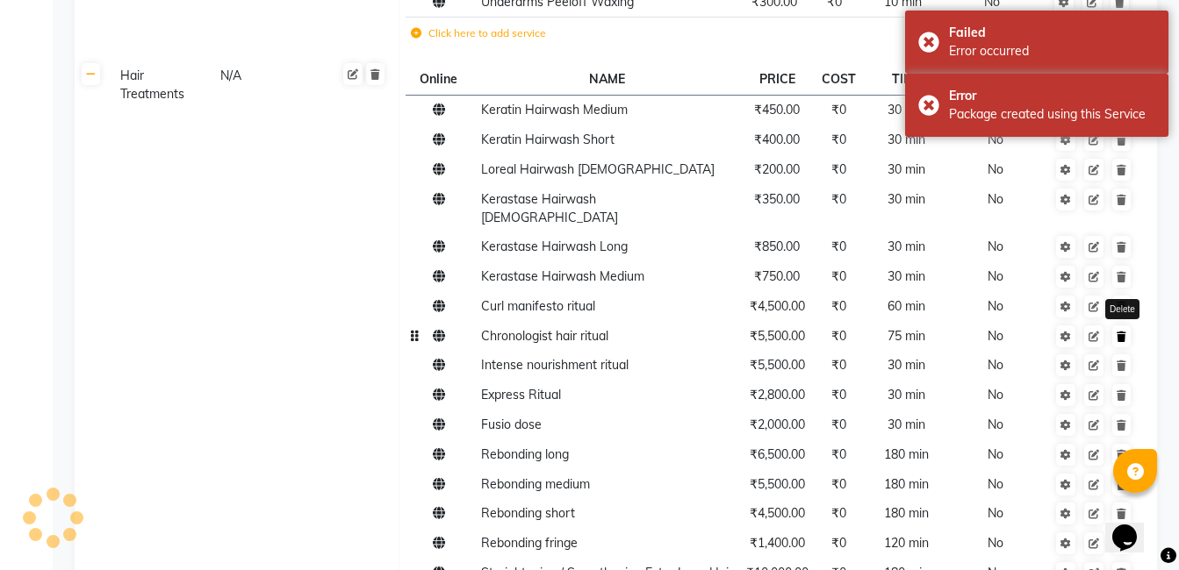
click at [1123, 332] on icon at bounding box center [1121, 337] width 10 height 11
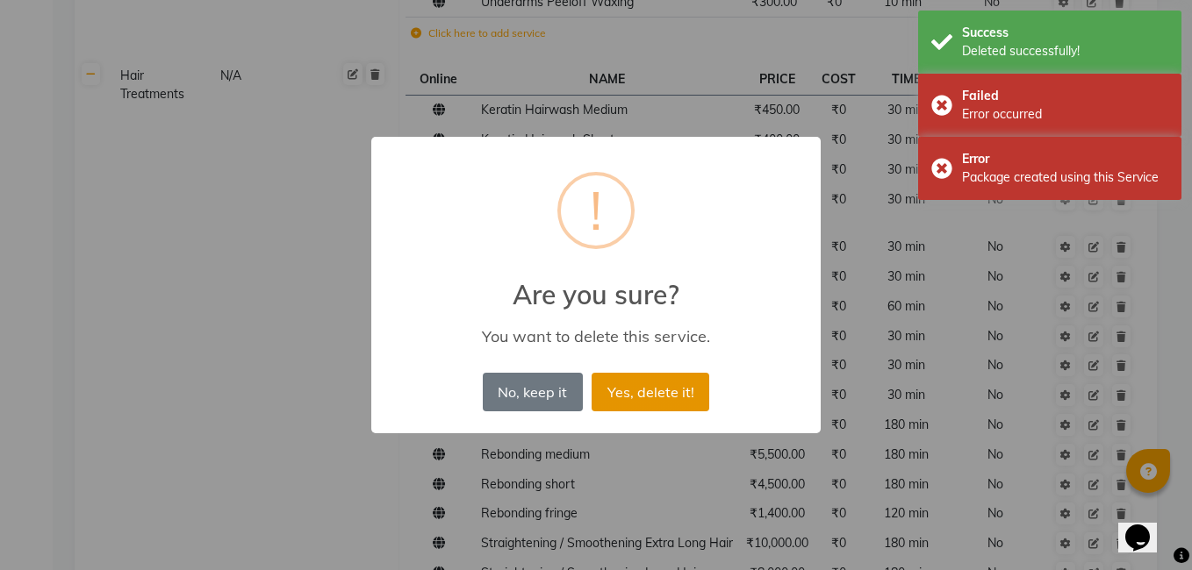
click at [679, 390] on button "Yes, delete it!" at bounding box center [651, 392] width 118 height 39
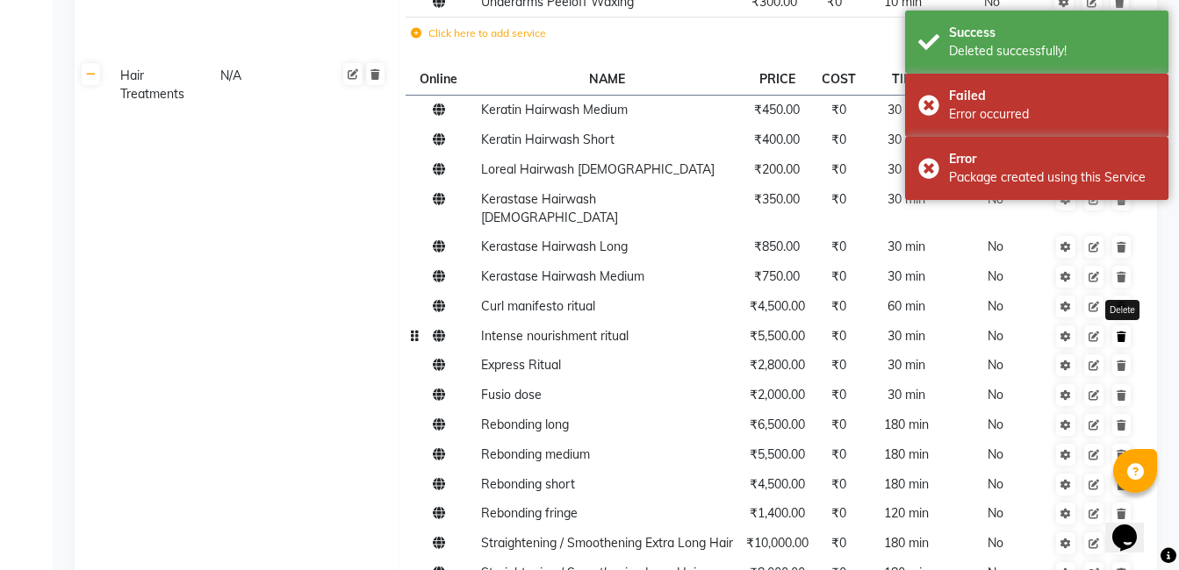
click at [1123, 332] on icon at bounding box center [1121, 337] width 10 height 11
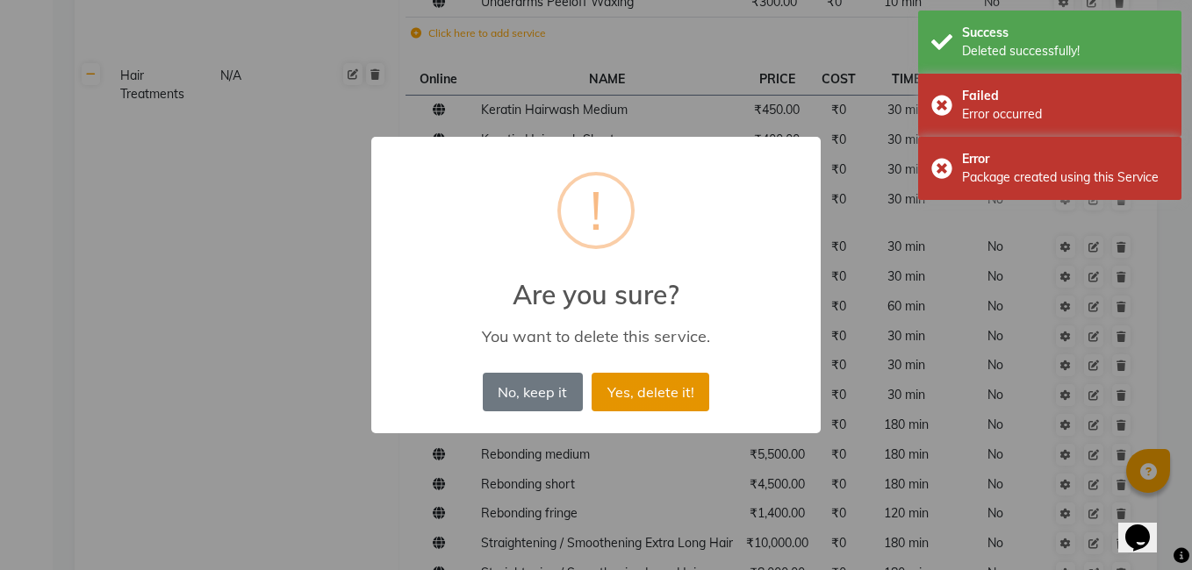
click at [690, 386] on button "Yes, delete it!" at bounding box center [651, 392] width 118 height 39
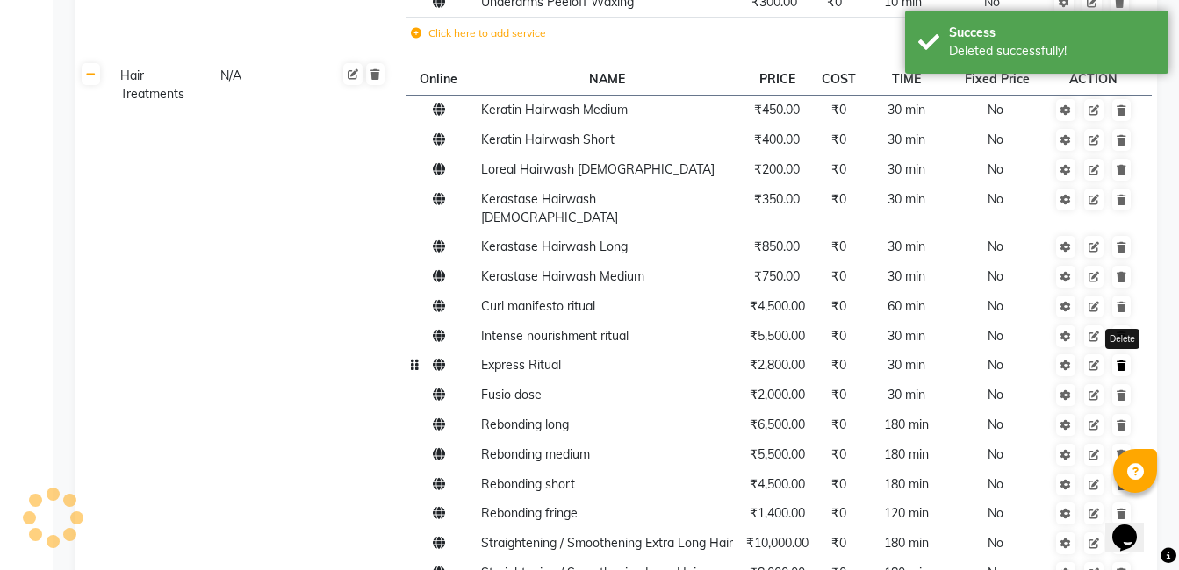
click at [1122, 361] on icon at bounding box center [1121, 366] width 10 height 11
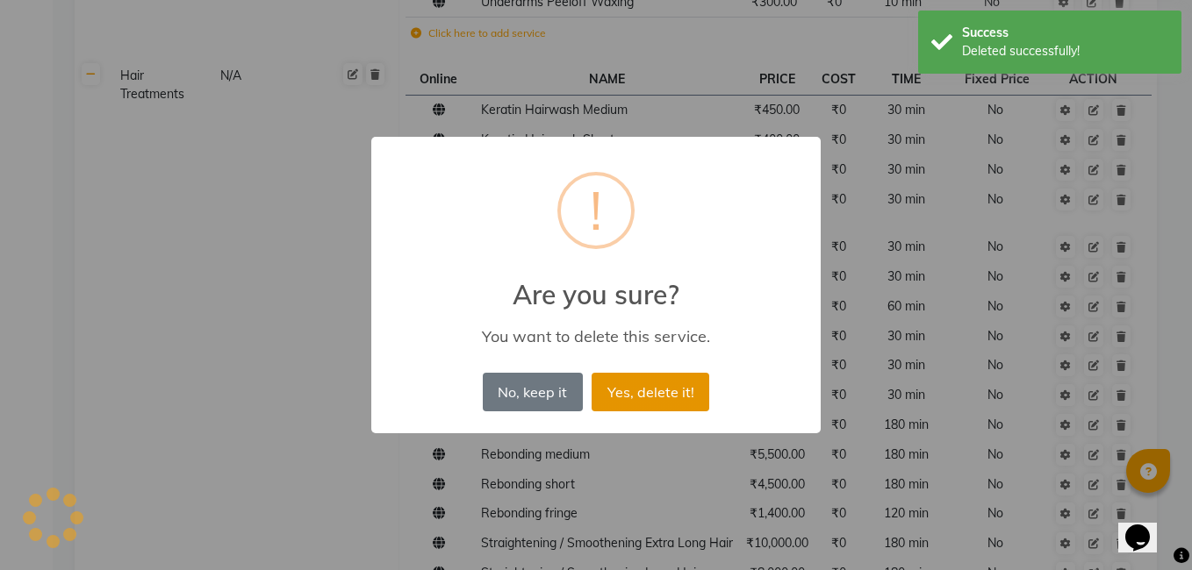
click at [673, 391] on button "Yes, delete it!" at bounding box center [651, 392] width 118 height 39
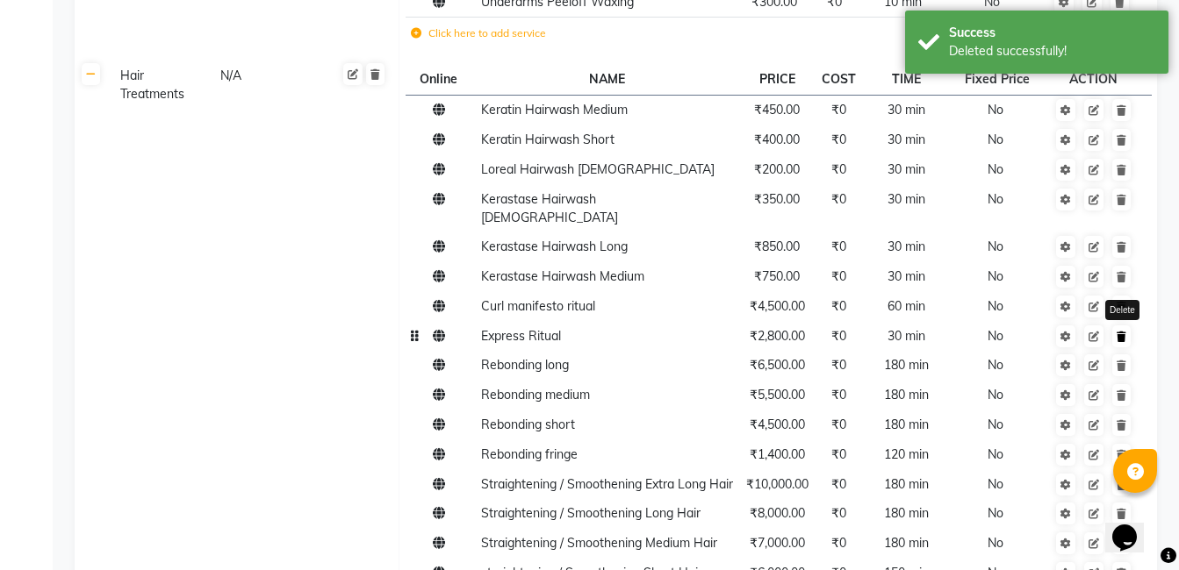
click at [1123, 326] on link at bounding box center [1121, 337] width 18 height 22
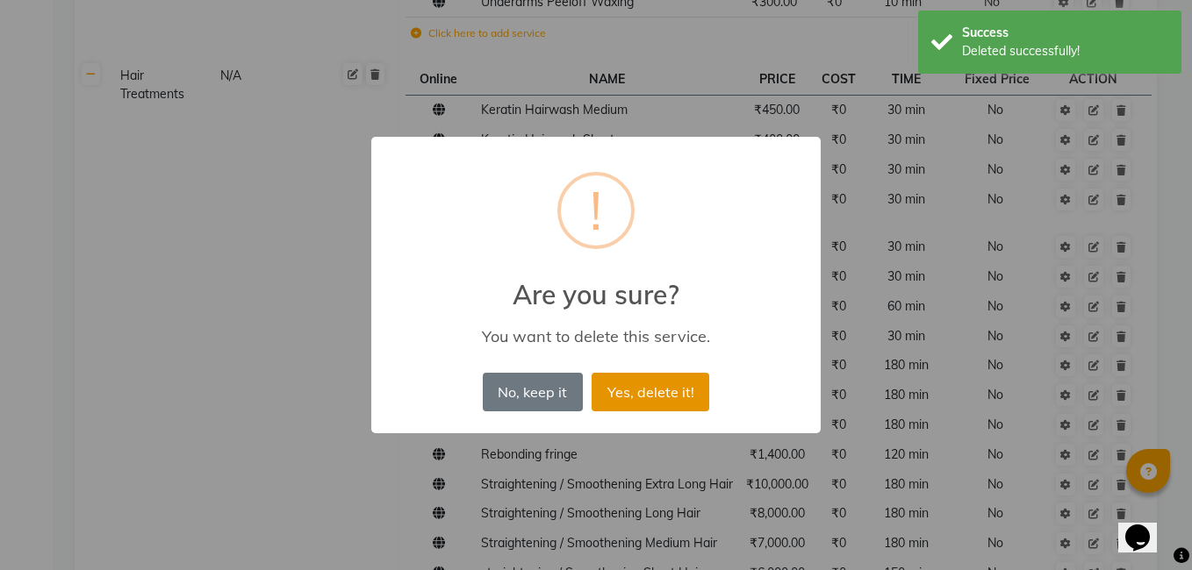
click at [660, 383] on button "Yes, delete it!" at bounding box center [651, 392] width 118 height 39
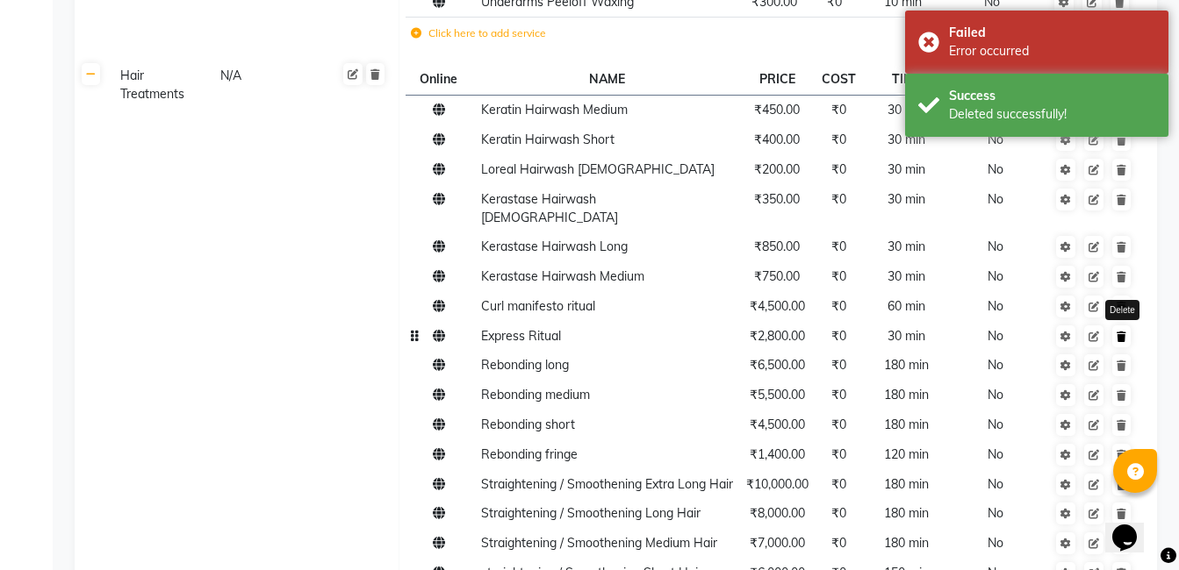
click at [1118, 332] on icon at bounding box center [1121, 337] width 10 height 11
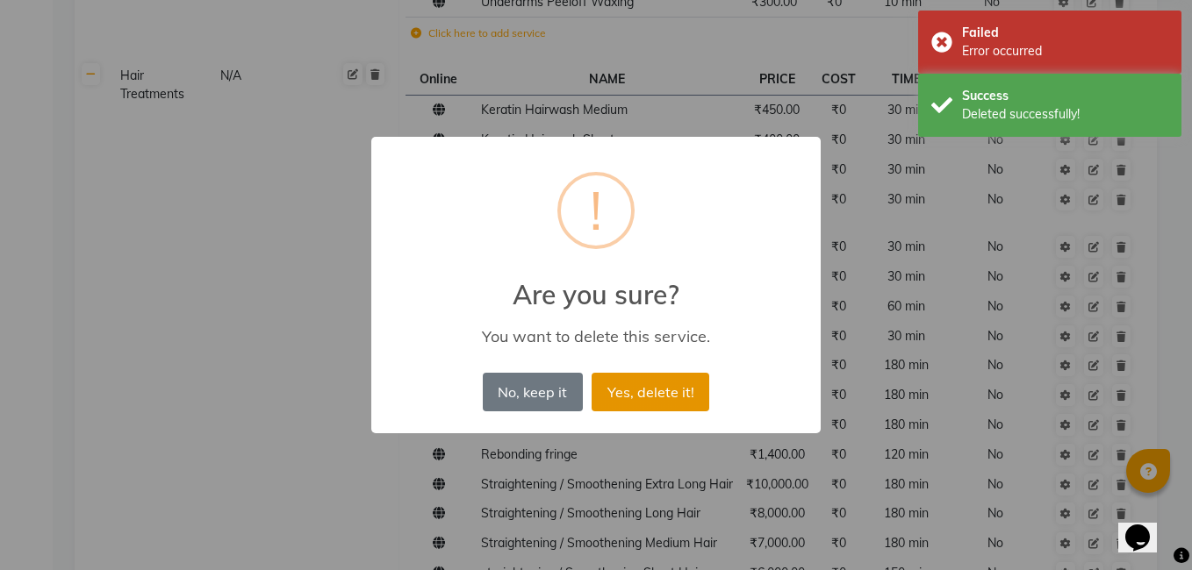
click at [664, 392] on button "Yes, delete it!" at bounding box center [651, 392] width 118 height 39
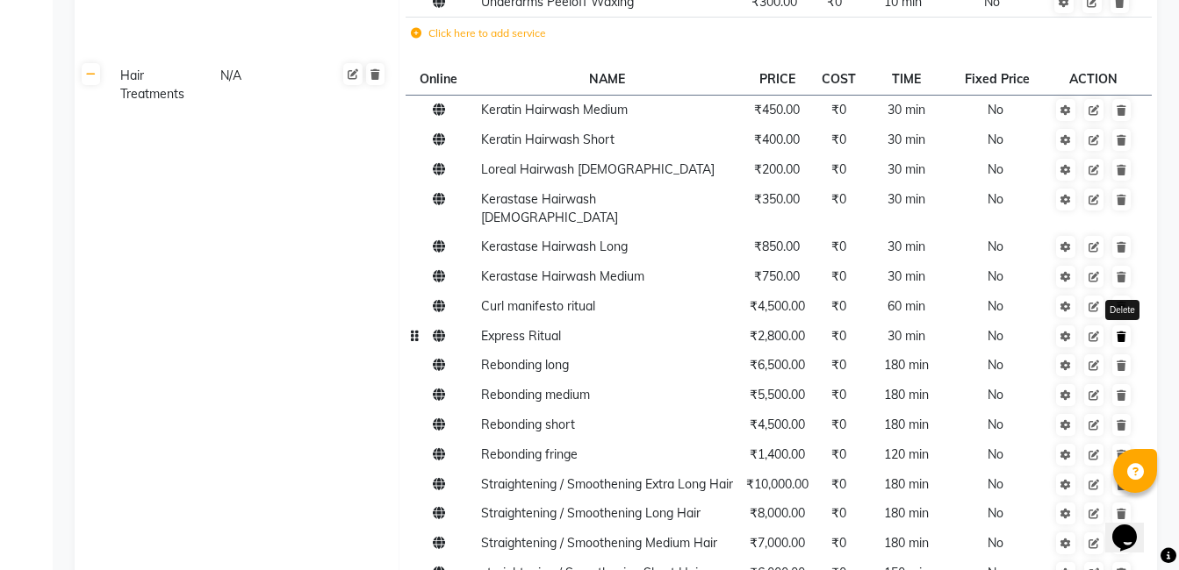
click at [1118, 326] on link at bounding box center [1121, 337] width 18 height 22
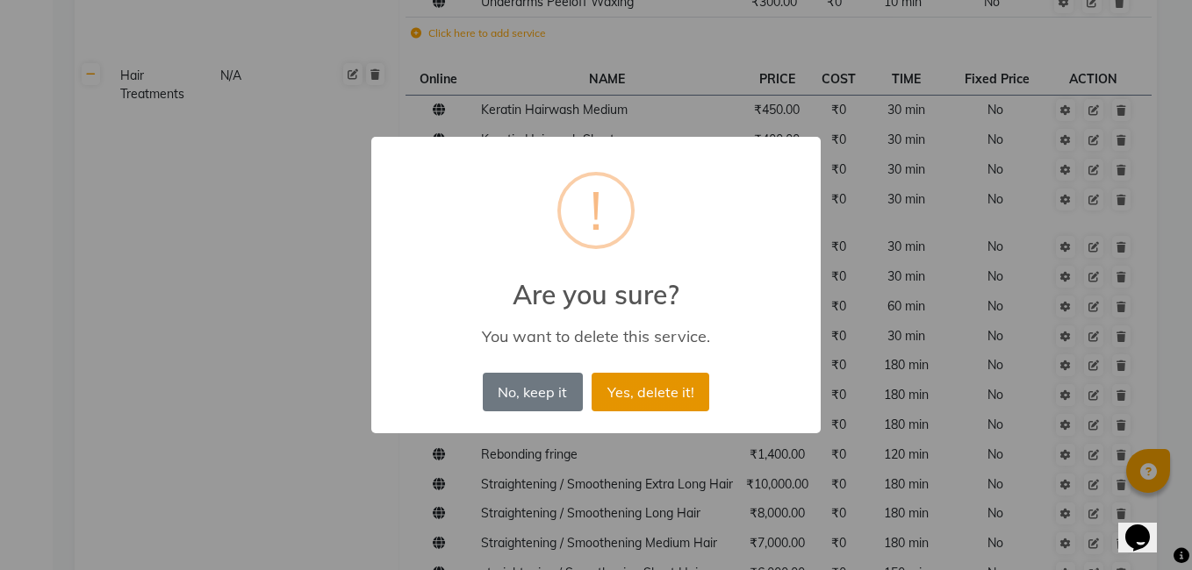
click at [664, 388] on button "Yes, delete it!" at bounding box center [651, 392] width 118 height 39
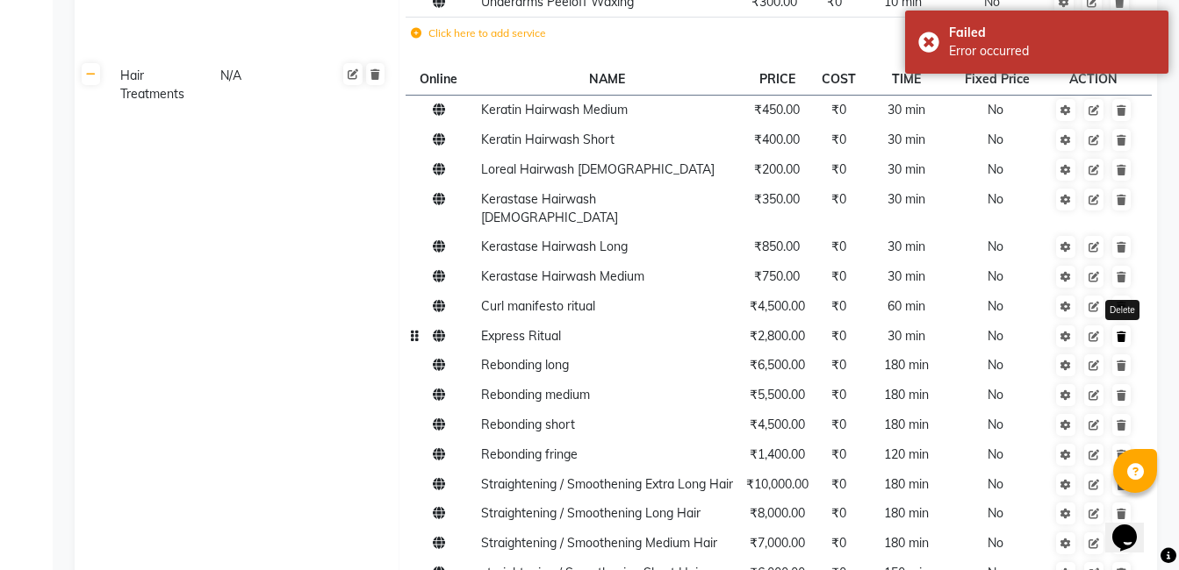
click at [1113, 326] on link at bounding box center [1121, 337] width 18 height 22
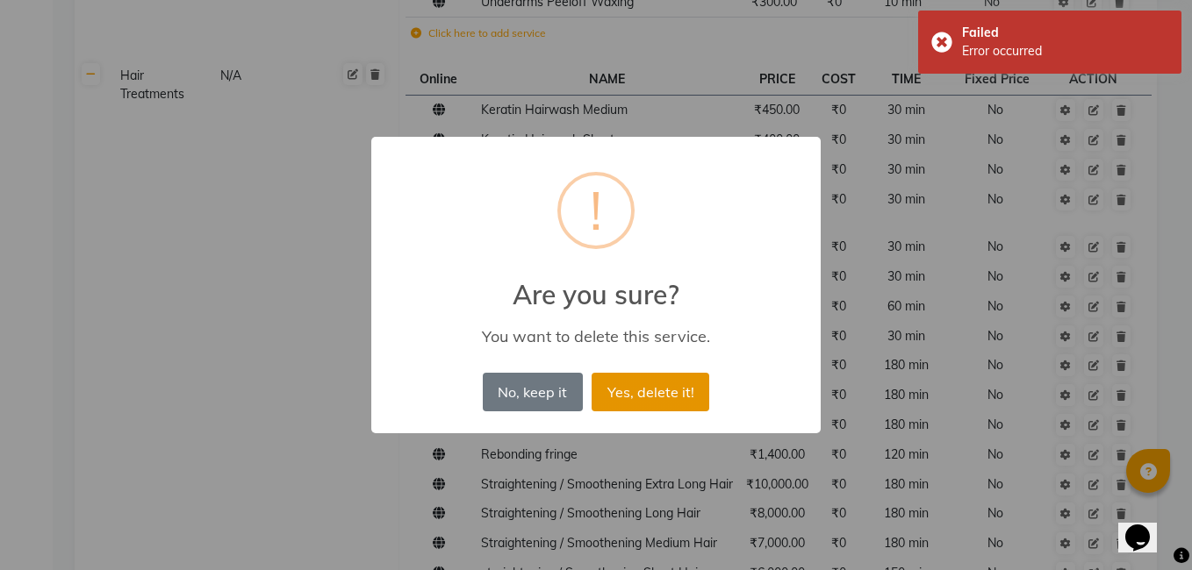
click at [628, 395] on button "Yes, delete it!" at bounding box center [651, 392] width 118 height 39
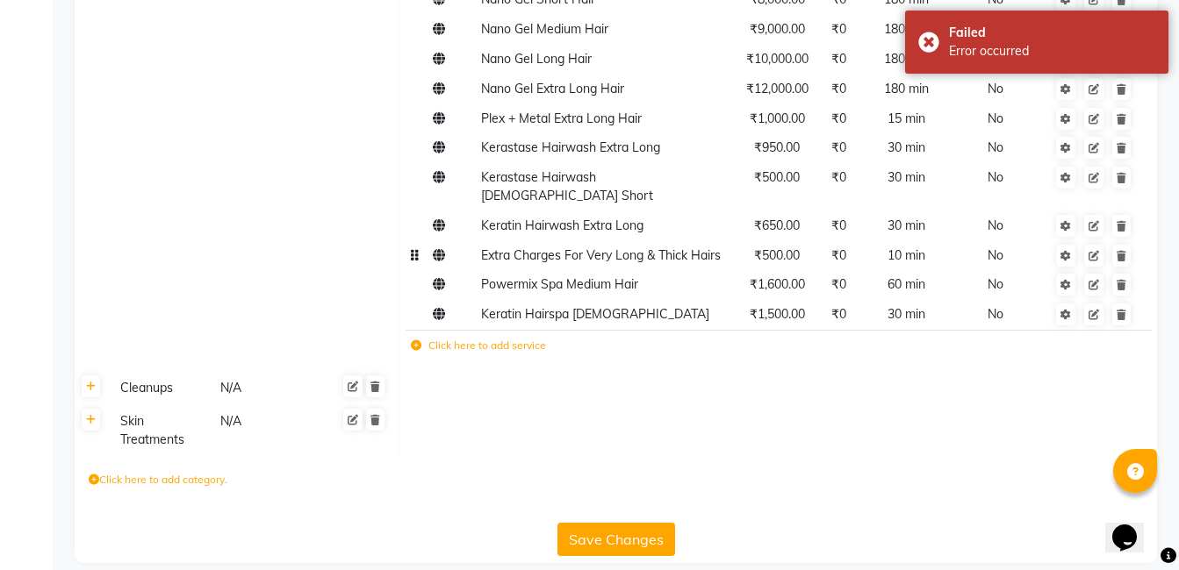
scroll to position [2029, 0]
click at [129, 377] on div "Cleanups" at bounding box center [162, 388] width 98 height 22
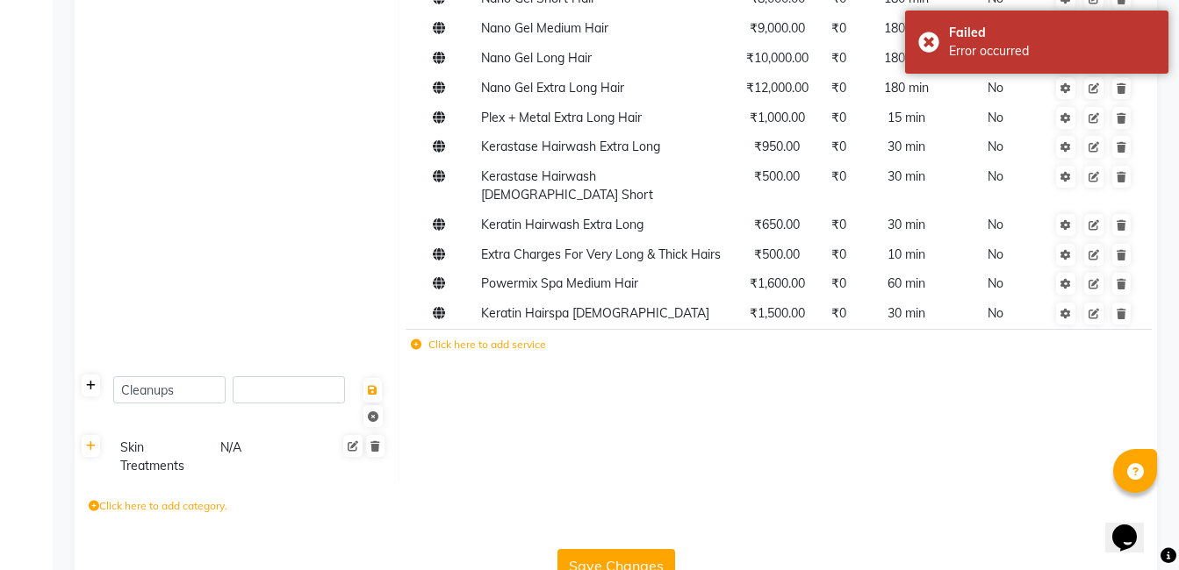
click at [91, 381] on icon at bounding box center [91, 386] width 10 height 11
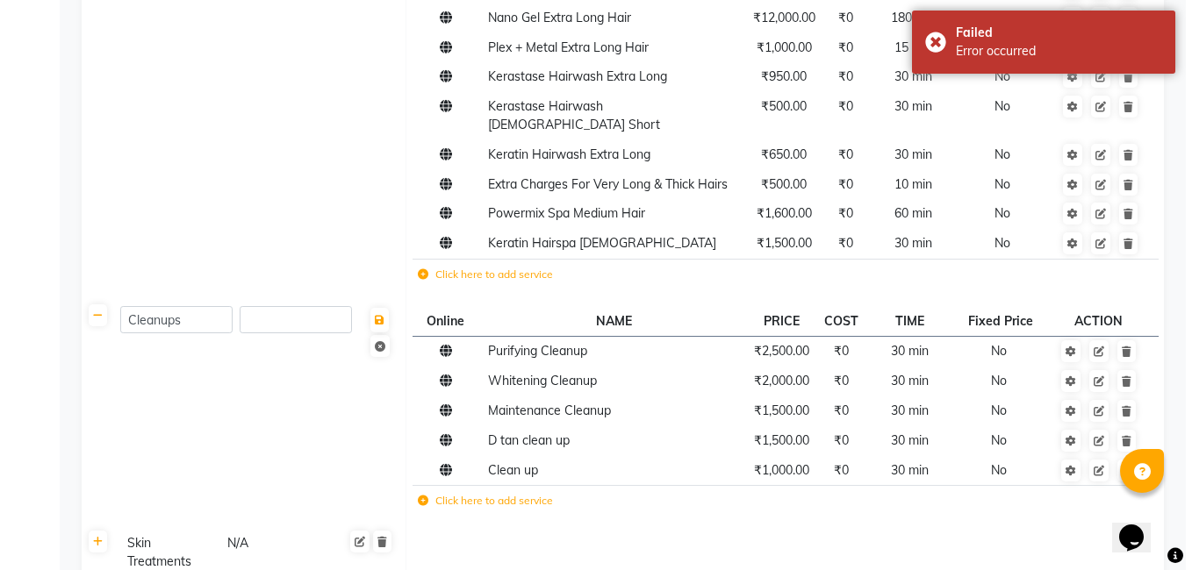
scroll to position [2223, 0]
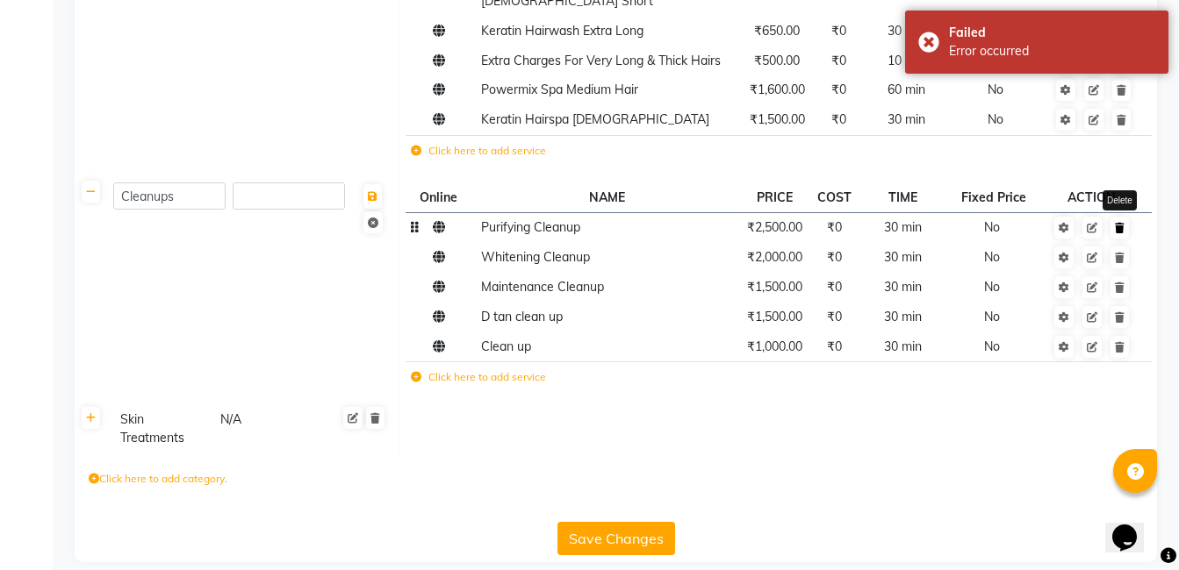
click at [1121, 217] on link at bounding box center [1119, 228] width 18 height 22
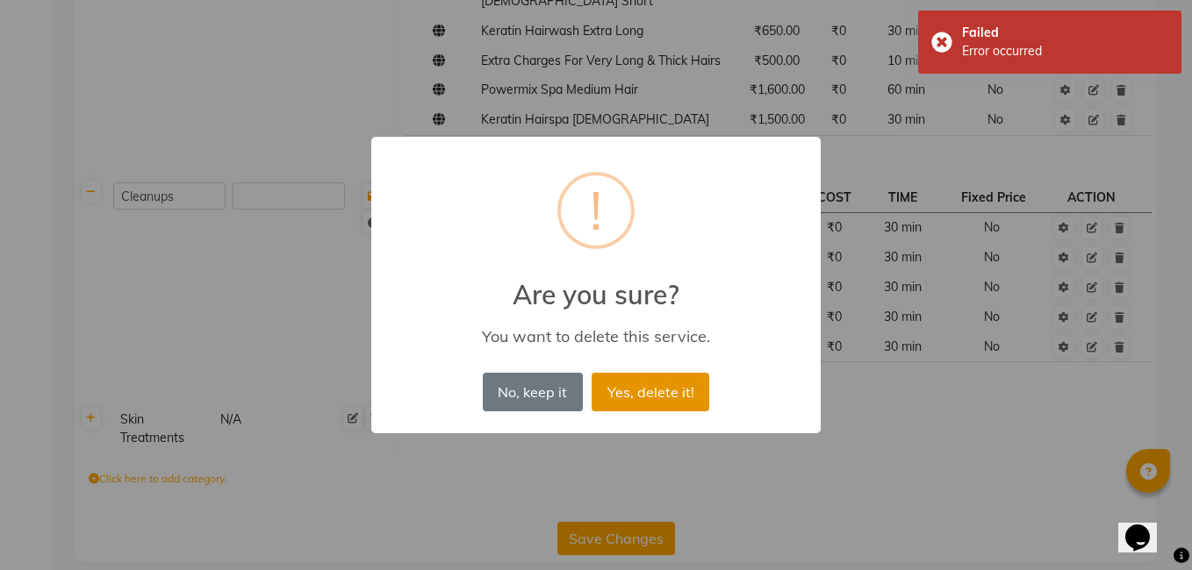
click at [635, 391] on button "Yes, delete it!" at bounding box center [651, 392] width 118 height 39
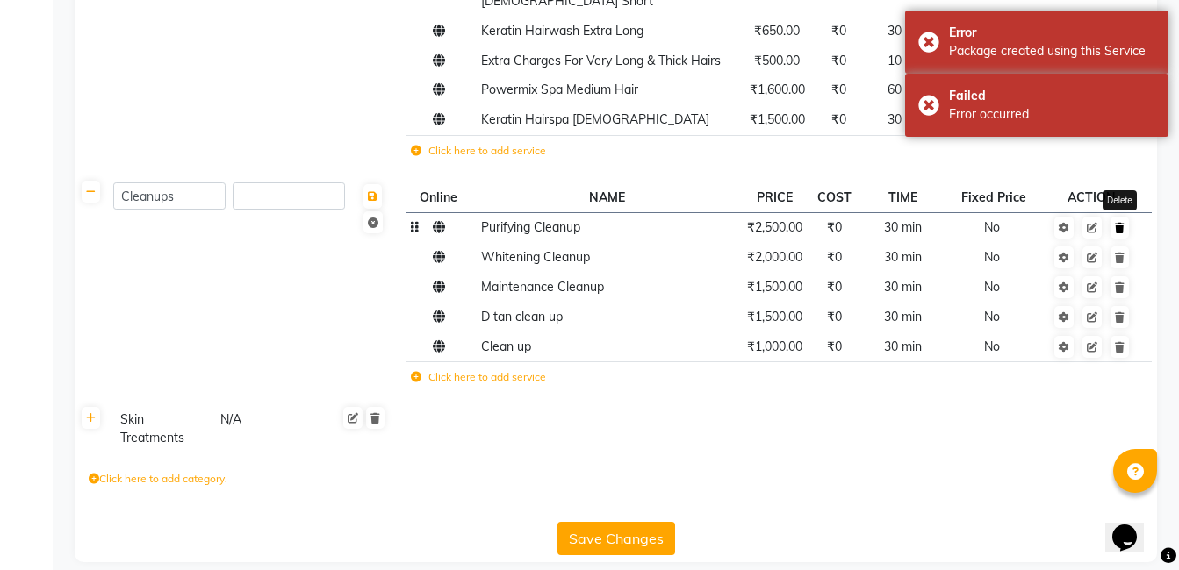
click at [1120, 223] on icon at bounding box center [1120, 228] width 10 height 11
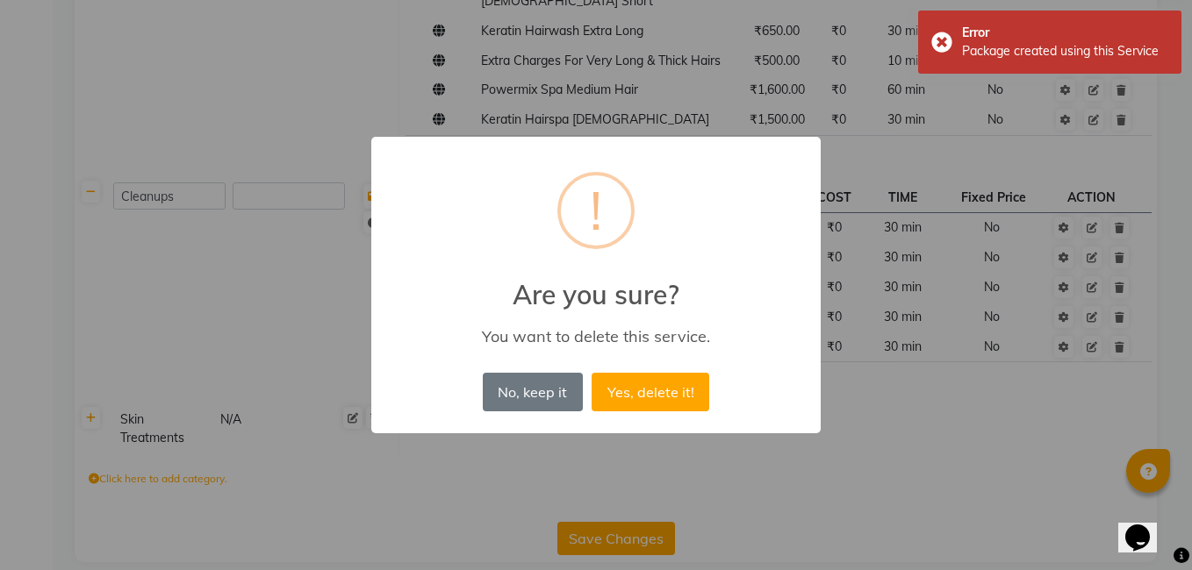
click at [1117, 233] on div "× ! Are you sure? You want to delete this service. No, keep it No Yes, delete i…" at bounding box center [596, 285] width 1192 height 570
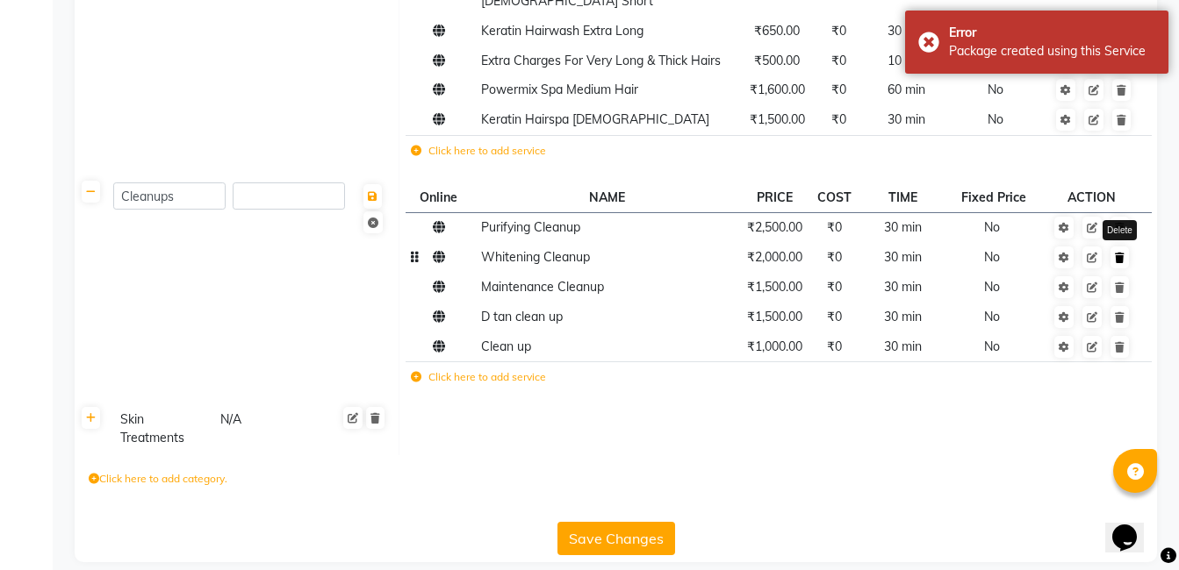
click at [1119, 253] on icon at bounding box center [1120, 258] width 10 height 11
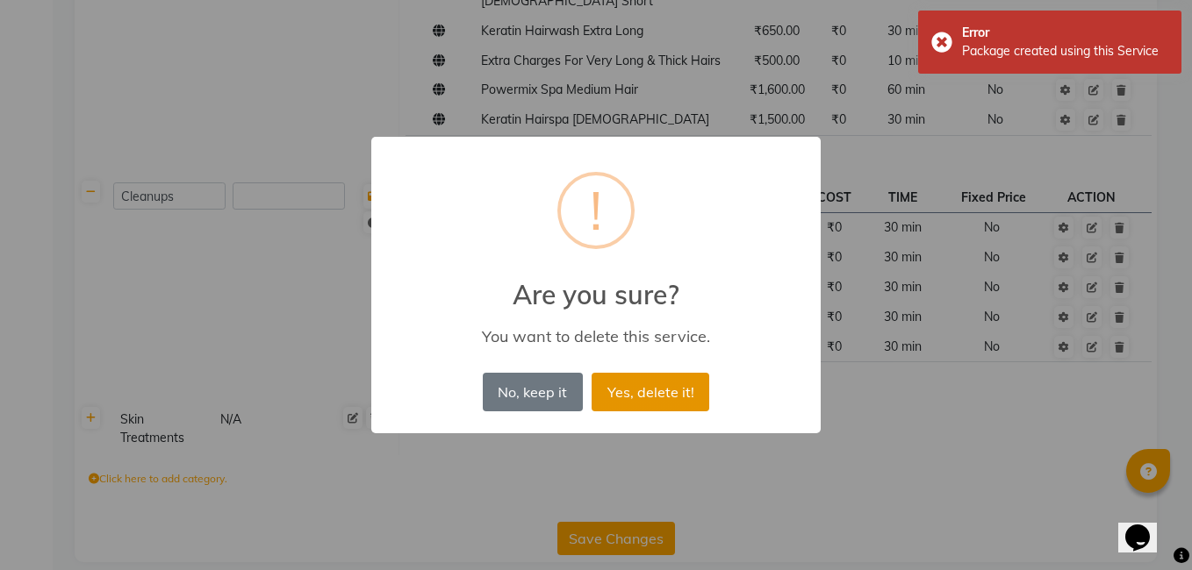
click at [670, 394] on button "Yes, delete it!" at bounding box center [651, 392] width 118 height 39
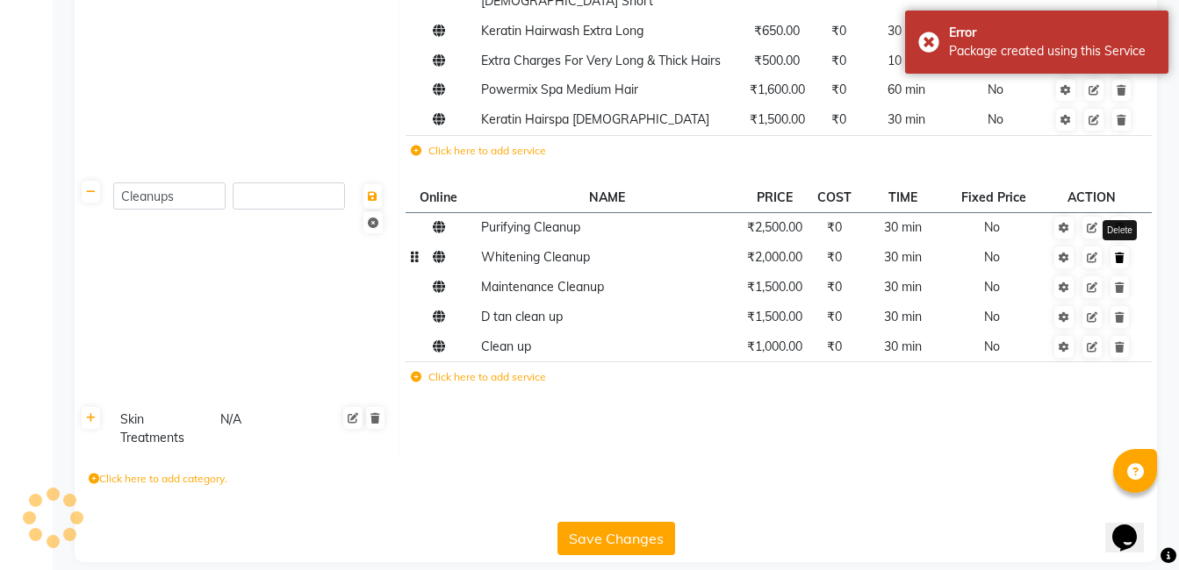
click at [1121, 253] on icon at bounding box center [1120, 258] width 10 height 11
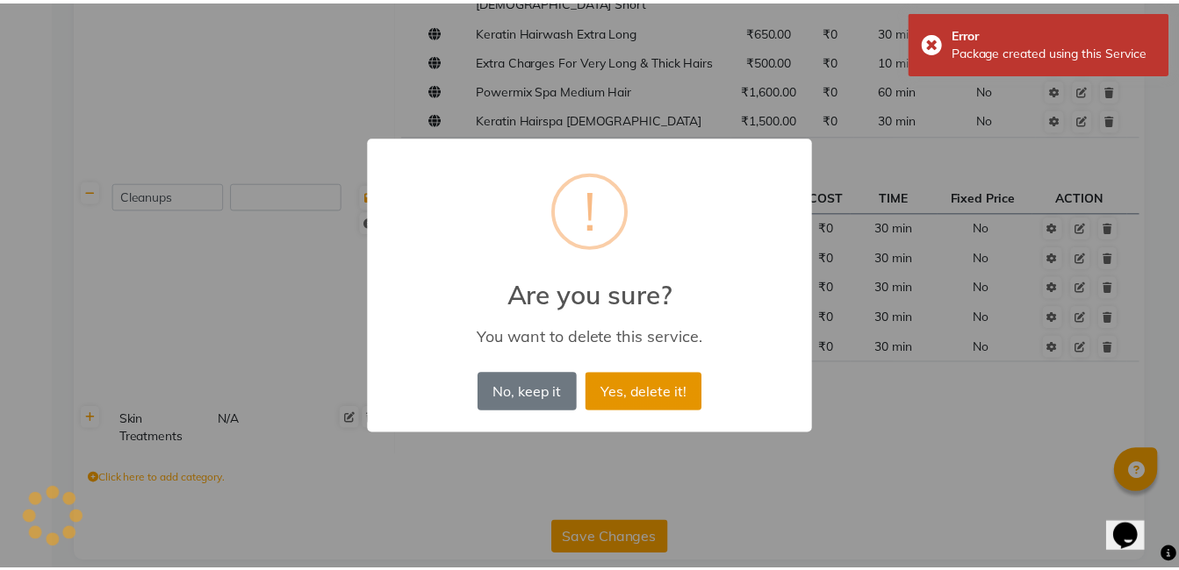
scroll to position [2193, 0]
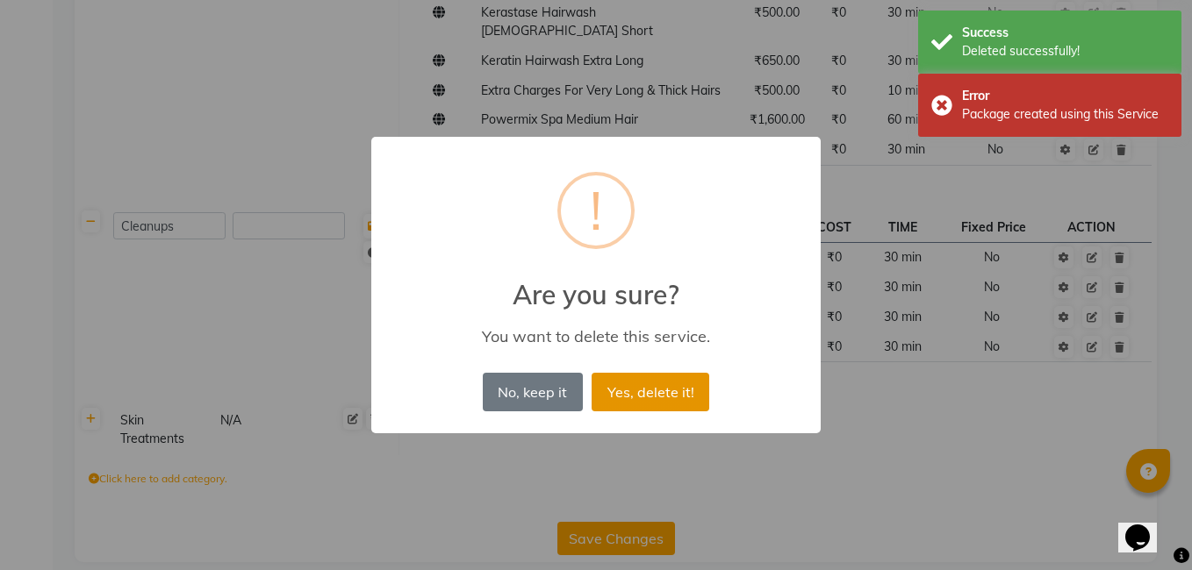
click at [666, 395] on button "Yes, delete it!" at bounding box center [651, 392] width 118 height 39
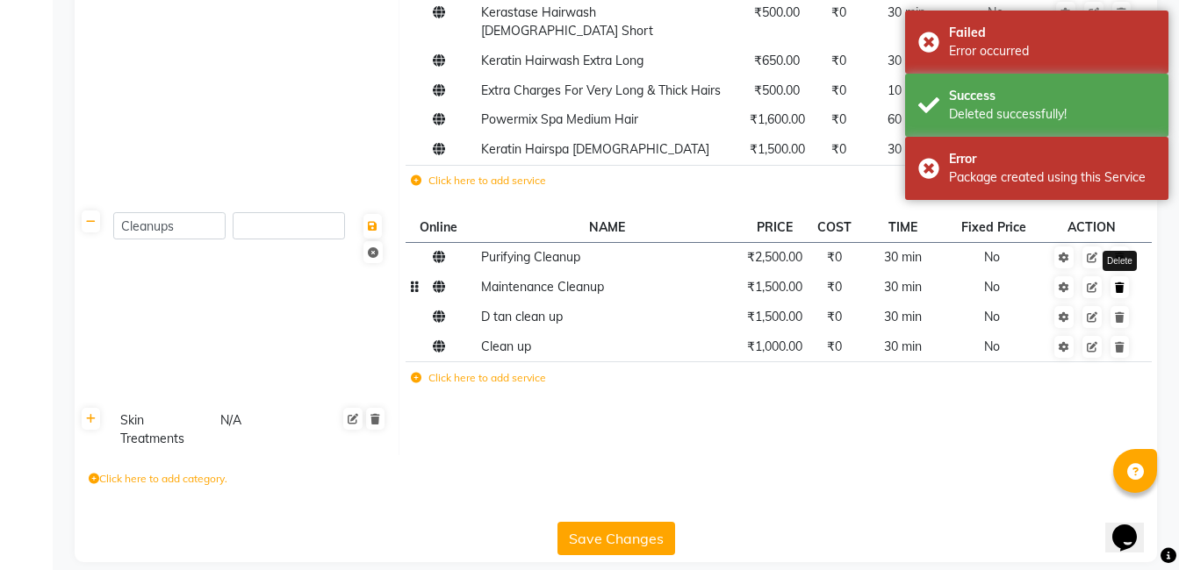
click at [1117, 283] on icon at bounding box center [1120, 288] width 10 height 11
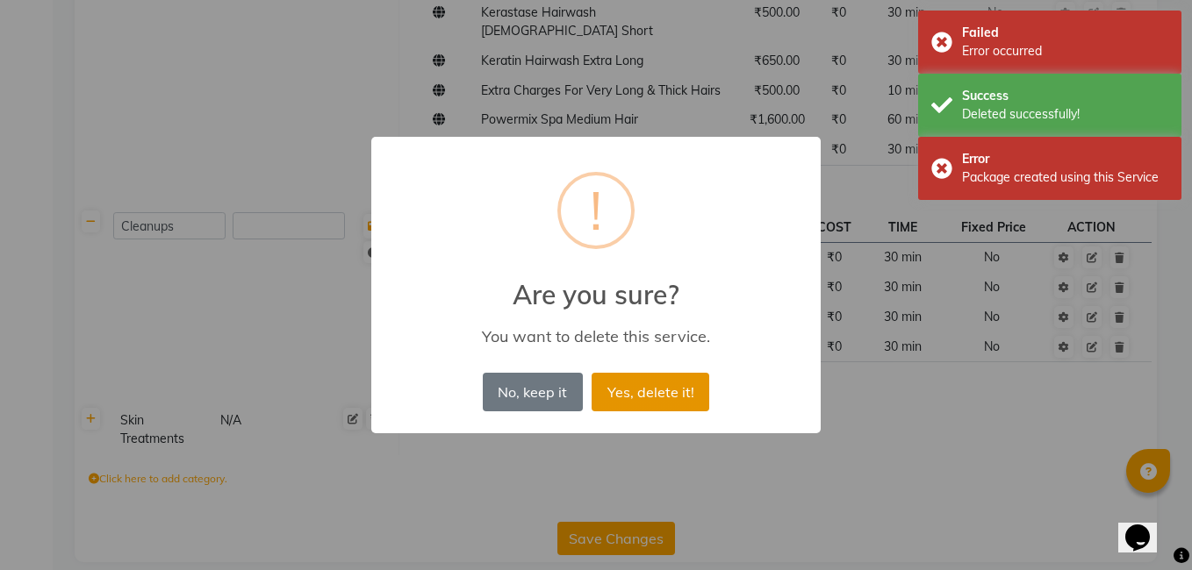
click at [666, 393] on button "Yes, delete it!" at bounding box center [651, 392] width 118 height 39
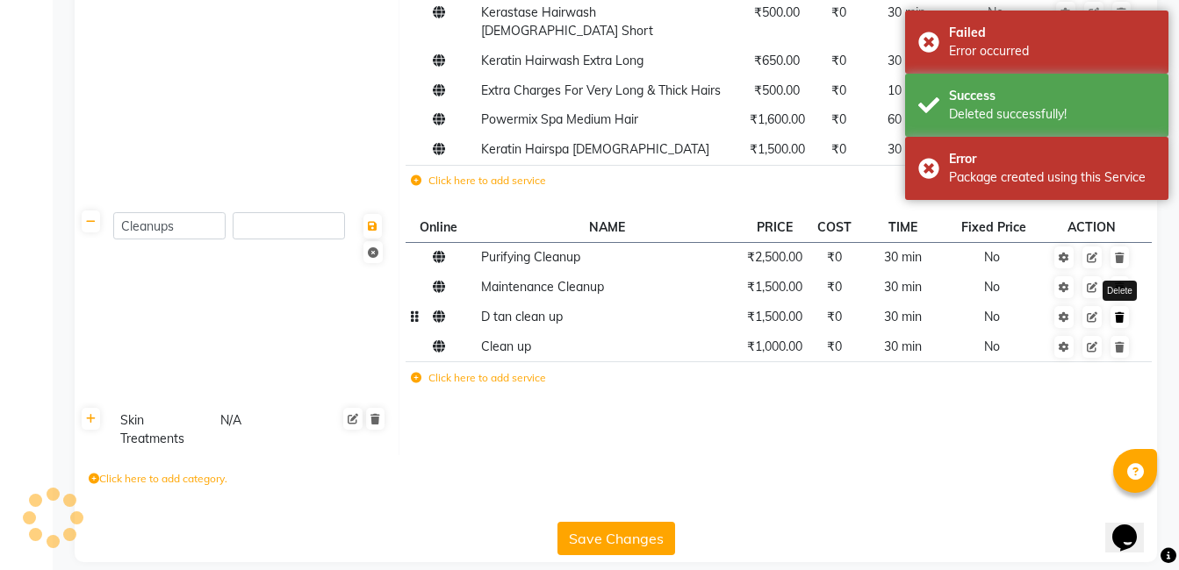
scroll to position [2163, 0]
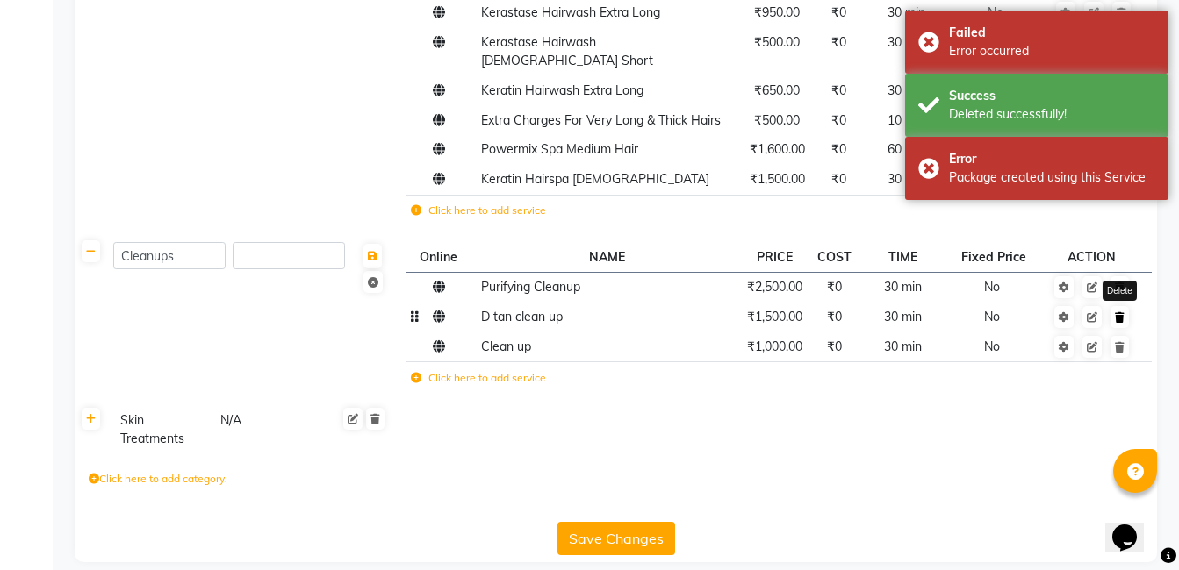
click at [1125, 306] on link at bounding box center [1119, 317] width 18 height 22
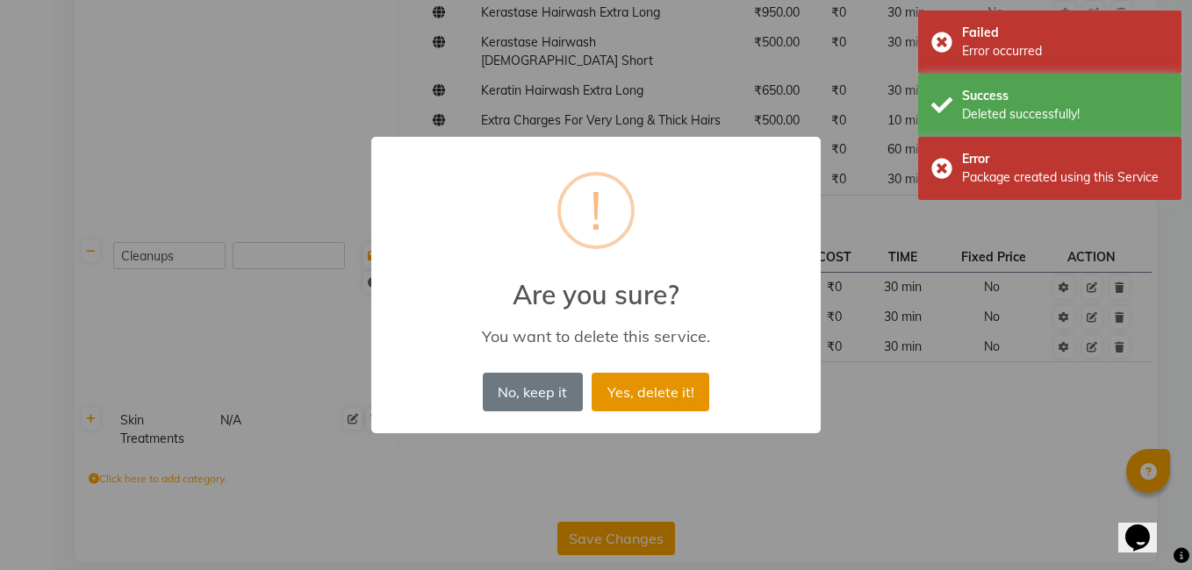
drag, startPoint x: 685, startPoint y: 394, endPoint x: 1031, endPoint y: 334, distance: 351.8
click at [690, 391] on button "Yes, delete it!" at bounding box center [651, 392] width 118 height 39
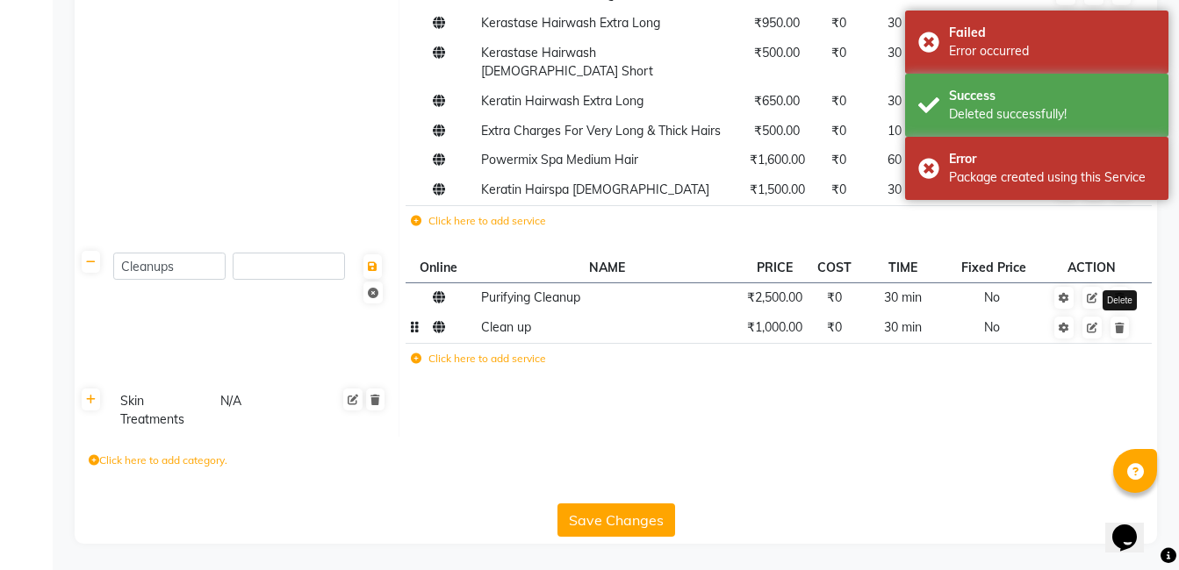
scroll to position [2134, 0]
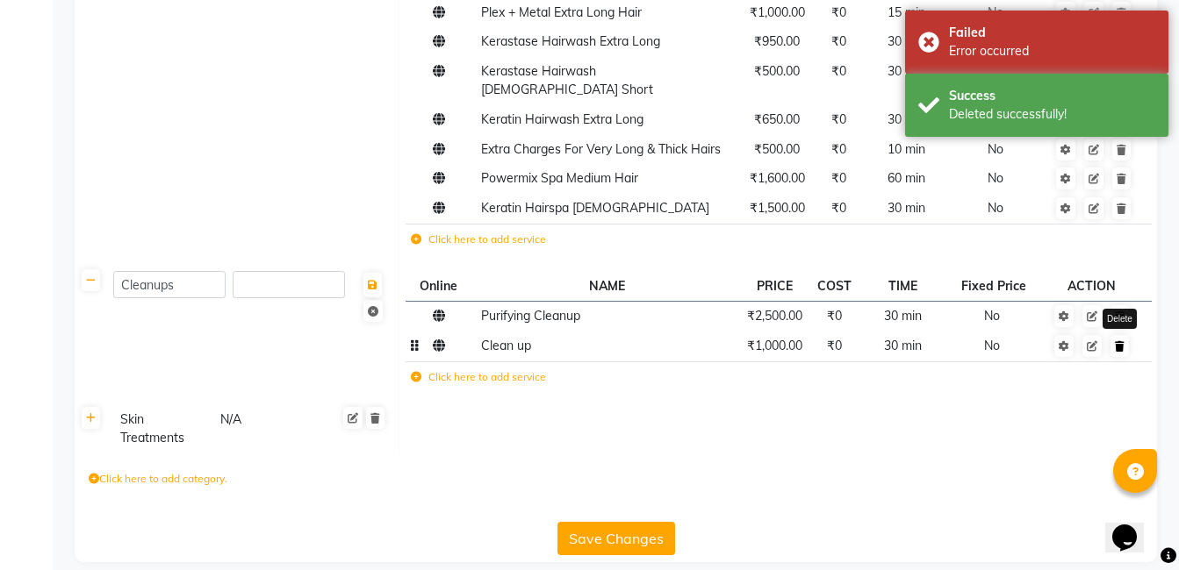
click at [1123, 341] on icon at bounding box center [1120, 346] width 10 height 11
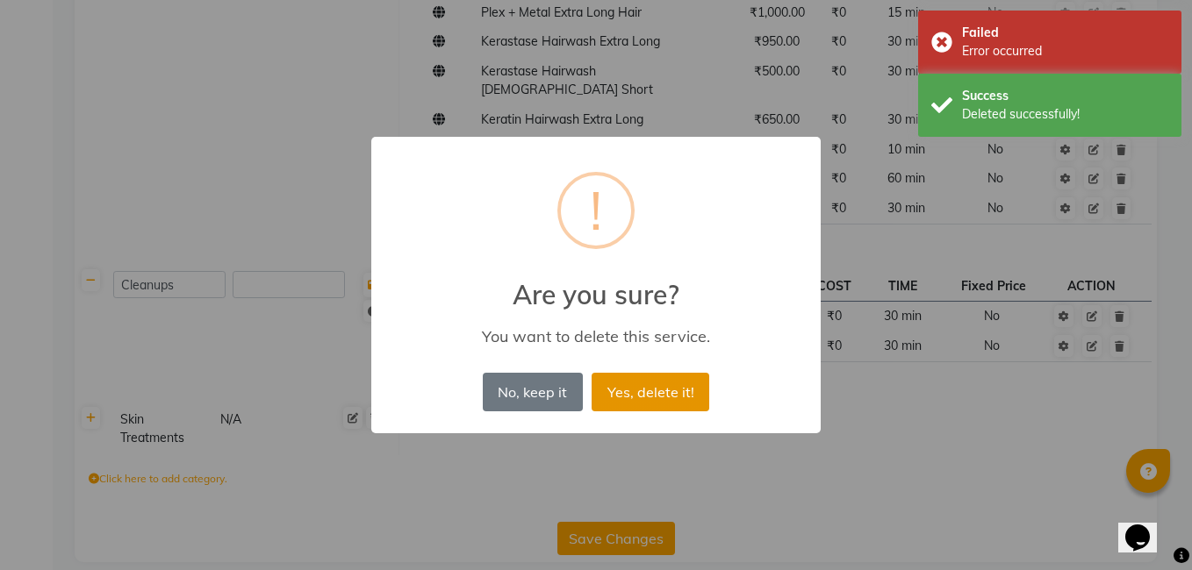
click at [670, 391] on button "Yes, delete it!" at bounding box center [651, 392] width 118 height 39
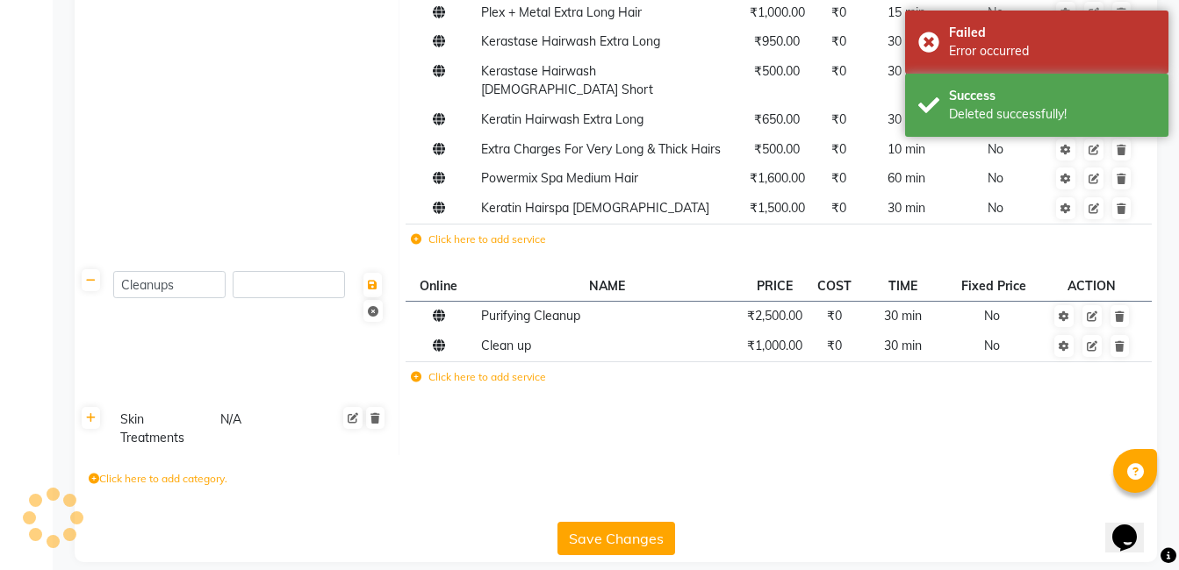
scroll to position [2105, 0]
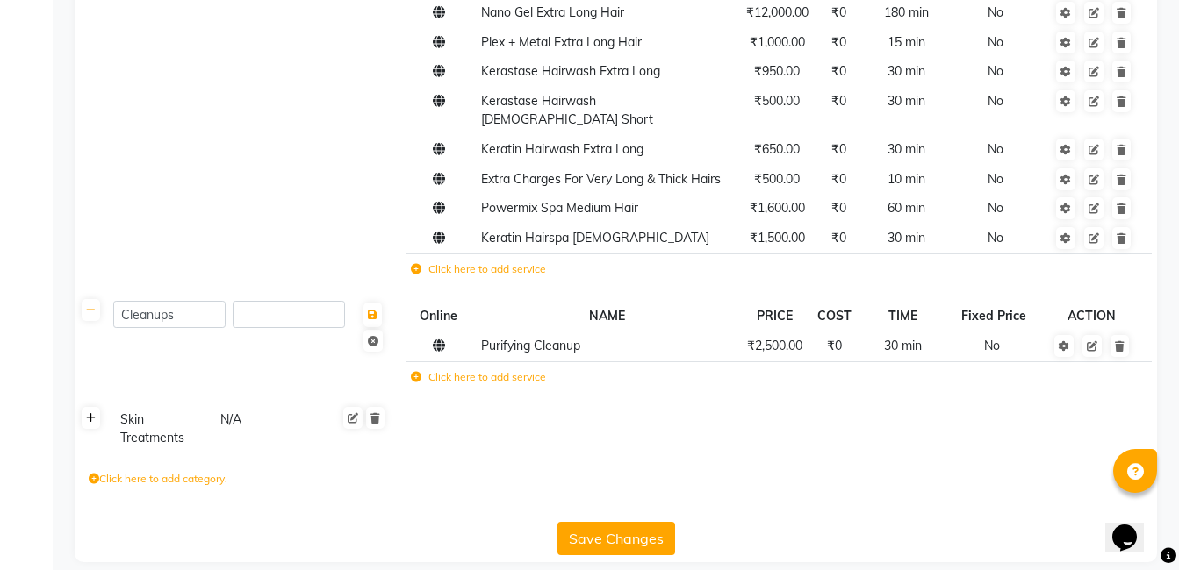
click at [94, 407] on link at bounding box center [91, 418] width 18 height 22
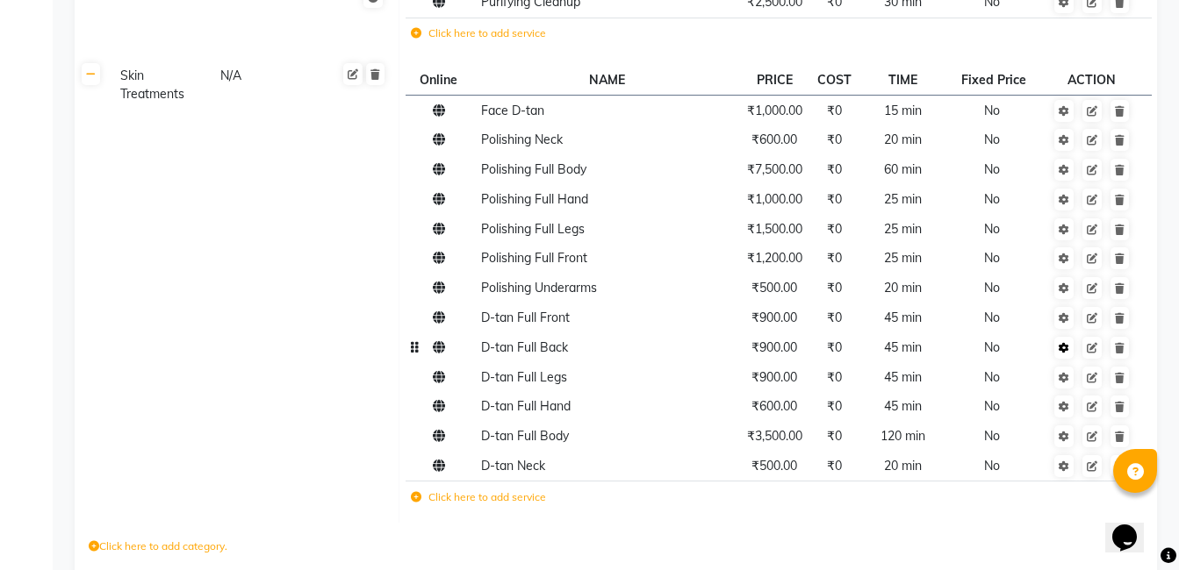
scroll to position [2456, 0]
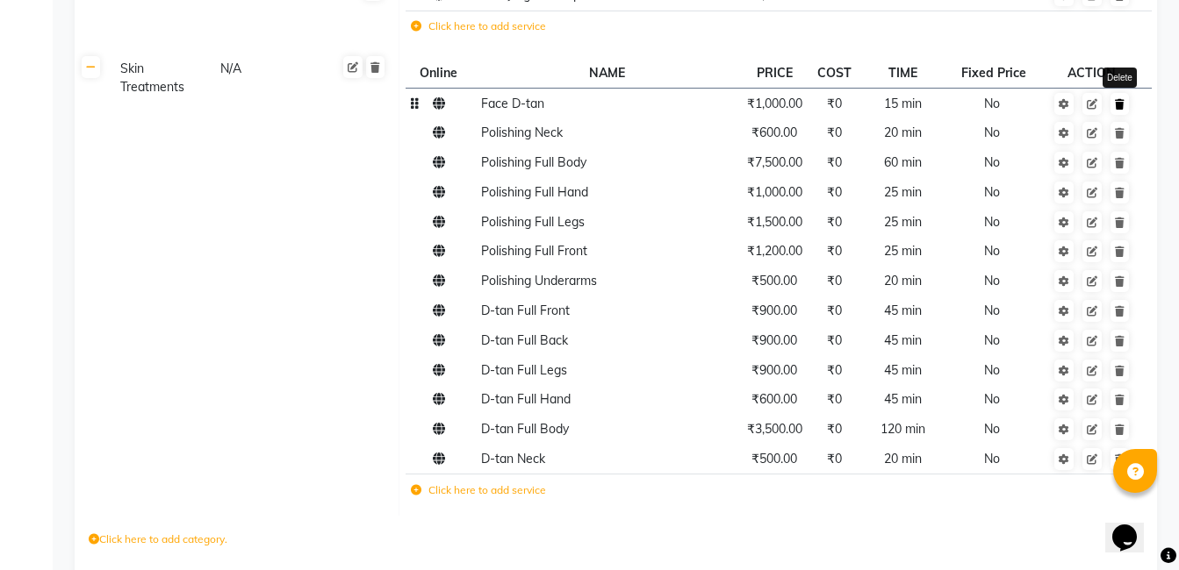
click at [1118, 93] on link at bounding box center [1119, 104] width 18 height 22
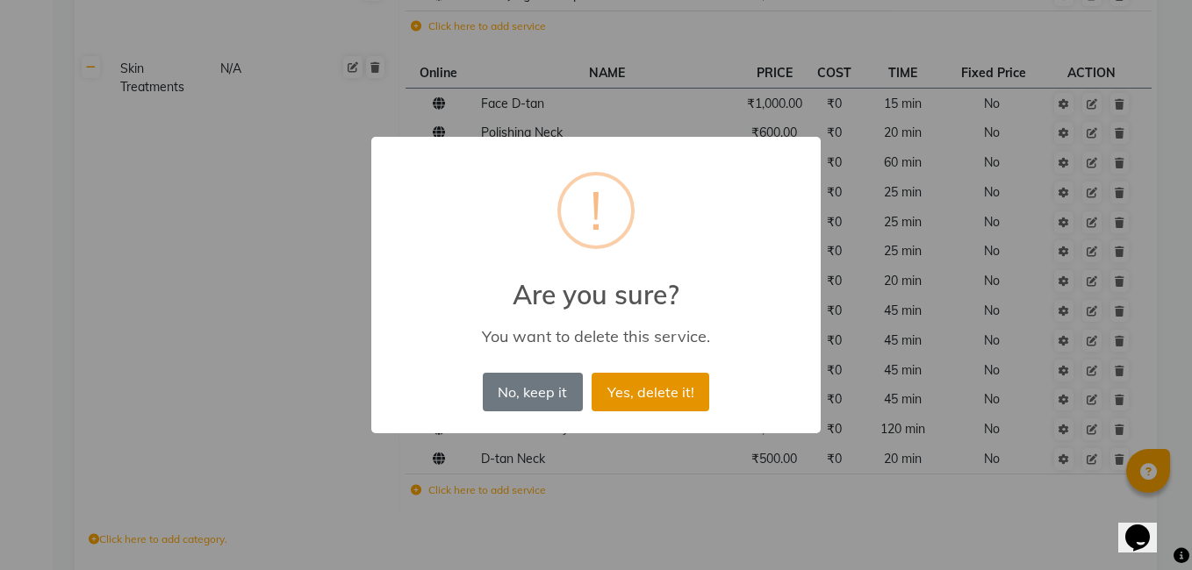
click at [602, 399] on button "Yes, delete it!" at bounding box center [651, 392] width 118 height 39
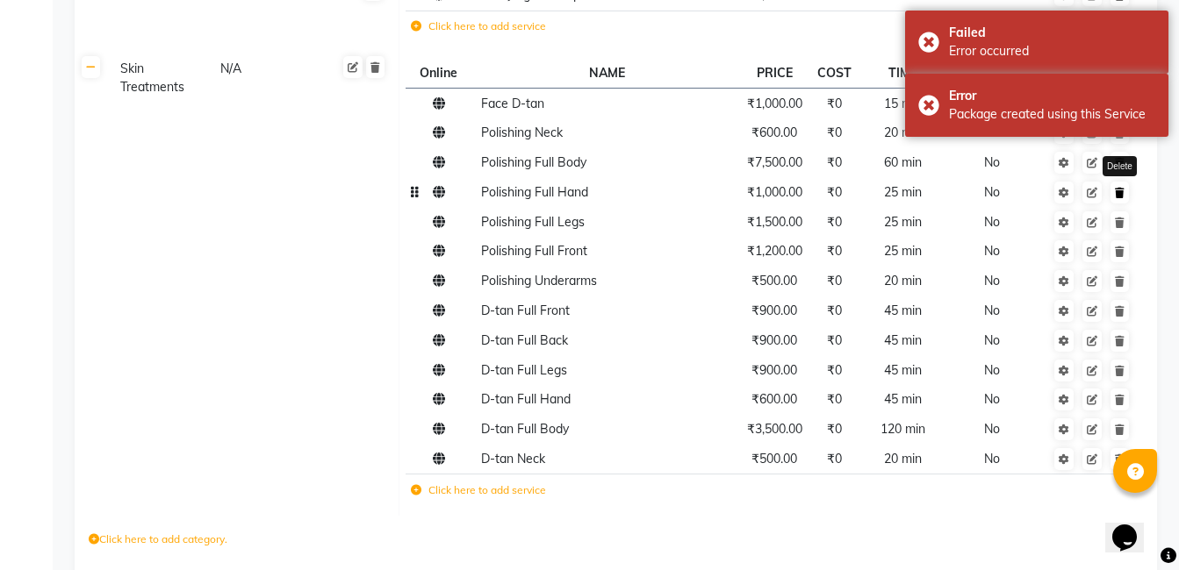
click at [1118, 188] on icon at bounding box center [1120, 193] width 10 height 11
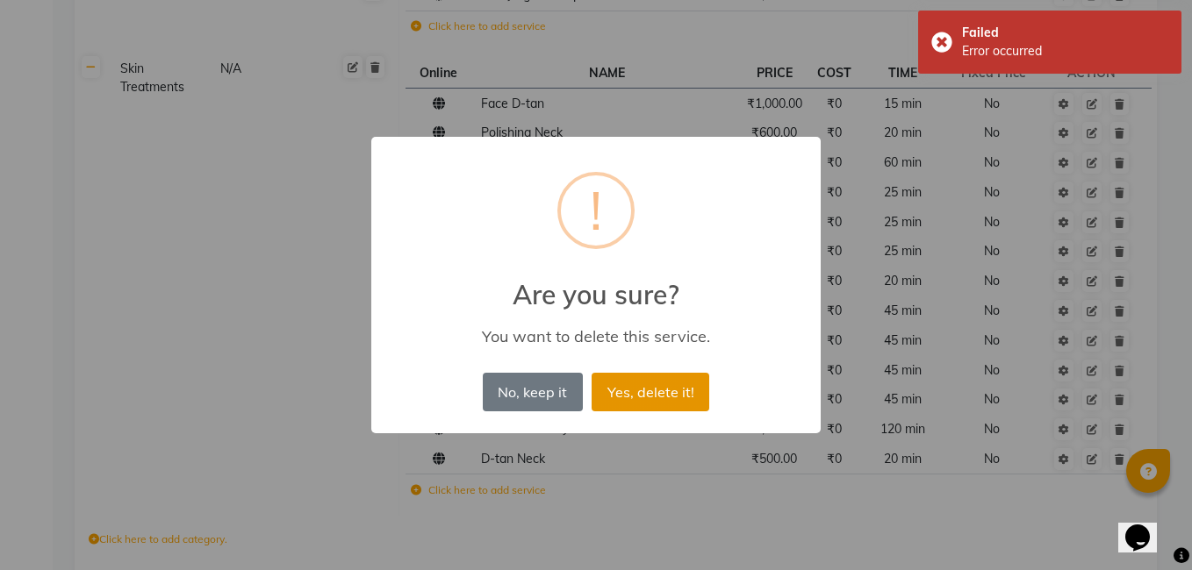
drag, startPoint x: 674, startPoint y: 390, endPoint x: 693, endPoint y: 372, distance: 26.1
click at [676, 388] on button "Yes, delete it!" at bounding box center [651, 392] width 118 height 39
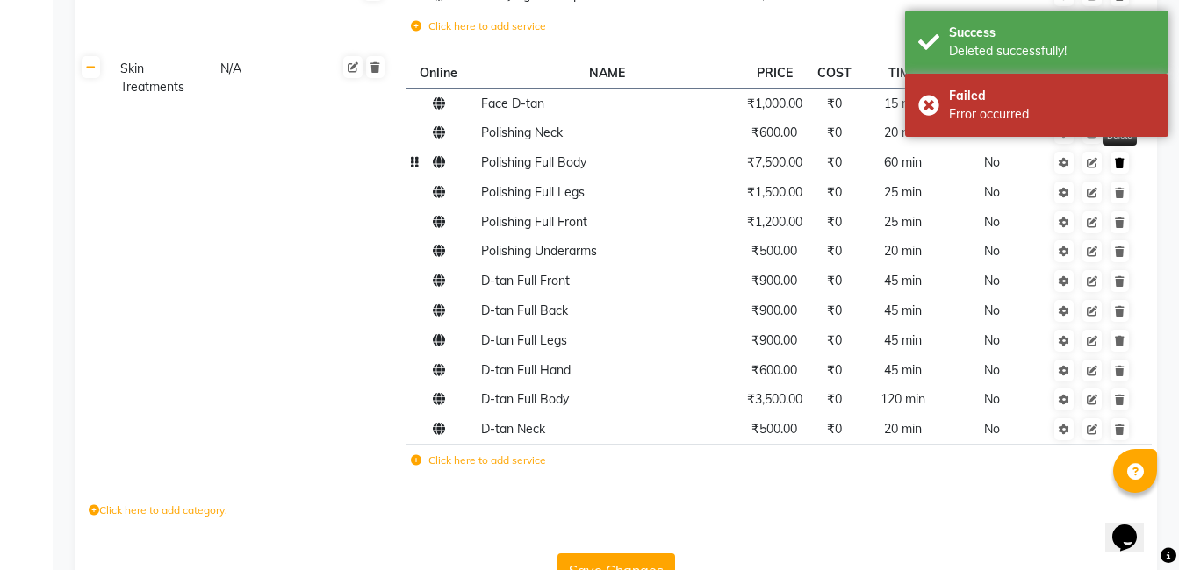
click at [1120, 158] on icon at bounding box center [1120, 163] width 10 height 11
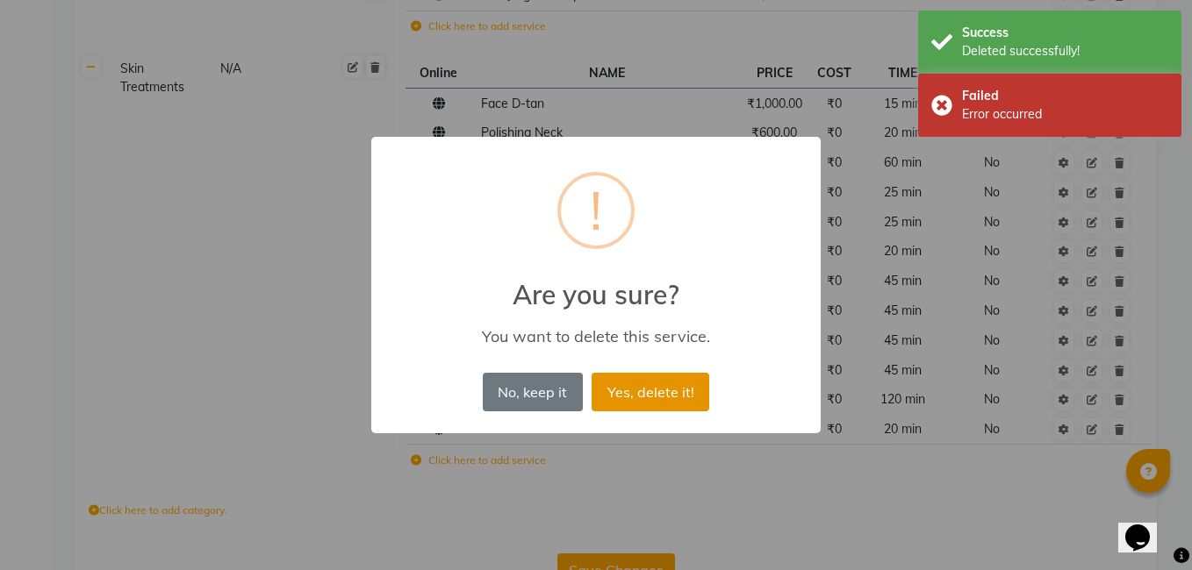
drag, startPoint x: 689, startPoint y: 388, endPoint x: 988, endPoint y: 279, distance: 318.5
click at [692, 384] on button "Yes, delete it!" at bounding box center [651, 392] width 118 height 39
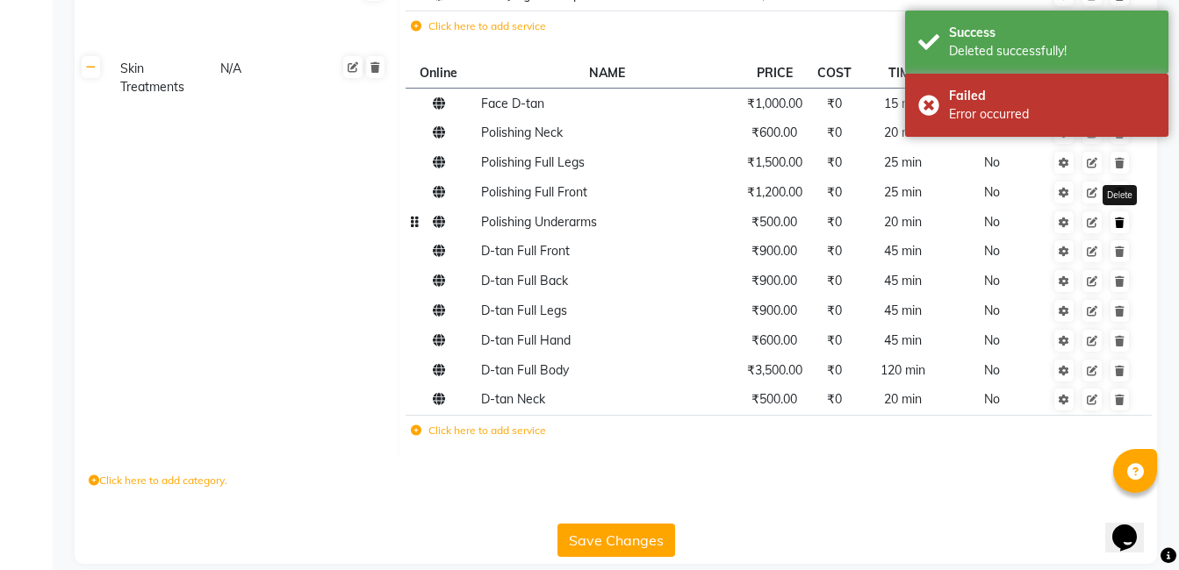
click at [1123, 212] on link at bounding box center [1119, 223] width 18 height 22
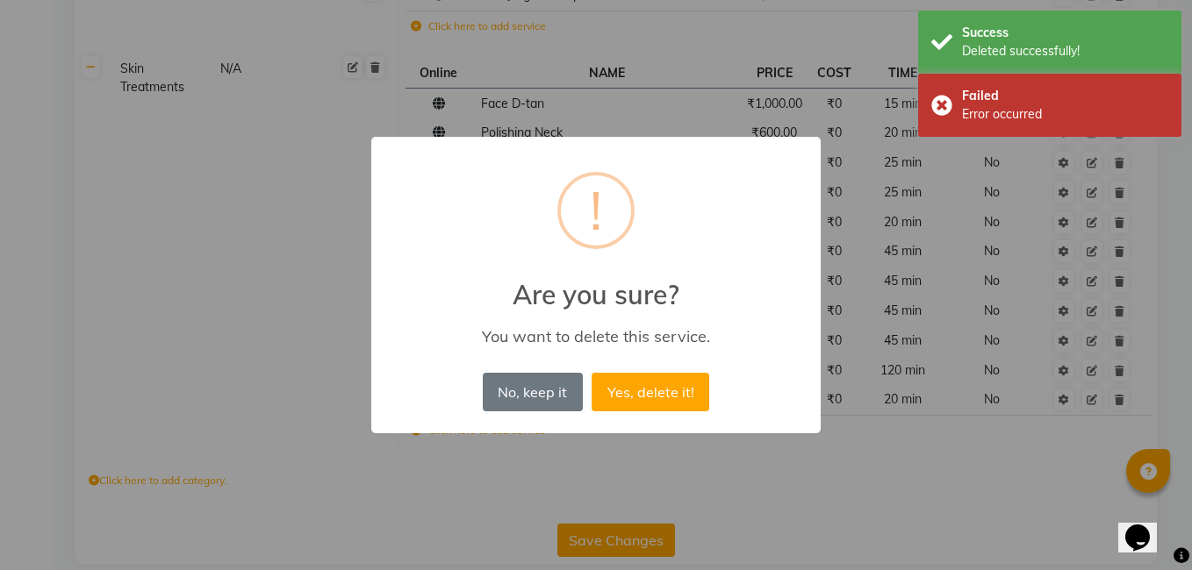
drag, startPoint x: 681, startPoint y: 392, endPoint x: 846, endPoint y: 367, distance: 167.0
click at [682, 391] on button "Yes, delete it!" at bounding box center [651, 392] width 118 height 39
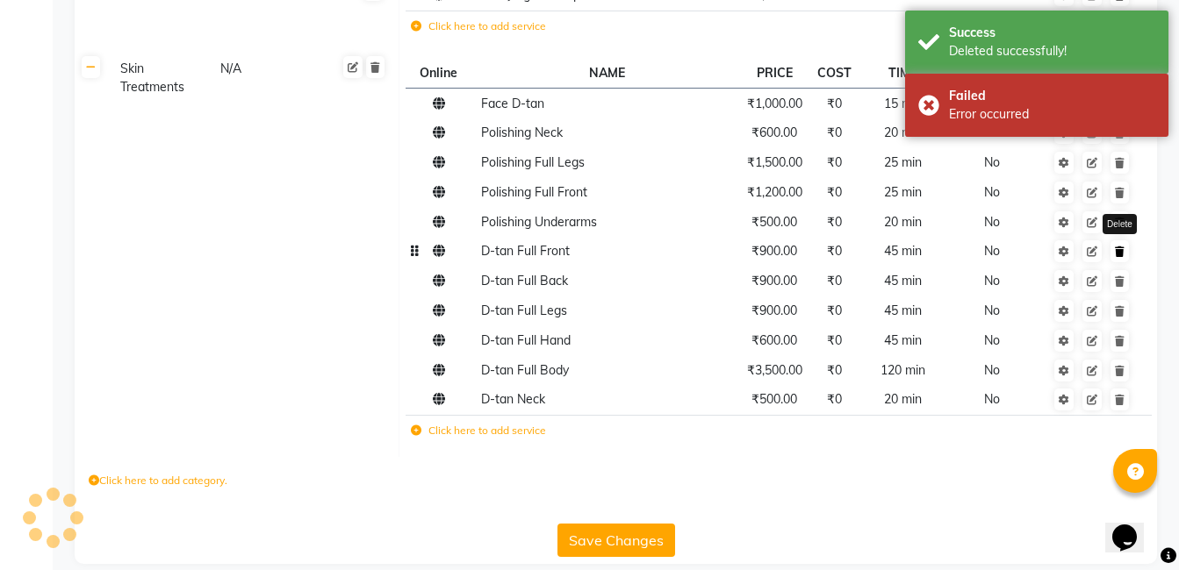
scroll to position [2428, 0]
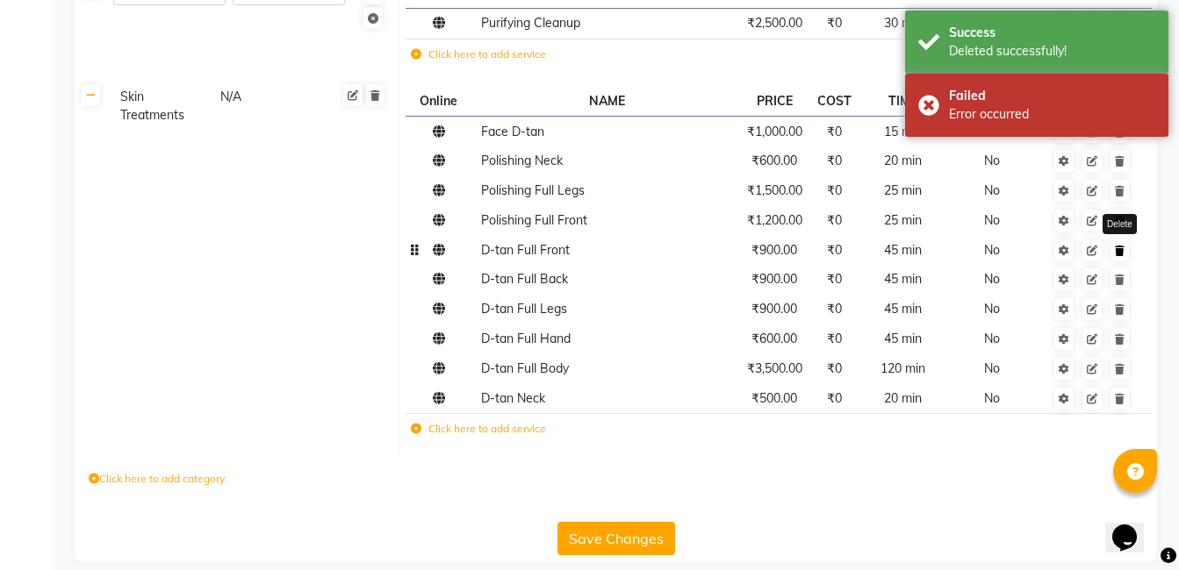
click at [1116, 246] on icon at bounding box center [1120, 251] width 10 height 11
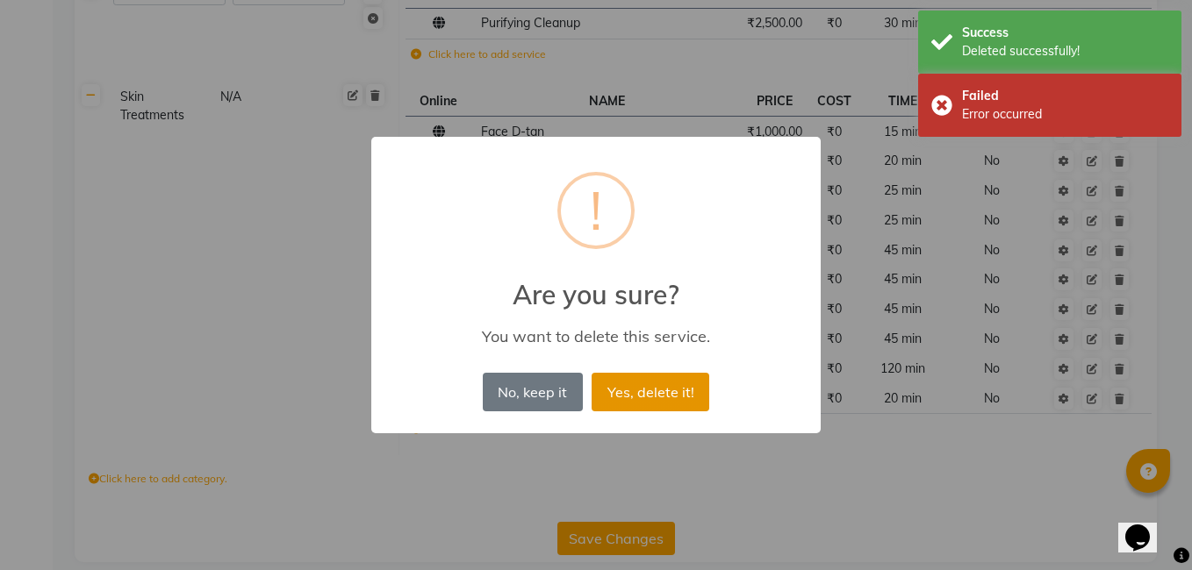
click at [684, 391] on button "Yes, delete it!" at bounding box center [651, 392] width 118 height 39
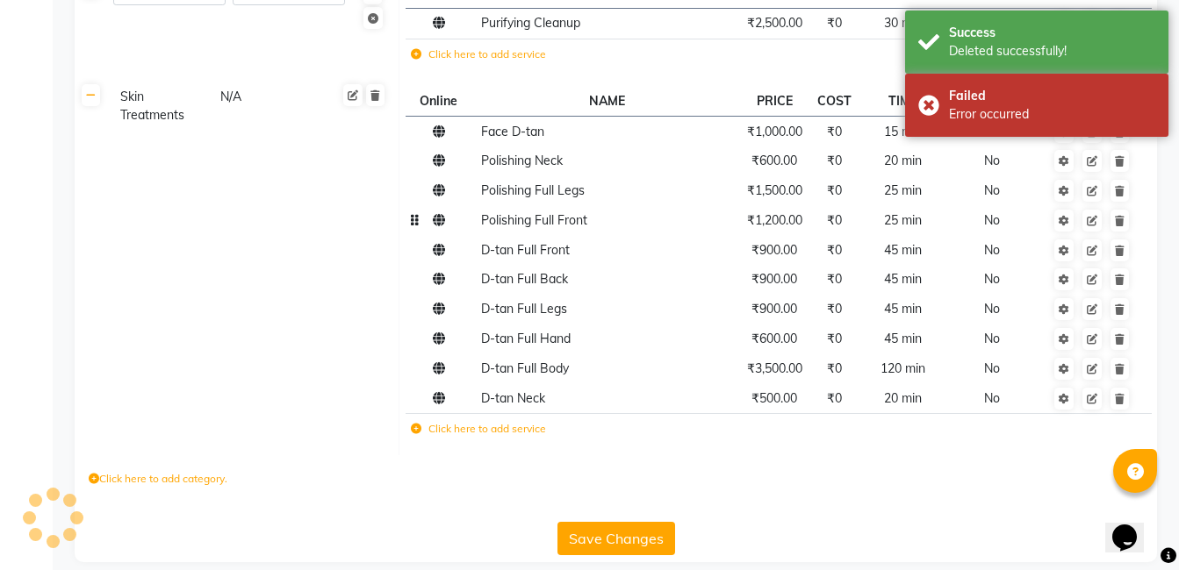
scroll to position [2398, 0]
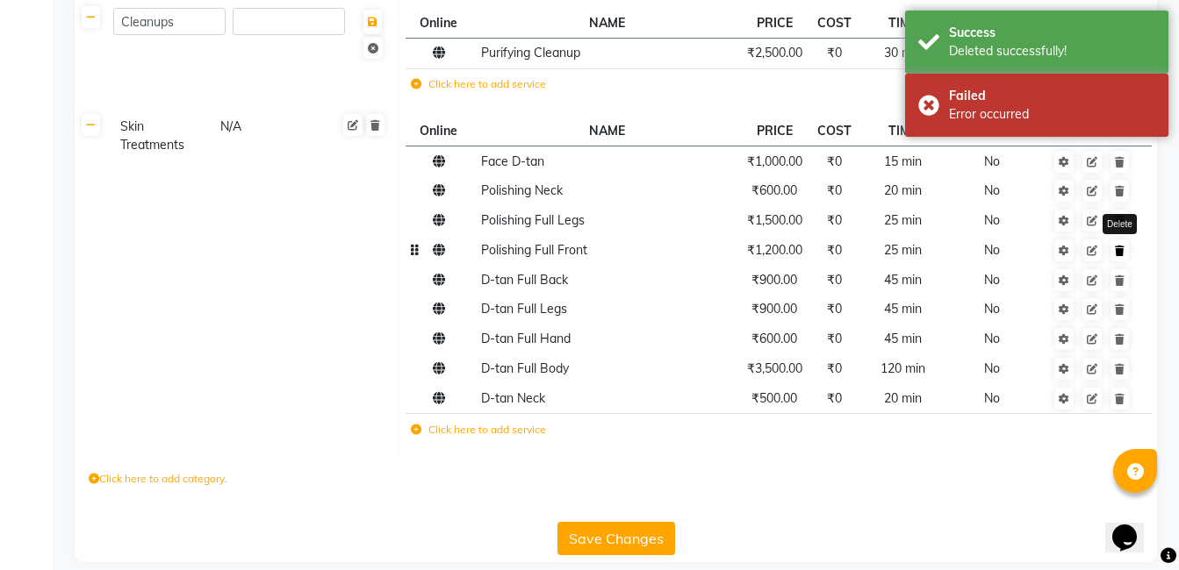
click at [1124, 240] on link at bounding box center [1119, 251] width 18 height 22
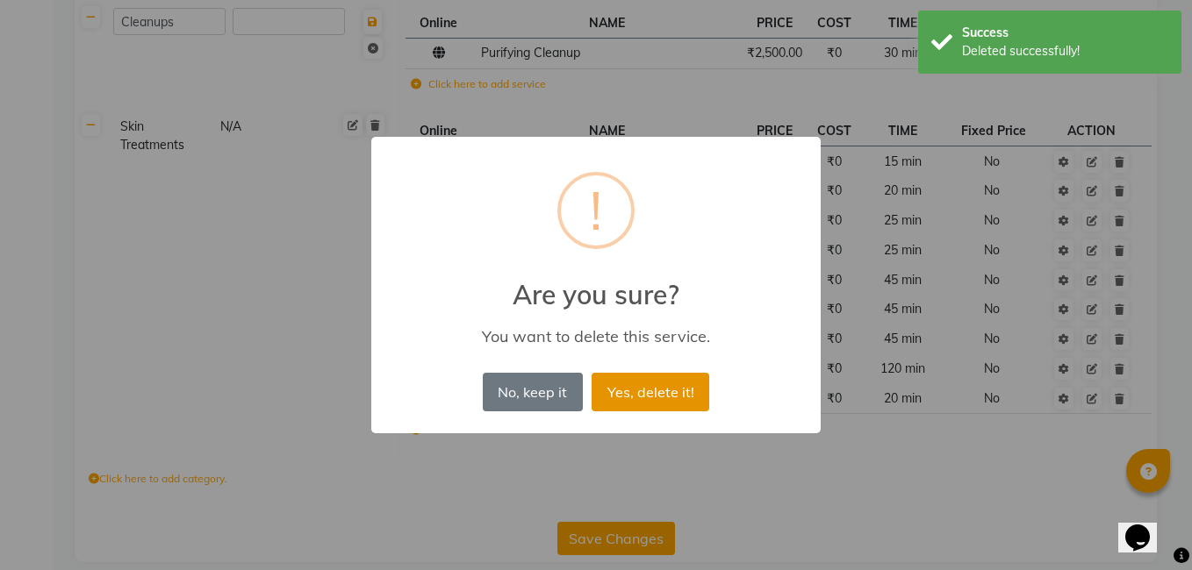
click at [682, 391] on button "Yes, delete it!" at bounding box center [651, 392] width 118 height 39
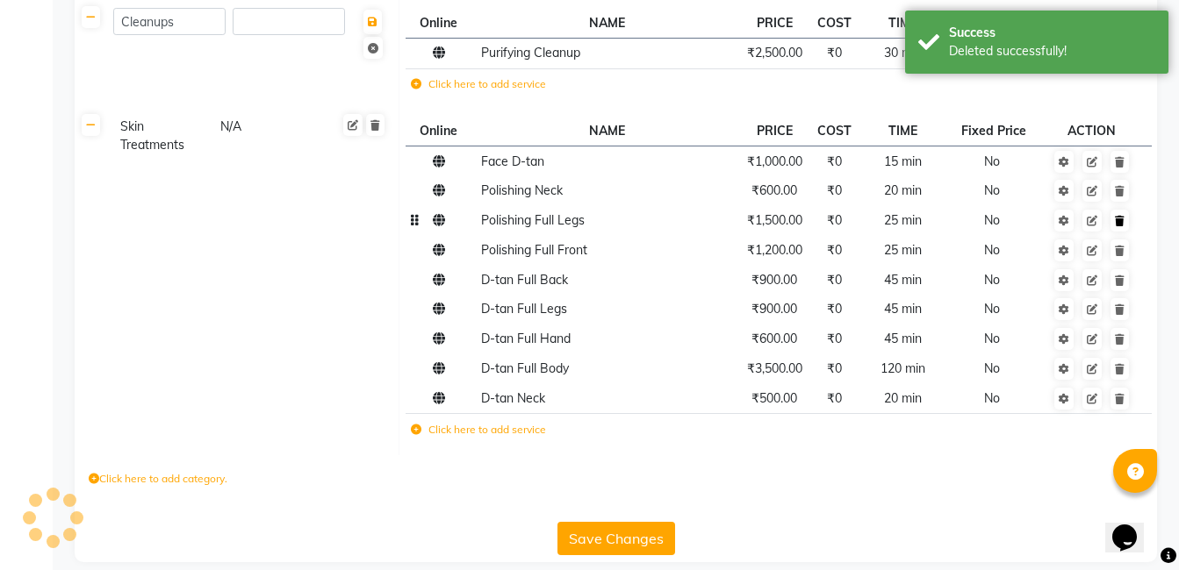
scroll to position [2369, 0]
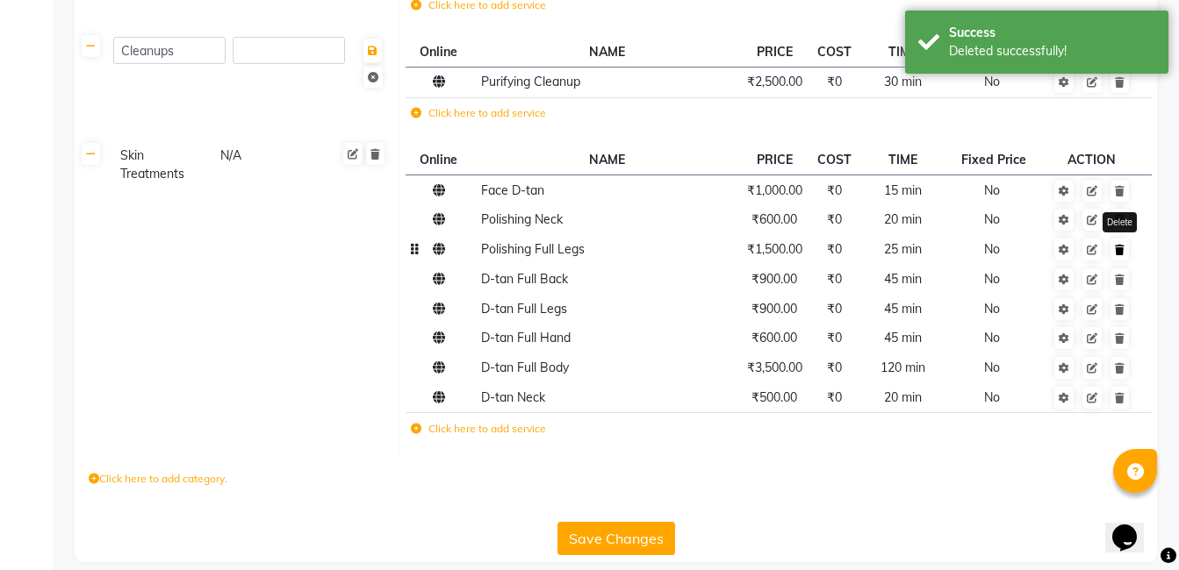
click at [1121, 245] on icon at bounding box center [1120, 250] width 10 height 11
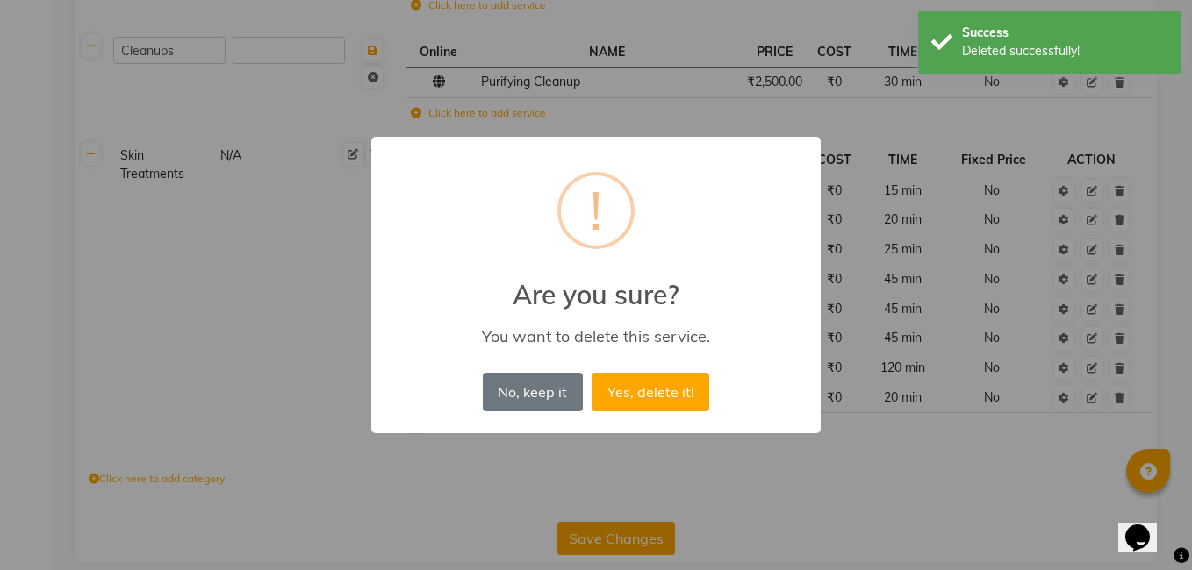
drag, startPoint x: 678, startPoint y: 392, endPoint x: 947, endPoint y: 337, distance: 275.1
click at [678, 391] on button "Yes, delete it!" at bounding box center [651, 392] width 118 height 39
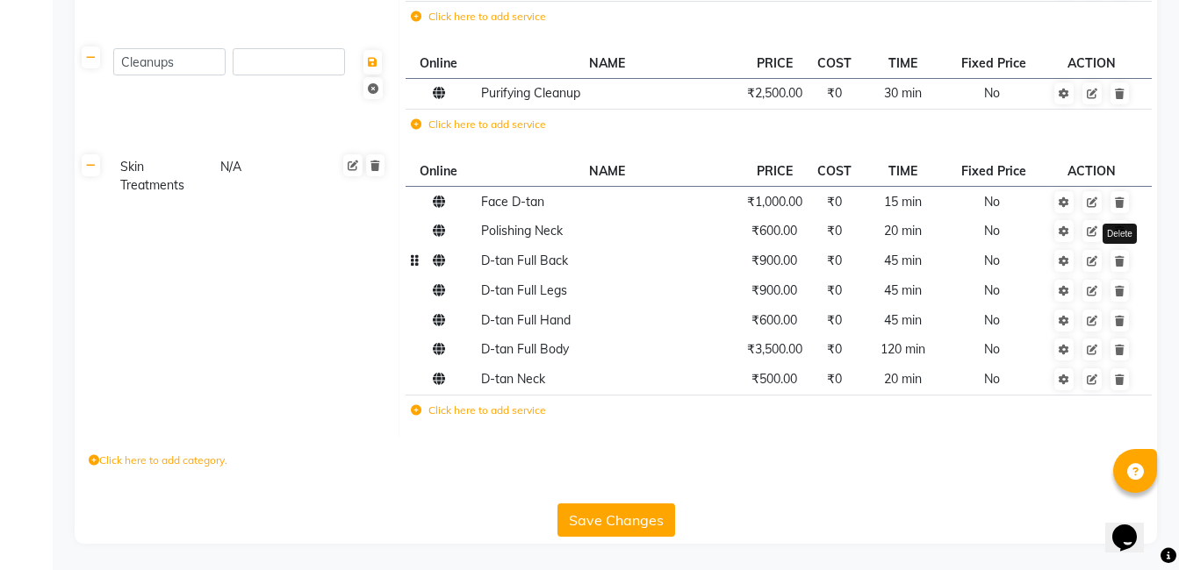
scroll to position [2339, 0]
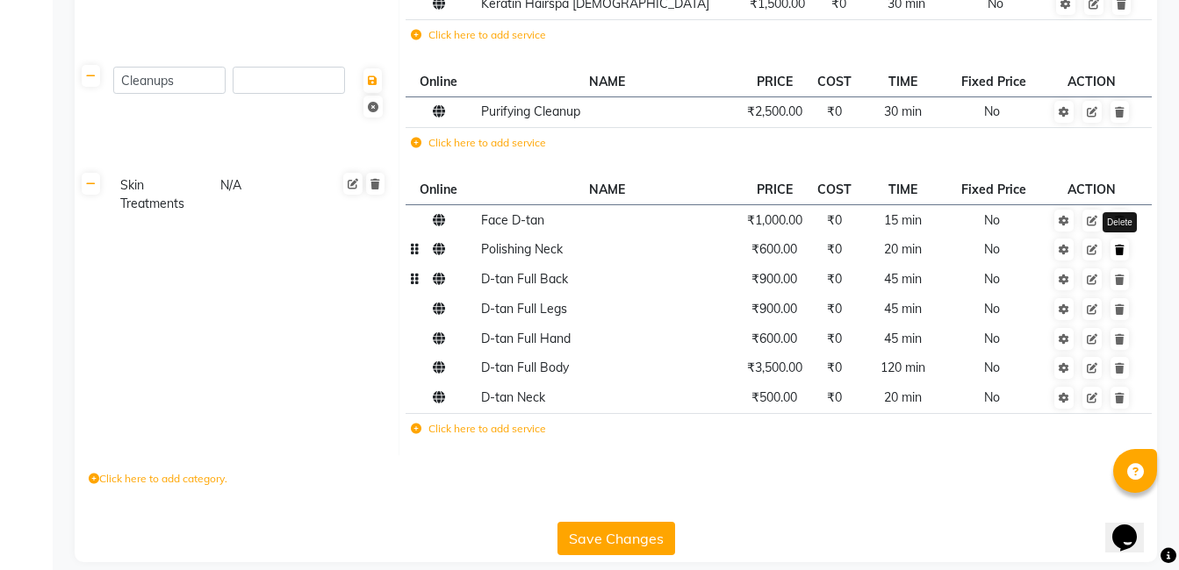
click at [1118, 245] on icon at bounding box center [1120, 250] width 10 height 11
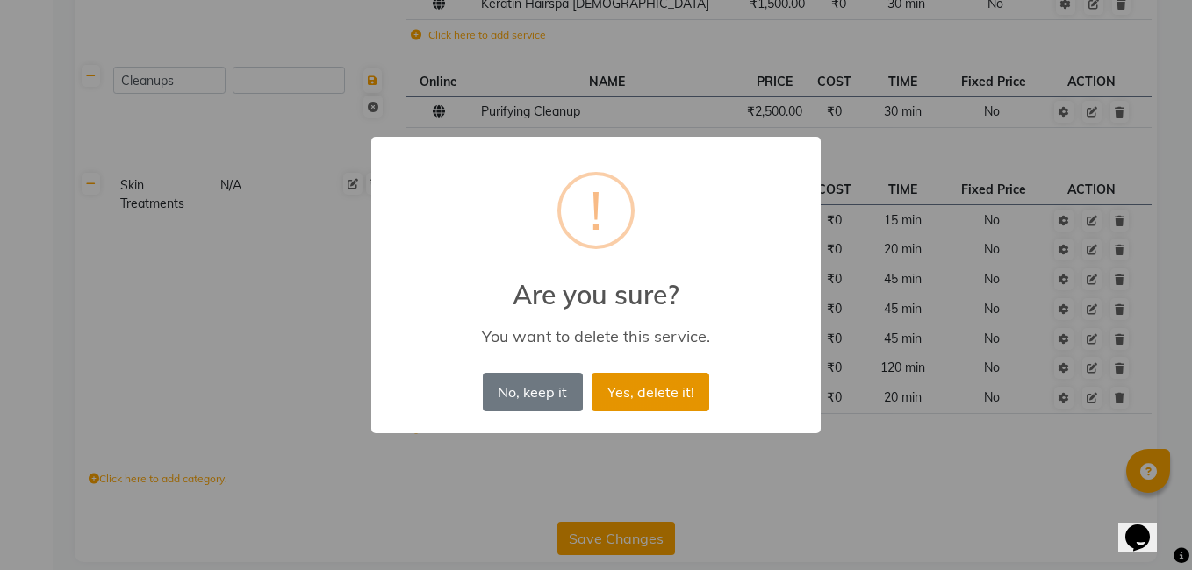
click at [686, 392] on button "Yes, delete it!" at bounding box center [651, 392] width 118 height 39
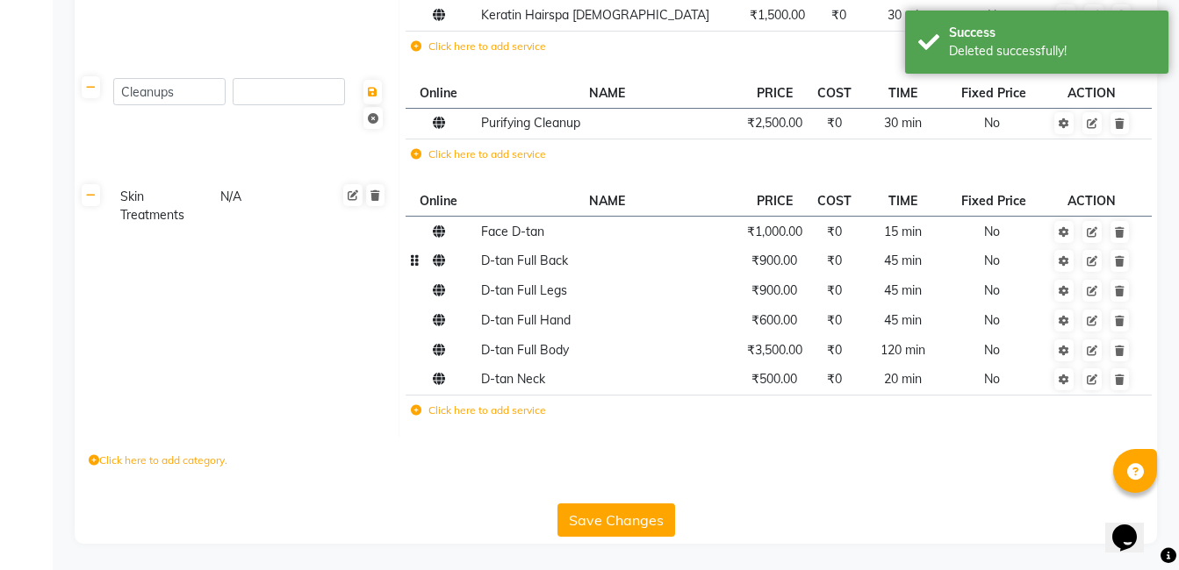
scroll to position [2309, 0]
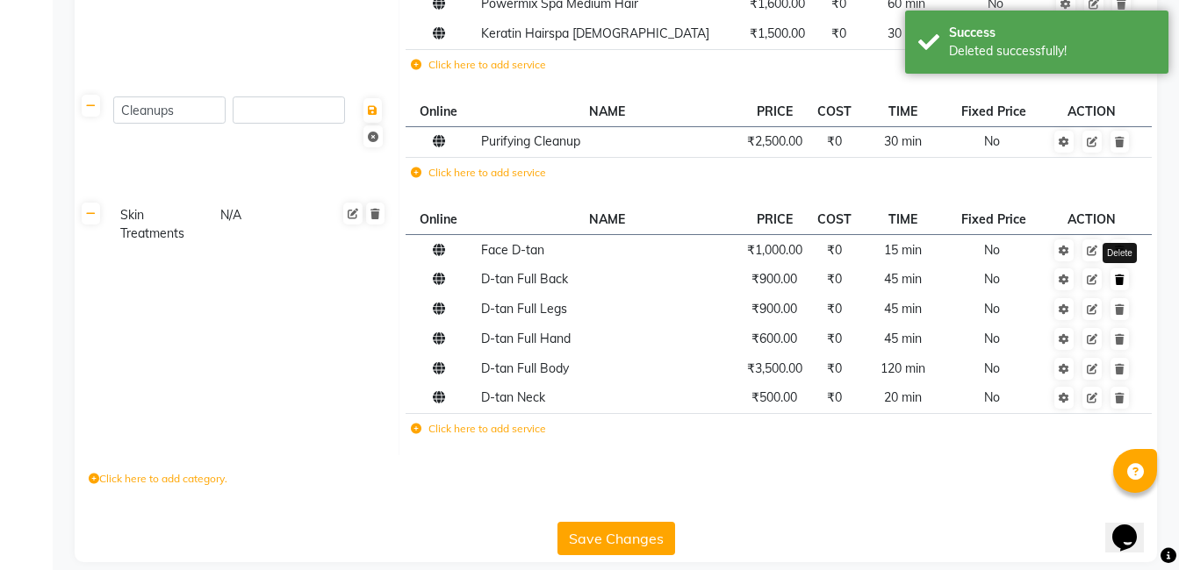
click at [1123, 275] on icon at bounding box center [1120, 280] width 10 height 11
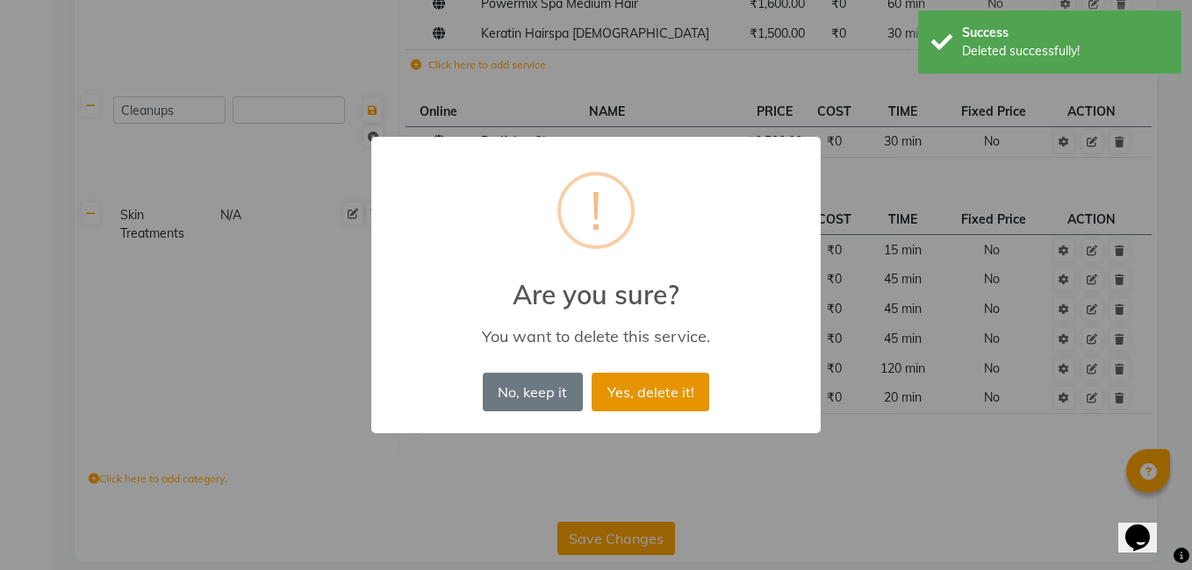
click at [668, 394] on button "Yes, delete it!" at bounding box center [651, 392] width 118 height 39
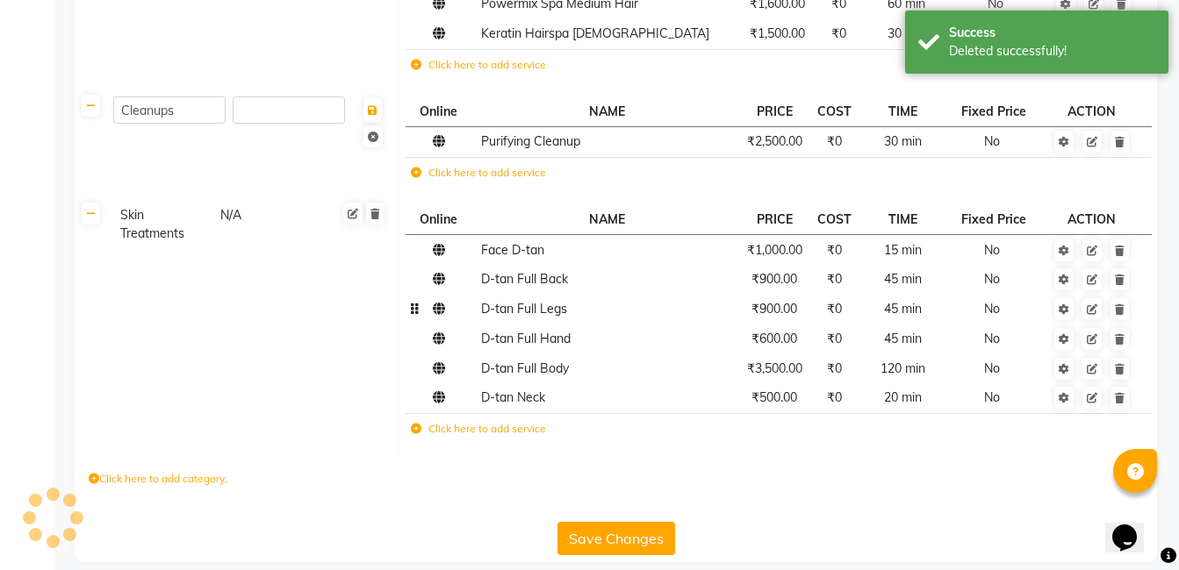
scroll to position [2279, 0]
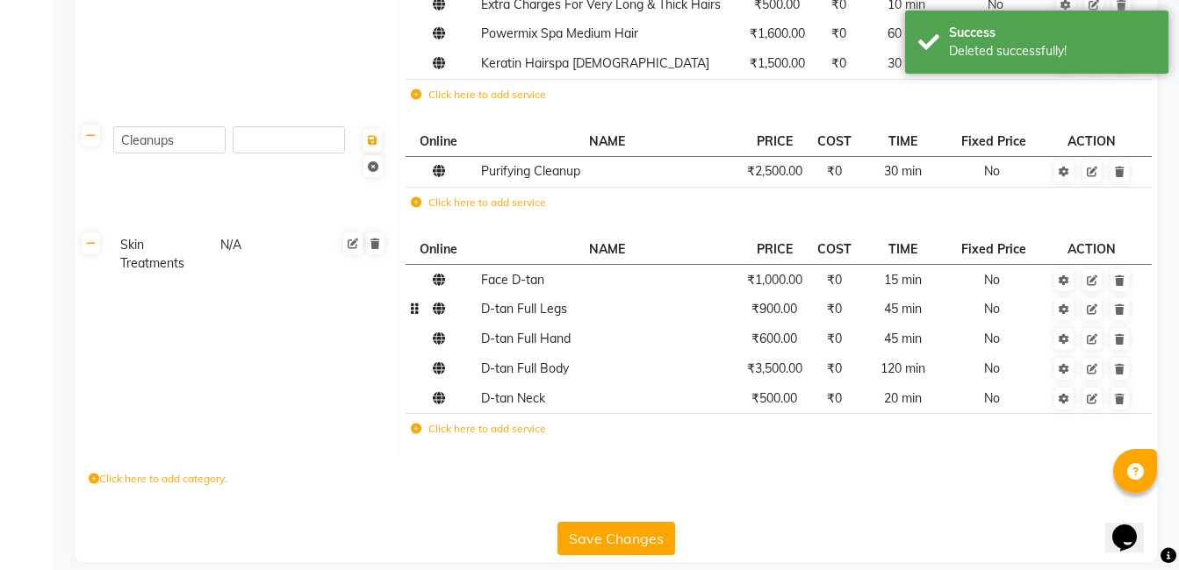
click at [1130, 301] on span at bounding box center [1102, 309] width 55 height 16
click at [1123, 334] on icon at bounding box center [1120, 339] width 10 height 11
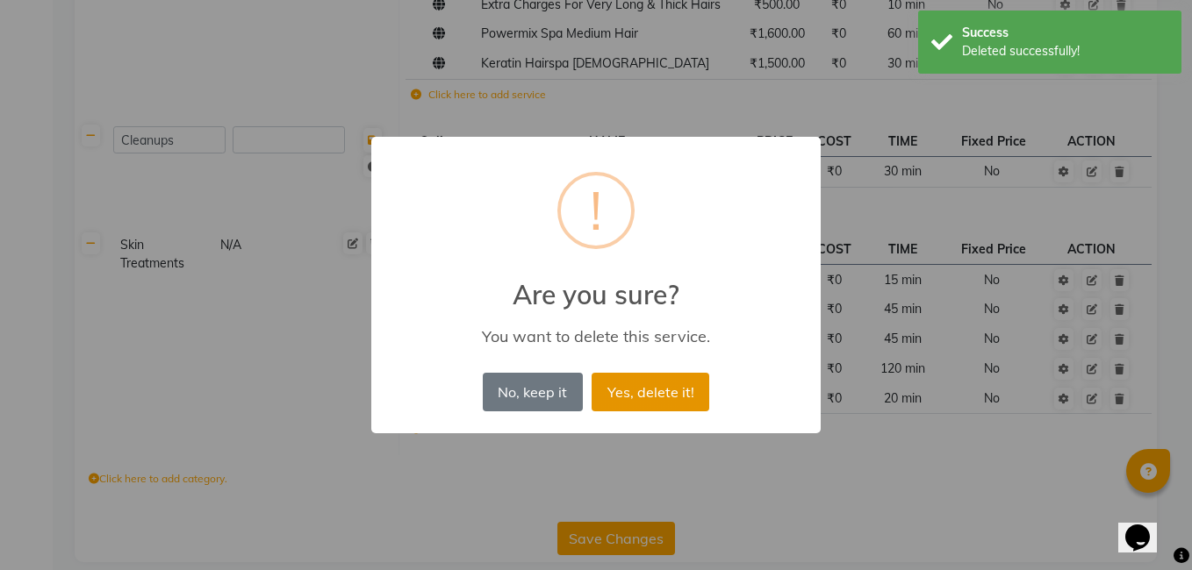
click at [685, 396] on button "Yes, delete it!" at bounding box center [651, 392] width 118 height 39
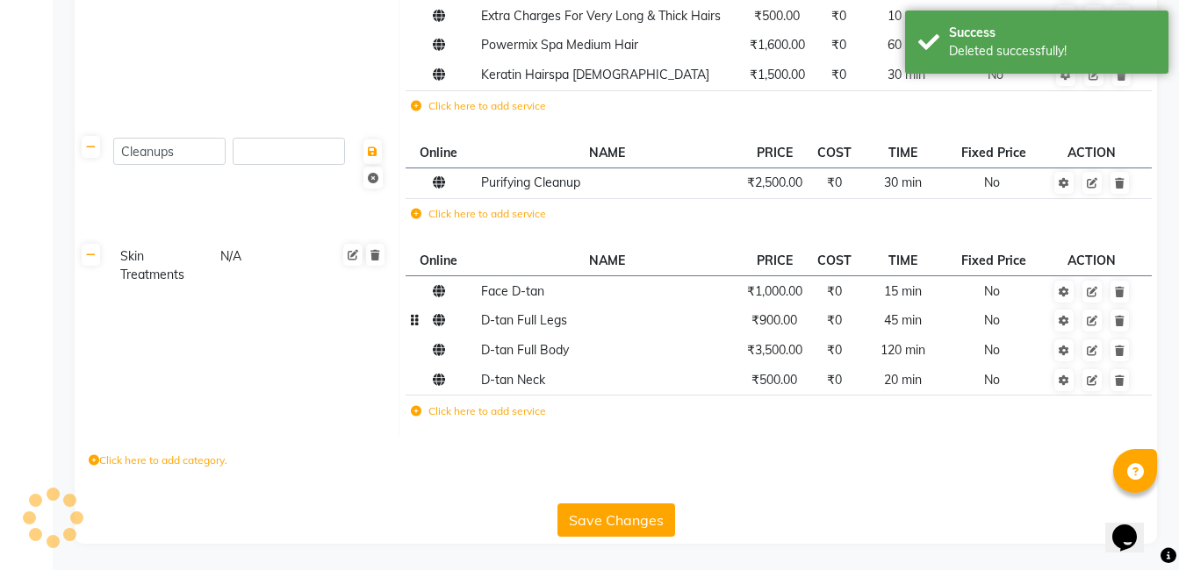
scroll to position [2249, 0]
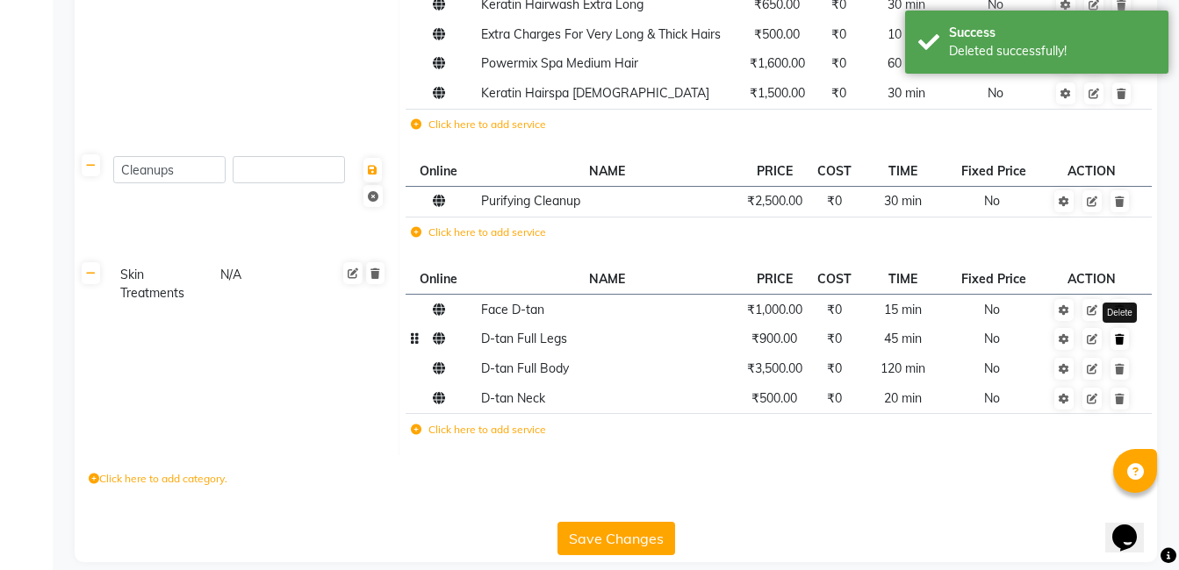
click at [1114, 328] on link at bounding box center [1119, 339] width 18 height 22
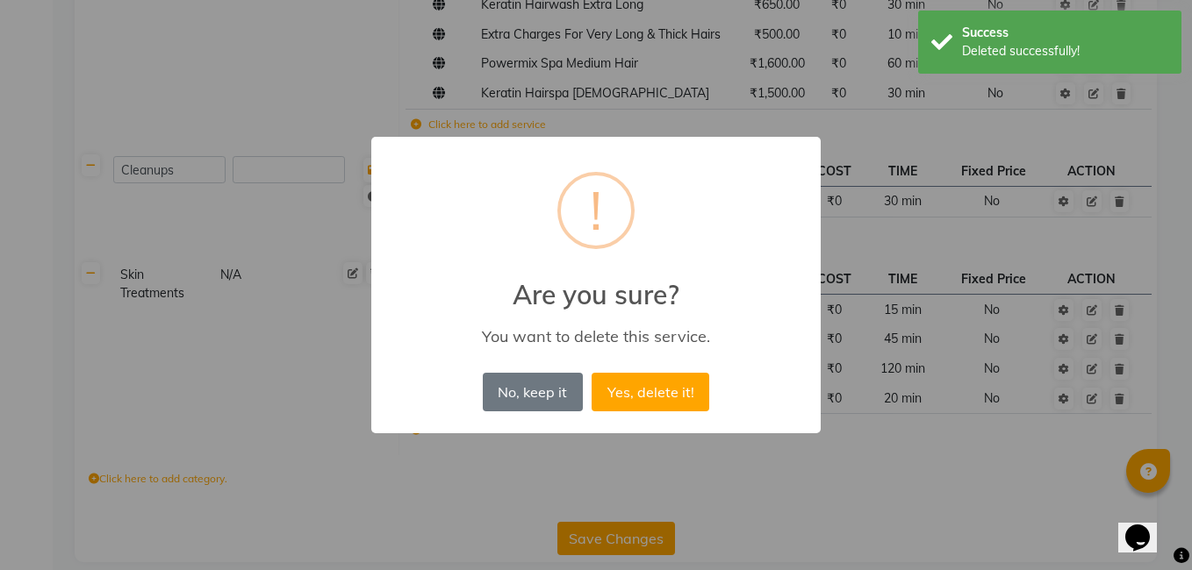
drag, startPoint x: 644, startPoint y: 382, endPoint x: 853, endPoint y: 367, distance: 209.4
click at [660, 382] on button "Yes, delete it!" at bounding box center [651, 392] width 118 height 39
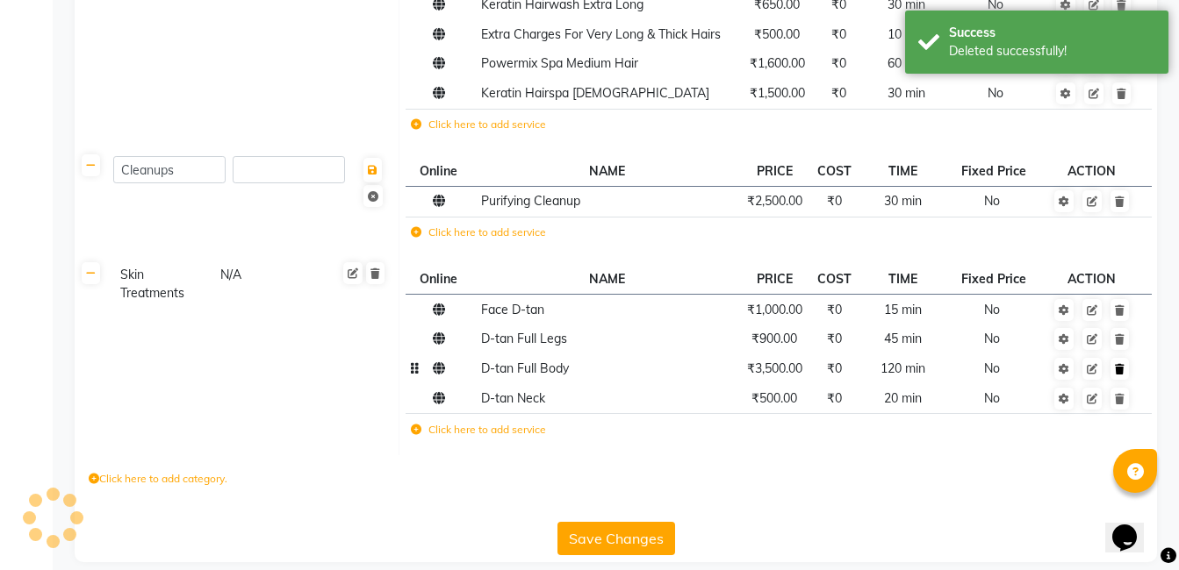
scroll to position [2220, 0]
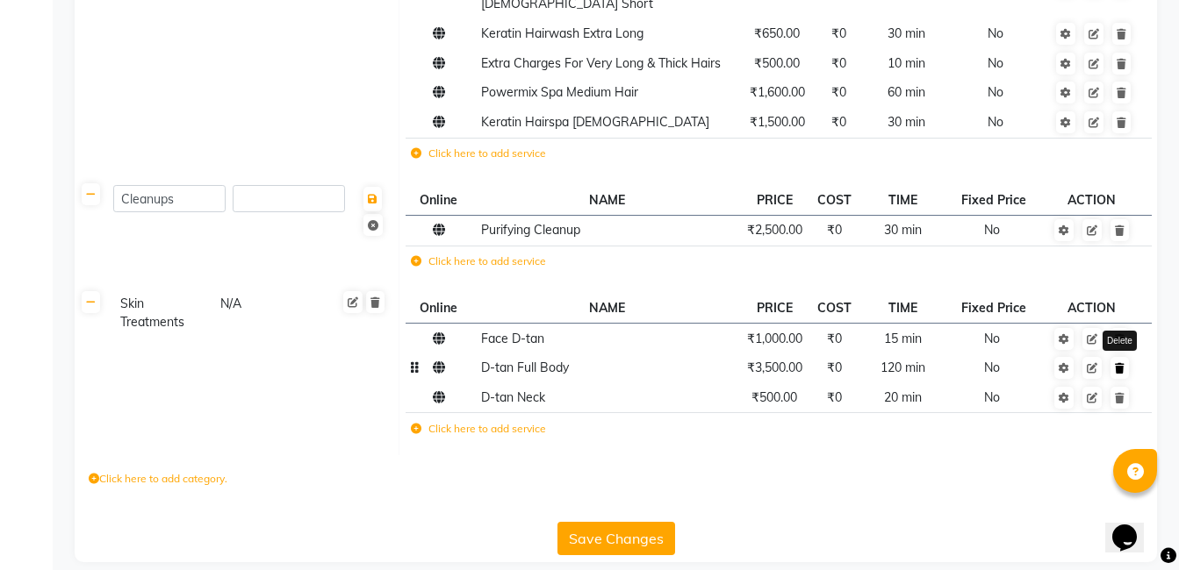
click at [1116, 363] on icon at bounding box center [1120, 368] width 10 height 11
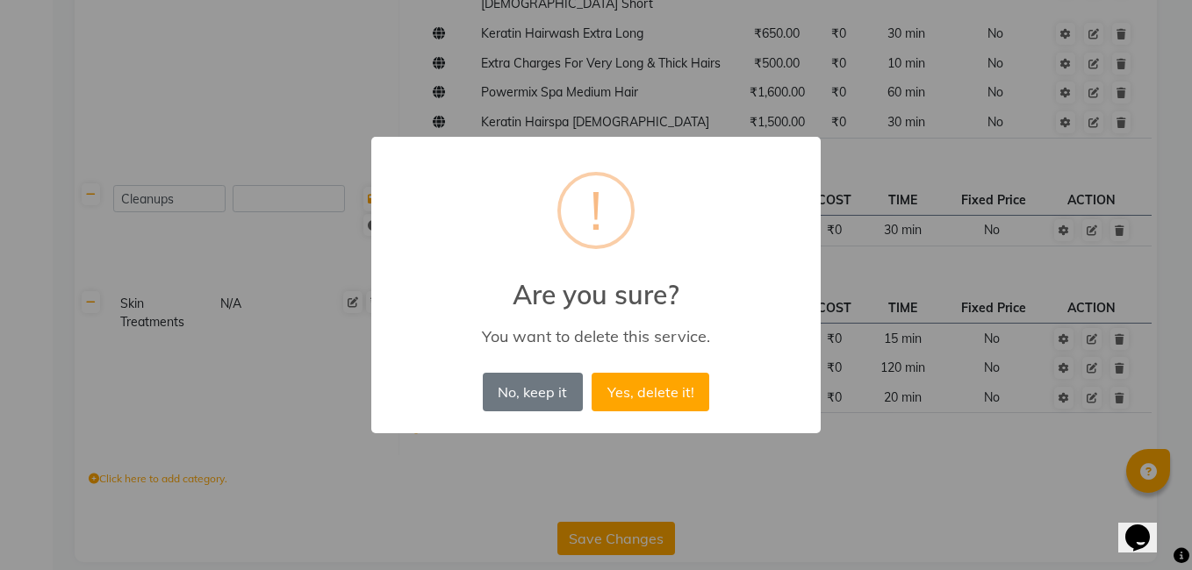
click at [684, 398] on button "Yes, delete it!" at bounding box center [651, 392] width 118 height 39
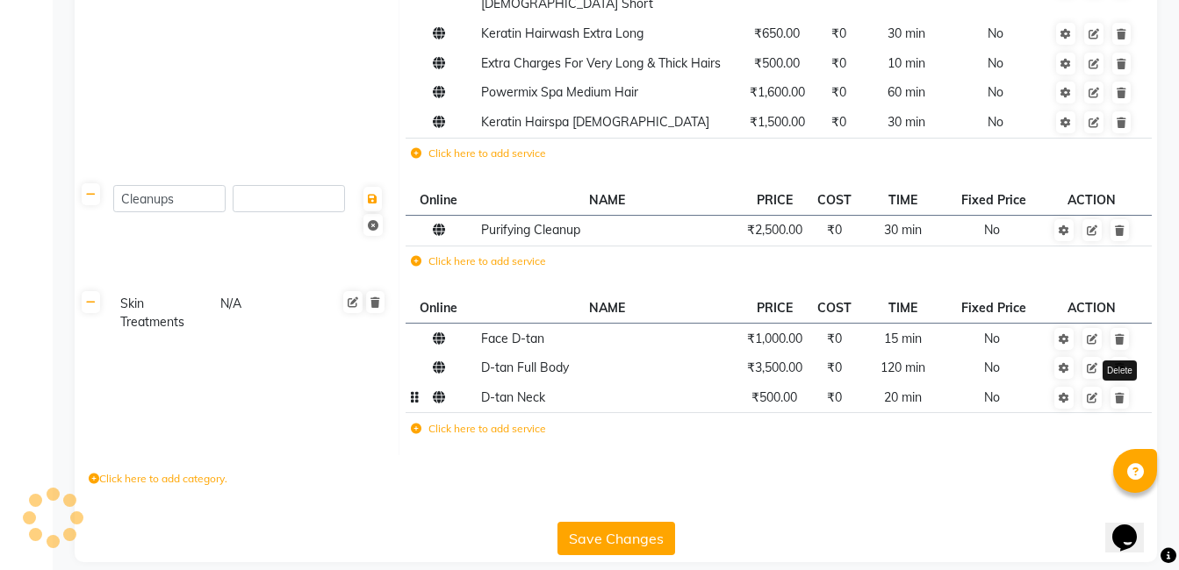
scroll to position [2191, 0]
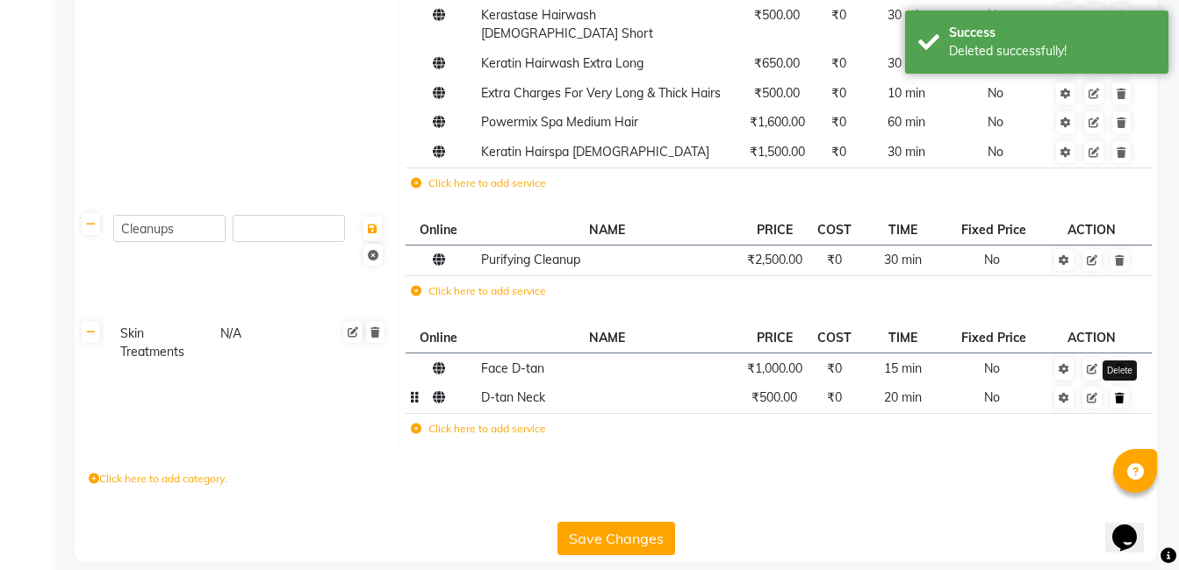
click at [1124, 387] on link at bounding box center [1119, 398] width 18 height 22
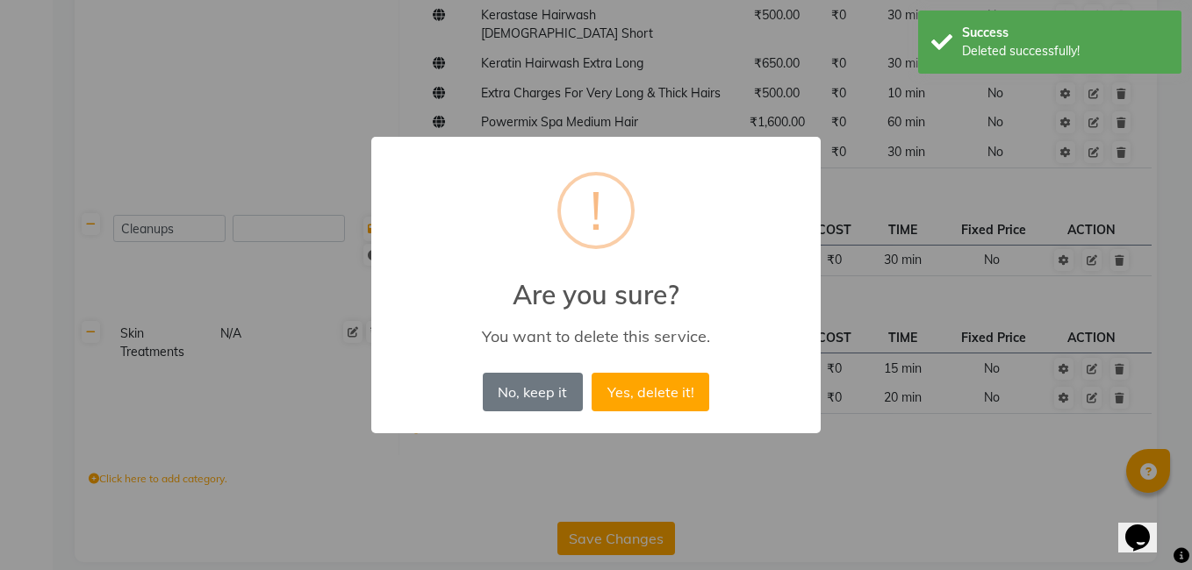
drag, startPoint x: 668, startPoint y: 398, endPoint x: 838, endPoint y: 384, distance: 170.9
click at [670, 397] on button "Yes, delete it!" at bounding box center [651, 392] width 118 height 39
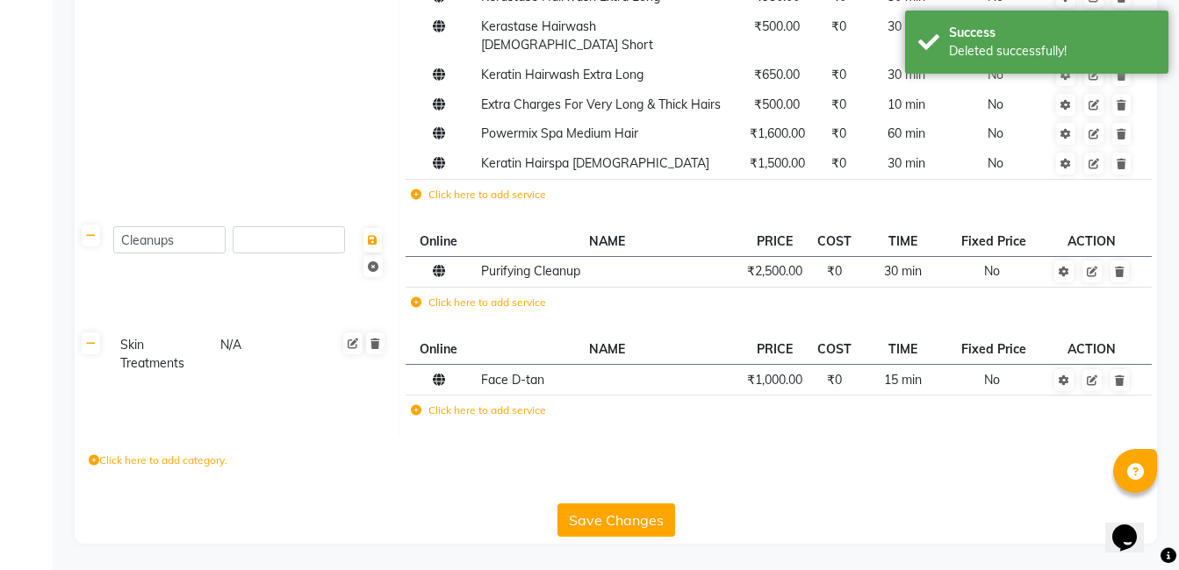
scroll to position [2161, 0]
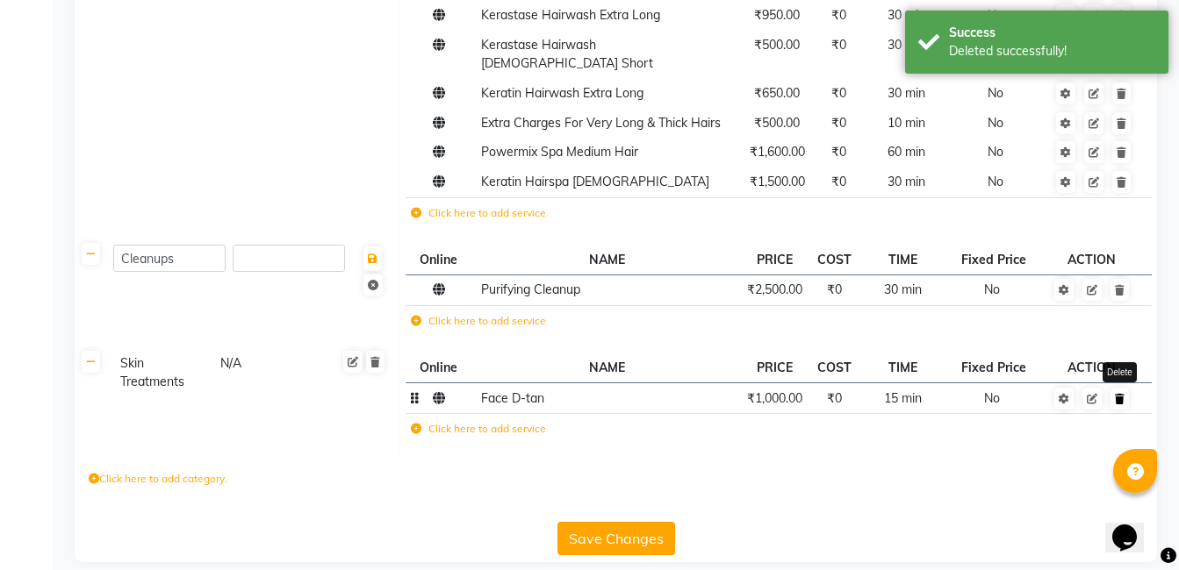
click at [1122, 394] on icon at bounding box center [1120, 399] width 10 height 11
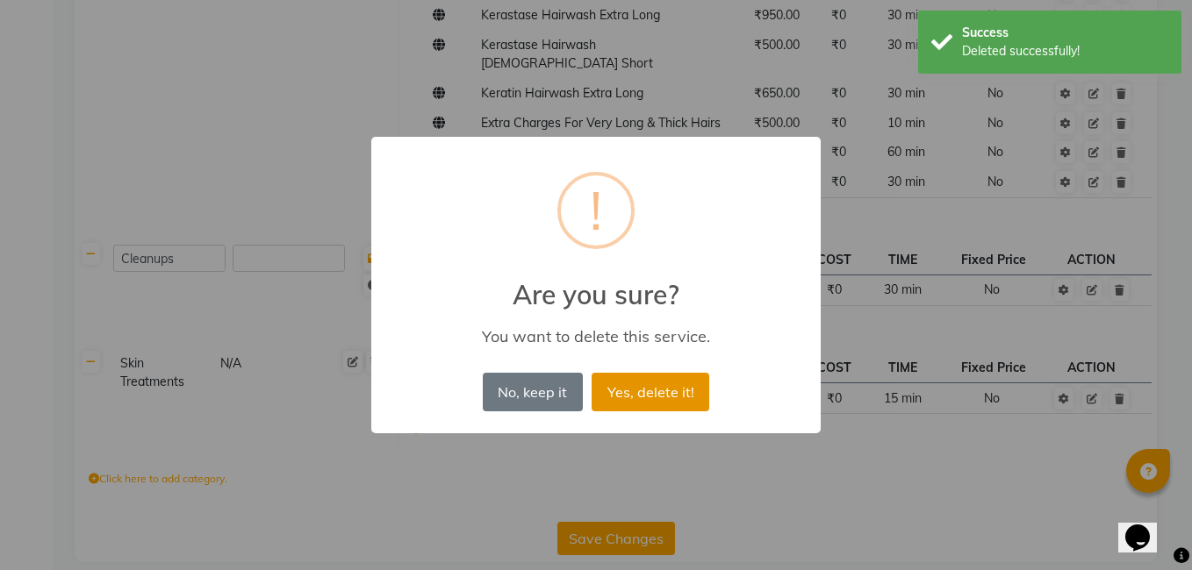
click at [650, 399] on button "Yes, delete it!" at bounding box center [651, 392] width 118 height 39
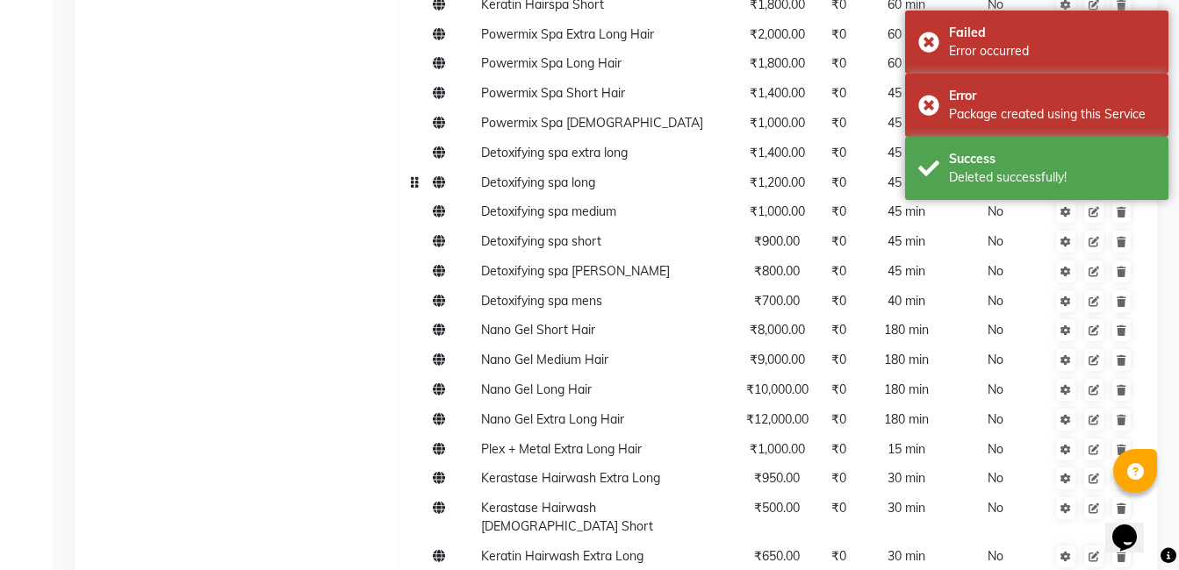
scroll to position [1459, 0]
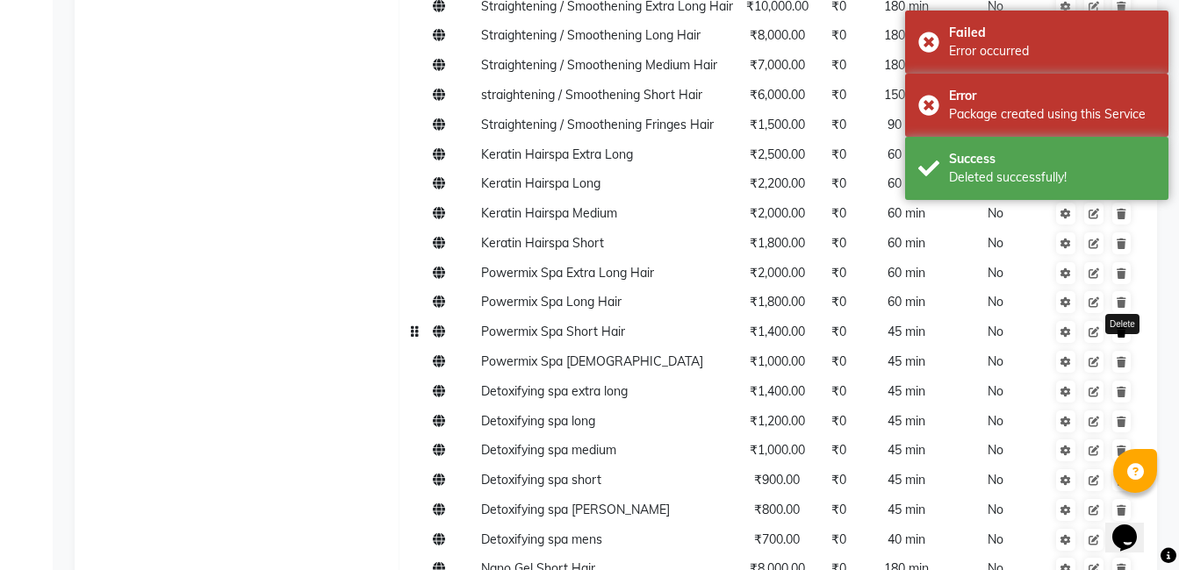
click at [1122, 338] on icon at bounding box center [1121, 332] width 10 height 11
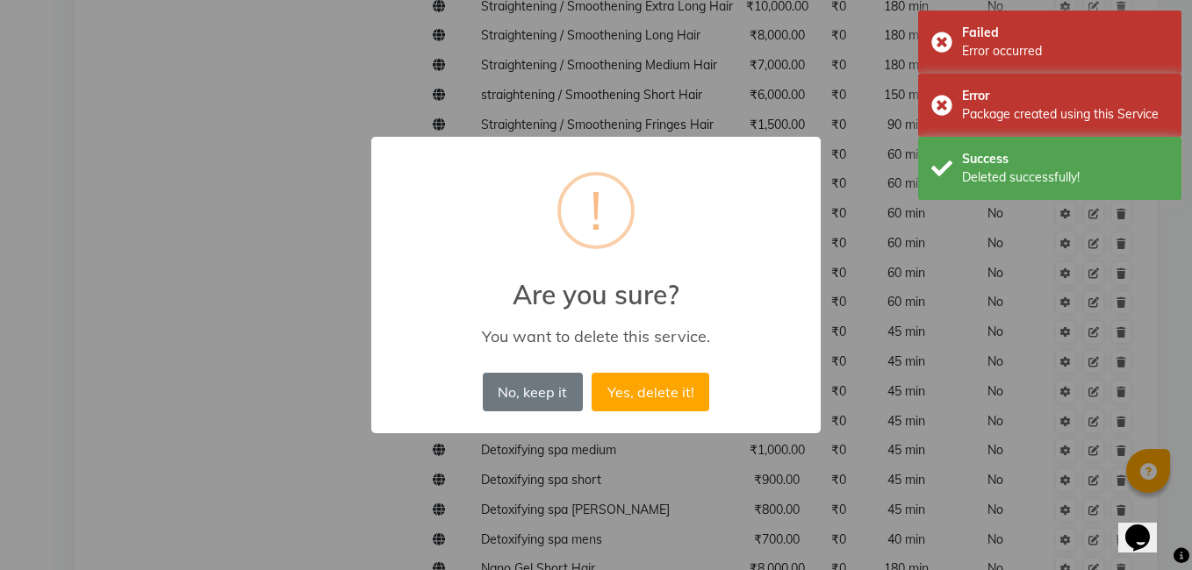
drag, startPoint x: 677, startPoint y: 392, endPoint x: 821, endPoint y: 351, distance: 150.6
click at [680, 392] on button "Yes, delete it!" at bounding box center [651, 392] width 118 height 39
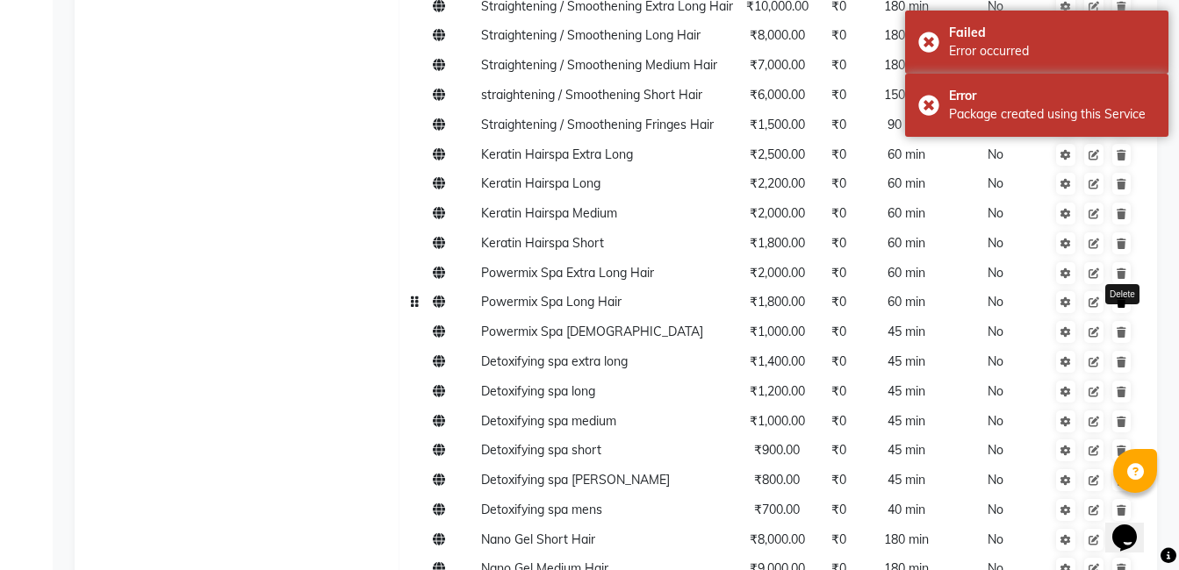
click at [1119, 305] on icon at bounding box center [1121, 303] width 10 height 11
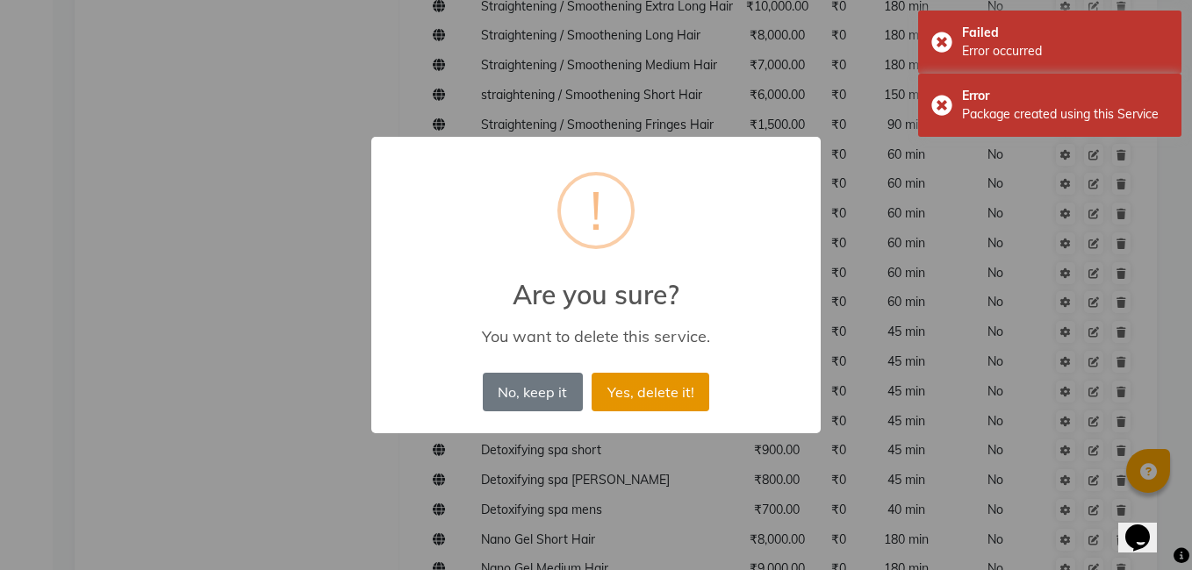
click at [644, 386] on button "Yes, delete it!" at bounding box center [651, 392] width 118 height 39
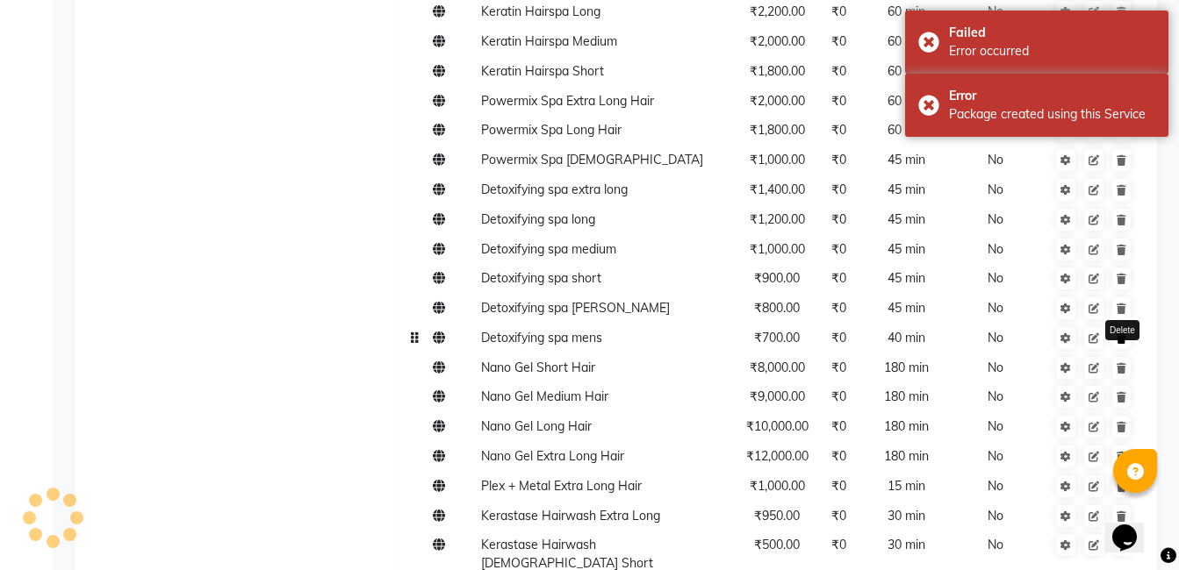
scroll to position [1634, 0]
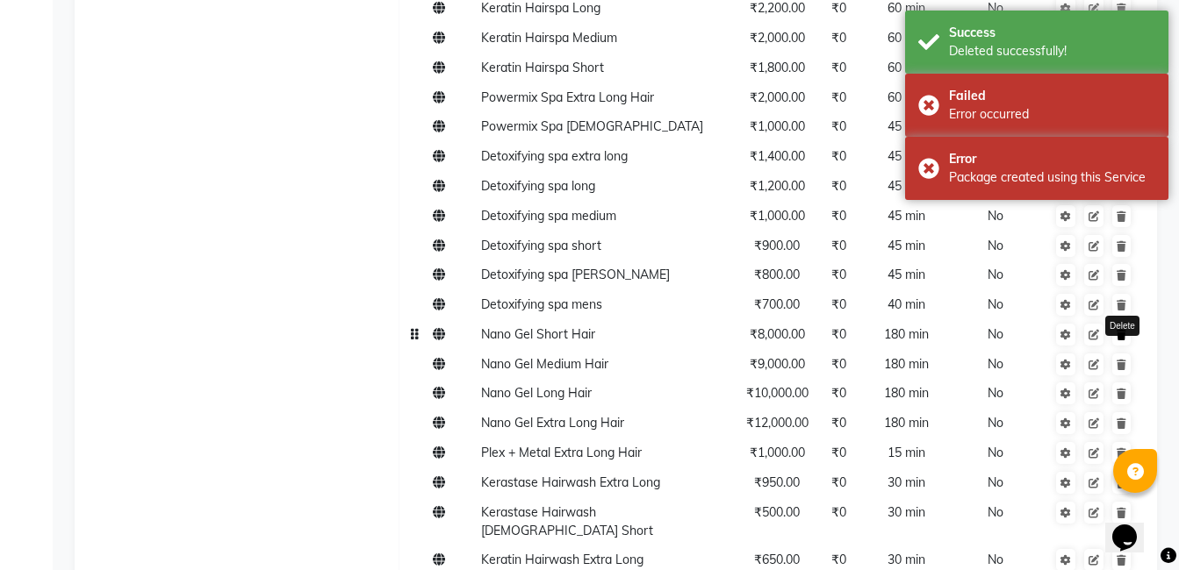
click at [1114, 333] on link at bounding box center [1121, 335] width 18 height 22
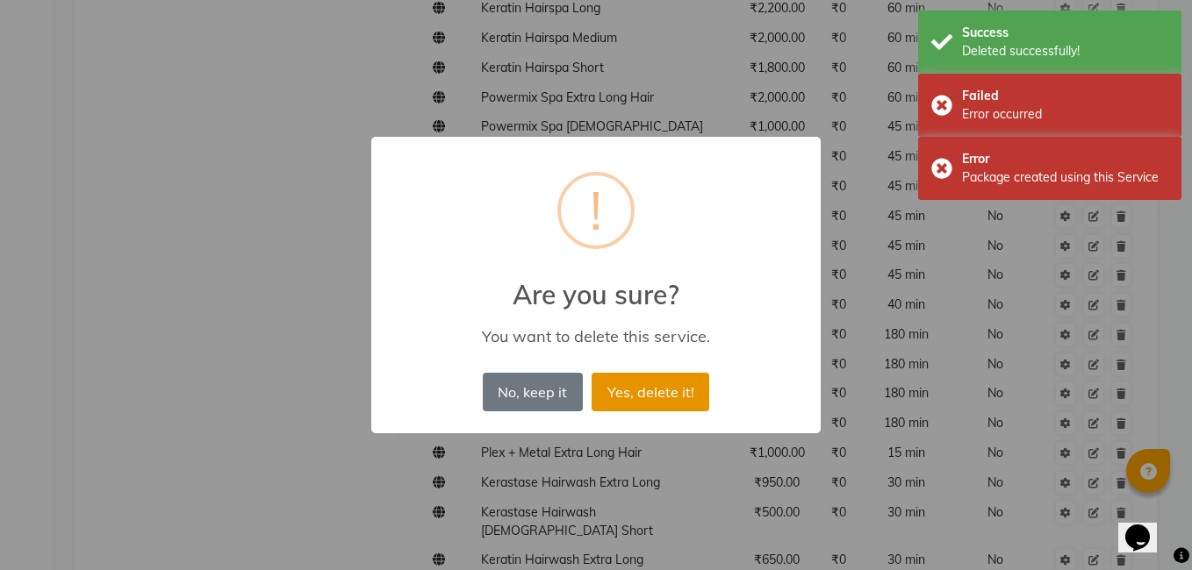
drag, startPoint x: 650, startPoint y: 389, endPoint x: 950, endPoint y: 379, distance: 299.4
click at [651, 389] on button "Yes, delete it!" at bounding box center [651, 392] width 118 height 39
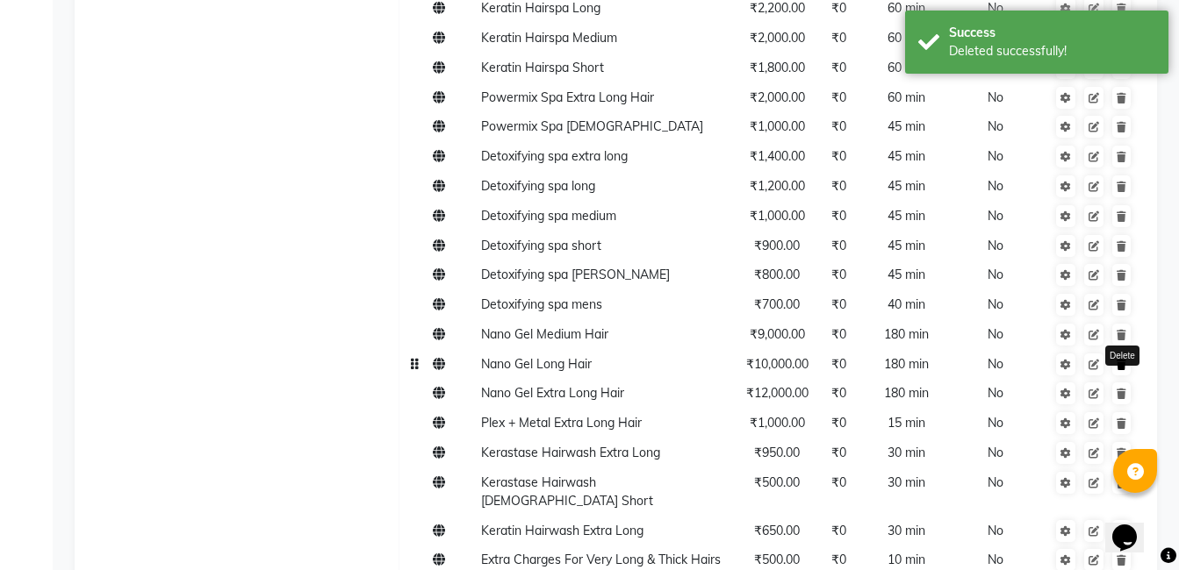
click at [1128, 372] on link at bounding box center [1121, 365] width 18 height 22
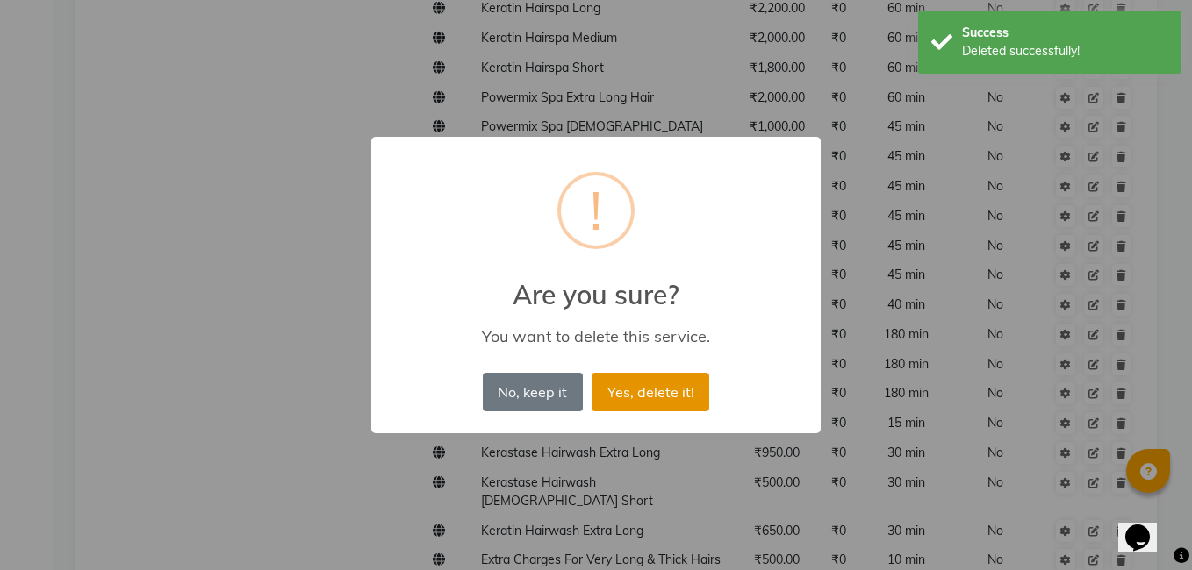
click at [672, 390] on button "Yes, delete it!" at bounding box center [651, 392] width 118 height 39
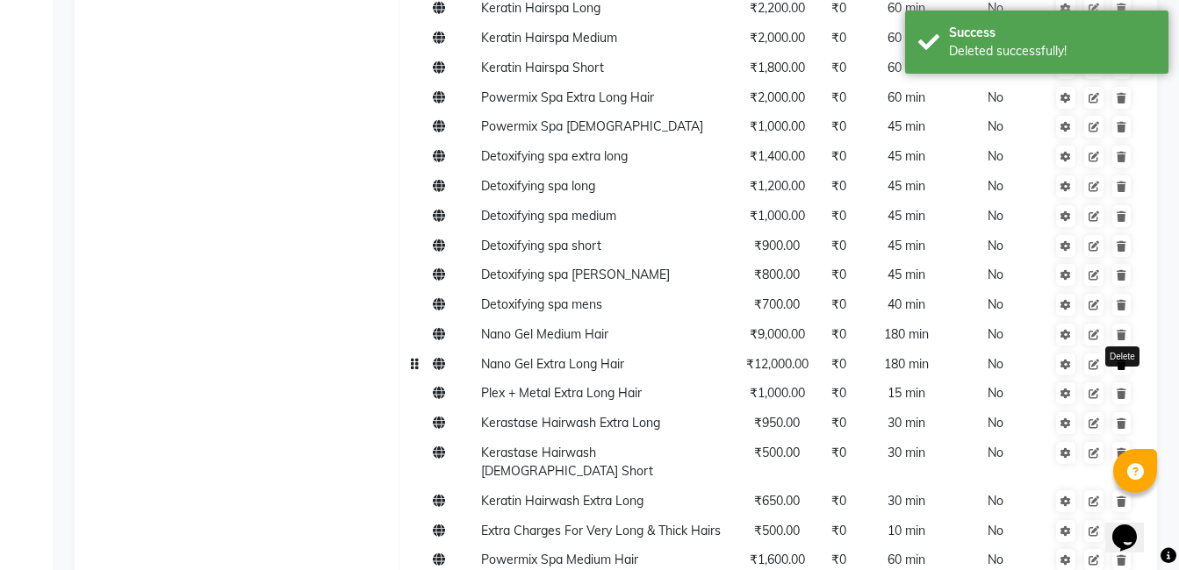
click at [1125, 369] on icon at bounding box center [1121, 365] width 10 height 11
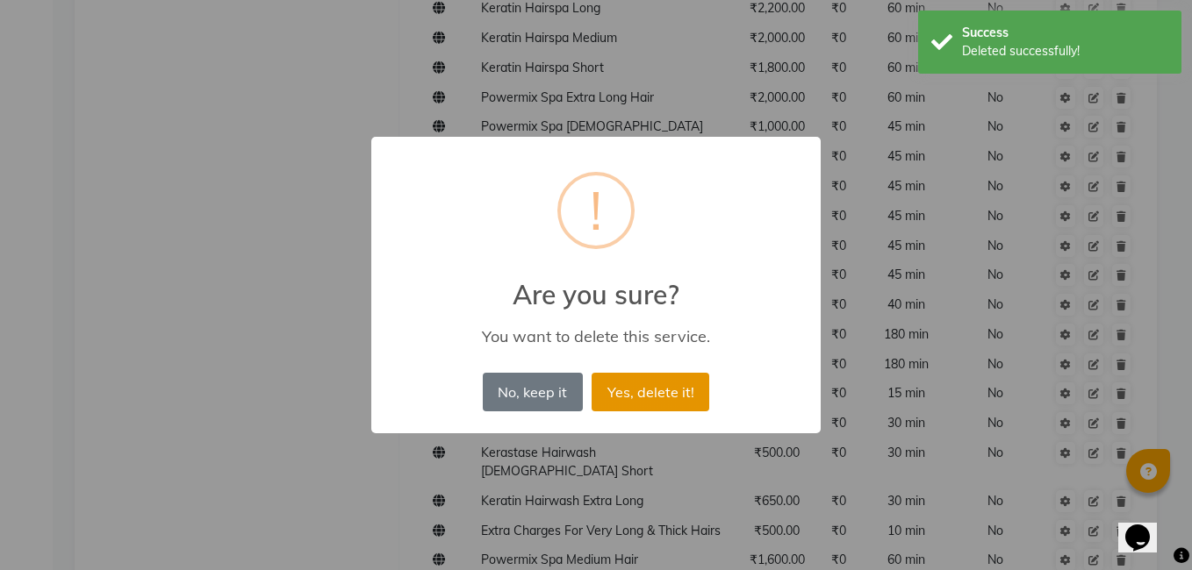
click at [679, 393] on button "Yes, delete it!" at bounding box center [651, 392] width 118 height 39
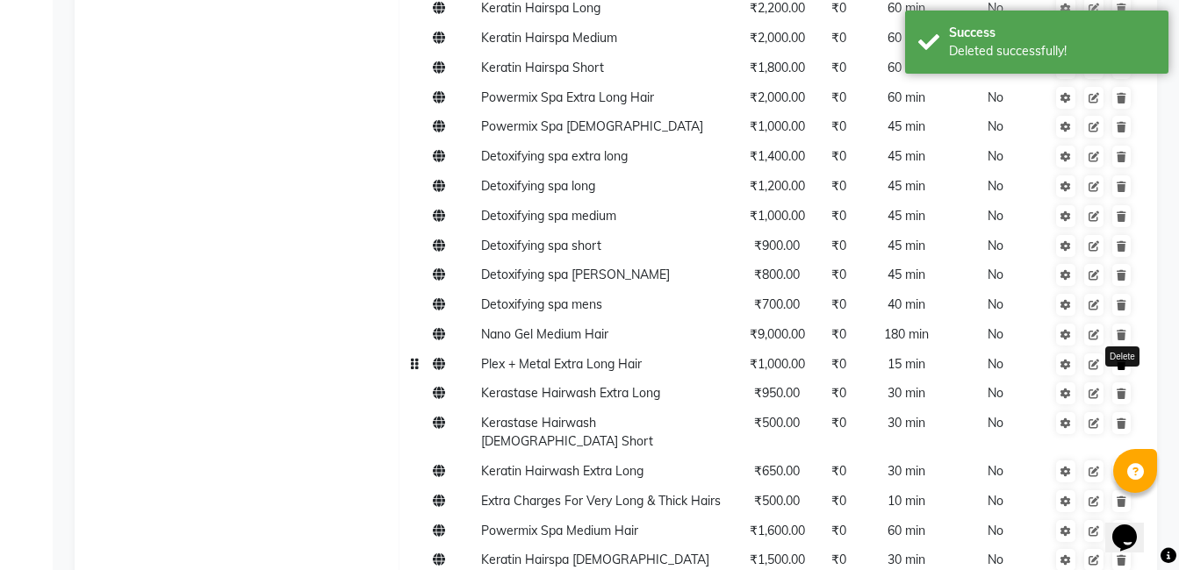
click at [1118, 371] on link at bounding box center [1121, 365] width 18 height 22
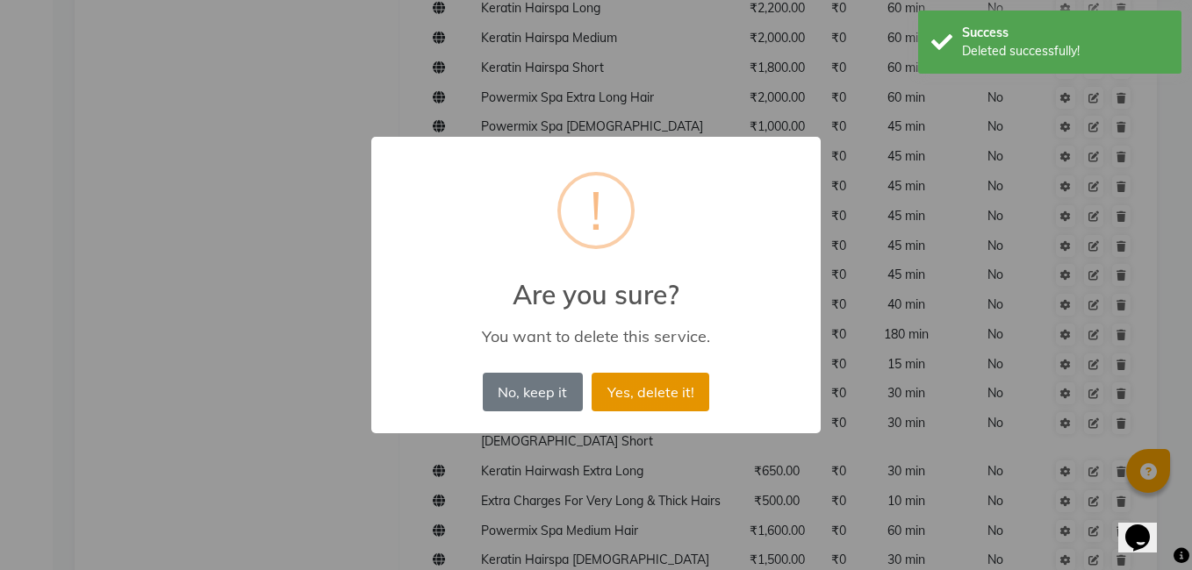
click at [684, 383] on button "Yes, delete it!" at bounding box center [651, 392] width 118 height 39
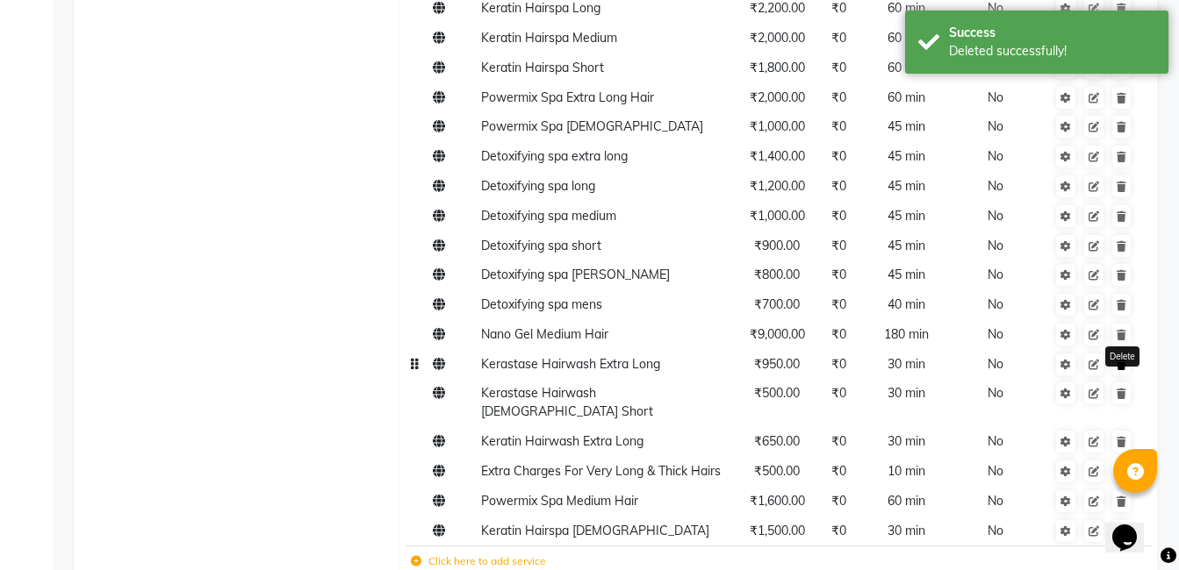
click at [1123, 364] on icon at bounding box center [1121, 365] width 10 height 11
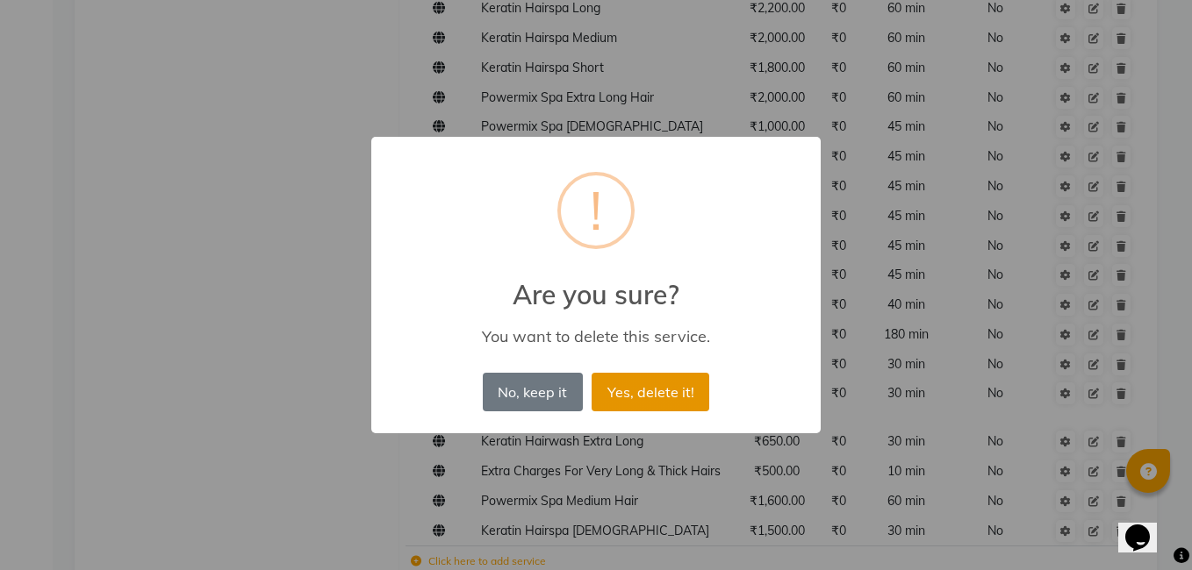
click at [671, 388] on button "Yes, delete it!" at bounding box center [651, 392] width 118 height 39
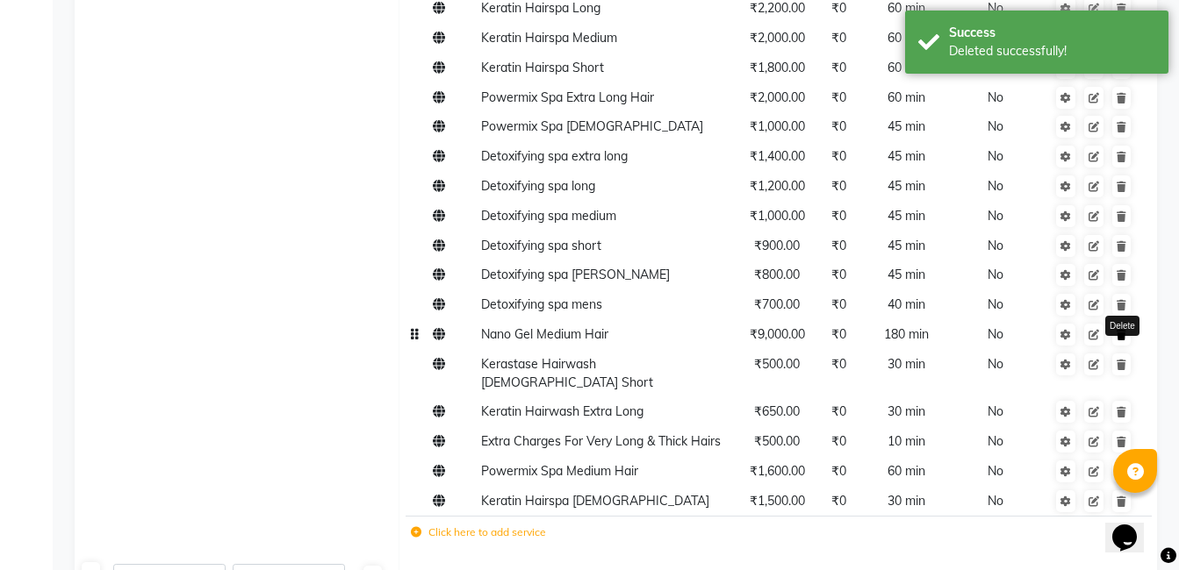
click at [1122, 340] on link at bounding box center [1121, 335] width 18 height 22
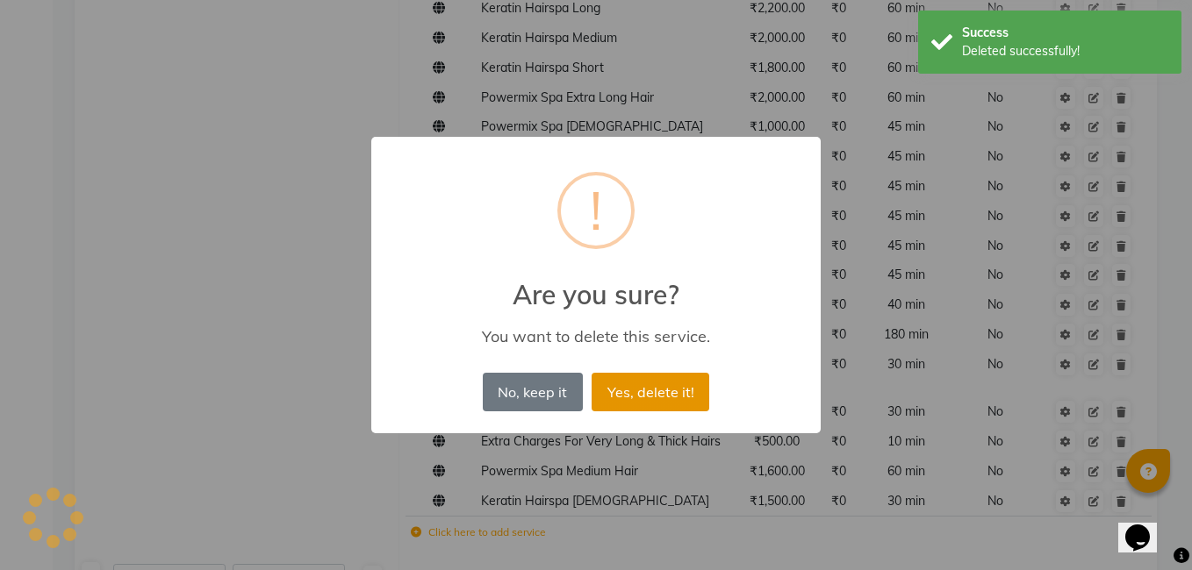
click at [687, 389] on button "Yes, delete it!" at bounding box center [651, 392] width 118 height 39
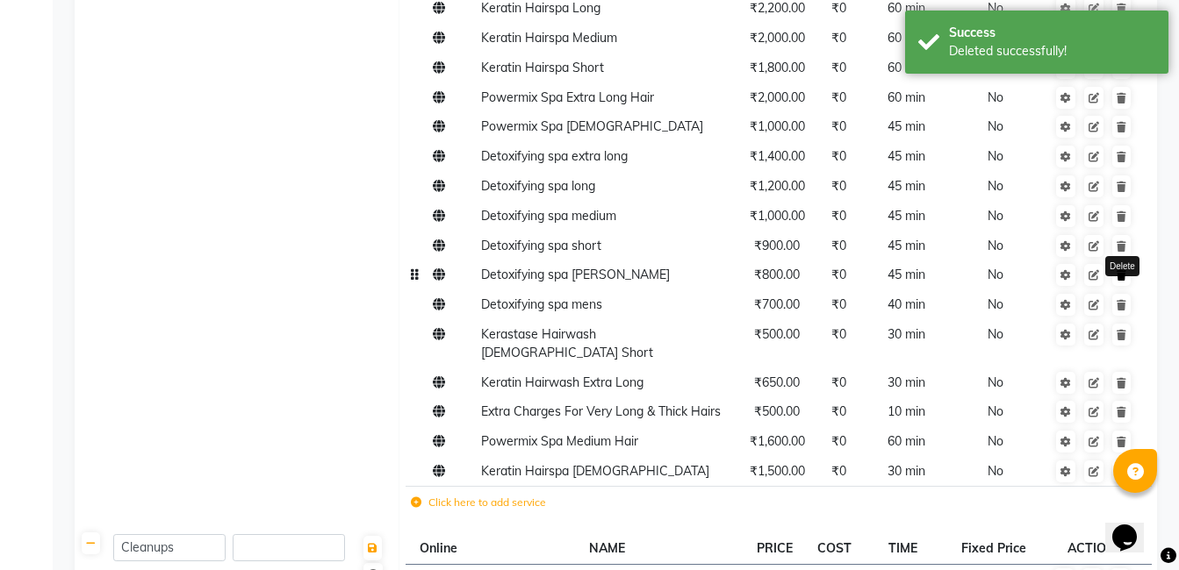
click at [1121, 277] on icon at bounding box center [1121, 275] width 10 height 11
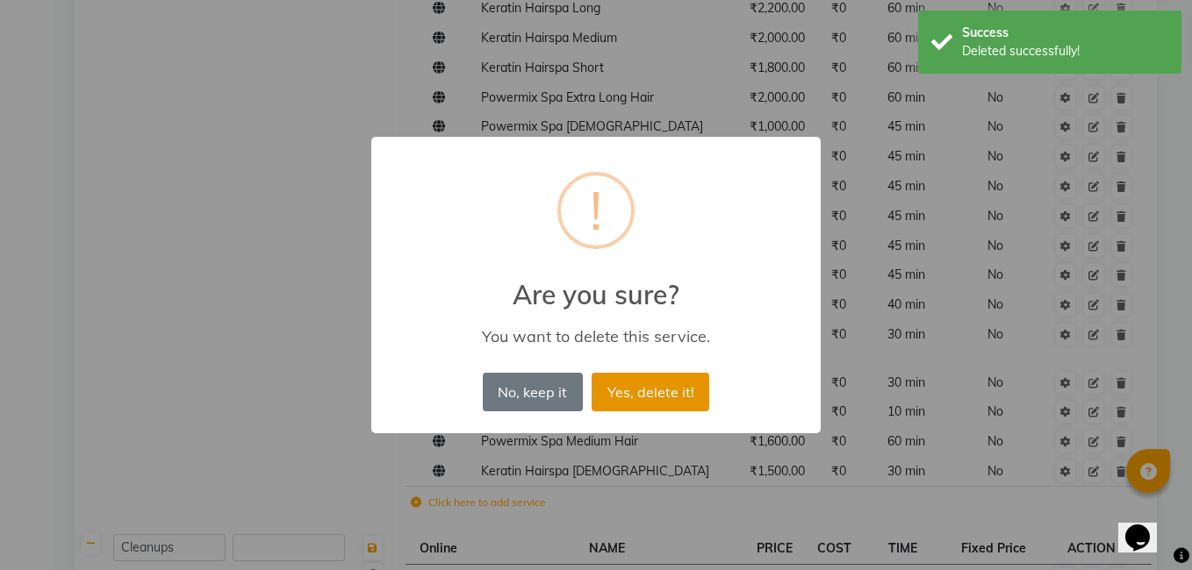
click at [671, 394] on button "Yes, delete it!" at bounding box center [651, 392] width 118 height 39
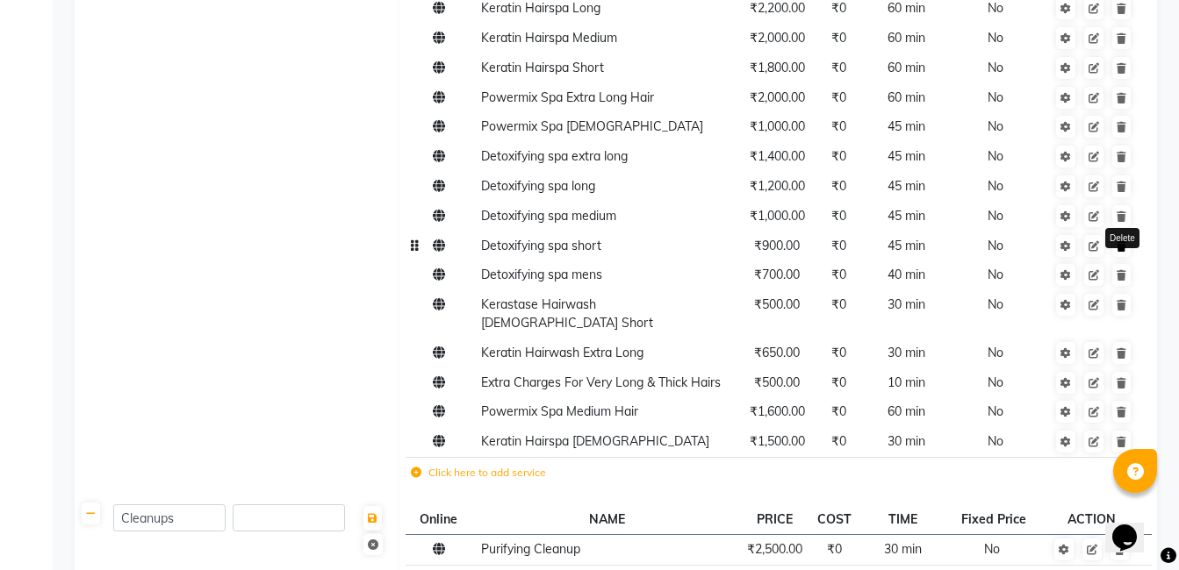
click at [1124, 249] on icon at bounding box center [1121, 246] width 10 height 11
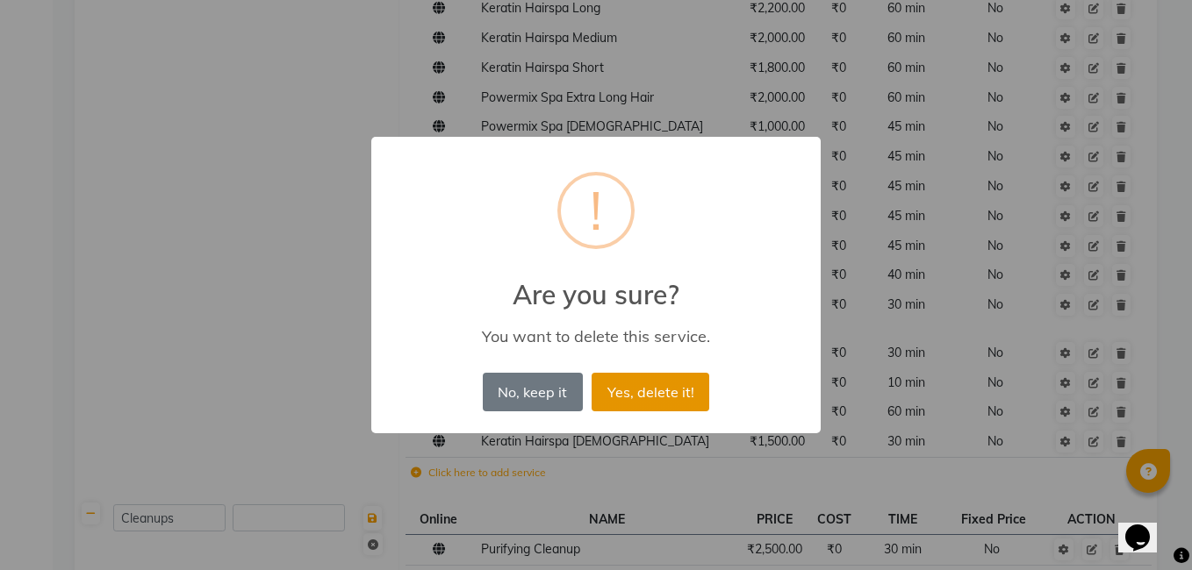
click at [651, 405] on button "Yes, delete it!" at bounding box center [651, 392] width 118 height 39
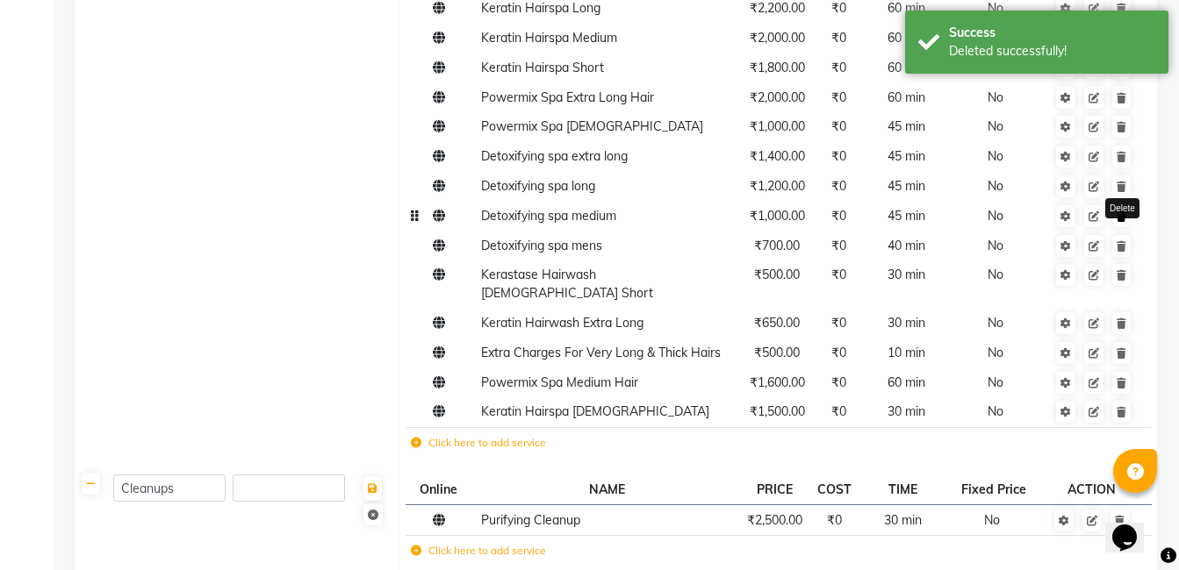
click at [1124, 213] on icon at bounding box center [1121, 217] width 10 height 11
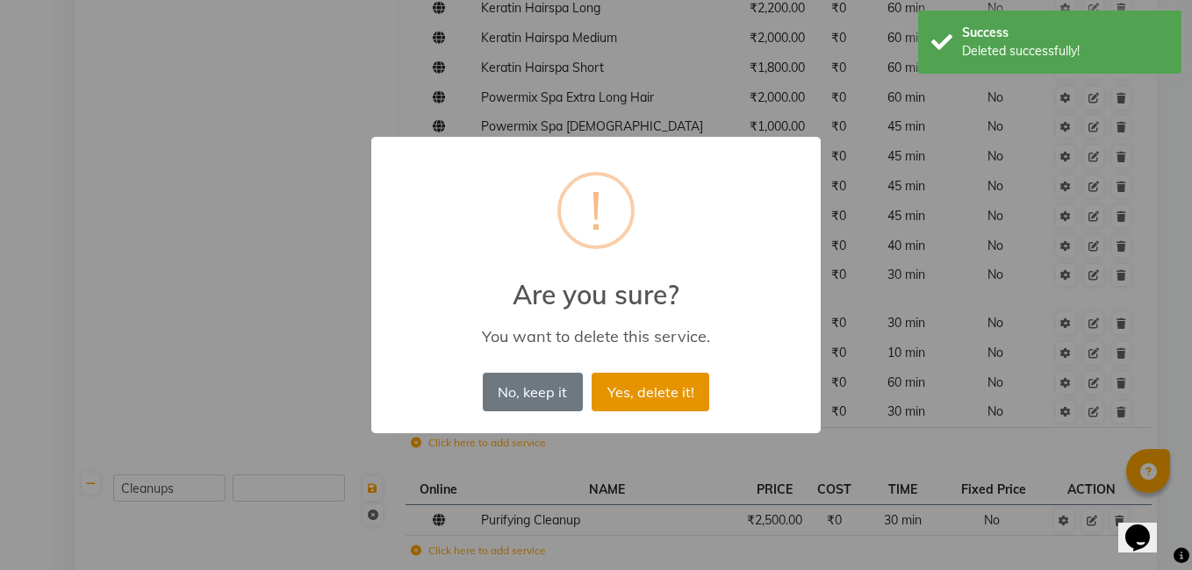
click at [665, 391] on button "Yes, delete it!" at bounding box center [651, 392] width 118 height 39
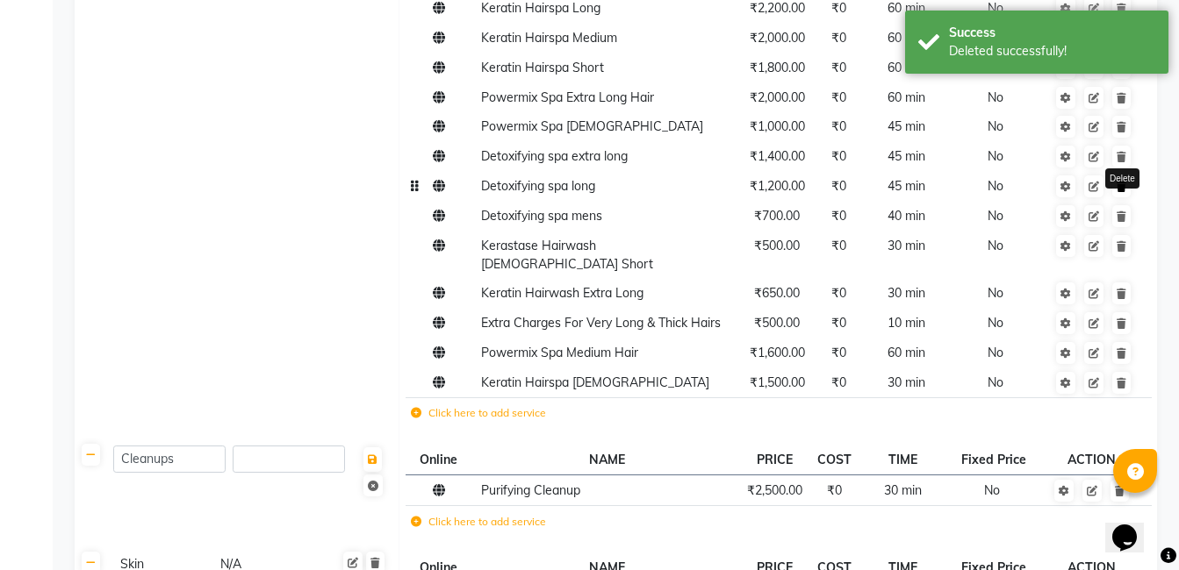
click
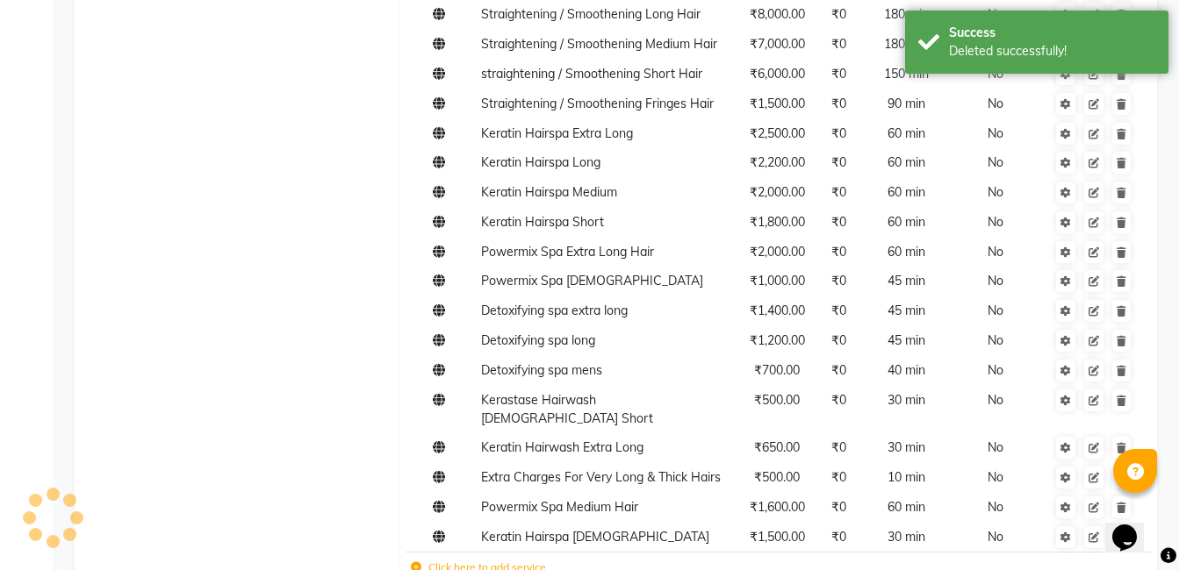
scroll to position [1459, 0]
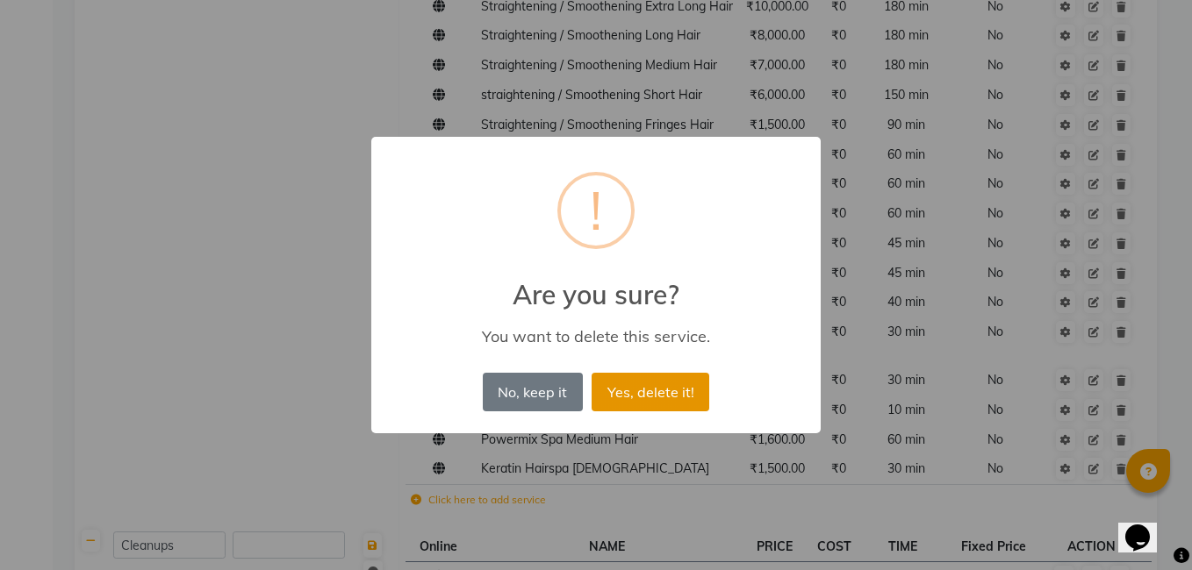
drag, startPoint x: 668, startPoint y: 398, endPoint x: 802, endPoint y: 391, distance: 134.5
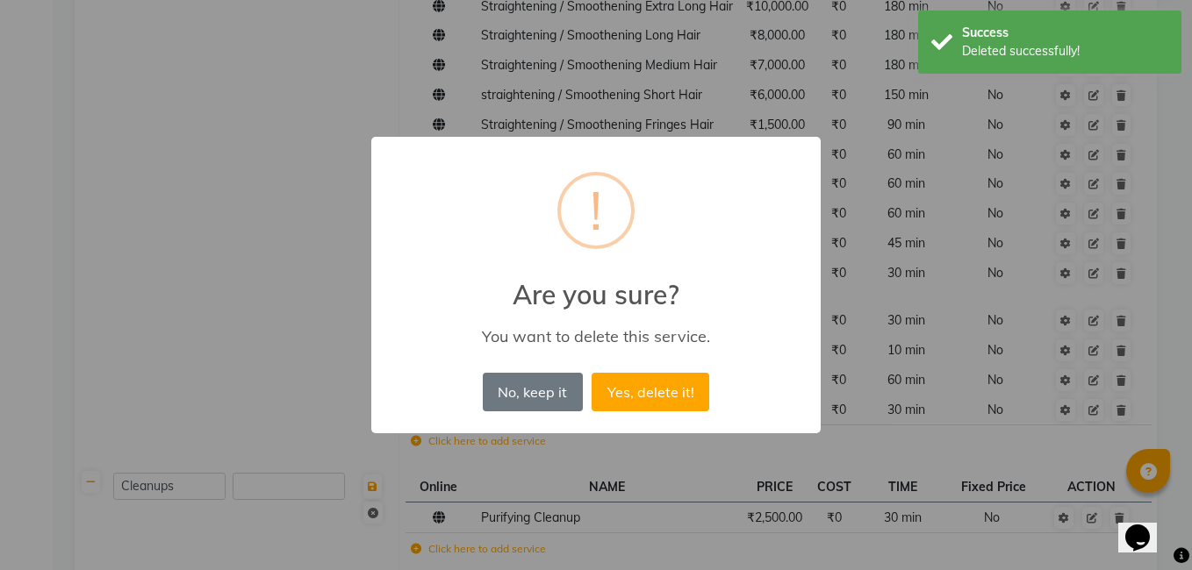
drag, startPoint x: 683, startPoint y: 387, endPoint x: 800, endPoint y: 383, distance: 117.7
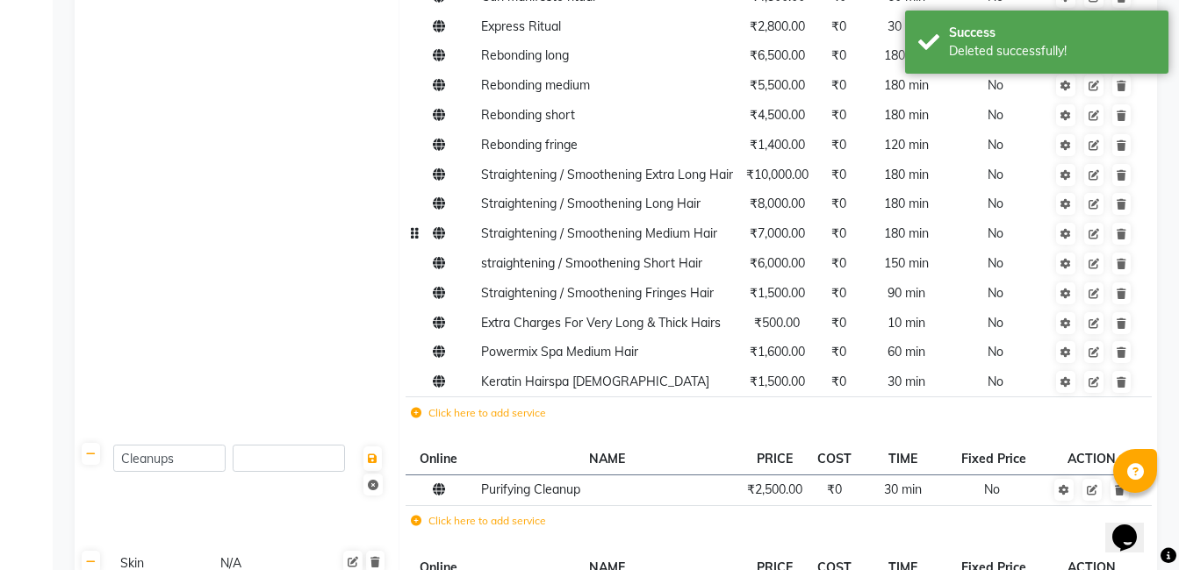
scroll to position [1283, 0]
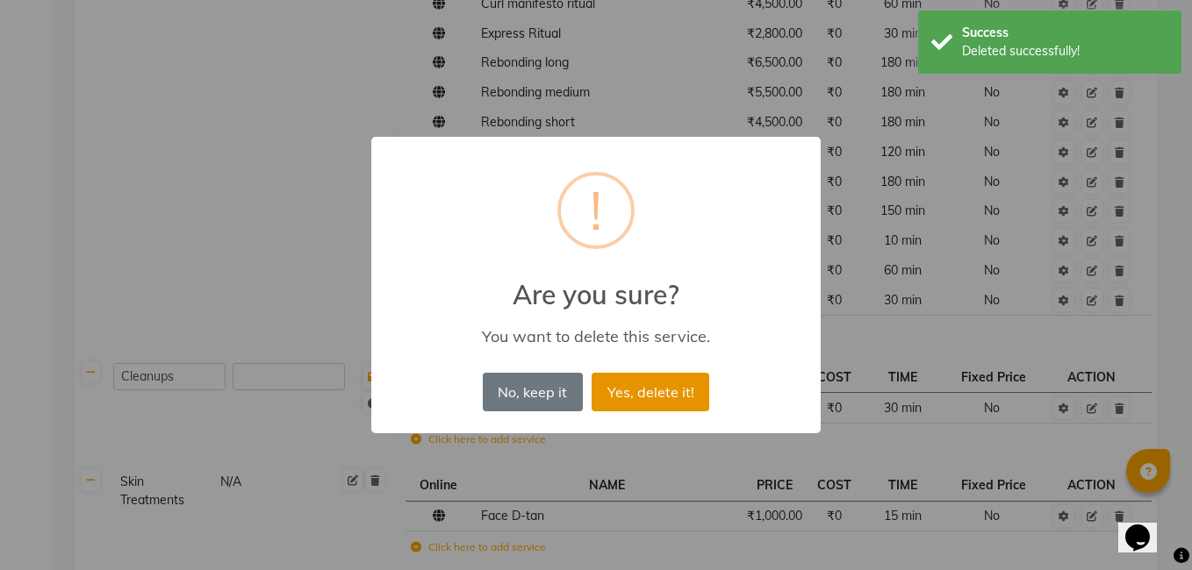
drag, startPoint x: 676, startPoint y: 384, endPoint x: 963, endPoint y: 251, distance: 316.5
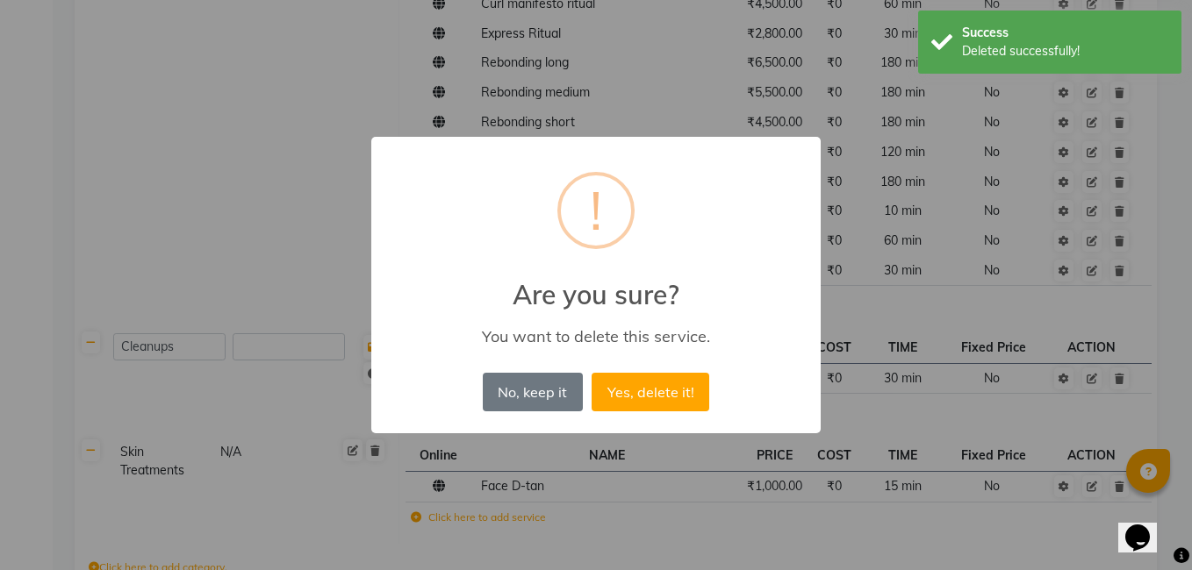
drag, startPoint x: 635, startPoint y: 386, endPoint x: 659, endPoint y: 375, distance: 27.1
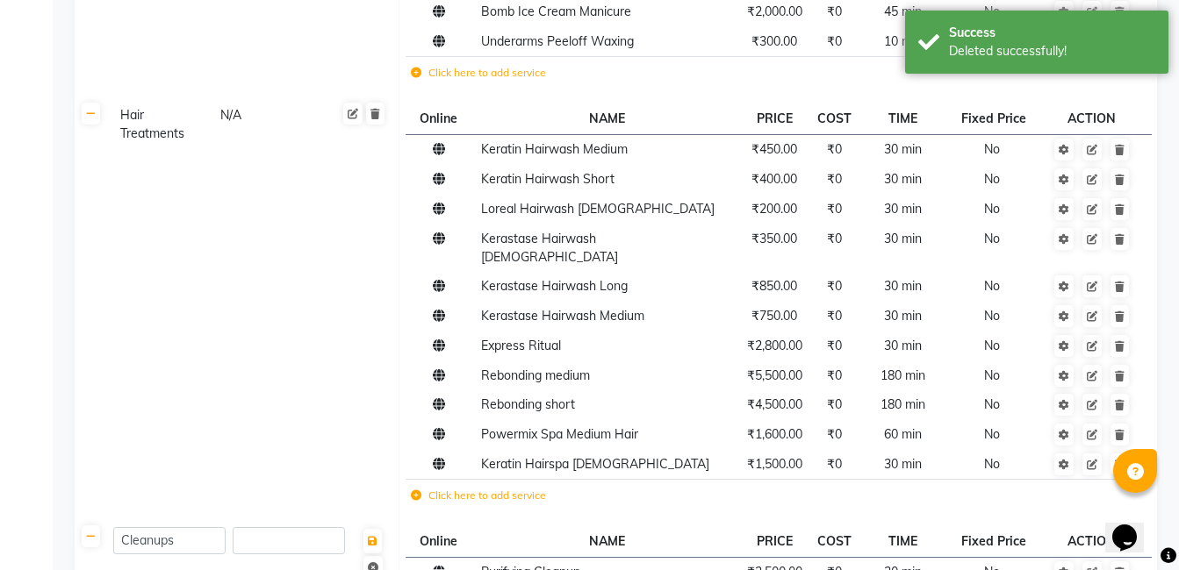
scroll to position [932, 0]
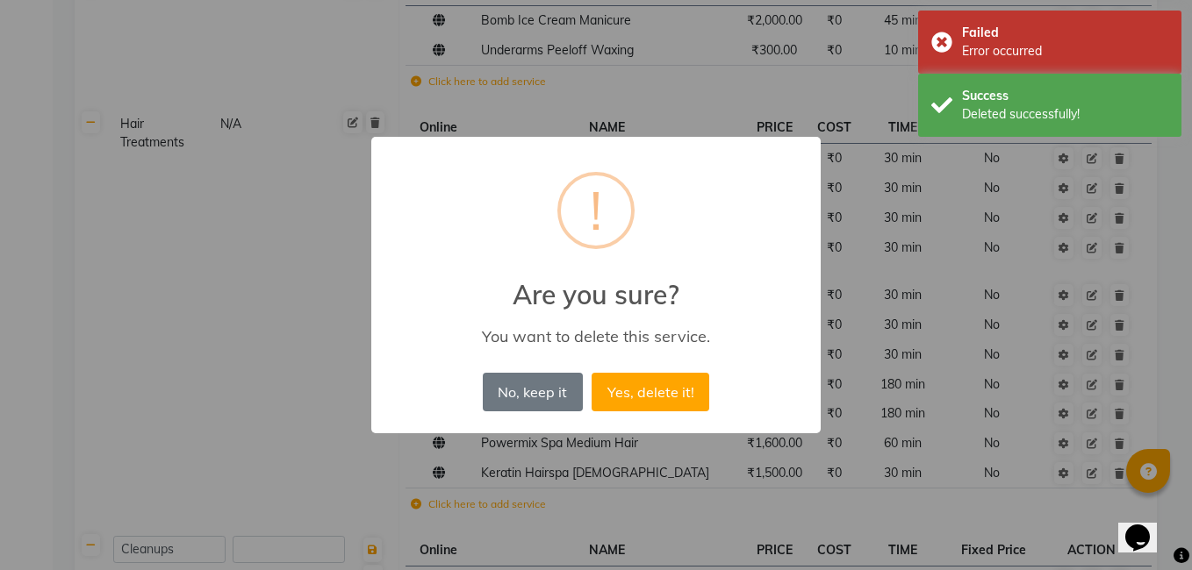
drag, startPoint x: 651, startPoint y: 382, endPoint x: 933, endPoint y: 319, distance: 288.5
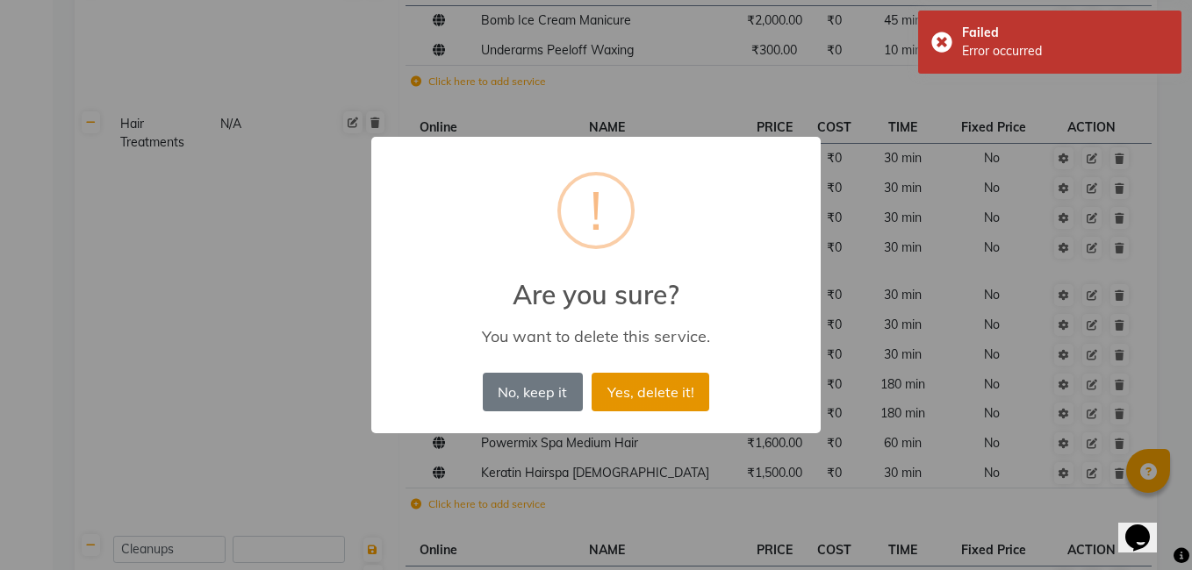
drag, startPoint x: 656, startPoint y: 385, endPoint x: 861, endPoint y: 443, distance: 212.5
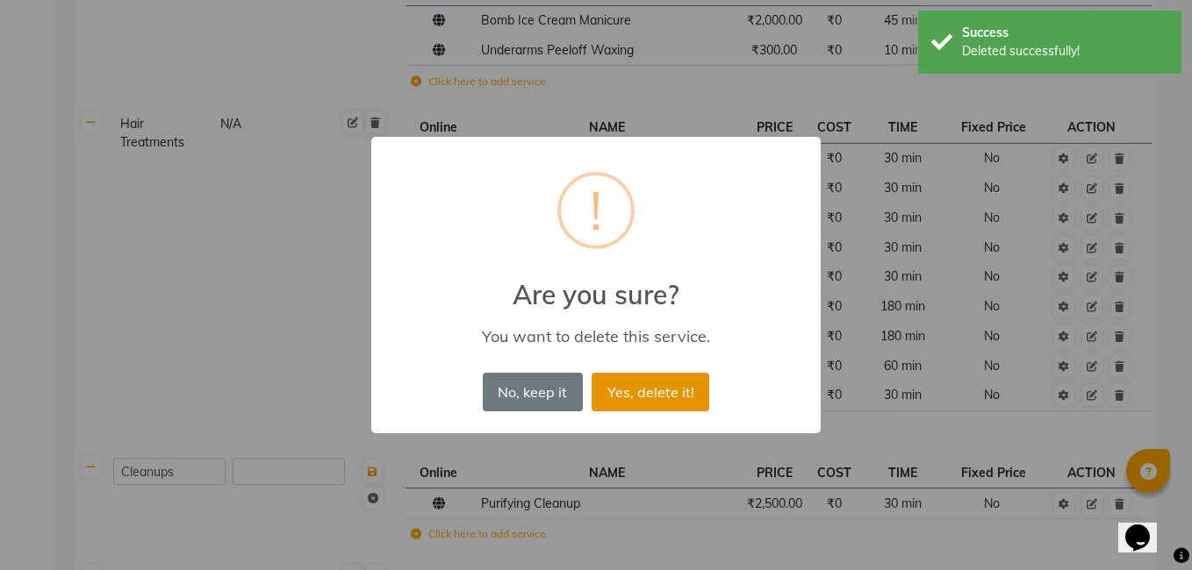
drag, startPoint x: 672, startPoint y: 391, endPoint x: 1109, endPoint y: 291, distance: 448.6
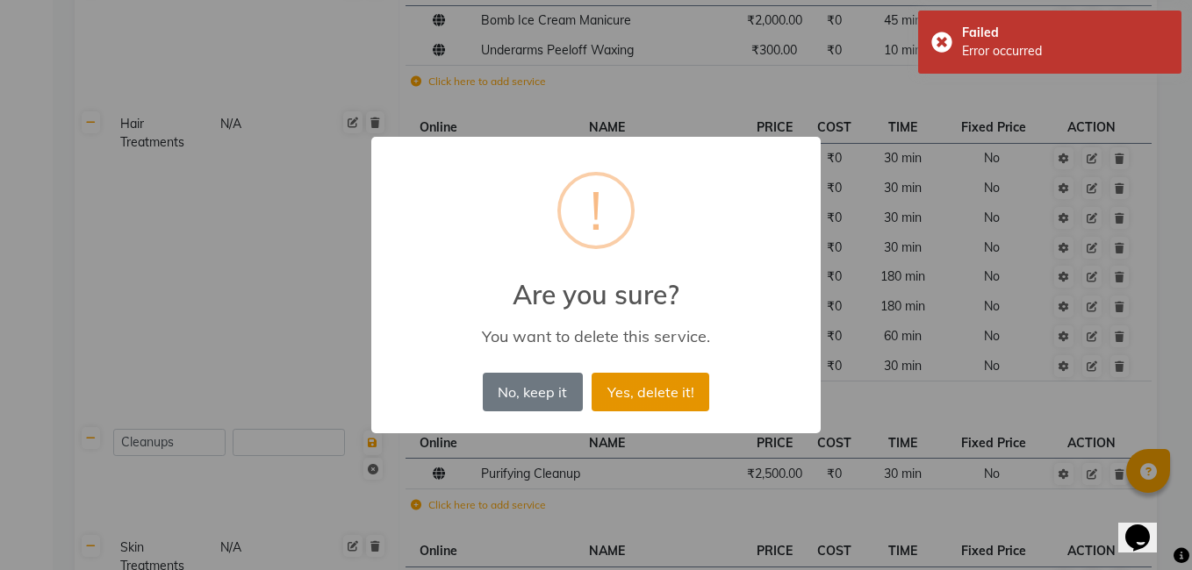
drag, startPoint x: 609, startPoint y: 401, endPoint x: 846, endPoint y: 382, distance: 237.8
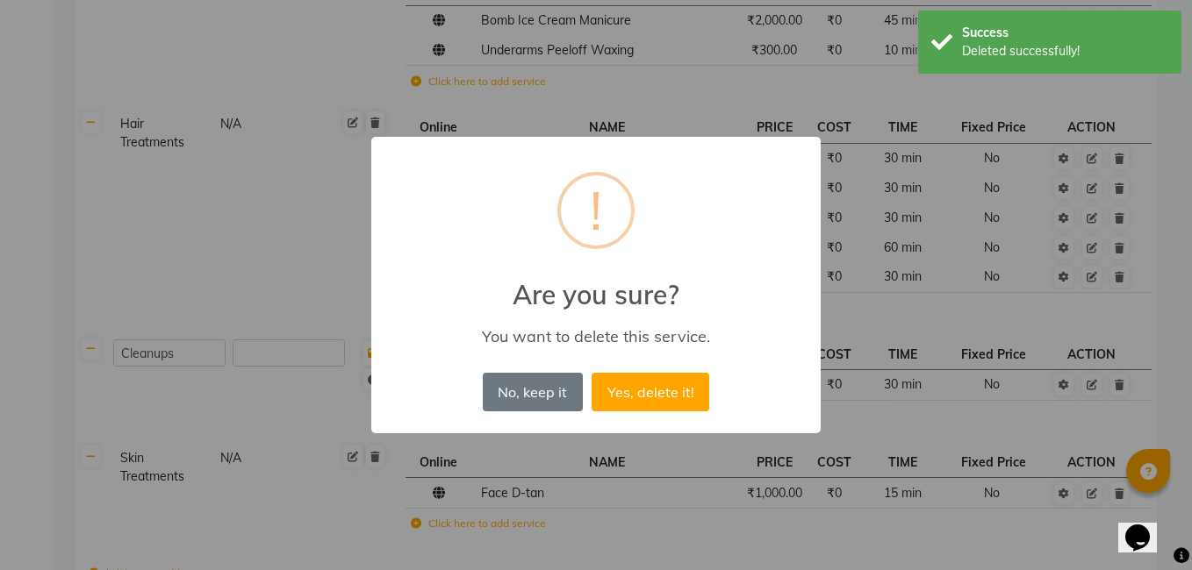
drag, startPoint x: 651, startPoint y: 398, endPoint x: 664, endPoint y: 392, distance: 14.5
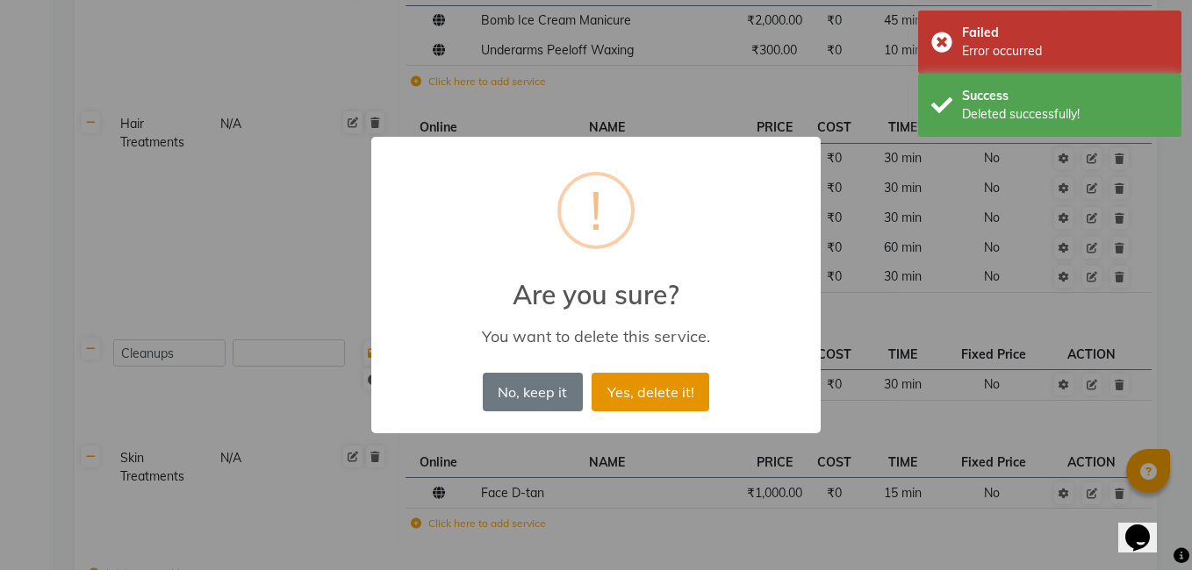
drag, startPoint x: 667, startPoint y: 390, endPoint x: 692, endPoint y: 387, distance: 24.7
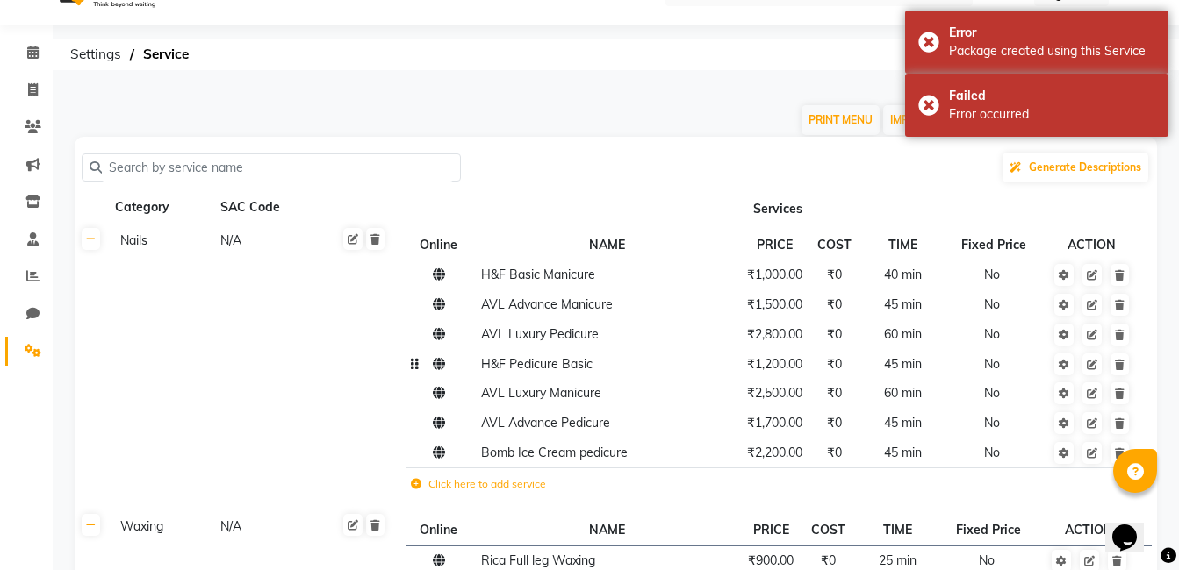
scroll to position [0, 0]
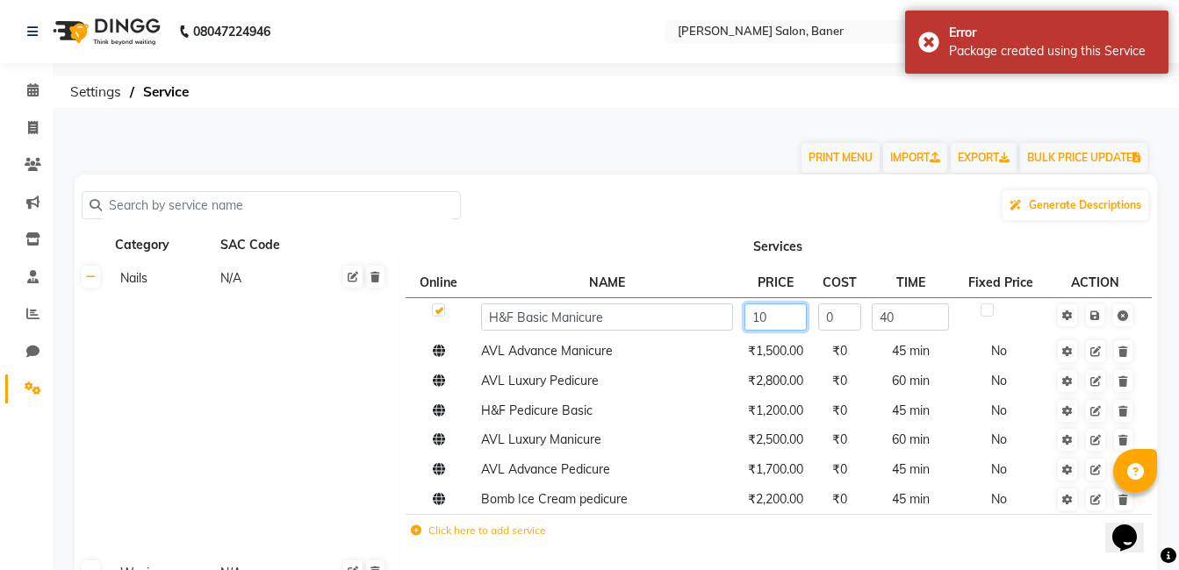
type input "1"
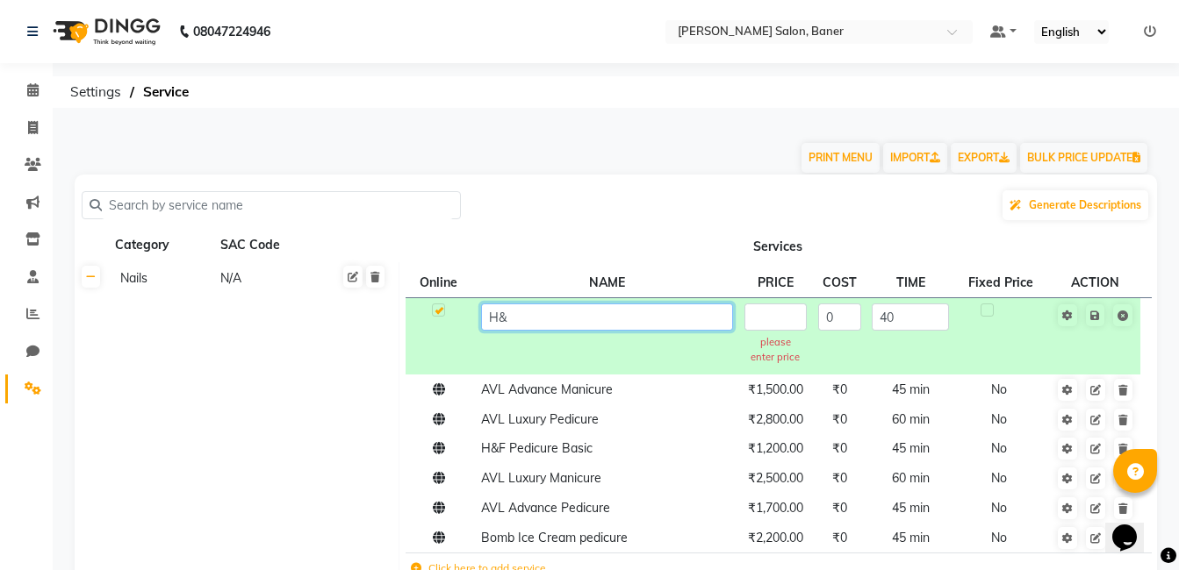
type input "H"
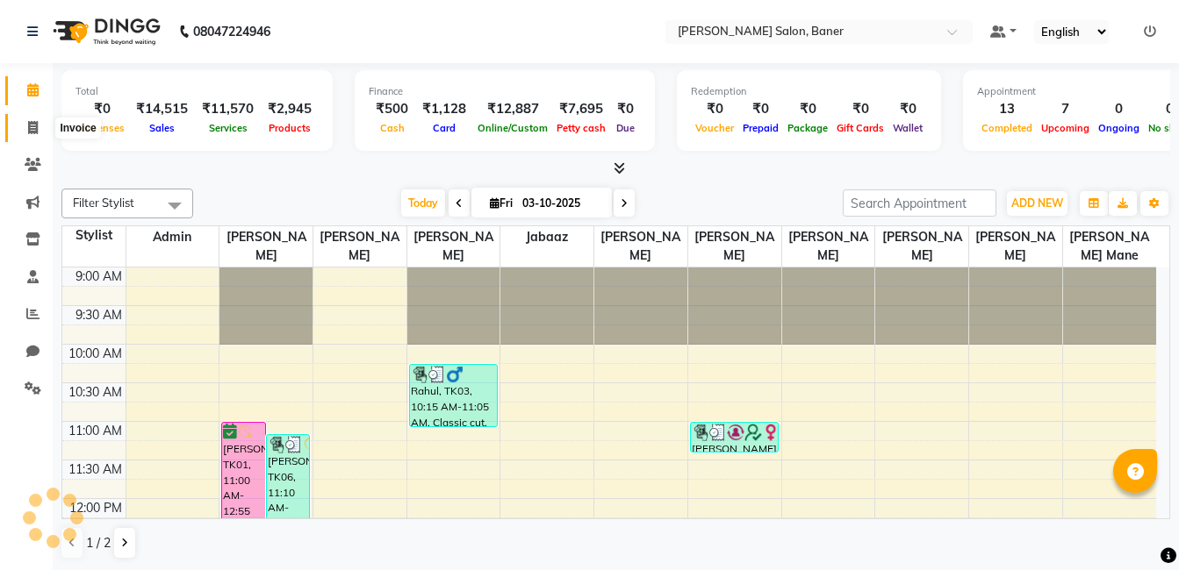
click at [26, 133] on span at bounding box center [33, 128] width 31 height 20
select select "service"
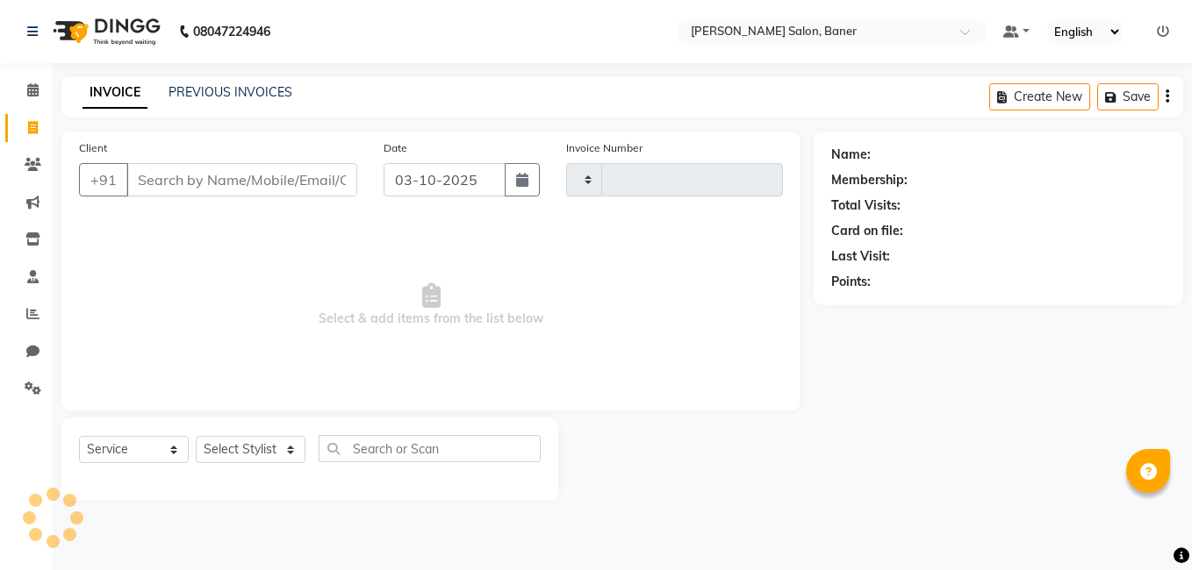
type input "3970"
select select "7115"
click at [175, 173] on input "Client" at bounding box center [241, 179] width 231 height 33
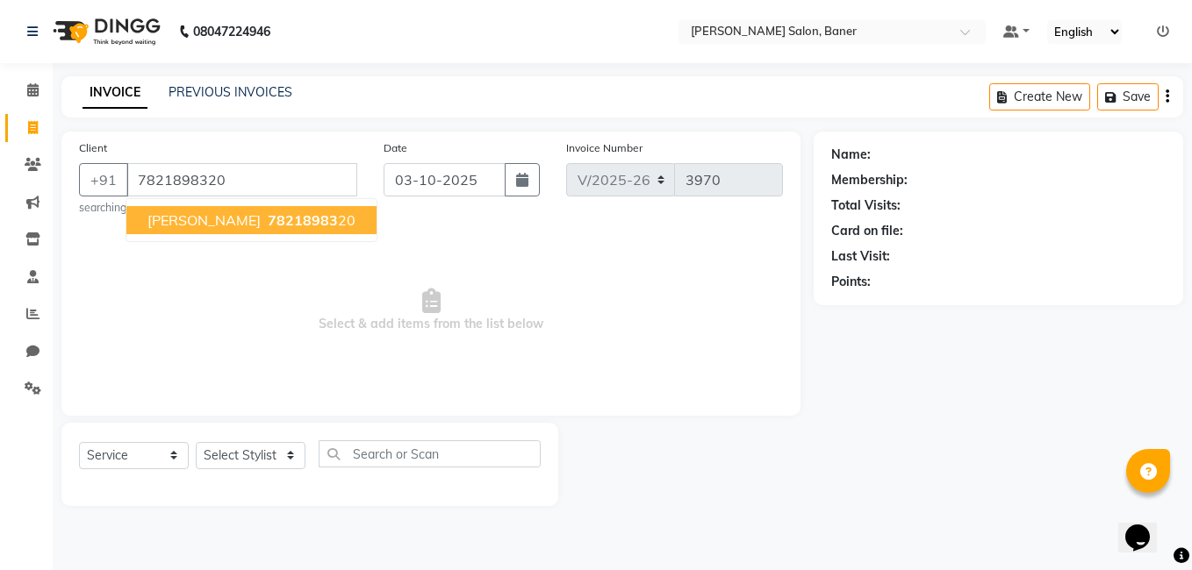
type input "7821898320"
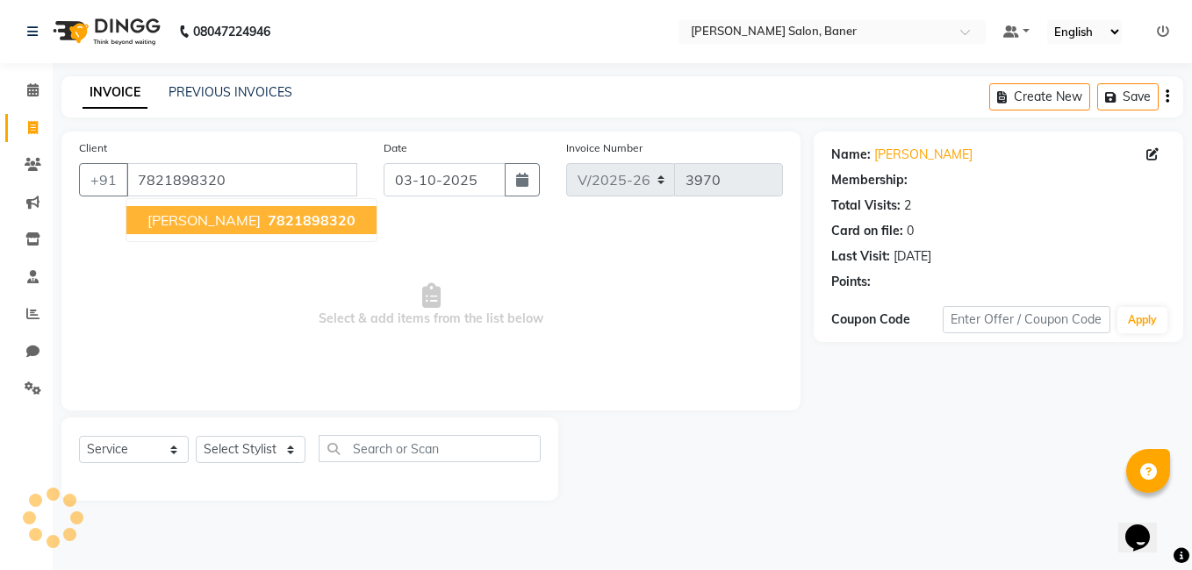
select select "1: Object"
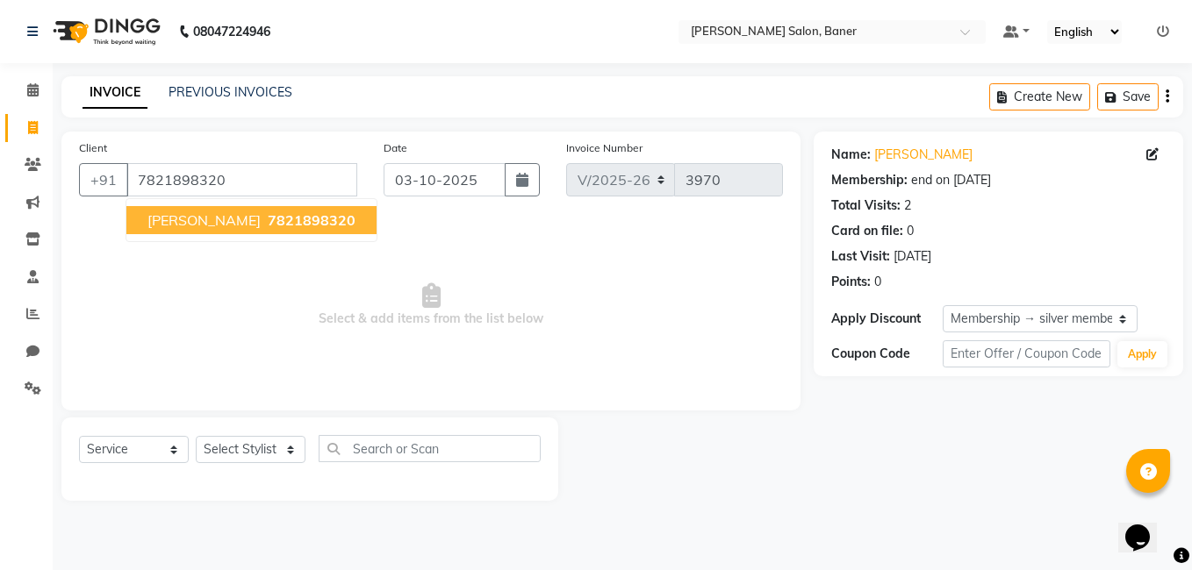
click at [223, 233] on button "[PERSON_NAME] 7821898320" at bounding box center [251, 220] width 250 height 28
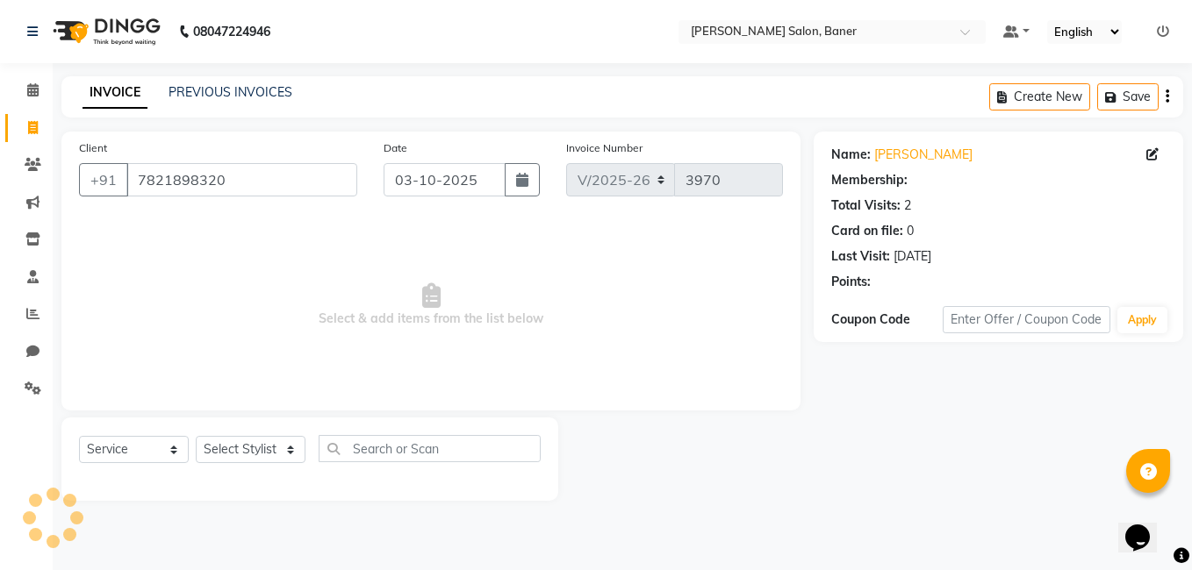
select select "1: Object"
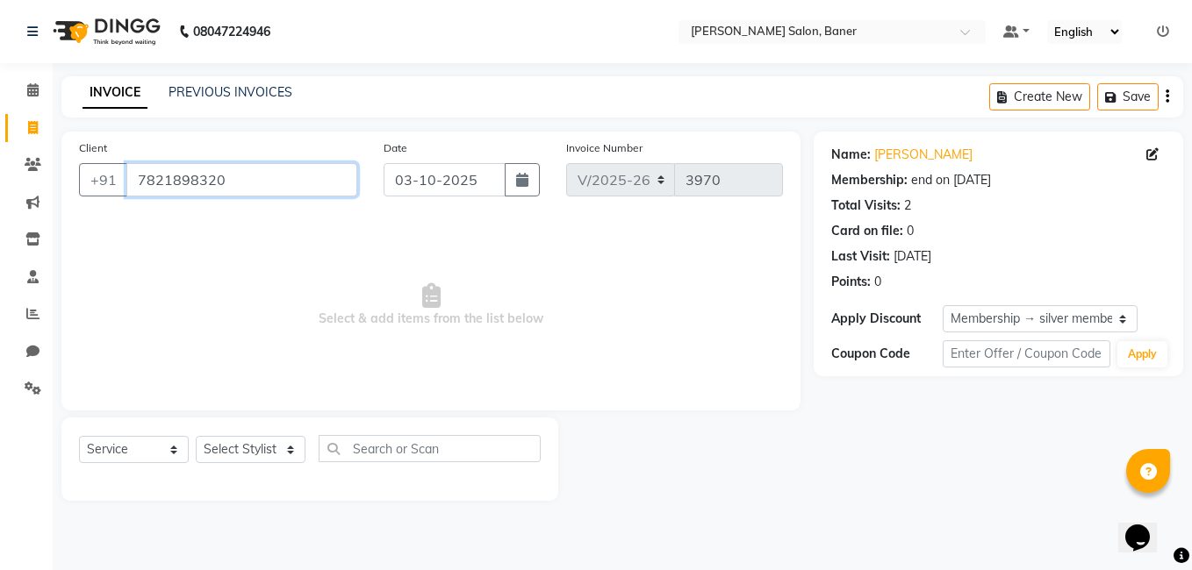
click at [267, 182] on input "7821898320" at bounding box center [241, 179] width 231 height 33
click at [37, 92] on icon at bounding box center [32, 89] width 11 height 13
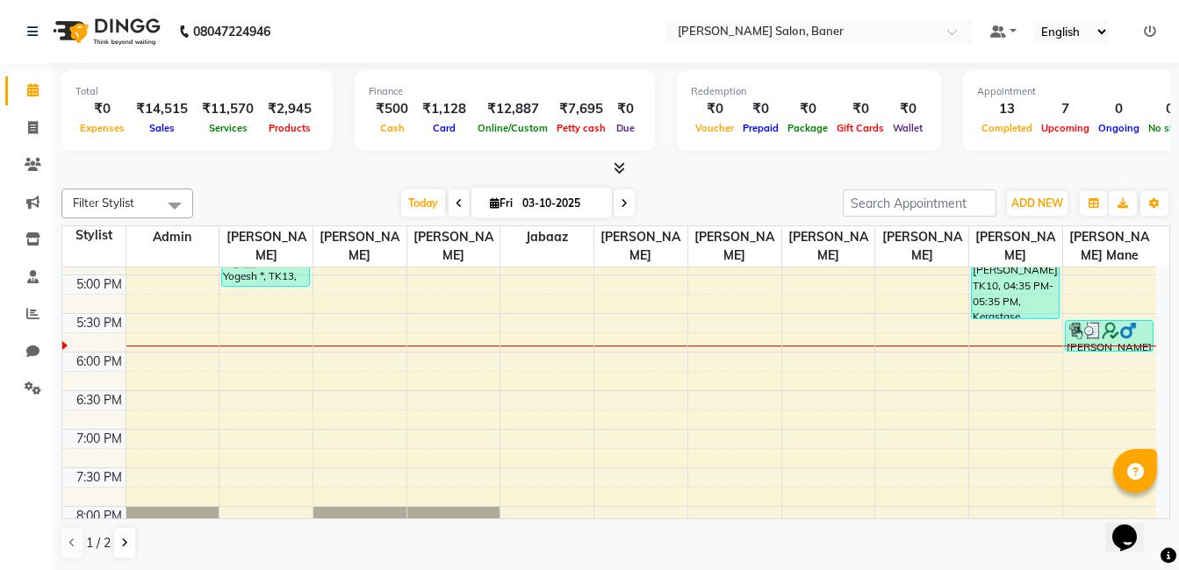
scroll to position [489, 0]
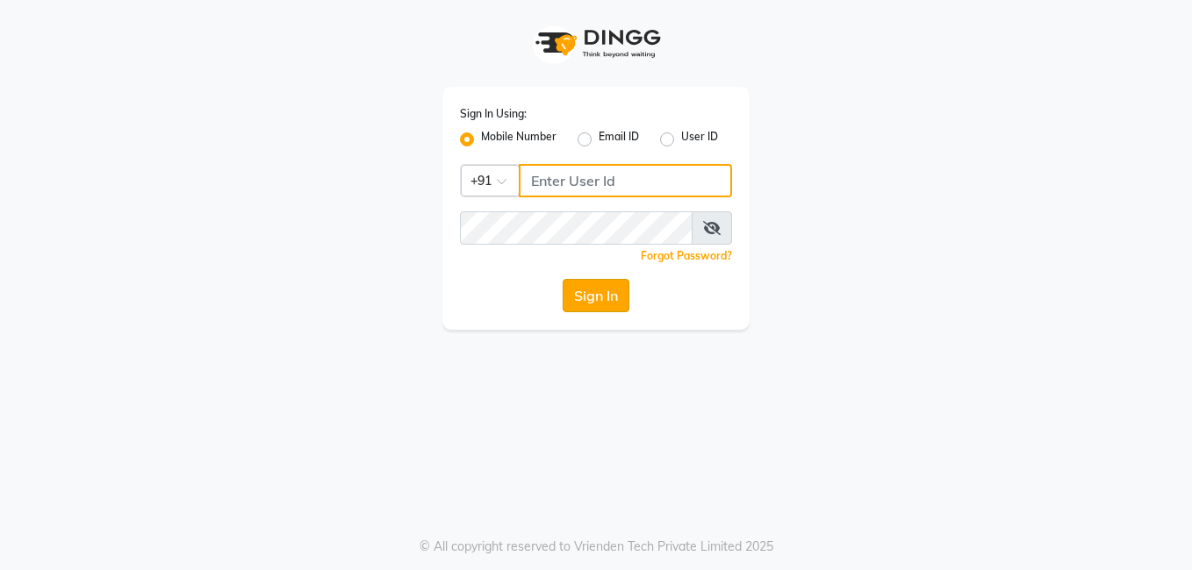
type input "8308252292"
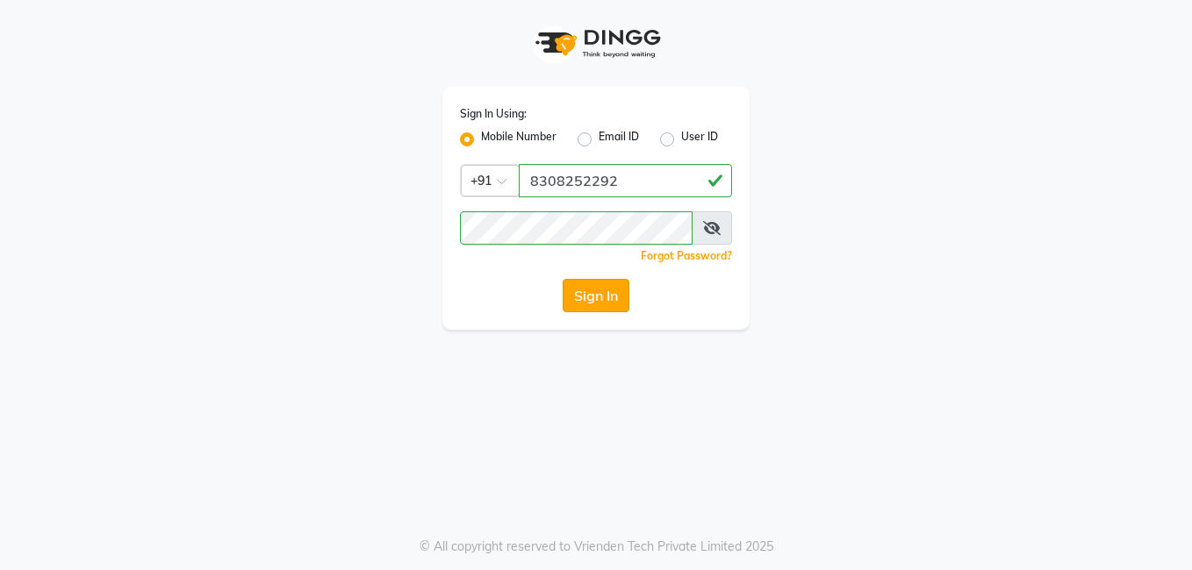
click at [597, 295] on button "Sign In" at bounding box center [596, 295] width 67 height 33
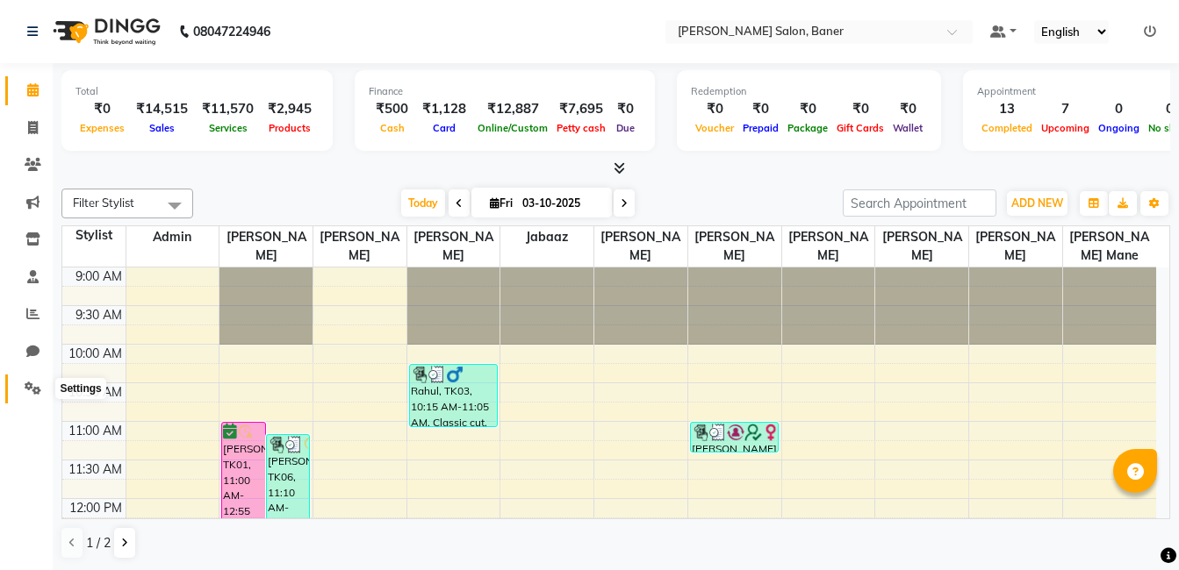
click at [40, 391] on icon at bounding box center [33, 388] width 17 height 13
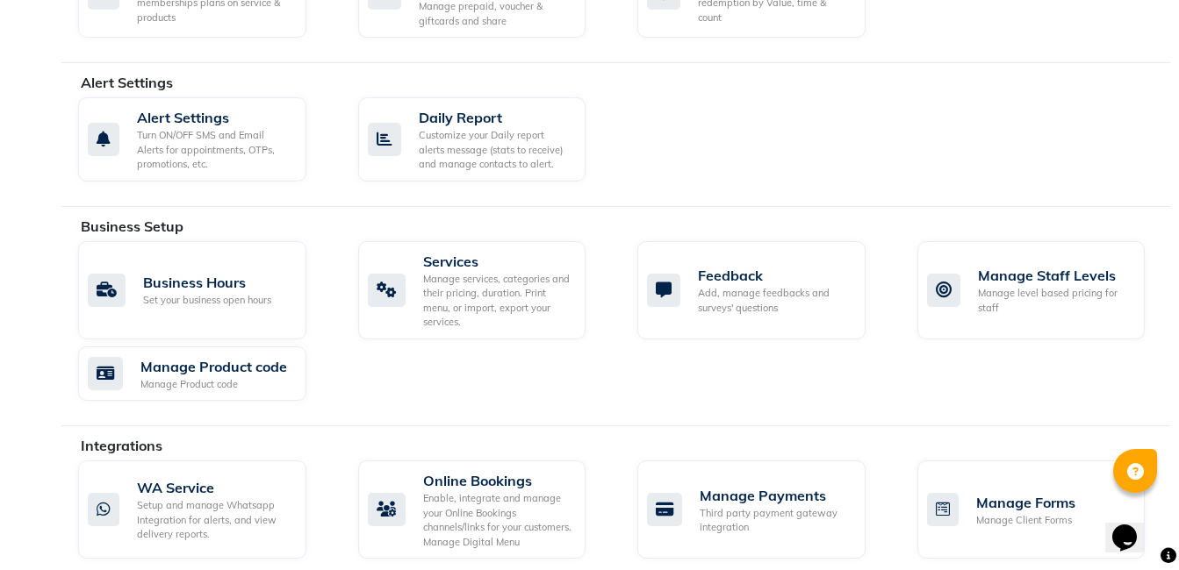
scroll to position [499, 0]
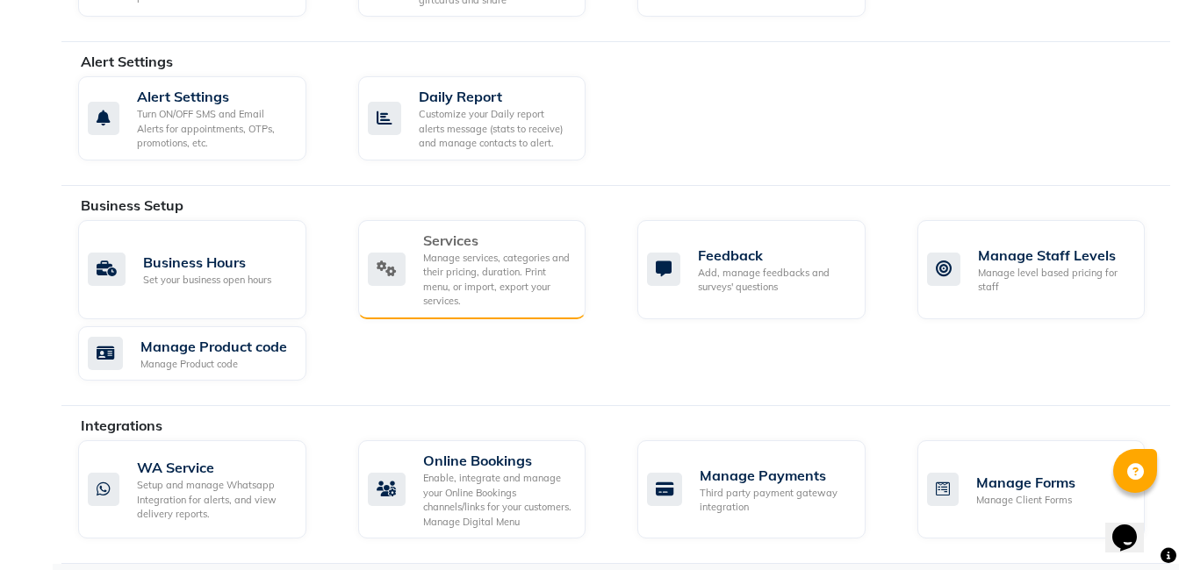
click at [515, 252] on div "Manage services, categories and their pricing, duration. Print menu, or import,…" at bounding box center [497, 280] width 149 height 58
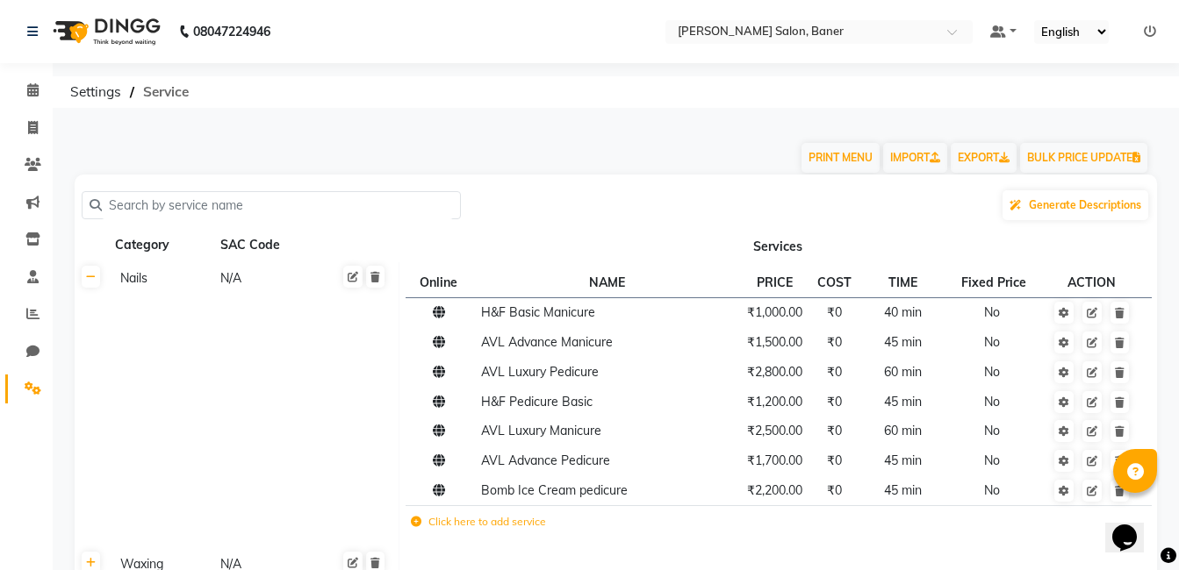
click at [179, 82] on span "Service" at bounding box center [165, 92] width 63 height 32
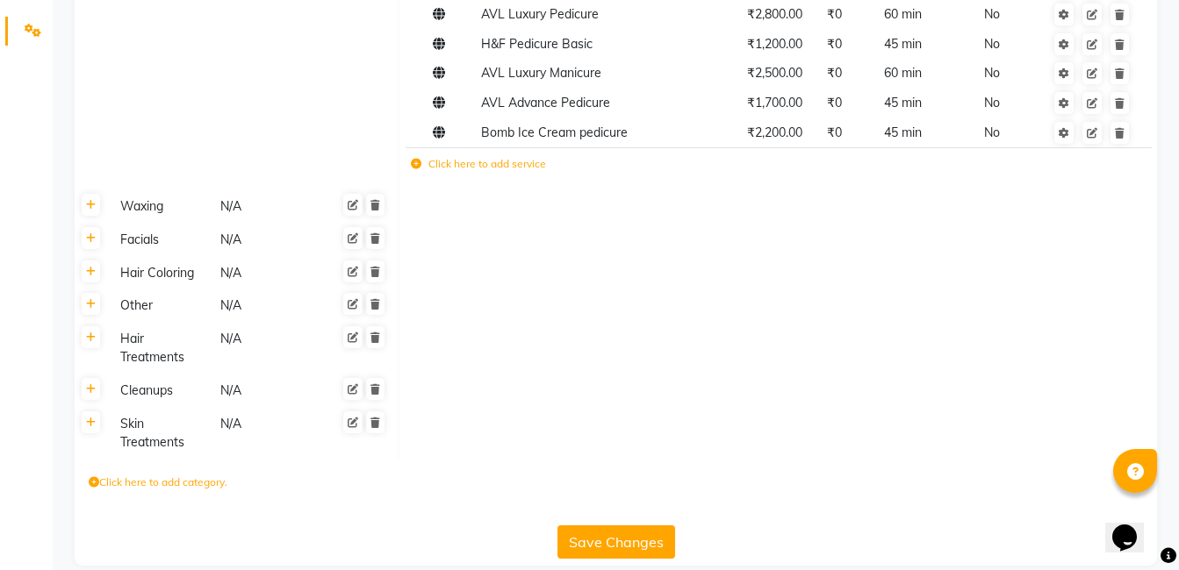
scroll to position [380, 0]
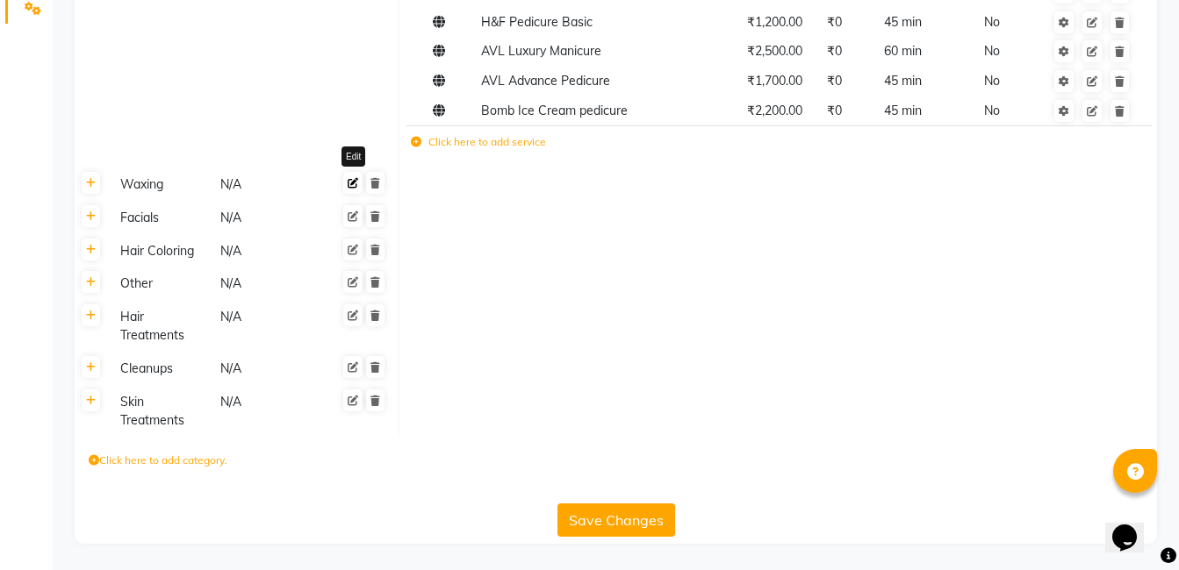
click at [353, 183] on icon at bounding box center [353, 183] width 11 height 11
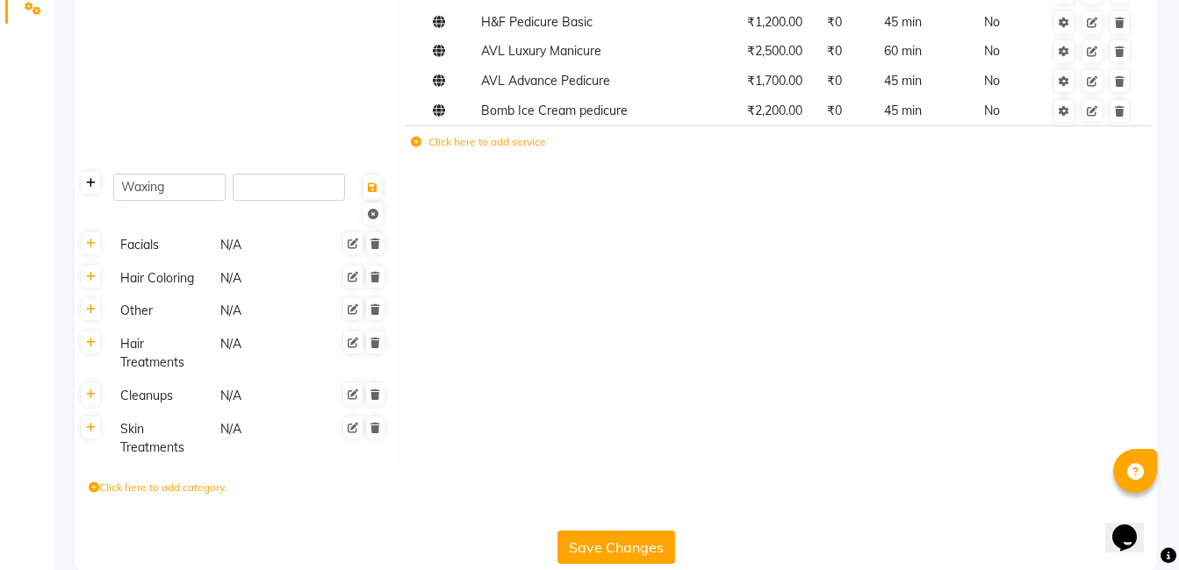
click at [95, 187] on icon at bounding box center [91, 183] width 10 height 11
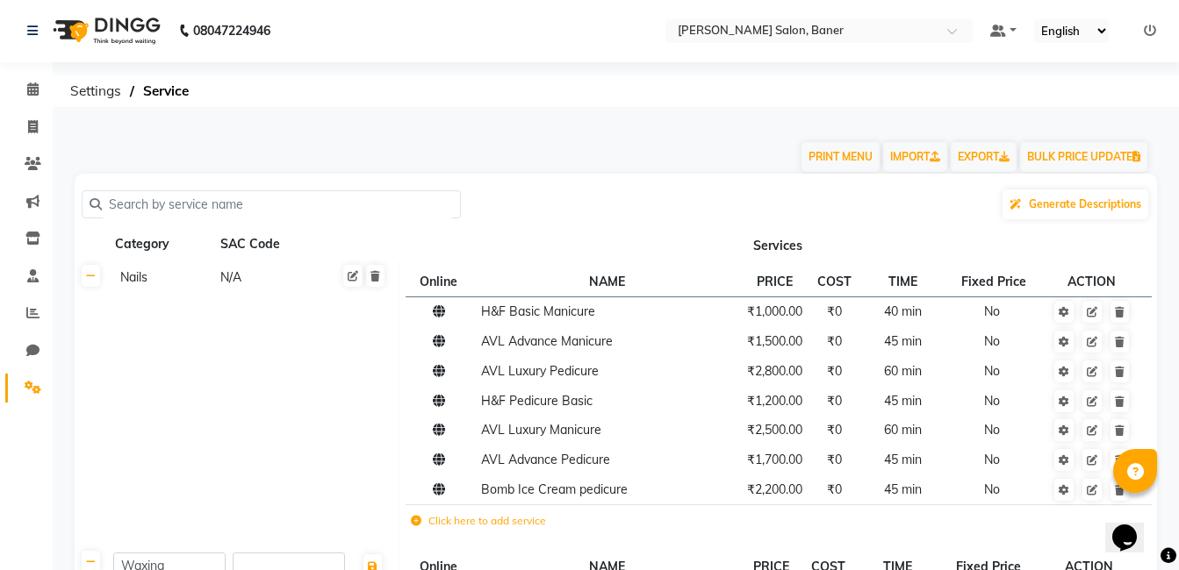
scroll to position [0, 0]
click at [32, 234] on icon at bounding box center [32, 239] width 15 height 13
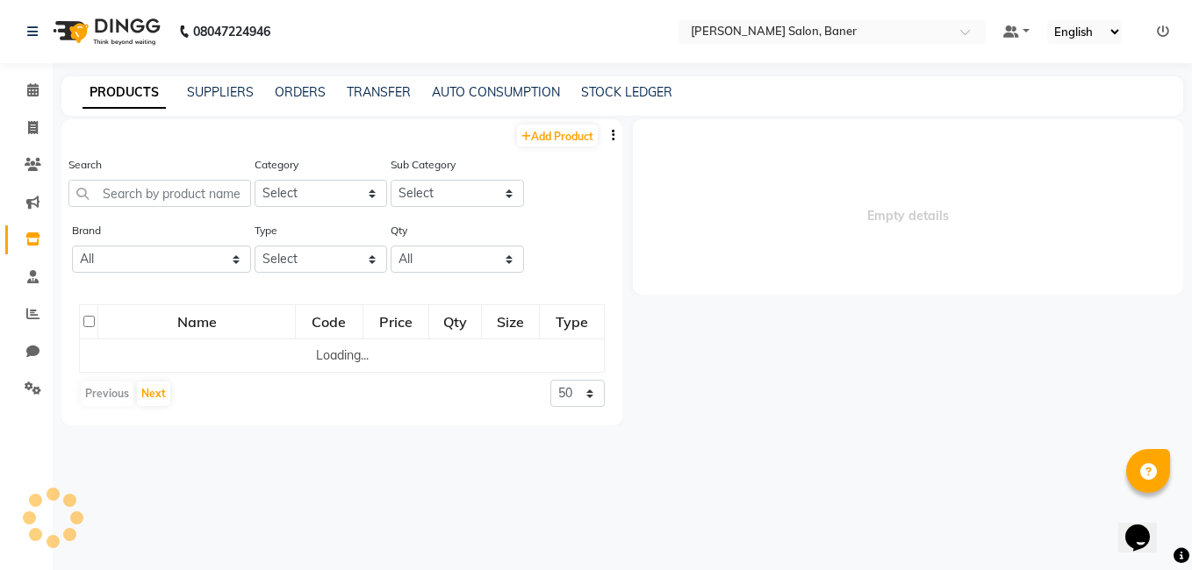
select select
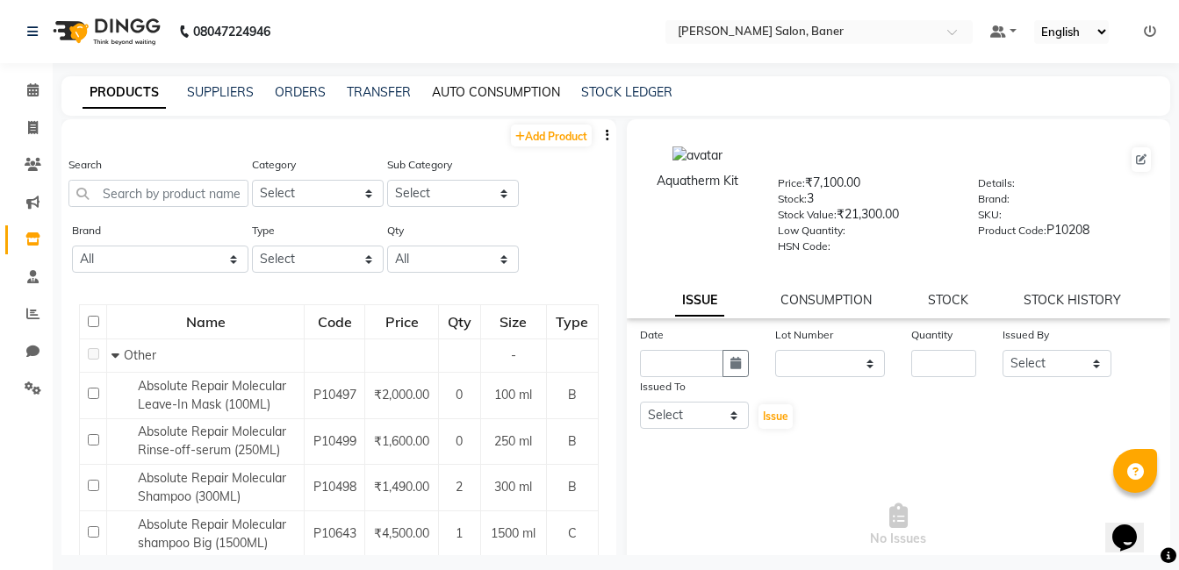
click at [486, 88] on link "AUTO CONSUMPTION" at bounding box center [496, 92] width 128 height 16
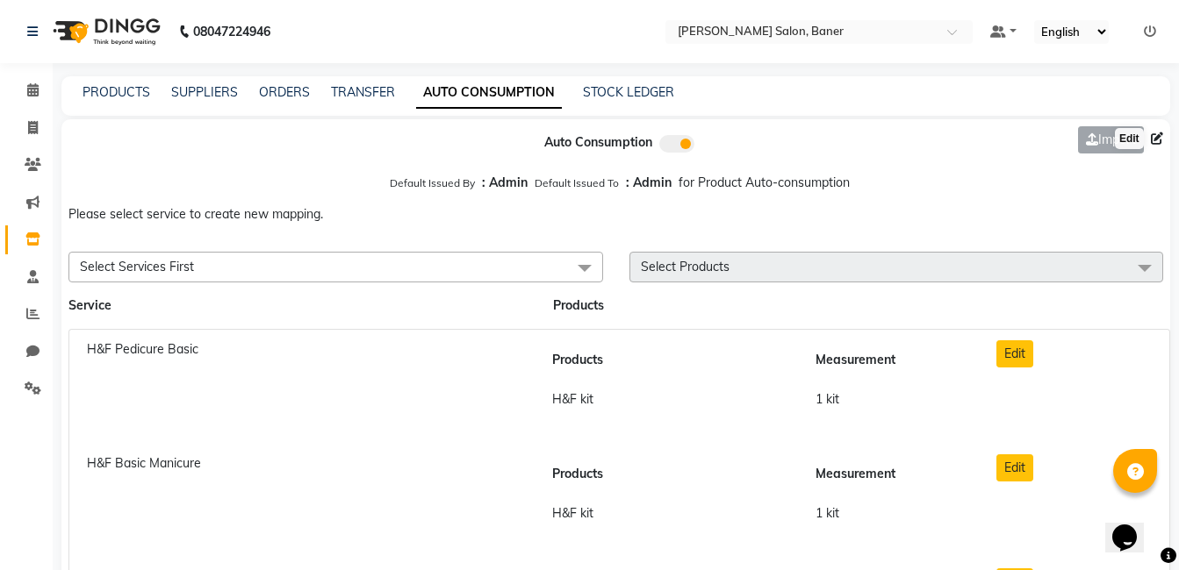
click at [1157, 137] on icon at bounding box center [1157, 139] width 12 height 12
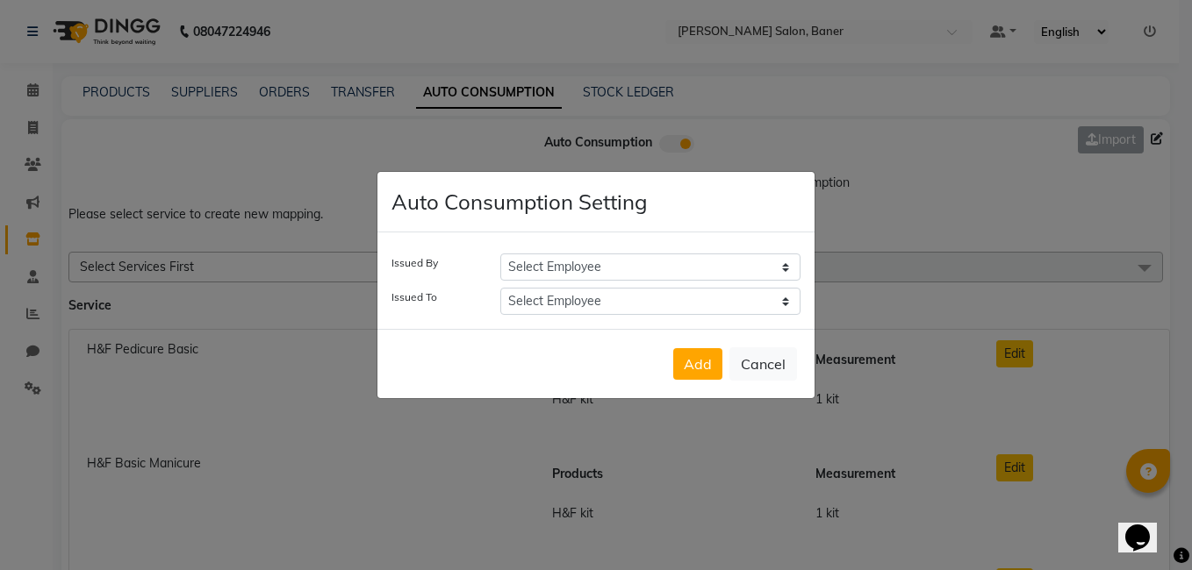
click at [721, 142] on ngb-modal-window "Auto Consumption Setting Issued By Select Employee [PERSON_NAME] Admin [PERSON_…" at bounding box center [596, 285] width 1192 height 570
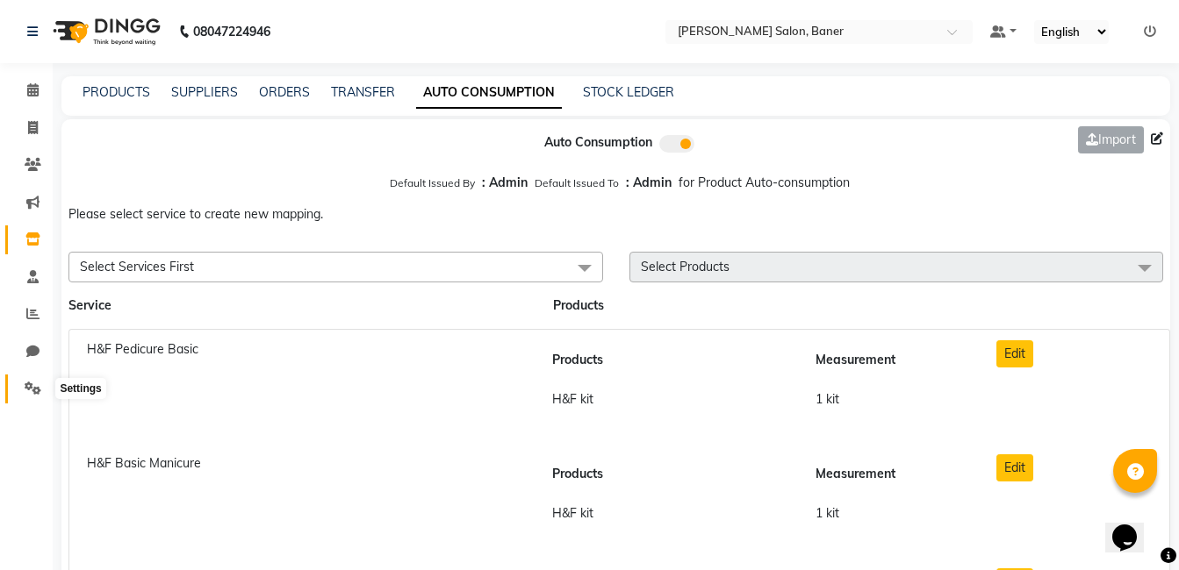
click at [22, 383] on span at bounding box center [33, 389] width 31 height 20
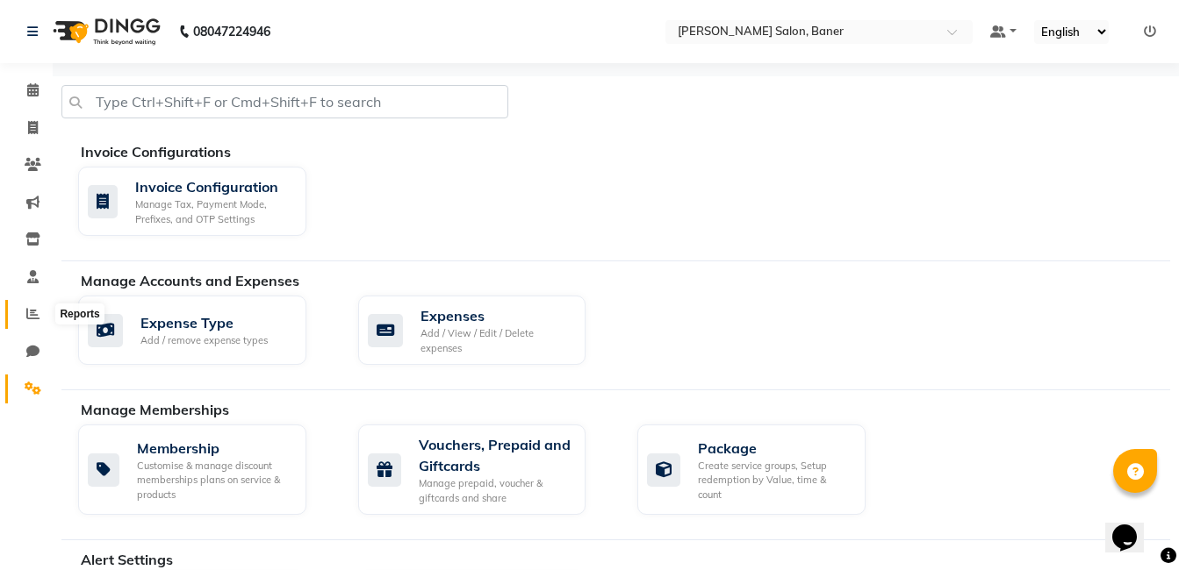
click at [32, 314] on icon at bounding box center [32, 313] width 13 height 13
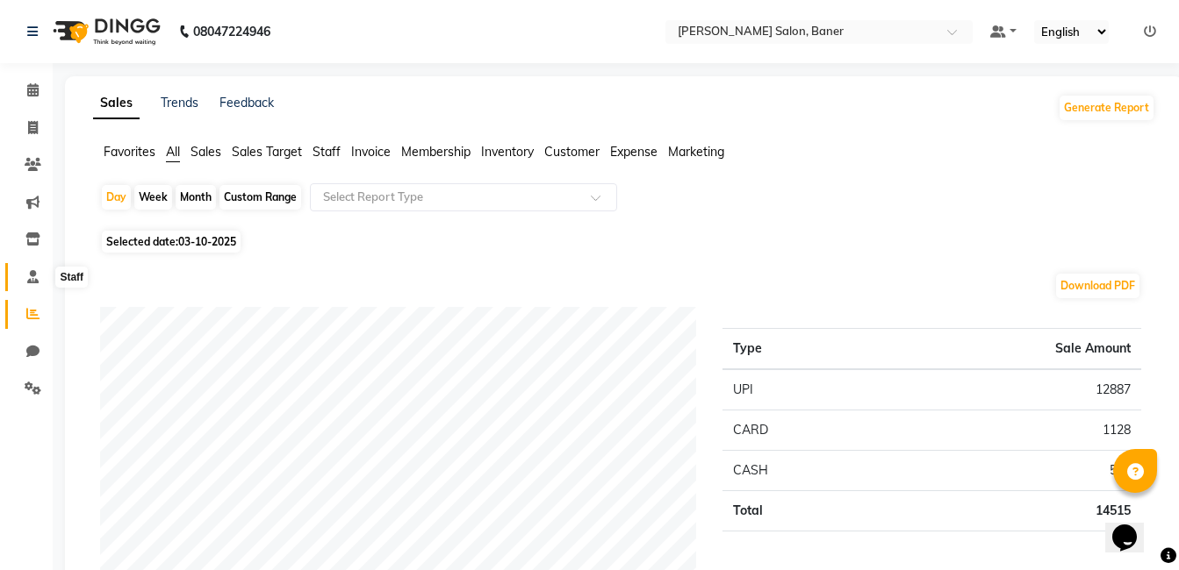
click at [36, 276] on icon at bounding box center [32, 276] width 11 height 13
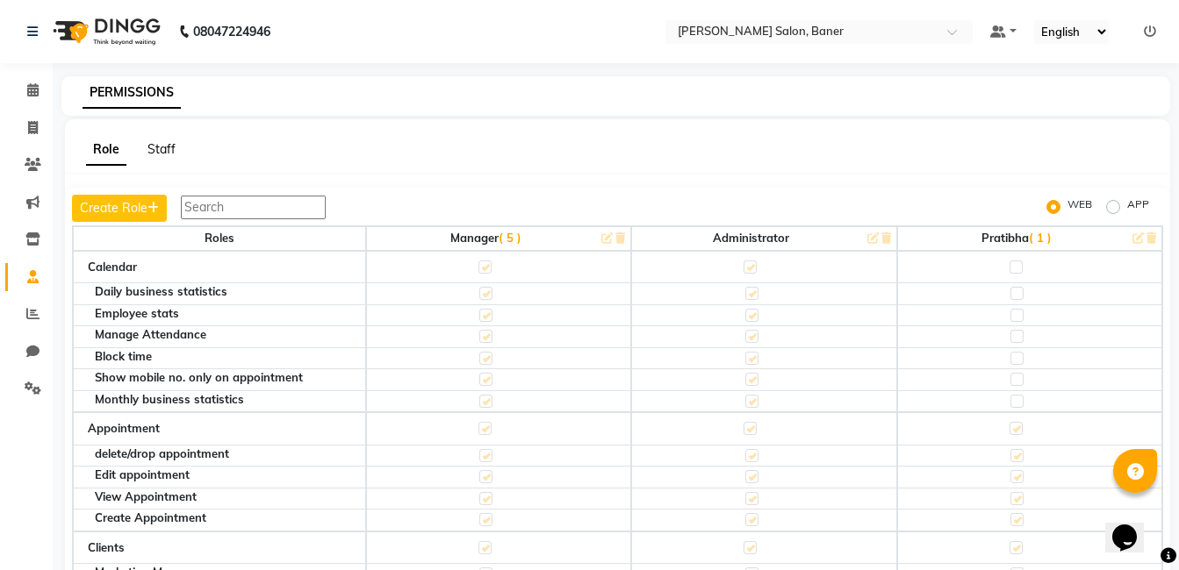
click at [164, 147] on link "Staff" at bounding box center [161, 149] width 28 height 16
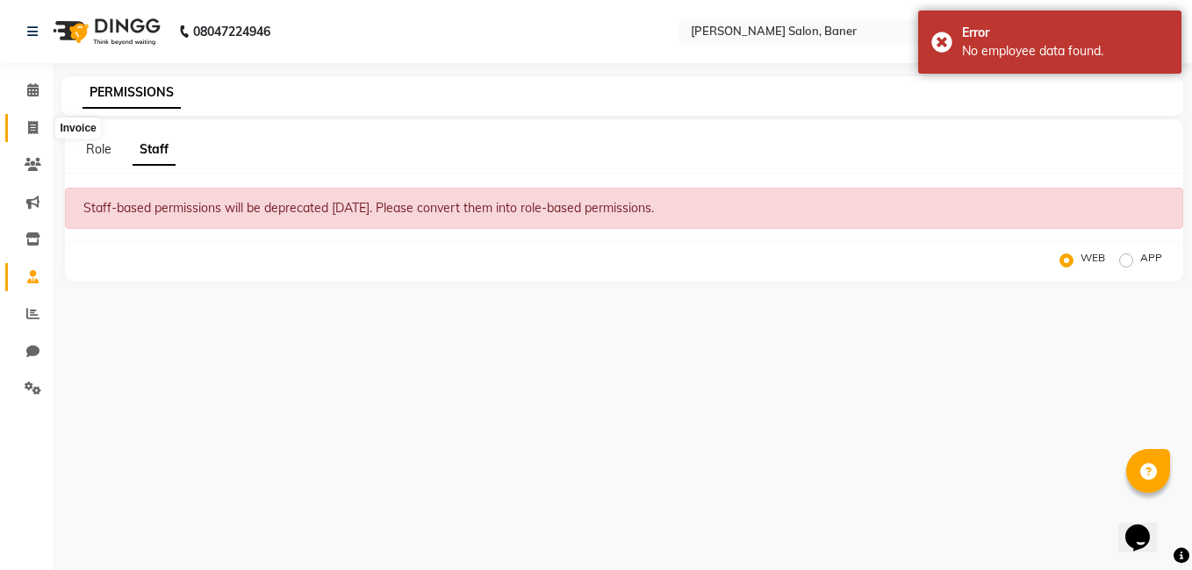
click at [32, 129] on icon at bounding box center [33, 127] width 10 height 13
select select "service"
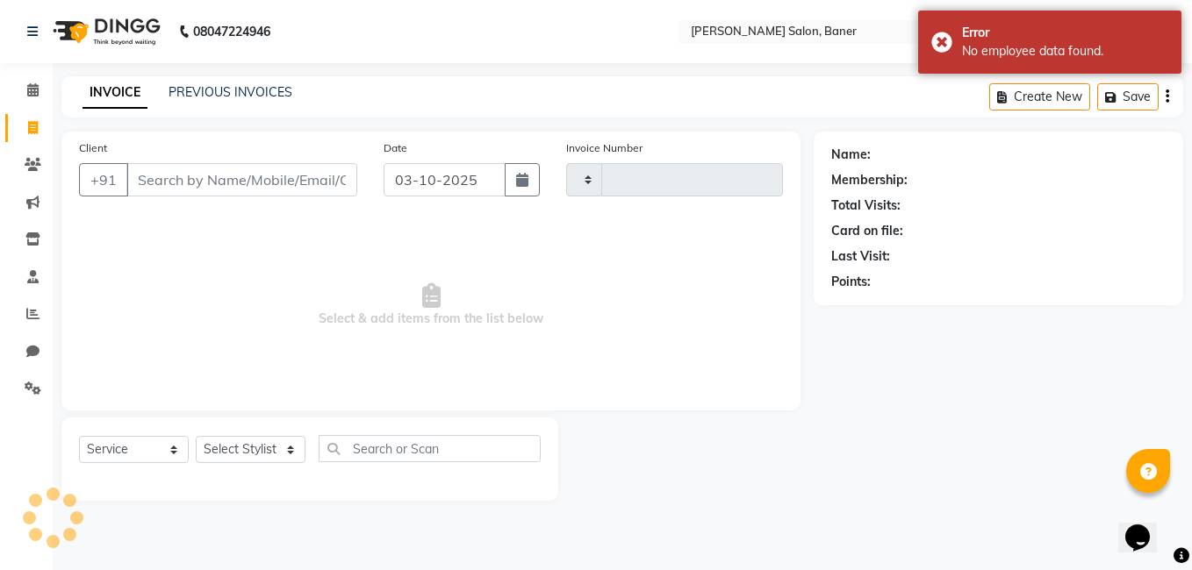
type input "3970"
select select "7115"
click at [31, 88] on icon at bounding box center [32, 89] width 11 height 13
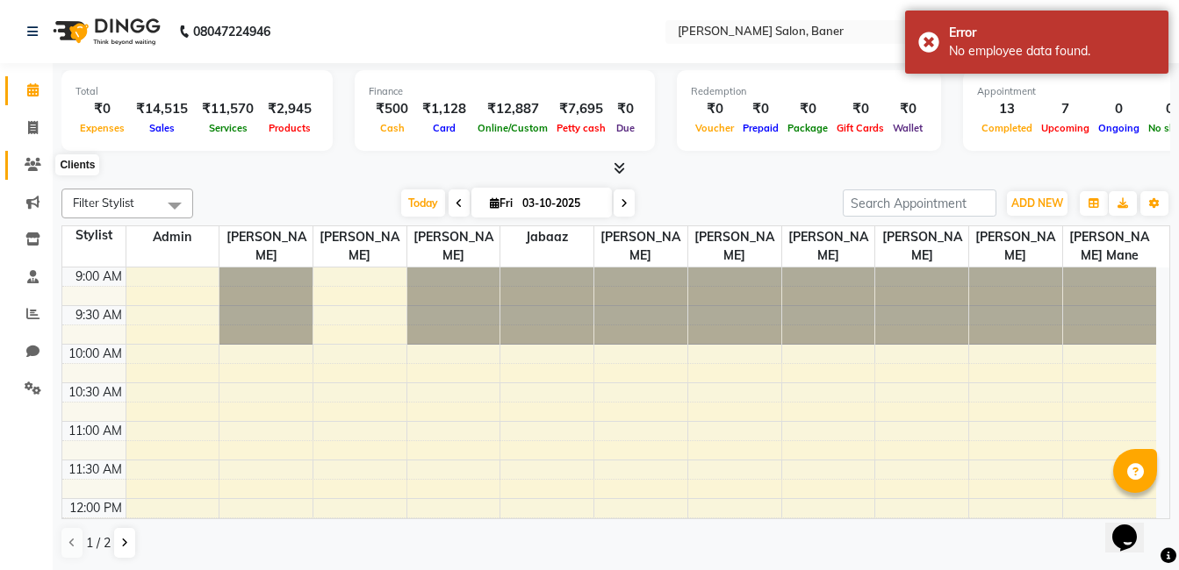
click at [36, 157] on span at bounding box center [33, 165] width 31 height 20
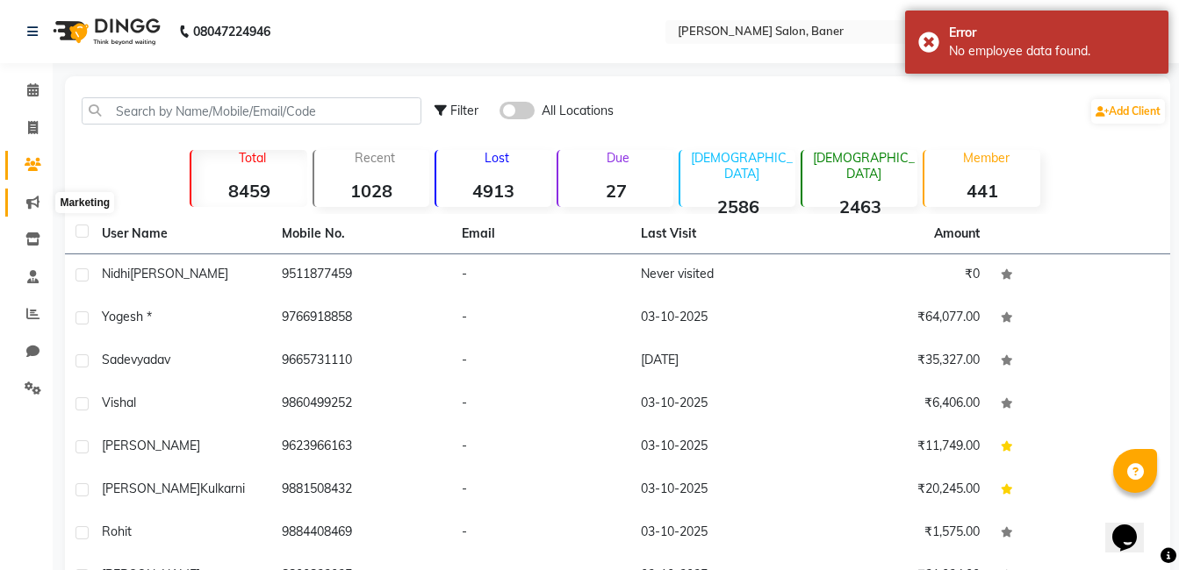
click at [33, 200] on icon at bounding box center [32, 202] width 13 height 13
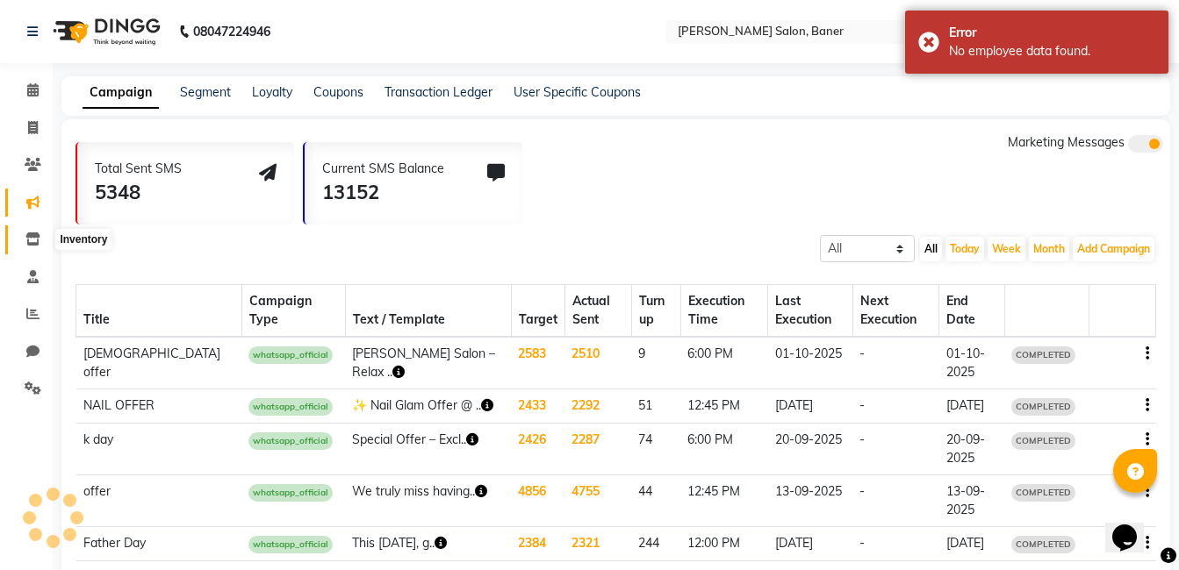
click at [31, 247] on span at bounding box center [33, 240] width 31 height 20
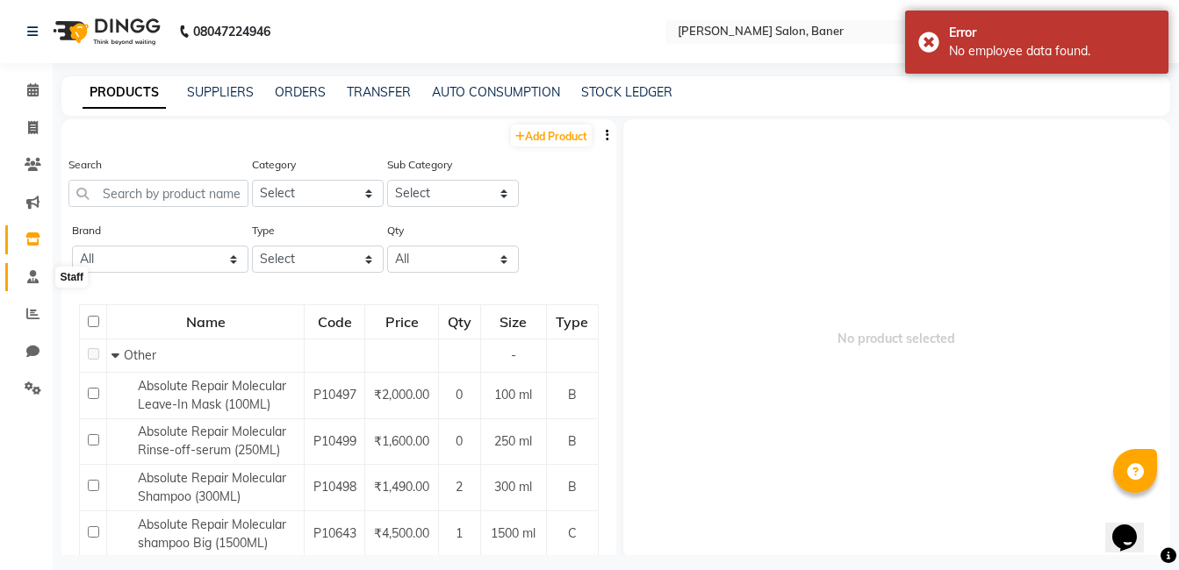
click at [29, 275] on icon at bounding box center [32, 276] width 11 height 13
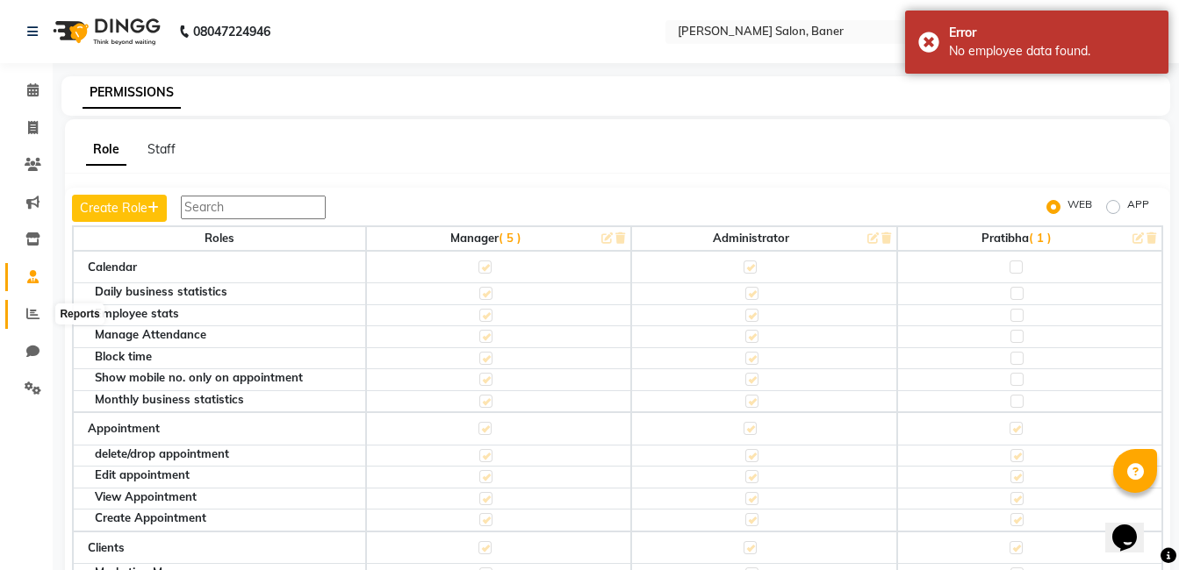
click at [37, 307] on icon at bounding box center [32, 313] width 13 height 13
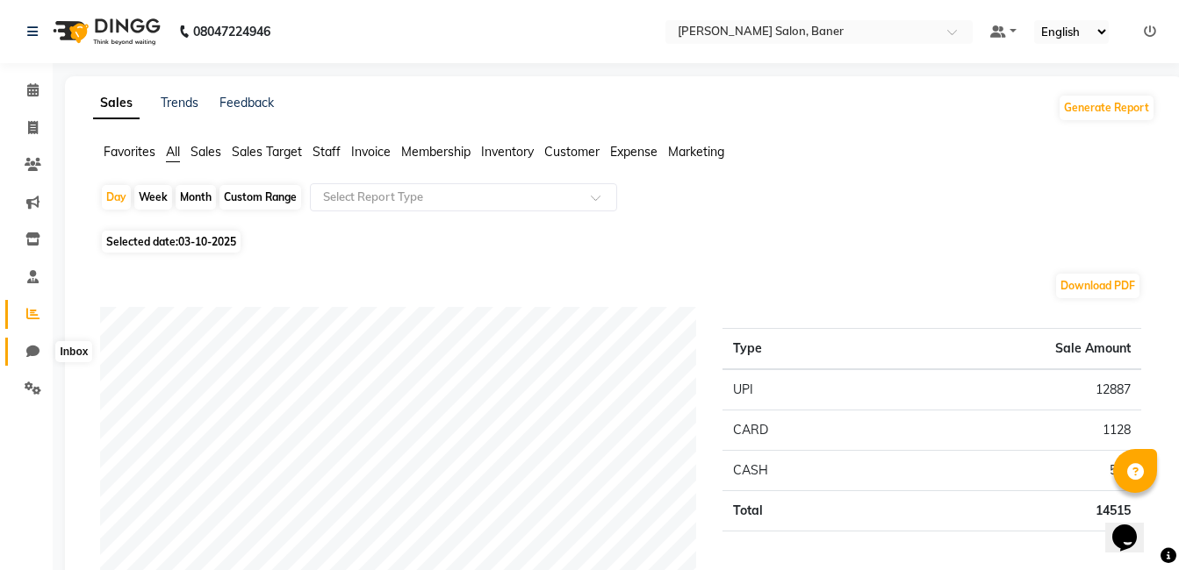
click at [38, 354] on icon at bounding box center [32, 351] width 13 height 13
select select "100"
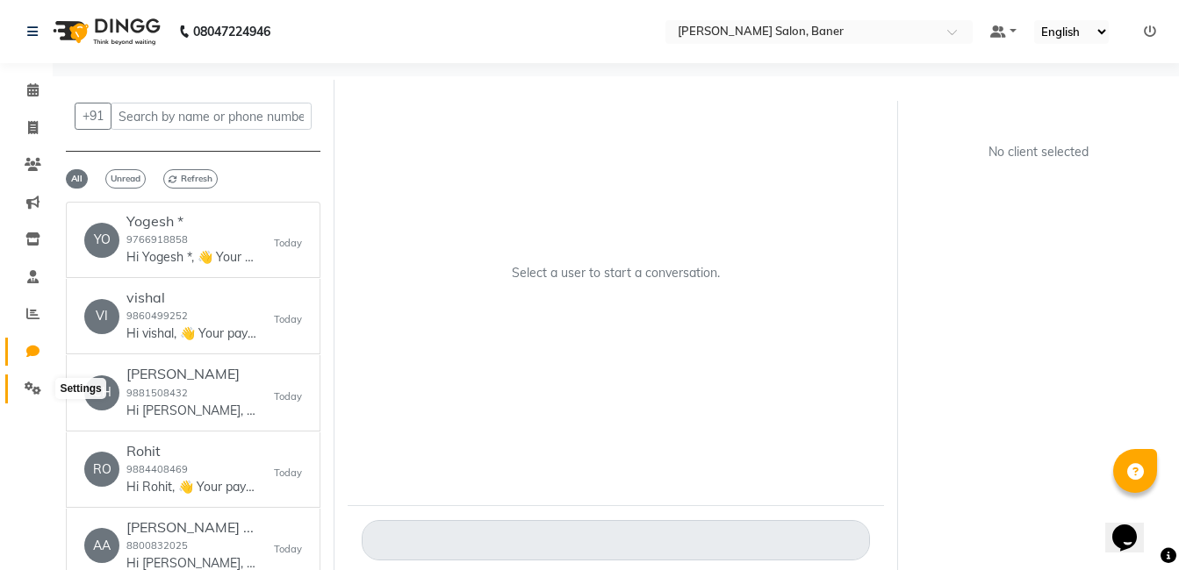
click at [23, 379] on span at bounding box center [33, 389] width 31 height 20
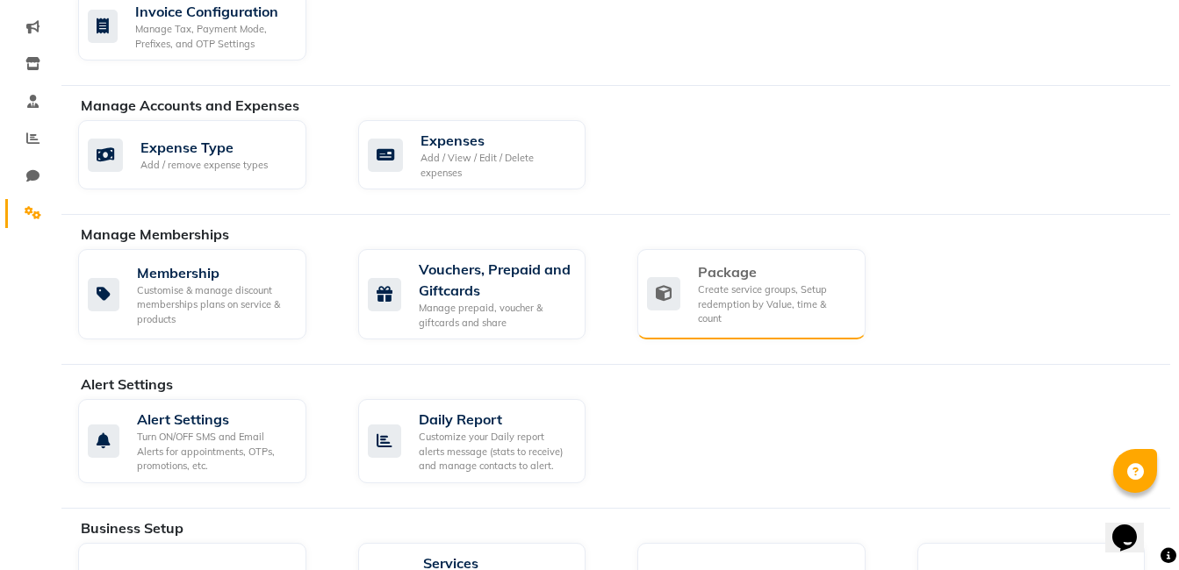
click at [755, 291] on div "Create service groups, Setup redemption by Value, time & count" at bounding box center [775, 305] width 154 height 44
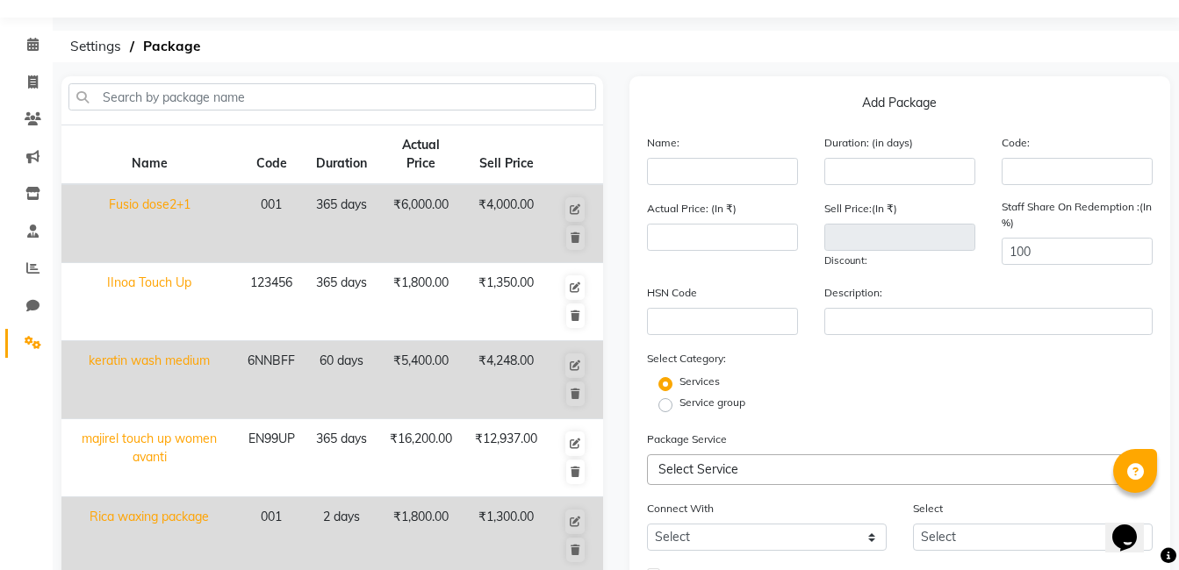
scroll to position [88, 0]
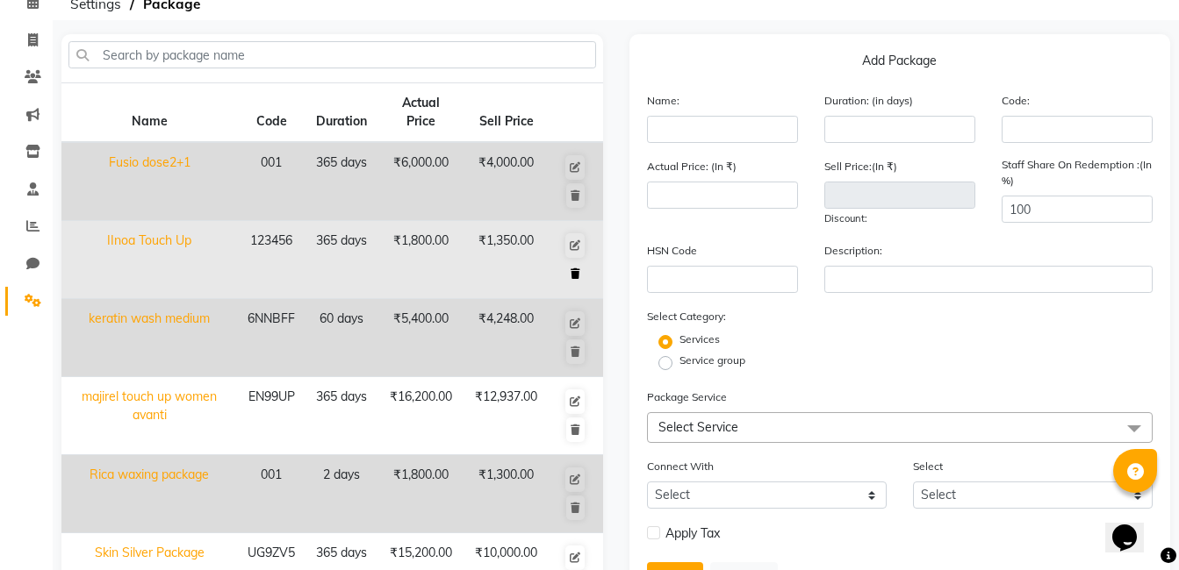
click at [577, 273] on icon at bounding box center [575, 274] width 10 height 11
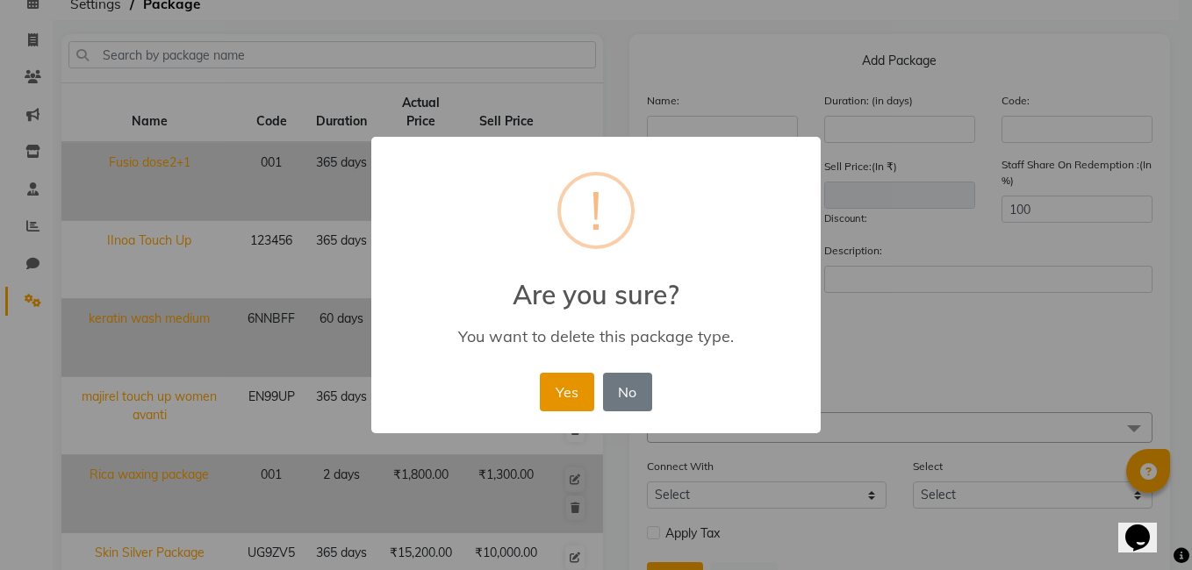
click at [578, 398] on button "Yes" at bounding box center [567, 392] width 54 height 39
select select
checkbox input "false"
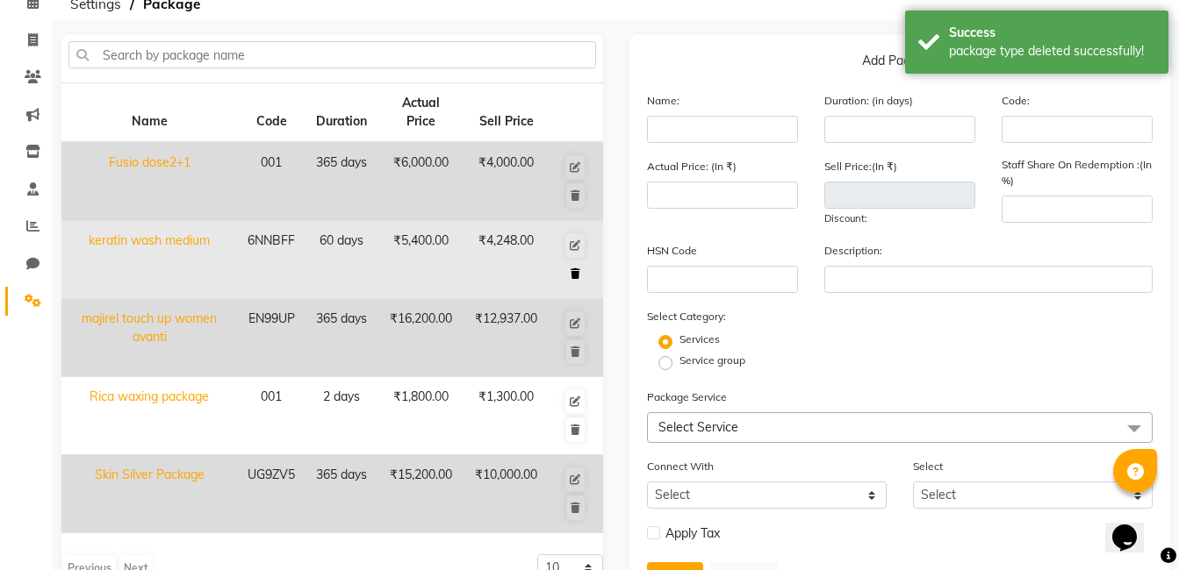
click at [577, 269] on icon at bounding box center [575, 274] width 10 height 11
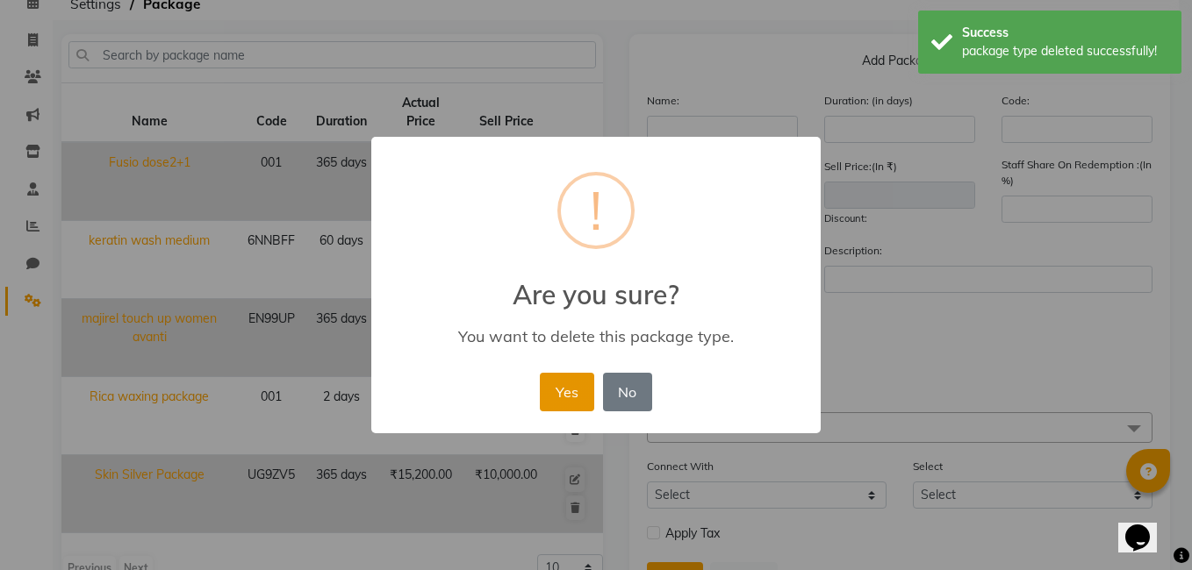
click at [565, 389] on button "Yes" at bounding box center [567, 392] width 54 height 39
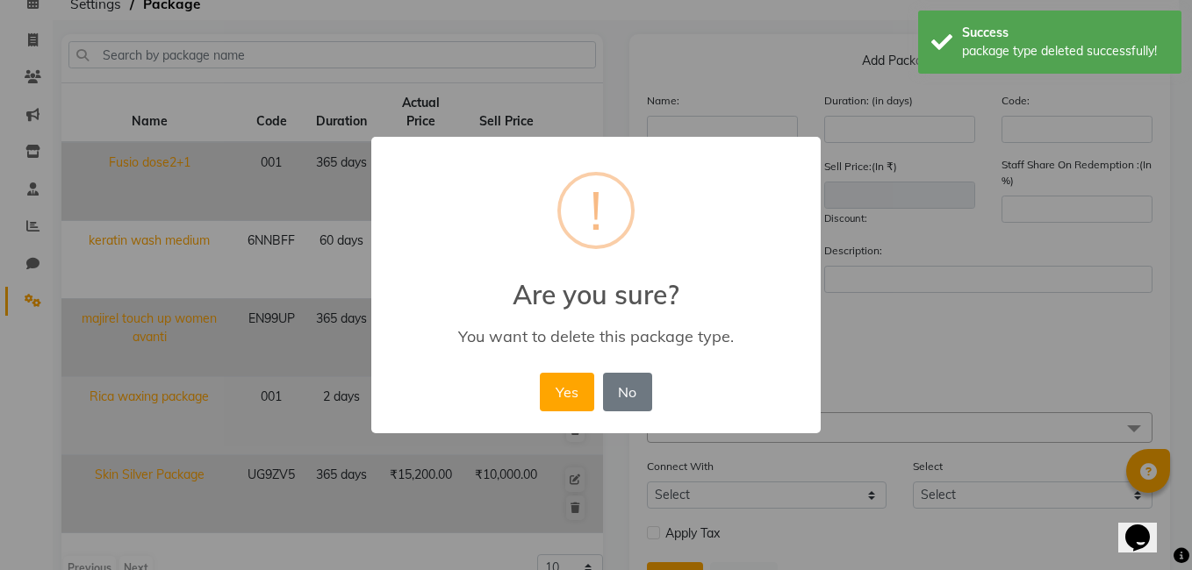
select select
checkbox input "false"
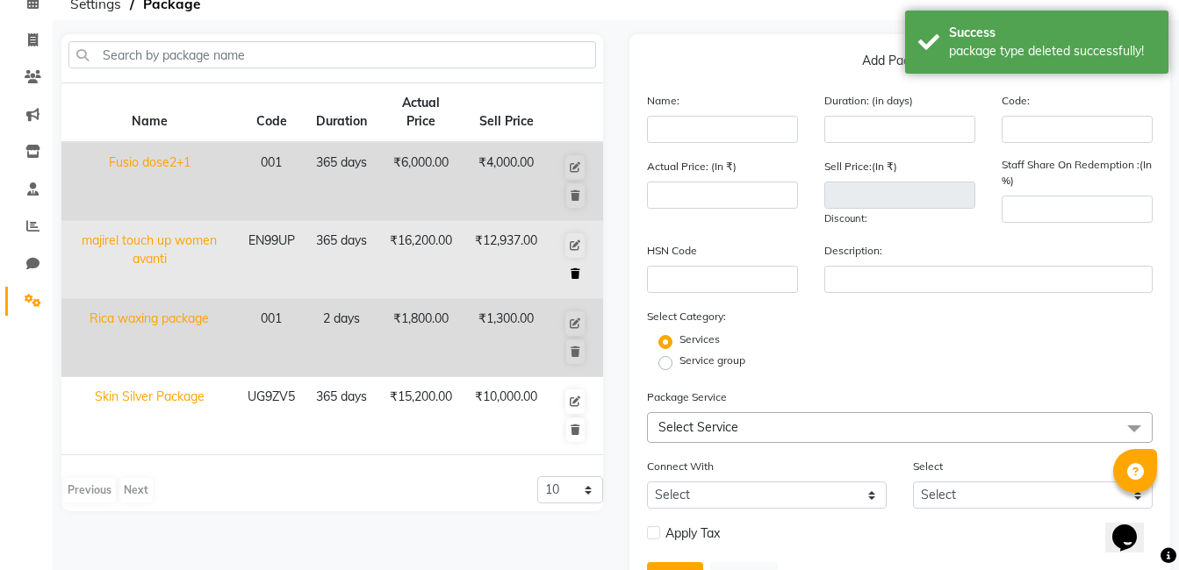
click at [578, 276] on icon at bounding box center [575, 274] width 10 height 11
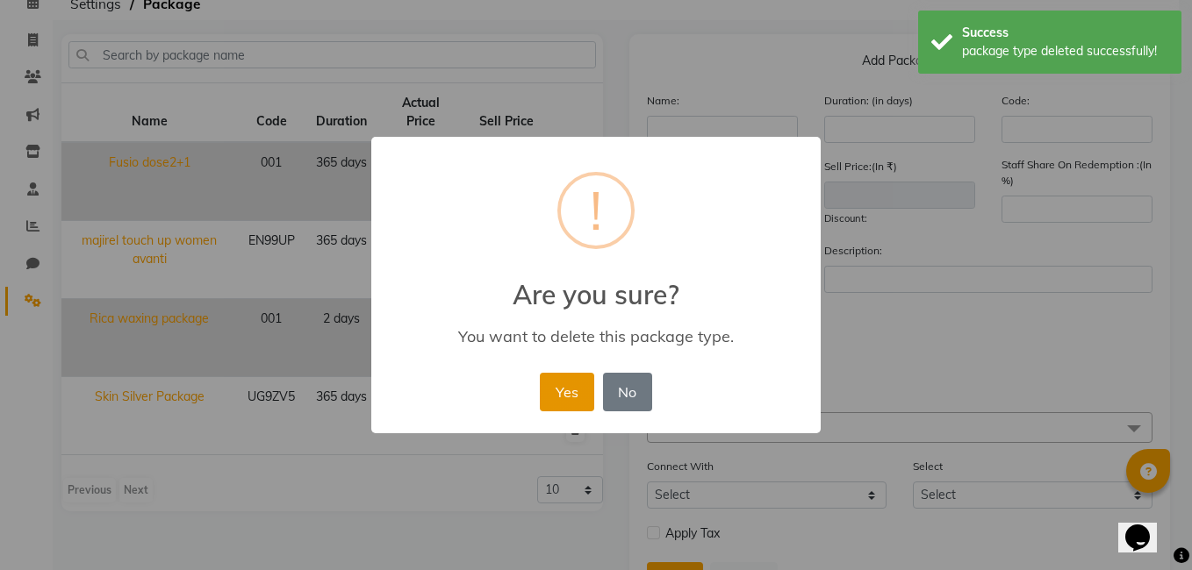
click at [567, 396] on button "Yes" at bounding box center [567, 392] width 54 height 39
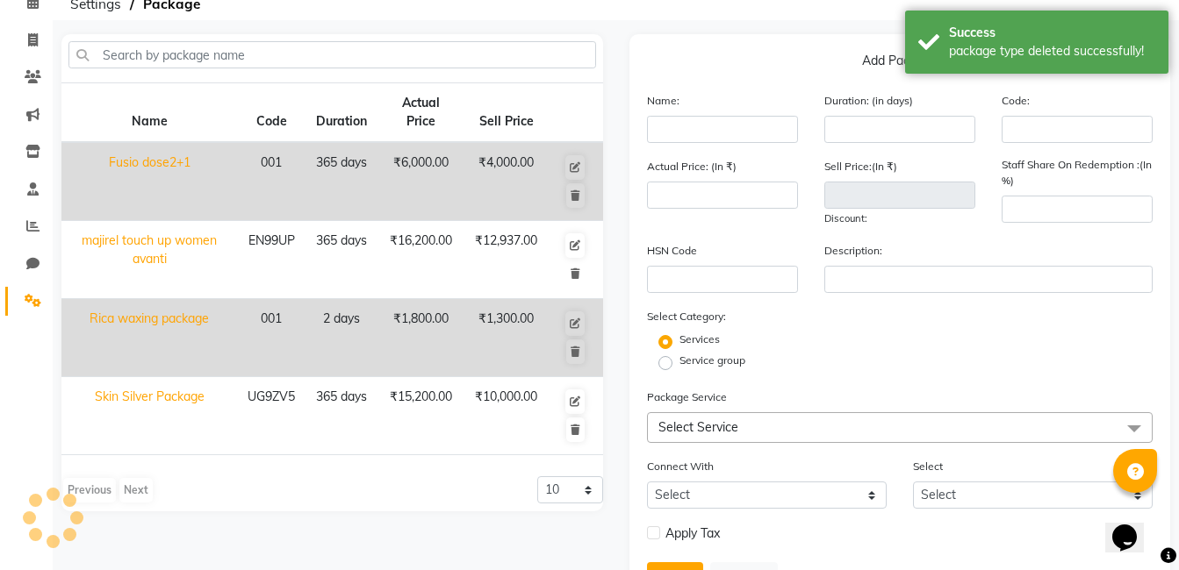
select select
checkbox input "false"
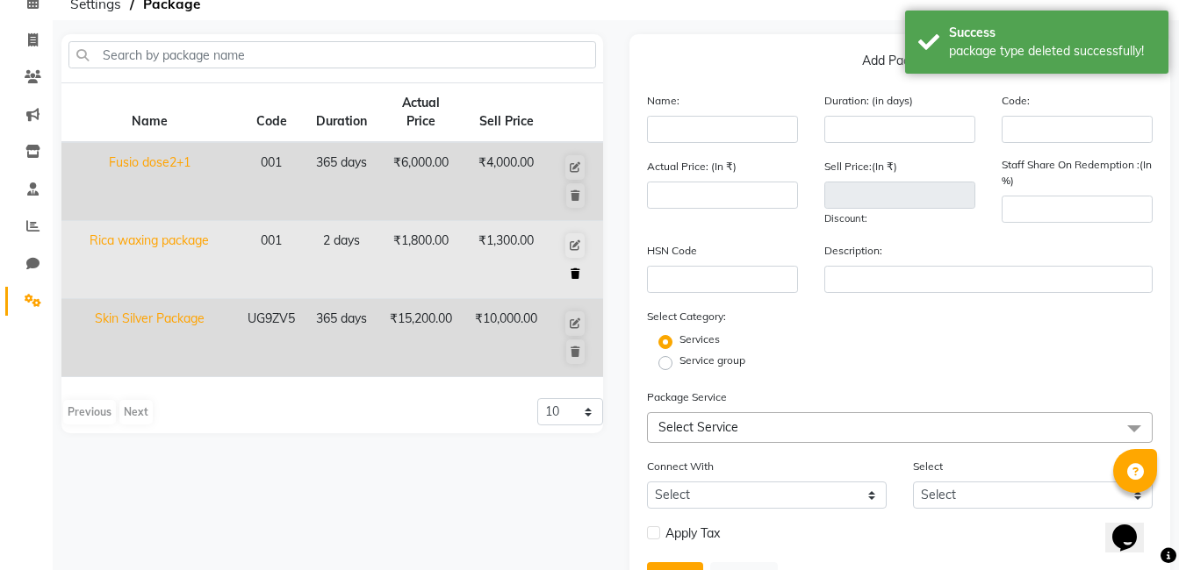
click at [576, 276] on icon at bounding box center [575, 274] width 10 height 11
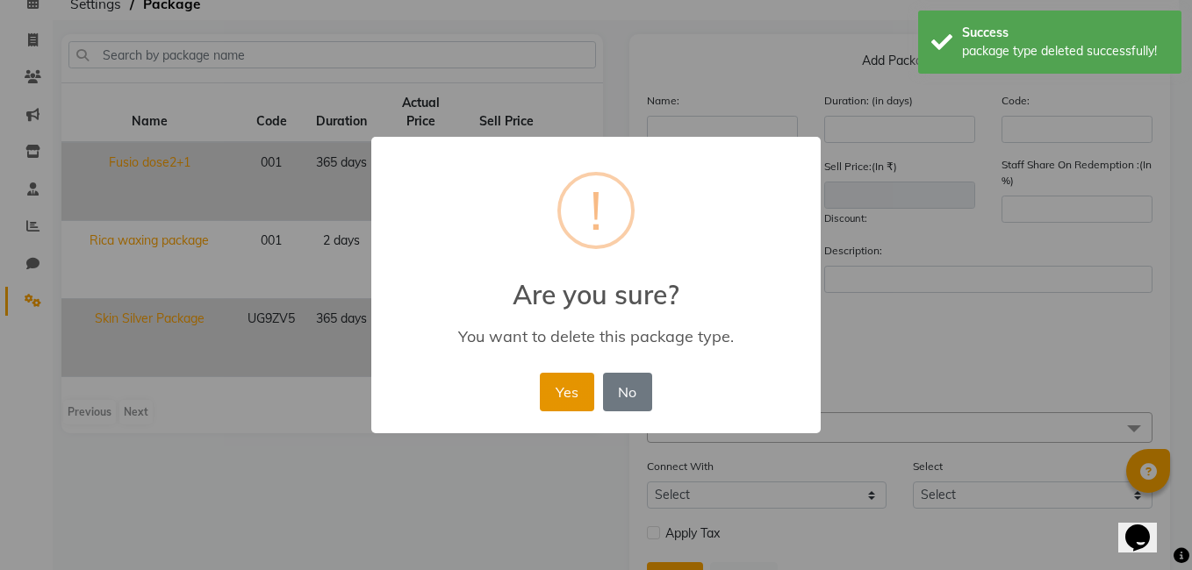
click at [577, 388] on button "Yes" at bounding box center [567, 392] width 54 height 39
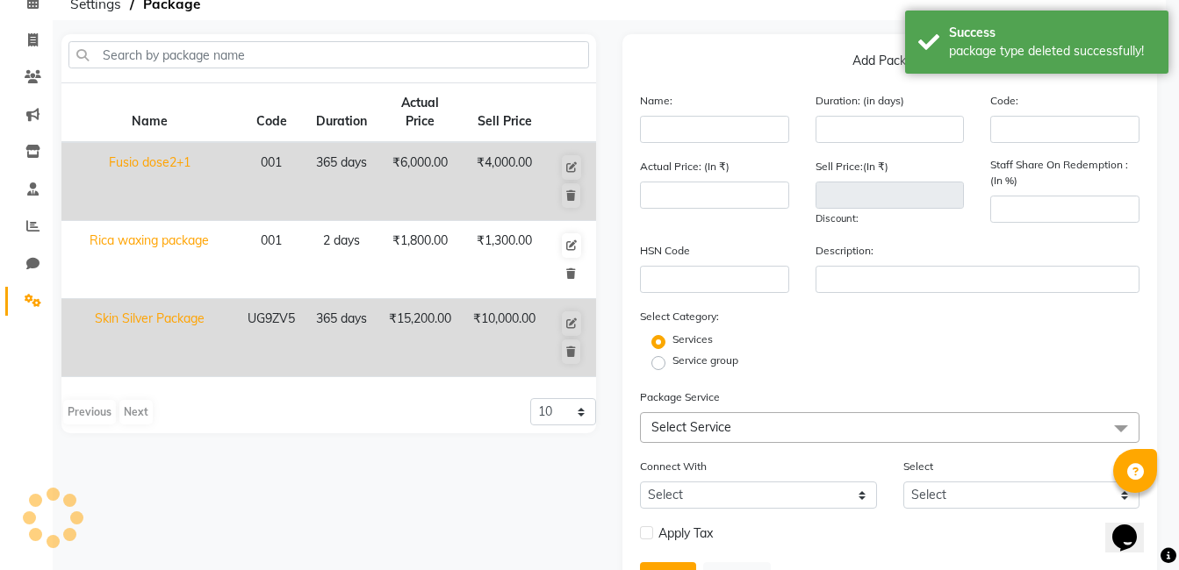
select select
checkbox input "false"
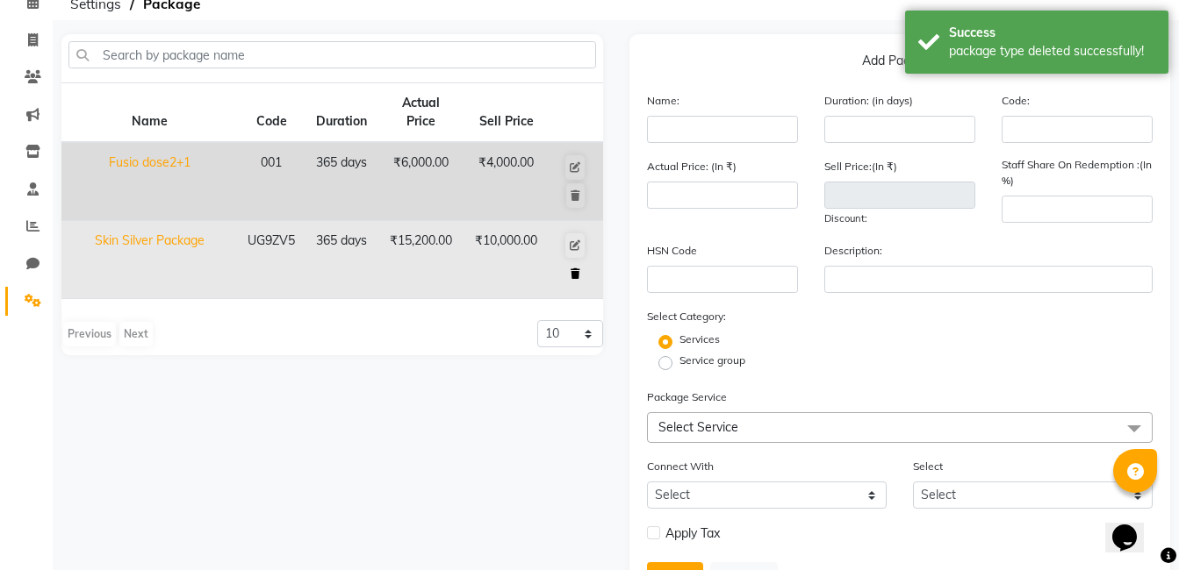
click at [576, 273] on icon at bounding box center [575, 274] width 10 height 11
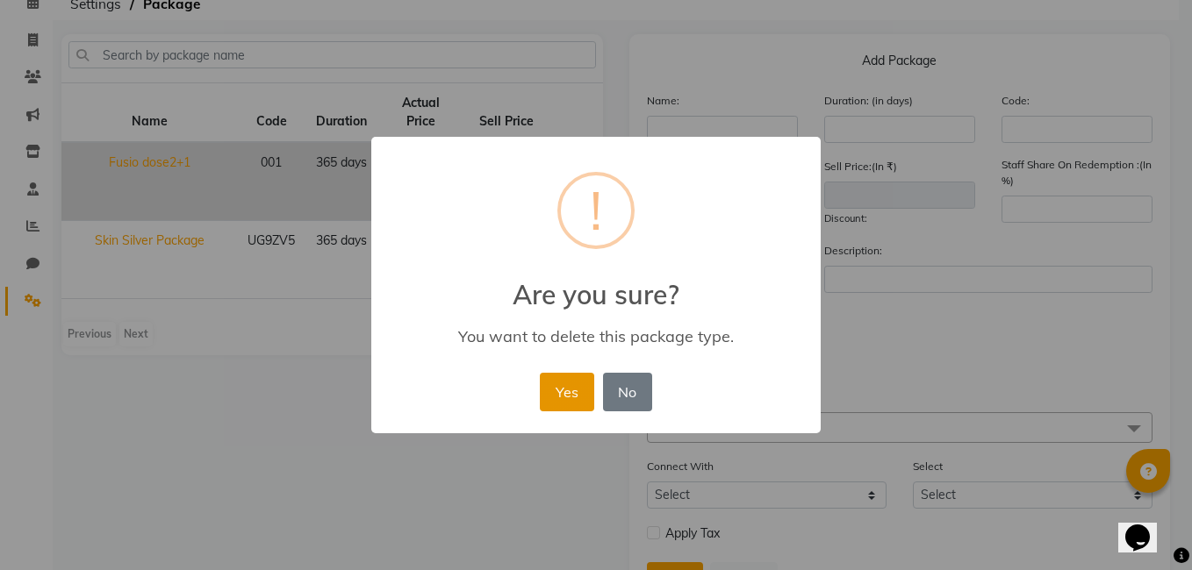
click at [563, 384] on button "Yes" at bounding box center [567, 392] width 54 height 39
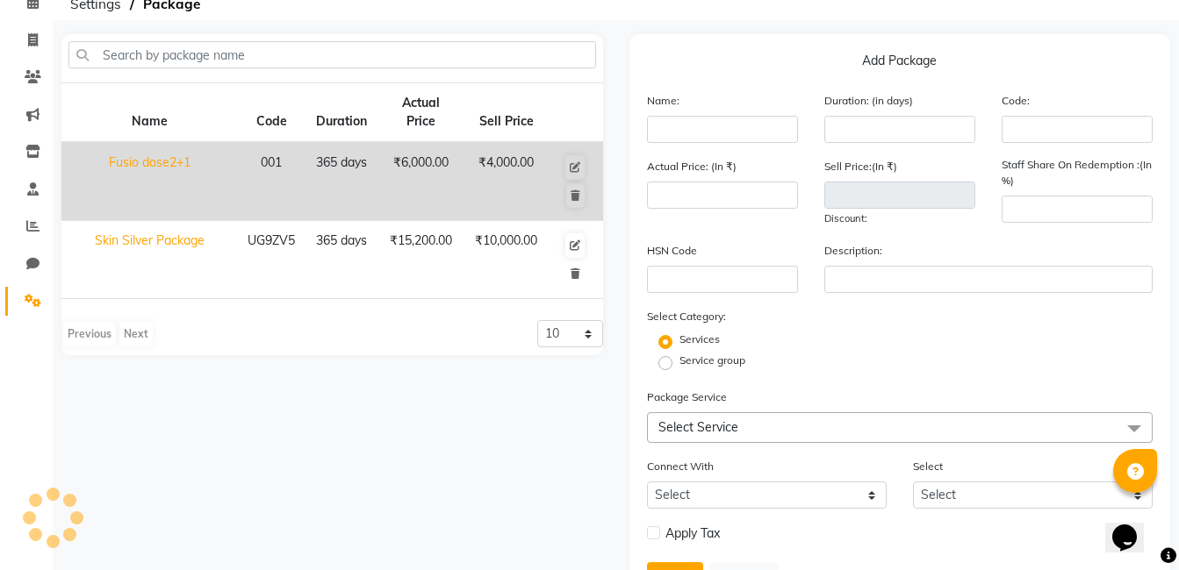
select select
checkbox input "false"
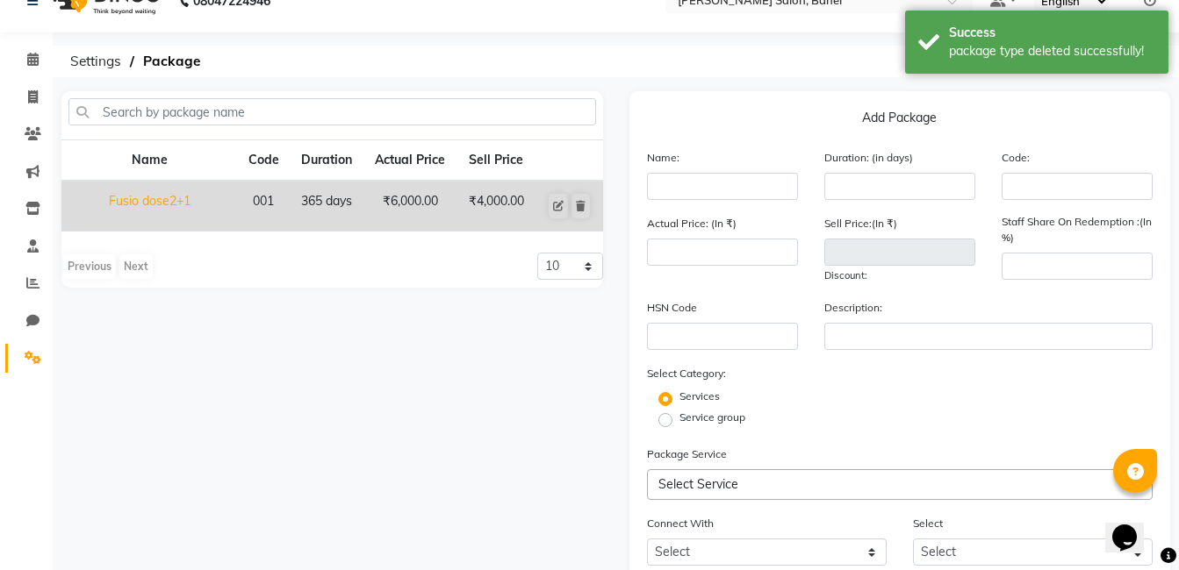
scroll to position [0, 0]
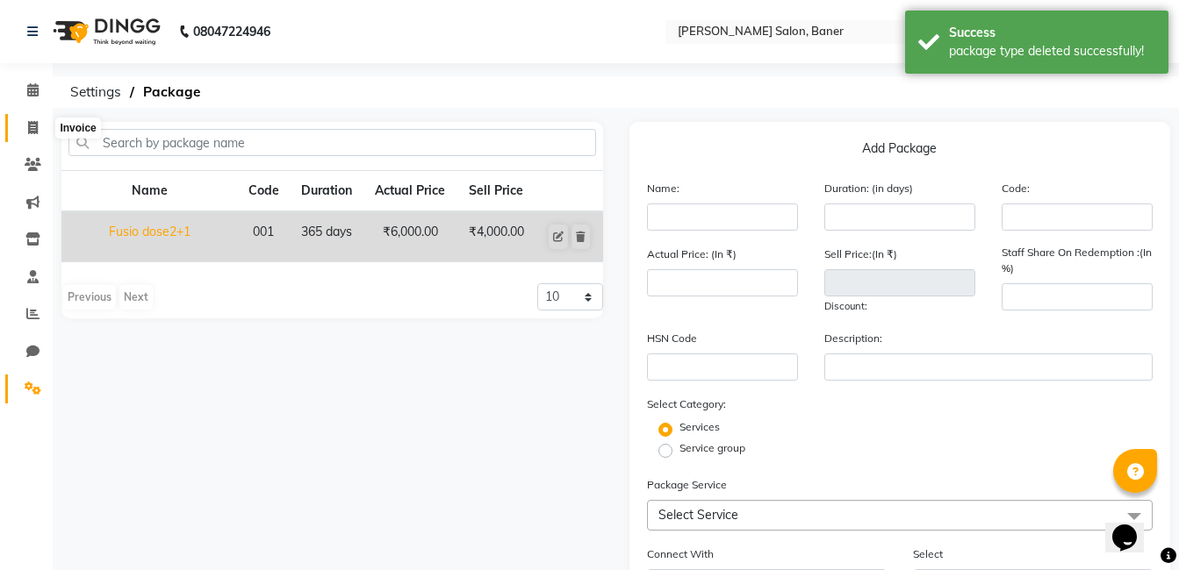
click at [32, 118] on span at bounding box center [33, 128] width 31 height 20
select select "service"
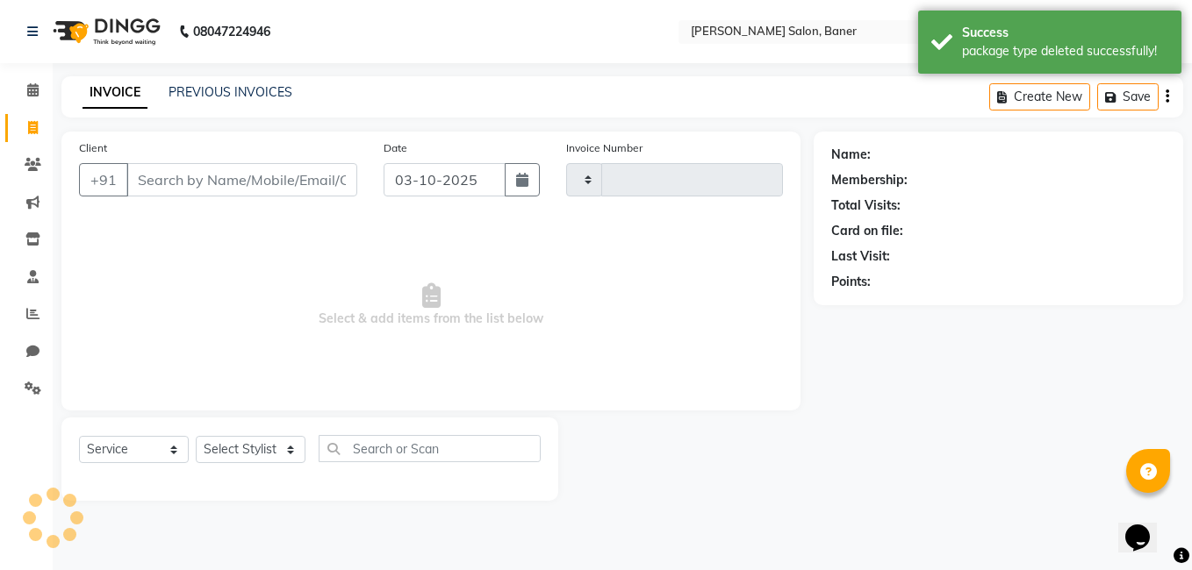
type input "3970"
select select "7115"
click at [31, 388] on icon at bounding box center [33, 388] width 17 height 13
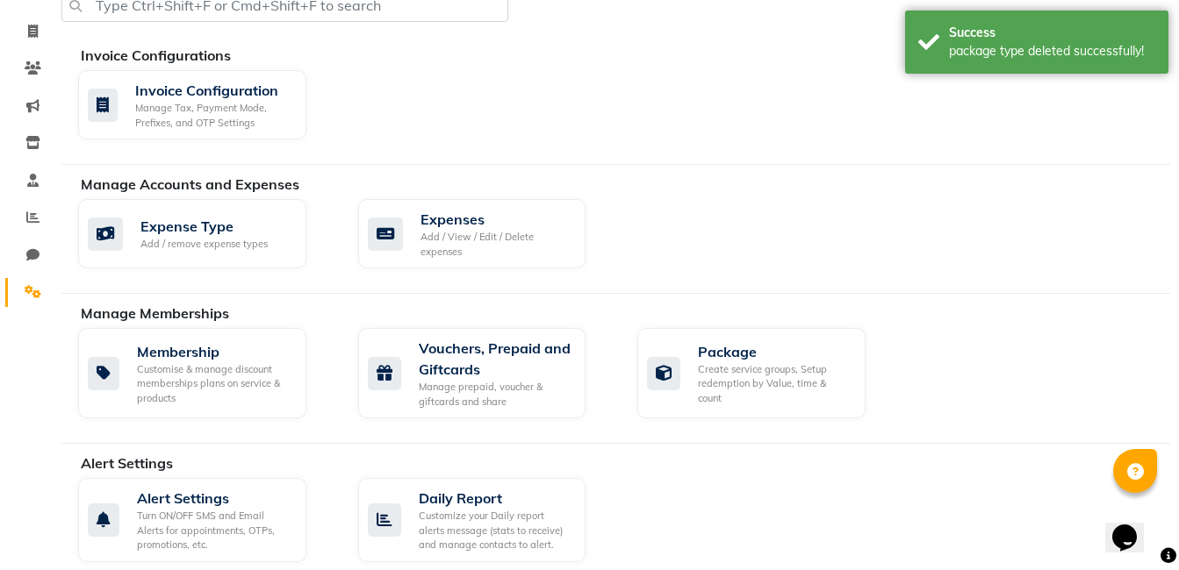
scroll to position [263, 0]
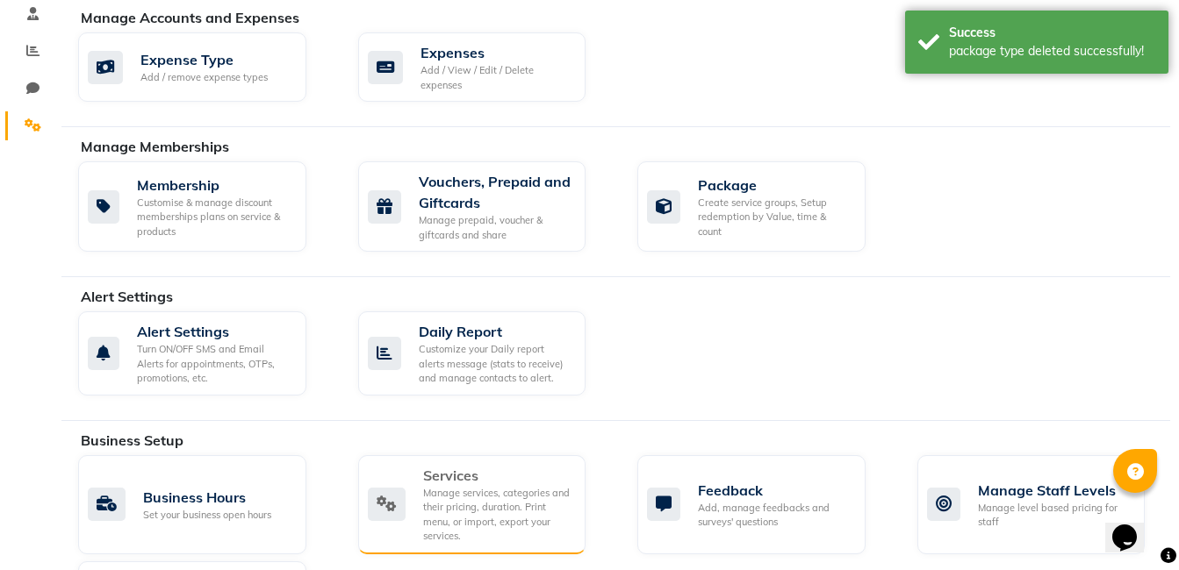
click at [473, 512] on div "Manage services, categories and their pricing, duration. Print menu, or import,…" at bounding box center [497, 515] width 149 height 58
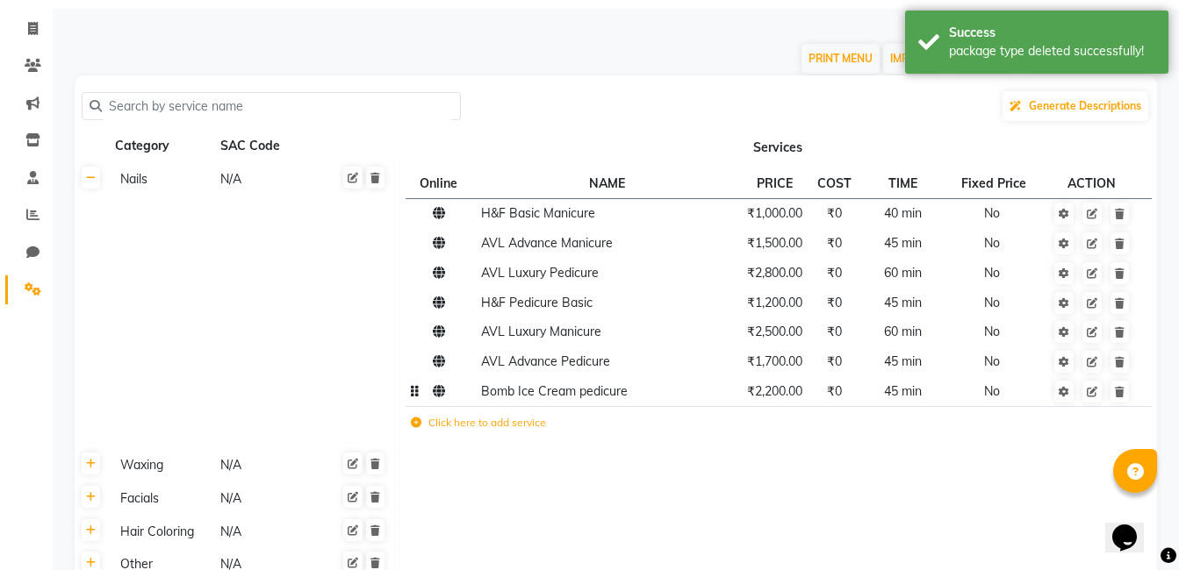
scroll to position [351, 0]
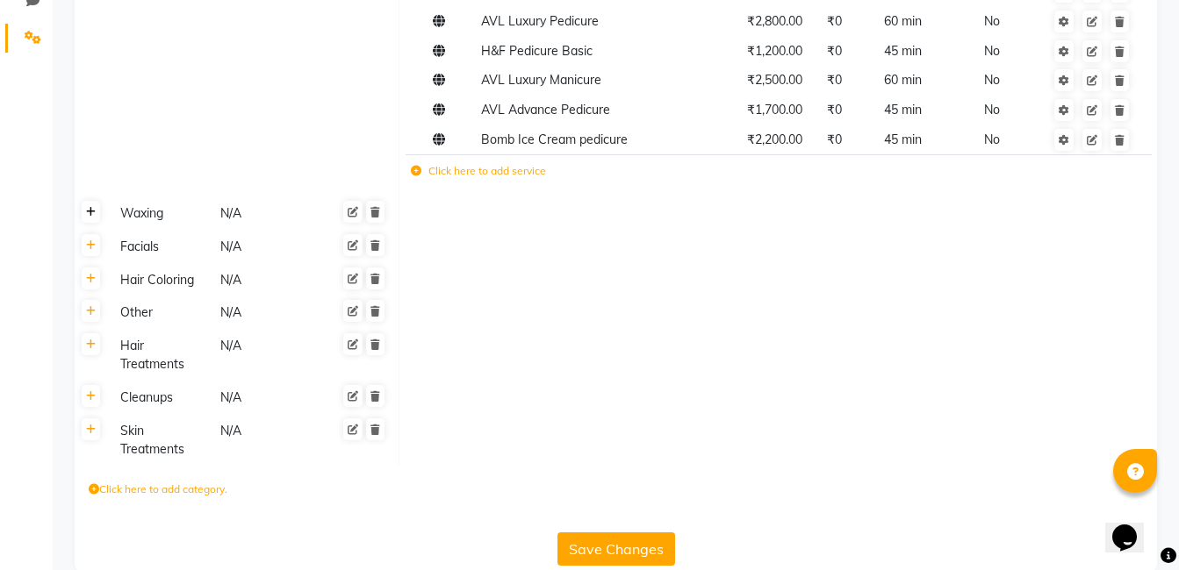
click at [89, 214] on icon at bounding box center [91, 212] width 10 height 11
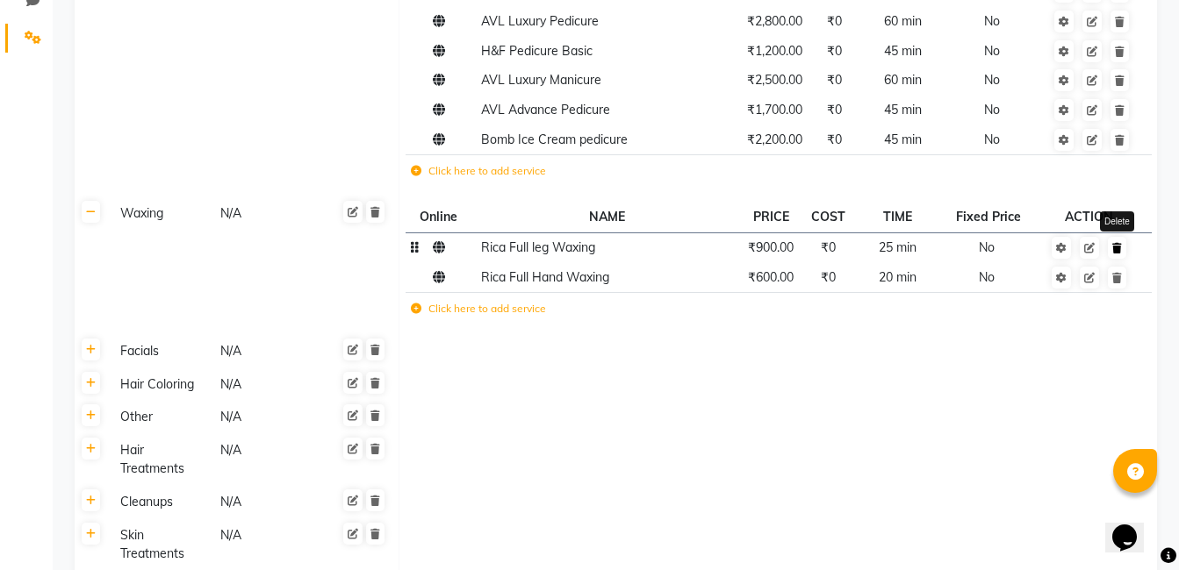
click at [1118, 253] on icon at bounding box center [1117, 248] width 10 height 11
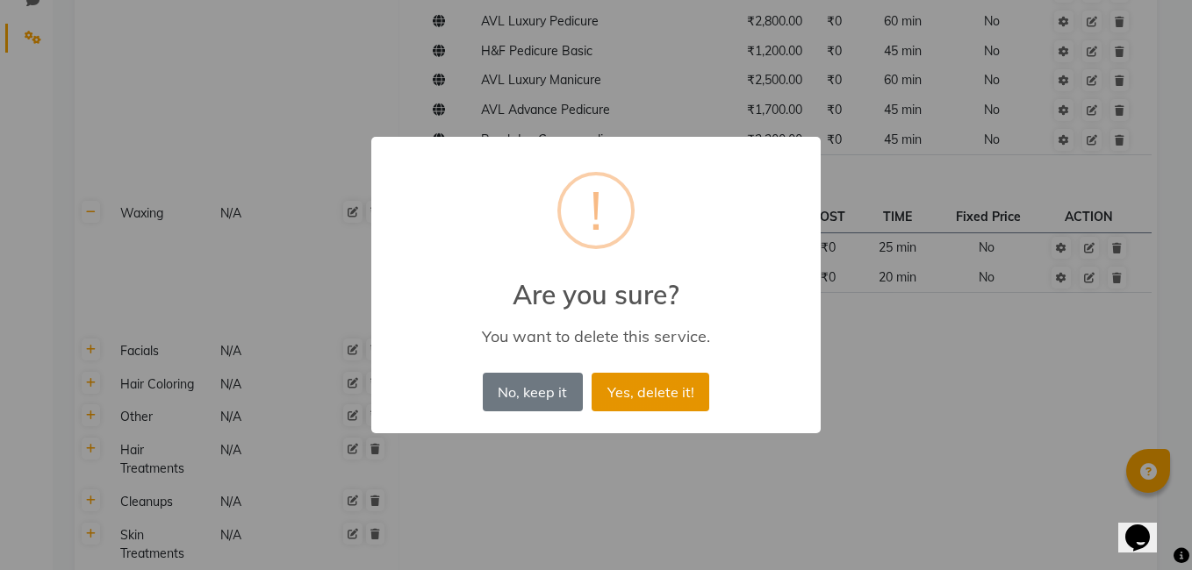
click at [627, 398] on button "Yes, delete it!" at bounding box center [651, 392] width 118 height 39
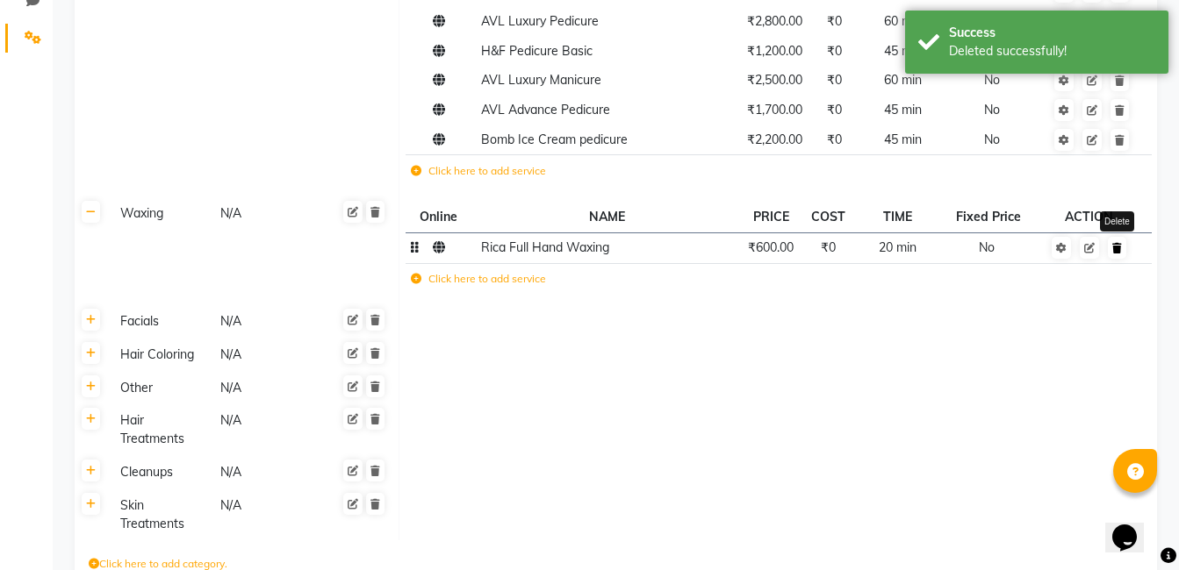
click at [1120, 247] on icon at bounding box center [1117, 248] width 10 height 11
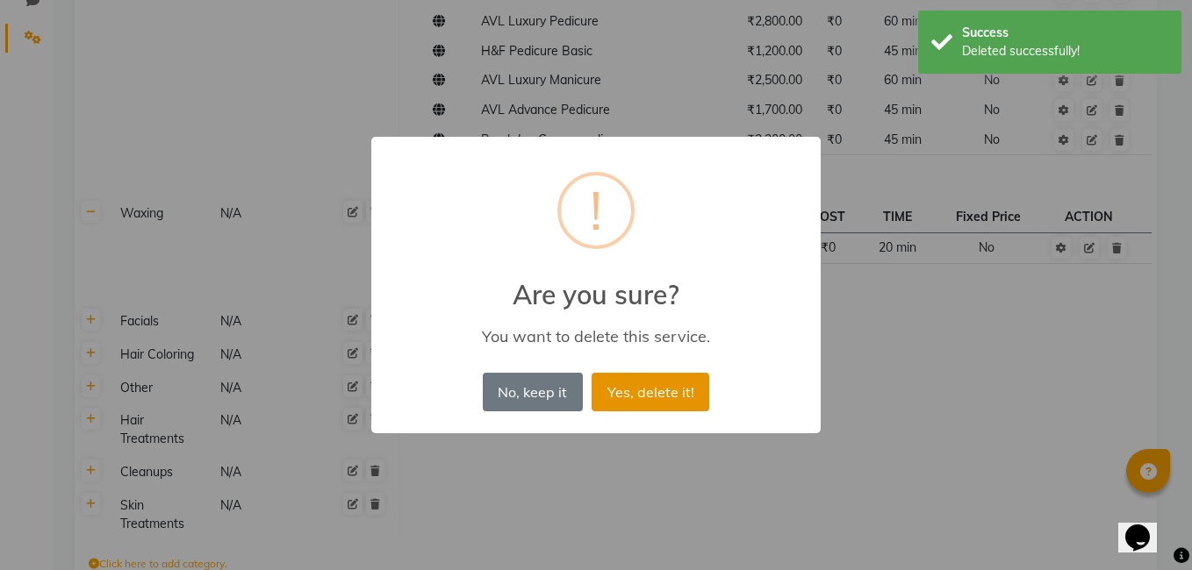
click at [621, 391] on button "Yes, delete it!" at bounding box center [651, 392] width 118 height 39
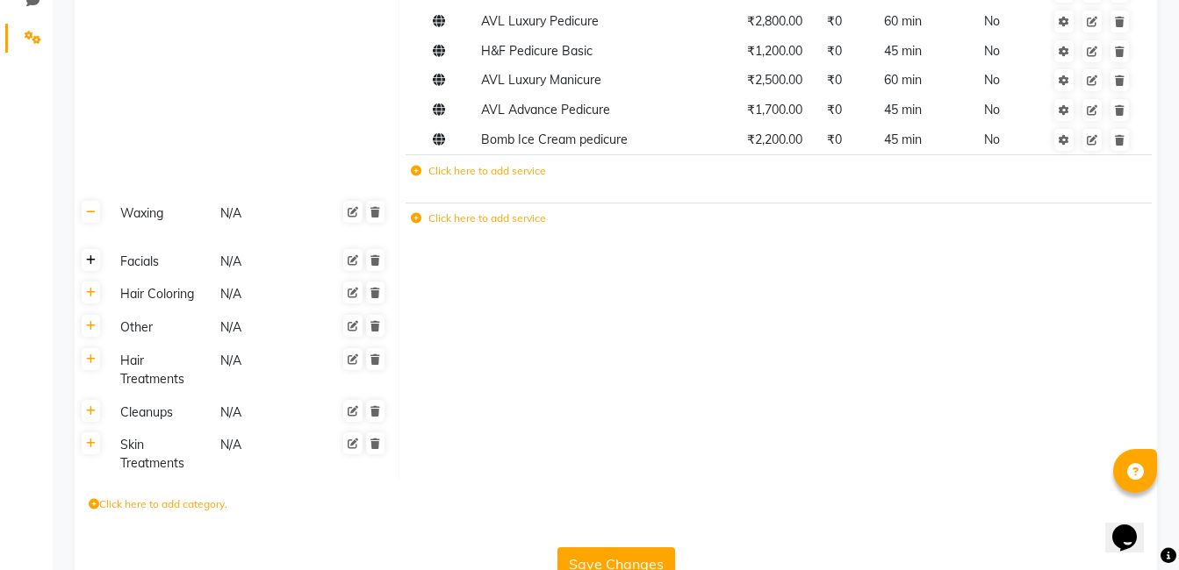
click at [93, 260] on icon at bounding box center [91, 260] width 10 height 11
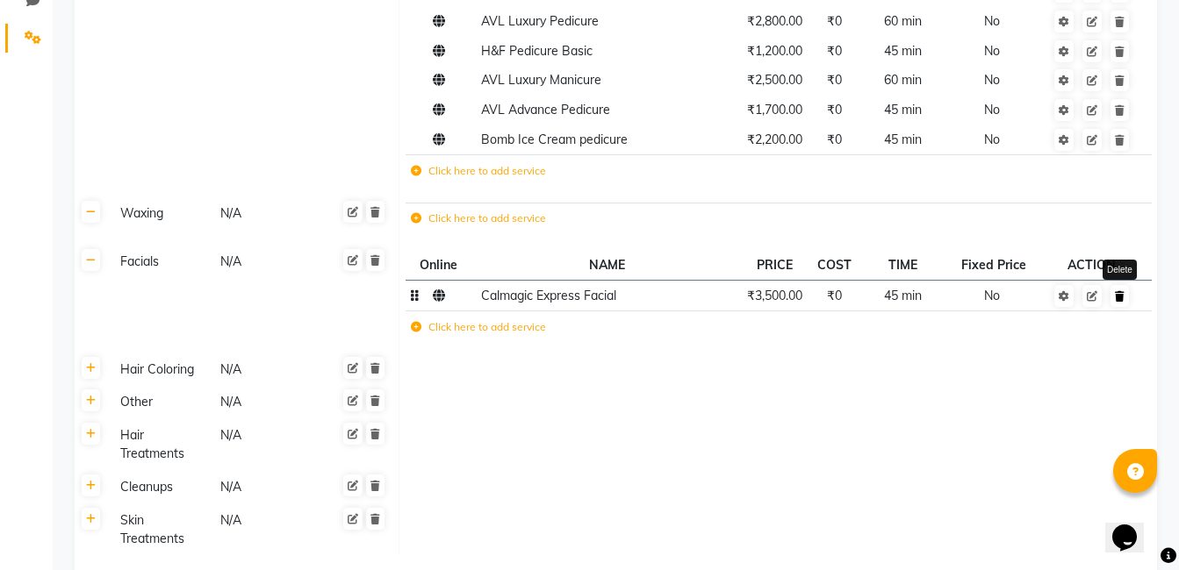
click at [1116, 287] on link at bounding box center [1119, 296] width 18 height 22
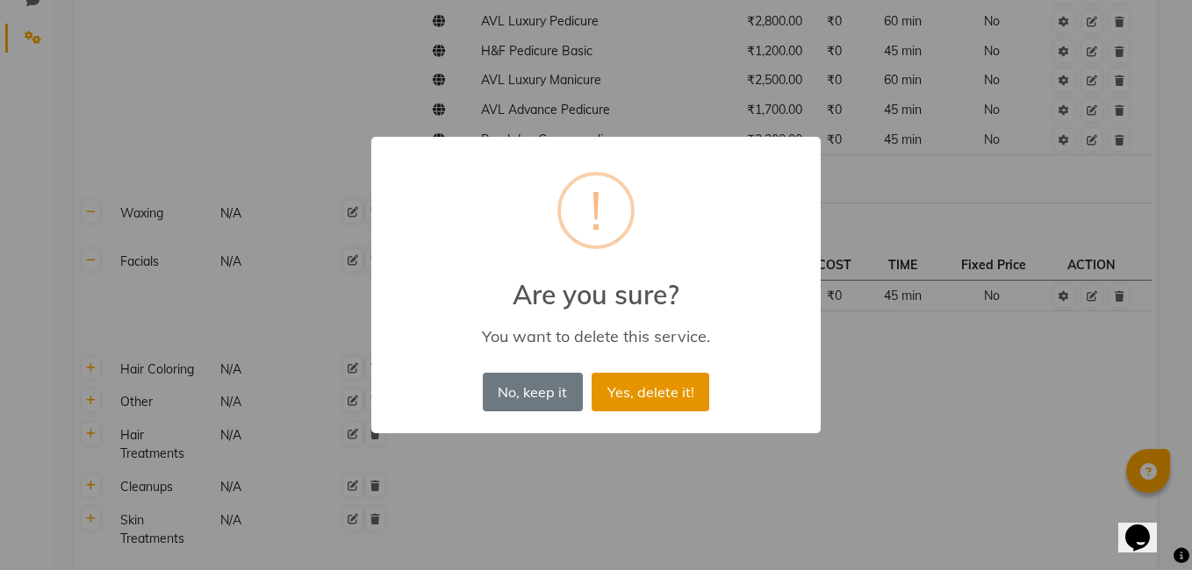
click at [668, 395] on button "Yes, delete it!" at bounding box center [651, 392] width 118 height 39
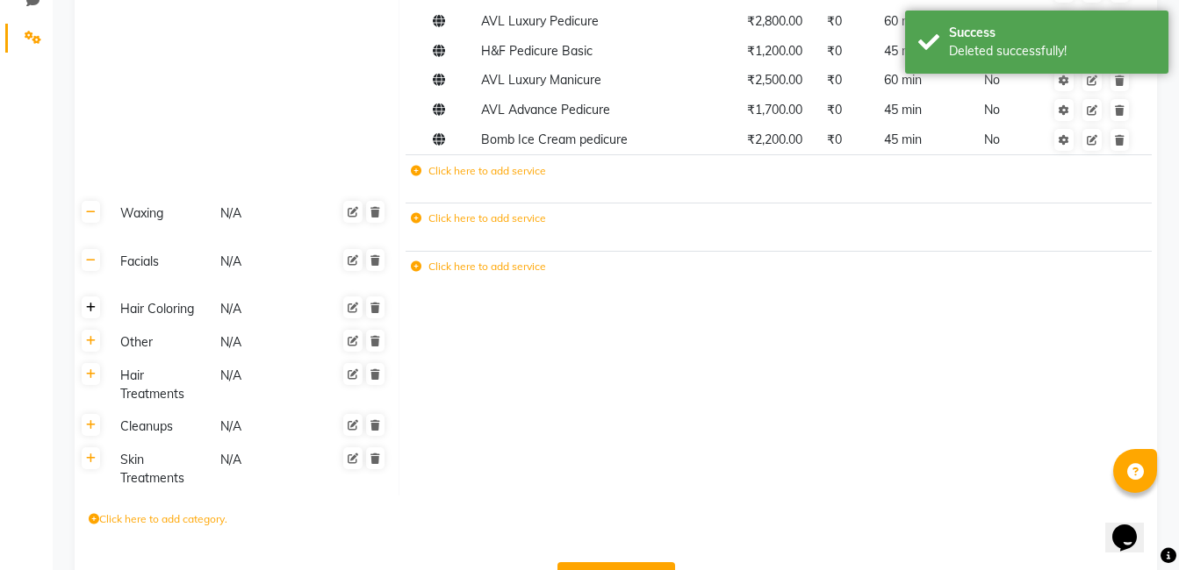
click at [95, 308] on icon at bounding box center [91, 308] width 10 height 11
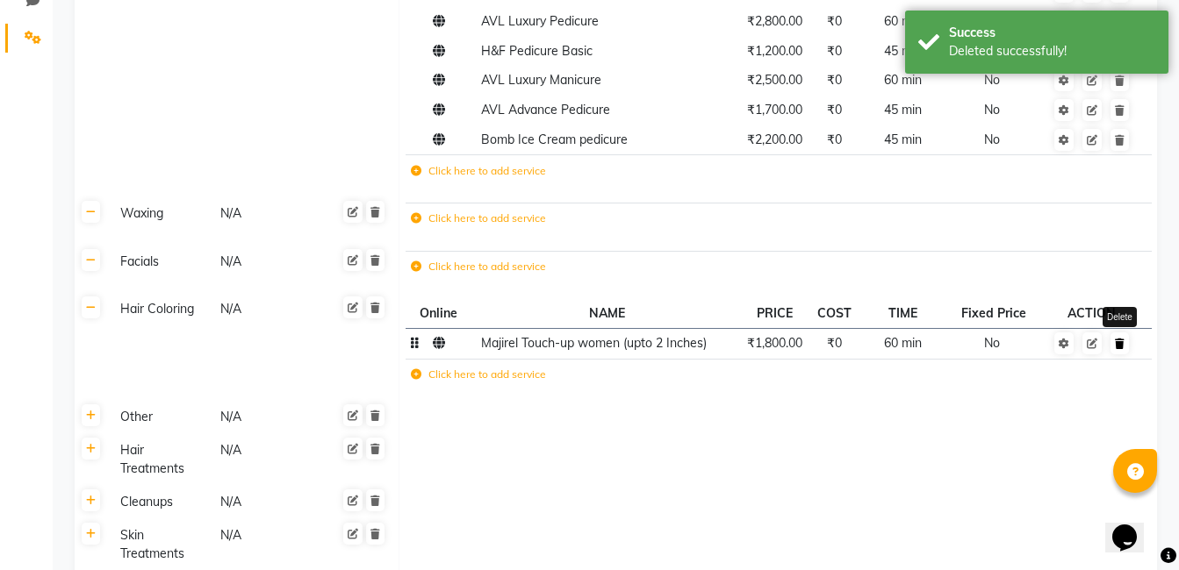
click at [1121, 347] on icon at bounding box center [1120, 344] width 10 height 11
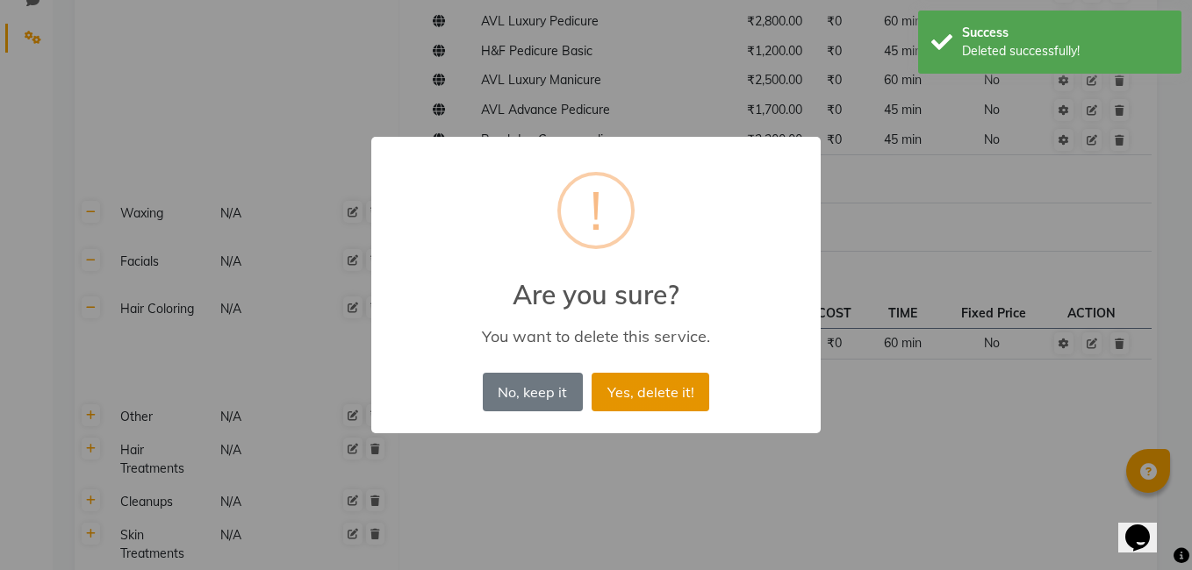
click at [619, 393] on button "Yes, delete it!" at bounding box center [651, 392] width 118 height 39
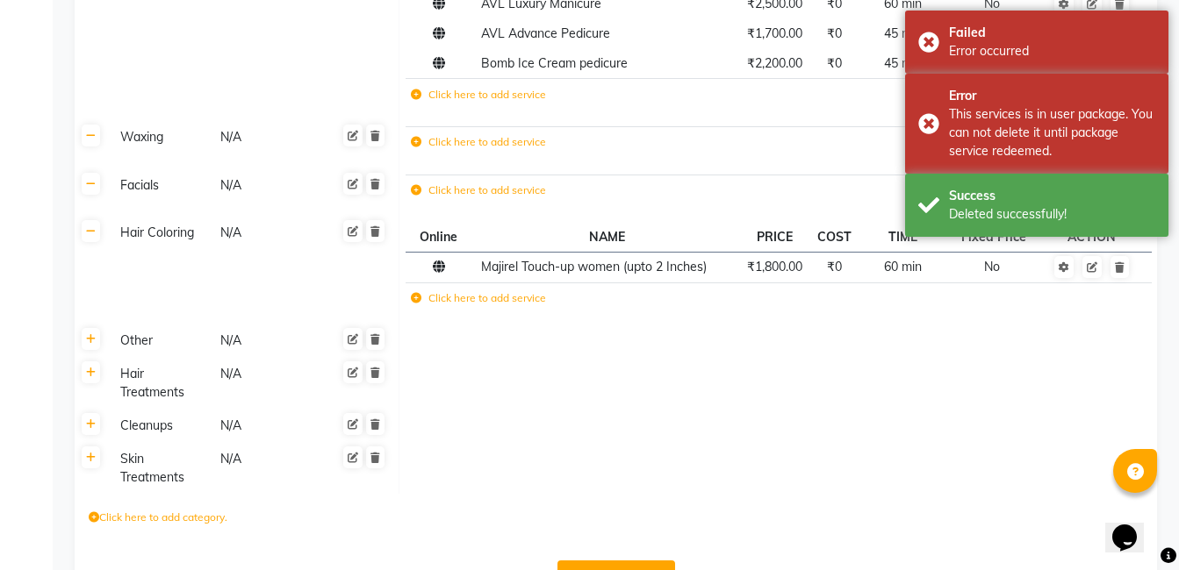
scroll to position [397, 0]
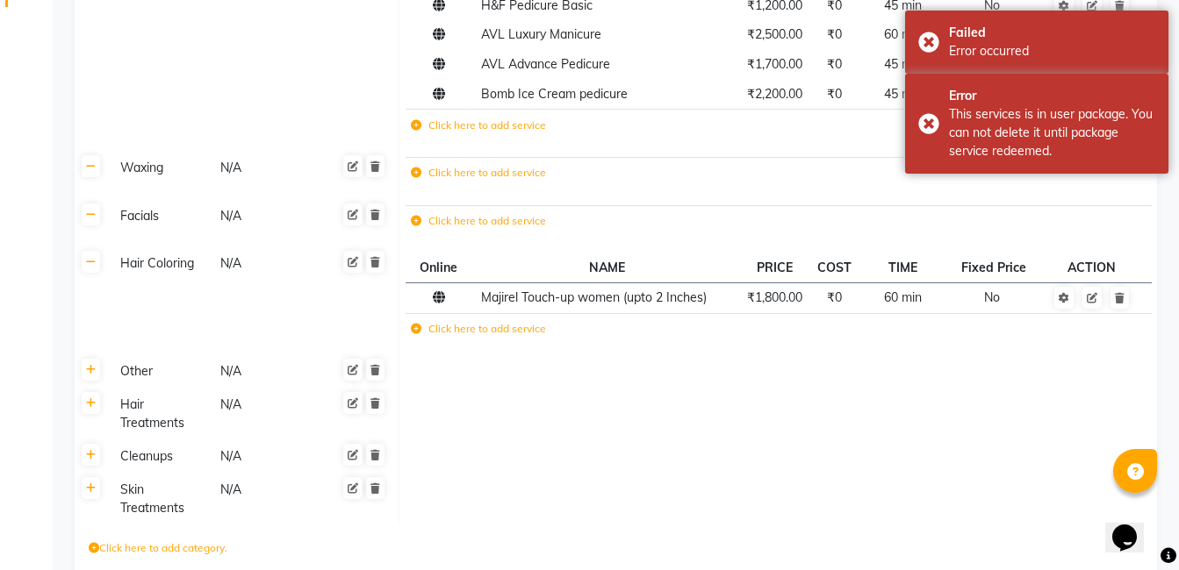
click at [79, 383] on th at bounding box center [91, 371] width 33 height 33
click at [95, 372] on icon at bounding box center [91, 370] width 10 height 11
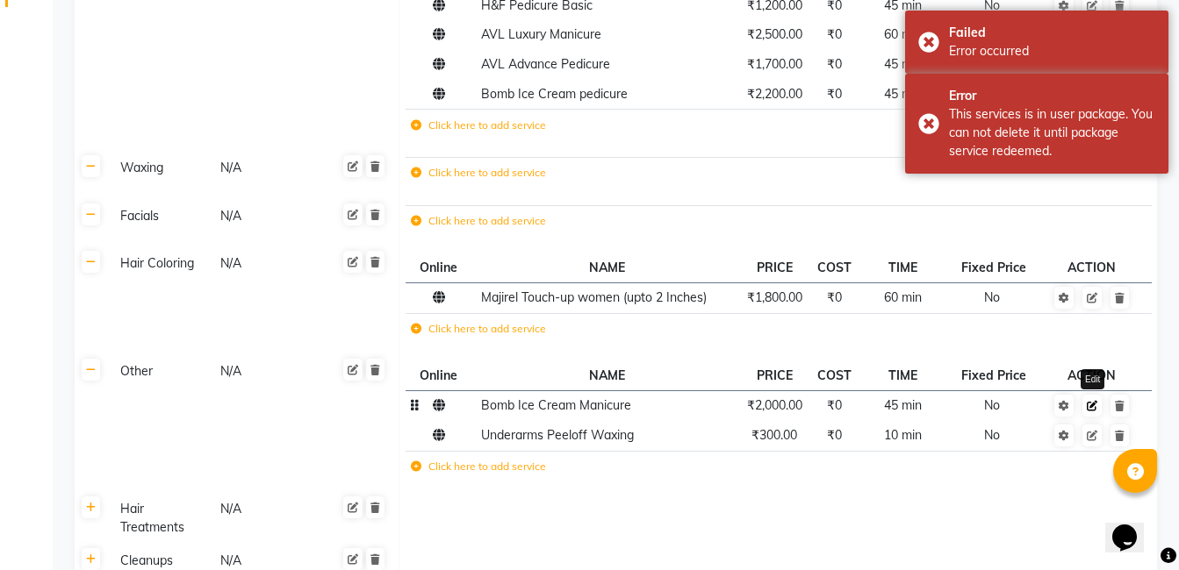
click at [1094, 408] on icon at bounding box center [1092, 406] width 11 height 11
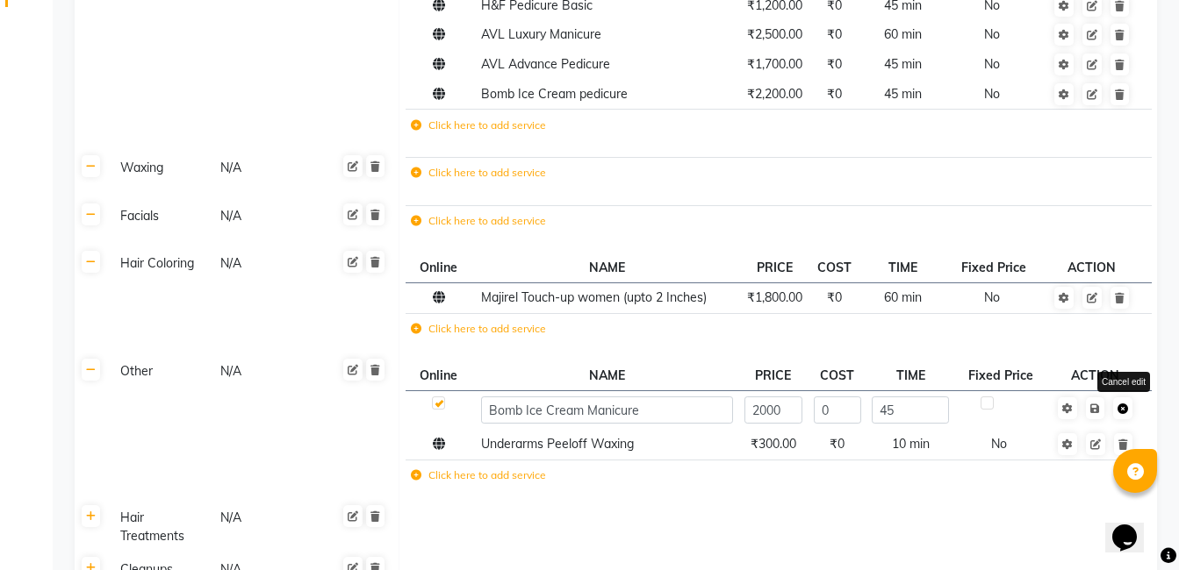
click at [1118, 413] on icon at bounding box center [1122, 409] width 11 height 11
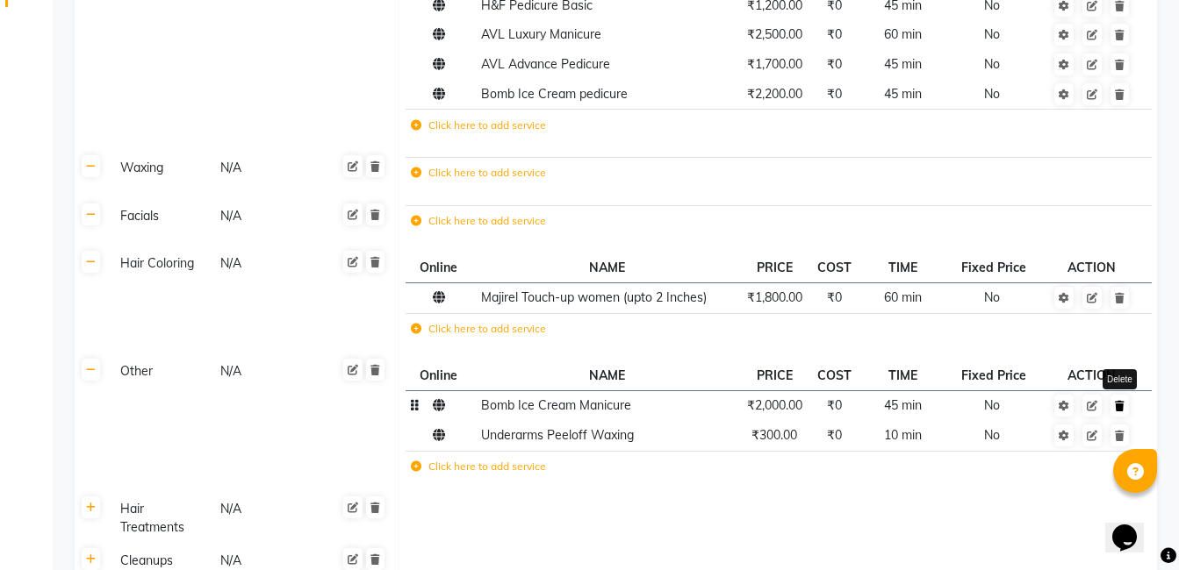
click at [1122, 403] on icon at bounding box center [1120, 406] width 10 height 11
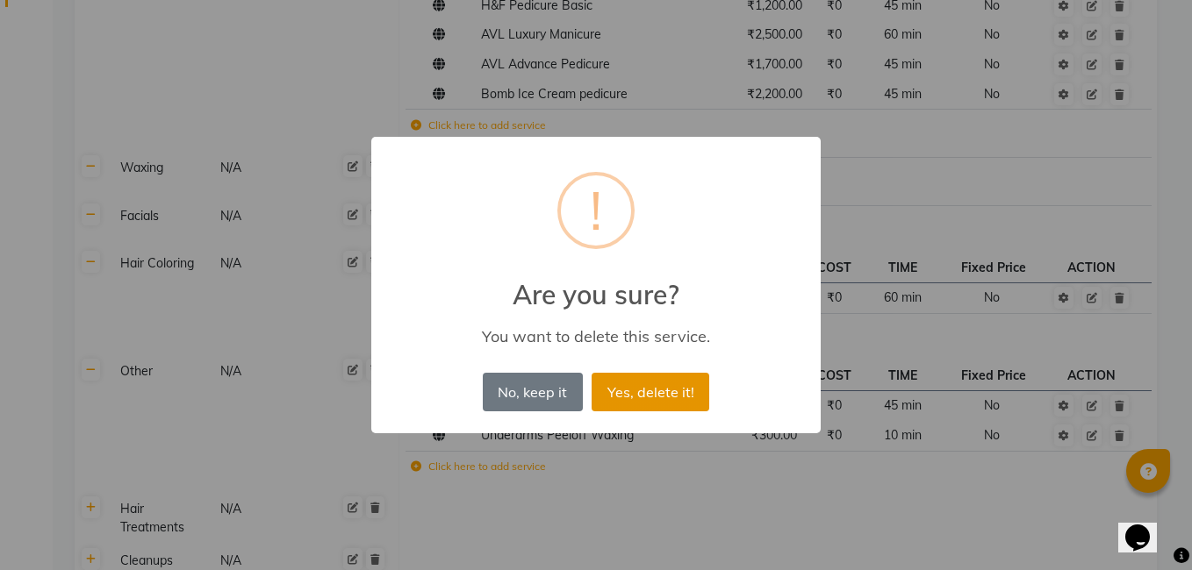
click at [632, 404] on button "Yes, delete it!" at bounding box center [651, 392] width 118 height 39
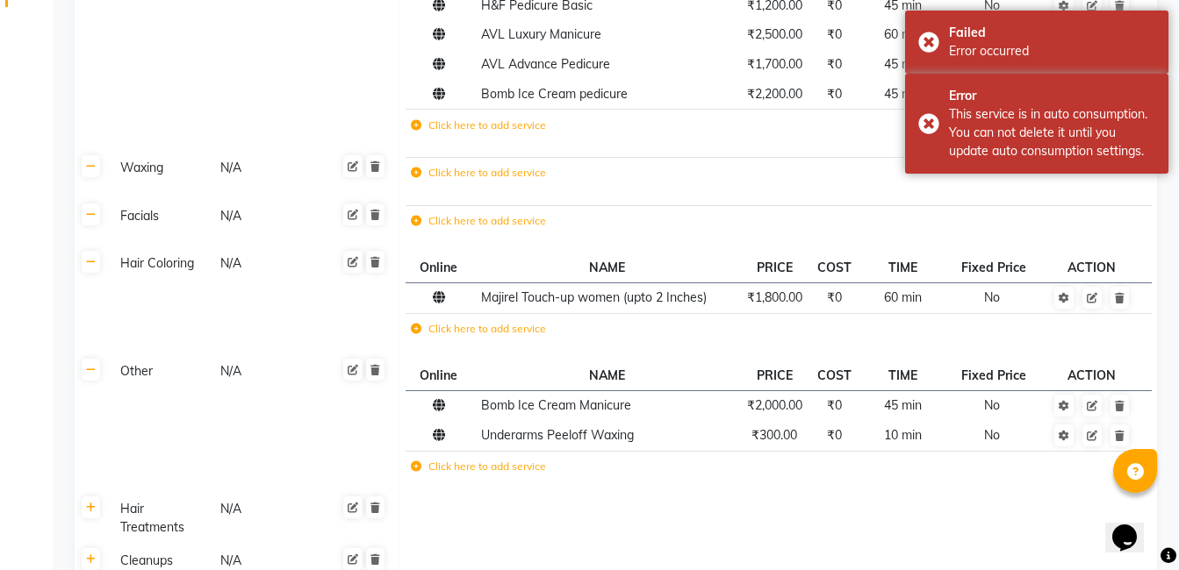
scroll to position [484, 0]
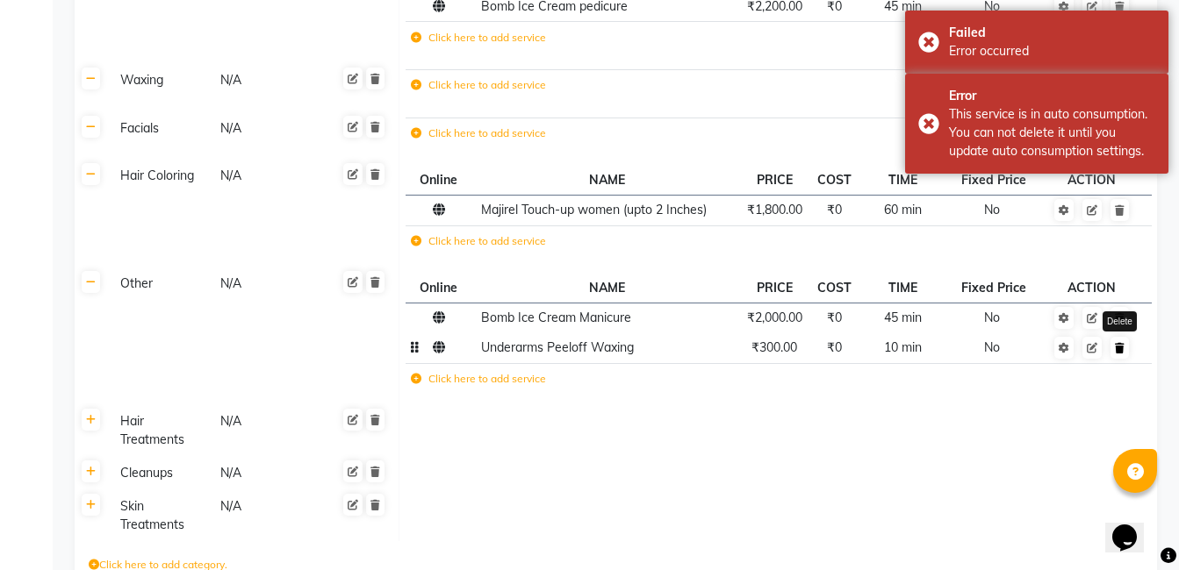
click at [1122, 351] on icon at bounding box center [1120, 348] width 10 height 11
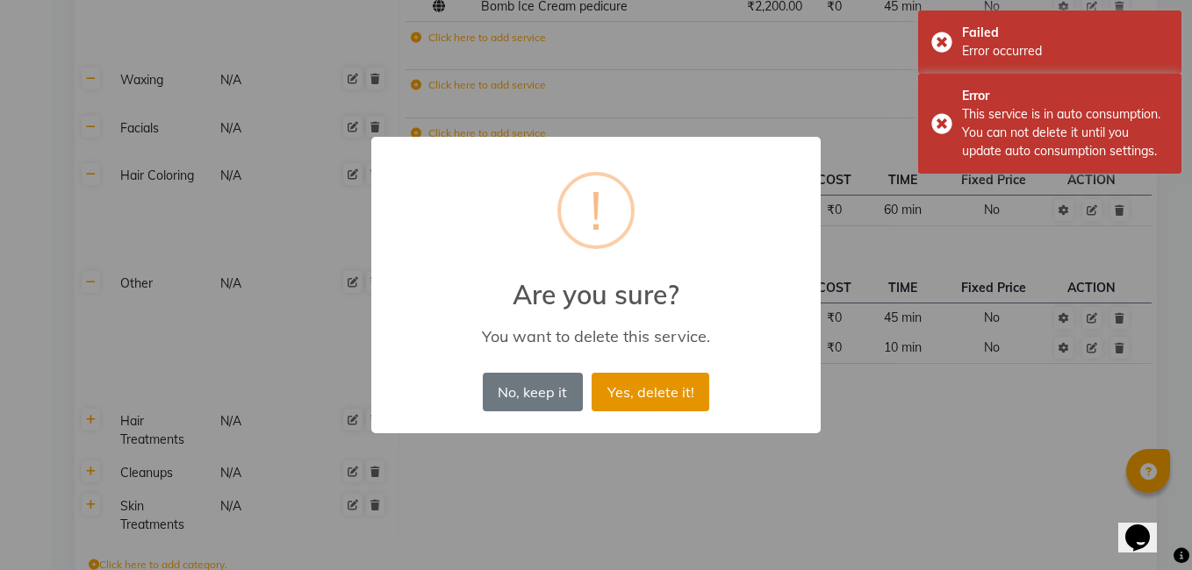
click at [692, 392] on button "Yes, delete it!" at bounding box center [651, 392] width 118 height 39
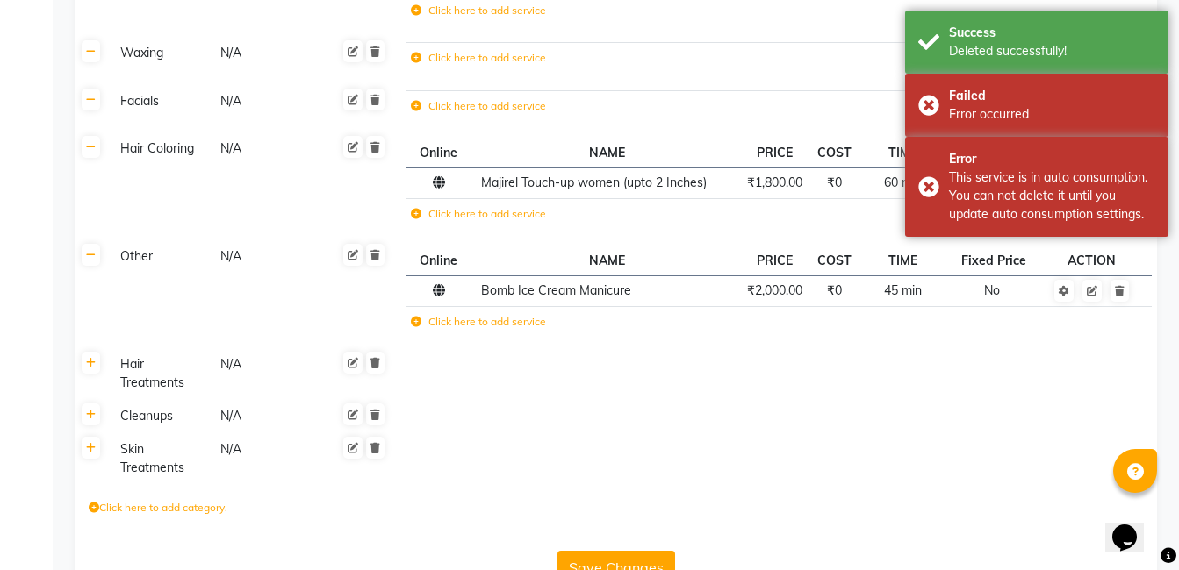
scroll to position [559, 0]
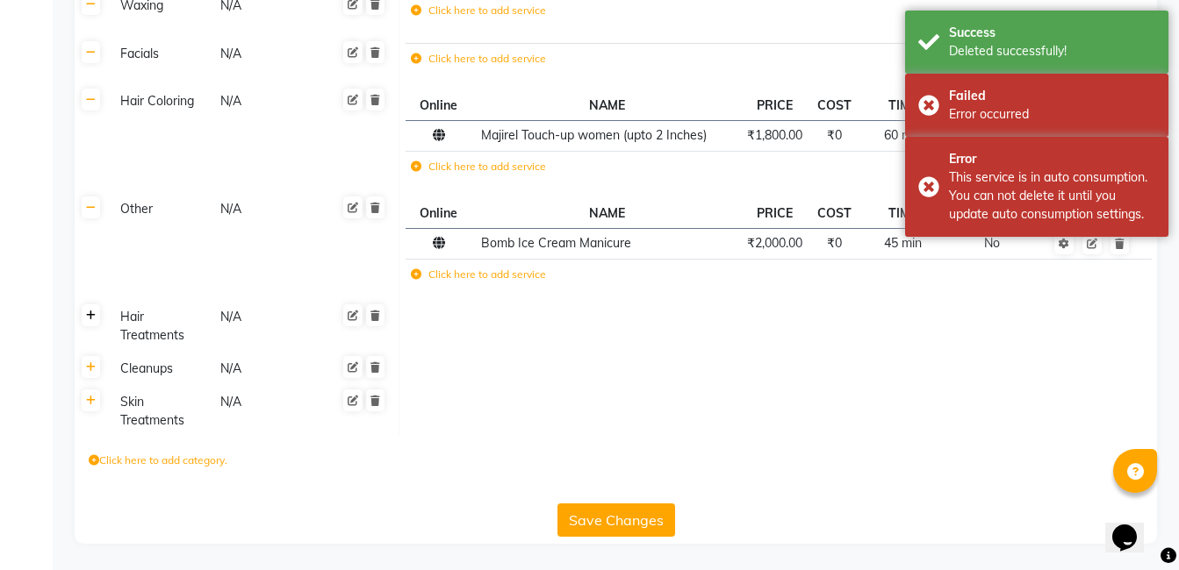
click at [90, 319] on icon at bounding box center [91, 316] width 10 height 11
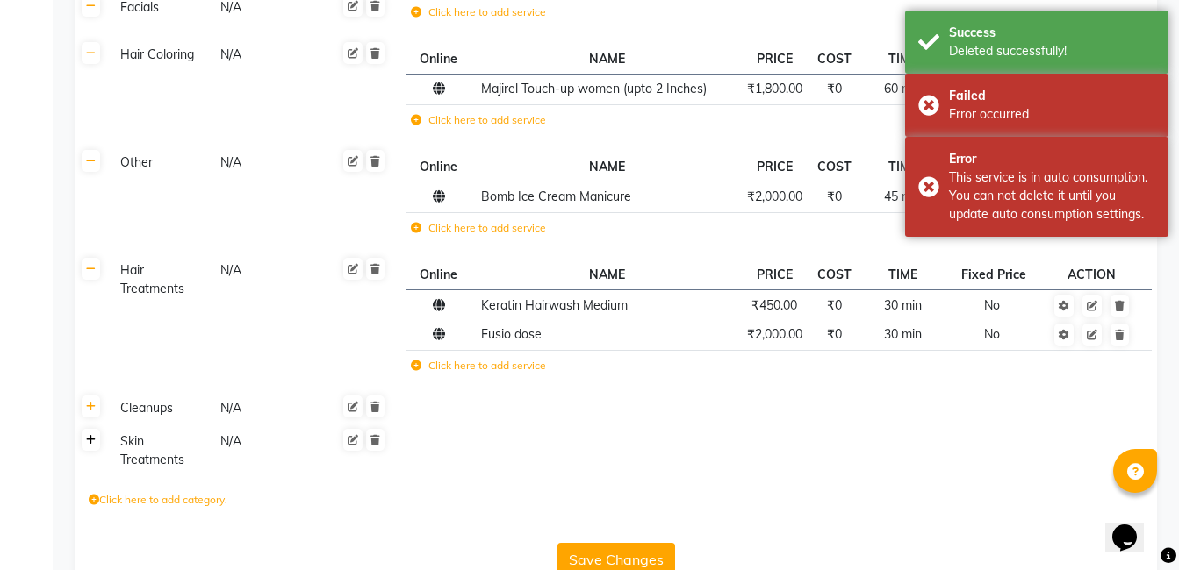
scroll to position [645, 0]
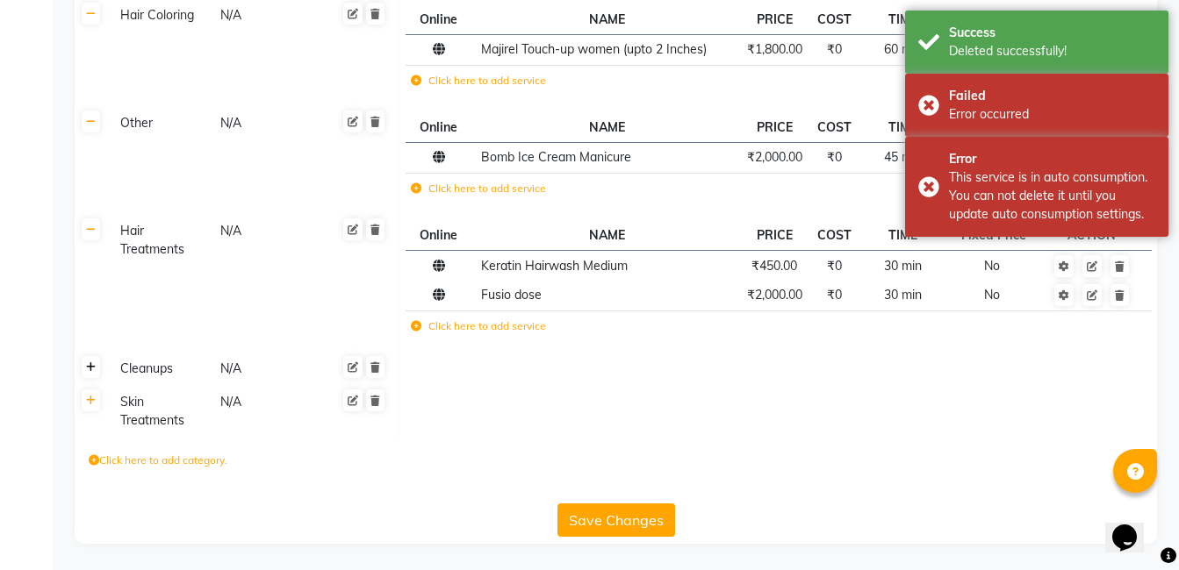
click at [95, 365] on icon at bounding box center [91, 367] width 10 height 11
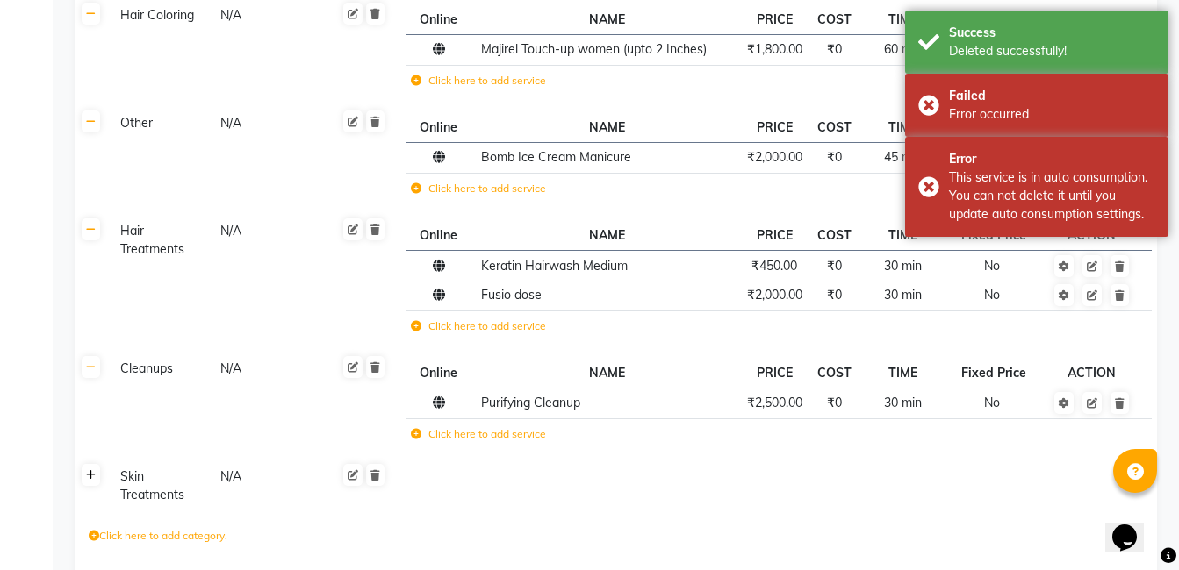
click at [96, 477] on link at bounding box center [91, 475] width 18 height 22
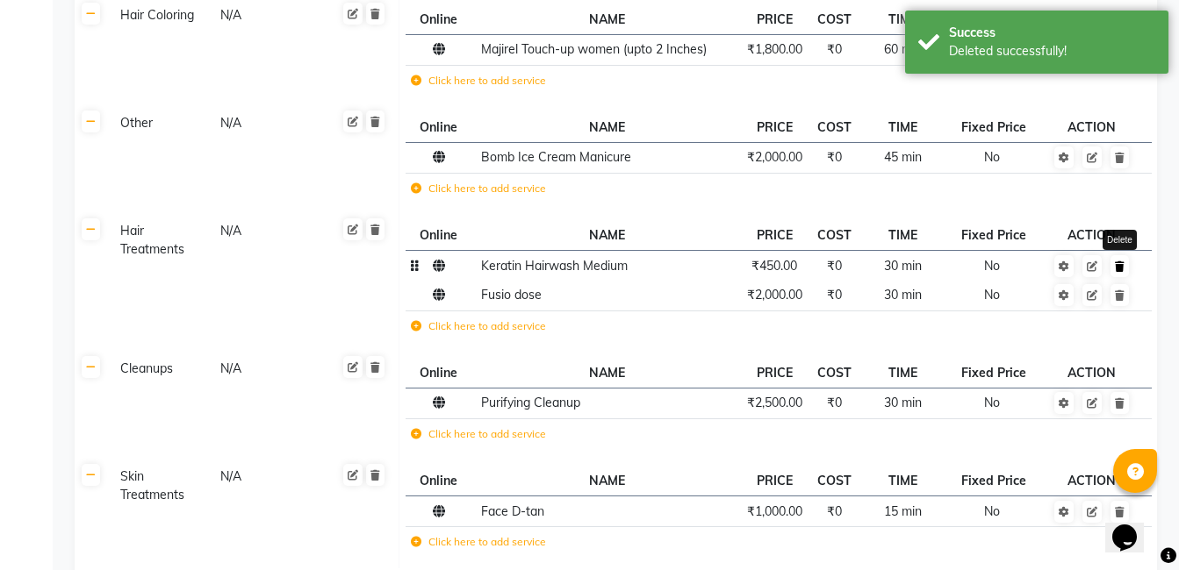
click at [1123, 269] on icon at bounding box center [1120, 267] width 10 height 11
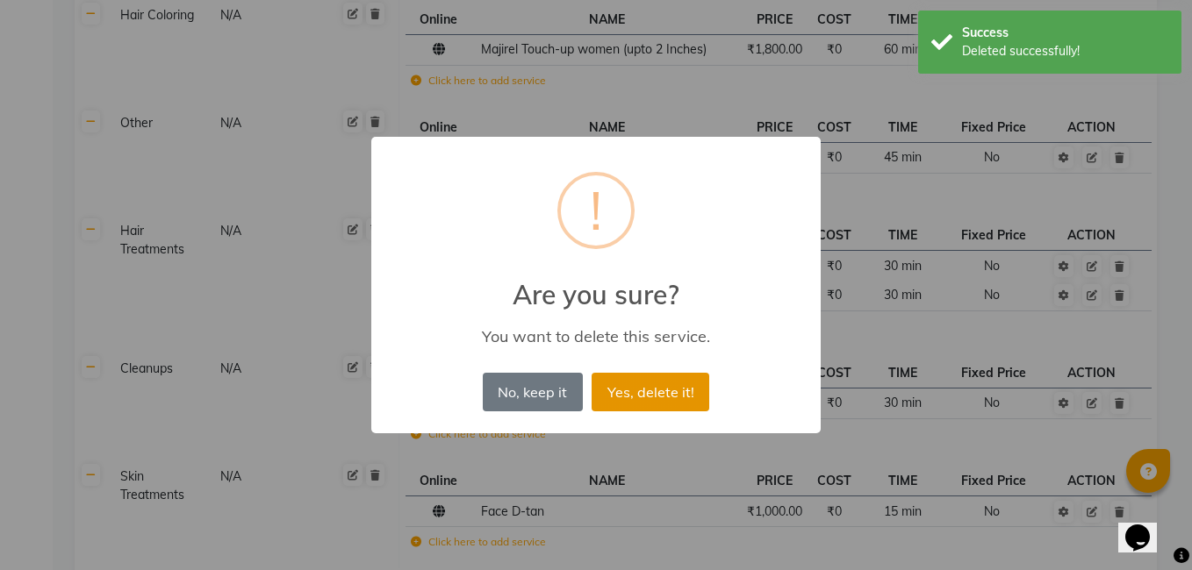
click at [664, 398] on button "Yes, delete it!" at bounding box center [651, 392] width 118 height 39
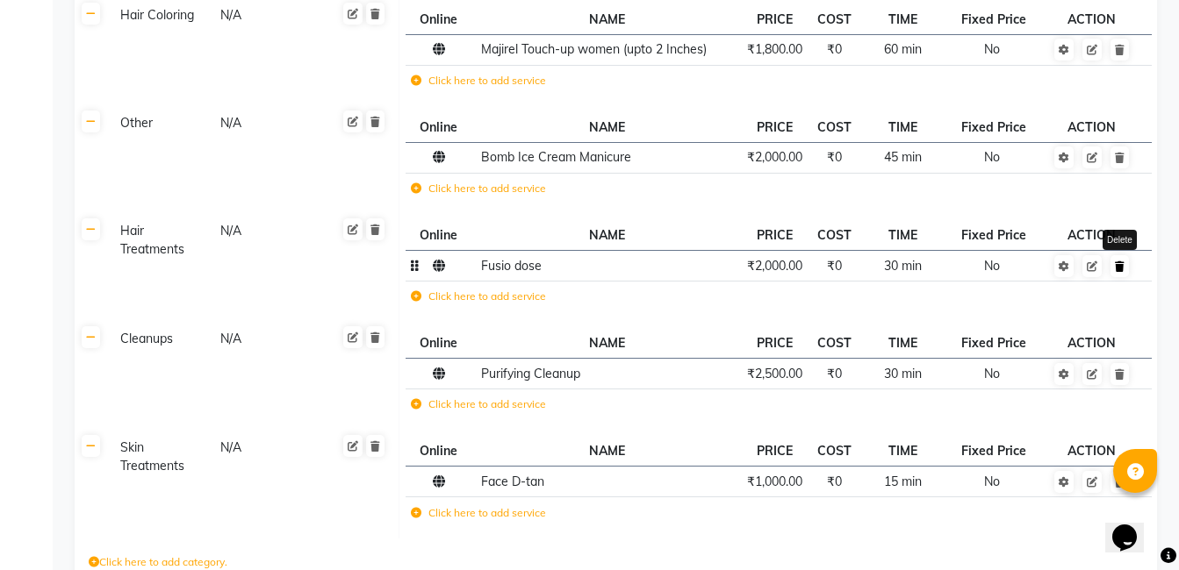
click at [1123, 262] on icon at bounding box center [1120, 267] width 10 height 11
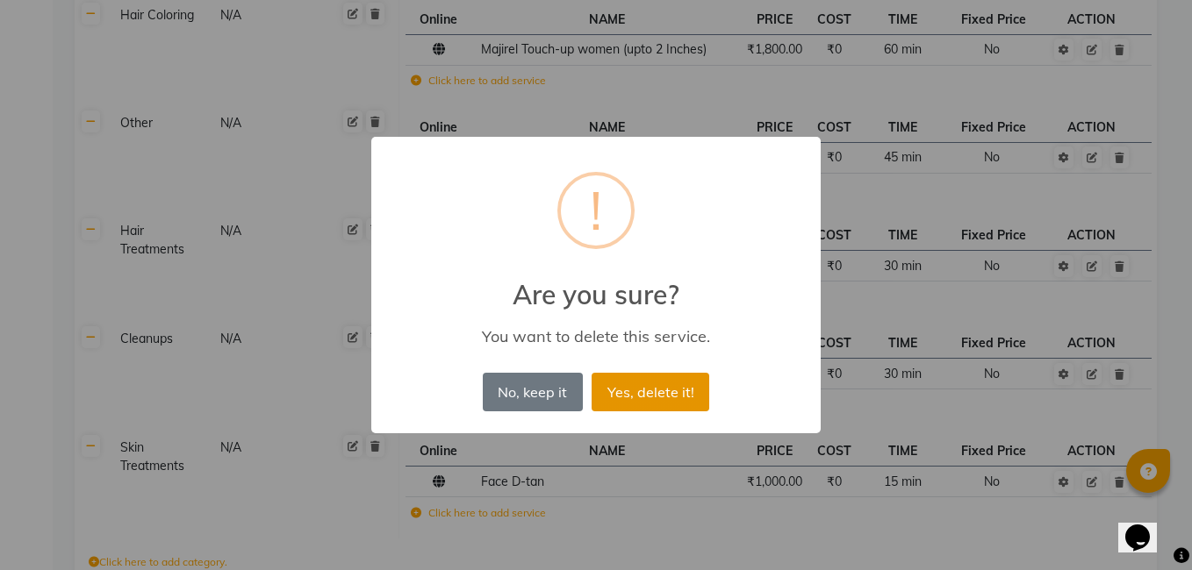
click at [679, 390] on button "Yes, delete it!" at bounding box center [651, 392] width 118 height 39
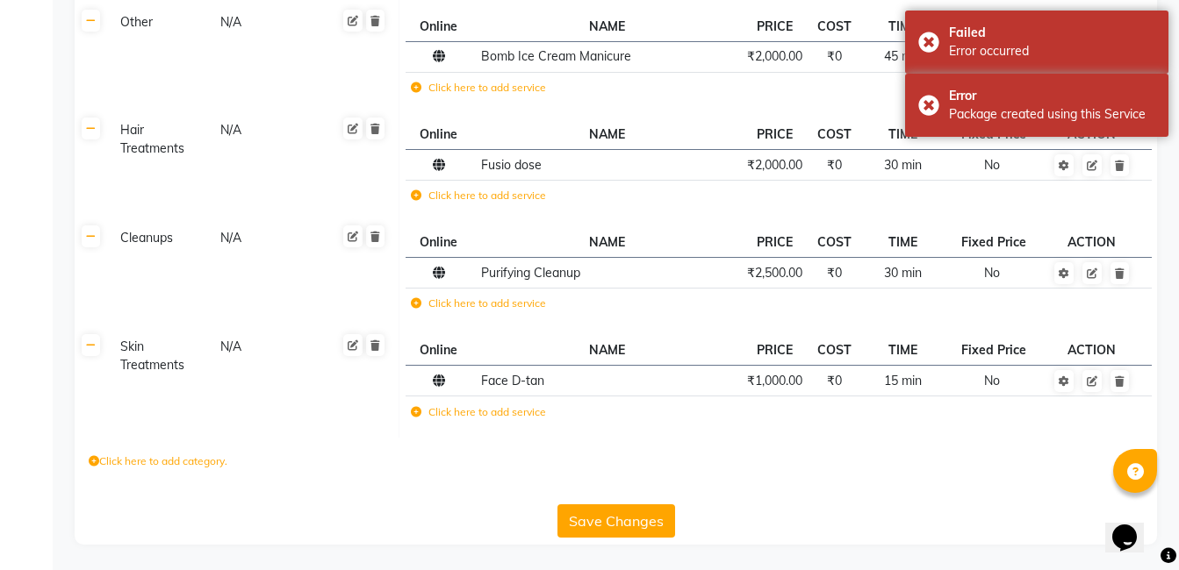
scroll to position [747, 0]
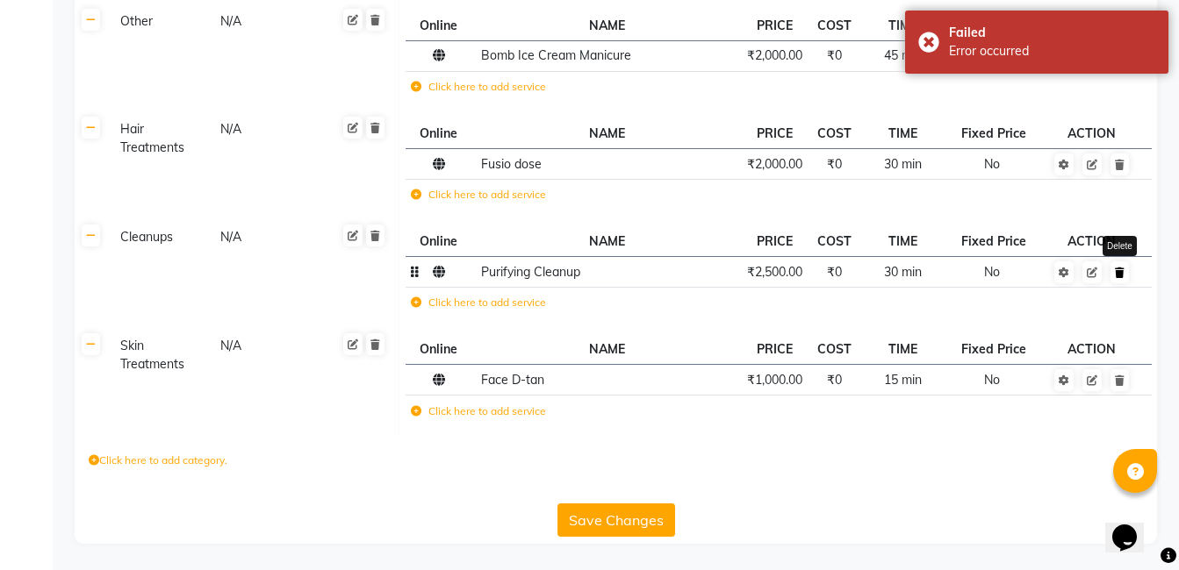
click at [1117, 276] on icon at bounding box center [1120, 273] width 10 height 11
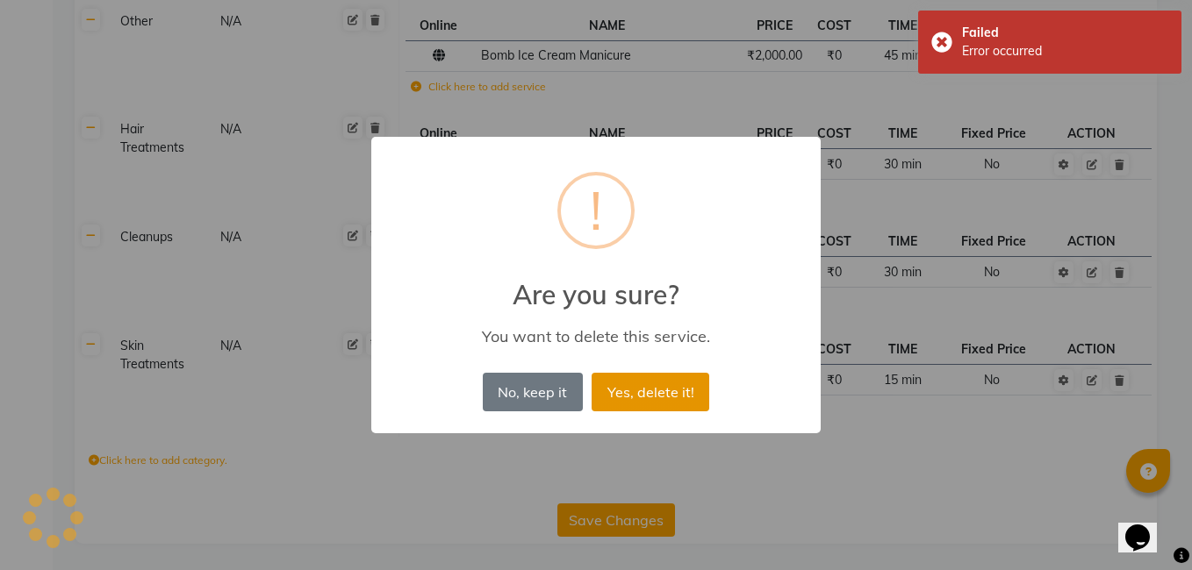
click at [672, 376] on button "Yes, delete it!" at bounding box center [651, 392] width 118 height 39
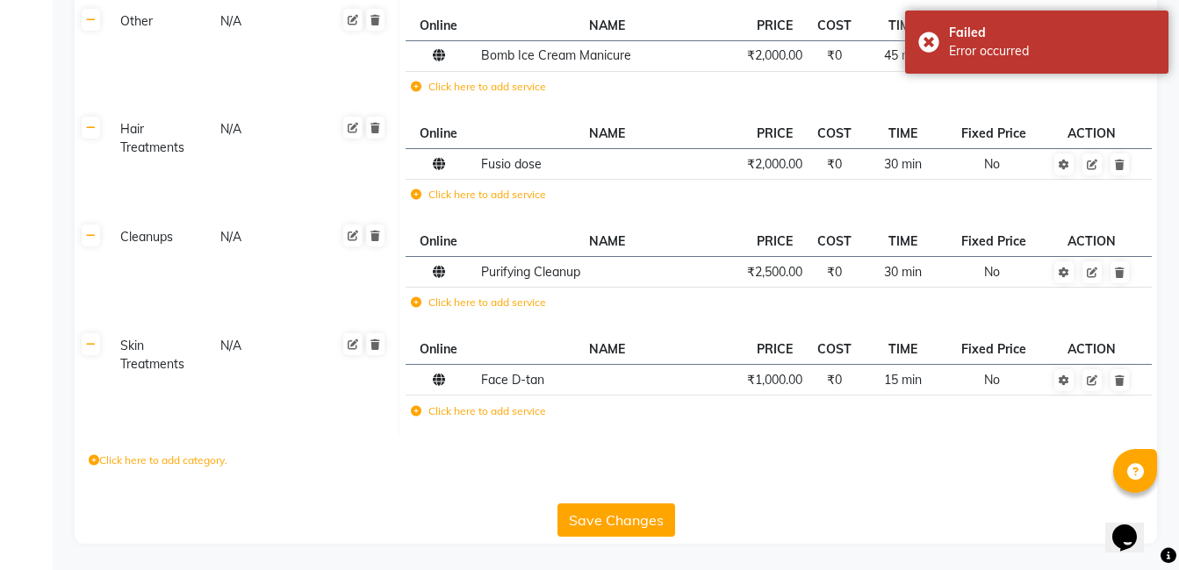
scroll to position [687, 0]
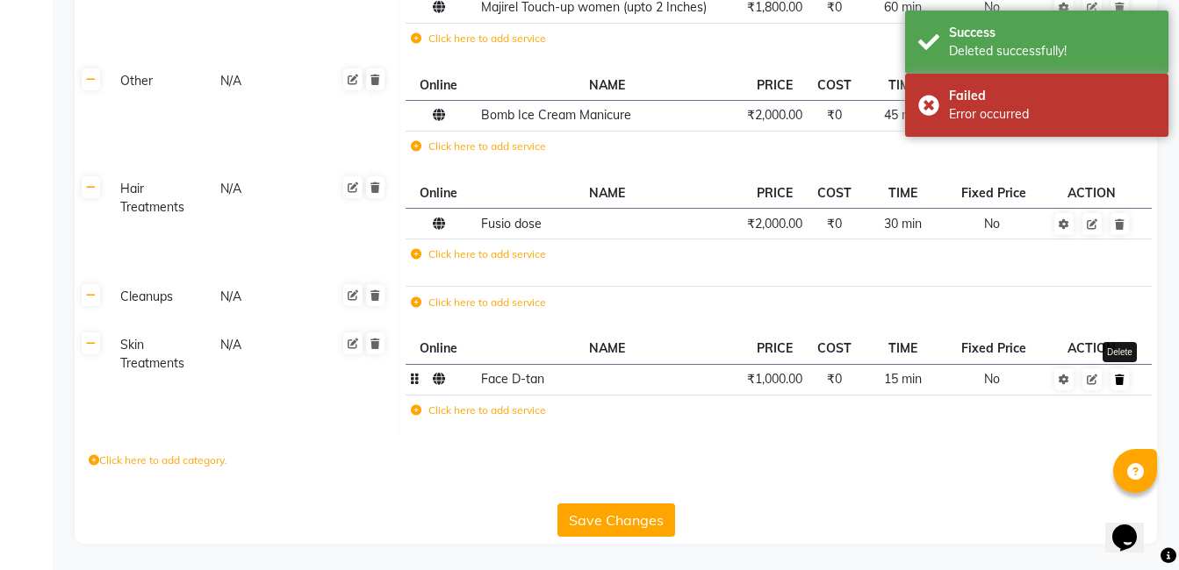
click at [1121, 379] on icon at bounding box center [1120, 380] width 10 height 11
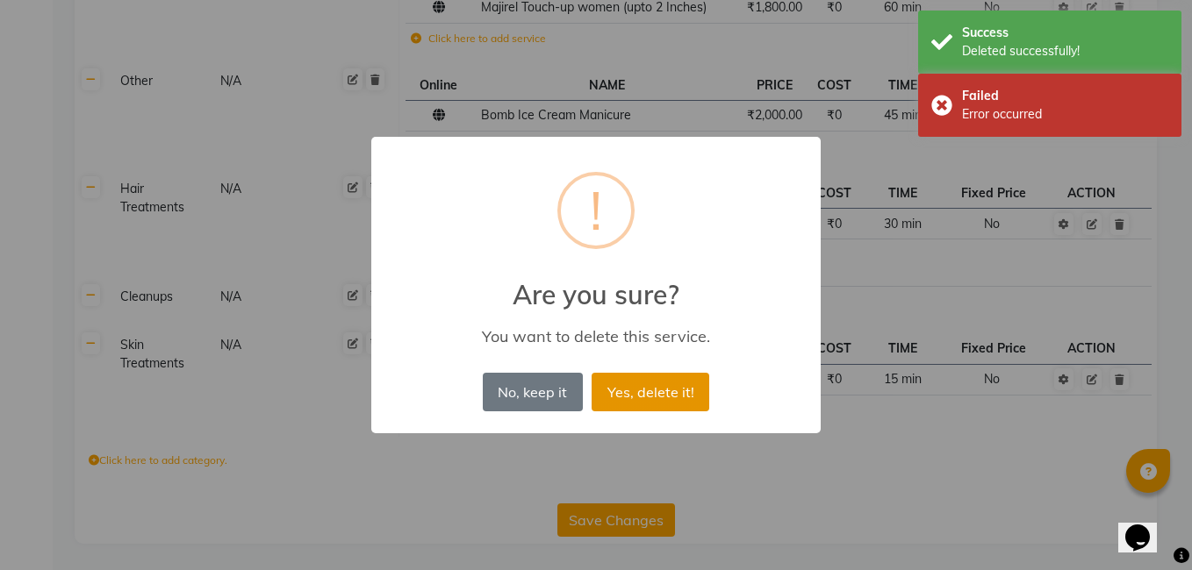
click at [664, 386] on button "Yes, delete it!" at bounding box center [651, 392] width 118 height 39
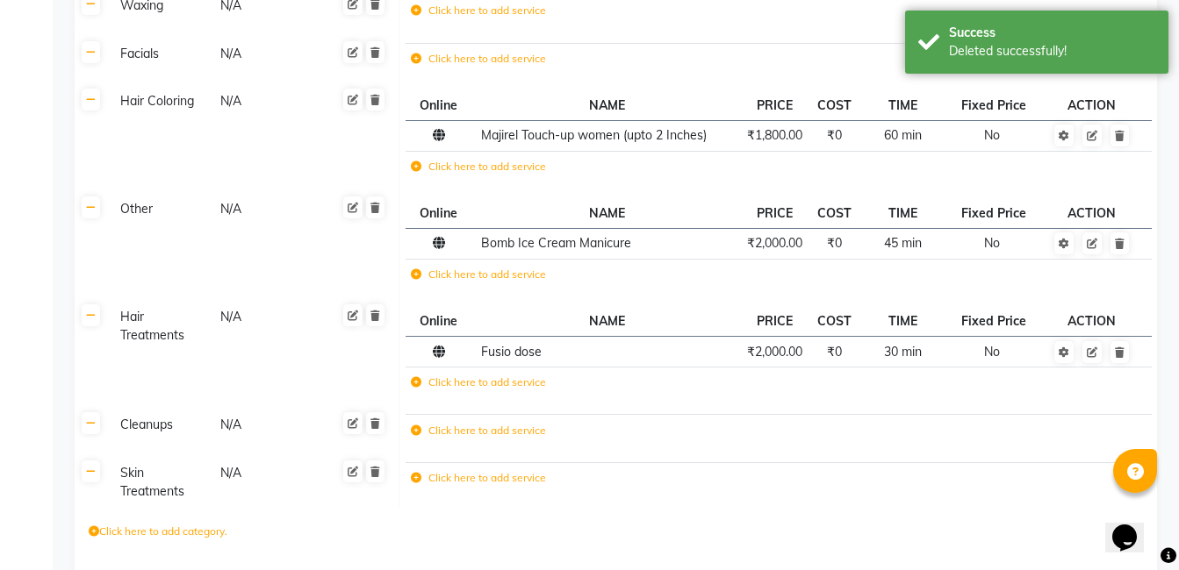
scroll to position [630, 0]
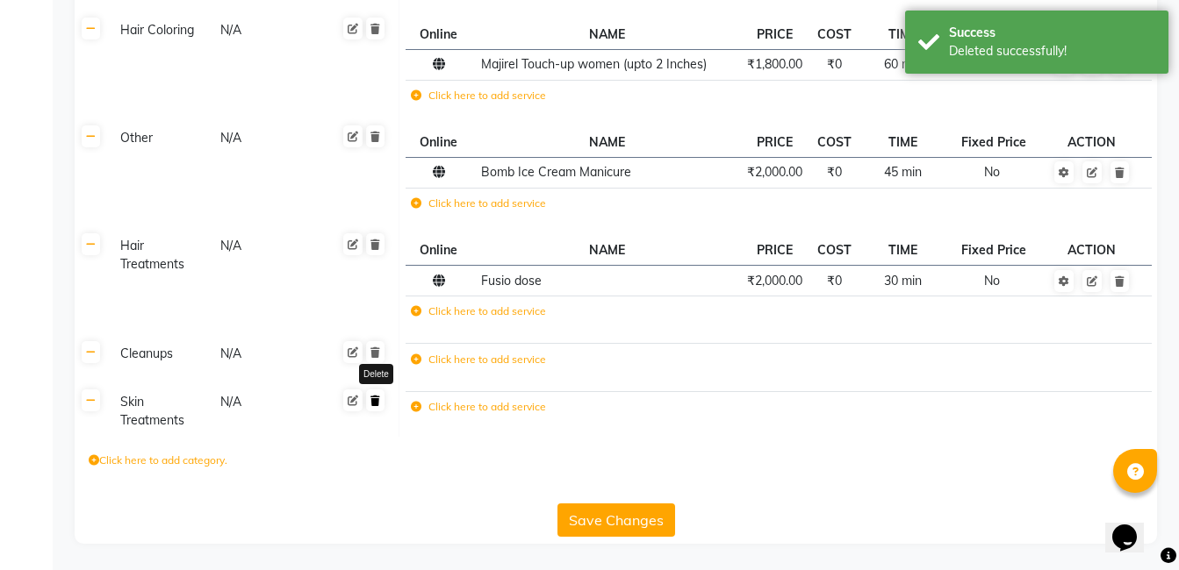
click at [374, 408] on link at bounding box center [375, 401] width 18 height 22
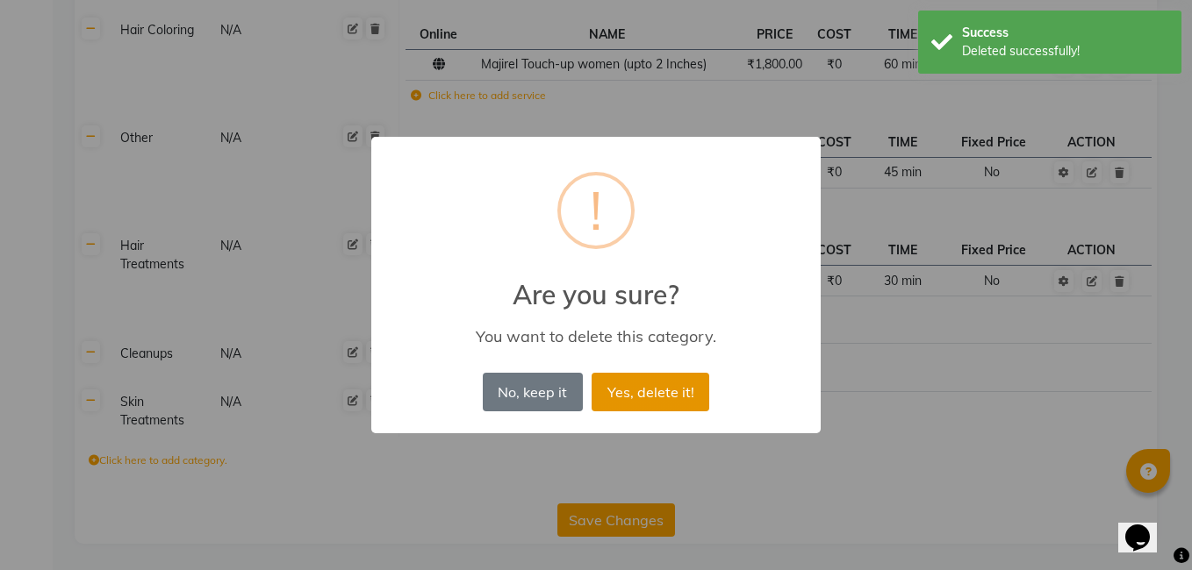
click at [657, 397] on button "Yes, delete it!" at bounding box center [651, 392] width 118 height 39
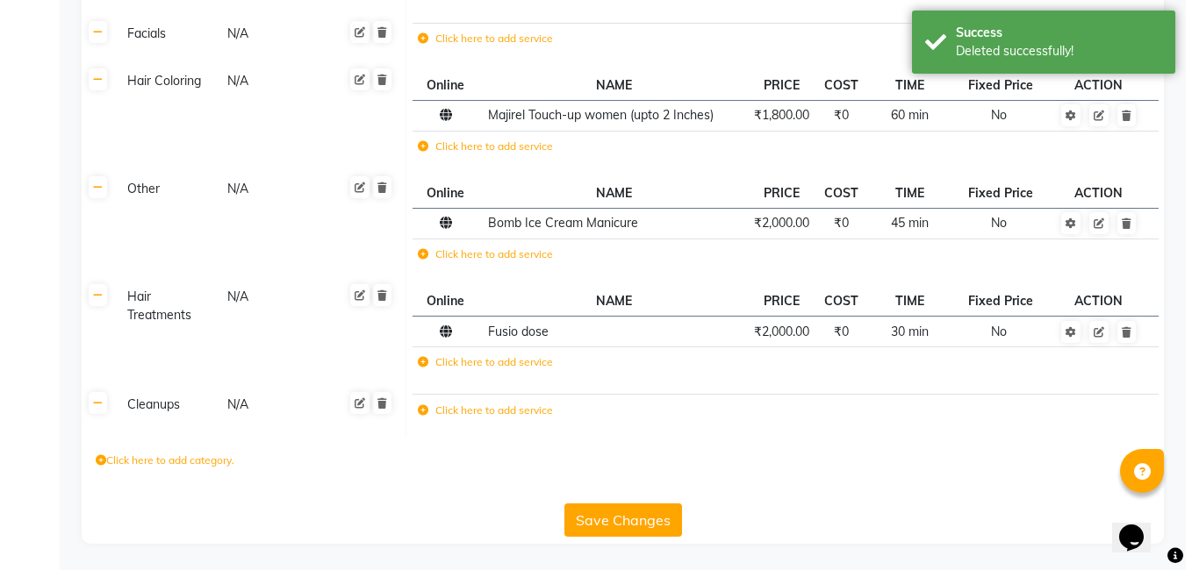
scroll to position [579, 0]
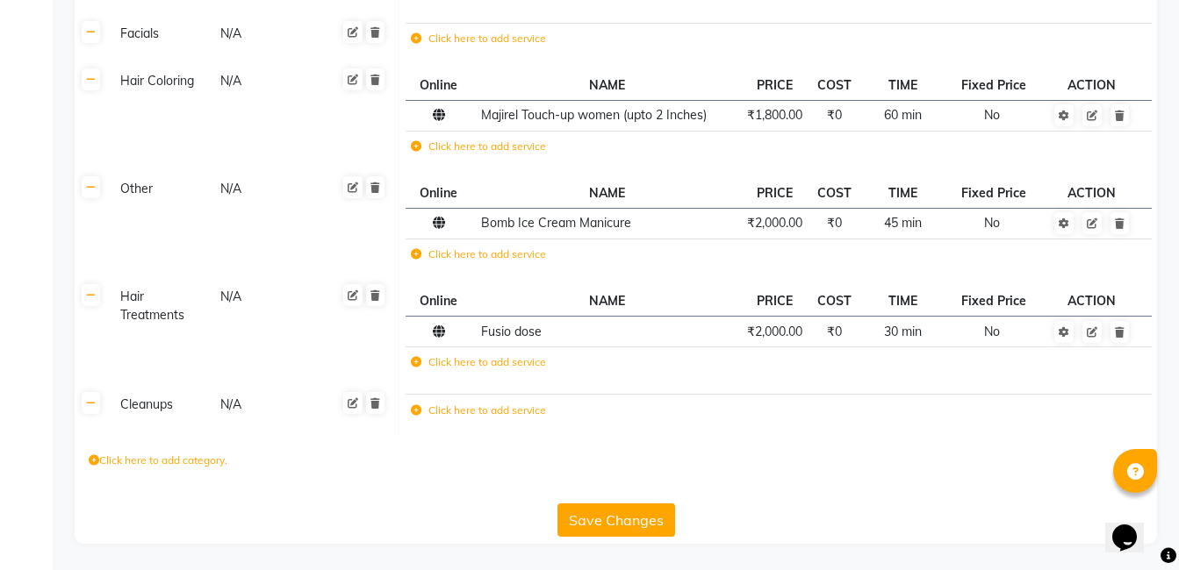
click at [381, 414] on div at bounding box center [358, 405] width 56 height 22
click at [377, 408] on icon at bounding box center [375, 403] width 10 height 11
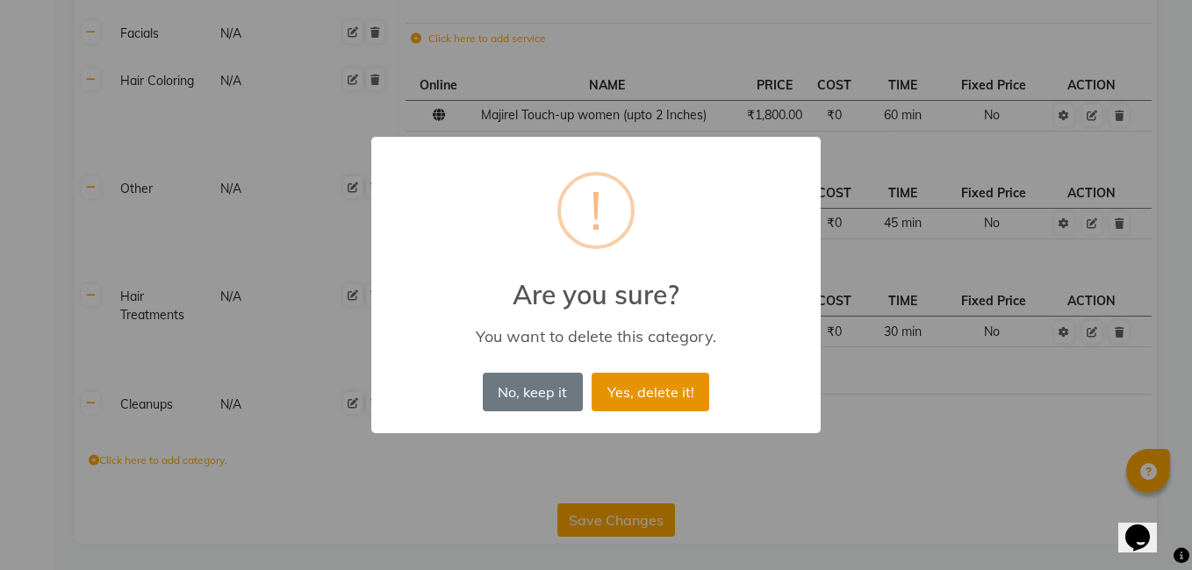
click at [645, 390] on button "Yes, delete it!" at bounding box center [651, 392] width 118 height 39
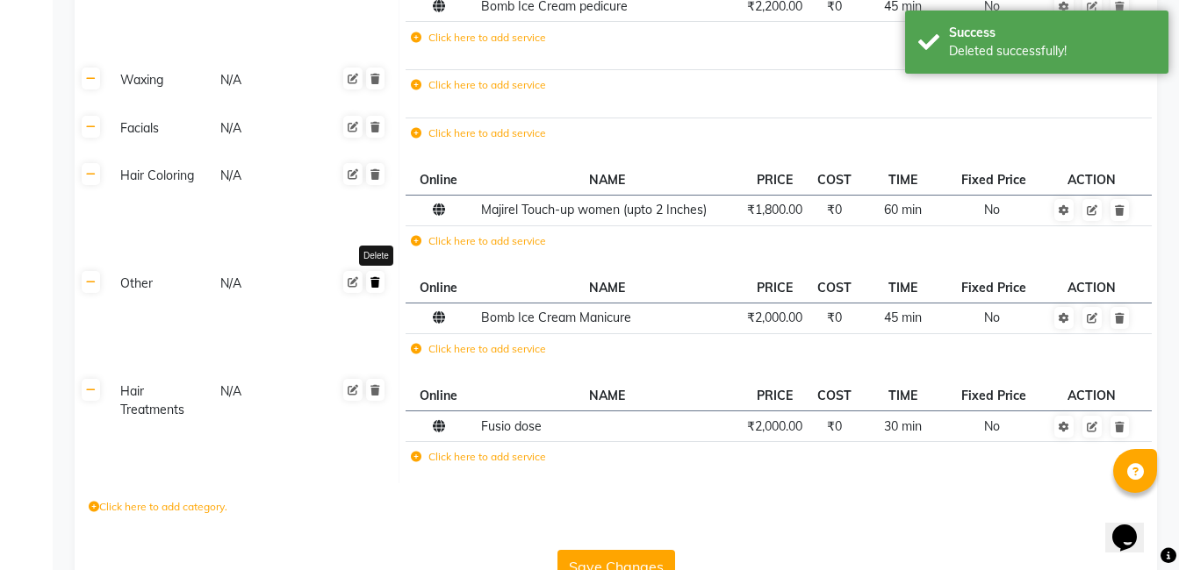
scroll to position [443, 0]
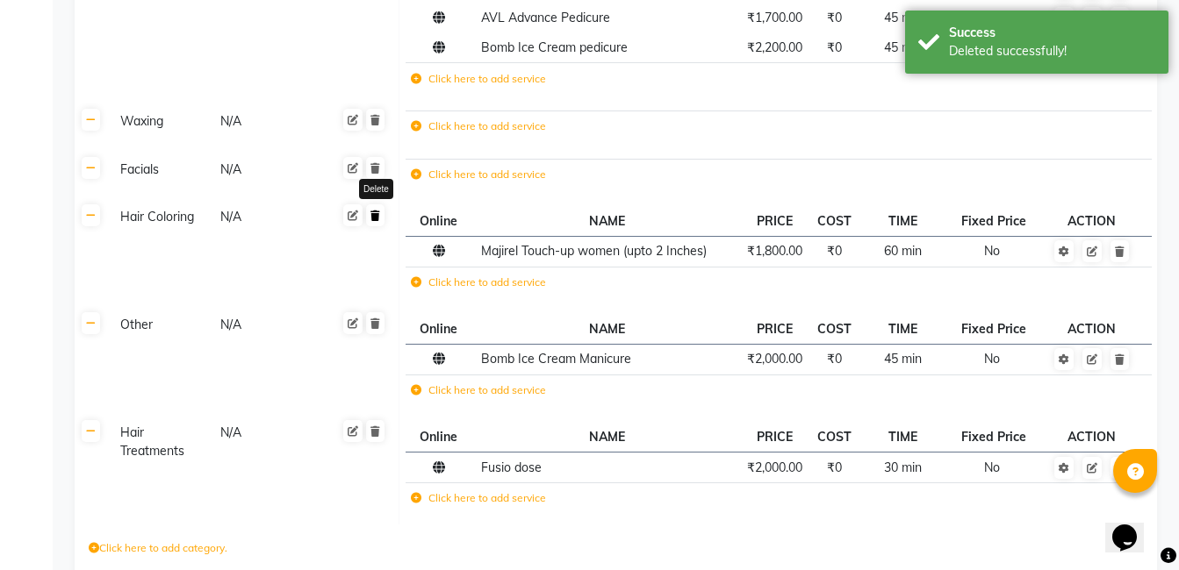
click at [373, 220] on icon at bounding box center [375, 216] width 10 height 11
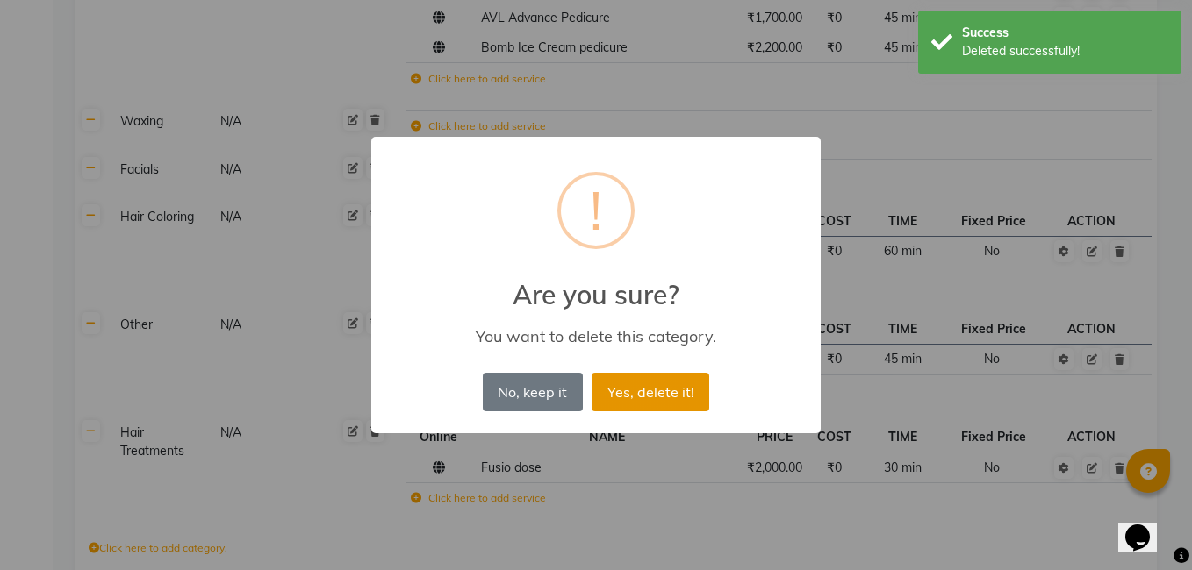
click at [668, 388] on button "Yes, delete it!" at bounding box center [651, 392] width 118 height 39
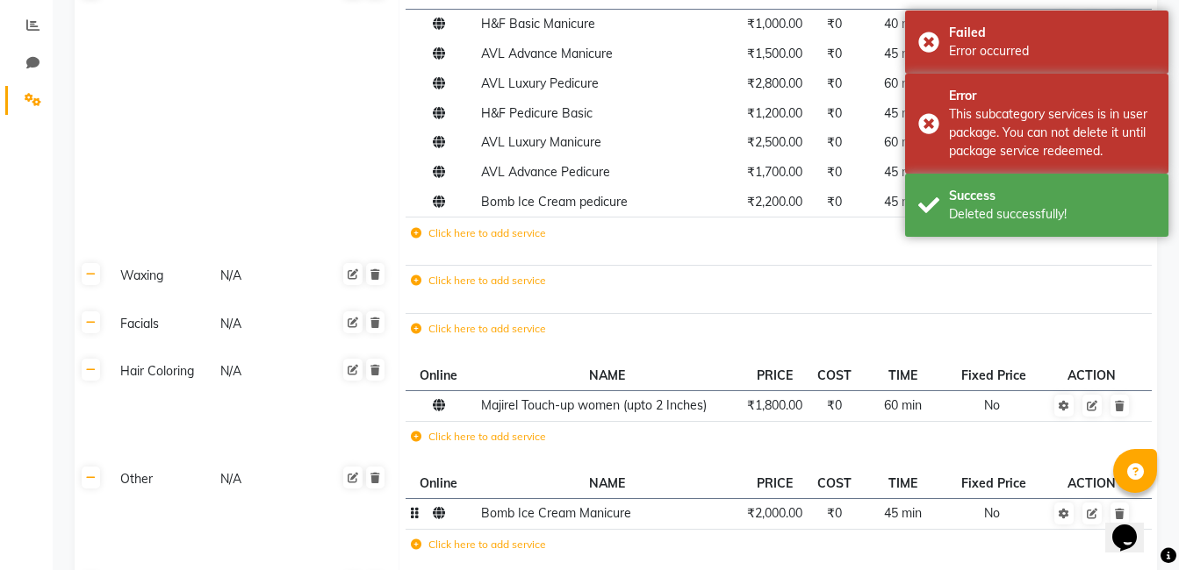
scroll to position [268, 0]
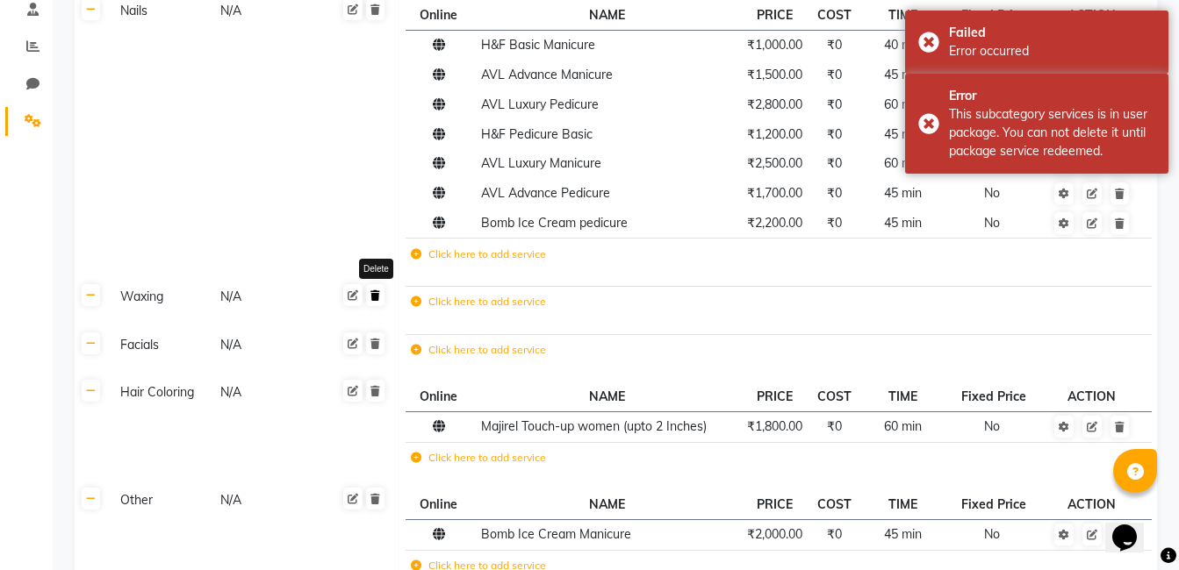
click at [378, 299] on icon at bounding box center [375, 296] width 10 height 11
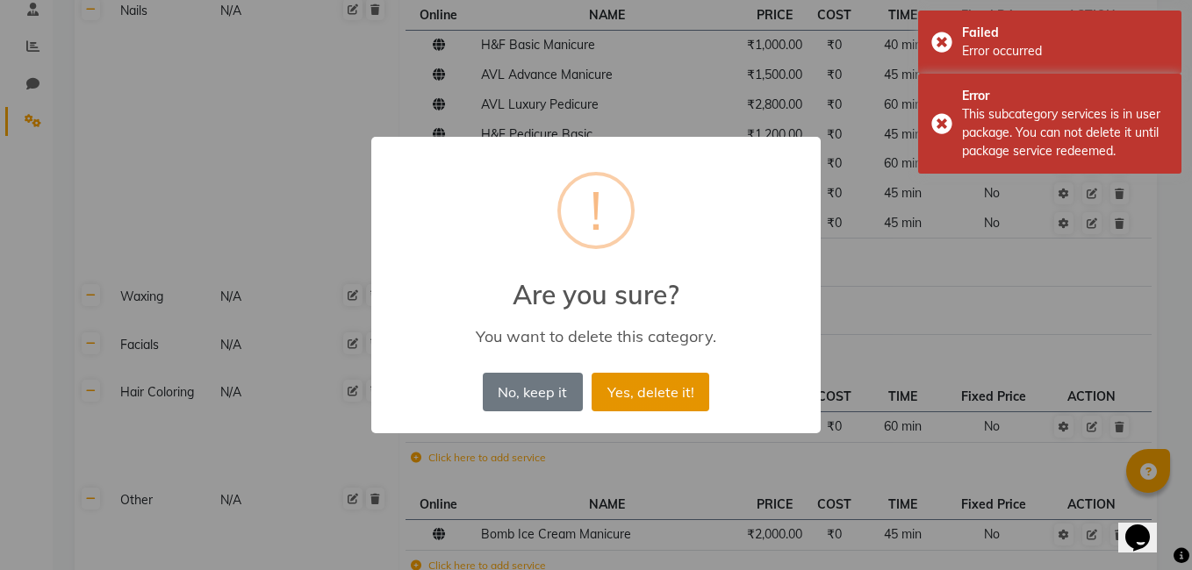
click at [626, 400] on button "Yes, delete it!" at bounding box center [651, 392] width 118 height 39
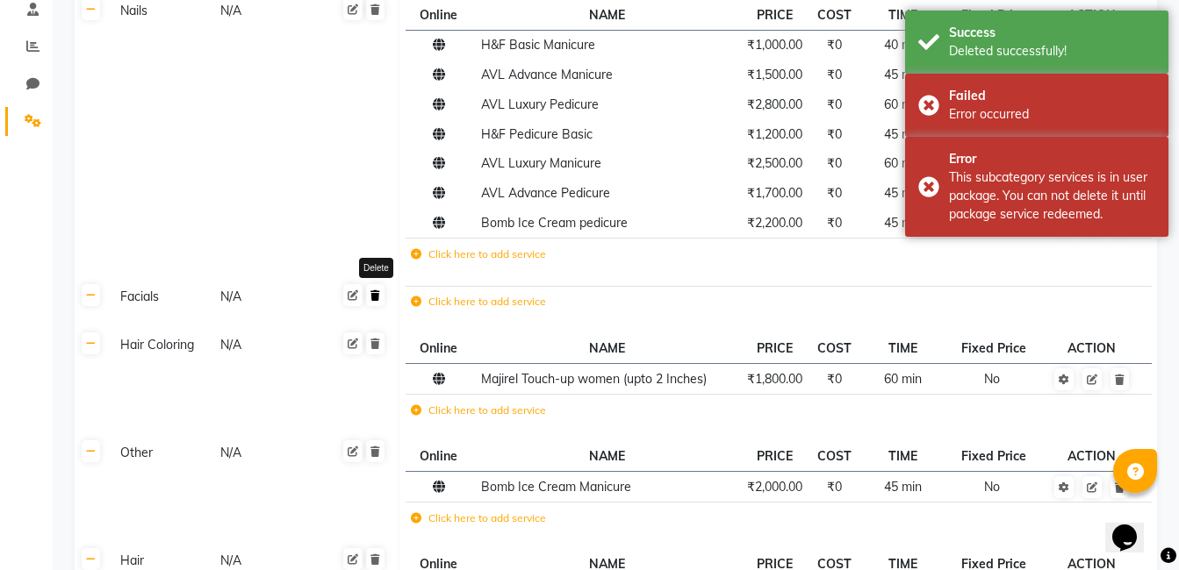
click at [379, 295] on icon at bounding box center [375, 296] width 10 height 11
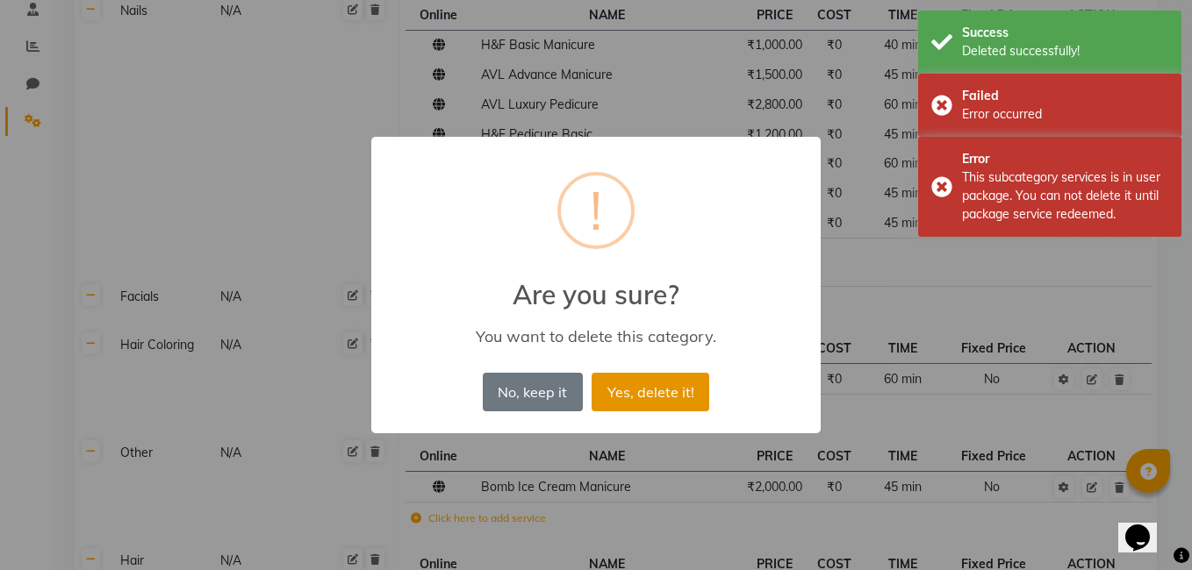
click at [679, 400] on button "Yes, delete it!" at bounding box center [651, 392] width 118 height 39
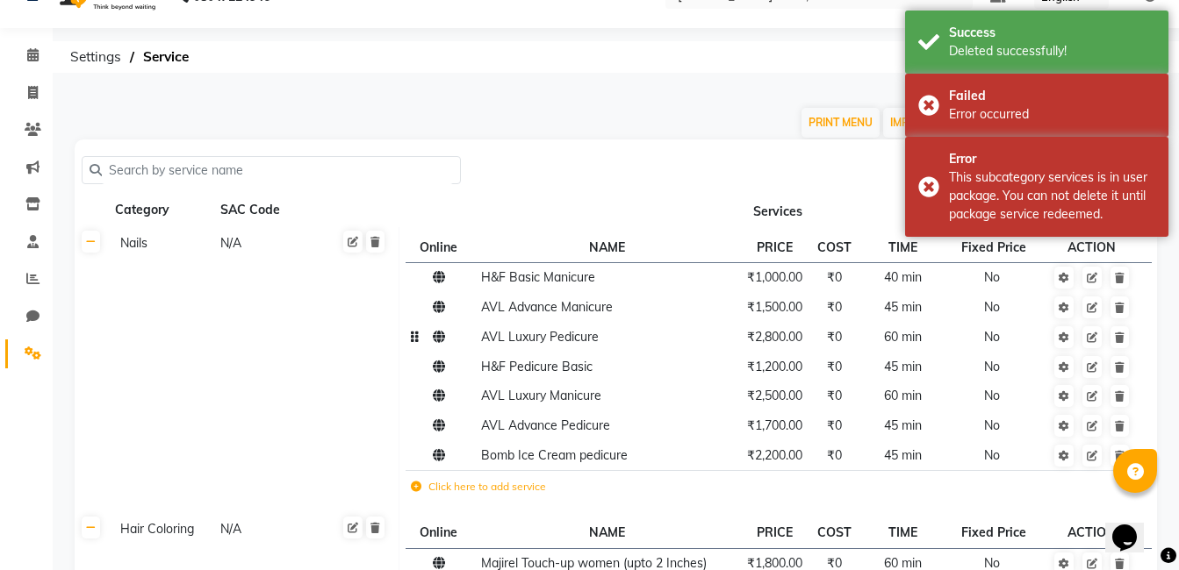
scroll to position [4, 0]
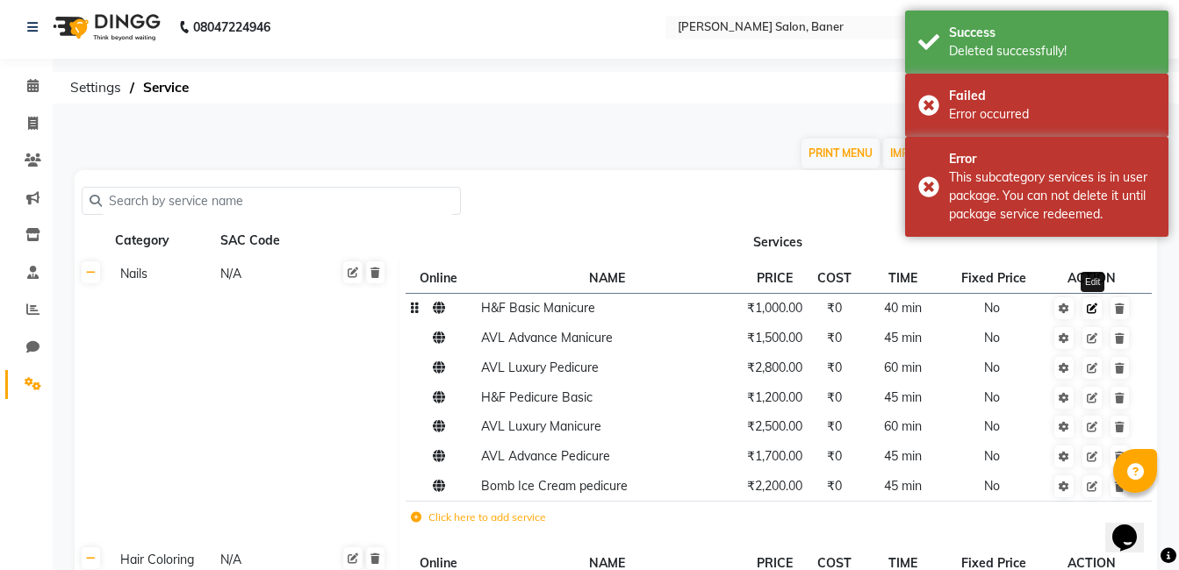
click at [1095, 311] on icon at bounding box center [1092, 309] width 11 height 11
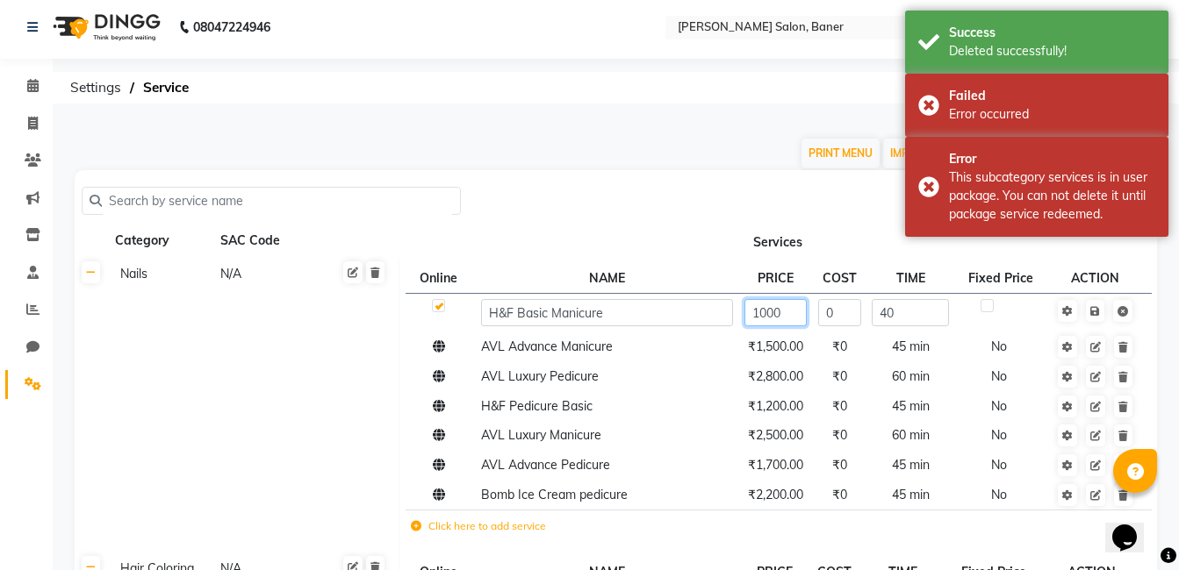
click at [786, 315] on input "1000" at bounding box center [775, 312] width 62 height 27
click at [792, 317] on input "1000" at bounding box center [775, 312] width 62 height 27
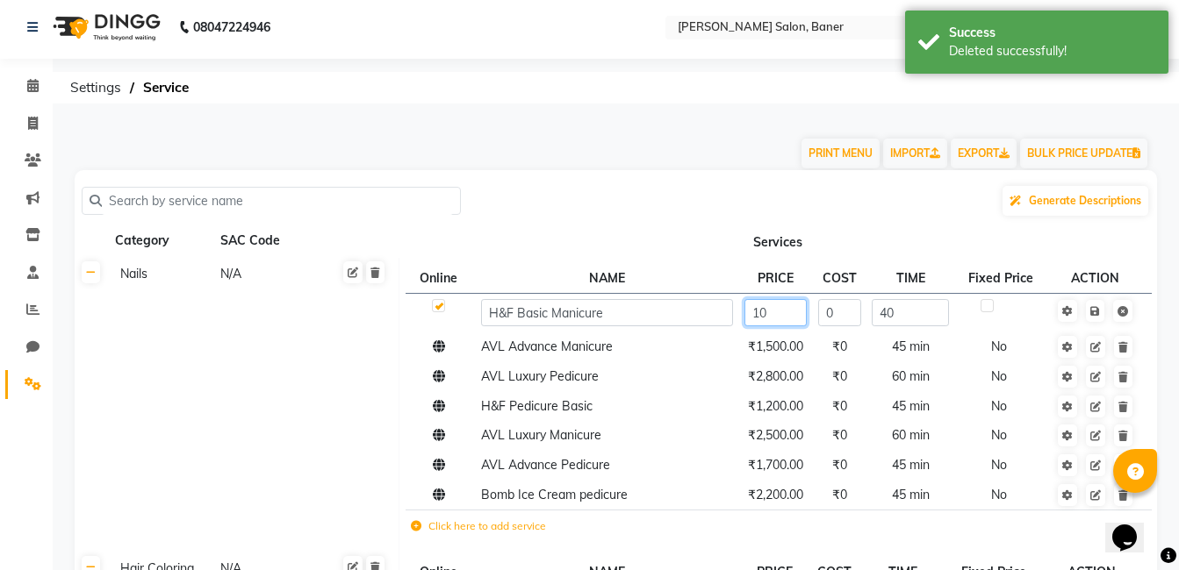
type input "1"
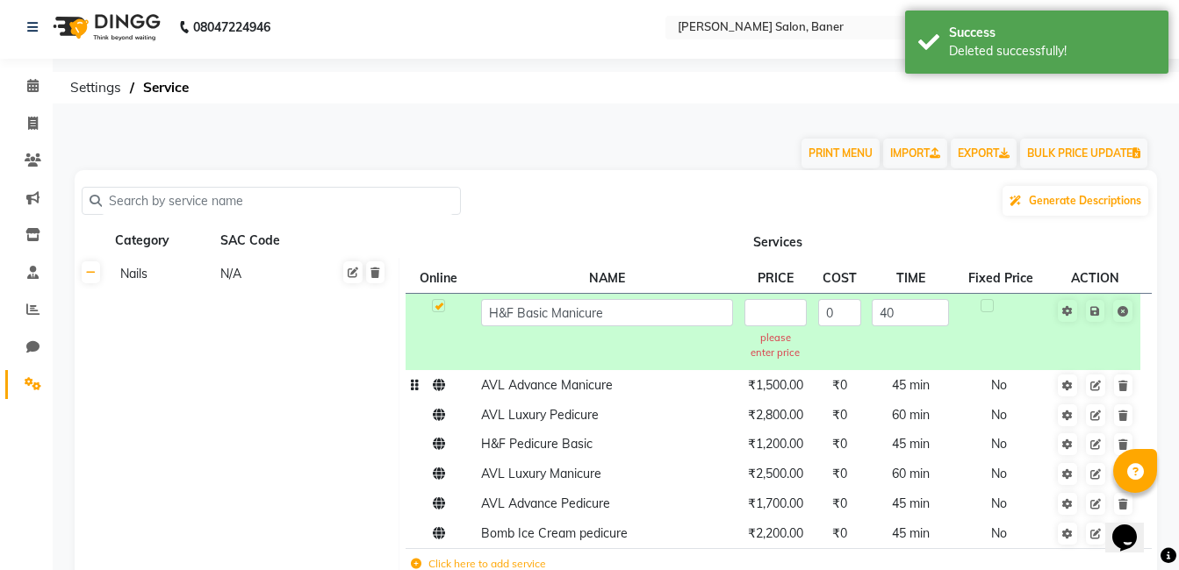
click at [793, 350] on tbody "H&F Basic Manicure please enter price 0 40 AVL Advance Manicure ₹1,500.00 ₹0 45…" at bounding box center [778, 438] width 746 height 291
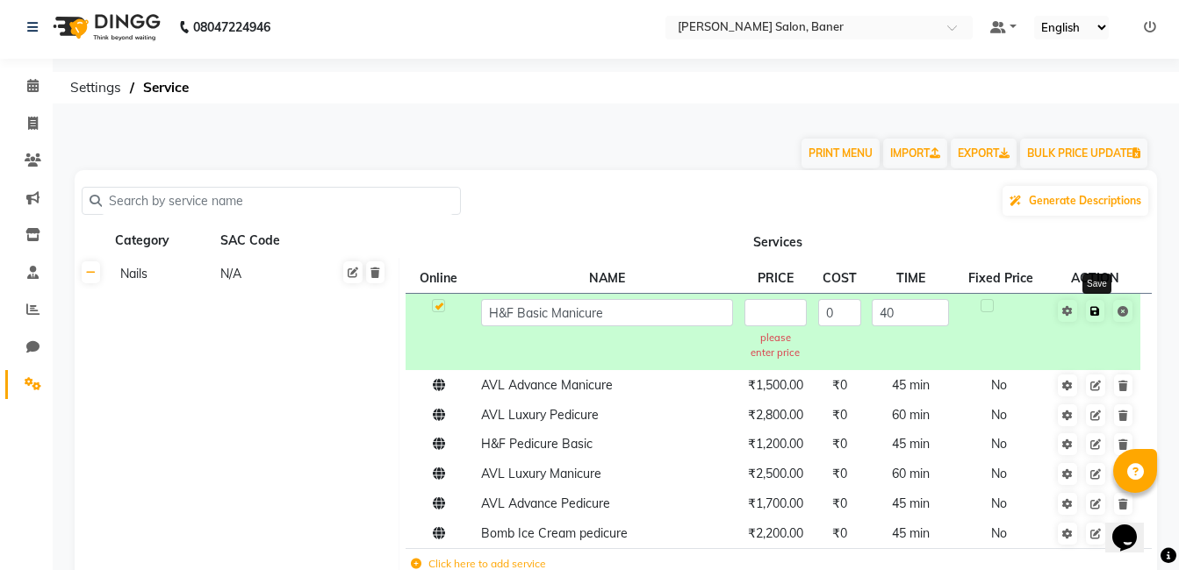
click at [1096, 309] on icon at bounding box center [1095, 311] width 10 height 11
click at [767, 320] on input "text" at bounding box center [775, 312] width 62 height 27
type input "0"
click at [1099, 311] on link at bounding box center [1095, 311] width 18 height 22
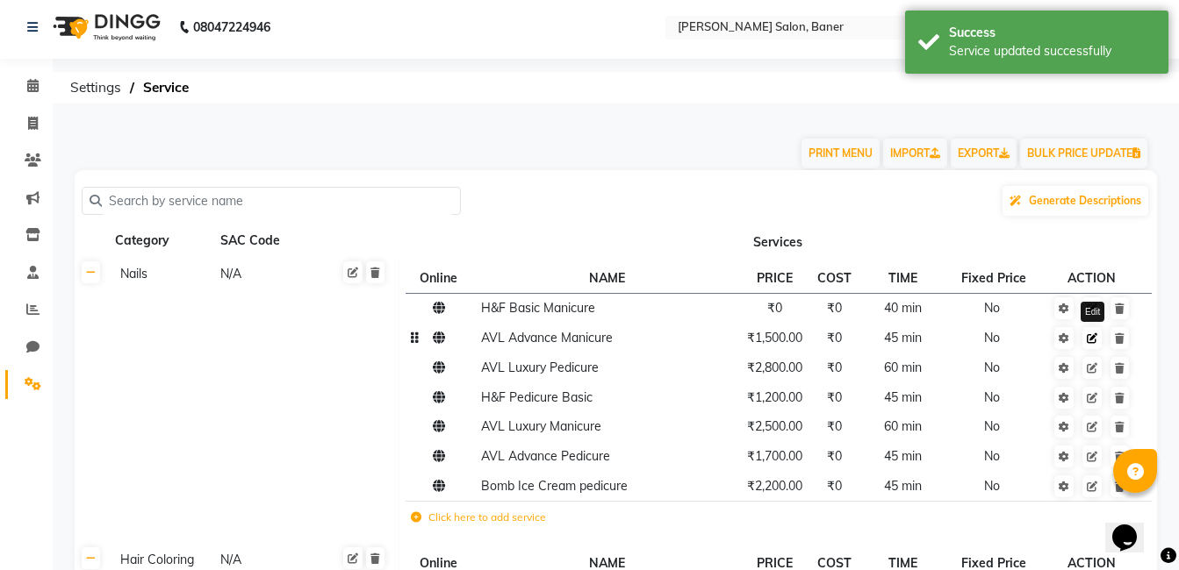
click at [1098, 343] on link at bounding box center [1091, 338] width 19 height 22
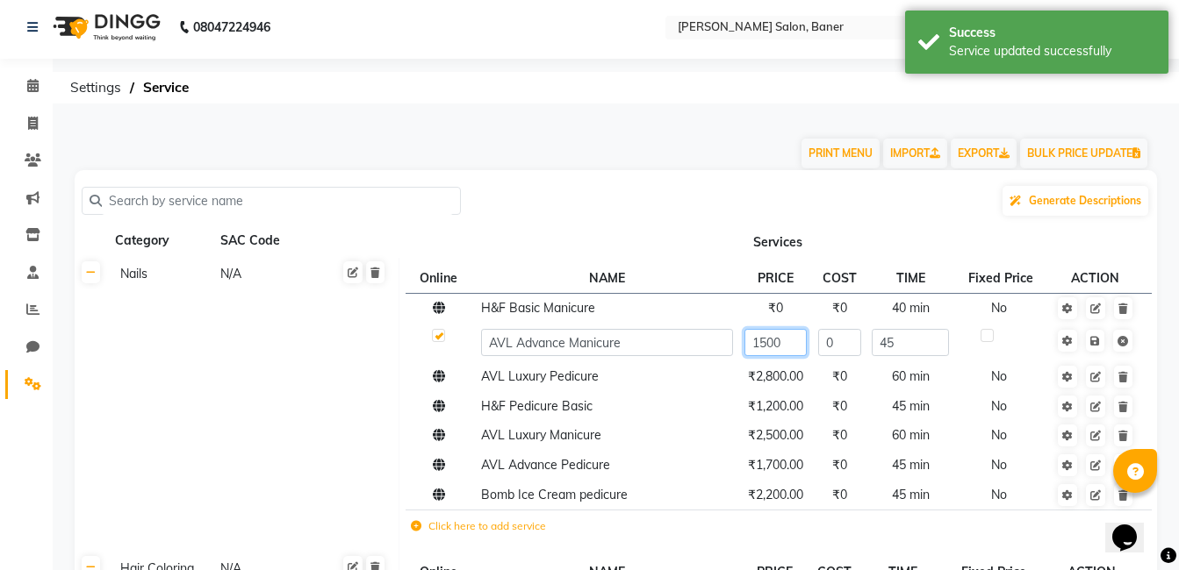
click at [786, 343] on input "1500" at bounding box center [775, 342] width 62 height 27
type input "1"
type input "0"
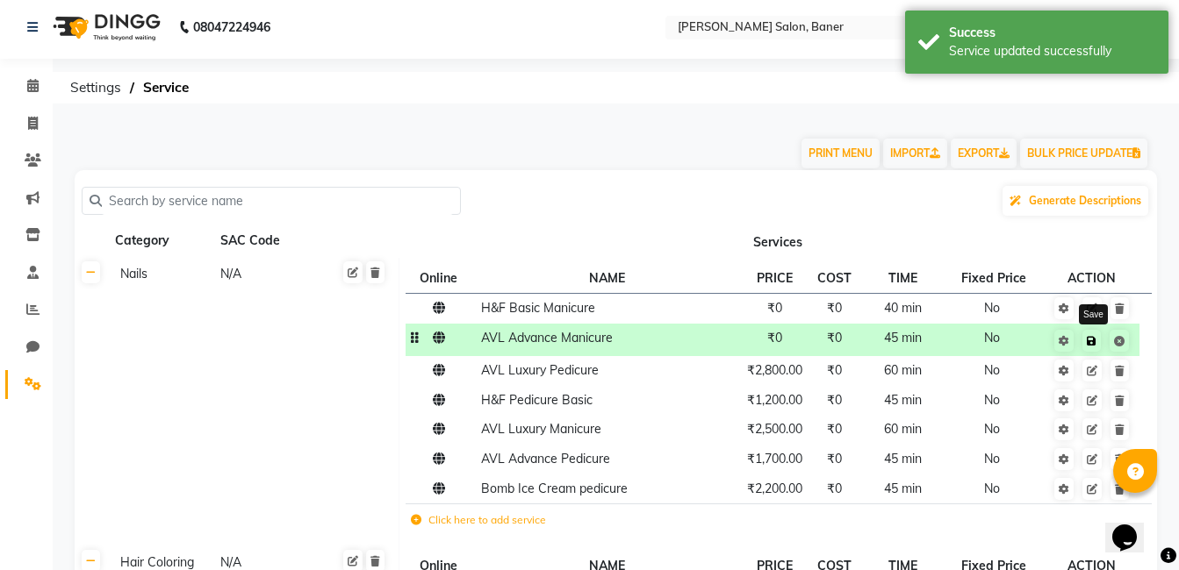
click at [1096, 337] on link at bounding box center [1091, 341] width 18 height 22
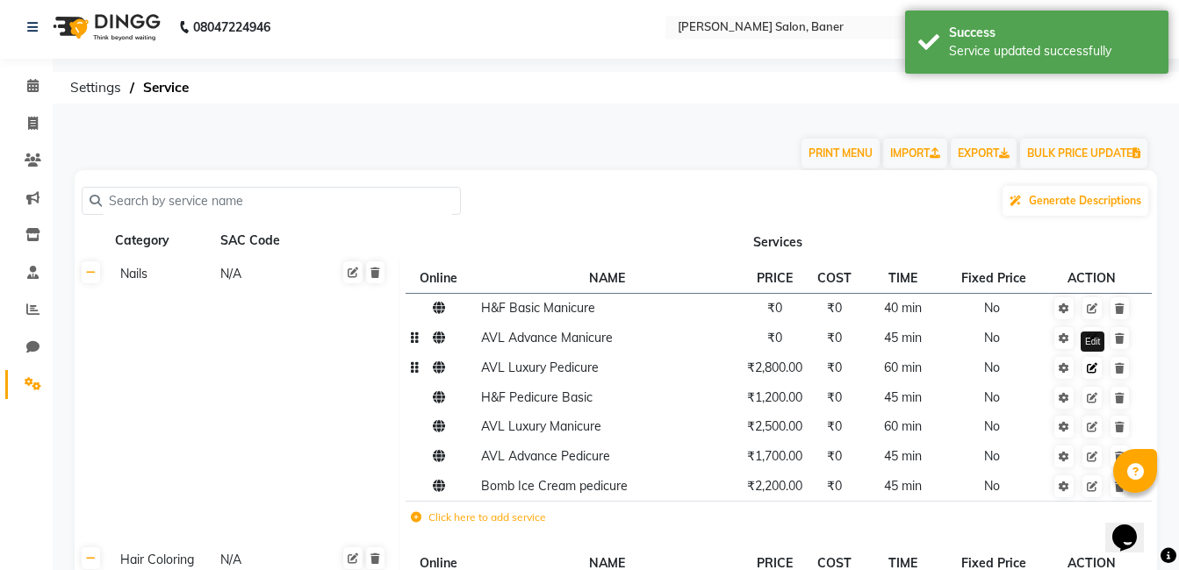
click at [1094, 366] on icon at bounding box center [1092, 368] width 11 height 11
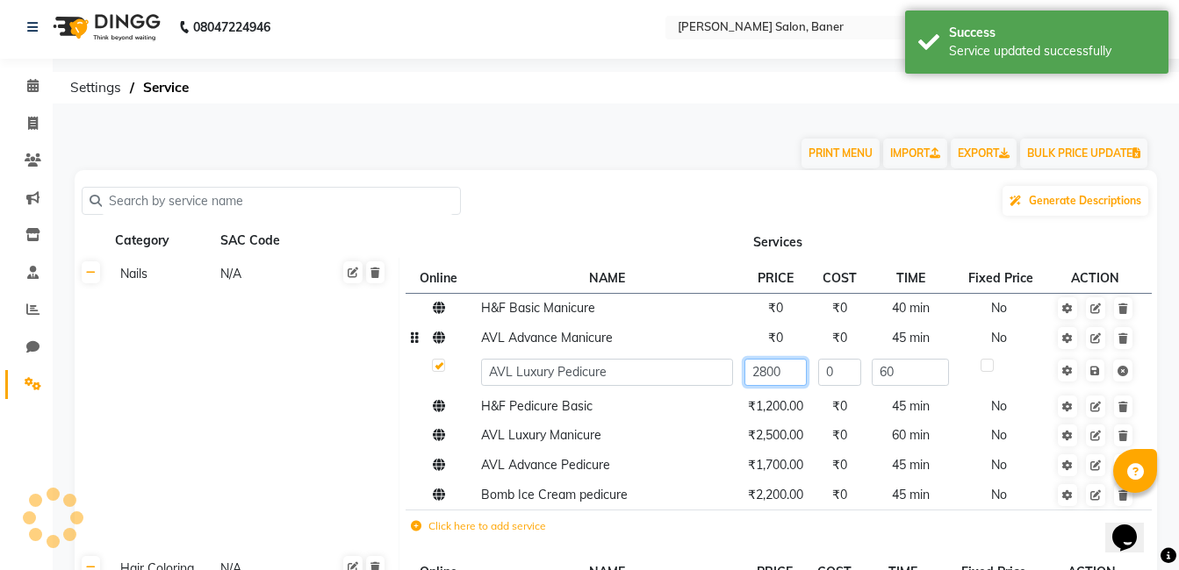
click at [799, 376] on input "2800" at bounding box center [775, 372] width 62 height 27
type input "2"
type input "0"
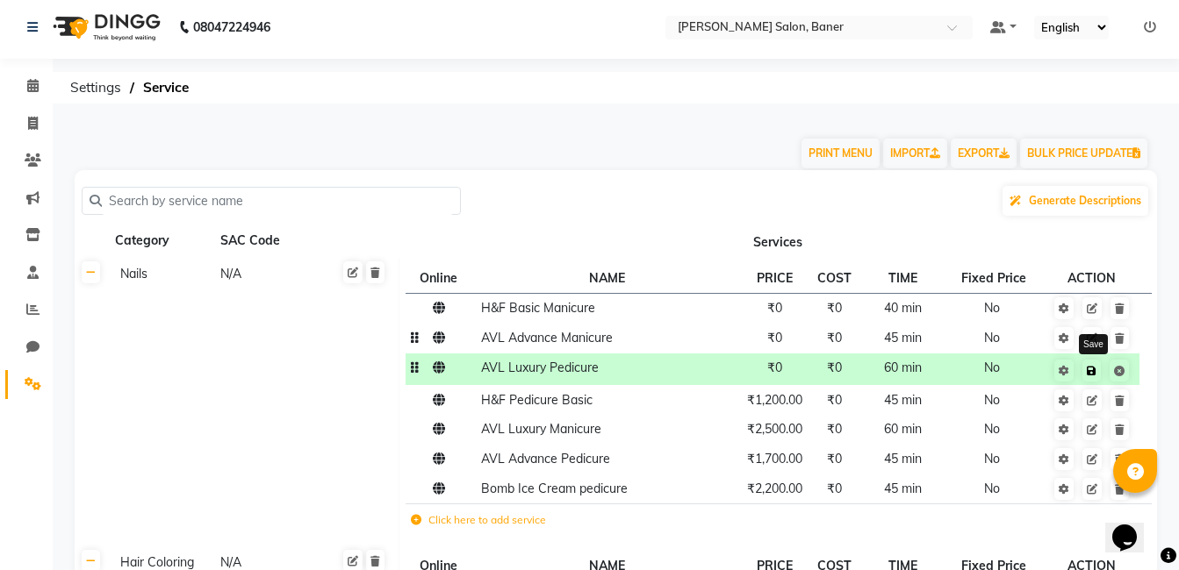
click at [1097, 367] on link at bounding box center [1091, 371] width 18 height 22
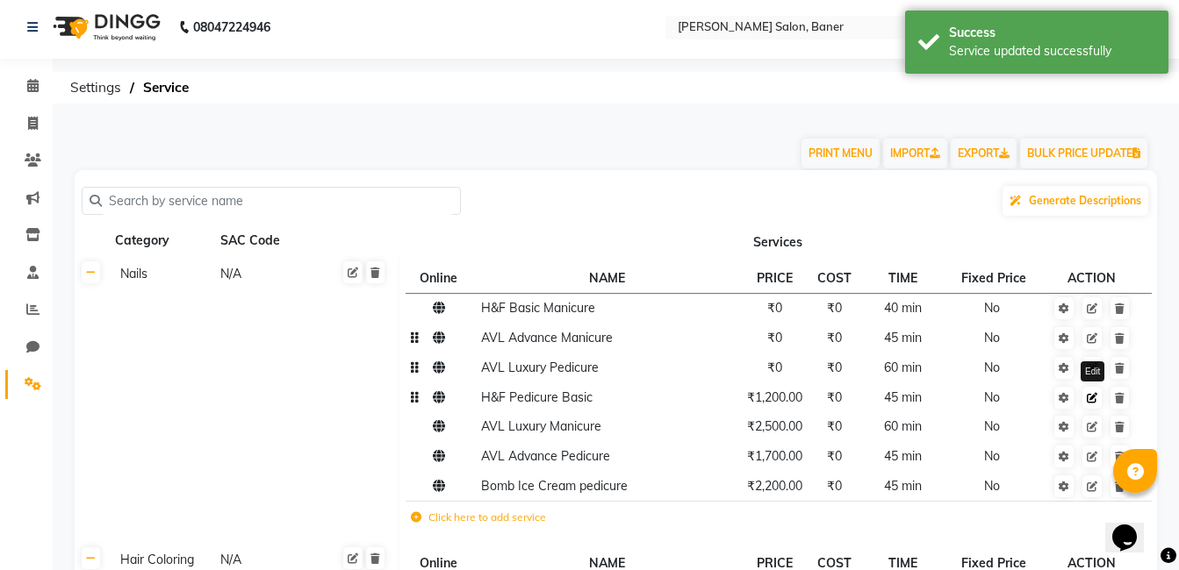
click at [1094, 395] on icon at bounding box center [1092, 398] width 11 height 11
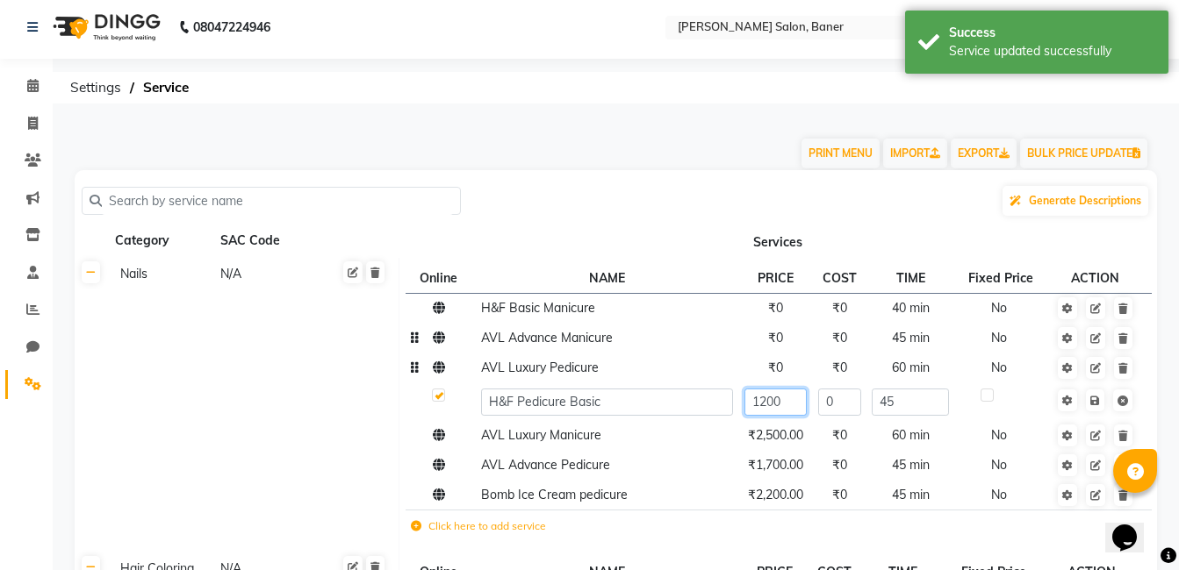
click at [781, 400] on input "1200" at bounding box center [775, 402] width 62 height 27
type input "1"
type input "0"
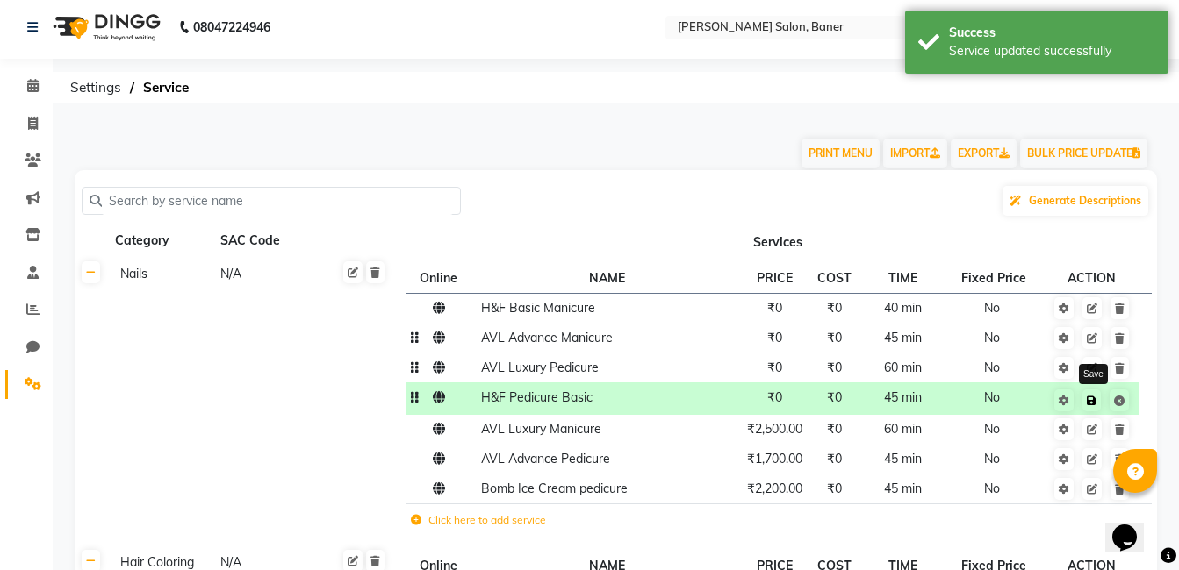
click at [1098, 402] on link at bounding box center [1091, 401] width 18 height 22
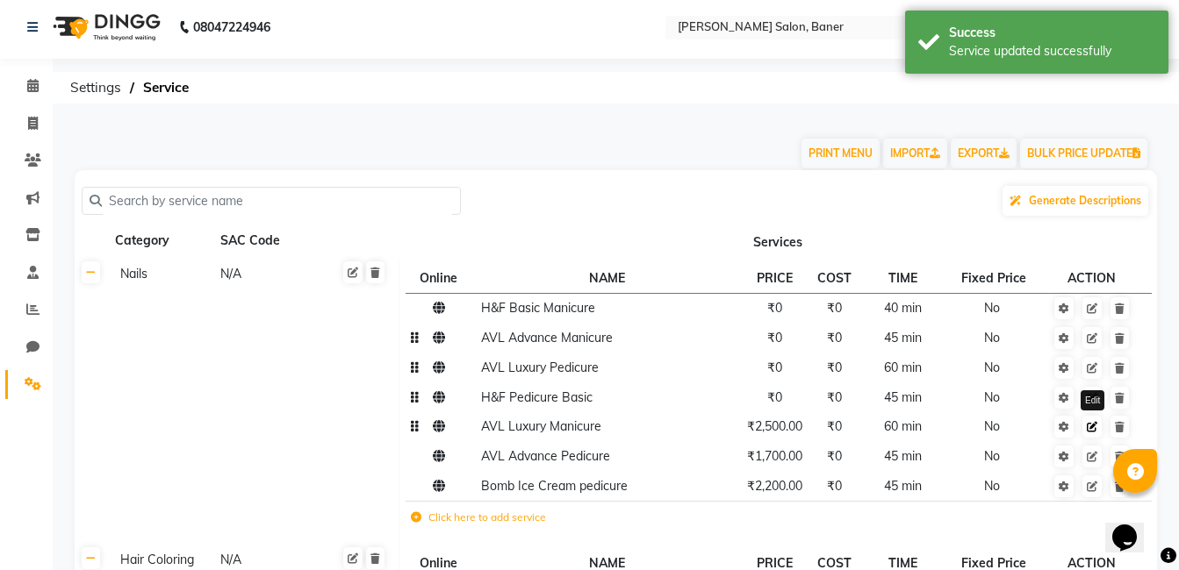
click at [1097, 426] on icon at bounding box center [1092, 427] width 11 height 11
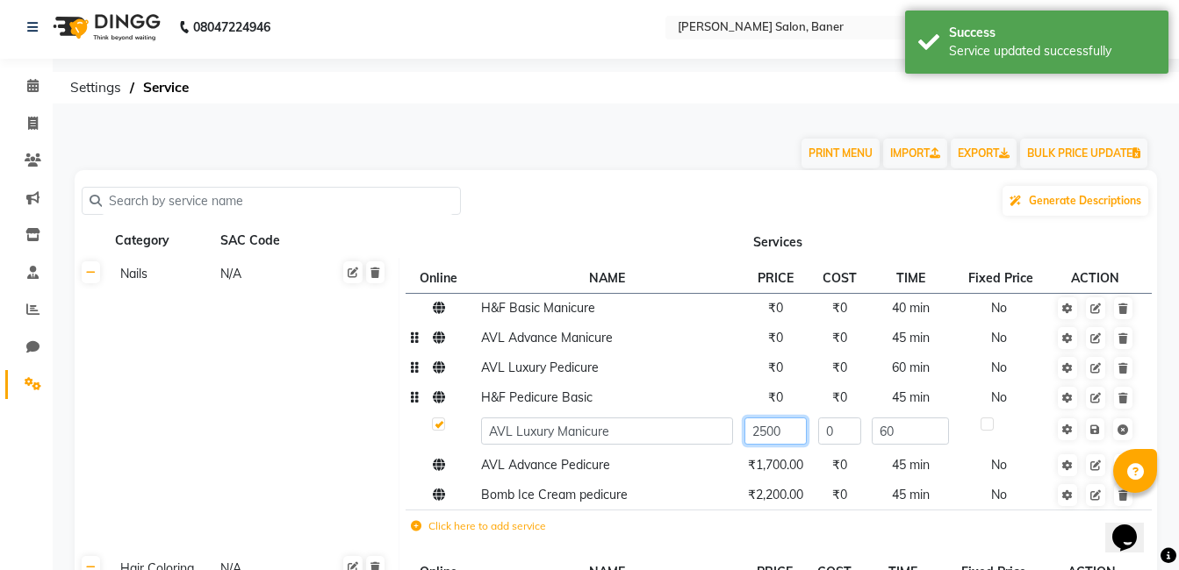
click at [790, 435] on input "2500" at bounding box center [775, 431] width 62 height 27
type input "2"
type input "0"
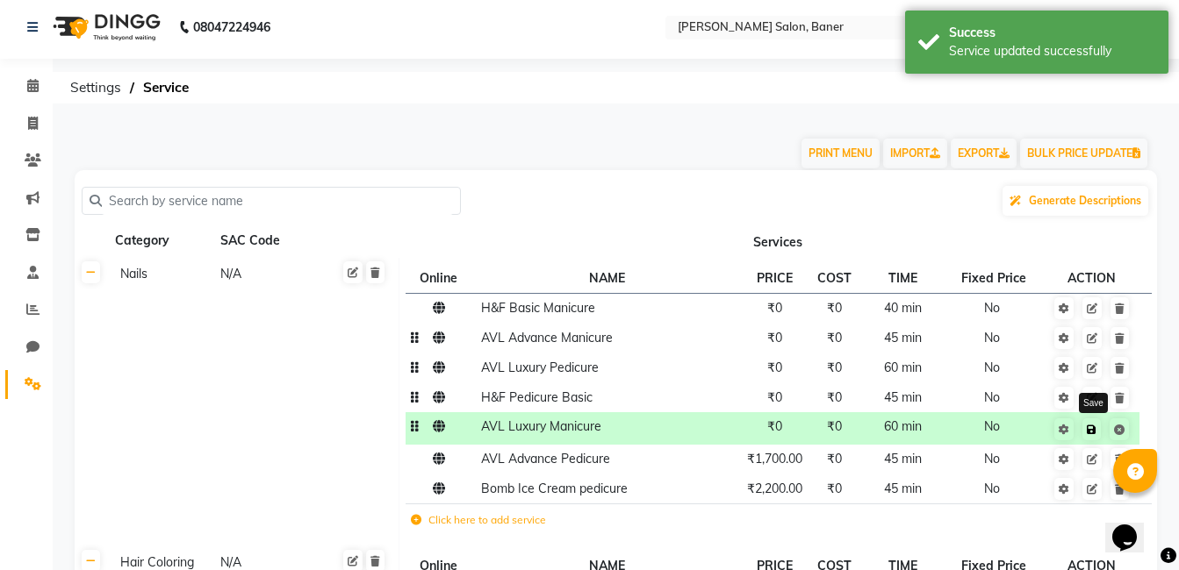
click at [1096, 438] on link at bounding box center [1091, 430] width 18 height 22
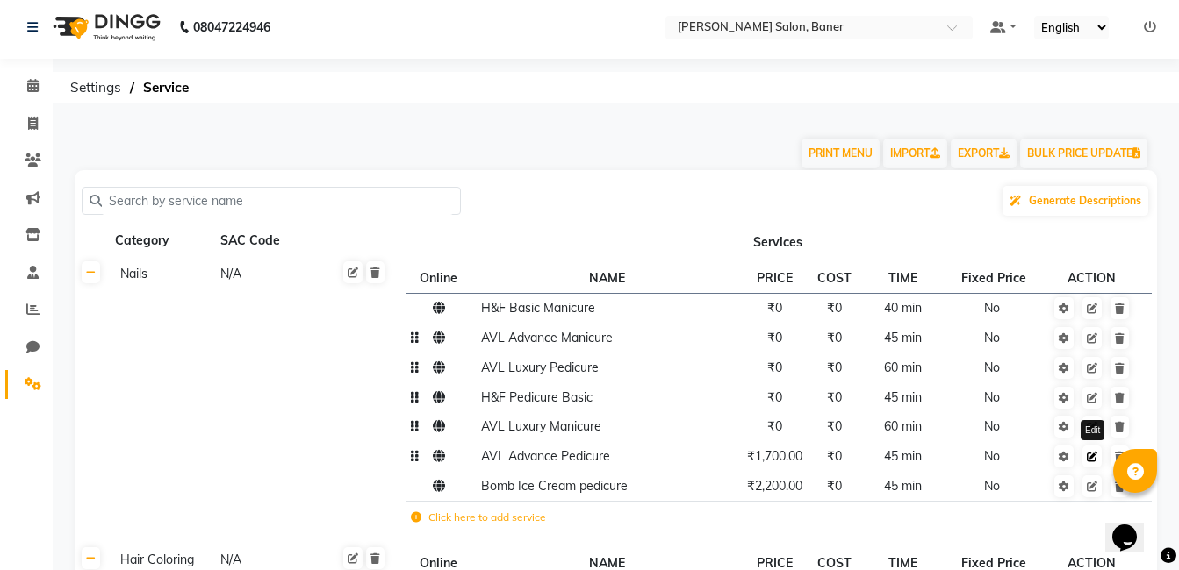
click at [1094, 450] on link at bounding box center [1091, 457] width 19 height 22
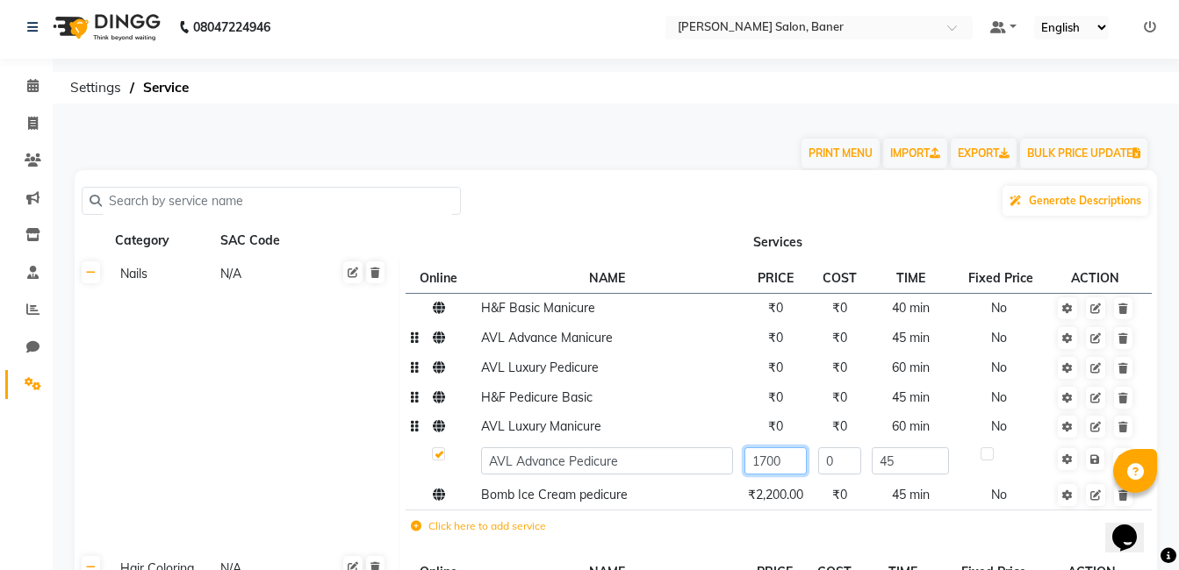
click at [788, 460] on input "1700" at bounding box center [775, 461] width 62 height 27
type input "1"
type input "0"
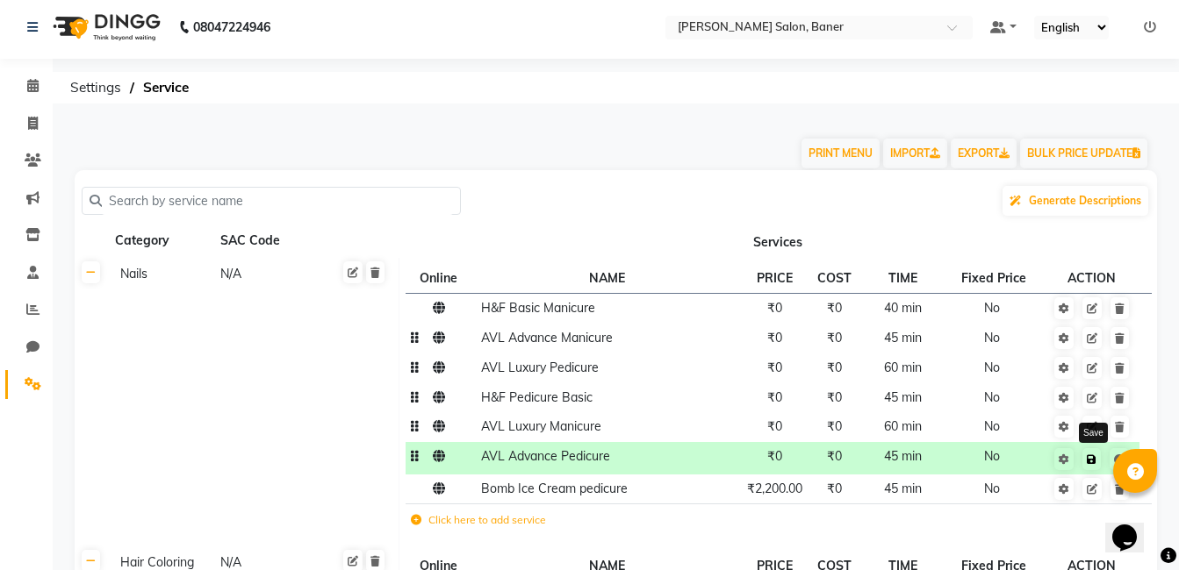
click at [1094, 462] on icon at bounding box center [1092, 460] width 10 height 11
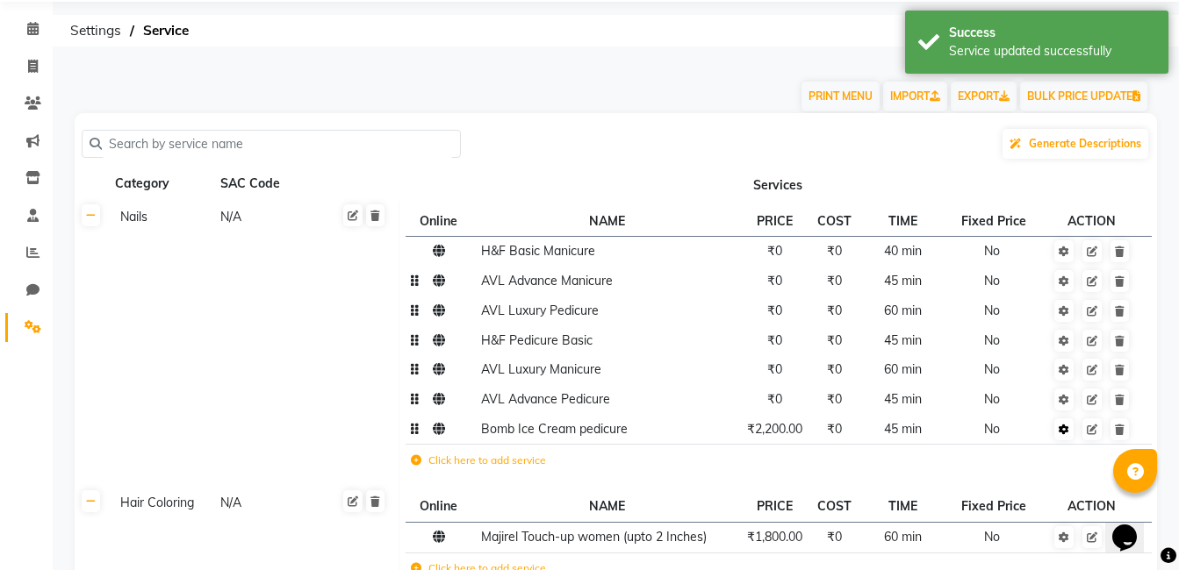
scroll to position [92, 0]
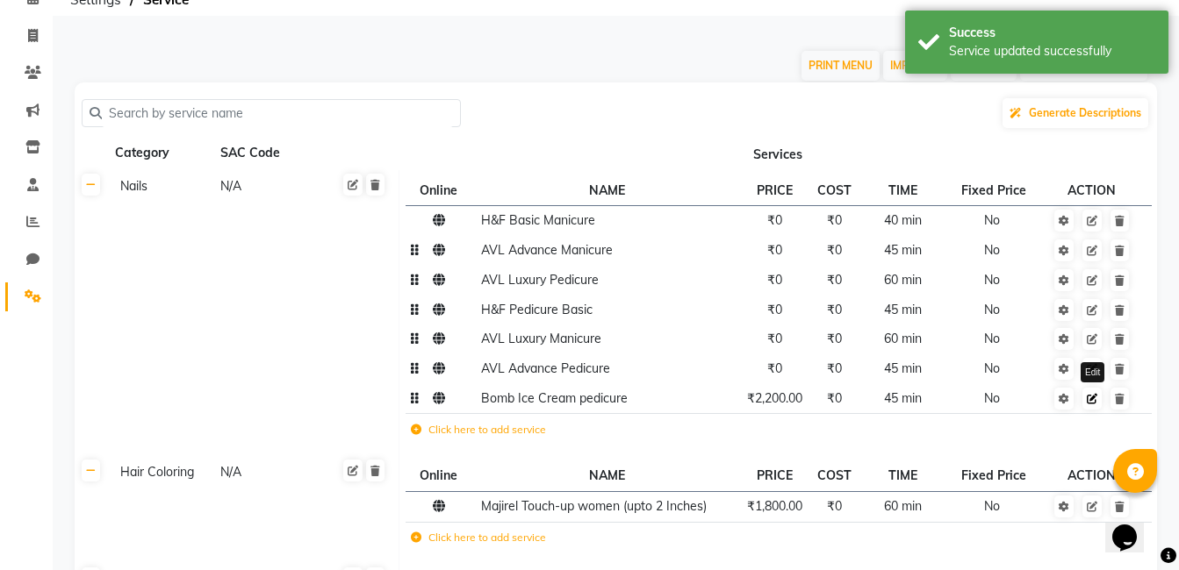
click at [1093, 399] on icon at bounding box center [1092, 399] width 11 height 11
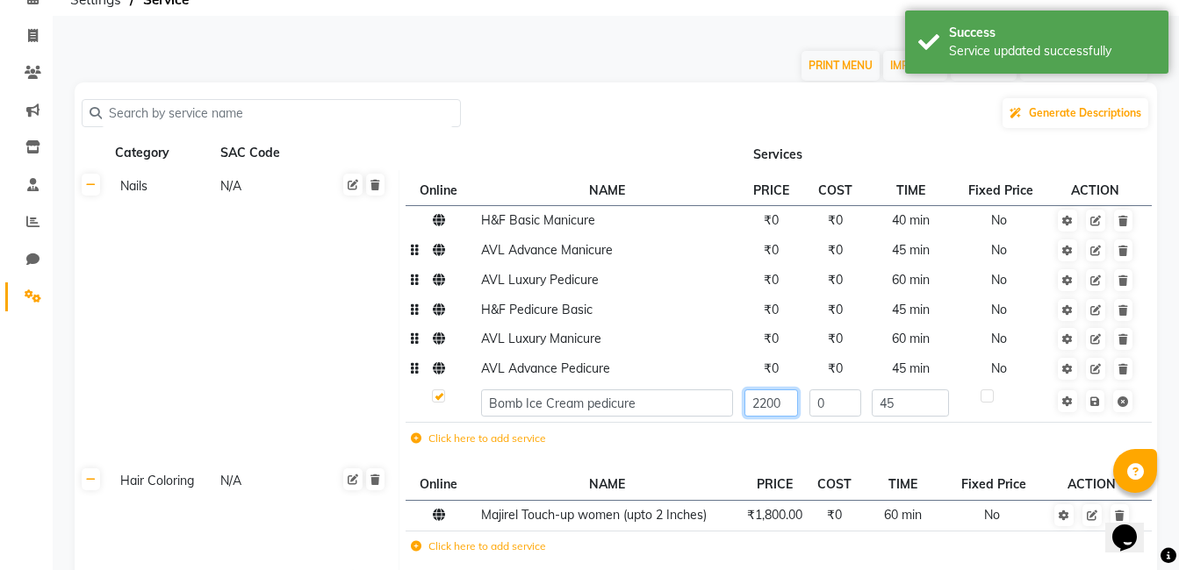
click at [780, 404] on input "2200" at bounding box center [771, 403] width 54 height 27
type input "2"
type input "0"
click at [1094, 405] on span at bounding box center [1106, 400] width 55 height 18
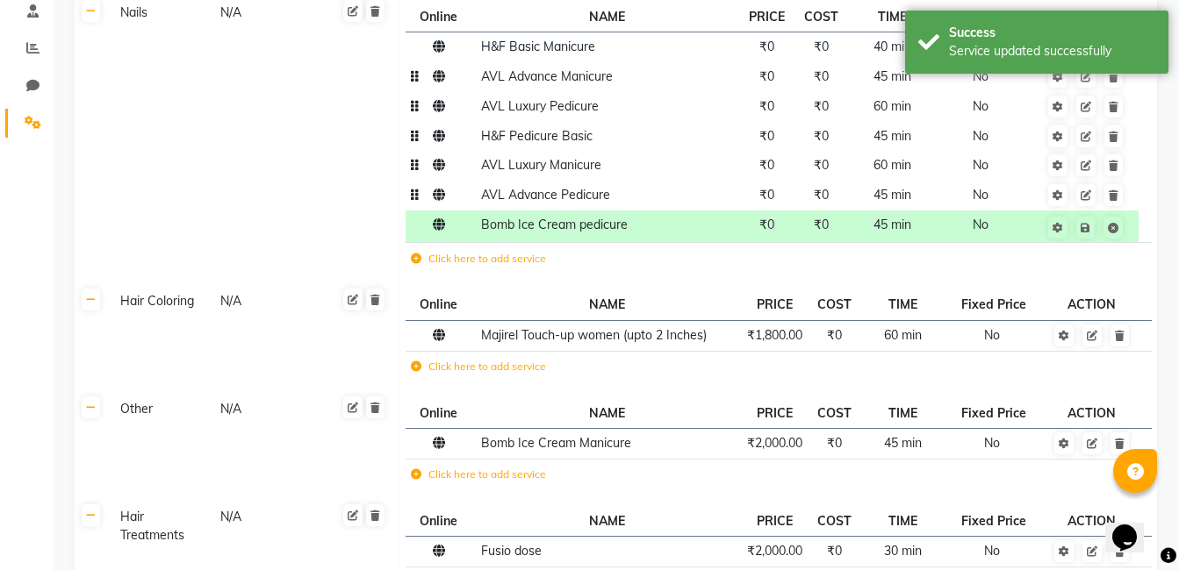
scroll to position [355, 0]
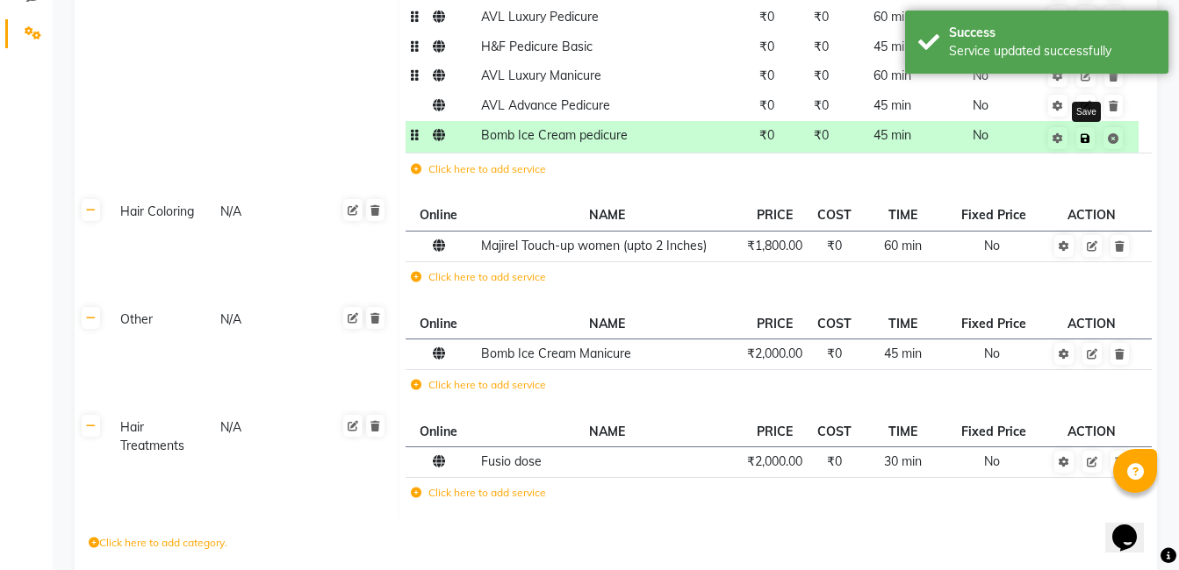
click at [1084, 138] on icon at bounding box center [1085, 138] width 10 height 11
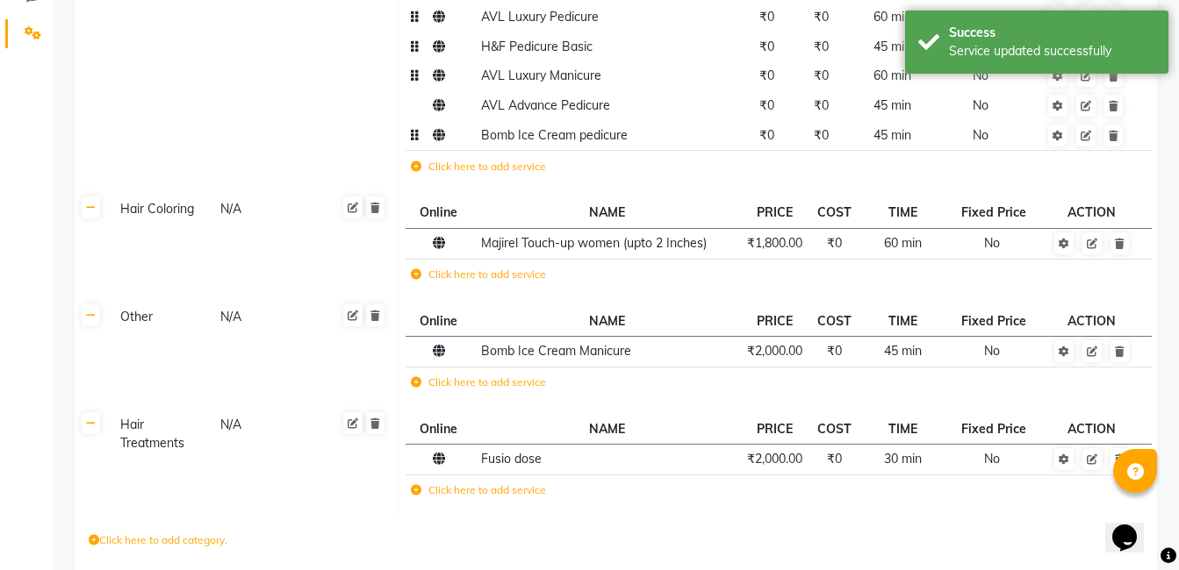
click at [855, 169] on td at bounding box center [892, 169] width 88 height 36
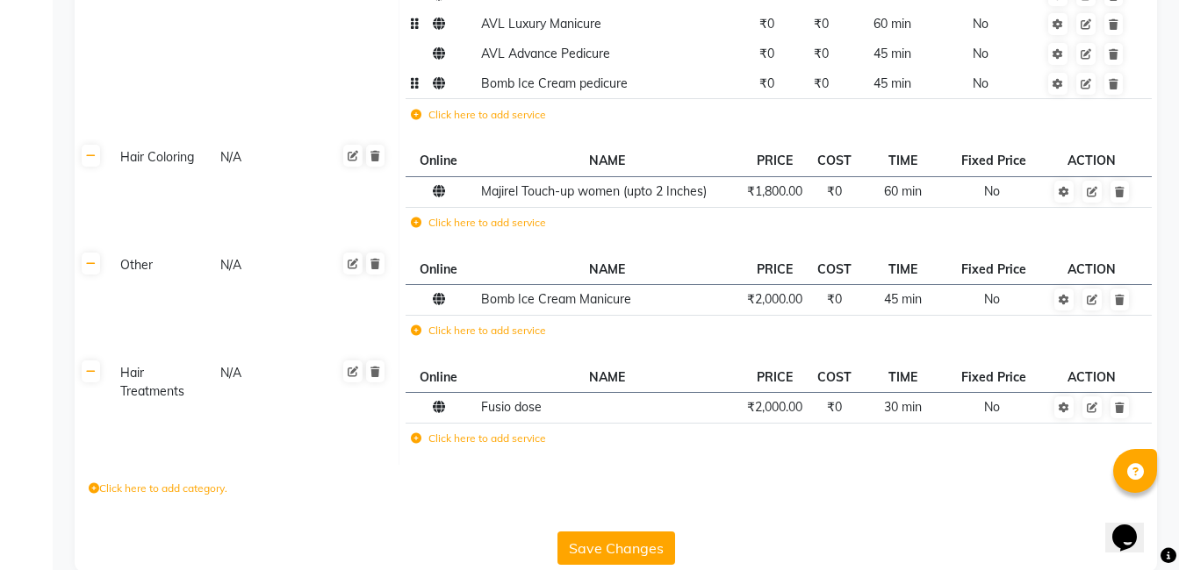
scroll to position [435, 0]
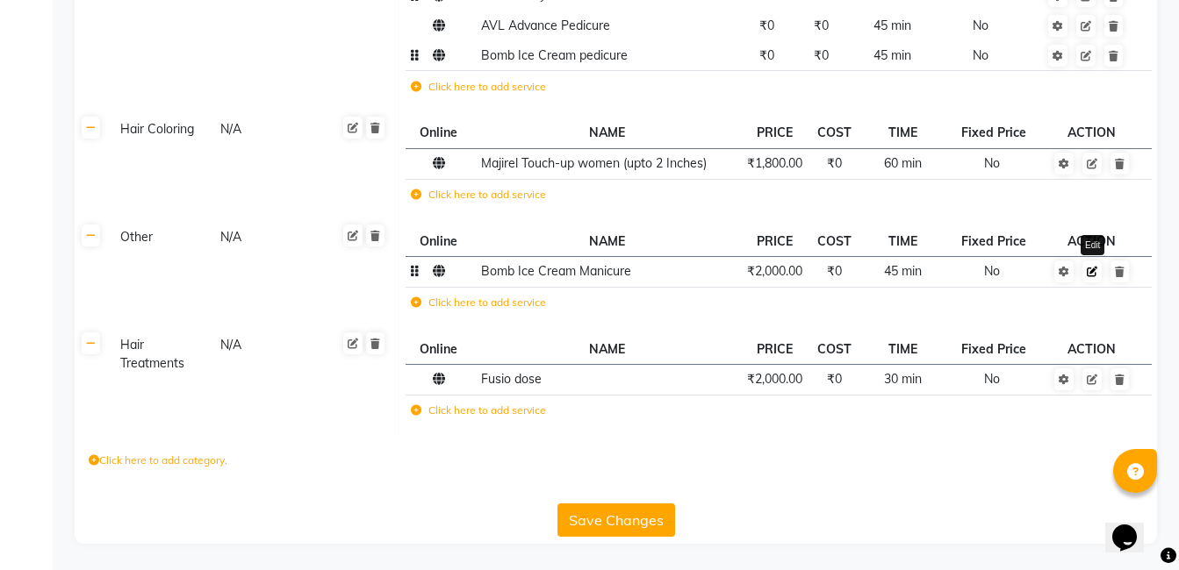
click at [1090, 267] on icon at bounding box center [1092, 272] width 11 height 11
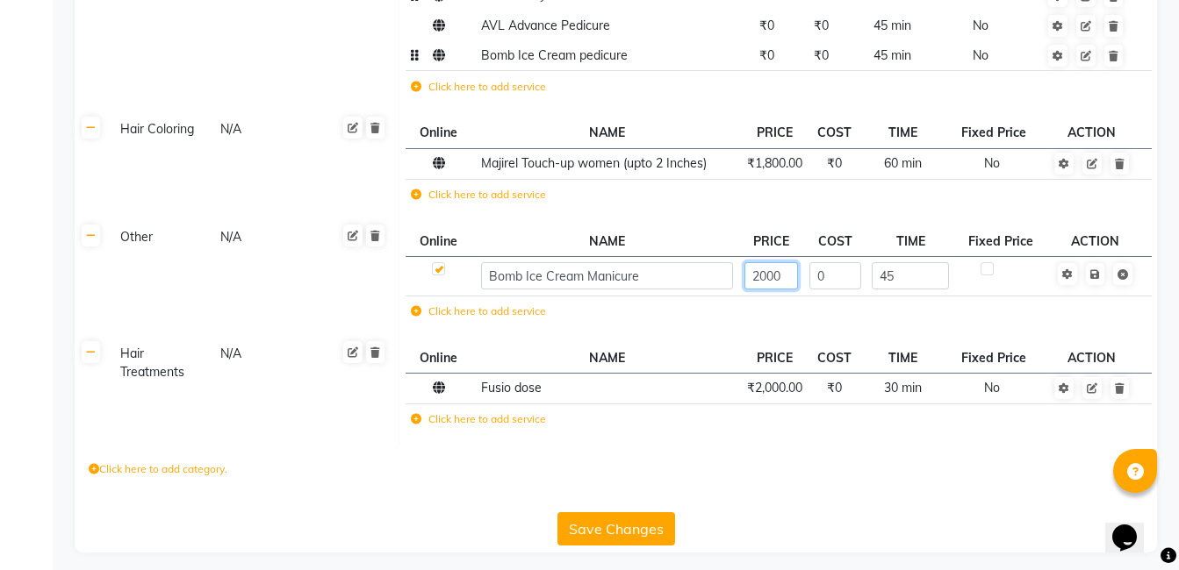
click at [787, 272] on input "2000" at bounding box center [771, 275] width 54 height 27
type input "2"
type input "0"
click at [1097, 273] on span "Save" at bounding box center [1106, 273] width 55 height 18
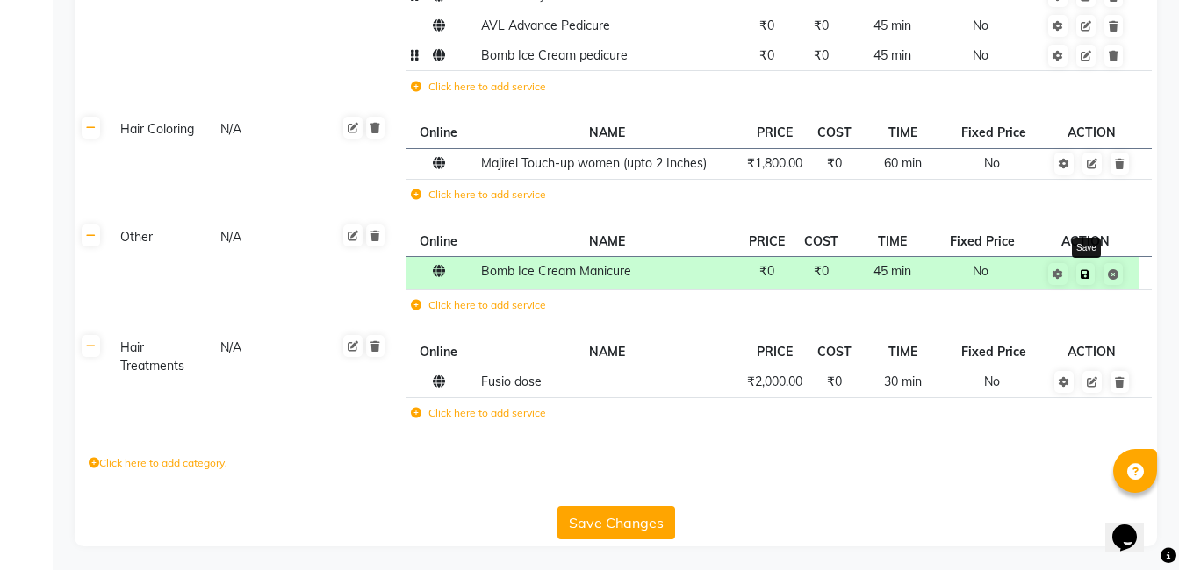
click at [1086, 273] on icon at bounding box center [1085, 274] width 10 height 11
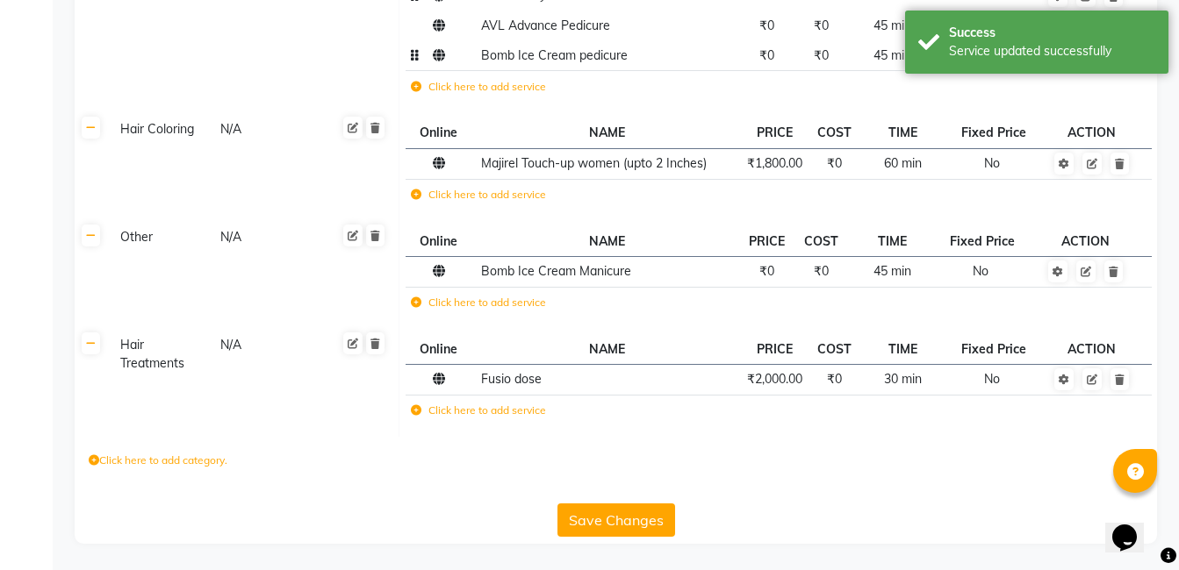
click at [807, 312] on td "Click here to add service" at bounding box center [626, 305] width 443 height 36
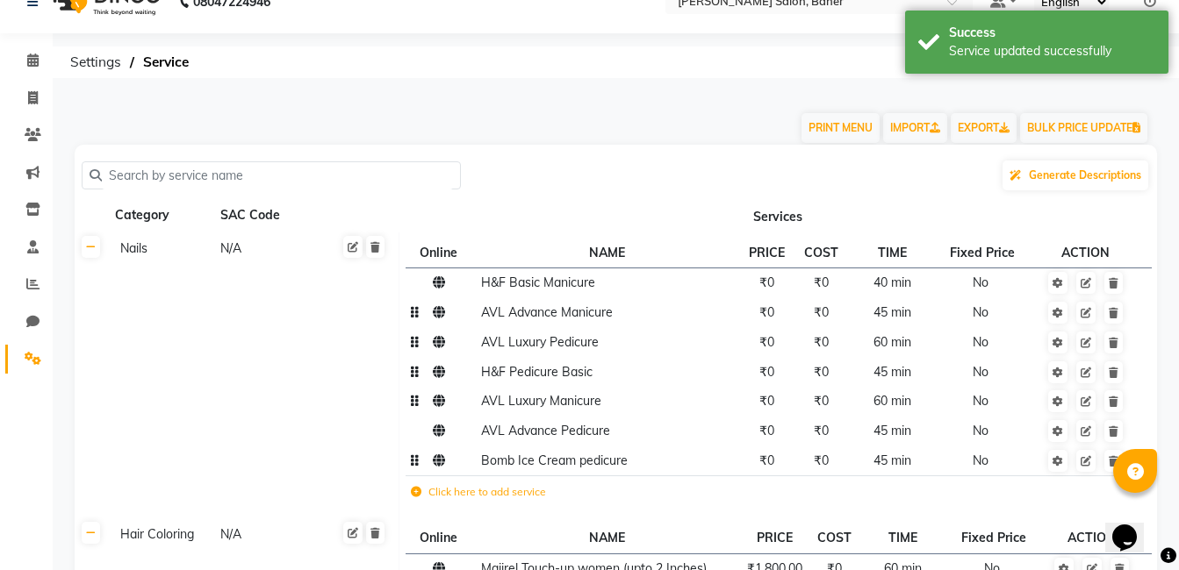
scroll to position [0, 0]
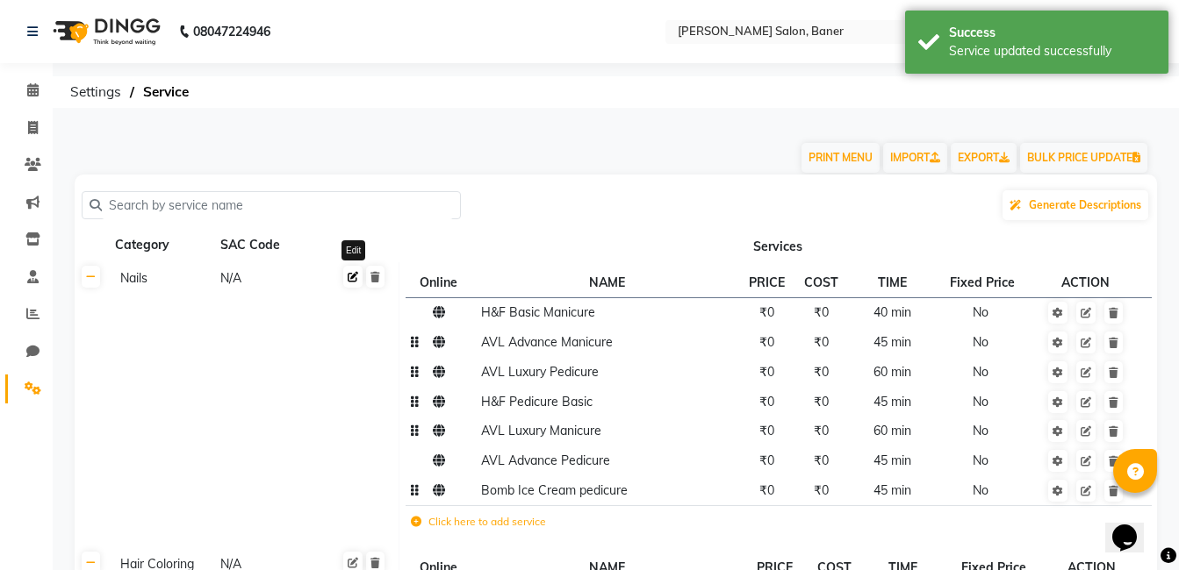
click at [351, 283] on link at bounding box center [352, 277] width 19 height 22
click at [190, 291] on input "Nails" at bounding box center [169, 281] width 112 height 27
type input "N"
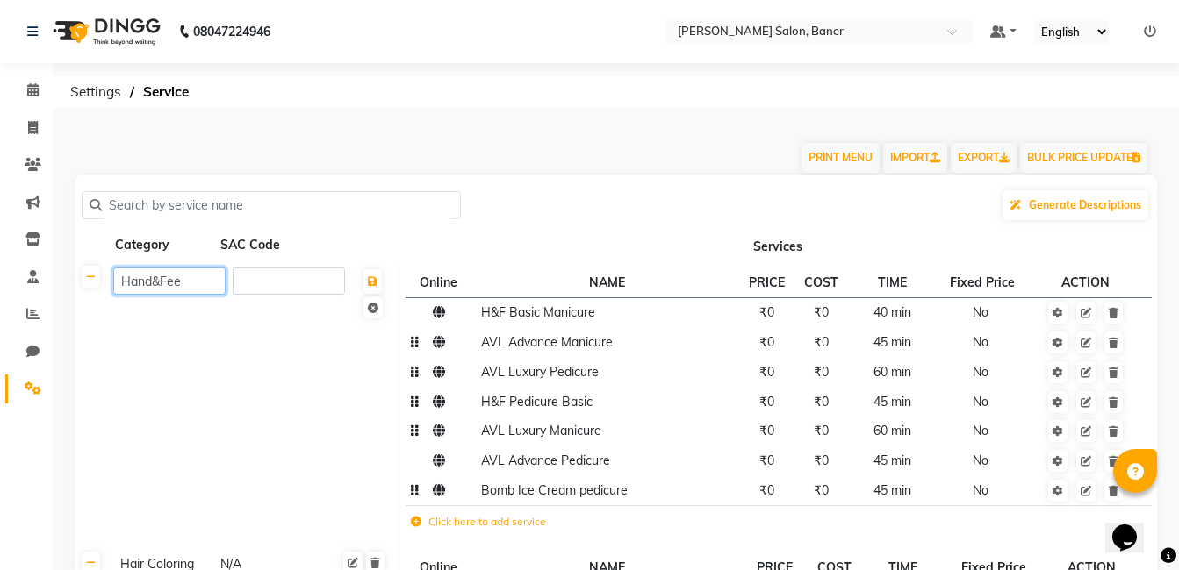
type input "Hand&Feet"
click at [241, 392] on td "Hand&Feet" at bounding box center [253, 405] width 291 height 286
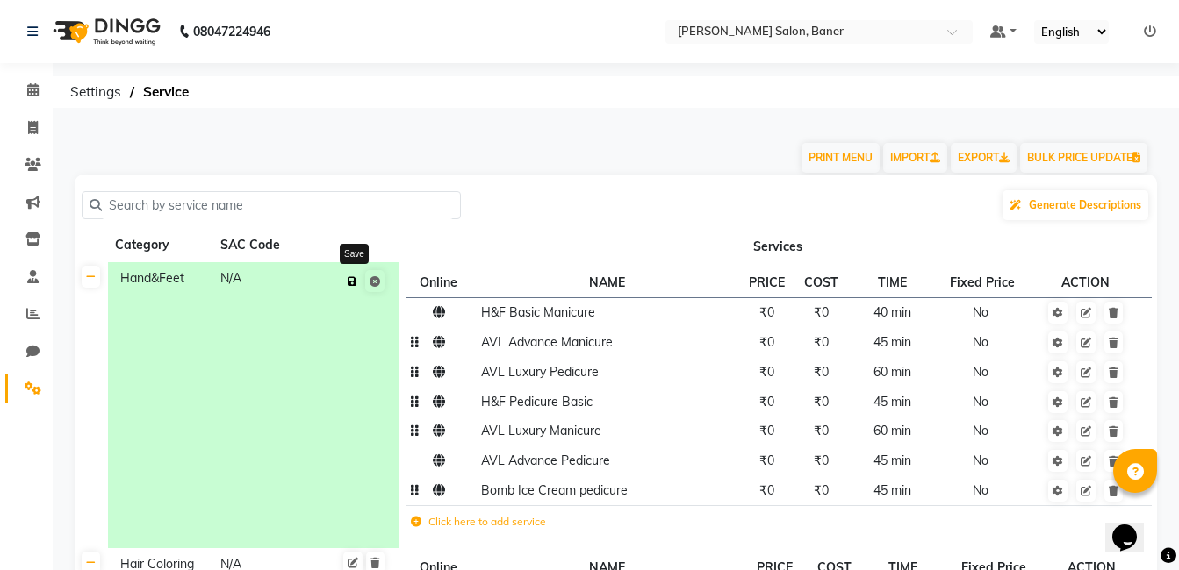
click at [357, 289] on button at bounding box center [352, 281] width 18 height 25
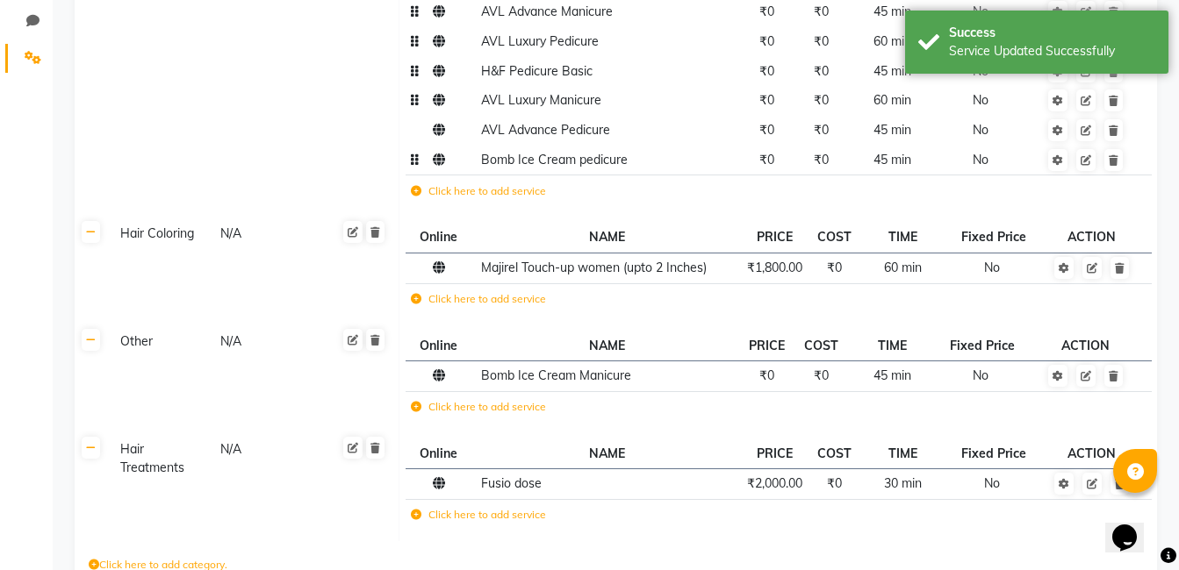
scroll to position [435, 0]
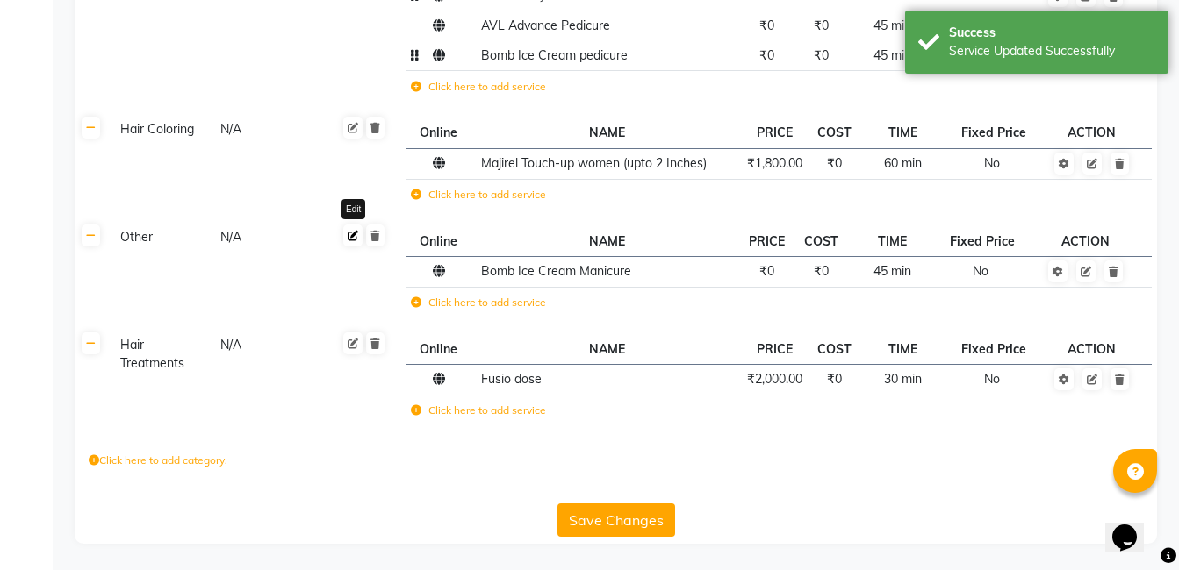
click at [355, 236] on icon at bounding box center [353, 236] width 11 height 11
click at [163, 243] on input "Other" at bounding box center [169, 239] width 112 height 27
type input "O"
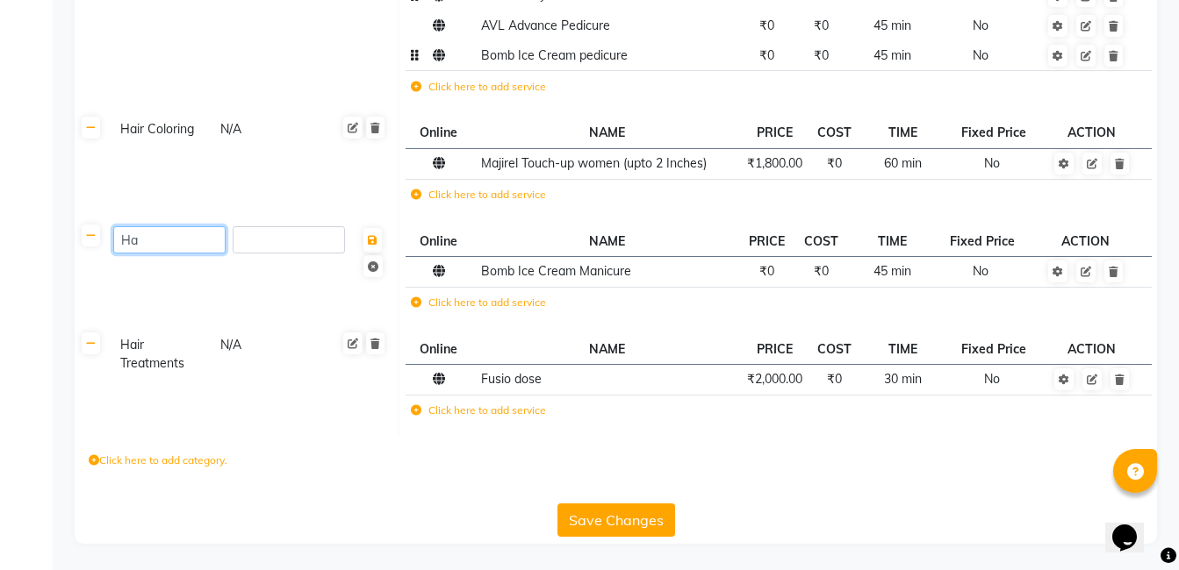
type input "H"
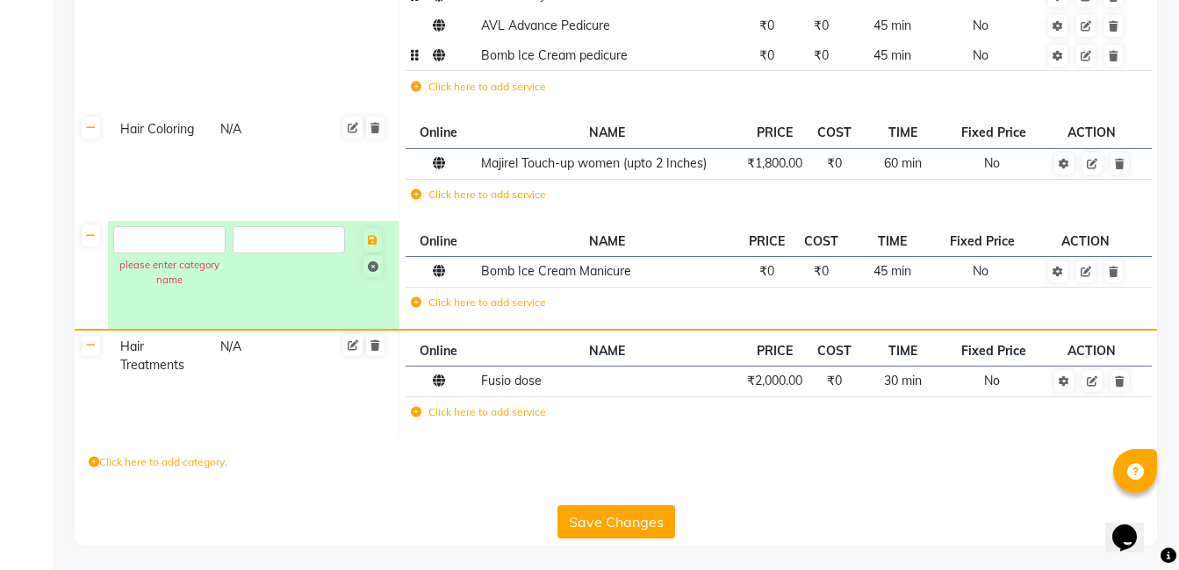
click at [171, 173] on td "Hair Coloring N/A" at bounding box center [253, 167] width 291 height 108
click at [378, 247] on button at bounding box center [372, 240] width 18 height 25
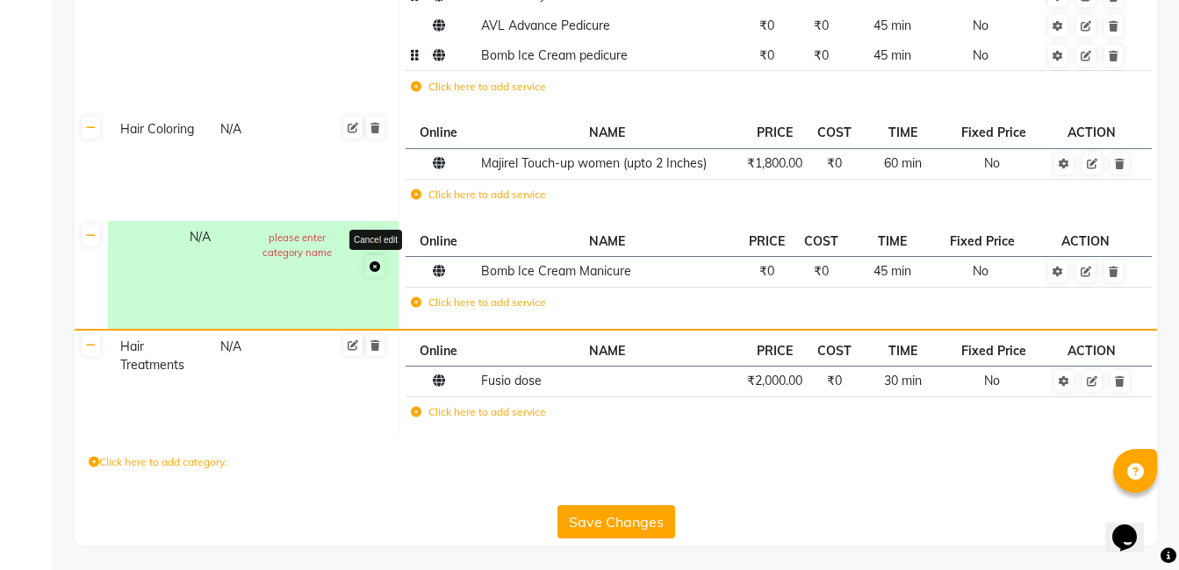
click at [375, 269] on icon at bounding box center [374, 267] width 11 height 11
click at [377, 267] on icon at bounding box center [374, 267] width 11 height 11
click at [229, 190] on td "Hair Coloring N/A" at bounding box center [253, 167] width 291 height 108
click at [102, 235] on th at bounding box center [91, 275] width 33 height 109
click at [191, 246] on div "N/A" at bounding box center [220, 252] width 65 height 53
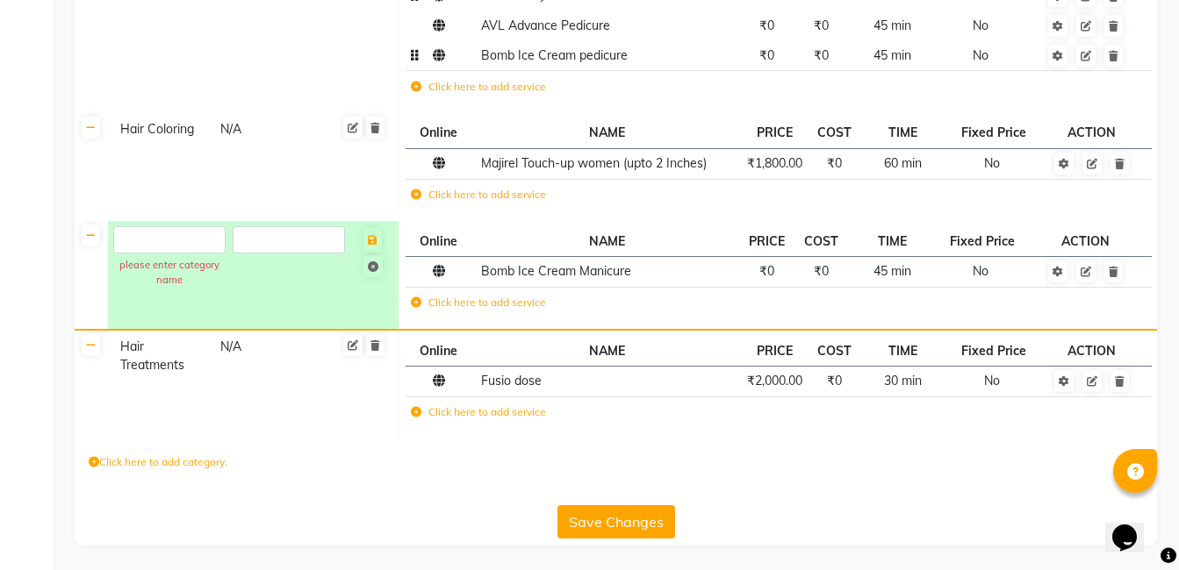
click at [183, 385] on td "Hair Treatments N/A" at bounding box center [253, 384] width 291 height 109
click at [348, 343] on icon at bounding box center [353, 346] width 11 height 11
click at [212, 352] on input "Hair Treatments" at bounding box center [169, 349] width 112 height 27
type input "H"
type input "O"
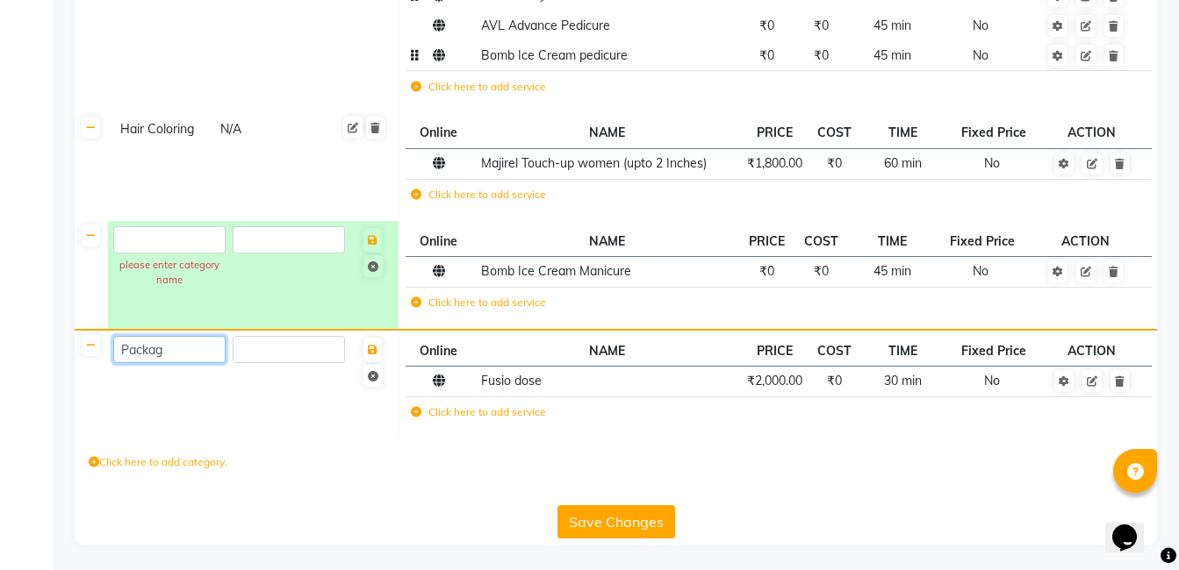
type input "Package"
click at [377, 360] on span "Save" at bounding box center [372, 360] width 41 height 49
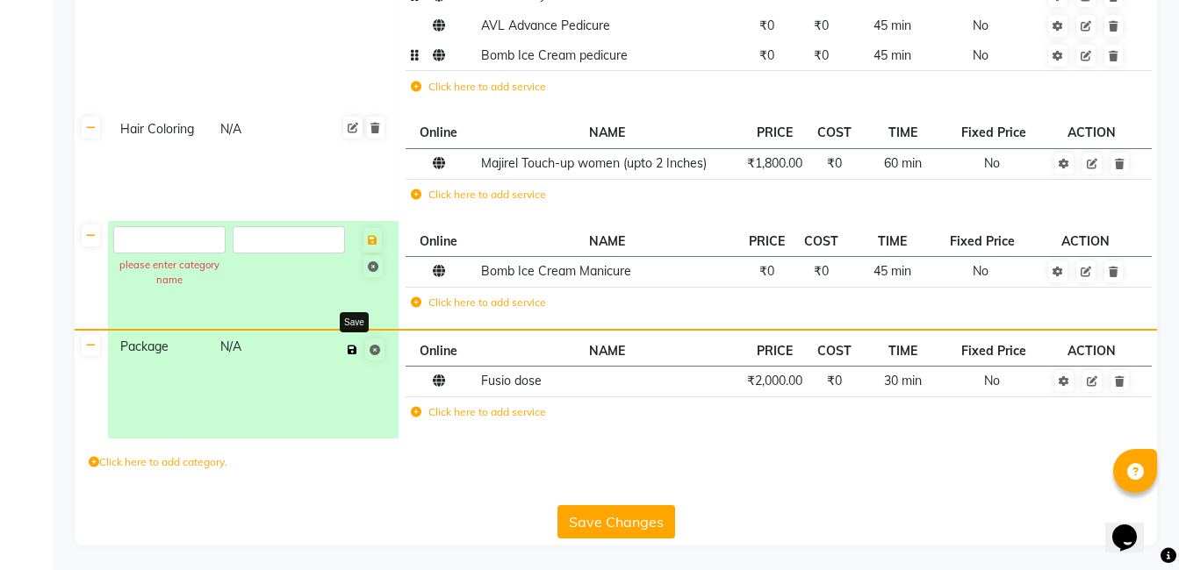
click at [358, 343] on button at bounding box center [352, 350] width 18 height 25
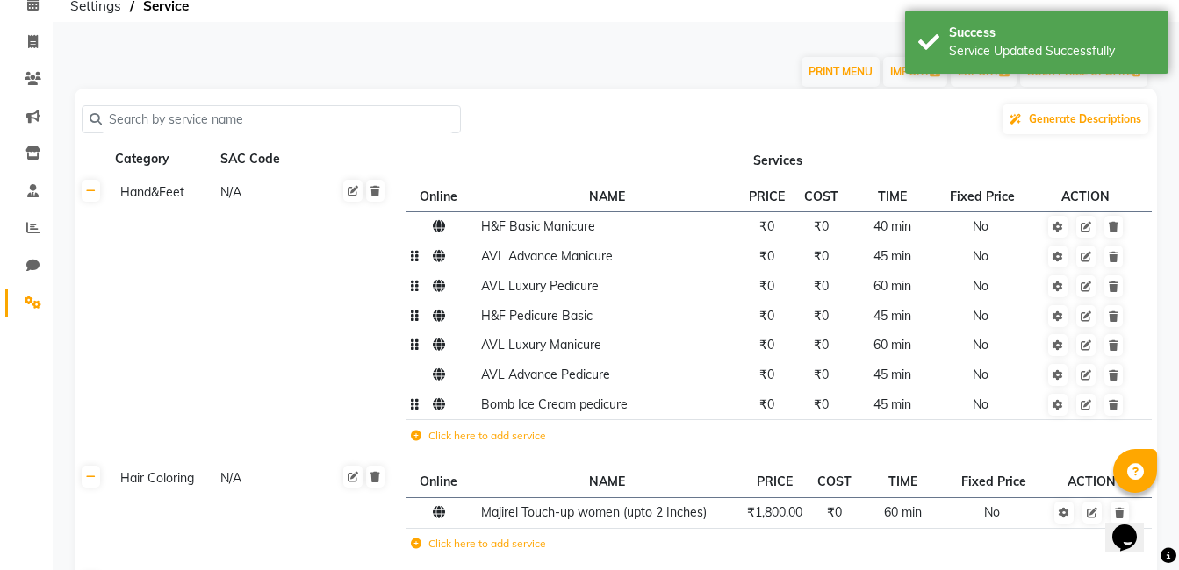
scroll to position [0, 0]
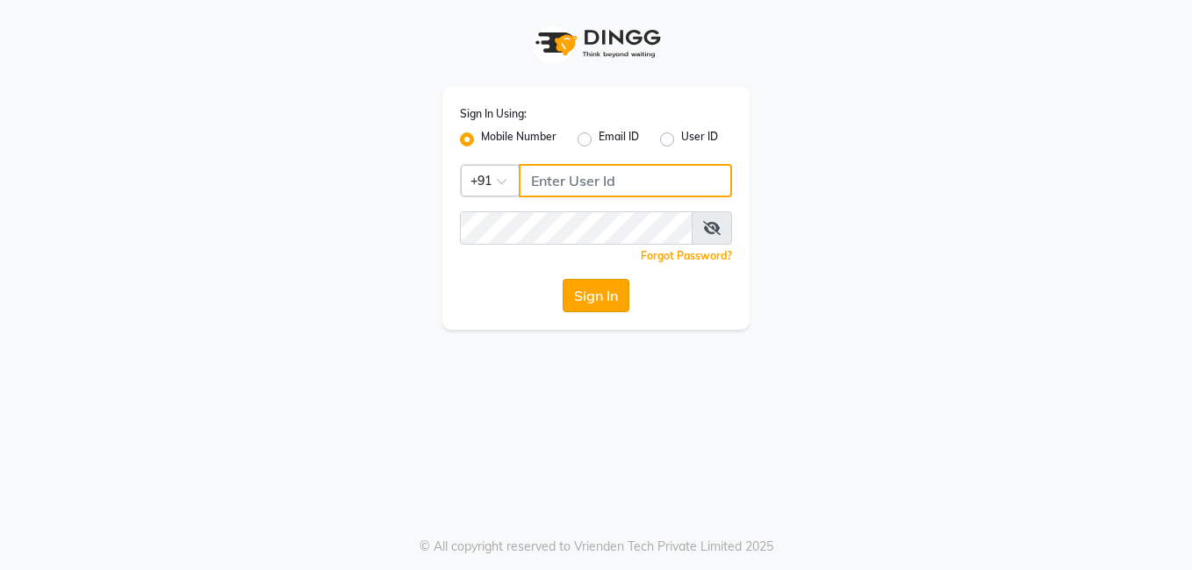
type input "8308252292"
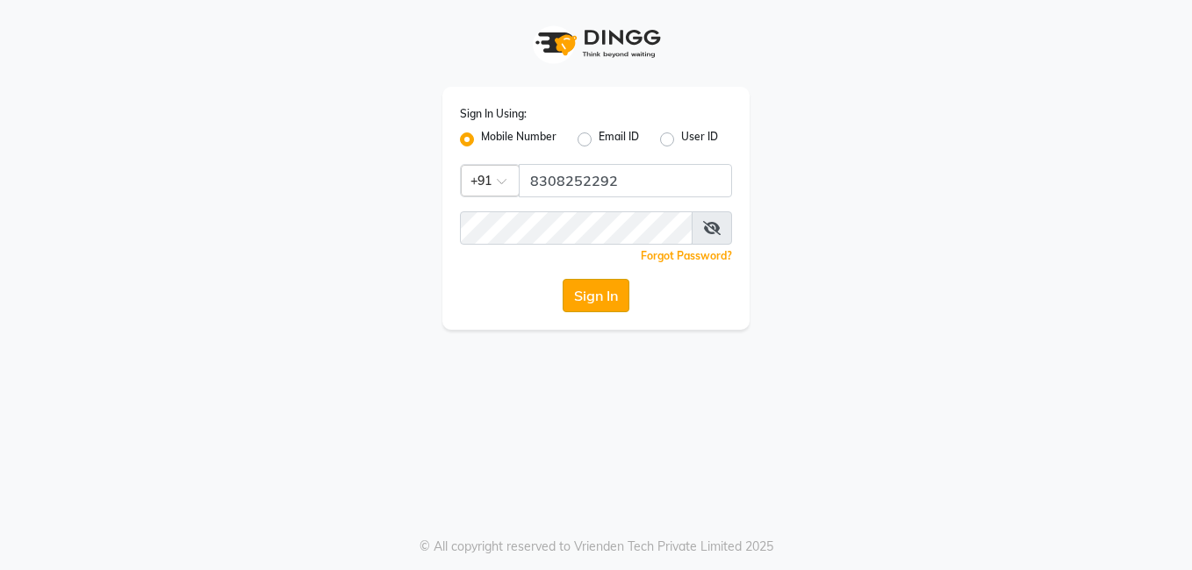
click at [618, 286] on button "Sign In" at bounding box center [596, 295] width 67 height 33
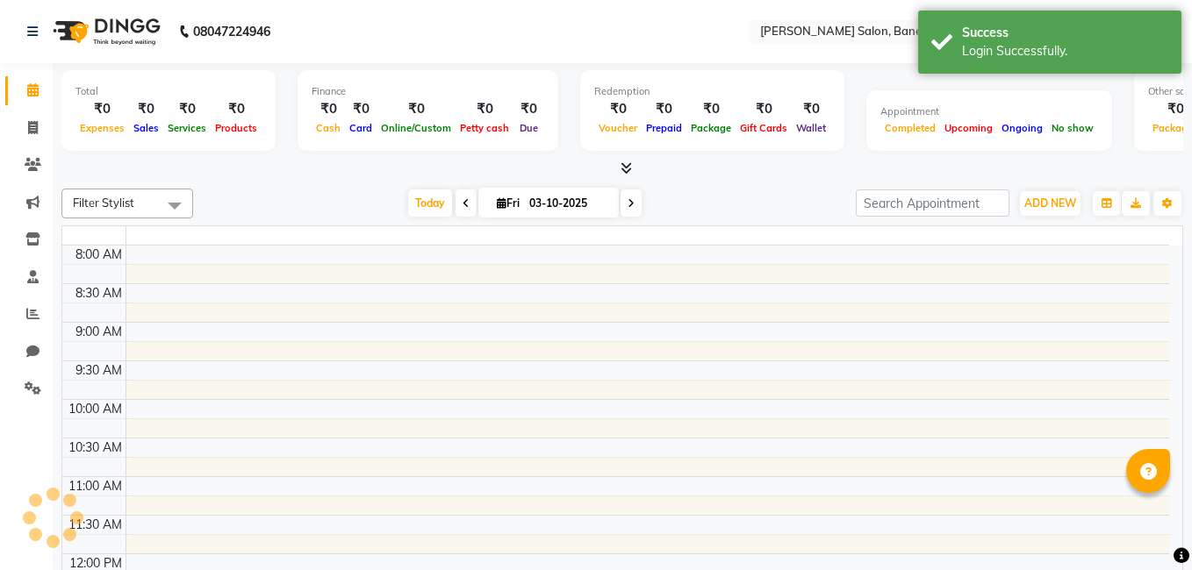
select select "en"
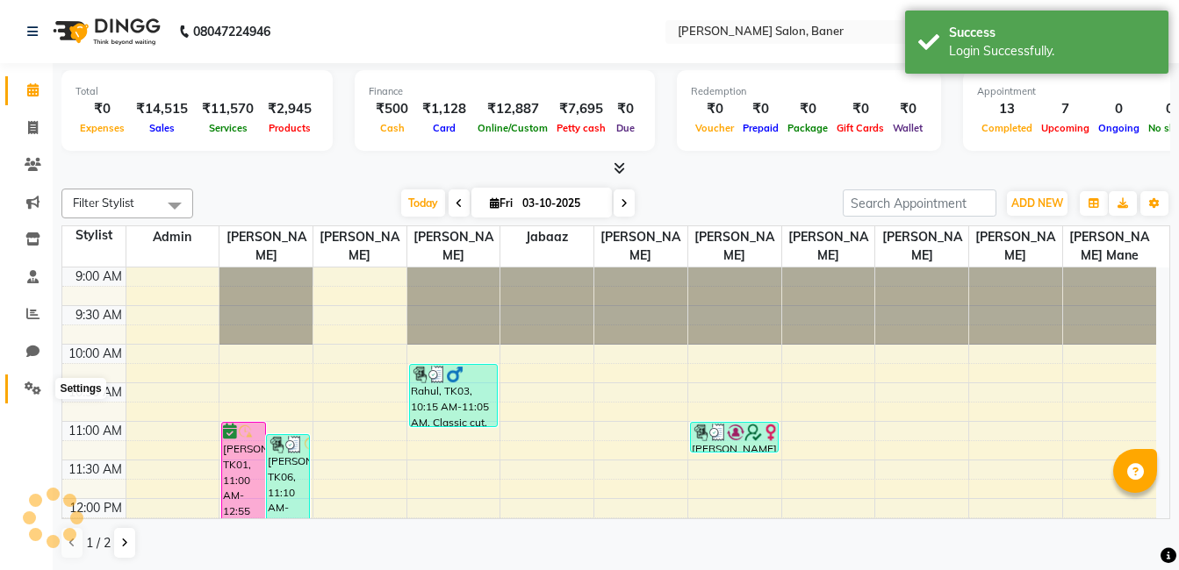
click at [39, 381] on span at bounding box center [33, 389] width 31 height 20
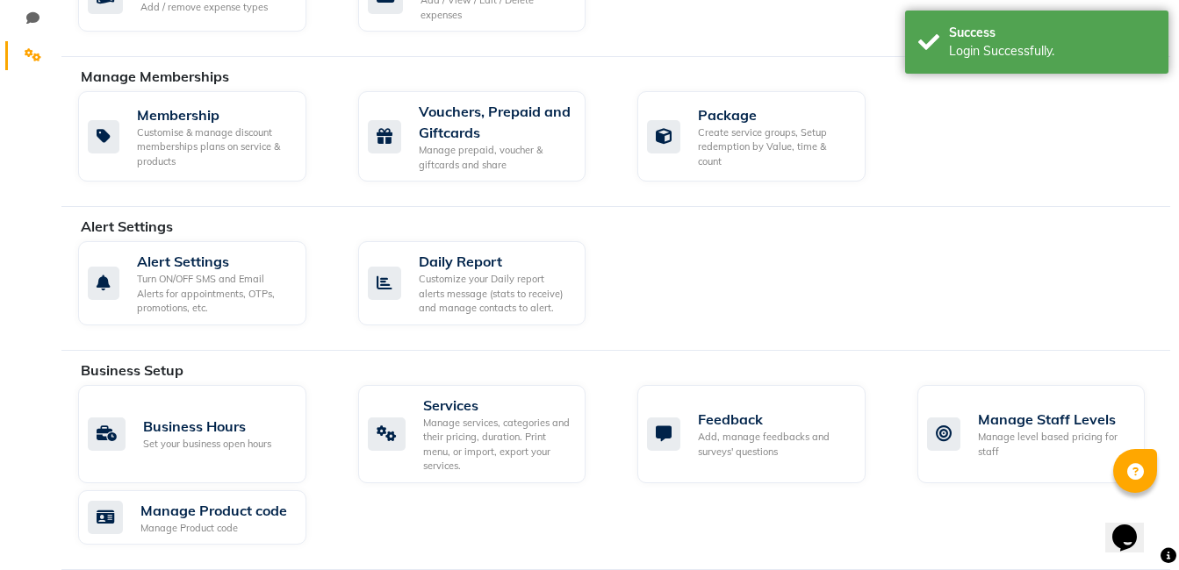
scroll to position [439, 0]
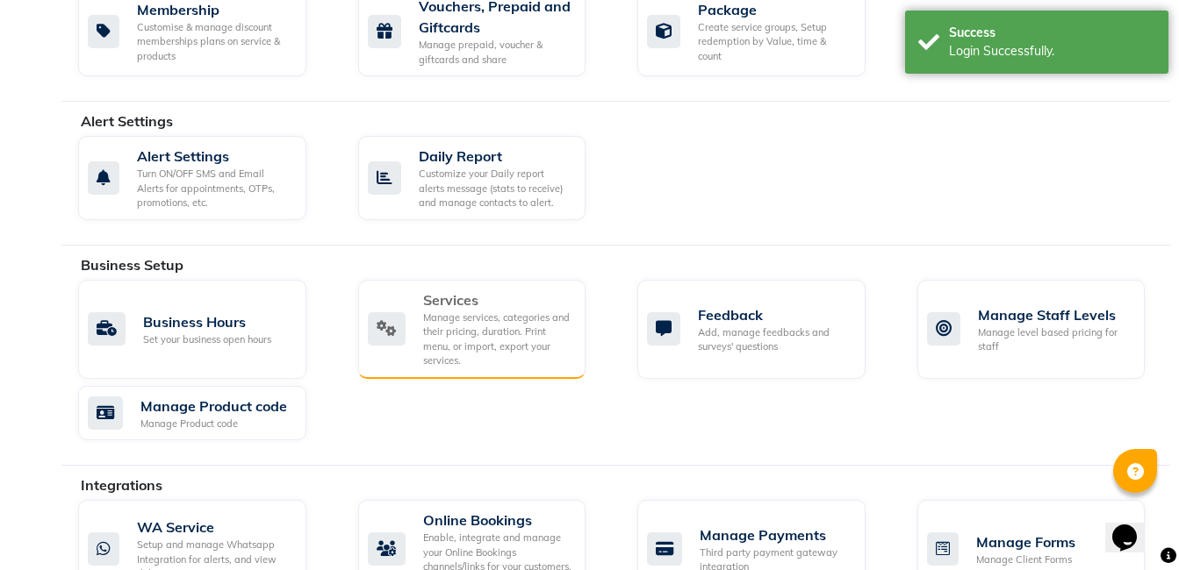
click at [483, 330] on div "Manage services, categories and their pricing, duration. Print menu, or import,…" at bounding box center [497, 340] width 149 height 58
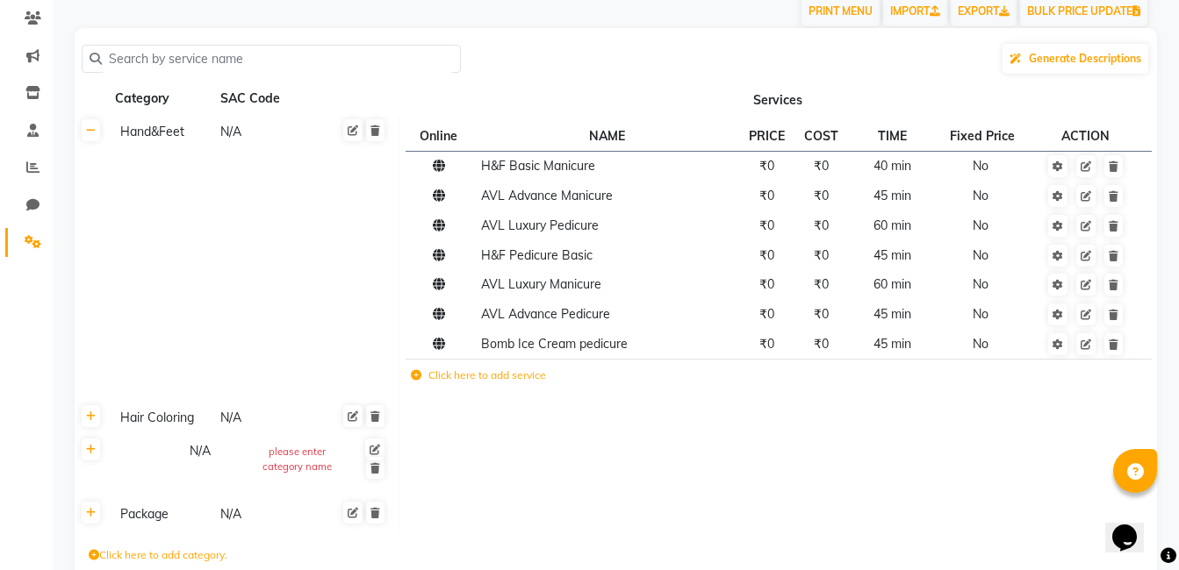
scroll to position [241, 0]
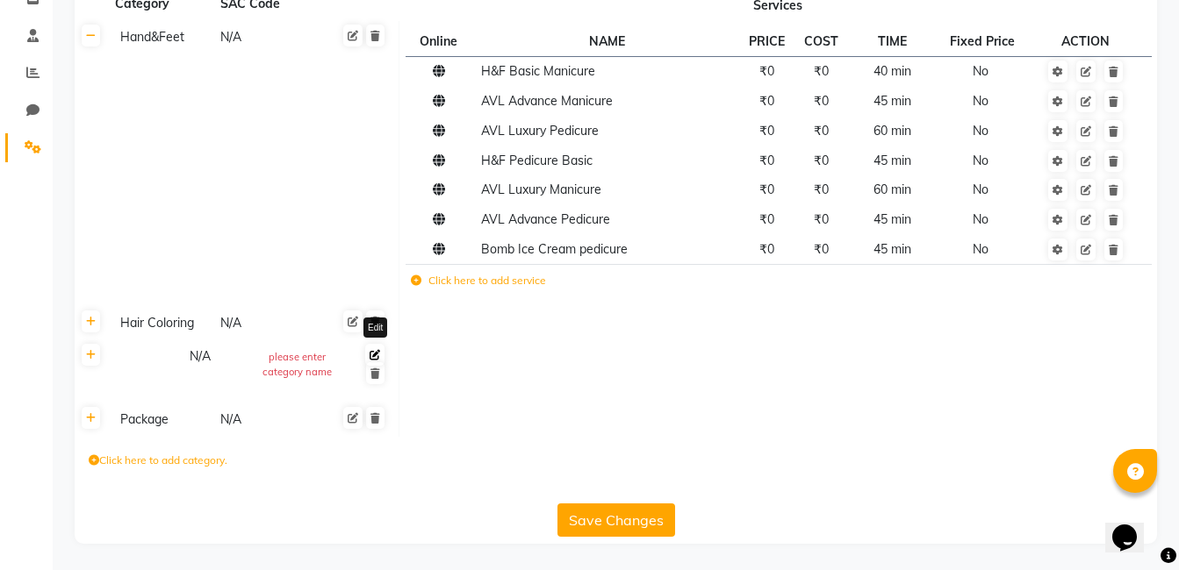
click at [376, 353] on icon at bounding box center [374, 355] width 11 height 11
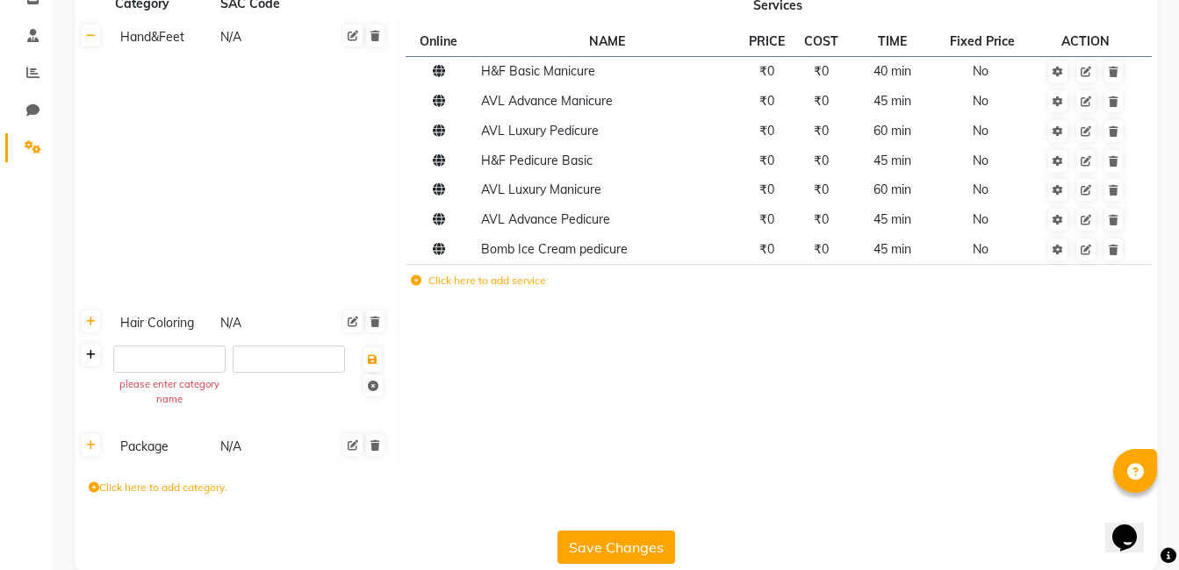
click at [94, 361] on link at bounding box center [91, 355] width 18 height 22
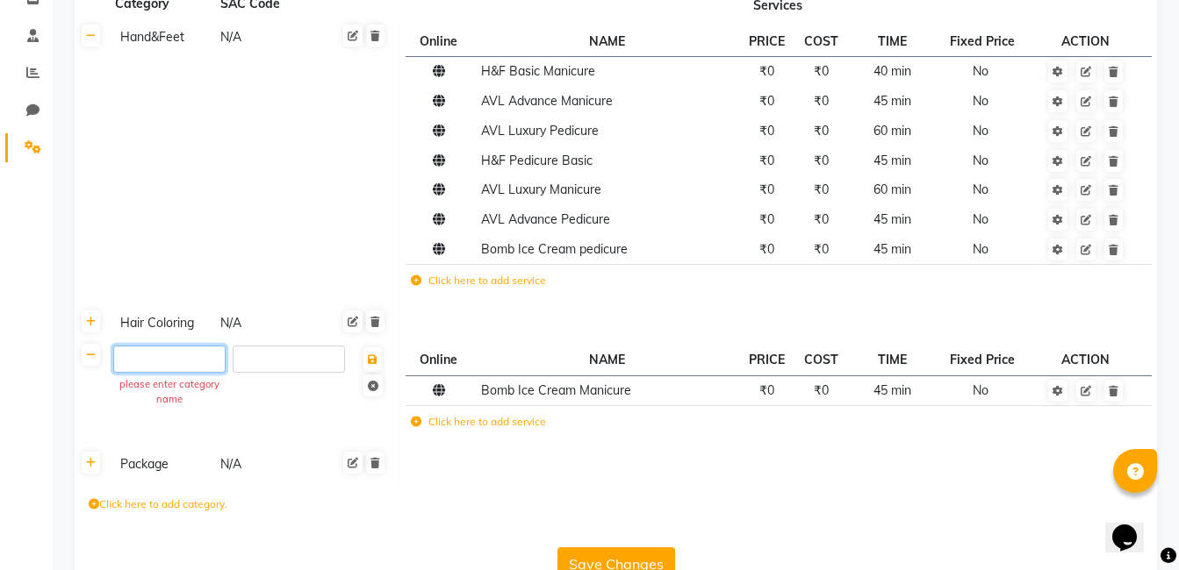
click at [161, 354] on input "text" at bounding box center [169, 359] width 112 height 27
type input "Offer"
click at [371, 357] on span "Save" at bounding box center [372, 370] width 41 height 49
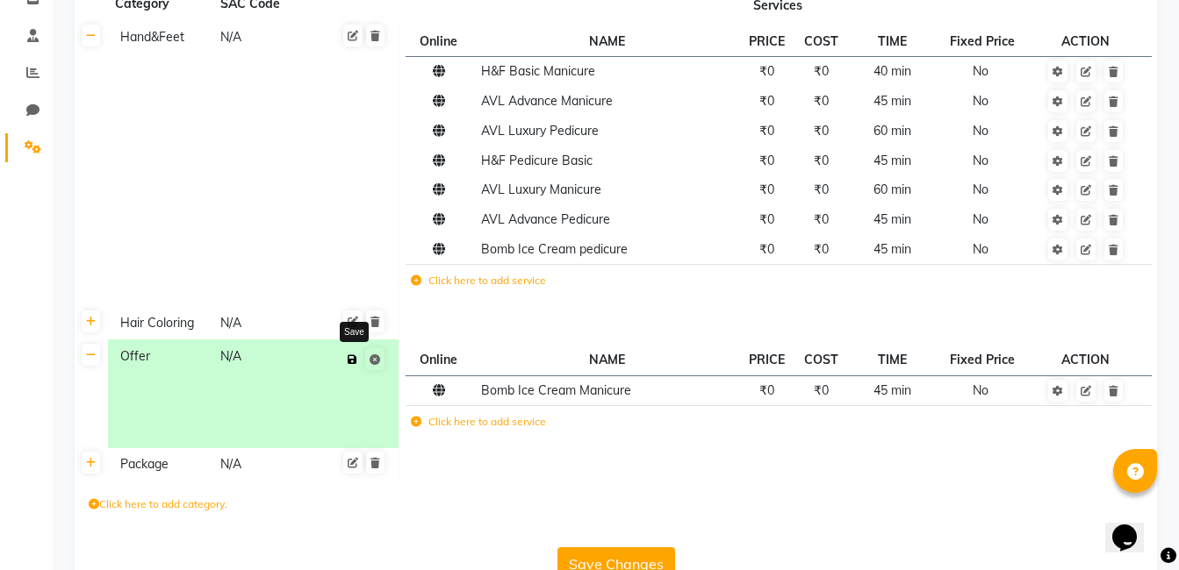
click at [353, 355] on icon at bounding box center [353, 360] width 10 height 11
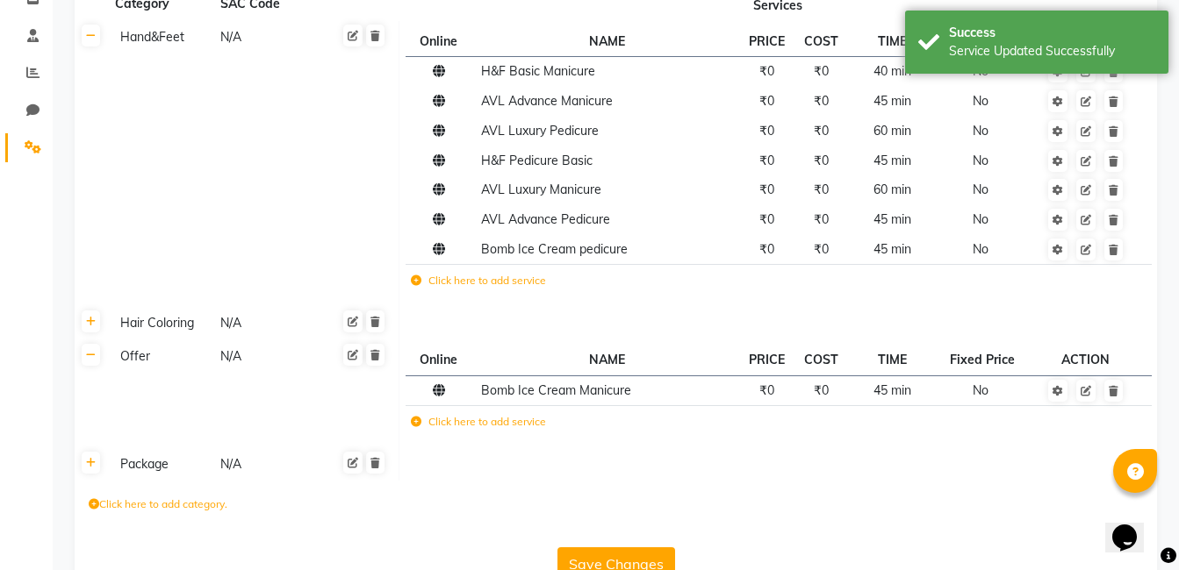
drag, startPoint x: 512, startPoint y: 477, endPoint x: 502, endPoint y: 442, distance: 36.4
click at [513, 477] on td at bounding box center [777, 464] width 757 height 33
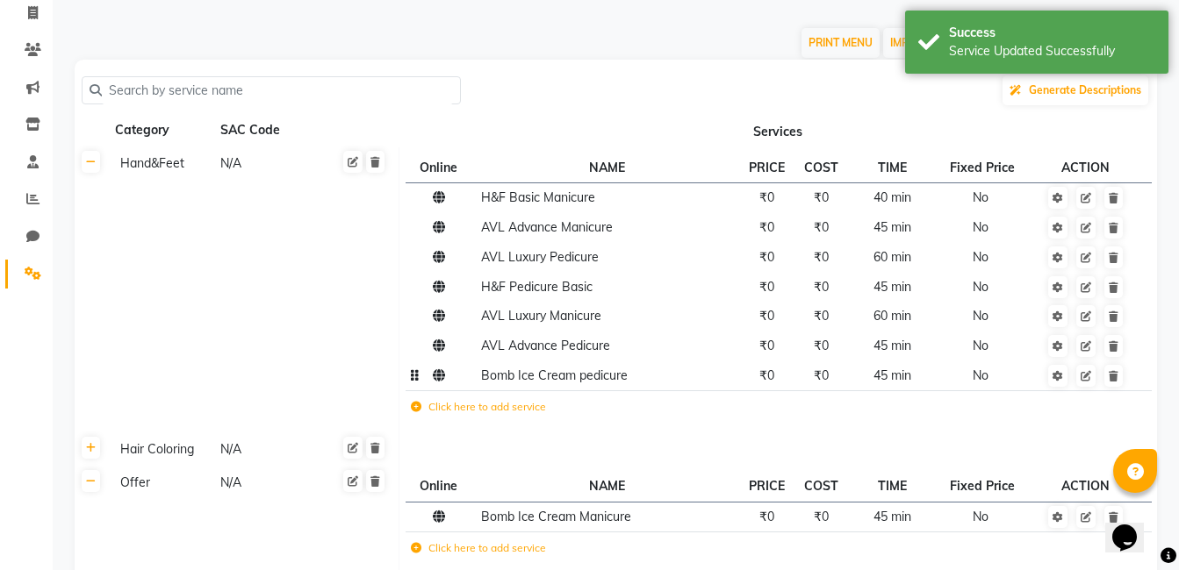
scroll to position [285, 0]
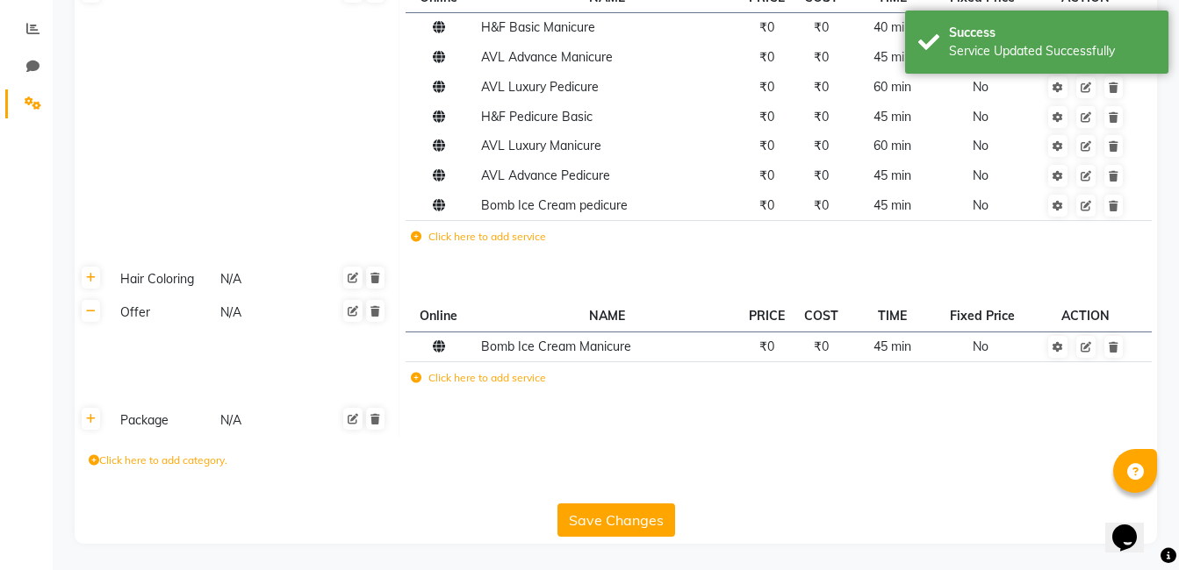
click at [622, 528] on button "Save Changes" at bounding box center [616, 520] width 118 height 33
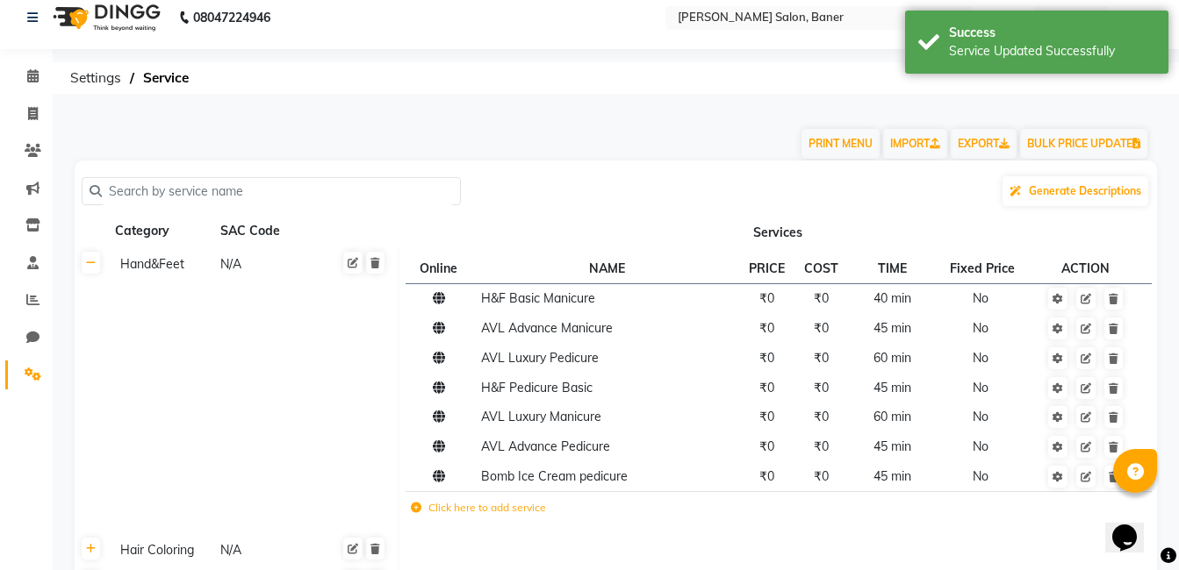
scroll to position [0, 0]
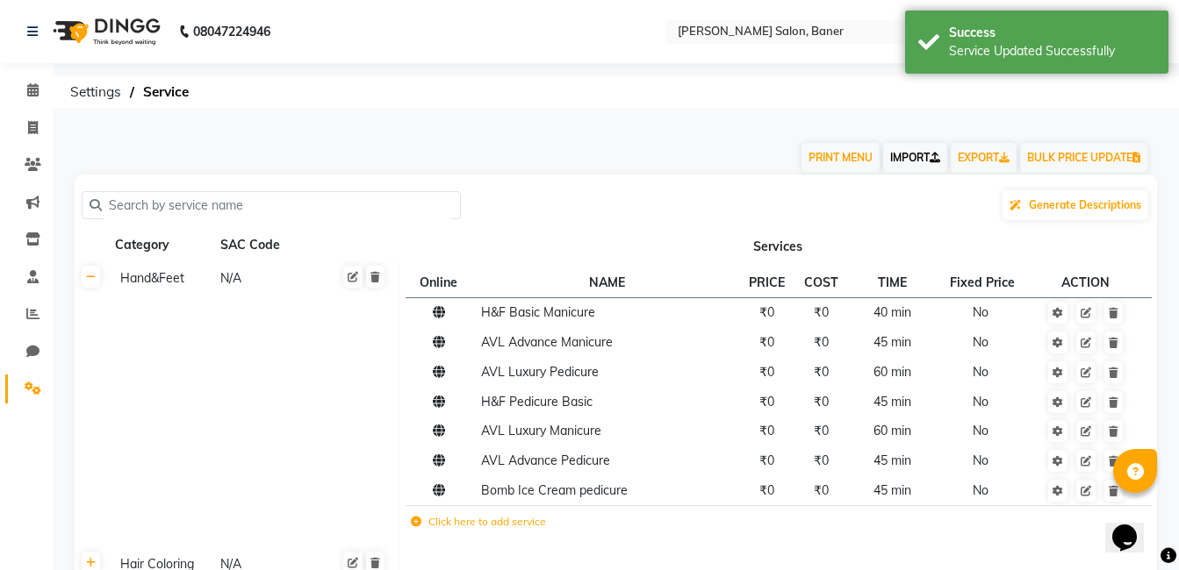
click at [908, 155] on link "IMPORT" at bounding box center [915, 158] width 64 height 30
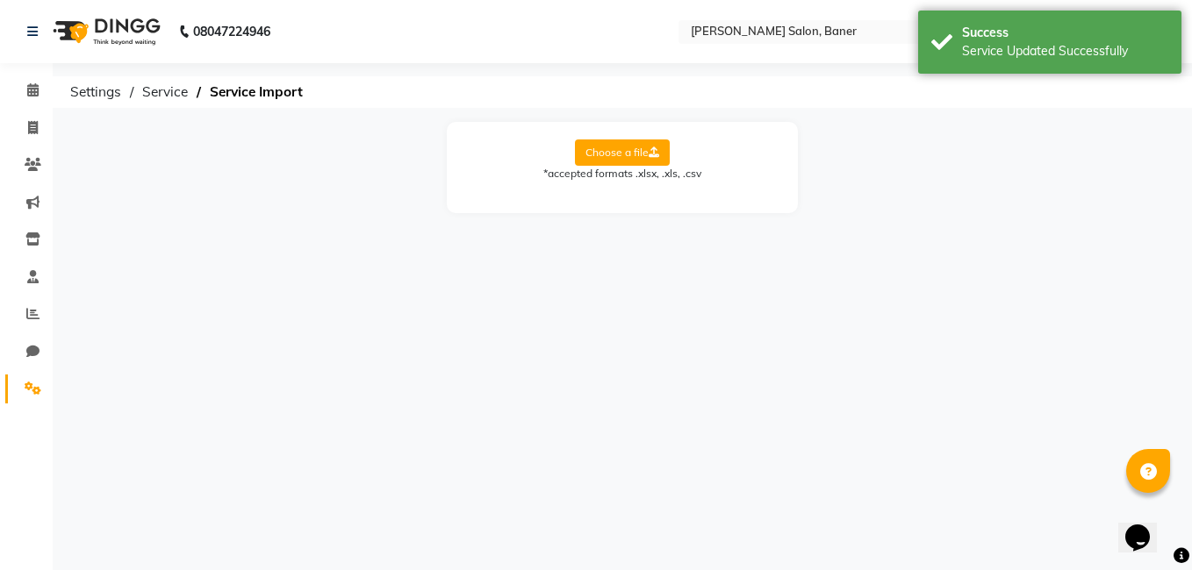
click at [634, 145] on label "Choose a file" at bounding box center [622, 153] width 95 height 26
click at [0, 0] on input "Choose a file" at bounding box center [0, 0] width 0 height 0
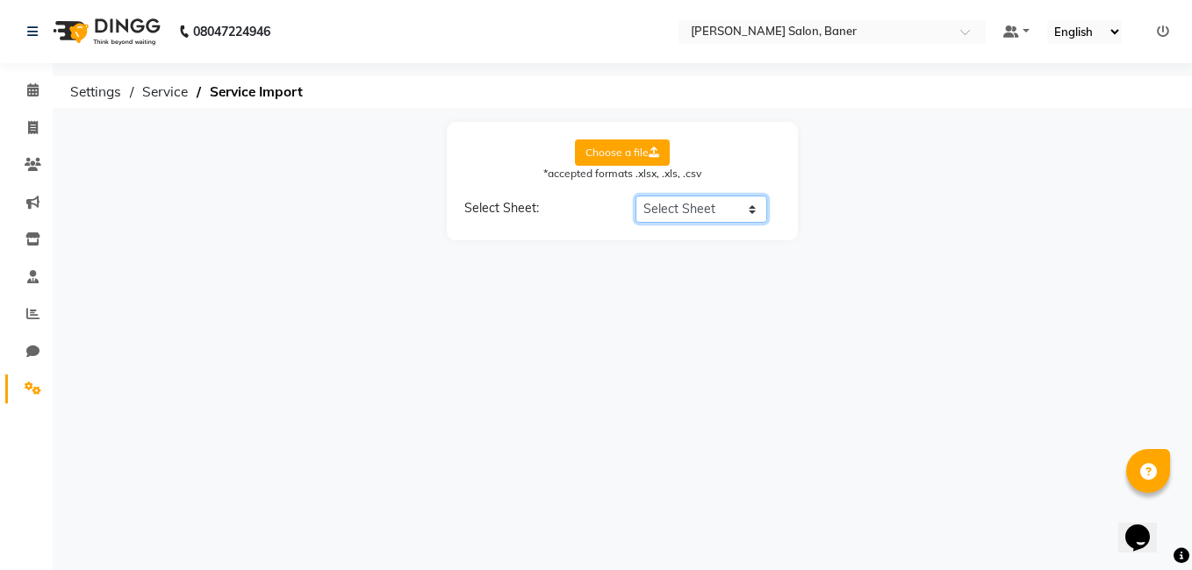
drag, startPoint x: 686, startPoint y: 204, endPoint x: 686, endPoint y: 226, distance: 21.1
click at [686, 204] on select "Select Sheet Sheet1" at bounding box center [701, 209] width 132 height 27
select select "Sheet1"
click at [635, 196] on select "Select Sheet Sheet1" at bounding box center [701, 209] width 132 height 27
select select "Category Name"
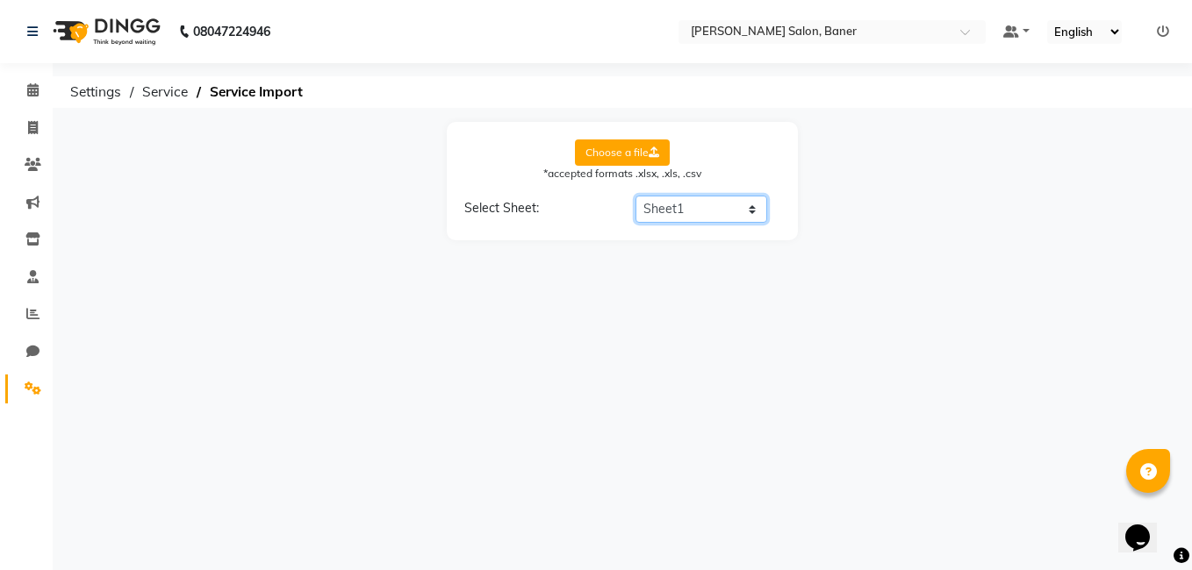
select select "Service Name"
select select "Service Price"
select select "Service Time"
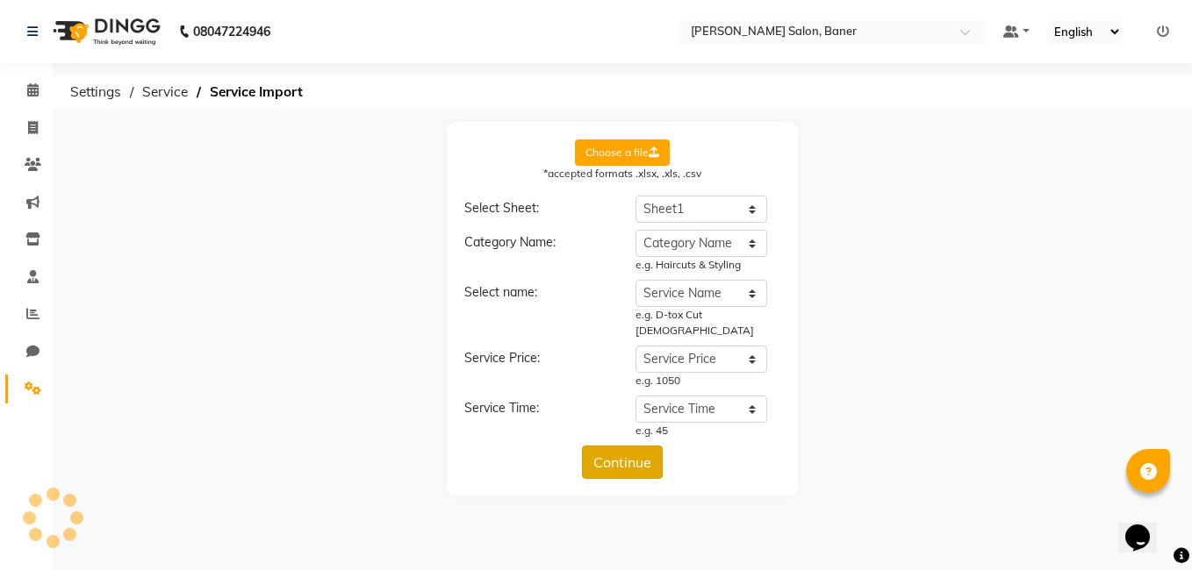
click at [622, 448] on button "Continue" at bounding box center [622, 462] width 81 height 33
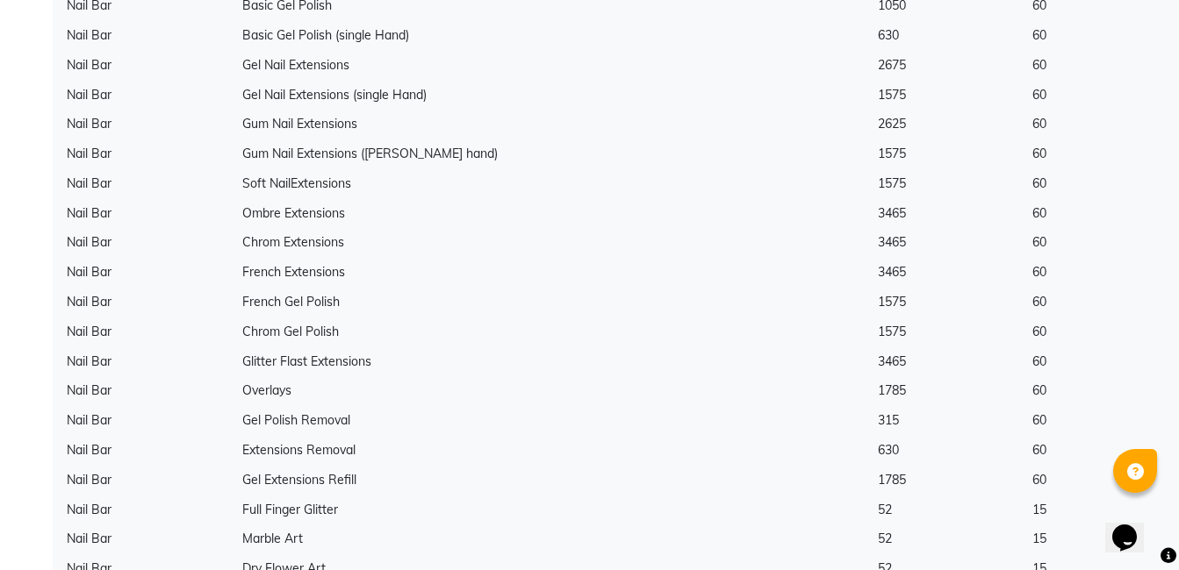
scroll to position [8744, 0]
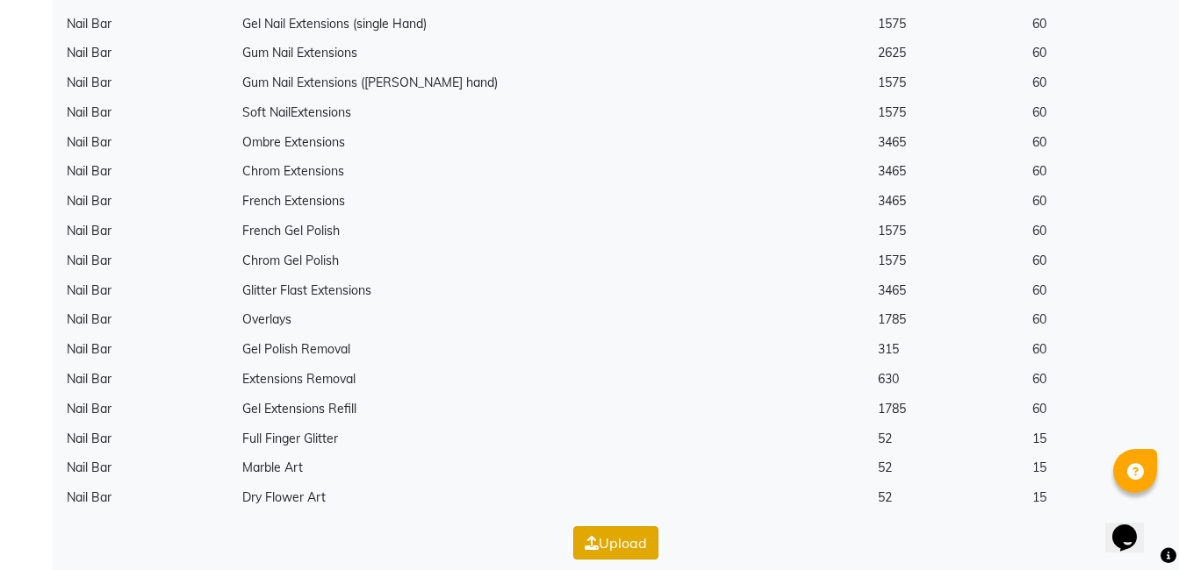
click at [630, 527] on button "Upload" at bounding box center [615, 543] width 85 height 33
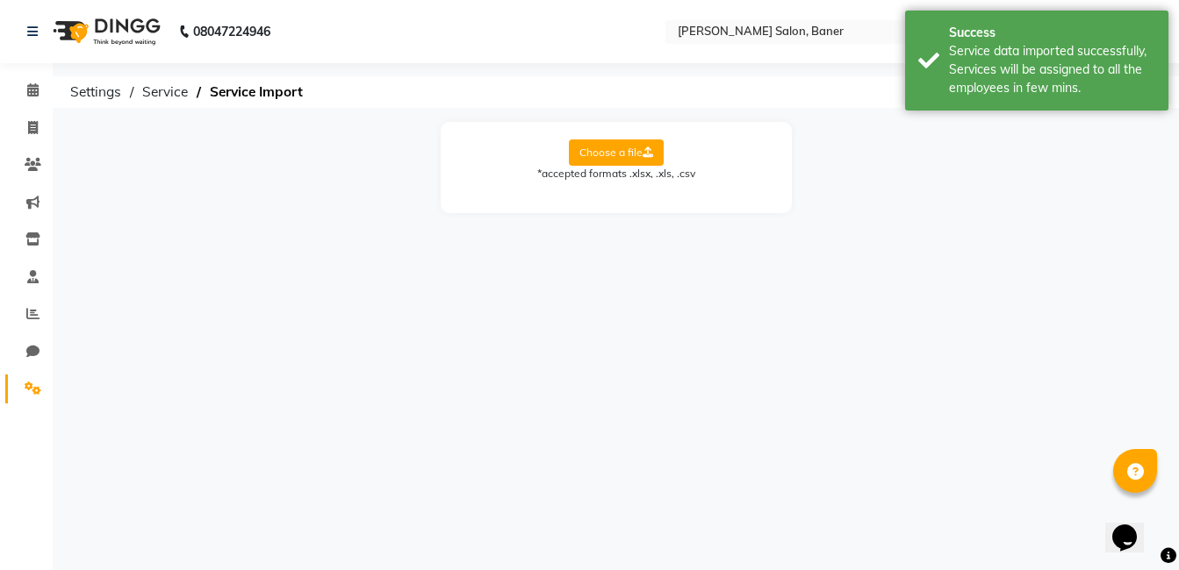
scroll to position [0, 0]
click at [34, 131] on icon at bounding box center [33, 127] width 10 height 13
select select "7115"
select select "service"
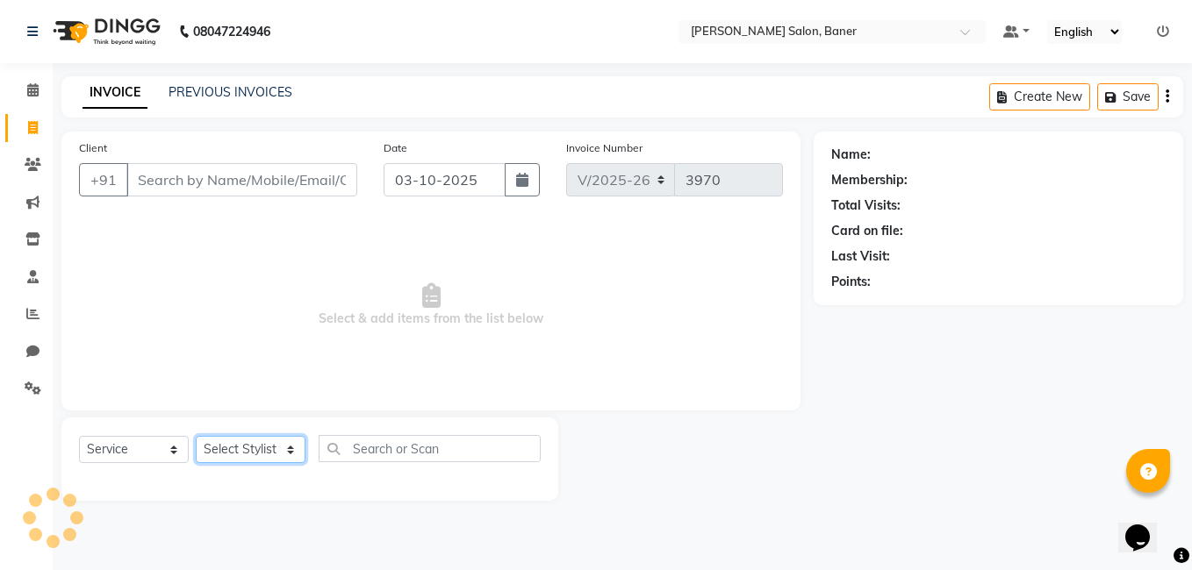
drag, startPoint x: 277, startPoint y: 445, endPoint x: 278, endPoint y: 434, distance: 10.6
click at [277, 445] on select "Select Stylist [PERSON_NAME] Admin Jabaaz [PERSON_NAME] [PERSON_NAME] [PERSON_N…" at bounding box center [251, 449] width 110 height 27
select select "60259"
click at [196, 436] on select "Select Stylist [PERSON_NAME] Admin Jabaaz [PERSON_NAME] [PERSON_NAME] [PERSON_N…" at bounding box center [251, 449] width 110 height 27
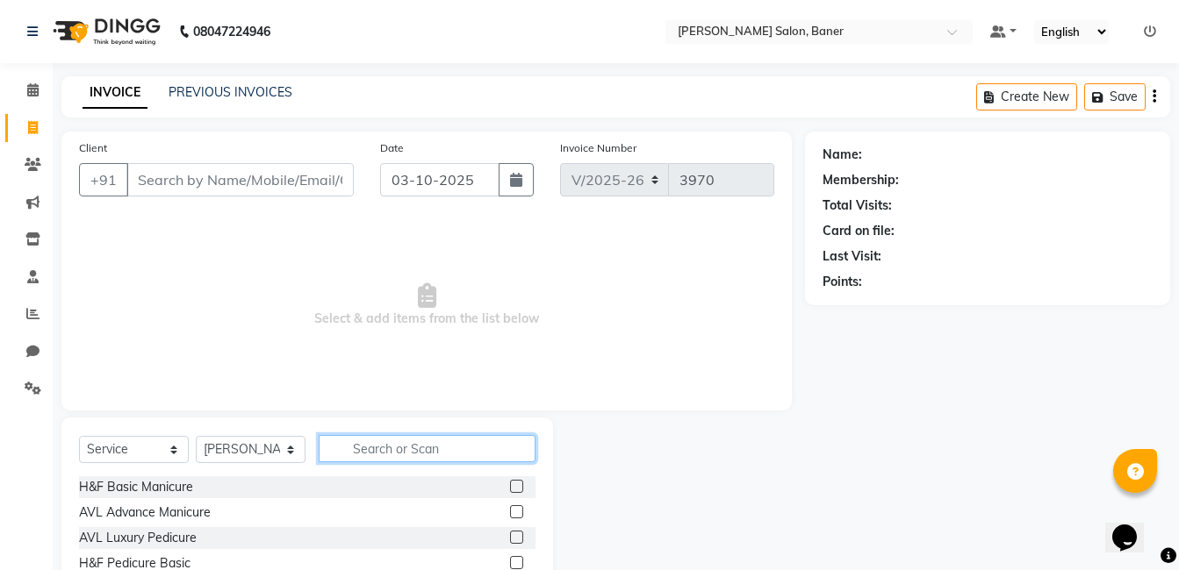
click at [399, 445] on input "text" at bounding box center [427, 448] width 217 height 27
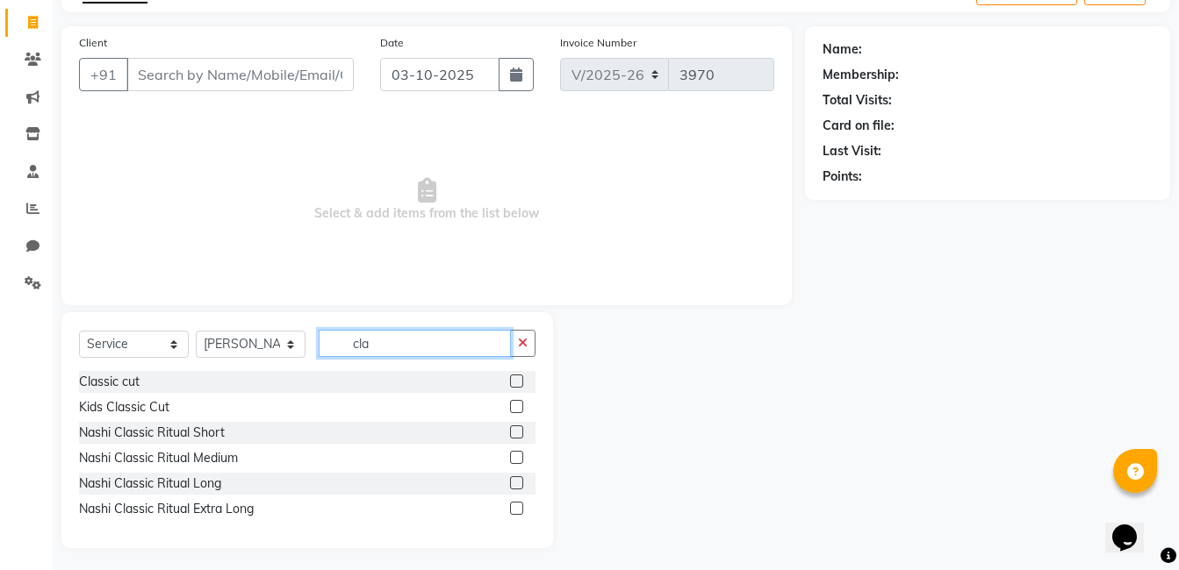
scroll to position [110, 0]
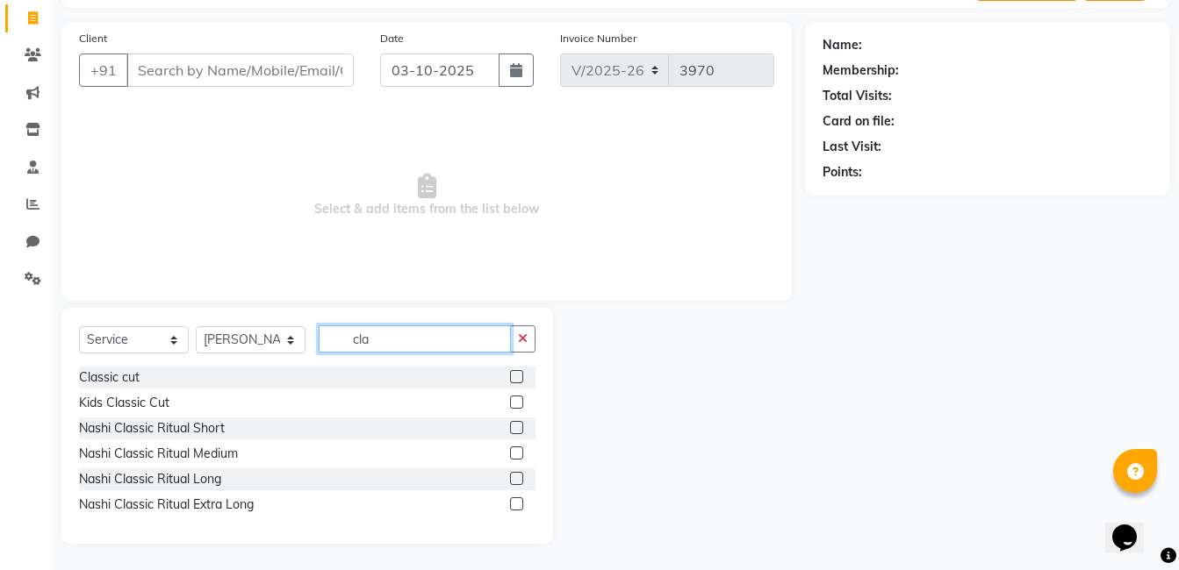
type input "cla"
click at [520, 373] on label at bounding box center [516, 376] width 13 height 13
click at [520, 373] on input "checkbox" at bounding box center [515, 377] width 11 height 11
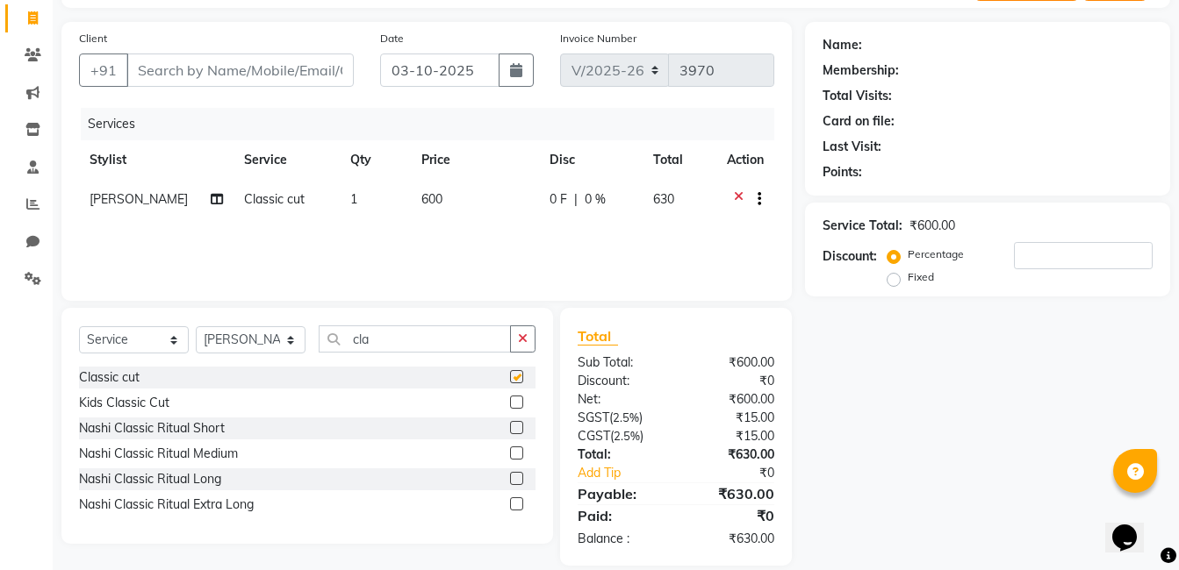
checkbox input "false"
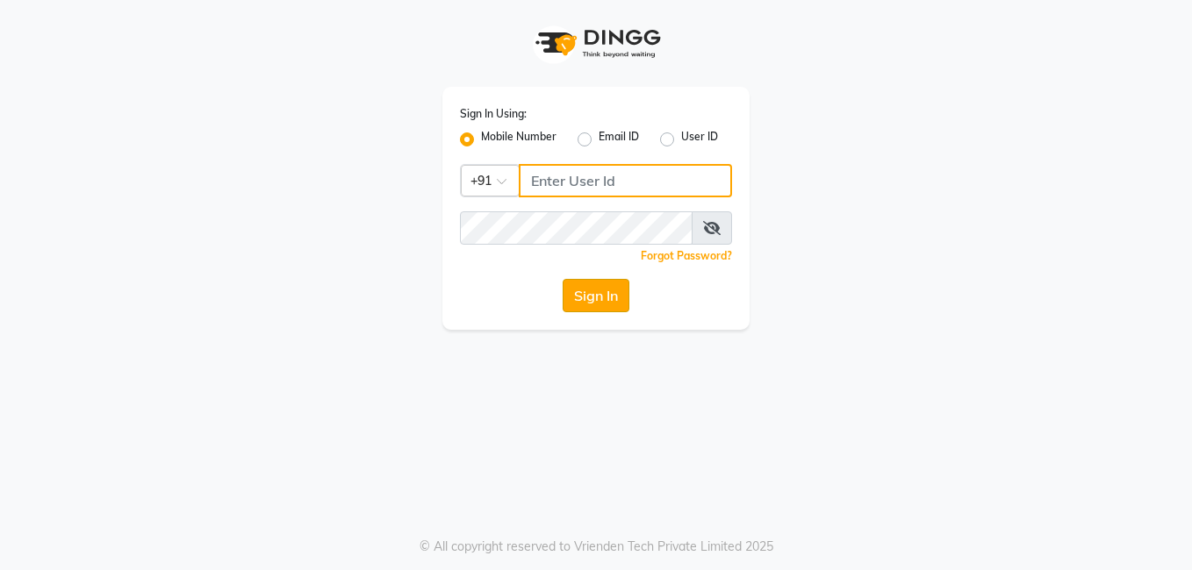
type input "8308252292"
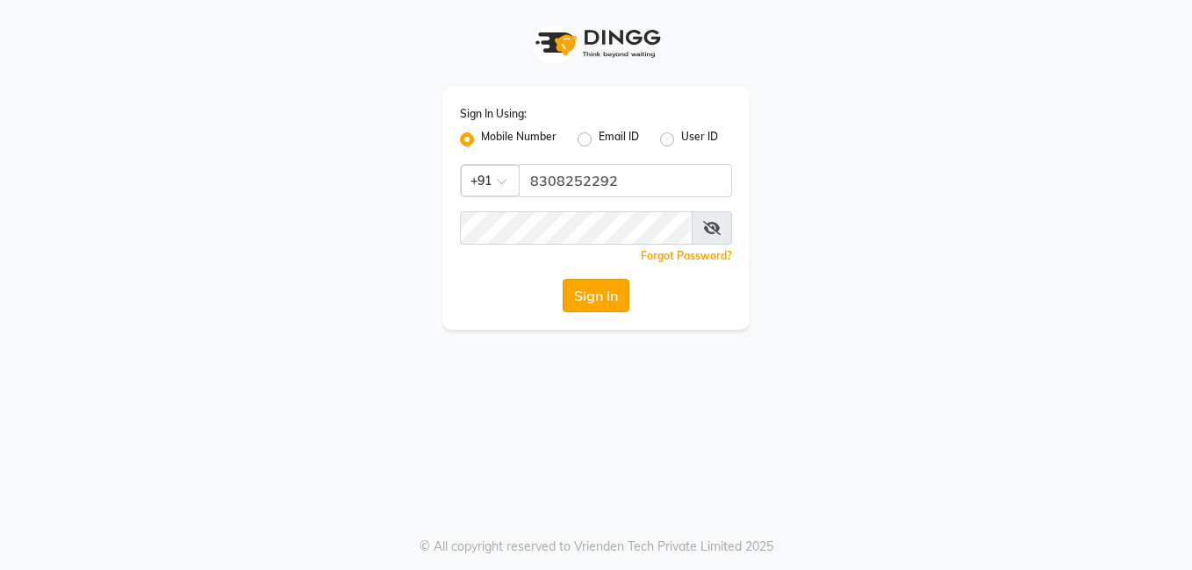
click at [589, 297] on button "Sign In" at bounding box center [596, 295] width 67 height 33
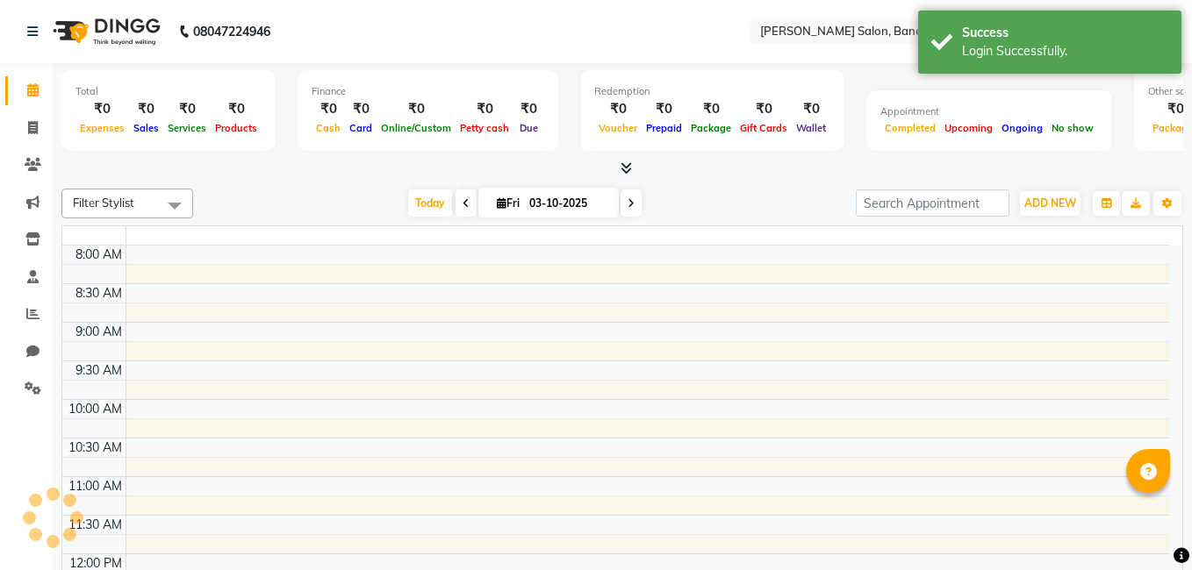
select select "en"
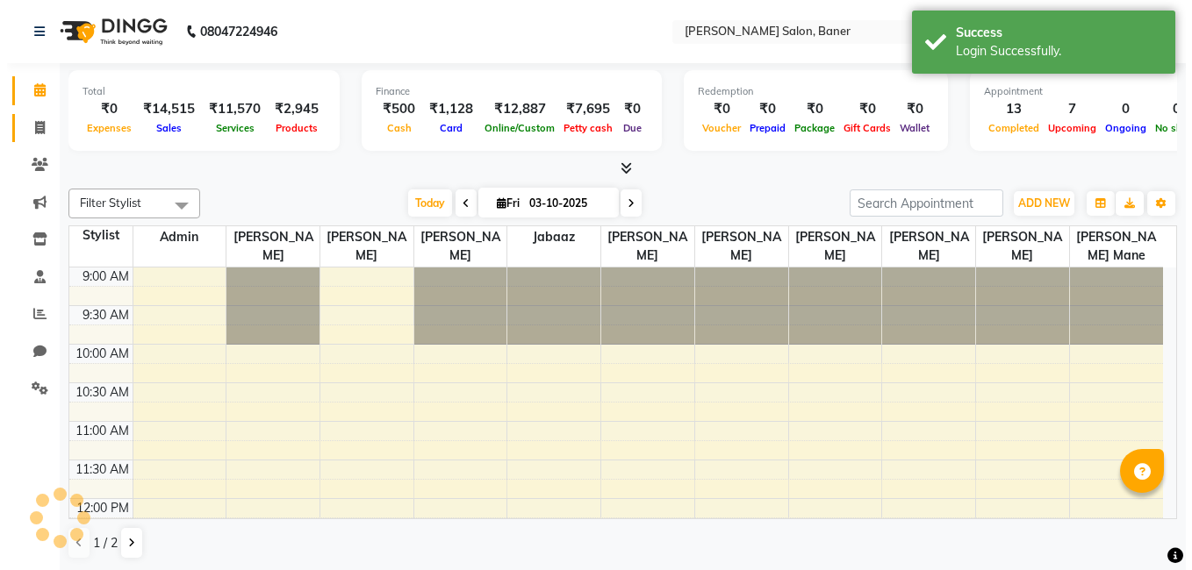
scroll to position [696, 0]
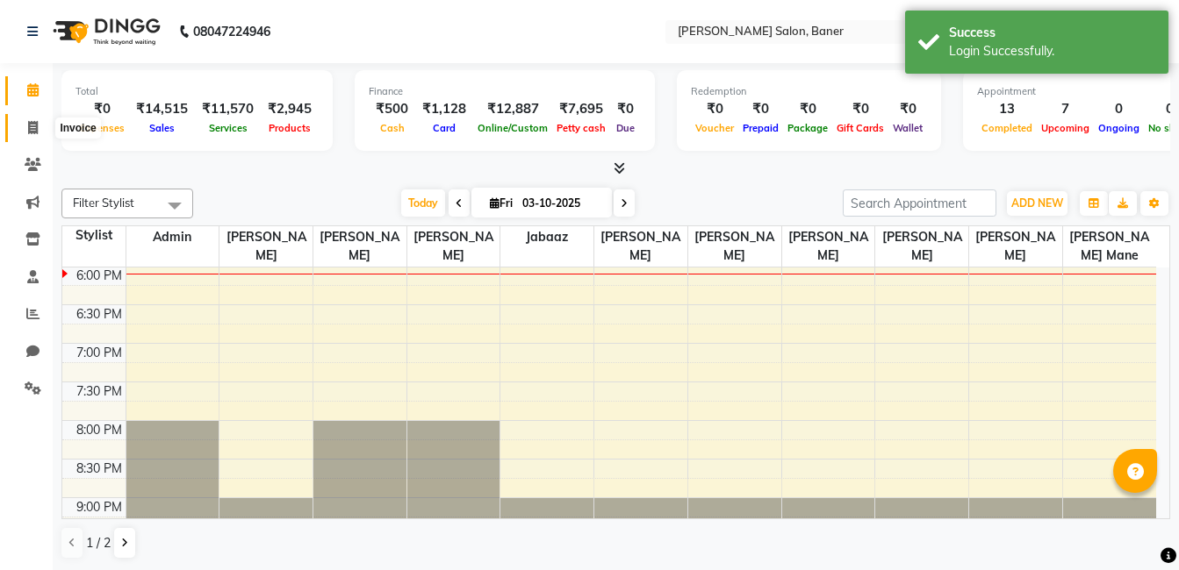
click at [28, 126] on icon at bounding box center [33, 127] width 10 height 13
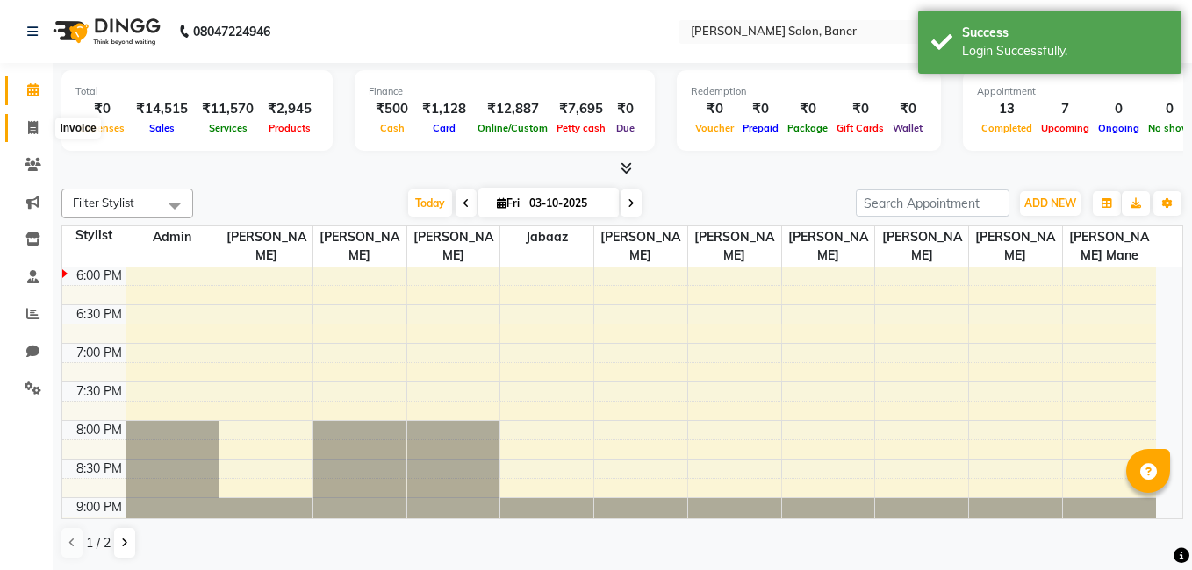
select select "7115"
select select "service"
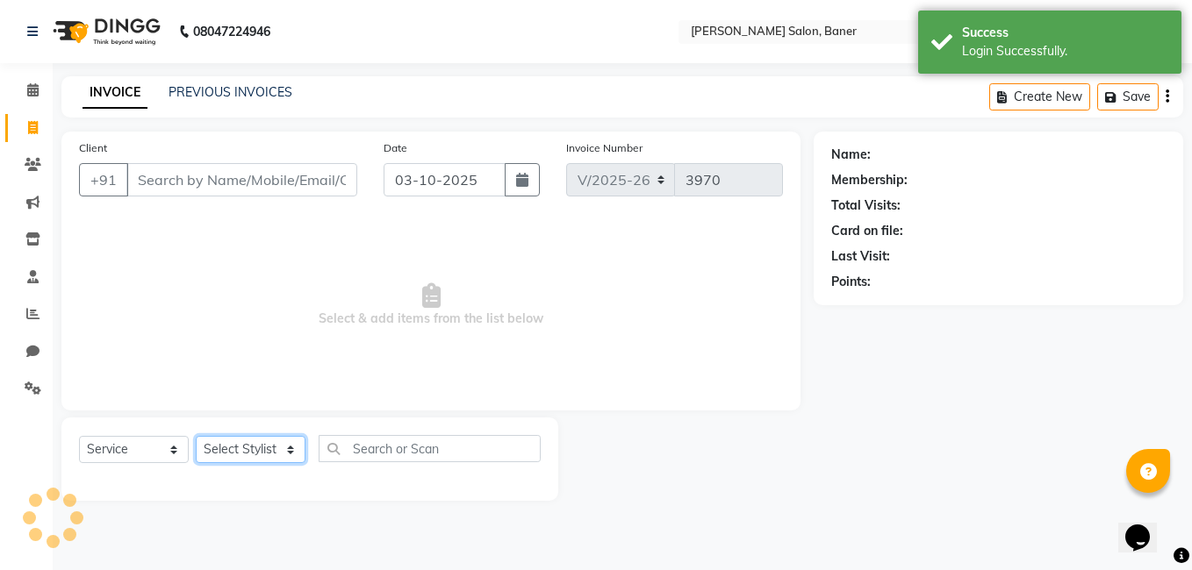
click at [262, 452] on select "Select Stylist" at bounding box center [251, 449] width 110 height 27
click at [261, 450] on select "Select Stylist [PERSON_NAME] Admin Jabaaz [PERSON_NAME] [PERSON_NAME] [PERSON_N…" at bounding box center [251, 449] width 110 height 27
select select "60255"
click at [196, 436] on select "Select Stylist [PERSON_NAME] Admin Jabaaz [PERSON_NAME] [PERSON_NAME] [PERSON_N…" at bounding box center [251, 449] width 110 height 27
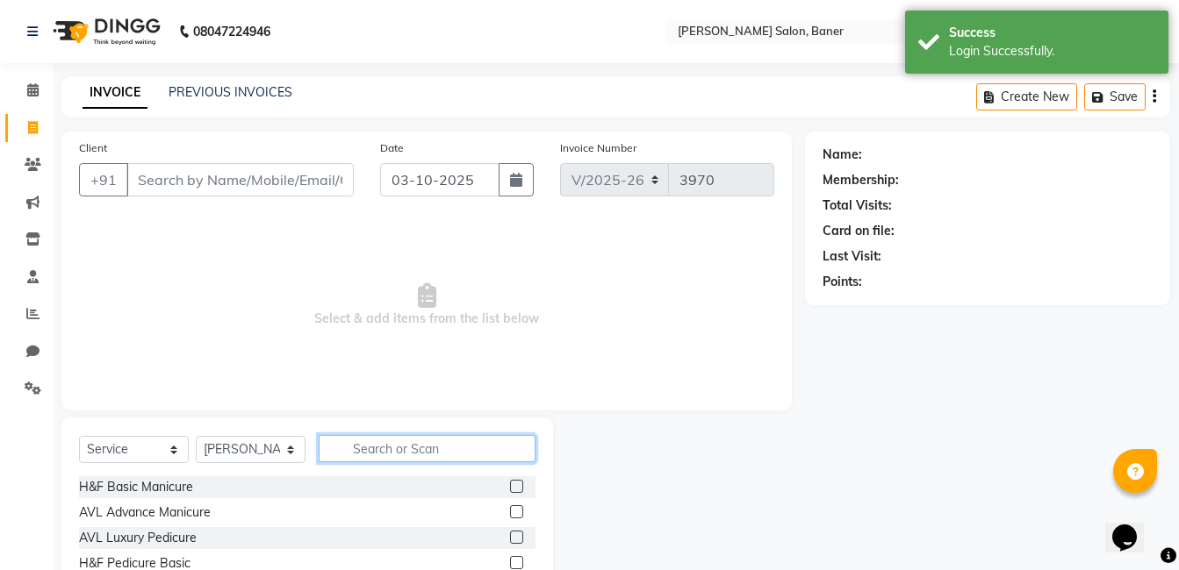
click at [399, 447] on input "text" at bounding box center [427, 448] width 217 height 27
type input "class"
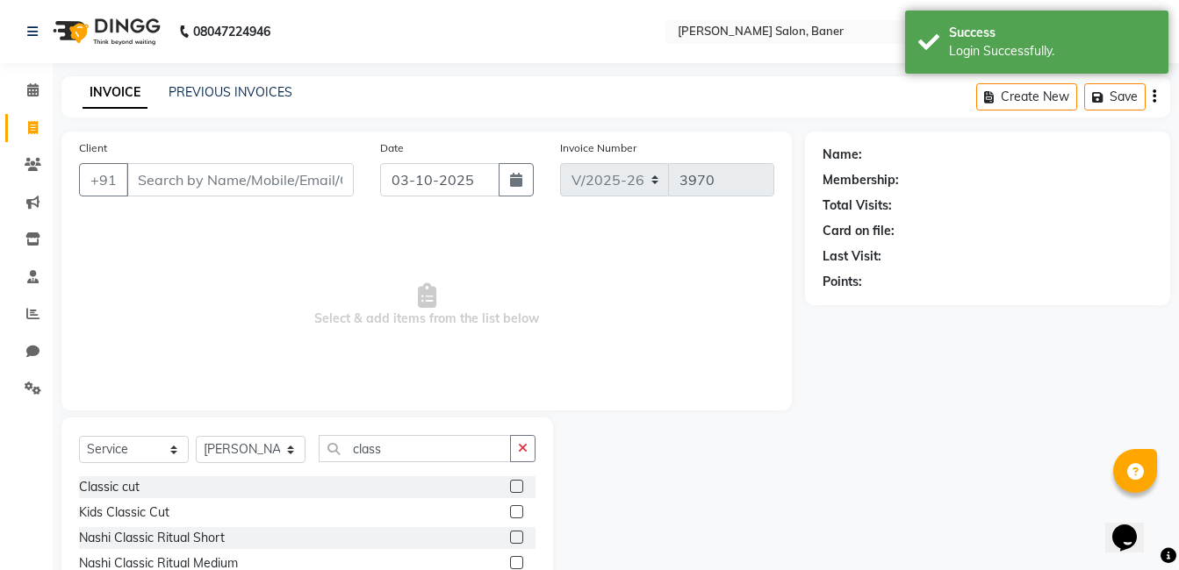
click at [518, 482] on label at bounding box center [516, 486] width 13 height 13
click at [518, 482] on input "checkbox" at bounding box center [515, 487] width 11 height 11
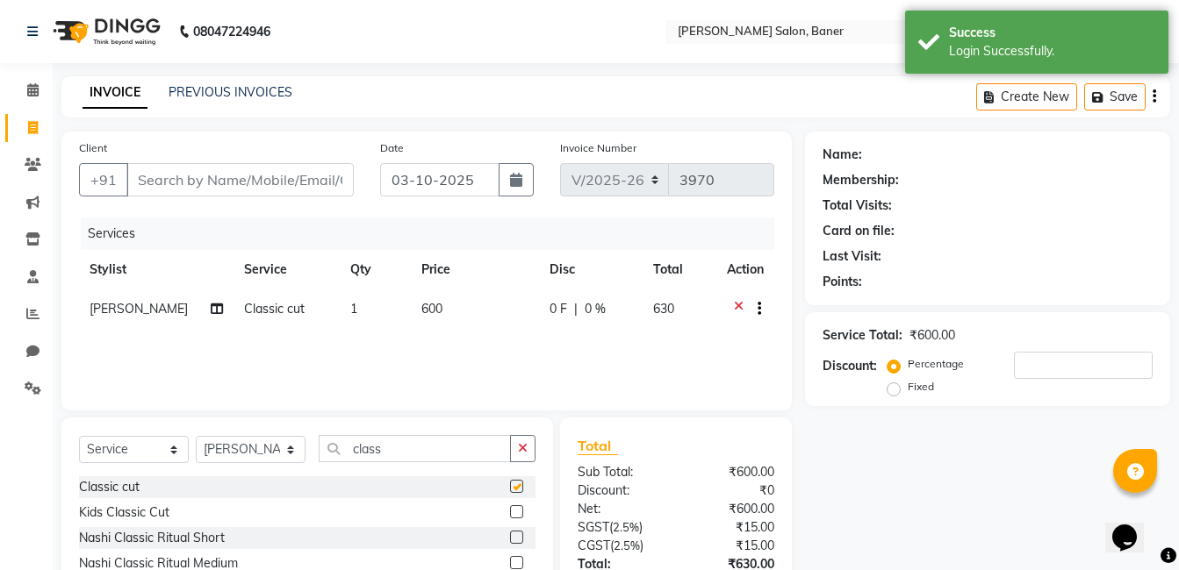
checkbox input "false"
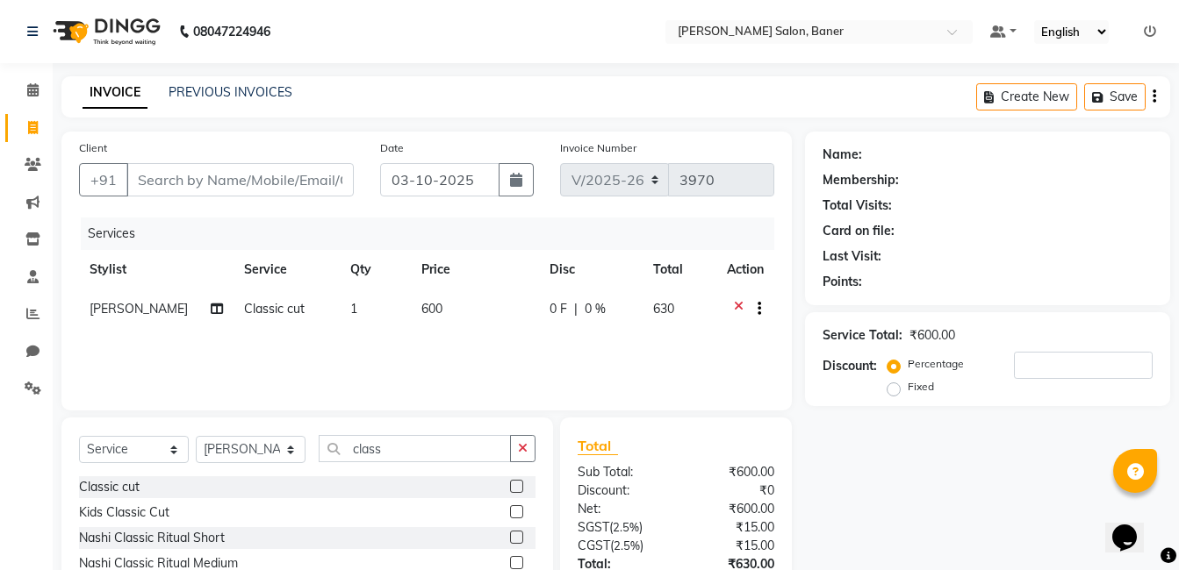
click at [739, 304] on icon at bounding box center [739, 311] width 10 height 22
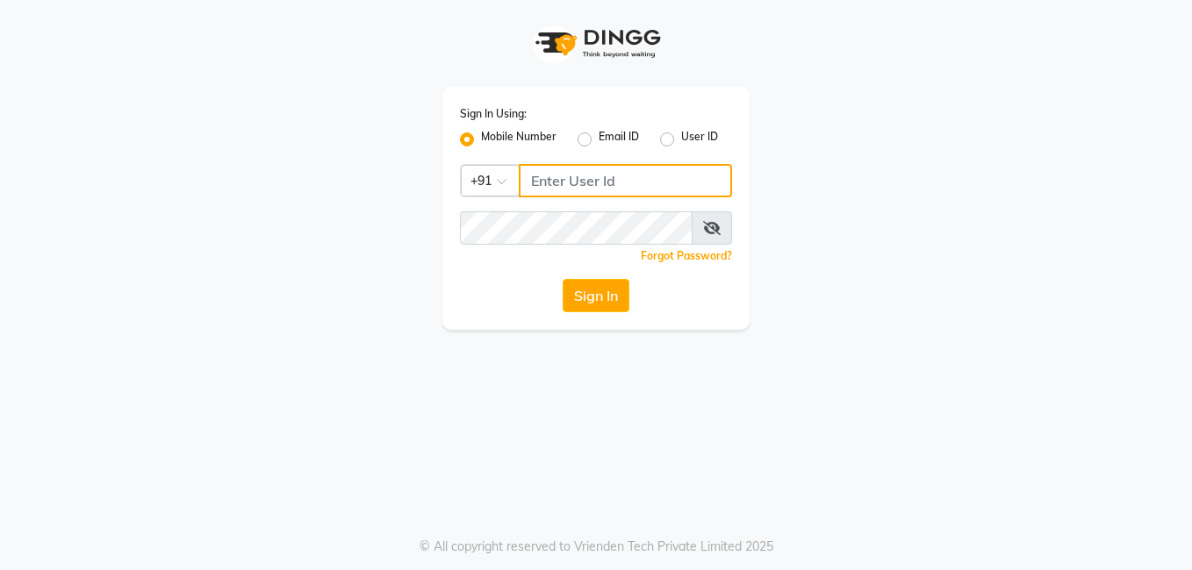
type input "8308252292"
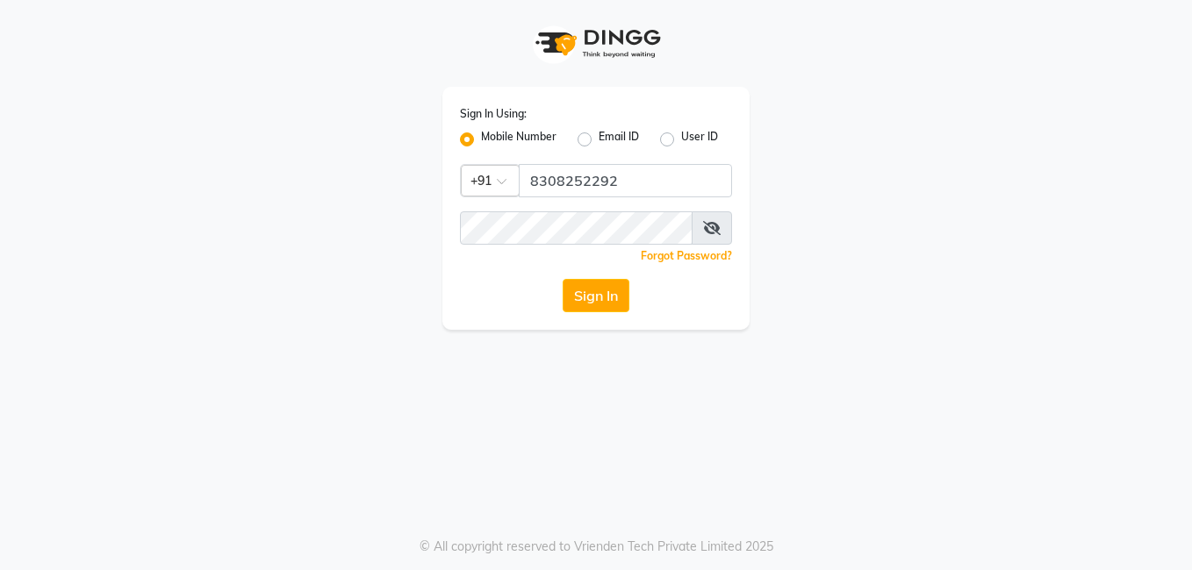
click at [597, 295] on button "Sign In" at bounding box center [596, 295] width 67 height 33
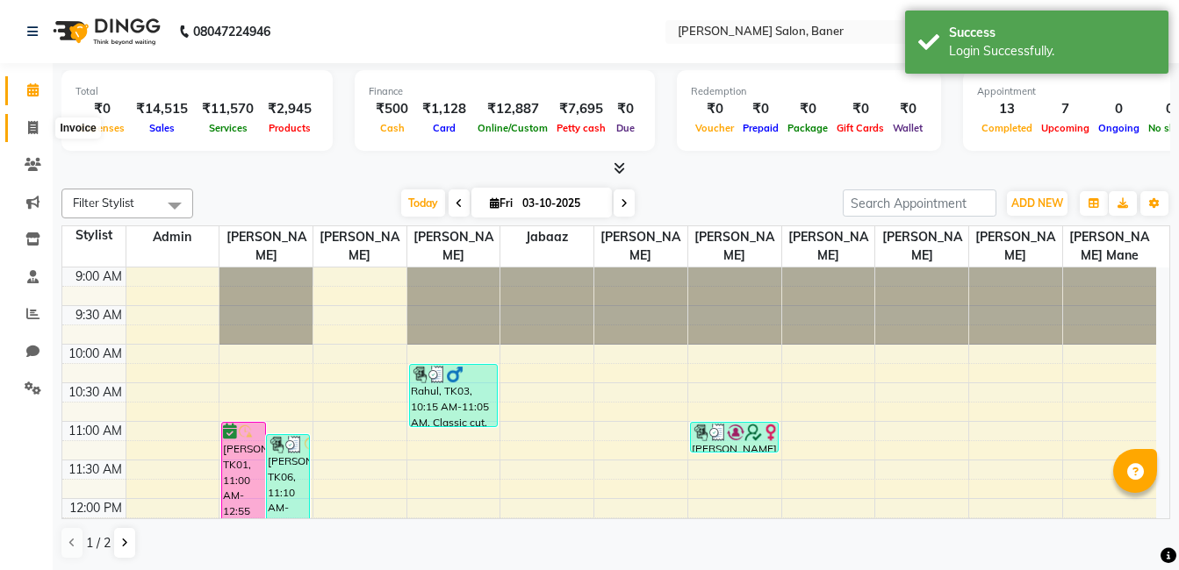
click at [34, 124] on icon at bounding box center [33, 127] width 10 height 13
select select "service"
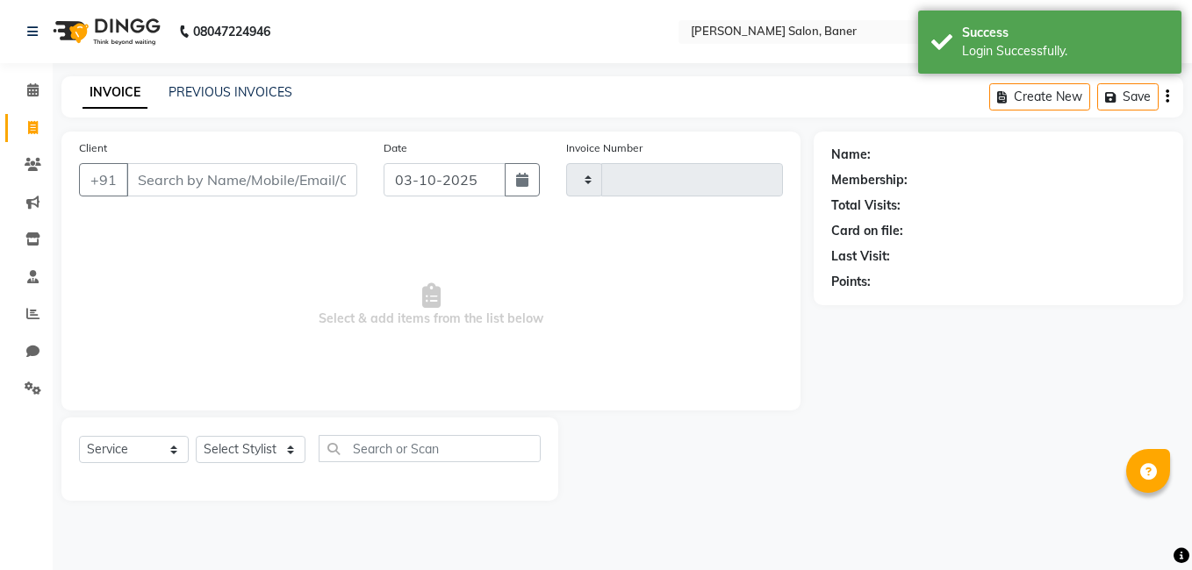
type input "3970"
select select "7115"
click at [255, 439] on select "Select Stylist" at bounding box center [251, 449] width 110 height 27
select select "60259"
click at [196, 436] on select "Select Stylist [PERSON_NAME] Admin Jabaaz [PERSON_NAME] [PERSON_NAME] [PERSON_N…" at bounding box center [251, 449] width 110 height 27
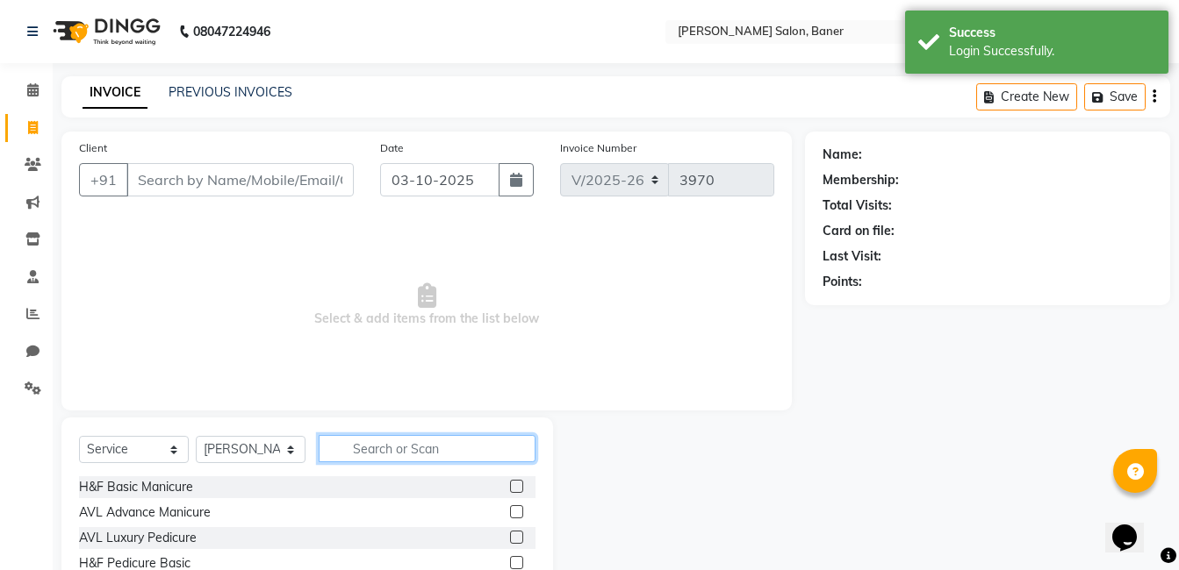
click at [387, 442] on input "text" at bounding box center [427, 448] width 217 height 27
type input "class"
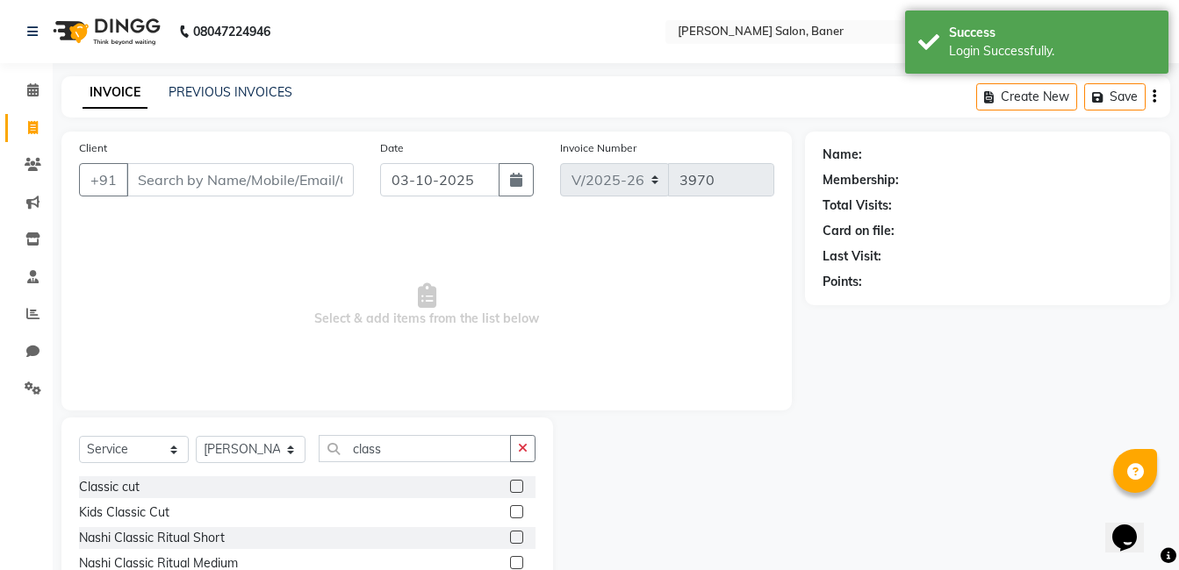
click at [518, 481] on label at bounding box center [516, 486] width 13 height 13
click at [518, 482] on input "checkbox" at bounding box center [515, 487] width 11 height 11
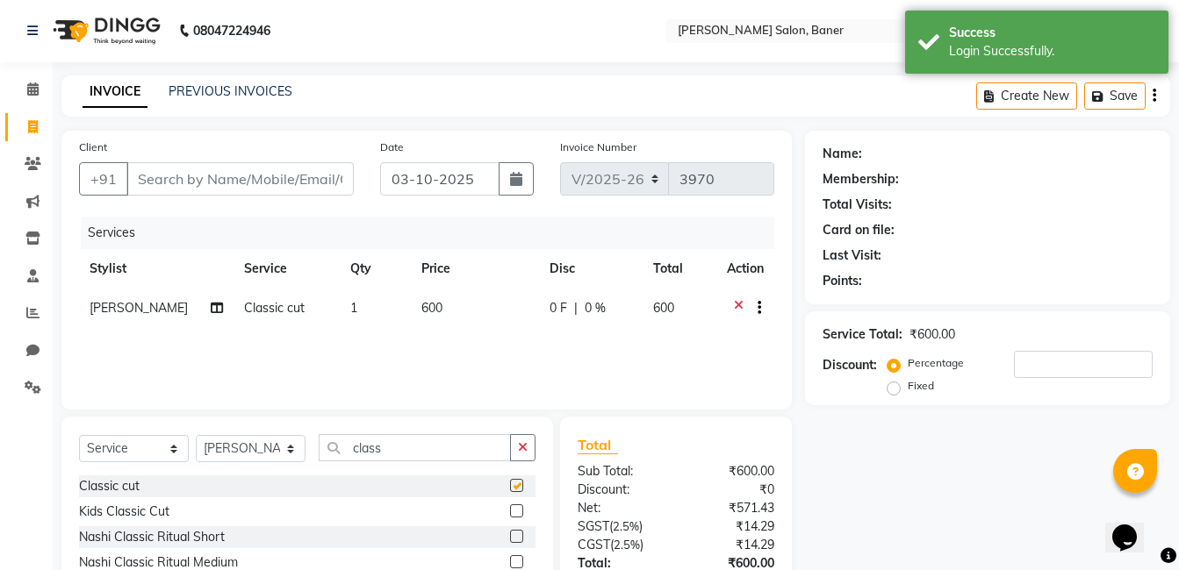
checkbox input "false"
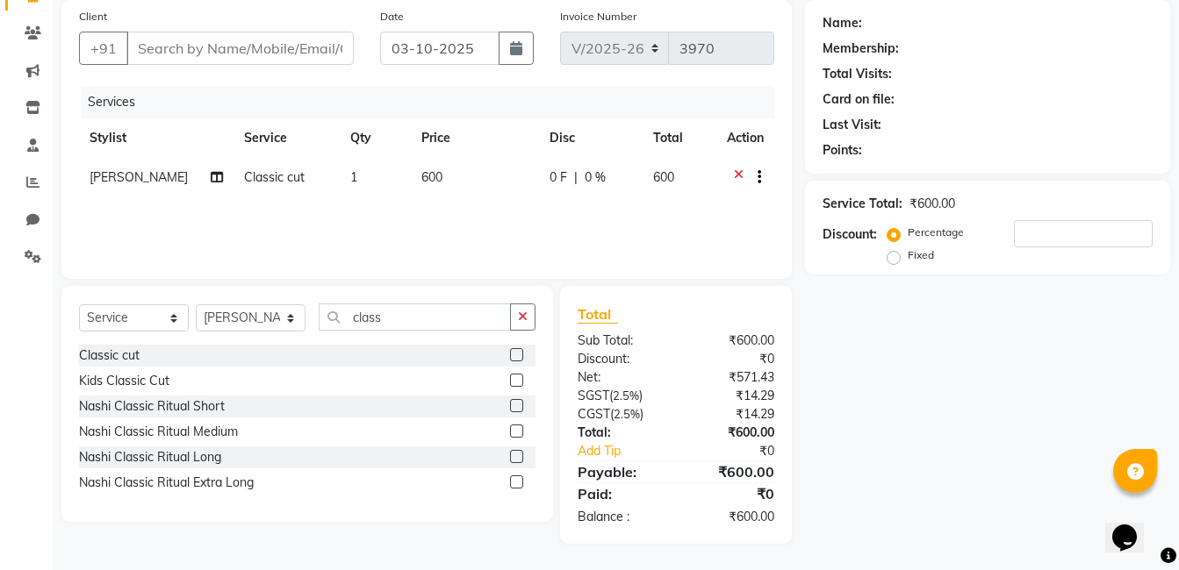
click at [735, 171] on icon at bounding box center [739, 180] width 10 height 22
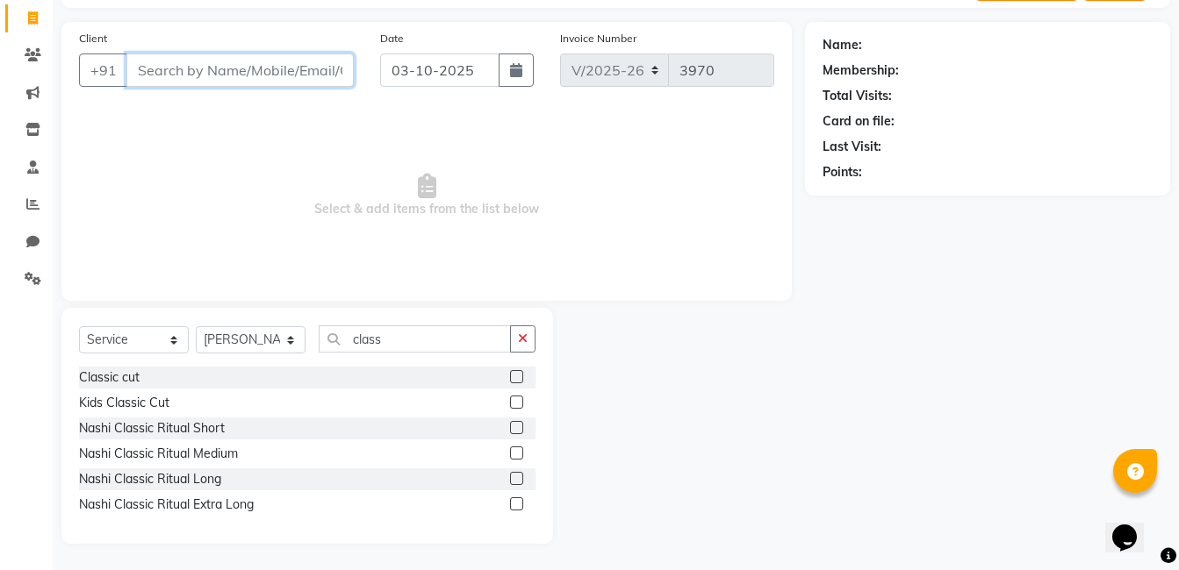
click at [269, 76] on input "Client" at bounding box center [239, 70] width 227 height 33
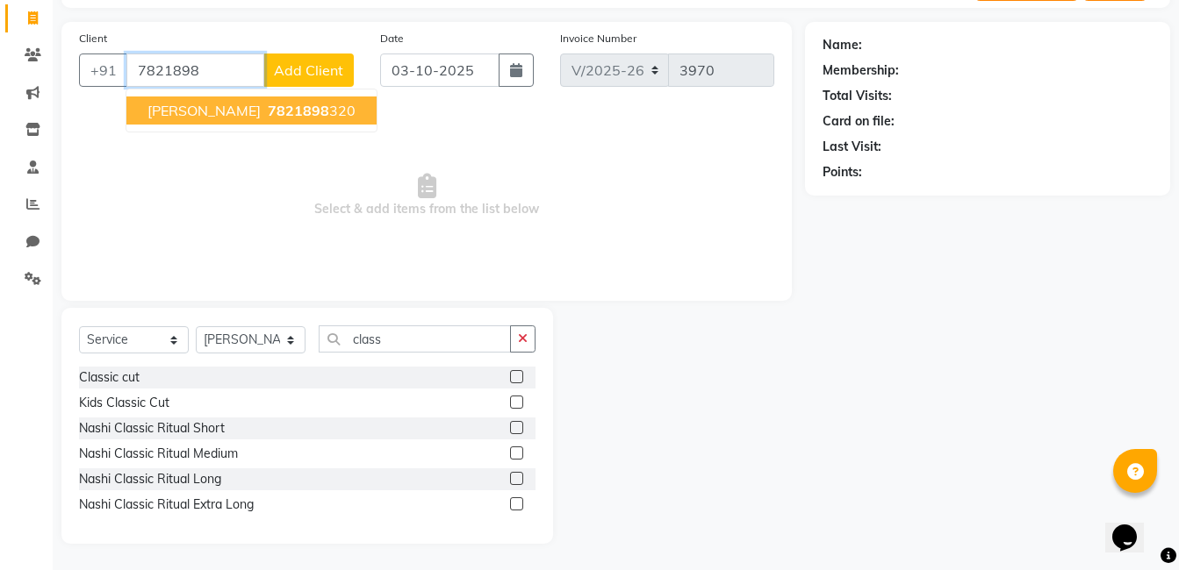
click at [287, 104] on ngb-highlight "7821898 320" at bounding box center [309, 111] width 91 height 18
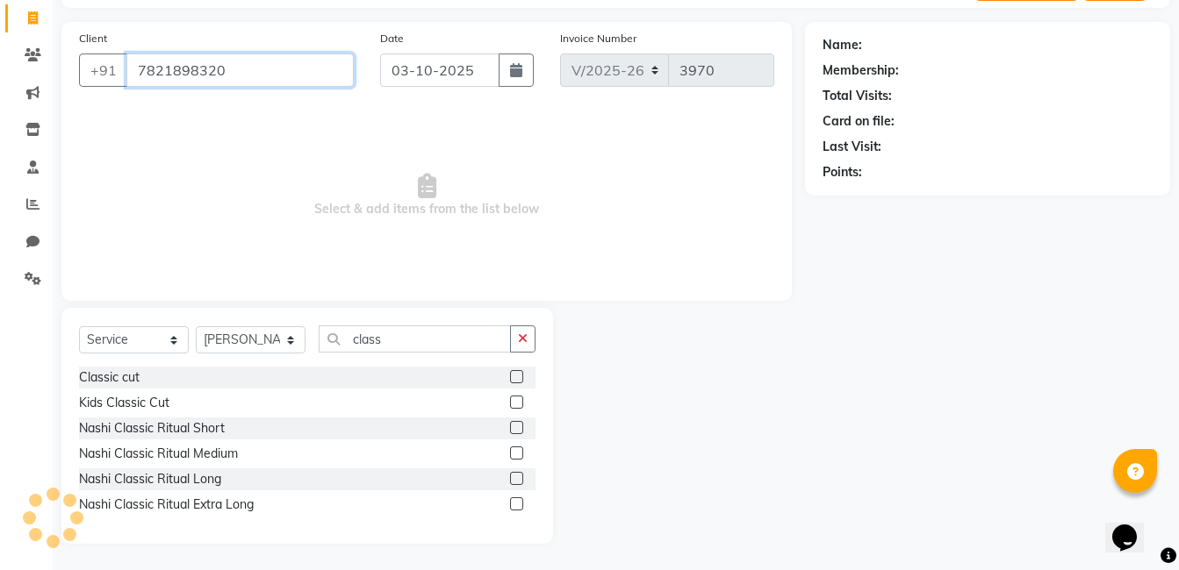
type input "7821898320"
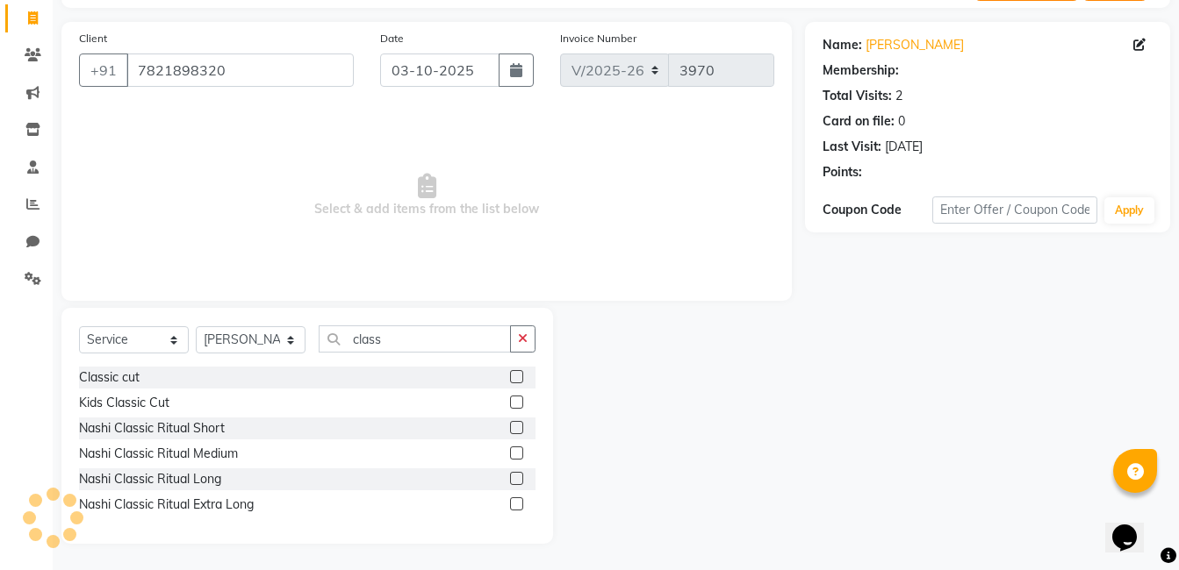
select select "1: Object"
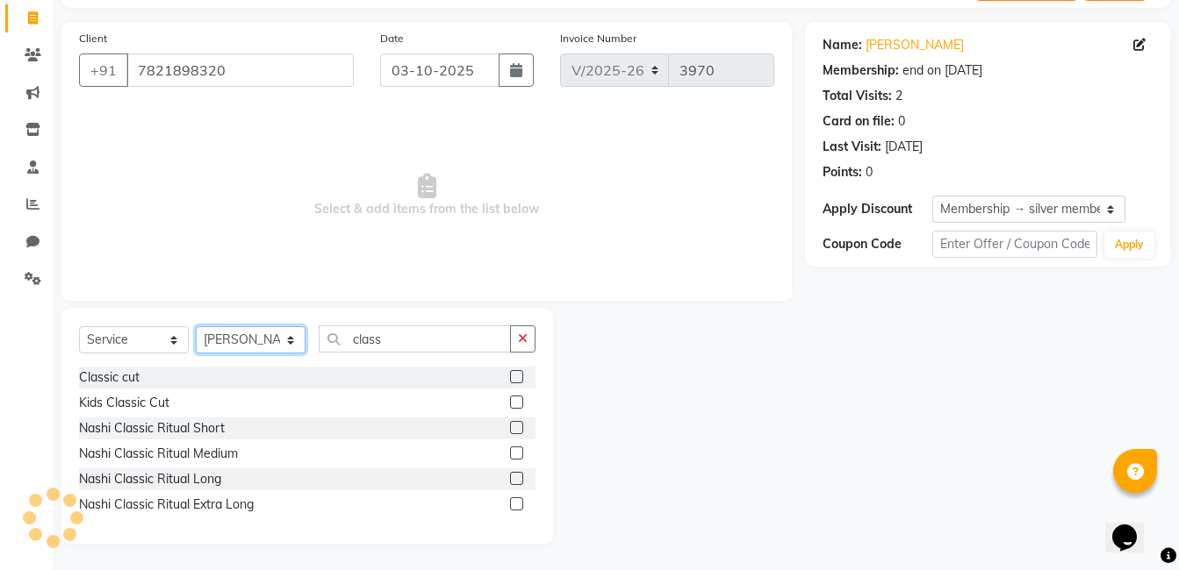
click at [269, 341] on select "Select Stylist [PERSON_NAME] Admin Jabaaz [PERSON_NAME] [PERSON_NAME] [PERSON_N…" at bounding box center [251, 339] width 110 height 27
select select "90315"
click at [196, 326] on select "Select Stylist [PERSON_NAME] Admin Jabaaz [PERSON_NAME] [PERSON_NAME] [PERSON_N…" at bounding box center [251, 339] width 110 height 27
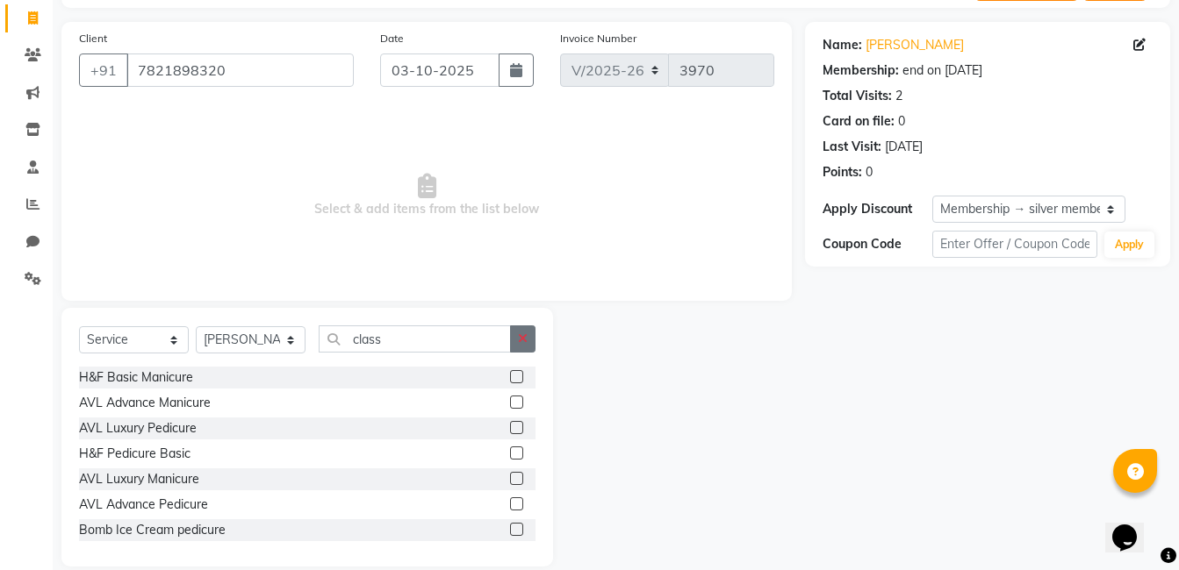
drag, startPoint x: 526, startPoint y: 333, endPoint x: 476, endPoint y: 333, distance: 50.0
click at [524, 333] on icon "button" at bounding box center [523, 339] width 10 height 12
click at [456, 340] on input "text" at bounding box center [427, 339] width 217 height 27
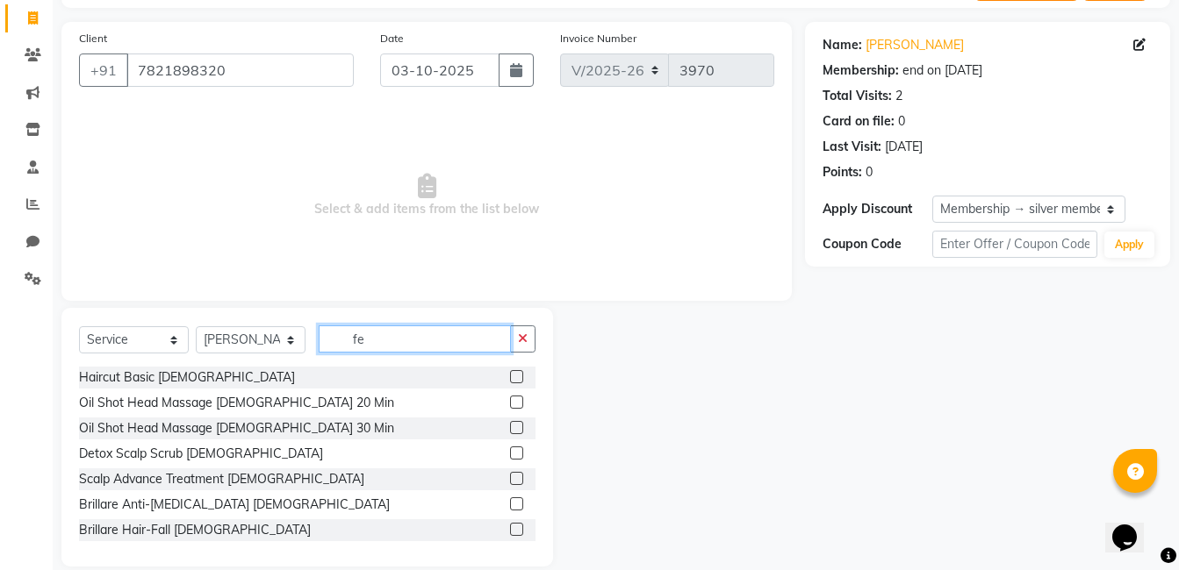
type input "f"
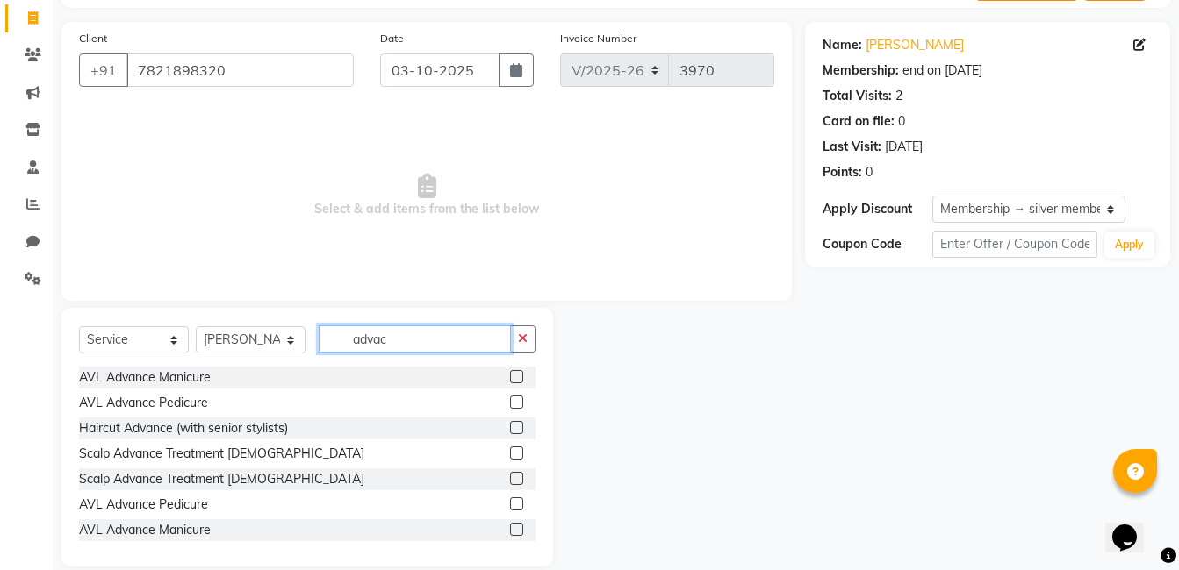
scroll to position [0, 0]
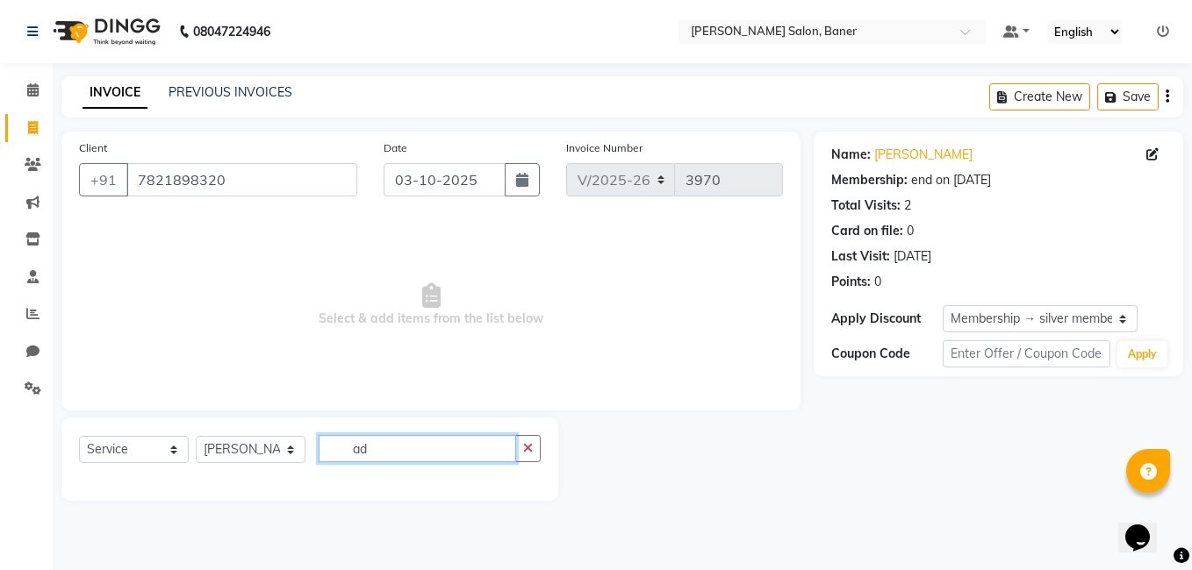
type input "a"
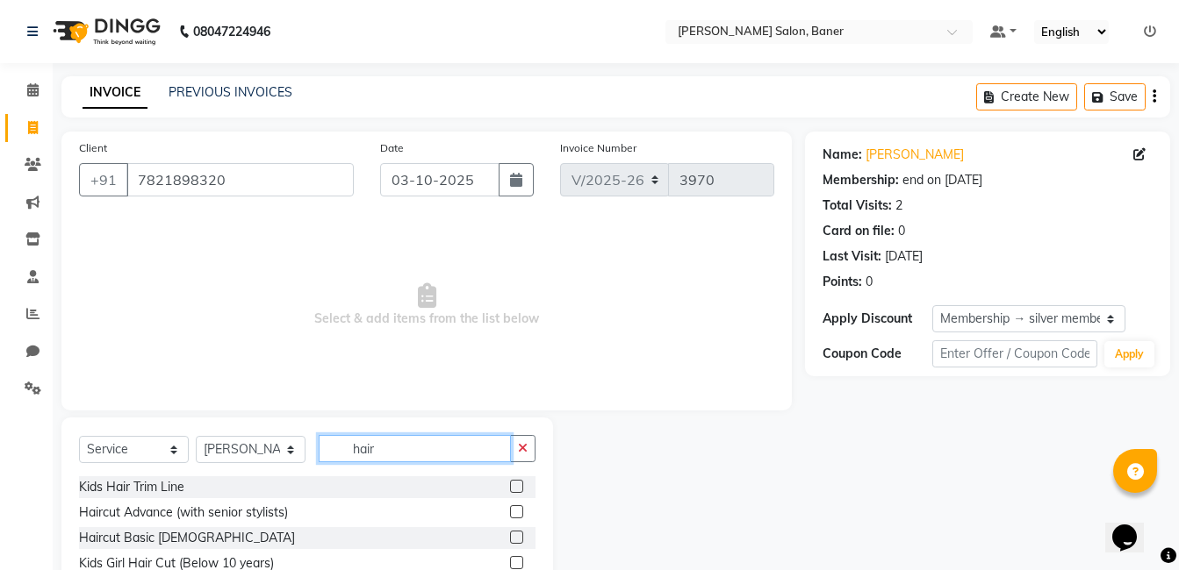
type input "hair"
click at [510, 512] on label at bounding box center [516, 512] width 13 height 13
click at [510, 512] on input "checkbox" at bounding box center [515, 512] width 11 height 11
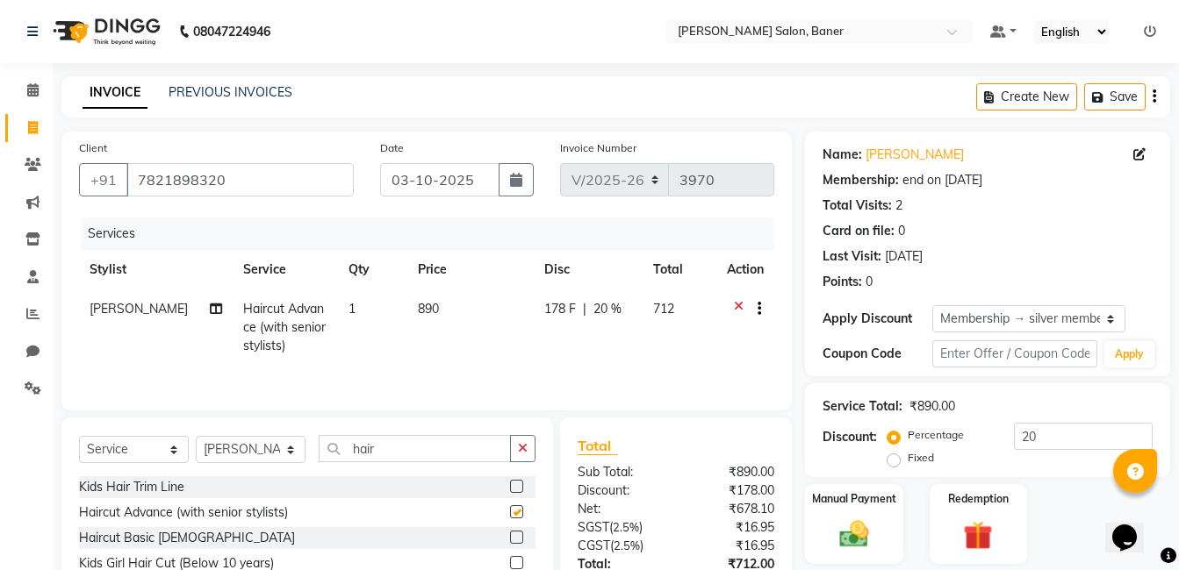
checkbox input "false"
click at [1102, 94] on icon "button" at bounding box center [1101, 97] width 18 height 12
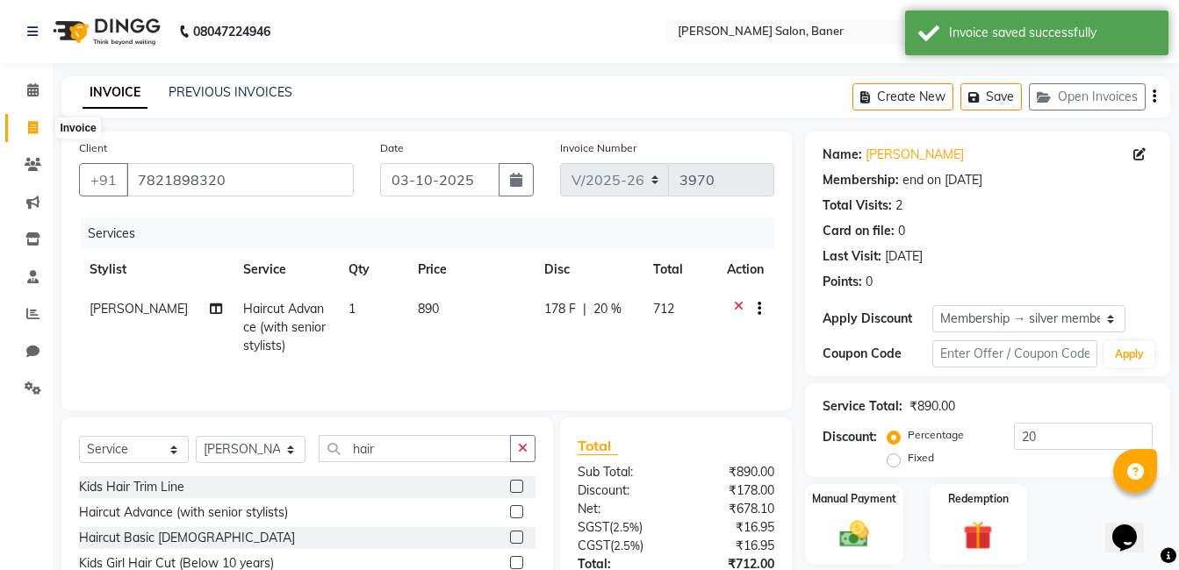
click at [36, 124] on icon at bounding box center [33, 127] width 10 height 13
select select "service"
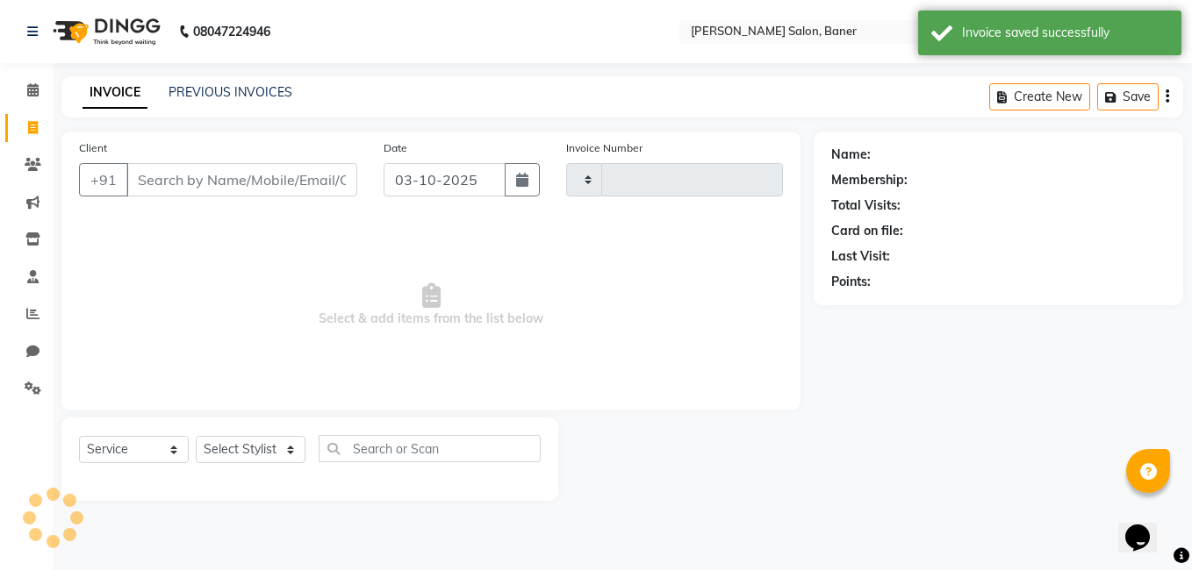
type input "3970"
select select "7115"
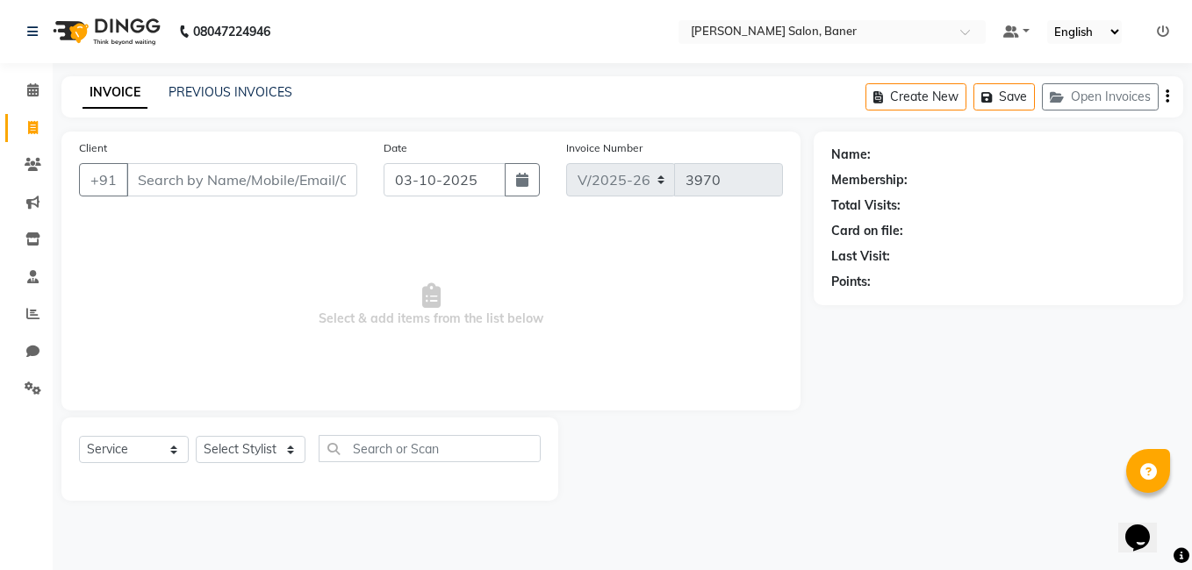
click at [655, 468] on div at bounding box center [685, 459] width 255 height 83
click at [34, 91] on icon at bounding box center [32, 89] width 11 height 13
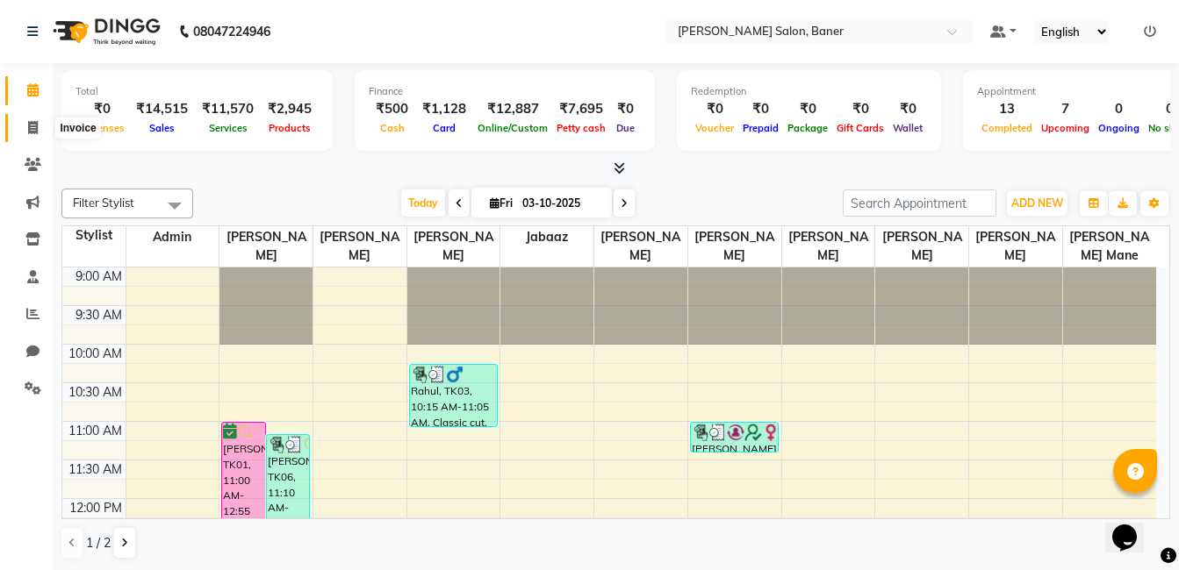
click at [38, 121] on icon at bounding box center [33, 127] width 10 height 13
select select "7115"
select select "service"
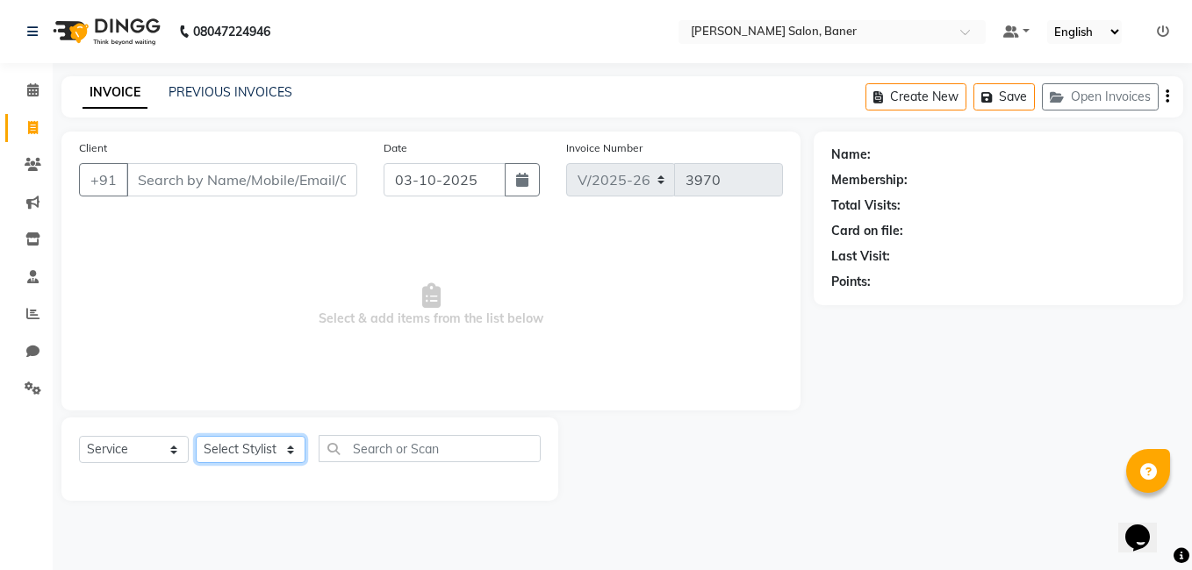
click at [255, 447] on select "Select Stylist" at bounding box center [251, 449] width 110 height 27
click at [255, 445] on select "Select Stylist [PERSON_NAME] Admin Jabaaz [PERSON_NAME] [PERSON_NAME] [PERSON_N…" at bounding box center [251, 449] width 110 height 27
click at [263, 440] on select "Select Stylist [PERSON_NAME] Admin Jabaaz [PERSON_NAME] [PERSON_NAME] [PERSON_N…" at bounding box center [251, 449] width 110 height 27
select select "92846"
click at [196, 436] on select "Select Stylist [PERSON_NAME] Admin Jabaaz [PERSON_NAME] [PERSON_NAME] [PERSON_N…" at bounding box center [251, 449] width 110 height 27
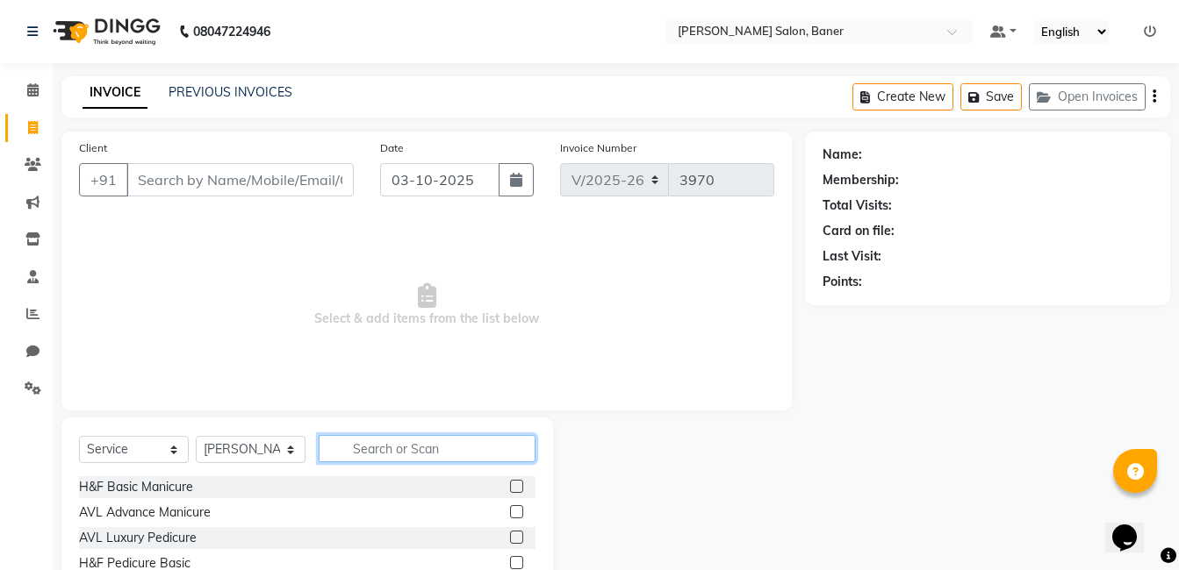
click at [405, 446] on input "text" at bounding box center [427, 448] width 217 height 27
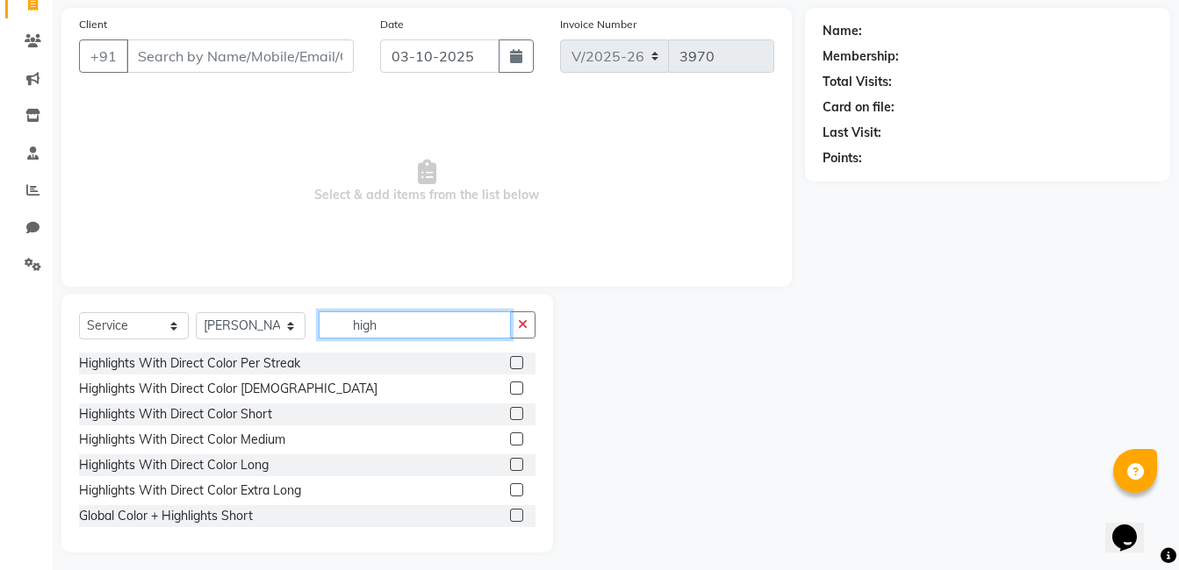
scroll to position [133, 0]
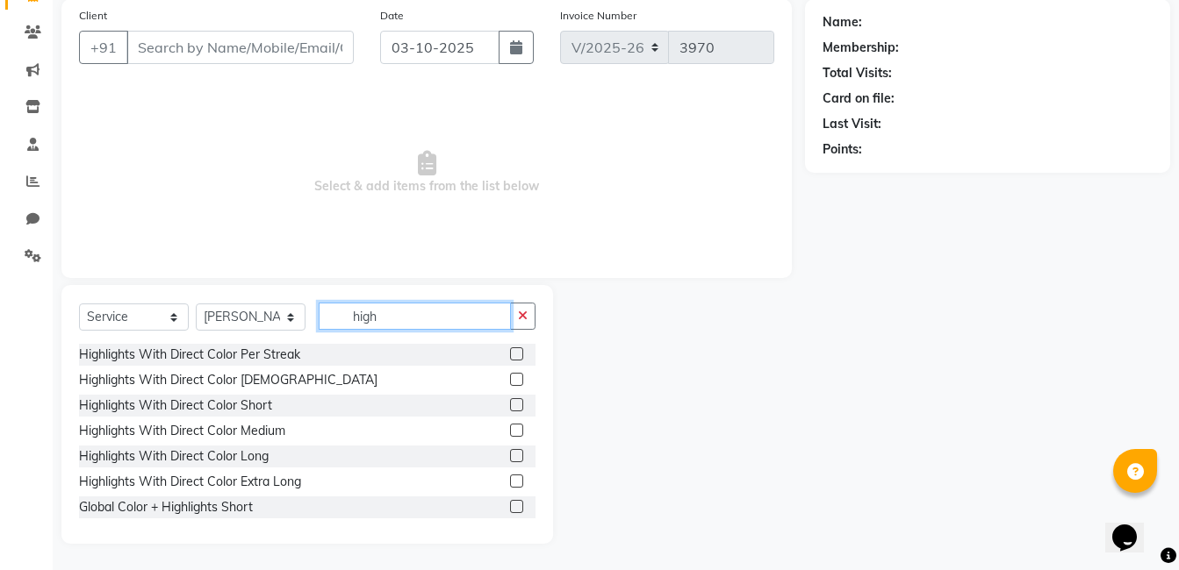
type input "high"
click at [510, 430] on label at bounding box center [516, 430] width 13 height 13
click at [510, 430] on input "checkbox" at bounding box center [515, 431] width 11 height 11
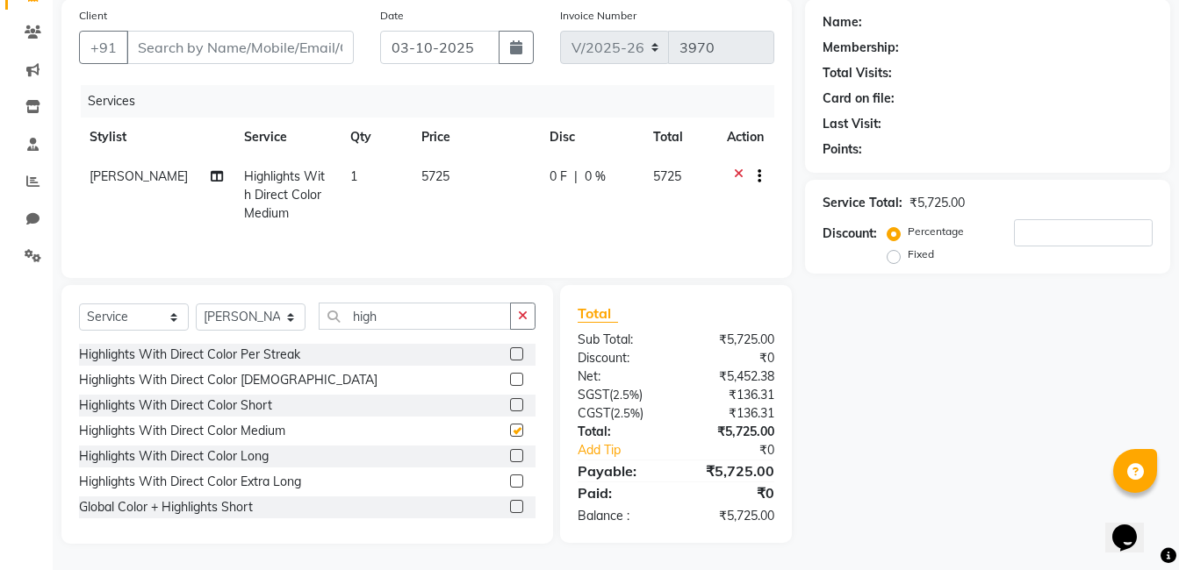
checkbox input "false"
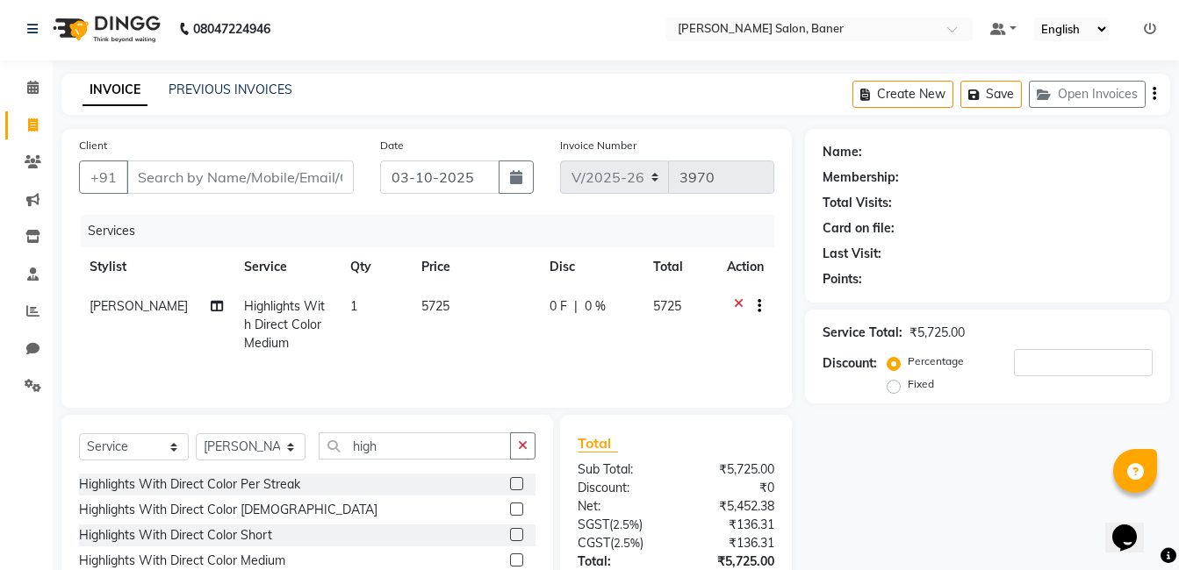
scroll to position [0, 0]
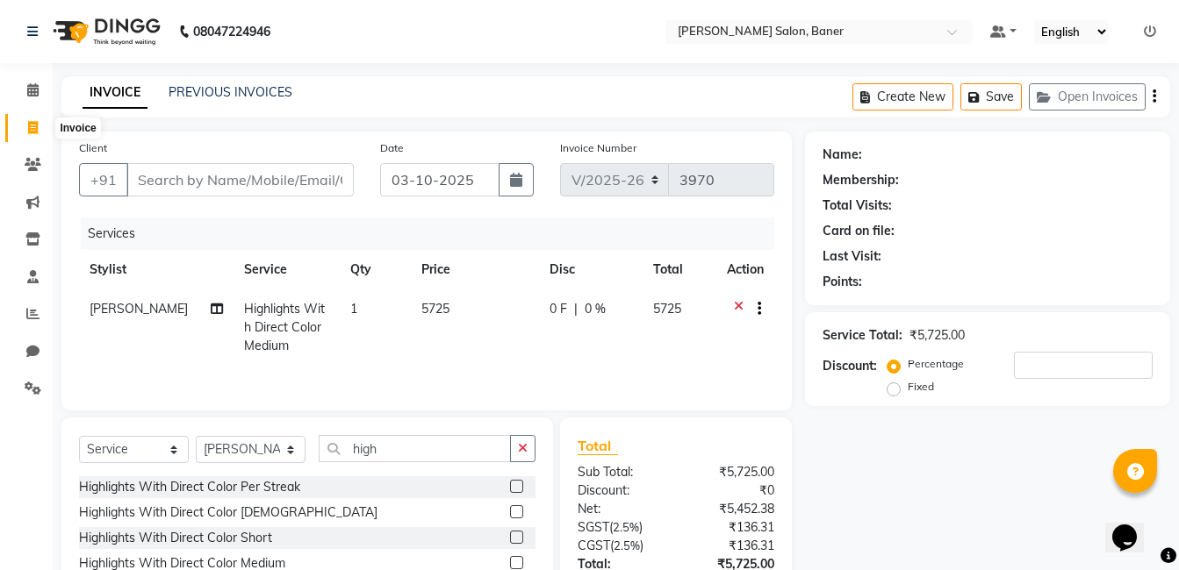
click at [32, 121] on icon at bounding box center [33, 127] width 10 height 13
select select "service"
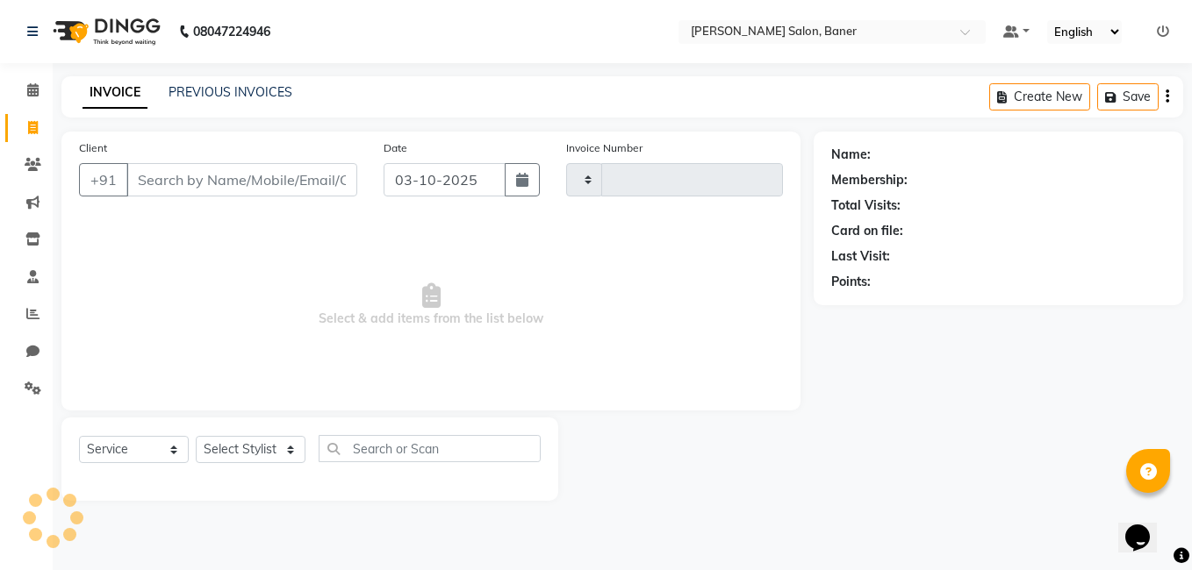
type input "3970"
select select "7115"
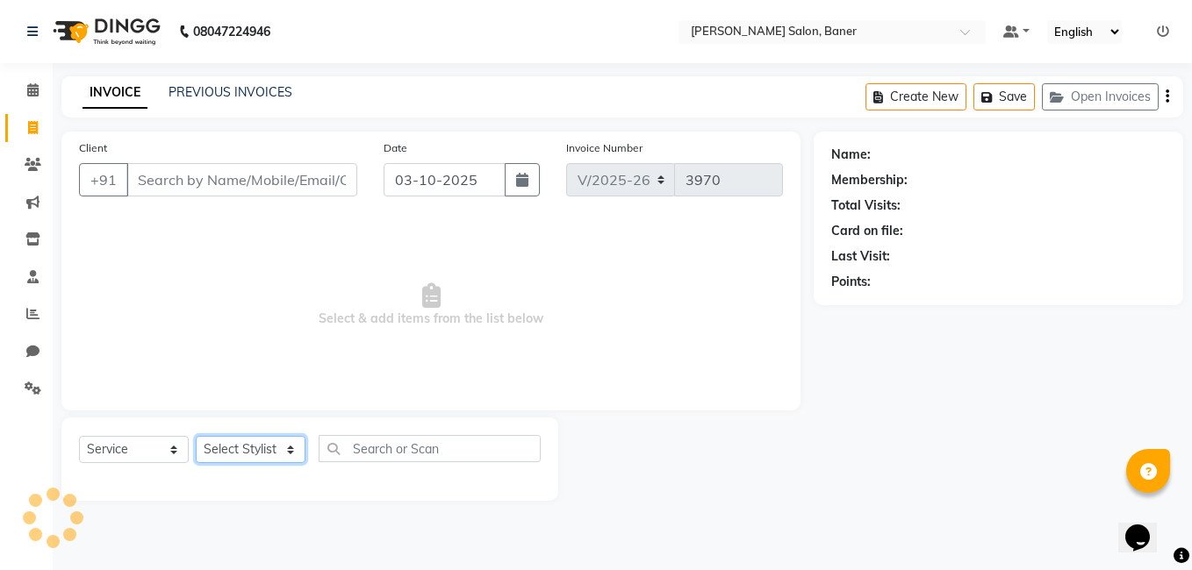
click at [268, 446] on select "Select Stylist" at bounding box center [251, 449] width 110 height 27
select select "93411"
click at [196, 436] on select "Select Stylist [PERSON_NAME] Admin Jabaaz [PERSON_NAME] [PERSON_NAME] [PERSON_N…" at bounding box center [251, 449] width 110 height 27
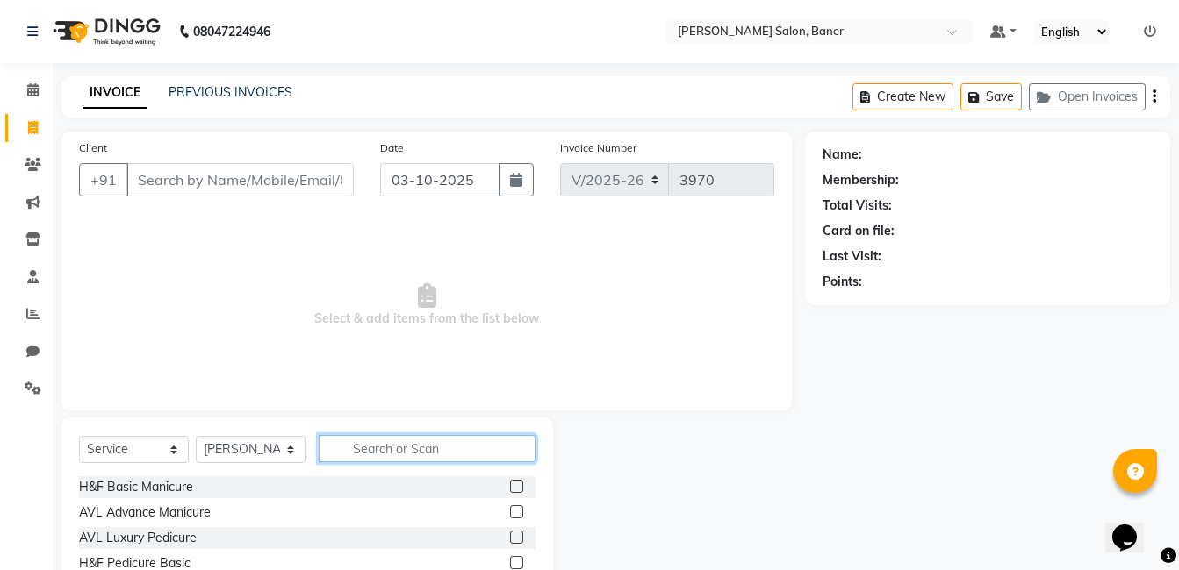
click at [409, 438] on input "text" at bounding box center [427, 448] width 217 height 27
click at [385, 447] on input "text" at bounding box center [427, 448] width 217 height 27
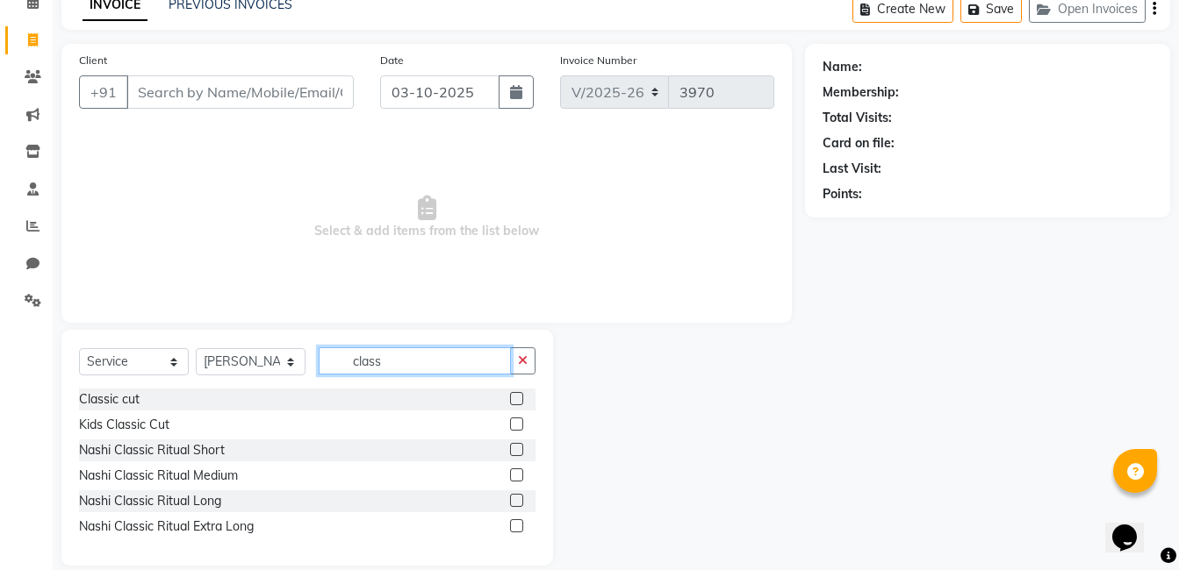
type input "class"
click at [517, 398] on label at bounding box center [516, 398] width 13 height 13
click at [517, 398] on input "checkbox" at bounding box center [515, 399] width 11 height 11
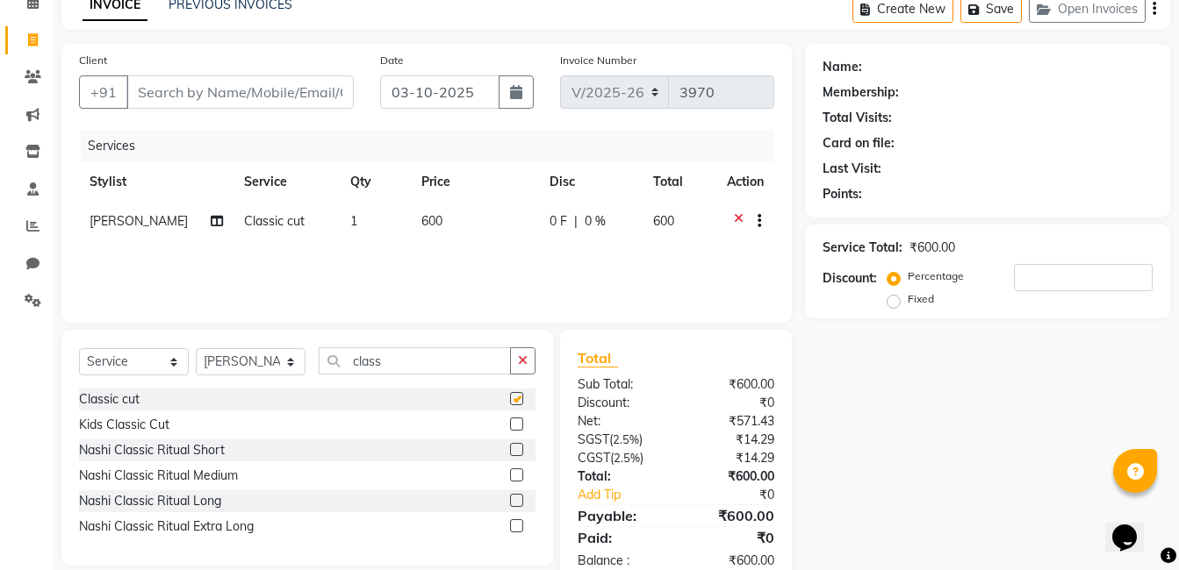
checkbox input "false"
click at [523, 359] on icon "button" at bounding box center [523, 361] width 10 height 12
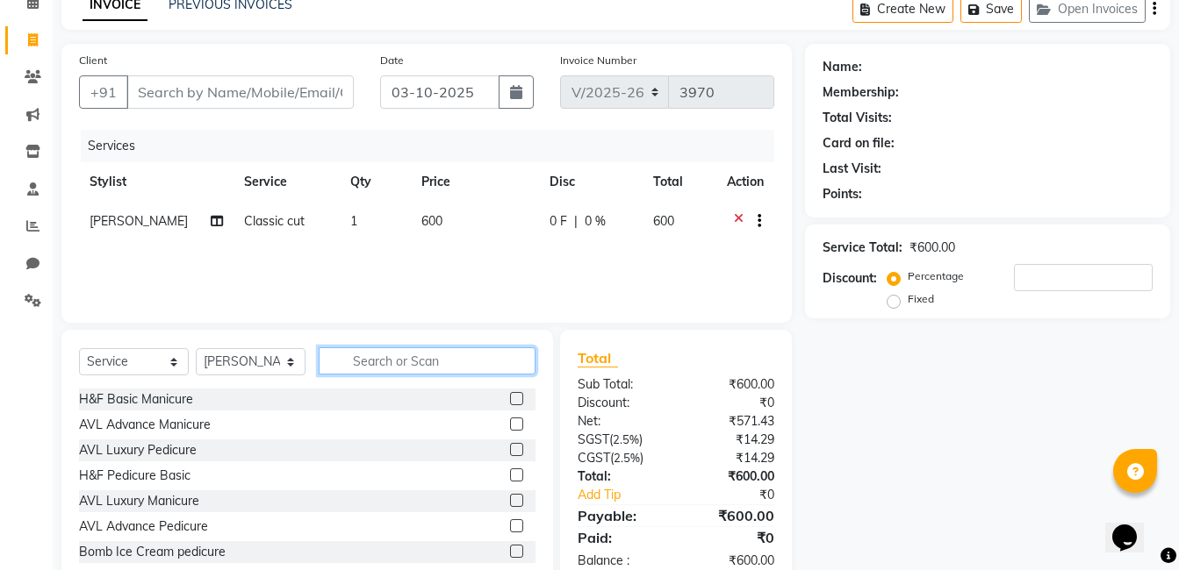
click at [428, 364] on input "text" at bounding box center [427, 361] width 217 height 27
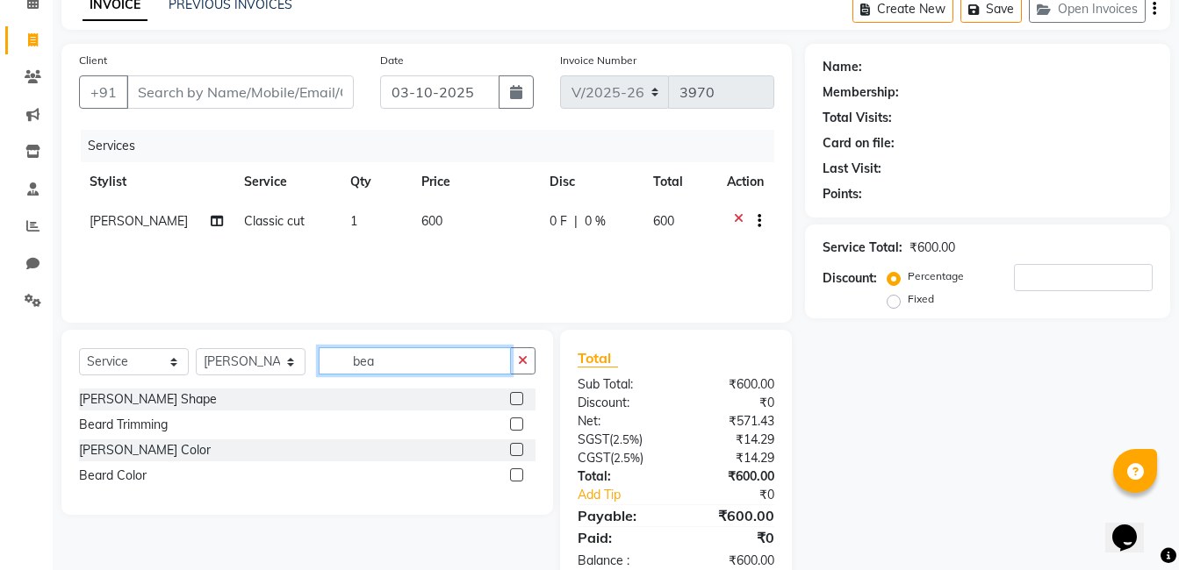
type input "bea"
click at [516, 399] on label at bounding box center [516, 398] width 13 height 13
click at [516, 399] on input "checkbox" at bounding box center [515, 399] width 11 height 11
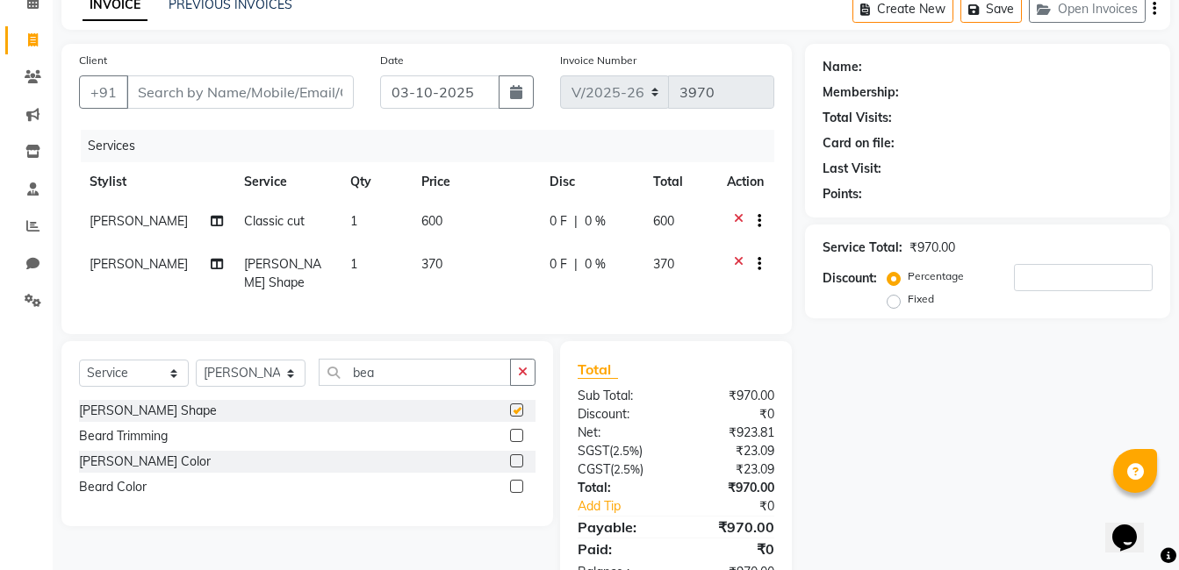
checkbox input "false"
click at [269, 98] on input "Client" at bounding box center [239, 91] width 227 height 33
type input "9"
type input "0"
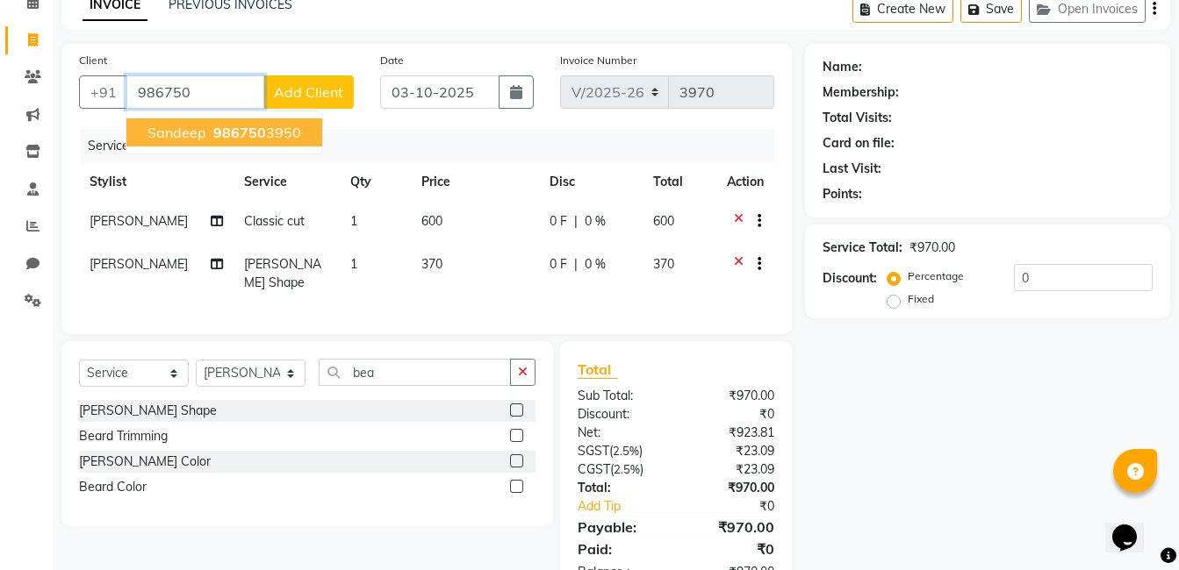
click at [267, 136] on ngb-highlight "986750 3950" at bounding box center [255, 133] width 91 height 18
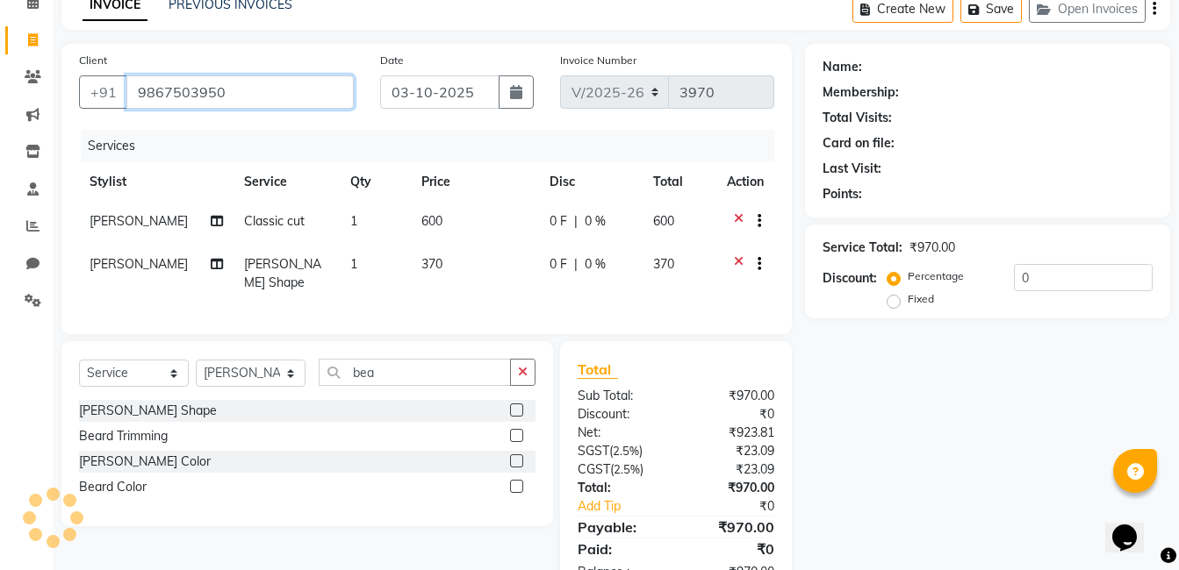
type input "9867503950"
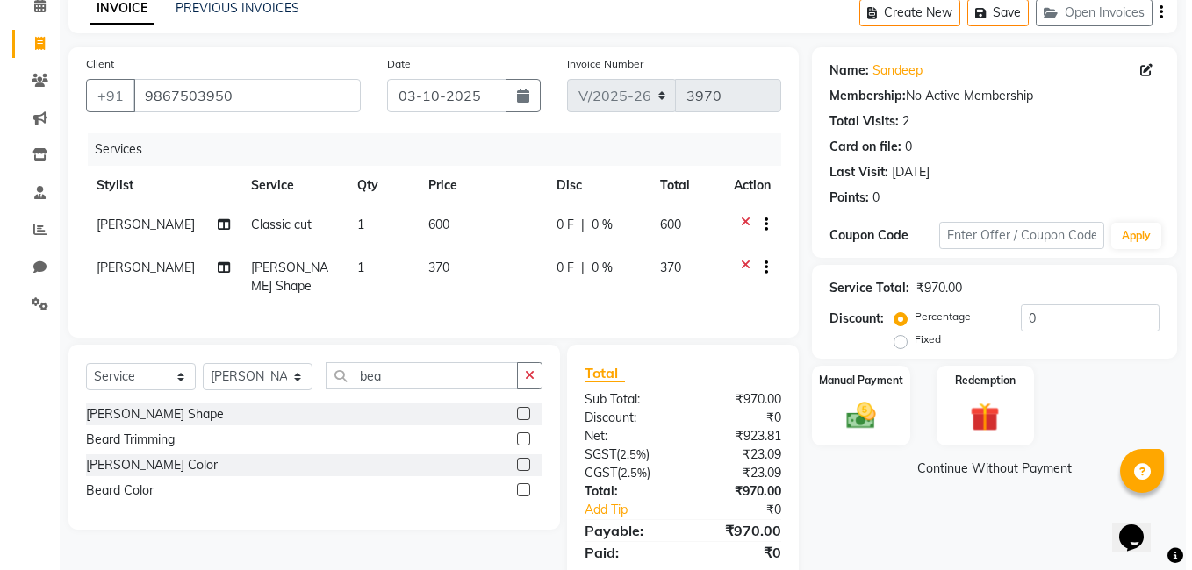
scroll to position [54, 0]
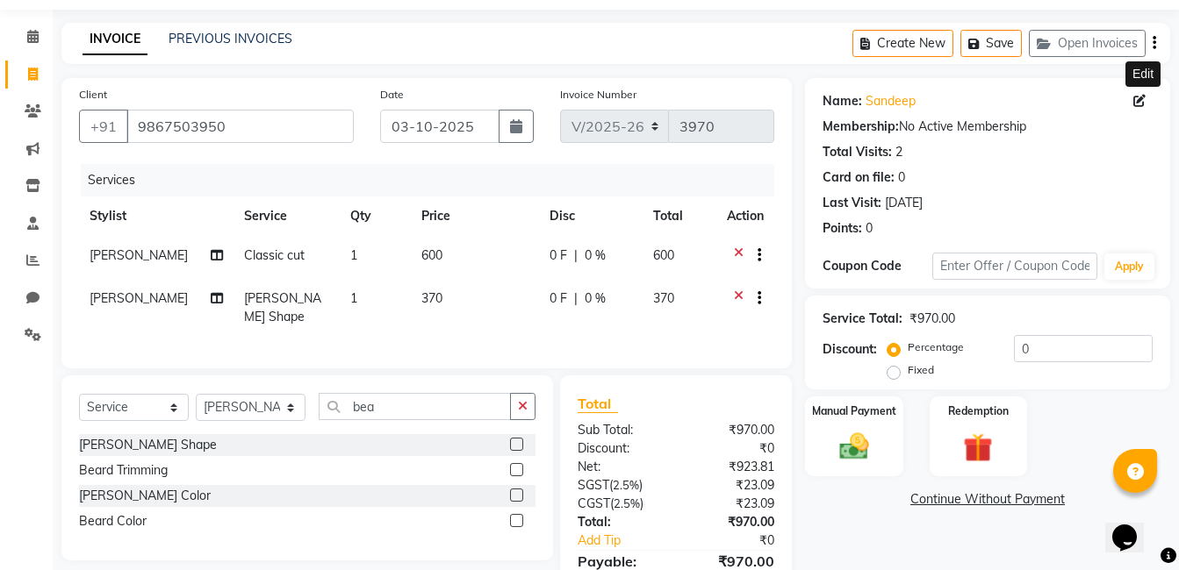
click at [1137, 100] on icon at bounding box center [1139, 101] width 12 height 12
select select "male"
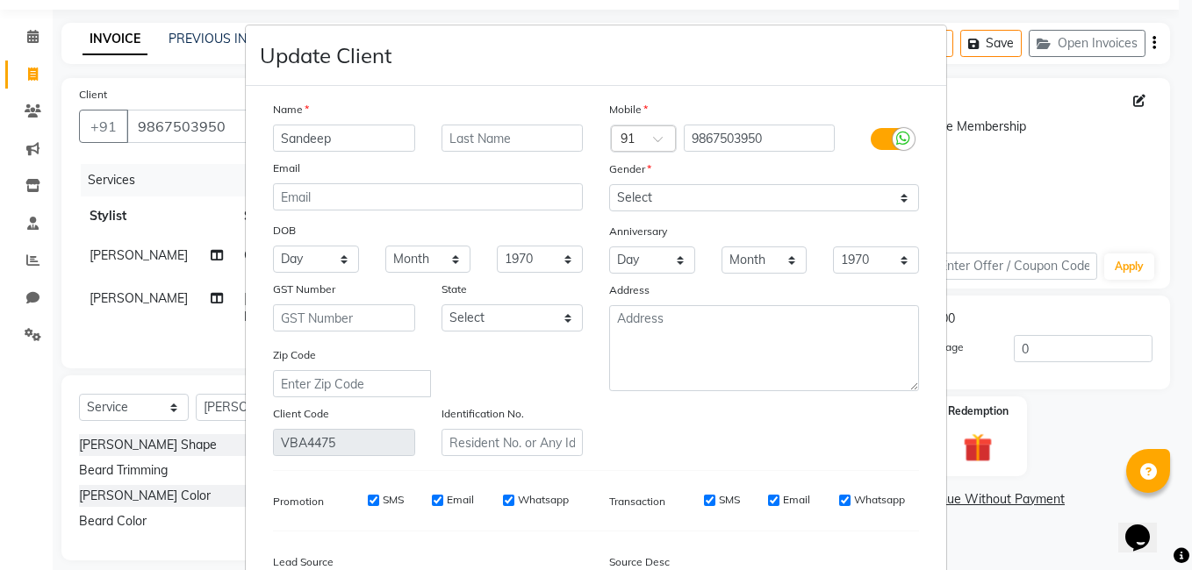
click at [365, 135] on input "Sandeep" at bounding box center [344, 138] width 142 height 27
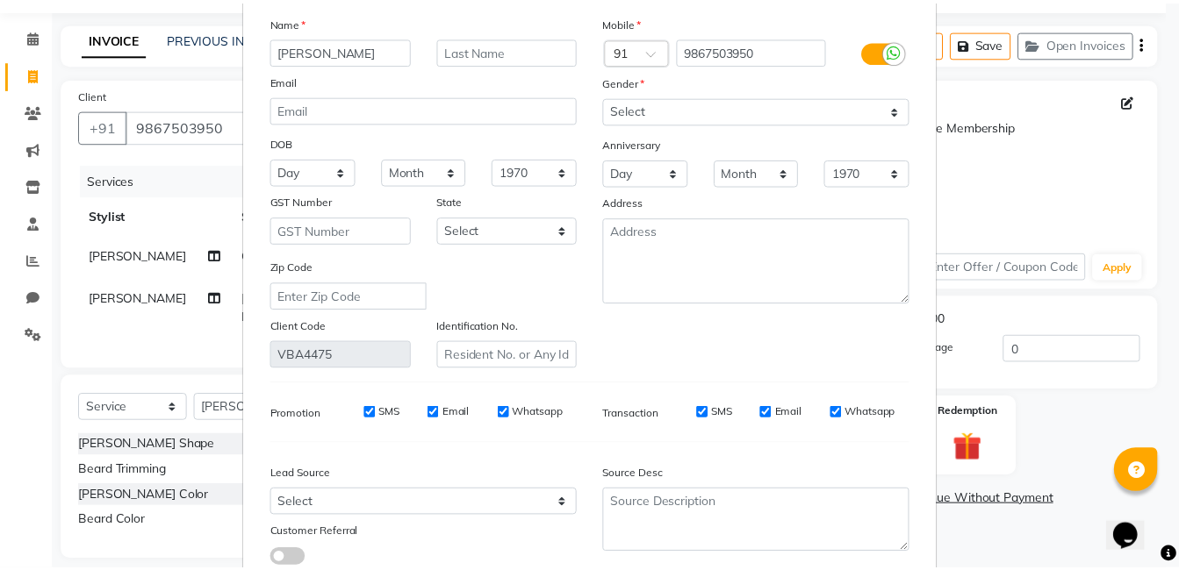
scroll to position [208, 0]
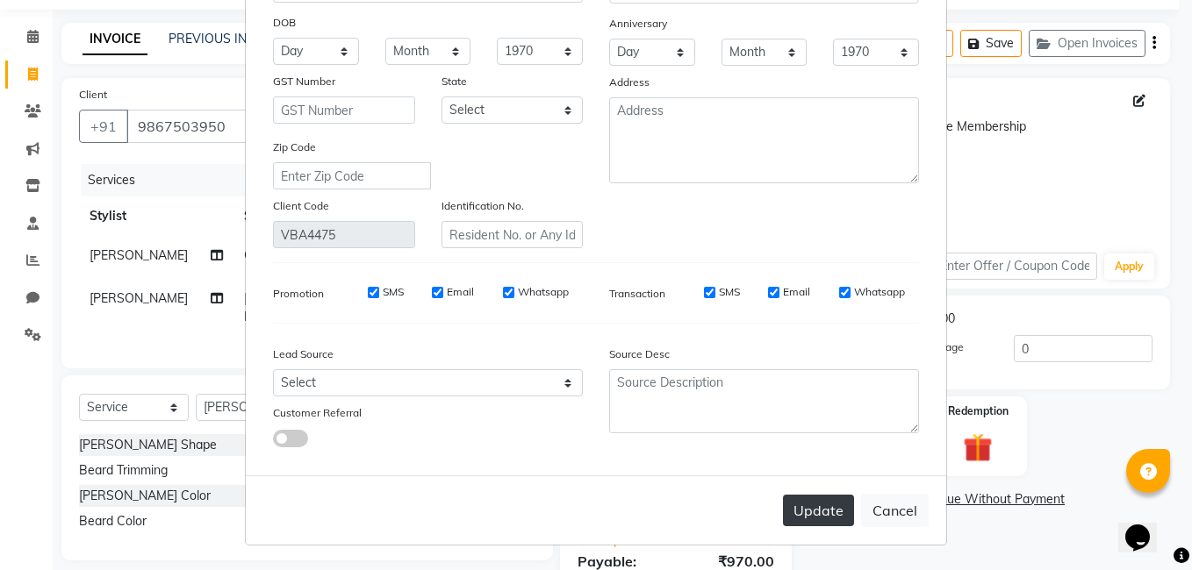
type input "Sandeep Paraker"
click at [807, 513] on button "Update" at bounding box center [818, 511] width 71 height 32
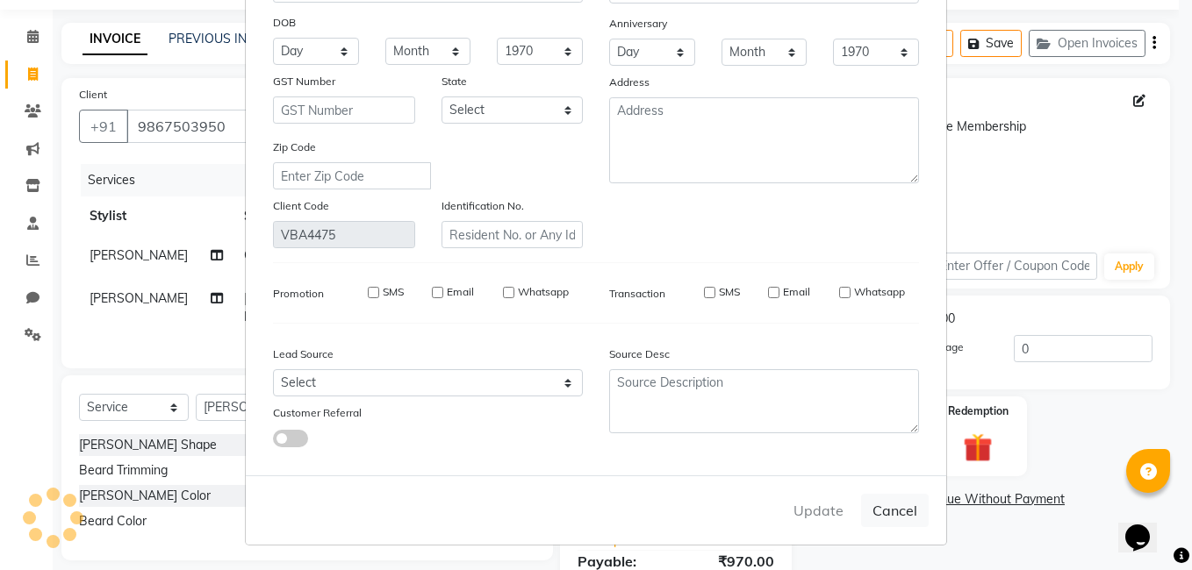
select select
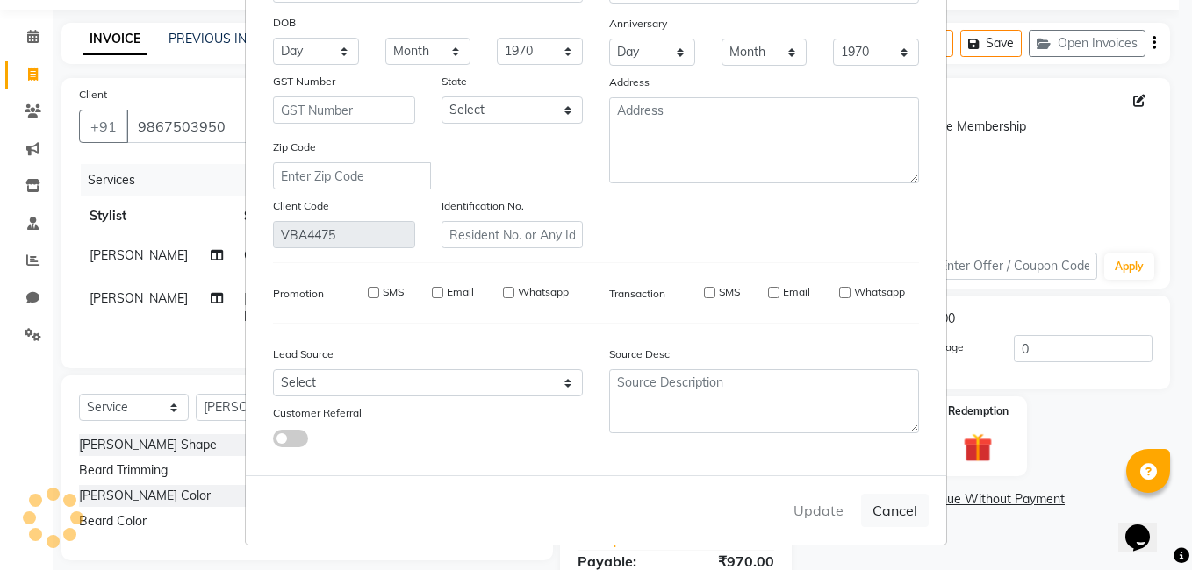
select select
checkbox input "false"
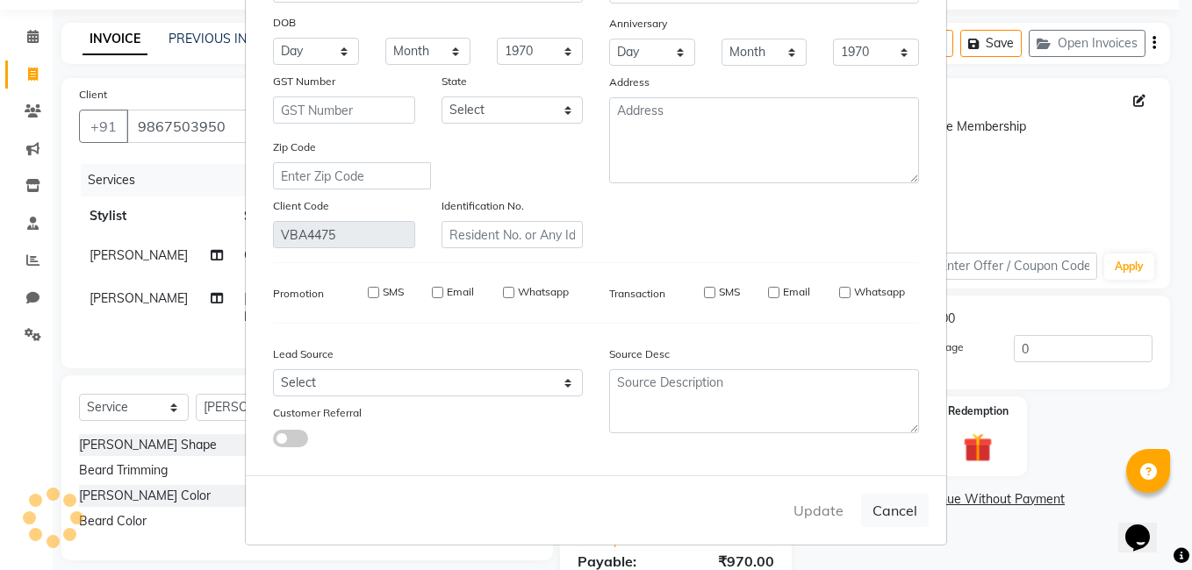
checkbox input "false"
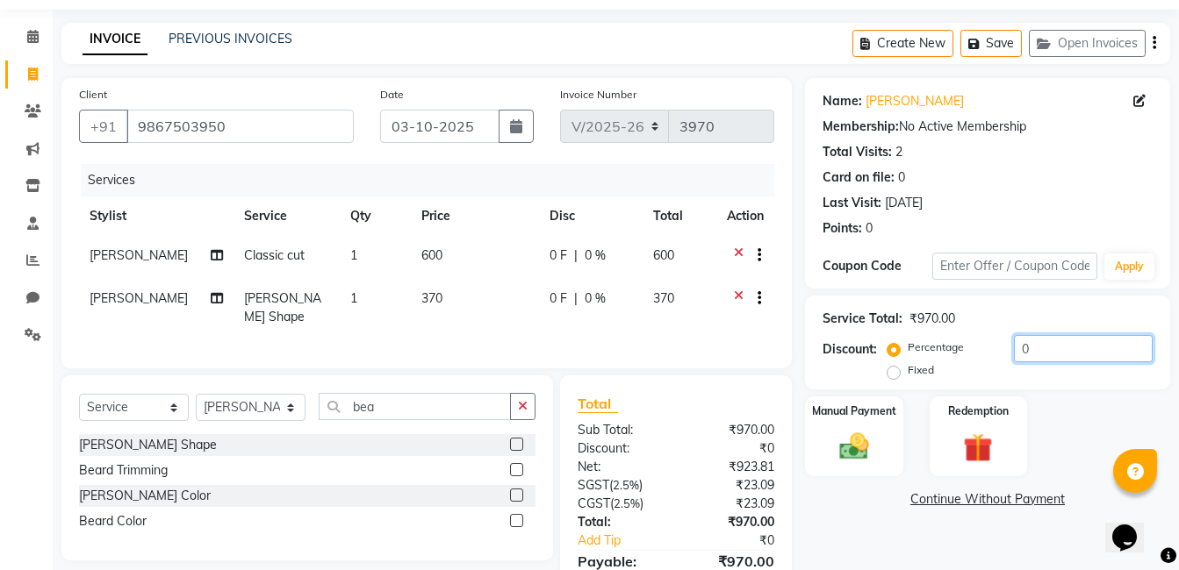
drag, startPoint x: 1034, startPoint y: 338, endPoint x: 997, endPoint y: 342, distance: 37.1
click at [1000, 342] on div "Percentage Fixed 0" at bounding box center [1022, 358] width 262 height 47
type input "20"
click at [825, 520] on div "Name: Sandeep Paraker Membership: No Active Membership Total Visits: 2 Card on …" at bounding box center [994, 356] width 378 height 556
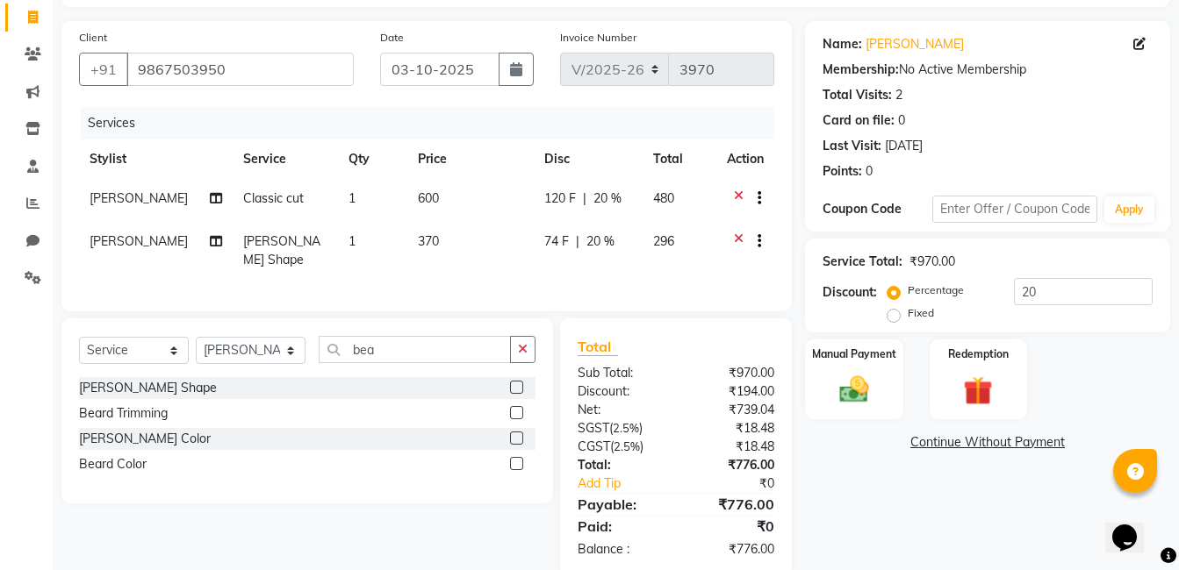
scroll to position [141, 0]
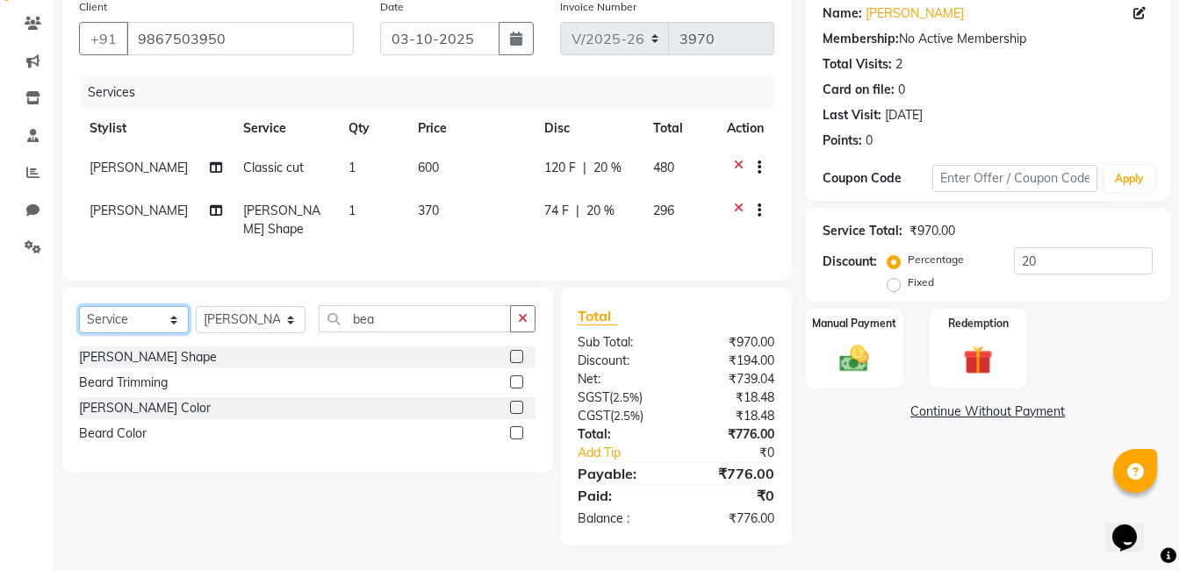
drag, startPoint x: 144, startPoint y: 309, endPoint x: 144, endPoint y: 331, distance: 21.9
click at [144, 309] on select "Select Service Product Membership Package Voucher Prepaid Gift Card" at bounding box center [134, 319] width 110 height 27
click at [79, 306] on select "Select Service Product Membership Package Voucher Prepaid Gift Card" at bounding box center [134, 319] width 110 height 27
click at [518, 355] on label at bounding box center [516, 356] width 13 height 13
click at [518, 355] on input "checkbox" at bounding box center [515, 357] width 11 height 11
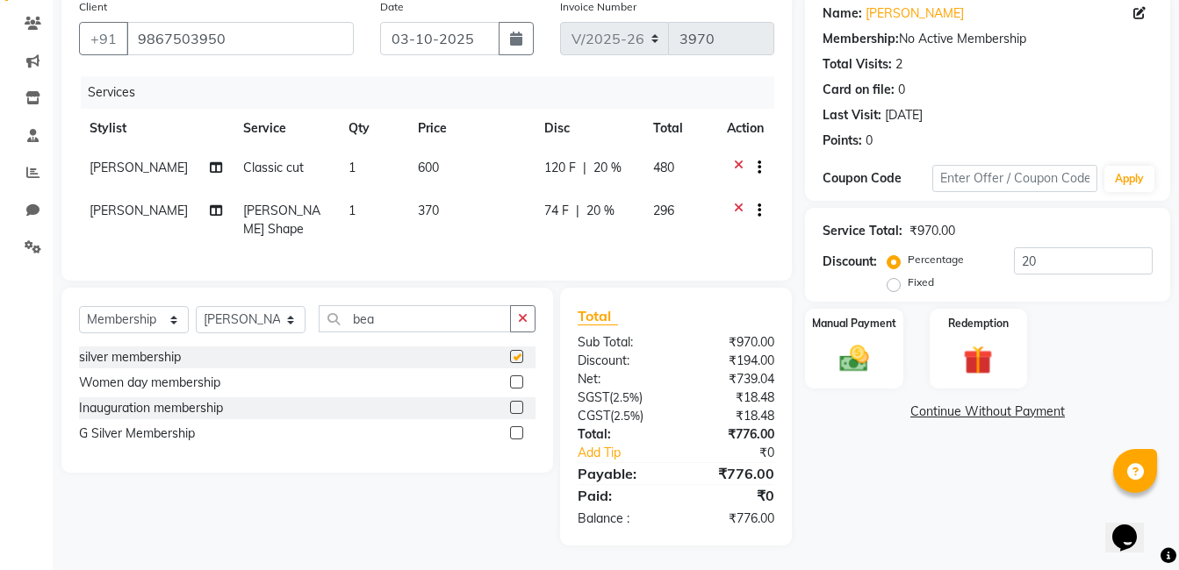
select select "select"
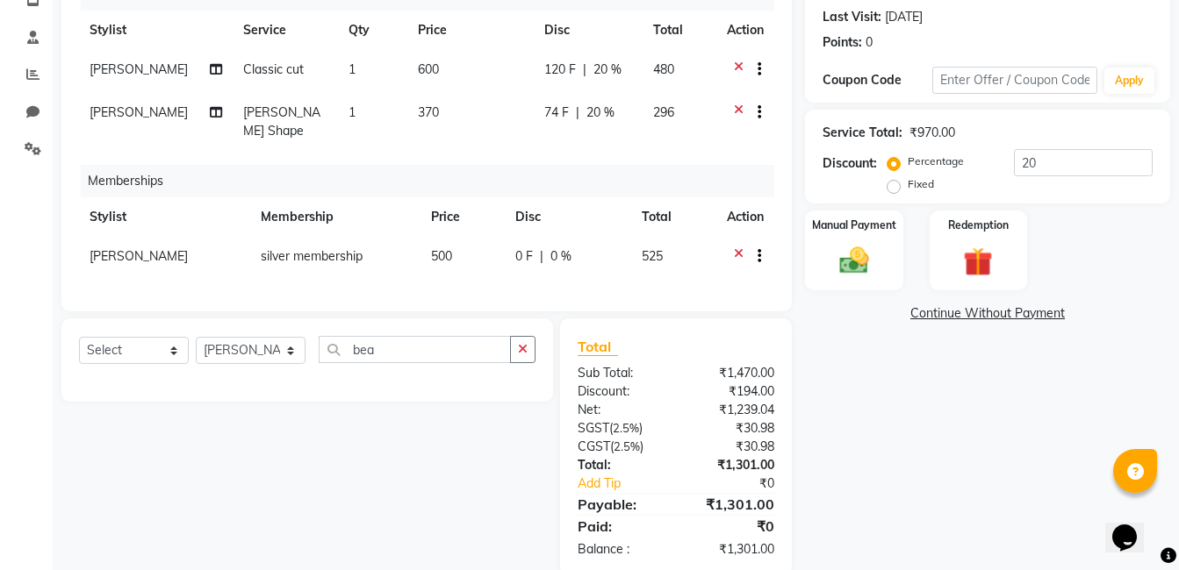
scroll to position [270, 0]
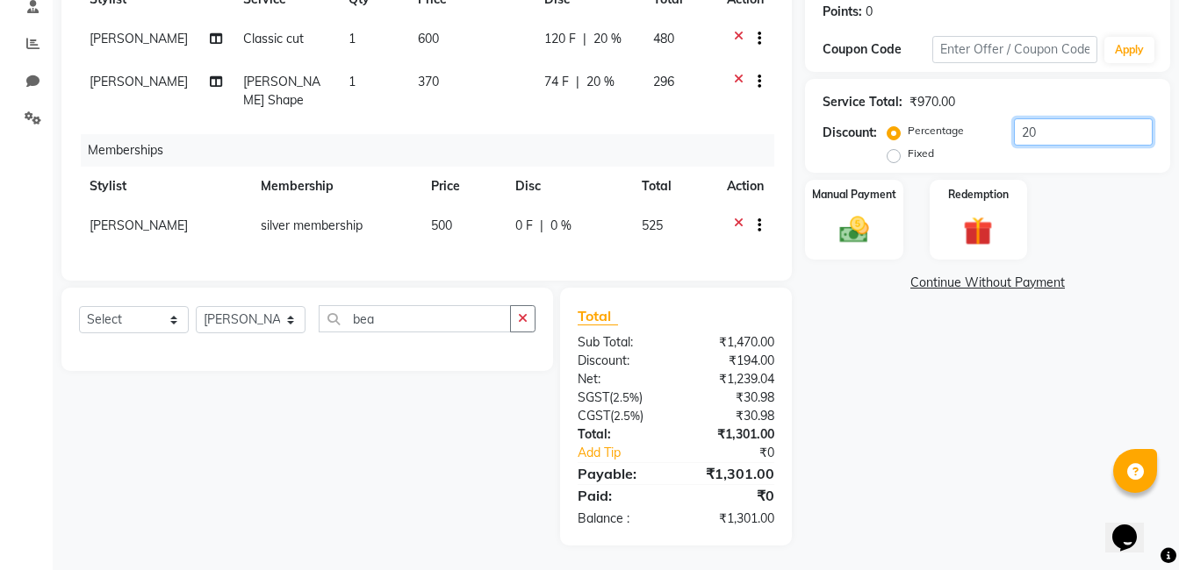
drag, startPoint x: 1060, startPoint y: 133, endPoint x: 1001, endPoint y: 133, distance: 58.8
click at [1001, 133] on div "Percentage Fixed 20" at bounding box center [1022, 141] width 262 height 47
click at [740, 217] on icon at bounding box center [739, 228] width 10 height 22
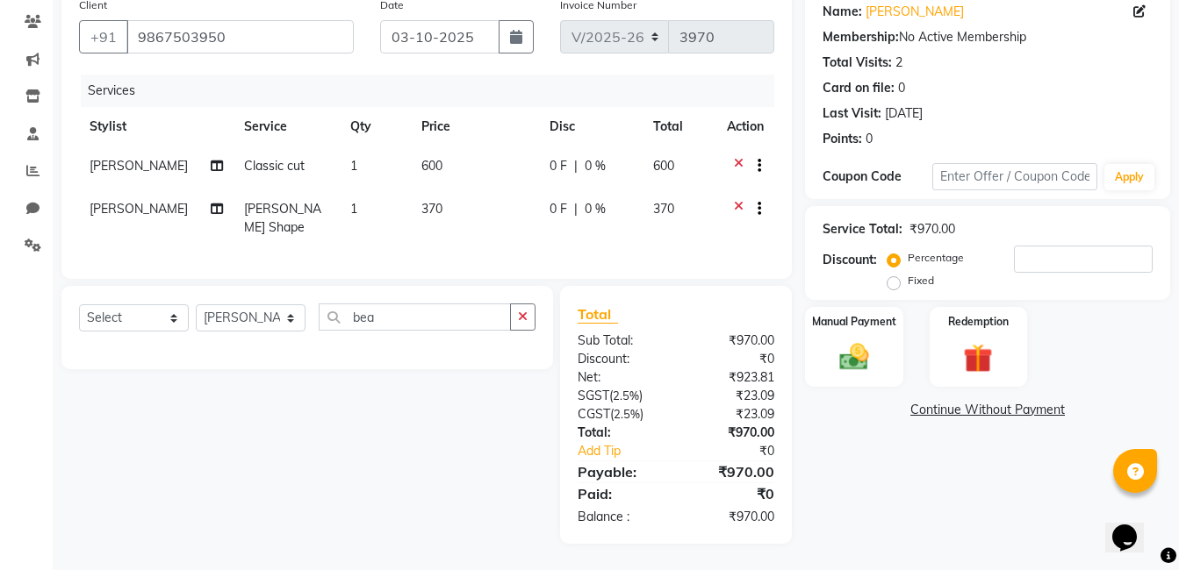
scroll to position [141, 0]
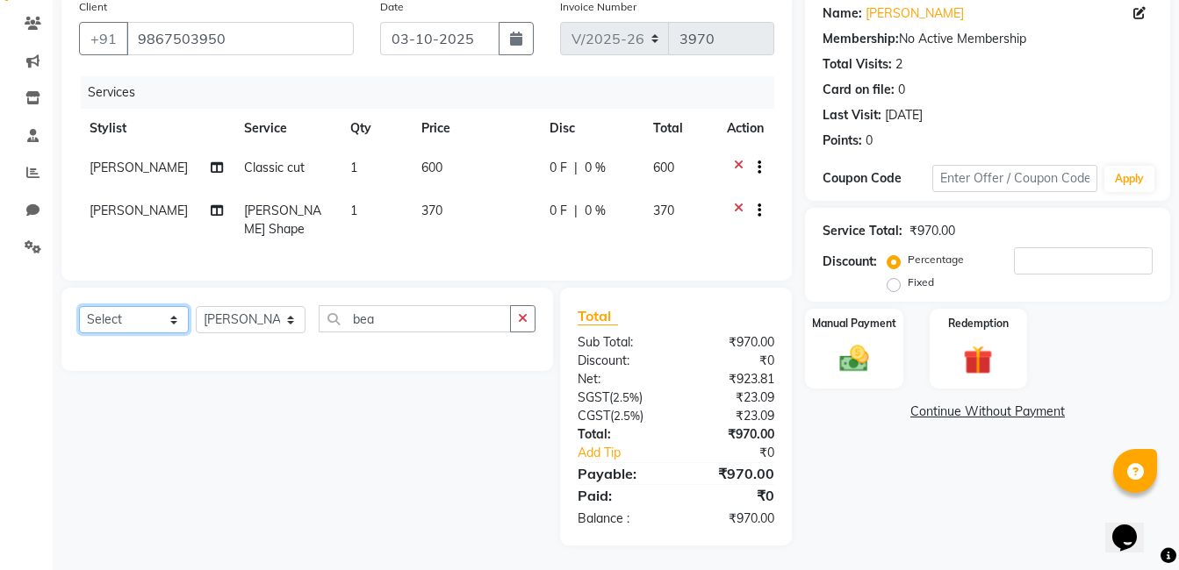
click at [133, 325] on select "Select Service Product Membership Package Voucher Prepaid Gift Card" at bounding box center [134, 319] width 110 height 27
click at [79, 306] on select "Select Service Product Membership Package Voucher Prepaid Gift Card" at bounding box center [134, 319] width 110 height 27
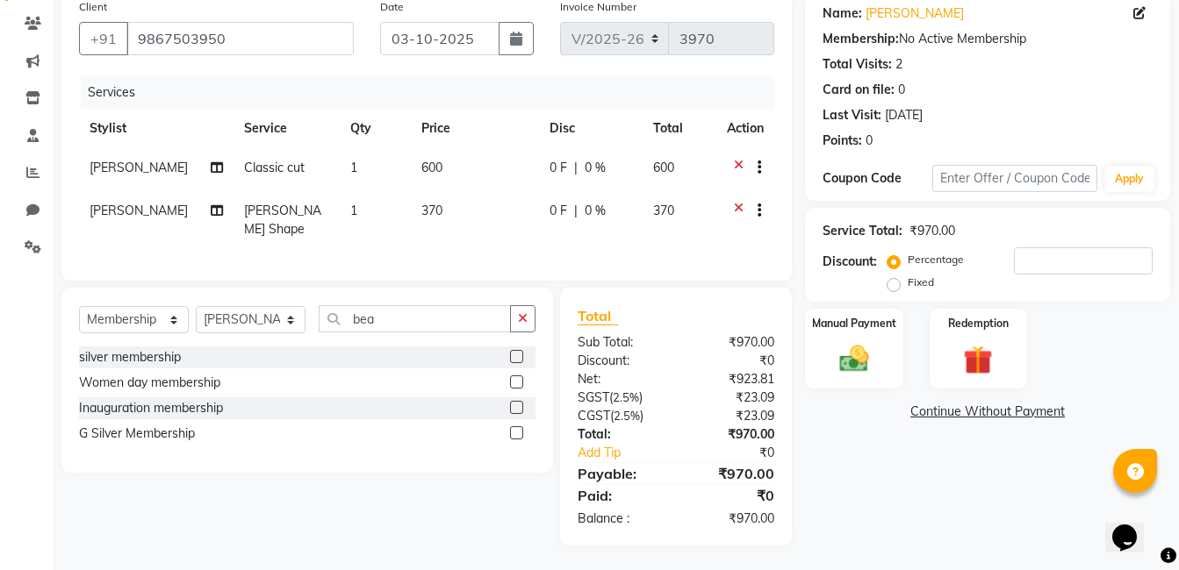
click at [520, 355] on label at bounding box center [516, 356] width 13 height 13
click at [520, 355] on input "checkbox" at bounding box center [515, 357] width 11 height 11
select select "select"
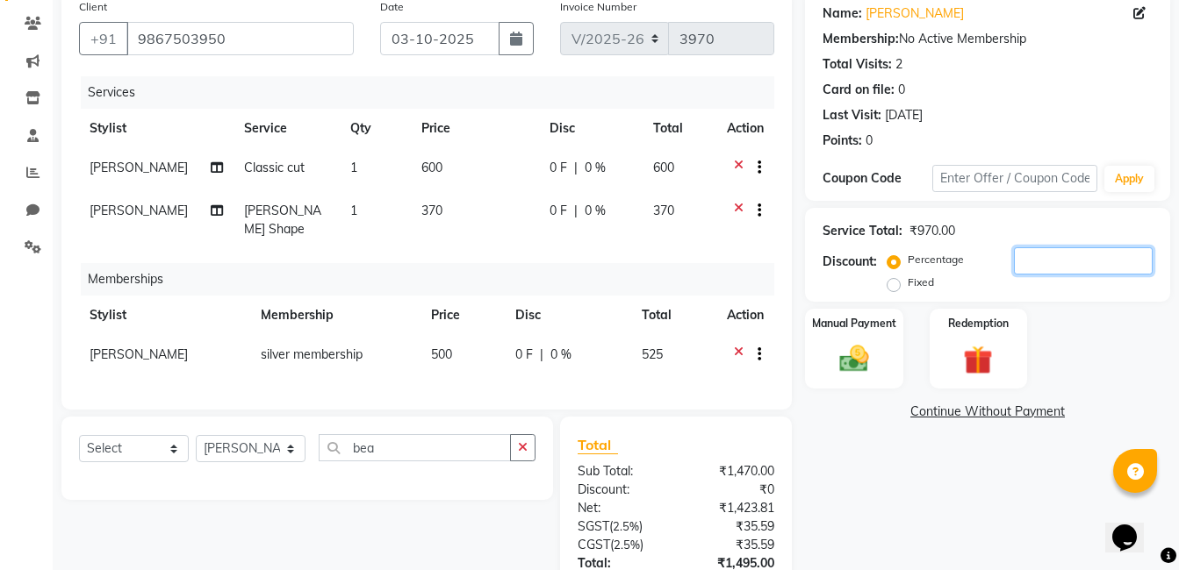
click at [1064, 266] on input "number" at bounding box center [1083, 260] width 139 height 27
type input "20"
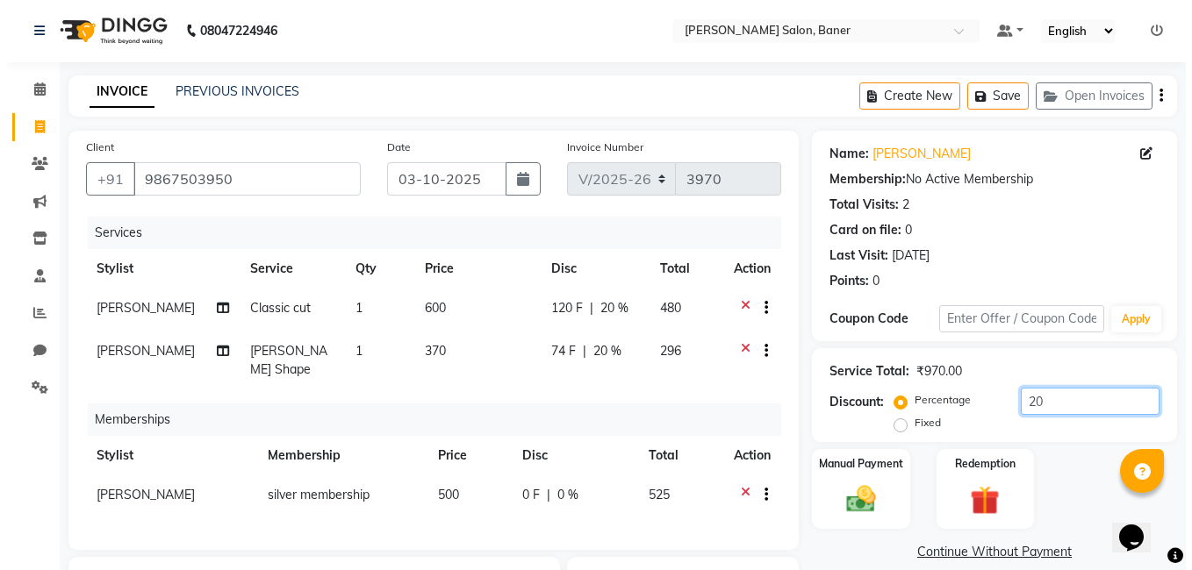
scroll to position [0, 0]
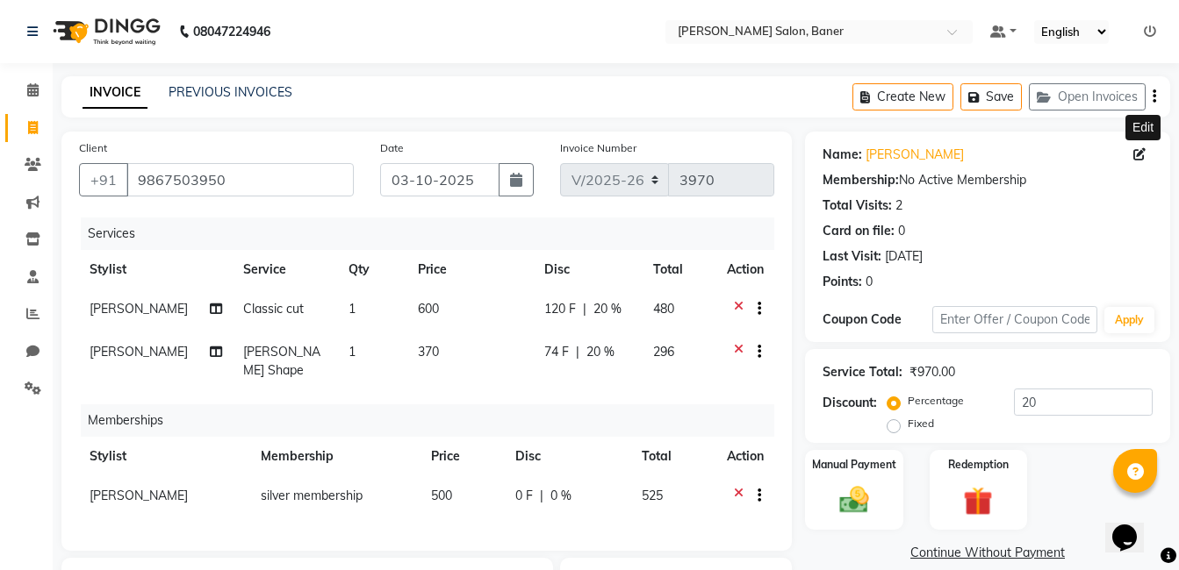
click at [1137, 151] on icon at bounding box center [1139, 154] width 12 height 12
select select "male"
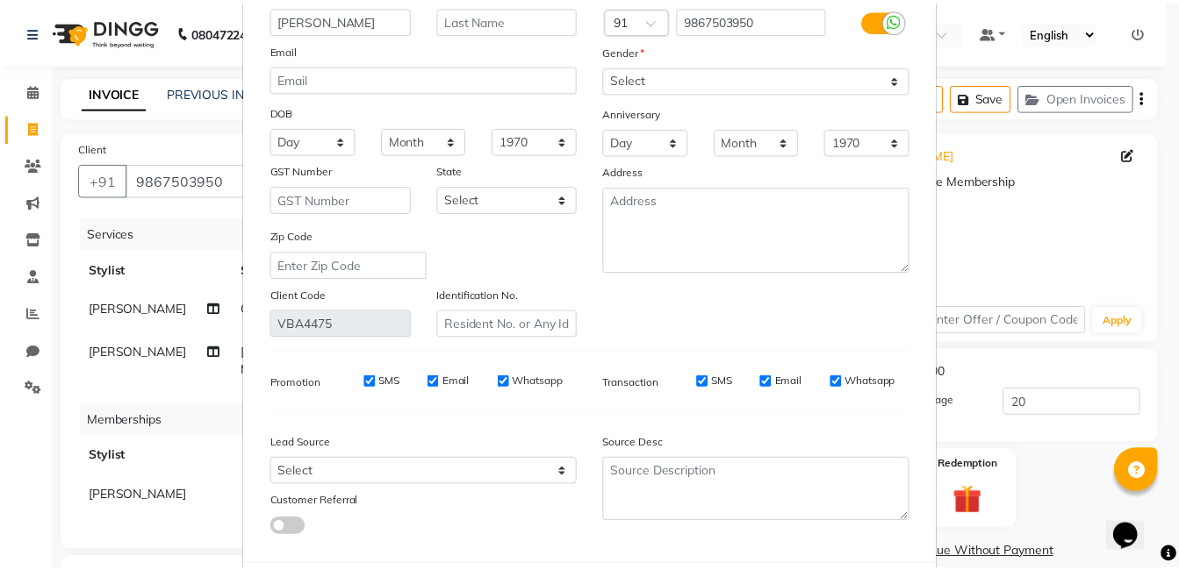
scroll to position [208, 0]
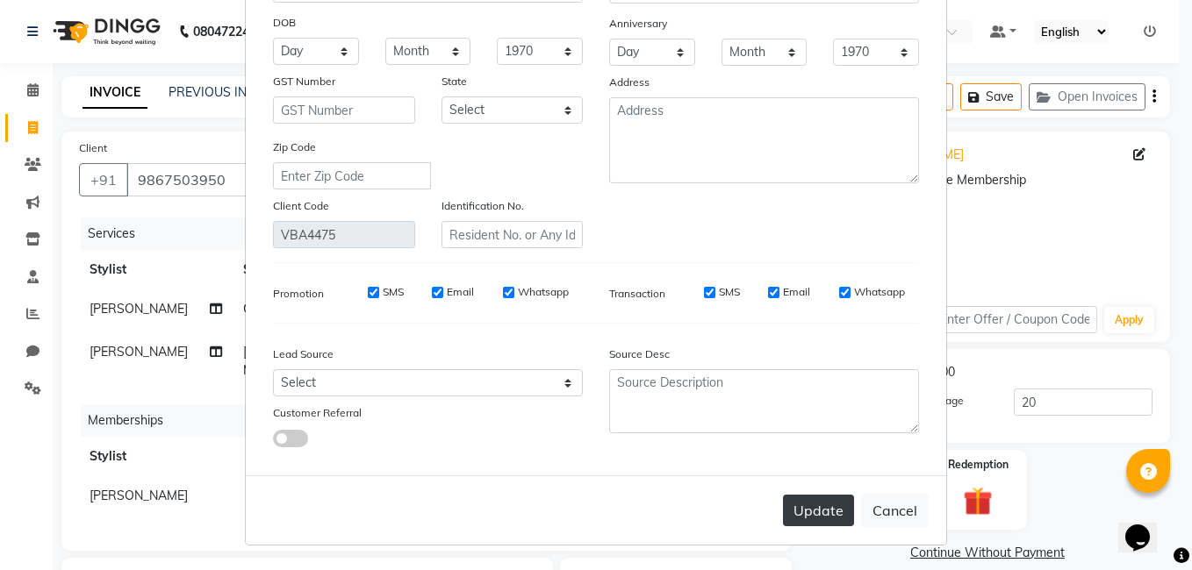
type input "Sandeep Paradker"
click at [801, 507] on button "Update" at bounding box center [818, 511] width 71 height 32
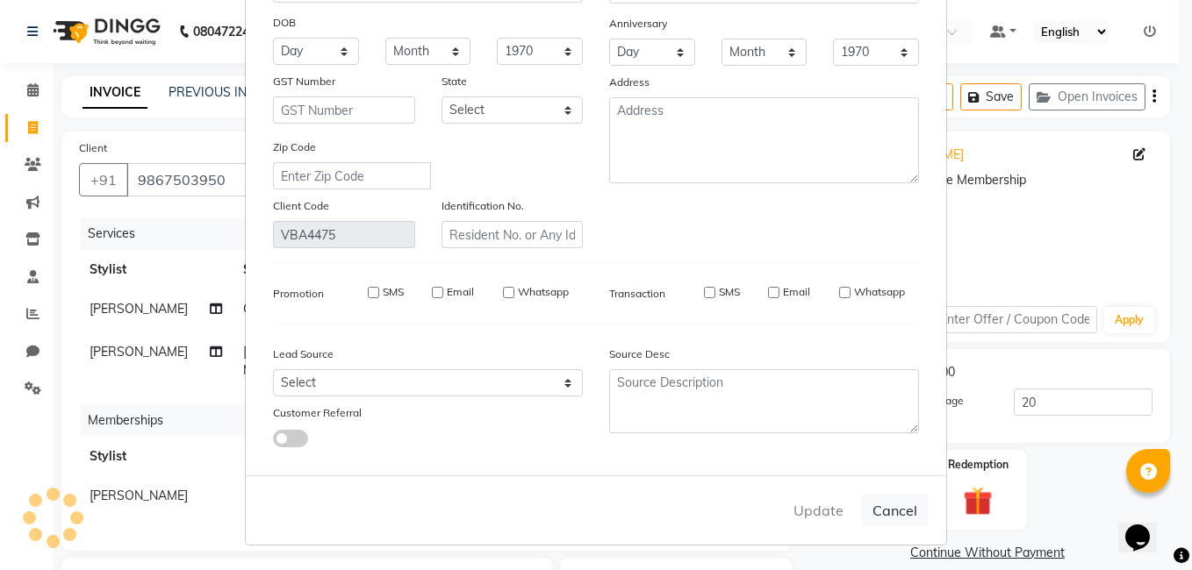
select select
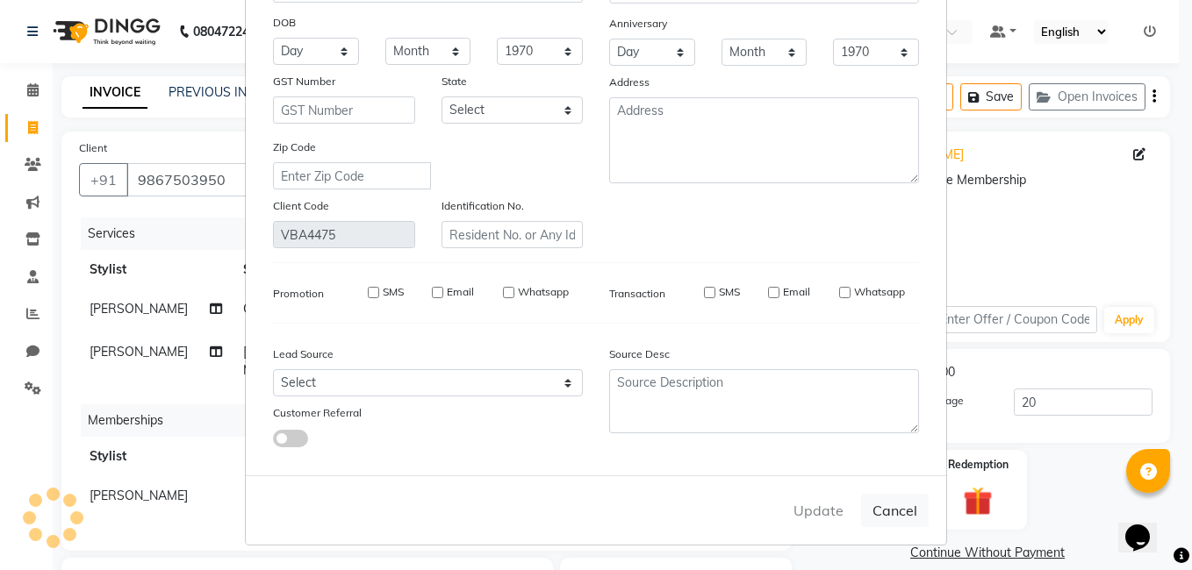
select select
checkbox input "false"
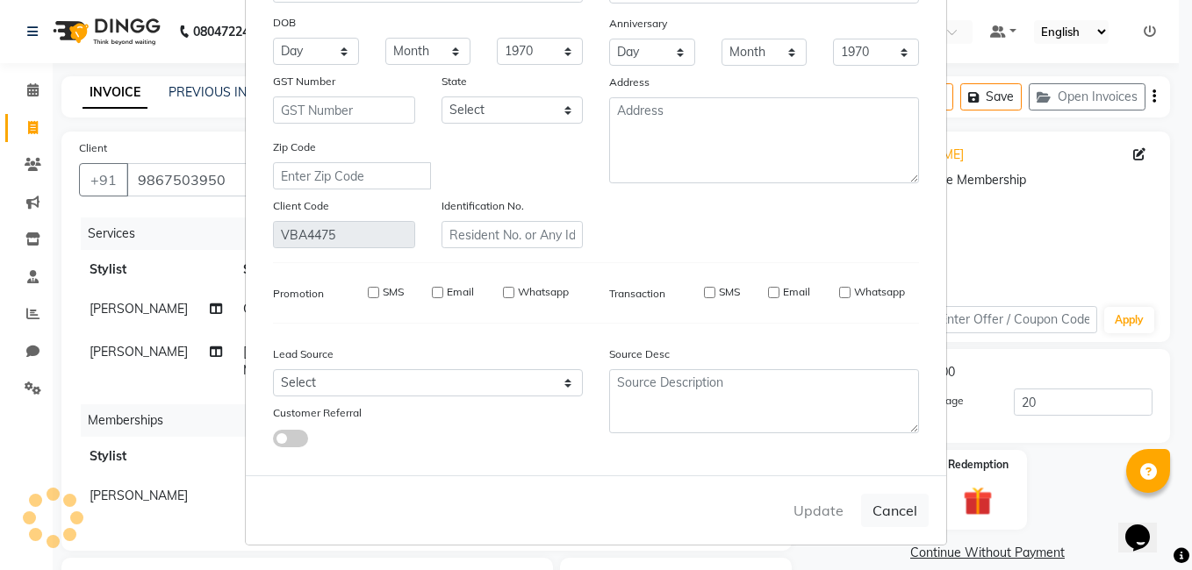
checkbox input "false"
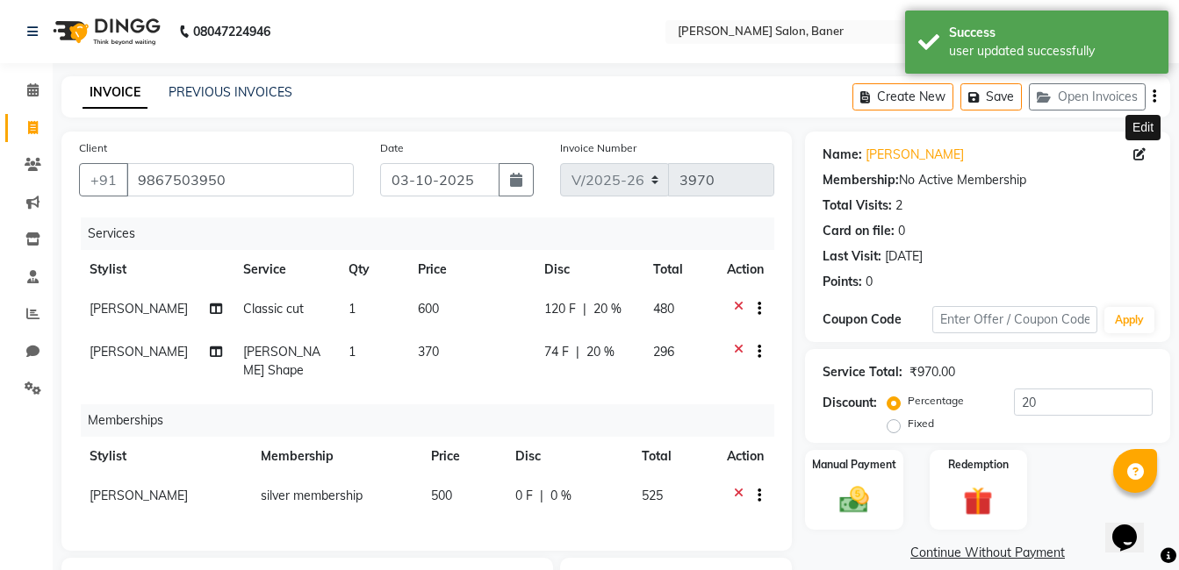
scroll to position [270, 0]
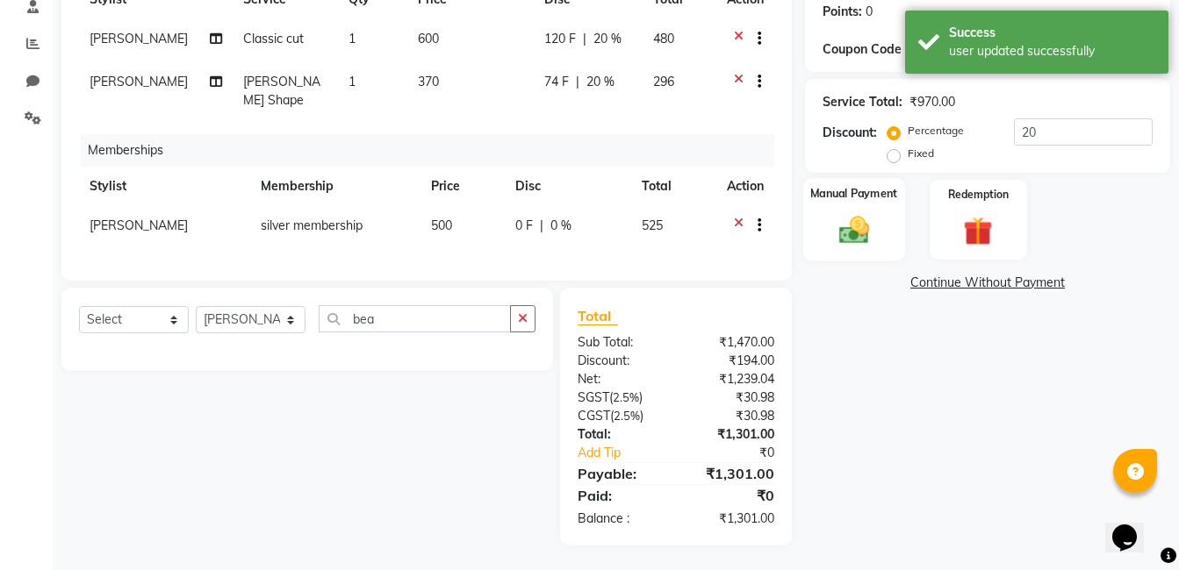
click at [850, 226] on img at bounding box center [853, 229] width 49 height 35
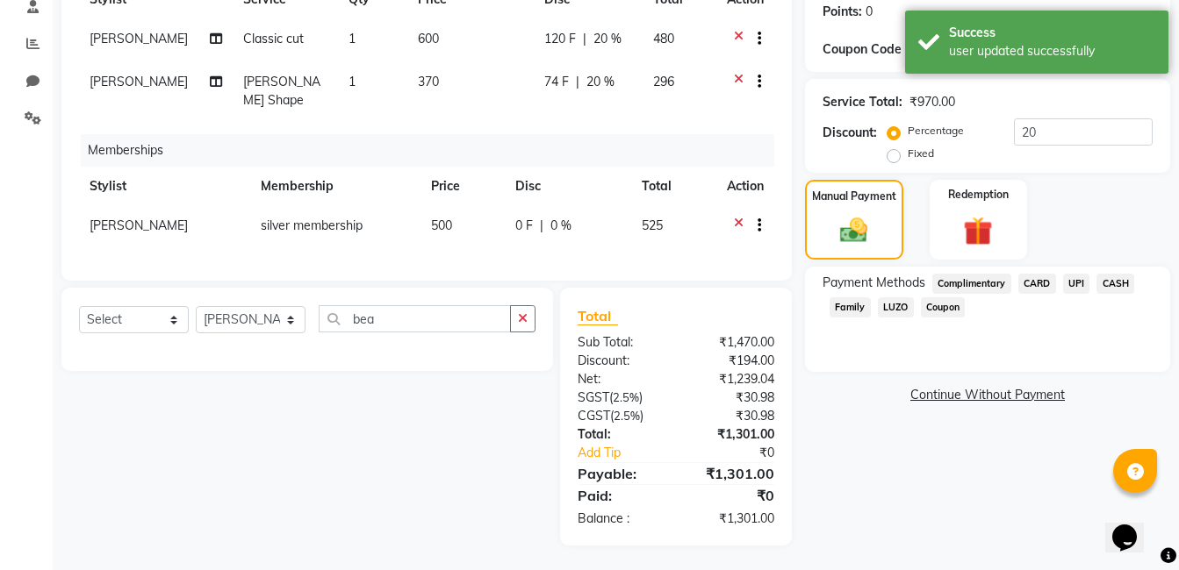
click at [1038, 283] on span "CARD" at bounding box center [1037, 284] width 38 height 20
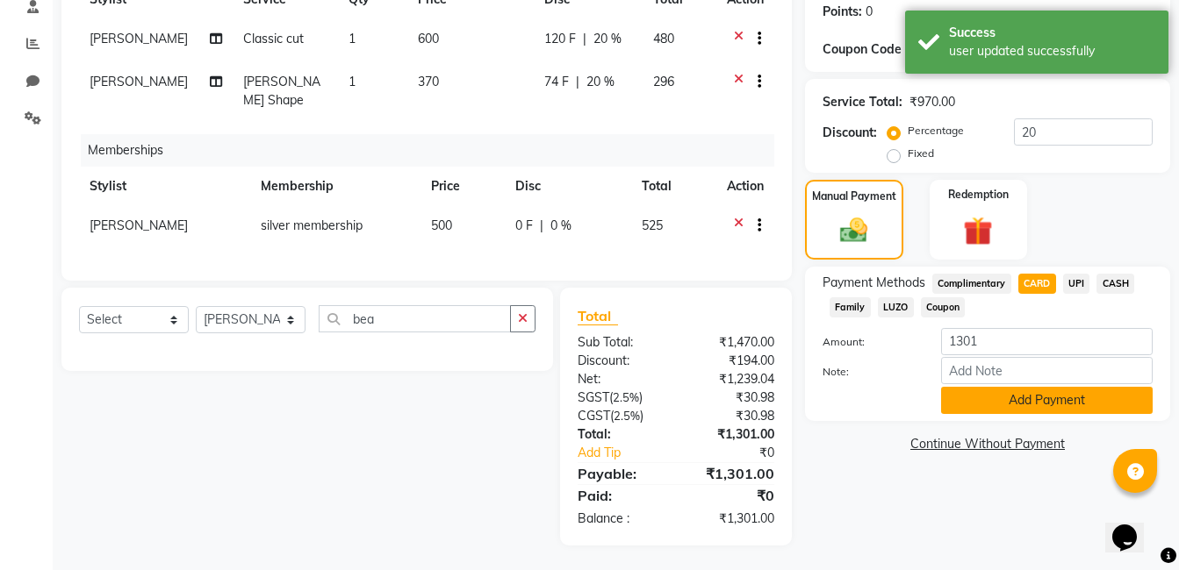
click at [1002, 409] on button "Add Payment" at bounding box center [1047, 400] width 212 height 27
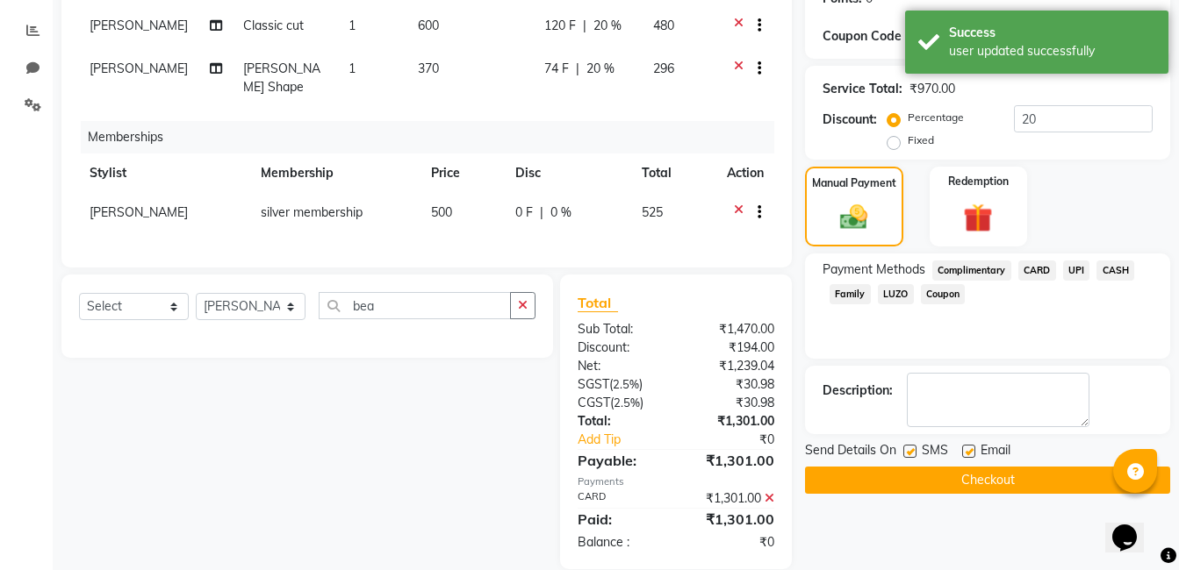
scroll to position [307, 0]
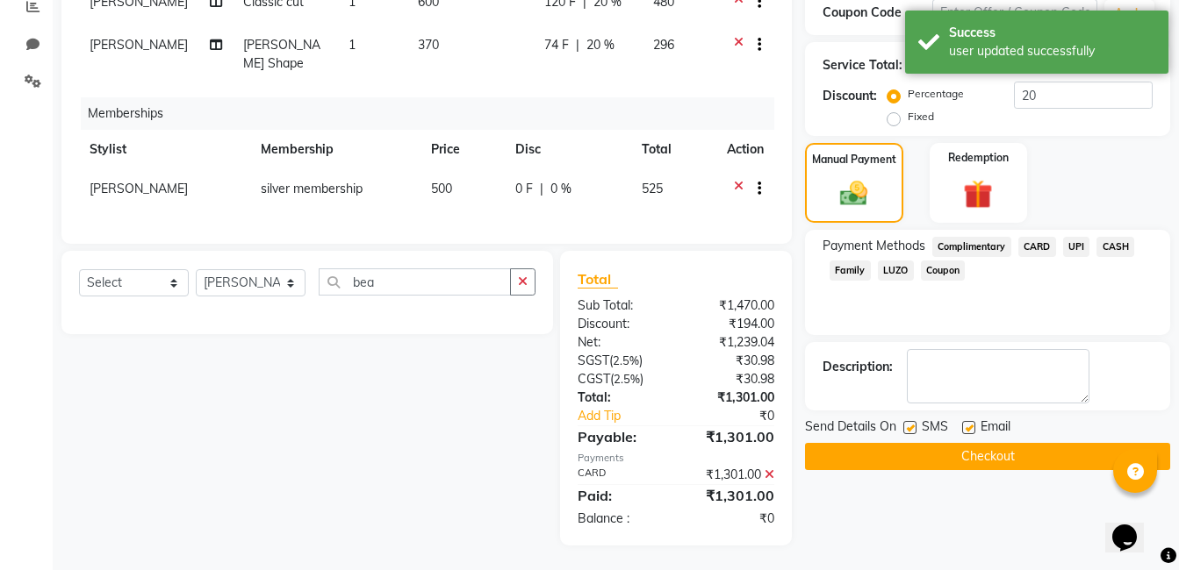
click at [941, 458] on button "Checkout" at bounding box center [987, 456] width 365 height 27
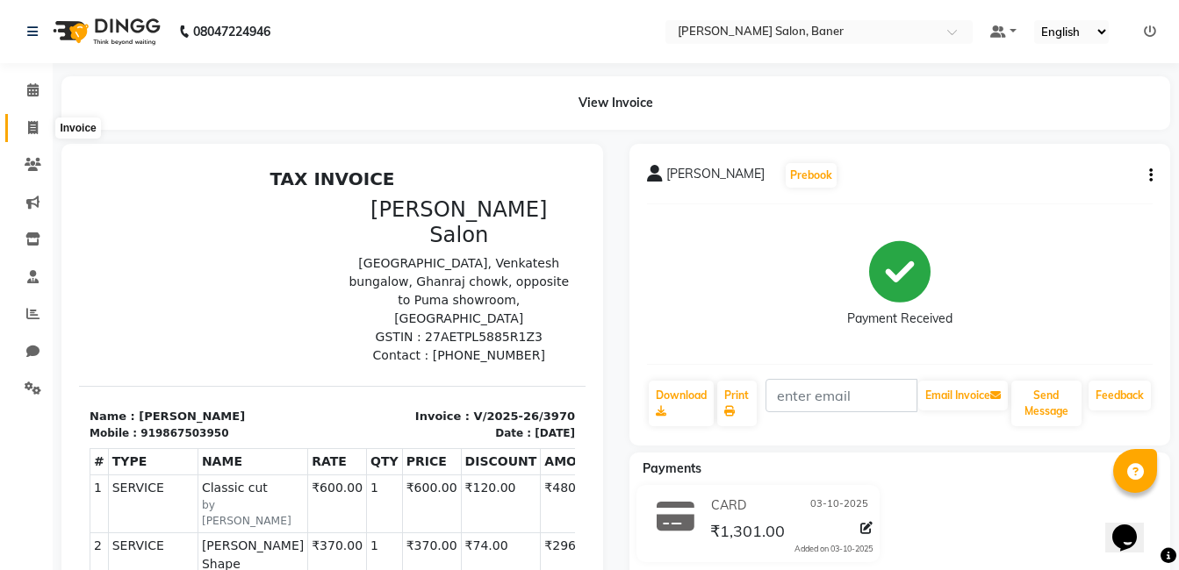
click at [25, 125] on span at bounding box center [33, 128] width 31 height 20
select select "service"
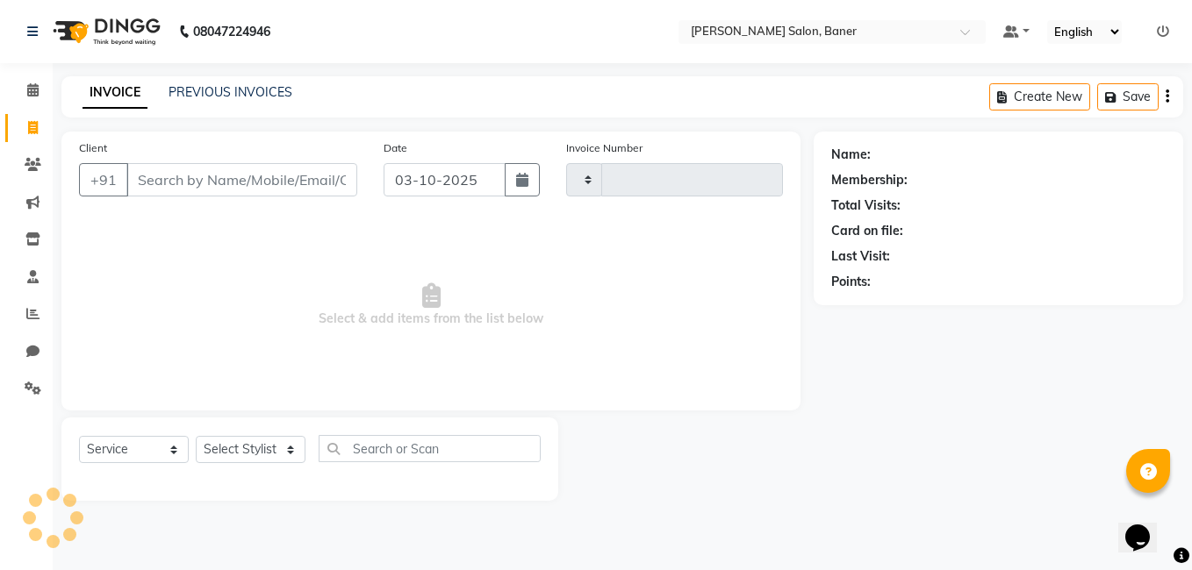
type input "3971"
select select "7115"
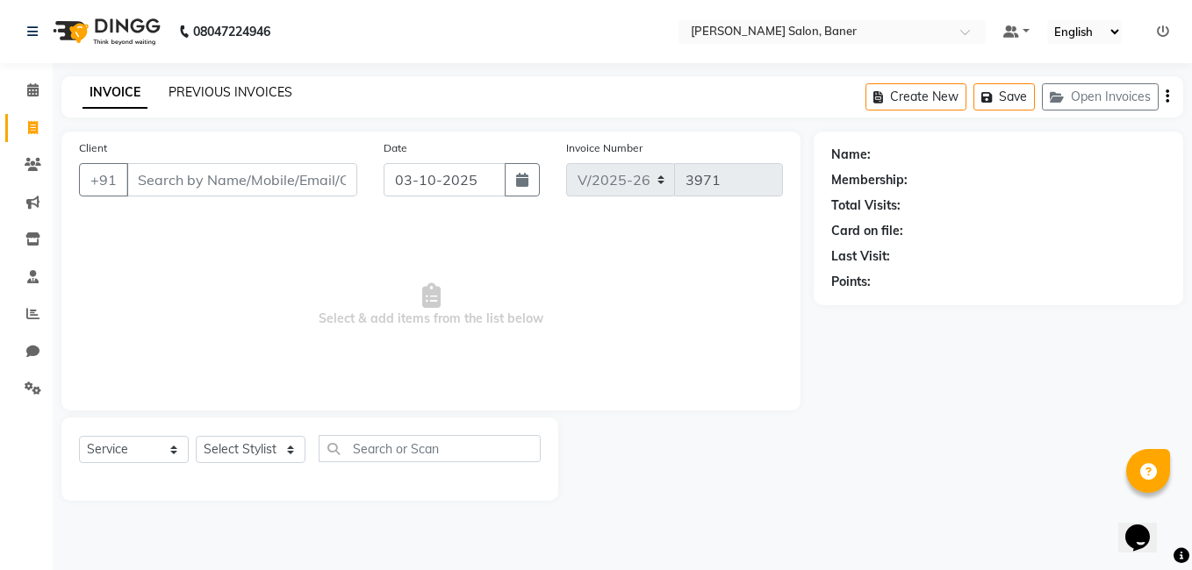
click at [235, 88] on link "PREVIOUS INVOICES" at bounding box center [231, 92] width 124 height 16
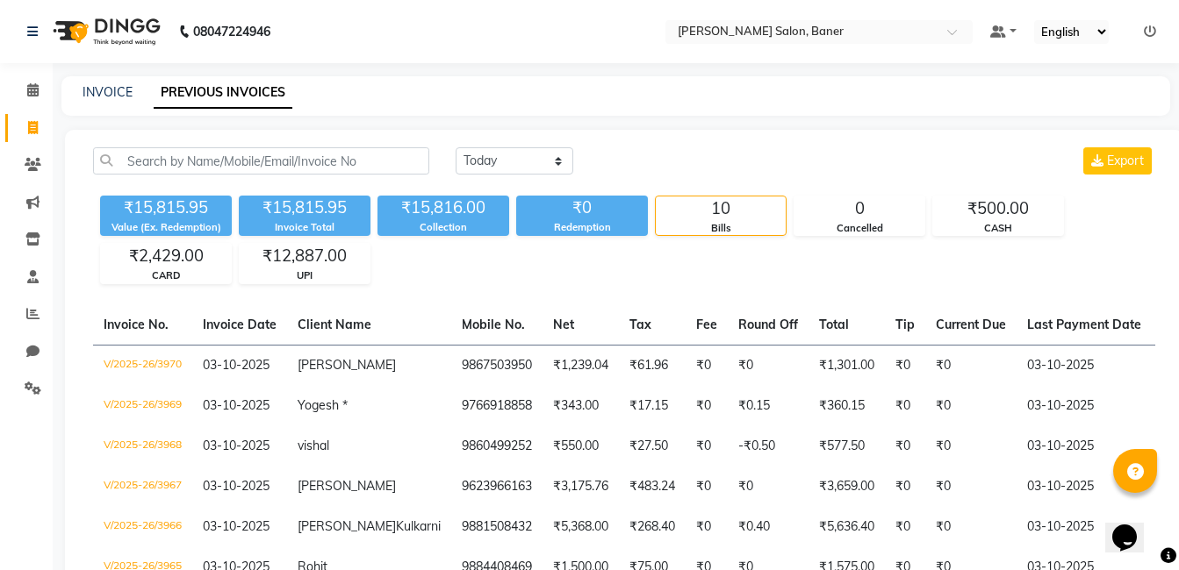
click at [446, 270] on div "₹15,815.95 Value (Ex. Redemption) ₹15,815.95 Invoice Total ₹15,816.00 Collectio…" at bounding box center [624, 237] width 1062 height 96
click at [28, 124] on icon at bounding box center [33, 127] width 10 height 13
select select "service"
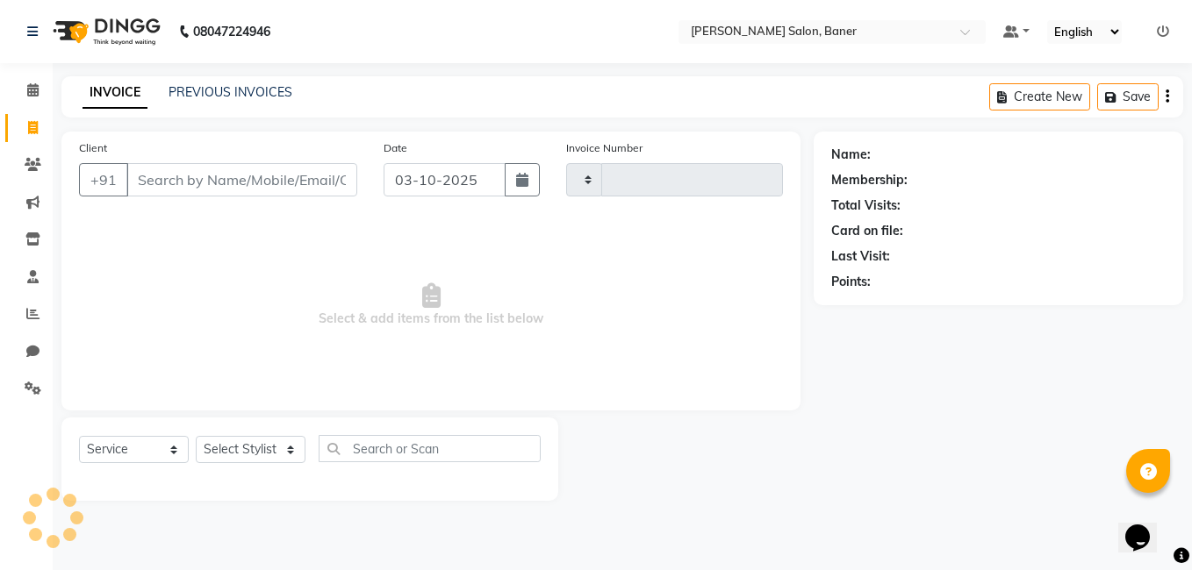
type input "3971"
select select "7115"
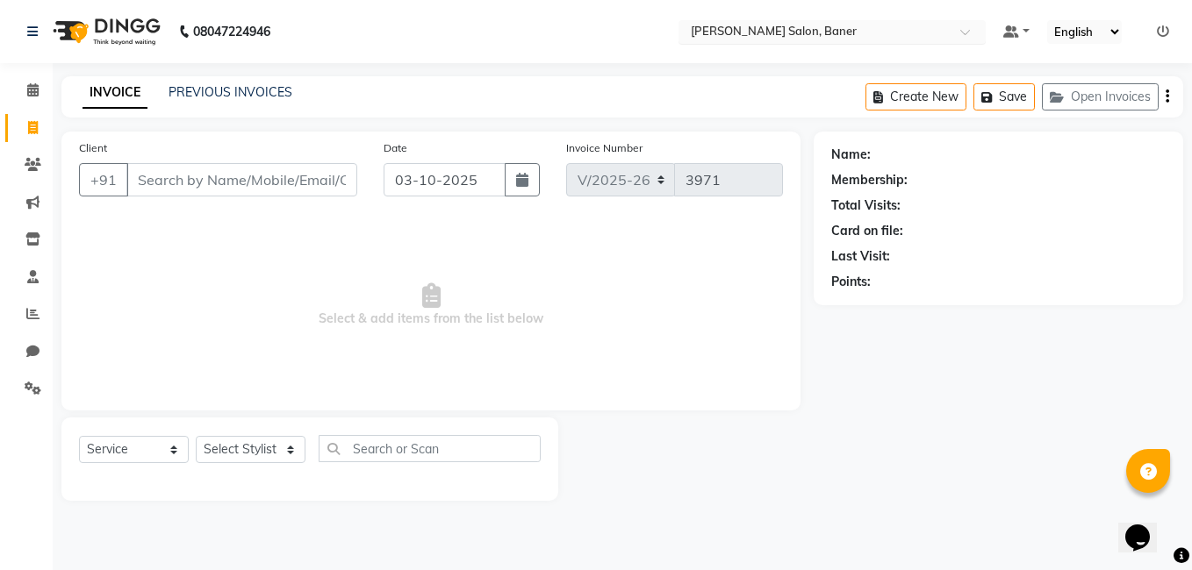
click at [799, 32] on input "text" at bounding box center [814, 34] width 255 height 18
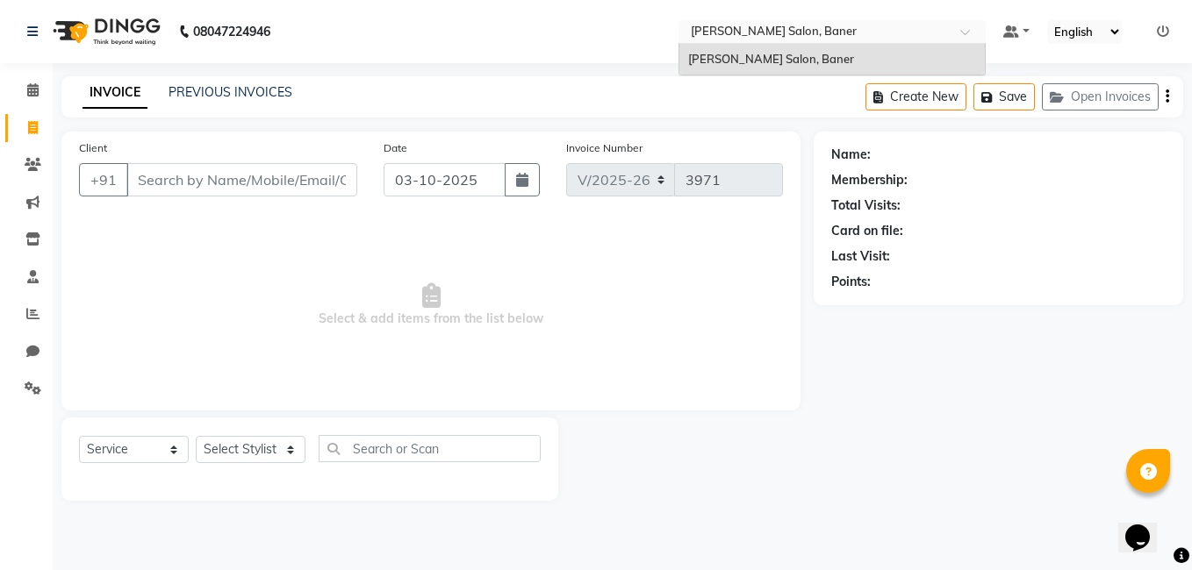
click at [799, 32] on input "text" at bounding box center [814, 34] width 255 height 18
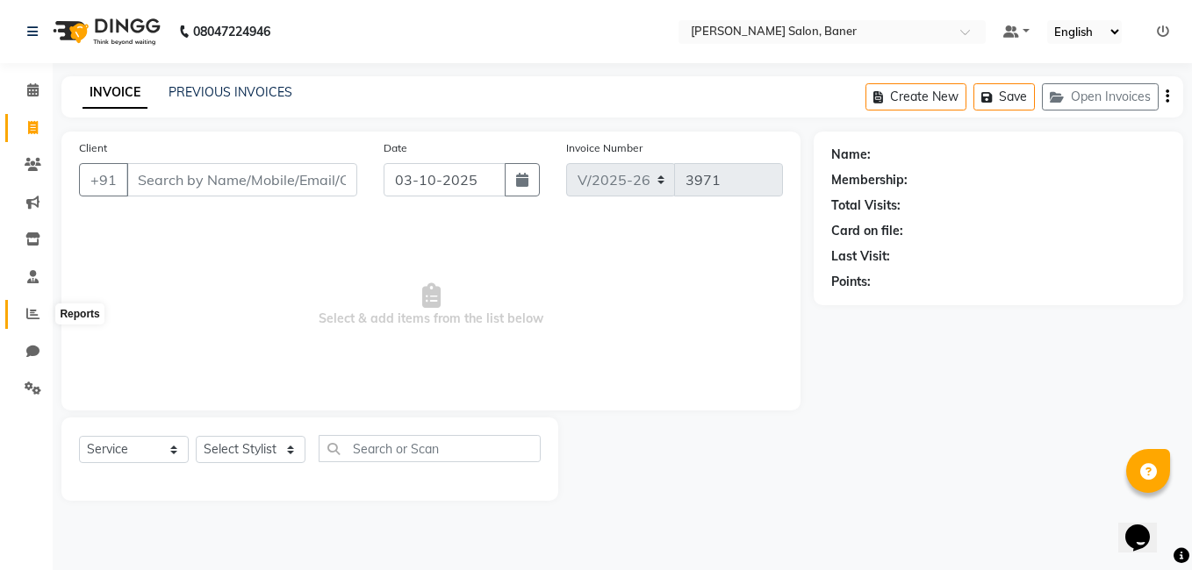
click at [30, 315] on icon at bounding box center [32, 313] width 13 height 13
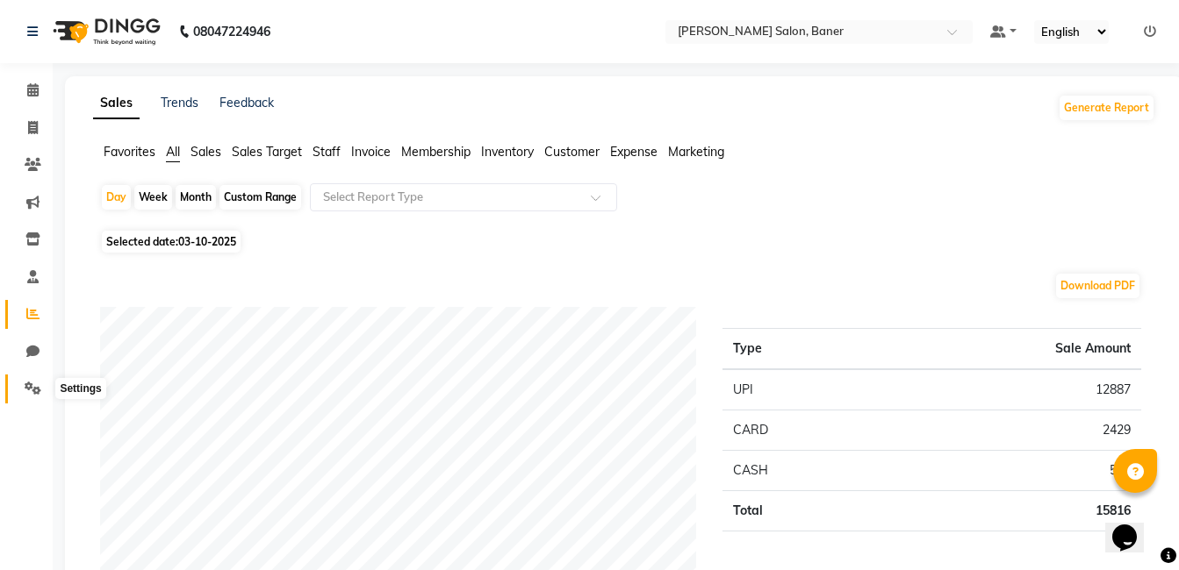
click at [42, 390] on span at bounding box center [33, 389] width 31 height 20
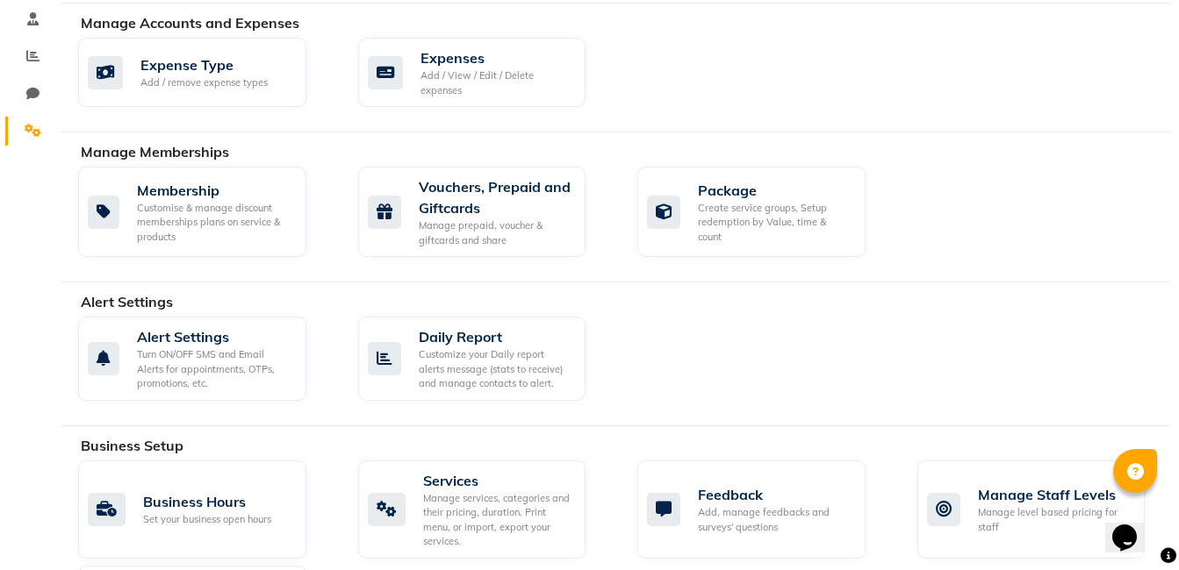
scroll to position [351, 0]
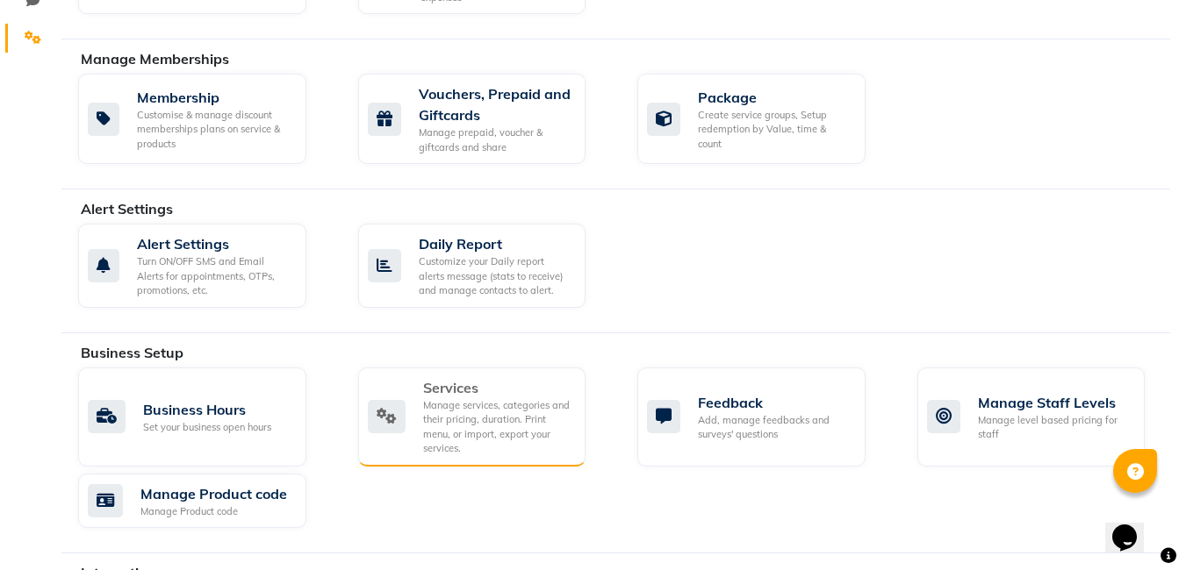
click at [469, 383] on div "Services" at bounding box center [497, 387] width 149 height 21
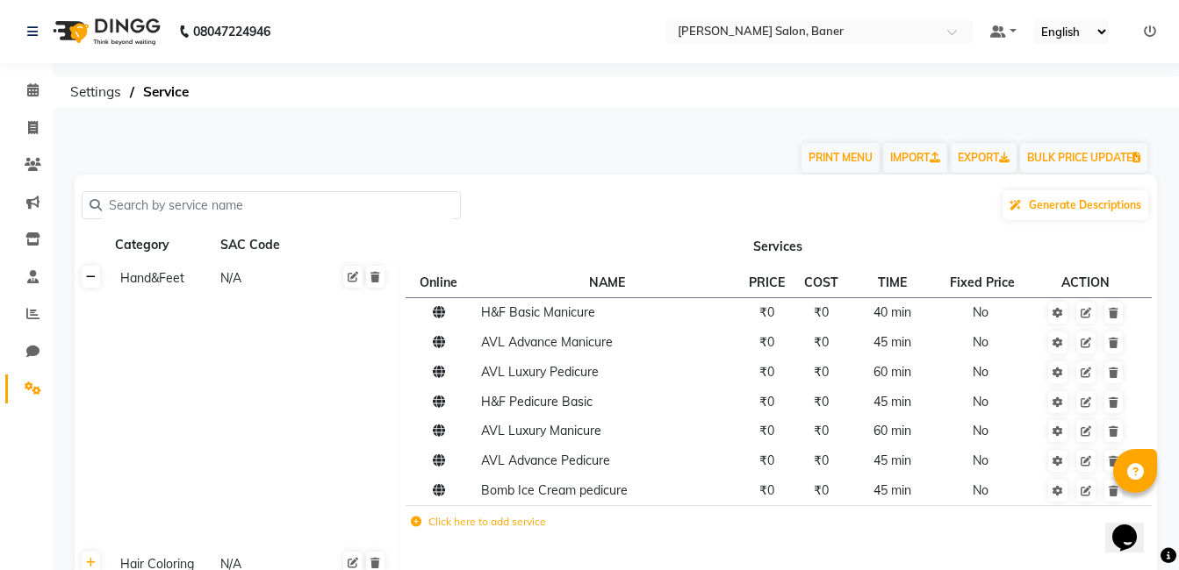
click at [88, 277] on icon at bounding box center [91, 277] width 10 height 11
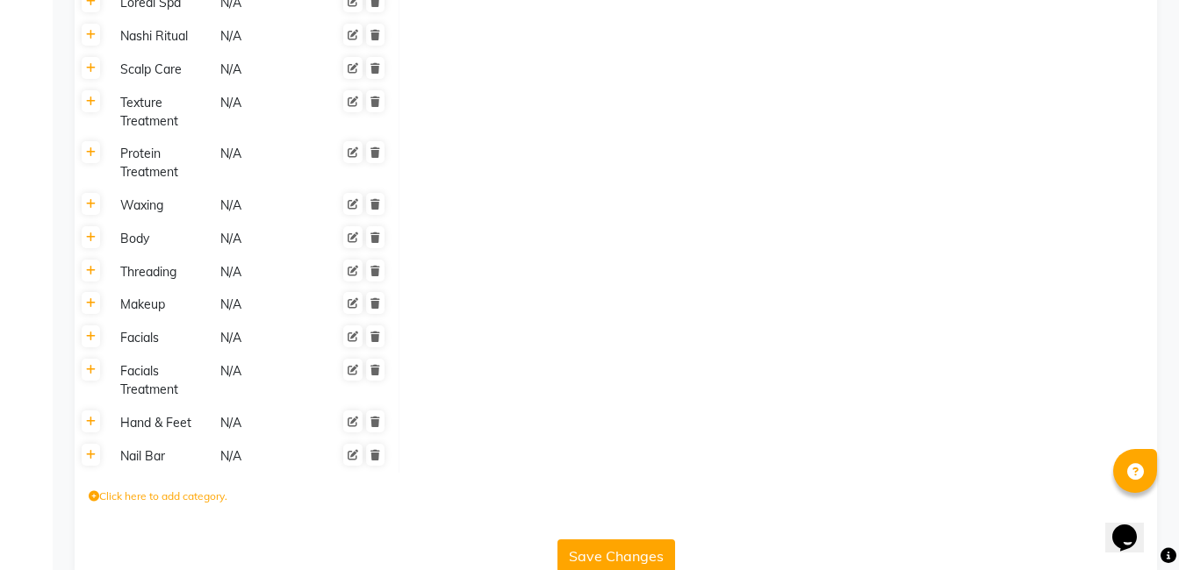
scroll to position [614, 0]
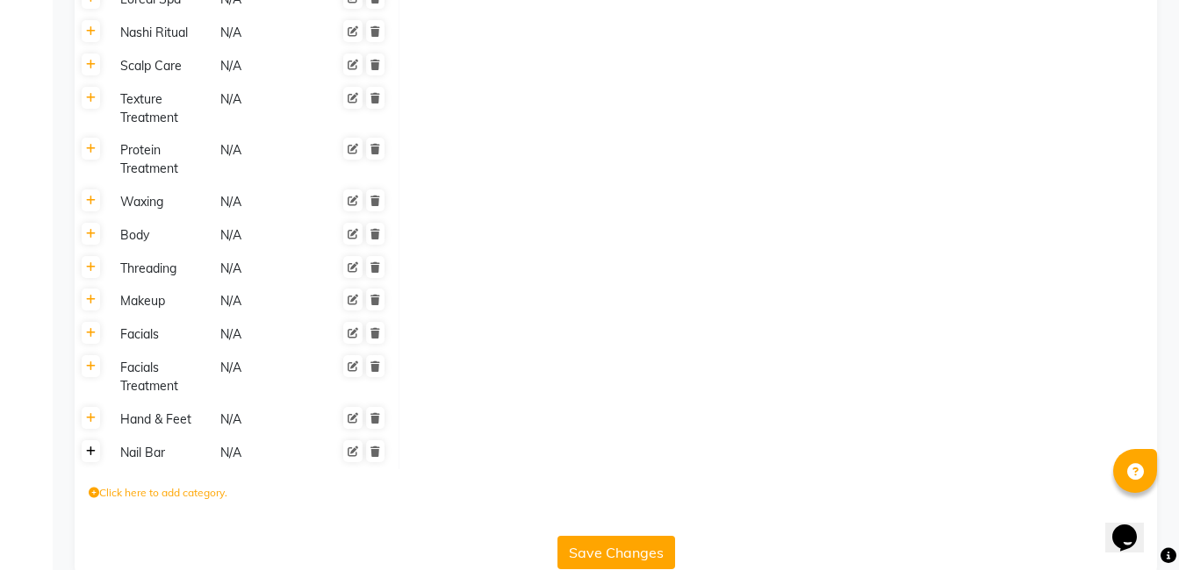
click at [96, 455] on link at bounding box center [91, 452] width 18 height 22
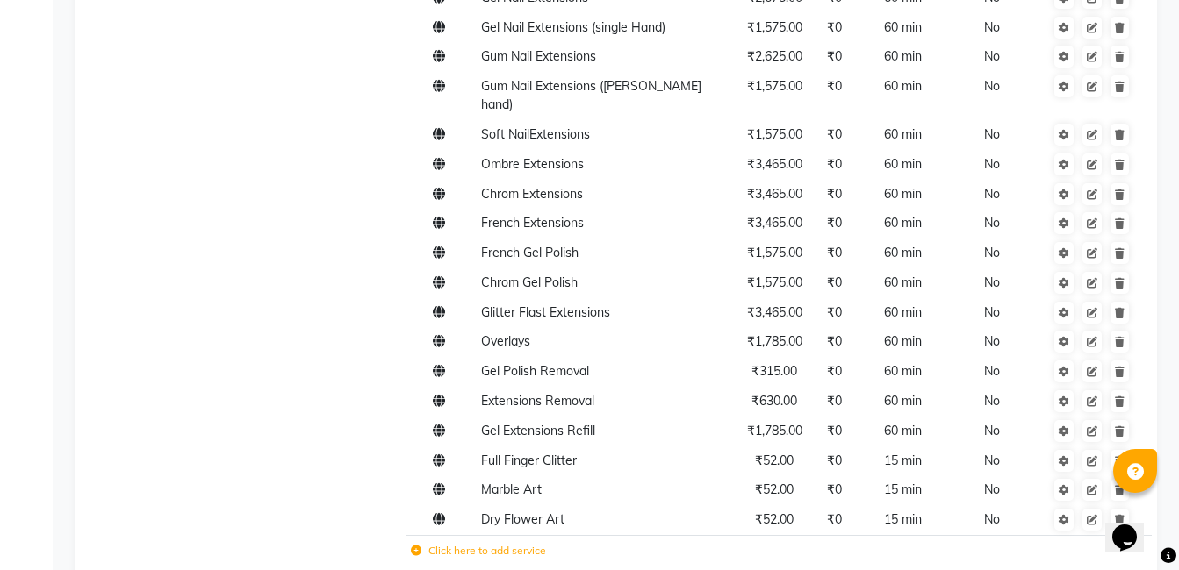
scroll to position [1345, 0]
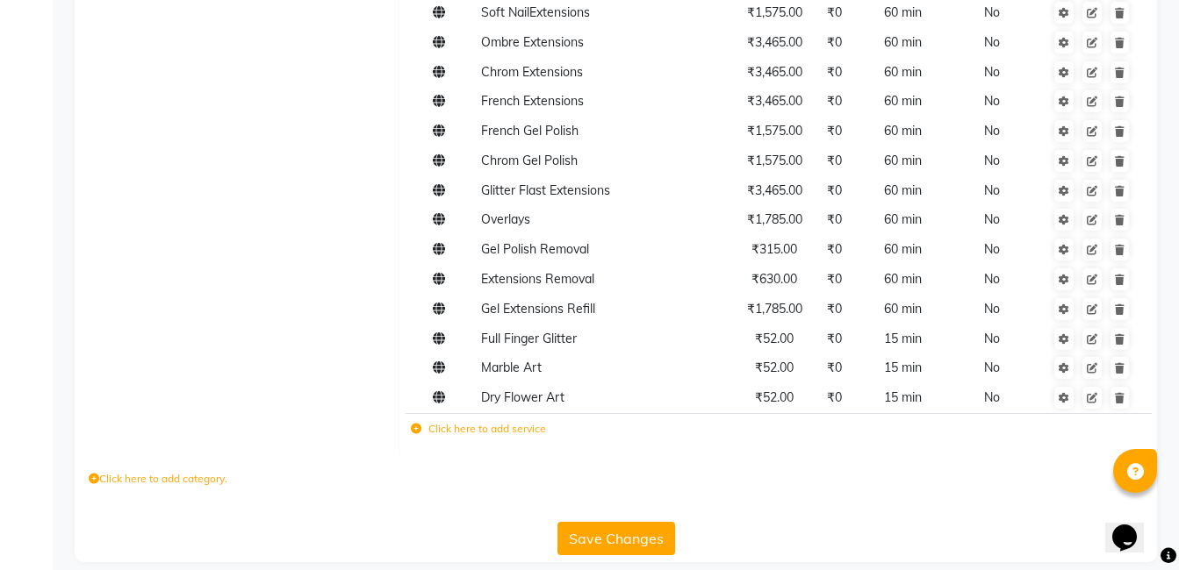
click at [419, 424] on icon at bounding box center [416, 429] width 11 height 11
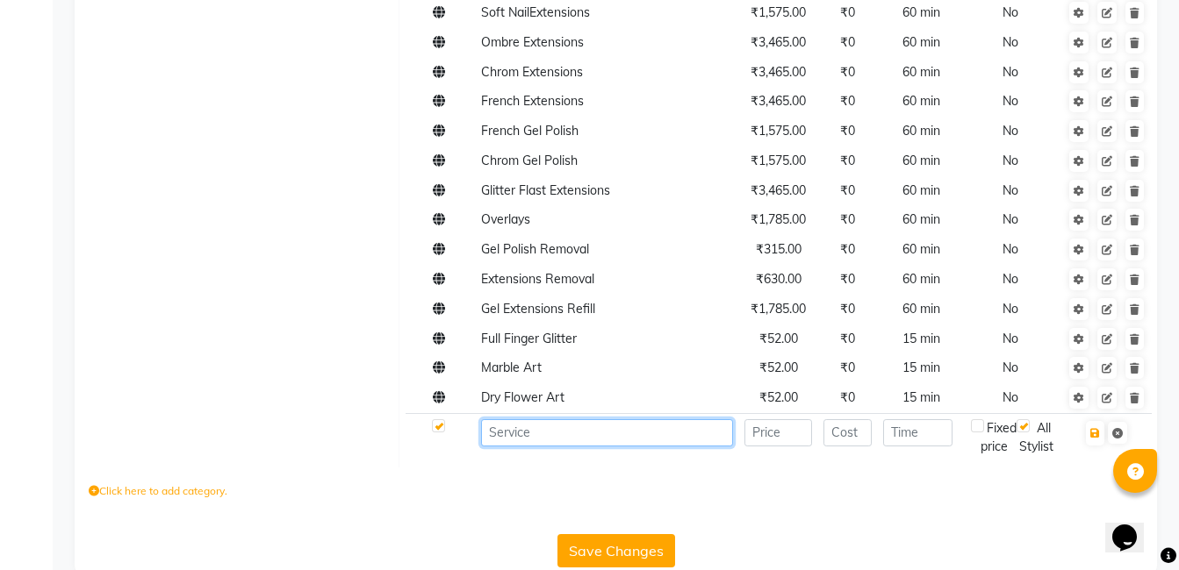
click at [529, 420] on input at bounding box center [607, 433] width 252 height 27
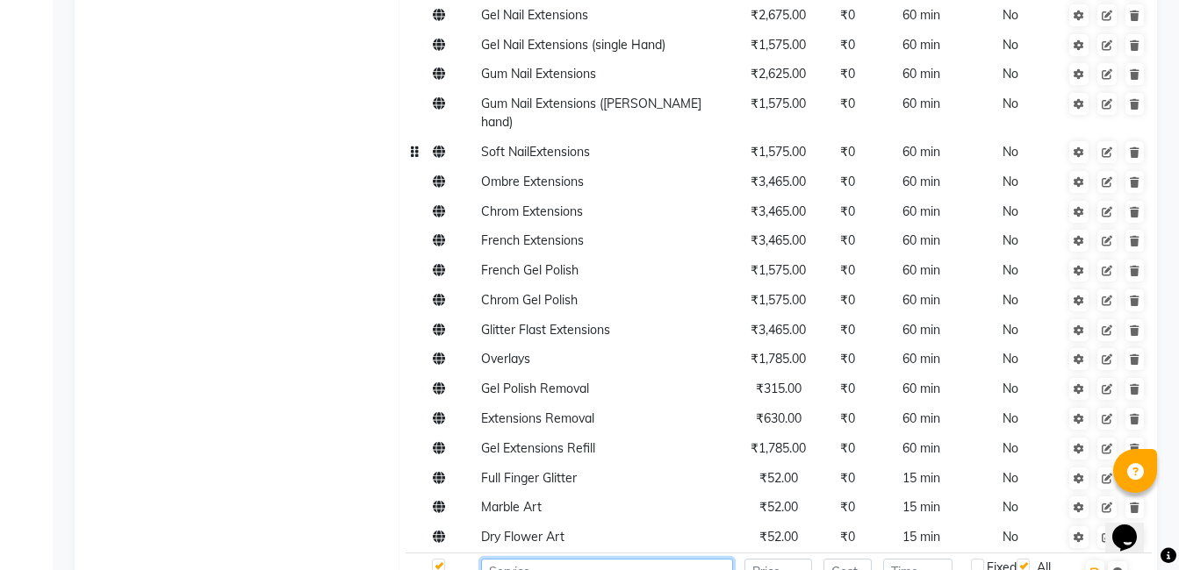
scroll to position [1257, 0]
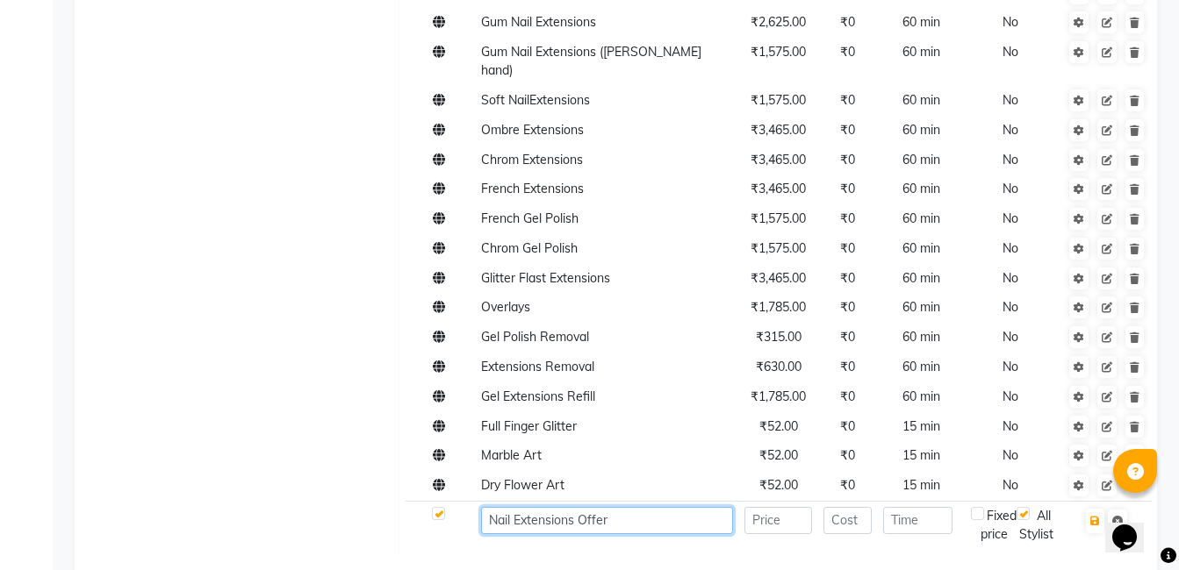
type input "Nail Extensions Offer"
click at [763, 507] on input "number" at bounding box center [778, 520] width 68 height 27
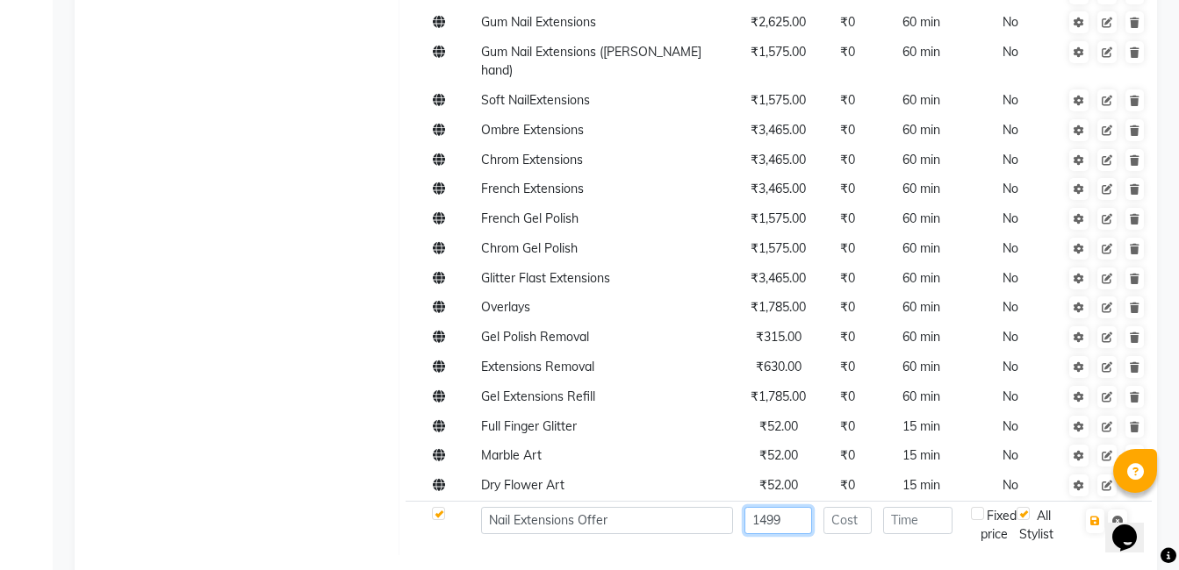
type input "1499"
click at [915, 507] on input "number" at bounding box center [917, 520] width 69 height 27
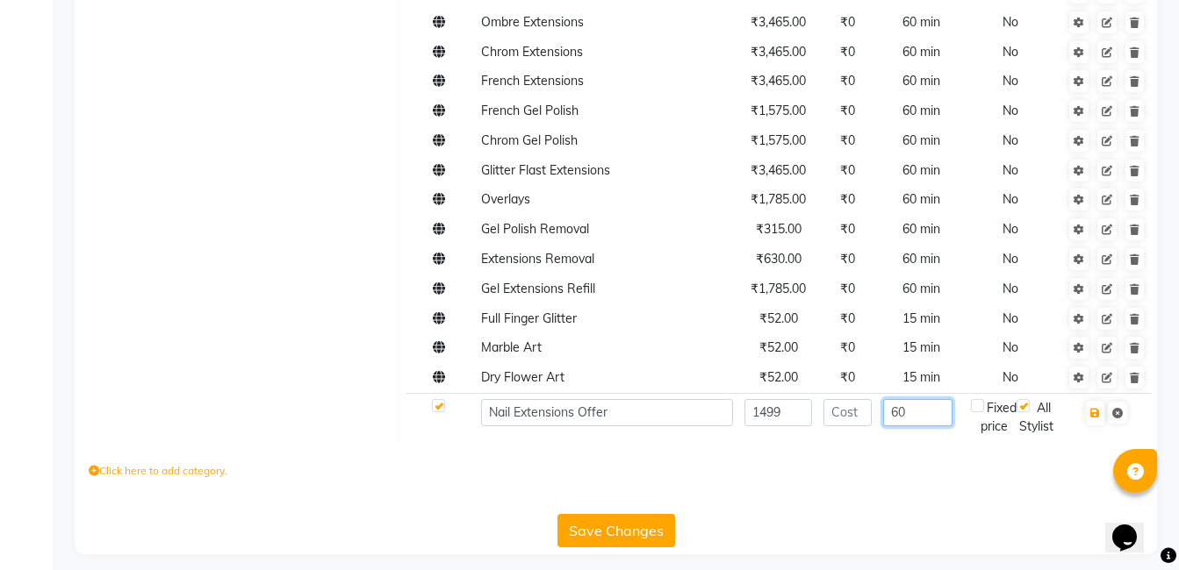
scroll to position [1375, 0]
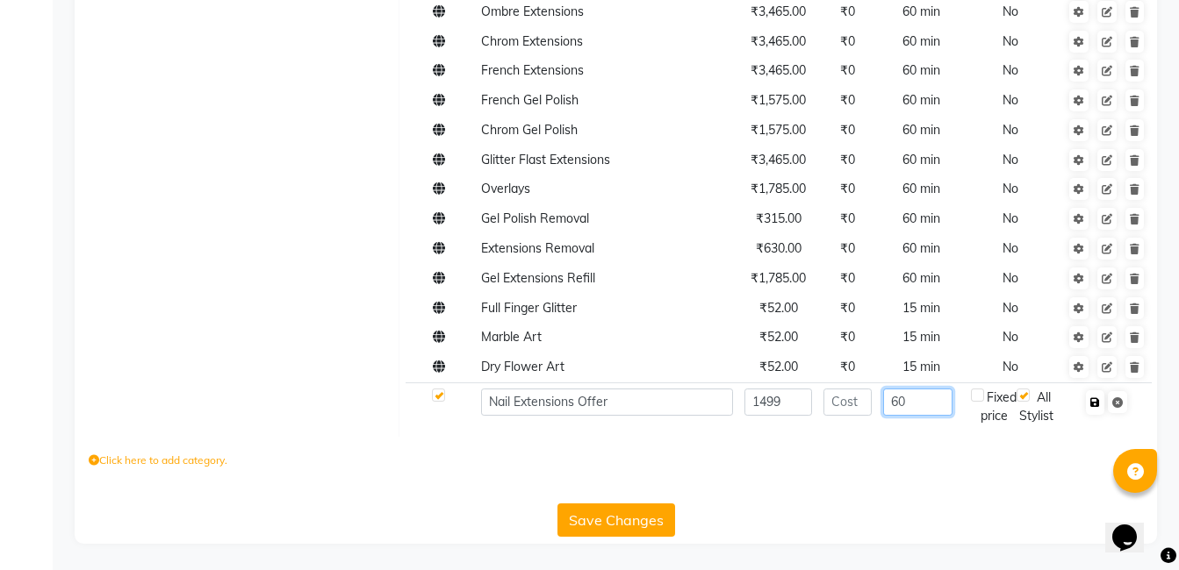
type input "60"
click at [1094, 398] on icon "button" at bounding box center [1095, 403] width 10 height 11
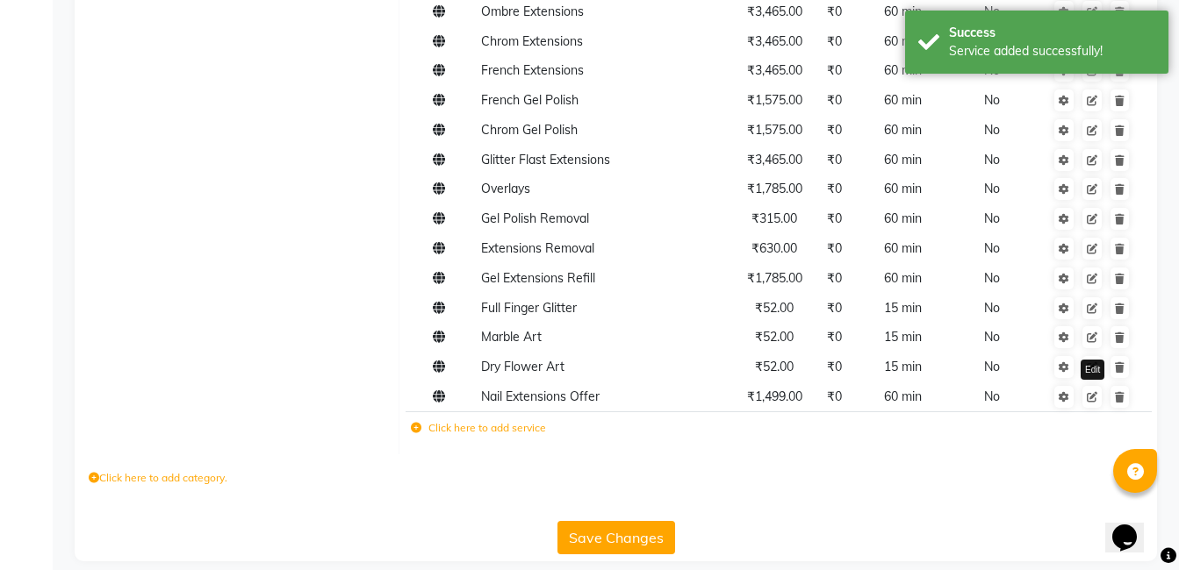
scroll to position [1374, 0]
click at [412, 424] on icon at bounding box center [416, 429] width 11 height 11
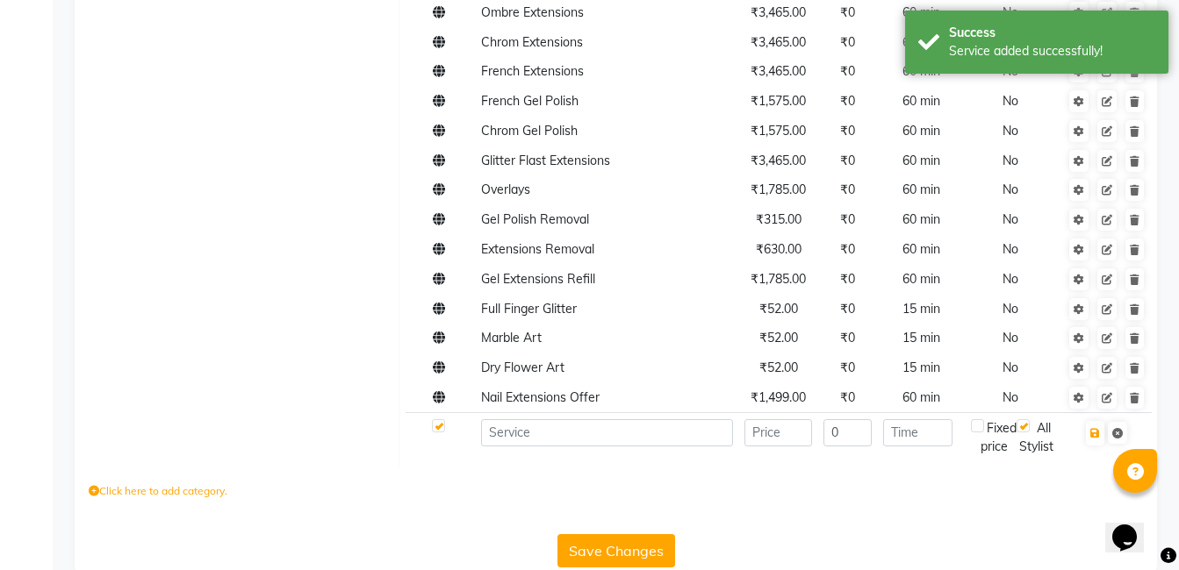
scroll to position [1375, 0]
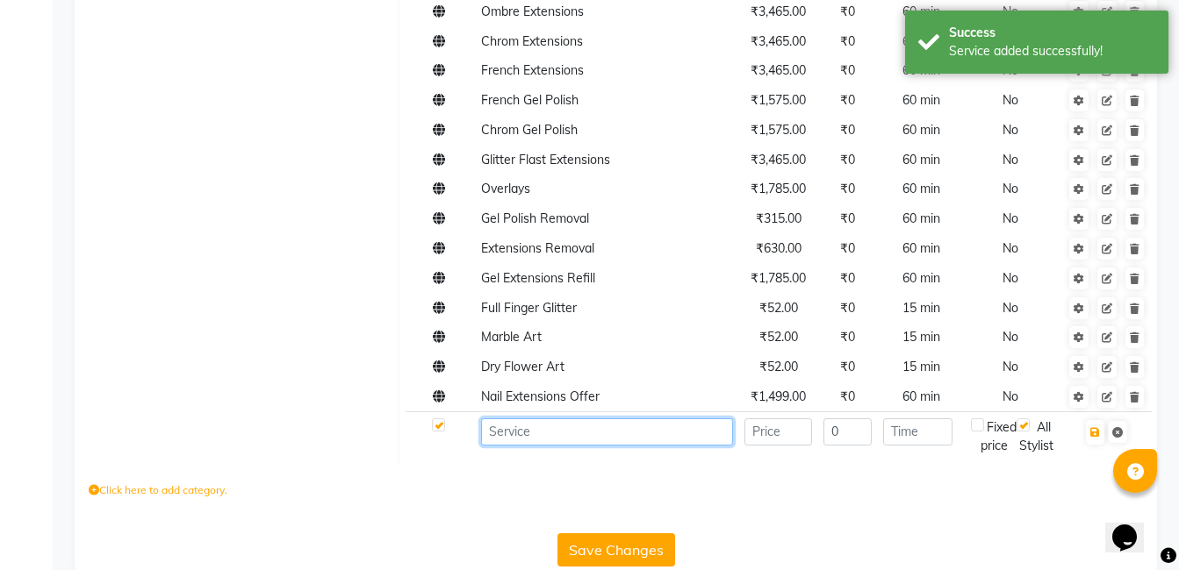
click at [519, 419] on input at bounding box center [607, 432] width 252 height 27
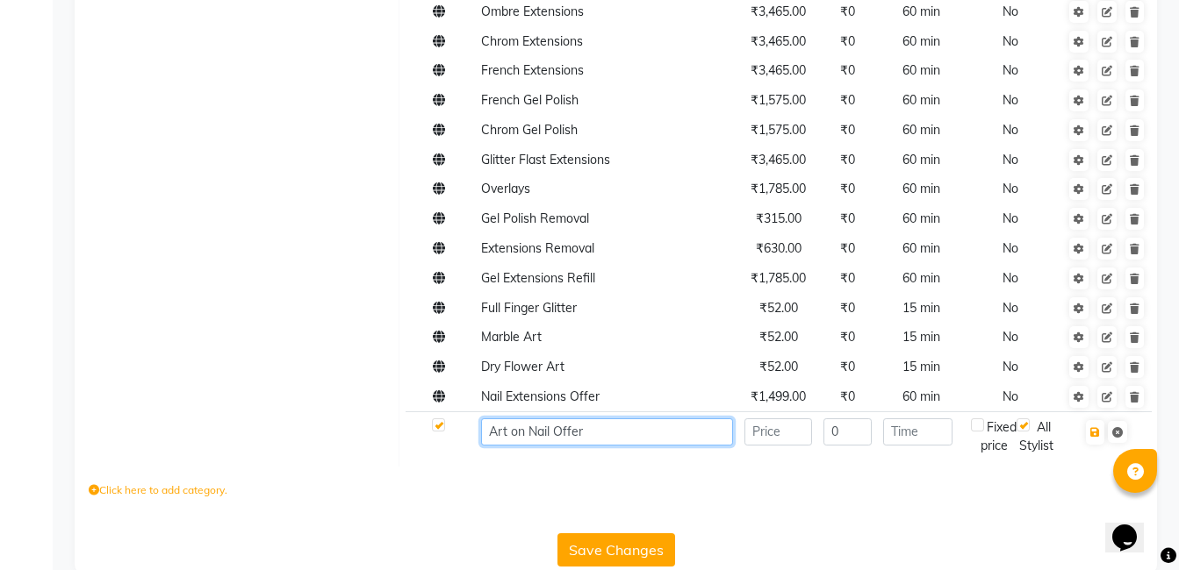
type input "Art on Nail Offer"
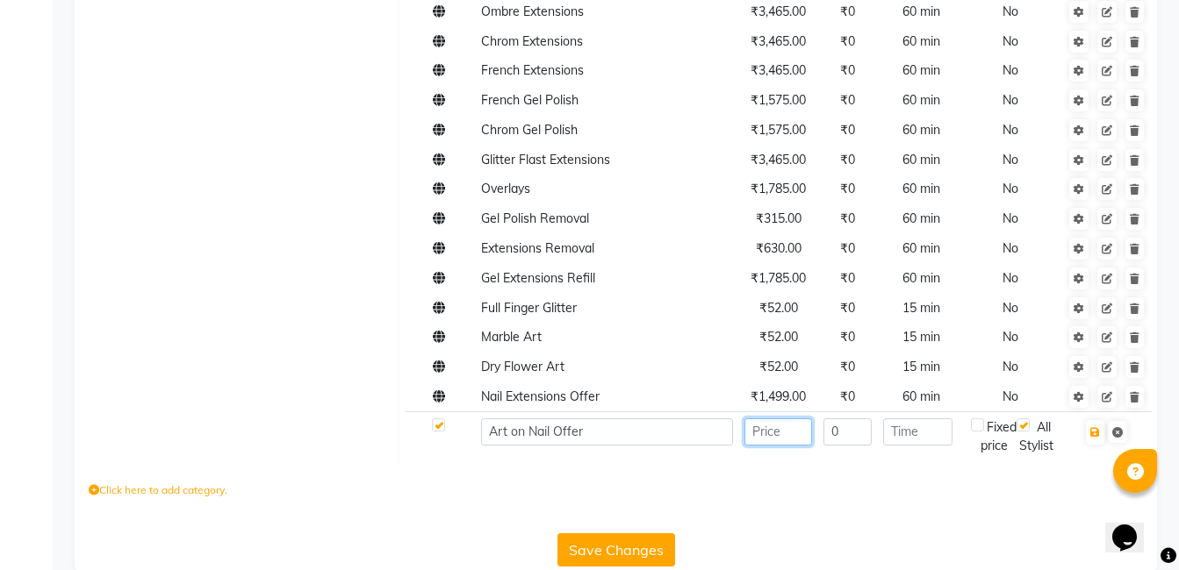
click at [757, 421] on input "number" at bounding box center [778, 432] width 68 height 27
type input "350"
click at [935, 419] on input "number" at bounding box center [917, 432] width 69 height 27
type input "20"
click at [1095, 427] on icon "button" at bounding box center [1095, 432] width 10 height 11
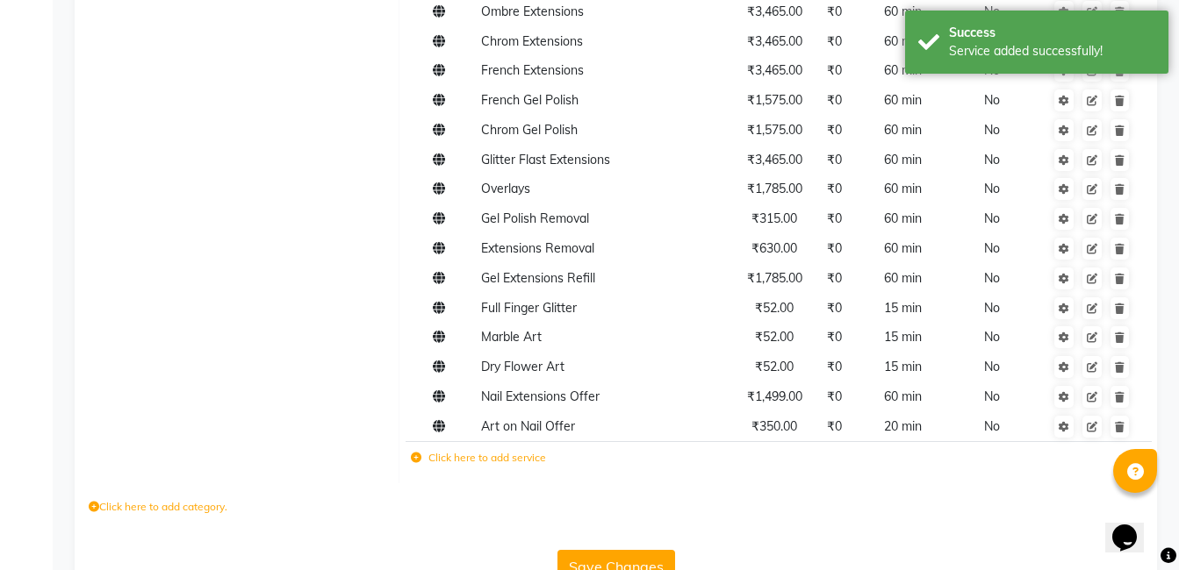
click at [606, 551] on button "Save Changes" at bounding box center [616, 566] width 118 height 33
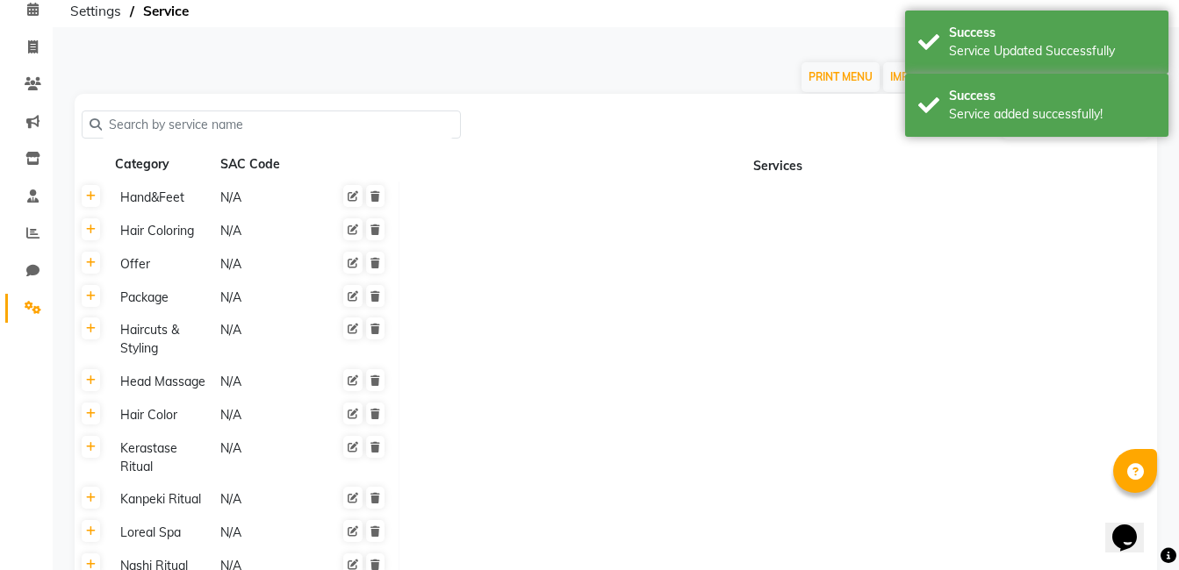
scroll to position [0, 0]
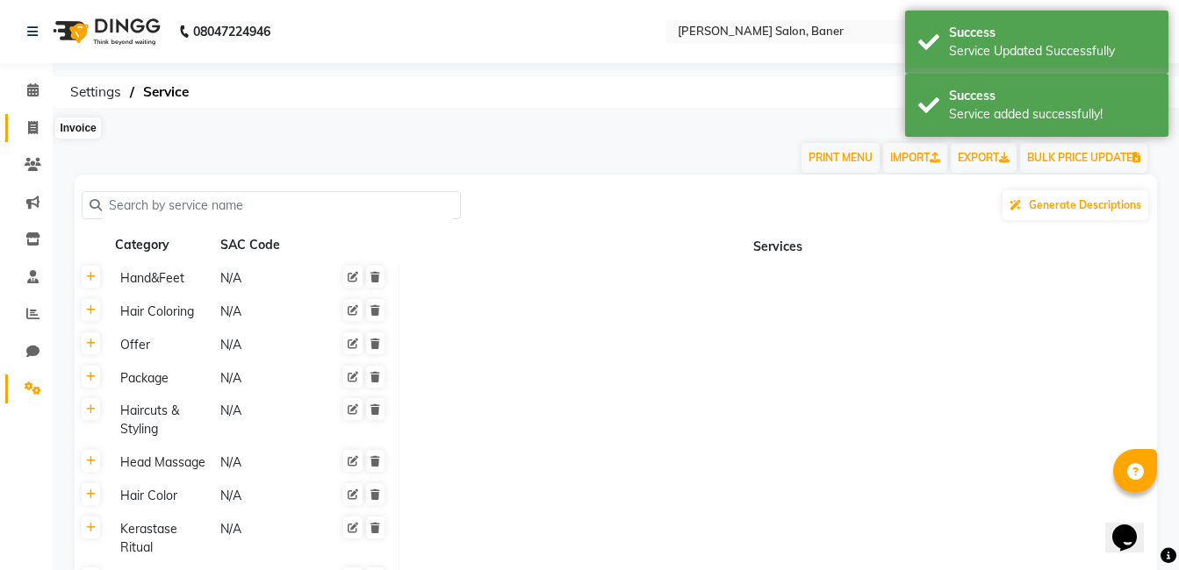
click at [35, 130] on icon at bounding box center [33, 127] width 10 height 13
select select "service"
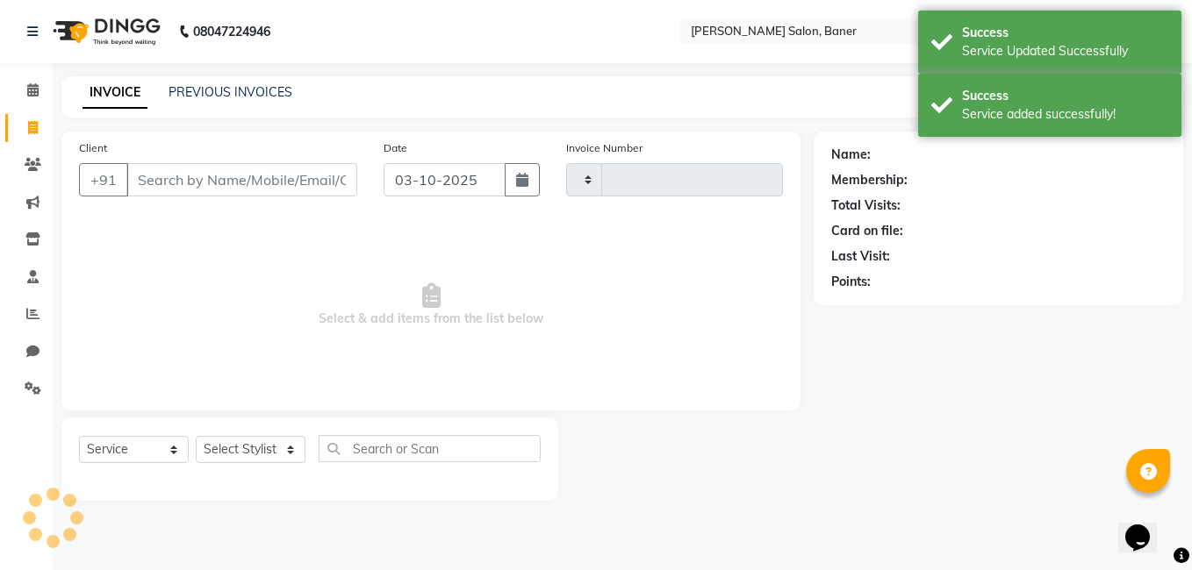
type input "3971"
select select "7115"
click at [528, 85] on div "INVOICE PREVIOUS INVOICES Create New Save Open Invoices" at bounding box center [622, 96] width 1122 height 41
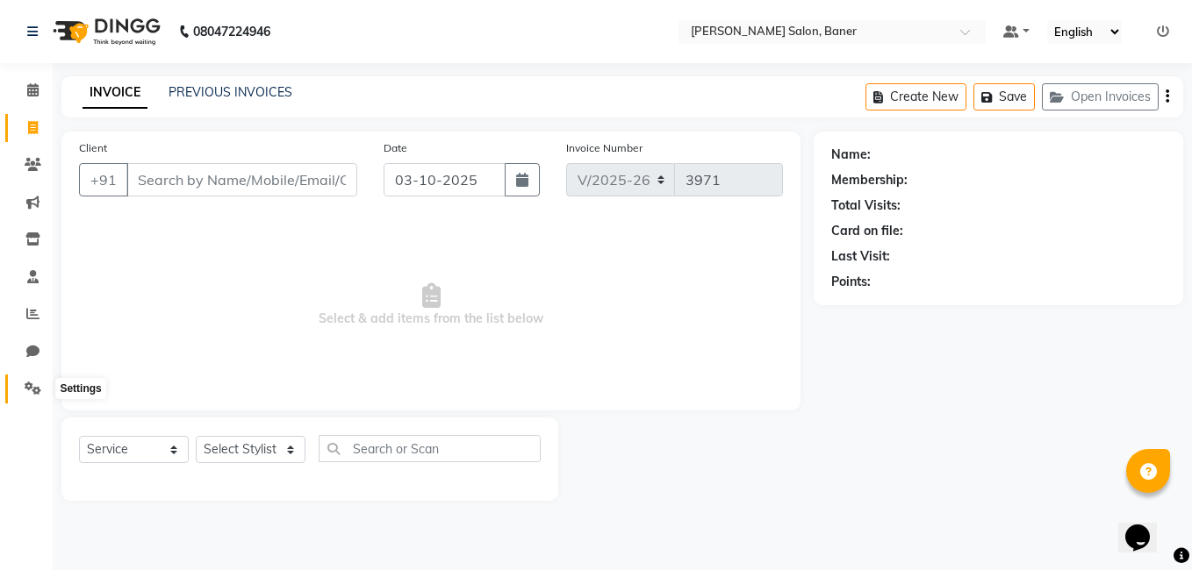
click at [28, 382] on icon at bounding box center [33, 388] width 17 height 13
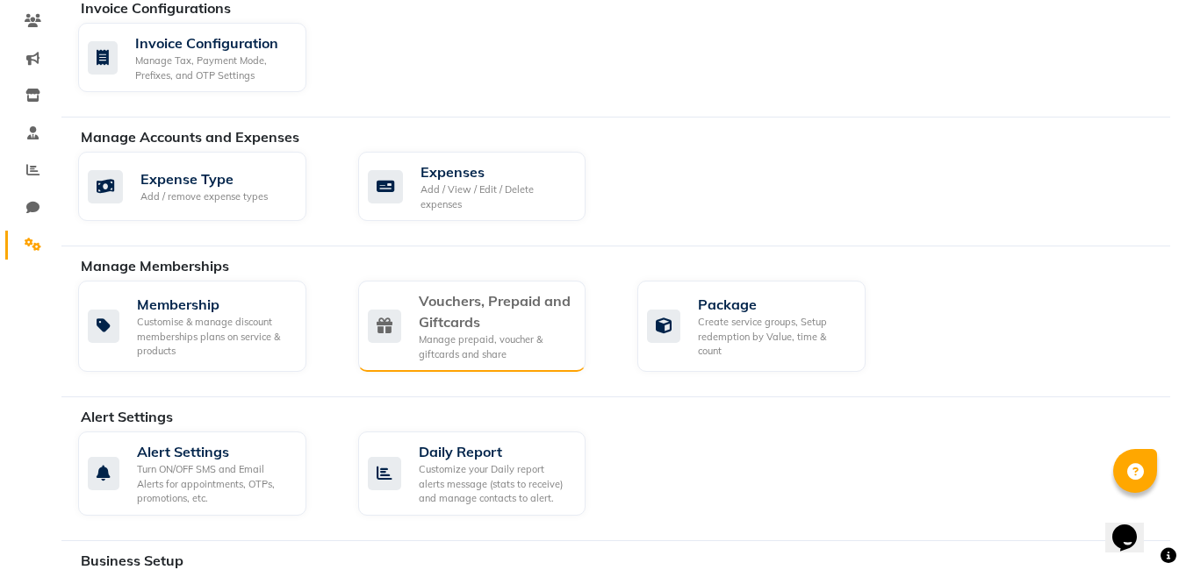
scroll to position [263, 0]
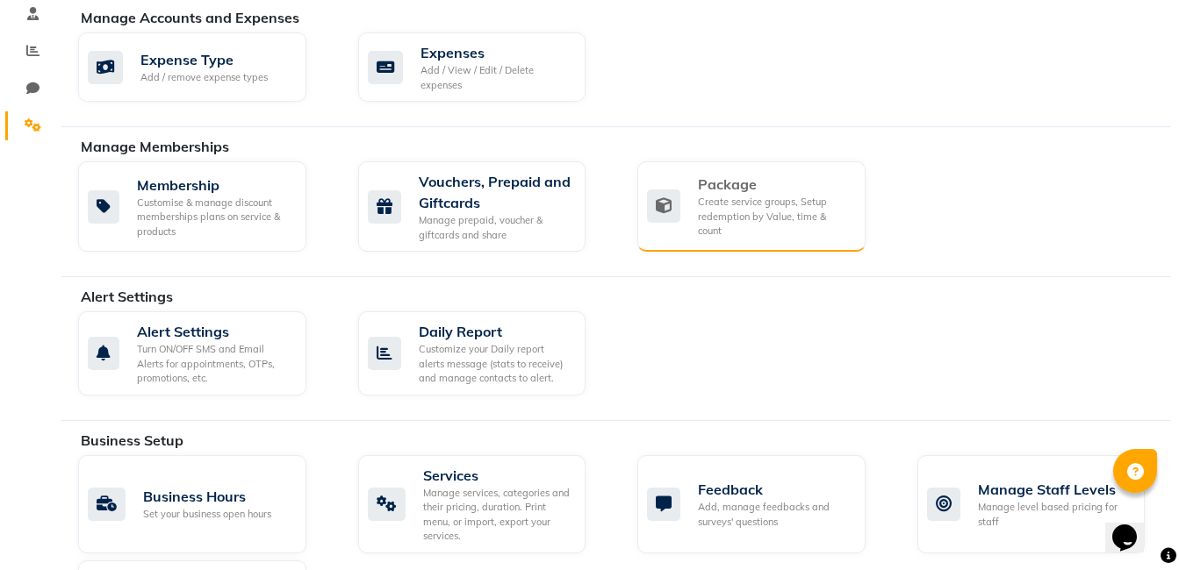
click at [729, 204] on div "Create service groups, Setup redemption by Value, time & count" at bounding box center [775, 217] width 154 height 44
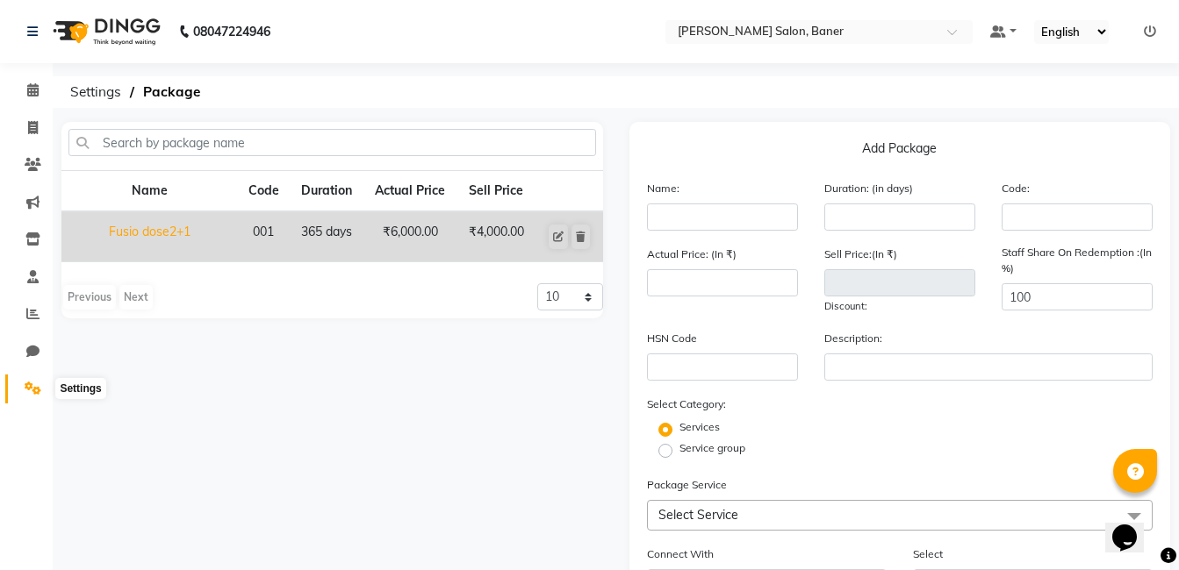
click at [33, 389] on icon at bounding box center [33, 388] width 17 height 13
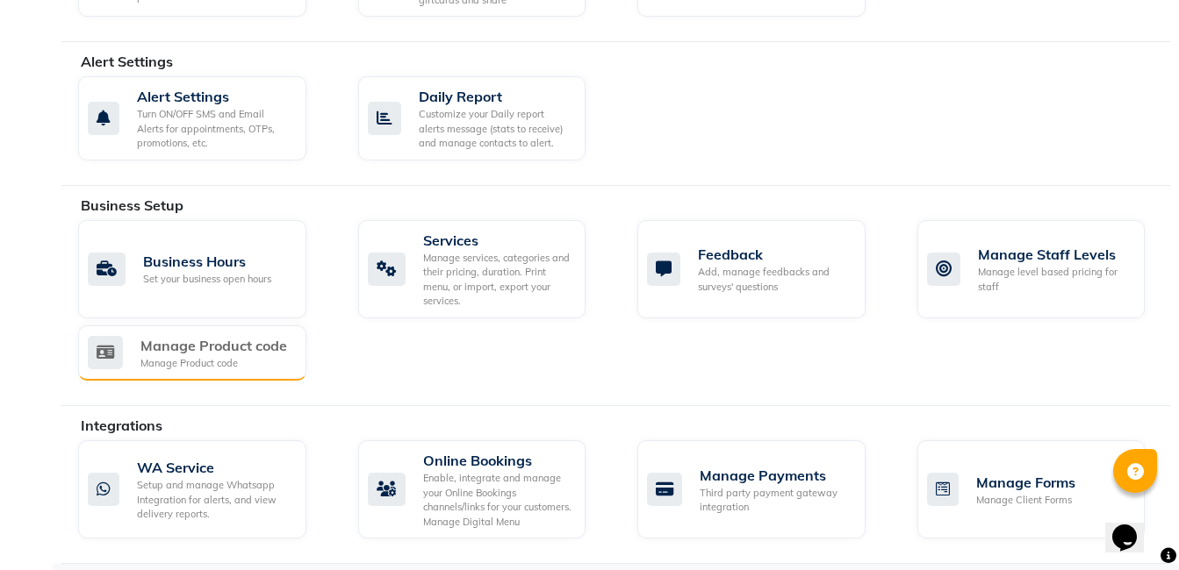
scroll to position [499, 0]
click at [250, 362] on div "Manage Product code" at bounding box center [213, 362] width 147 height 15
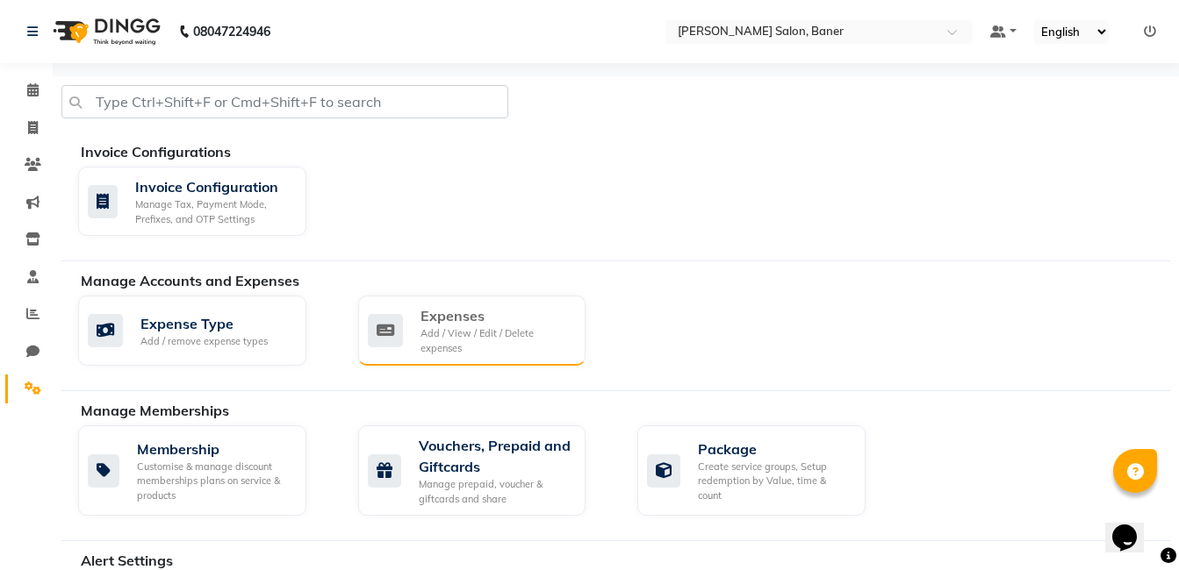
click at [447, 347] on div "Add / View / Edit / Delete expenses" at bounding box center [496, 340] width 152 height 29
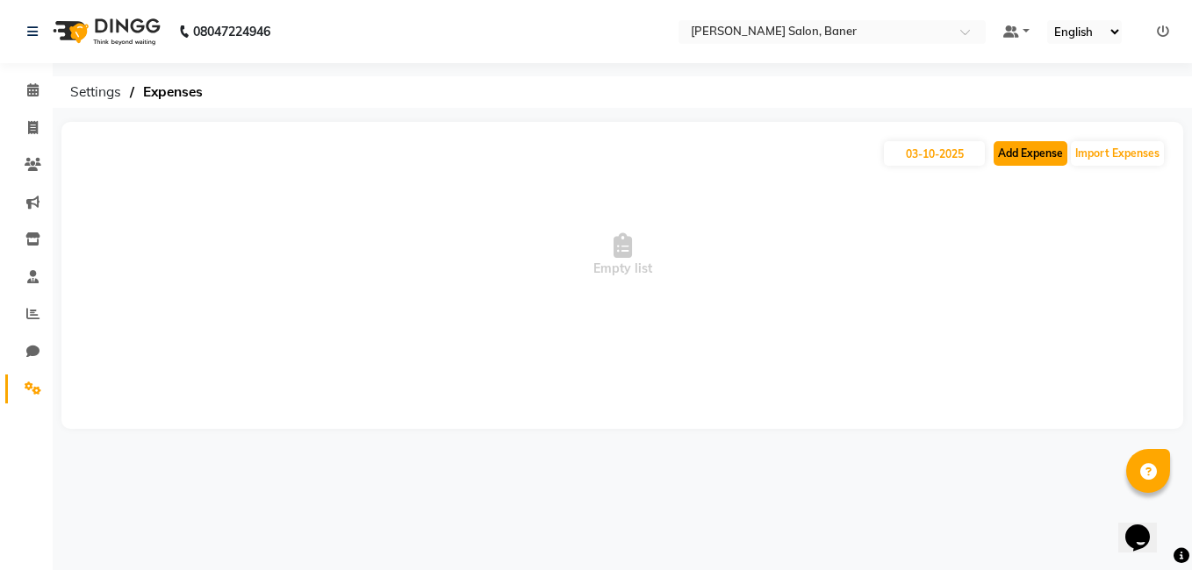
click at [1015, 156] on button "Add Expense" at bounding box center [1031, 153] width 74 height 25
select select "1"
select select "6193"
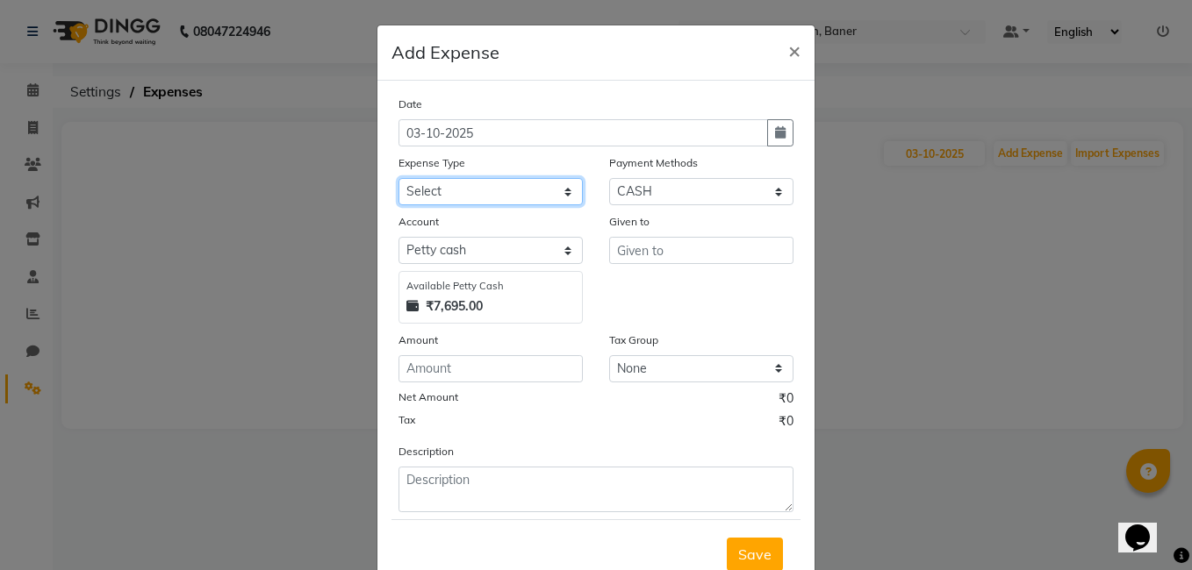
click at [513, 198] on select "Select Advance Salary Amezon parcel Bank charges birthday cake BLINKIT Car main…" at bounding box center [490, 191] width 184 height 27
select select "18203"
click at [398, 178] on select "Select Advance Salary Amezon parcel Bank charges birthday cake BLINKIT Car main…" at bounding box center [490, 191] width 184 height 27
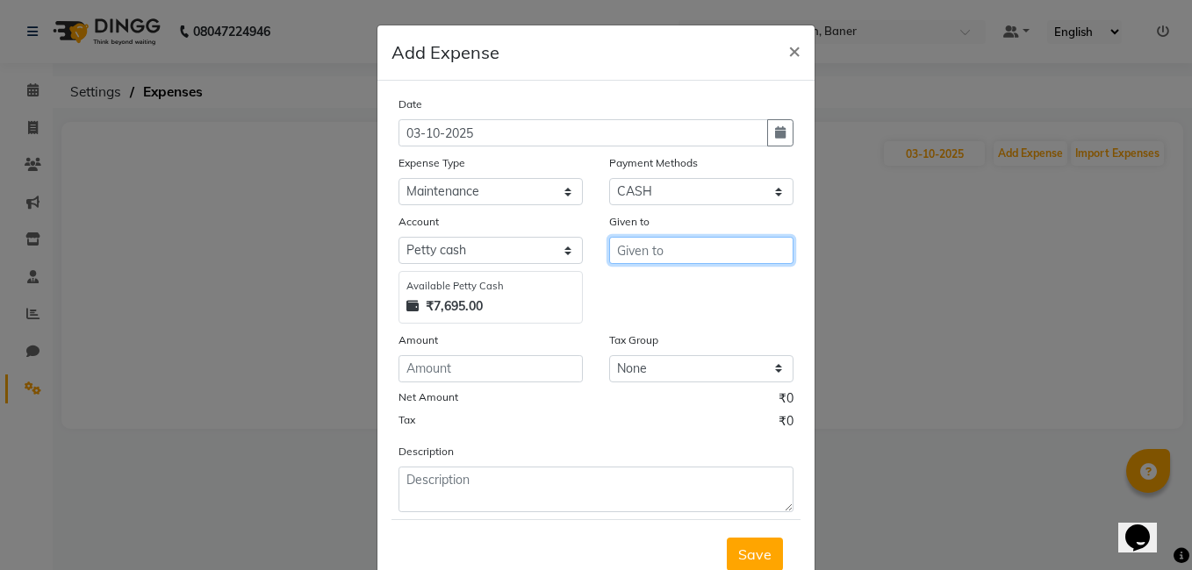
click at [751, 250] on input "text" at bounding box center [701, 250] width 184 height 27
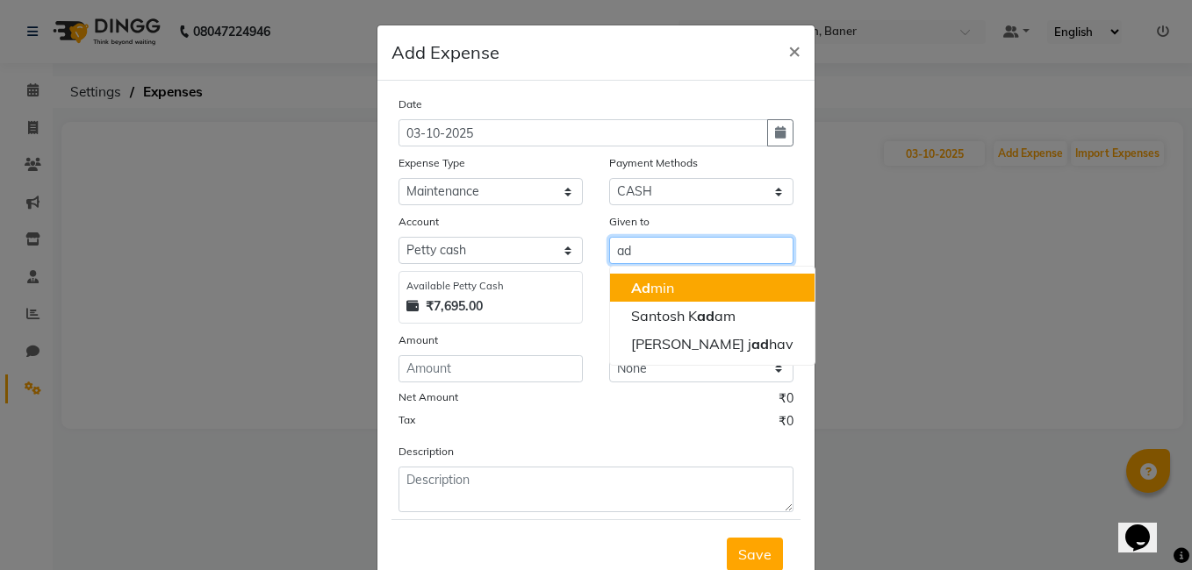
drag, startPoint x: 668, startPoint y: 282, endPoint x: 498, endPoint y: 366, distance: 190.0
click at [667, 281] on button "Ad min" at bounding box center [712, 288] width 204 height 28
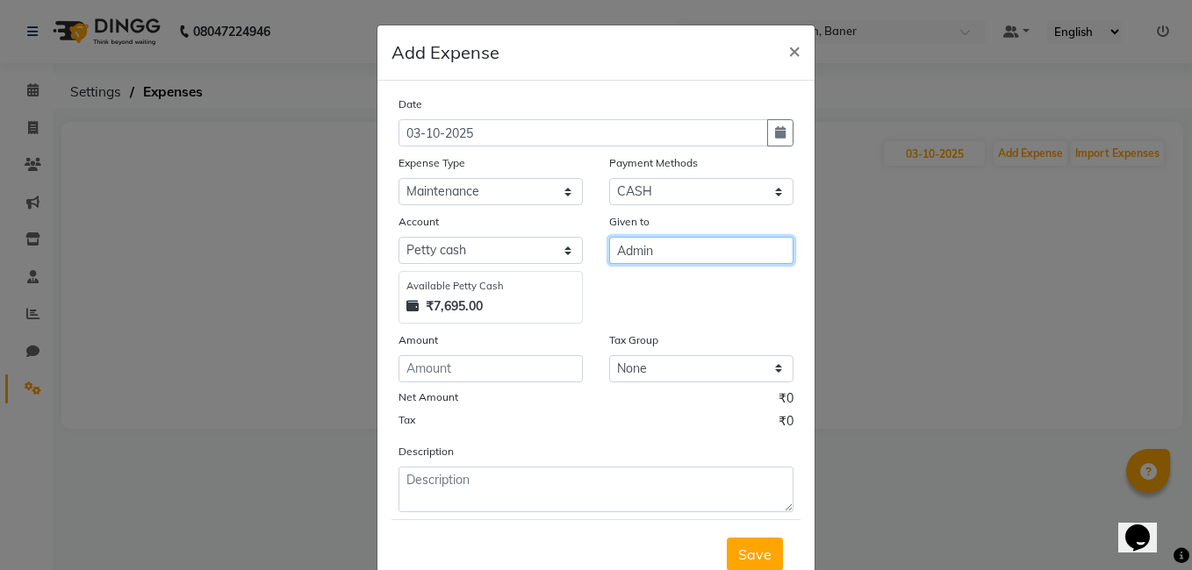
type input "Admin"
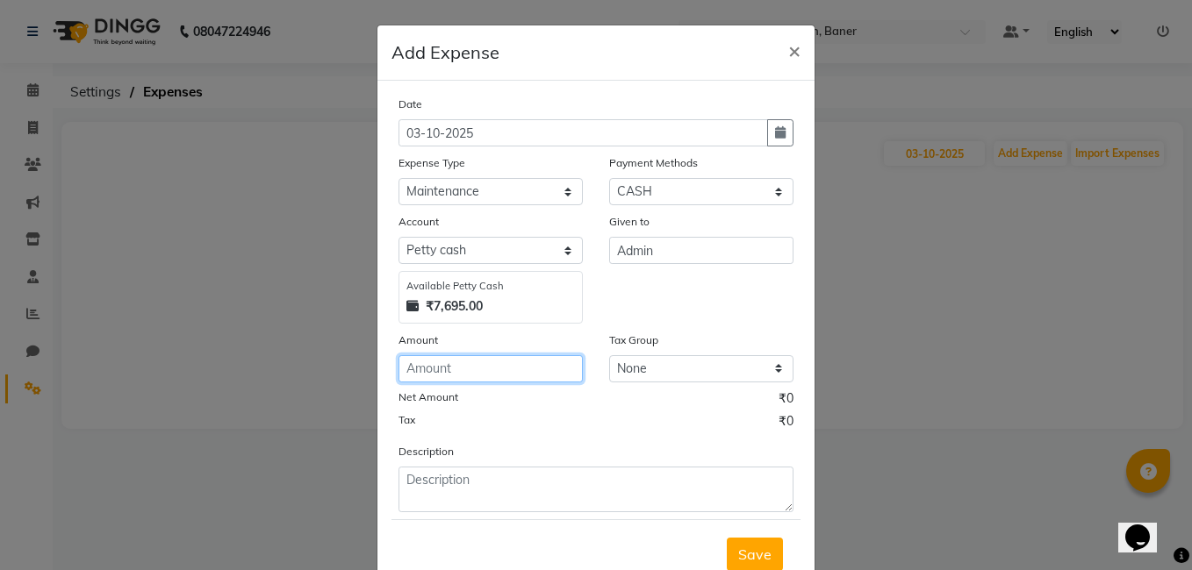
click at [491, 371] on input "number" at bounding box center [490, 368] width 184 height 27
type input "240"
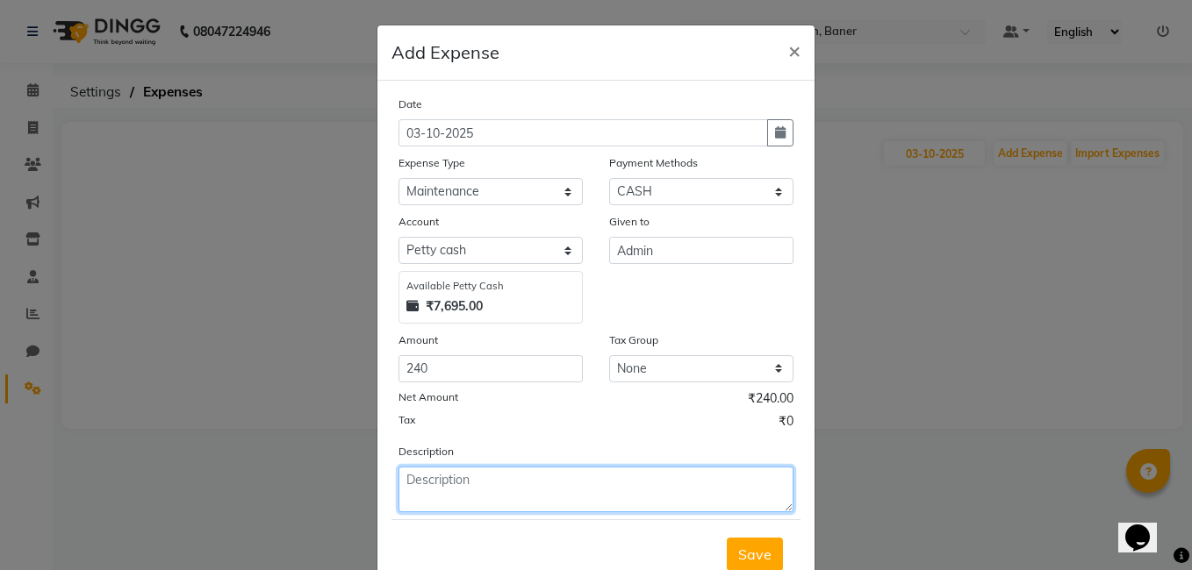
click at [503, 476] on textarea at bounding box center [595, 490] width 395 height 46
type textarea "carry bag"
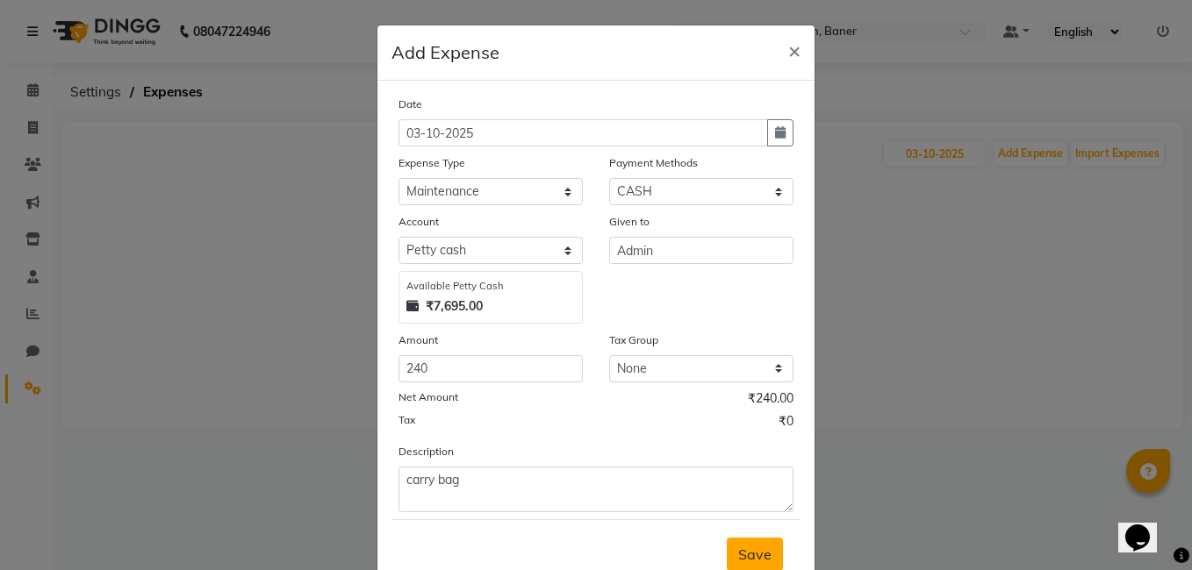
click at [773, 549] on button "Save" at bounding box center [755, 554] width 56 height 33
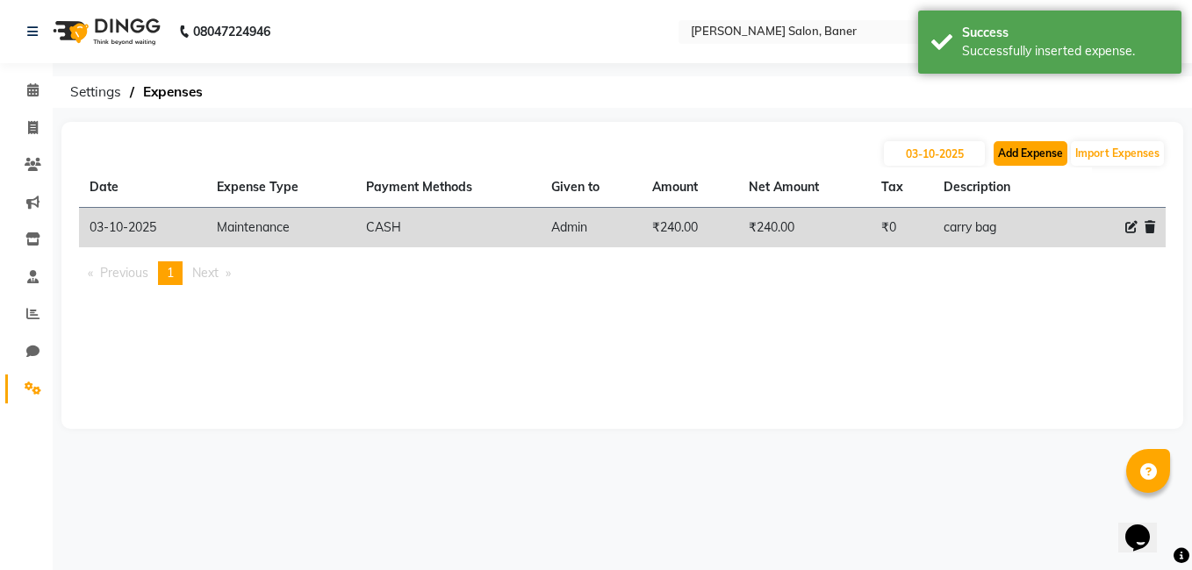
click at [1023, 154] on button "Add Expense" at bounding box center [1031, 153] width 74 height 25
select select "1"
select select "6193"
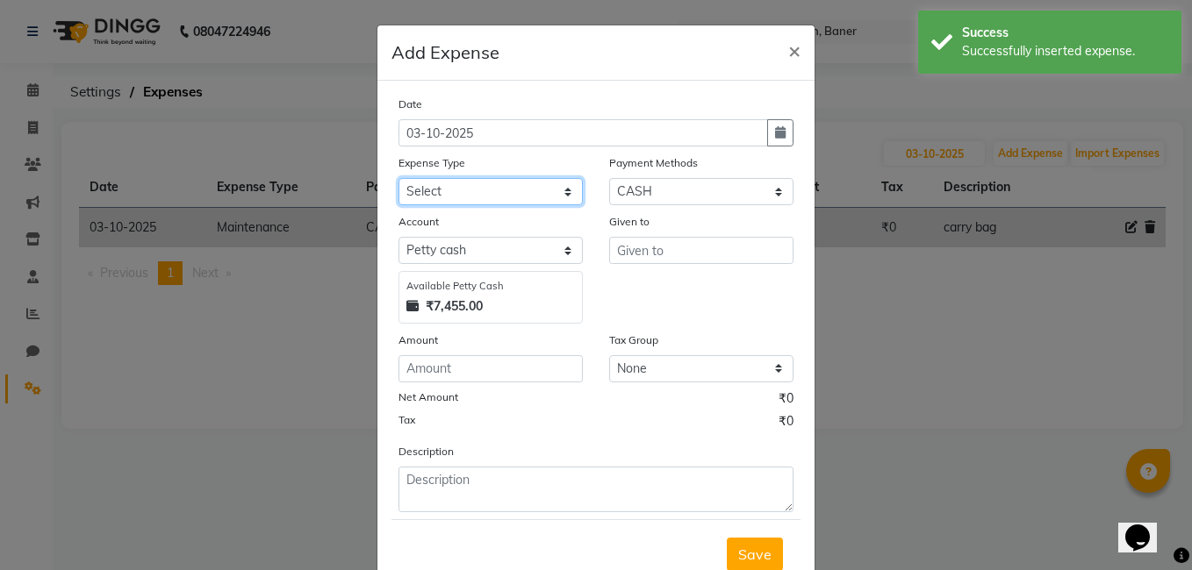
click at [473, 194] on select "Select Advance Salary Amezon parcel Bank charges birthday cake BLINKIT Car main…" at bounding box center [490, 191] width 184 height 27
select select "18209"
click at [398, 178] on select "Select Advance Salary Amezon parcel Bank charges birthday cake BLINKIT Car main…" at bounding box center [490, 191] width 184 height 27
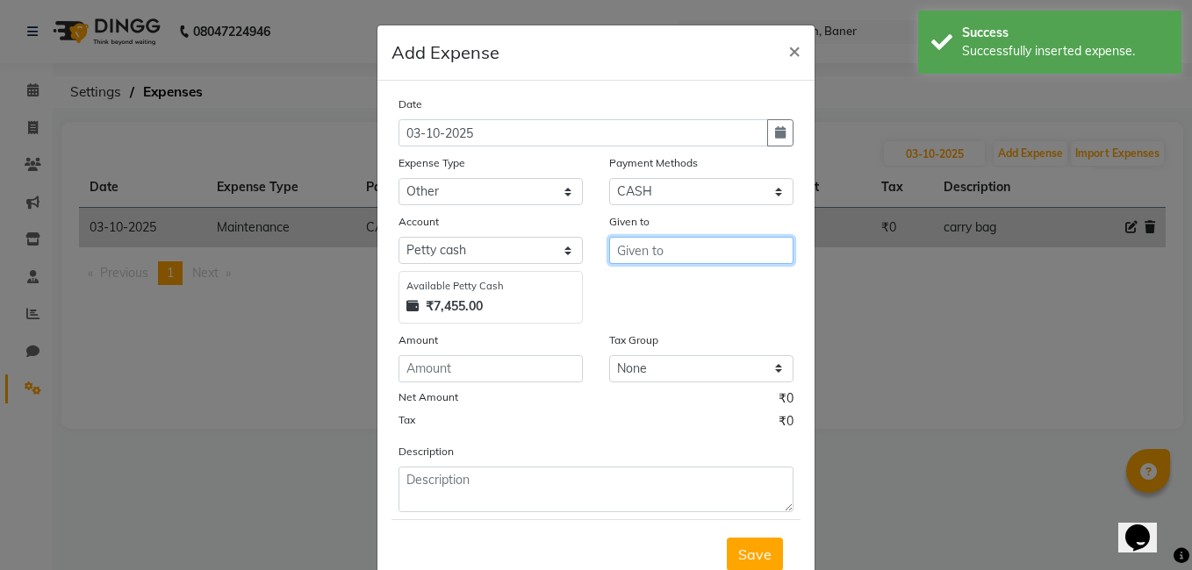
click at [671, 255] on input "text" at bounding box center [701, 250] width 184 height 27
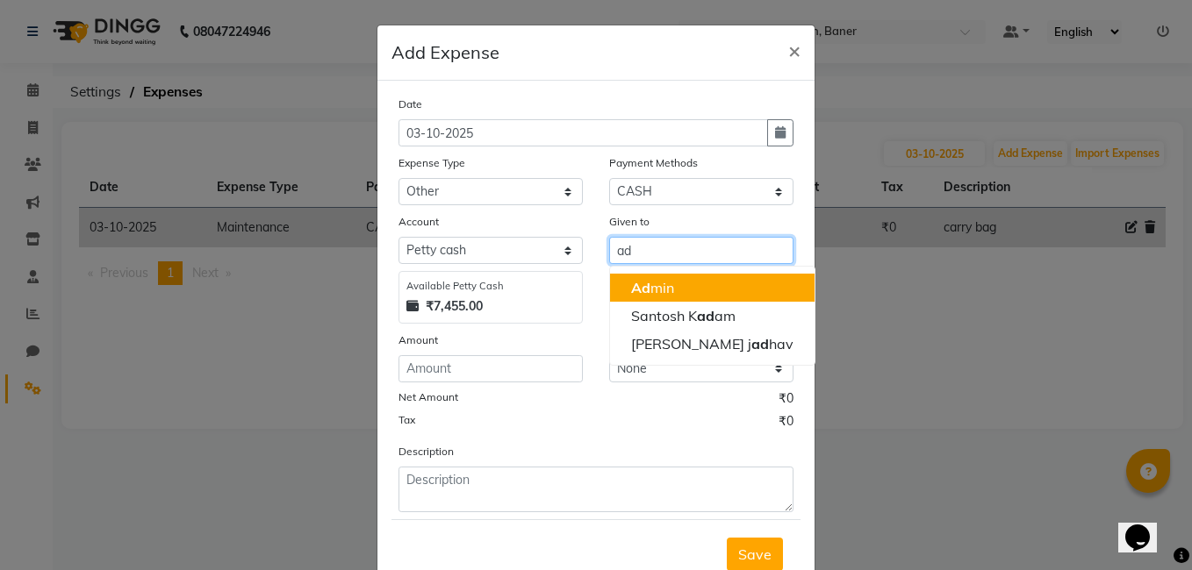
click at [673, 282] on button "Ad min" at bounding box center [712, 288] width 204 height 28
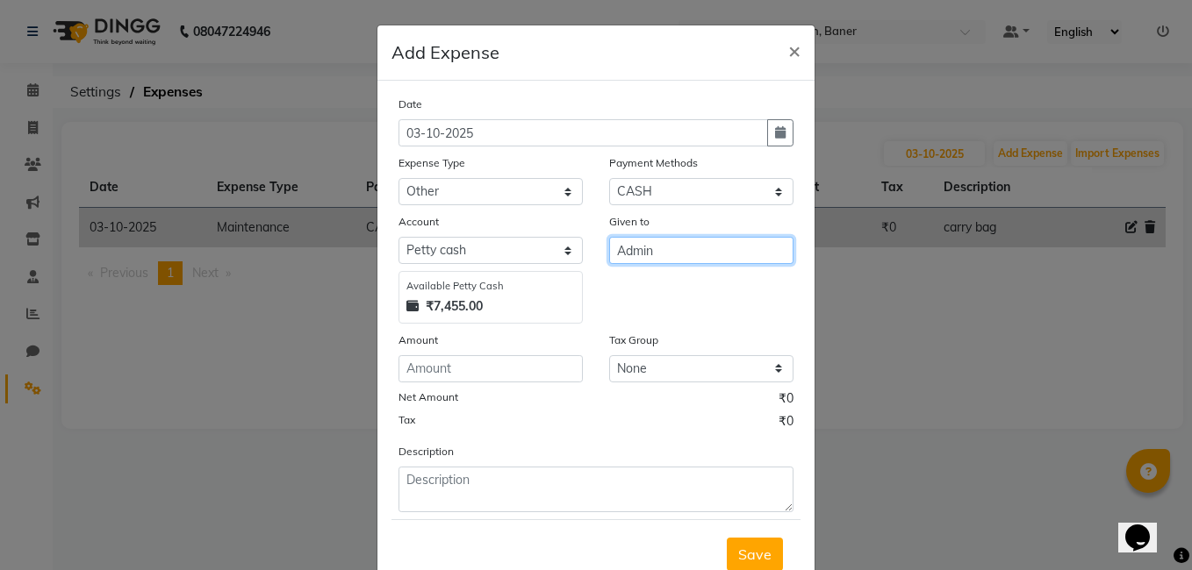
type input "Admin"
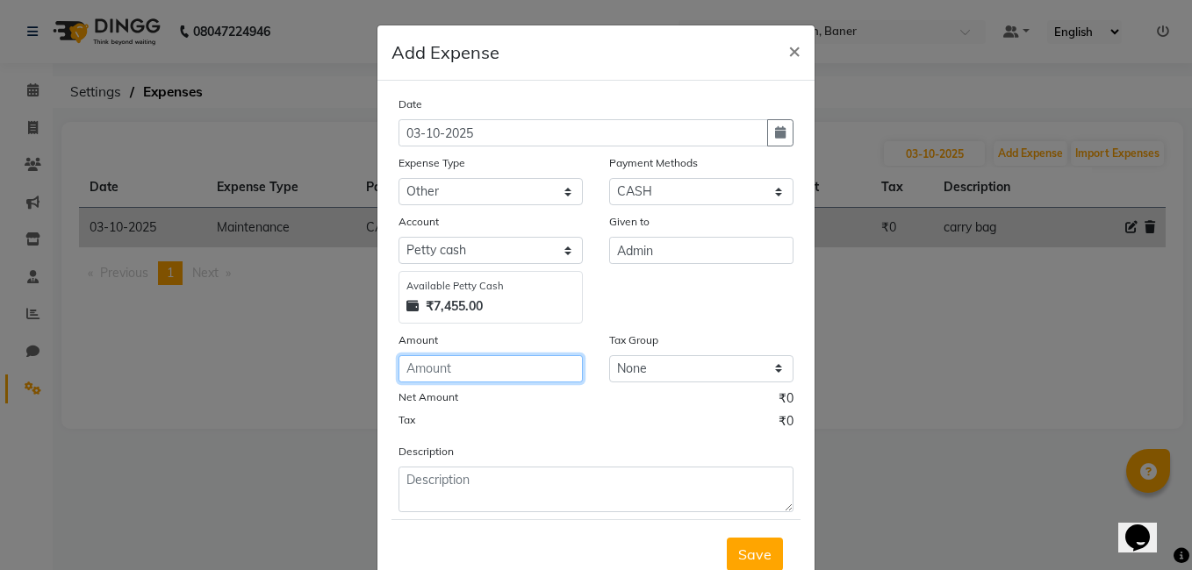
click at [519, 367] on input "number" at bounding box center [490, 368] width 184 height 27
type input "350"
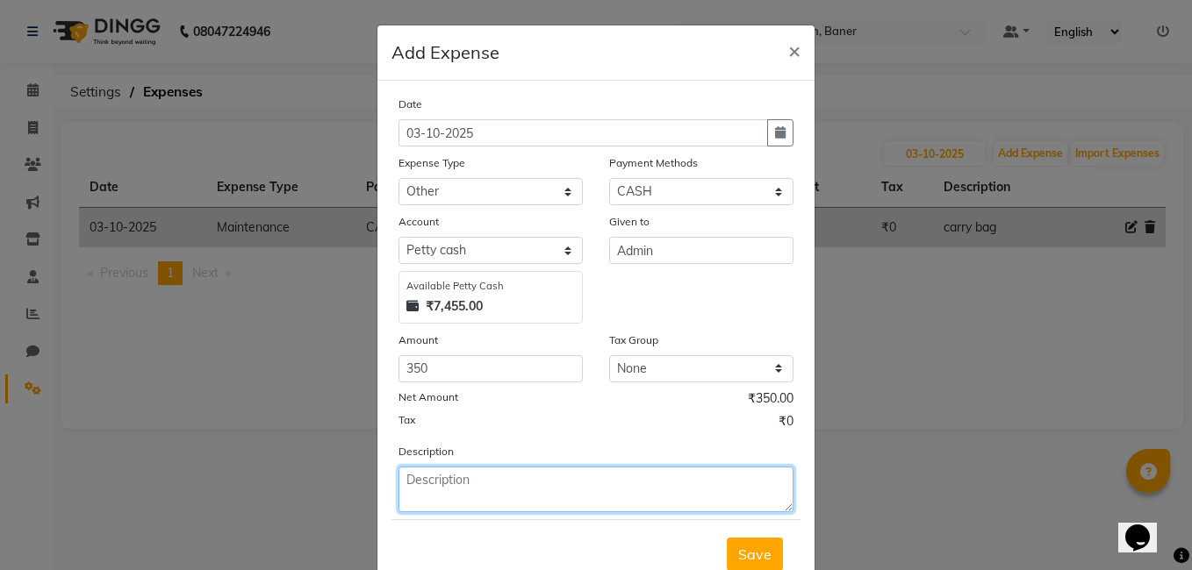
click at [484, 487] on textarea at bounding box center [595, 490] width 395 height 46
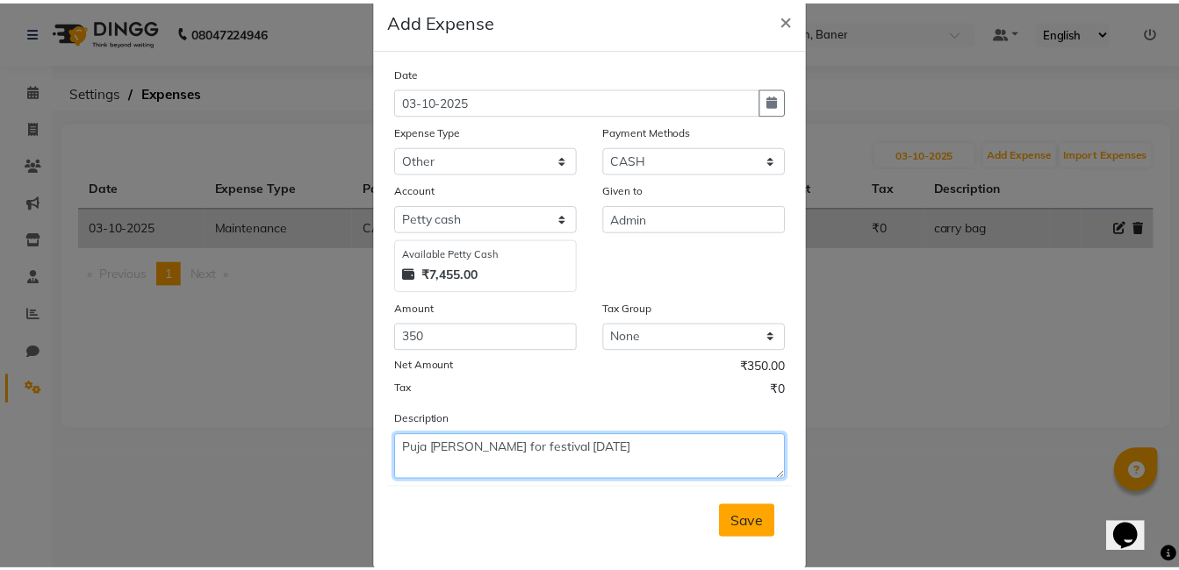
scroll to position [58, 0]
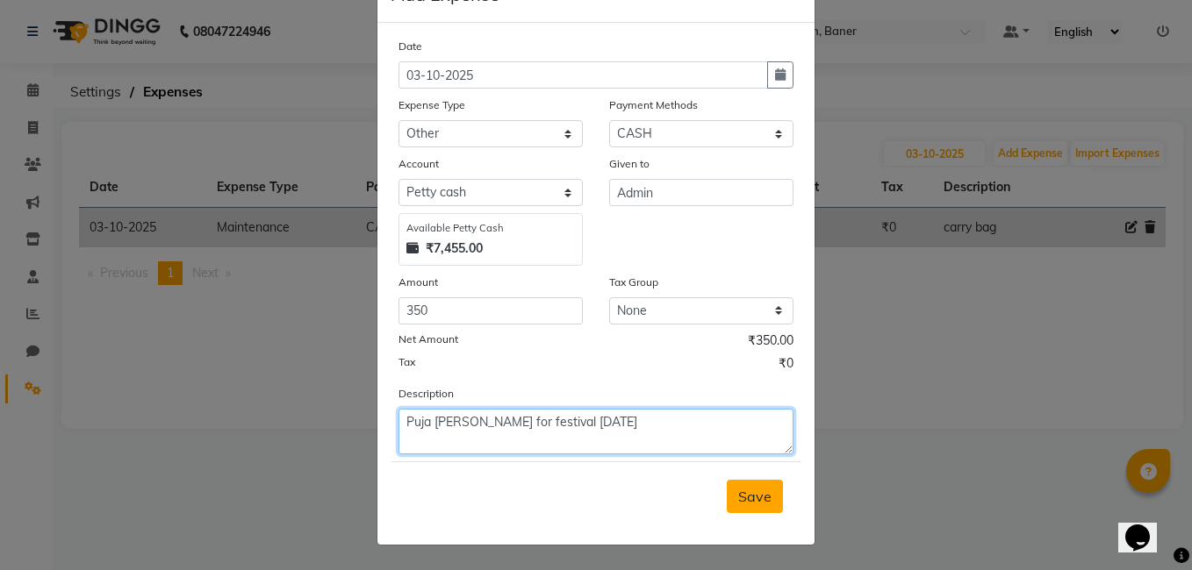
type textarea "Puja Ka saman for festival 2-10-2025"
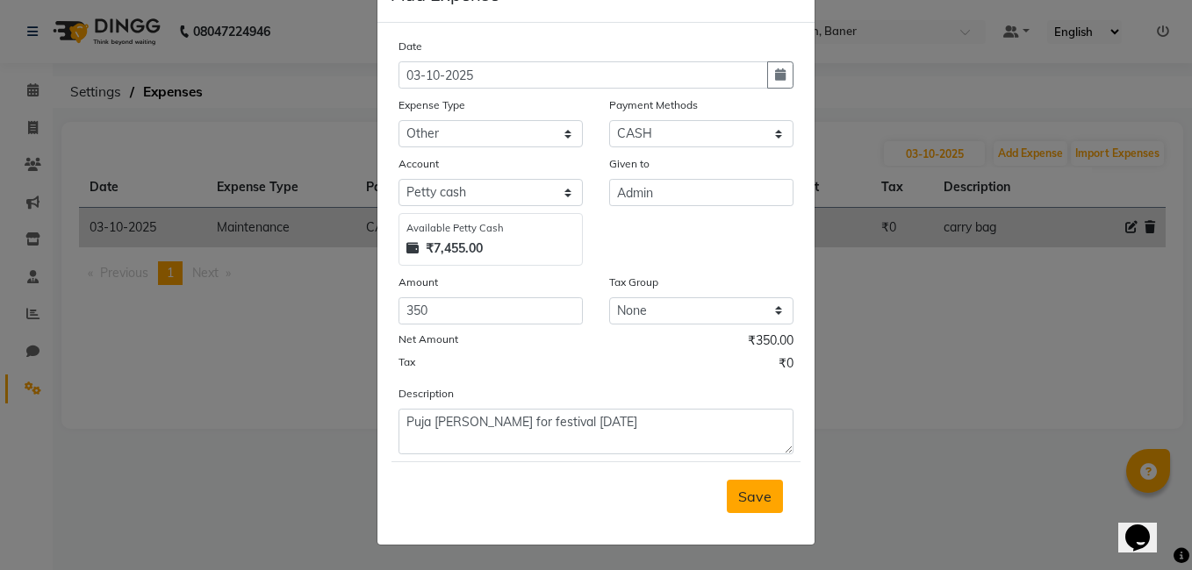
click at [739, 491] on span "Save" at bounding box center [754, 497] width 33 height 18
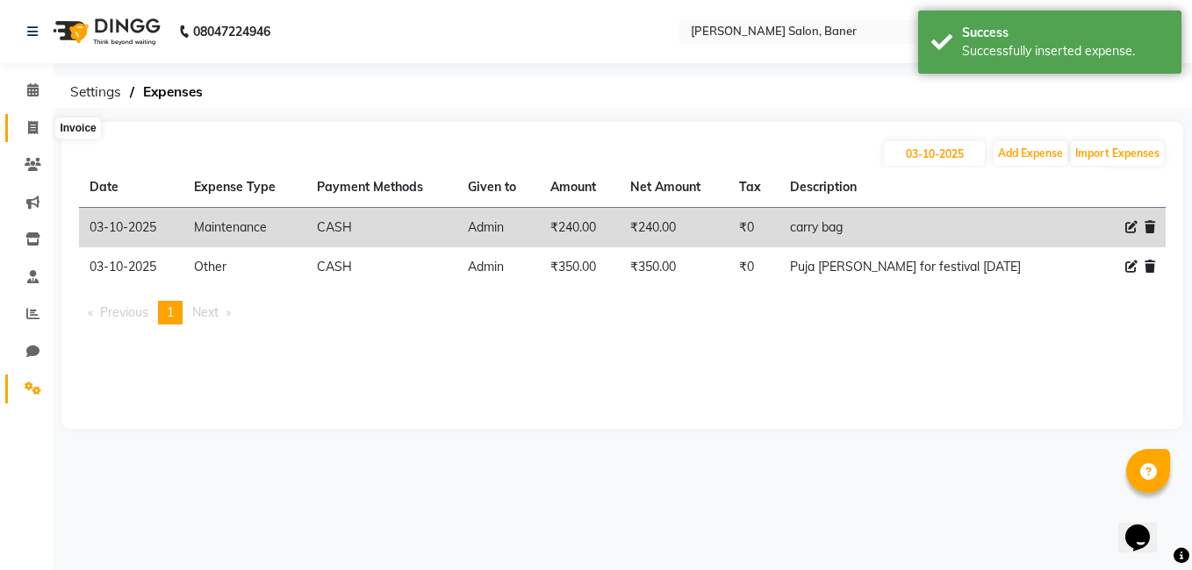
click at [25, 125] on span at bounding box center [33, 128] width 31 height 20
select select "service"
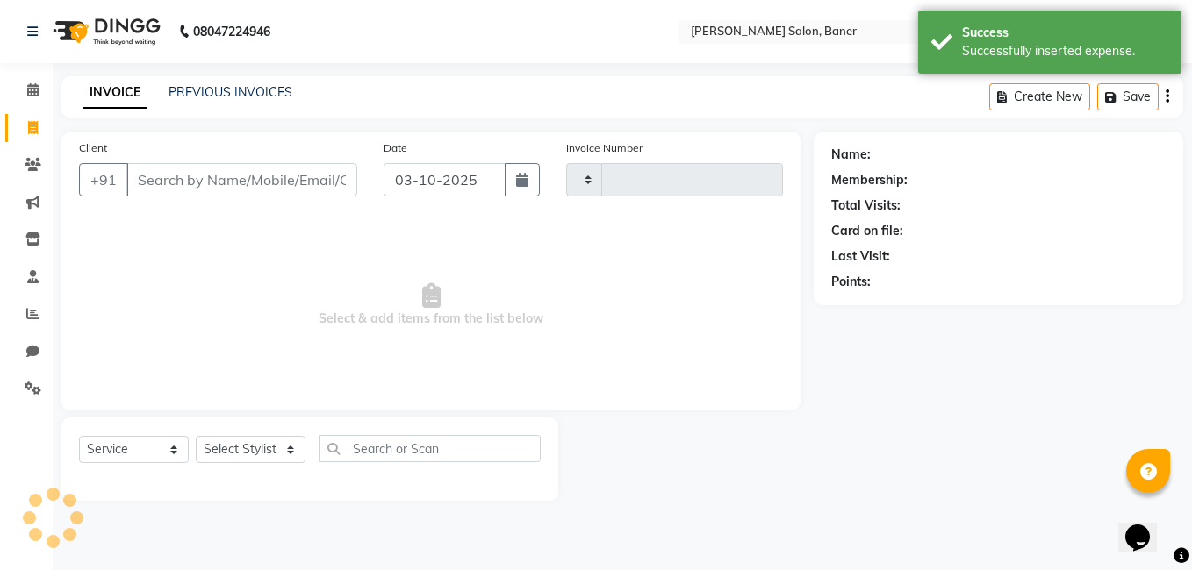
type input "3971"
select select "7115"
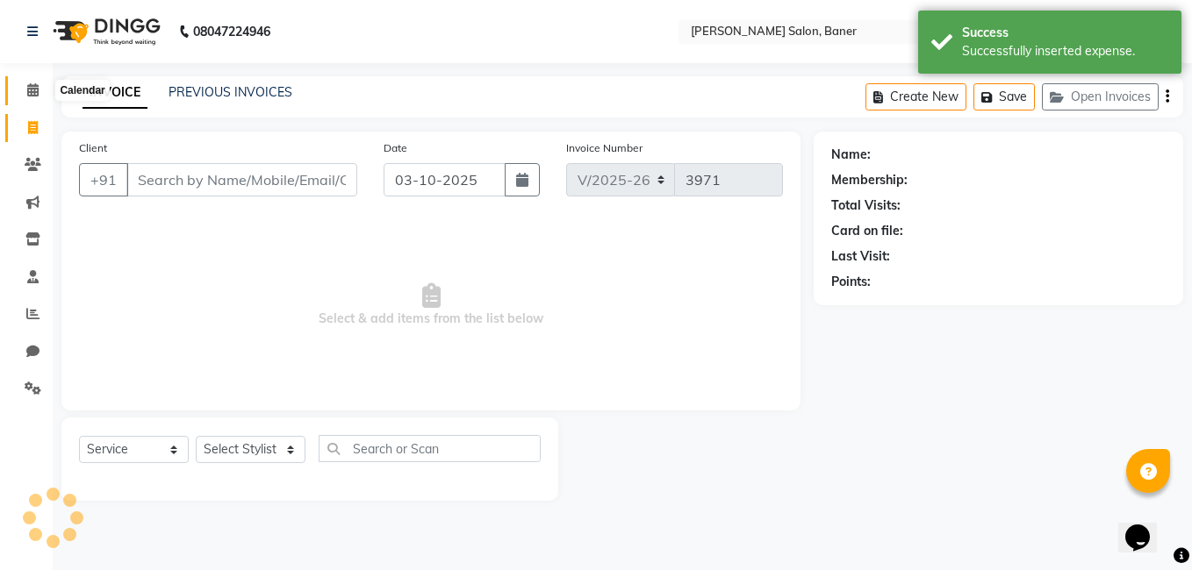
click at [31, 90] on icon at bounding box center [32, 89] width 11 height 13
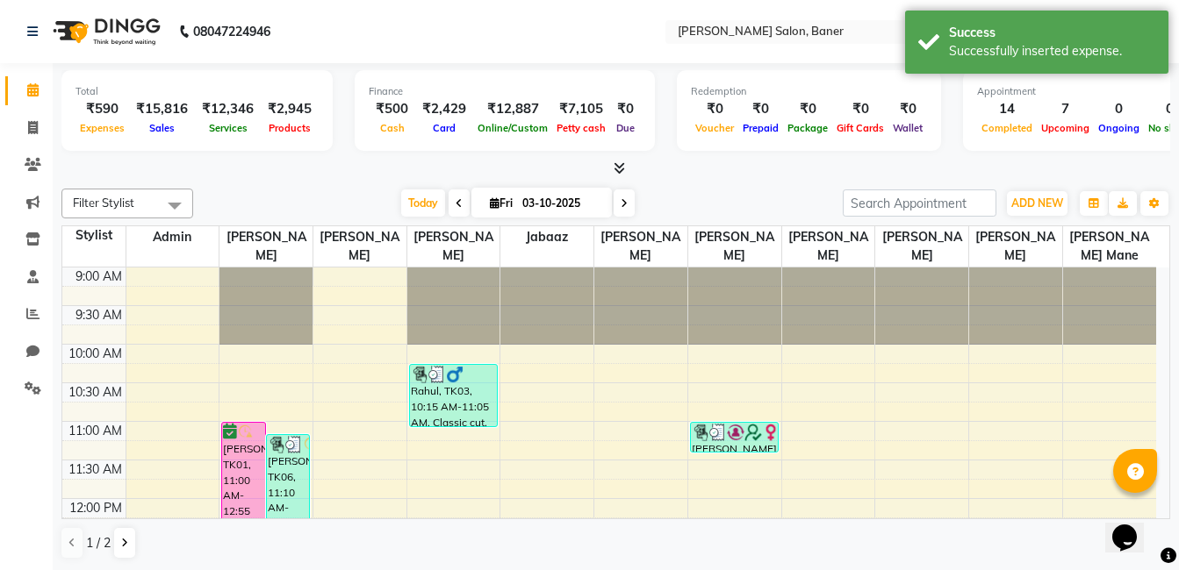
click at [259, 187] on div "Filter Stylist Select All Admin Swapnil jadhav Prem patode Santosh Kadam Jabaaz…" at bounding box center [615, 374] width 1108 height 385
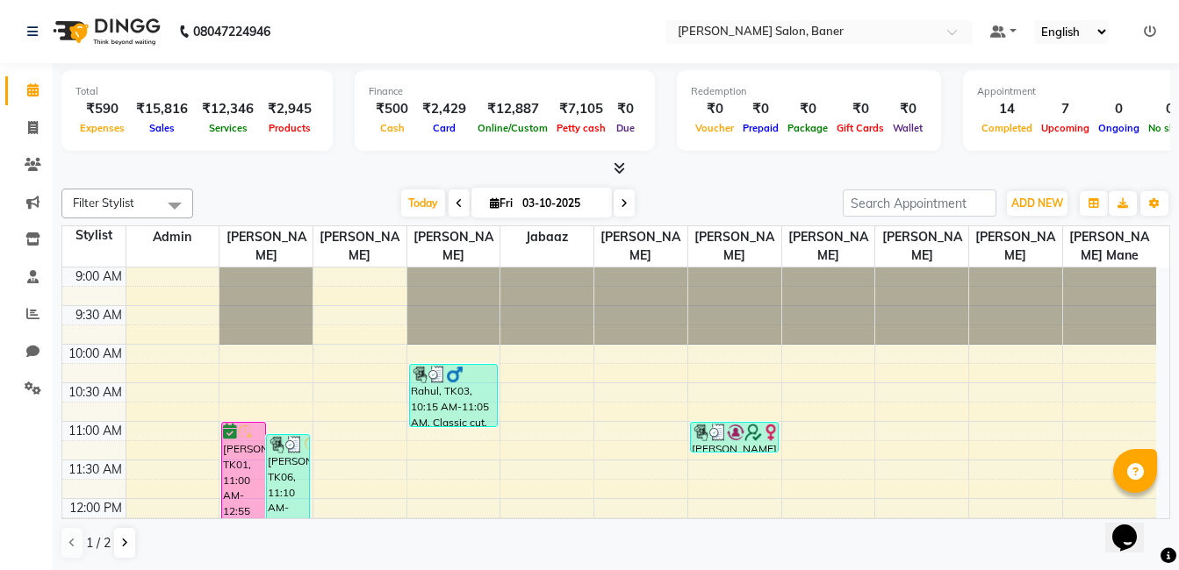
click at [268, 181] on div "Total ₹590 Expenses ₹15,816 Sales ₹12,346 Services ₹2,945 Products Finance ₹500…" at bounding box center [616, 317] width 1126 height 508
click at [36, 385] on icon at bounding box center [33, 388] width 17 height 13
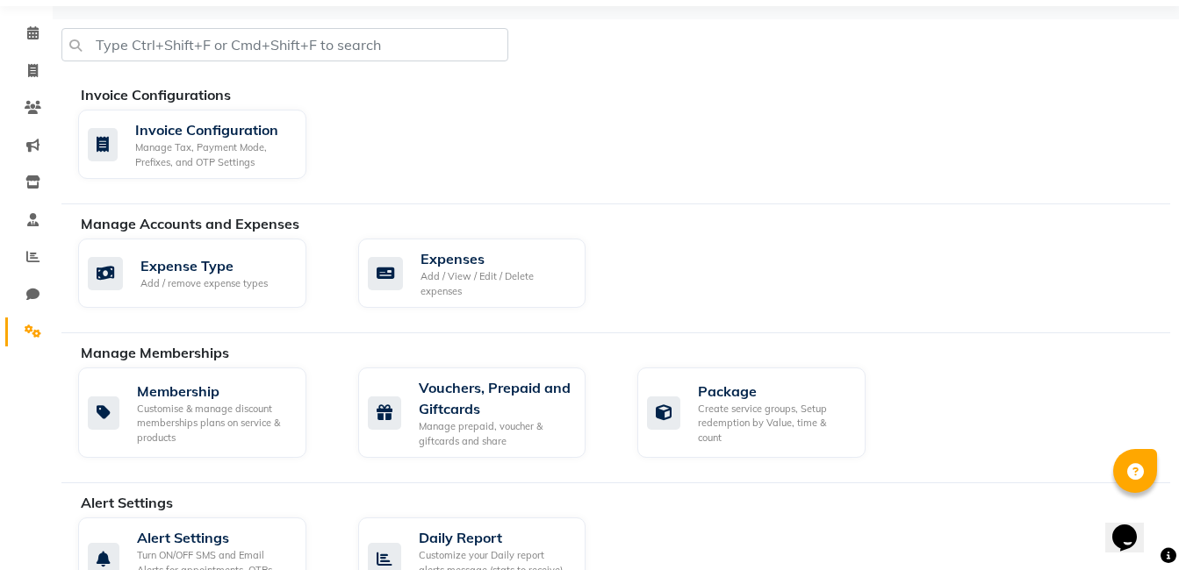
scroll to position [88, 0]
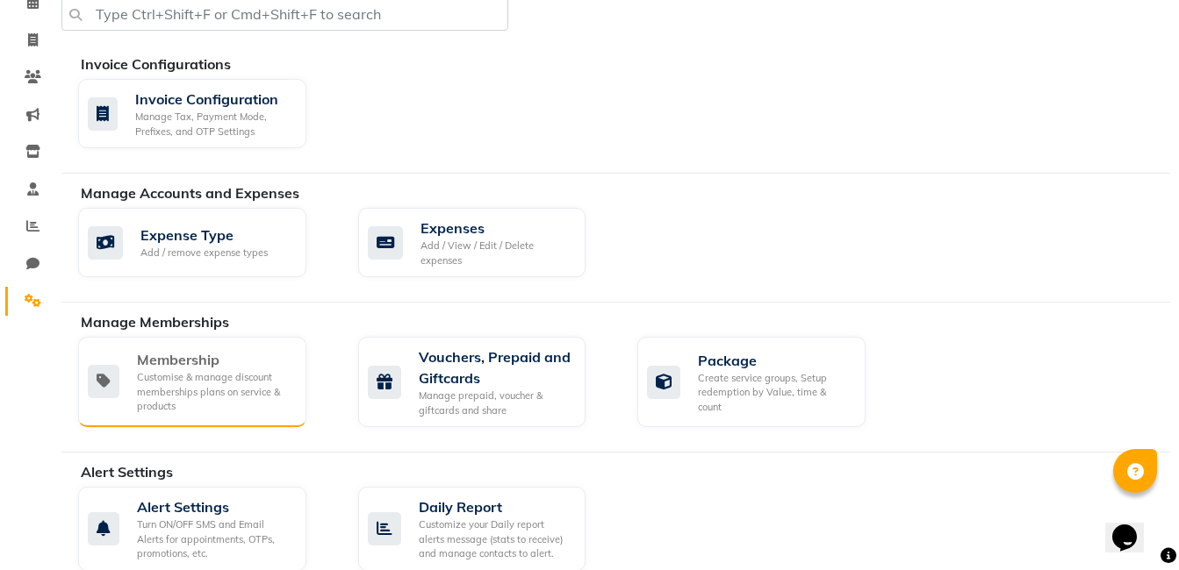
click at [211, 377] on div "Customise & manage discount memberships plans on service & products" at bounding box center [214, 392] width 155 height 44
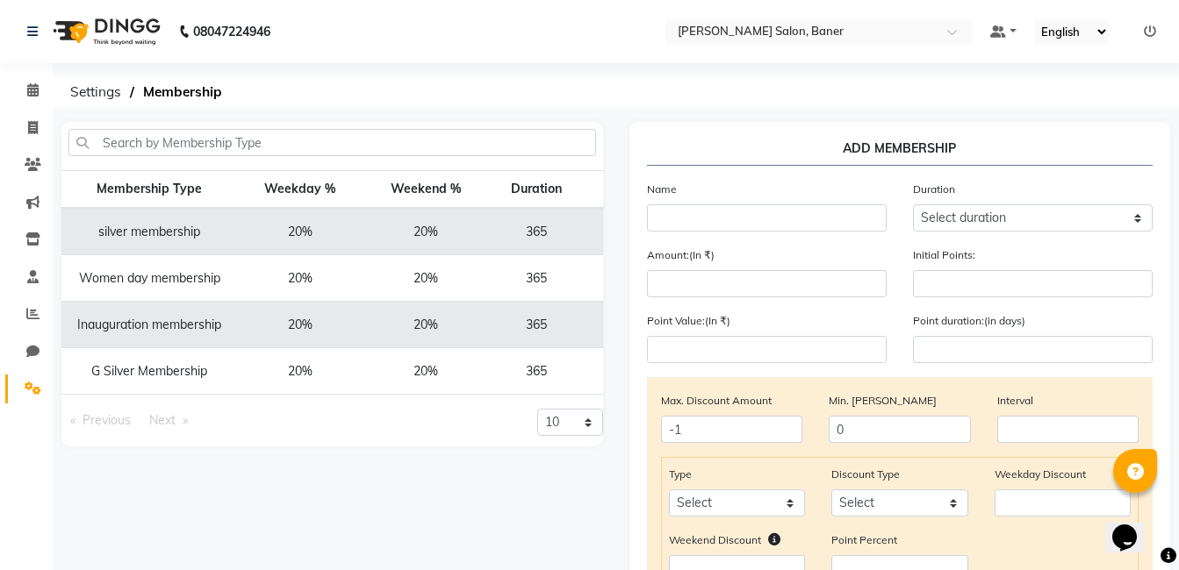
click at [182, 228] on td "silver membership" at bounding box center [149, 231] width 176 height 47
click at [553, 214] on td "365" at bounding box center [536, 231] width 97 height 47
click at [37, 384] on icon at bounding box center [33, 388] width 17 height 13
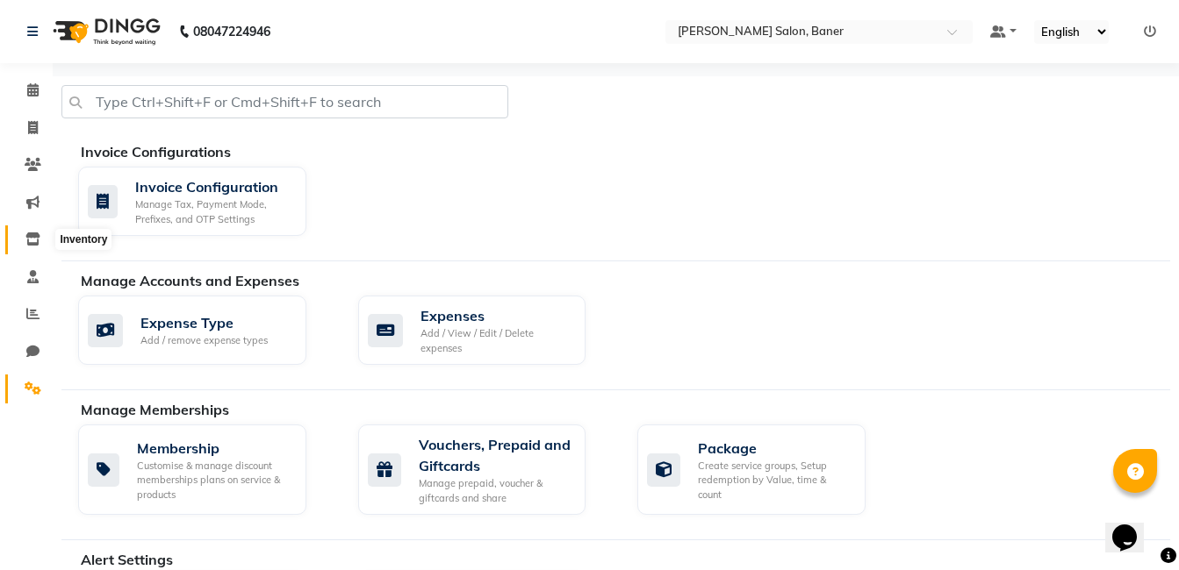
click at [26, 243] on icon at bounding box center [32, 239] width 15 height 13
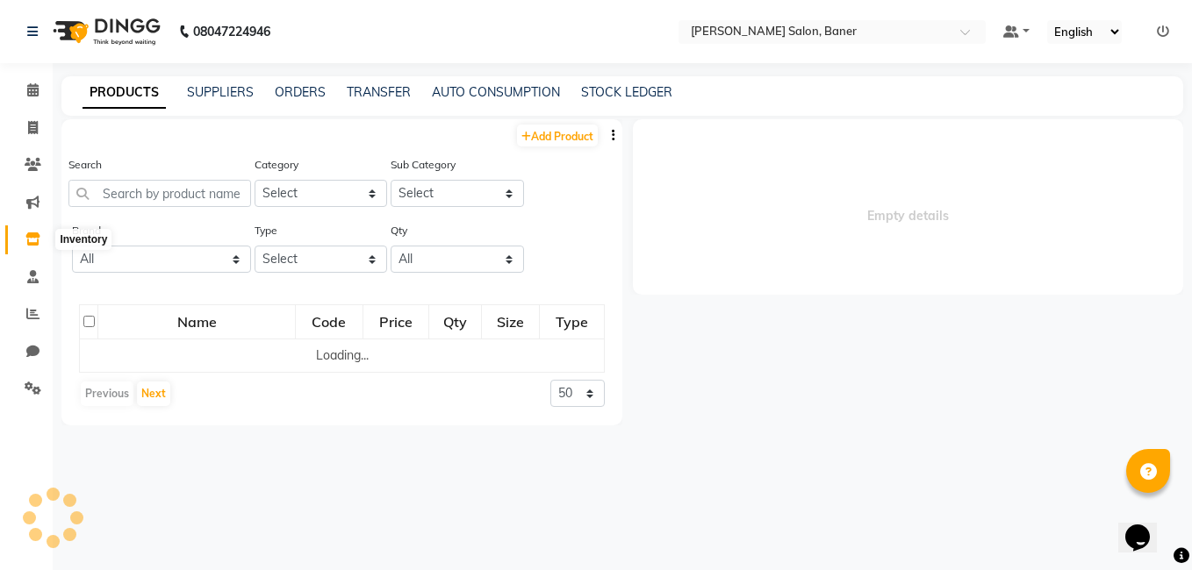
select select
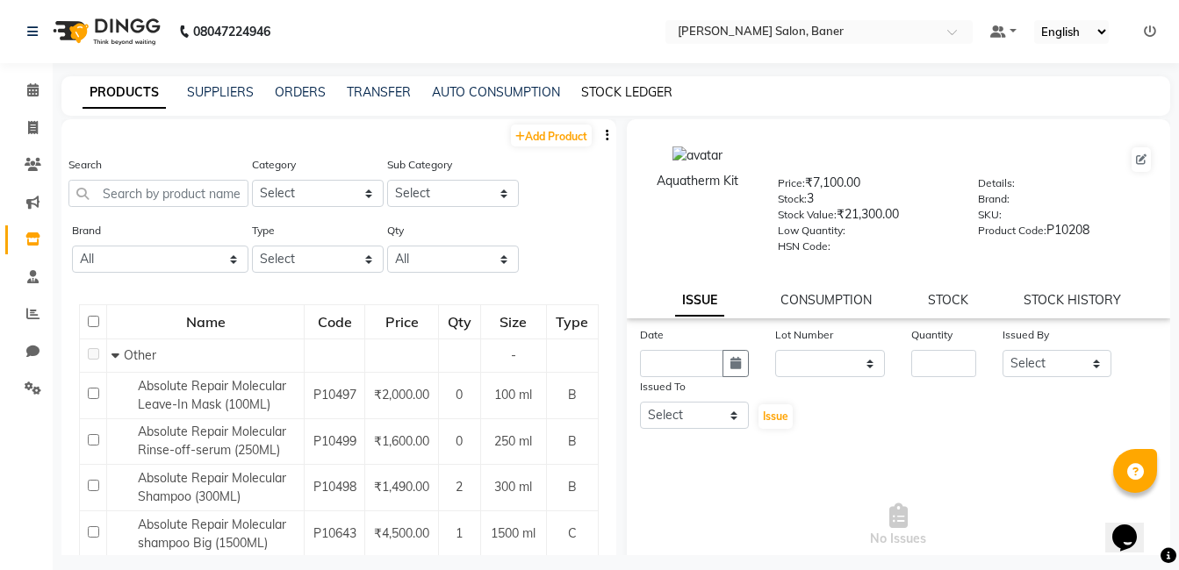
click at [626, 90] on link "STOCK LEDGER" at bounding box center [626, 92] width 91 height 16
select select "all"
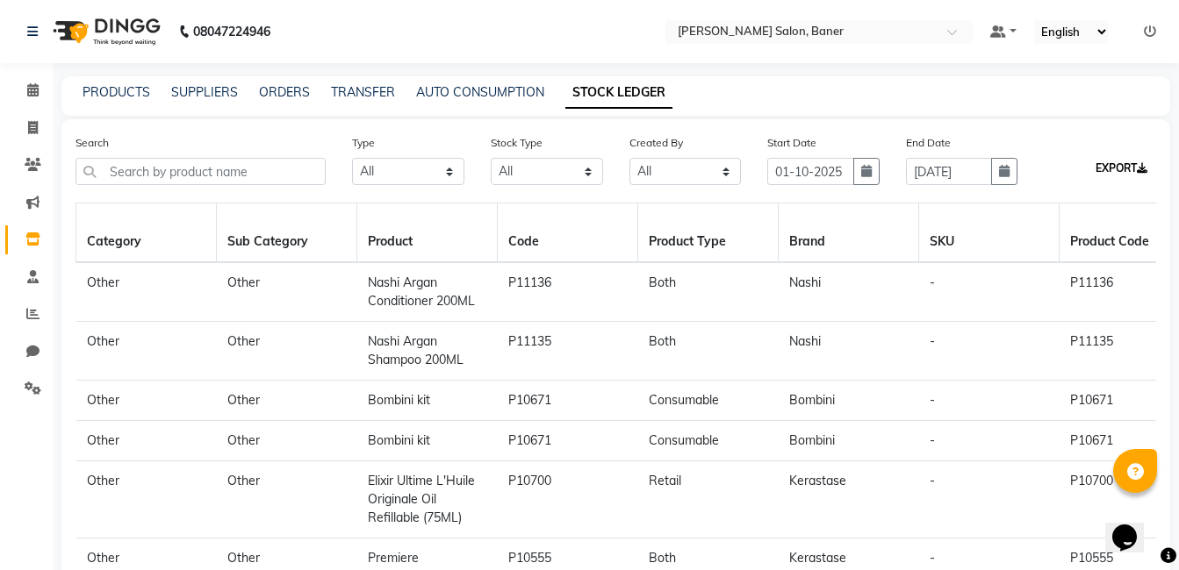
click at [1112, 168] on button "EXPORT" at bounding box center [1121, 169] width 66 height 30
click at [497, 90] on link "AUTO CONSUMPTION" at bounding box center [480, 92] width 128 height 16
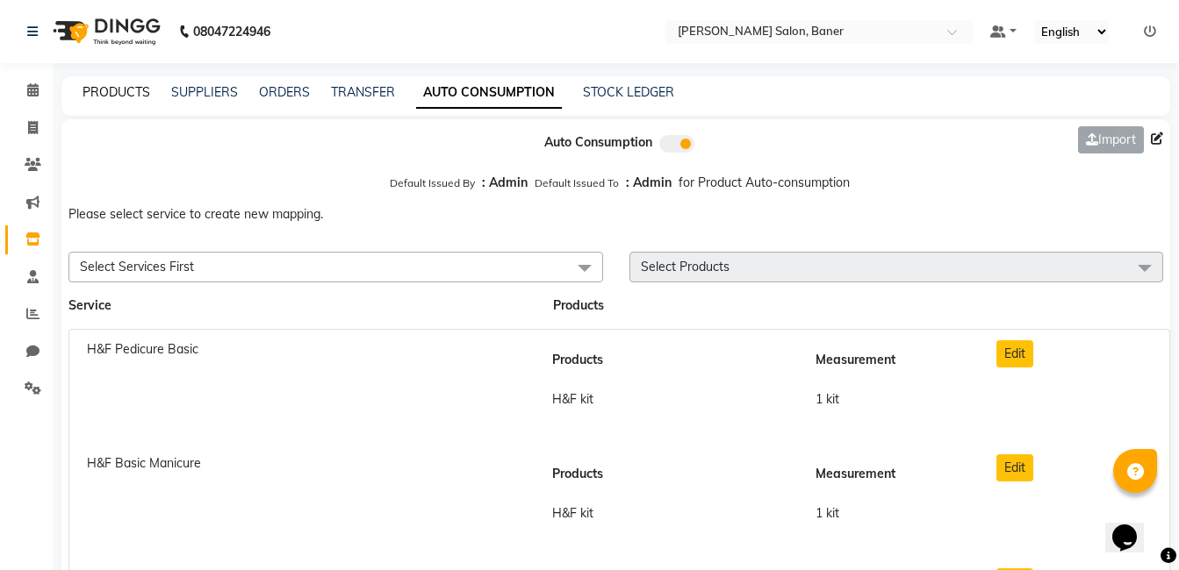
click at [118, 84] on link "PRODUCTS" at bounding box center [116, 92] width 68 height 16
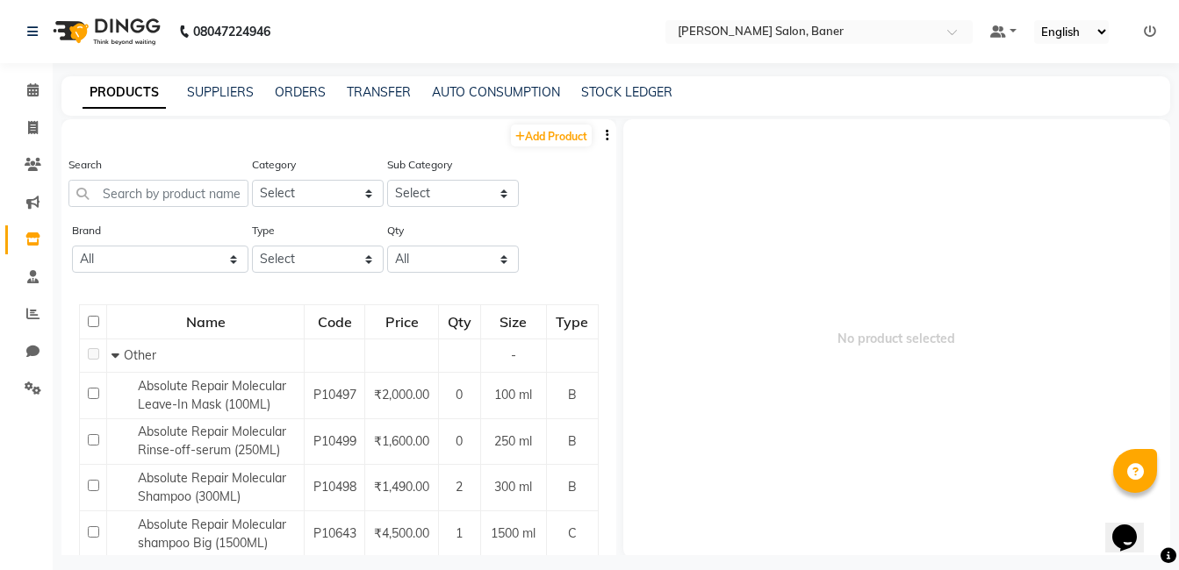
click at [606, 129] on icon "button" at bounding box center [608, 135] width 4 height 12
click at [558, 124] on div "IMPORT" at bounding box center [538, 125] width 57 height 22
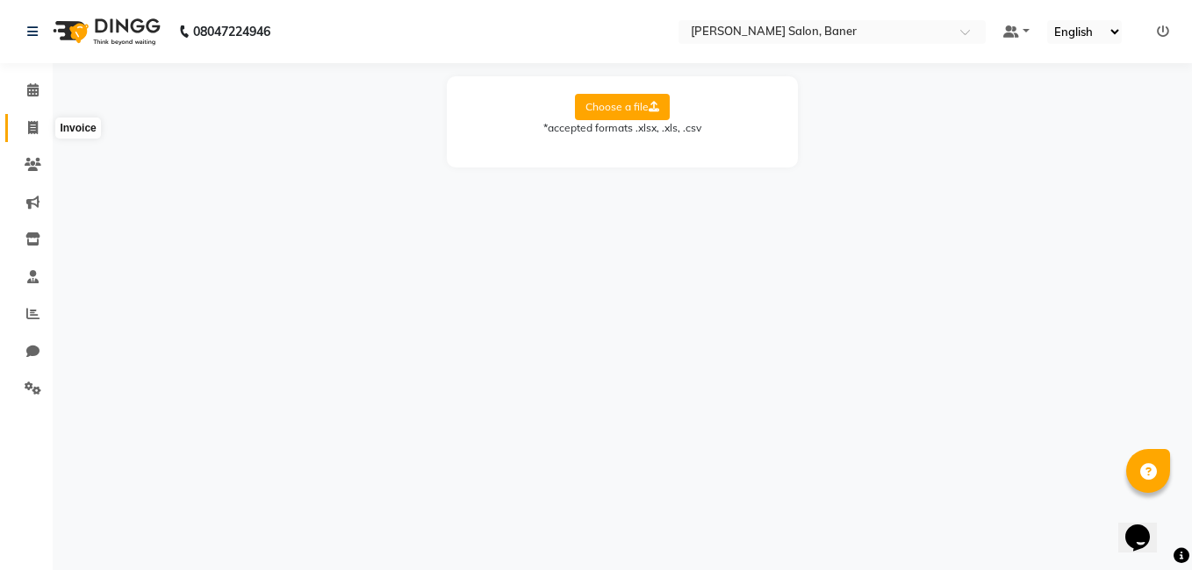
click at [37, 126] on icon at bounding box center [33, 127] width 10 height 13
select select "service"
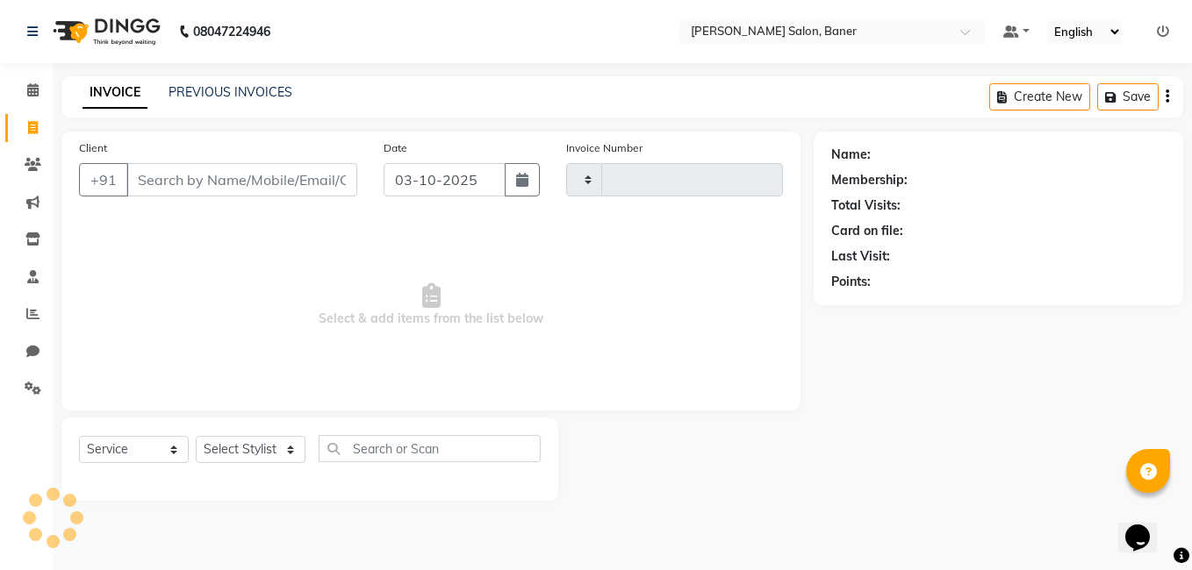
type input "3971"
select select "7115"
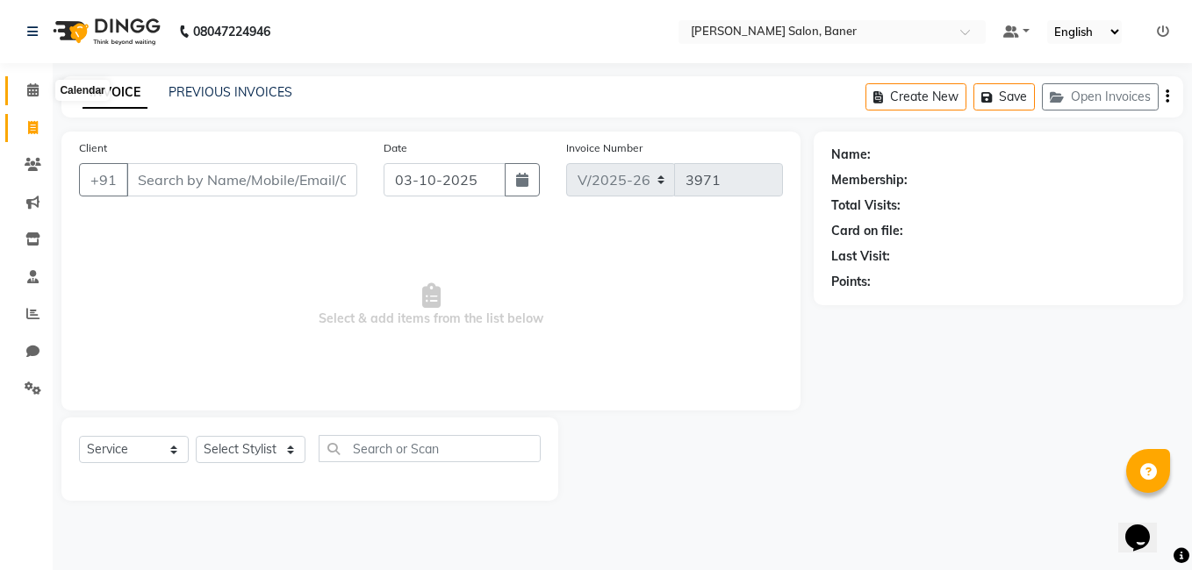
click at [21, 88] on span at bounding box center [33, 91] width 31 height 20
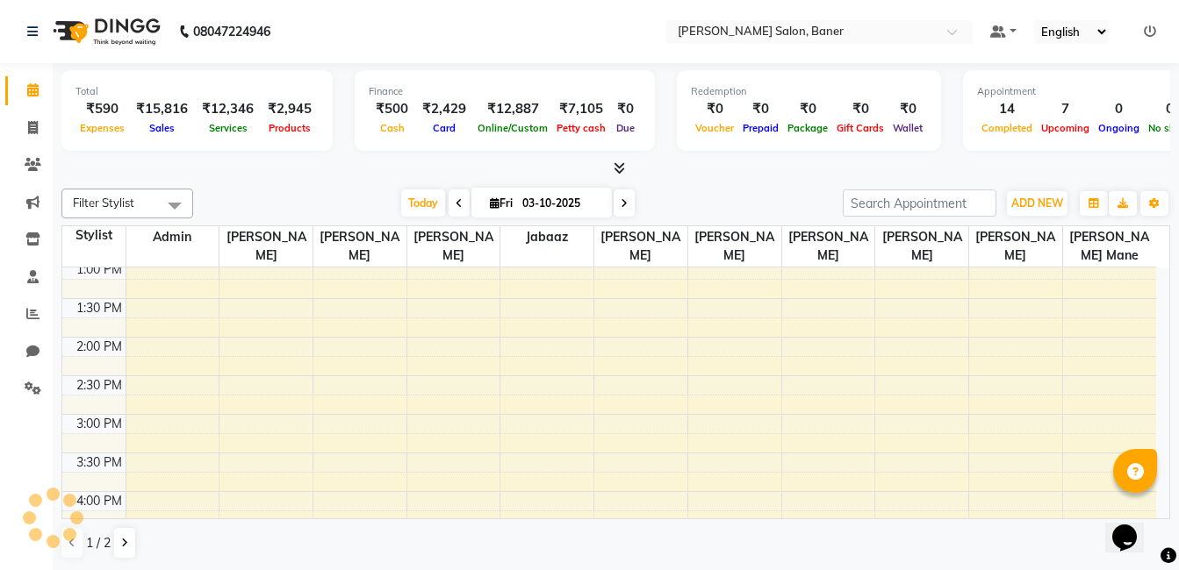
scroll to position [13, 0]
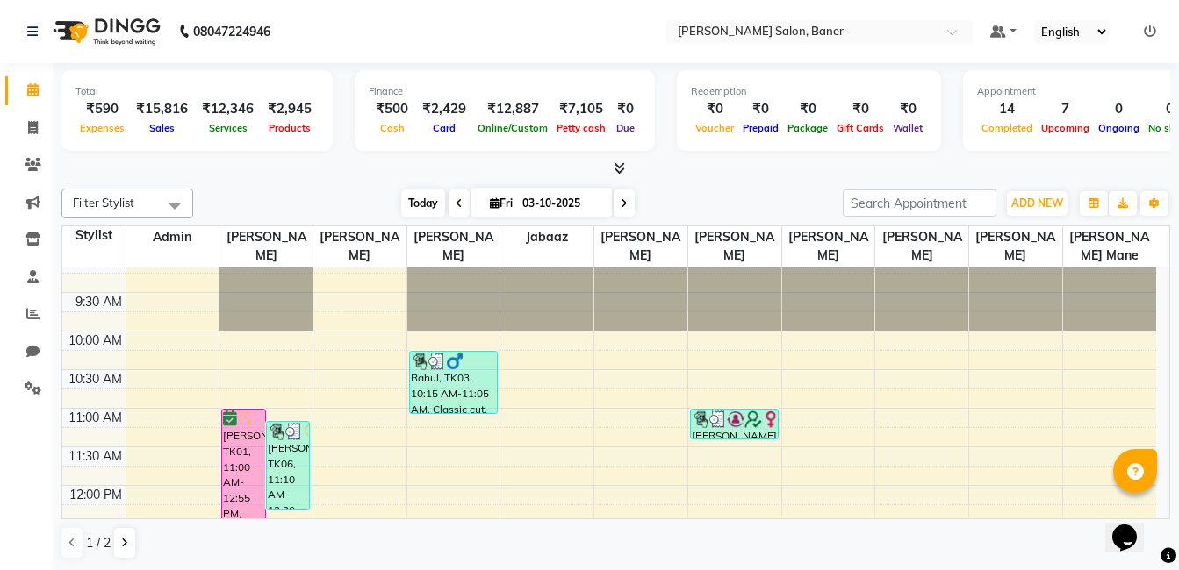
click at [416, 197] on span "Today" at bounding box center [423, 203] width 44 height 27
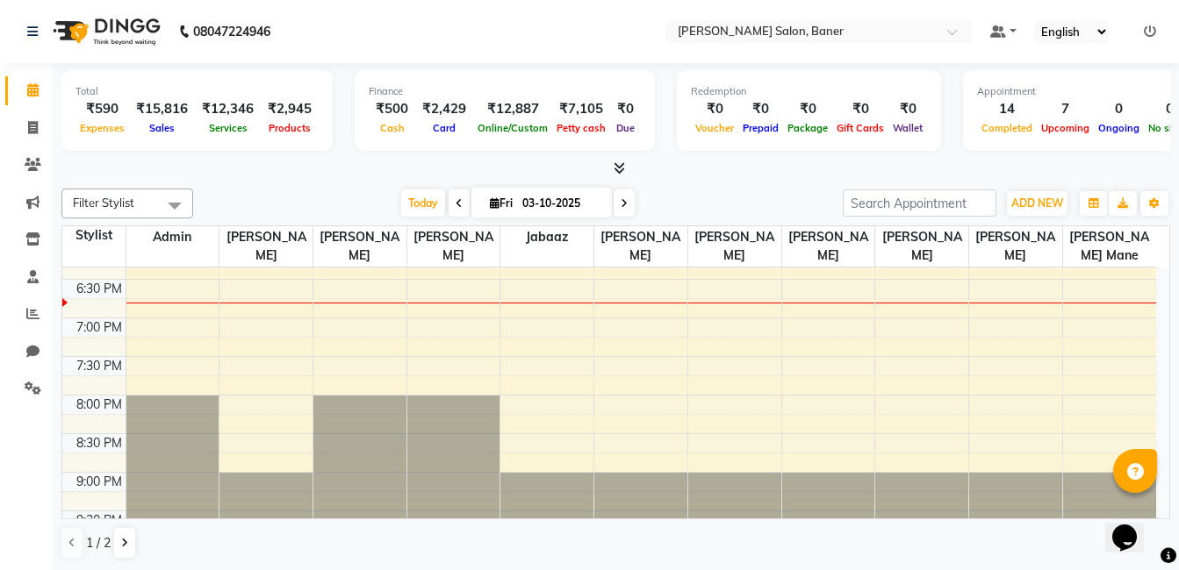
scroll to position [752, 0]
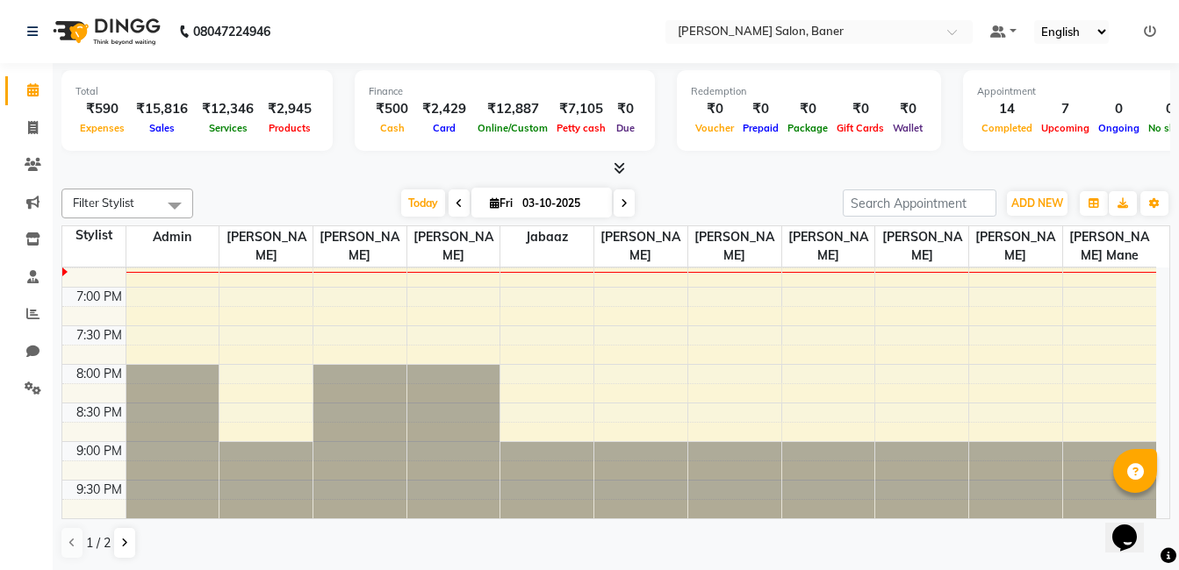
click at [160, 339] on div "9:00 AM 9:30 AM 10:00 AM 10:30 AM 11:00 AM 11:30 AM 12:00 PM 12:30 PM 1:00 PM 1…" at bounding box center [609, 17] width 1094 height 1003
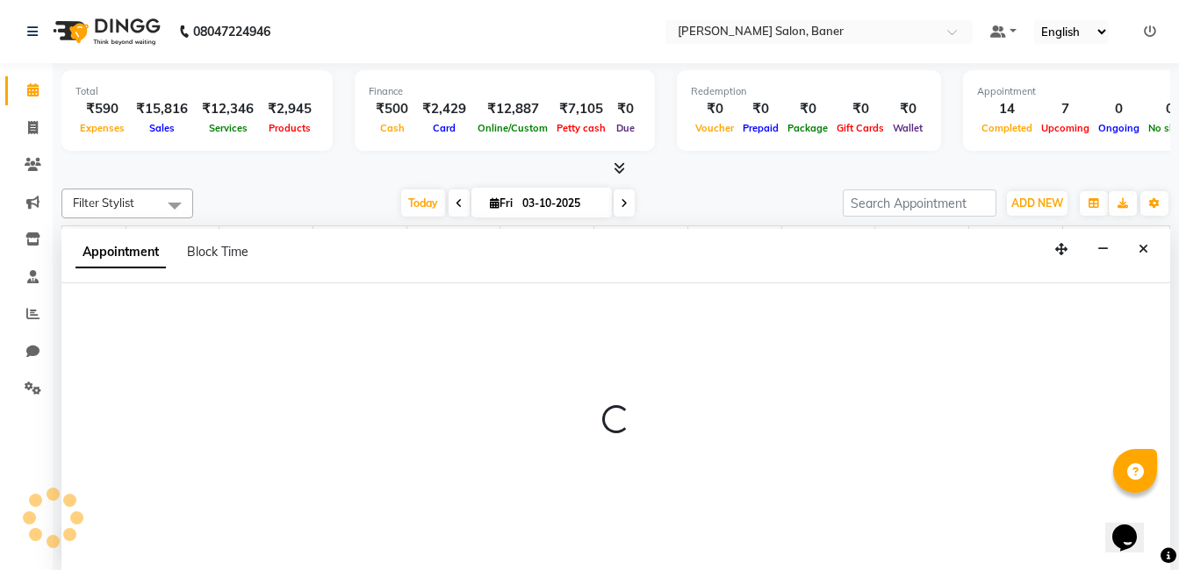
scroll to position [1, 0]
select select "60263"
select select "tentative"
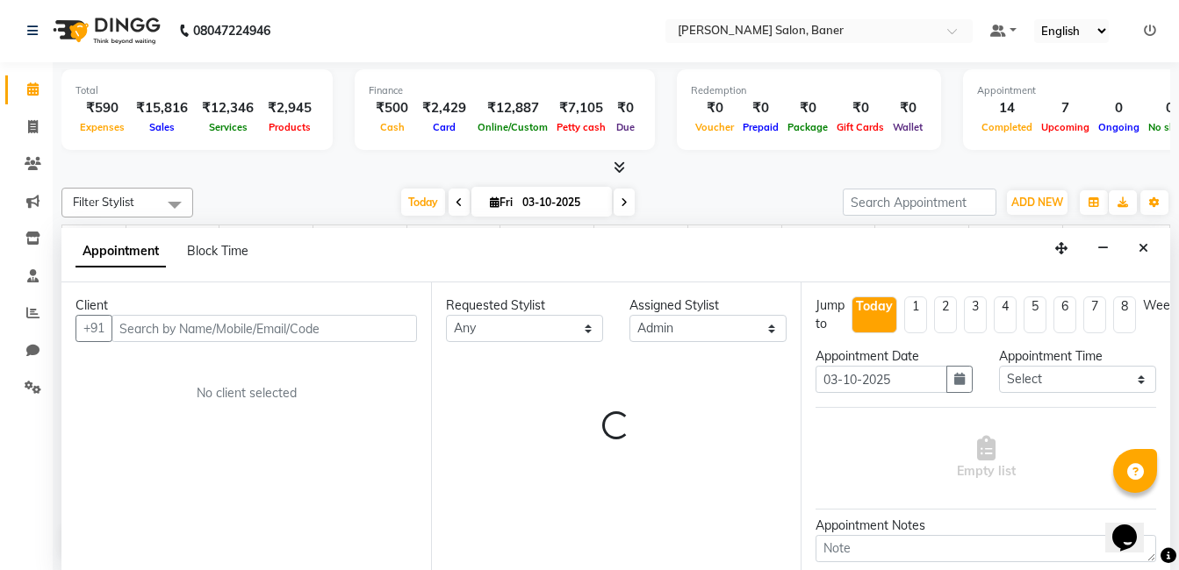
click at [201, 333] on input "text" at bounding box center [263, 328] width 305 height 27
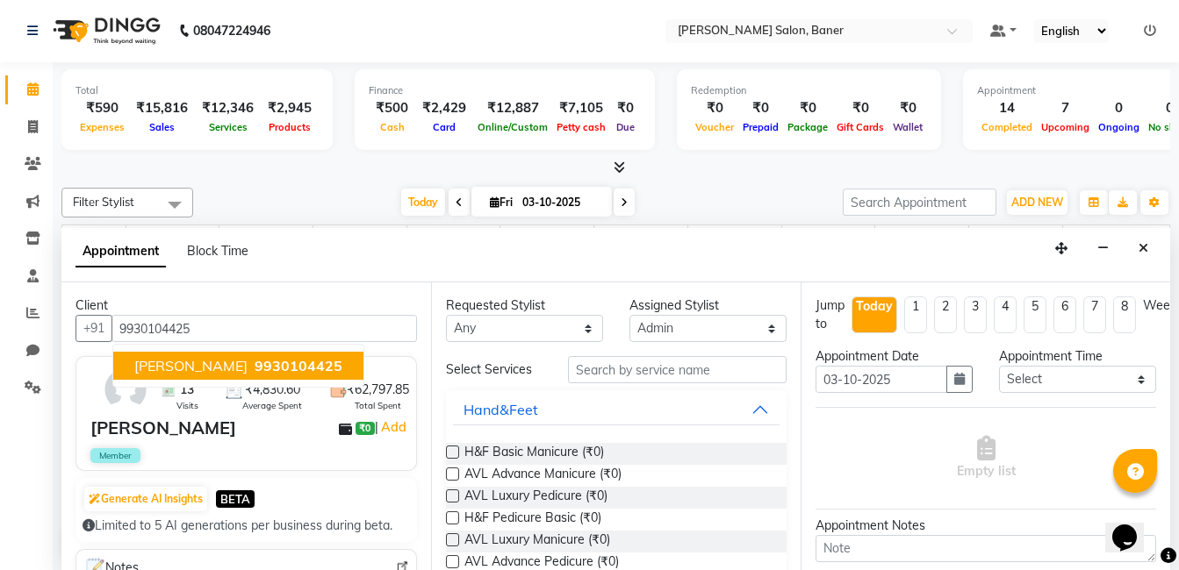
click at [291, 371] on span "9930104425" at bounding box center [299, 366] width 88 height 18
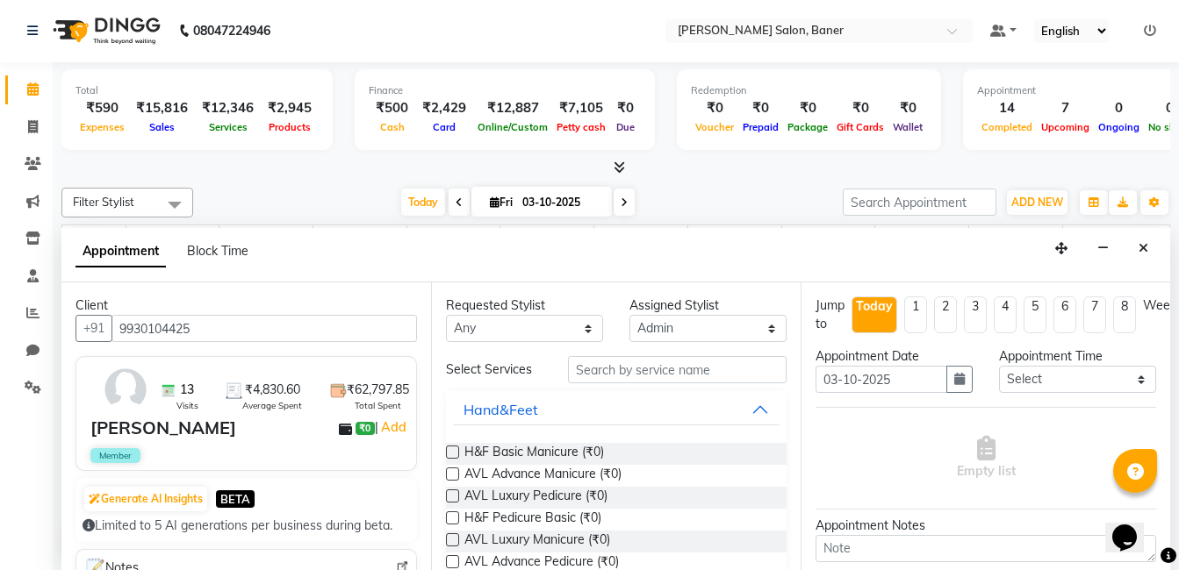
type input "9930104425"
click at [637, 371] on input "text" at bounding box center [677, 369] width 219 height 27
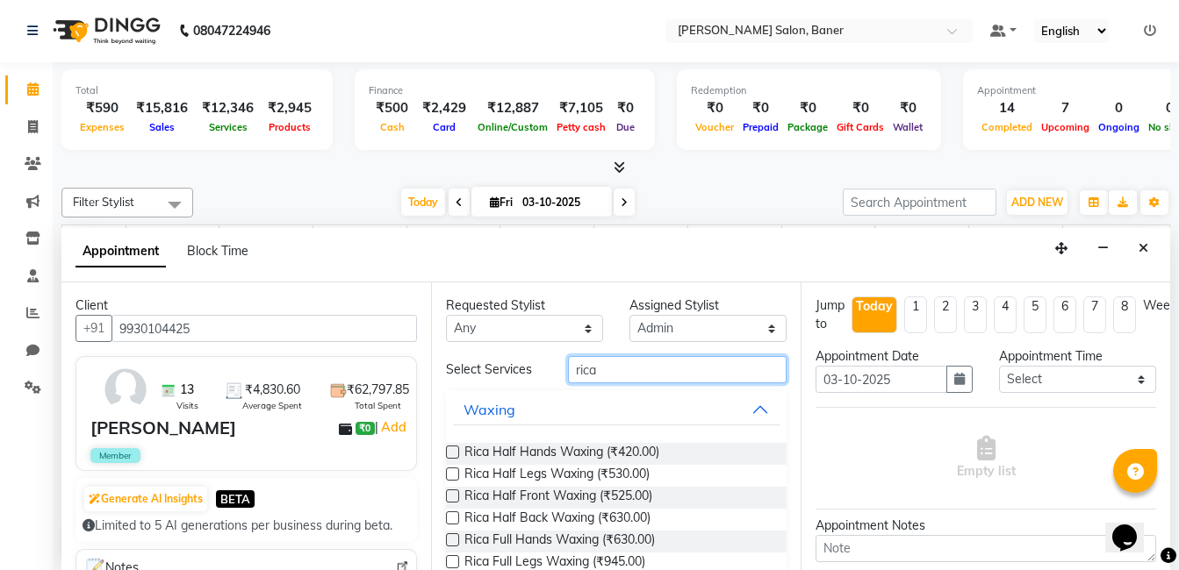
type input "rica"
click at [455, 450] on label at bounding box center [452, 452] width 13 height 13
click at [455, 450] on input "checkbox" at bounding box center [451, 453] width 11 height 11
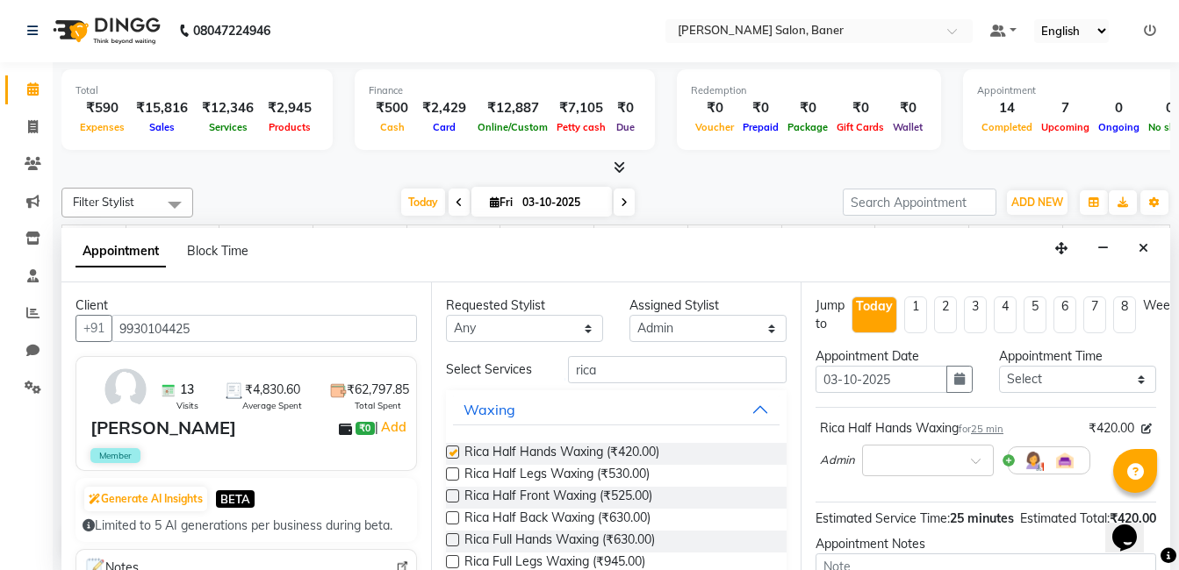
checkbox input "false"
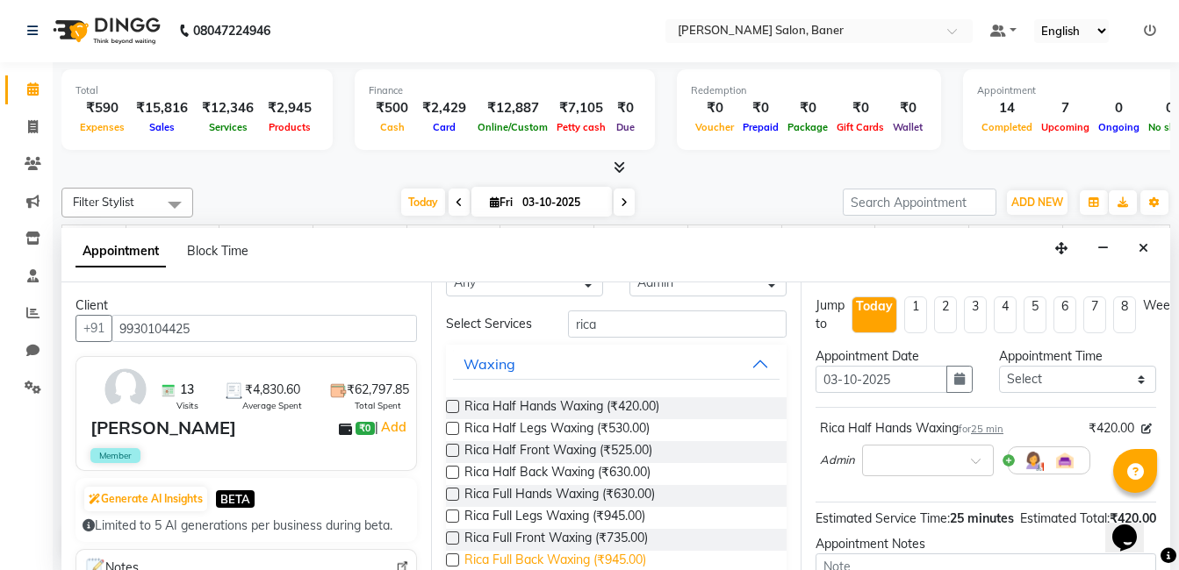
scroll to position [120, 0]
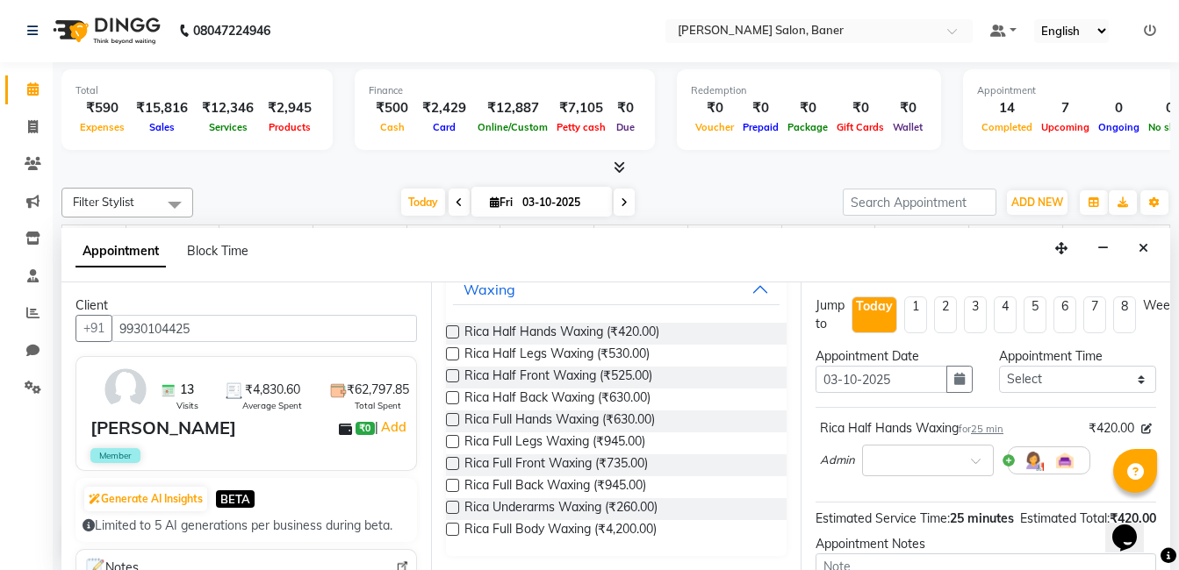
click at [449, 419] on label at bounding box center [452, 419] width 13 height 13
click at [449, 419] on input "checkbox" at bounding box center [451, 421] width 11 height 11
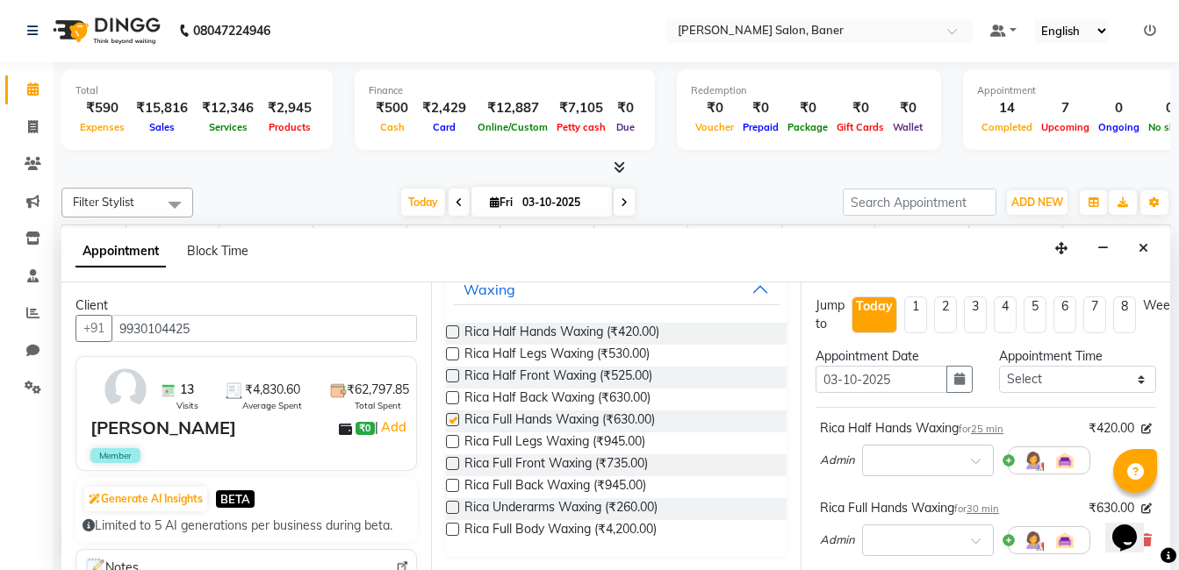
checkbox input "false"
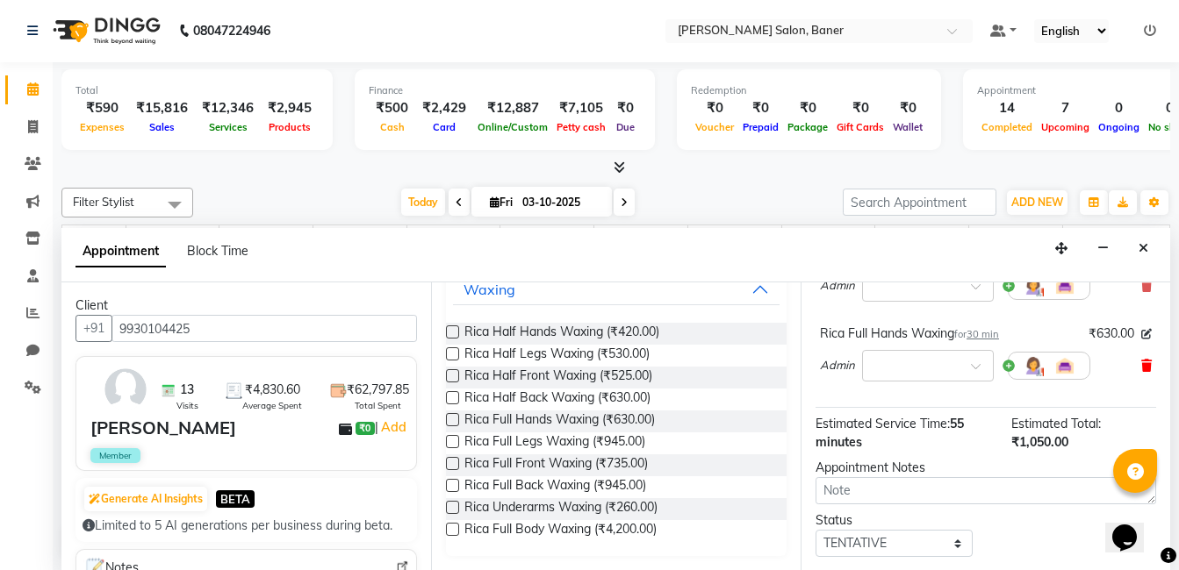
scroll to position [176, 0]
click at [1141, 285] on icon at bounding box center [1146, 285] width 11 height 12
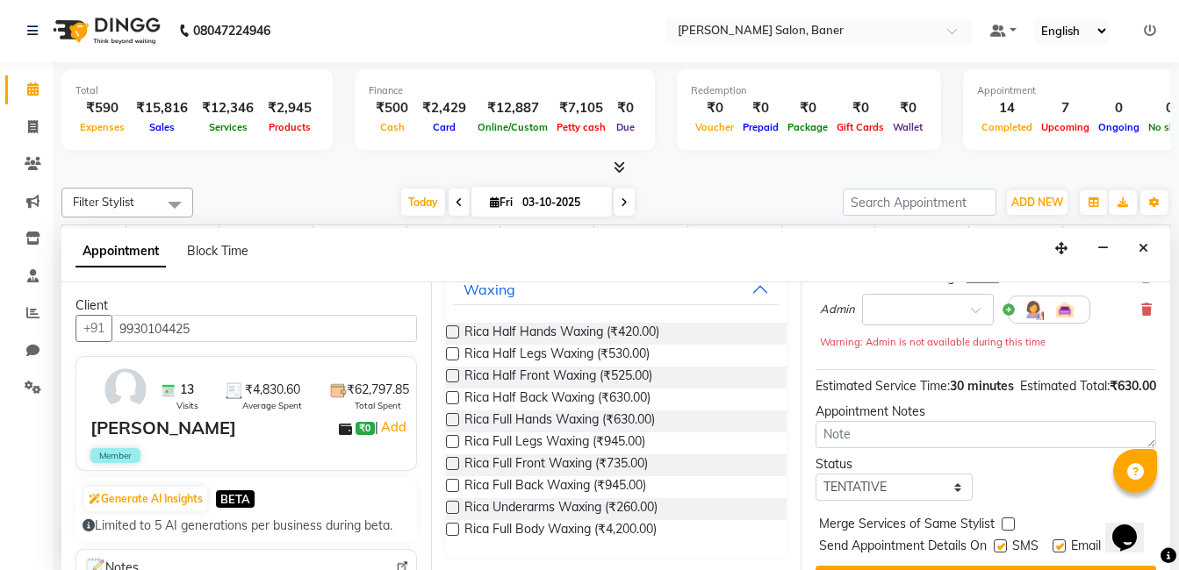
scroll to position [224, 0]
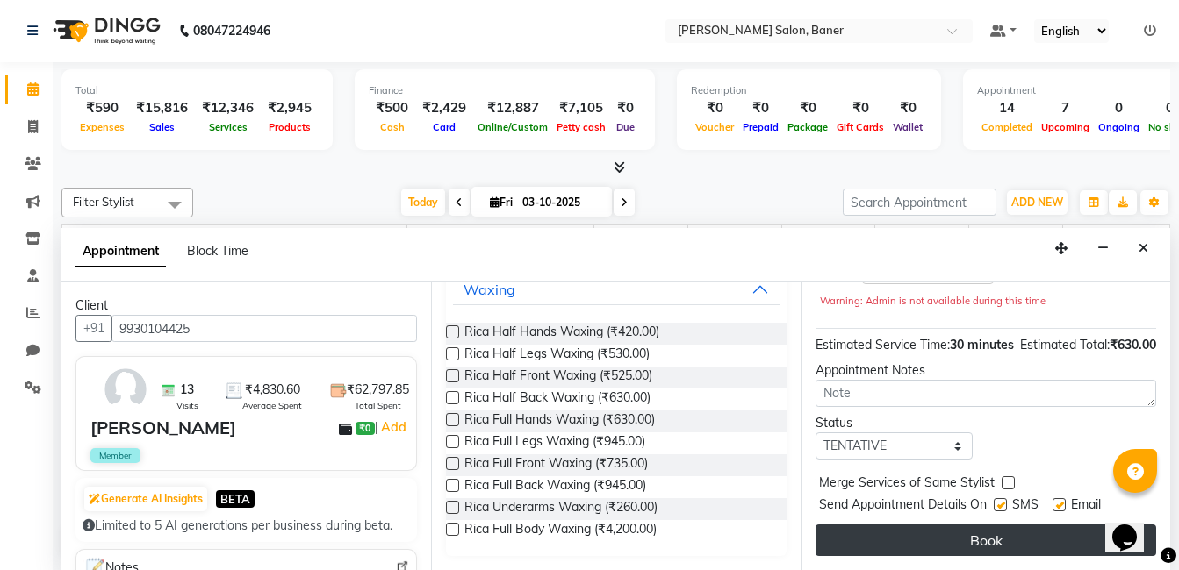
click at [1001, 529] on button "Book" at bounding box center [985, 541] width 341 height 32
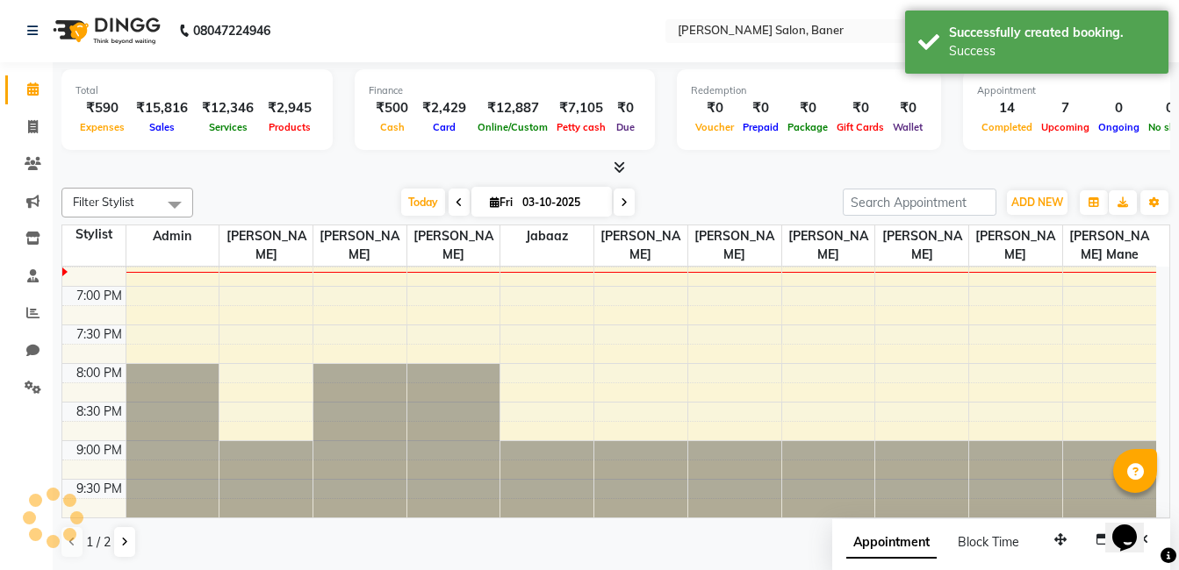
scroll to position [0, 0]
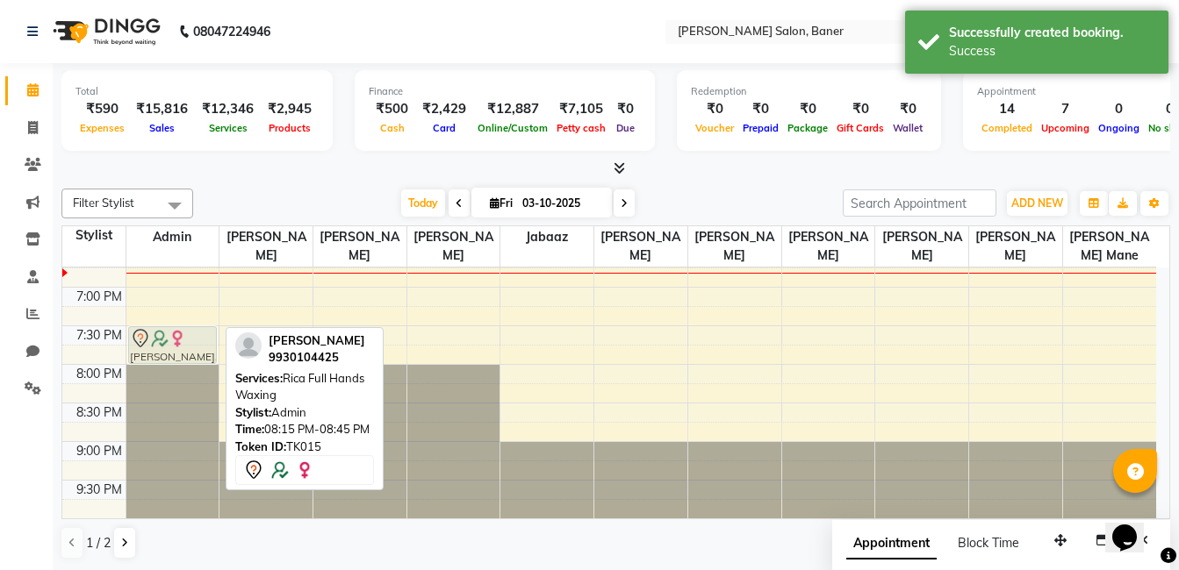
drag, startPoint x: 180, startPoint y: 405, endPoint x: 190, endPoint y: 347, distance: 58.7
click at [190, 347] on div "vishal, TK07, 03:30 PM-03:55 PM, Classic cut PUNIT ., TK02, 03:45 PM-04:40 PM, …" at bounding box center [172, 17] width 93 height 1003
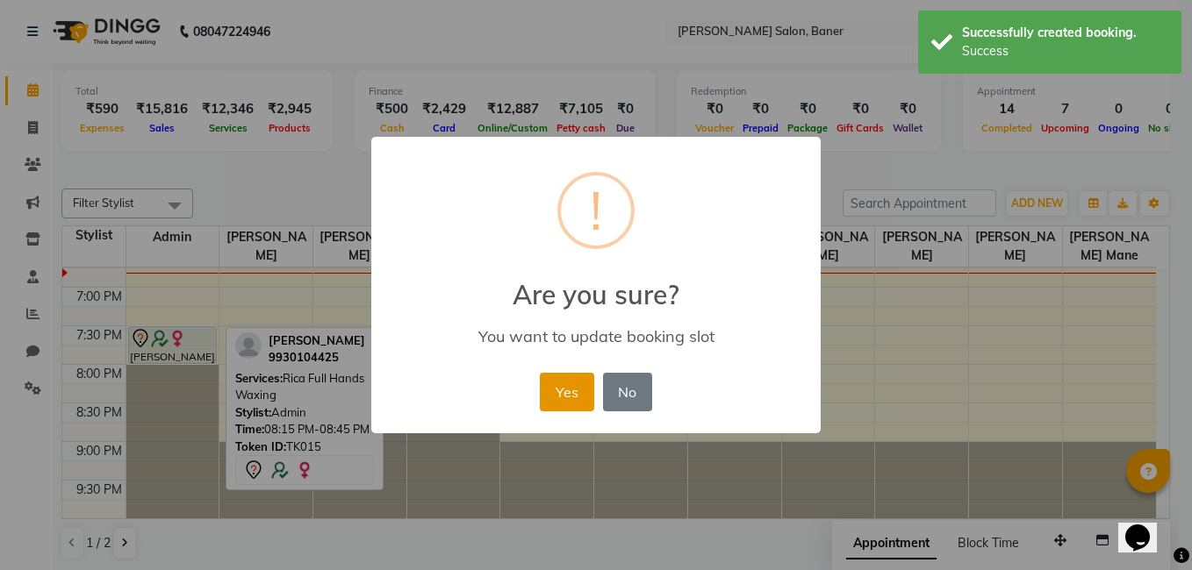
drag, startPoint x: 592, startPoint y: 387, endPoint x: 577, endPoint y: 387, distance: 14.9
click at [586, 387] on button "Yes" at bounding box center [567, 392] width 54 height 39
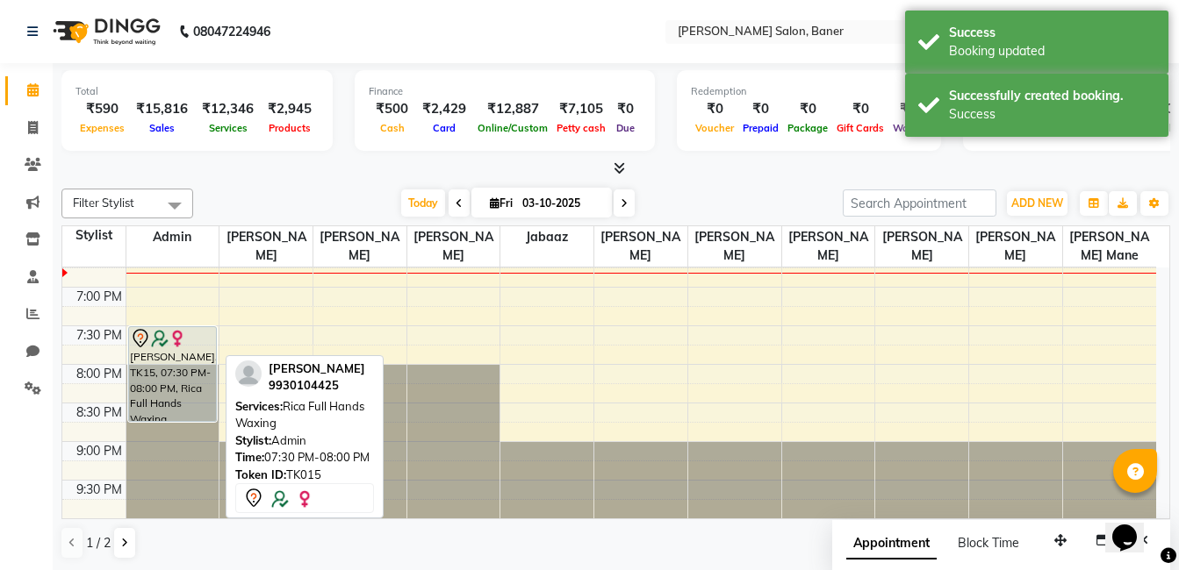
drag, startPoint x: 164, startPoint y: 360, endPoint x: 149, endPoint y: 408, distance: 50.5
click at [149, 408] on div "vishal, TK07, 03:30 PM-03:55 PM, Classic cut PUNIT ., TK02, 03:45 PM-04:40 PM, …" at bounding box center [172, 17] width 93 height 1003
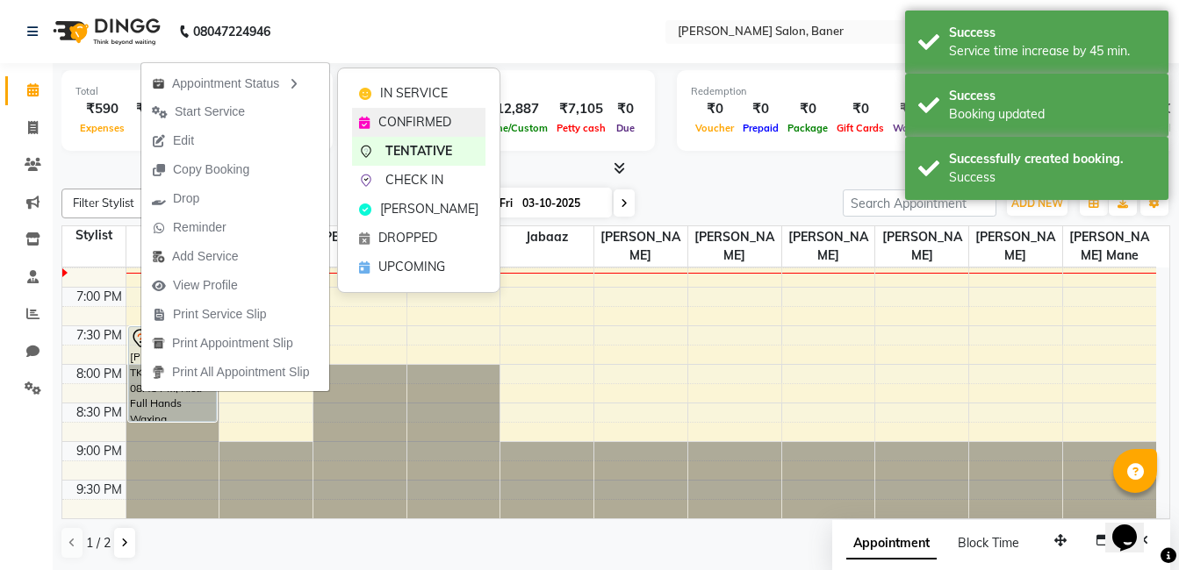
click at [366, 117] on icon at bounding box center [364, 123] width 11 height 12
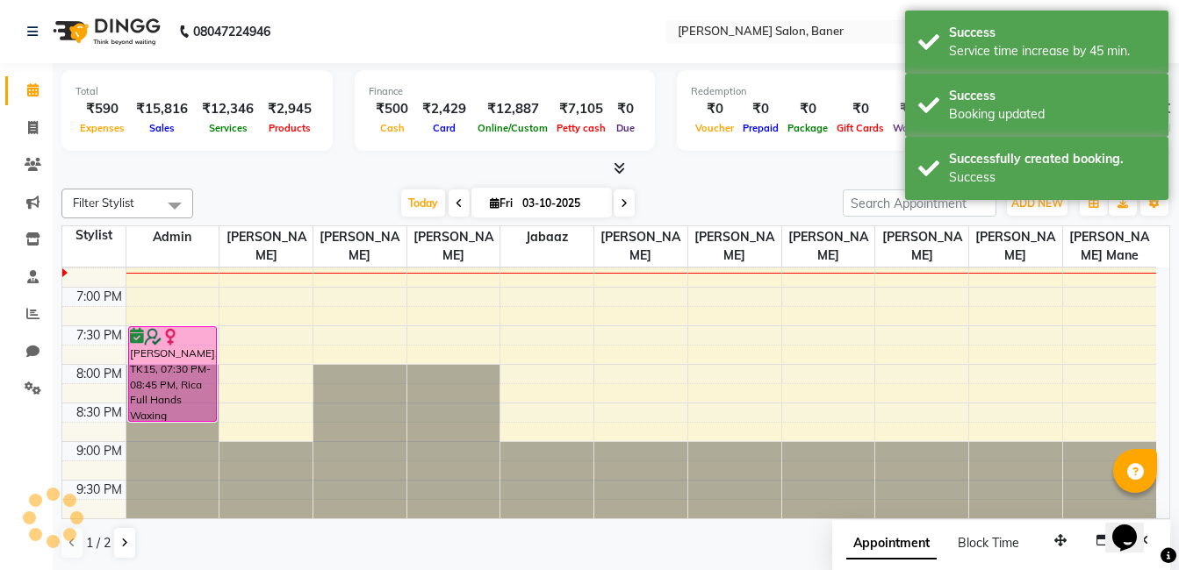
click at [245, 182] on div "Filter Stylist Select All Admin Swapnil jadhav Prem patode Santosh Kadam Jabaaz…" at bounding box center [615, 374] width 1108 height 385
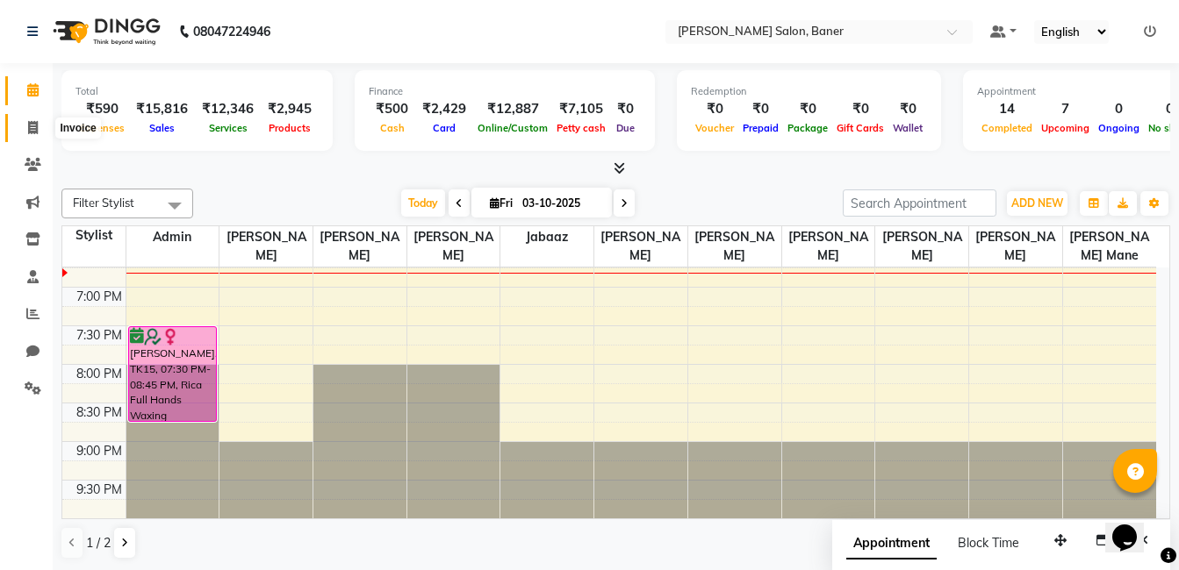
click at [28, 124] on icon at bounding box center [33, 127] width 10 height 13
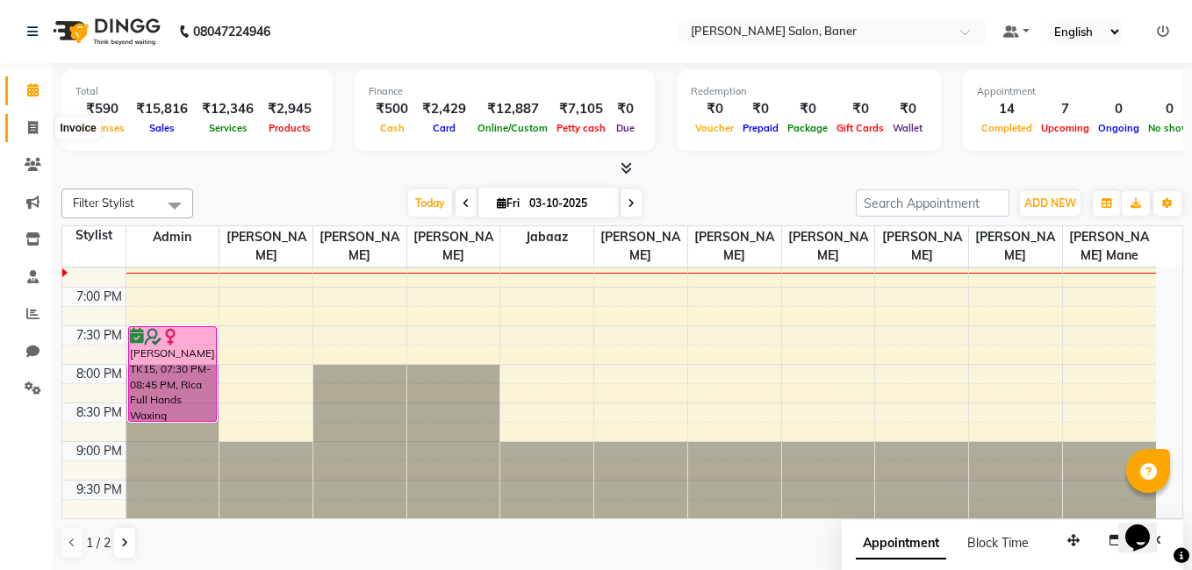
select select "service"
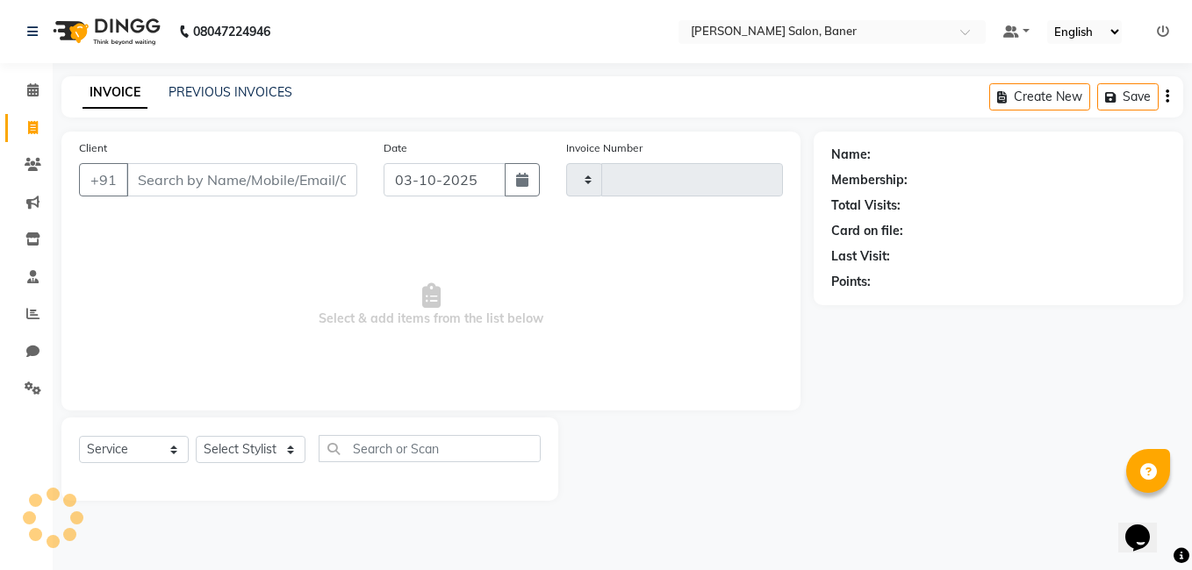
type input "3971"
select select "7115"
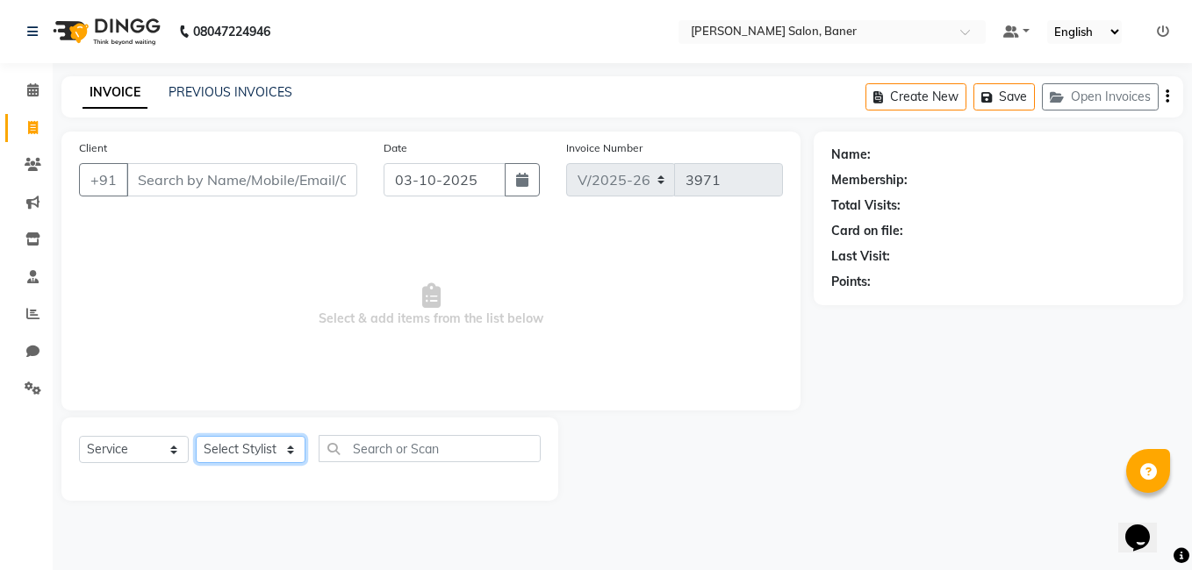
click at [247, 456] on select "Select Stylist [PERSON_NAME] Admin Jabaaz [PERSON_NAME] [PERSON_NAME] [PERSON_N…" at bounding box center [251, 449] width 110 height 27
click at [272, 95] on link "PREVIOUS INVOICES" at bounding box center [231, 92] width 124 height 16
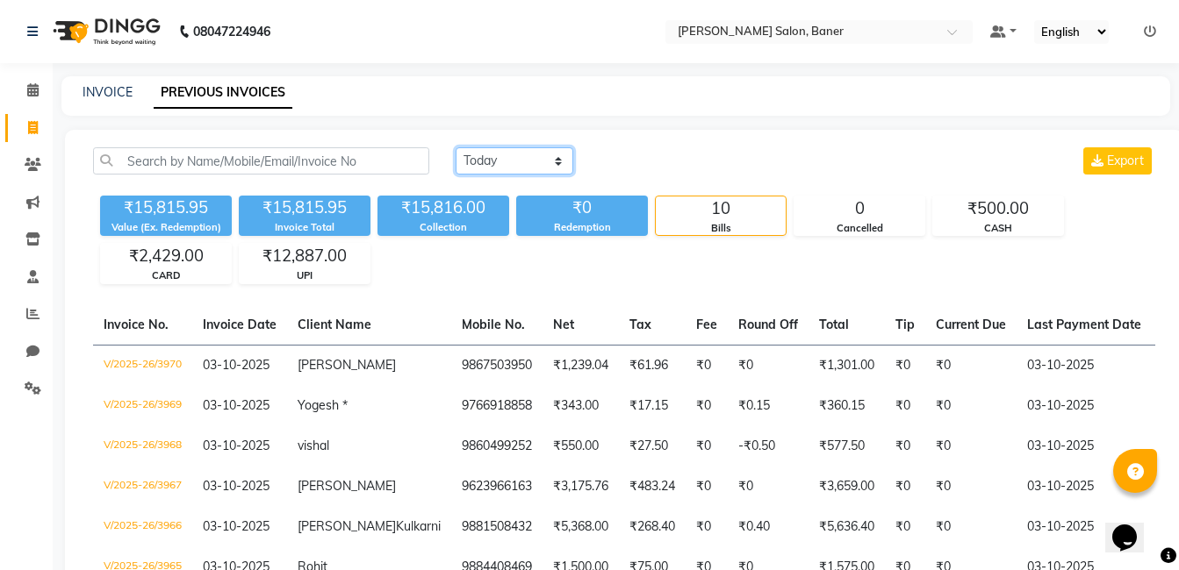
drag, startPoint x: 524, startPoint y: 161, endPoint x: 521, endPoint y: 174, distance: 13.4
click at [524, 161] on select "Today Yesterday Custom Range" at bounding box center [515, 160] width 118 height 27
select select "range"
click at [456, 147] on select "Today Yesterday Custom Range" at bounding box center [515, 160] width 118 height 27
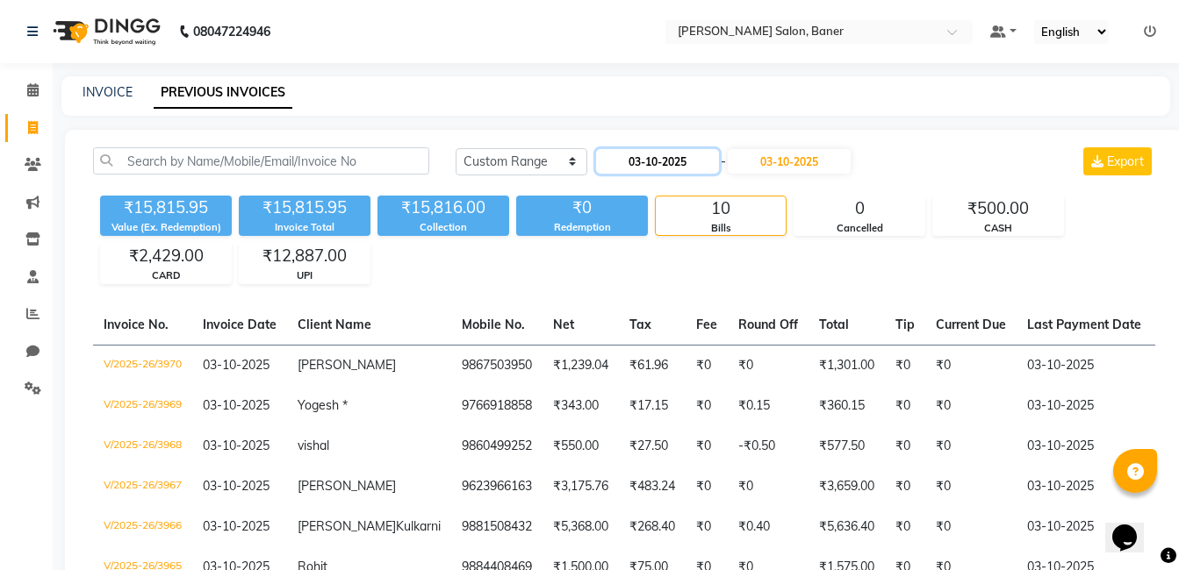
click at [662, 159] on input "03-10-2025" at bounding box center [657, 161] width 123 height 25
select select "10"
select select "2025"
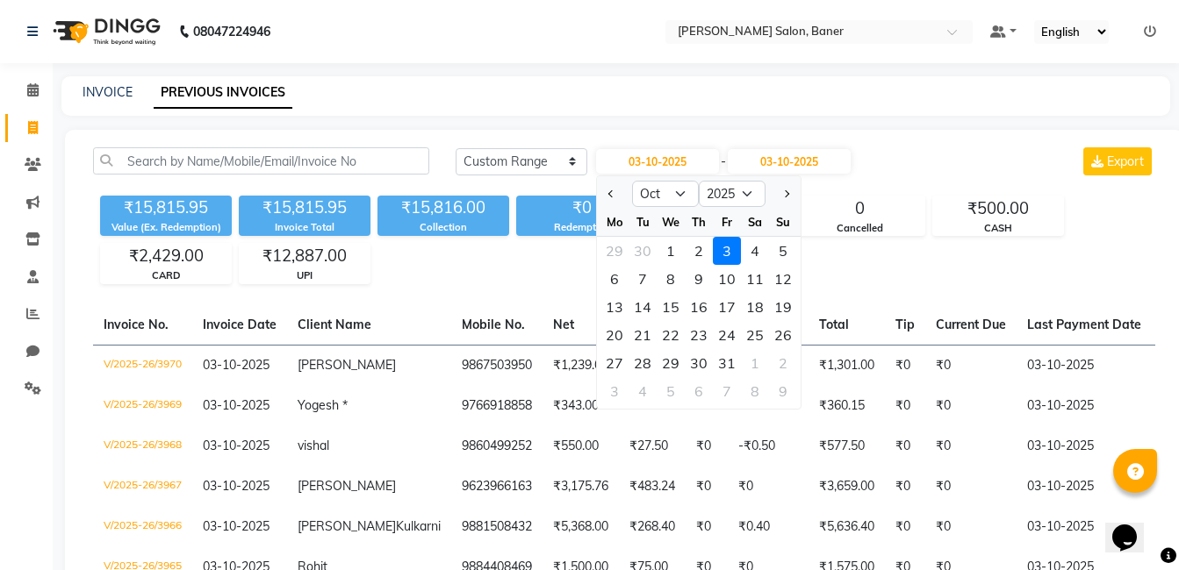
drag, startPoint x: 667, startPoint y: 248, endPoint x: 702, endPoint y: 238, distance: 36.7
click at [672, 249] on div "1" at bounding box center [670, 251] width 28 height 28
type input "01-10-2025"
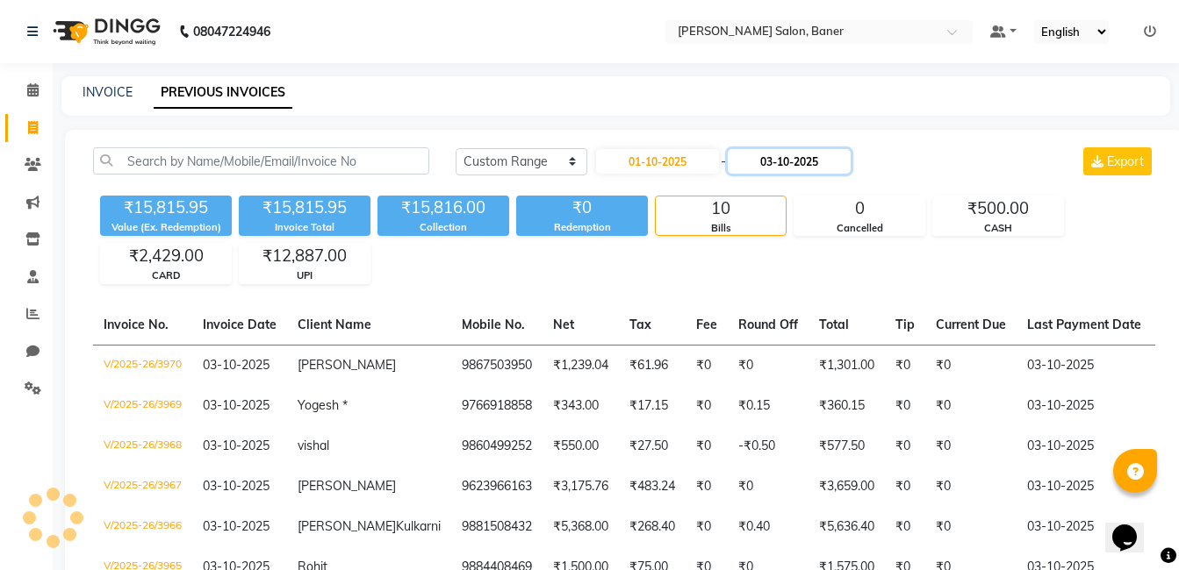
click at [806, 161] on input "03-10-2025" at bounding box center [789, 161] width 123 height 25
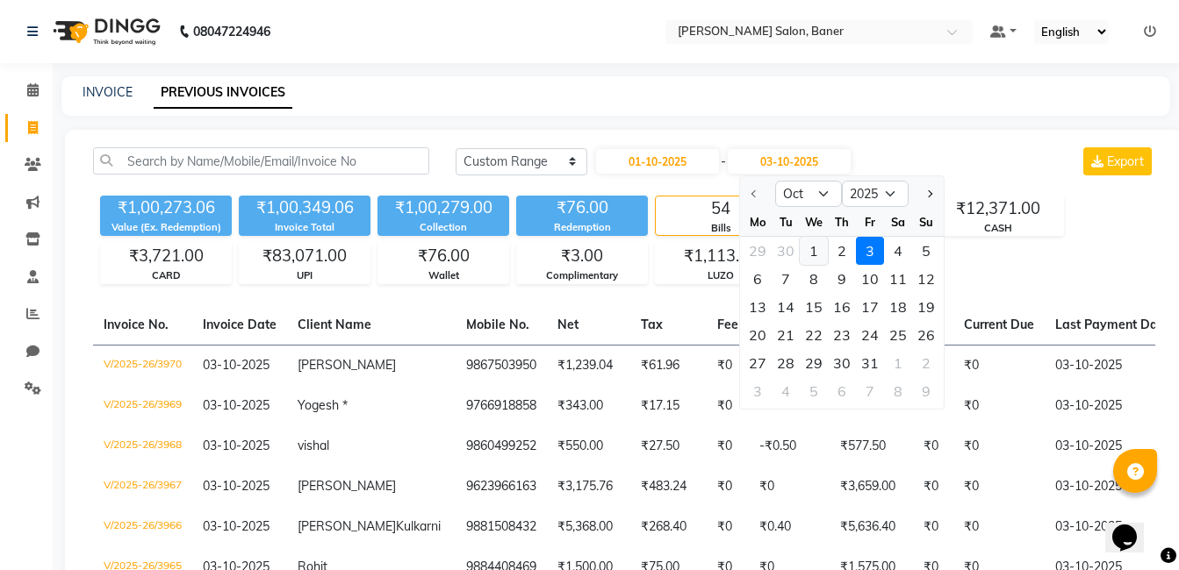
click at [808, 257] on div "1" at bounding box center [814, 251] width 28 height 28
type input "01-10-2025"
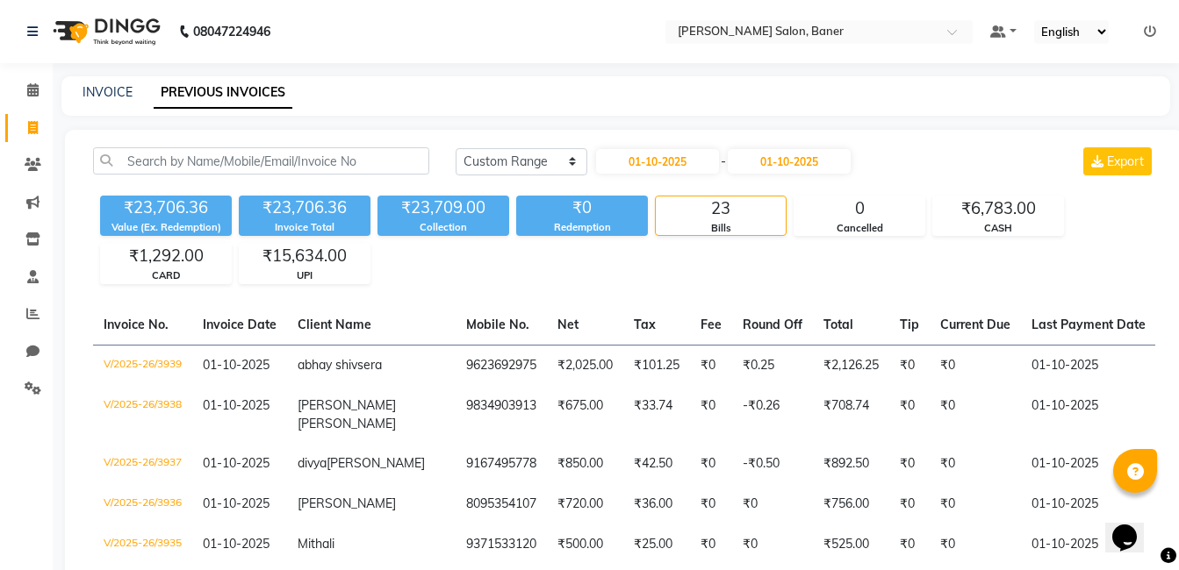
click at [830, 269] on div "₹23,706.36 Value (Ex. Redemption) ₹23,706.36 Invoice Total ₹23,709.00 Collectio…" at bounding box center [624, 237] width 1062 height 96
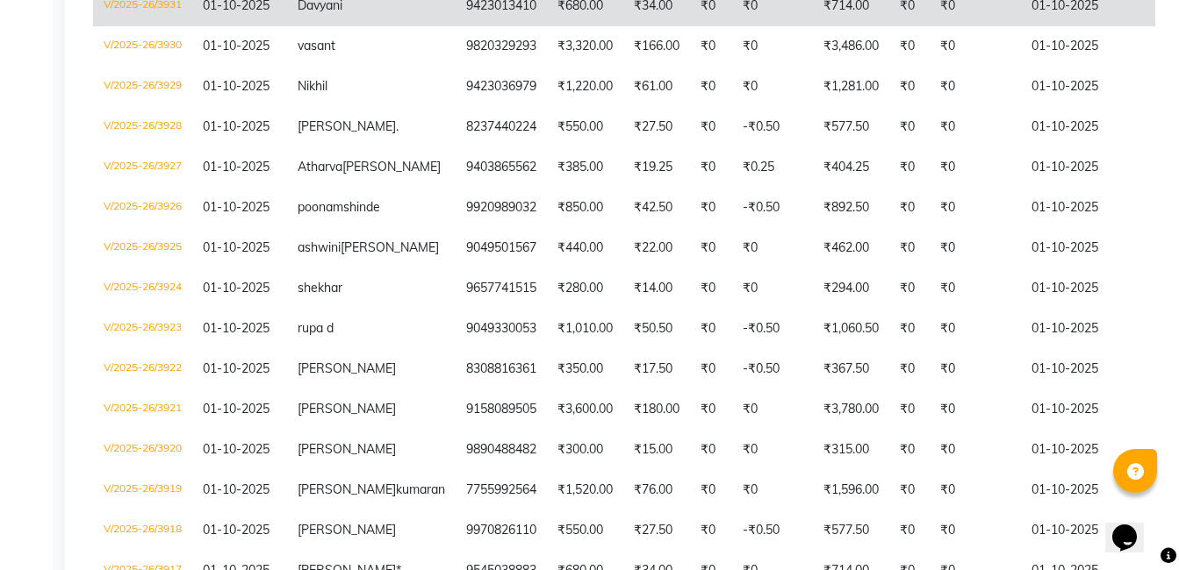
scroll to position [702, 0]
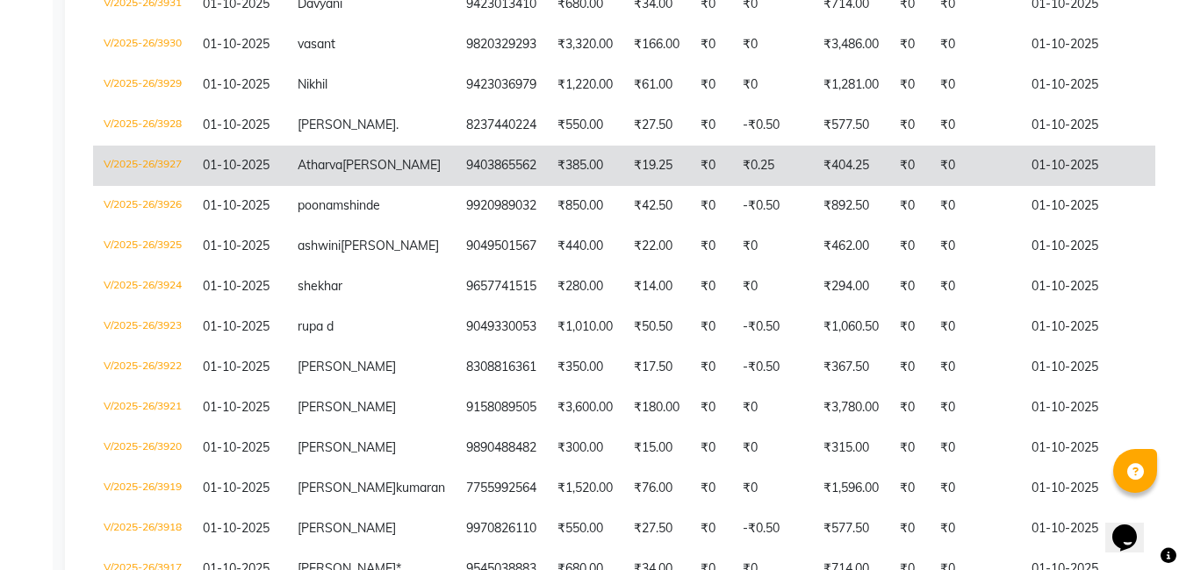
click at [813, 186] on td "₹404.25" at bounding box center [851, 166] width 76 height 40
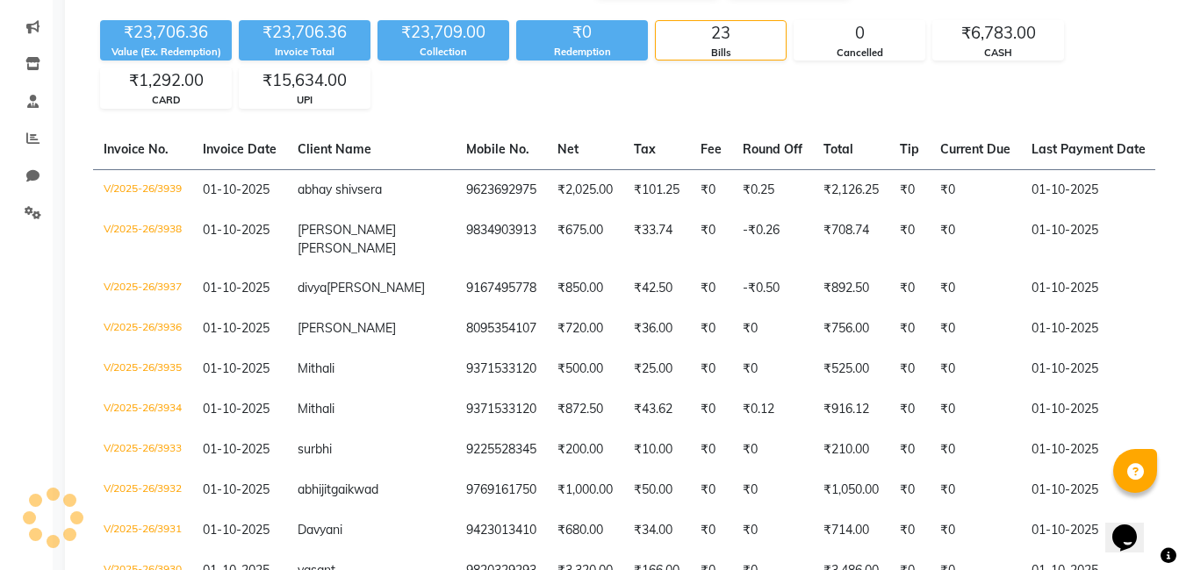
scroll to position [0, 0]
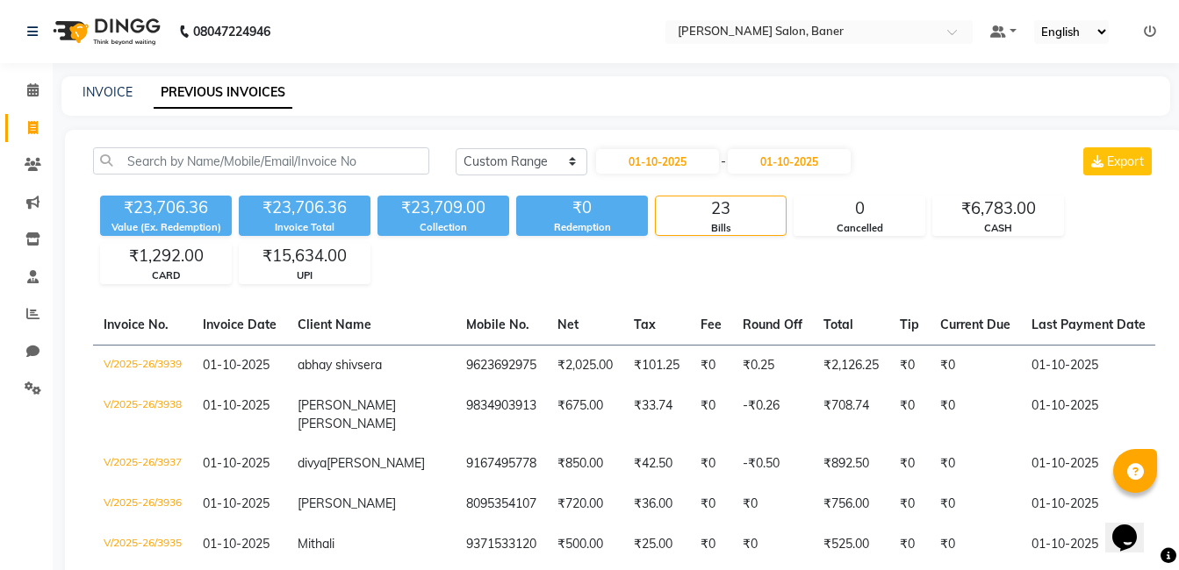
click at [807, 256] on div "₹23,706.36 Value (Ex. Redemption) ₹23,706.36 Invoice Total ₹23,709.00 Collectio…" at bounding box center [624, 237] width 1062 height 96
click at [25, 125] on span at bounding box center [33, 128] width 31 height 20
select select "service"
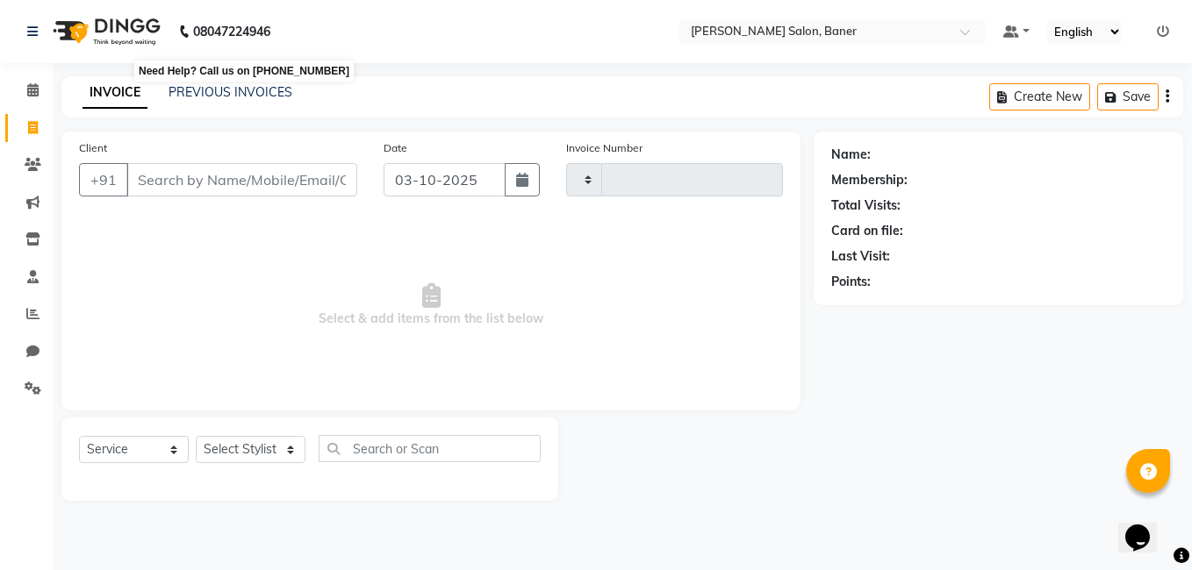
type input "3971"
select select "7115"
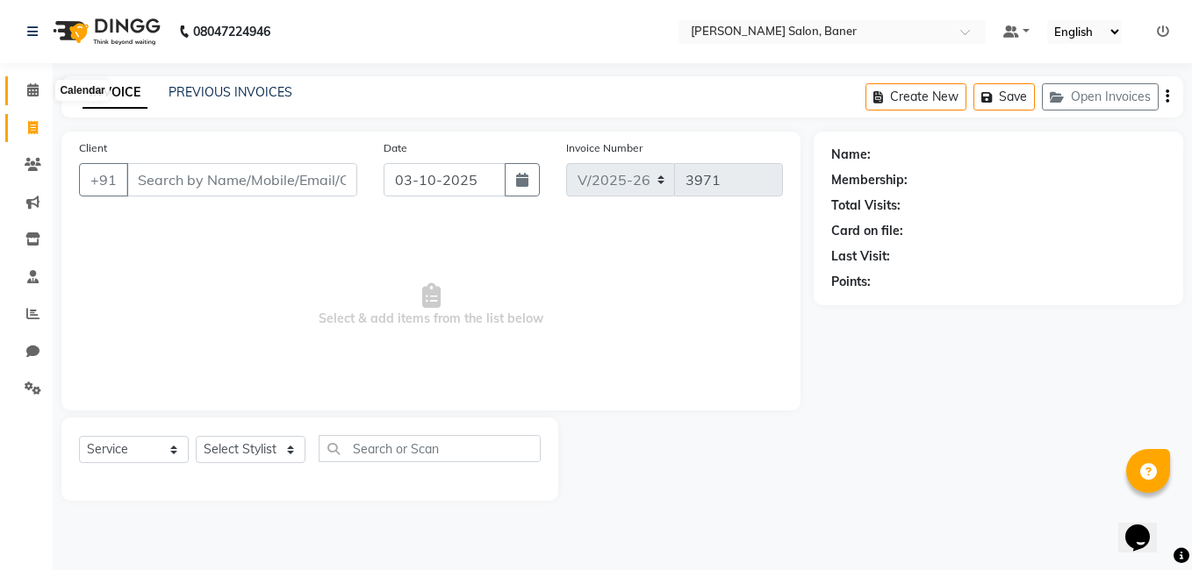
click at [35, 85] on icon at bounding box center [32, 89] width 11 height 13
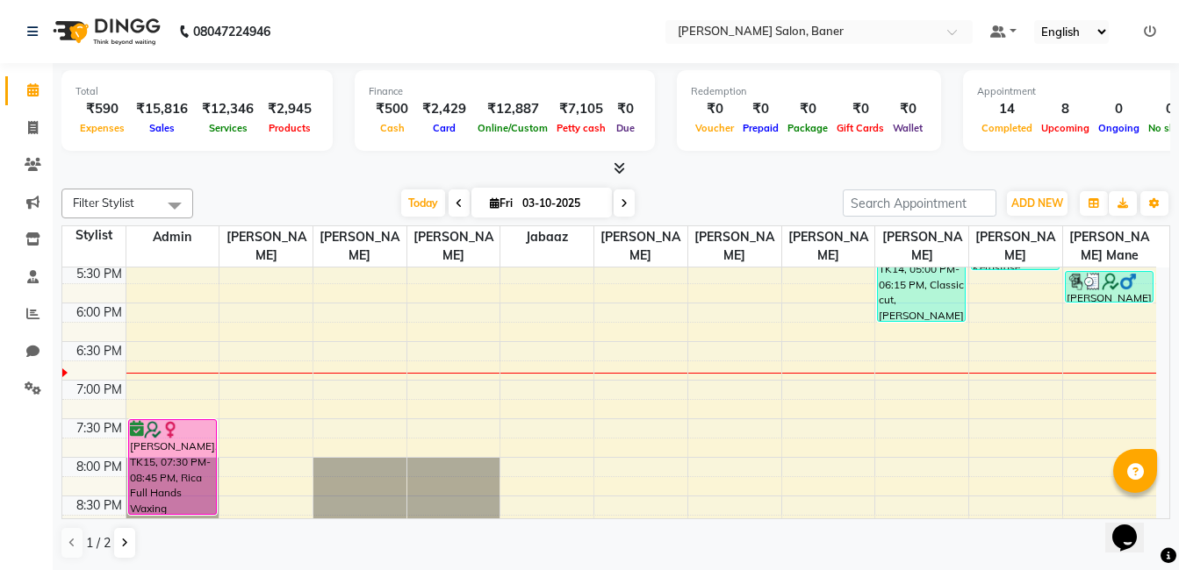
scroll to position [702, 0]
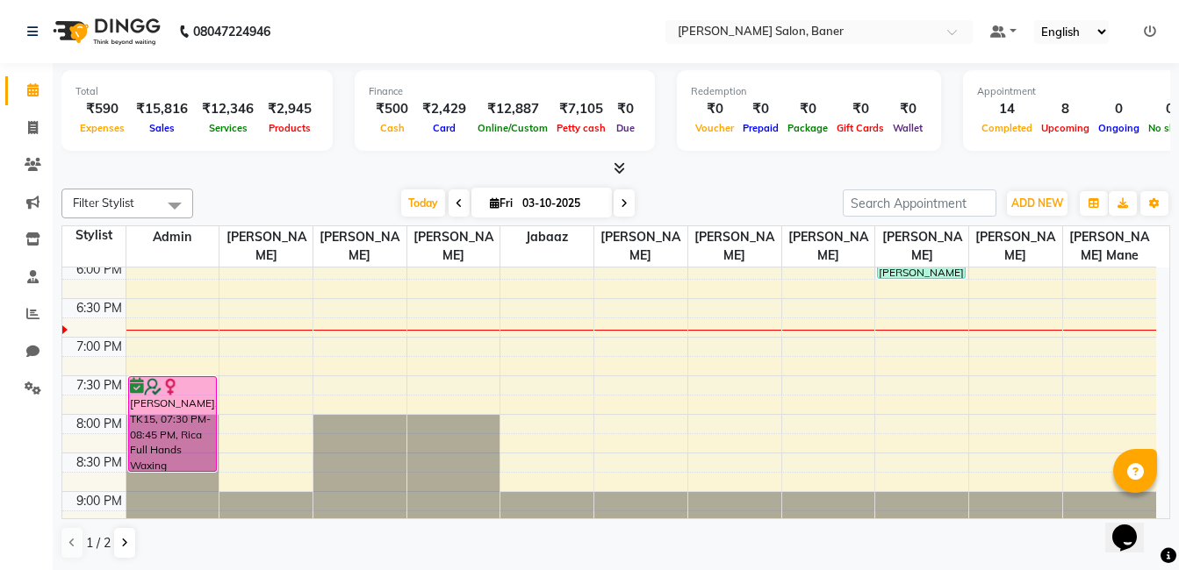
click at [295, 198] on div "Today Fri 03-10-2025" at bounding box center [518, 203] width 632 height 26
click at [301, 185] on div "Filter Stylist Select All Admin Swapnil jadhav Prem patode Santosh Kadam Jabaaz…" at bounding box center [615, 374] width 1108 height 385
click at [175, 341] on div "9:00 AM 9:30 AM 10:00 AM 10:30 AM 11:00 AM 11:30 AM 12:00 PM 12:30 PM 1:00 PM 1…" at bounding box center [609, 67] width 1094 height 1003
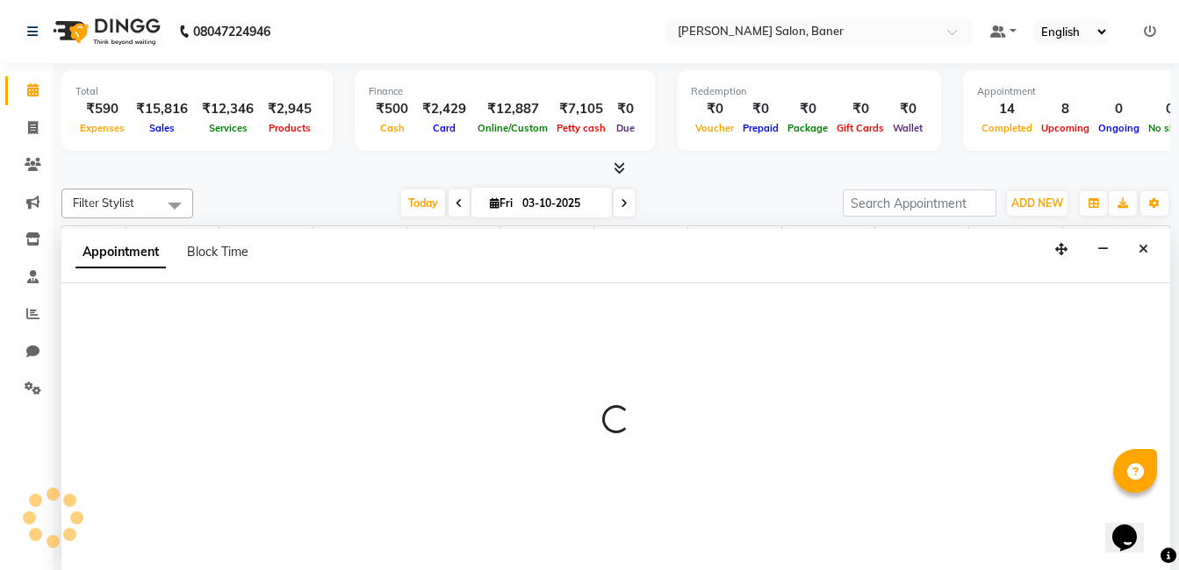
scroll to position [1, 0]
select select "60263"
select select "1140"
select select "tentative"
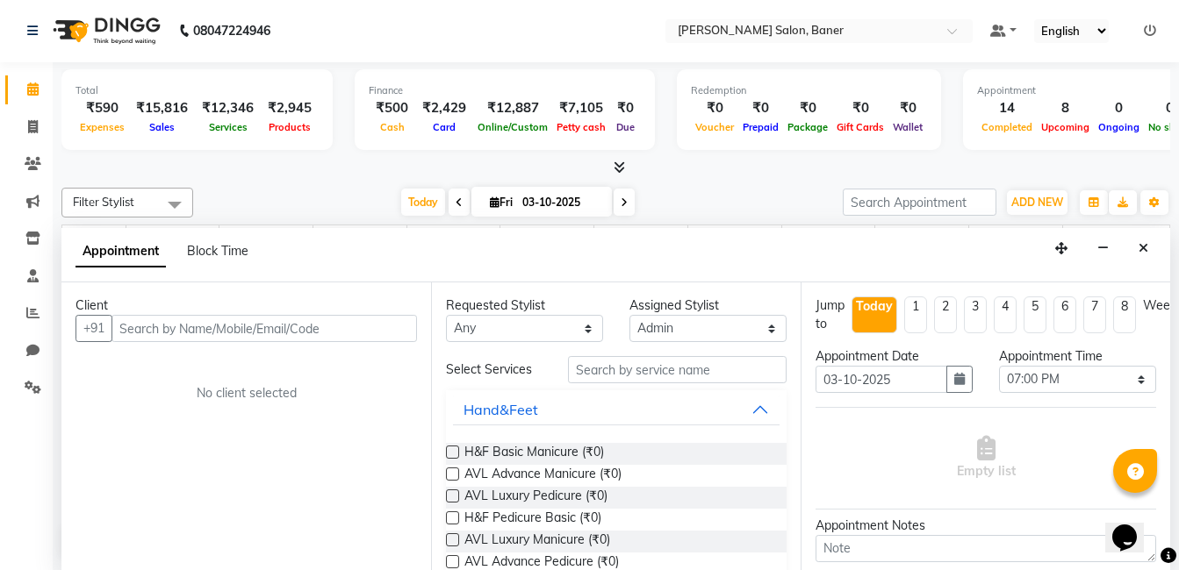
click at [203, 333] on input "text" at bounding box center [263, 328] width 305 height 27
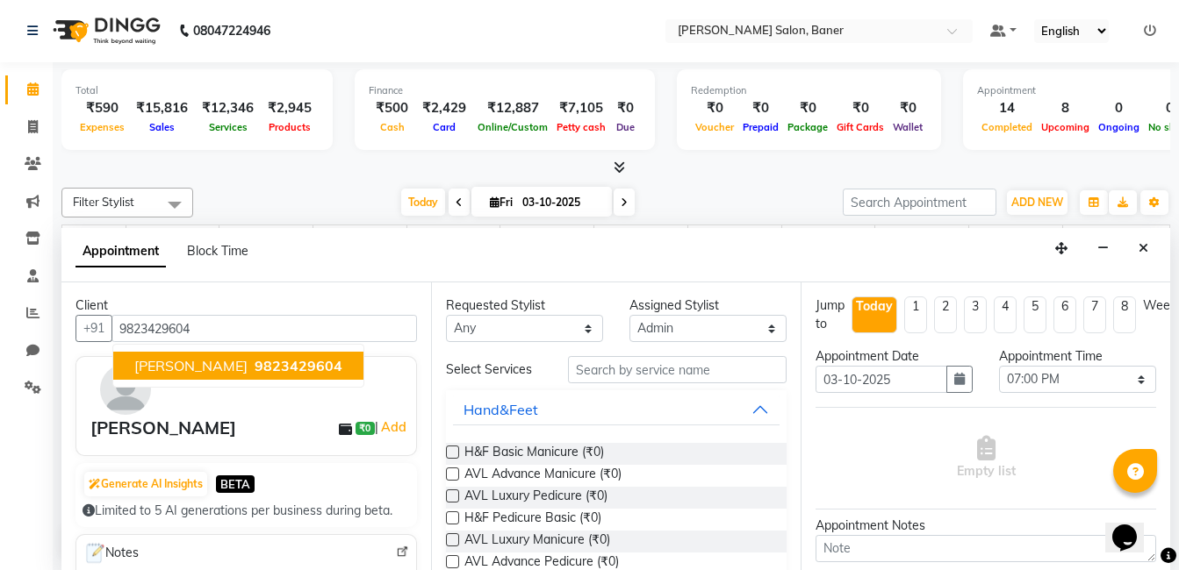
drag, startPoint x: 297, startPoint y: 358, endPoint x: 738, endPoint y: 391, distance: 442.7
click at [297, 359] on span "9823429604" at bounding box center [299, 366] width 88 height 18
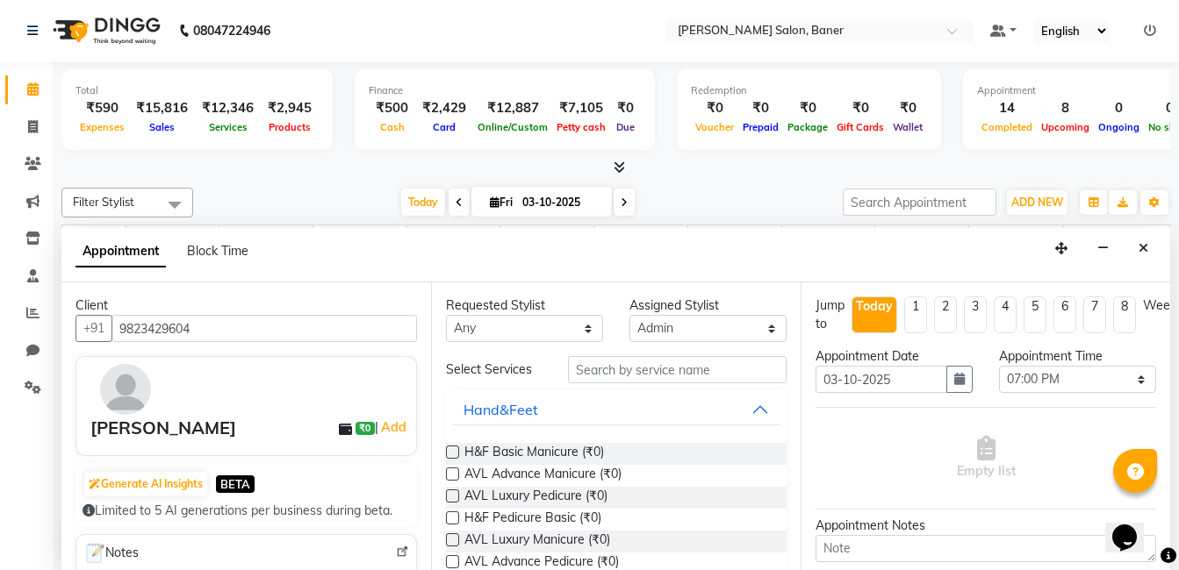
type input "9823429604"
click at [654, 369] on input "text" at bounding box center [677, 369] width 219 height 27
click at [685, 326] on select "Select Aaftab Malik Admin Jabaaz Karan Rathod Karishma Khot Krishna Vyavahare K…" at bounding box center [707, 328] width 157 height 27
select select "60259"
click at [629, 315] on select "Select Aaftab Malik Admin Jabaaz Karan Rathod Karishma Khot Krishna Vyavahare K…" at bounding box center [707, 328] width 157 height 27
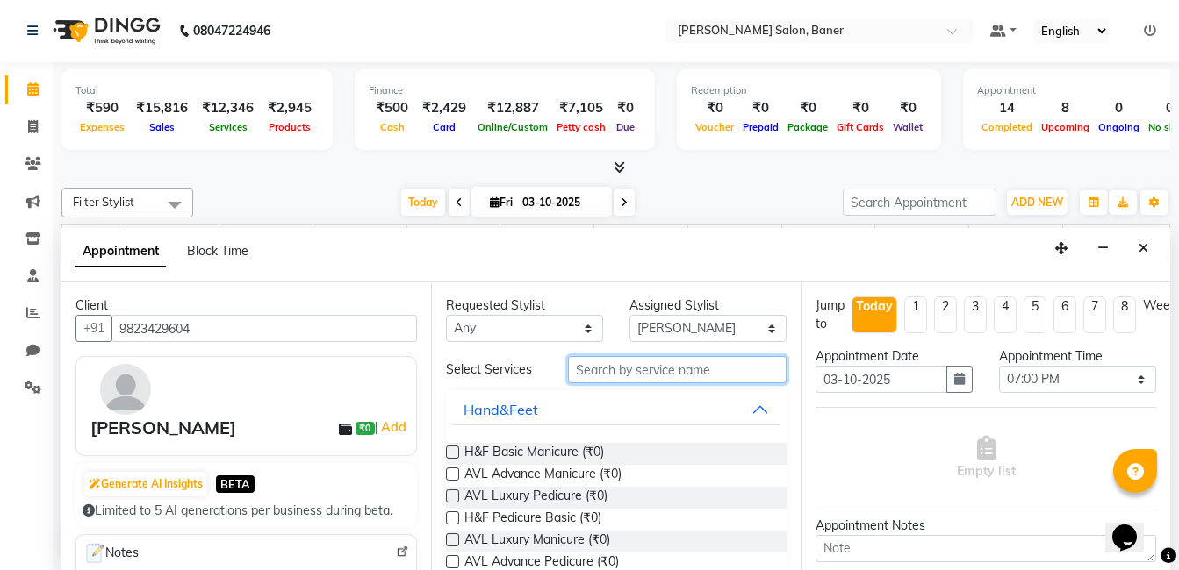
click at [660, 379] on input "text" at bounding box center [677, 369] width 219 height 27
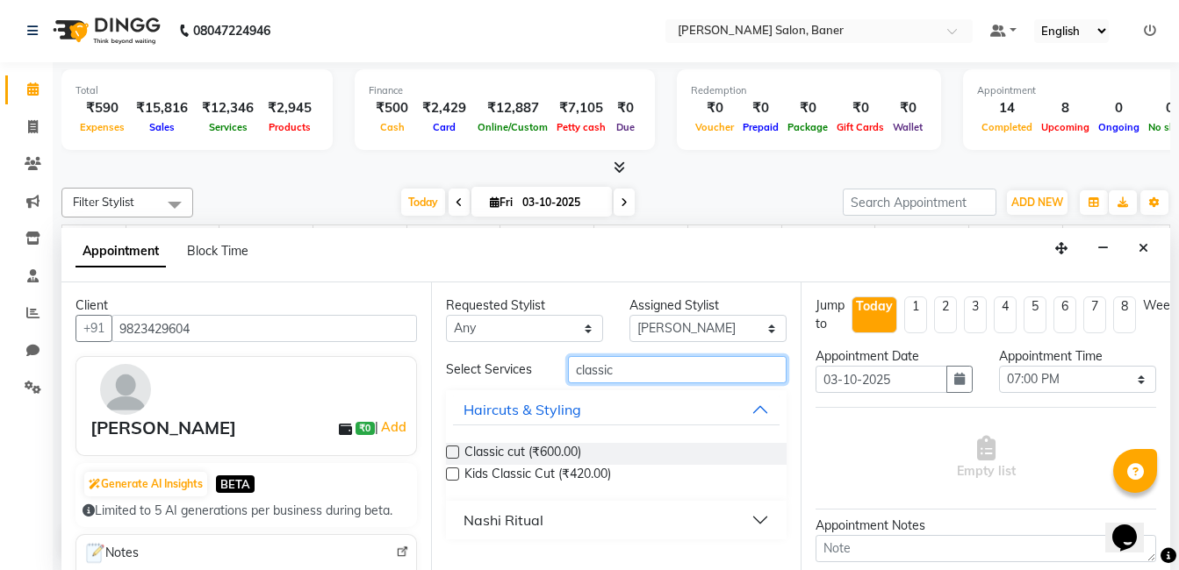
type input "classic"
click at [452, 455] on label at bounding box center [452, 452] width 13 height 13
click at [452, 455] on input "checkbox" at bounding box center [451, 453] width 11 height 11
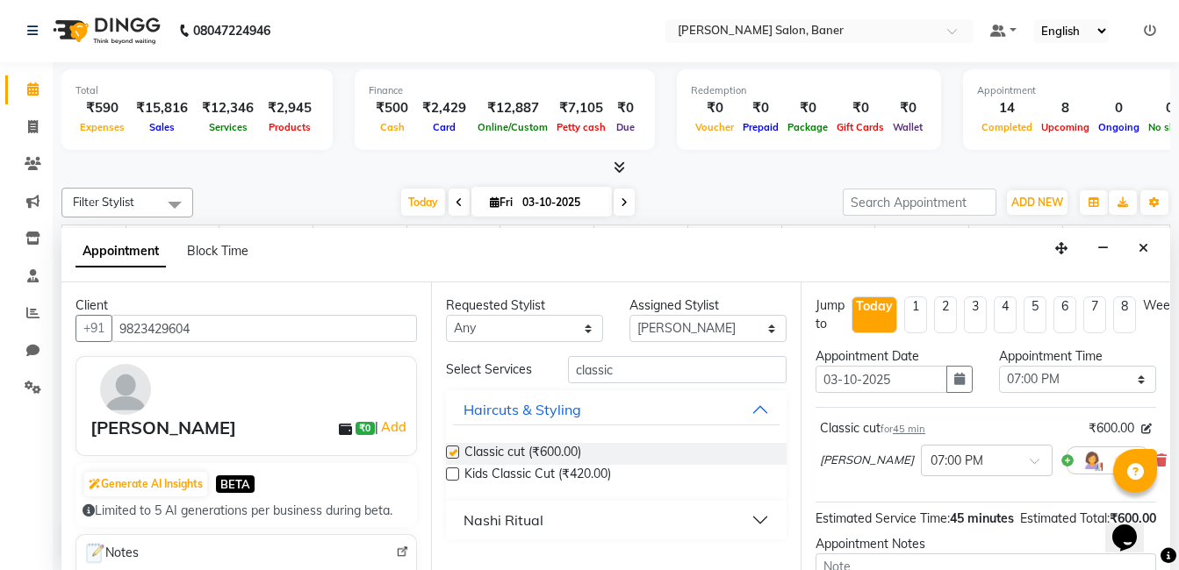
checkbox input "false"
click at [692, 334] on select "Select Aaftab Malik Admin Jabaaz Karan Rathod Karishma Khot Krishna Vyavahare K…" at bounding box center [707, 328] width 157 height 27
select select "60263"
click at [629, 315] on select "Select Aaftab Malik Admin Jabaaz Karan Rathod Karishma Khot Krishna Vyavahare K…" at bounding box center [707, 328] width 157 height 27
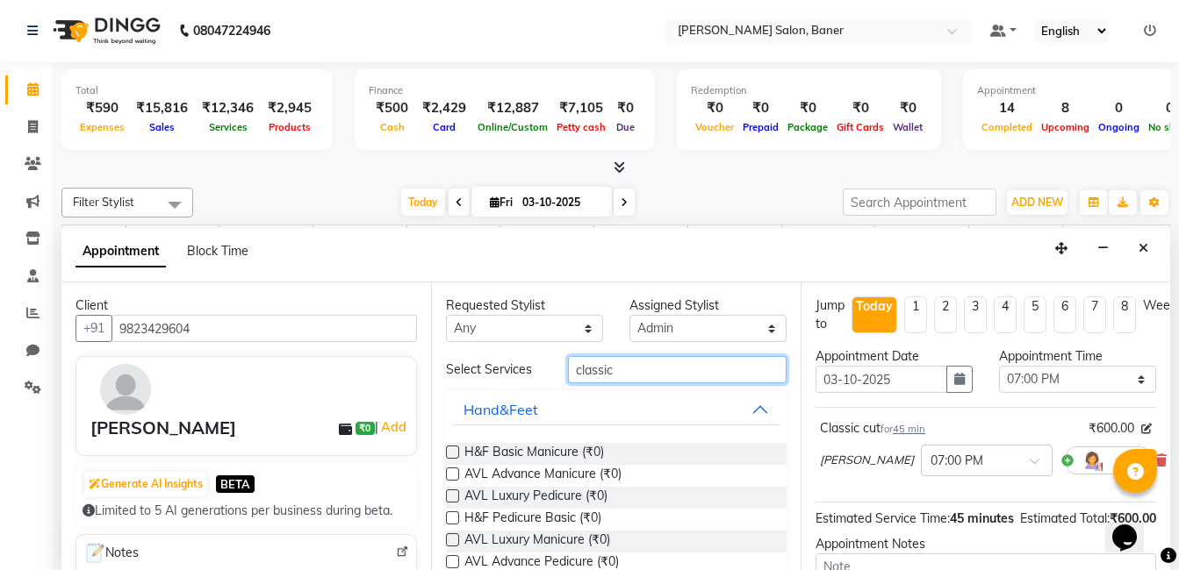
drag, startPoint x: 625, startPoint y: 371, endPoint x: 499, endPoint y: 369, distance: 126.4
click at [499, 369] on div "Select Services classic" at bounding box center [616, 369] width 367 height 27
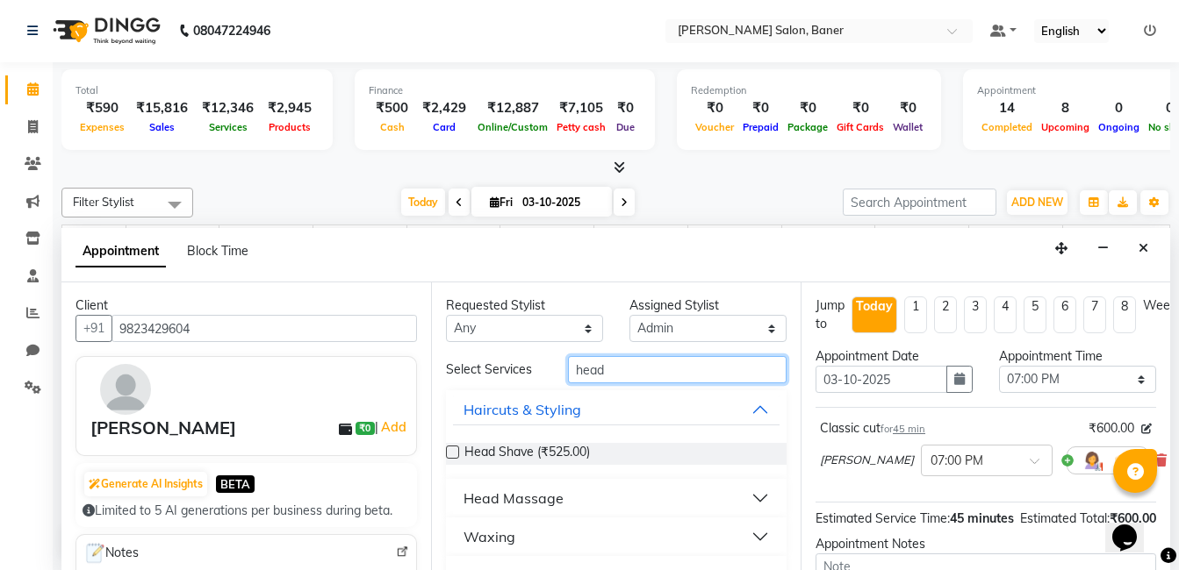
type input "head"
click at [527, 505] on div "Head Massage" at bounding box center [513, 498] width 100 height 21
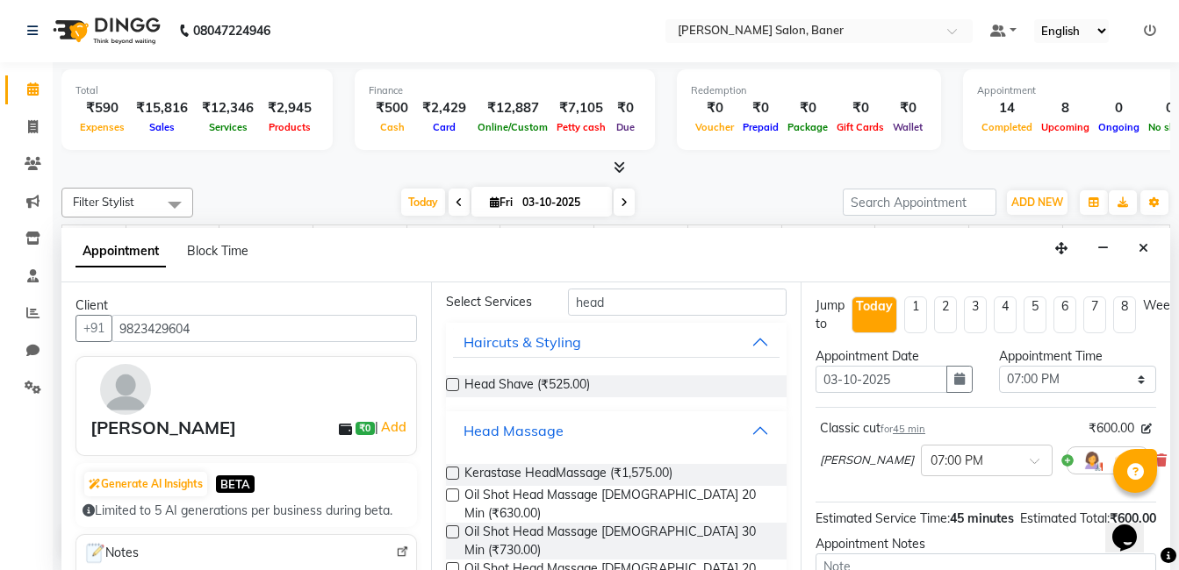
scroll to position [158, 0]
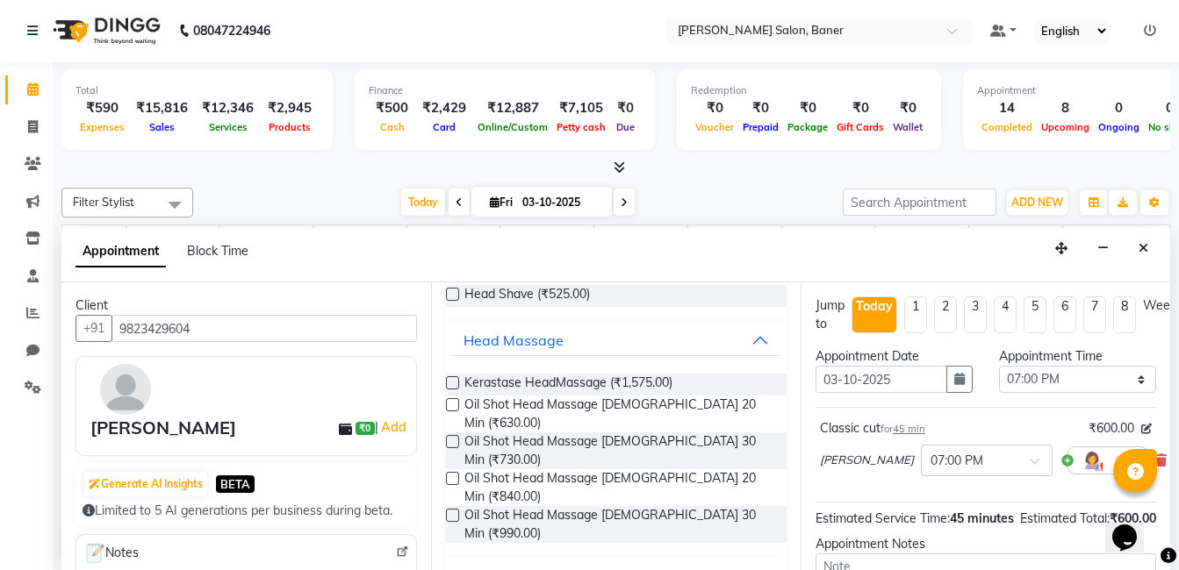
click at [448, 472] on label at bounding box center [452, 478] width 13 height 13
click at [448, 475] on input "checkbox" at bounding box center [451, 480] width 11 height 11
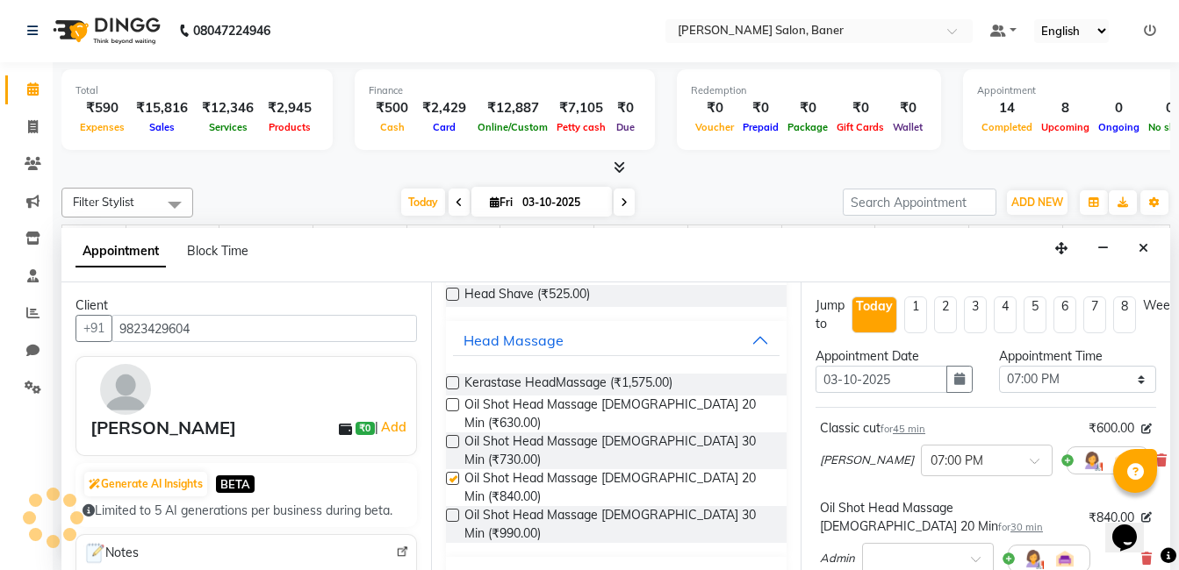
checkbox input "false"
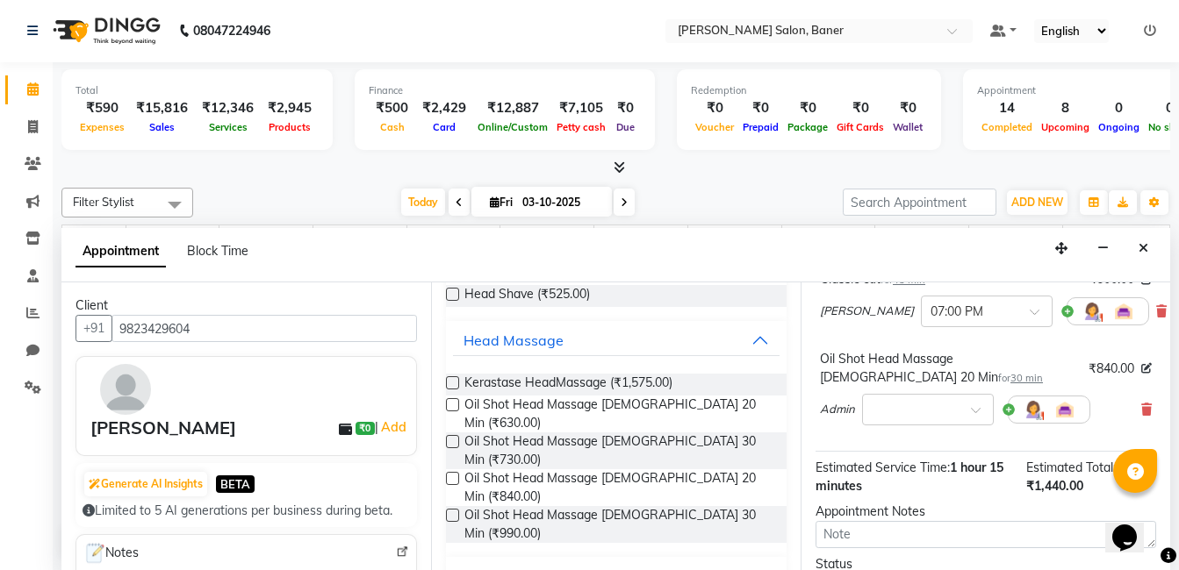
scroll to position [306, 0]
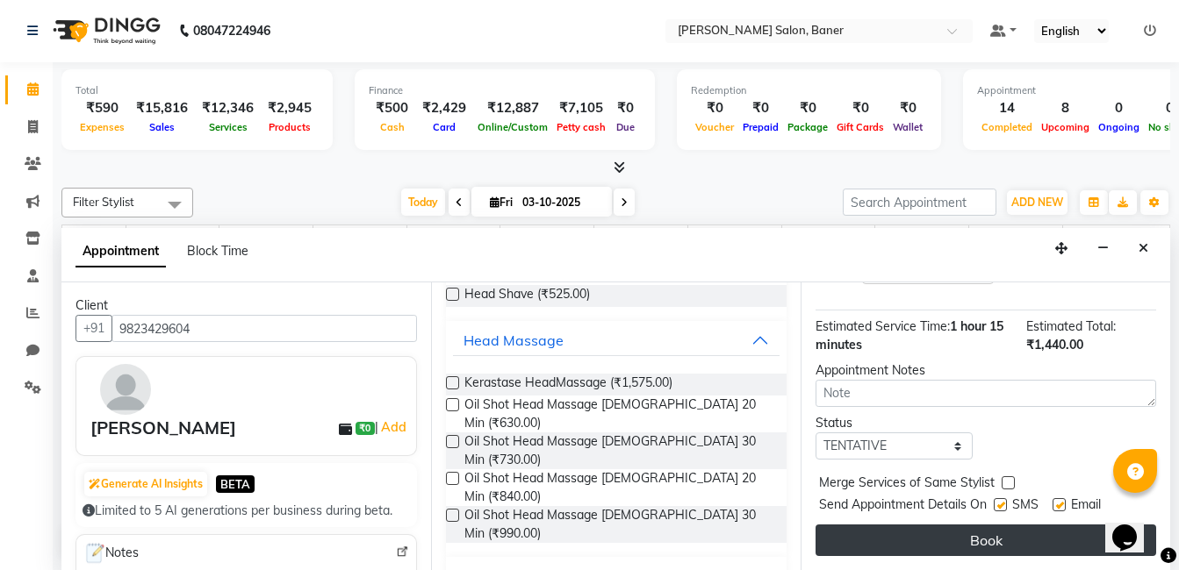
click at [934, 532] on button "Book" at bounding box center [985, 541] width 341 height 32
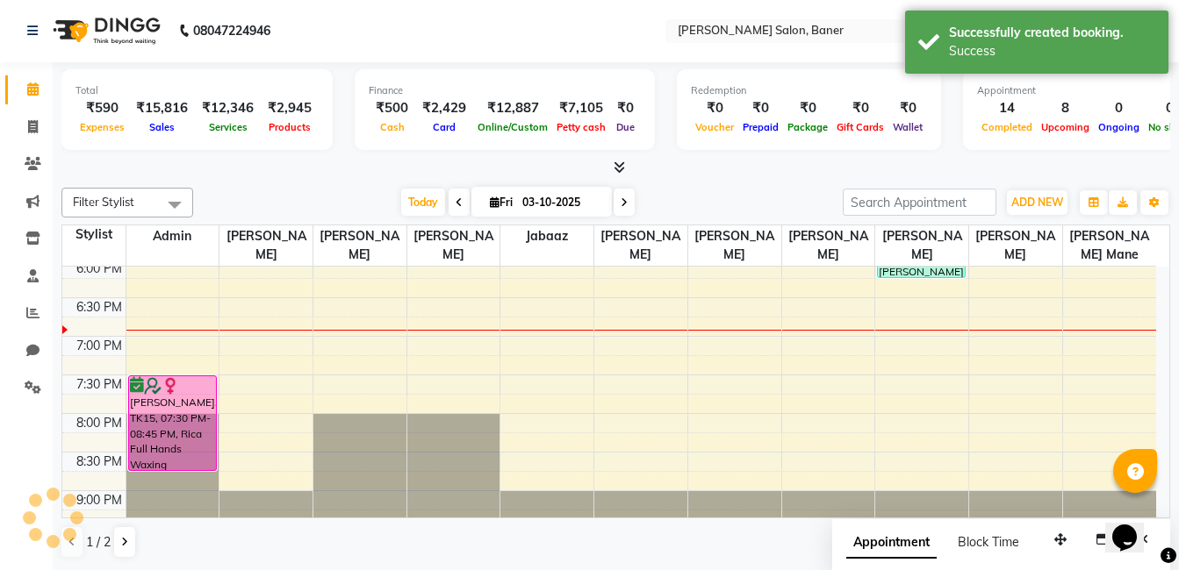
scroll to position [0, 0]
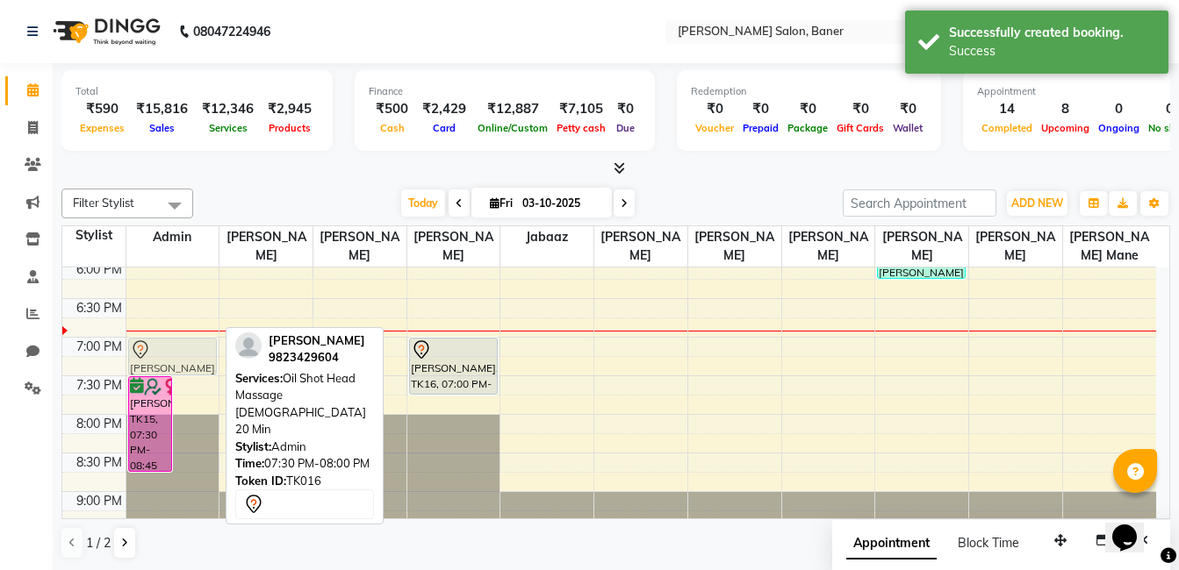
drag, startPoint x: 184, startPoint y: 392, endPoint x: 191, endPoint y: 359, distance: 34.1
click at [191, 359] on div "vishal, TK07, 03:30 PM-03:55 PM, Classic cut PUNIT ., TK02, 03:45 PM-04:40 PM, …" at bounding box center [172, 67] width 93 height 1003
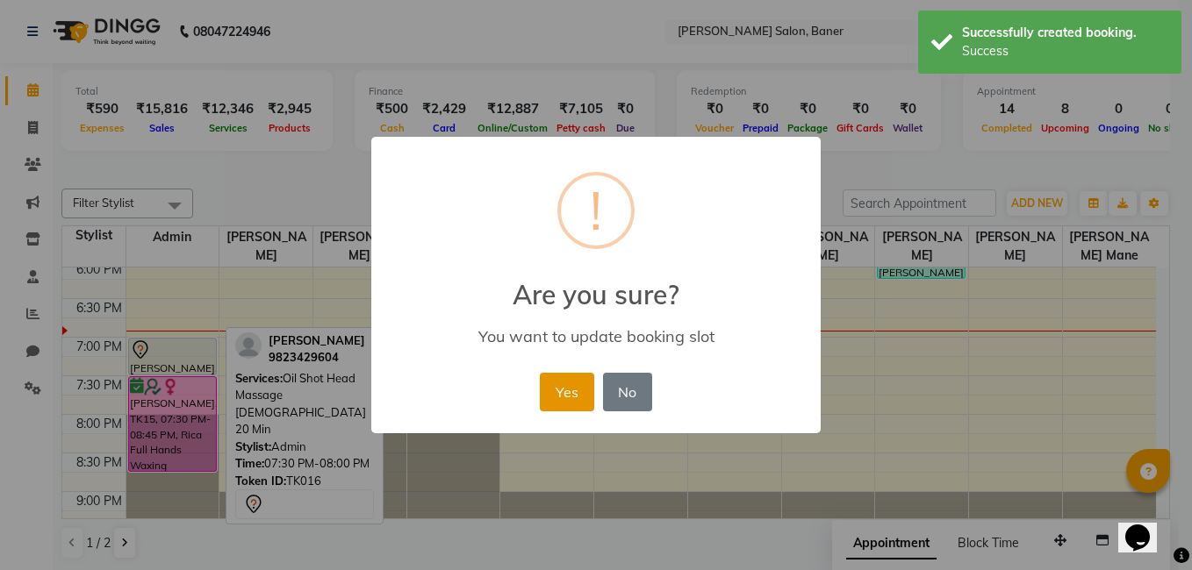
click at [572, 378] on button "Yes" at bounding box center [567, 392] width 54 height 39
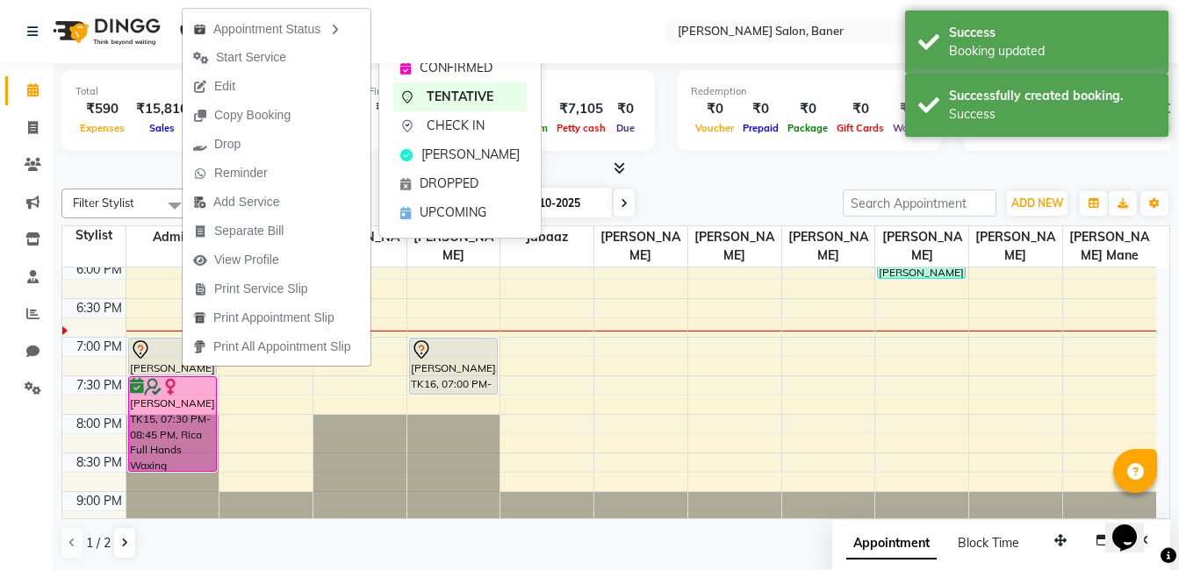
drag, startPoint x: 478, startPoint y: 82, endPoint x: 477, endPoint y: 309, distance: 227.3
click at [479, 92] on div "IN SERVICE CONFIRMED TENTATIVE CHECK IN MARK DONE DROPPED UPCOMING" at bounding box center [459, 126] width 163 height 226
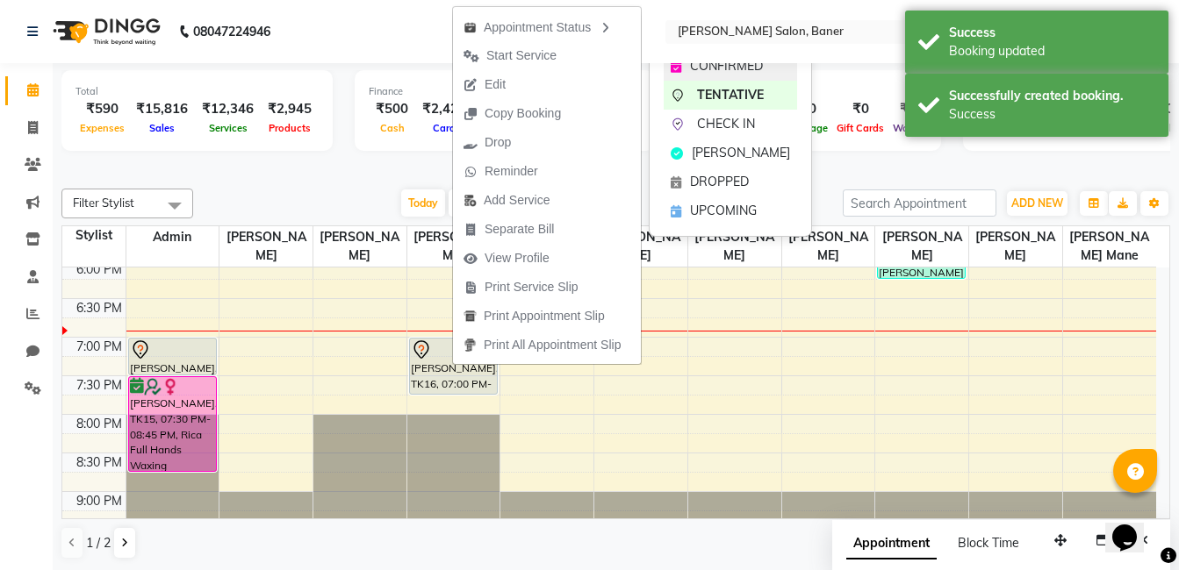
click at [709, 74] on span "CONFIRMED" at bounding box center [726, 66] width 73 height 18
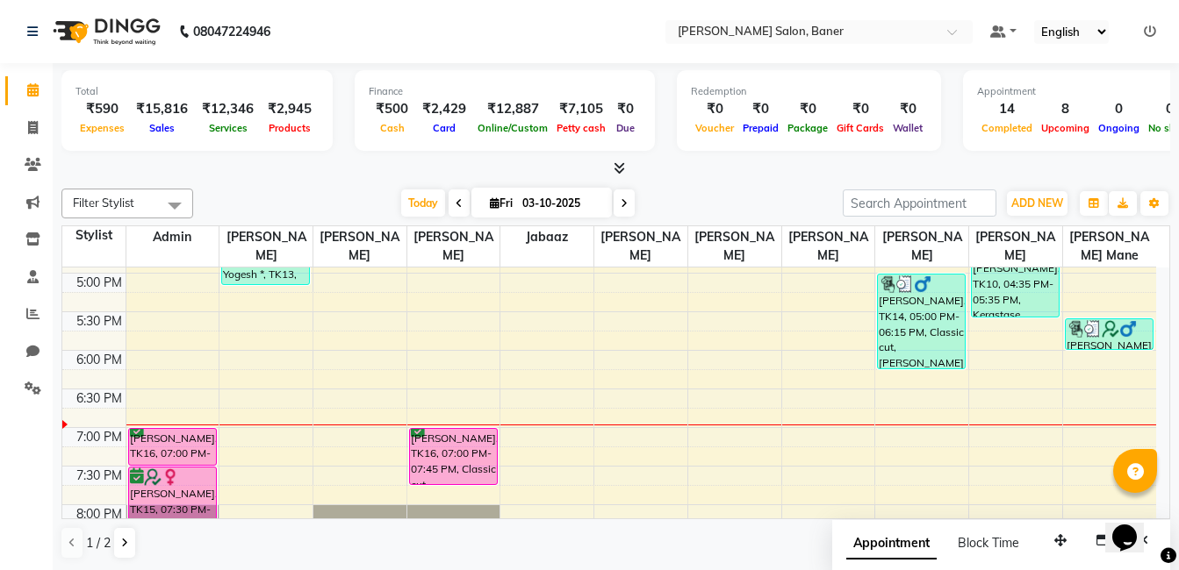
scroll to position [527, 0]
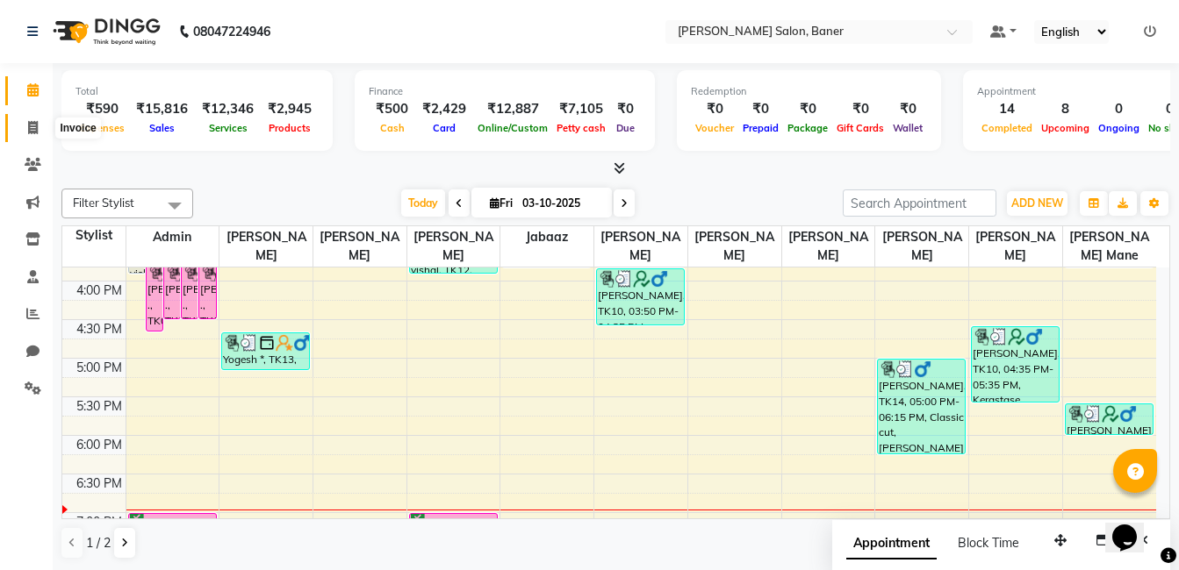
click at [29, 126] on icon at bounding box center [33, 127] width 10 height 13
select select "service"
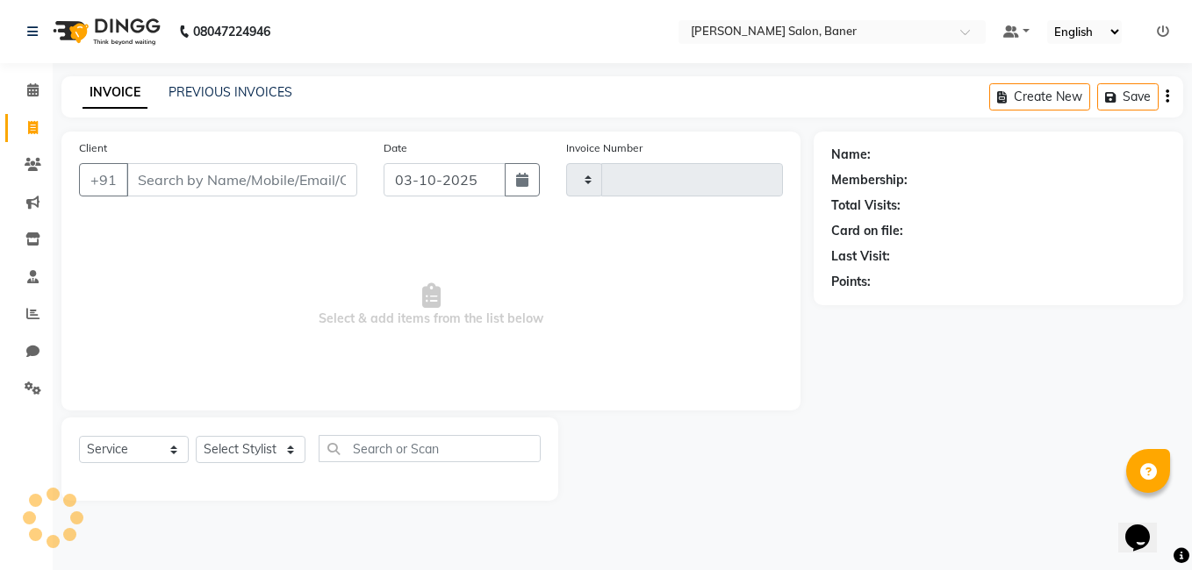
type input "3971"
select select "7115"
click at [197, 184] on input "Client" at bounding box center [241, 179] width 231 height 33
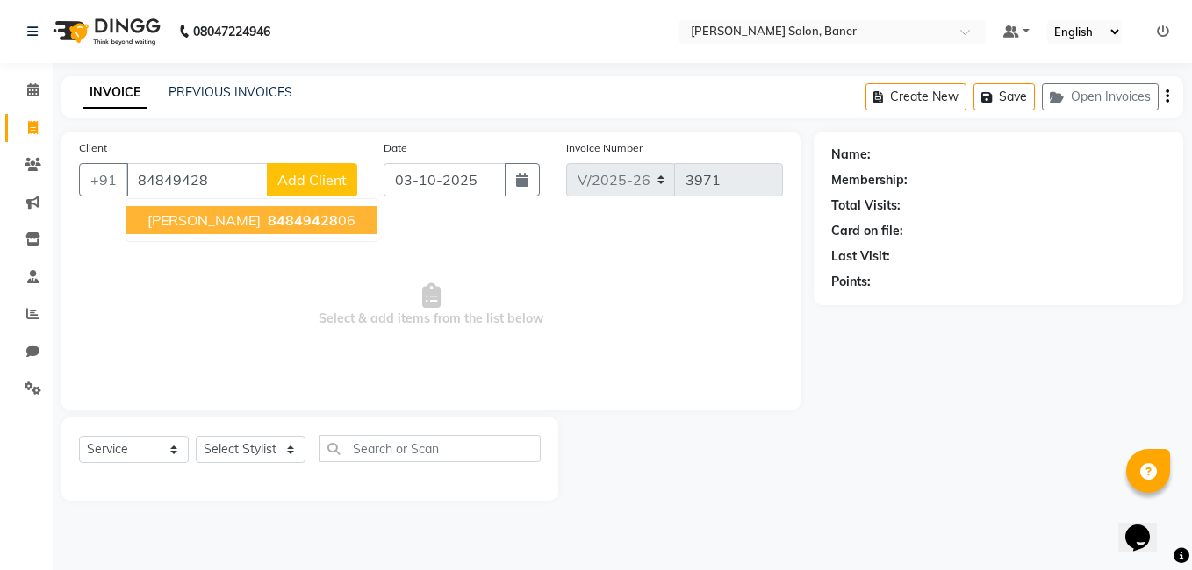
drag, startPoint x: 255, startPoint y: 215, endPoint x: 1008, endPoint y: 241, distance: 754.4
click at [256, 217] on span "MADHAVI Awale" at bounding box center [203, 221] width 113 height 18
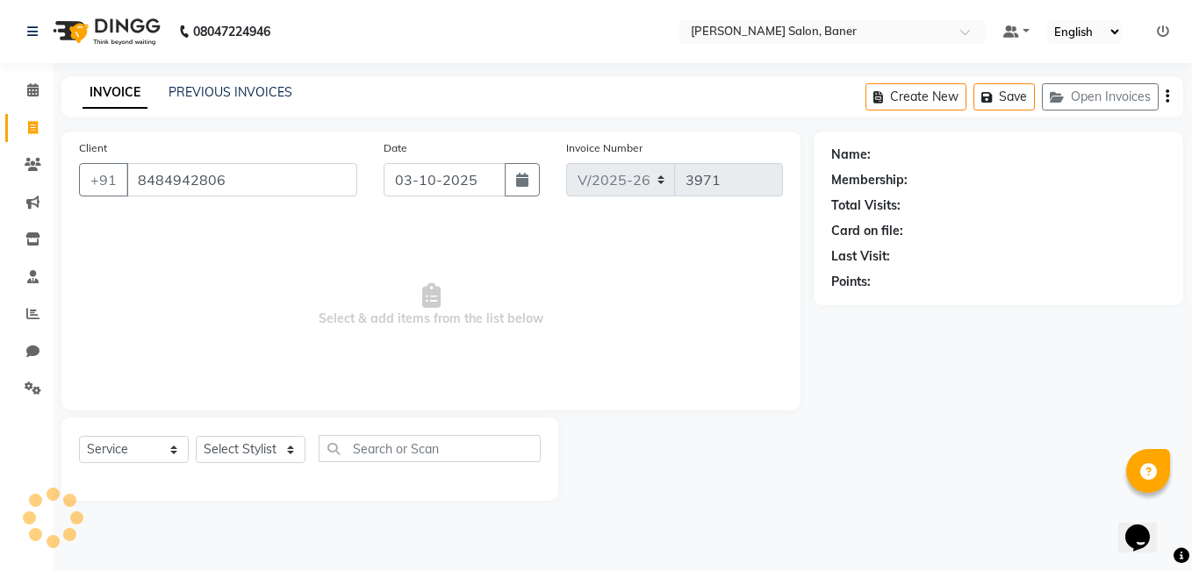
type input "8484942806"
select select "1: Object"
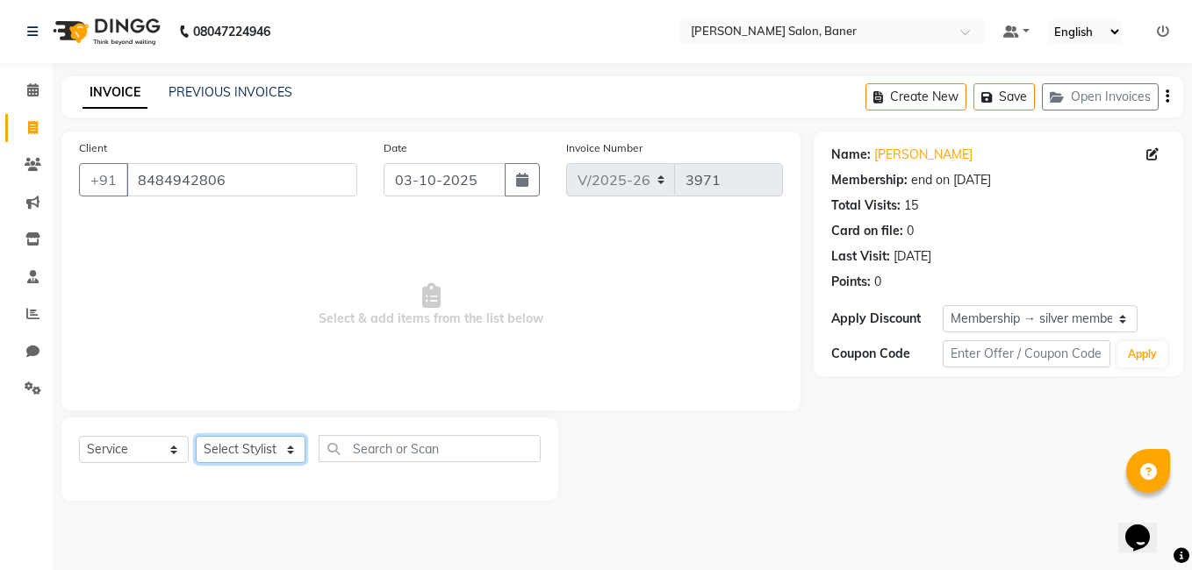
click at [219, 450] on select "Select Stylist Aaftab Malik Admin Jabaaz Karan Rathod Karishma Khot Krishna Vya…" at bounding box center [251, 449] width 110 height 27
select select "60255"
click at [196, 436] on select "Select Stylist Aaftab Malik Admin Jabaaz Karan Rathod Karishma Khot Krishna Vya…" at bounding box center [251, 449] width 110 height 27
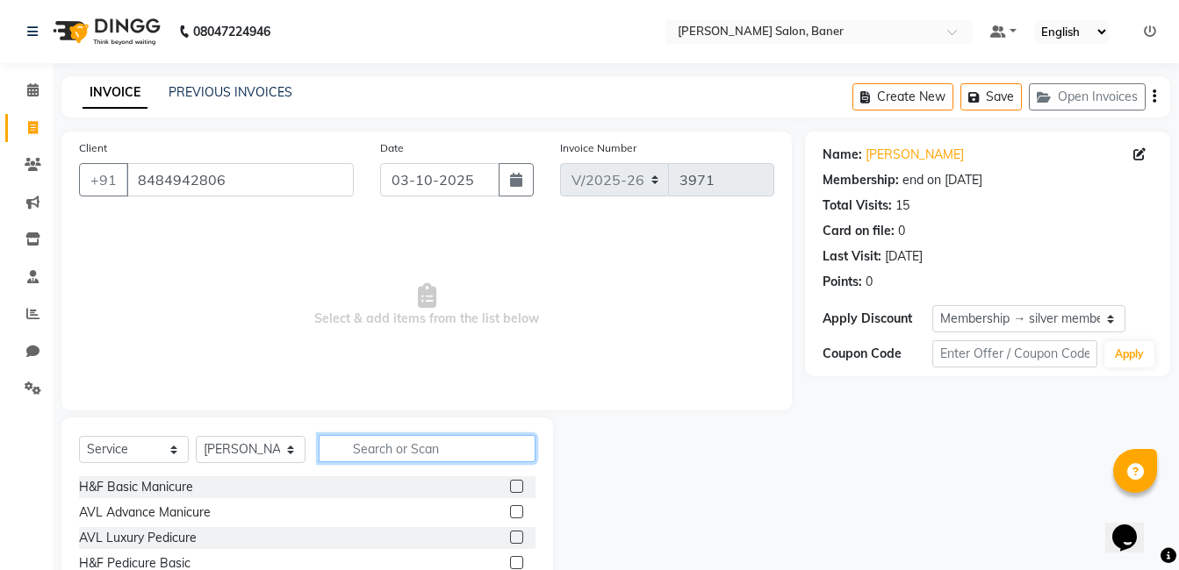
click at [416, 458] on input "text" at bounding box center [427, 448] width 217 height 27
type input "inoa"
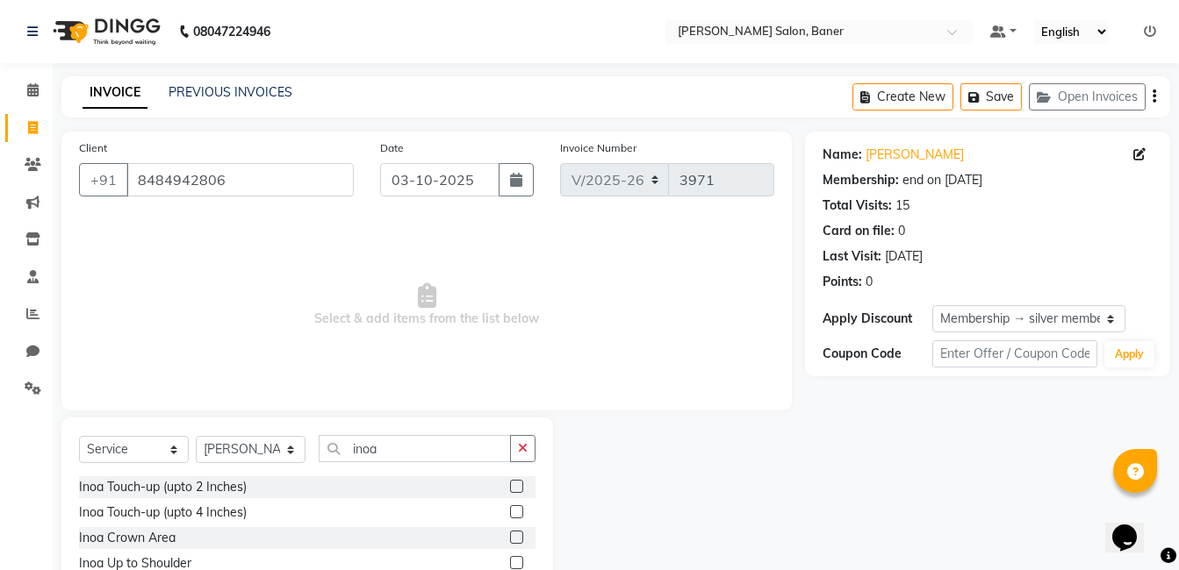
click at [510, 484] on label at bounding box center [516, 486] width 13 height 13
click at [510, 484] on input "checkbox" at bounding box center [515, 487] width 11 height 11
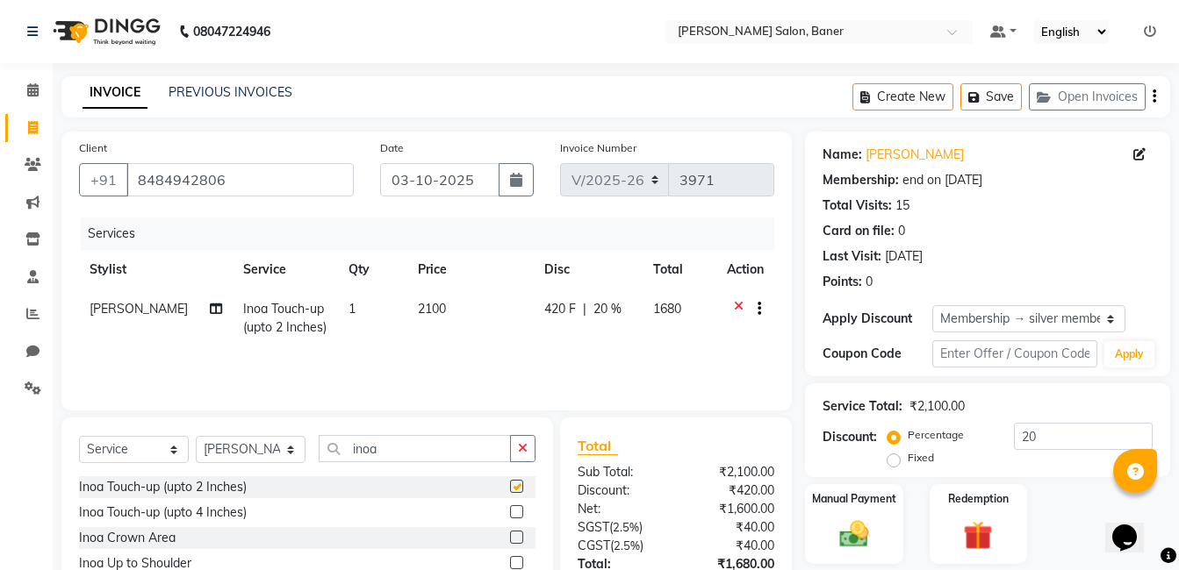
checkbox input "false"
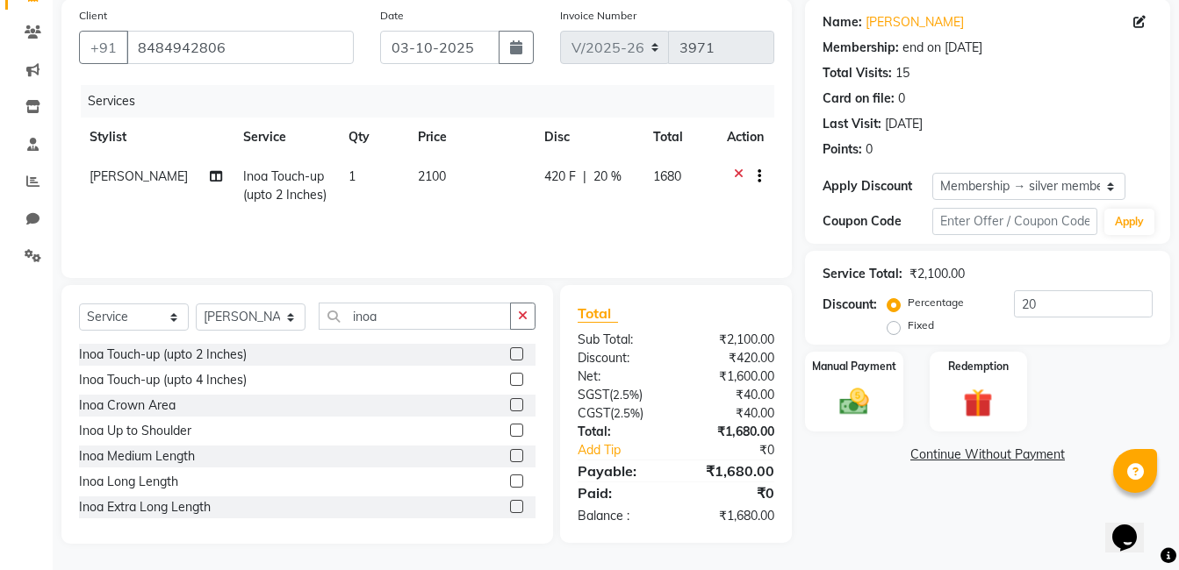
drag, startPoint x: 517, startPoint y: 319, endPoint x: 412, endPoint y: 321, distance: 104.5
click at [513, 319] on button "button" at bounding box center [522, 316] width 25 height 27
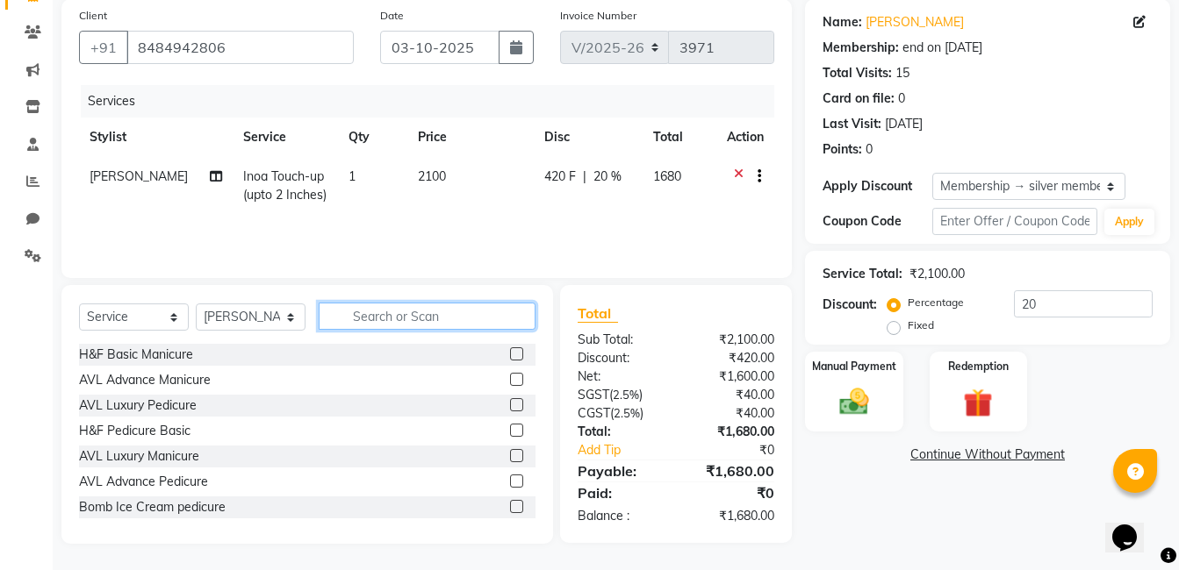
click at [409, 320] on input "text" at bounding box center [427, 316] width 217 height 27
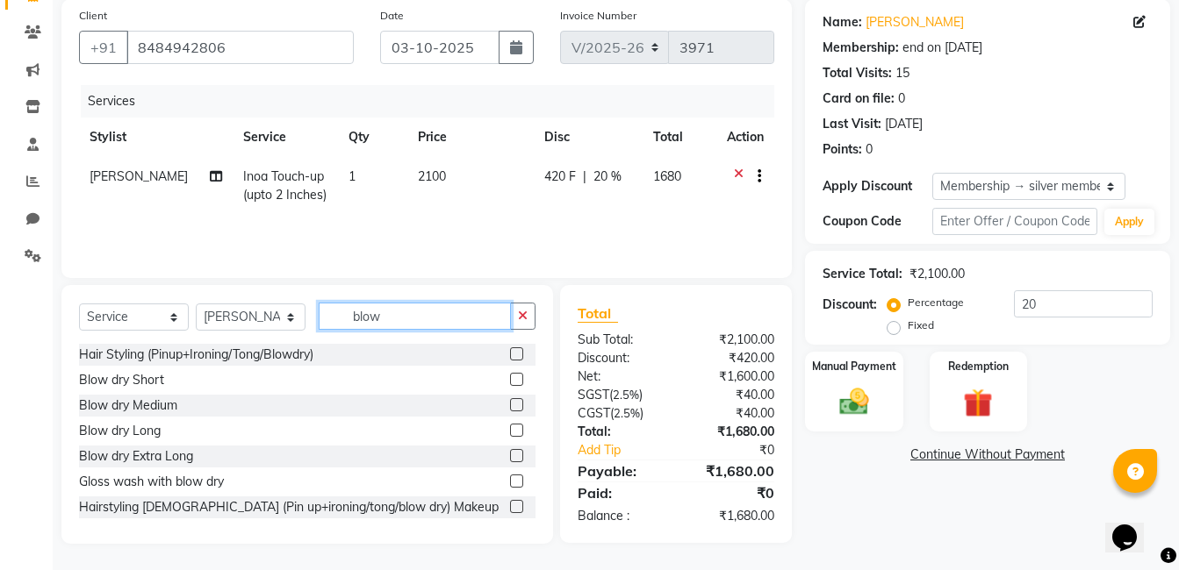
type input "blow"
click at [510, 403] on label at bounding box center [516, 404] width 13 height 13
click at [510, 403] on input "checkbox" at bounding box center [515, 405] width 11 height 11
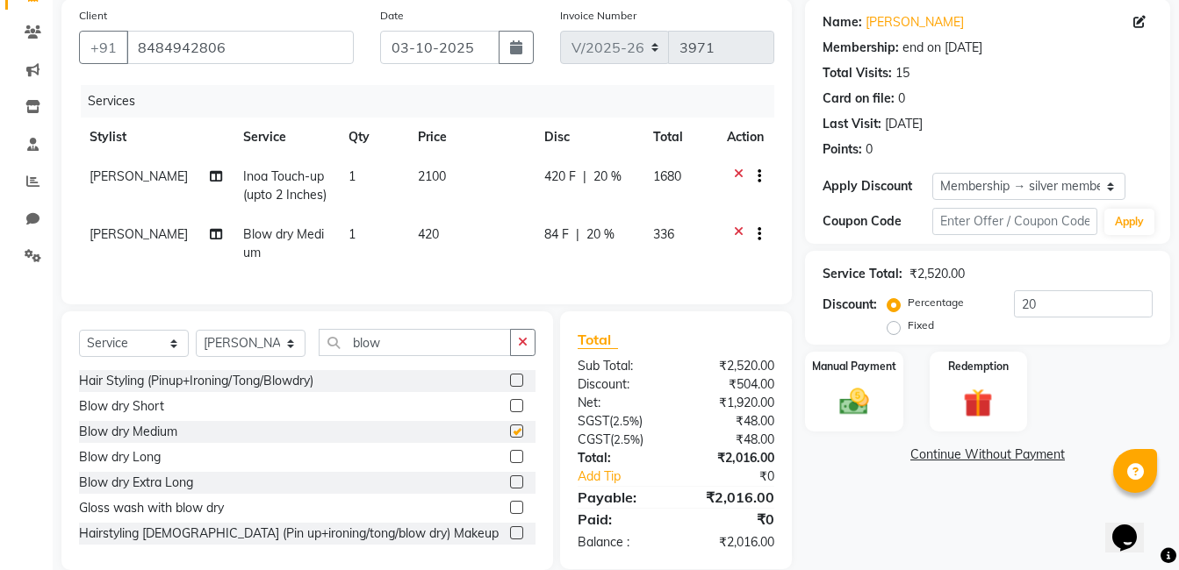
checkbox input "false"
click at [249, 351] on select "Select Stylist Aaftab Malik Admin Jabaaz Karan Rathod Karishma Khot Krishna Vya…" at bounding box center [251, 343] width 110 height 27
select select "68623"
click at [196, 343] on select "Select Stylist Aaftab Malik Admin Jabaaz Karan Rathod Karishma Khot Krishna Vya…" at bounding box center [251, 343] width 110 height 27
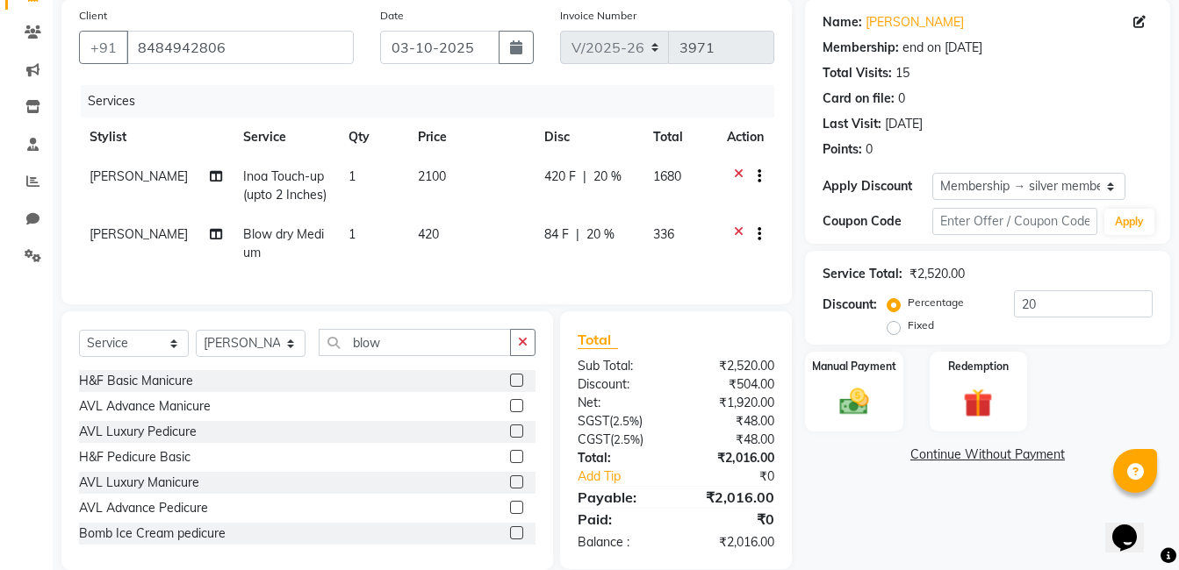
drag, startPoint x: 523, startPoint y: 355, endPoint x: 453, endPoint y: 359, distance: 70.3
click at [509, 355] on div "blow" at bounding box center [427, 342] width 216 height 27
click at [446, 356] on input "blow" at bounding box center [415, 342] width 192 height 27
drag, startPoint x: 524, startPoint y: 357, endPoint x: 486, endPoint y: 358, distance: 37.7
click at [514, 356] on button "button" at bounding box center [522, 342] width 25 height 27
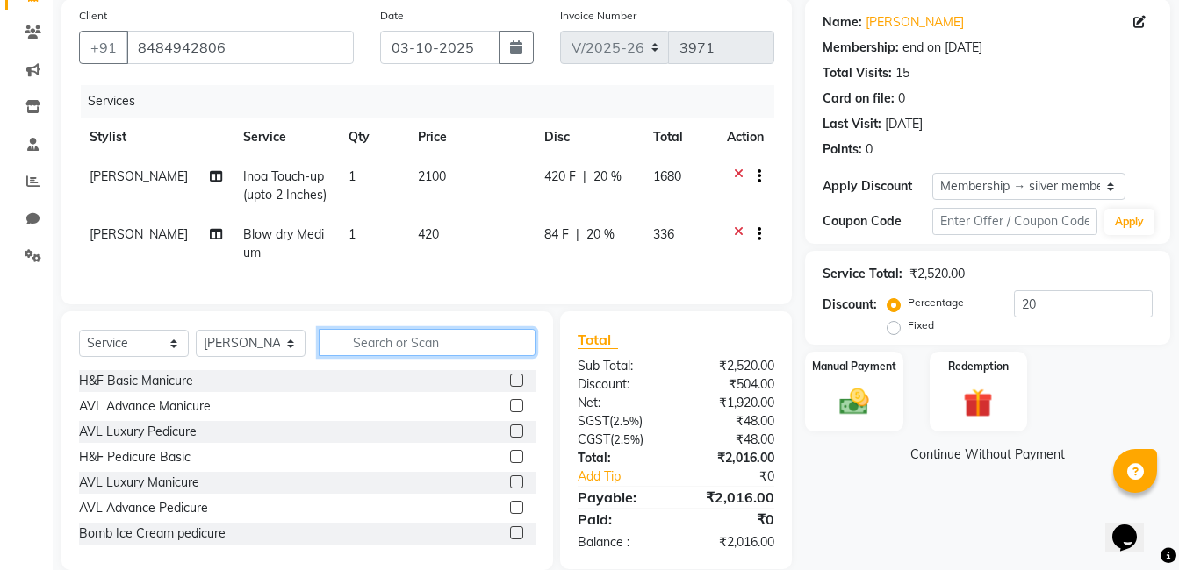
click at [468, 356] on input "text" at bounding box center [427, 342] width 217 height 27
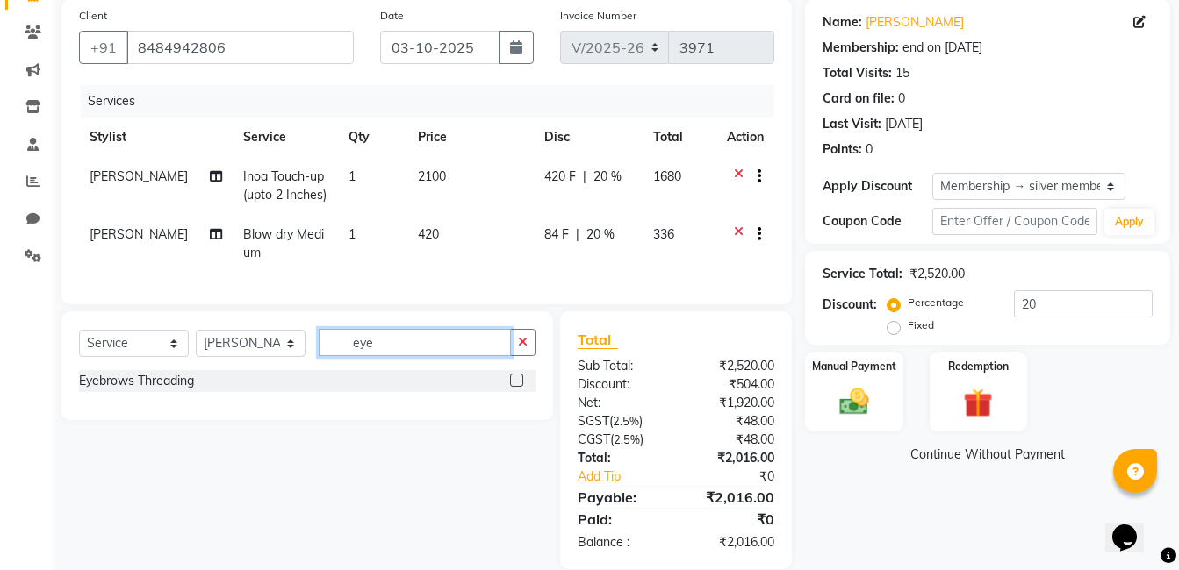
type input "eye"
click at [513, 387] on label at bounding box center [516, 380] width 13 height 13
click at [513, 387] on input "checkbox" at bounding box center [515, 381] width 11 height 11
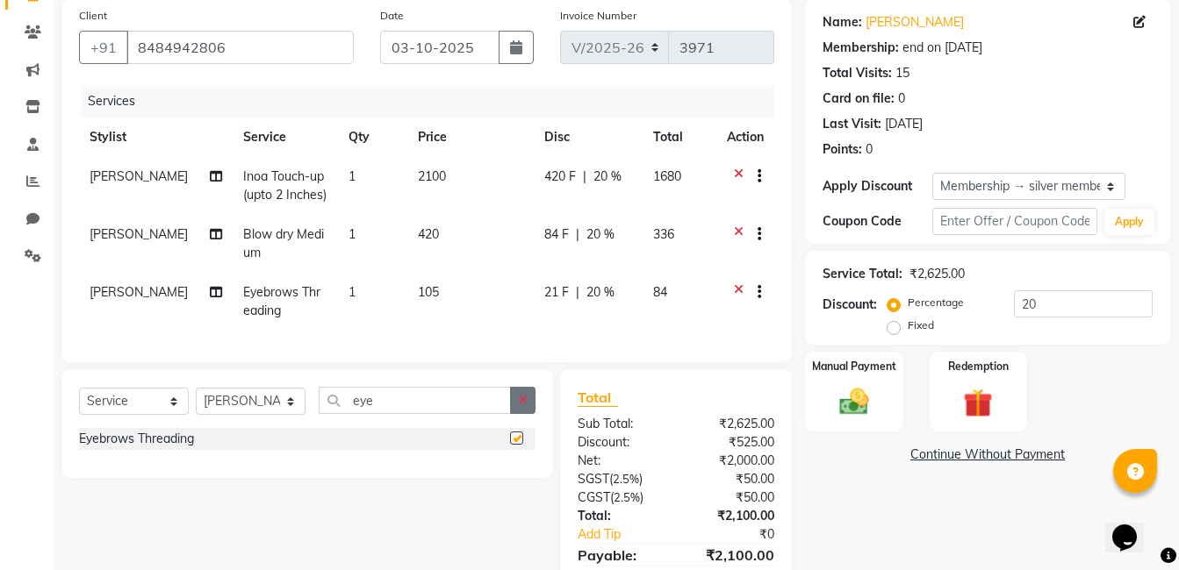
checkbox input "false"
click at [520, 405] on button "button" at bounding box center [522, 400] width 25 height 27
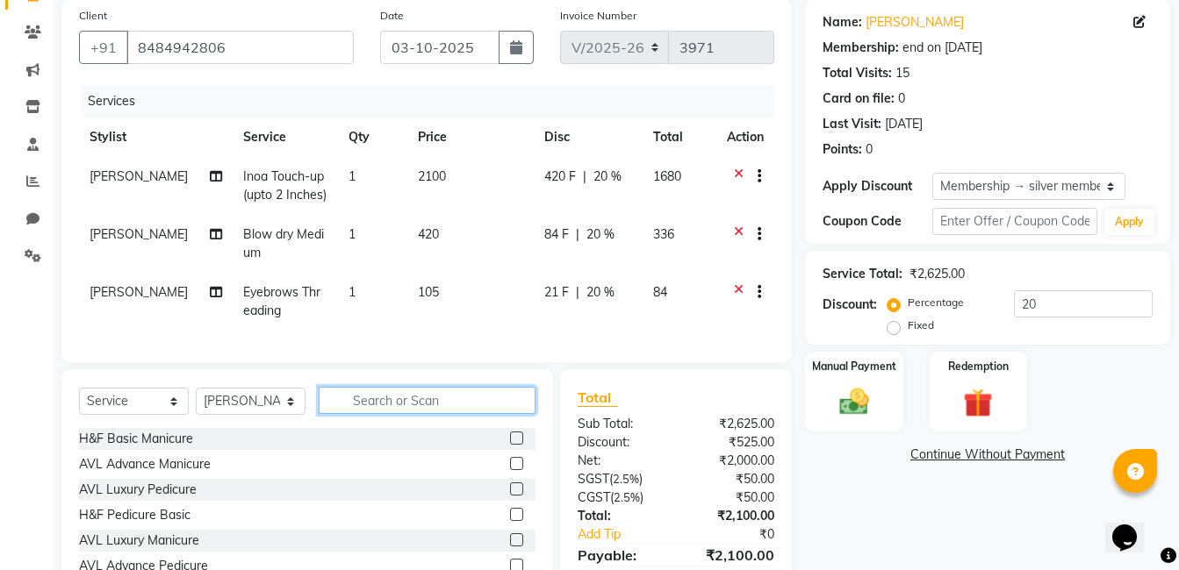
click at [439, 412] on input "text" at bounding box center [427, 400] width 217 height 27
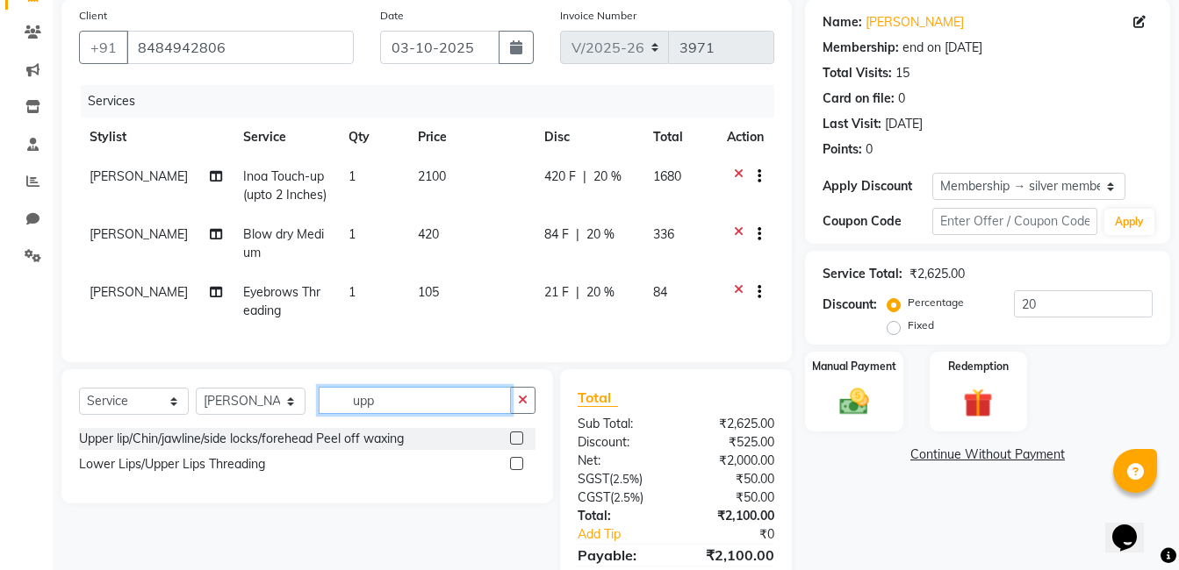
type input "upp"
click at [515, 470] on label at bounding box center [516, 463] width 13 height 13
click at [515, 470] on input "checkbox" at bounding box center [515, 464] width 11 height 11
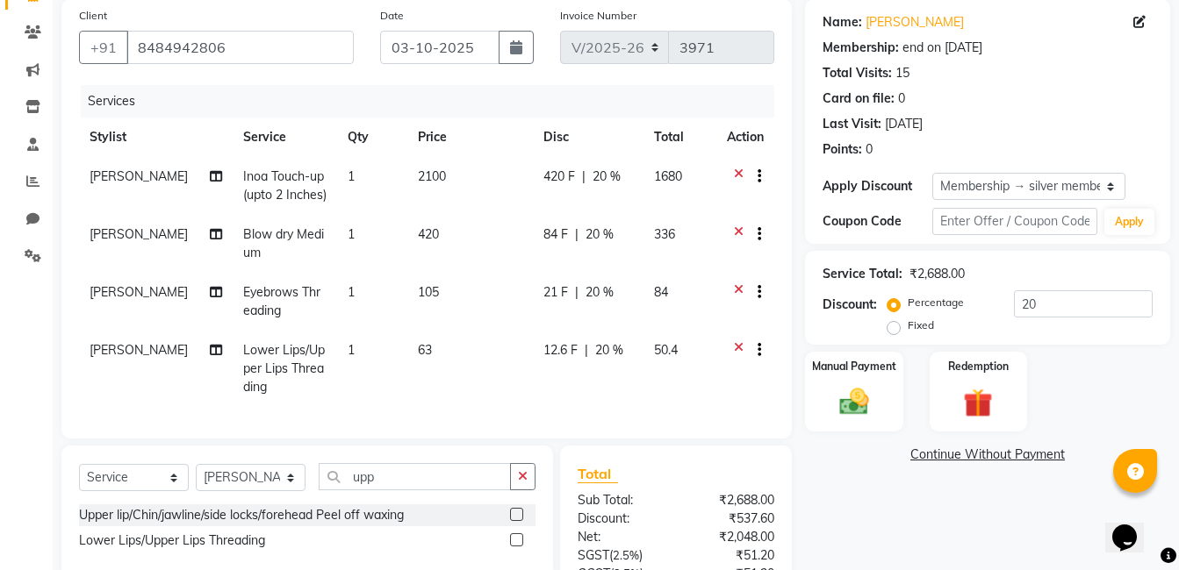
scroll to position [308, 0]
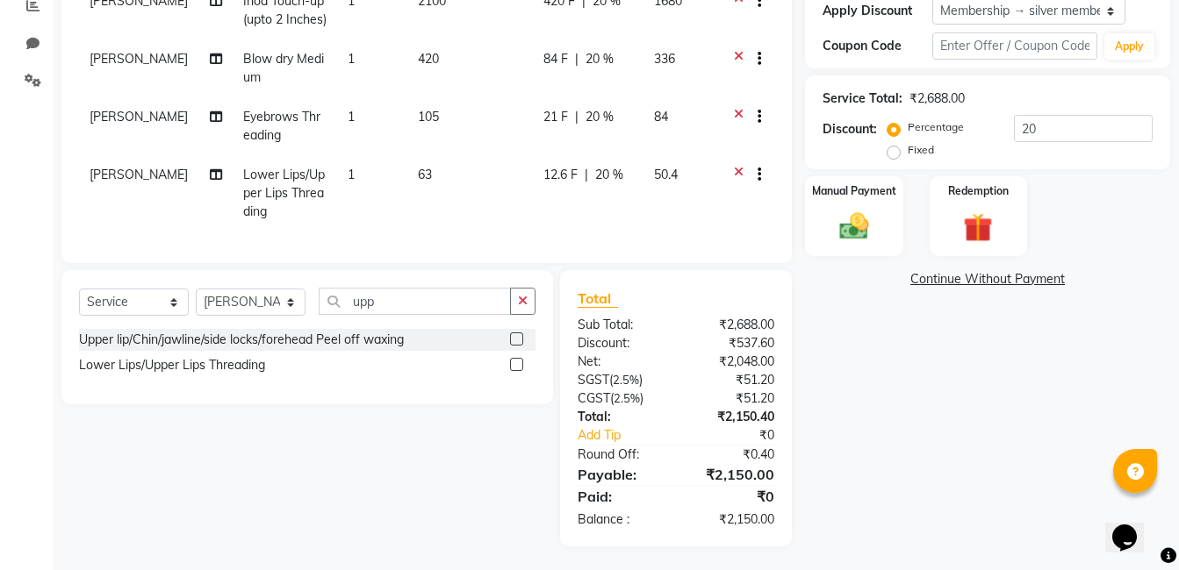
click at [517, 371] on label at bounding box center [516, 364] width 13 height 13
click at [517, 371] on input "checkbox" at bounding box center [515, 365] width 11 height 11
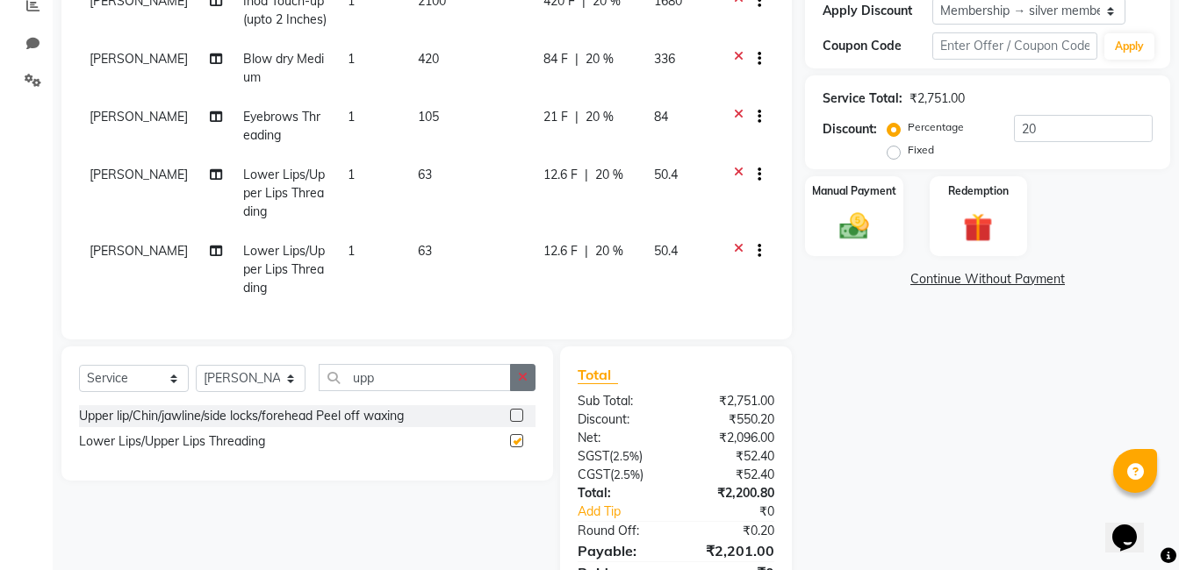
checkbox input "false"
drag, startPoint x: 530, startPoint y: 390, endPoint x: 471, endPoint y: 391, distance: 58.8
click at [523, 390] on button "button" at bounding box center [522, 377] width 25 height 27
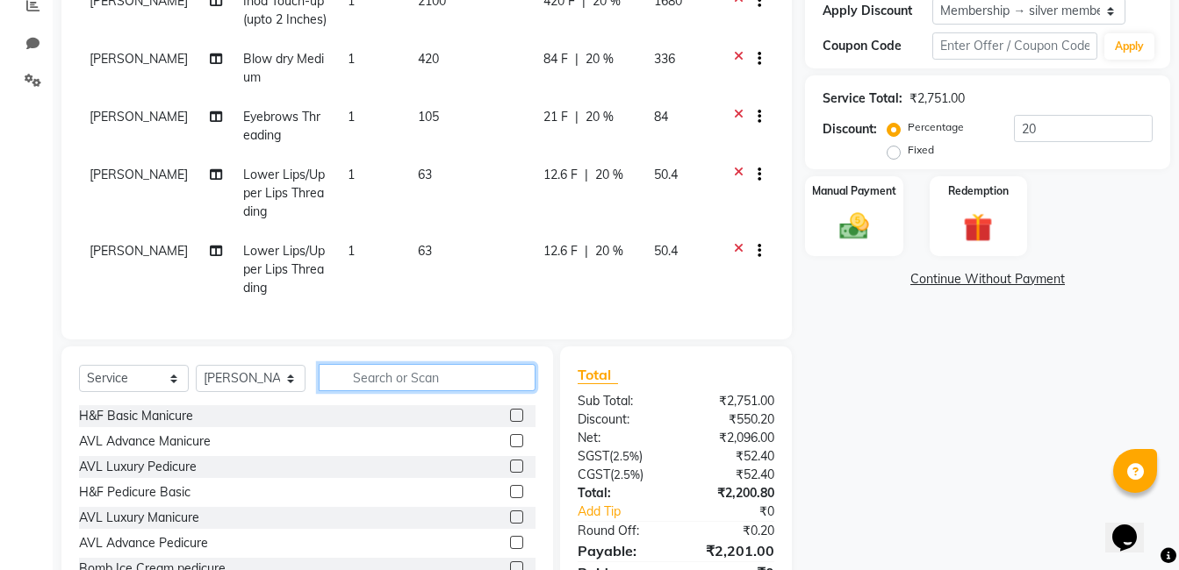
click at [456, 391] on input "text" at bounding box center [427, 377] width 217 height 27
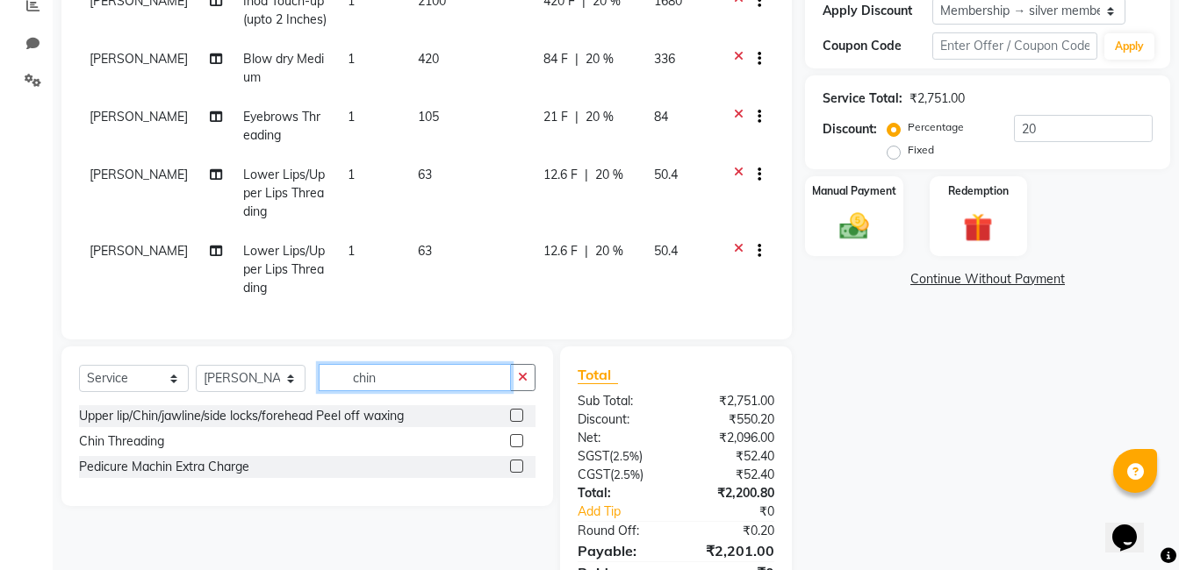
type input "chin"
click at [513, 448] on label at bounding box center [516, 440] width 13 height 13
click at [513, 448] on input "checkbox" at bounding box center [515, 441] width 11 height 11
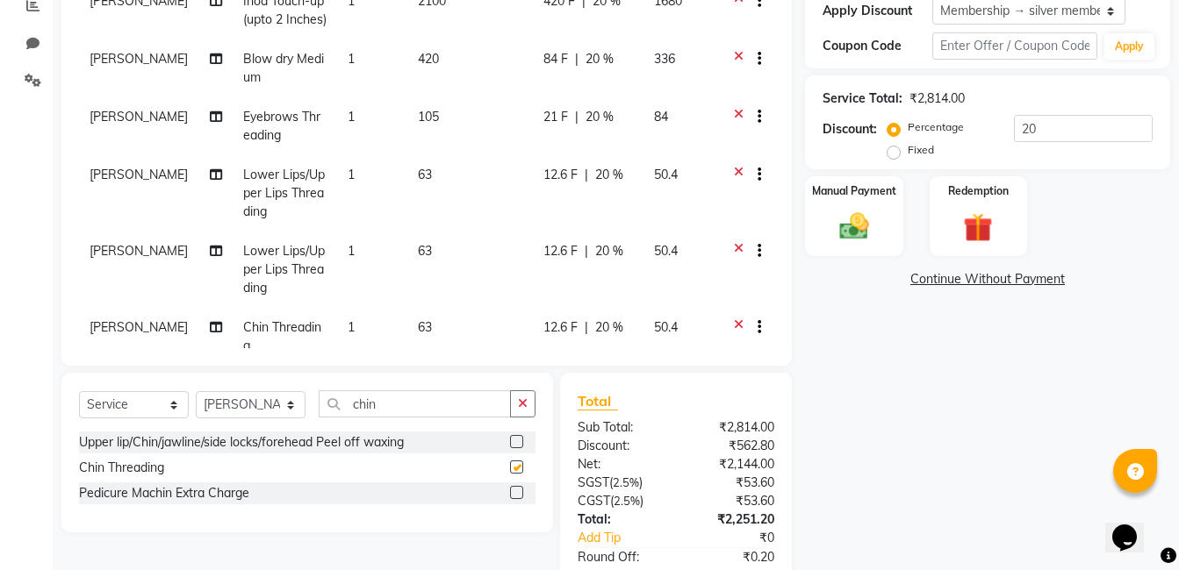
checkbox input "false"
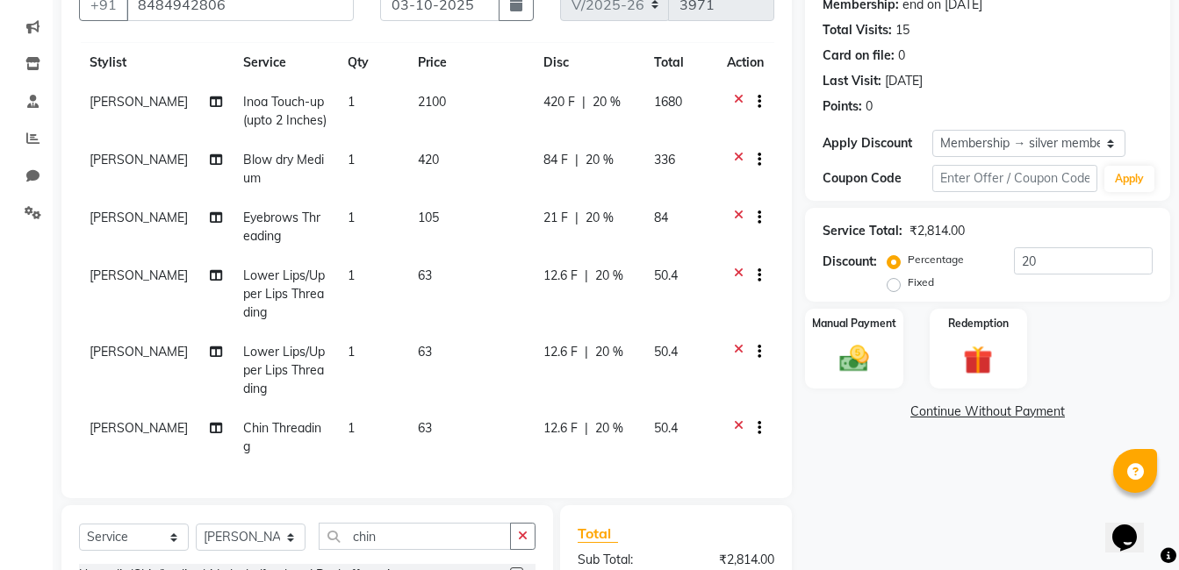
scroll to position [263, 0]
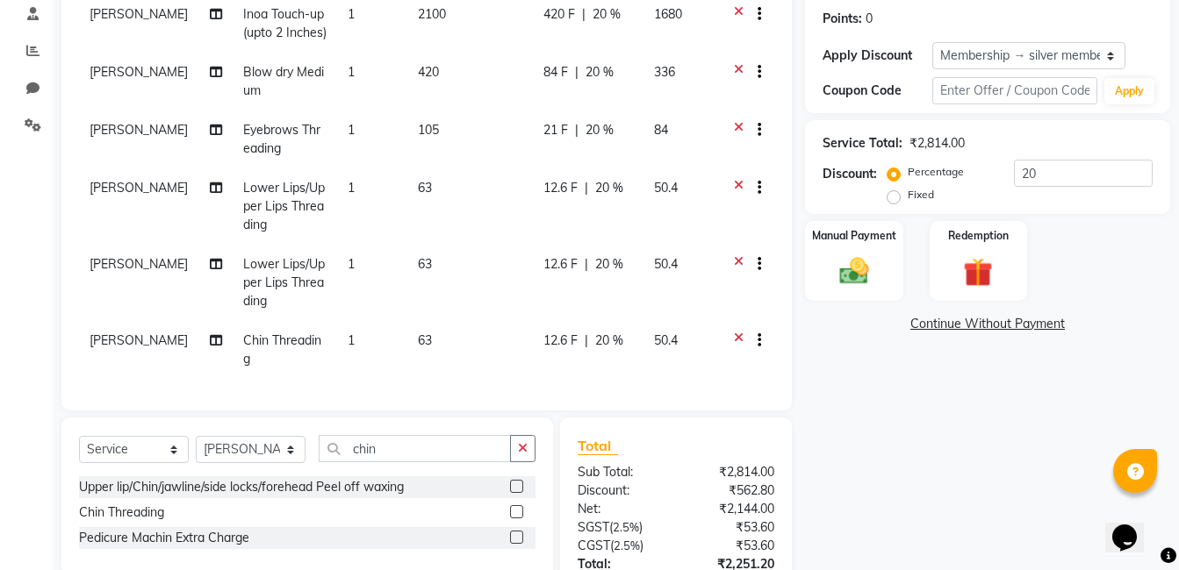
click at [538, 452] on div "Select Service Product Membership Package Voucher Prepaid Gift Card Select Styl…" at bounding box center [306, 498] width 491 height 160
click at [257, 449] on select "Select Stylist Aaftab Malik Admin Jabaaz Karan Rathod Karishma Khot Krishna Vya…" at bounding box center [251, 449] width 110 height 27
select select "92846"
click at [196, 436] on select "Select Stylist Aaftab Malik Admin Jabaaz Karan Rathod Karishma Khot Krishna Vya…" at bounding box center [251, 449] width 110 height 27
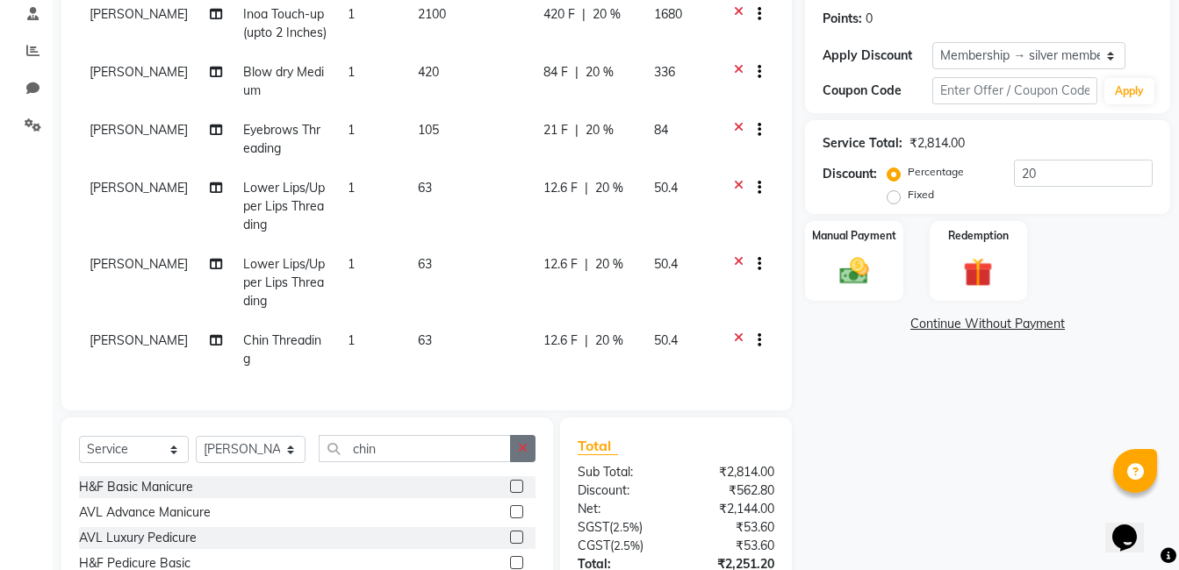
drag, startPoint x: 530, startPoint y: 452, endPoint x: 469, endPoint y: 452, distance: 61.4
click at [527, 452] on button "button" at bounding box center [522, 448] width 25 height 27
click at [453, 450] on input "text" at bounding box center [427, 448] width 217 height 27
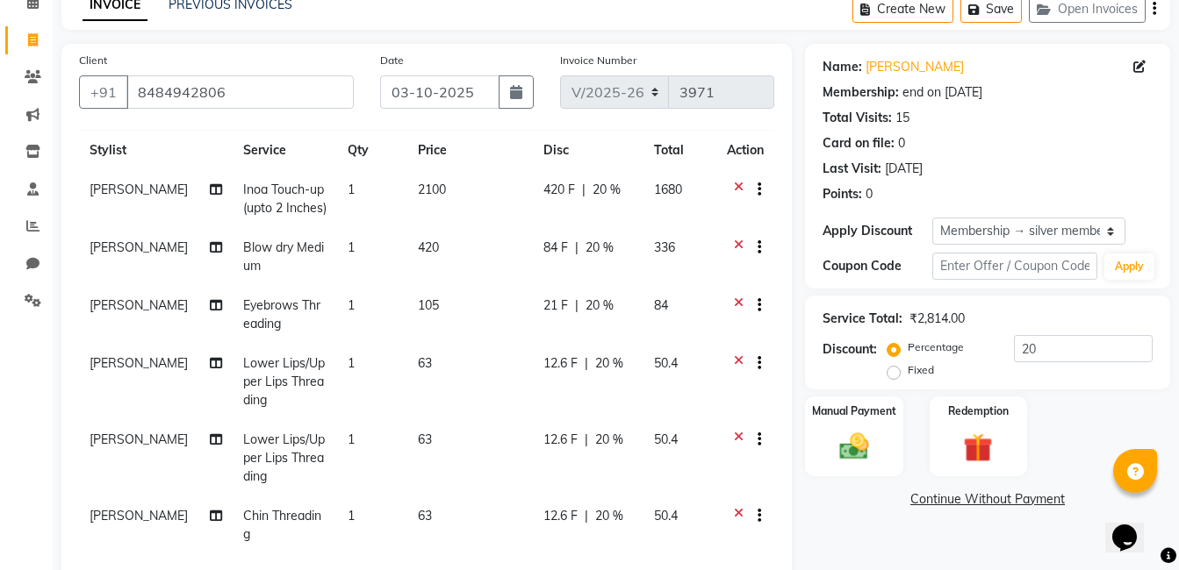
scroll to position [413, 0]
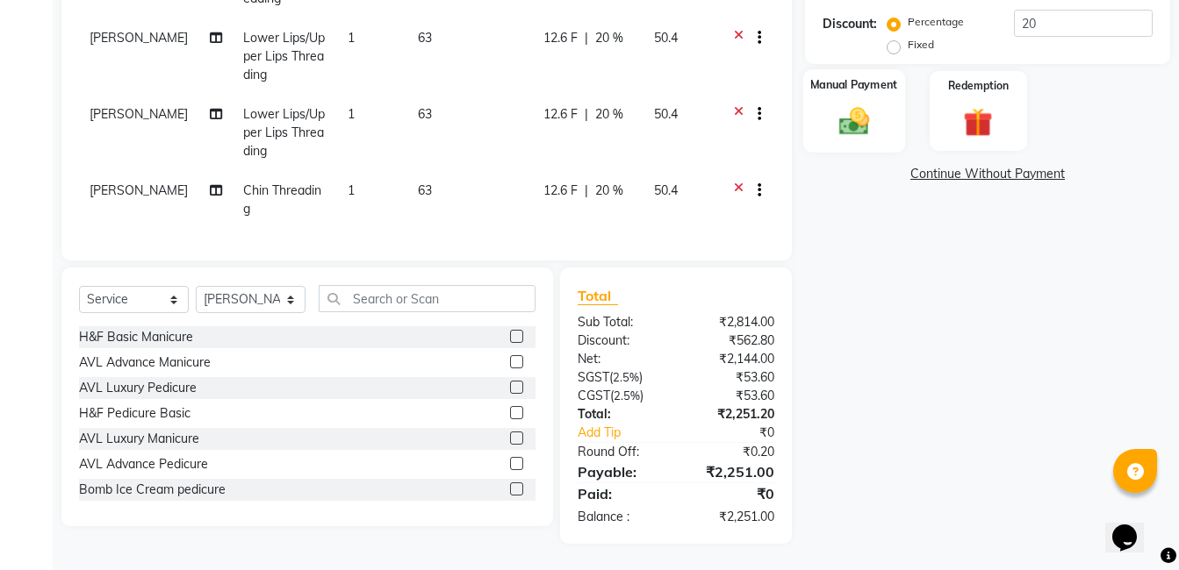
click at [843, 118] on img at bounding box center [853, 121] width 49 height 35
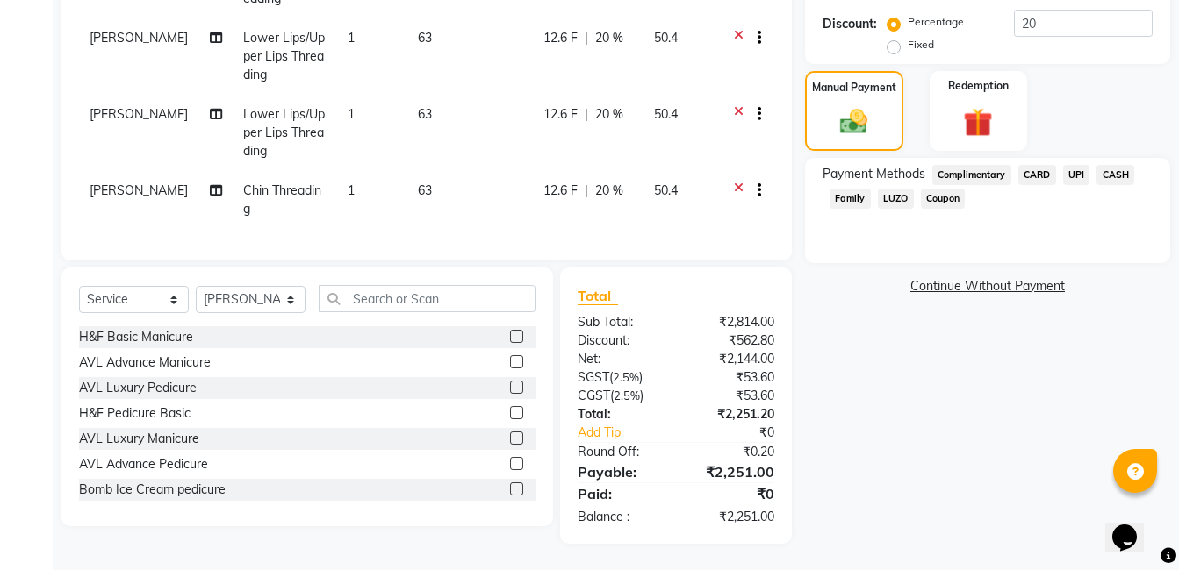
click at [1075, 178] on span "UPI" at bounding box center [1076, 175] width 27 height 20
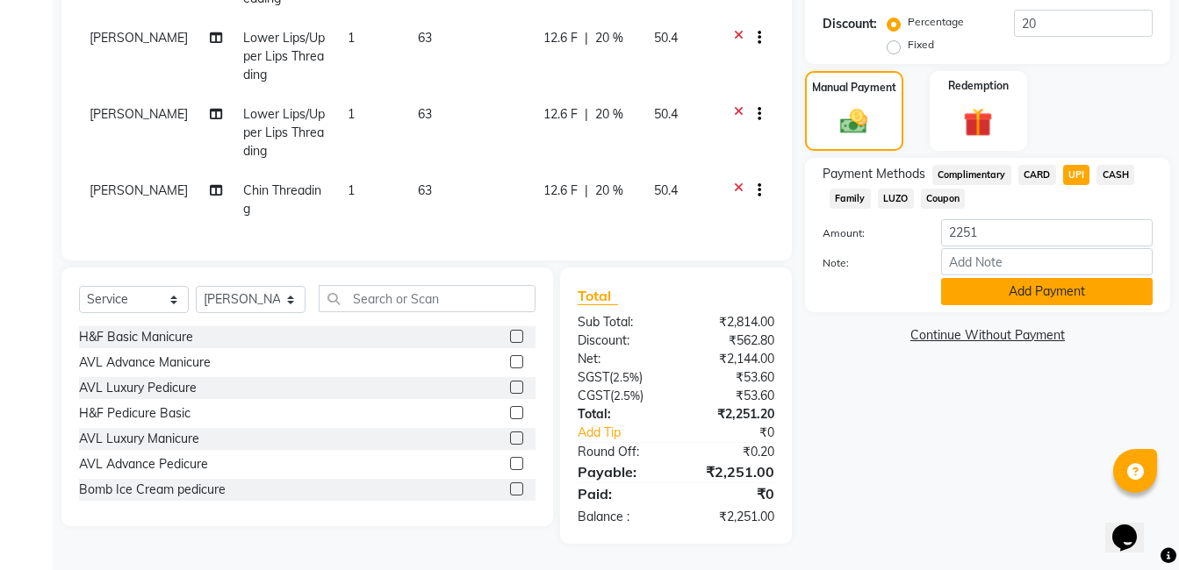
click at [1022, 286] on button "Add Payment" at bounding box center [1047, 291] width 212 height 27
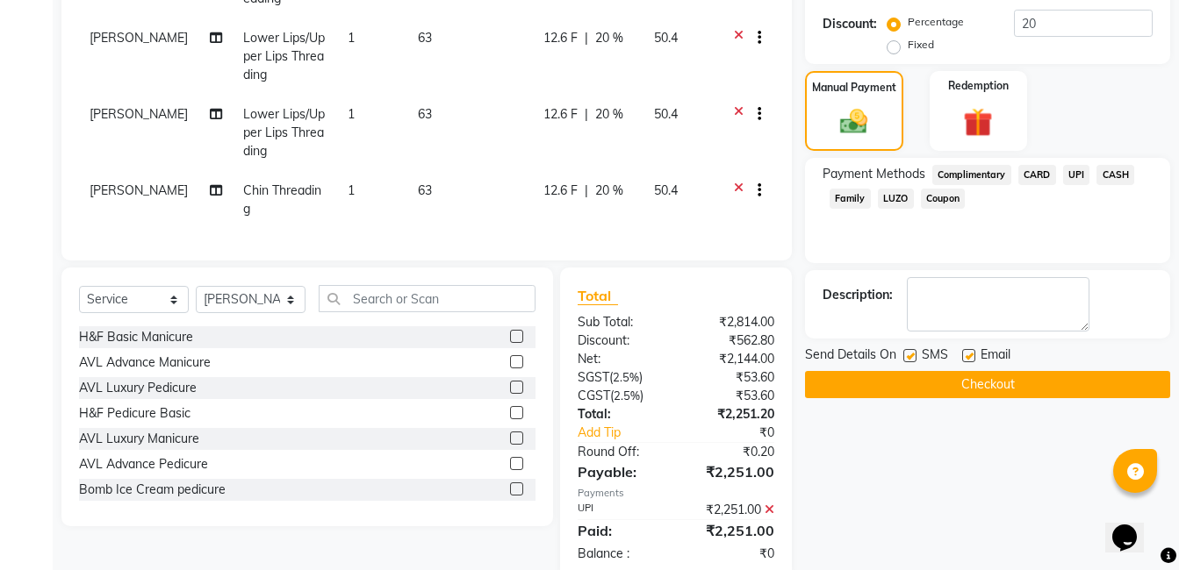
scroll to position [450, 0]
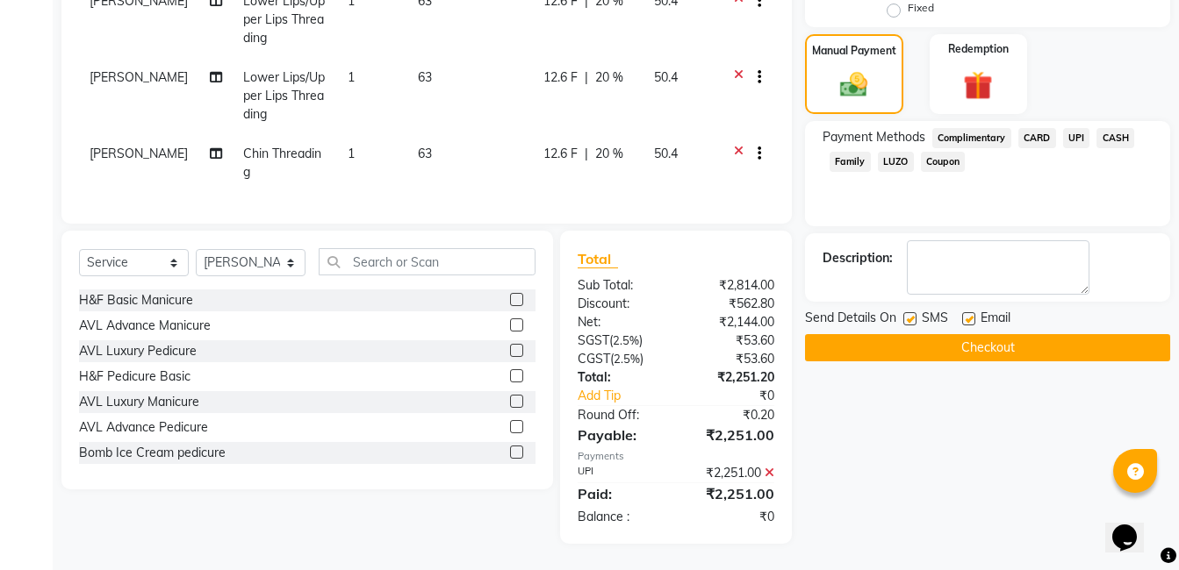
click at [972, 352] on button "Checkout" at bounding box center [987, 347] width 365 height 27
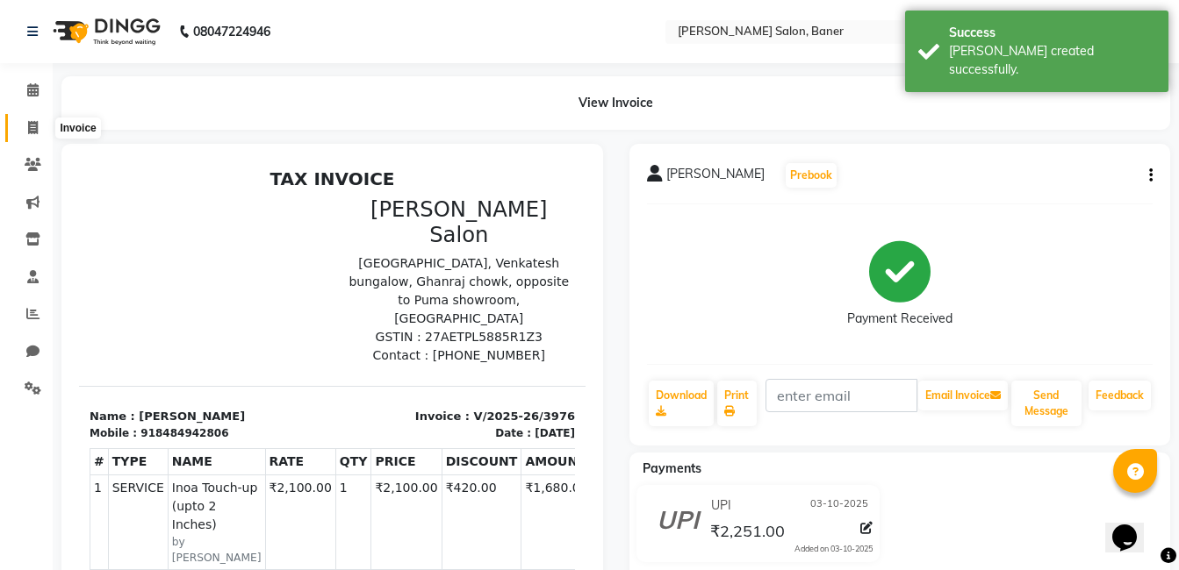
click at [32, 133] on icon at bounding box center [33, 127] width 10 height 13
select select "service"
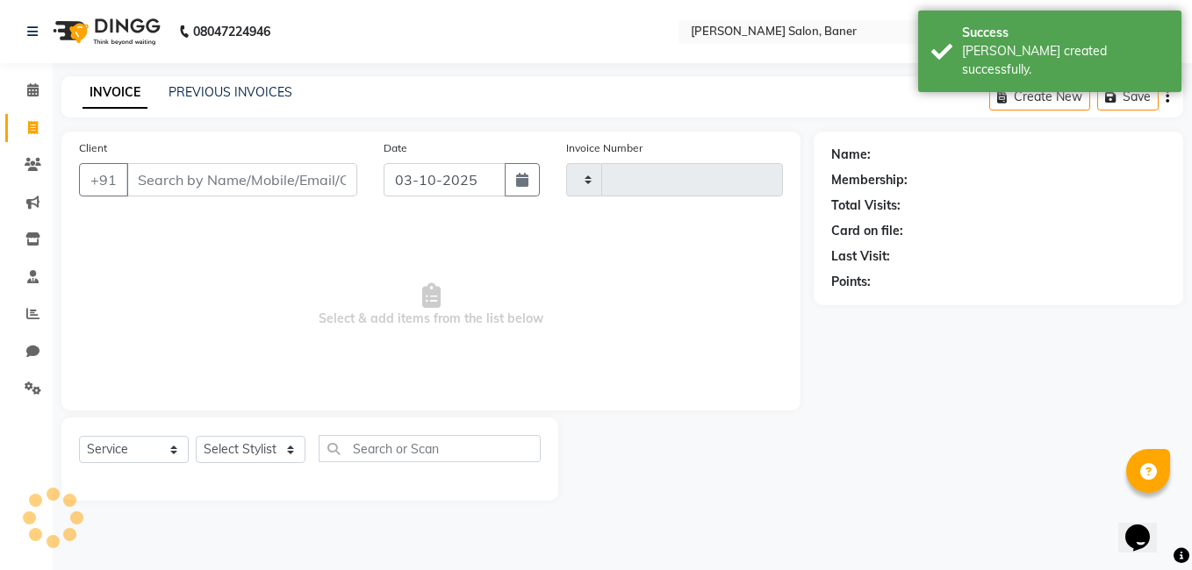
type input "3977"
select select "7115"
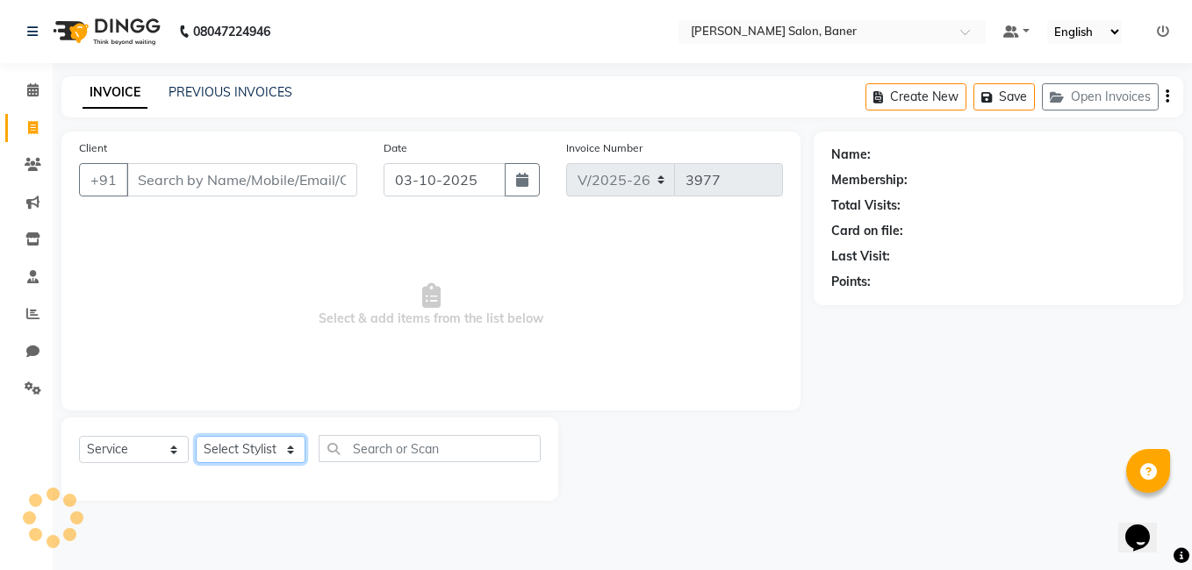
click at [230, 462] on select "Select Stylist Aaftab Malik Admin Jabaaz Karan Rathod Karishma Khot Krishna Vya…" at bounding box center [251, 449] width 110 height 27
select select "68623"
click at [196, 436] on select "Select Stylist Aaftab Malik Admin Jabaaz Karan Rathod Karishma Khot Krishna Vya…" at bounding box center [251, 449] width 110 height 27
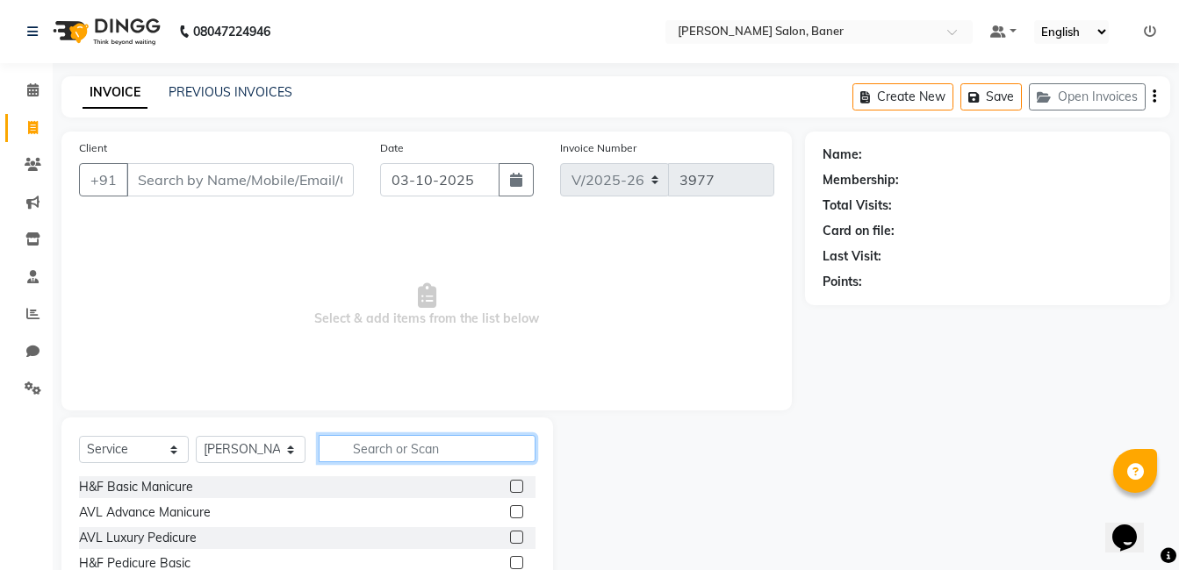
drag, startPoint x: 392, startPoint y: 451, endPoint x: 383, endPoint y: 505, distance: 54.4
click at [391, 446] on input "text" at bounding box center [427, 448] width 217 height 27
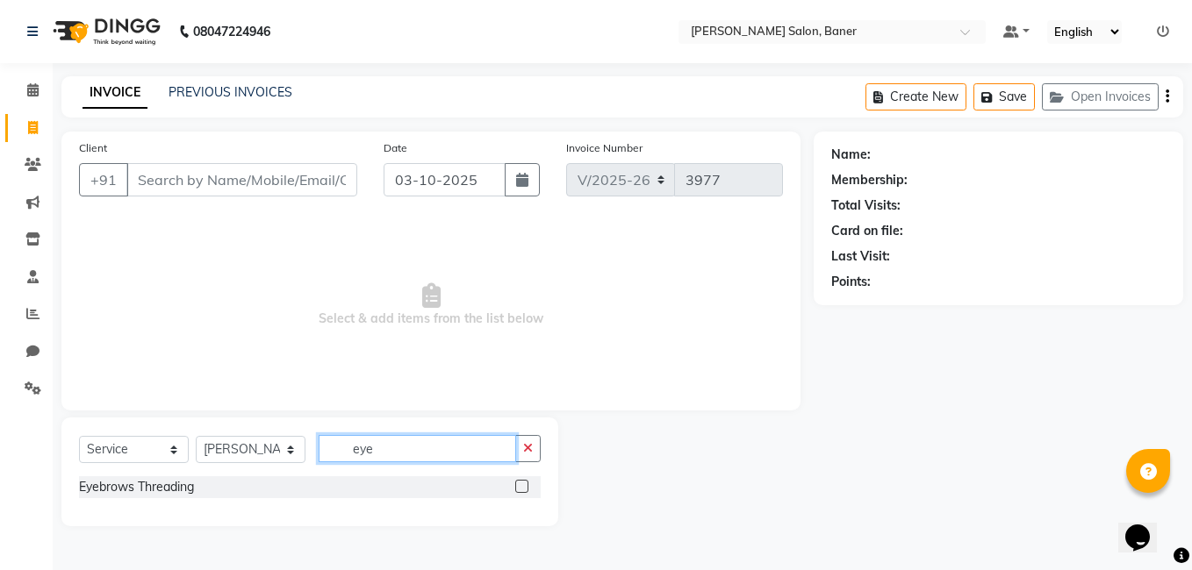
type input "eye"
drag, startPoint x: 520, startPoint y: 489, endPoint x: 520, endPoint y: 477, distance: 12.3
click at [521, 489] on label at bounding box center [521, 486] width 13 height 13
click at [521, 489] on input "checkbox" at bounding box center [520, 487] width 11 height 11
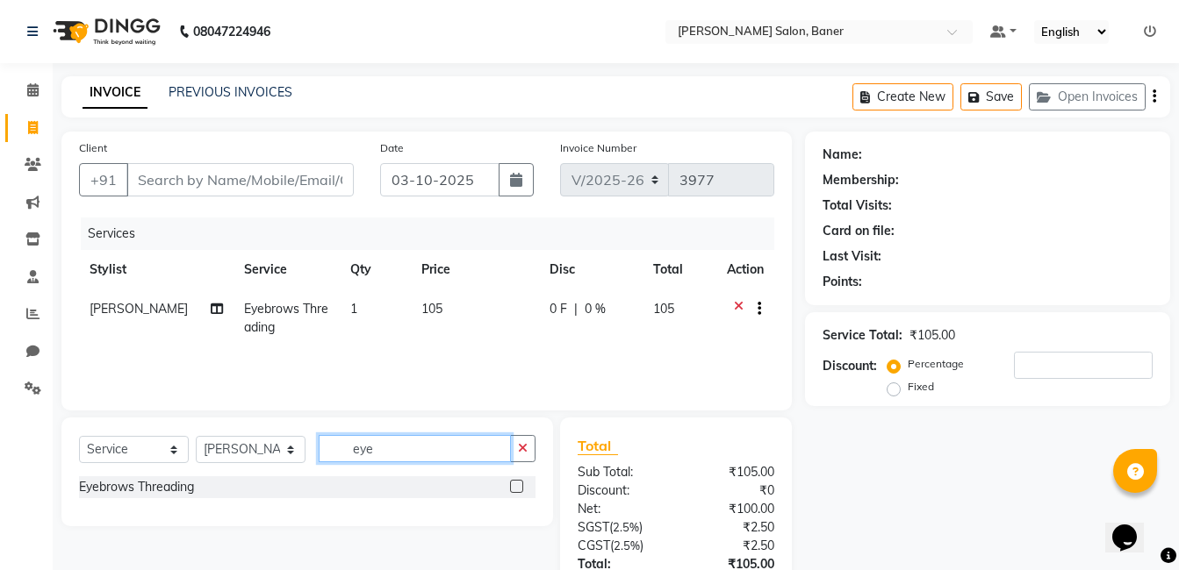
checkbox input "false"
click at [451, 438] on input "eye" at bounding box center [415, 448] width 192 height 27
type input "e"
type input "upp"
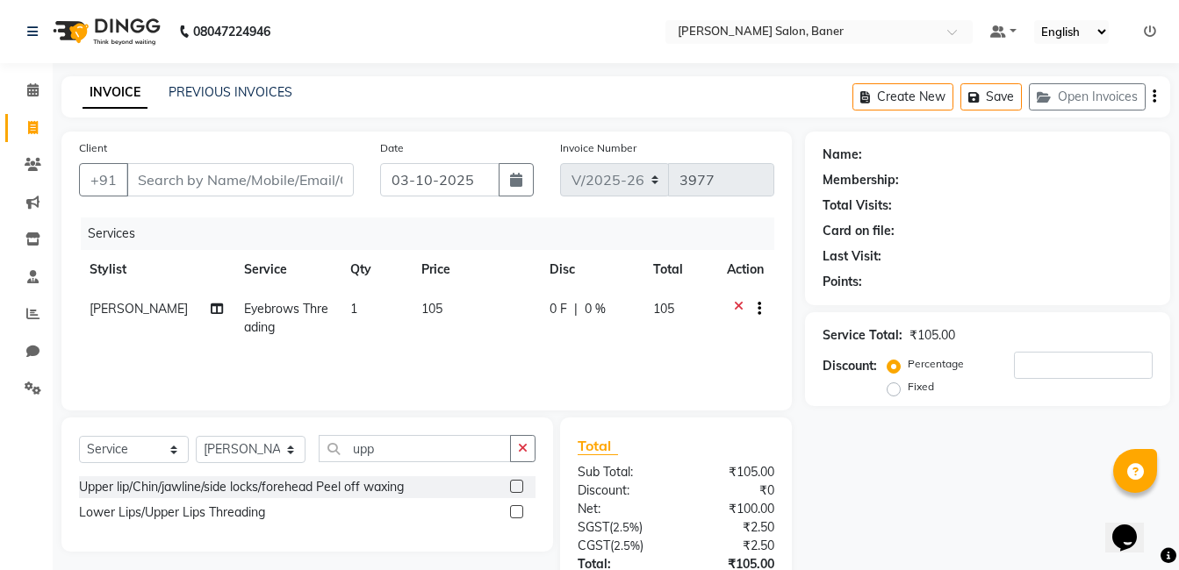
drag, startPoint x: 517, startPoint y: 512, endPoint x: 495, endPoint y: 435, distance: 79.4
click at [517, 510] on label at bounding box center [516, 512] width 13 height 13
click at [517, 510] on input "checkbox" at bounding box center [515, 512] width 11 height 11
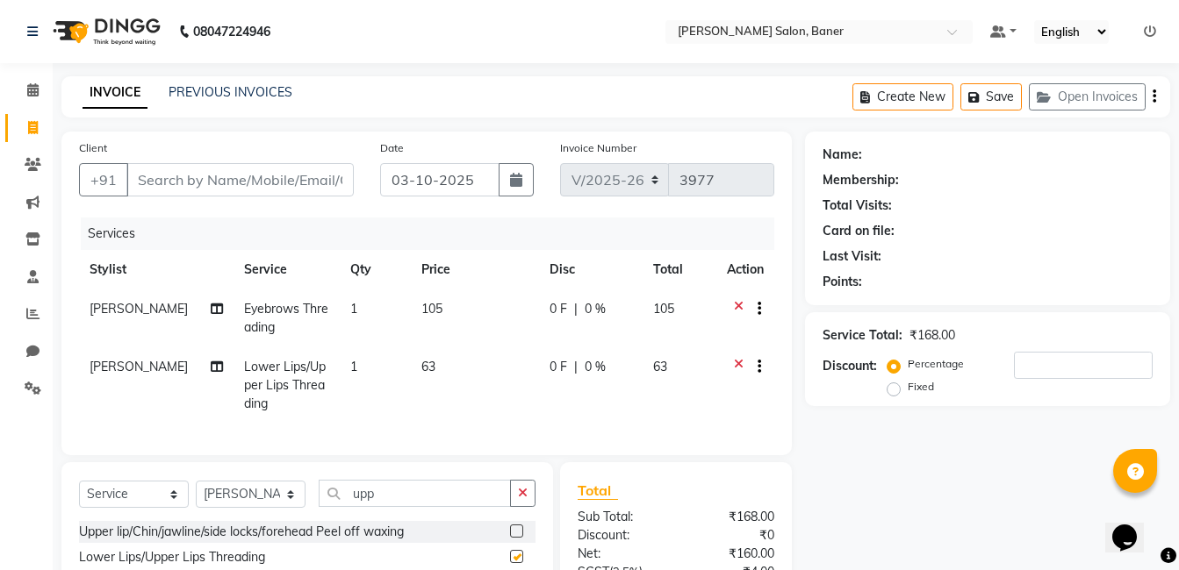
checkbox input "false"
click at [294, 183] on input "Client" at bounding box center [239, 179] width 227 height 33
type input "9"
type input "0"
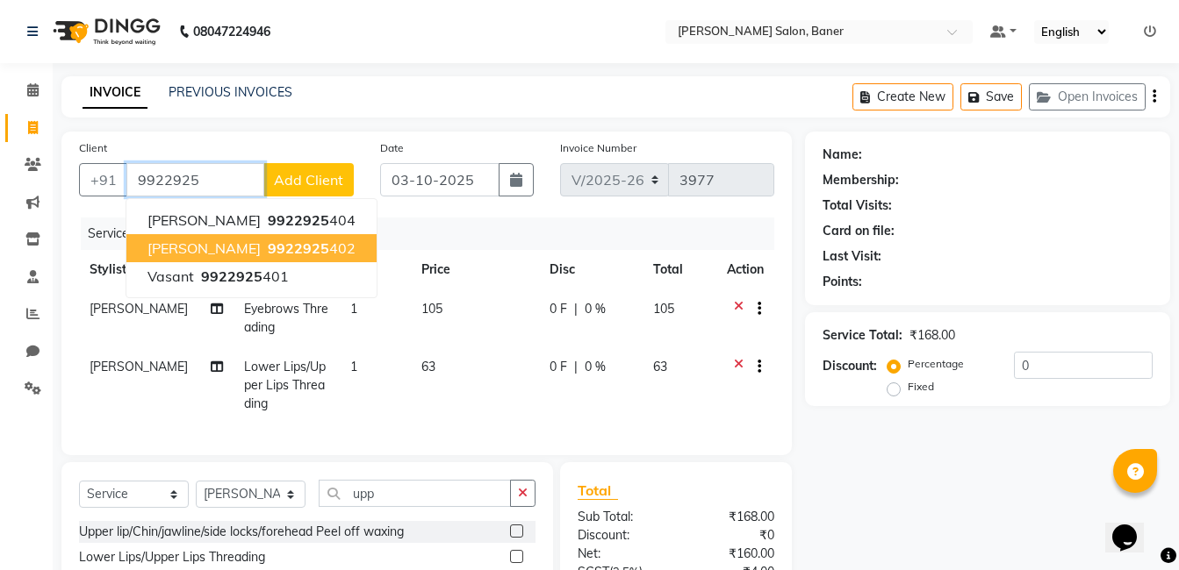
click at [308, 247] on button "latesh 9922925 402" at bounding box center [251, 248] width 250 height 28
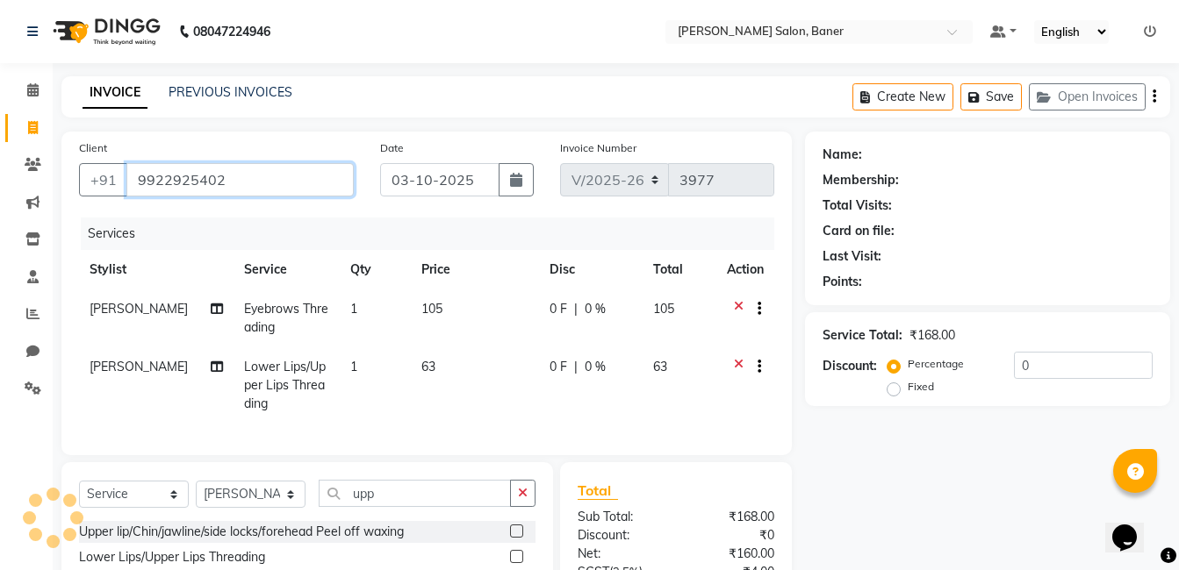
type input "9922925402"
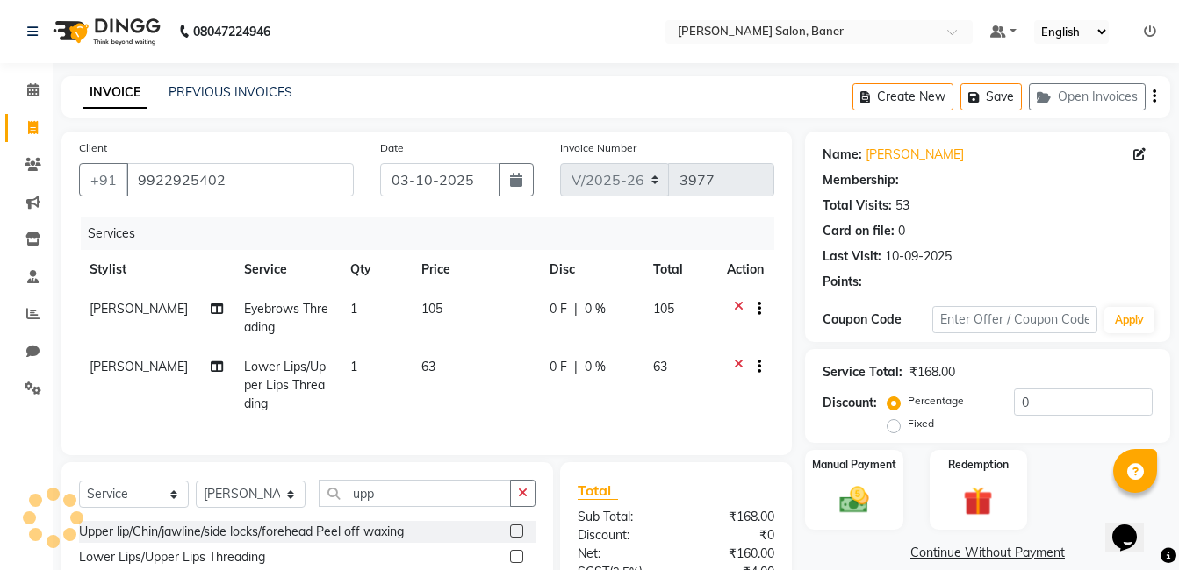
select select "1: Object"
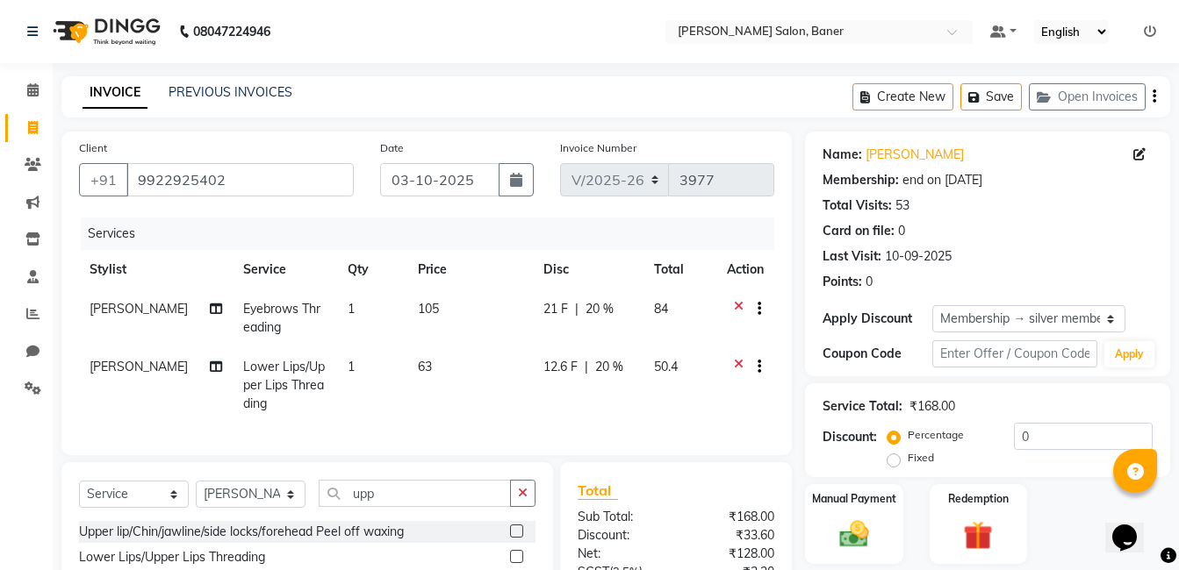
type input "20"
click at [1141, 157] on icon at bounding box center [1139, 154] width 12 height 12
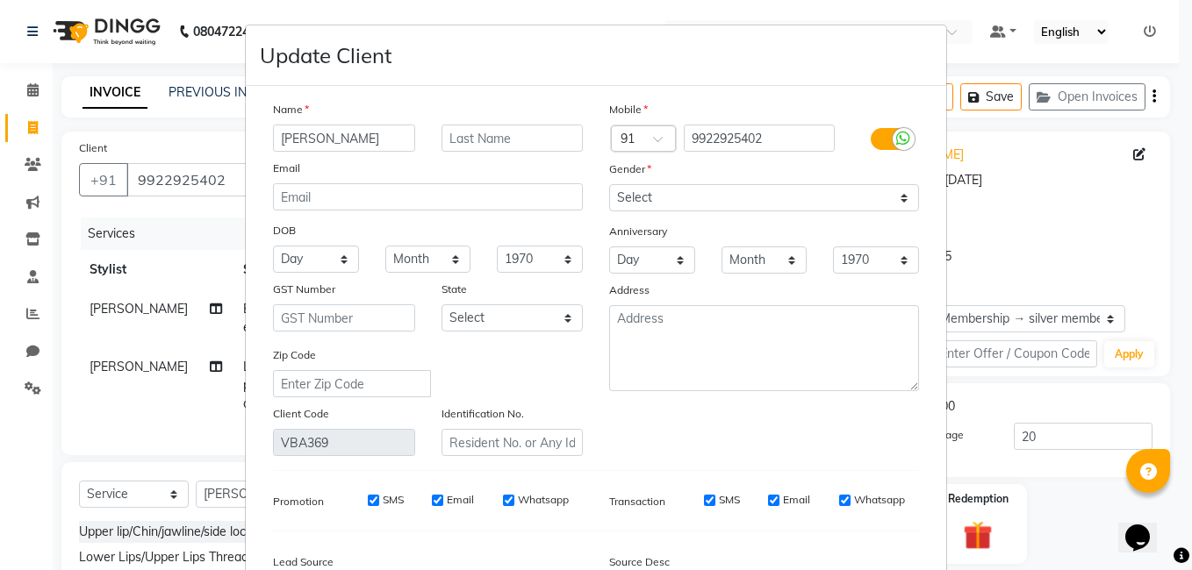
type input "Latesh Shah"
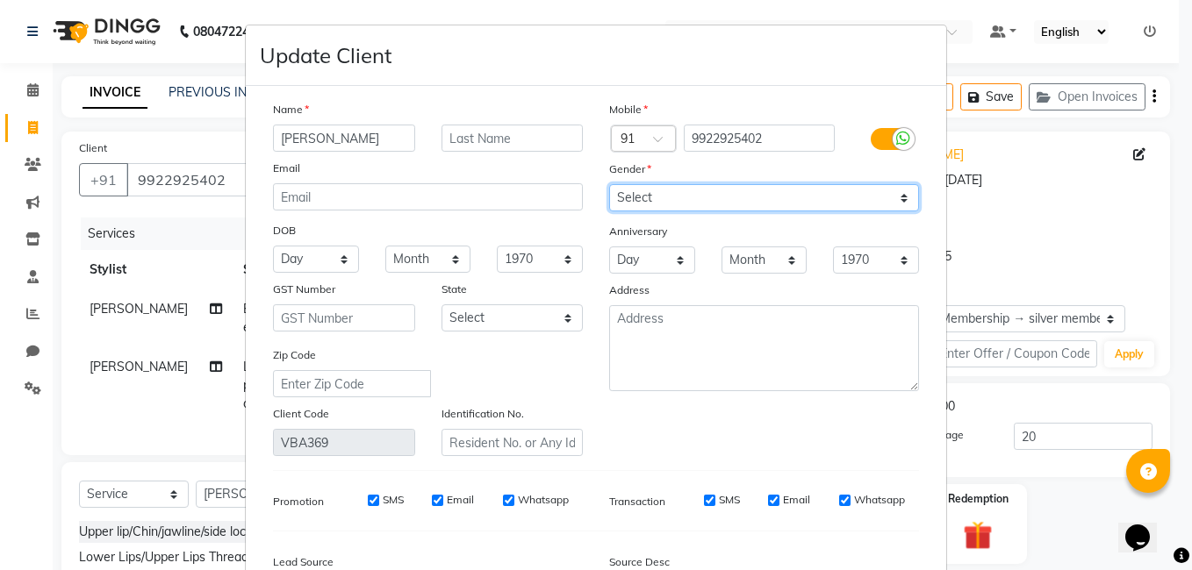
click at [656, 197] on select "Select Male Female Other Prefer Not To Say" at bounding box center [764, 197] width 310 height 27
select select "male"
click at [609, 184] on select "Select Male Female Other Prefer Not To Say" at bounding box center [764, 197] width 310 height 27
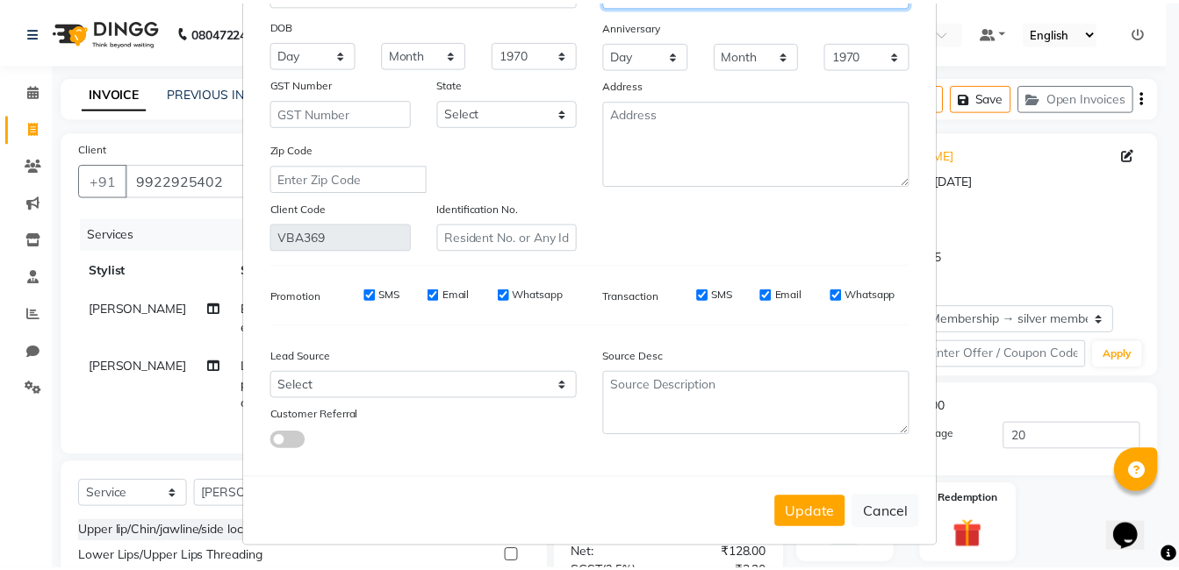
scroll to position [208, 0]
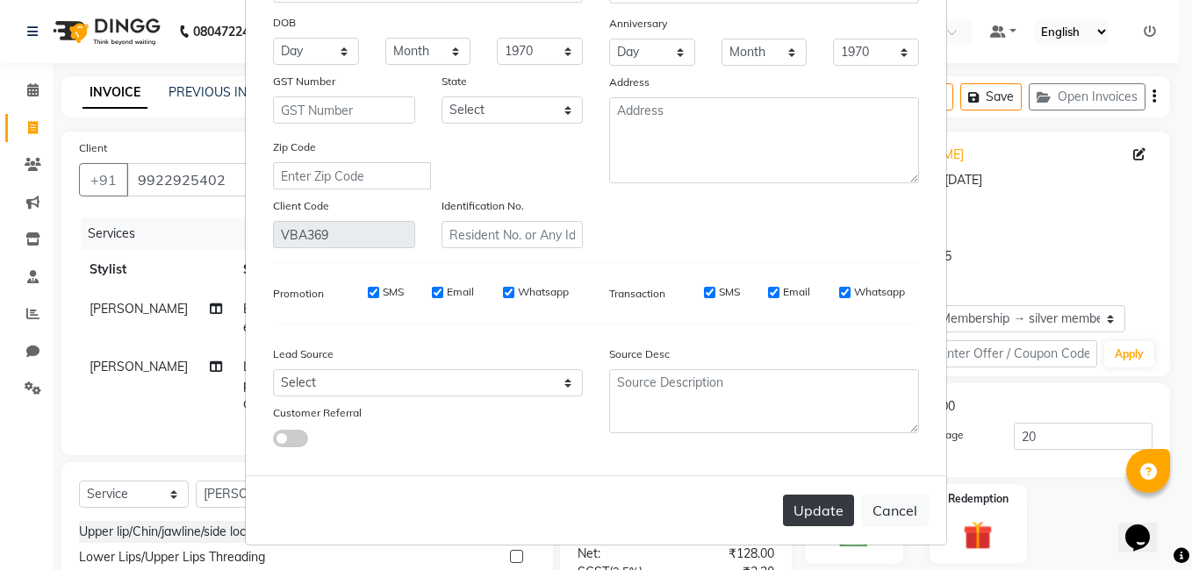
click at [836, 510] on button "Update" at bounding box center [818, 511] width 71 height 32
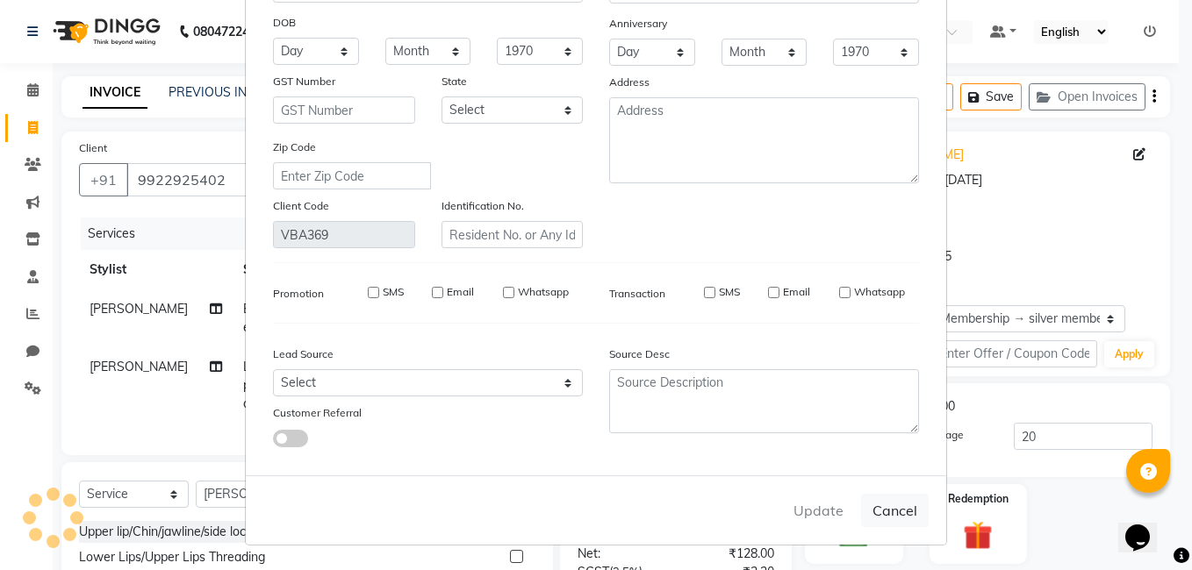
select select
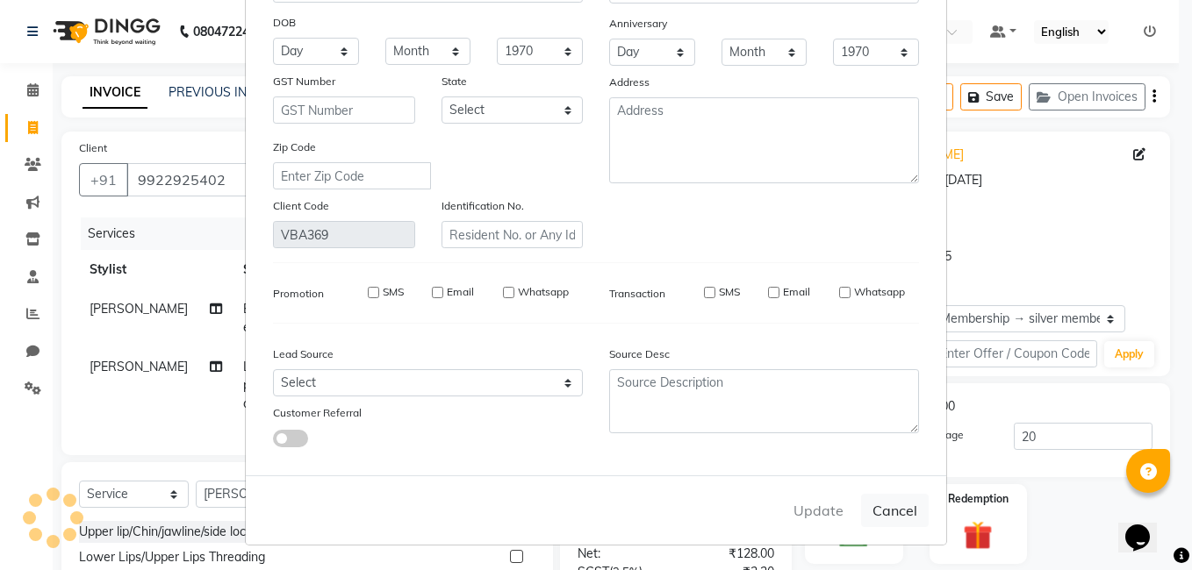
select select
checkbox input "false"
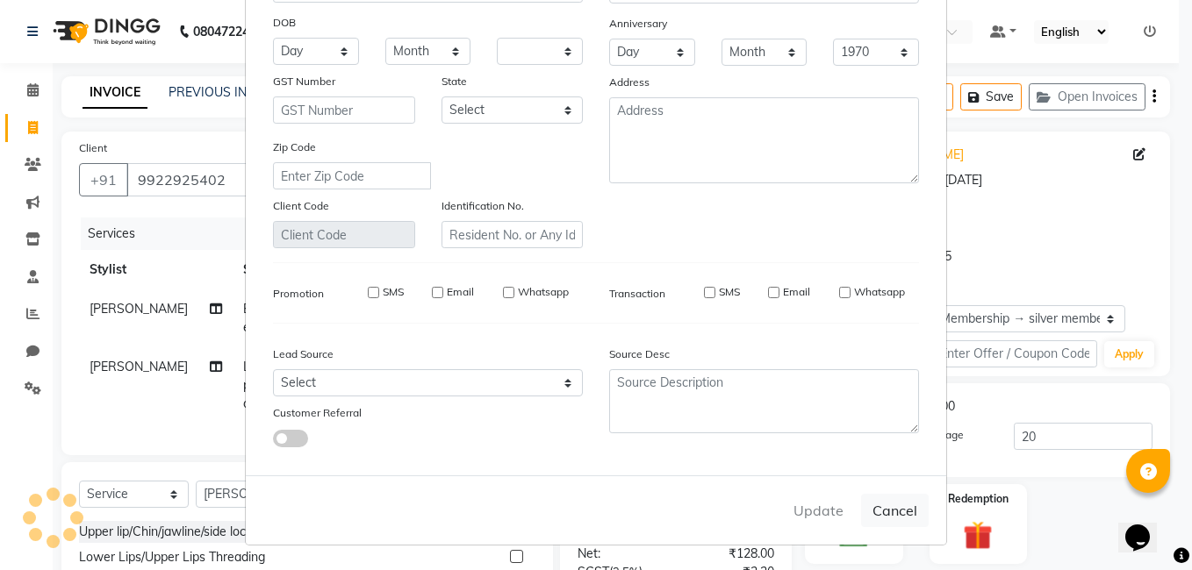
checkbox input "false"
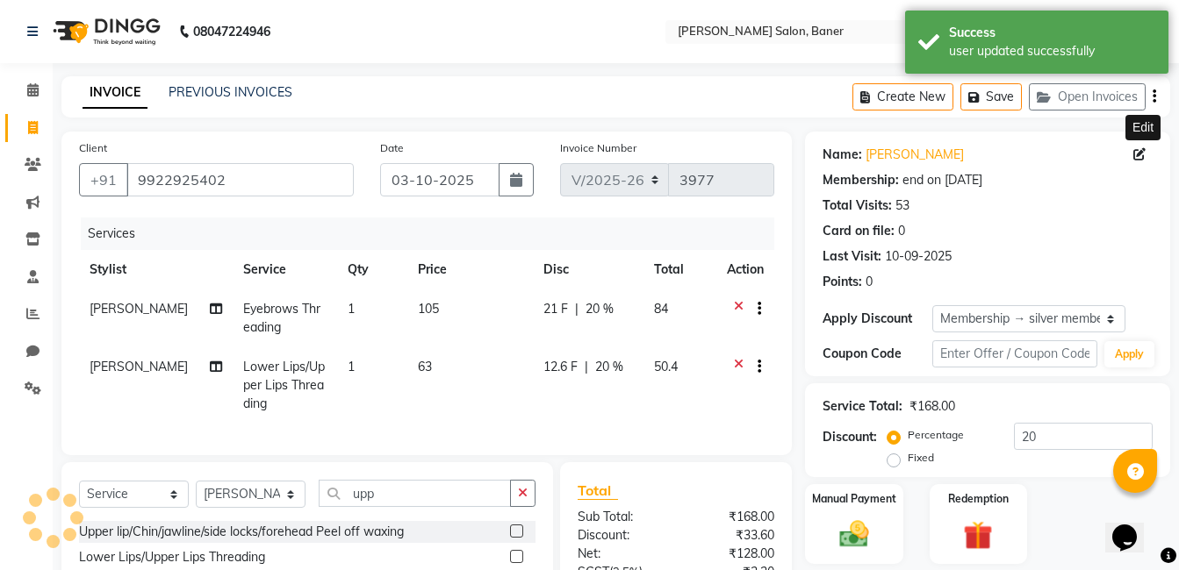
type input "0"
select select "2: Object"
type input "20"
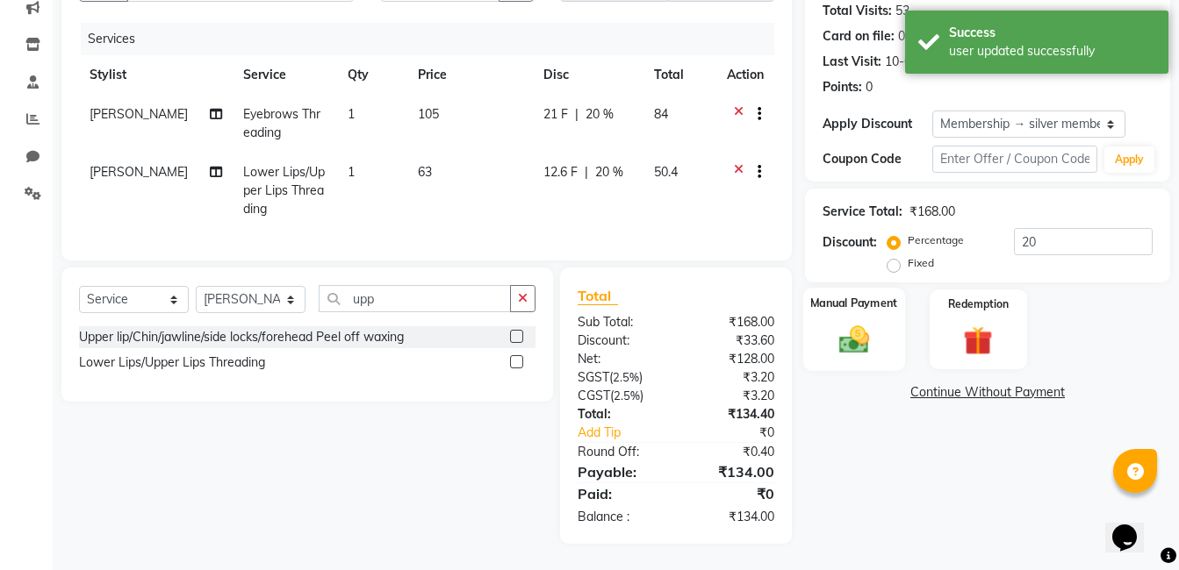
click at [842, 332] on img at bounding box center [853, 339] width 49 height 35
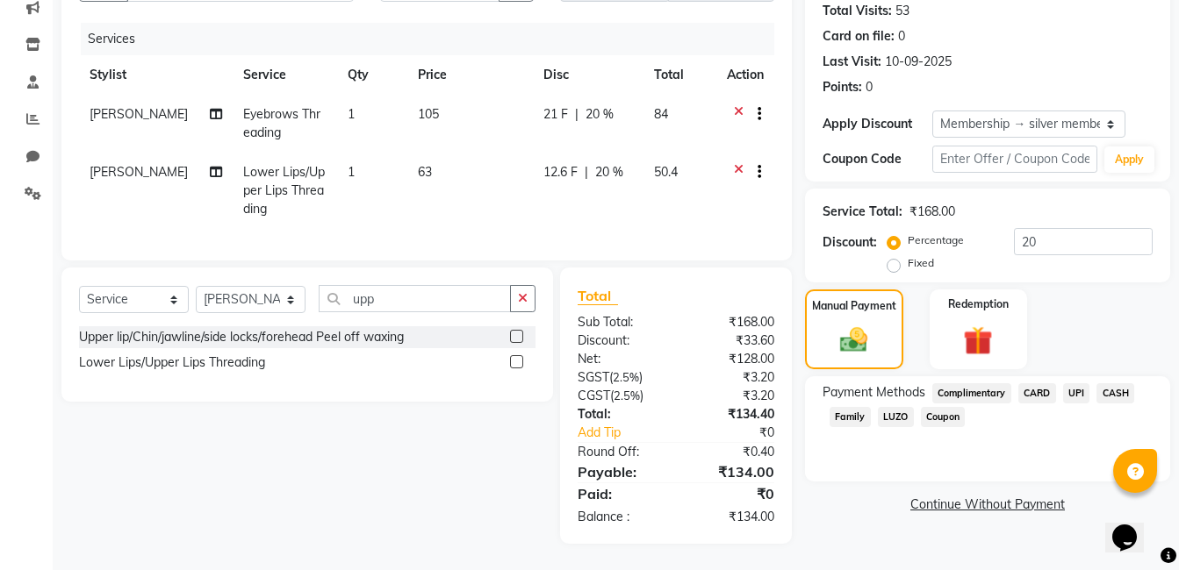
click at [1077, 384] on span "UPI" at bounding box center [1076, 394] width 27 height 20
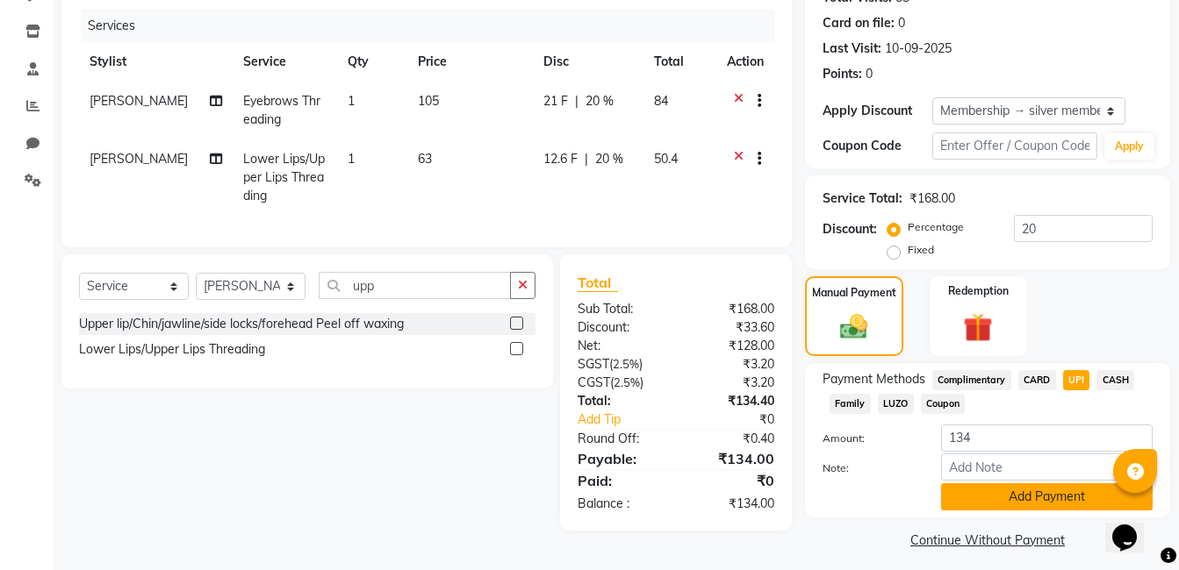
click at [1050, 487] on button "Add Payment" at bounding box center [1047, 497] width 212 height 27
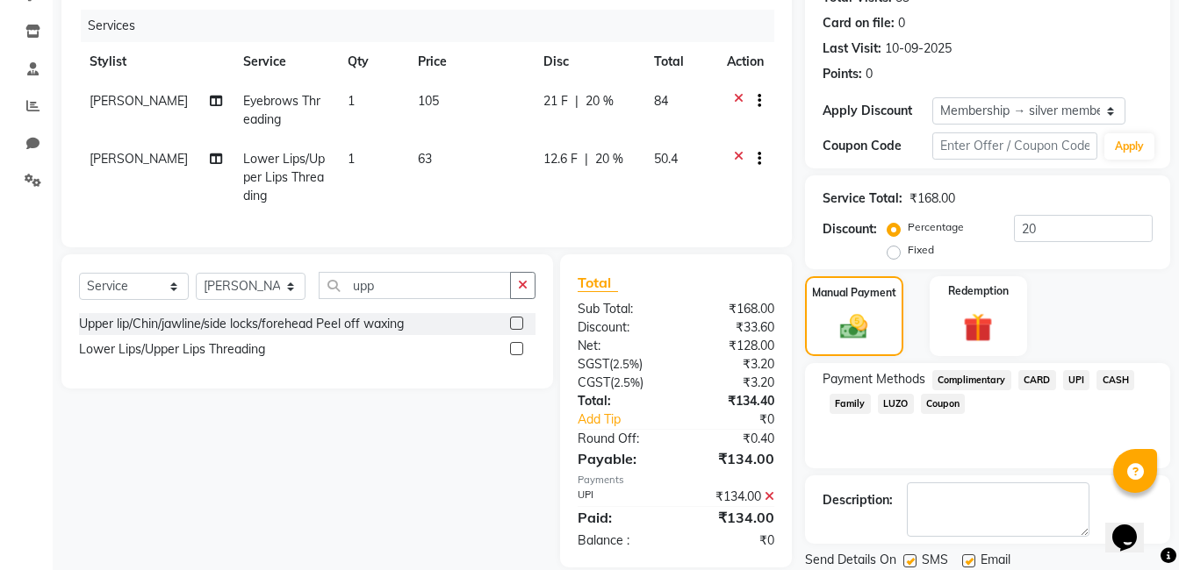
scroll to position [268, 0]
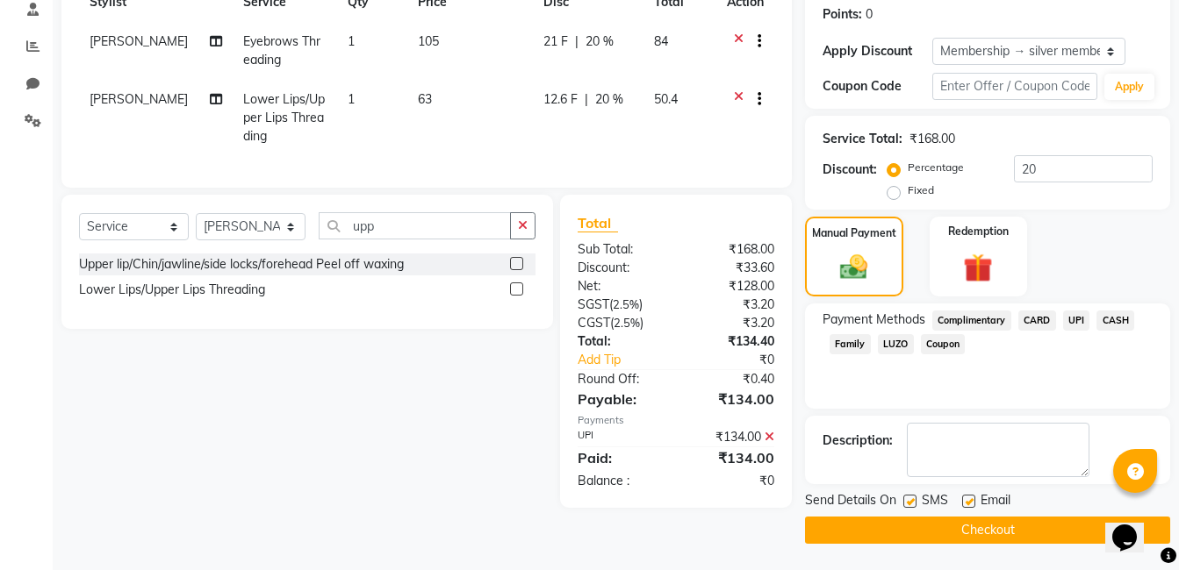
click at [922, 530] on button "Checkout" at bounding box center [987, 530] width 365 height 27
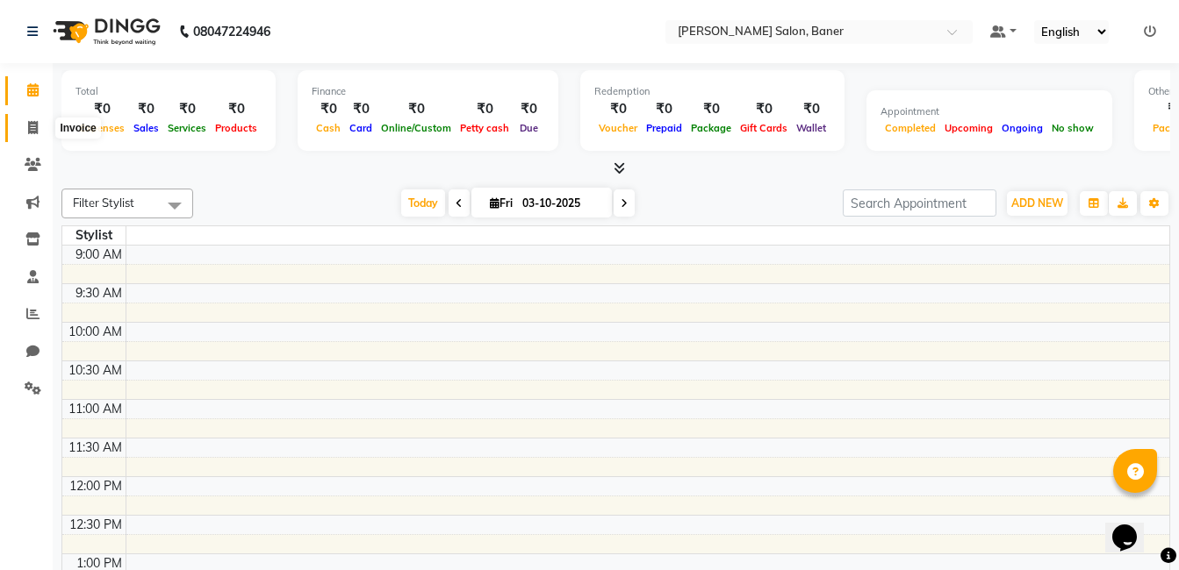
click at [31, 126] on icon at bounding box center [33, 127] width 10 height 13
select select "service"
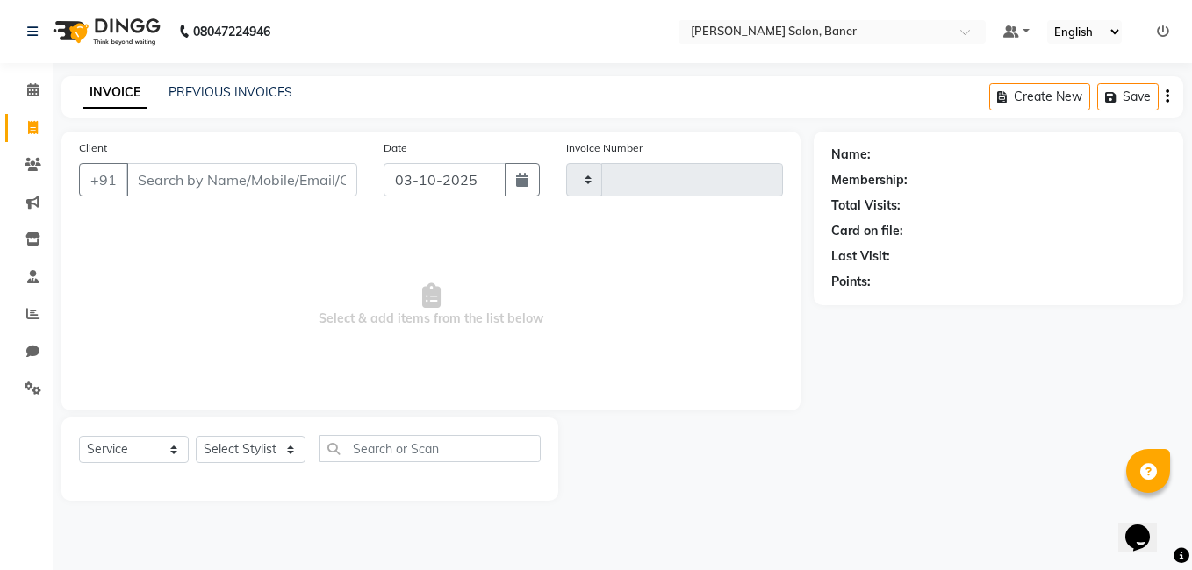
type input "3970"
select select "7115"
click at [242, 446] on select "Select Stylist" at bounding box center [251, 449] width 110 height 27
click at [242, 448] on select "Select Stylist" at bounding box center [251, 449] width 110 height 27
click at [242, 448] on select "Select Stylist [PERSON_NAME] Admin Jabaaz [PERSON_NAME] [PERSON_NAME] [PERSON_N…" at bounding box center [251, 449] width 110 height 27
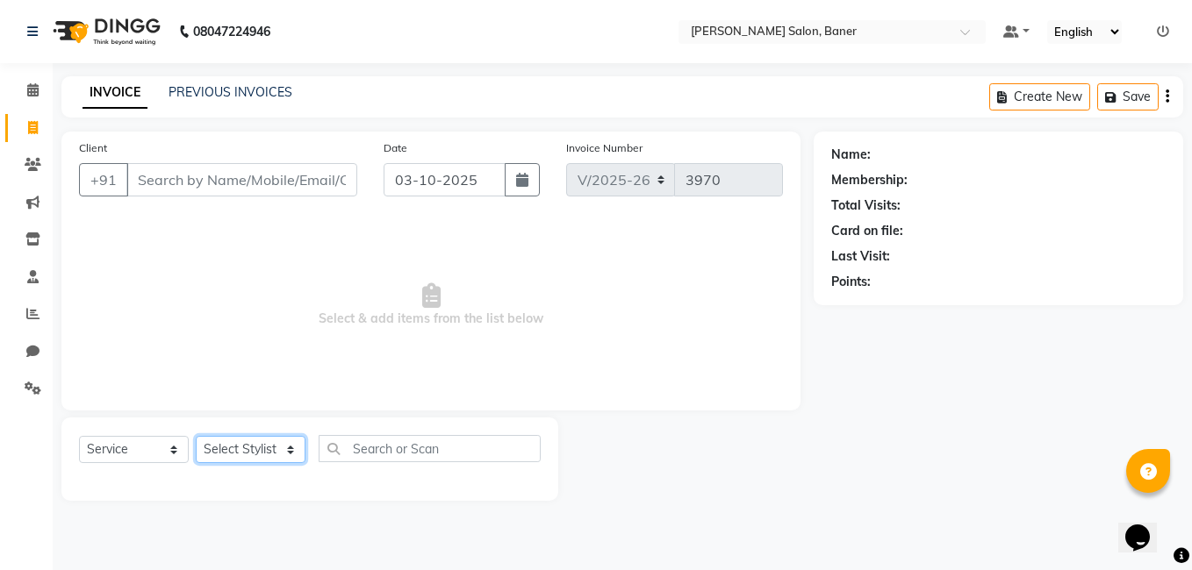
select select "92846"
click at [196, 436] on select "Select Stylist [PERSON_NAME] Admin Jabaaz [PERSON_NAME] [PERSON_NAME] [PERSON_N…" at bounding box center [251, 449] width 110 height 27
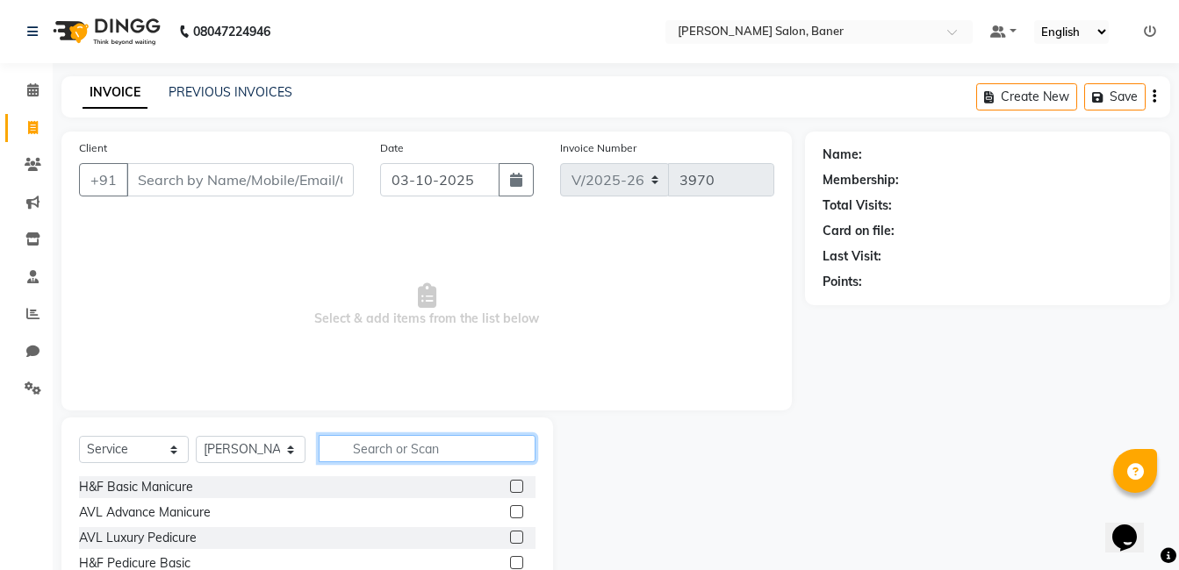
click at [387, 439] on input "text" at bounding box center [427, 448] width 217 height 27
click at [510, 513] on label at bounding box center [516, 512] width 13 height 13
click at [510, 513] on input "checkbox" at bounding box center [515, 512] width 11 height 11
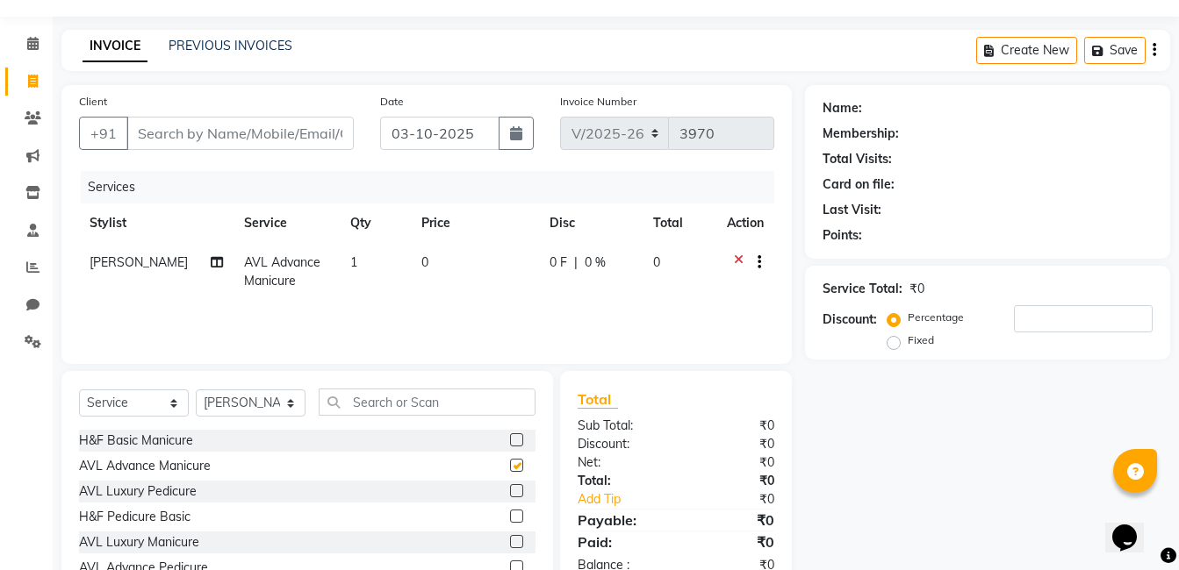
checkbox input "false"
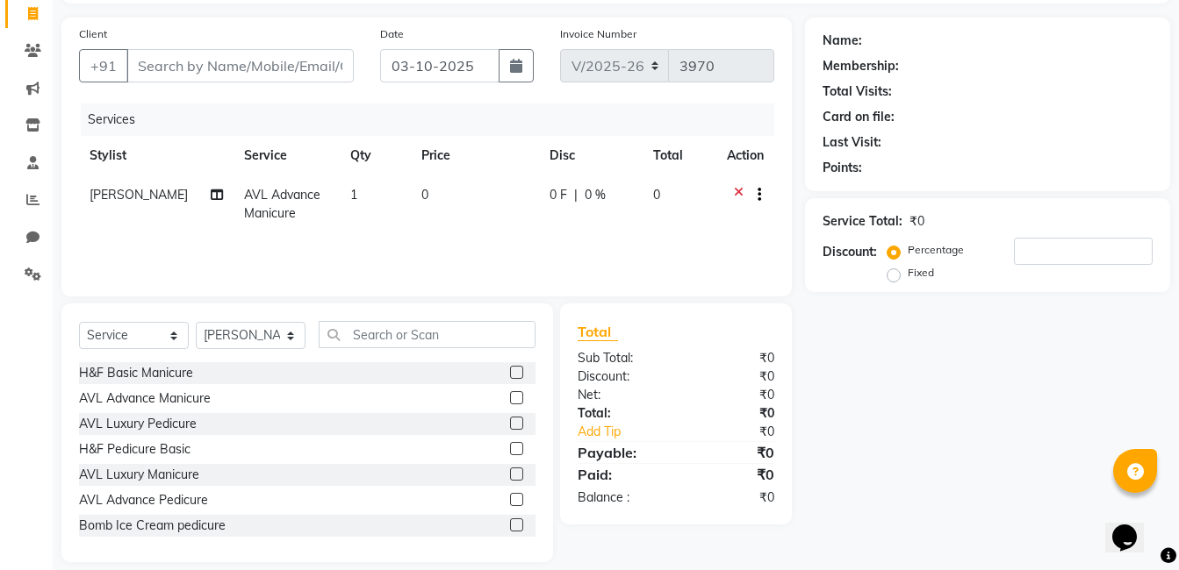
scroll to position [133, 0]
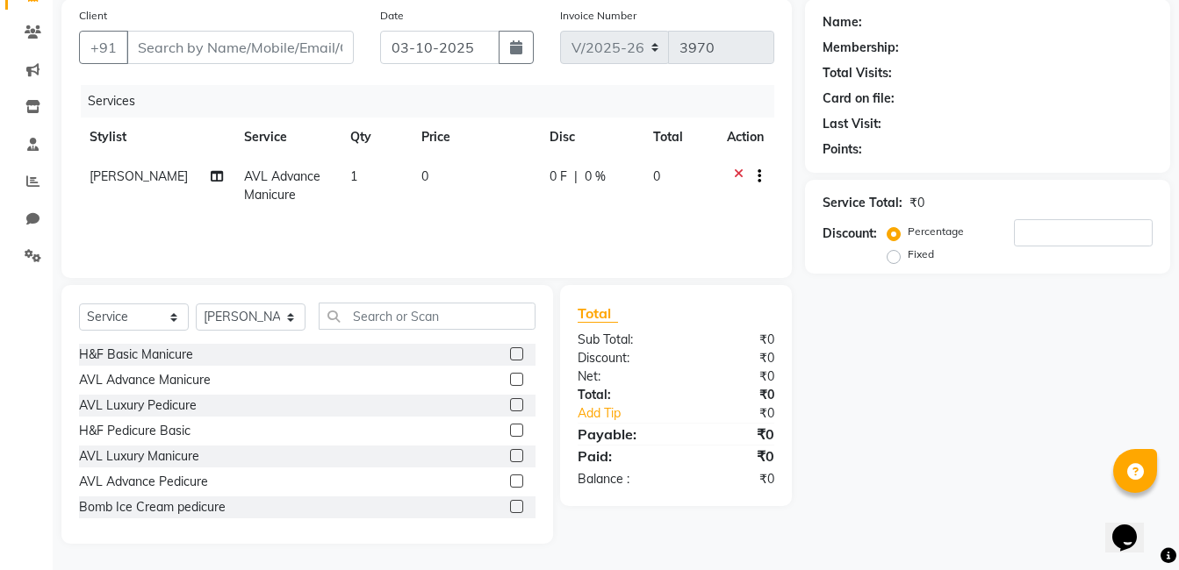
click at [740, 169] on icon at bounding box center [739, 179] width 10 height 22
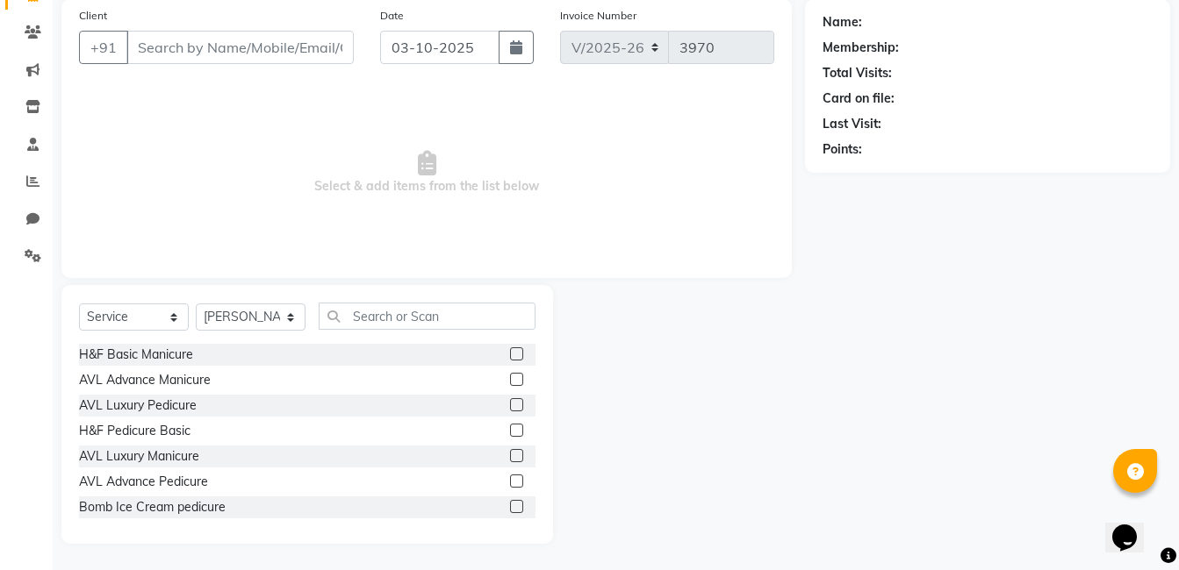
click at [510, 455] on label at bounding box center [516, 455] width 13 height 13
click at [510, 455] on input "checkbox" at bounding box center [515, 456] width 11 height 11
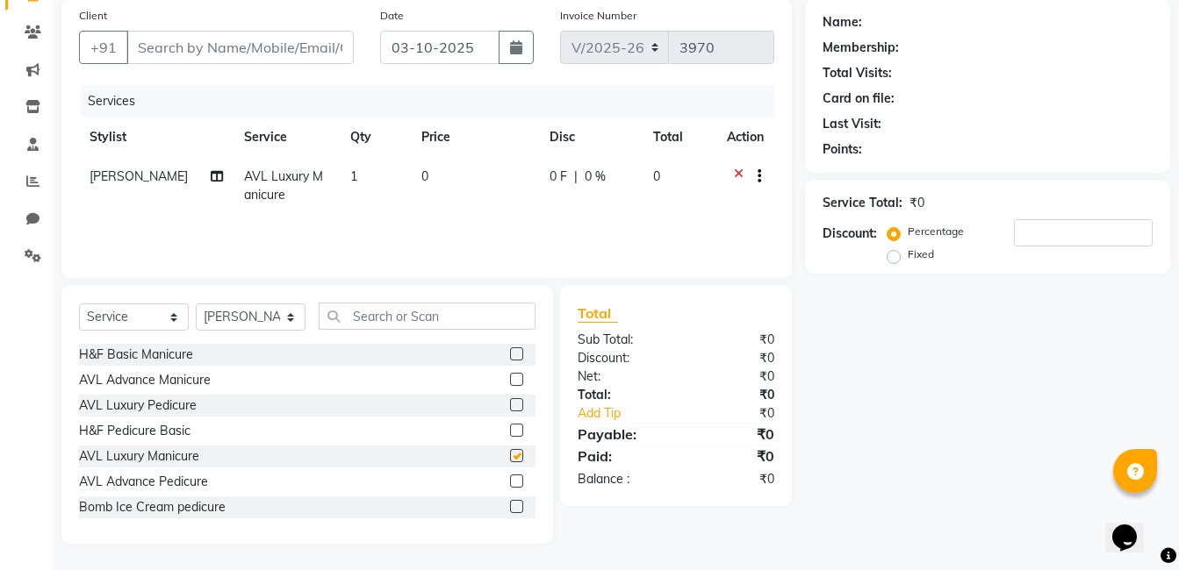
checkbox input "false"
click at [736, 169] on icon at bounding box center [739, 179] width 10 height 22
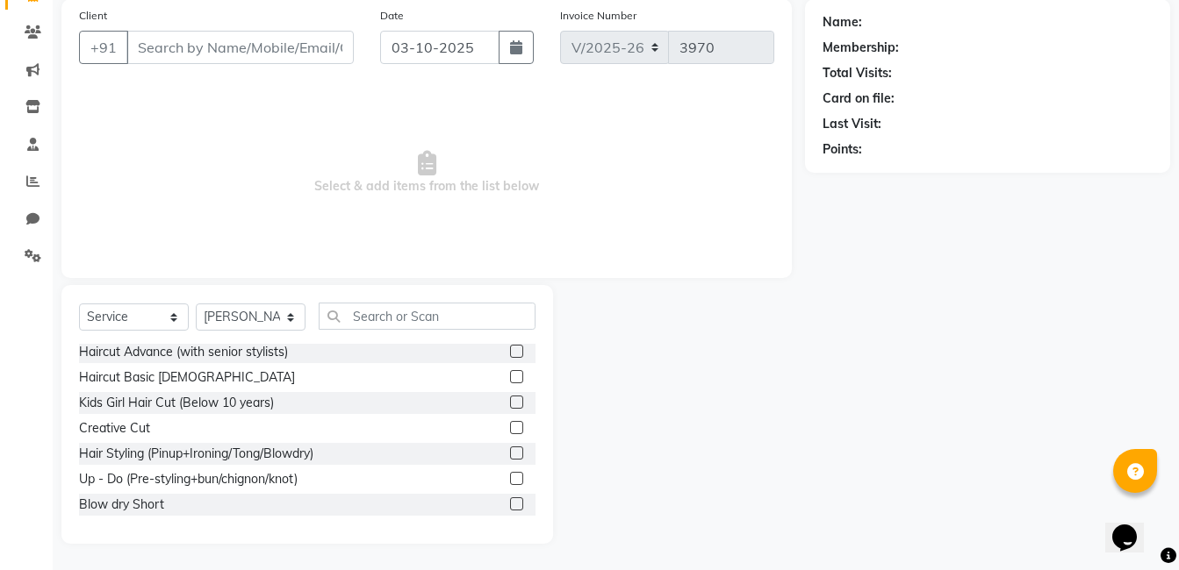
scroll to position [614, 0]
click at [510, 398] on label at bounding box center [516, 401] width 13 height 13
click at [510, 398] on input "checkbox" at bounding box center [515, 402] width 11 height 11
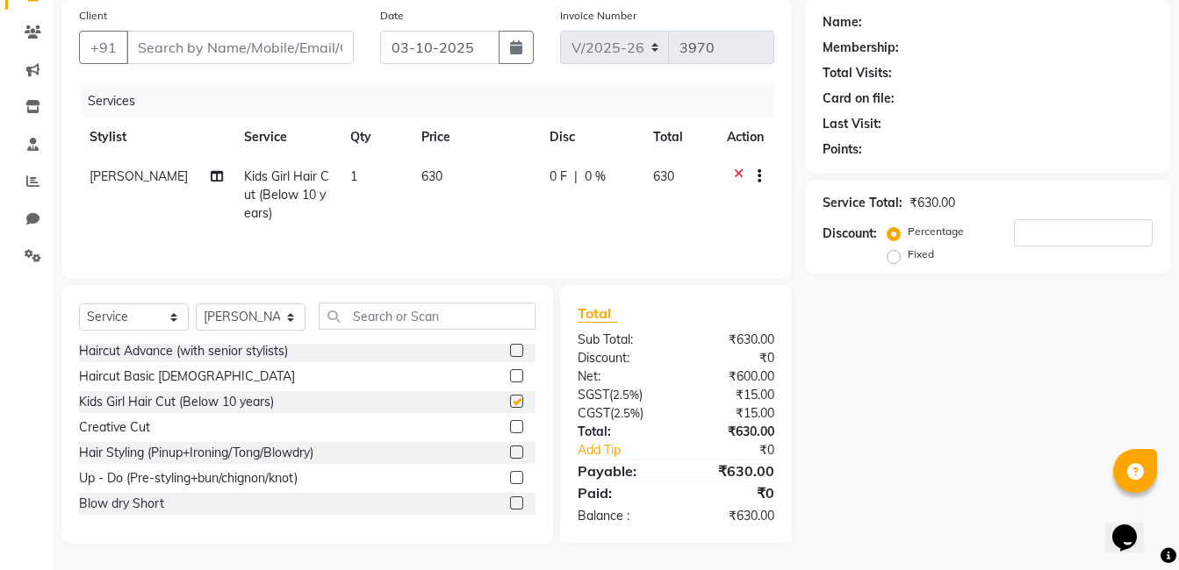
checkbox input "false"
click at [738, 173] on icon at bounding box center [739, 179] width 10 height 22
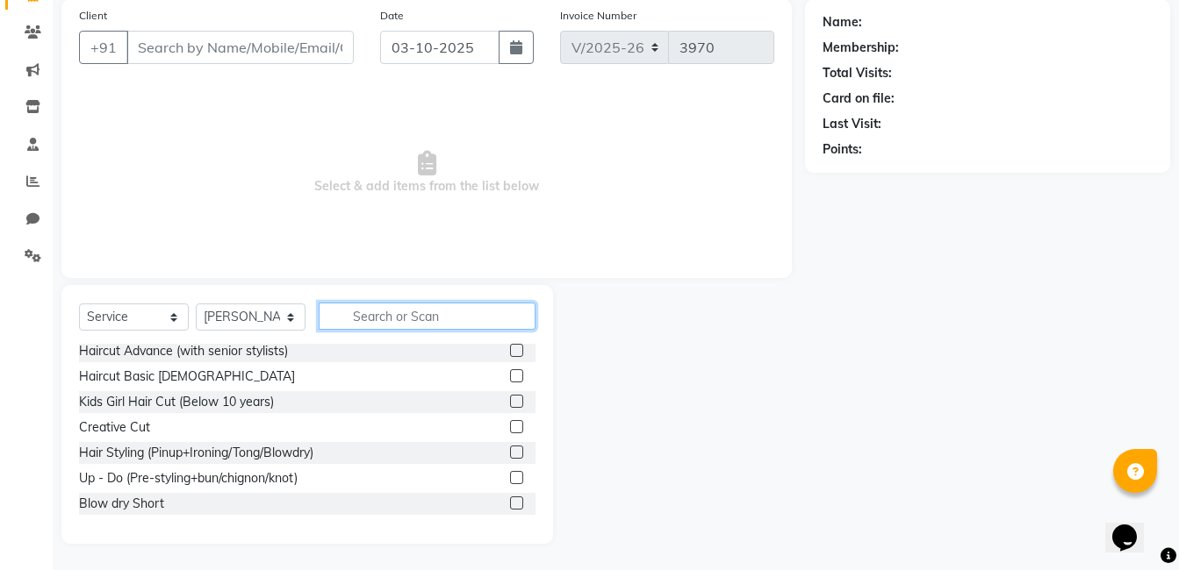
click at [463, 308] on input "text" at bounding box center [427, 316] width 217 height 27
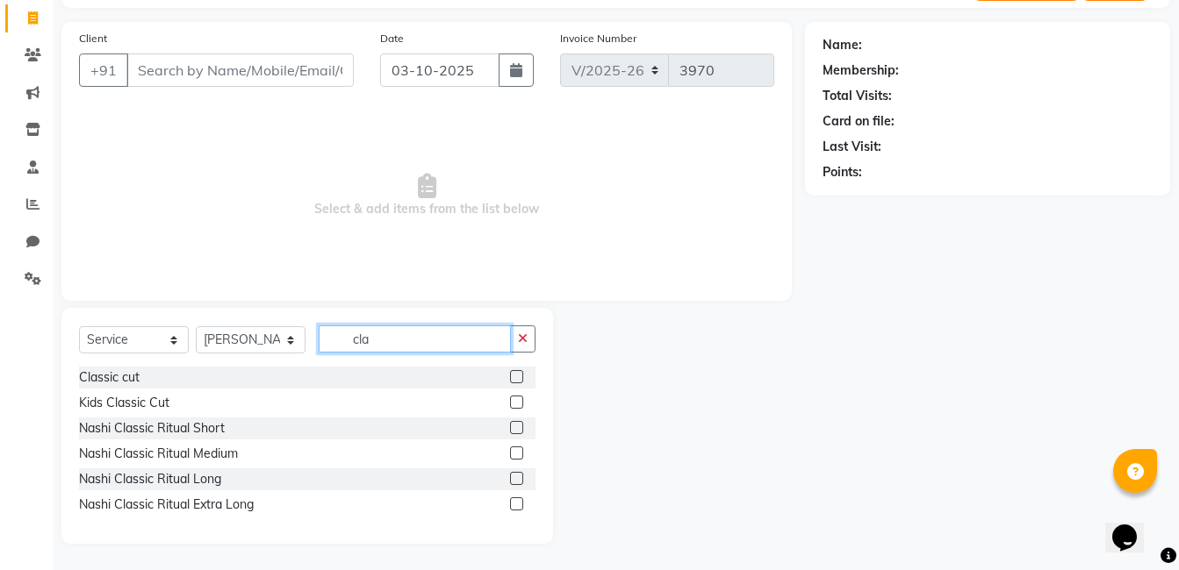
scroll to position [110, 0]
type input "class"
click at [518, 377] on label at bounding box center [516, 376] width 13 height 13
click at [518, 377] on input "checkbox" at bounding box center [515, 377] width 11 height 11
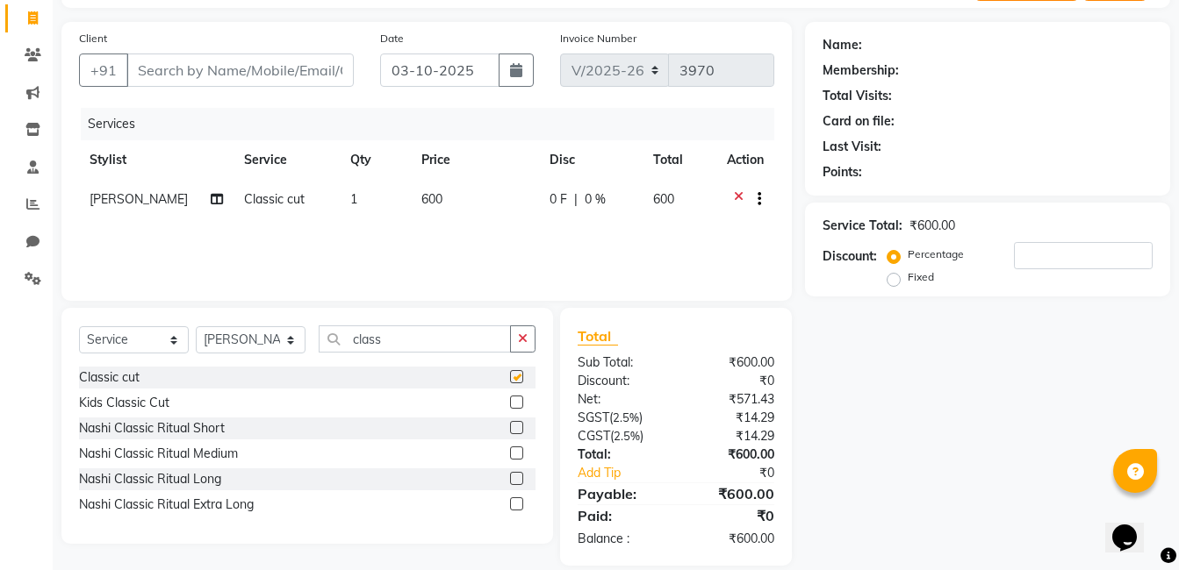
checkbox input "false"
click at [734, 197] on icon at bounding box center [739, 201] width 10 height 22
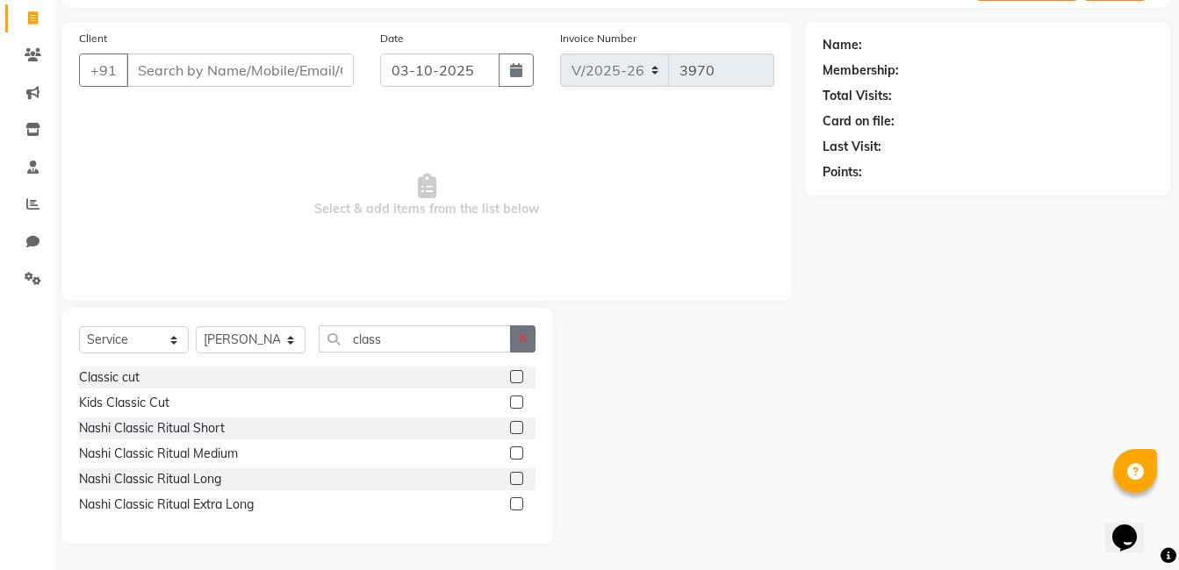
click at [517, 337] on button "button" at bounding box center [522, 339] width 25 height 27
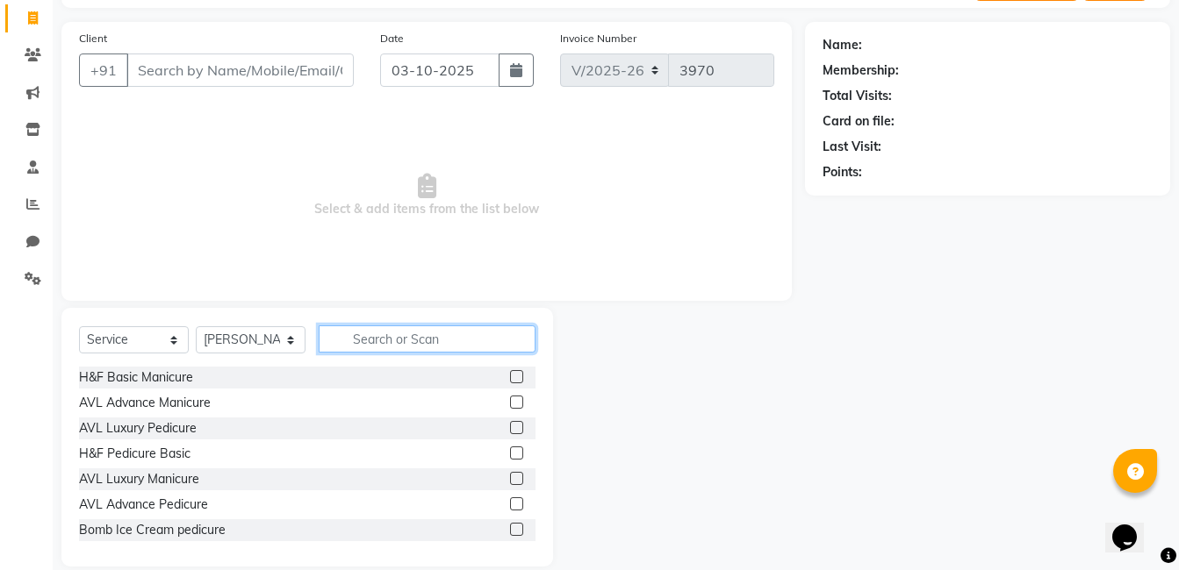
click at [374, 337] on input "text" at bounding box center [427, 339] width 217 height 27
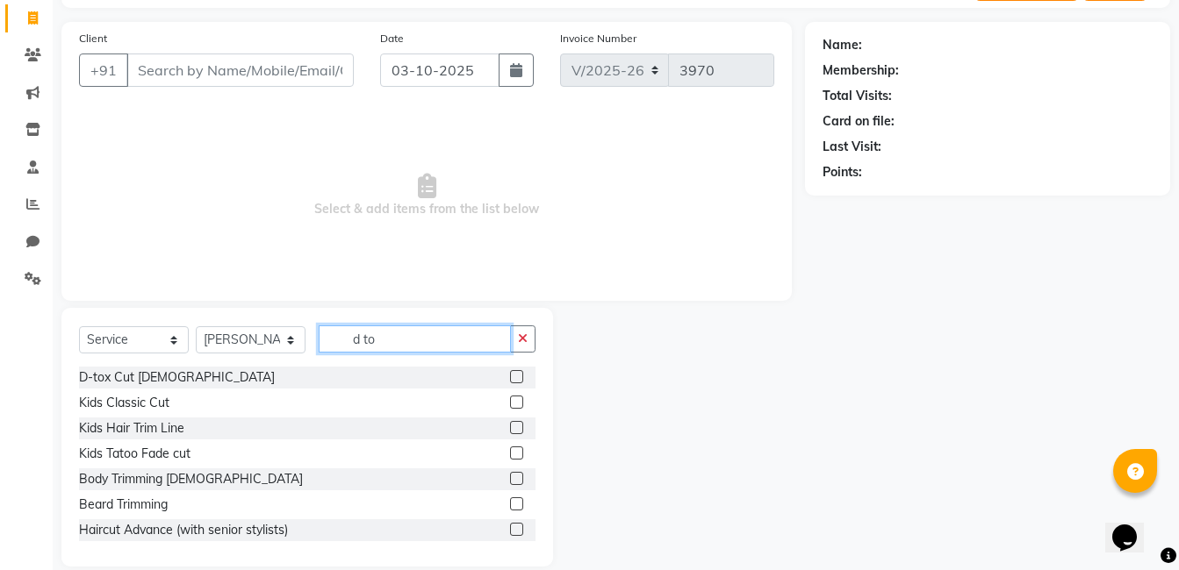
scroll to position [84, 0]
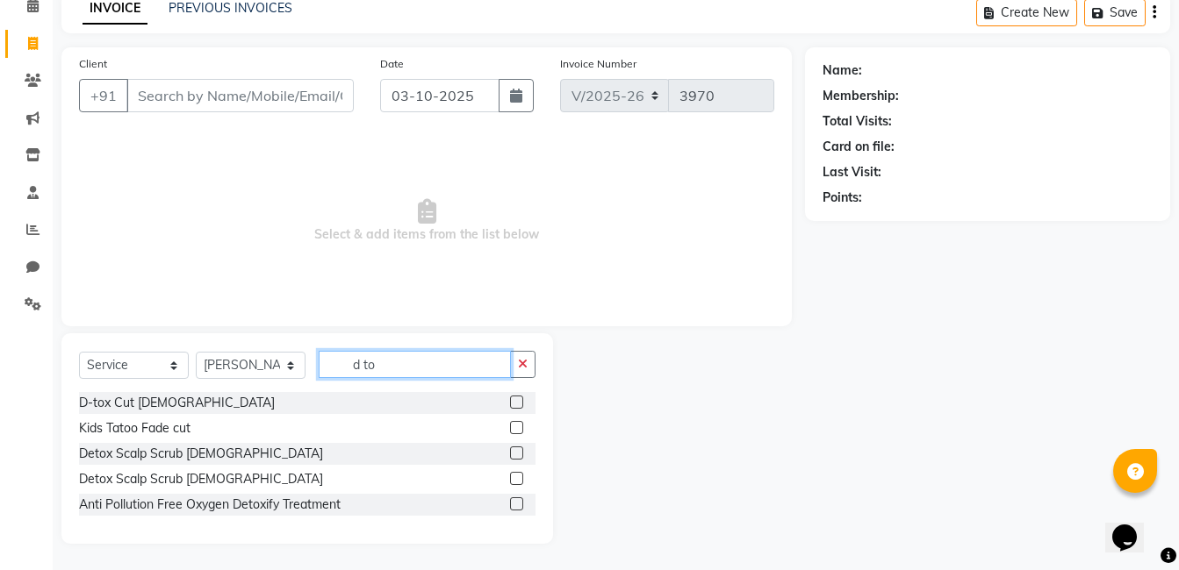
type input "d to"
click at [515, 398] on label at bounding box center [516, 402] width 13 height 13
click at [515, 398] on input "checkbox" at bounding box center [515, 403] width 11 height 11
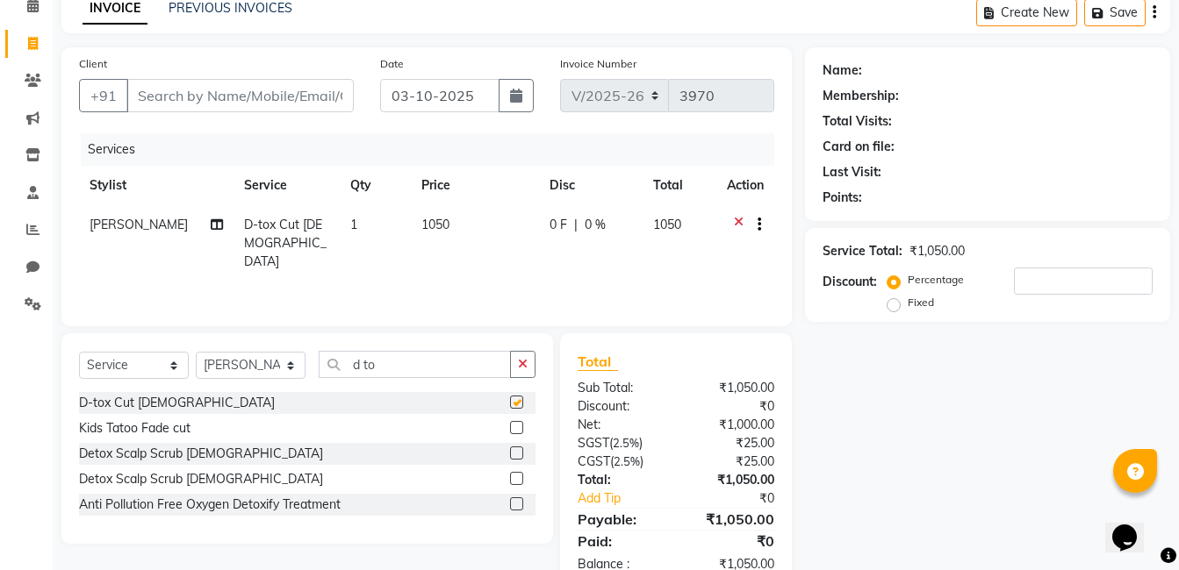
checkbox input "false"
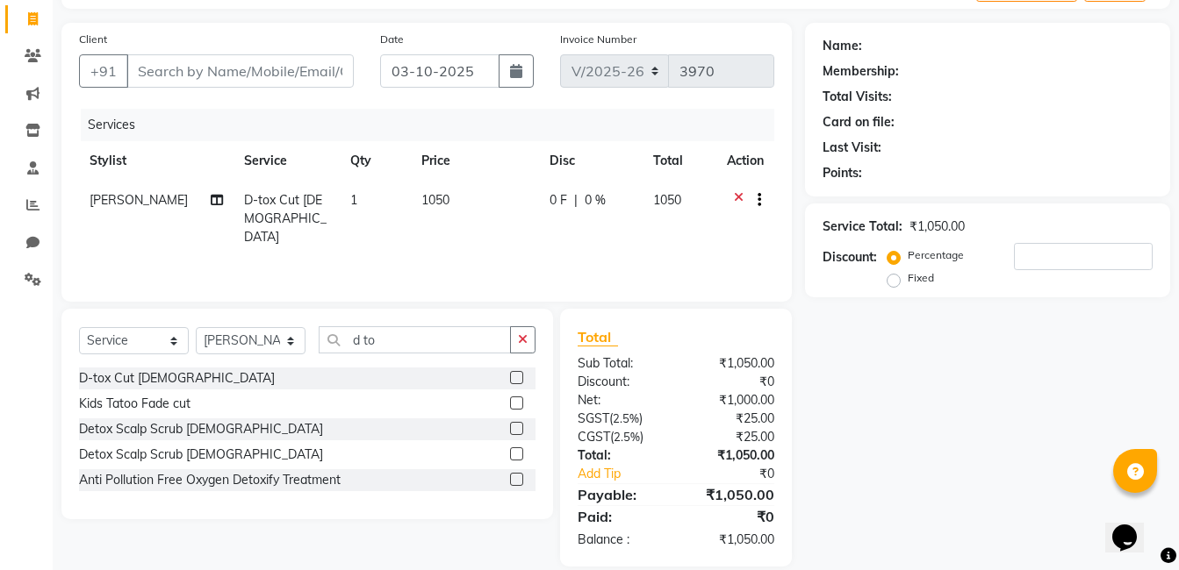
scroll to position [132, 0]
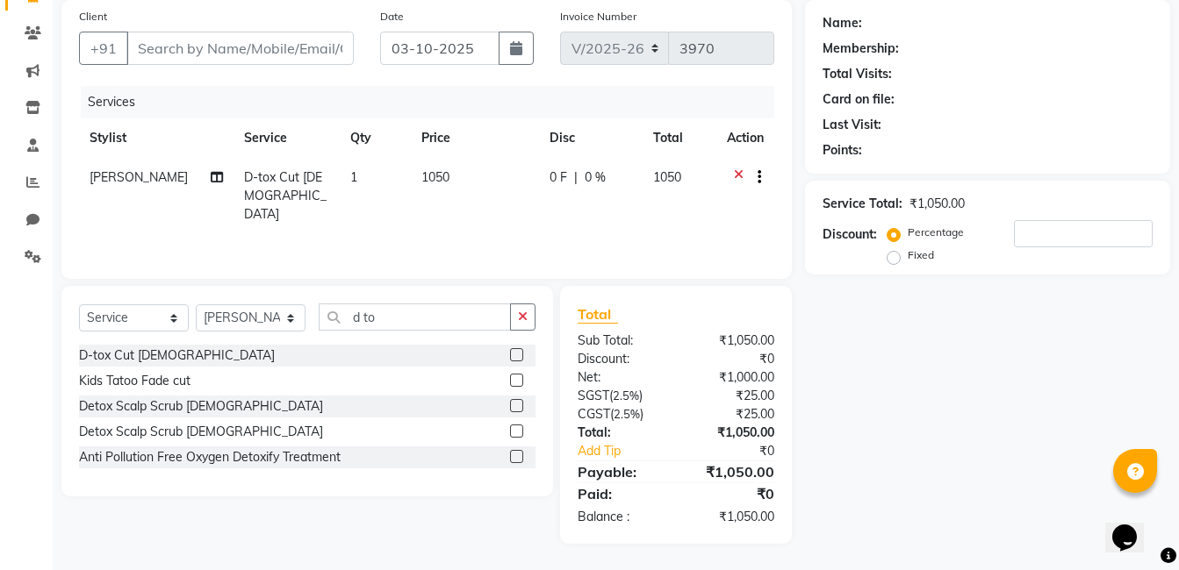
click at [735, 170] on icon at bounding box center [739, 180] width 10 height 22
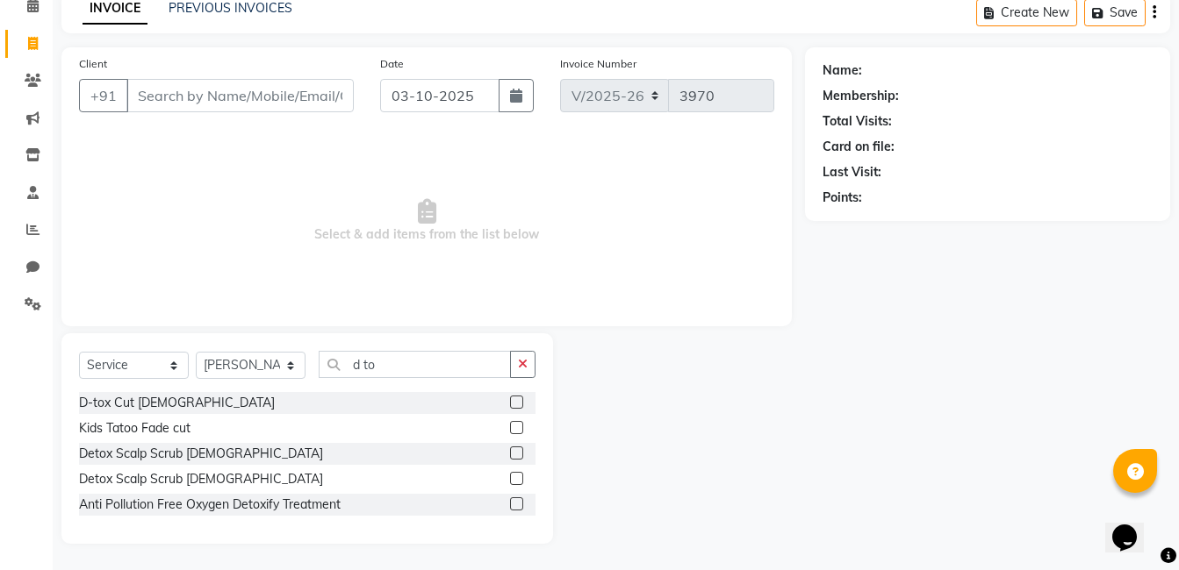
scroll to position [84, 0]
click at [520, 365] on icon "button" at bounding box center [523, 364] width 10 height 12
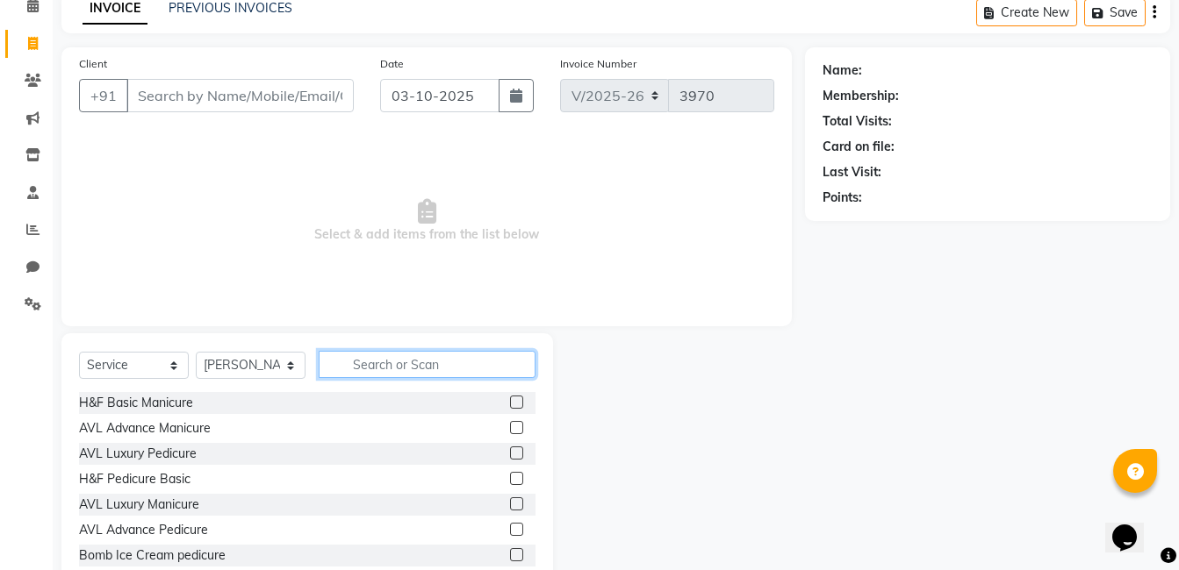
click at [427, 359] on input "text" at bounding box center [427, 364] width 217 height 27
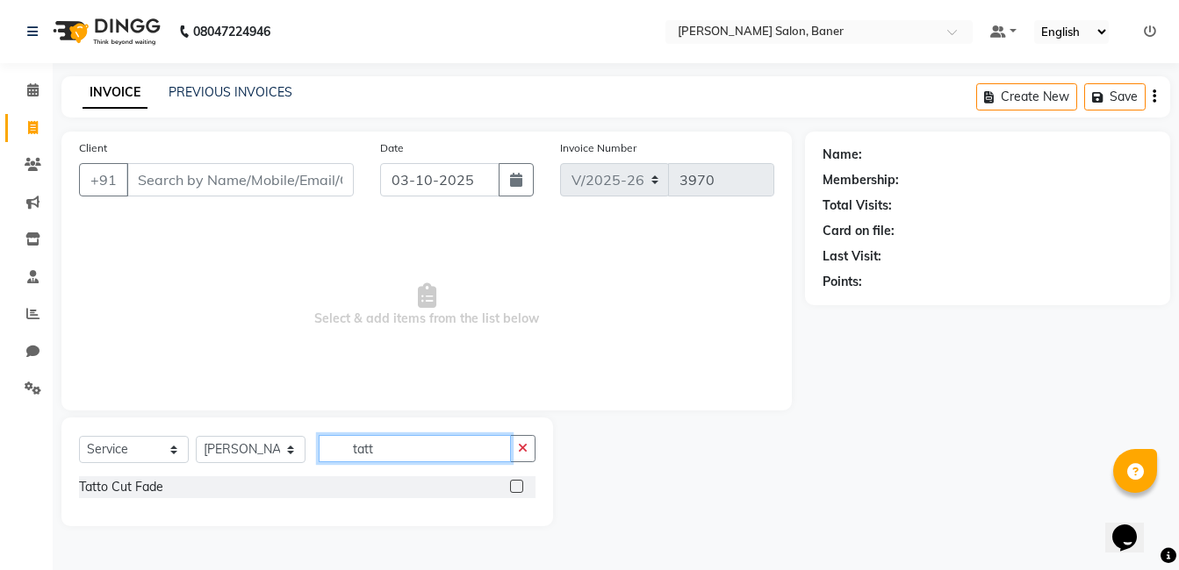
scroll to position [0, 0]
type input "tatt"
click at [521, 488] on label at bounding box center [521, 486] width 13 height 13
click at [521, 488] on input "checkbox" at bounding box center [520, 487] width 11 height 11
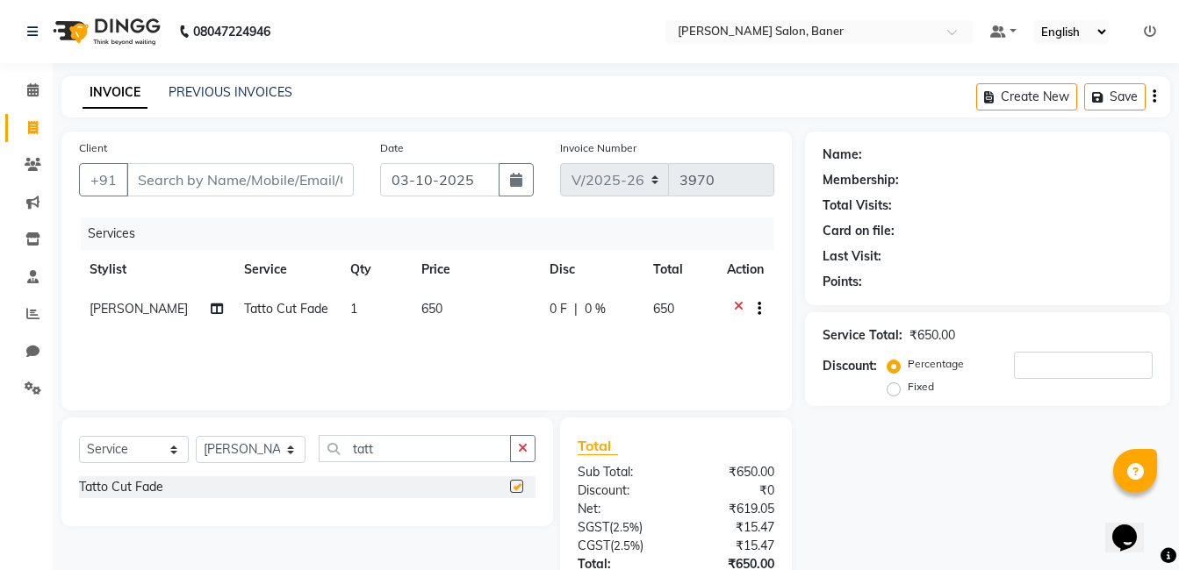
checkbox input "false"
click at [735, 304] on icon at bounding box center [739, 311] width 10 height 22
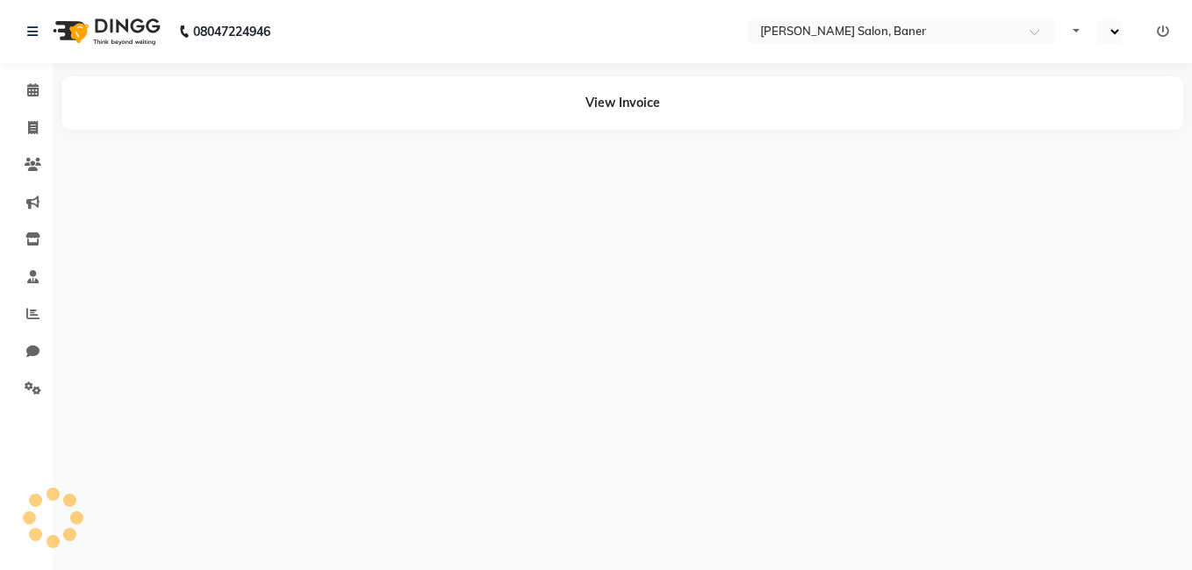
select select "en"
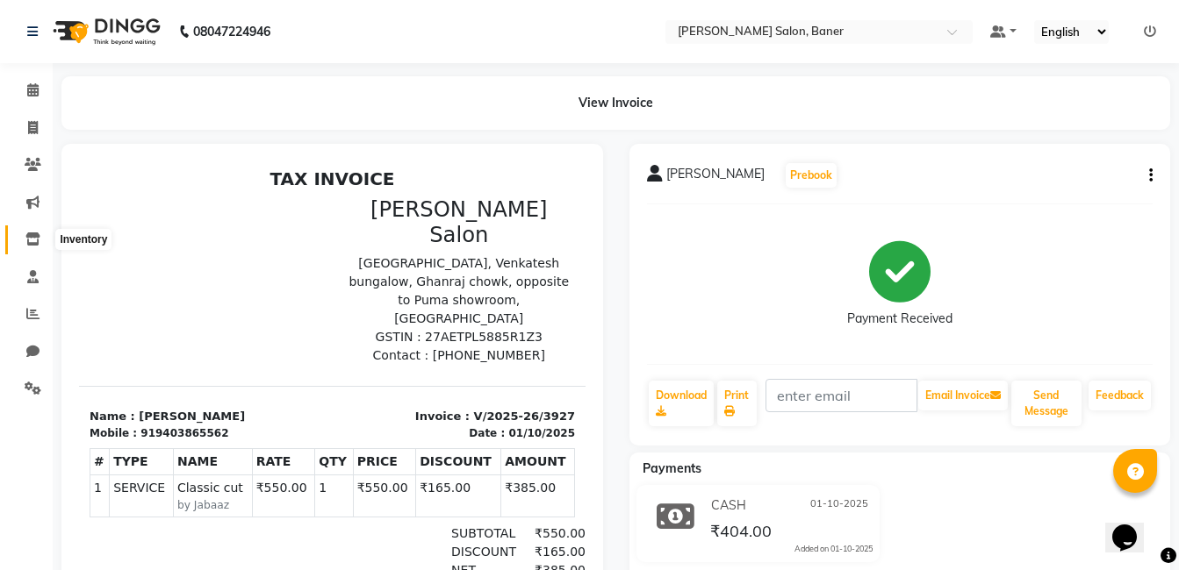
drag, startPoint x: 33, startPoint y: 242, endPoint x: 14, endPoint y: 221, distance: 28.6
click at [33, 241] on icon at bounding box center [32, 239] width 15 height 13
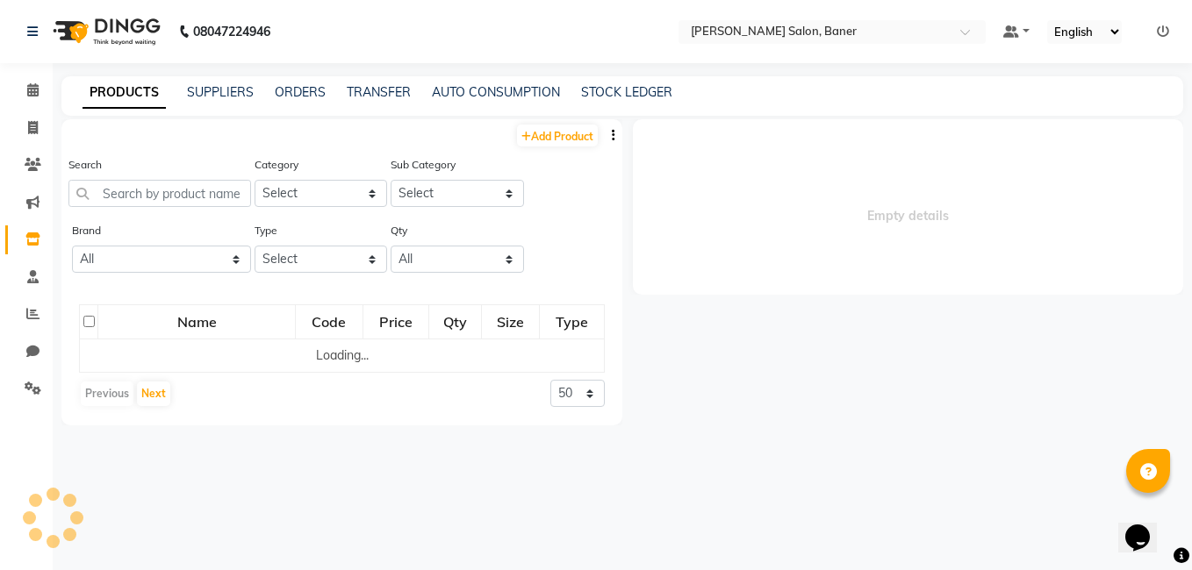
select select
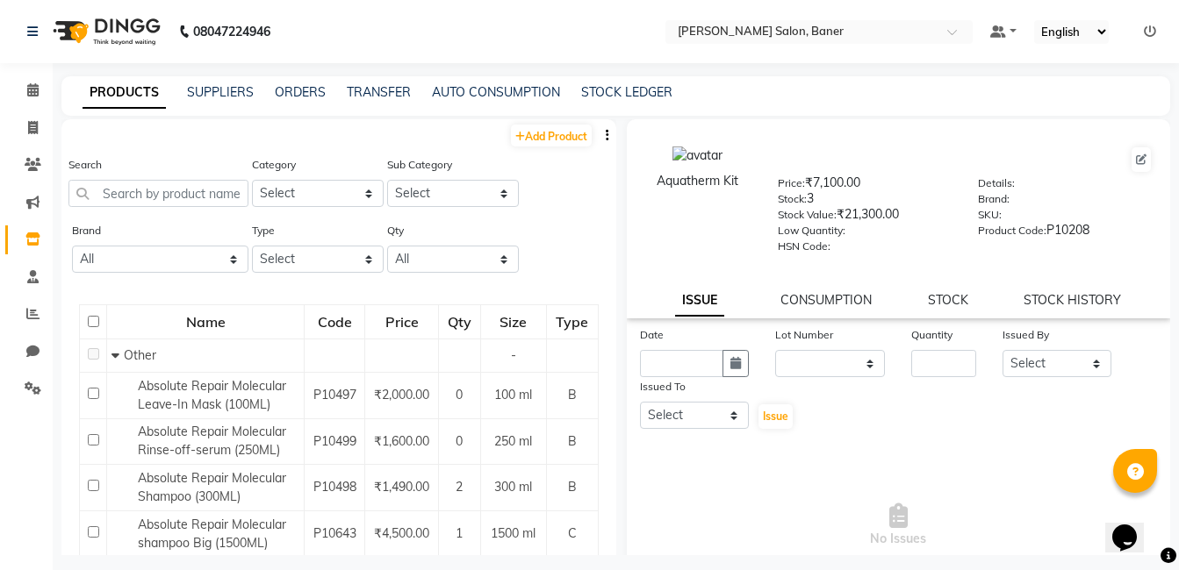
click at [606, 140] on icon "button" at bounding box center [608, 135] width 4 height 12
click at [555, 147] on div "EXPORT" at bounding box center [538, 147] width 57 height 22
click at [606, 129] on icon "button" at bounding box center [608, 135] width 4 height 12
click at [558, 118] on div "IMPORT" at bounding box center [538, 125] width 57 height 22
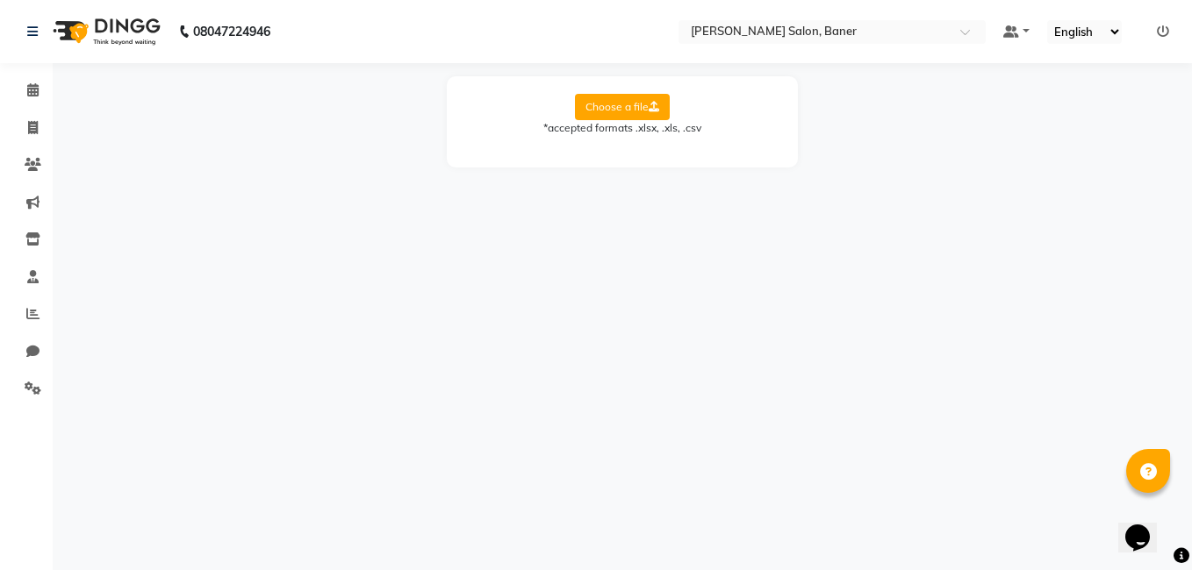
click at [651, 110] on icon at bounding box center [654, 107] width 11 height 11
click at [0, 0] on input "Choose a file" at bounding box center [0, 0] width 0 height 0
click at [611, 100] on label "Choose a file" at bounding box center [622, 107] width 95 height 26
click at [0, 0] on input "Choose a file" at bounding box center [0, 0] width 0 height 0
drag, startPoint x: 32, startPoint y: 123, endPoint x: 98, endPoint y: 122, distance: 66.7
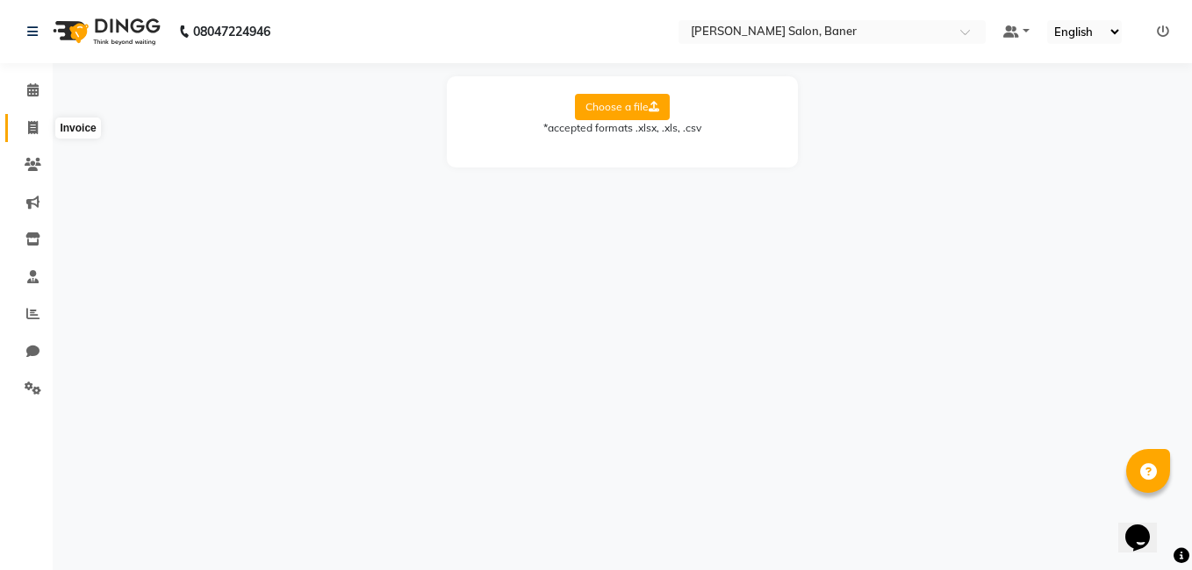
click at [32, 122] on icon at bounding box center [33, 127] width 10 height 13
select select "service"
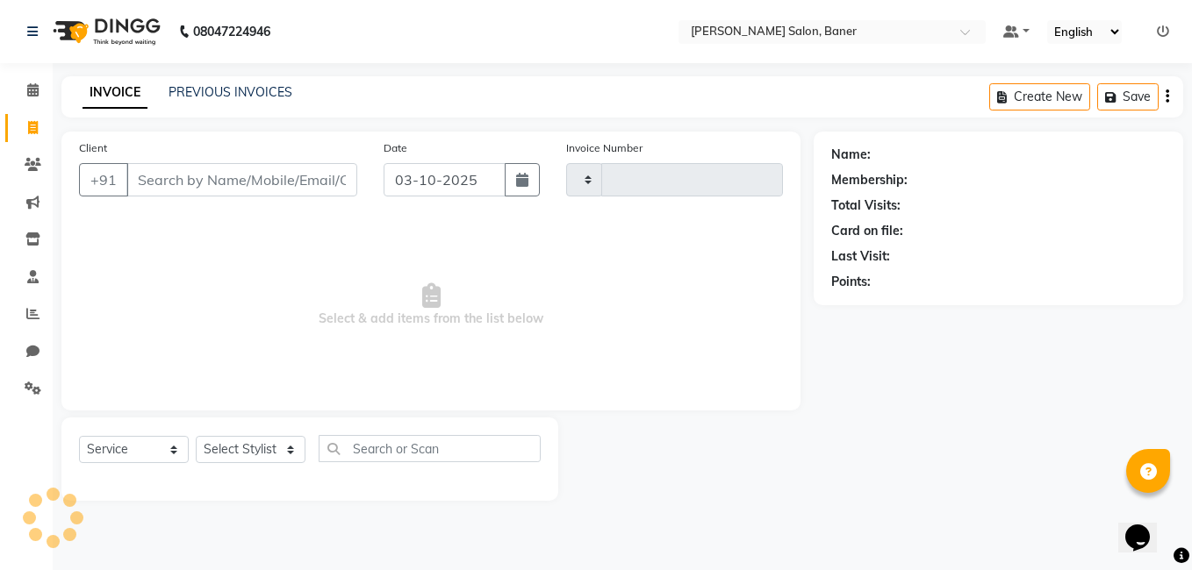
type input "3972"
select select "7115"
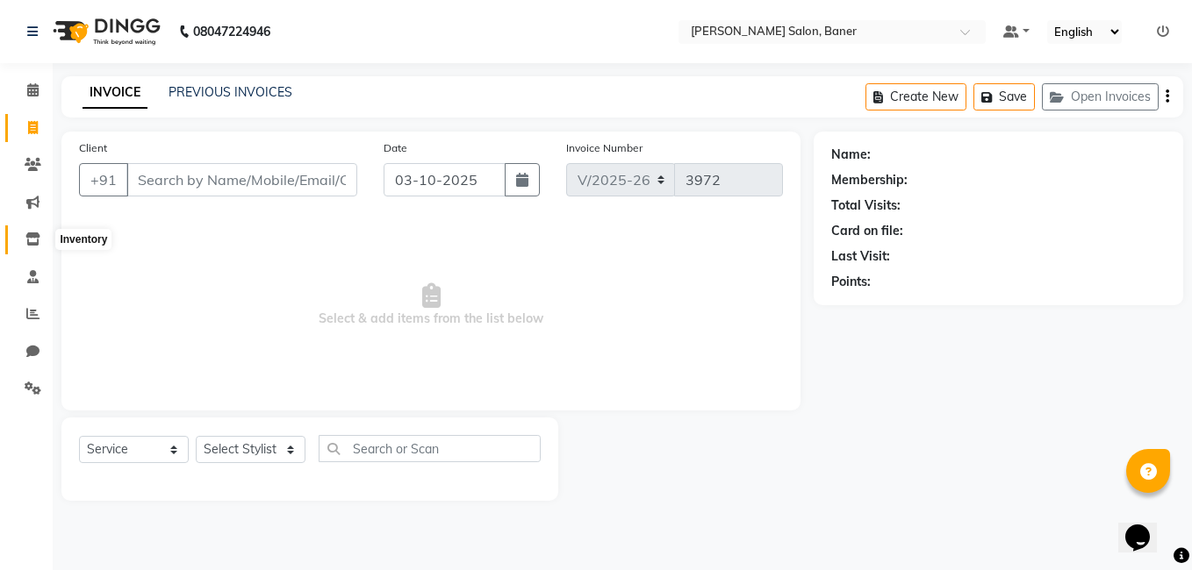
click at [34, 240] on icon at bounding box center [32, 239] width 15 height 13
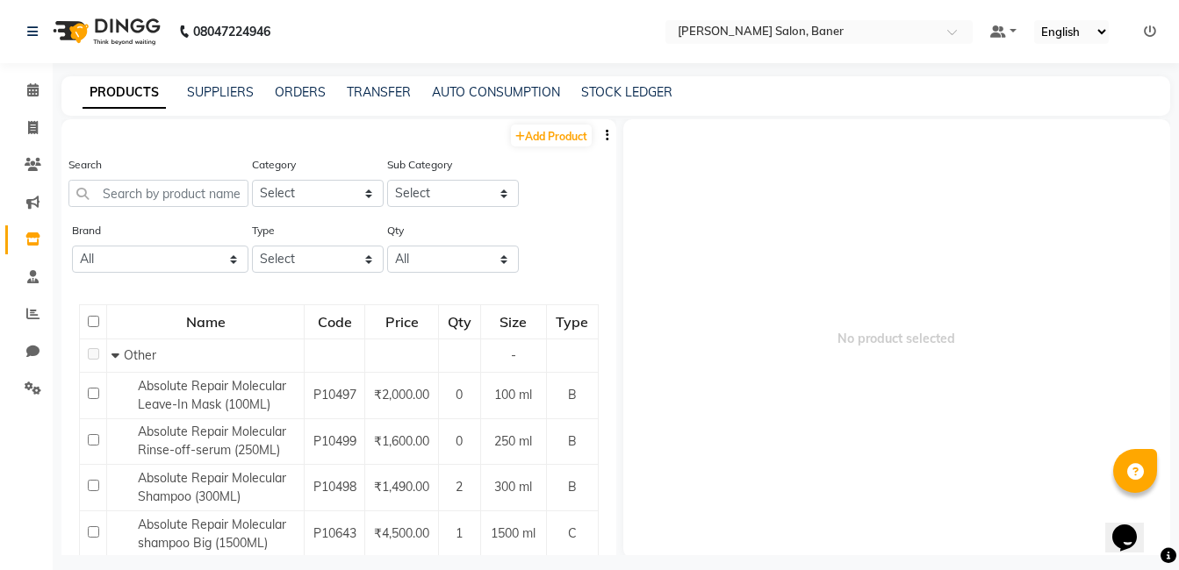
click at [219, 82] on div "PRODUCTS SUPPLIERS ORDERS TRANSFER AUTO CONSUMPTION STOCK LEDGER" at bounding box center [615, 95] width 1108 height 39
click at [226, 90] on link "SUPPLIERS" at bounding box center [220, 92] width 67 height 16
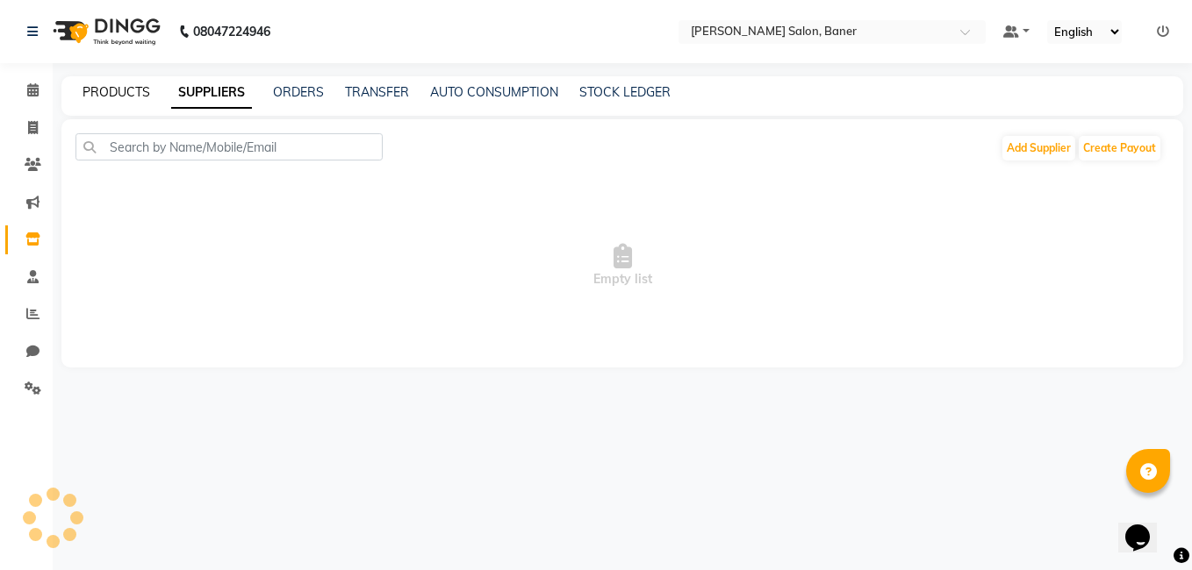
click at [115, 95] on link "PRODUCTS" at bounding box center [116, 92] width 68 height 16
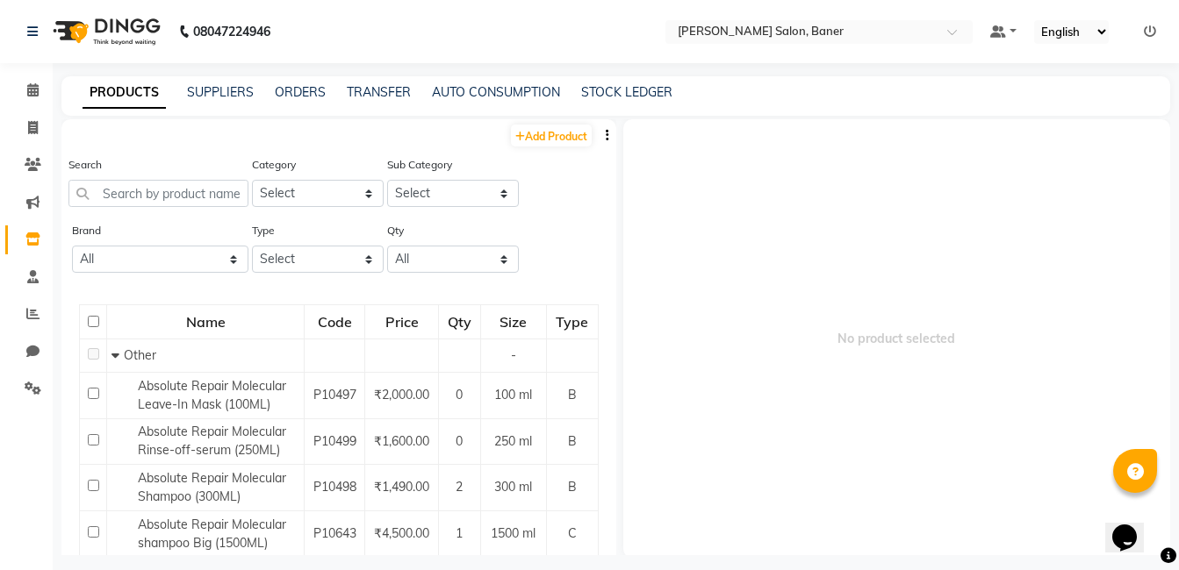
click at [599, 134] on button "button" at bounding box center [608, 135] width 18 height 18
click at [31, 88] on icon at bounding box center [32, 89] width 11 height 13
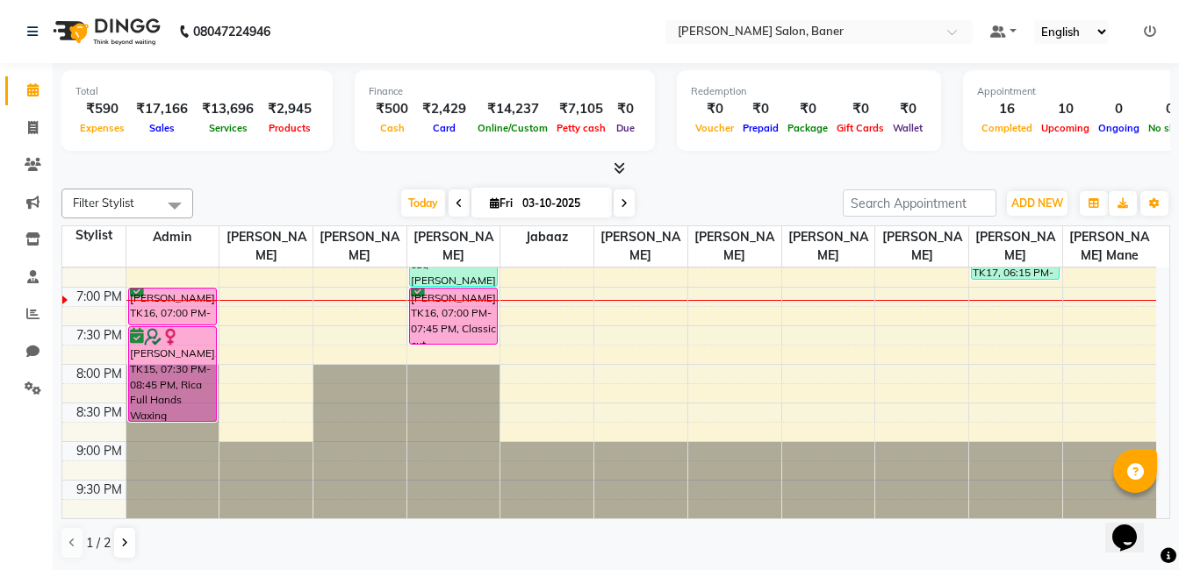
scroll to position [664, 0]
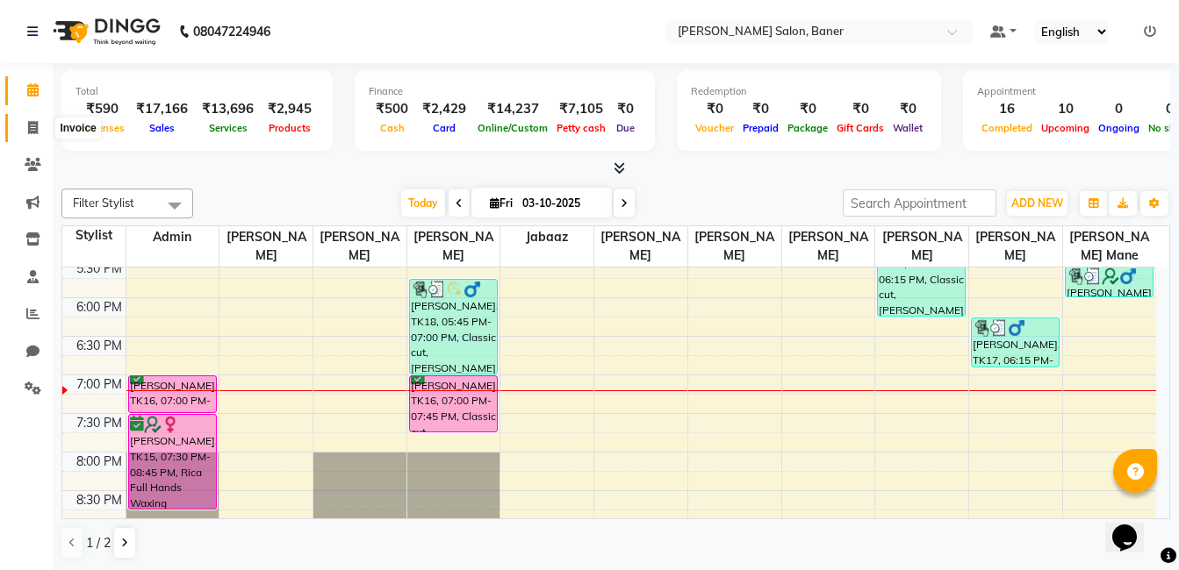
click at [40, 128] on span at bounding box center [33, 128] width 31 height 20
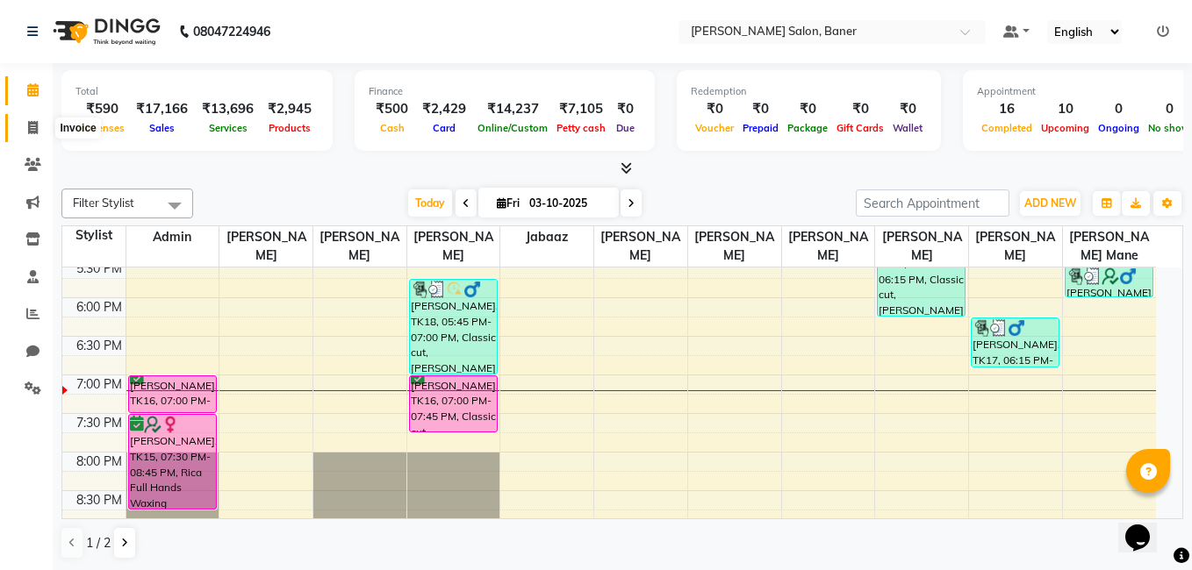
select select "service"
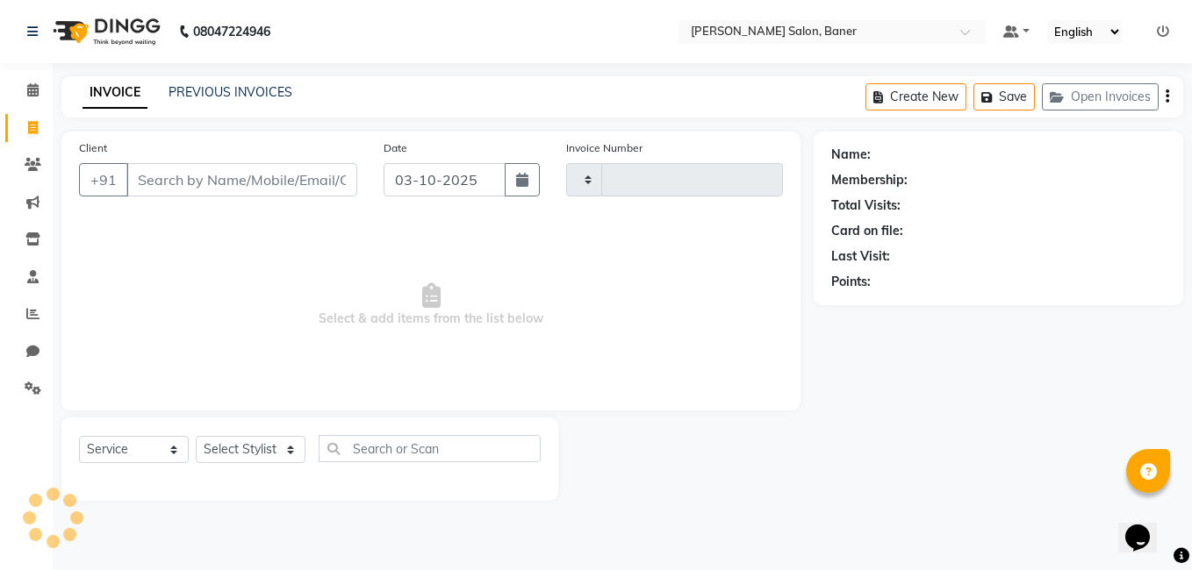
type input "3973"
select select "7115"
click at [243, 457] on select "Select Stylist" at bounding box center [251, 449] width 110 height 27
select select "89608"
click at [196, 436] on select "Select Stylist [PERSON_NAME] Admin Jabaaz [PERSON_NAME] [PERSON_NAME] [PERSON_N…" at bounding box center [251, 449] width 110 height 27
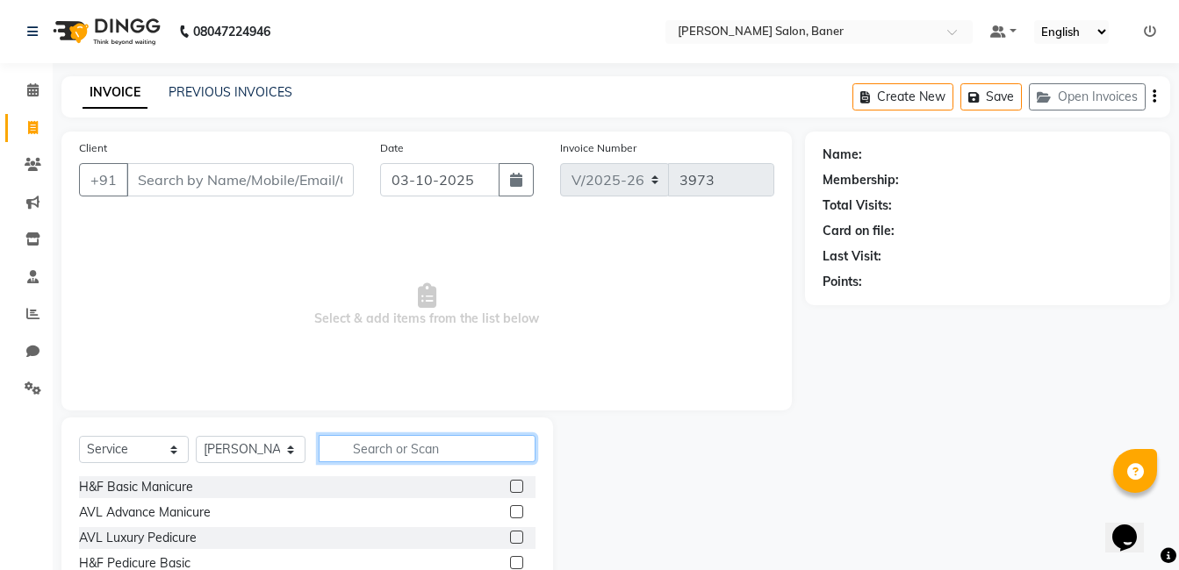
click at [416, 445] on input "text" at bounding box center [427, 448] width 217 height 27
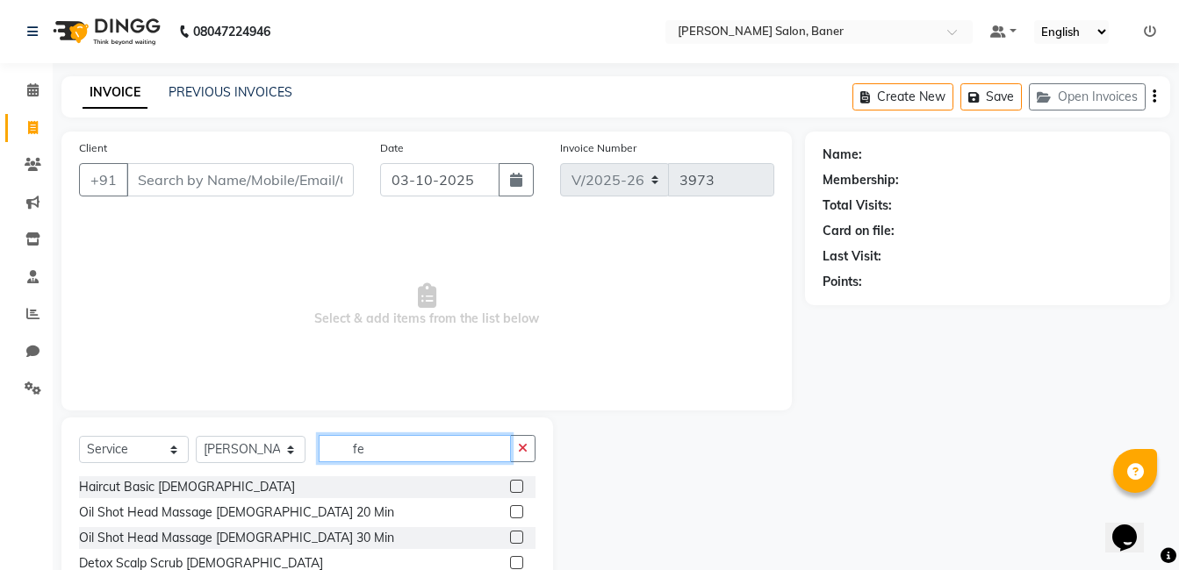
type input "f"
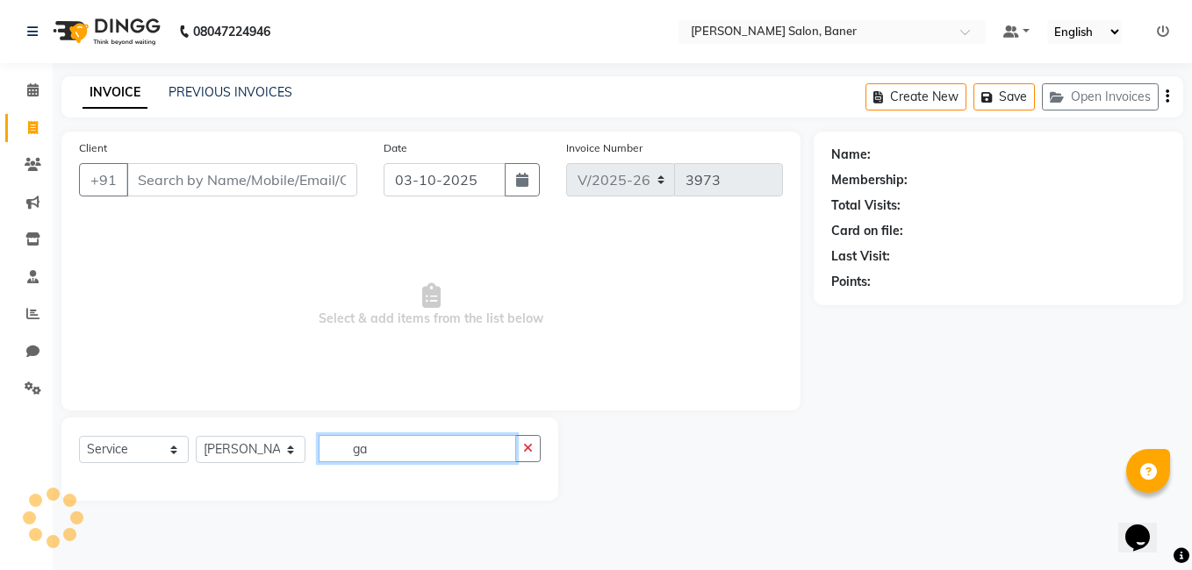
type input "g"
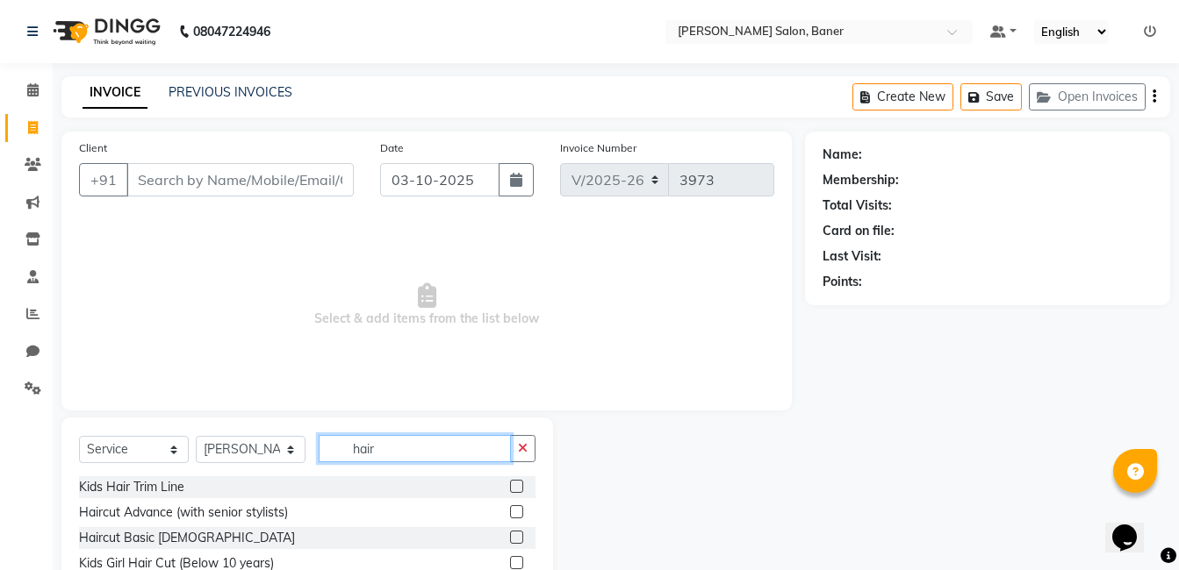
type input "hair"
click at [510, 515] on label at bounding box center [516, 512] width 13 height 13
click at [510, 515] on input "checkbox" at bounding box center [515, 512] width 11 height 11
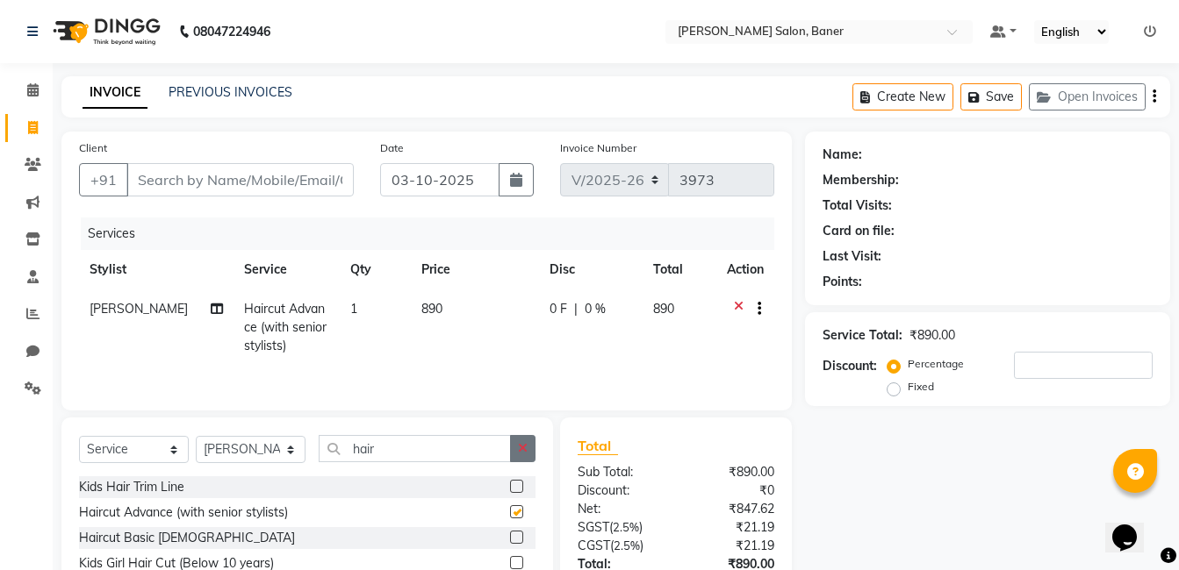
checkbox input "false"
drag, startPoint x: 521, startPoint y: 454, endPoint x: 461, endPoint y: 451, distance: 60.6
click at [516, 454] on button "button" at bounding box center [522, 448] width 25 height 27
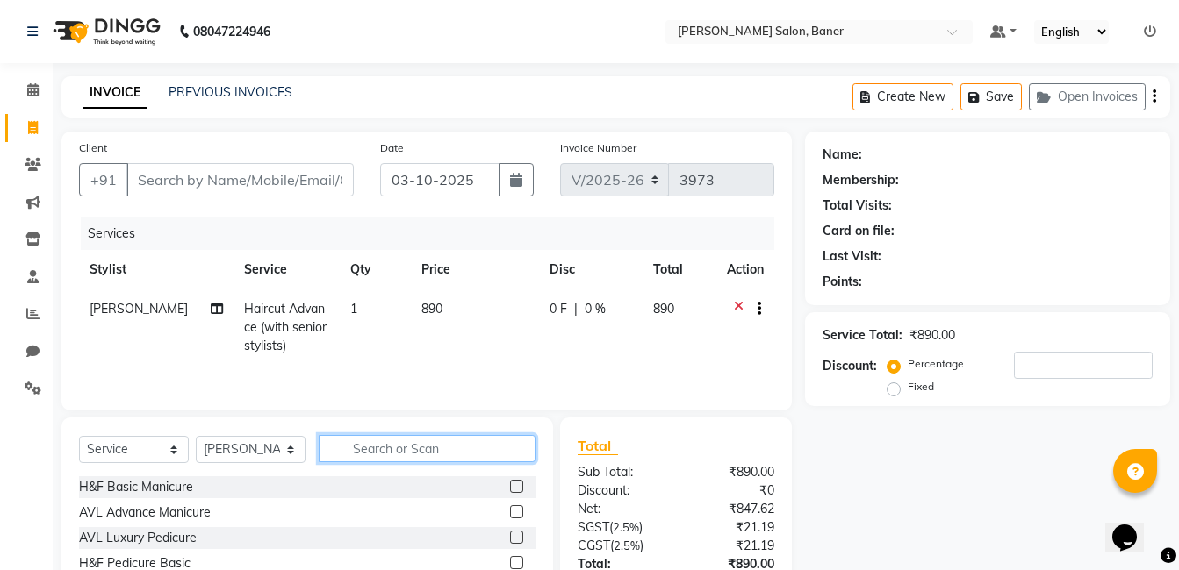
click at [410, 453] on input "text" at bounding box center [427, 448] width 217 height 27
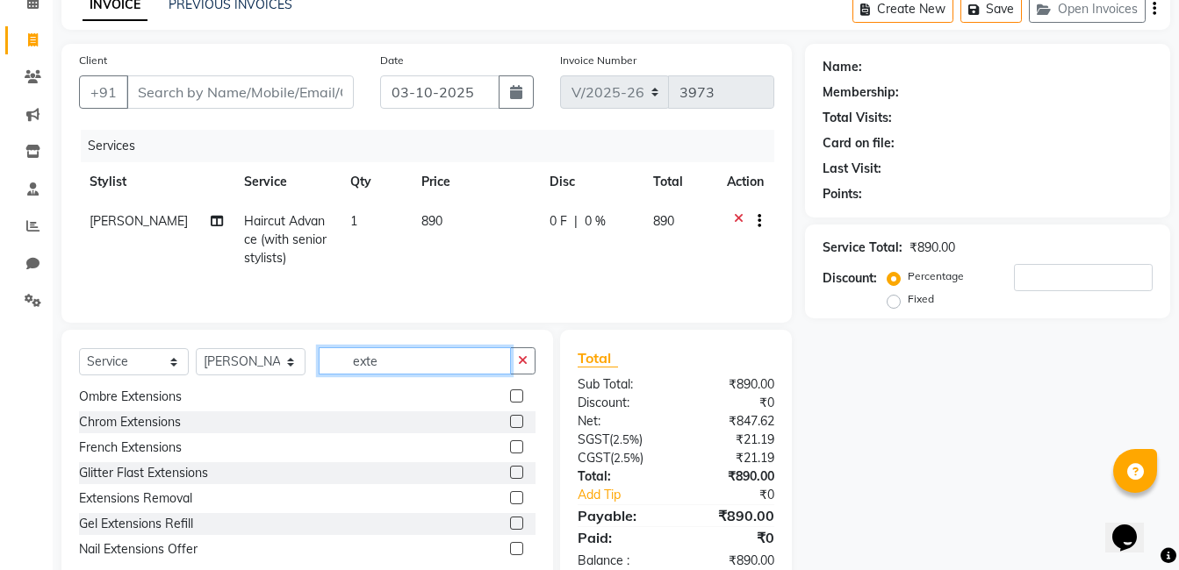
scroll to position [133, 0]
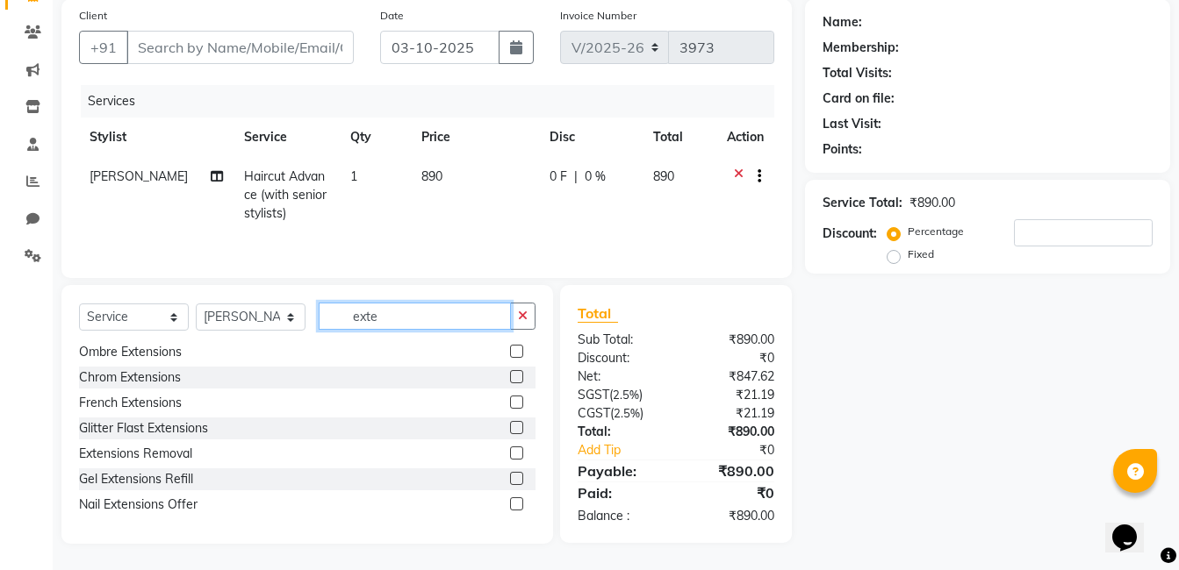
type input "exte"
click at [510, 506] on label at bounding box center [516, 504] width 13 height 13
click at [510, 506] on input "checkbox" at bounding box center [515, 504] width 11 height 11
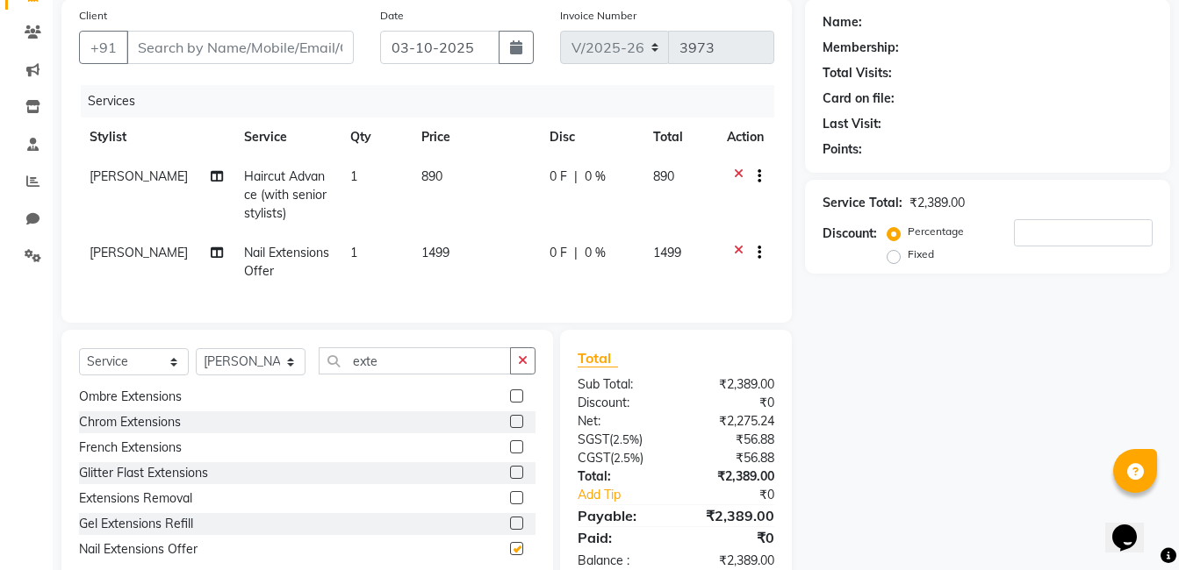
checkbox input "false"
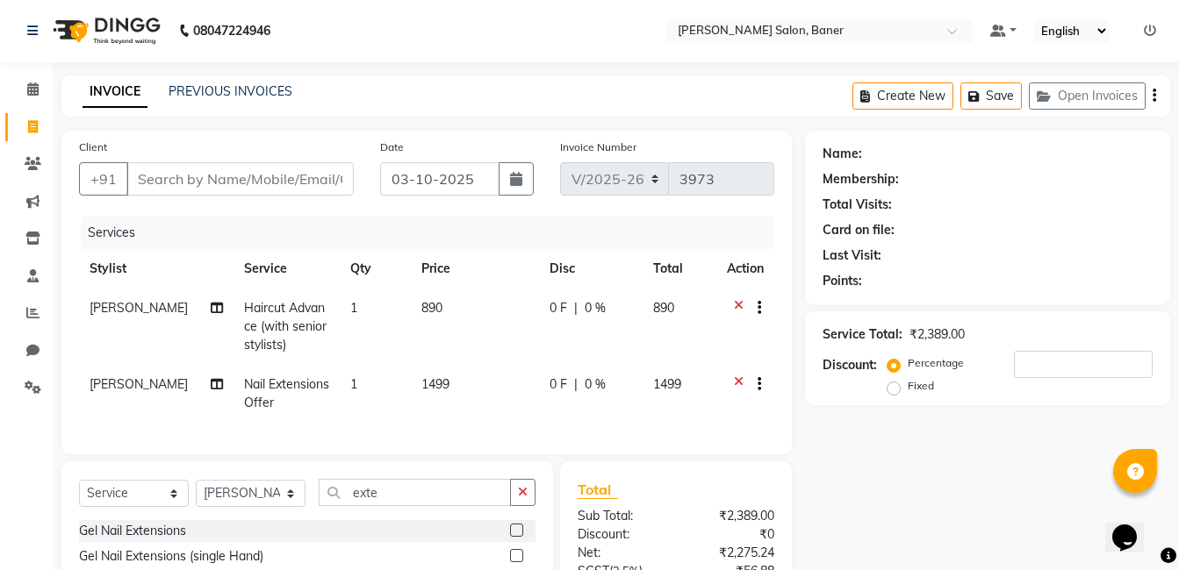
scroll to position [0, 0]
click at [398, 507] on input "exte" at bounding box center [415, 493] width 192 height 27
type input "e"
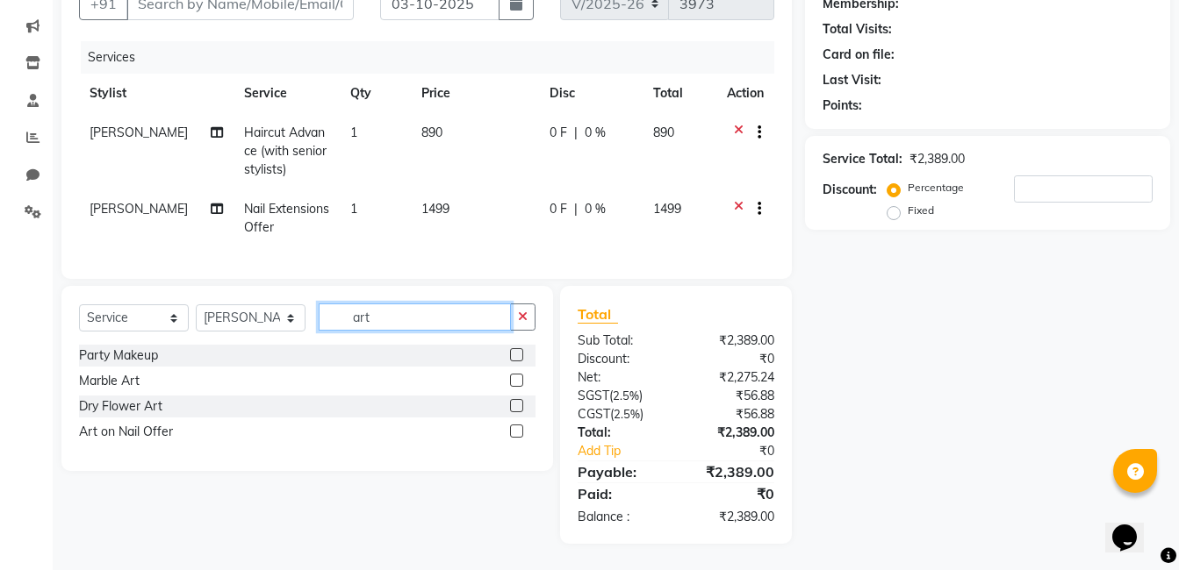
scroll to position [190, 0]
type input "art"
drag, startPoint x: 519, startPoint y: 433, endPoint x: 518, endPoint y: 398, distance: 34.2
click at [519, 432] on label at bounding box center [516, 431] width 13 height 13
click at [519, 432] on input "checkbox" at bounding box center [515, 432] width 11 height 11
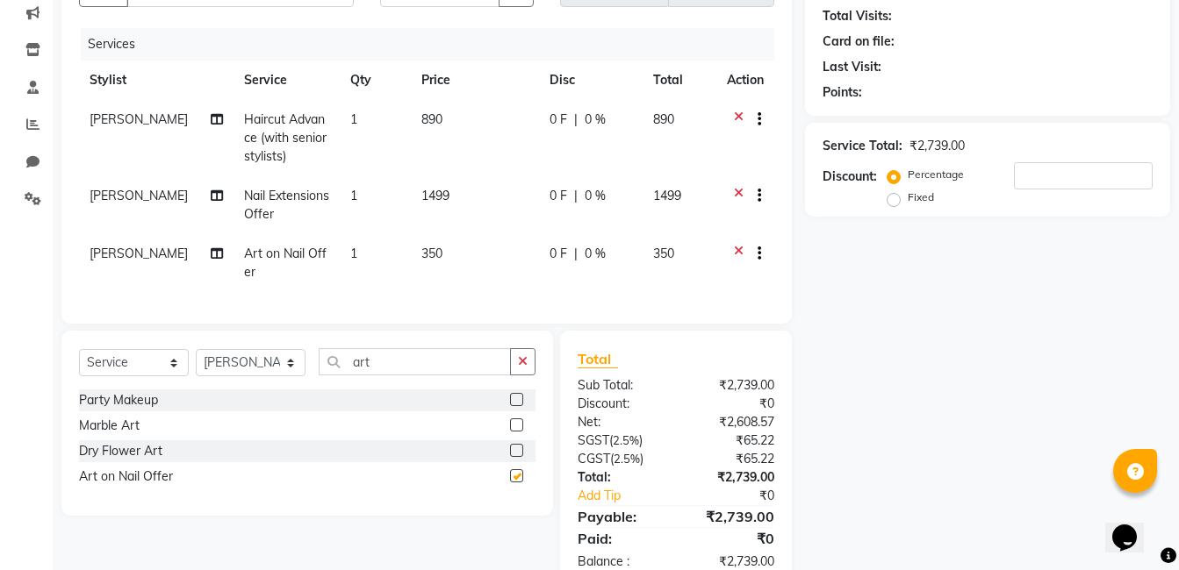
checkbox input "false"
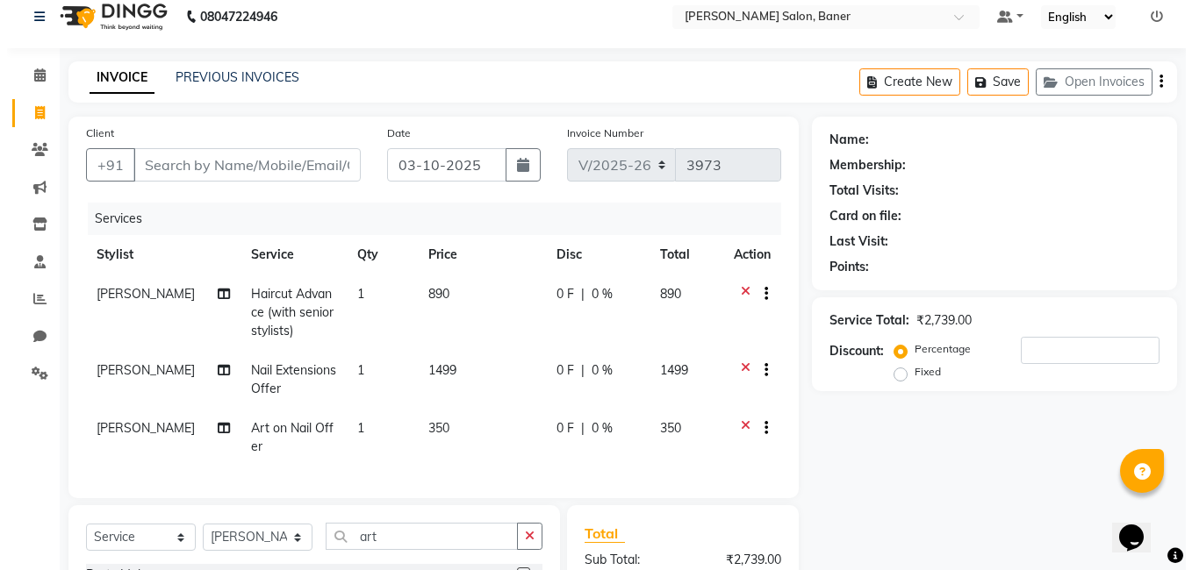
scroll to position [14, 0]
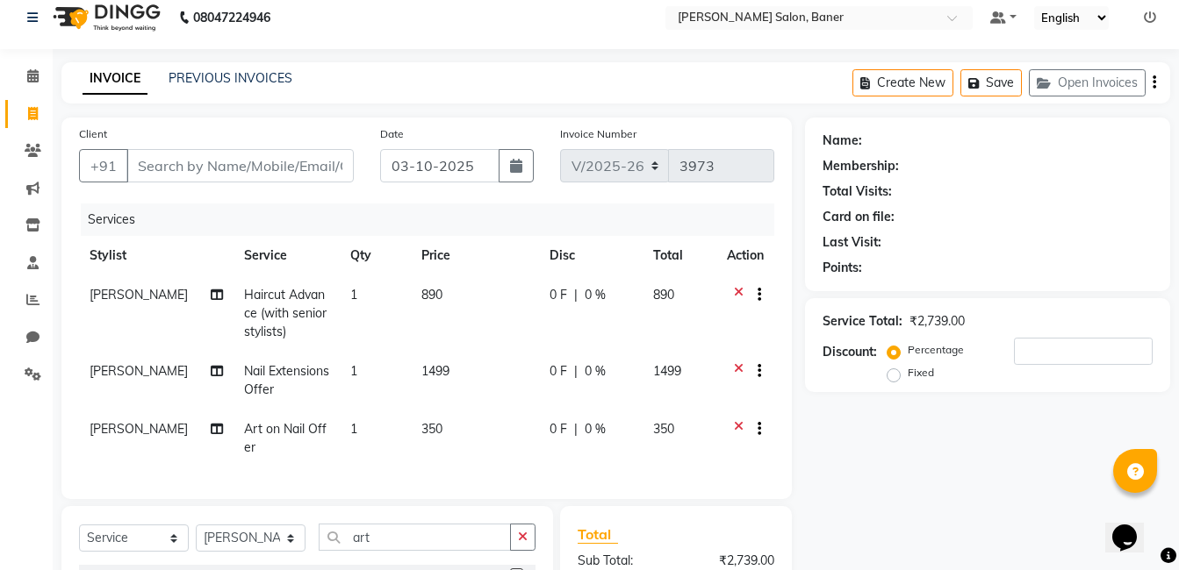
click at [152, 148] on div "Client +91" at bounding box center [216, 161] width 301 height 72
click at [178, 183] on div "Client +91" at bounding box center [216, 161] width 301 height 72
click at [189, 164] on input "Client" at bounding box center [239, 165] width 227 height 33
type input "9"
type input "0"
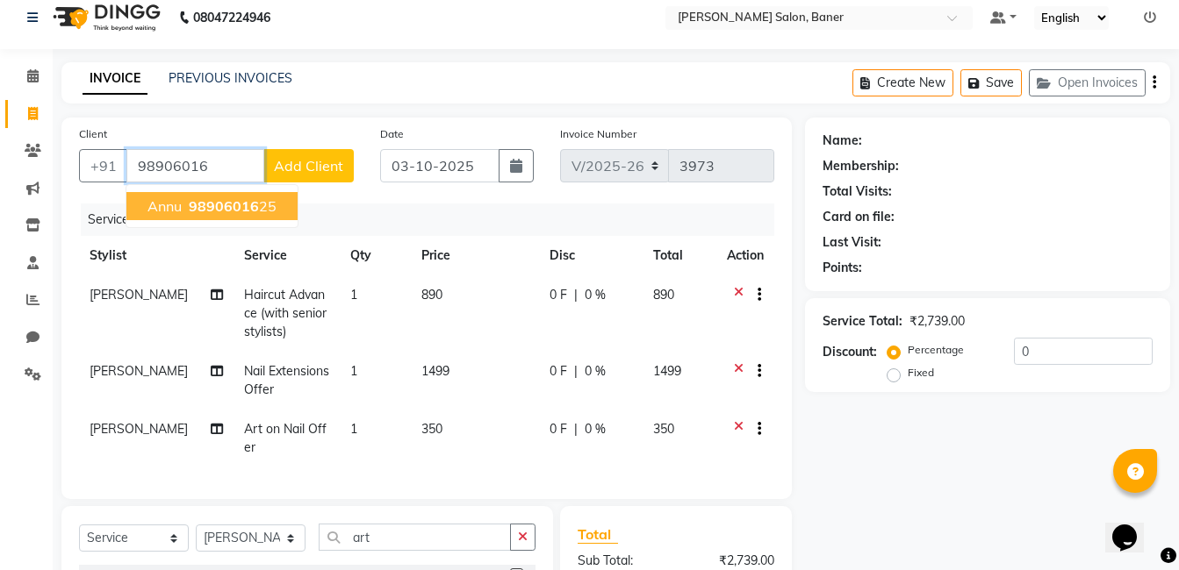
click at [223, 214] on span "98906016" at bounding box center [224, 206] width 70 height 18
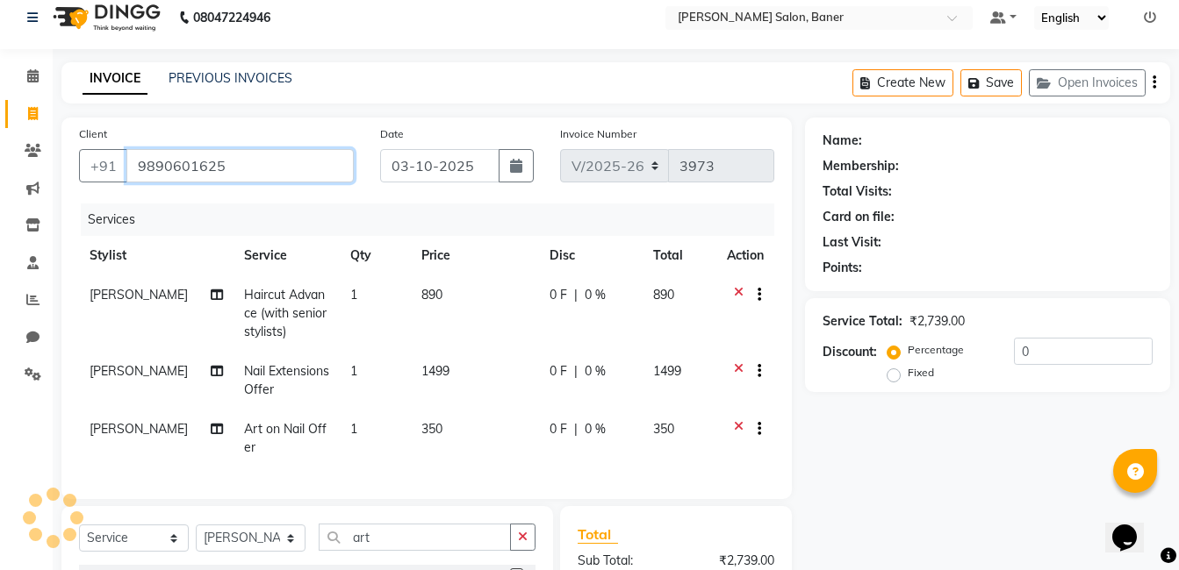
type input "9890601625"
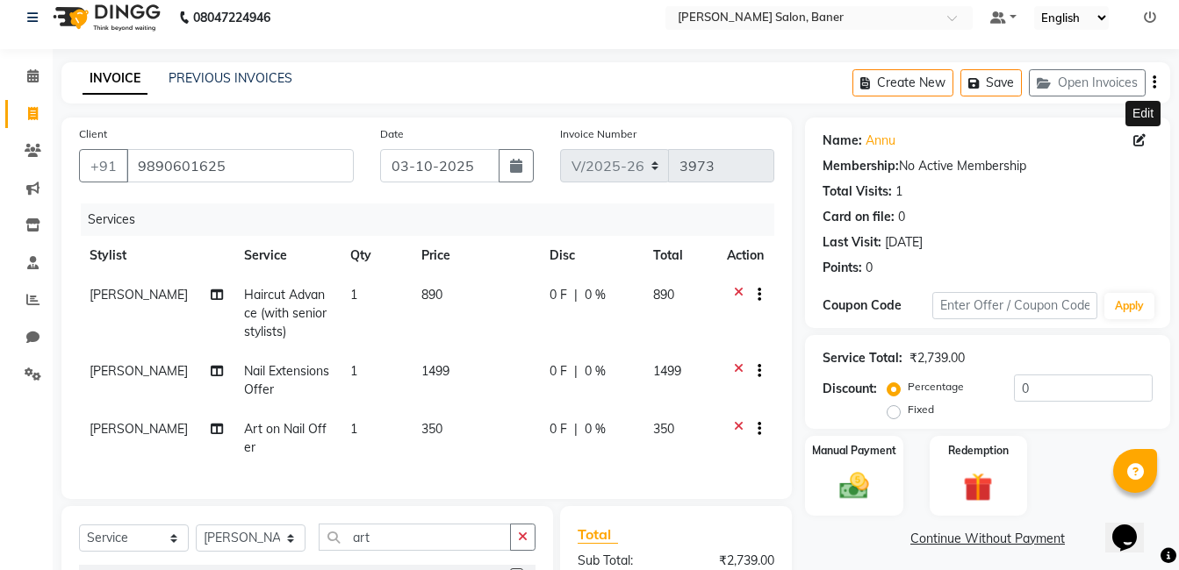
click at [1137, 140] on icon at bounding box center [1139, 140] width 12 height 12
select select "female"
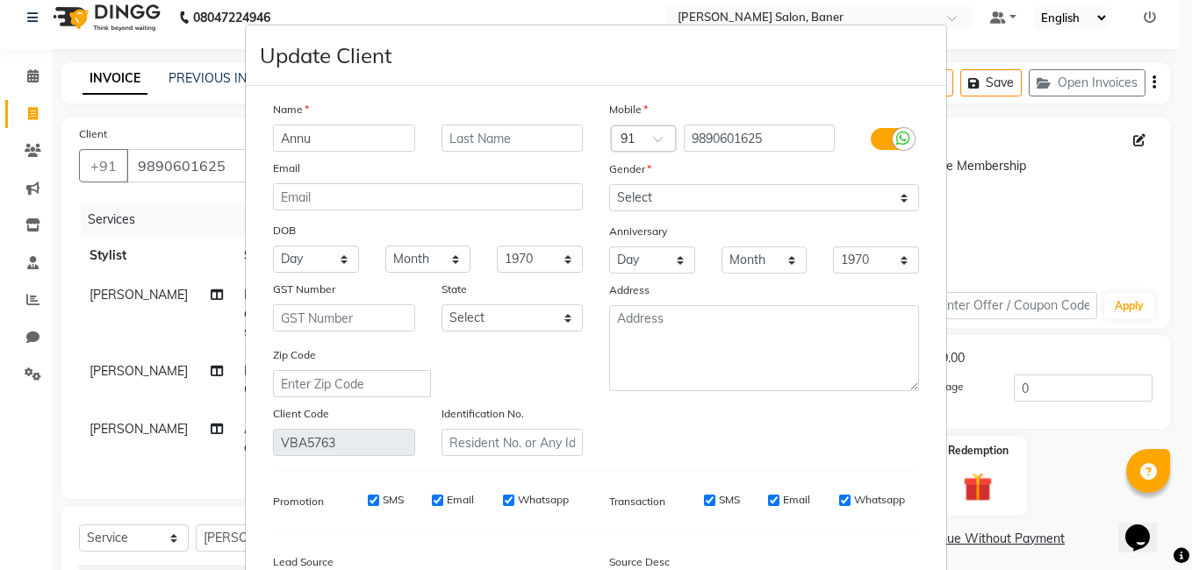
click at [355, 129] on input "Annu" at bounding box center [344, 138] width 142 height 27
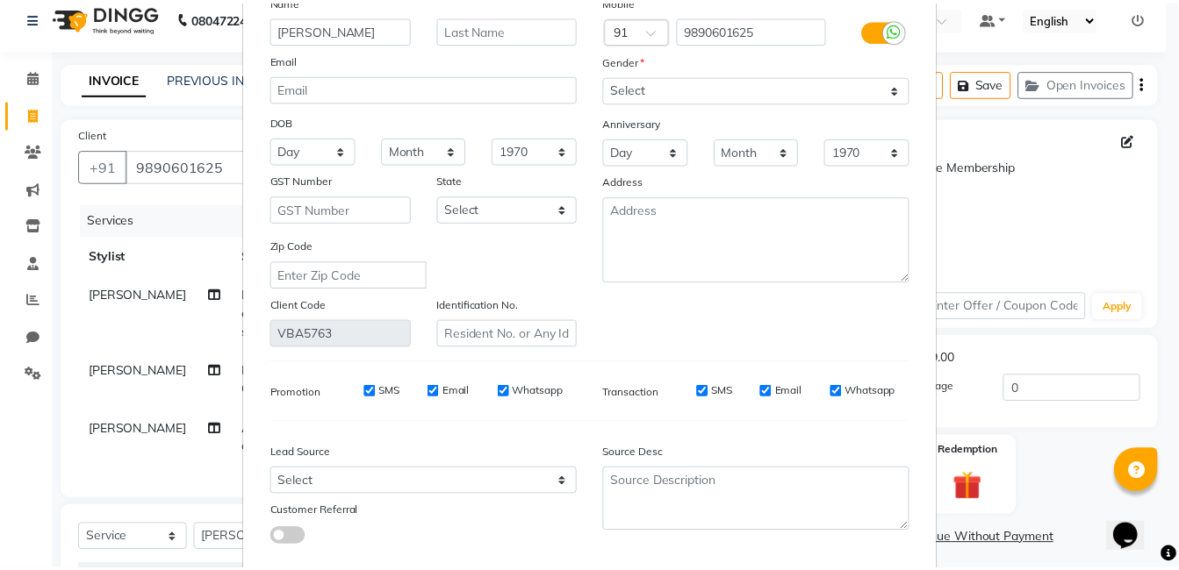
scroll to position [208, 0]
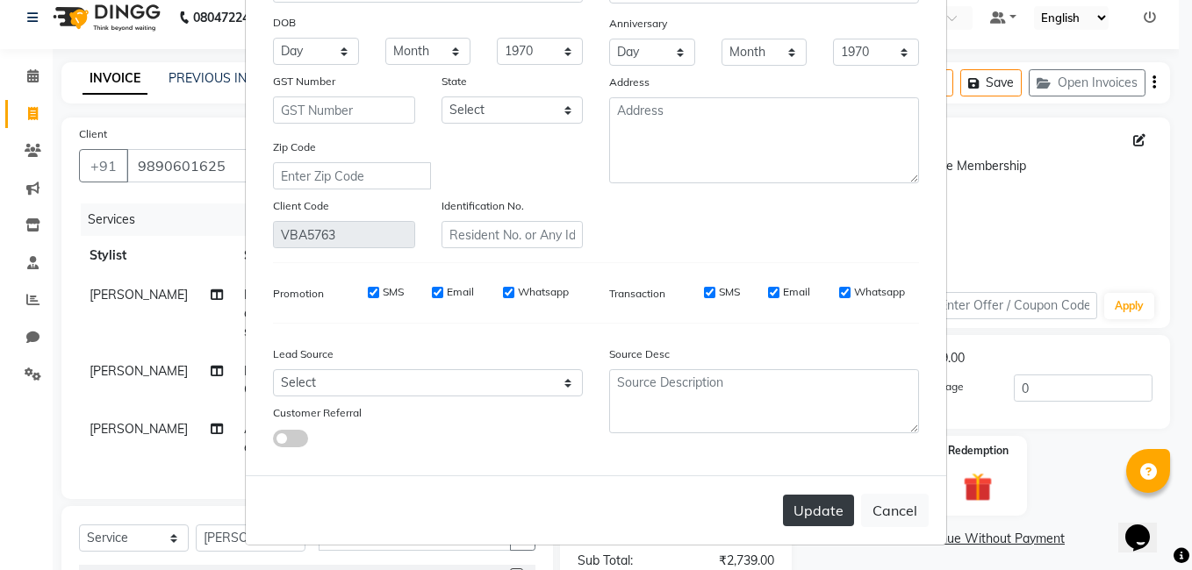
type input "Annu Sharma"
click at [814, 518] on button "Update" at bounding box center [818, 511] width 71 height 32
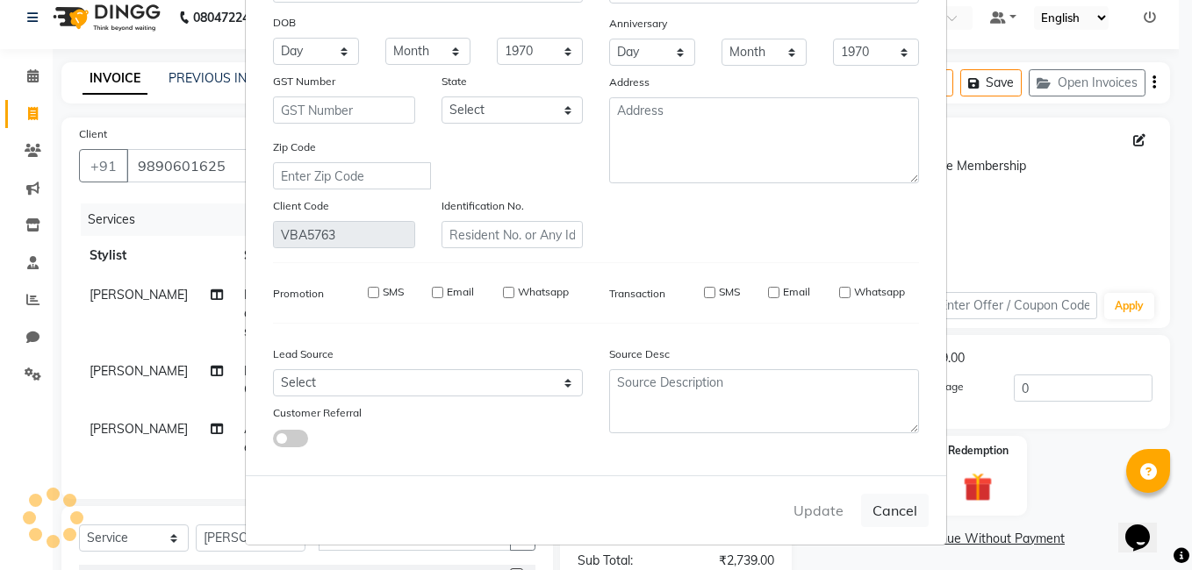
select select
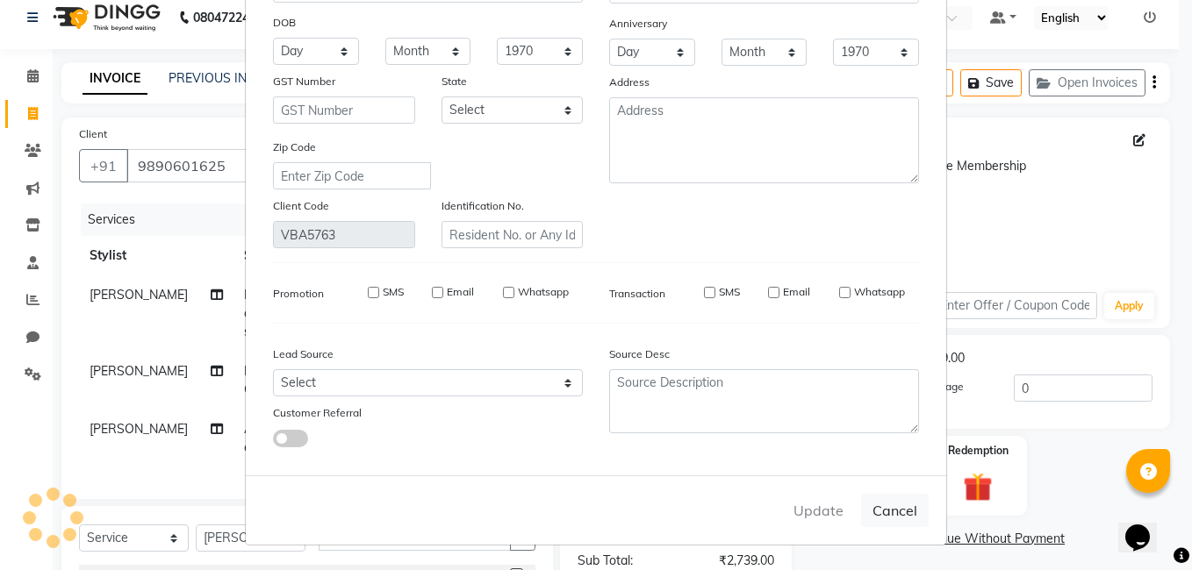
select select
checkbox input "false"
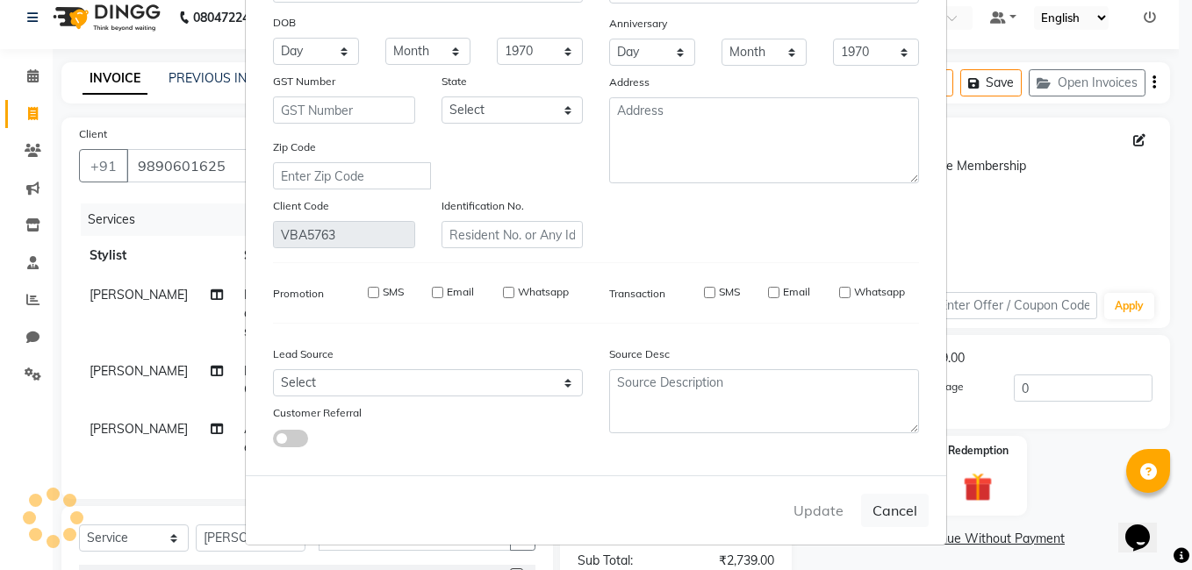
checkbox input "false"
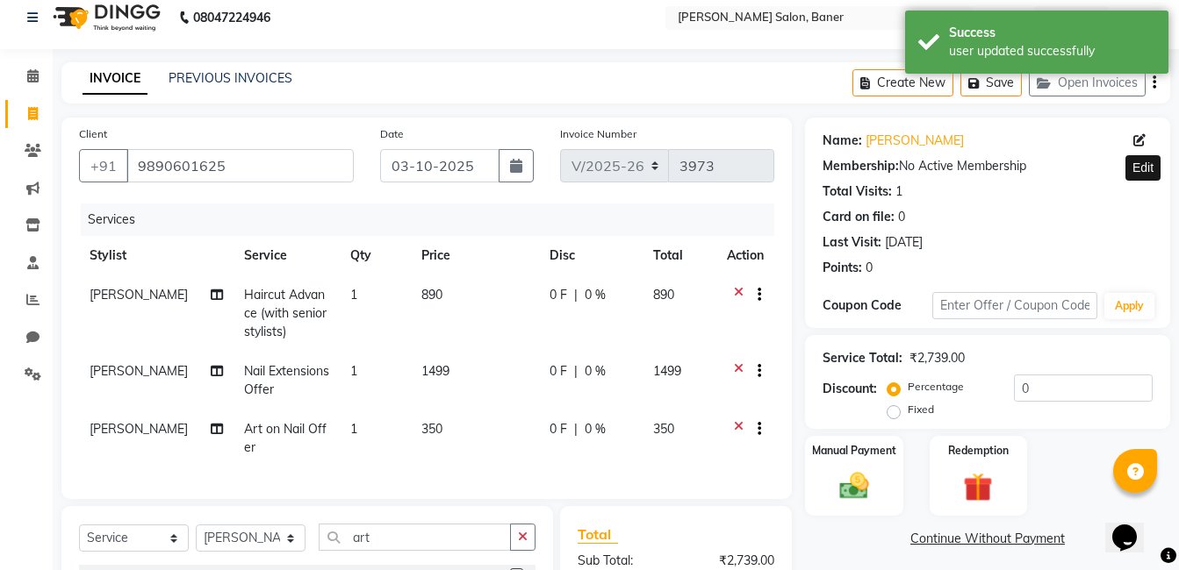
scroll to position [247, 0]
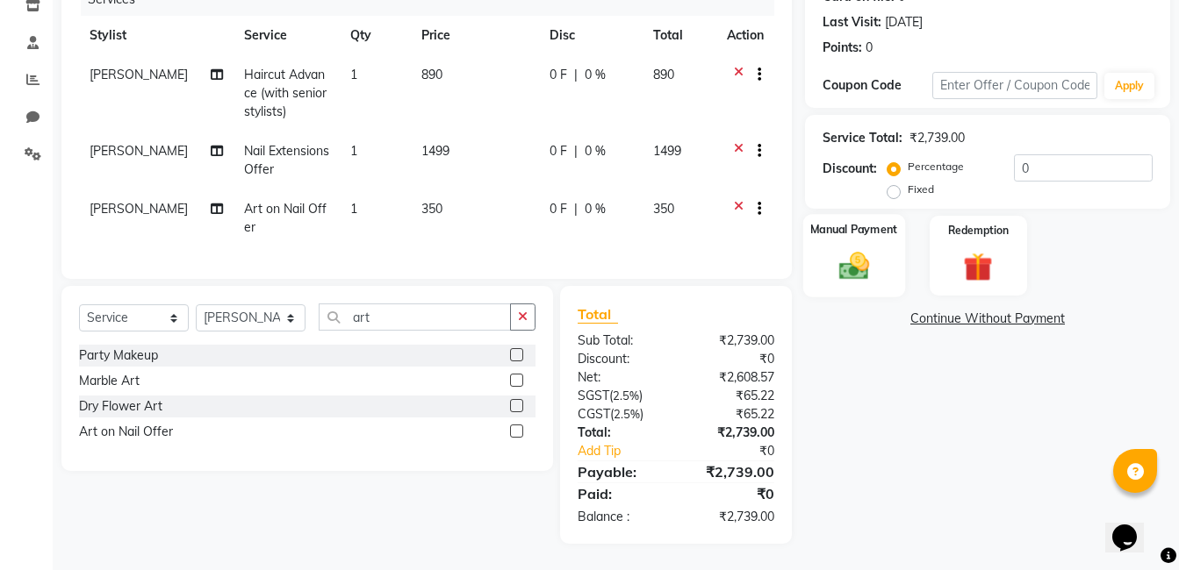
click at [838, 252] on img at bounding box center [853, 265] width 49 height 35
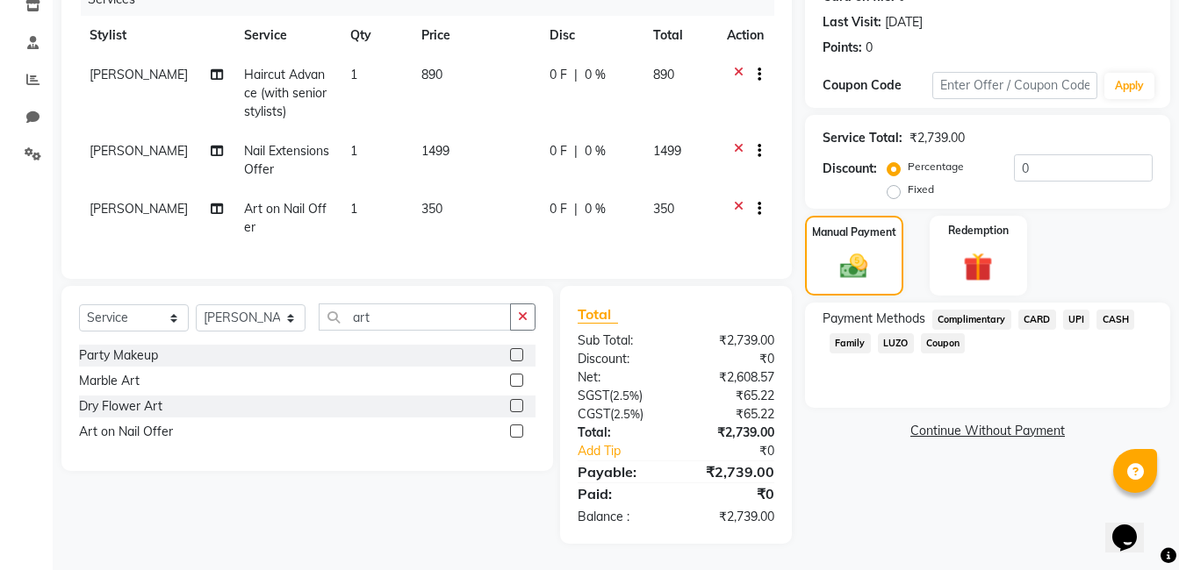
click at [1043, 311] on span "CARD" at bounding box center [1037, 320] width 38 height 20
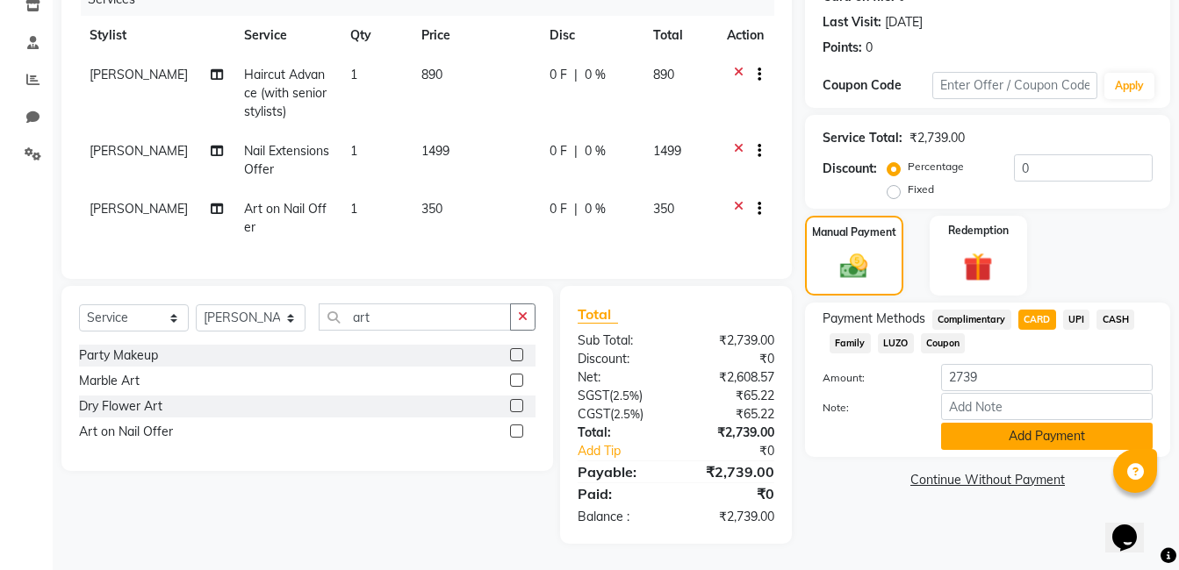
click at [1040, 427] on button "Add Payment" at bounding box center [1047, 436] width 212 height 27
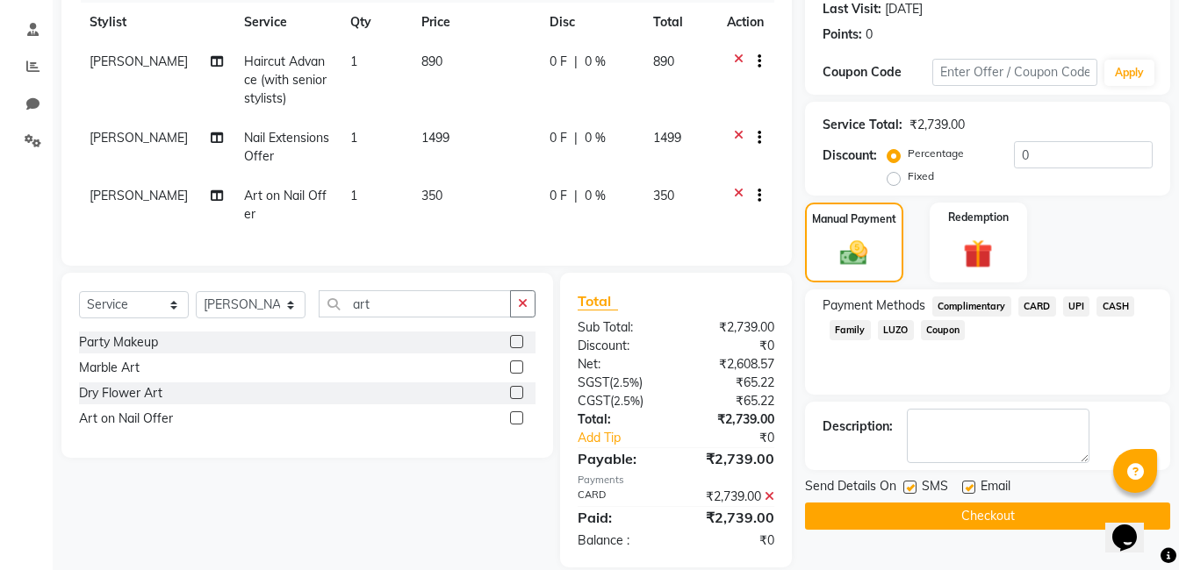
scroll to position [284, 0]
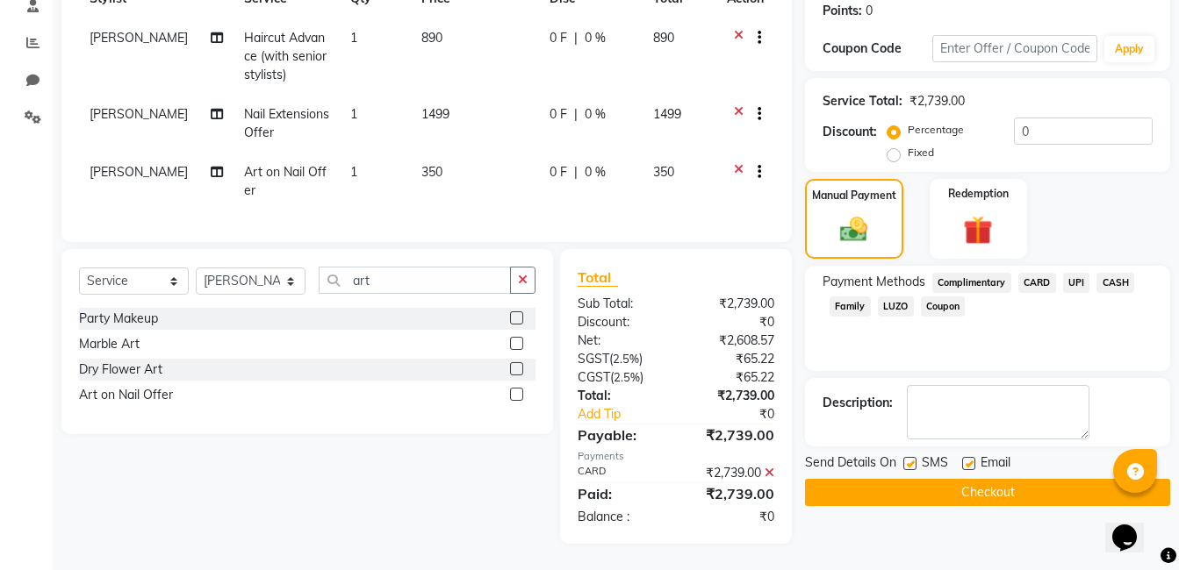
click at [954, 479] on button "Checkout" at bounding box center [987, 492] width 365 height 27
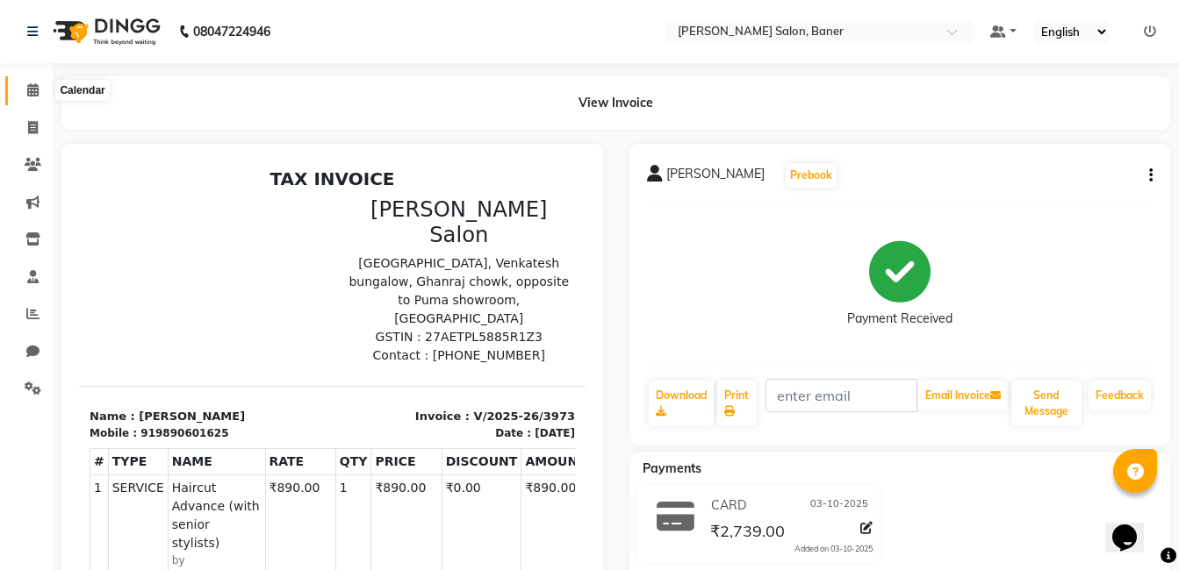
click at [33, 95] on icon at bounding box center [32, 89] width 11 height 13
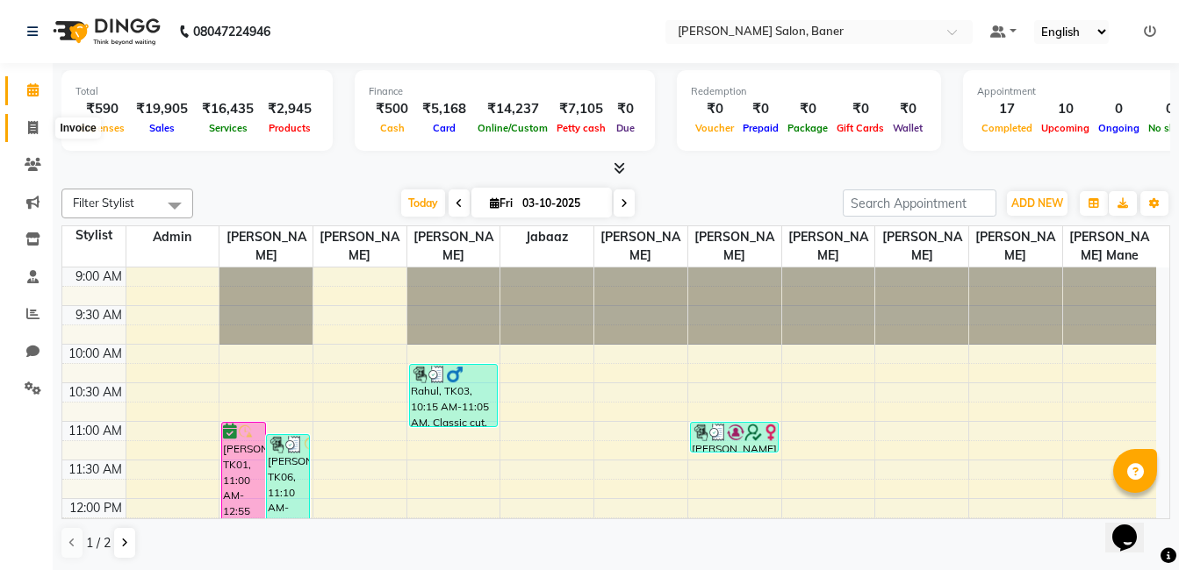
click at [34, 133] on icon at bounding box center [33, 127] width 10 height 13
select select "service"
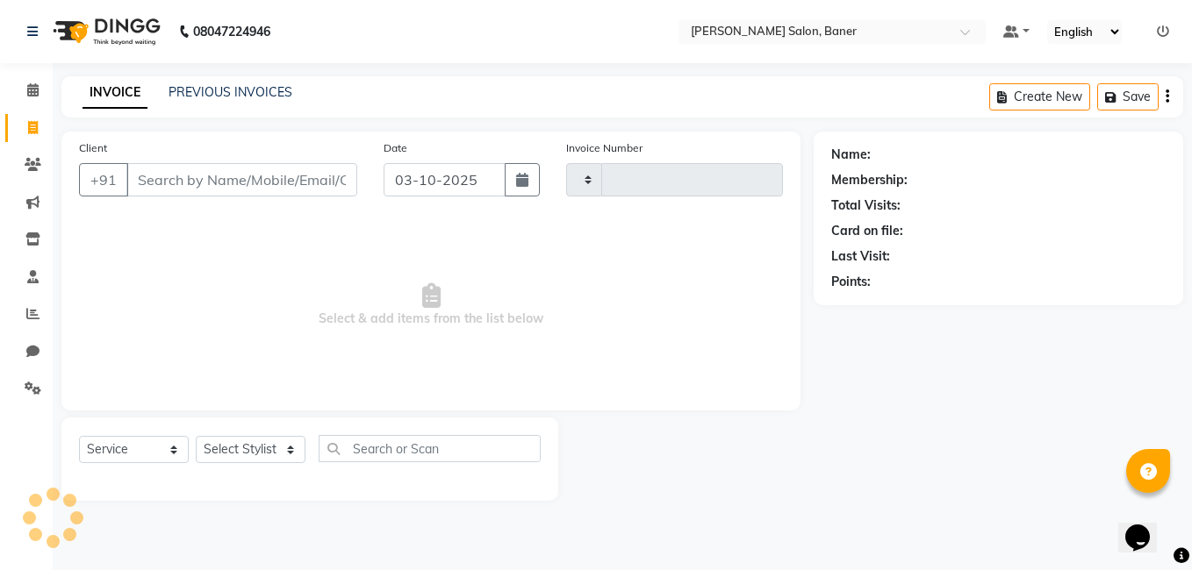
type input "3974"
select select "7115"
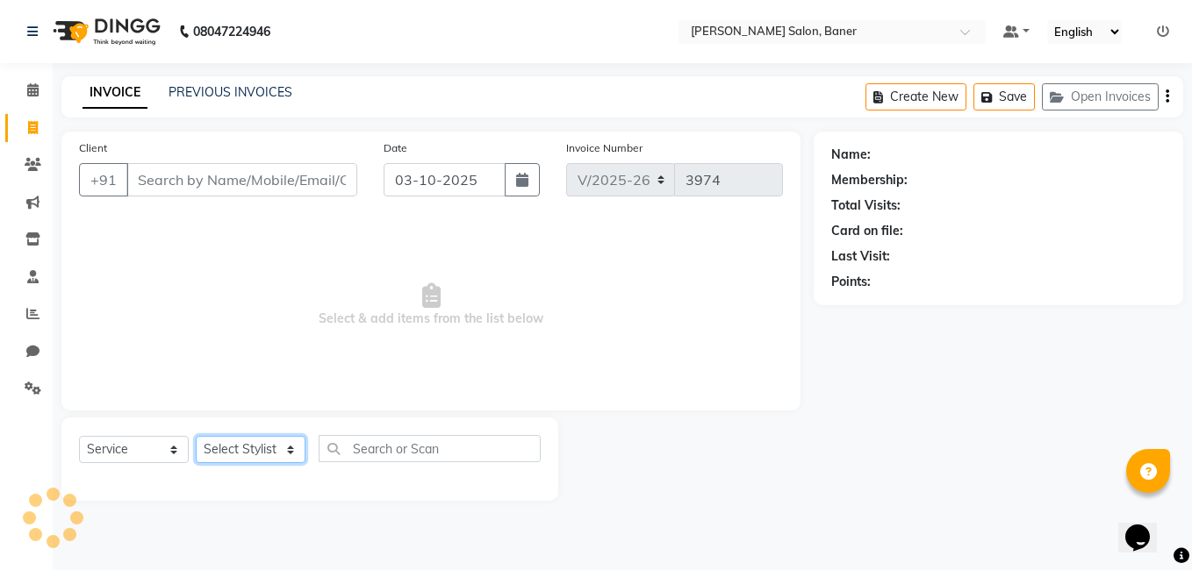
drag, startPoint x: 233, startPoint y: 442, endPoint x: 240, endPoint y: 434, distance: 10.6
click at [233, 442] on select "Select Stylist" at bounding box center [251, 449] width 110 height 27
select select "60259"
click at [196, 436] on select "Select Stylist Aaftab Malik Admin Jabaaz Karan Rathod Karishma Khot Krishna Vya…" at bounding box center [251, 449] width 110 height 27
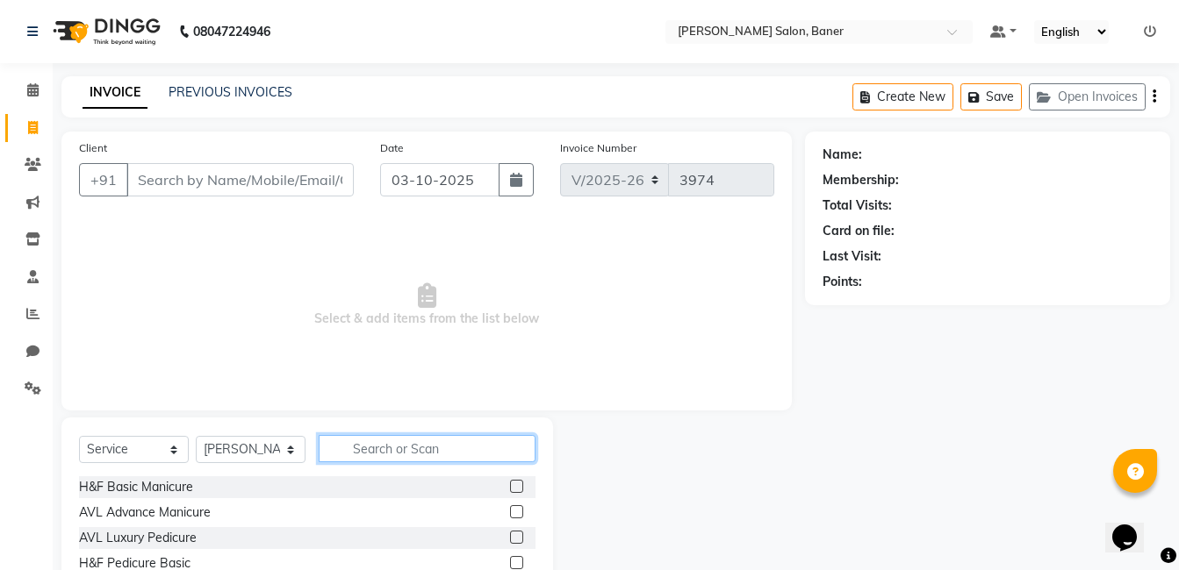
click at [417, 456] on input "text" at bounding box center [427, 448] width 217 height 27
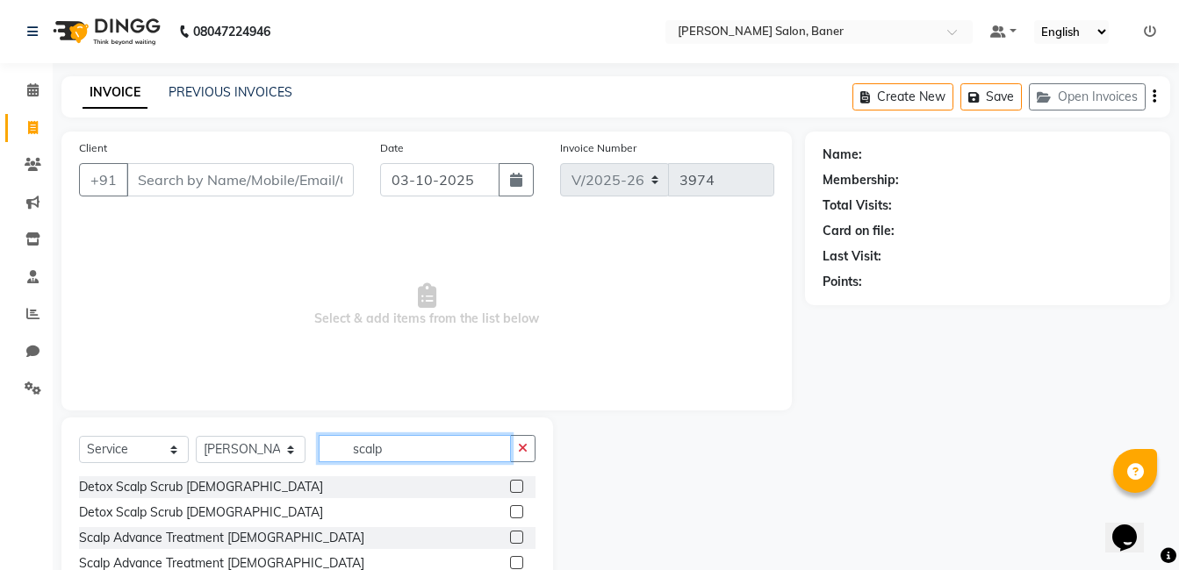
type input "scalp"
click at [519, 512] on label at bounding box center [516, 512] width 13 height 13
click at [519, 512] on input "checkbox" at bounding box center [515, 512] width 11 height 11
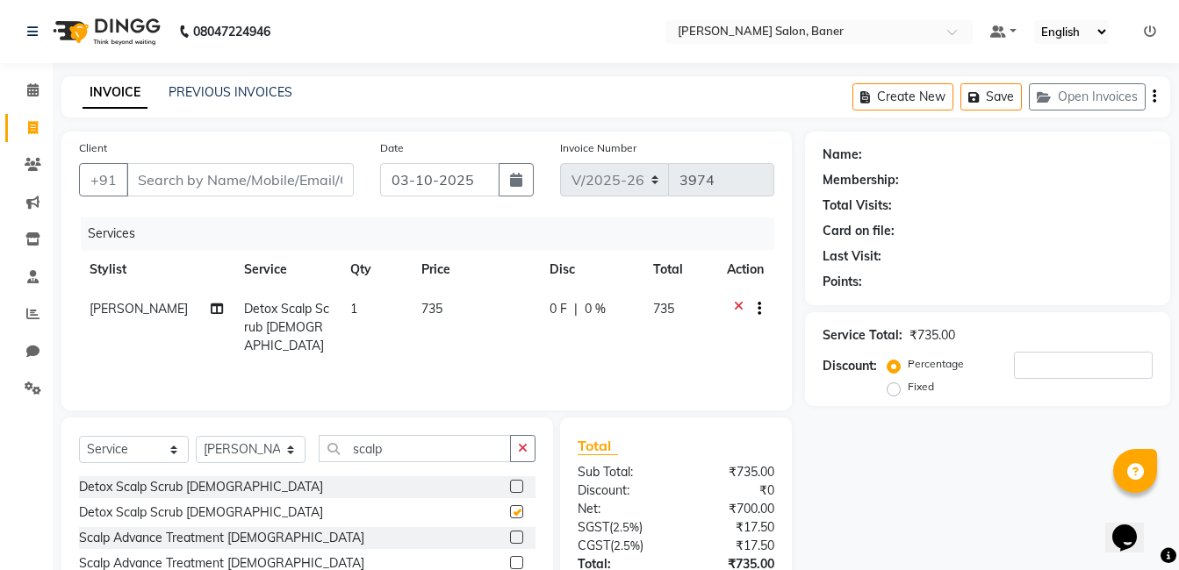
checkbox input "false"
click at [738, 302] on icon at bounding box center [739, 311] width 10 height 22
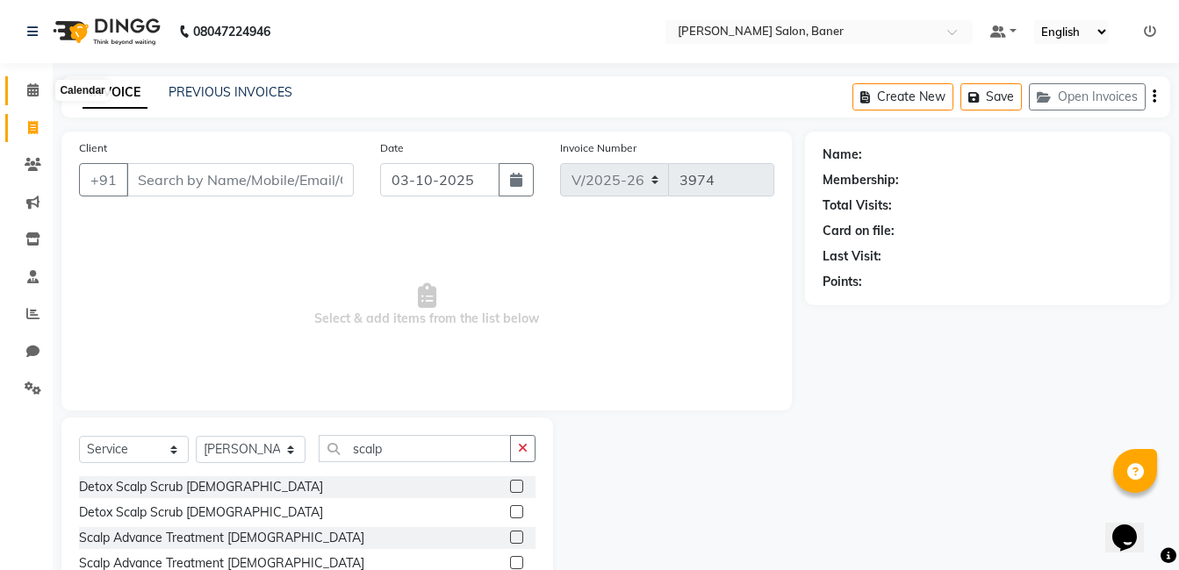
click at [32, 96] on icon at bounding box center [32, 89] width 11 height 13
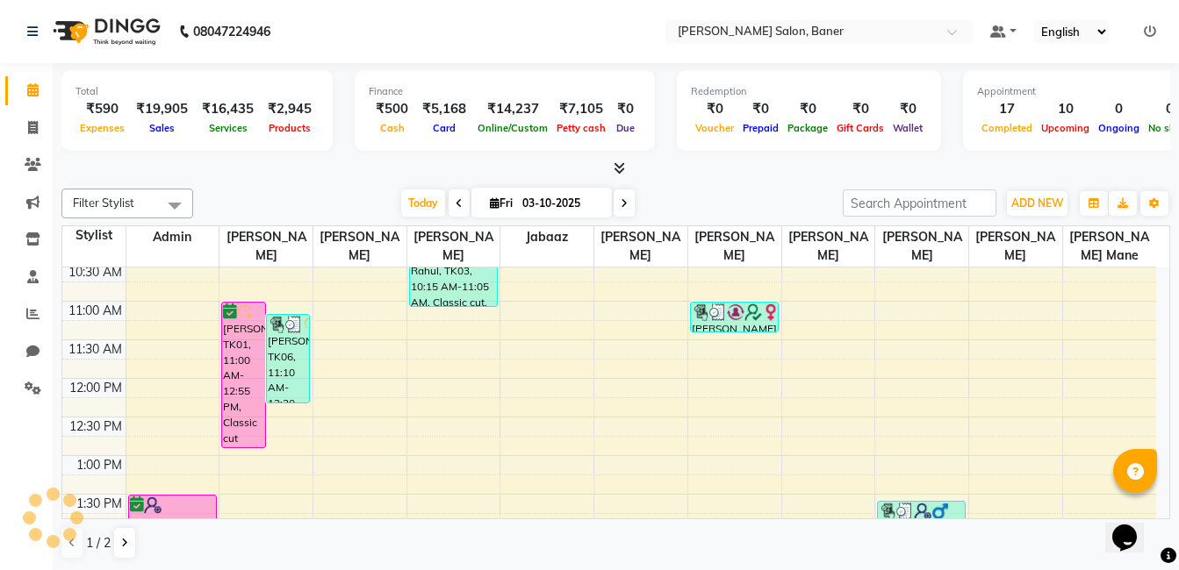
scroll to position [176, 0]
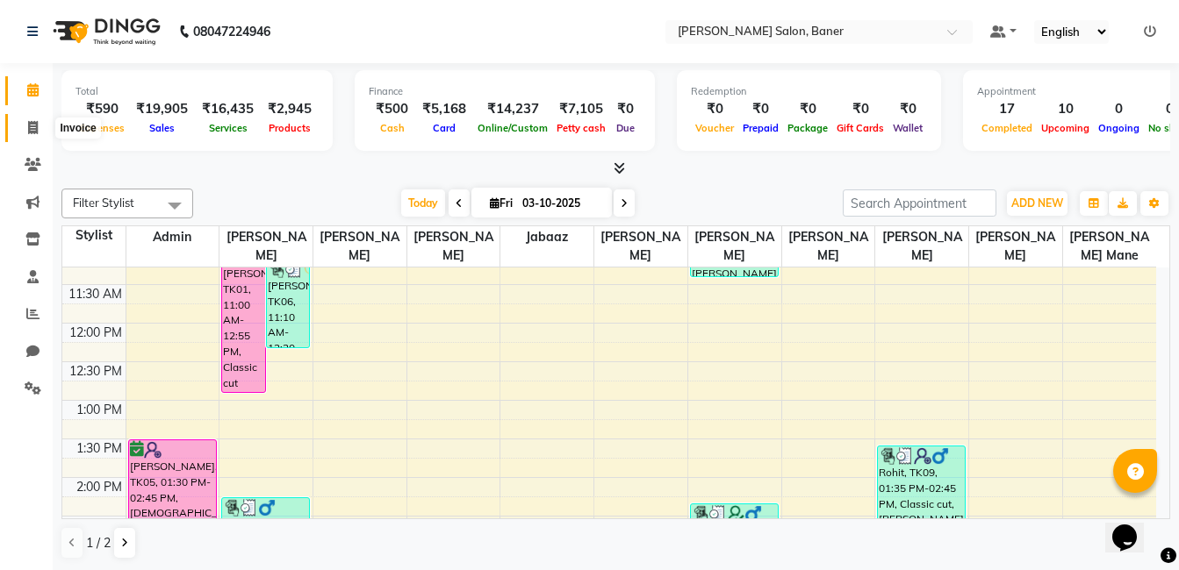
click at [39, 120] on span at bounding box center [33, 128] width 31 height 20
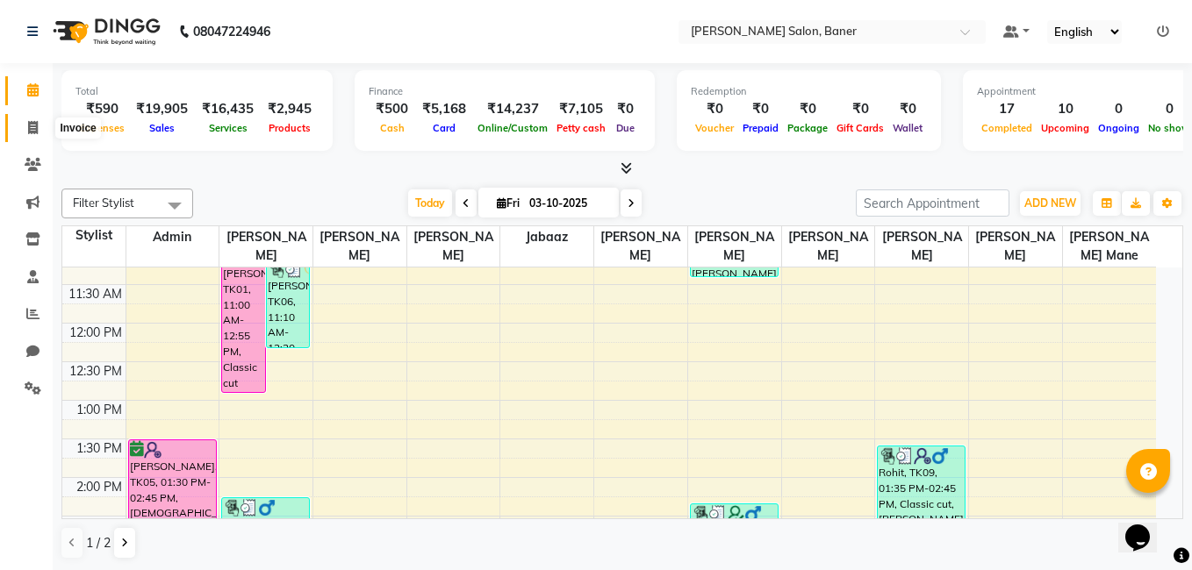
select select "service"
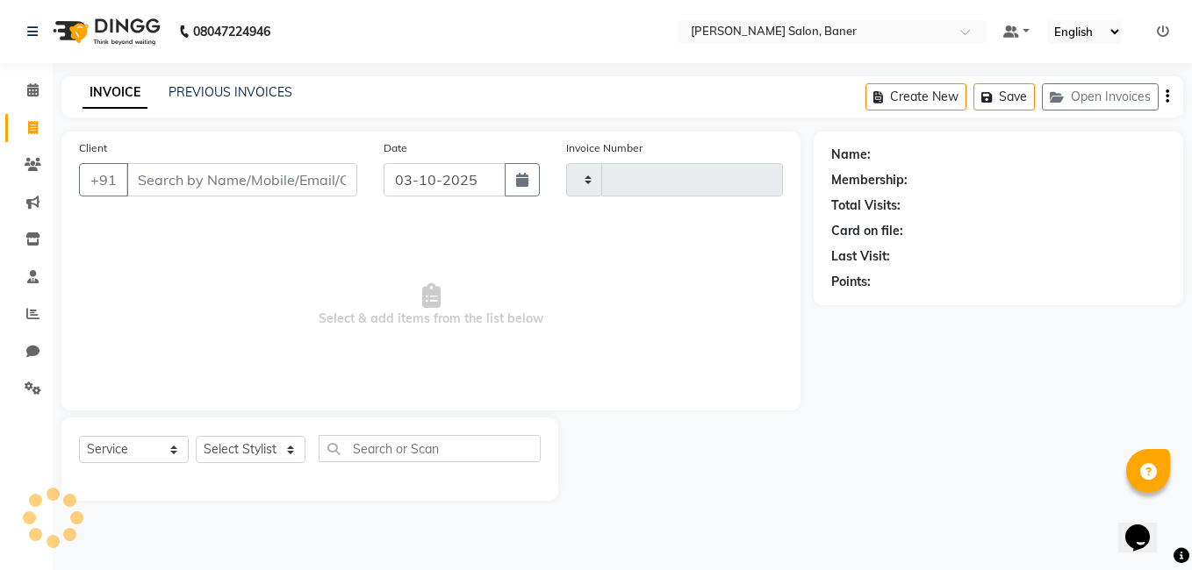
type input "3974"
select select "7115"
click at [268, 437] on select "Select Stylist" at bounding box center [251, 449] width 110 height 27
select select "92846"
click at [196, 436] on select "Select Stylist Aaftab Malik Admin Jabaaz Karan Rathod Karishma Khot Krishna Vya…" at bounding box center [251, 449] width 110 height 27
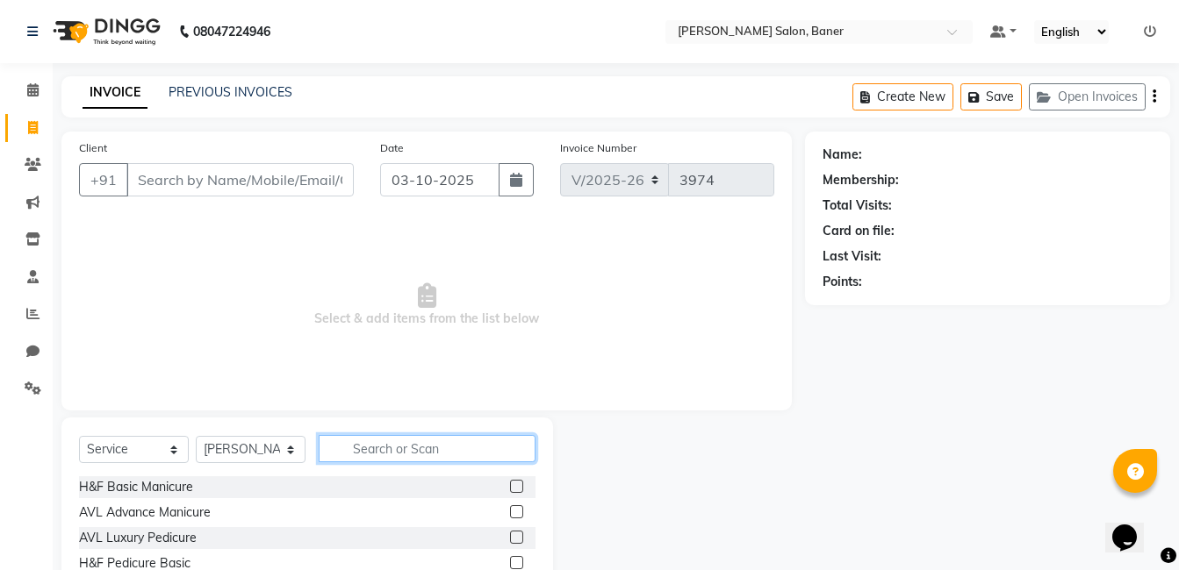
click at [396, 446] on input "text" at bounding box center [427, 448] width 217 height 27
type input "l"
type input "power"
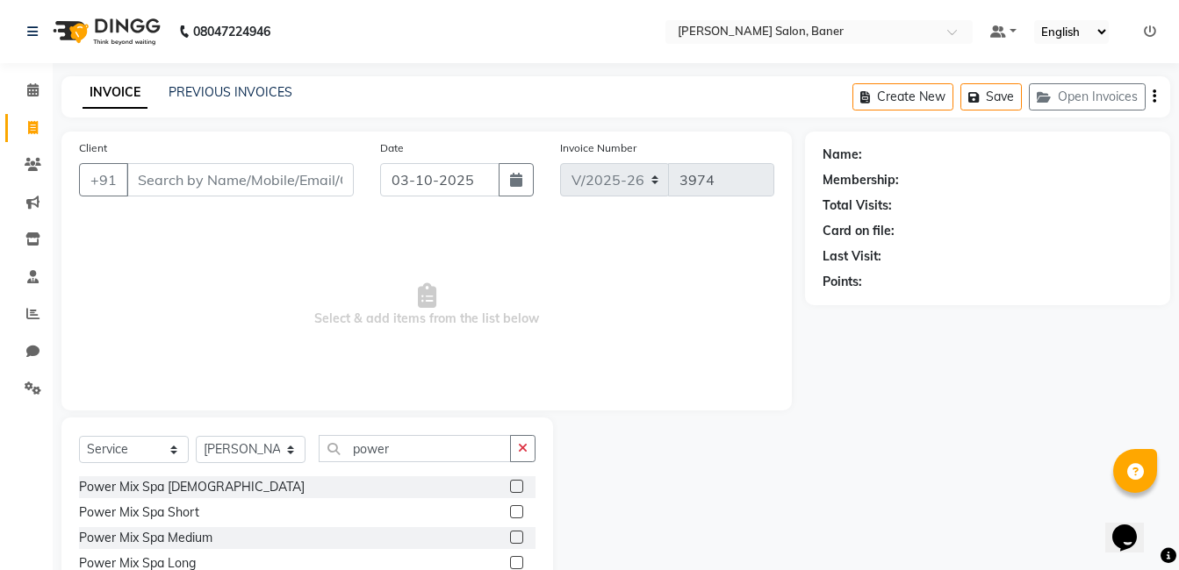
click at [510, 539] on label at bounding box center [516, 537] width 13 height 13
click at [510, 539] on input "checkbox" at bounding box center [515, 538] width 11 height 11
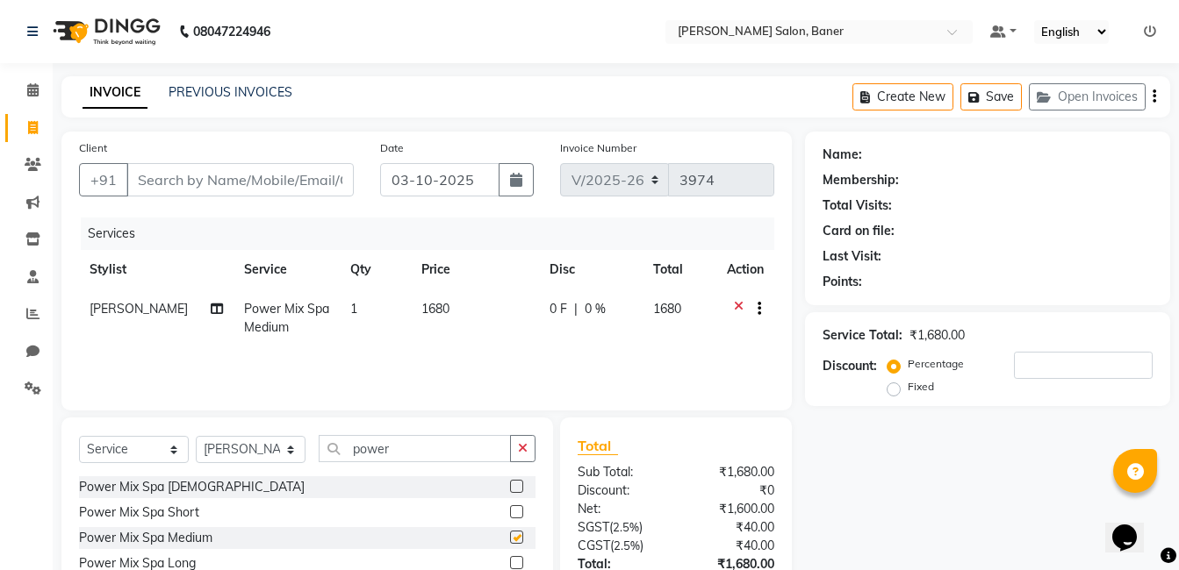
checkbox input "false"
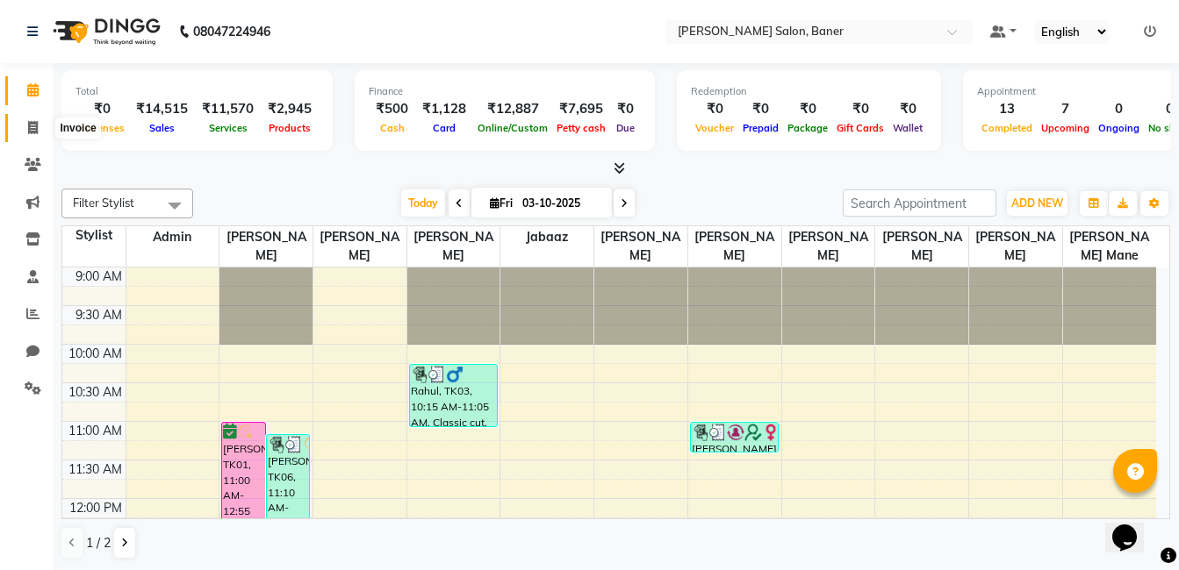
click at [35, 121] on icon at bounding box center [33, 127] width 10 height 13
select select "service"
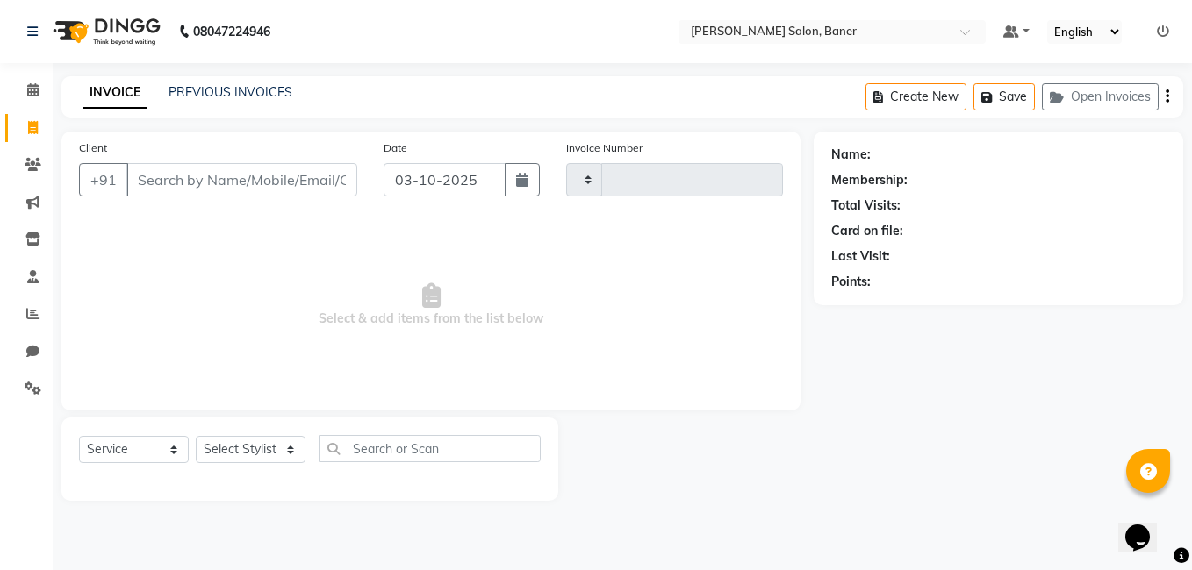
type input "3971"
select select "7115"
click at [247, 435] on div "Select Service Product Membership Package Voucher Prepaid Gift Card Select Styl…" at bounding box center [310, 455] width 462 height 41
click at [247, 441] on select "Select Stylist [PERSON_NAME] Admin Jabaaz [PERSON_NAME] [PERSON_NAME] [PERSON_N…" at bounding box center [251, 449] width 110 height 27
select select "90315"
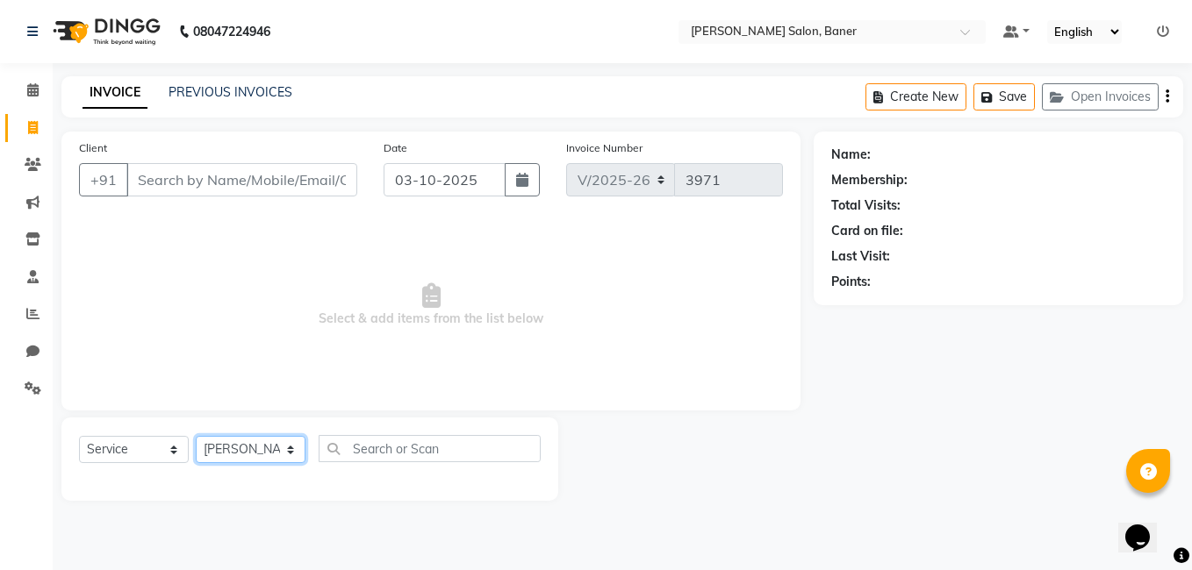
click at [196, 436] on select "Select Stylist [PERSON_NAME] Admin Jabaaz [PERSON_NAME] [PERSON_NAME] [PERSON_N…" at bounding box center [251, 449] width 110 height 27
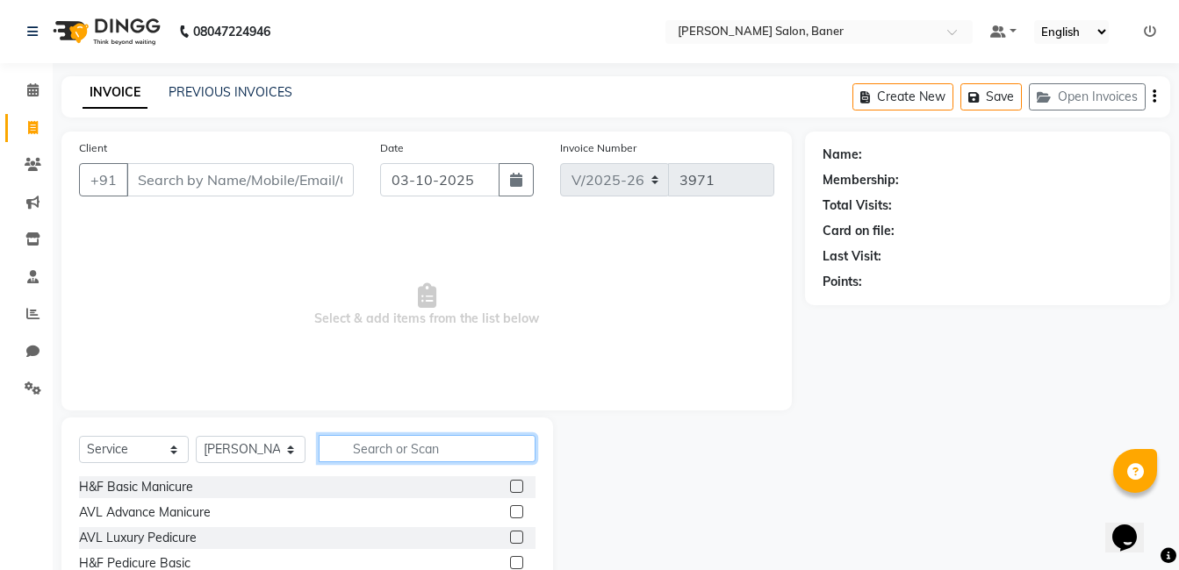
click at [408, 436] on input "text" at bounding box center [427, 448] width 217 height 27
type input "bea"
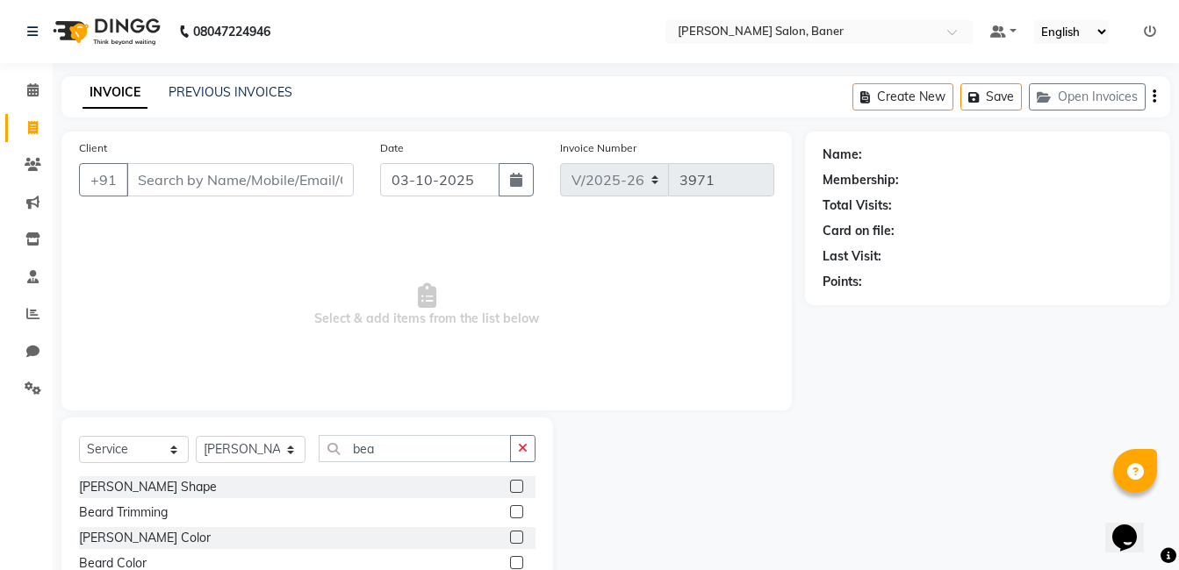
click at [516, 491] on label at bounding box center [516, 486] width 13 height 13
click at [516, 491] on input "checkbox" at bounding box center [515, 487] width 11 height 11
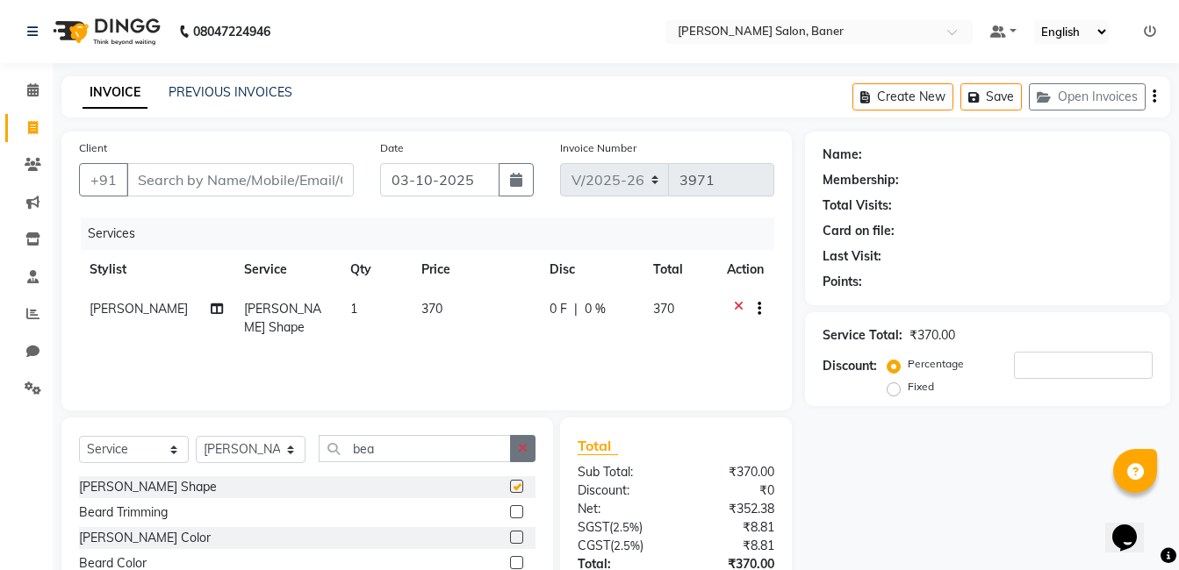
checkbox input "false"
click at [512, 446] on button "button" at bounding box center [522, 448] width 25 height 27
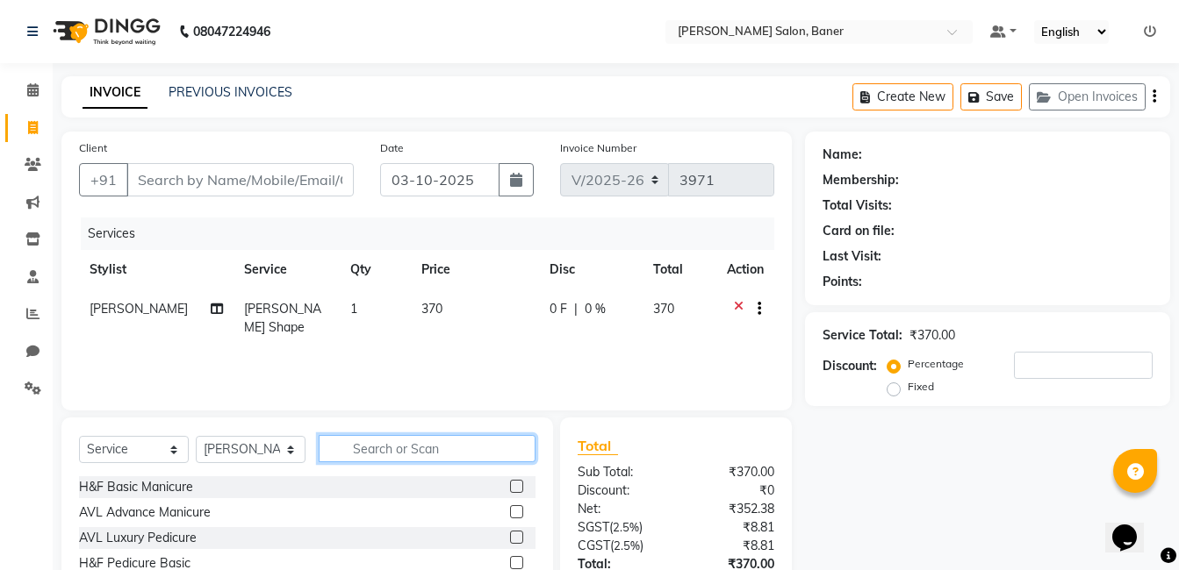
click at [419, 452] on input "text" at bounding box center [427, 448] width 217 height 27
type input "d"
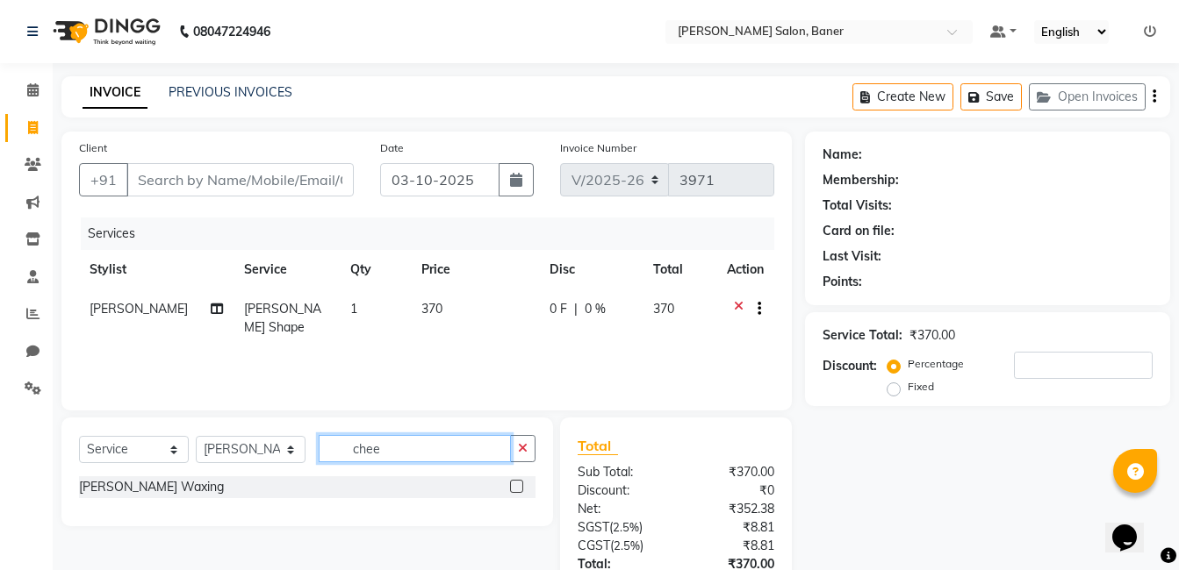
type input "chee"
click at [520, 486] on label at bounding box center [516, 486] width 13 height 13
click at [520, 486] on input "checkbox" at bounding box center [515, 487] width 11 height 11
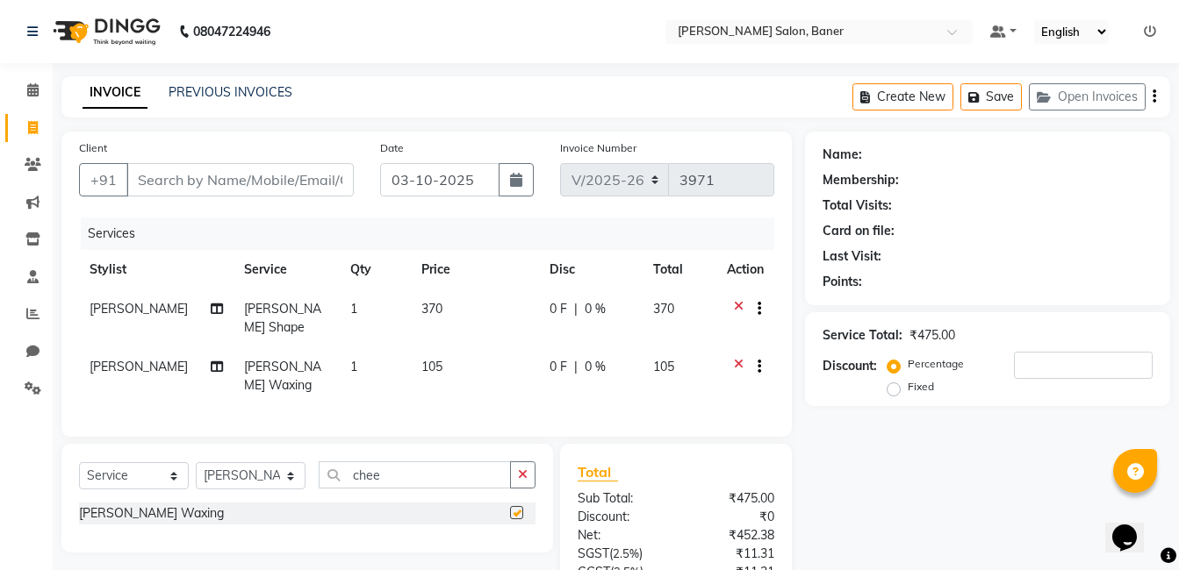
checkbox input "false"
click at [283, 183] on input "Client" at bounding box center [239, 179] width 227 height 33
type input "9"
type input "0"
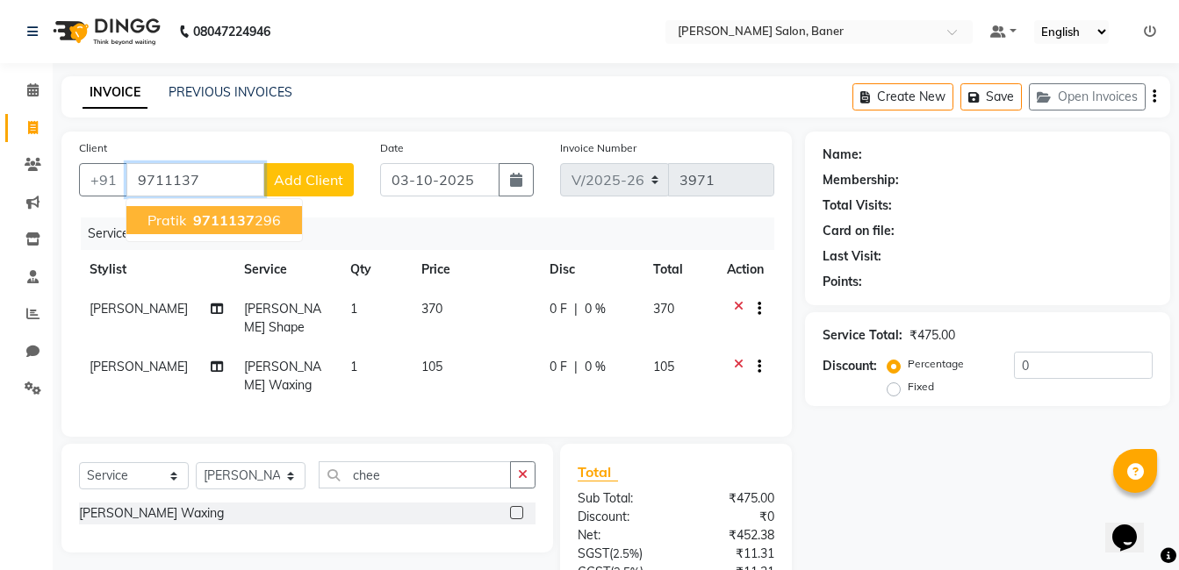
click at [274, 226] on ngb-highlight "9711137 296" at bounding box center [235, 221] width 91 height 18
type input "9711137296"
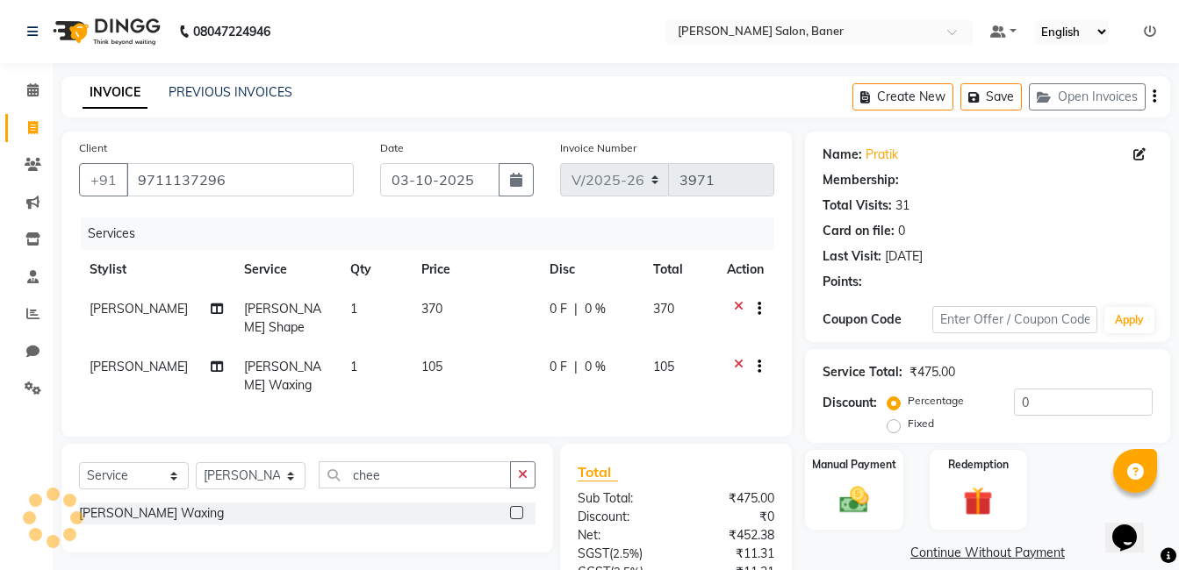
select select "1: Object"
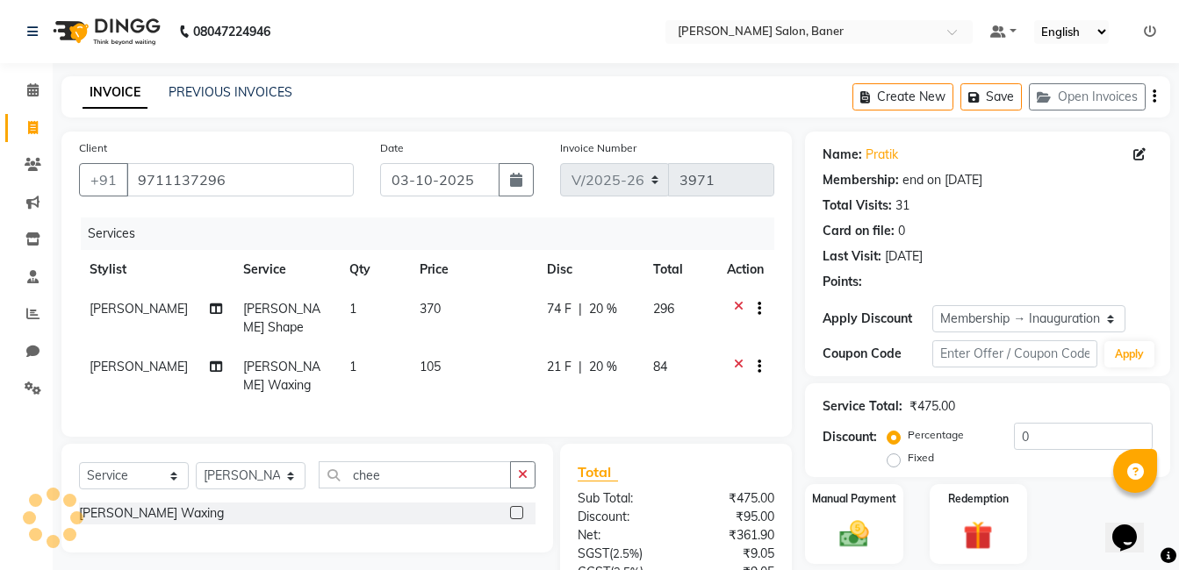
type input "20"
click at [1139, 154] on icon at bounding box center [1139, 154] width 12 height 12
select select "[DEMOGRAPHIC_DATA]"
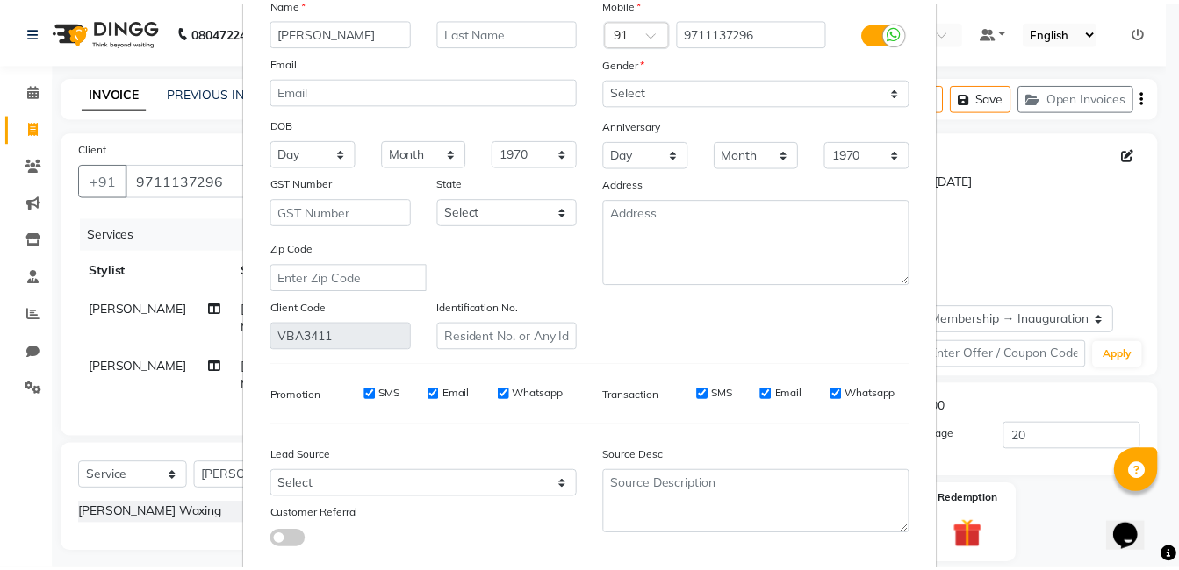
scroll to position [208, 0]
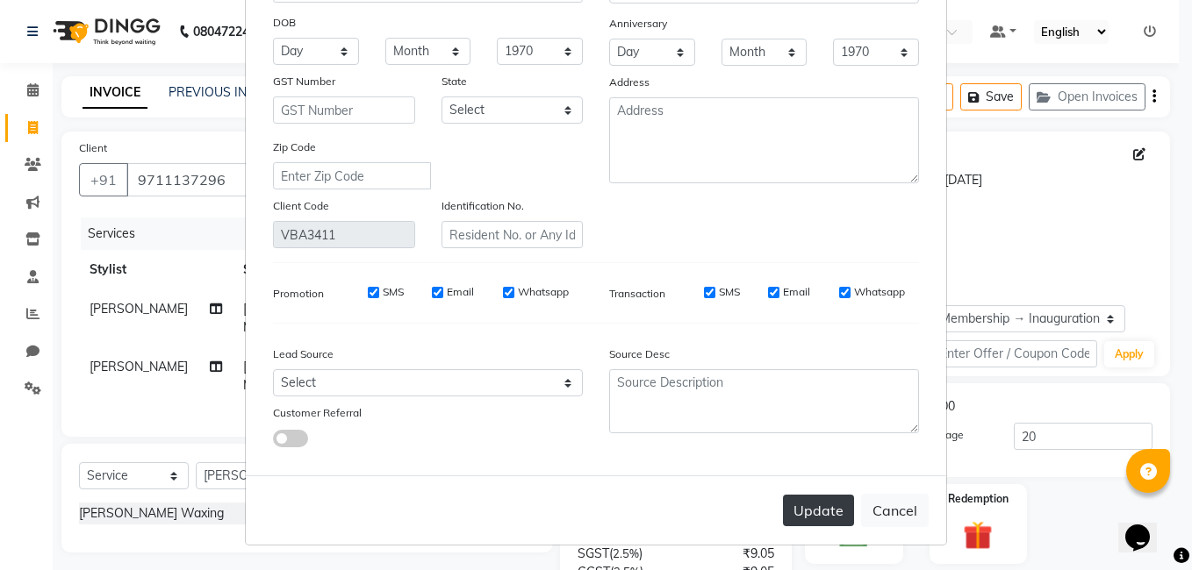
type input "[PERSON_NAME]"
click at [810, 505] on button "Update" at bounding box center [818, 511] width 71 height 32
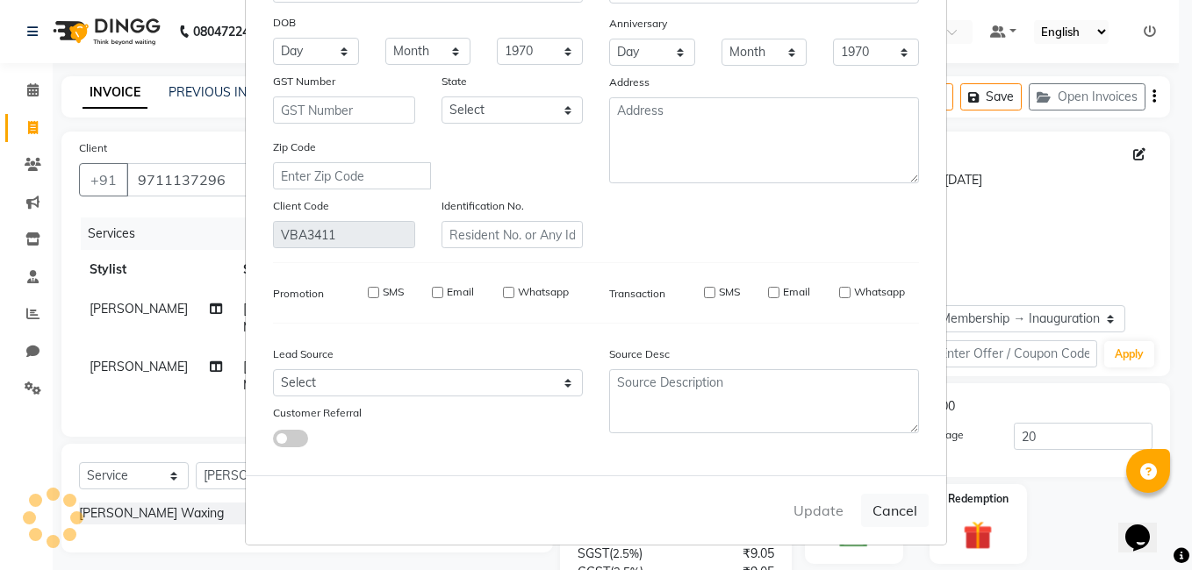
select select
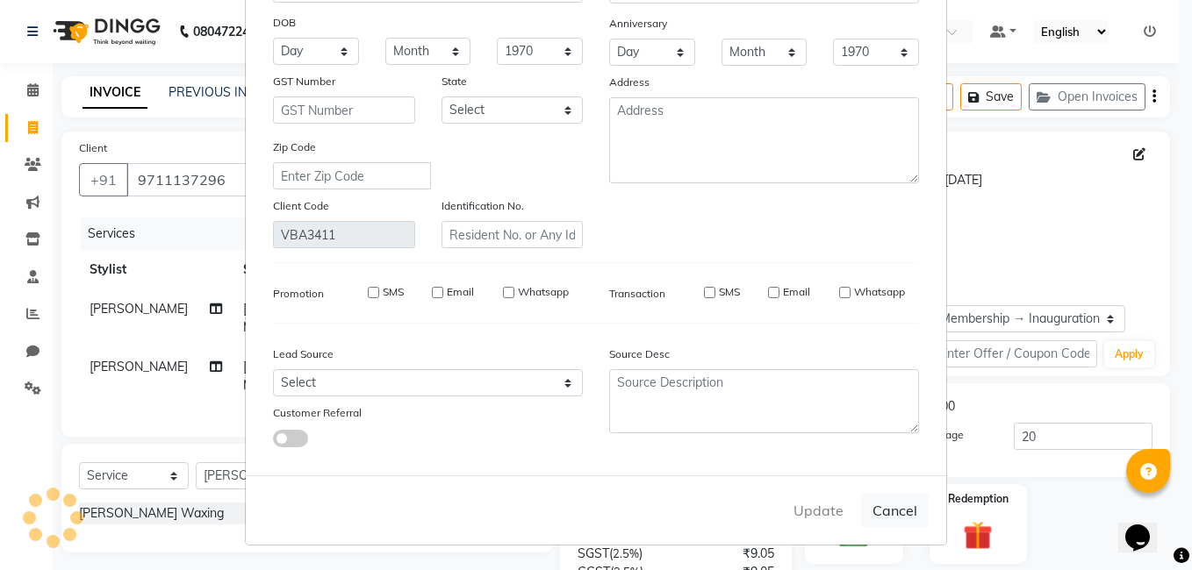
select select
checkbox input "false"
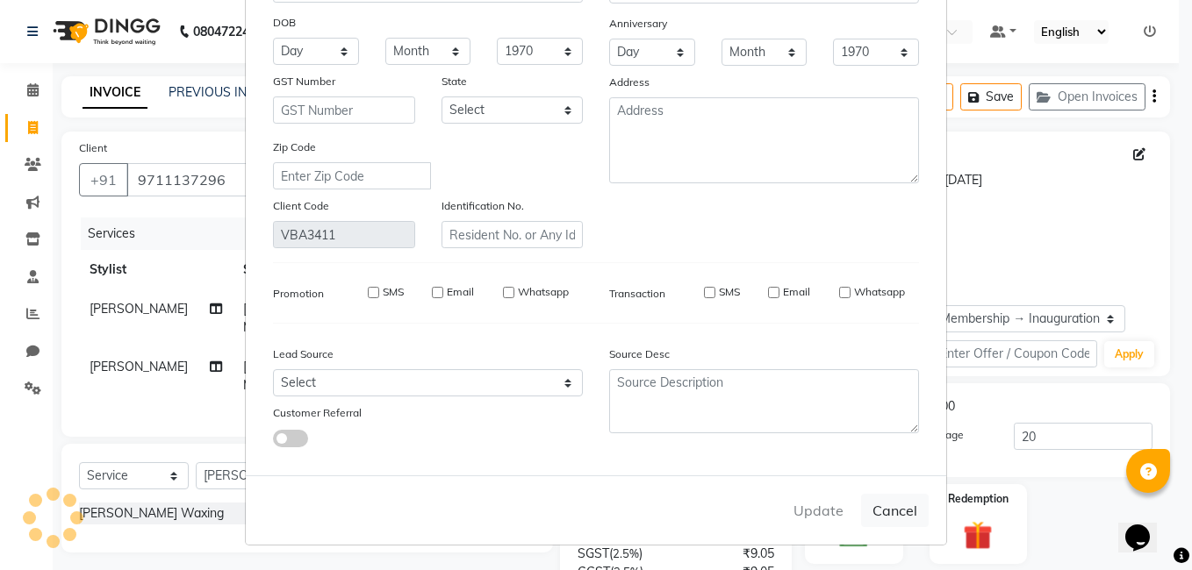
checkbox input "false"
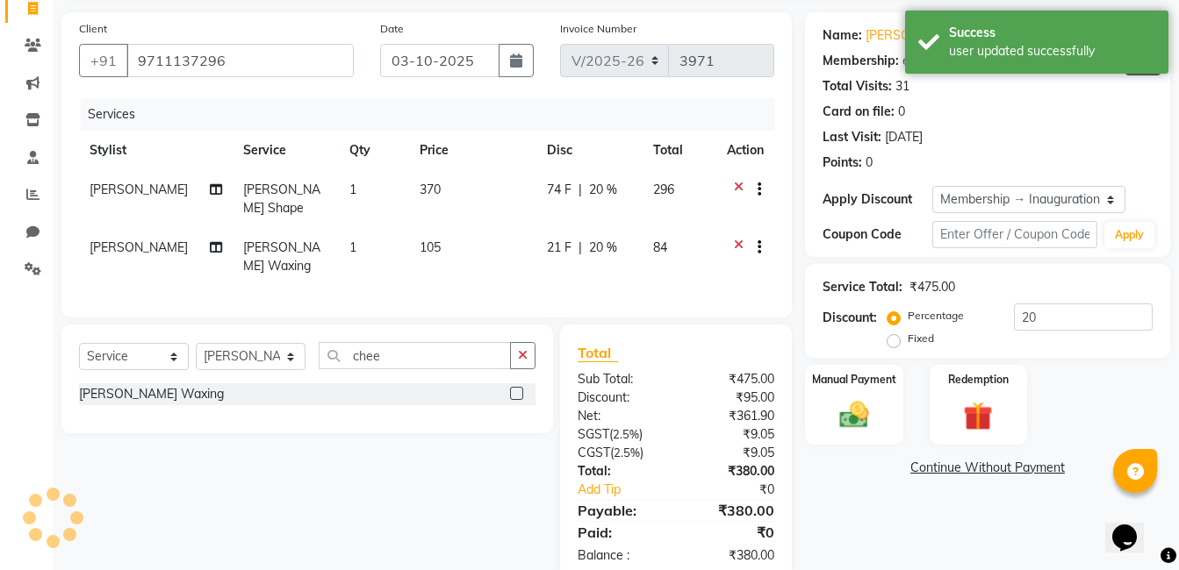
scroll to position [156, 0]
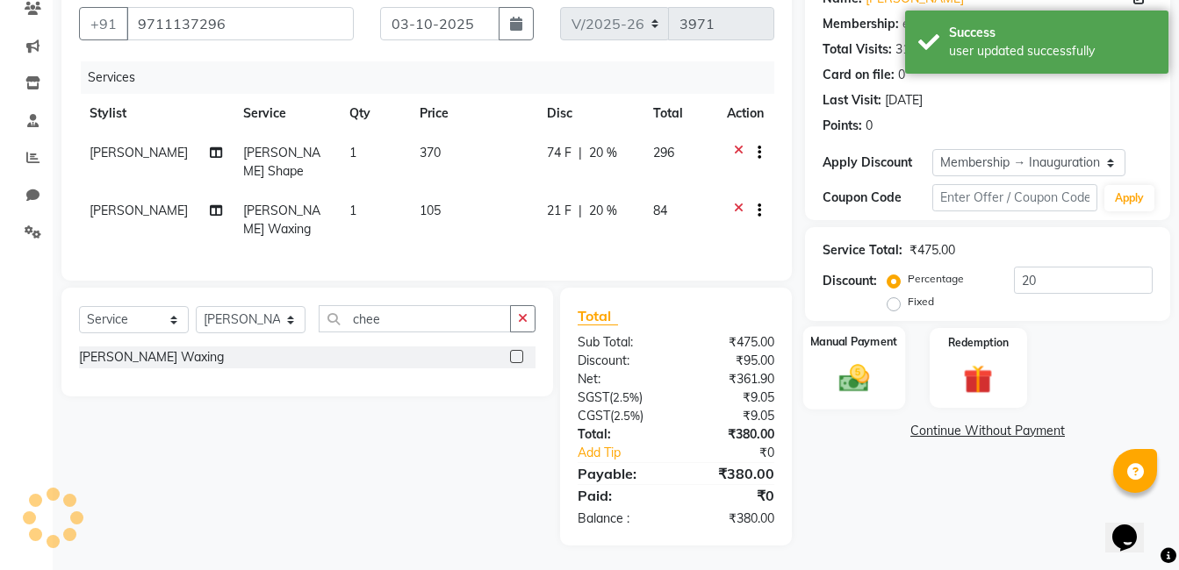
type input "0"
select select "2: Object"
type input "20"
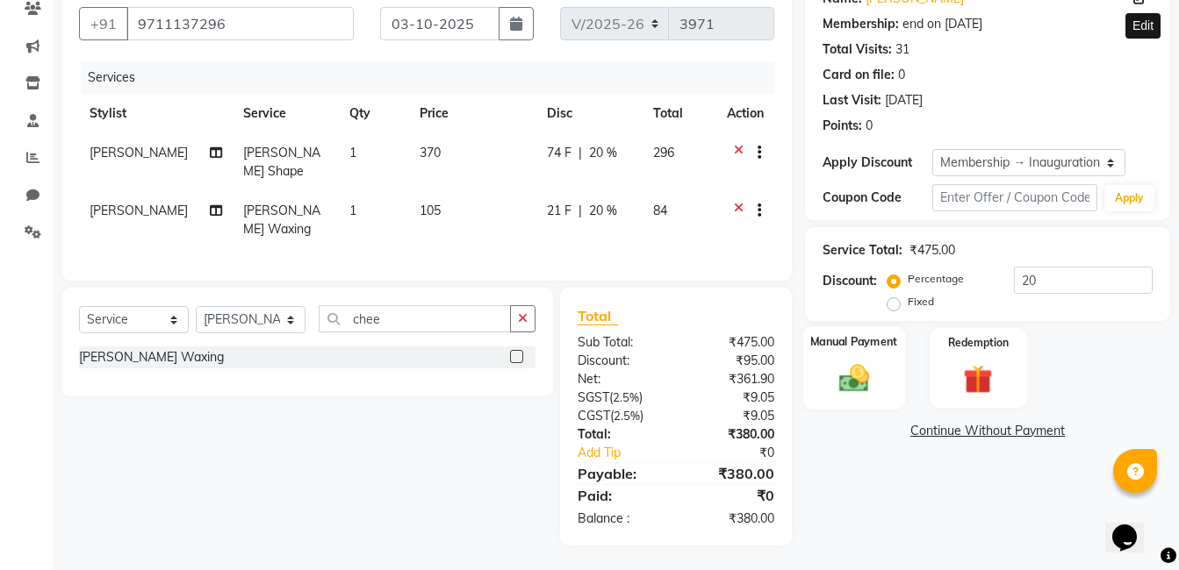
click at [863, 382] on img at bounding box center [853, 378] width 49 height 35
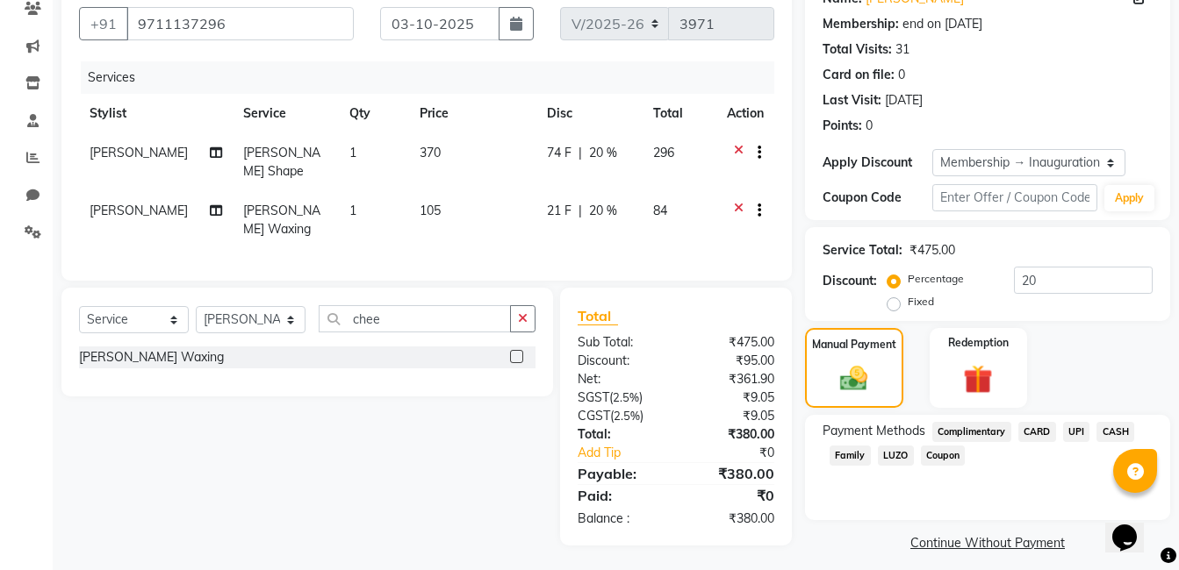
click at [1073, 434] on span "UPI" at bounding box center [1076, 432] width 27 height 20
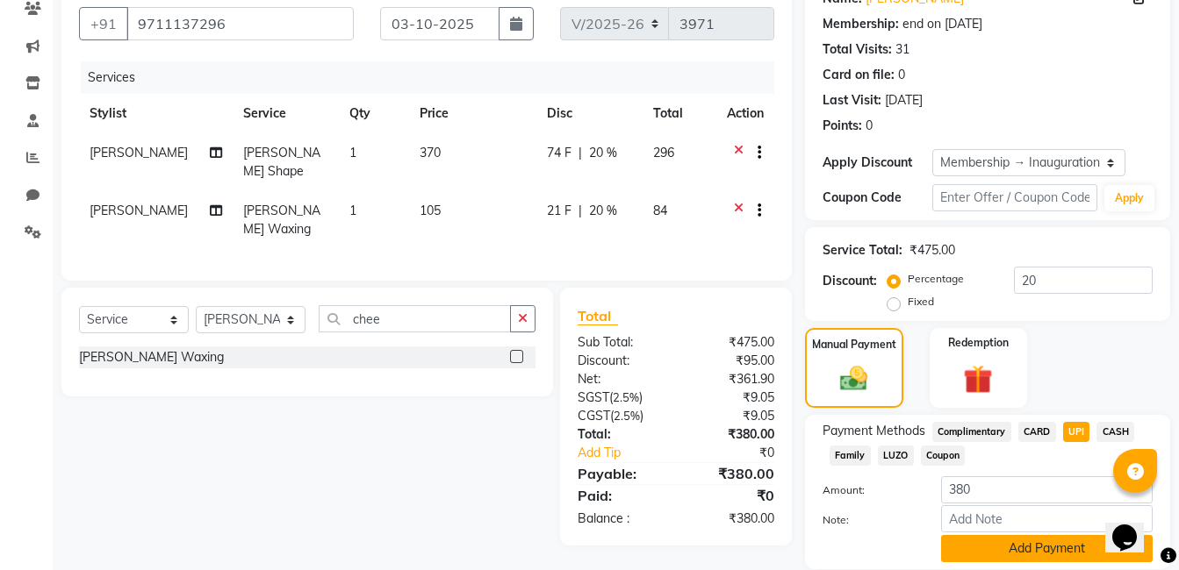
click at [965, 544] on button "Add Payment" at bounding box center [1047, 548] width 212 height 27
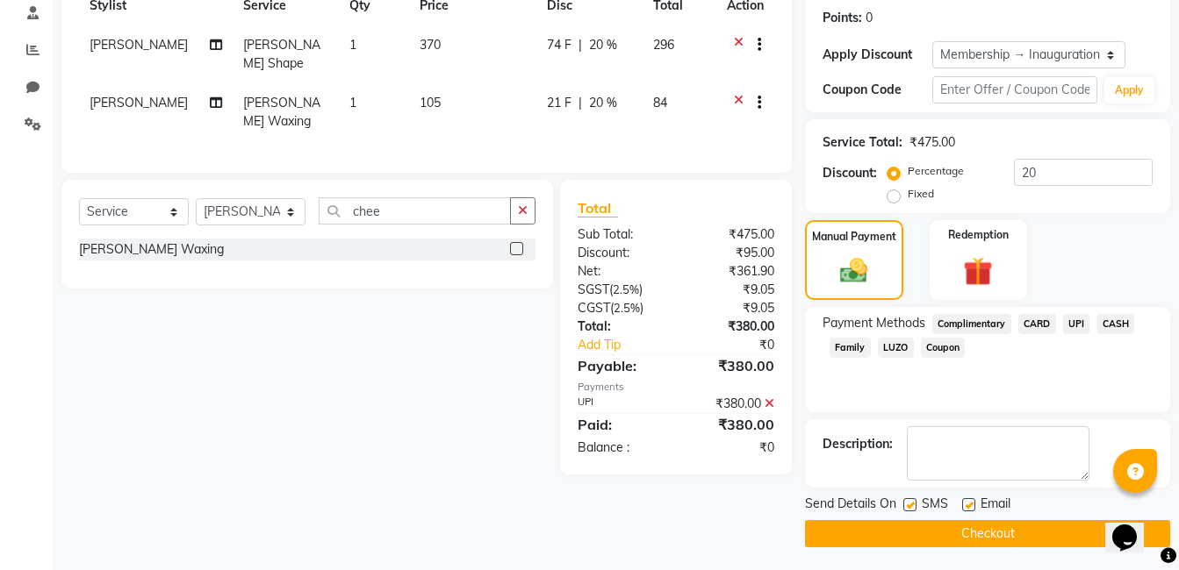
scroll to position [268, 0]
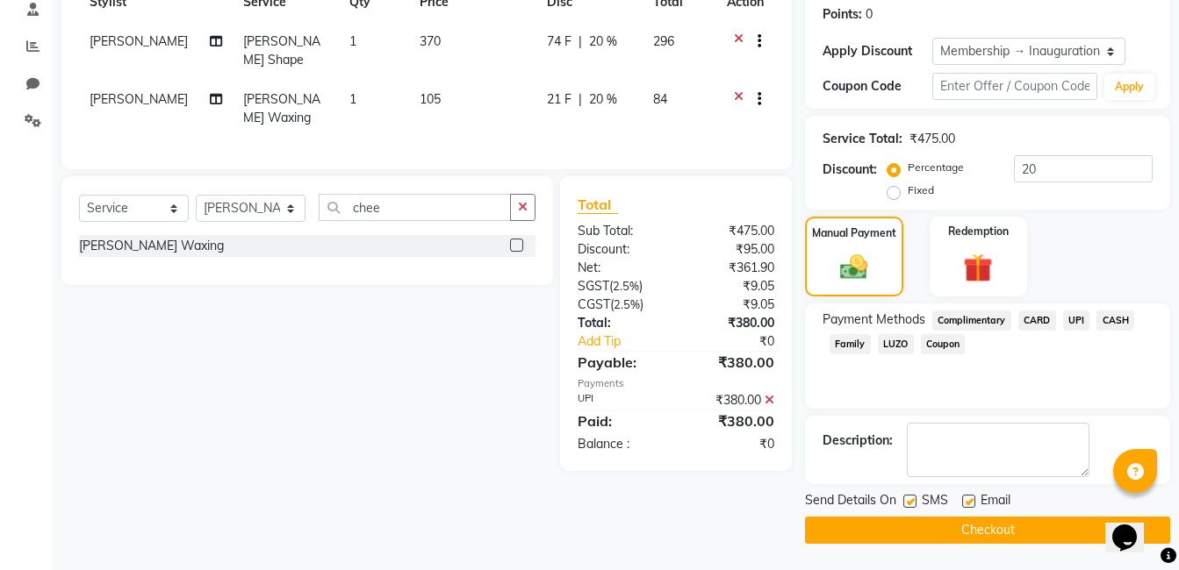
click at [968, 534] on button "Checkout" at bounding box center [987, 530] width 365 height 27
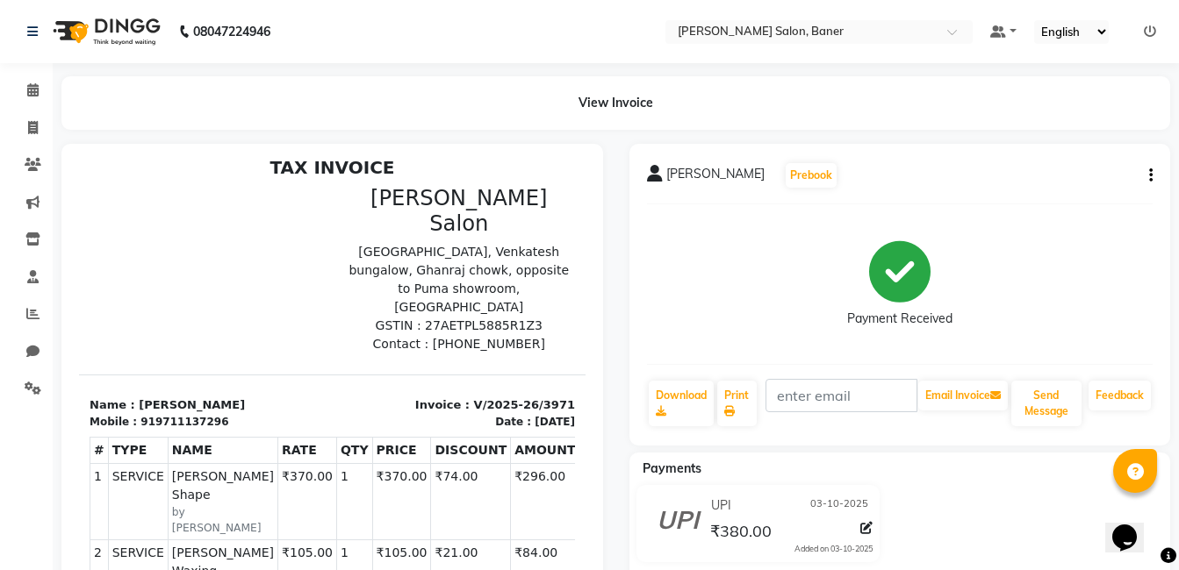
scroll to position [14, 0]
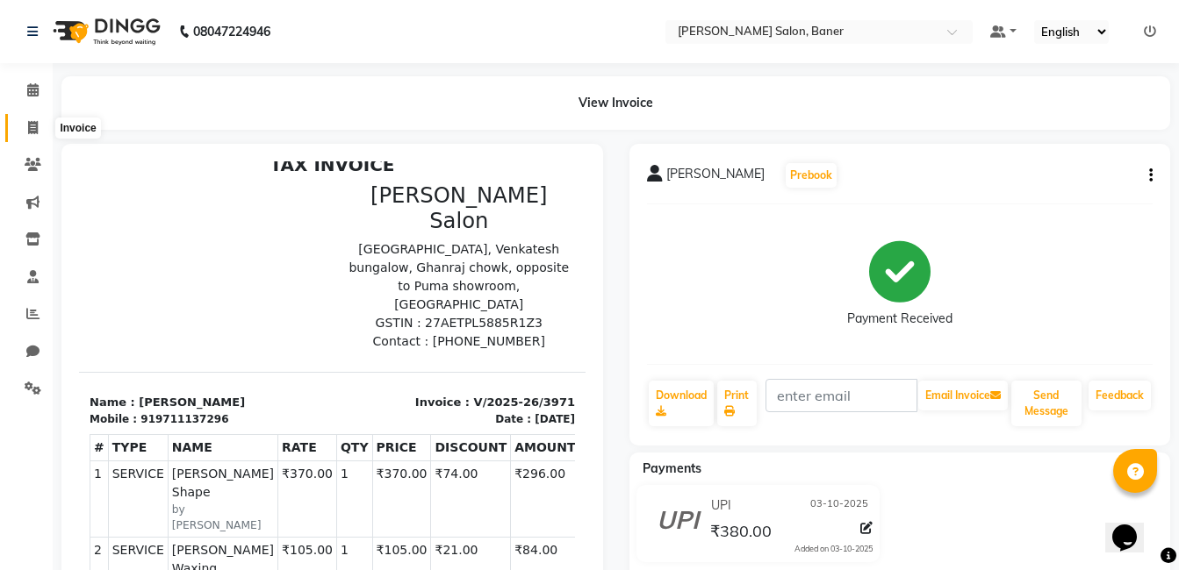
click at [32, 121] on icon at bounding box center [33, 127] width 10 height 13
select select "service"
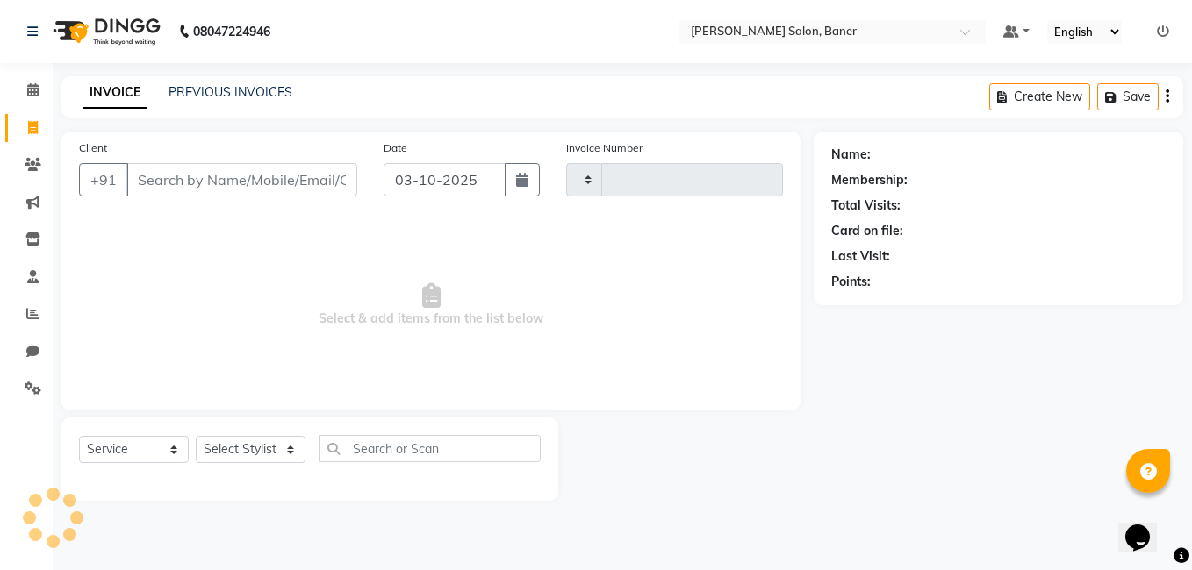
type input "3972"
select select "7115"
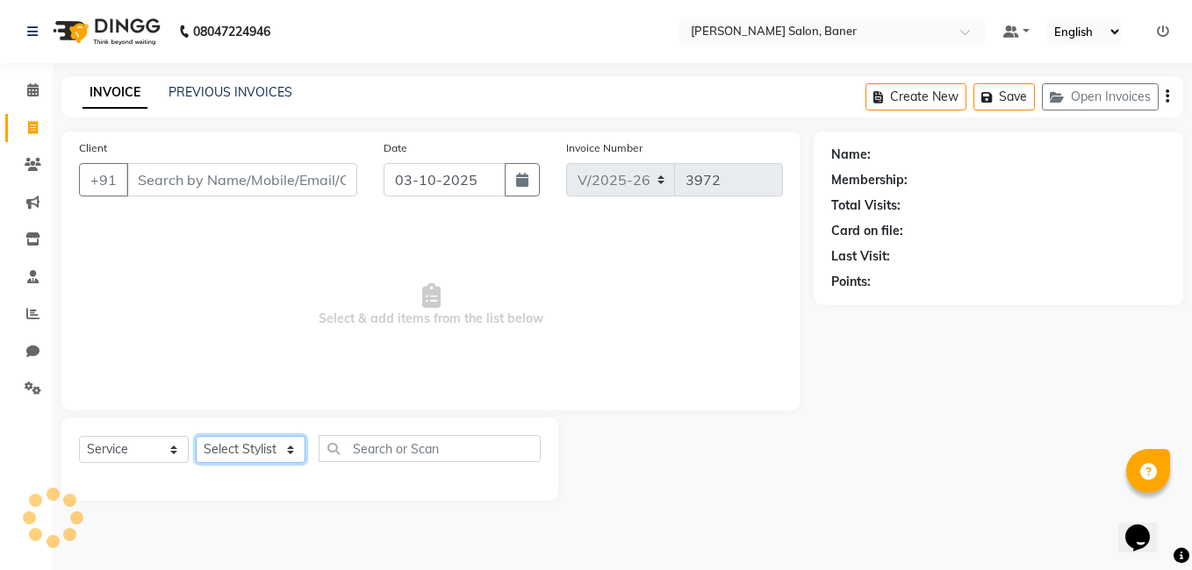
click at [244, 444] on select "Select Stylist" at bounding box center [251, 449] width 110 height 27
click at [244, 444] on select "Select Stylist [PERSON_NAME] Admin Jabaaz [PERSON_NAME] [PERSON_NAME] [PERSON_N…" at bounding box center [251, 449] width 110 height 27
click at [196, 436] on select "Select Stylist [PERSON_NAME] Admin Jabaaz [PERSON_NAME] [PERSON_NAME] [PERSON_N…" at bounding box center [251, 449] width 110 height 27
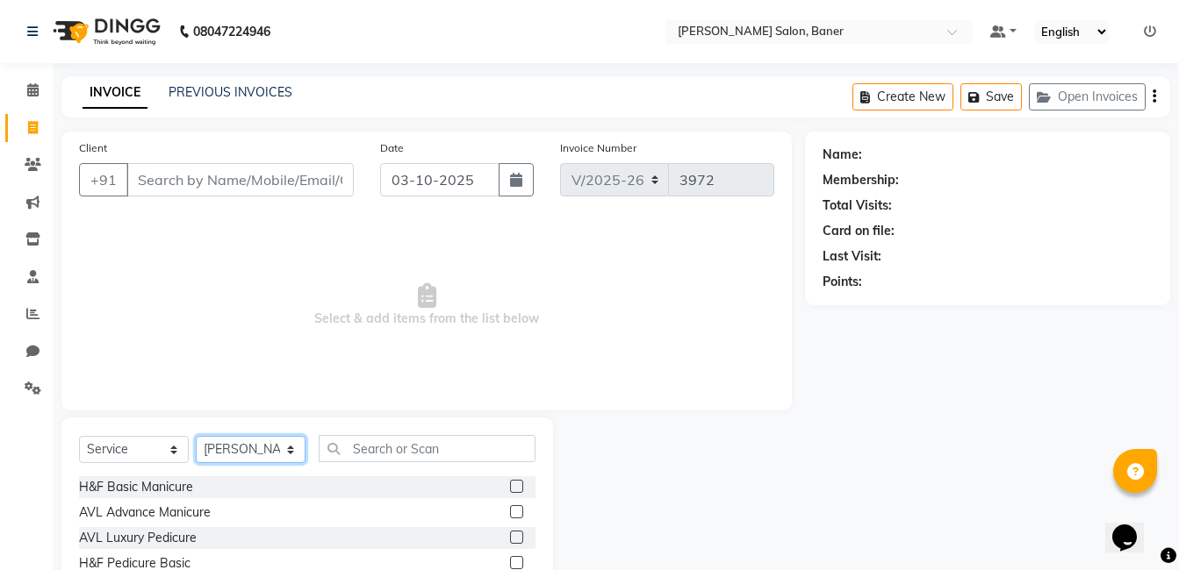
click at [260, 442] on select "Select Stylist [PERSON_NAME] Admin Jabaaz [PERSON_NAME] [PERSON_NAME] [PERSON_N…" at bounding box center [251, 449] width 110 height 27
select select "60259"
click at [196, 436] on select "Select Stylist [PERSON_NAME] Admin Jabaaz [PERSON_NAME] [PERSON_NAME] [PERSON_N…" at bounding box center [251, 449] width 110 height 27
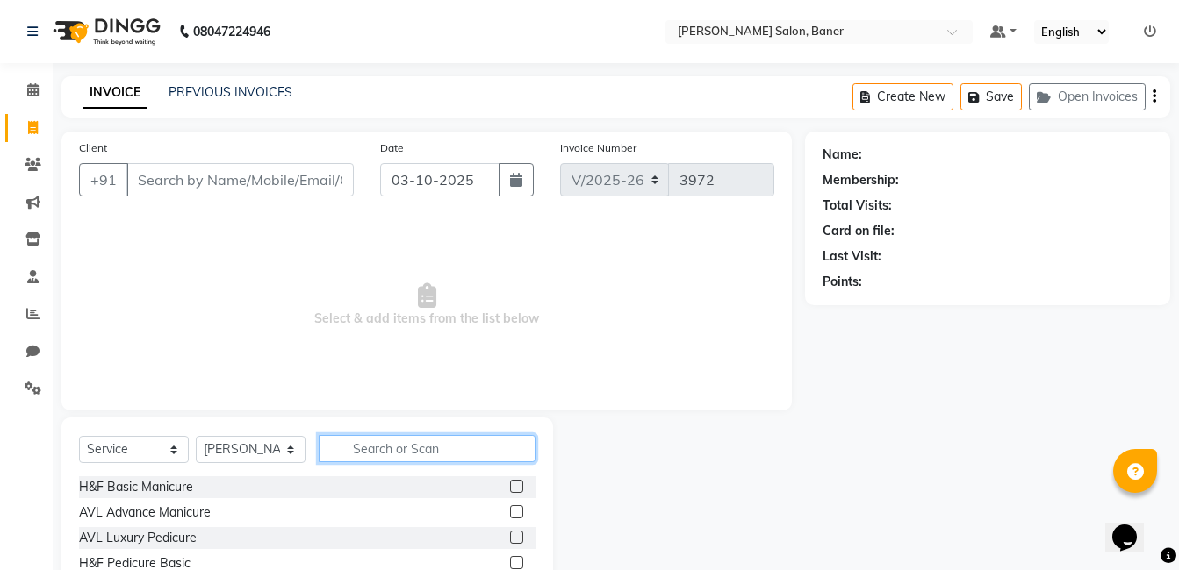
click at [407, 456] on input "text" at bounding box center [427, 448] width 217 height 27
type input "class"
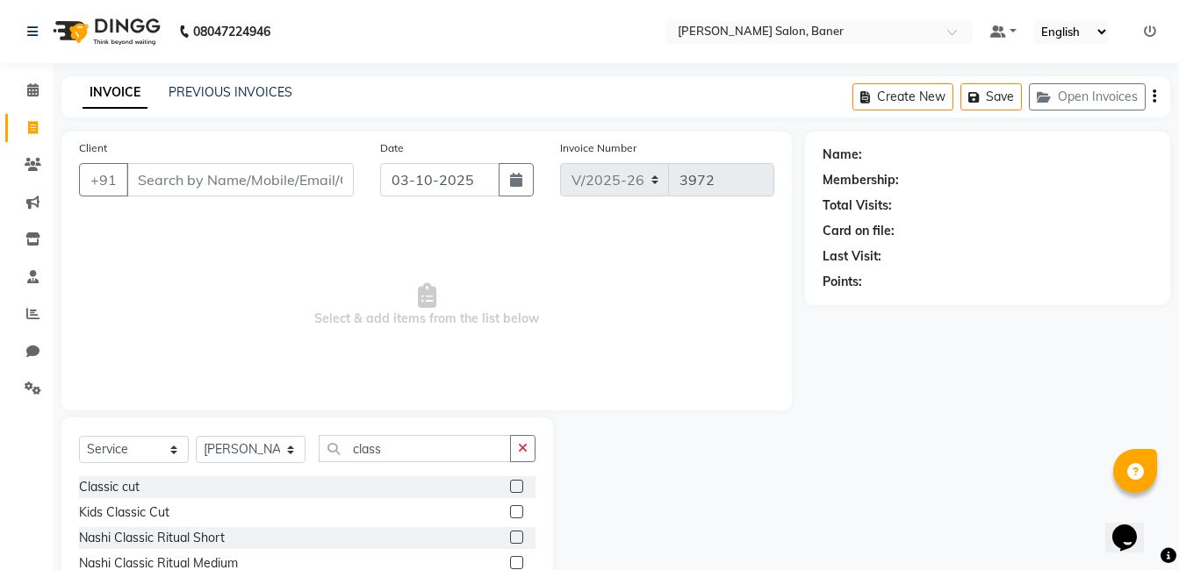
click at [518, 492] on label at bounding box center [516, 486] width 13 height 13
click at [518, 492] on input "checkbox" at bounding box center [515, 487] width 11 height 11
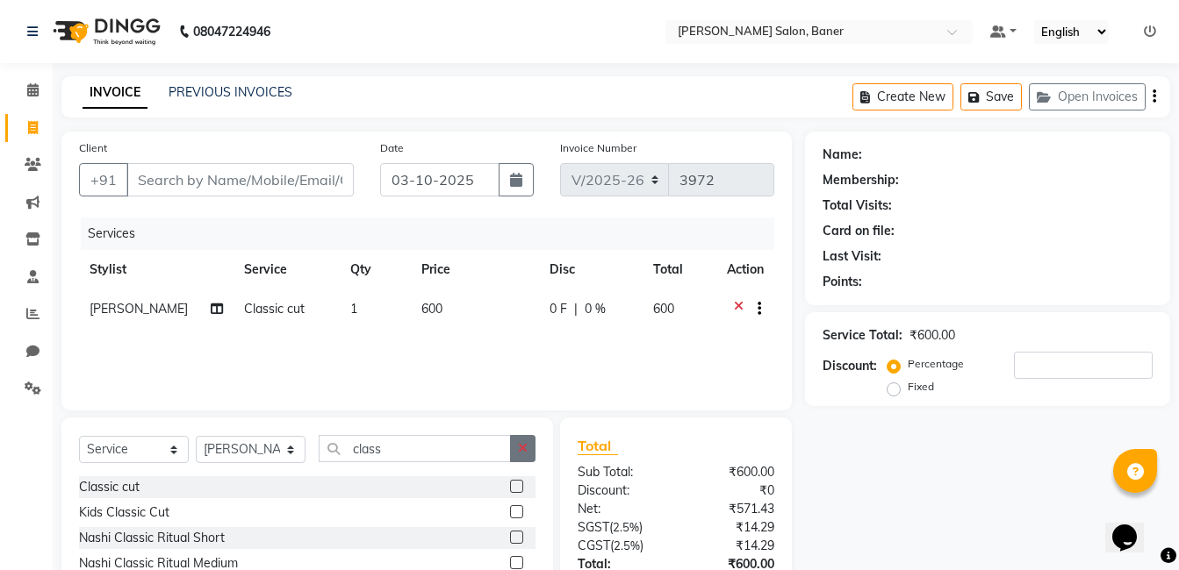
checkbox input "false"
drag, startPoint x: 527, startPoint y: 445, endPoint x: 470, endPoint y: 454, distance: 57.7
click at [522, 444] on button "button" at bounding box center [522, 448] width 25 height 27
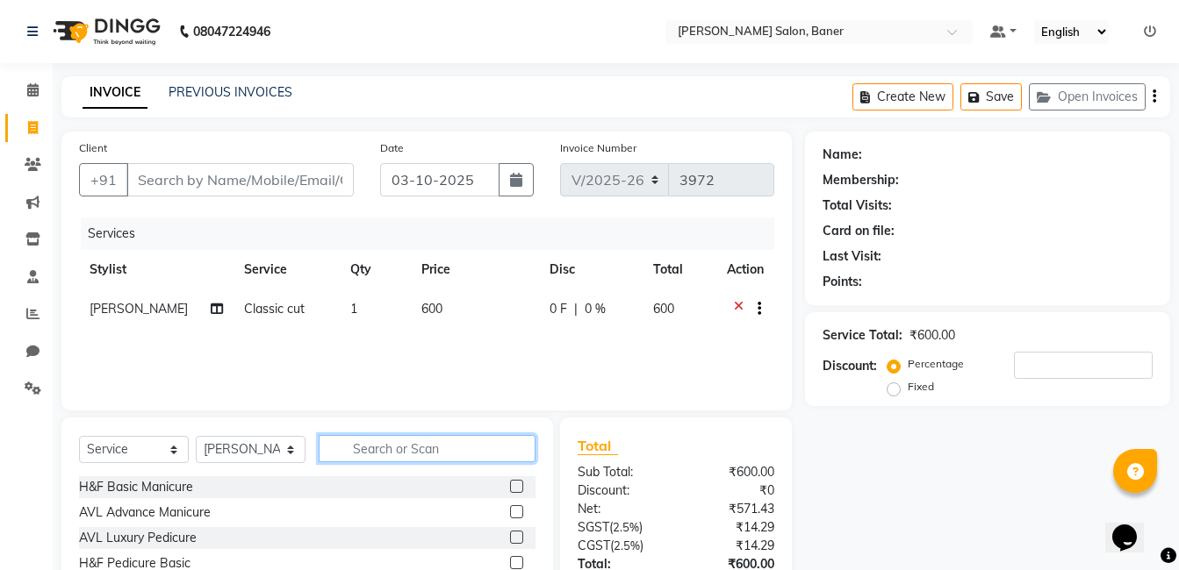
click at [469, 454] on input "text" at bounding box center [427, 448] width 217 height 27
type input "bea"
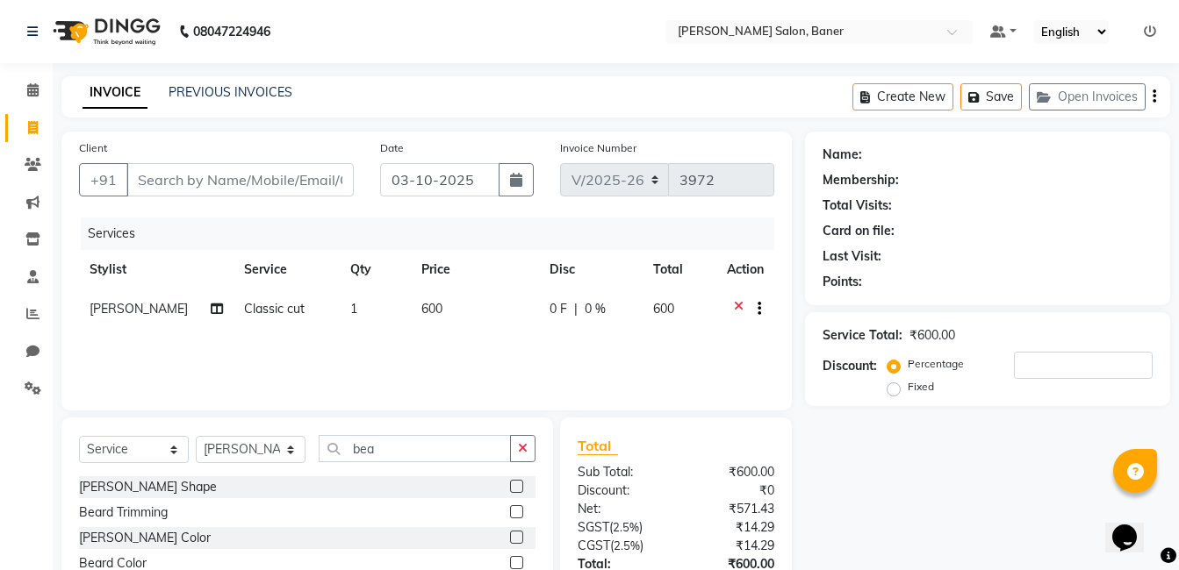
click at [520, 484] on label at bounding box center [516, 486] width 13 height 13
click at [520, 484] on input "checkbox" at bounding box center [515, 487] width 11 height 11
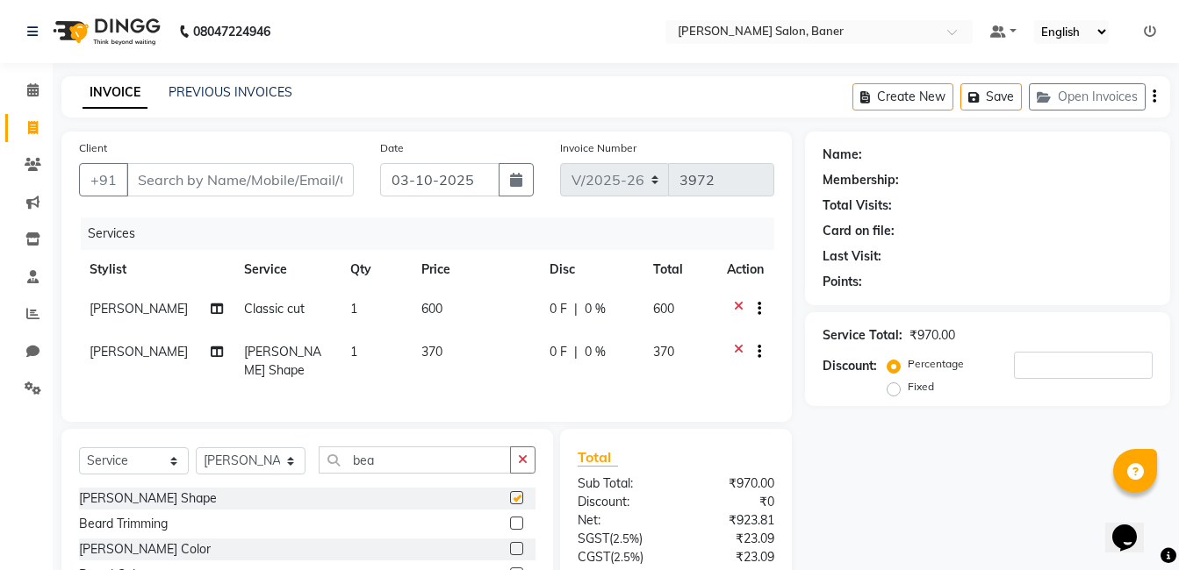
checkbox input "false"
click at [255, 169] on input "Client" at bounding box center [239, 179] width 227 height 33
type input "8"
type input "0"
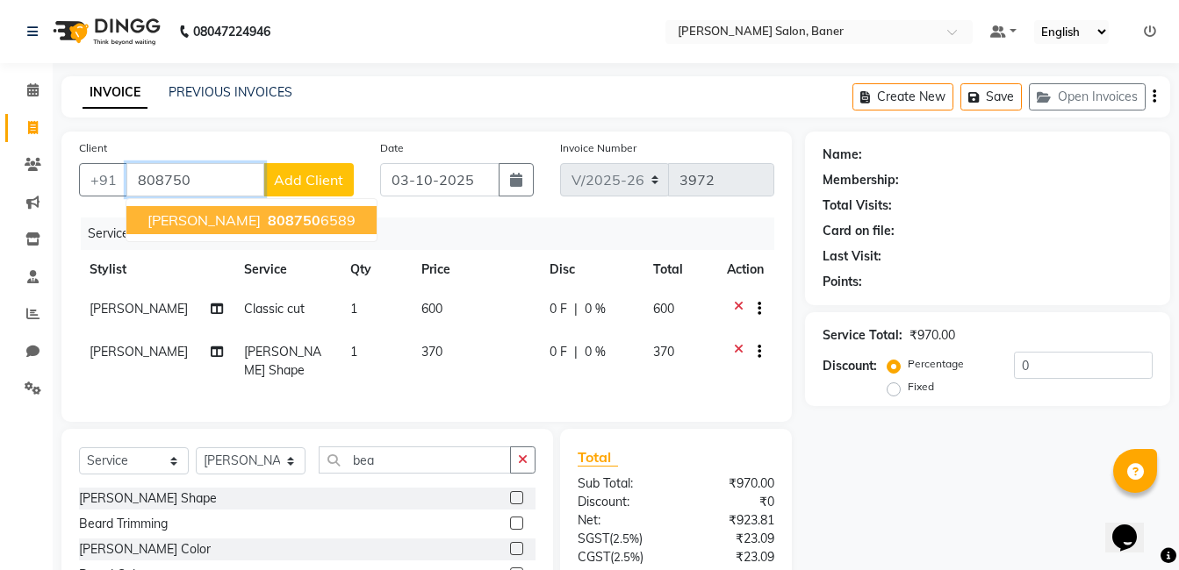
click at [269, 238] on ngb-typeahead-window "ganesh -baner 808750 6589" at bounding box center [252, 220] width 252 height 44
click at [269, 219] on span "808750" at bounding box center [294, 221] width 53 height 18
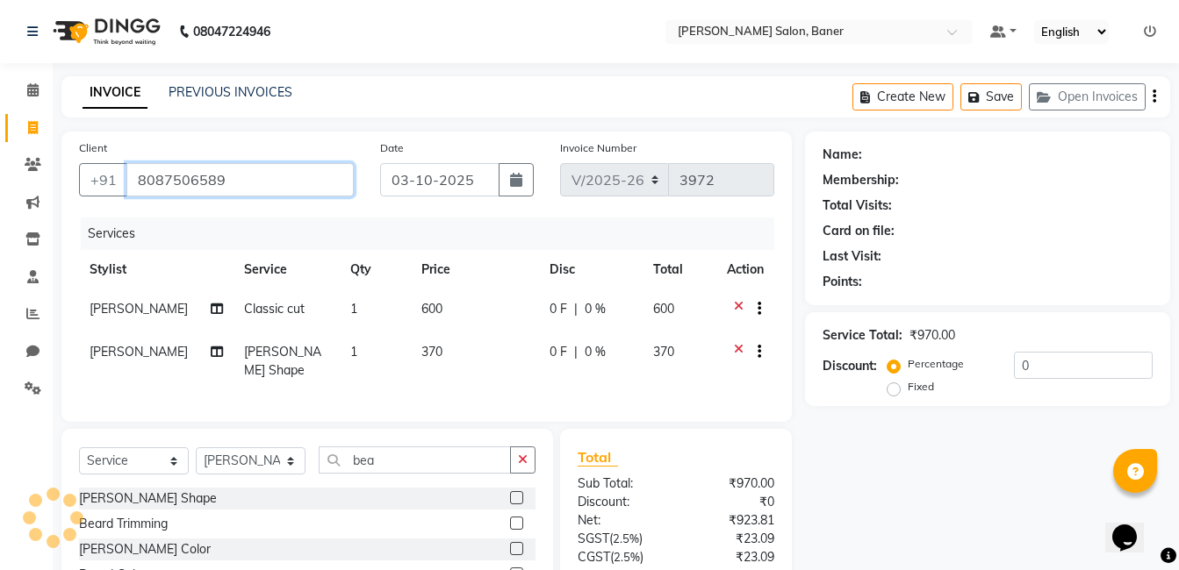
type input "8087506589"
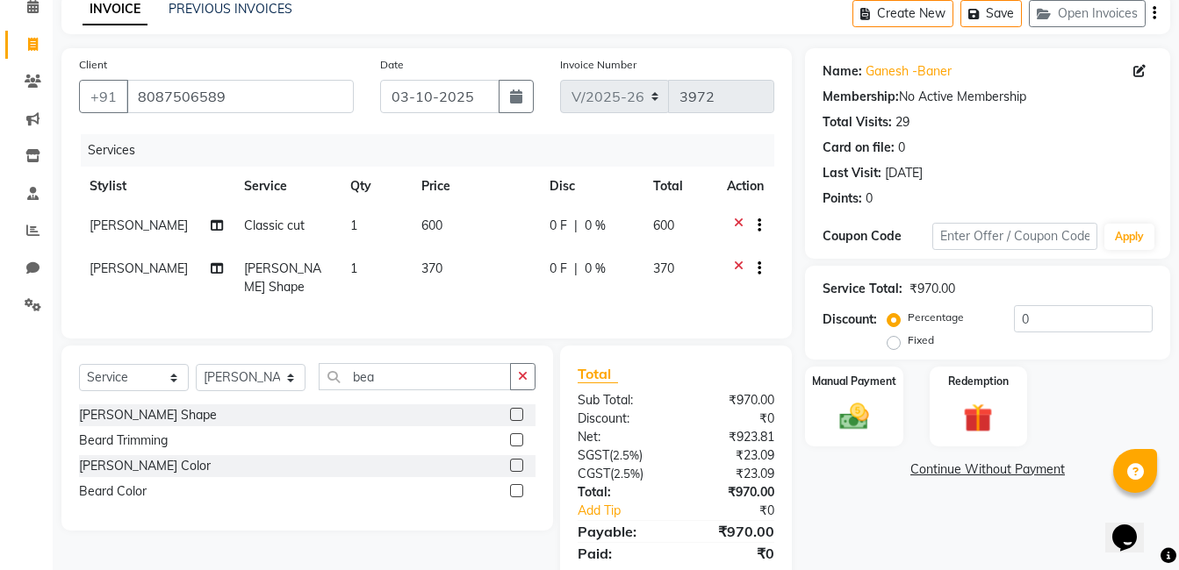
scroll to position [141, 0]
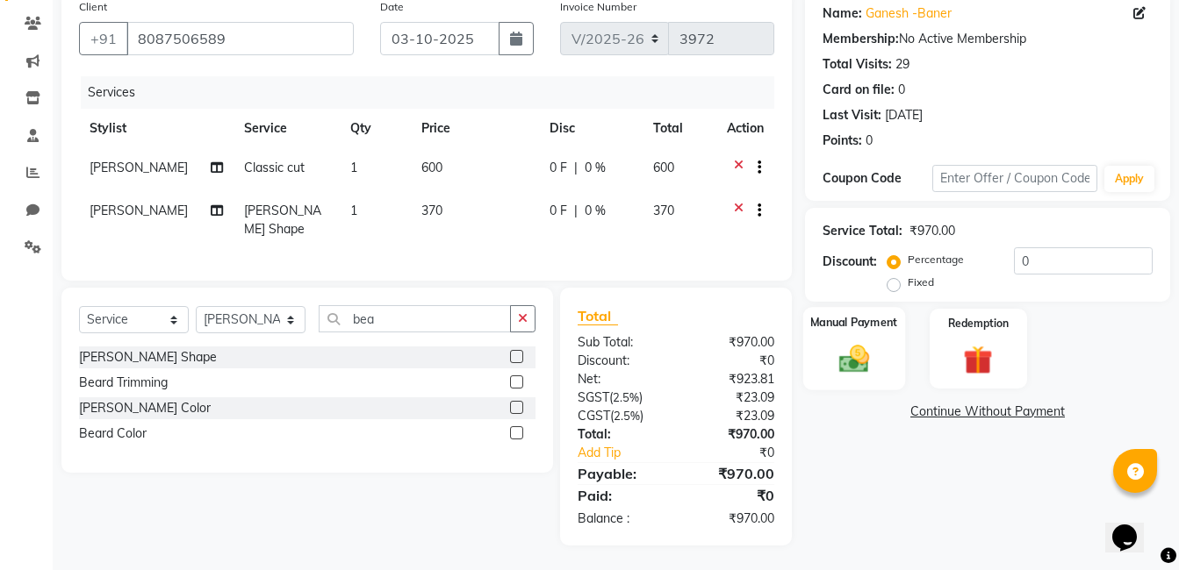
click at [858, 355] on img at bounding box center [853, 358] width 49 height 35
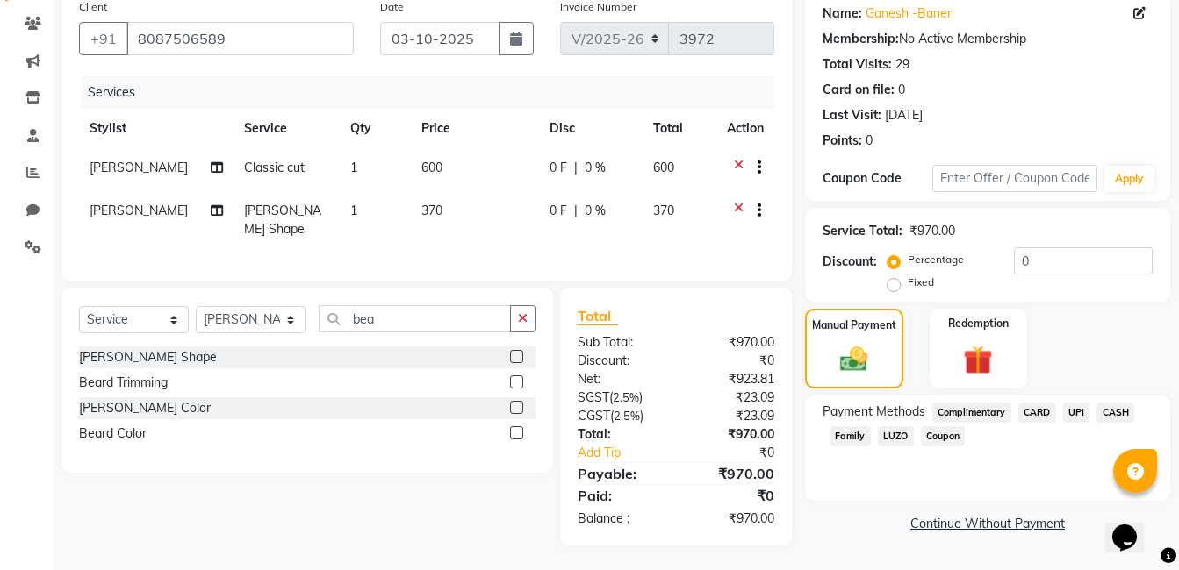
click at [1081, 414] on span "UPI" at bounding box center [1076, 413] width 27 height 20
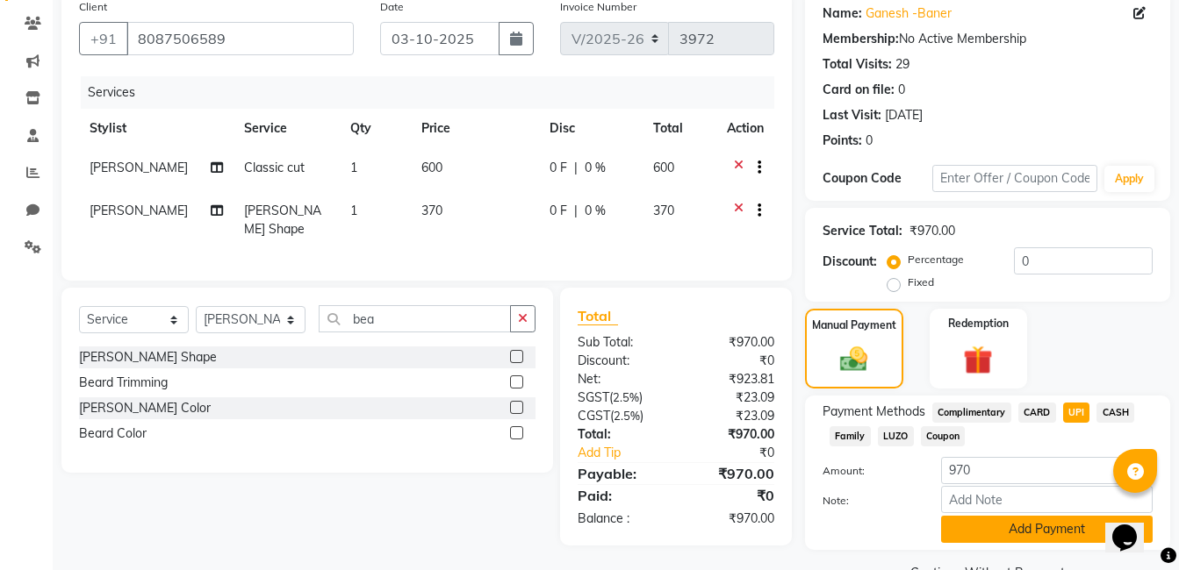
click at [1015, 538] on button "Add Payment" at bounding box center [1047, 529] width 212 height 27
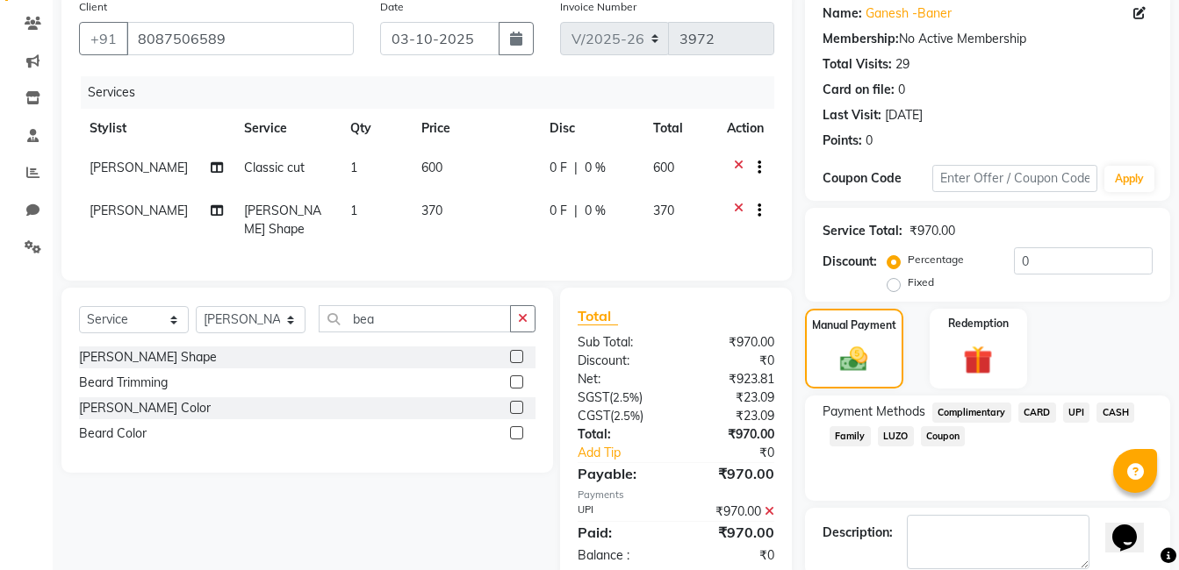
scroll to position [233, 0]
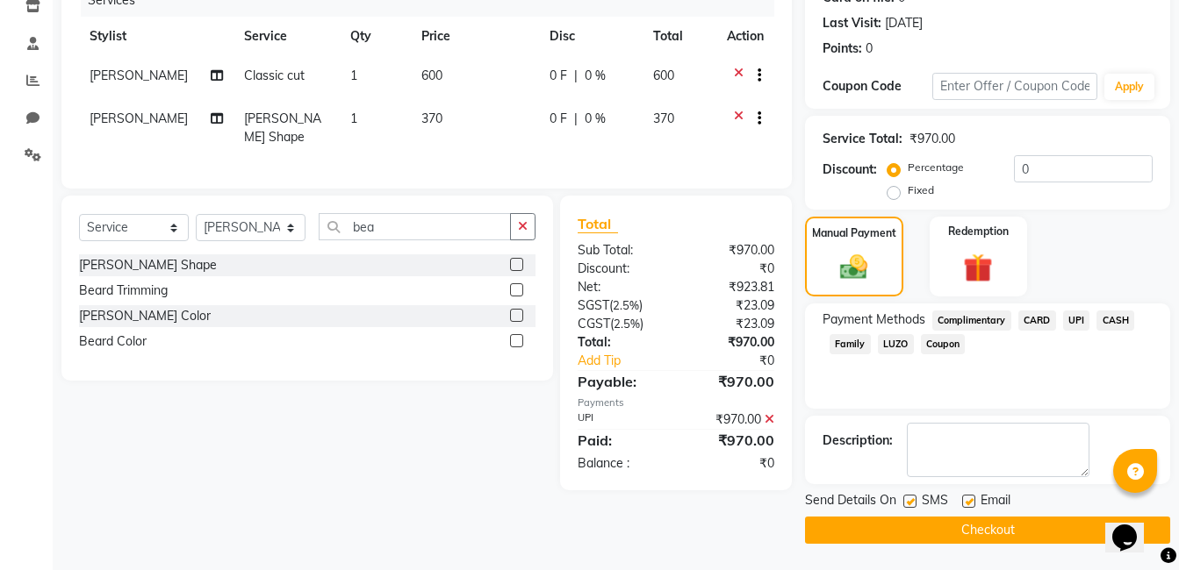
click at [918, 521] on button "Checkout" at bounding box center [987, 530] width 365 height 27
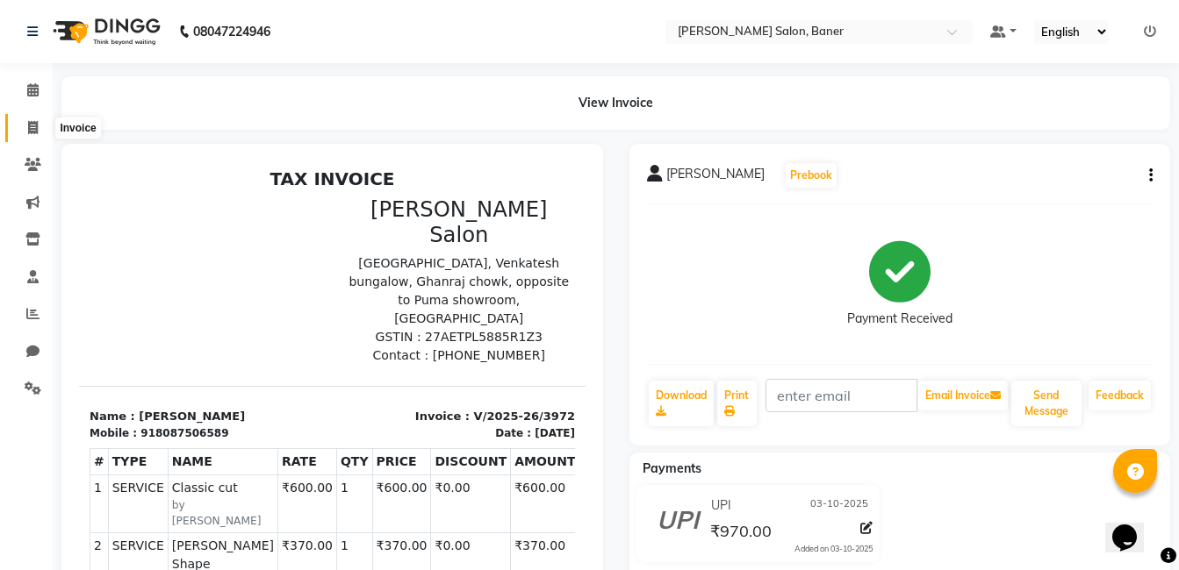
click at [28, 133] on icon at bounding box center [33, 127] width 10 height 13
select select "service"
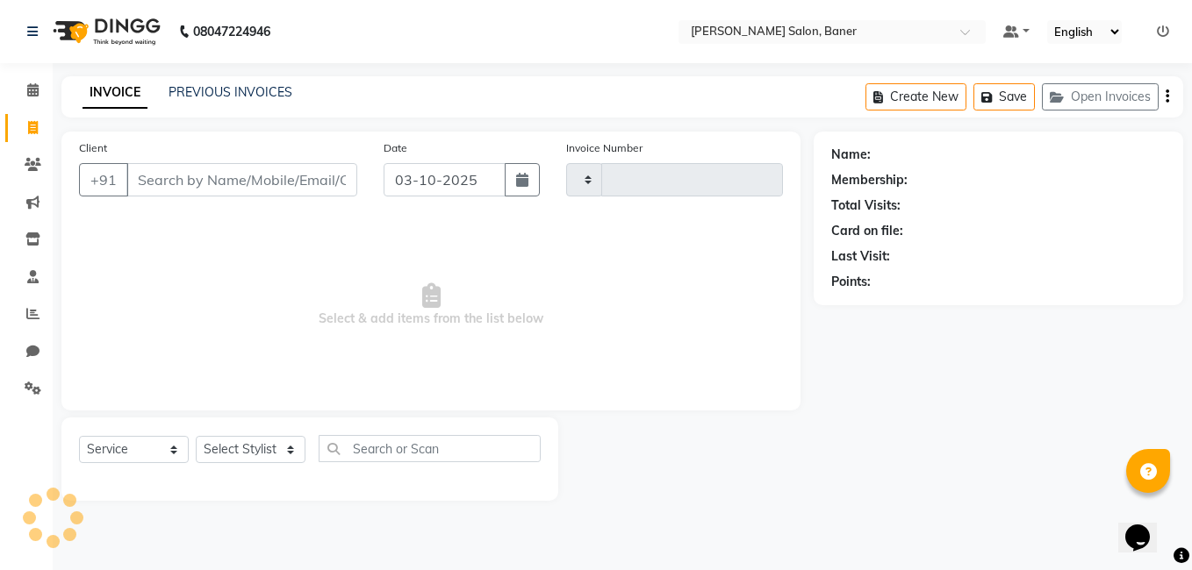
type input "3974"
select select "7115"
click at [39, 90] on icon at bounding box center [32, 89] width 11 height 13
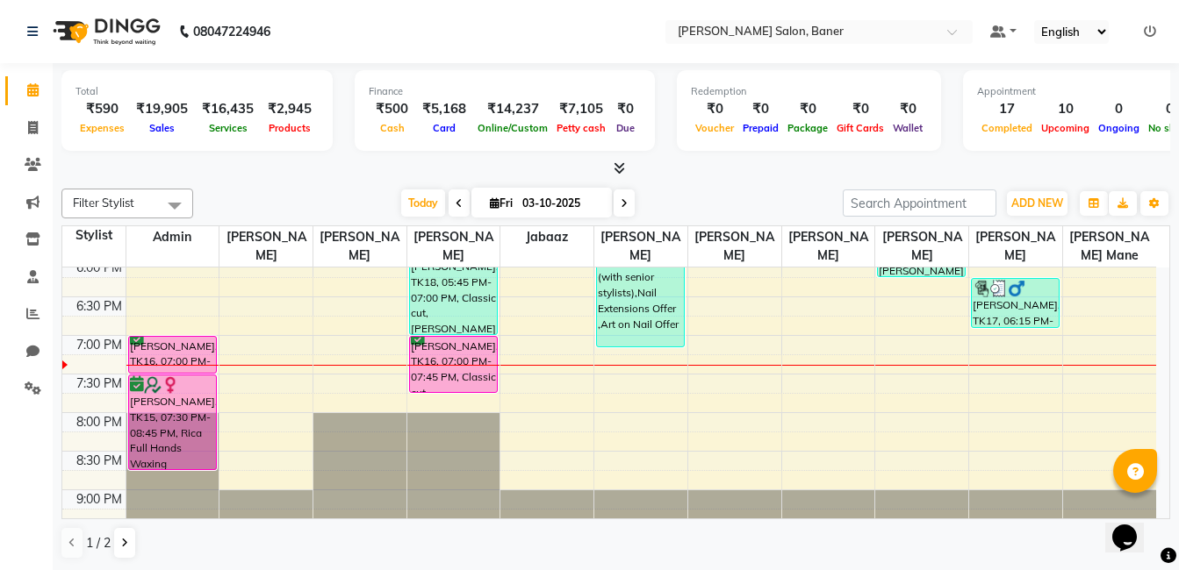
scroll to position [752, 0]
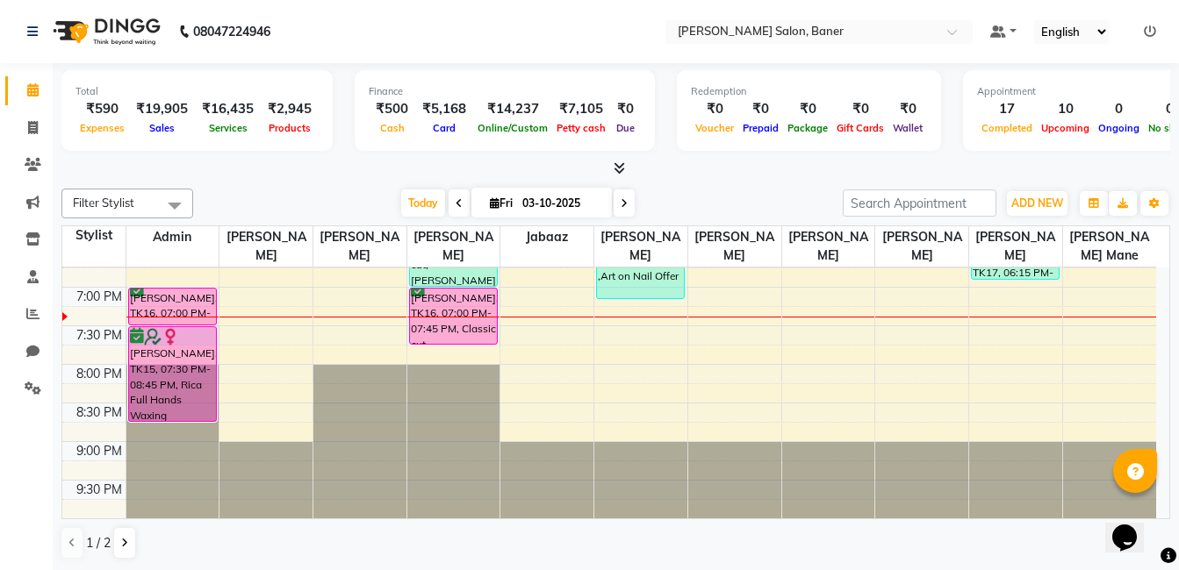
click at [217, 331] on div "9:00 AM 9:30 AM 10:00 AM 10:30 AM 11:00 AM 11:30 AM 12:00 PM 12:30 PM 1:00 PM 1…" at bounding box center [609, 17] width 1094 height 1003
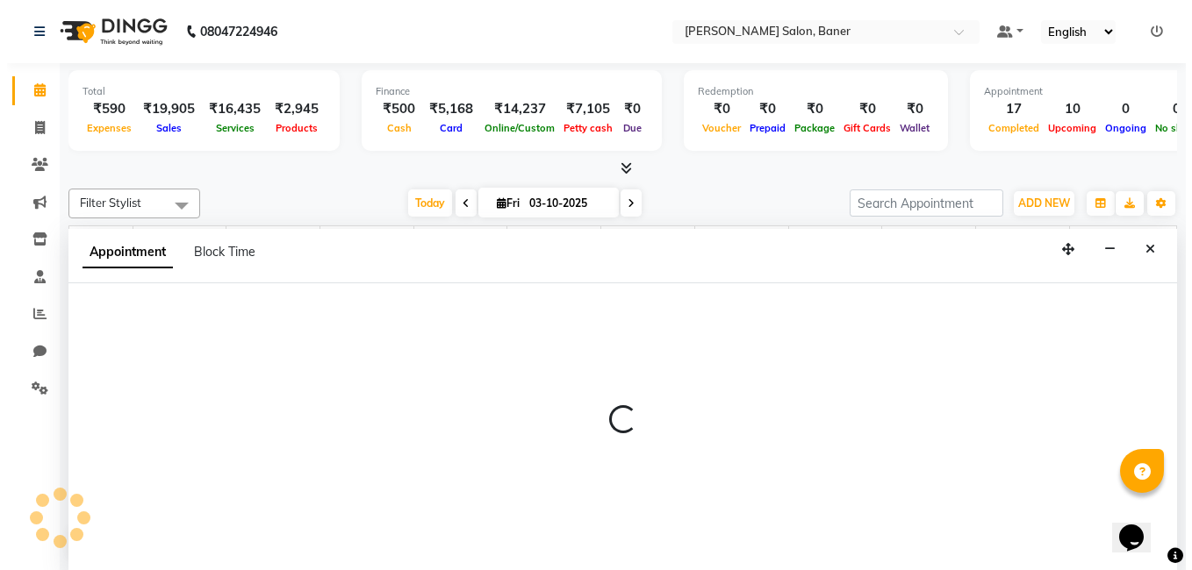
scroll to position [1, 0]
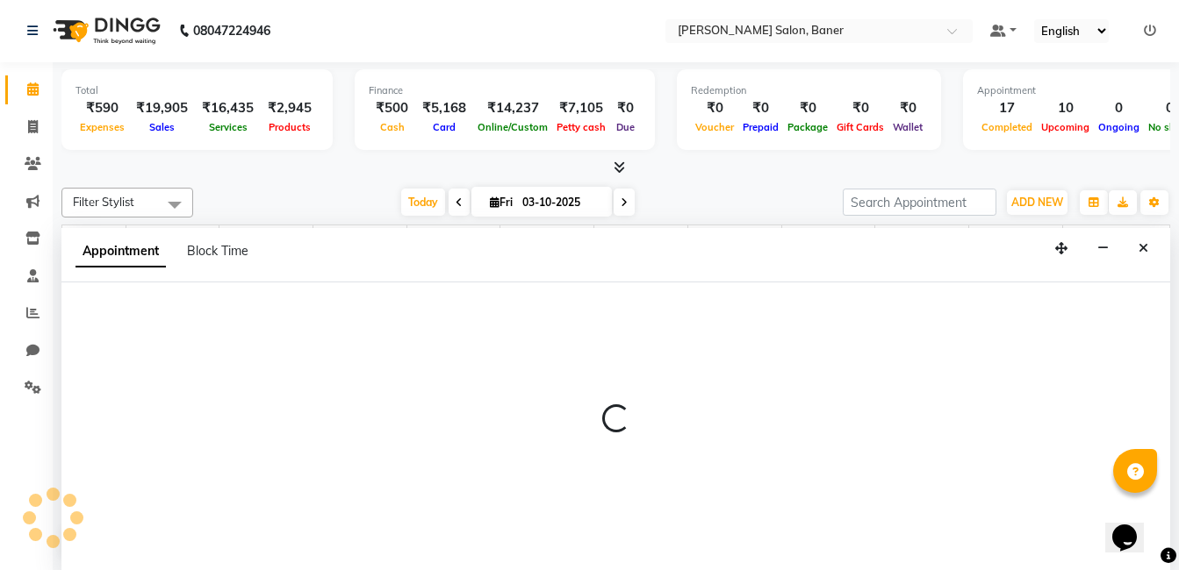
select select "60263"
select select "tentative"
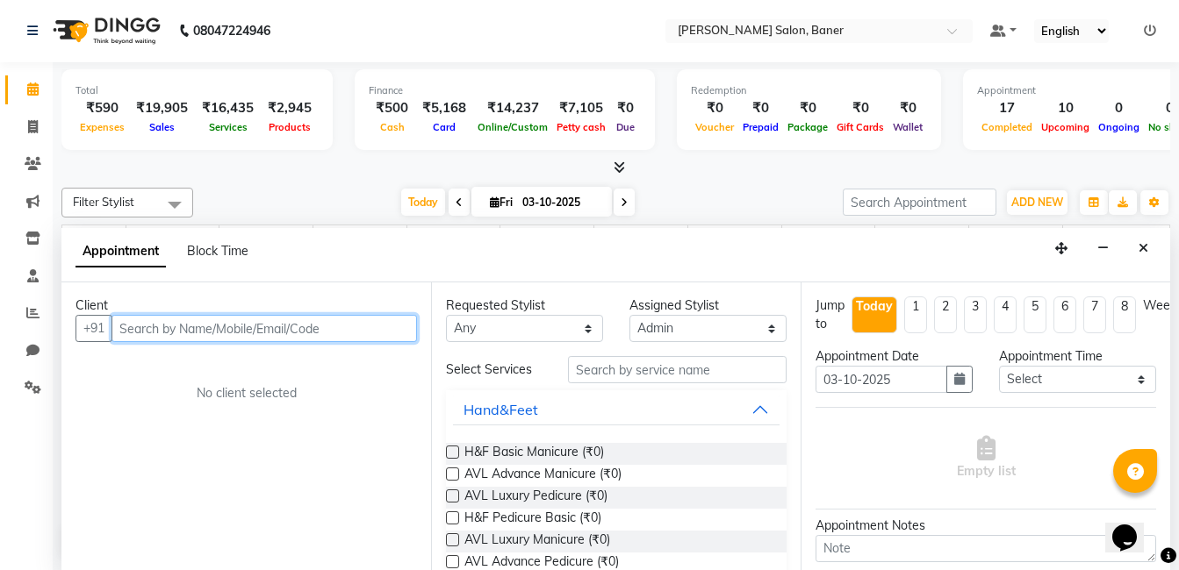
click at [194, 332] on input "text" at bounding box center [263, 328] width 305 height 27
type input "9425677750"
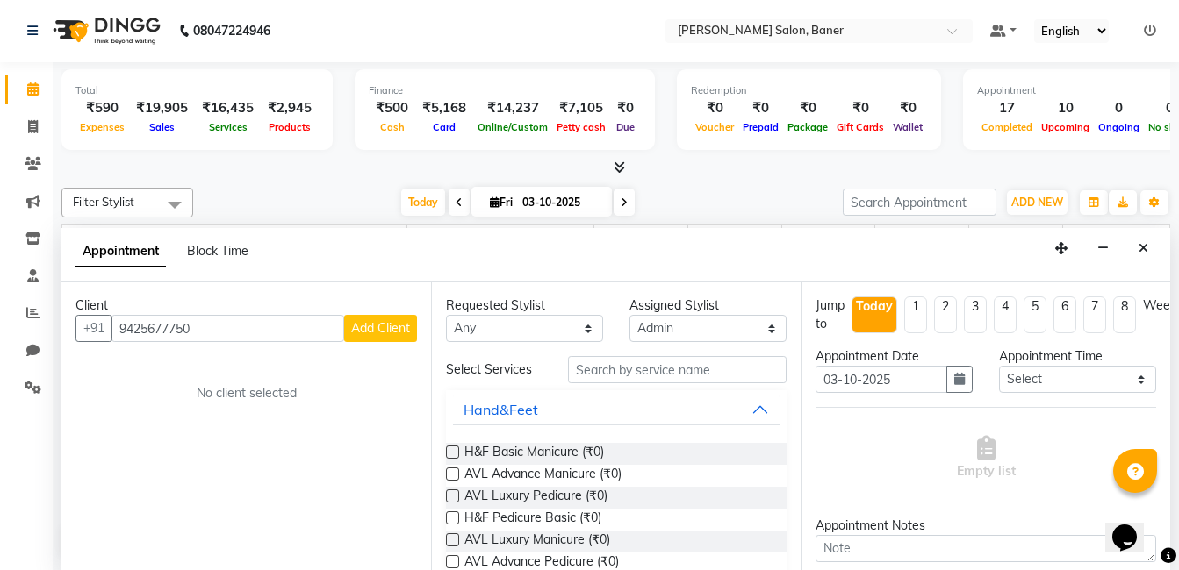
click at [375, 332] on span "Add Client" at bounding box center [380, 328] width 59 height 16
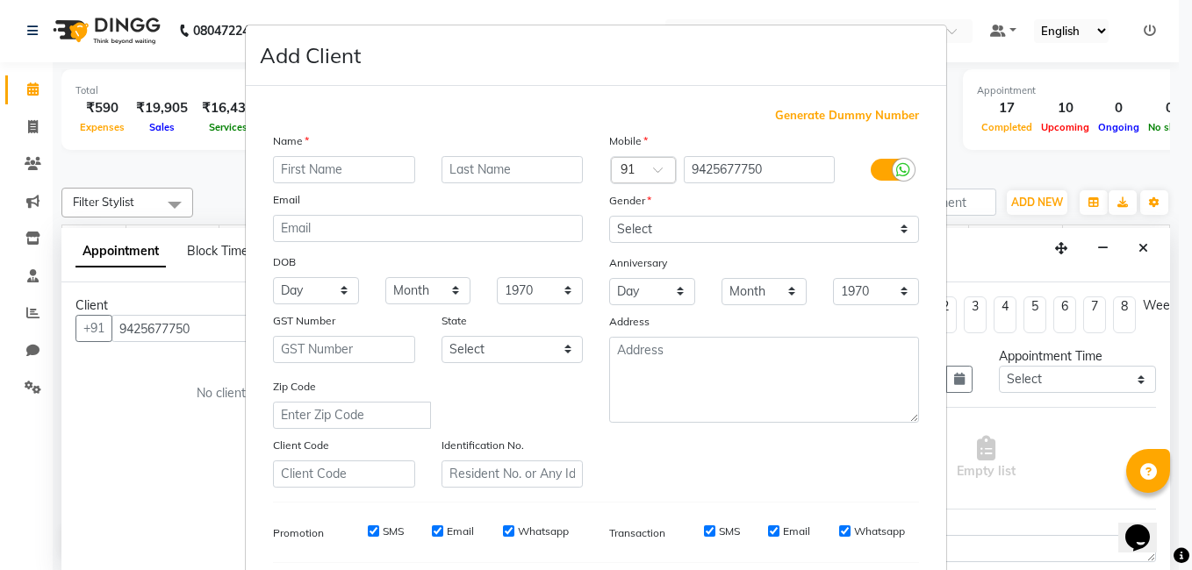
click at [324, 153] on div "Name" at bounding box center [428, 144] width 336 height 25
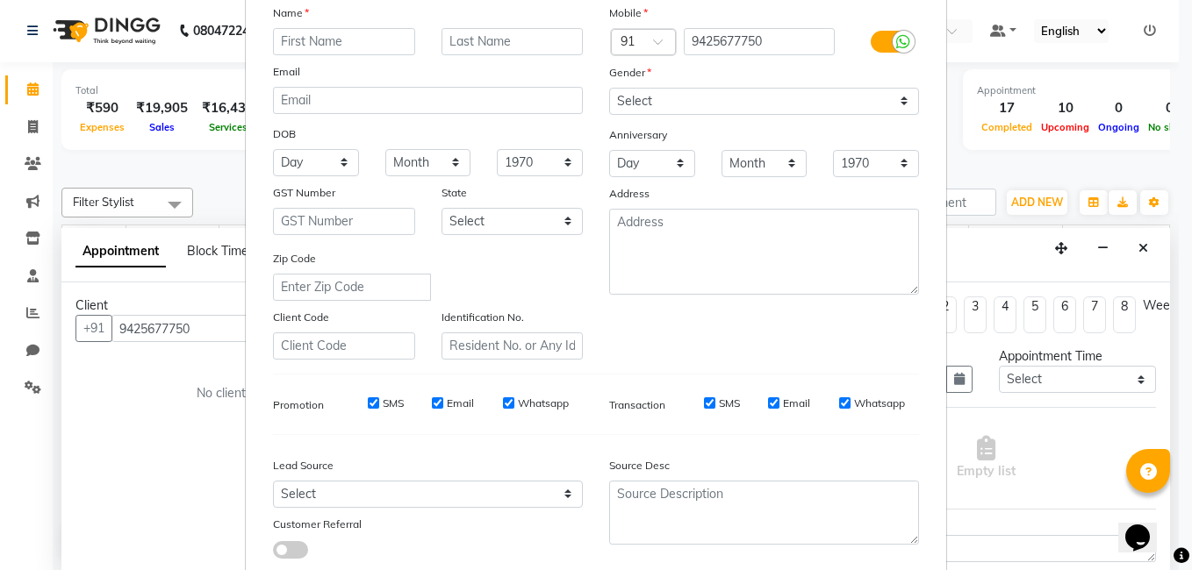
scroll to position [0, 0]
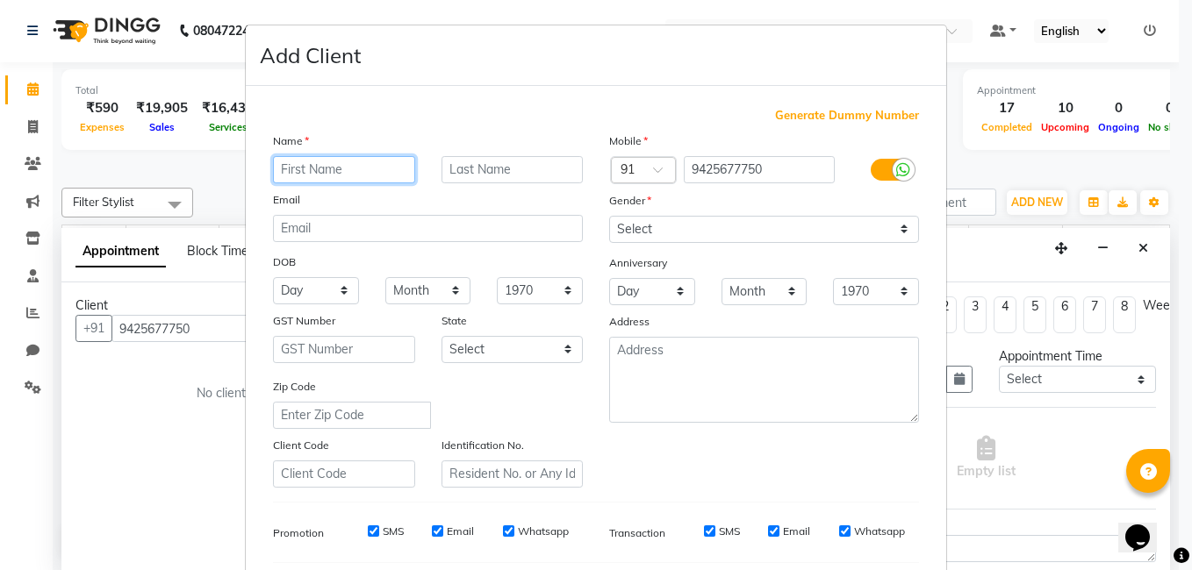
click at [319, 168] on input "text" at bounding box center [344, 169] width 142 height 27
type input "[PERSON_NAME]"
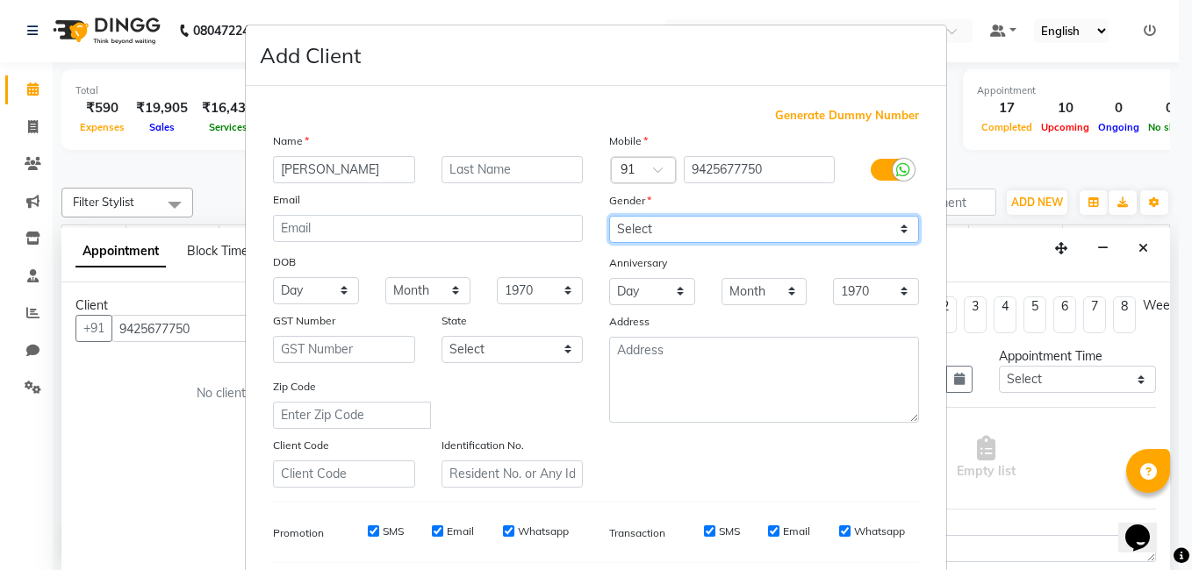
click at [615, 235] on select "Select [DEMOGRAPHIC_DATA] [DEMOGRAPHIC_DATA] Other Prefer Not To Say" at bounding box center [764, 229] width 310 height 27
select select "[DEMOGRAPHIC_DATA]"
click at [609, 216] on select "Select [DEMOGRAPHIC_DATA] [DEMOGRAPHIC_DATA] Other Prefer Not To Say" at bounding box center [764, 229] width 310 height 27
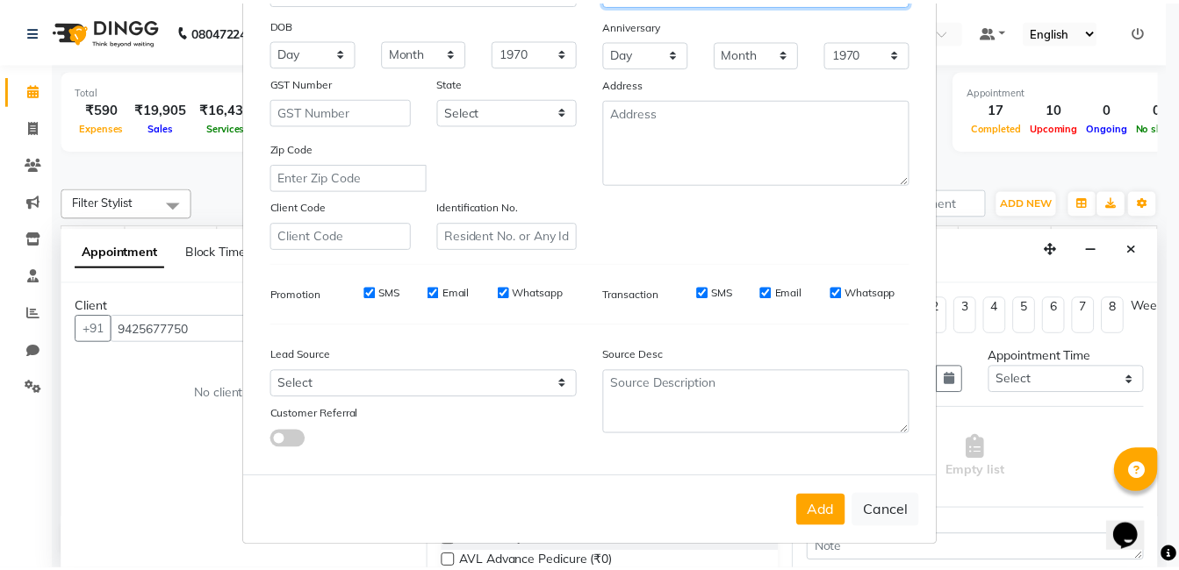
scroll to position [240, 0]
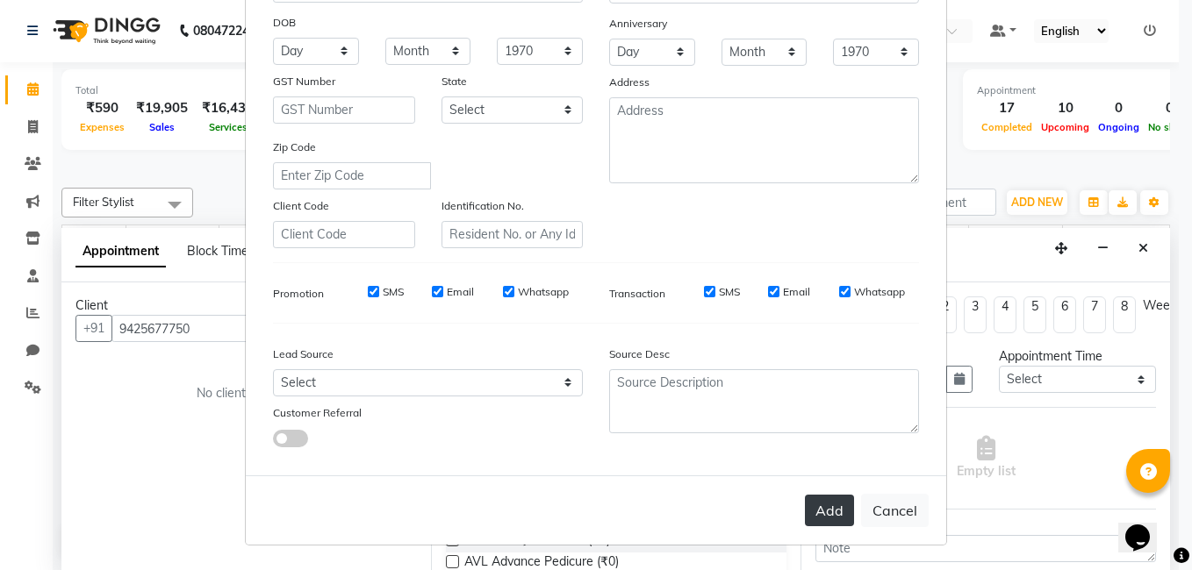
click at [817, 513] on button "Add" at bounding box center [829, 511] width 49 height 32
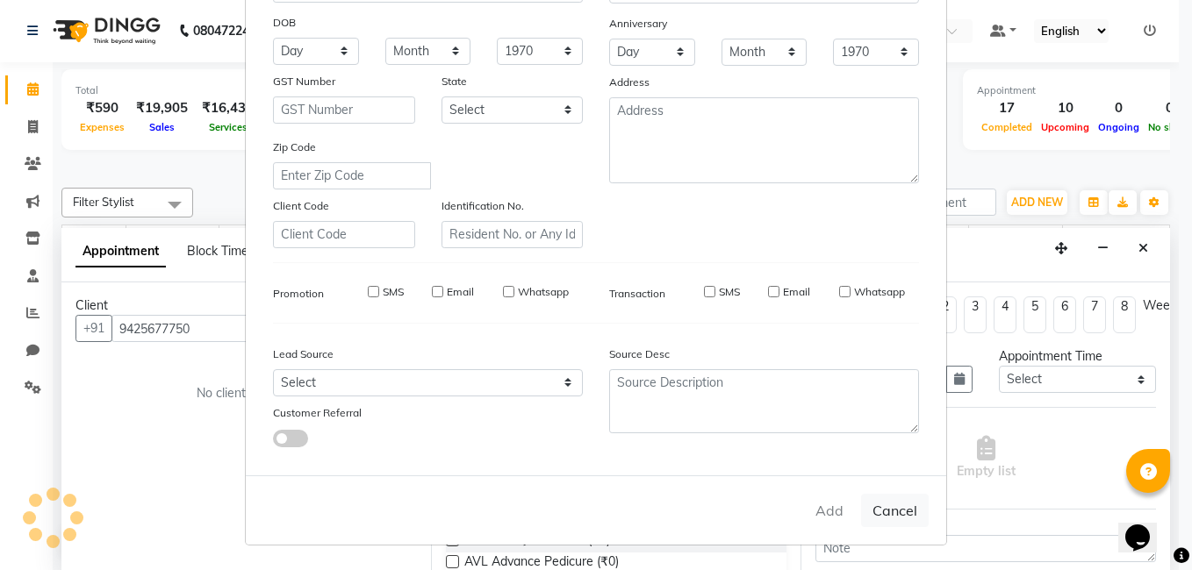
select select
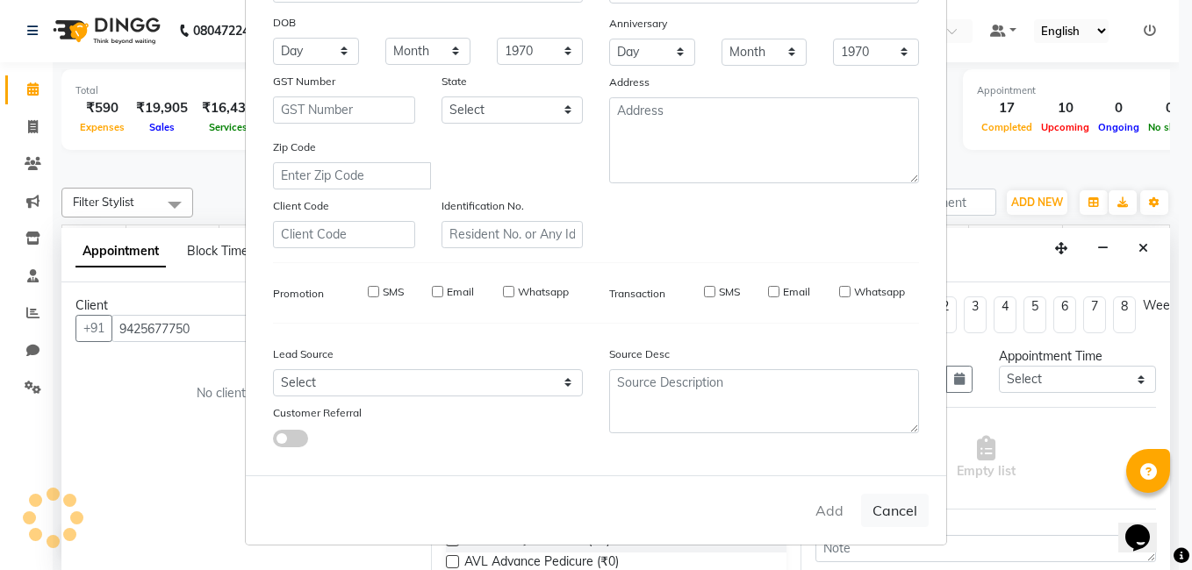
select select
checkbox input "false"
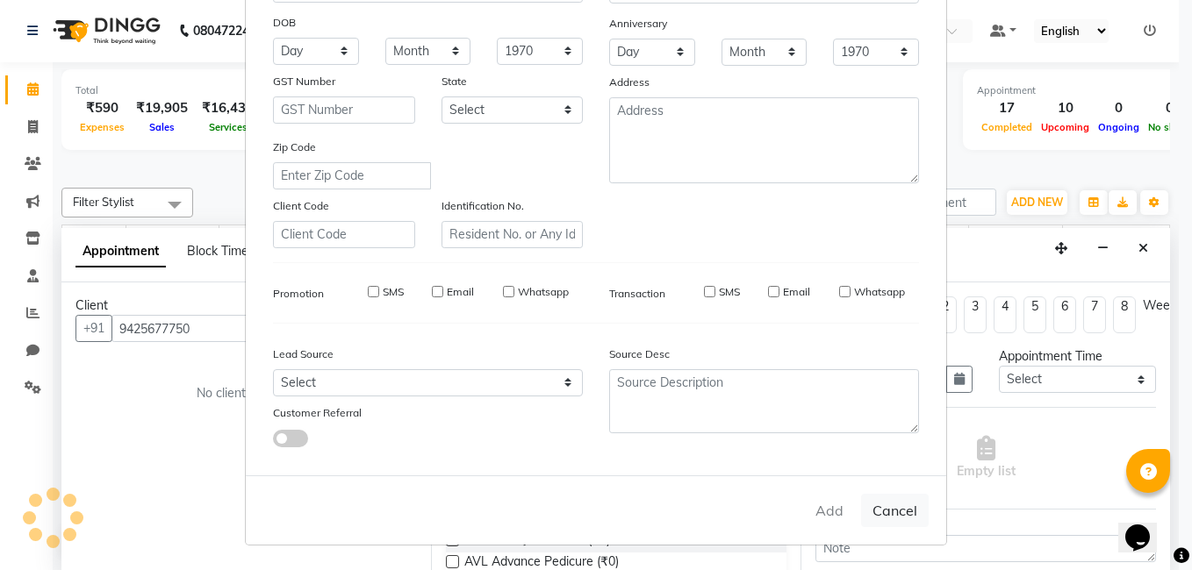
checkbox input "false"
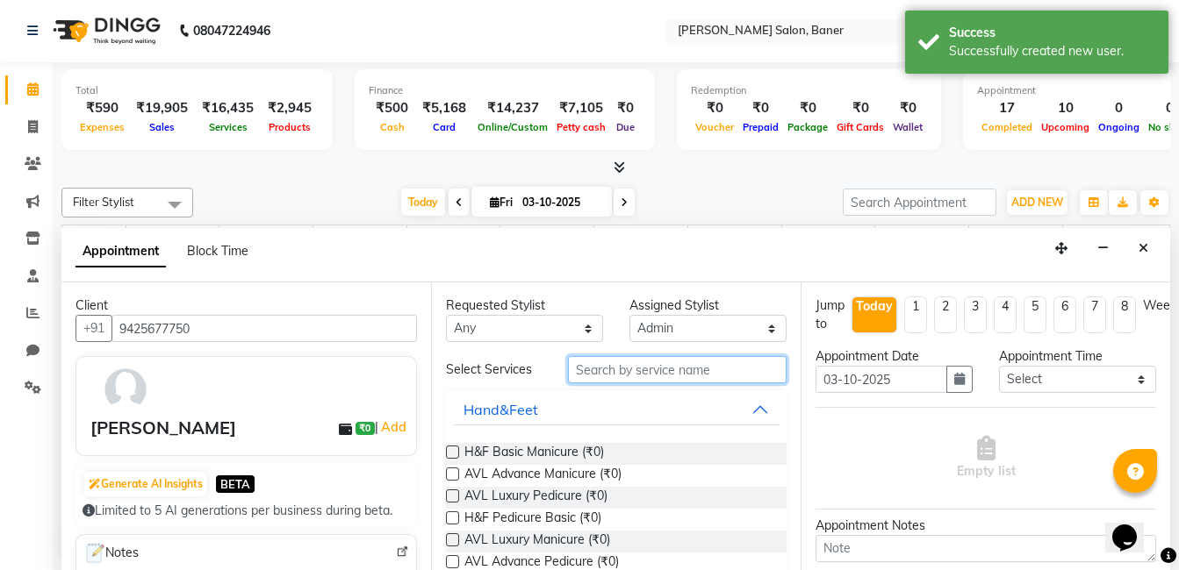
click at [606, 363] on input "text" at bounding box center [677, 369] width 219 height 27
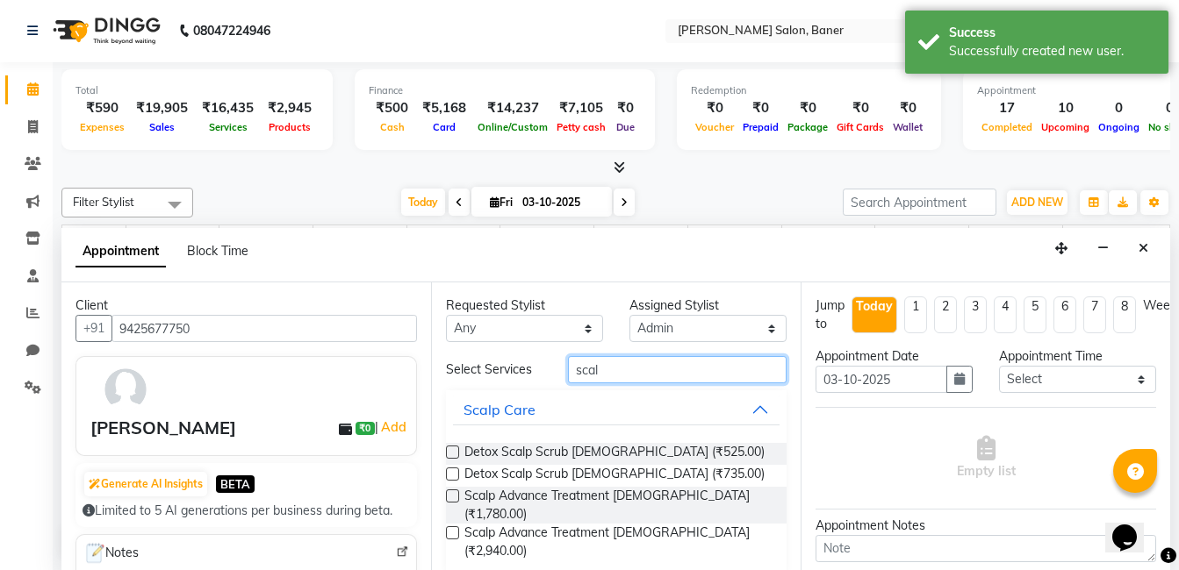
type input "scal"
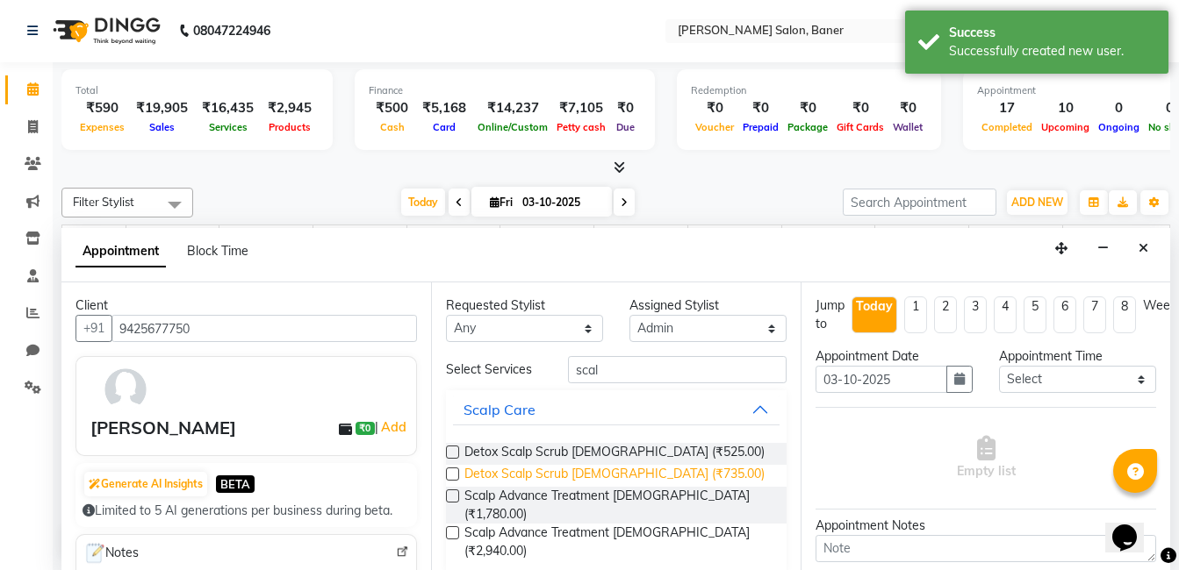
drag, startPoint x: 449, startPoint y: 474, endPoint x: 479, endPoint y: 474, distance: 29.8
click at [452, 474] on label at bounding box center [452, 474] width 13 height 13
click at [452, 474] on input "checkbox" at bounding box center [451, 475] width 11 height 11
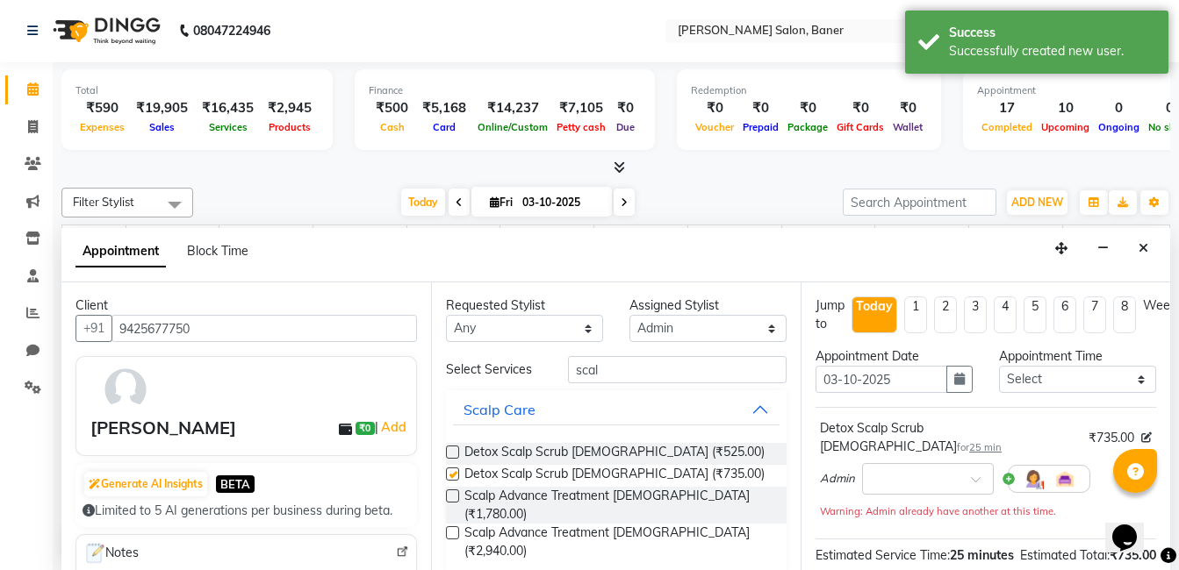
checkbox input "false"
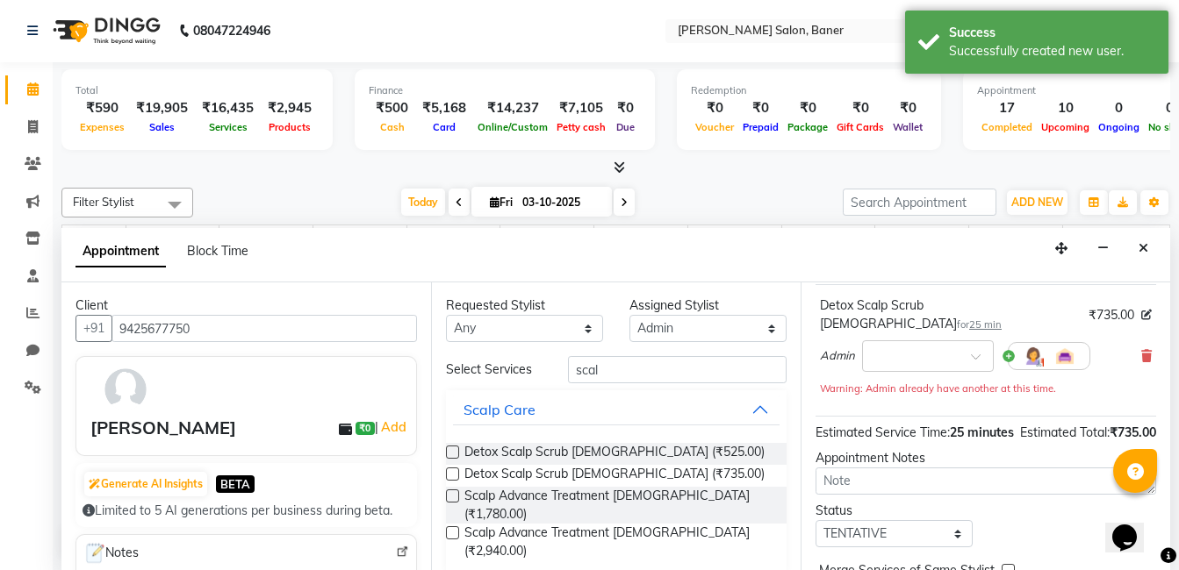
scroll to position [224, 0]
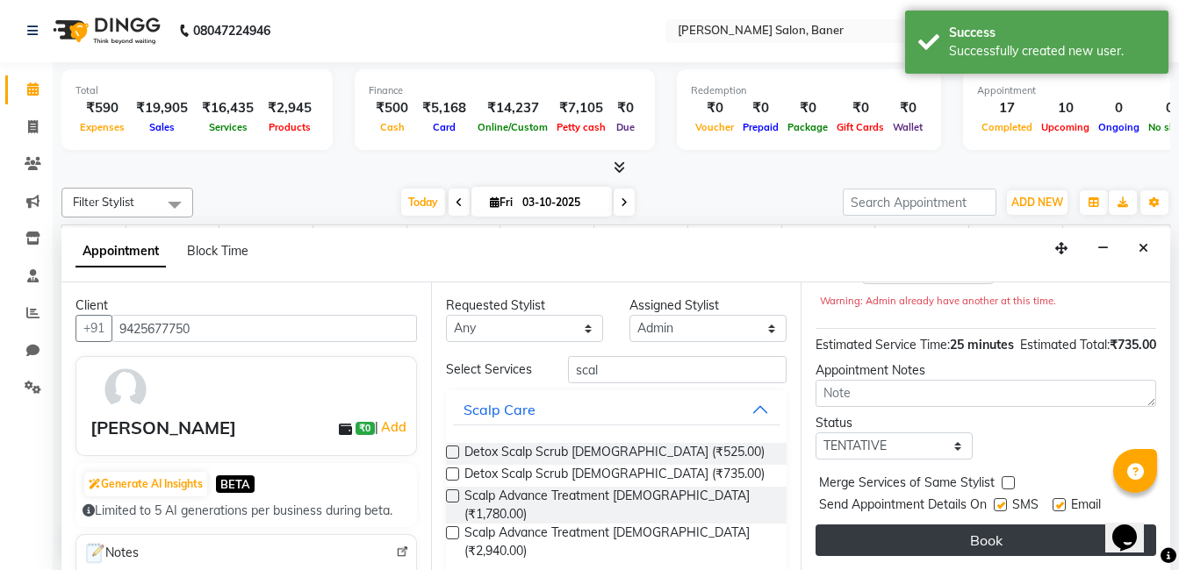
click at [975, 527] on button "Book" at bounding box center [985, 541] width 341 height 32
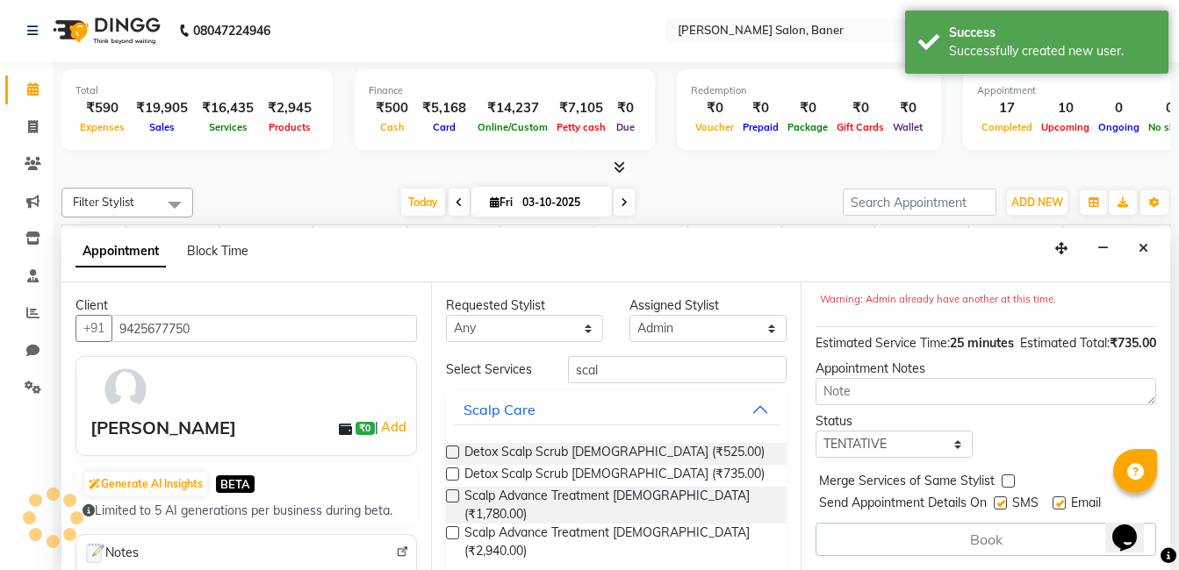
scroll to position [0, 0]
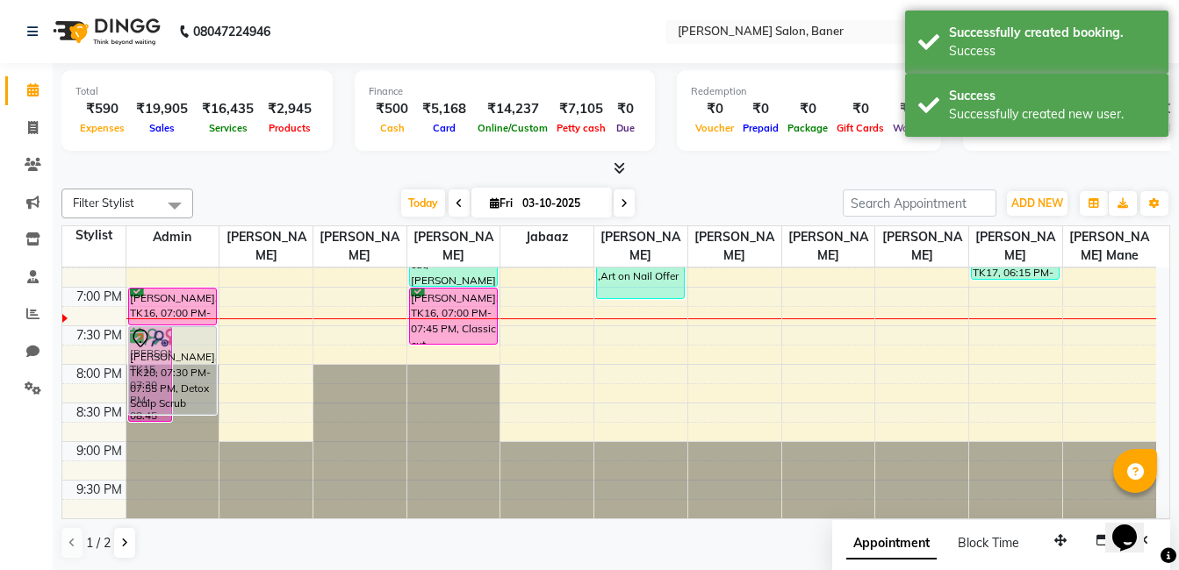
drag, startPoint x: 189, startPoint y: 358, endPoint x: 183, endPoint y: 405, distance: 46.9
click at [183, 417] on div "vishal, TK07, 03:30 PM-03:55 PM, Classic cut [PERSON_NAME] ., TK02, 03:45 PM-04…" at bounding box center [172, 17] width 93 height 1003
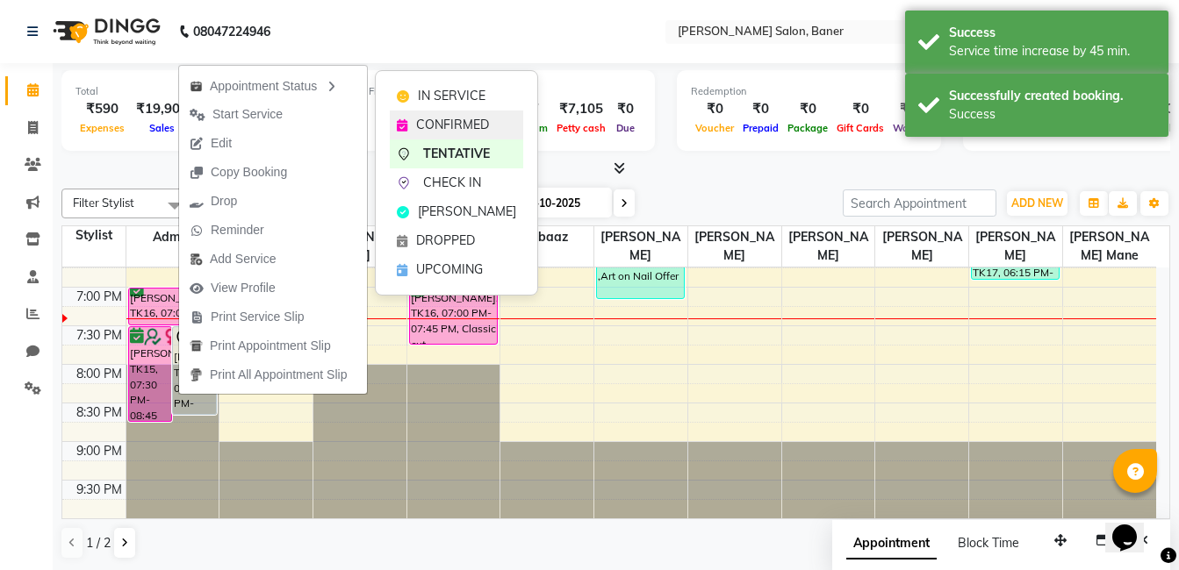
click at [432, 132] on span "CONFIRMED" at bounding box center [452, 125] width 73 height 18
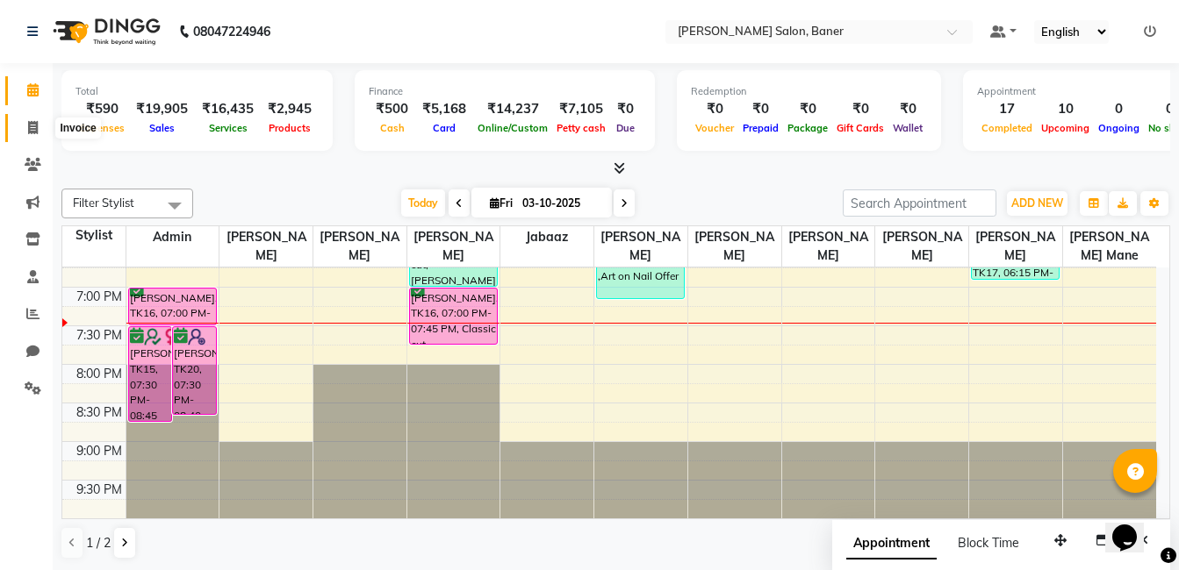
click at [33, 129] on icon at bounding box center [33, 127] width 10 height 13
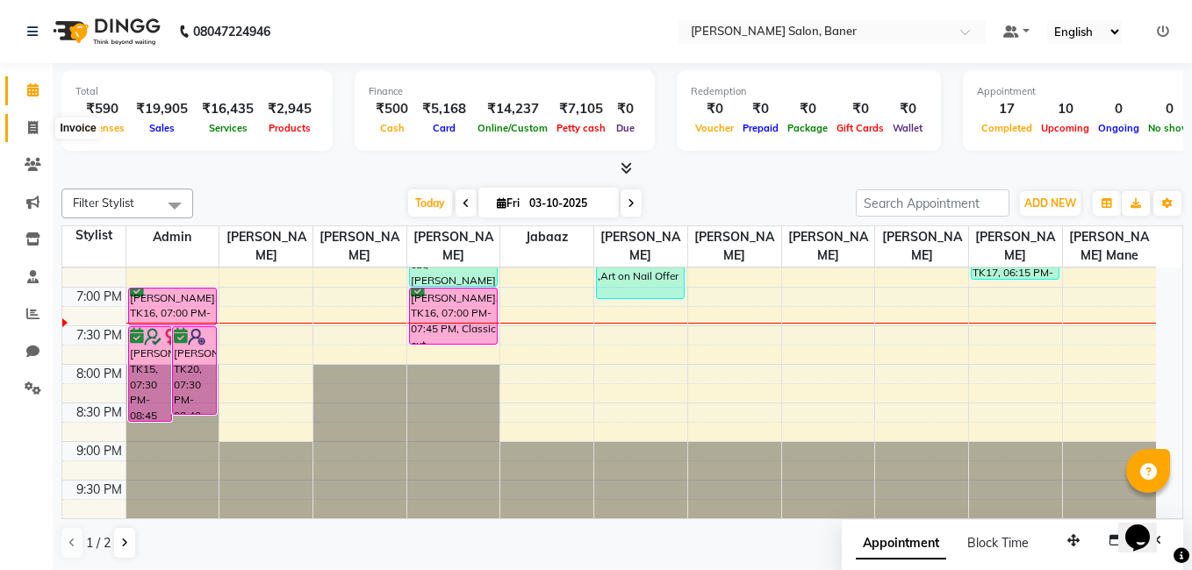
select select "service"
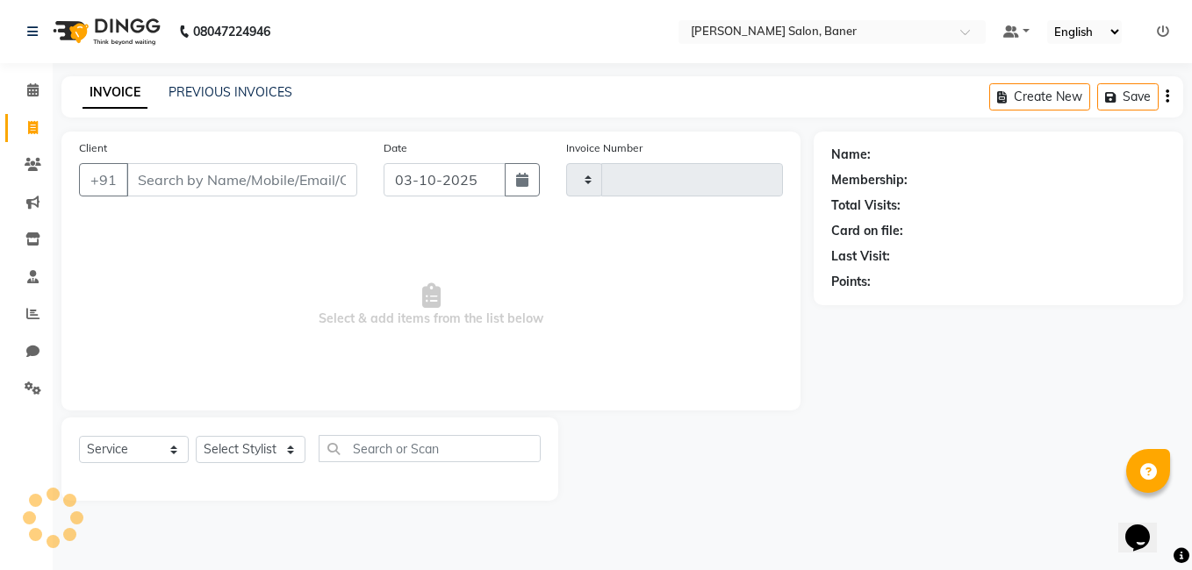
type input "3974"
select select "7115"
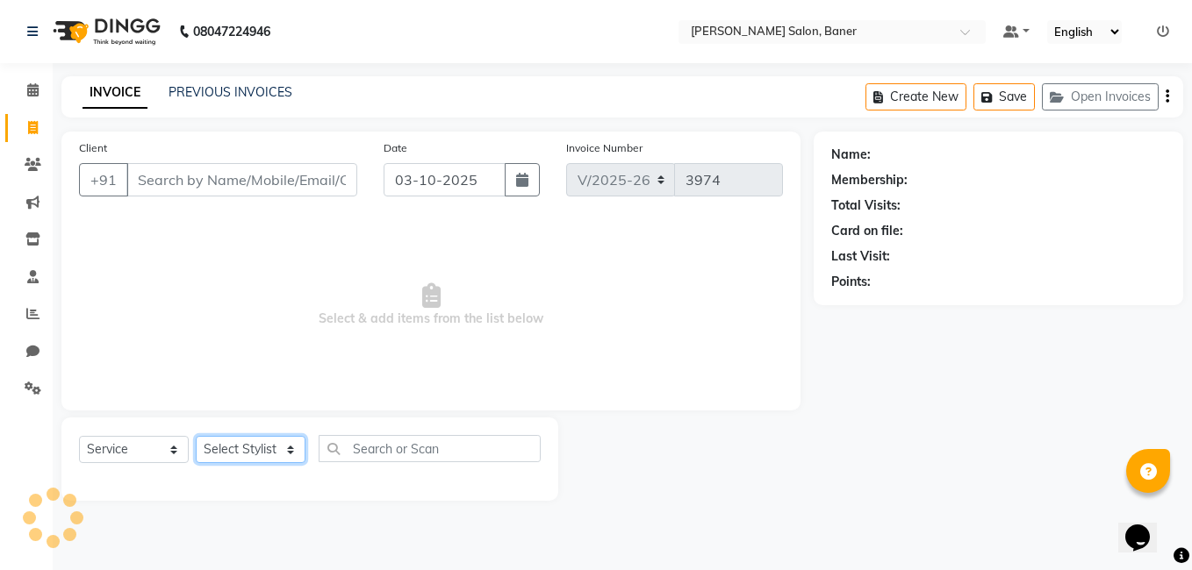
click at [269, 438] on select "Select Stylist" at bounding box center [251, 449] width 110 height 27
click at [264, 443] on select "Select Stylist" at bounding box center [251, 449] width 110 height 27
click at [264, 443] on select "Select Stylist [PERSON_NAME] Admin Jabaaz [PERSON_NAME] [PERSON_NAME] [PERSON_N…" at bounding box center [251, 449] width 110 height 27
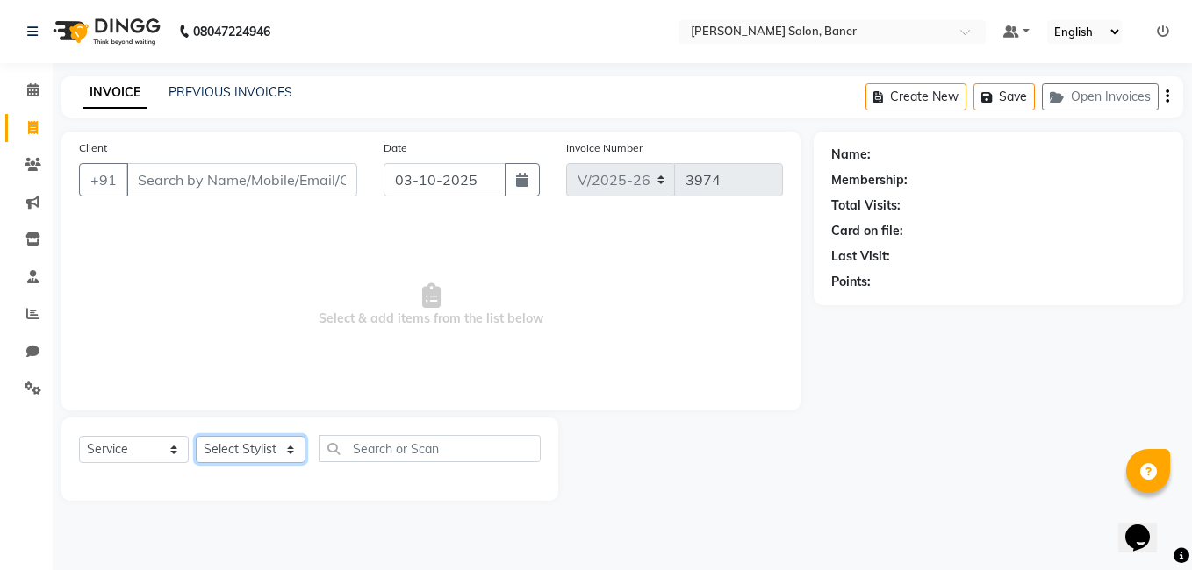
select select "69598"
click at [196, 436] on select "Select Stylist [PERSON_NAME] Admin Jabaaz [PERSON_NAME] [PERSON_NAME] [PERSON_N…" at bounding box center [251, 449] width 110 height 27
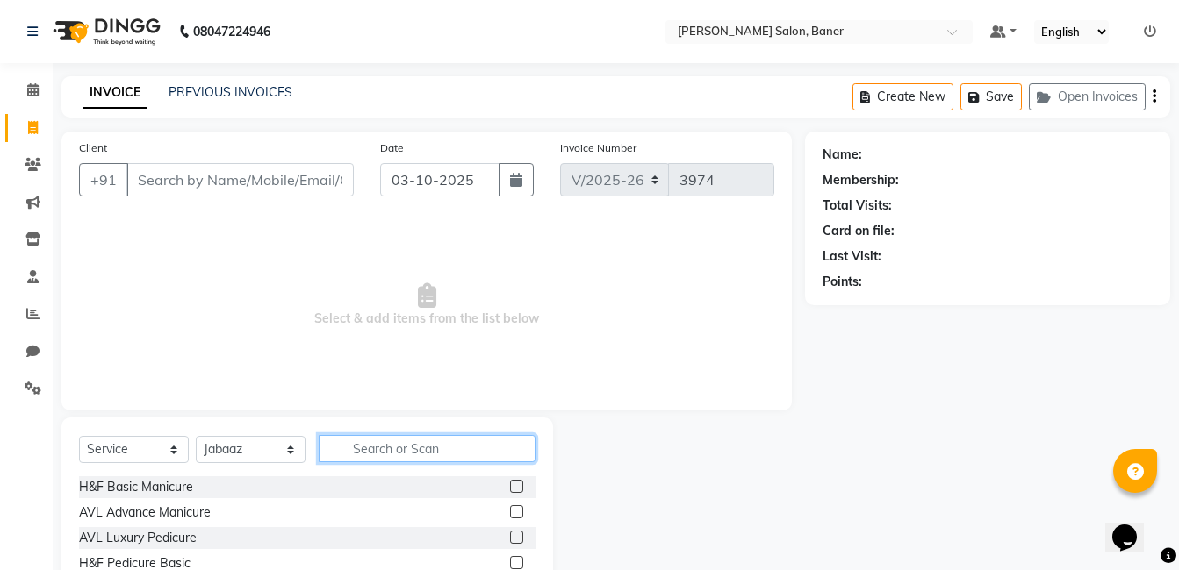
click at [405, 446] on input "text" at bounding box center [427, 448] width 217 height 27
type input "class"
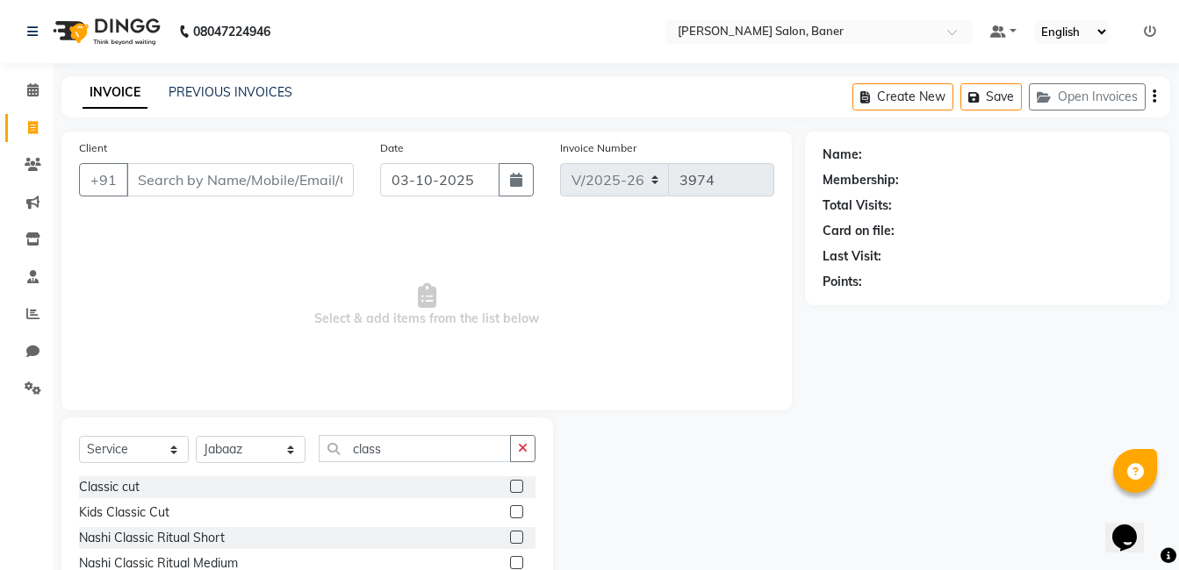
click at [515, 483] on label at bounding box center [516, 486] width 13 height 13
click at [515, 483] on input "checkbox" at bounding box center [515, 487] width 11 height 11
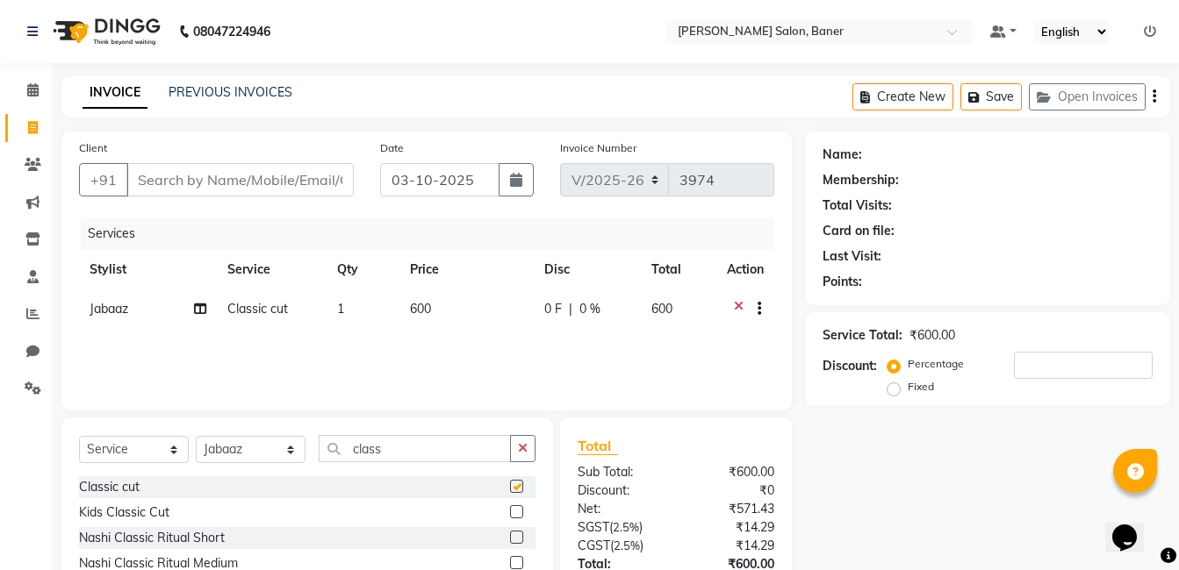
checkbox input "false"
click at [326, 183] on input "Client" at bounding box center [239, 179] width 227 height 33
click at [283, 167] on input "Client" at bounding box center [239, 179] width 227 height 33
type input "9"
type input "0"
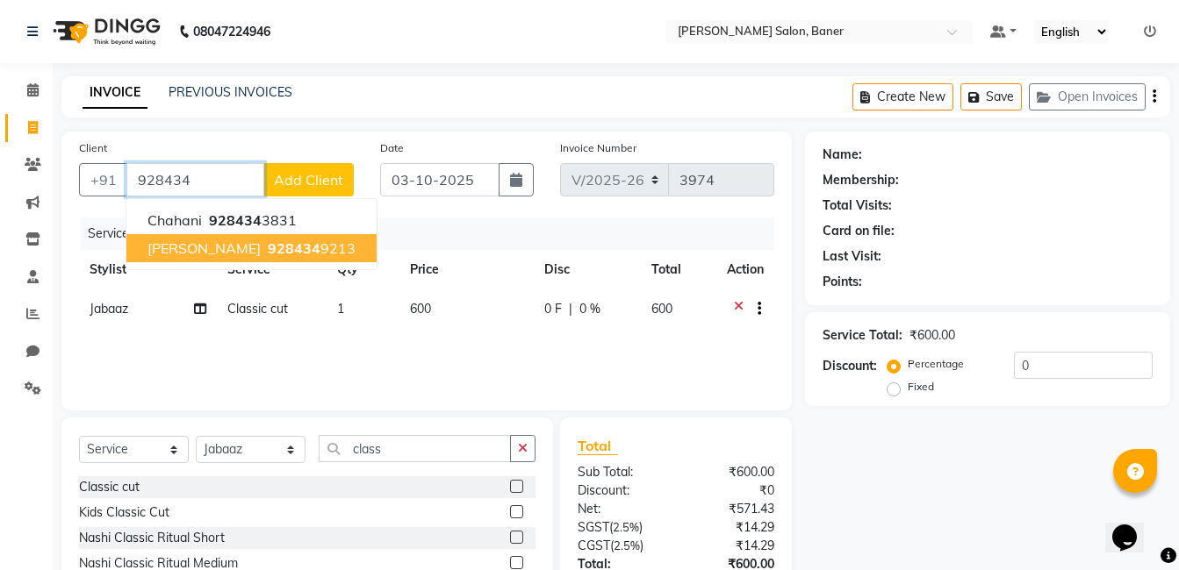
click at [257, 262] on ngb-typeahead-window "Chahani 928434 3831 [PERSON_NAME] 928434 9213" at bounding box center [252, 234] width 252 height 72
click at [268, 251] on span "928434" at bounding box center [294, 249] width 53 height 18
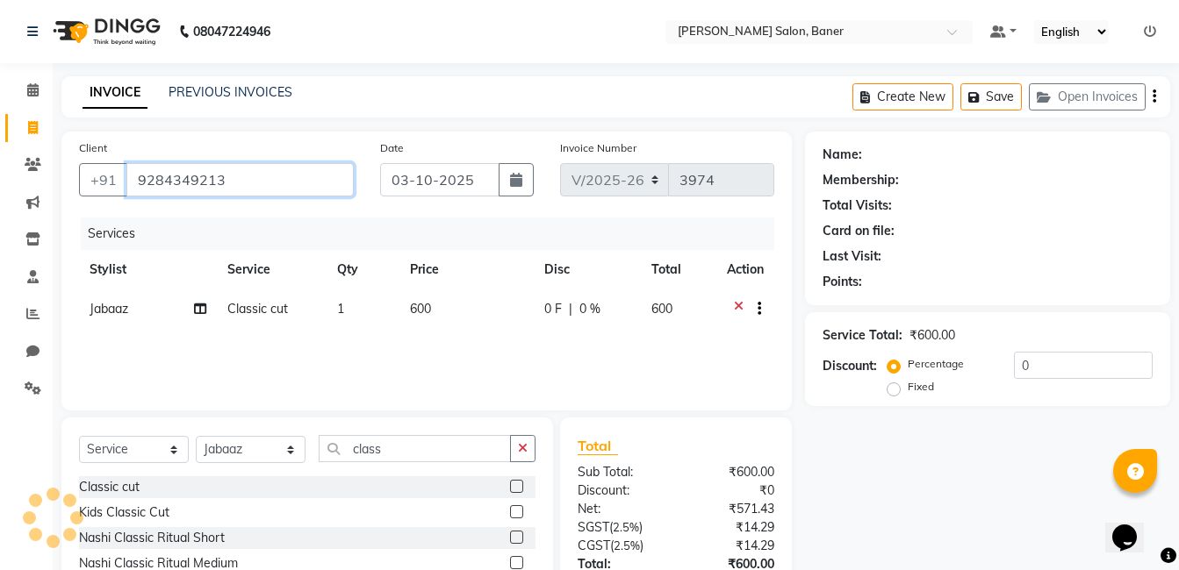
type input "9284349213"
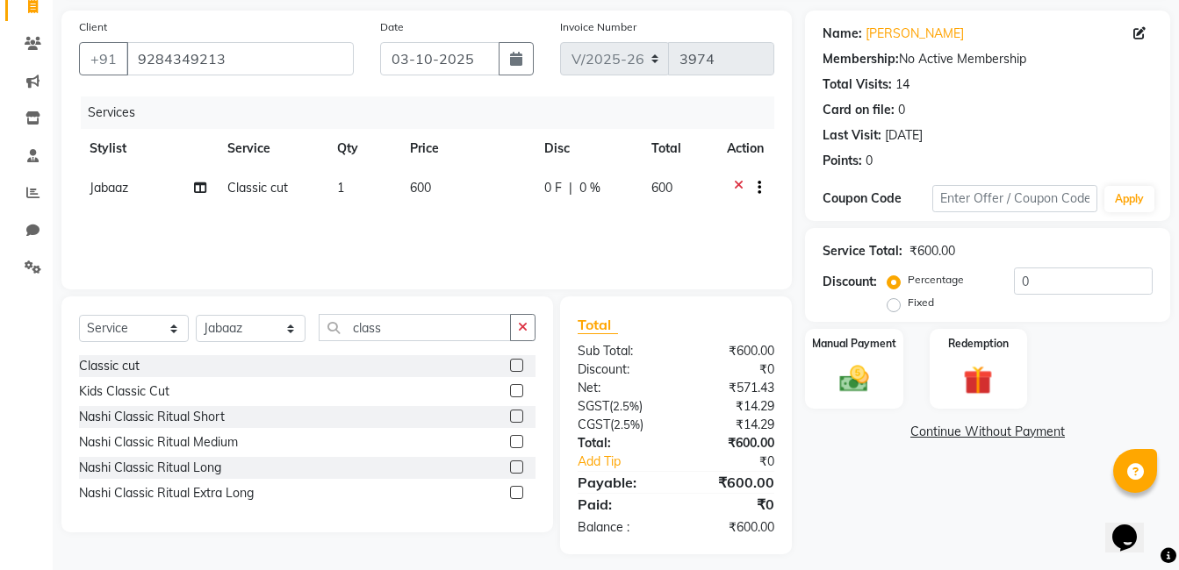
scroll to position [132, 0]
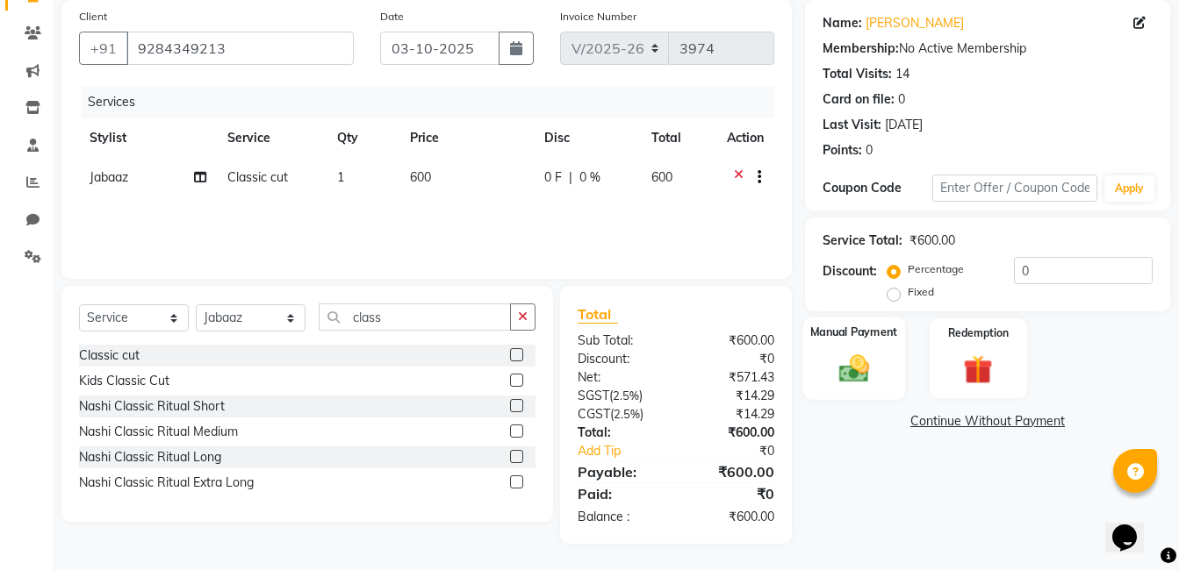
click at [860, 370] on img at bounding box center [853, 368] width 49 height 35
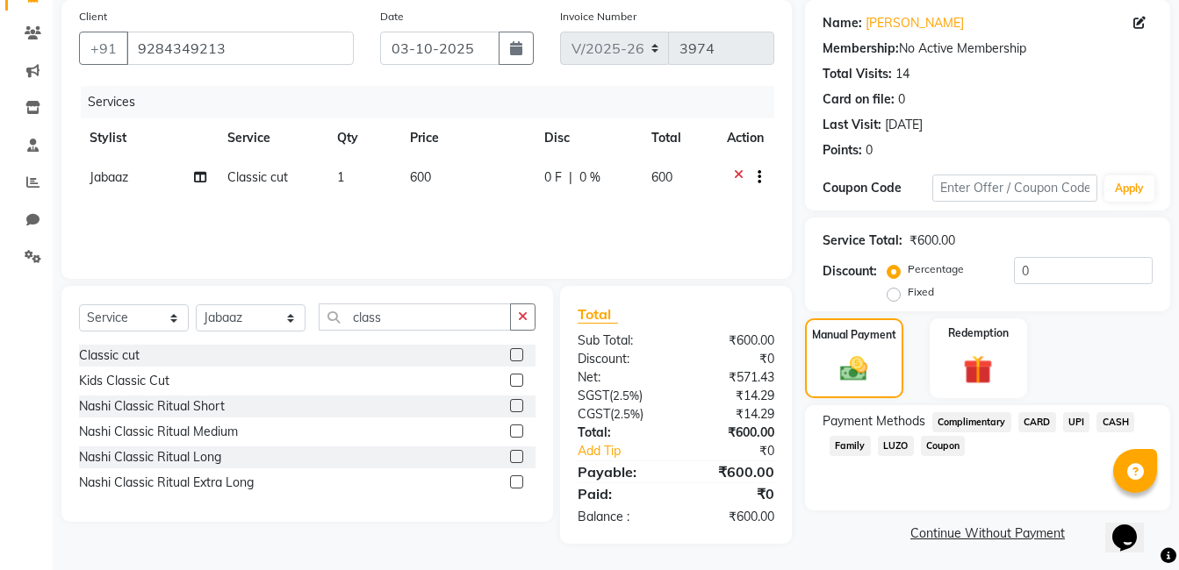
click at [1042, 423] on span "CARD" at bounding box center [1037, 422] width 38 height 20
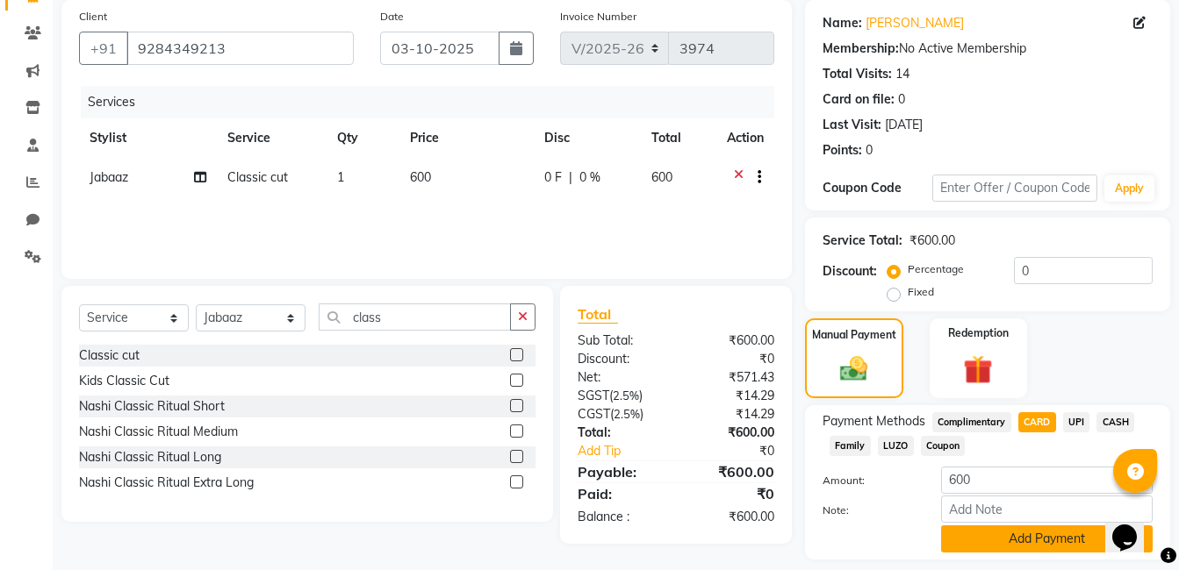
click at [1025, 543] on button "Add Payment" at bounding box center [1047, 539] width 212 height 27
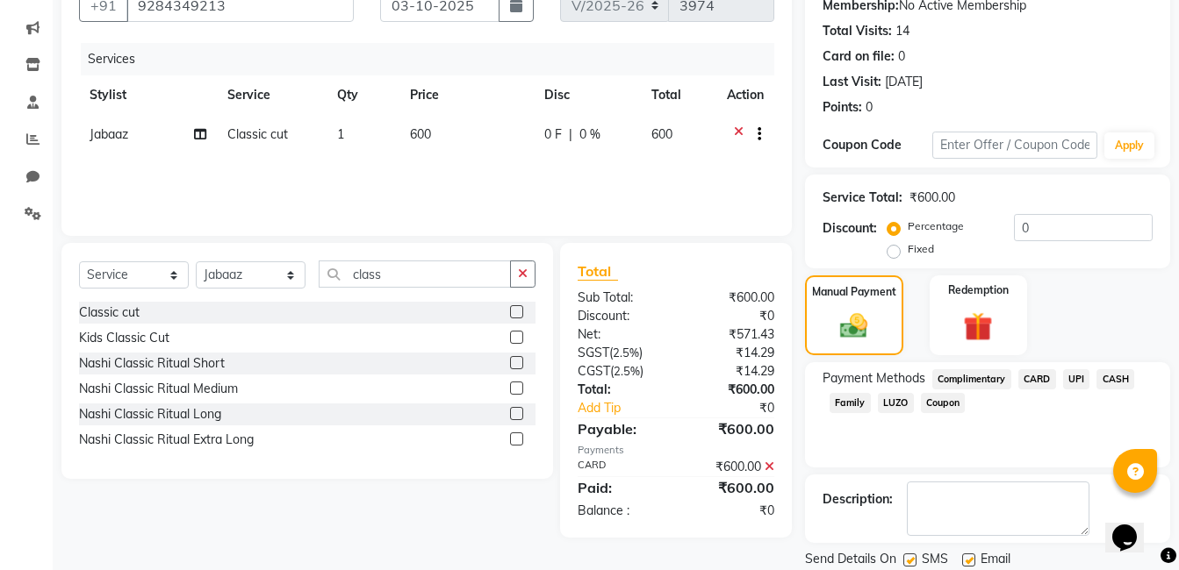
scroll to position [233, 0]
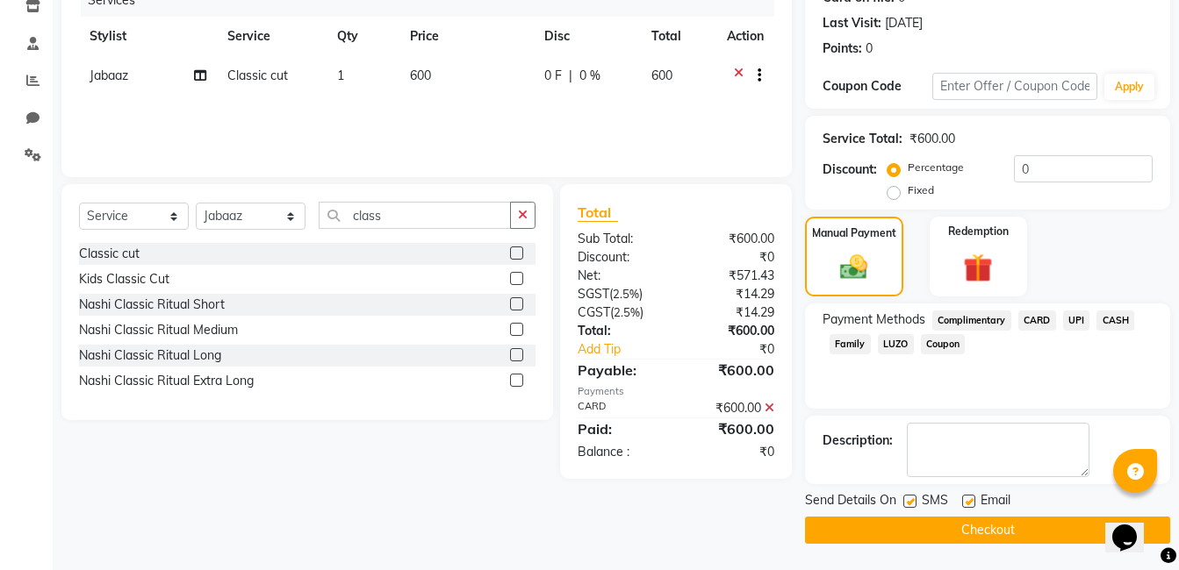
click at [942, 522] on button "Checkout" at bounding box center [987, 530] width 365 height 27
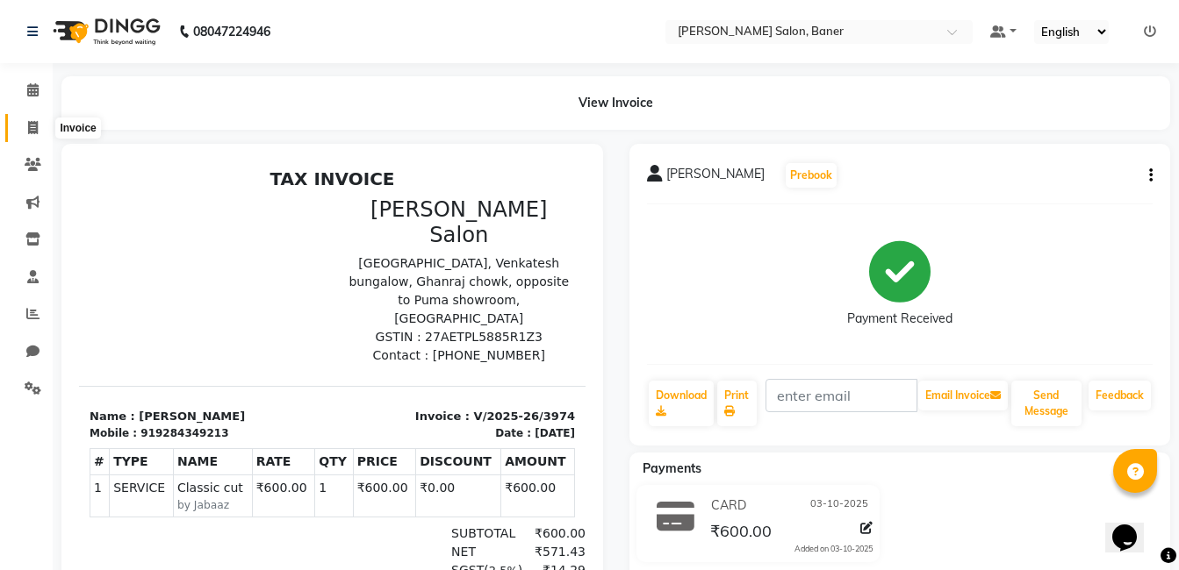
click at [28, 125] on icon at bounding box center [33, 127] width 10 height 13
select select "service"
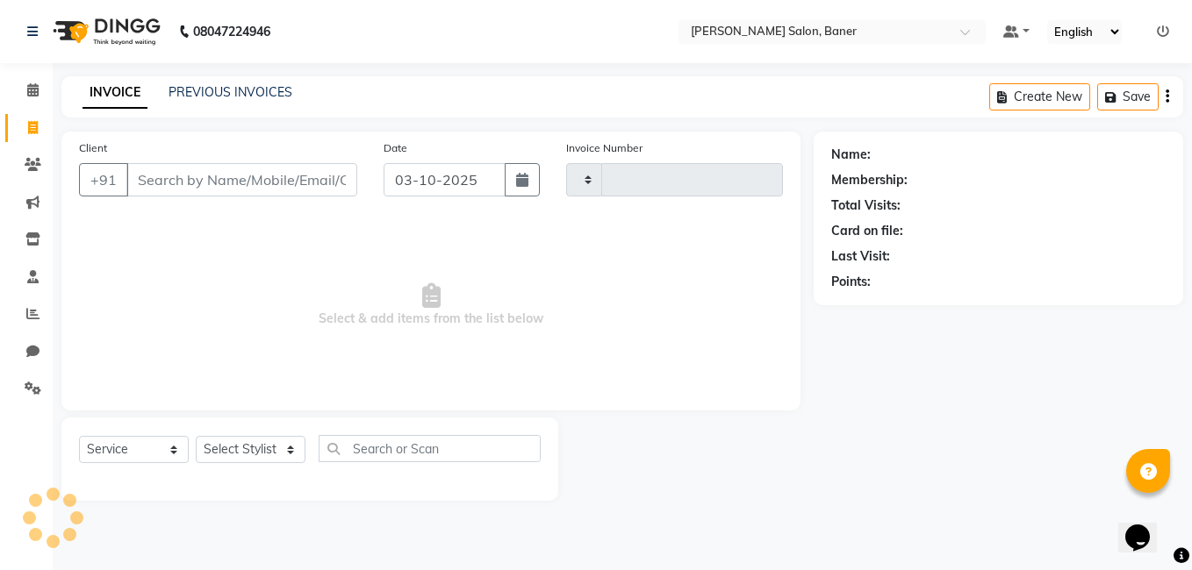
type input "3975"
select select "7115"
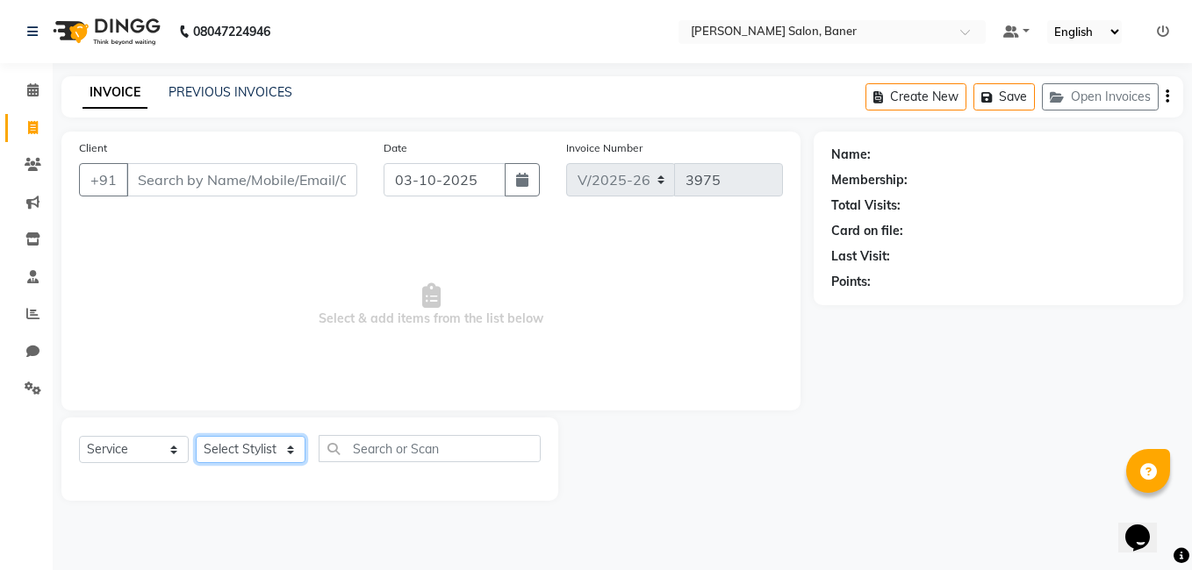
drag, startPoint x: 244, startPoint y: 452, endPoint x: 255, endPoint y: 450, distance: 10.7
click at [247, 452] on select "Select Stylist [PERSON_NAME] Admin Jabaaz [PERSON_NAME] [PERSON_NAME] [PERSON_N…" at bounding box center [251, 449] width 110 height 27
select select "93411"
click at [196, 436] on select "Select Stylist [PERSON_NAME] Admin Jabaaz [PERSON_NAME] [PERSON_NAME] [PERSON_N…" at bounding box center [251, 449] width 110 height 27
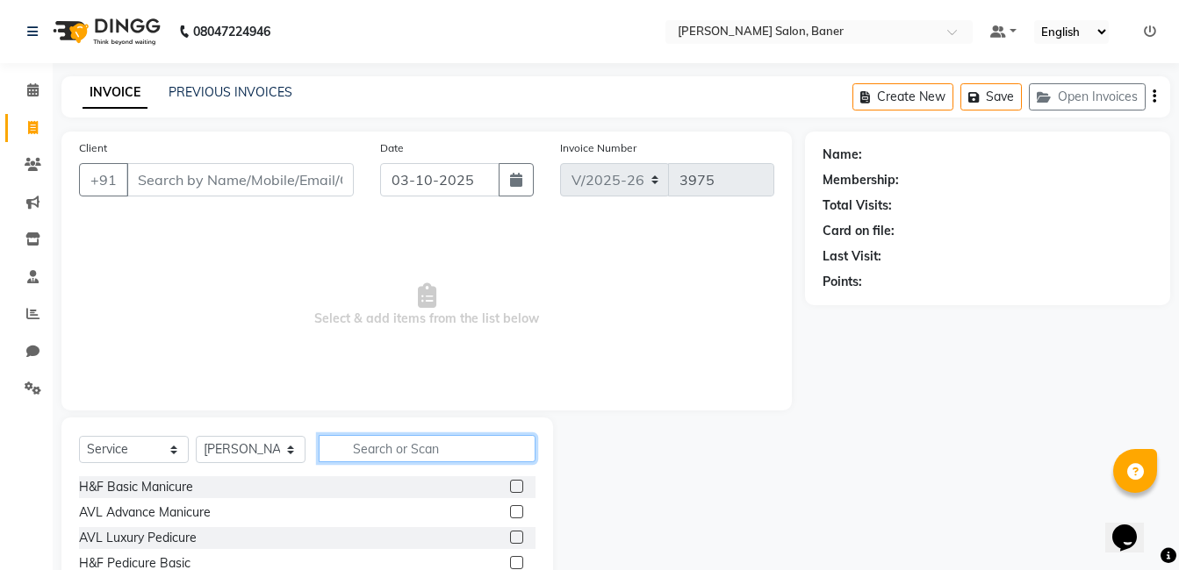
click at [385, 442] on input "text" at bounding box center [427, 448] width 217 height 27
type input "hair"
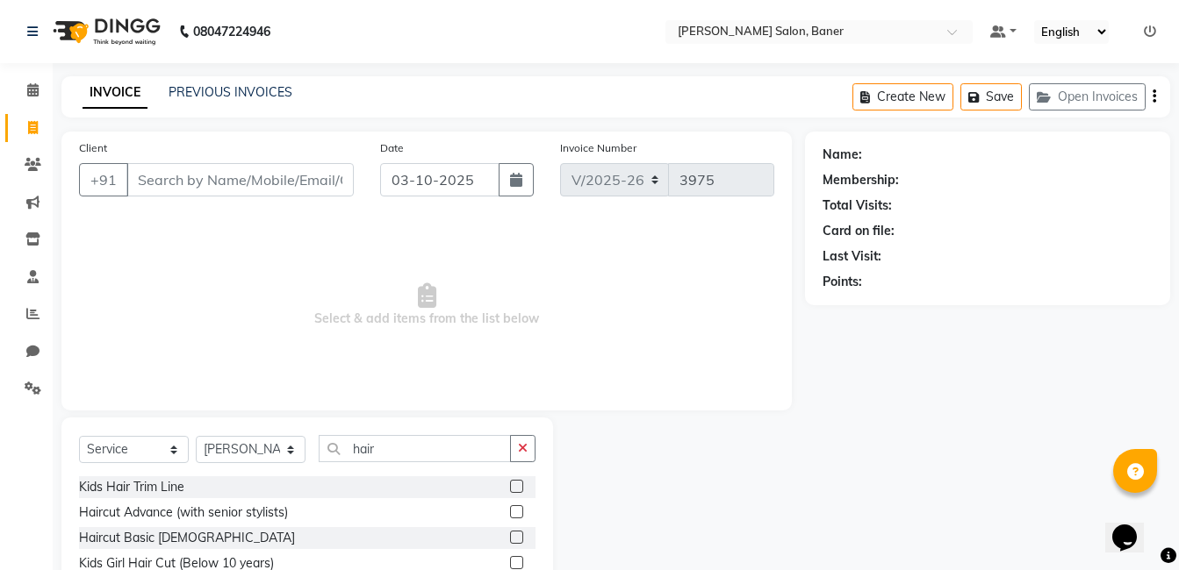
drag, startPoint x: 506, startPoint y: 513, endPoint x: 476, endPoint y: 437, distance: 81.2
click at [510, 511] on label at bounding box center [516, 512] width 13 height 13
click at [510, 511] on input "checkbox" at bounding box center [515, 512] width 11 height 11
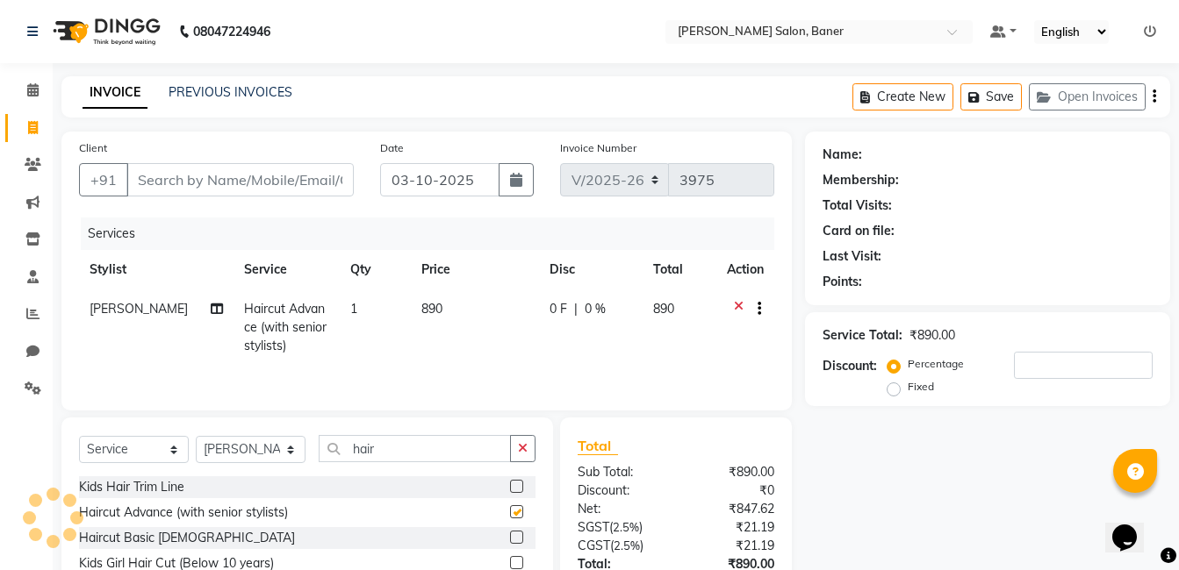
checkbox input "false"
click at [283, 162] on div "Client +91" at bounding box center [216, 175] width 301 height 72
click at [269, 188] on input "Client" at bounding box center [239, 179] width 227 height 33
type input "9"
type input "0"
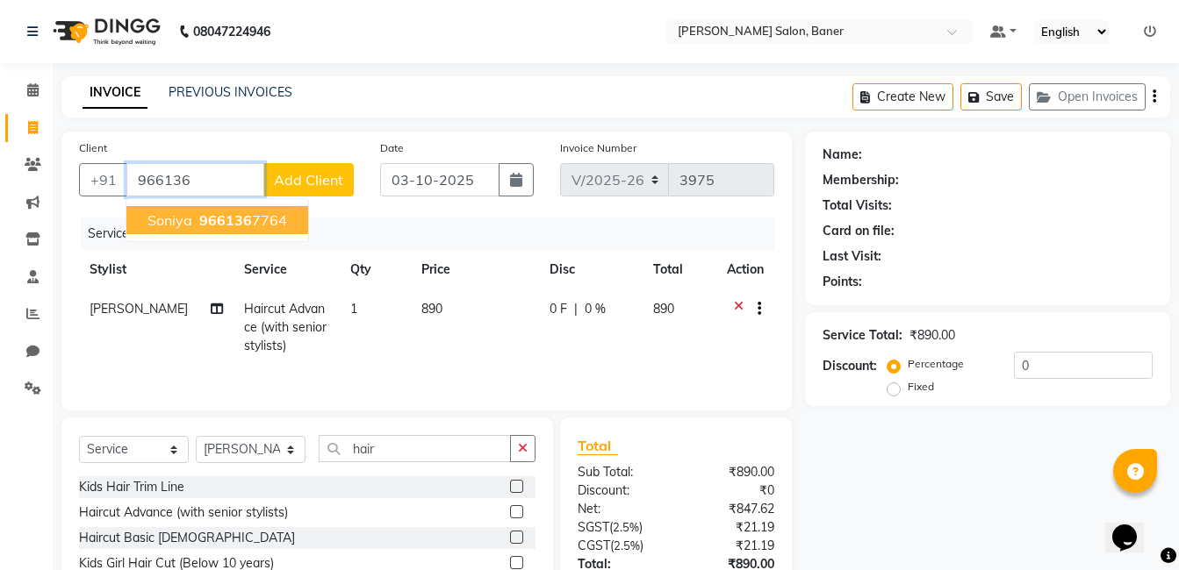
click at [246, 226] on span "966136" at bounding box center [225, 221] width 53 height 18
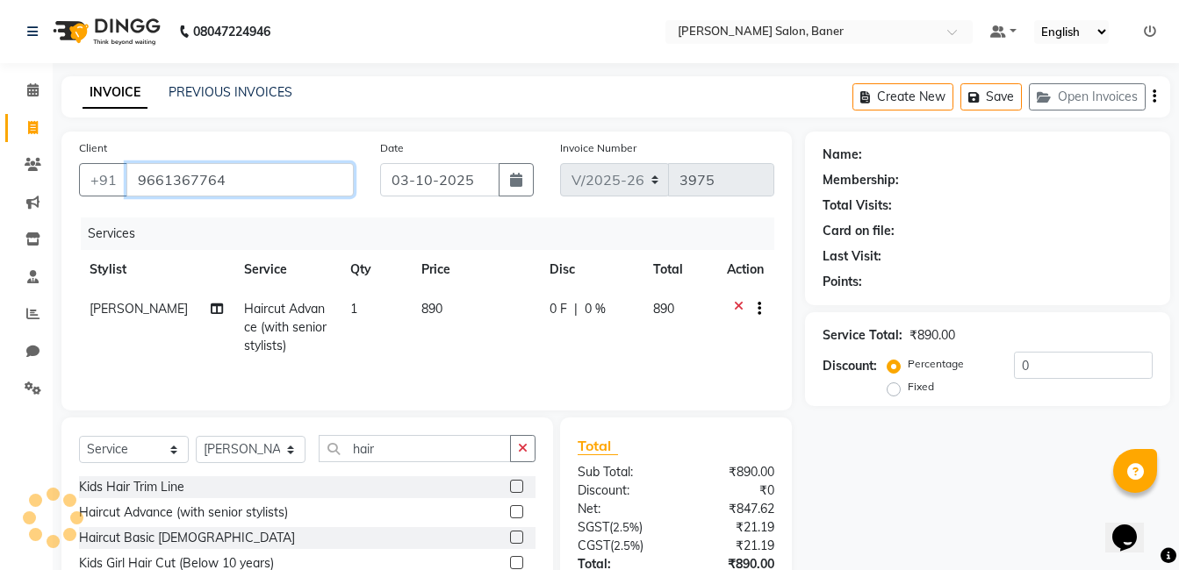
type input "9661367764"
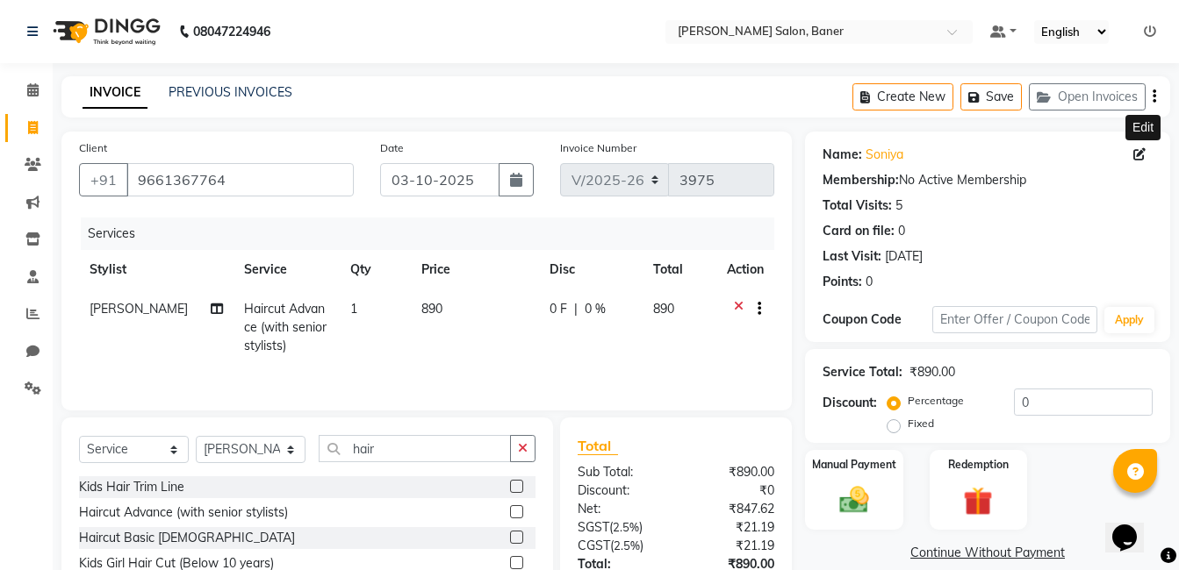
click at [1142, 154] on icon at bounding box center [1139, 154] width 12 height 12
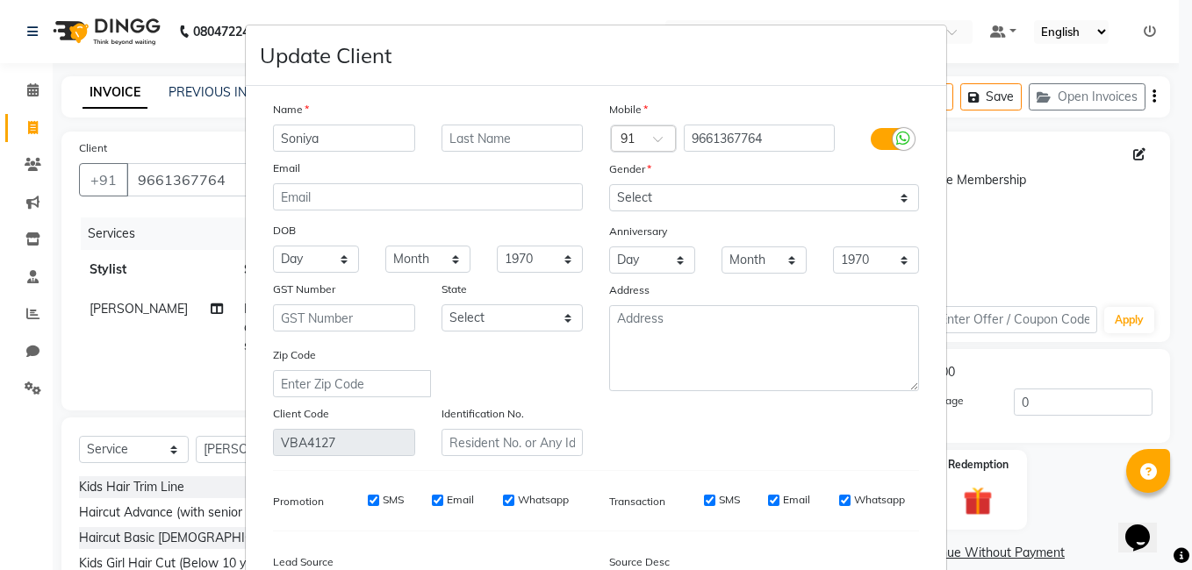
click at [365, 140] on input "Soniya" at bounding box center [344, 138] width 142 height 27
type input "[PERSON_NAME]"
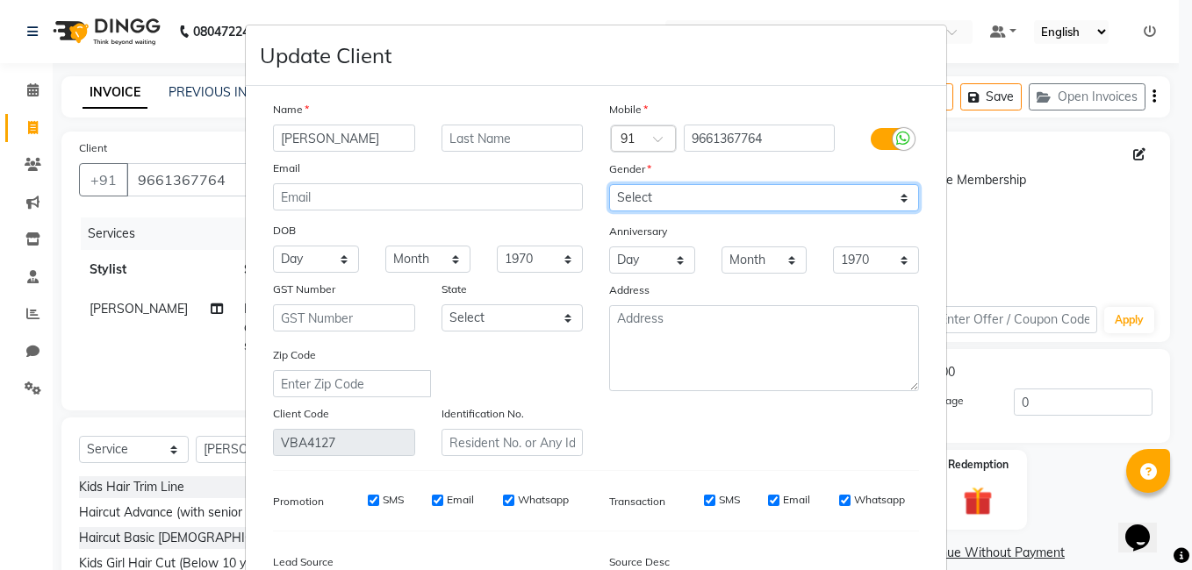
click at [628, 211] on select "Select [DEMOGRAPHIC_DATA] [DEMOGRAPHIC_DATA] Other Prefer Not To Say" at bounding box center [764, 197] width 310 height 27
select select "[DEMOGRAPHIC_DATA]"
click at [609, 184] on select "Select [DEMOGRAPHIC_DATA] [DEMOGRAPHIC_DATA] Other Prefer Not To Say" at bounding box center [764, 197] width 310 height 27
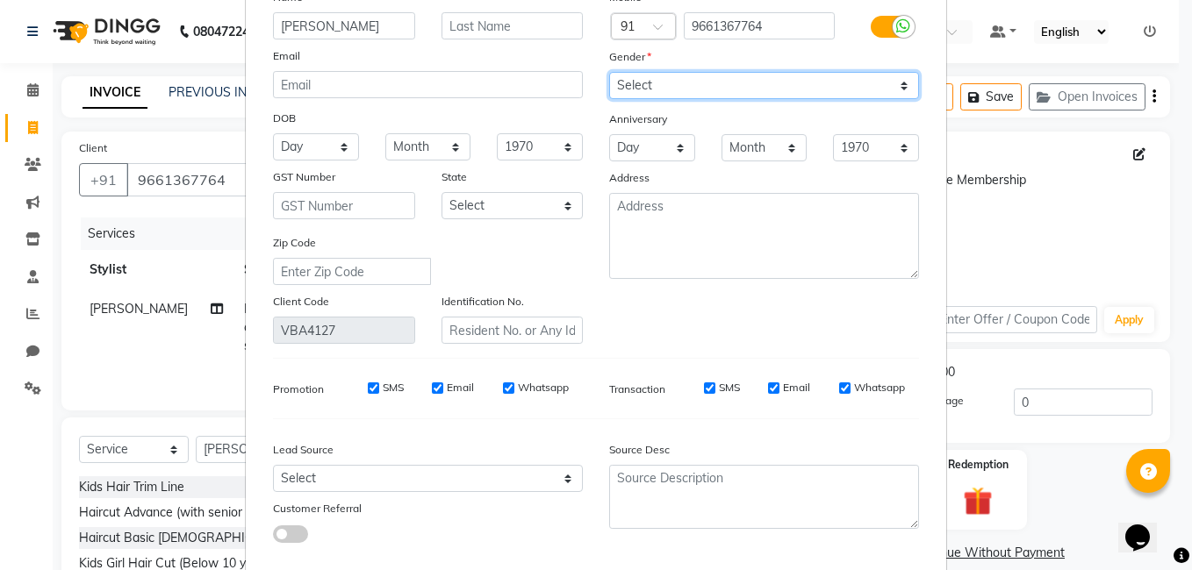
scroll to position [208, 0]
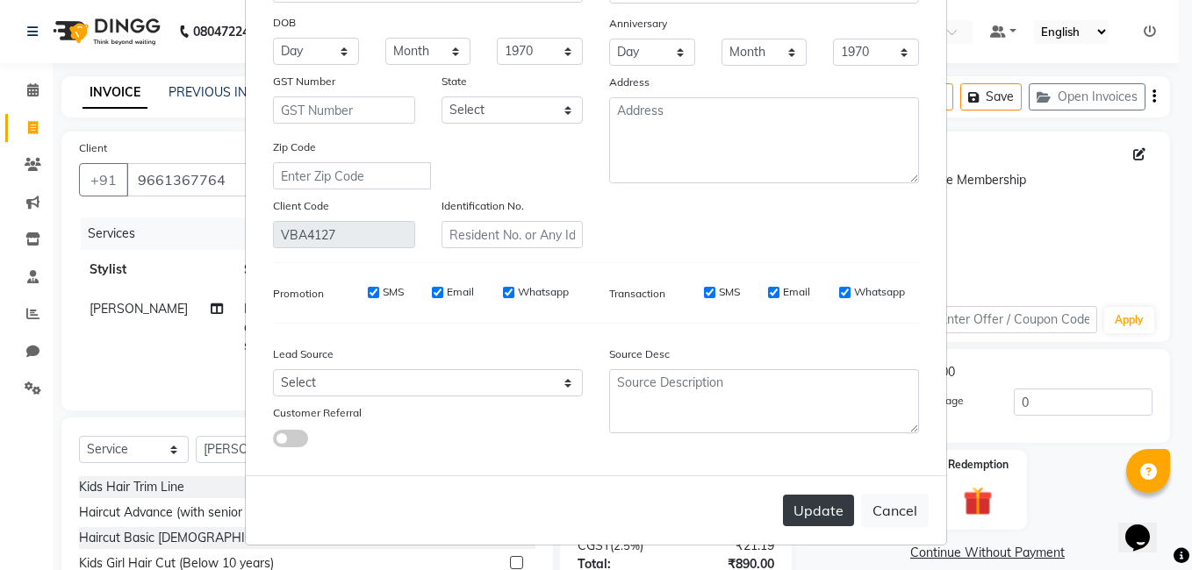
click at [805, 513] on button "Update" at bounding box center [818, 511] width 71 height 32
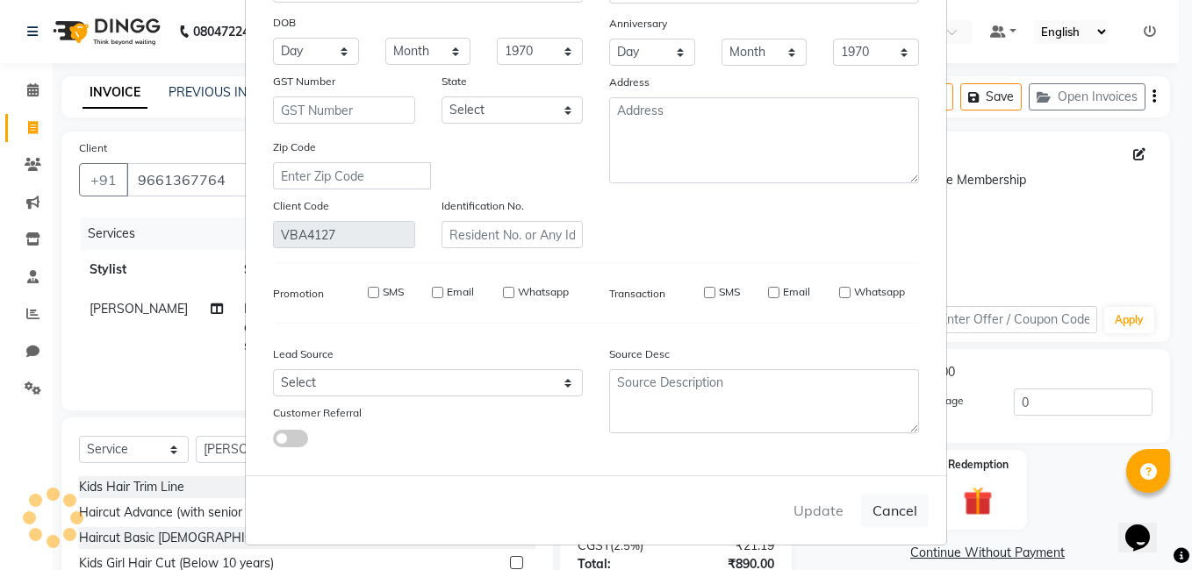
select select
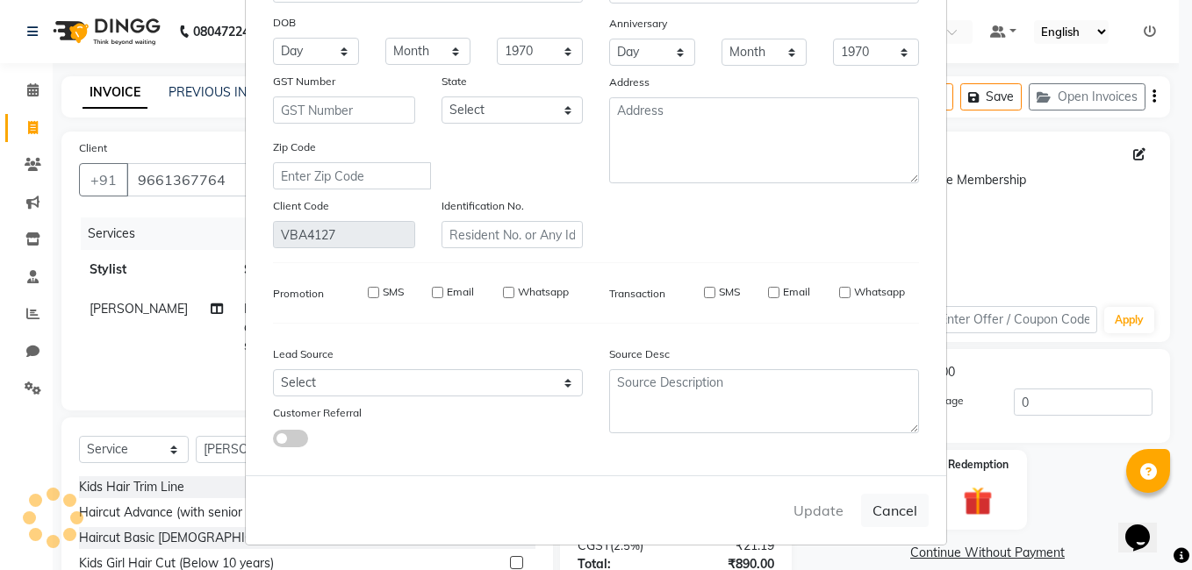
select select
checkbox input "false"
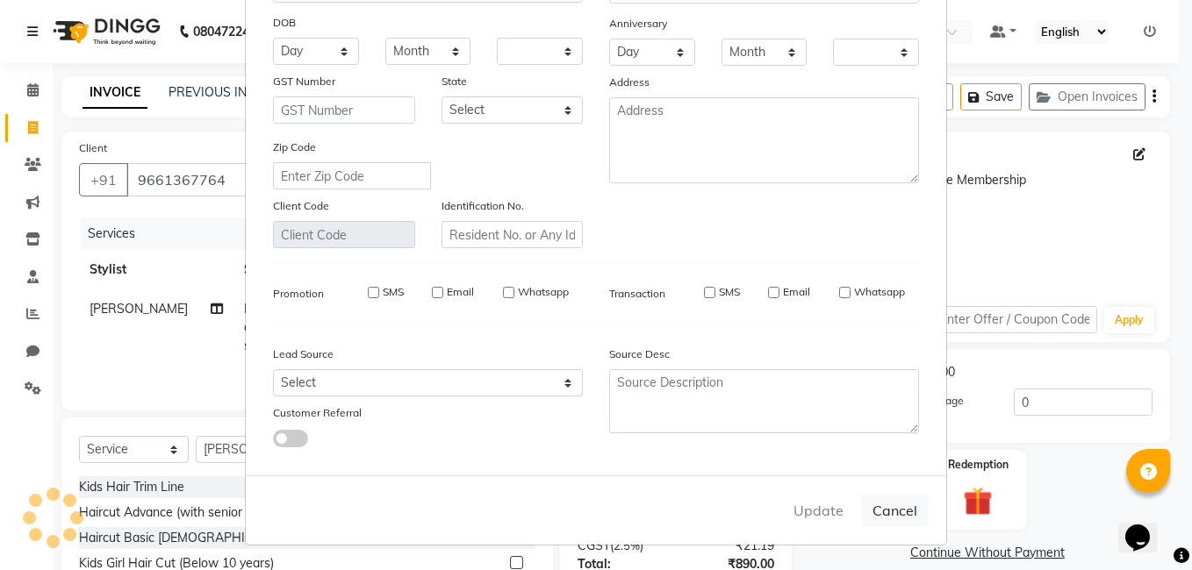
checkbox input "false"
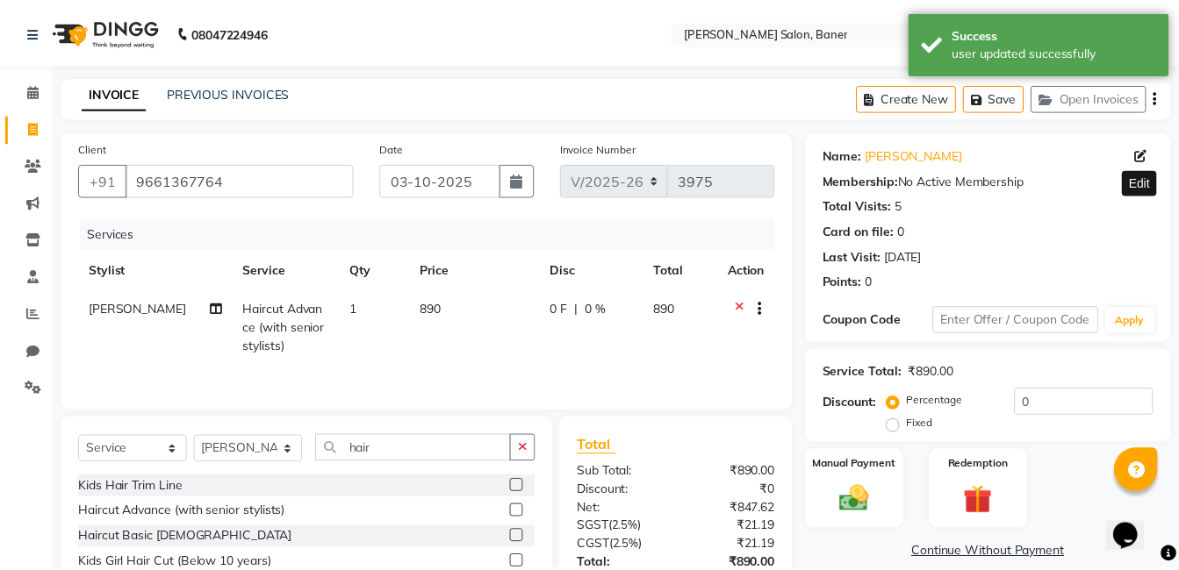
scroll to position [133, 0]
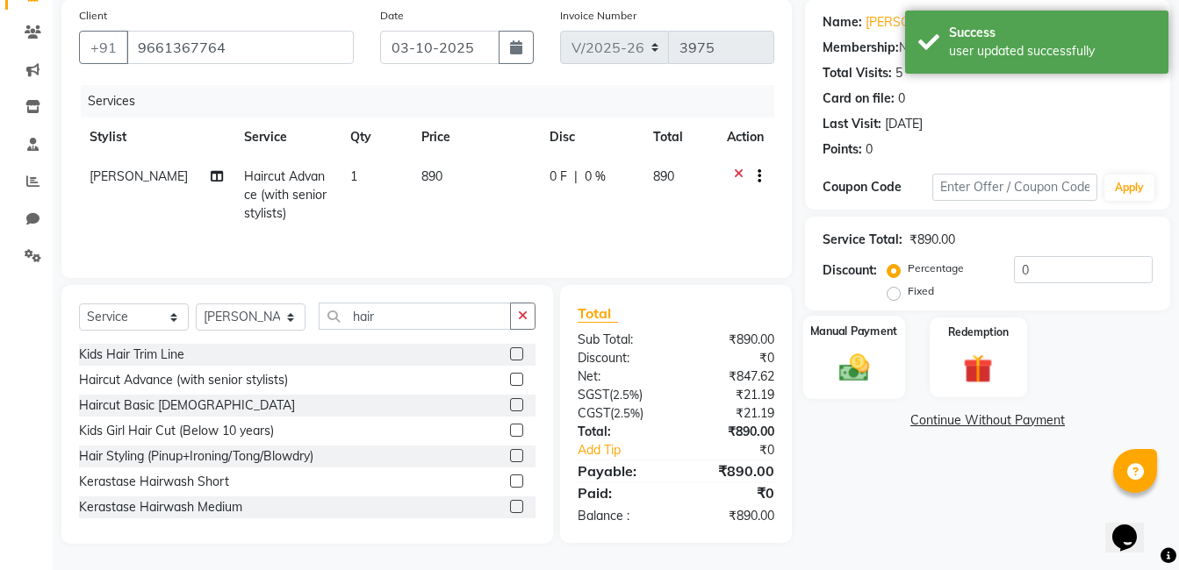
click at [845, 395] on div "Manual Payment" at bounding box center [854, 357] width 102 height 83
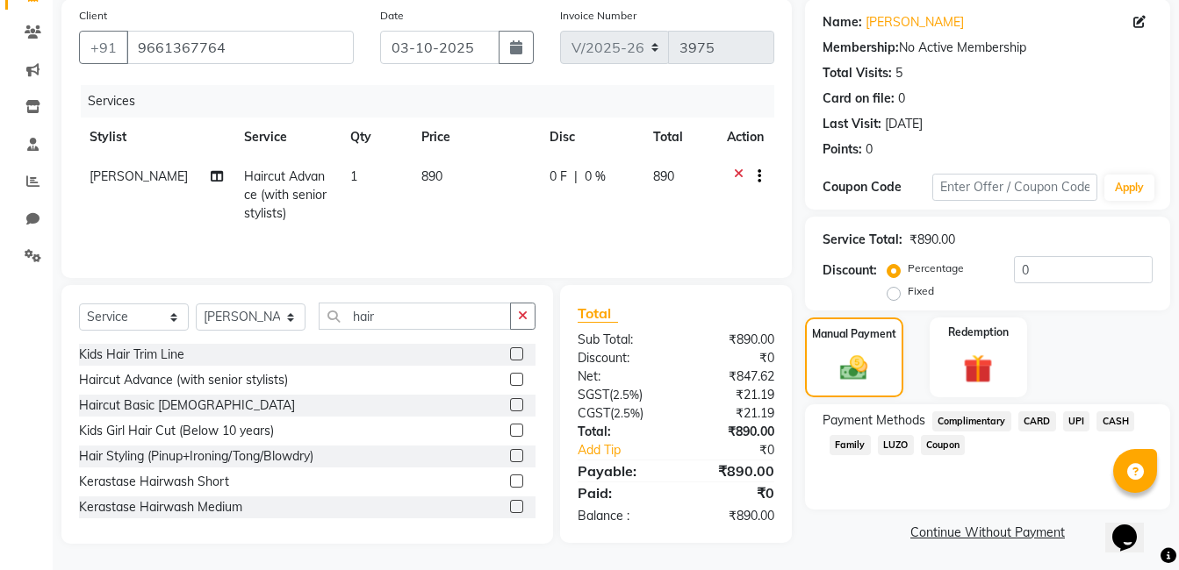
click at [1065, 427] on span "UPI" at bounding box center [1076, 422] width 27 height 20
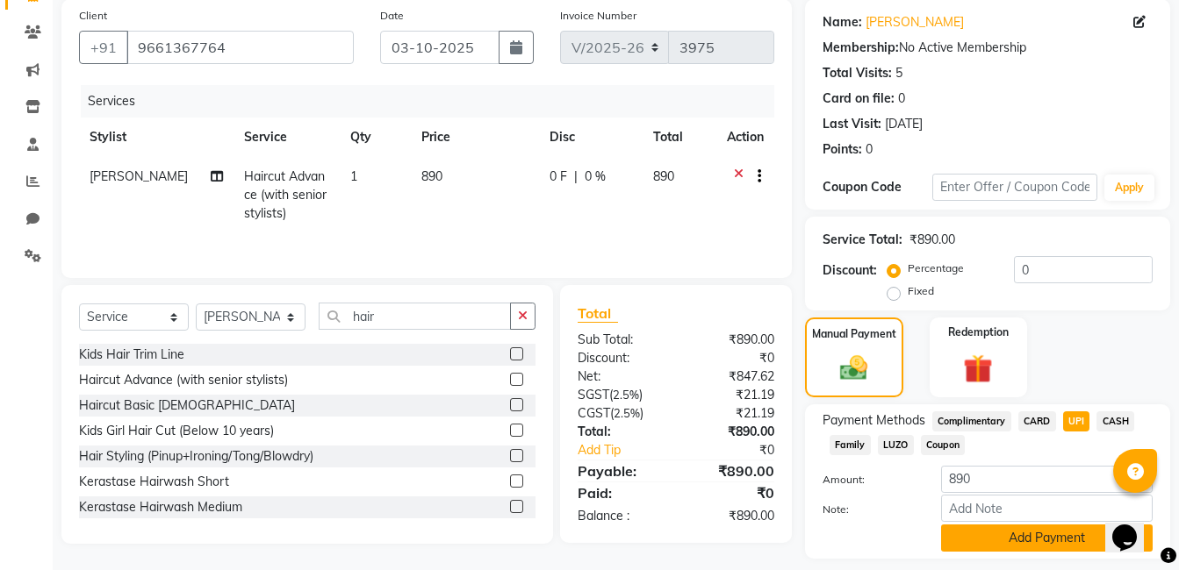
click at [1021, 541] on button "Add Payment" at bounding box center [1047, 538] width 212 height 27
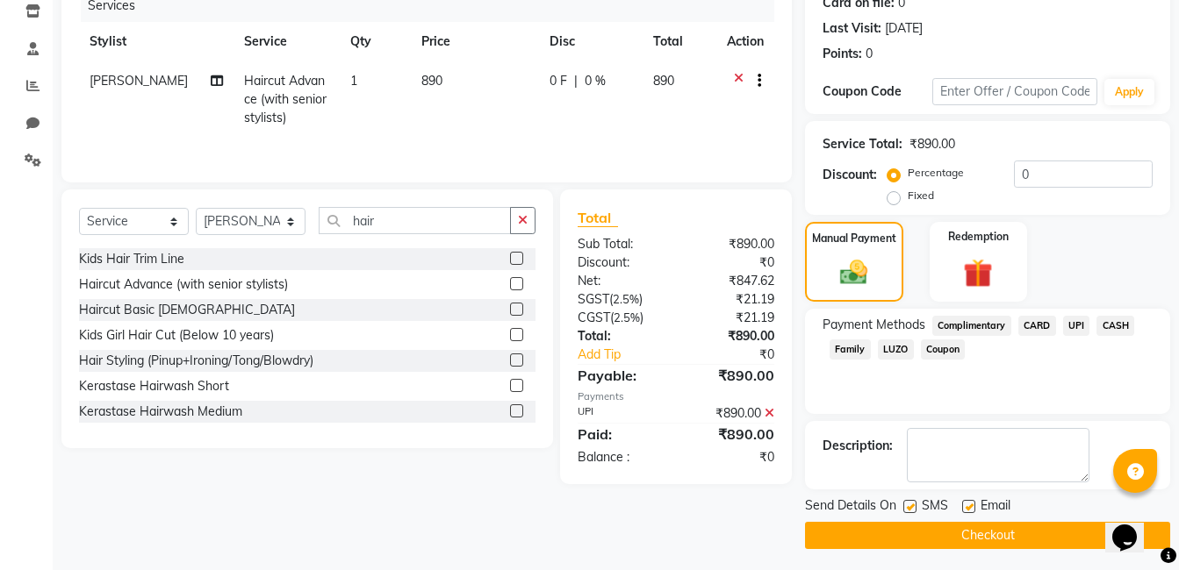
scroll to position [233, 0]
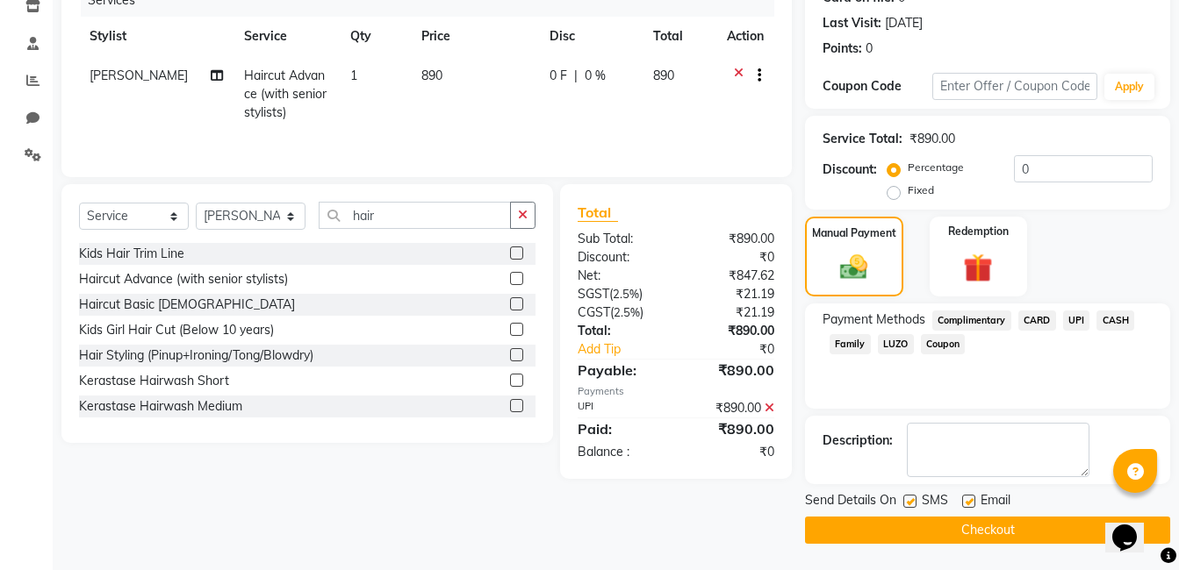
click at [1101, 311] on span "CASH" at bounding box center [1115, 321] width 38 height 20
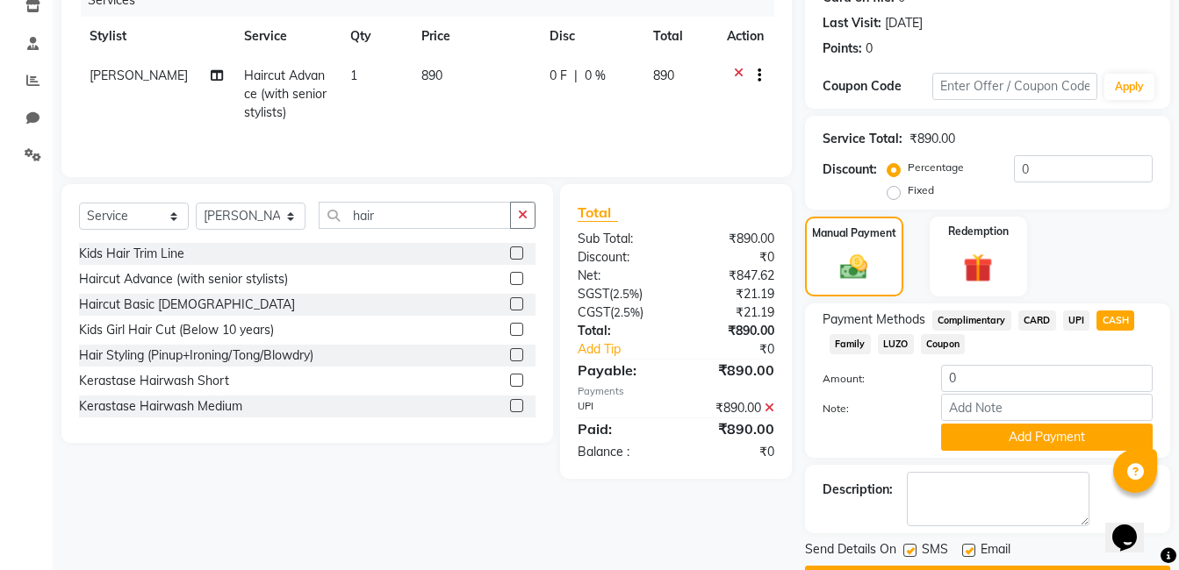
click at [767, 408] on icon at bounding box center [769, 408] width 10 height 12
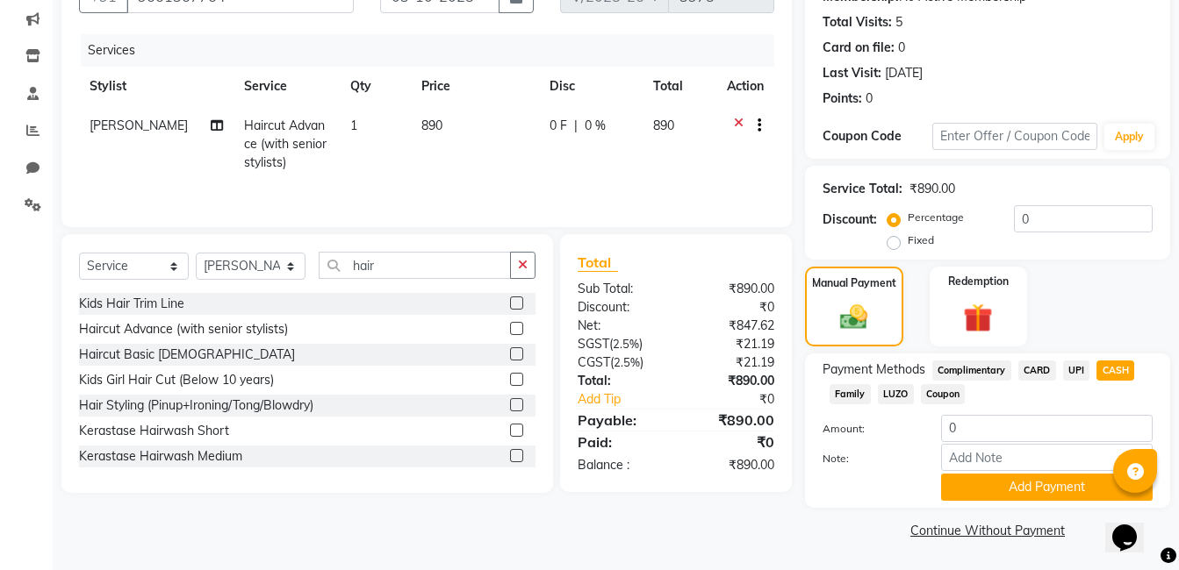
click at [1123, 368] on span "CASH" at bounding box center [1115, 371] width 38 height 20
type input "890"
click at [1032, 489] on button "Add Payment" at bounding box center [1047, 487] width 212 height 27
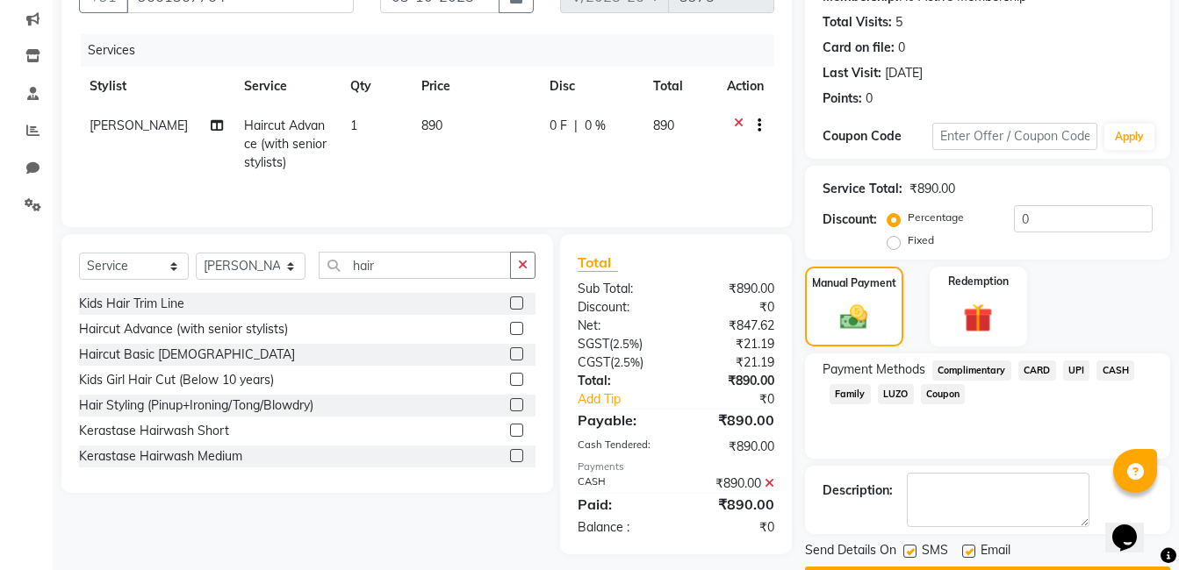
scroll to position [233, 0]
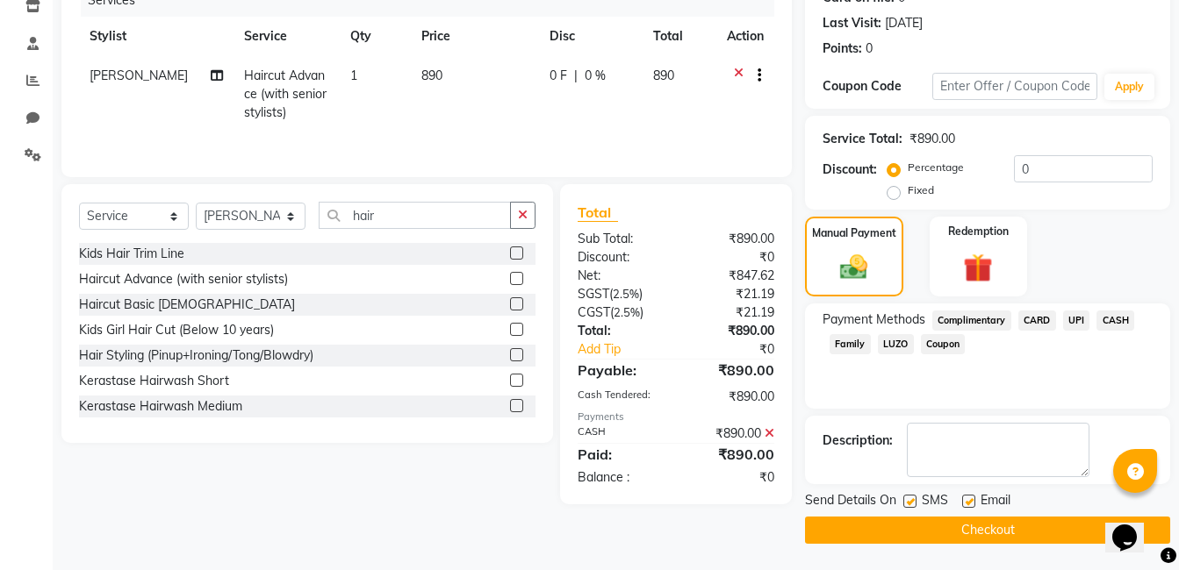
click at [990, 527] on button "Checkout" at bounding box center [987, 530] width 365 height 27
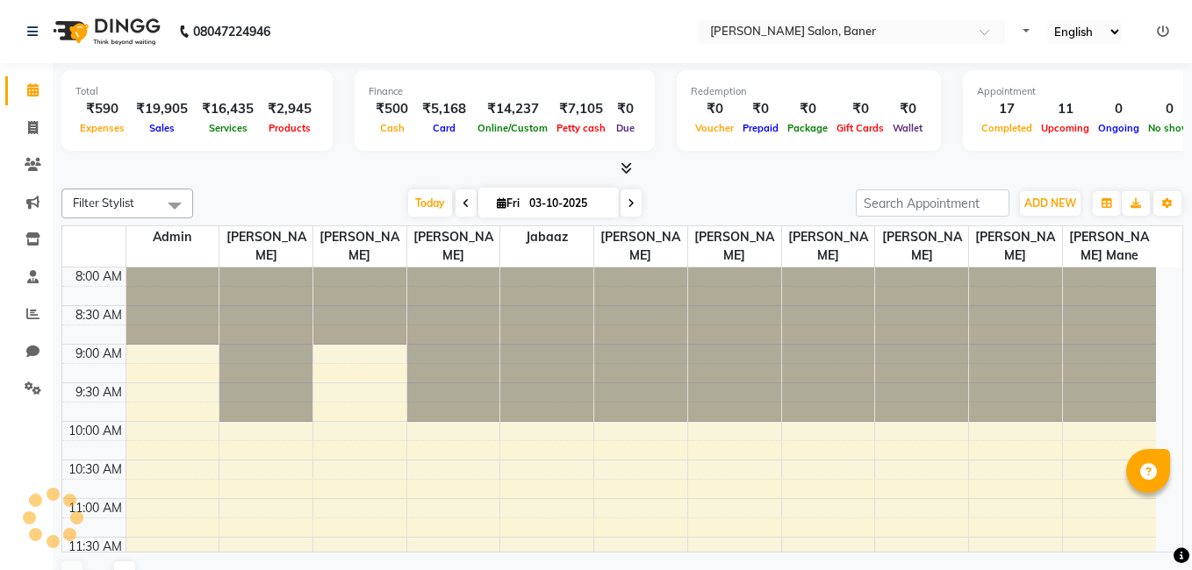
select select "en"
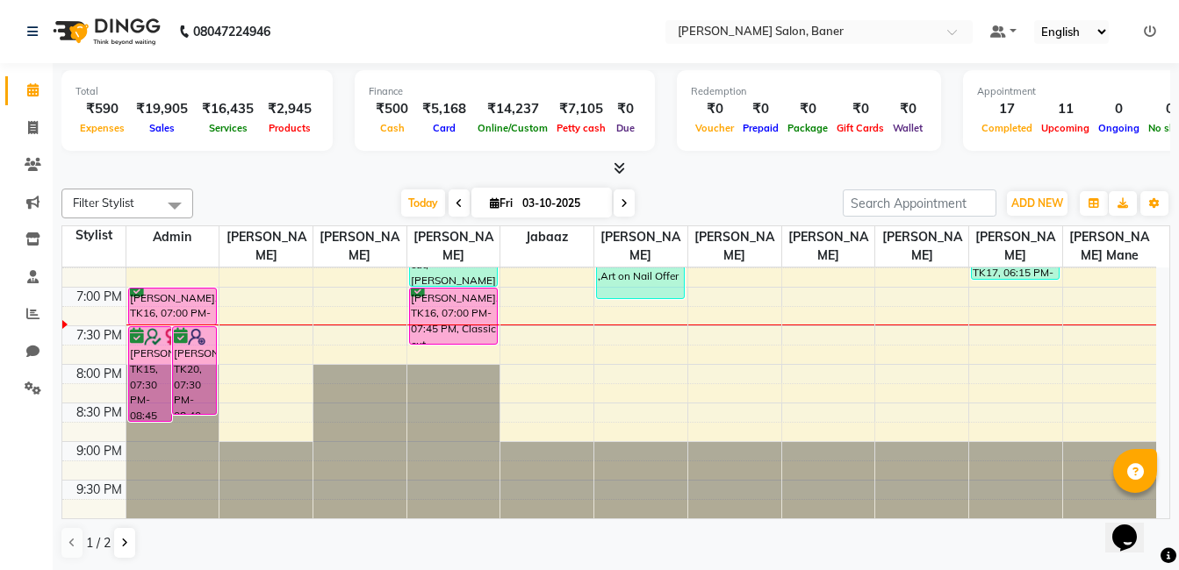
scroll to position [1, 0]
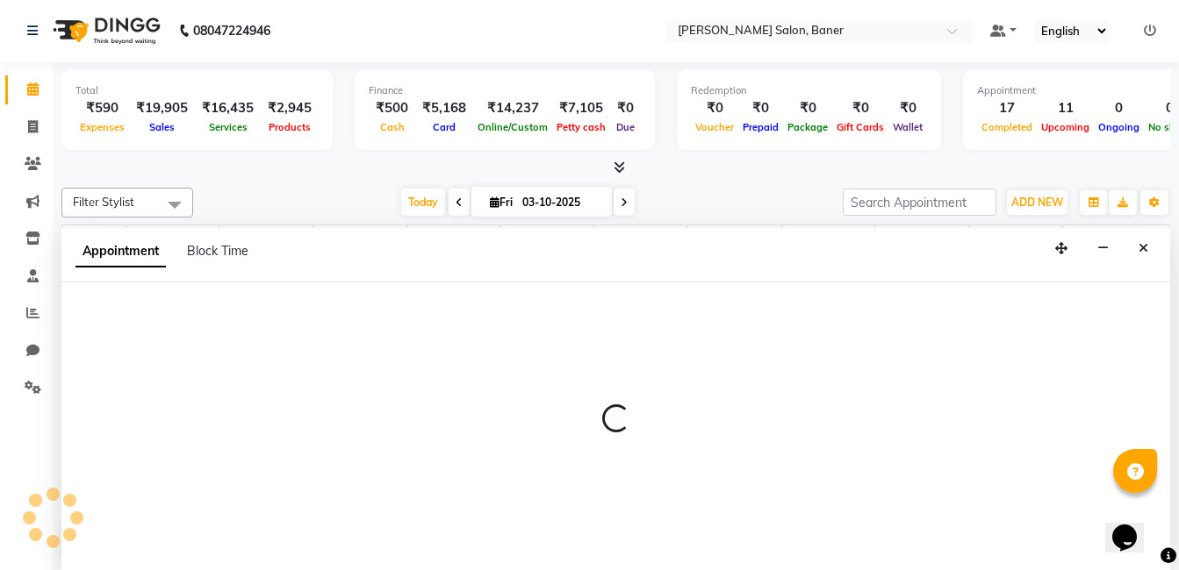
select select "60263"
select select "tentative"
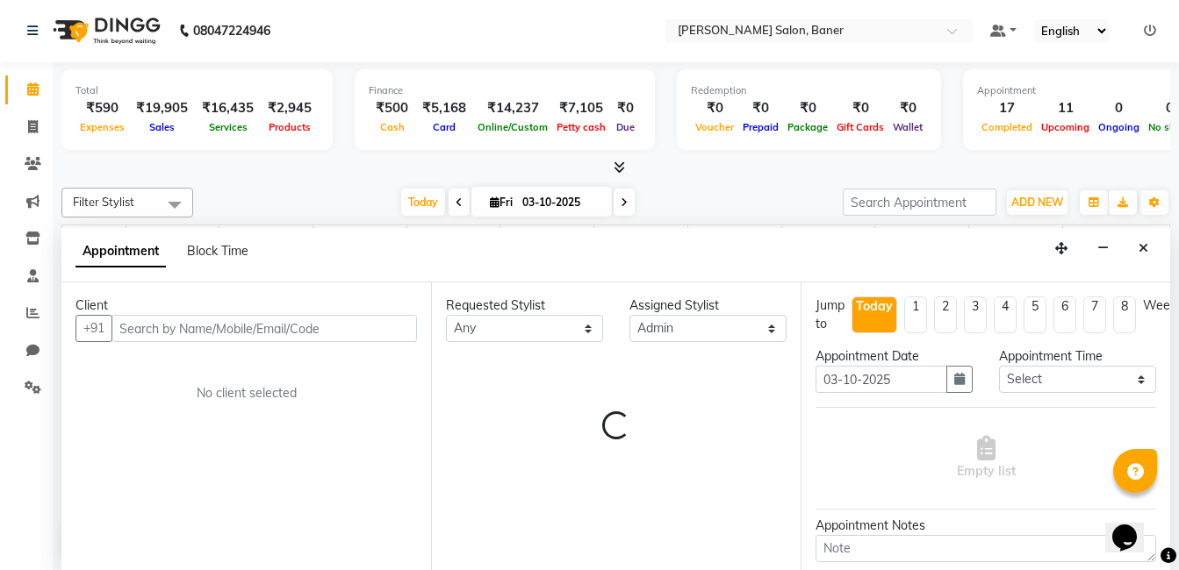
click at [190, 327] on input "text" at bounding box center [263, 328] width 305 height 27
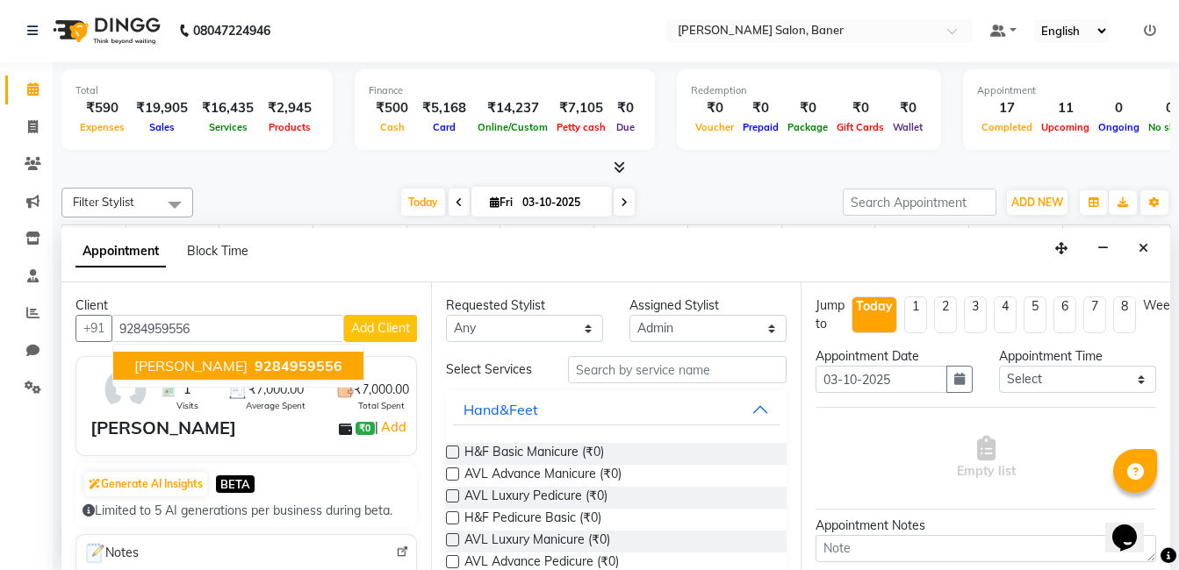
click at [229, 367] on span "[PERSON_NAME]" at bounding box center [190, 366] width 113 height 18
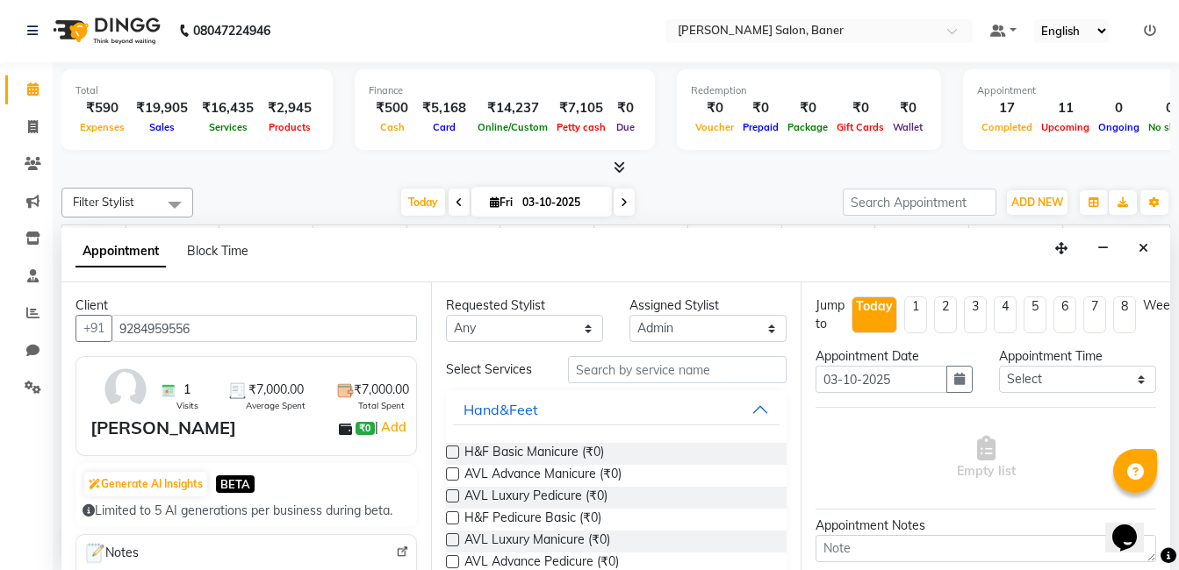
type input "9284959556"
click at [621, 383] on input "text" at bounding box center [677, 369] width 219 height 27
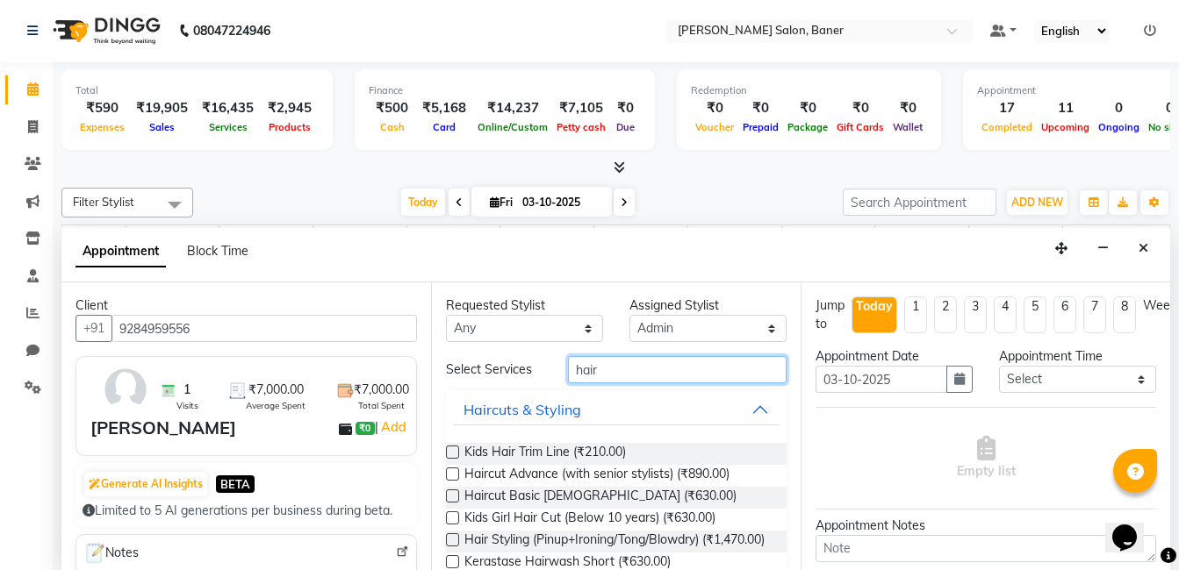
type input "hair"
click at [453, 473] on label at bounding box center [452, 474] width 13 height 13
click at [453, 473] on input "checkbox" at bounding box center [451, 475] width 11 height 11
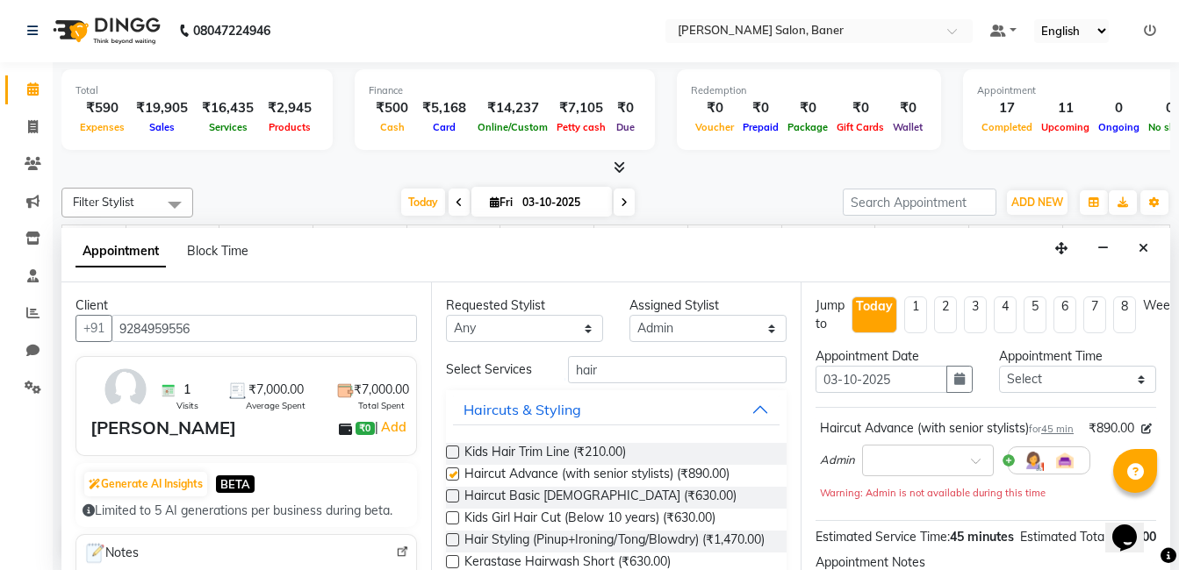
checkbox input "false"
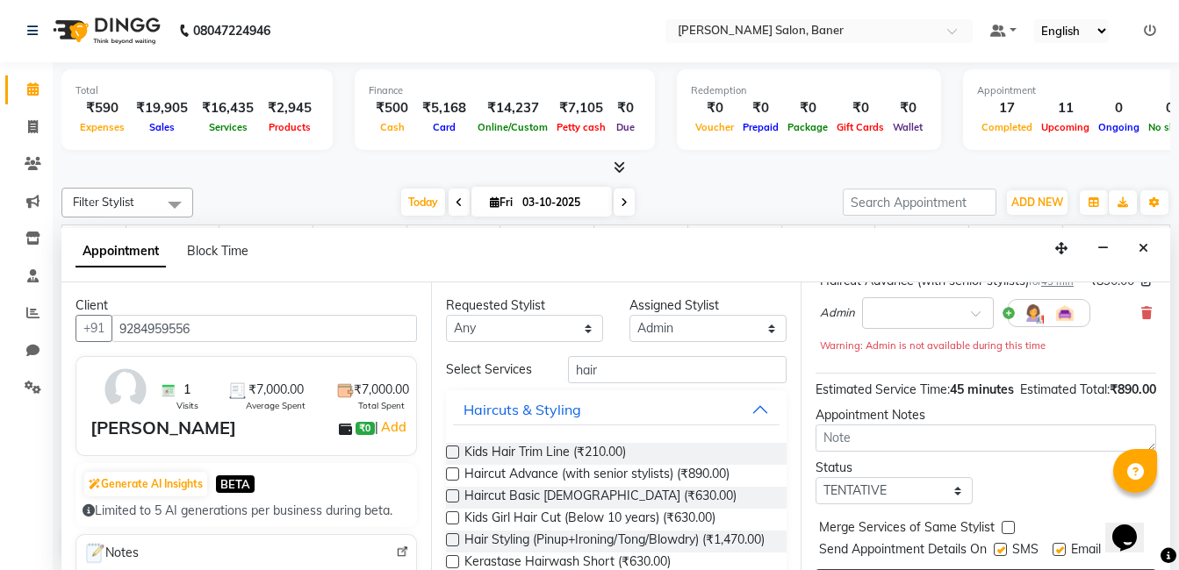
scroll to position [242, 0]
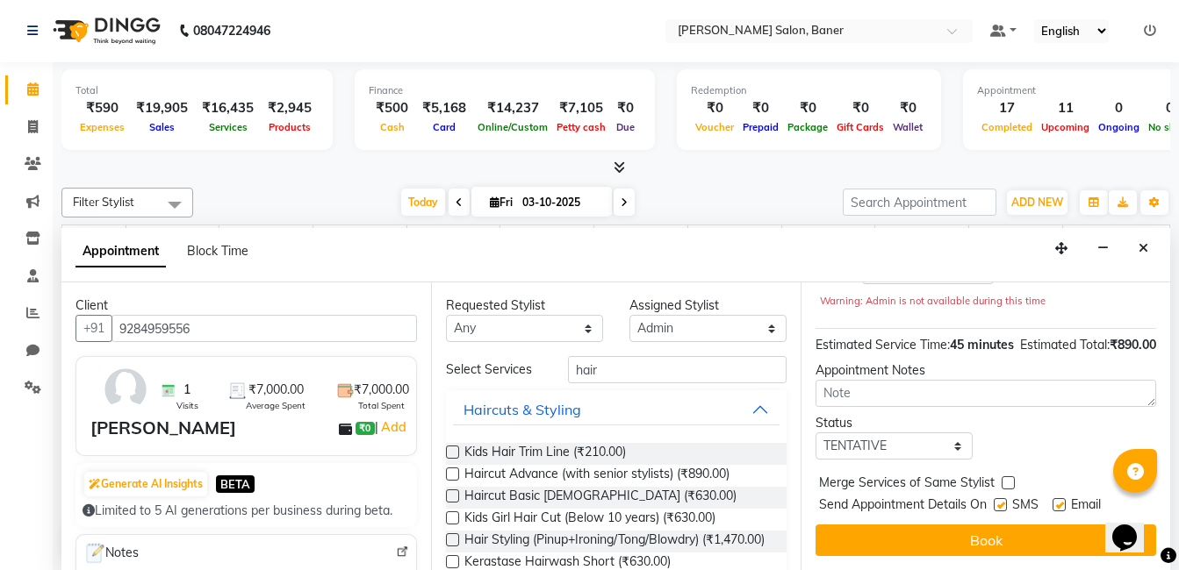
drag, startPoint x: 1023, startPoint y: 517, endPoint x: 990, endPoint y: 477, distance: 52.4
click at [1022, 525] on button "Book" at bounding box center [985, 541] width 341 height 32
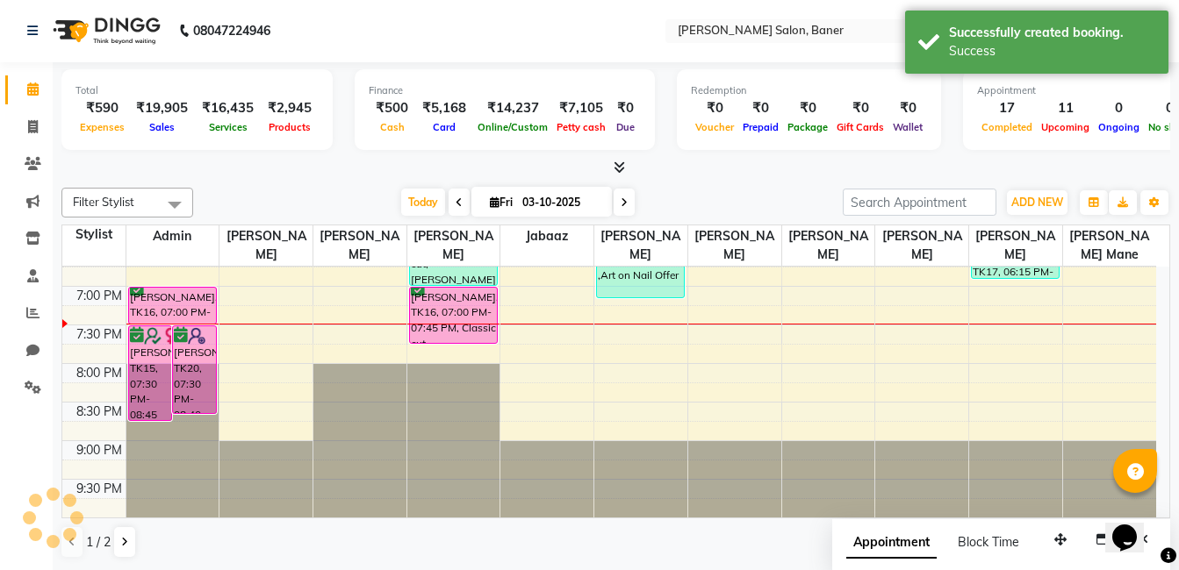
scroll to position [0, 0]
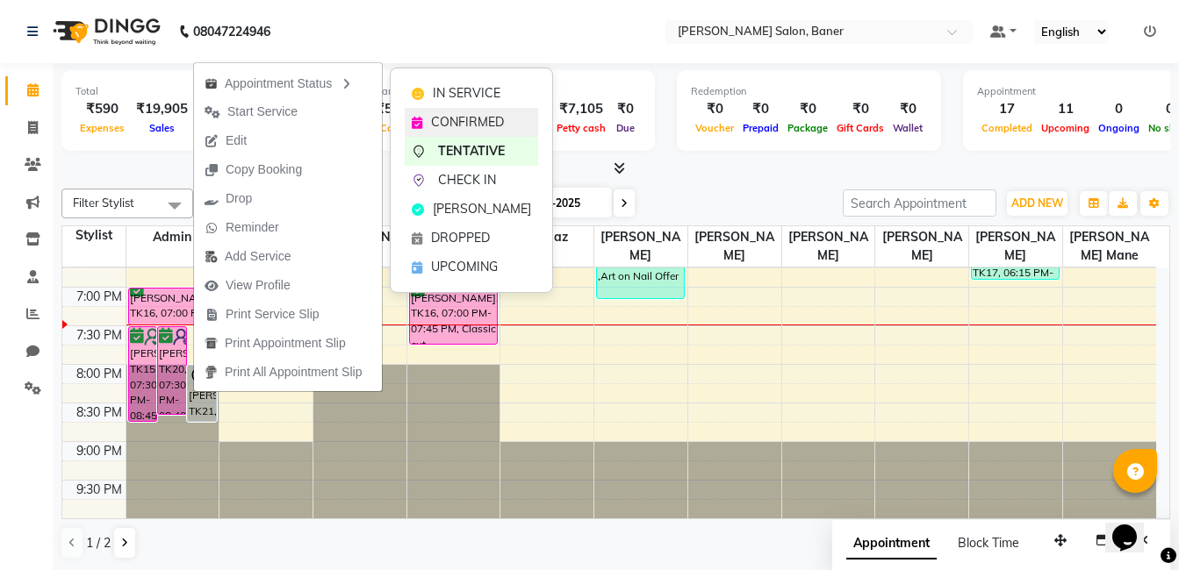
click at [456, 117] on span "CONFIRMED" at bounding box center [467, 122] width 73 height 18
